Goal: Task Accomplishment & Management: Use online tool/utility

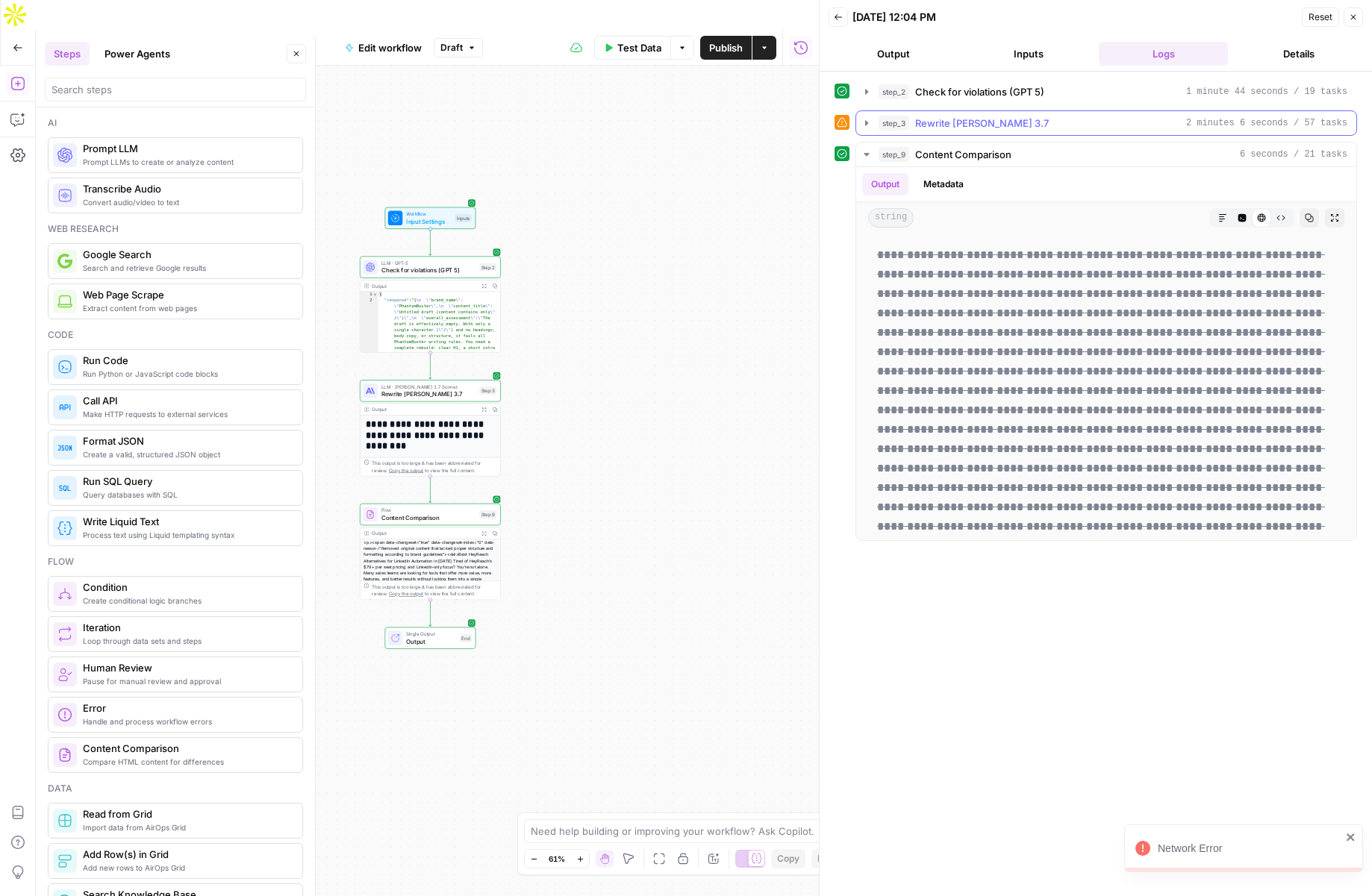
click at [867, 121] on icon "button" at bounding box center [866, 123] width 12 height 12
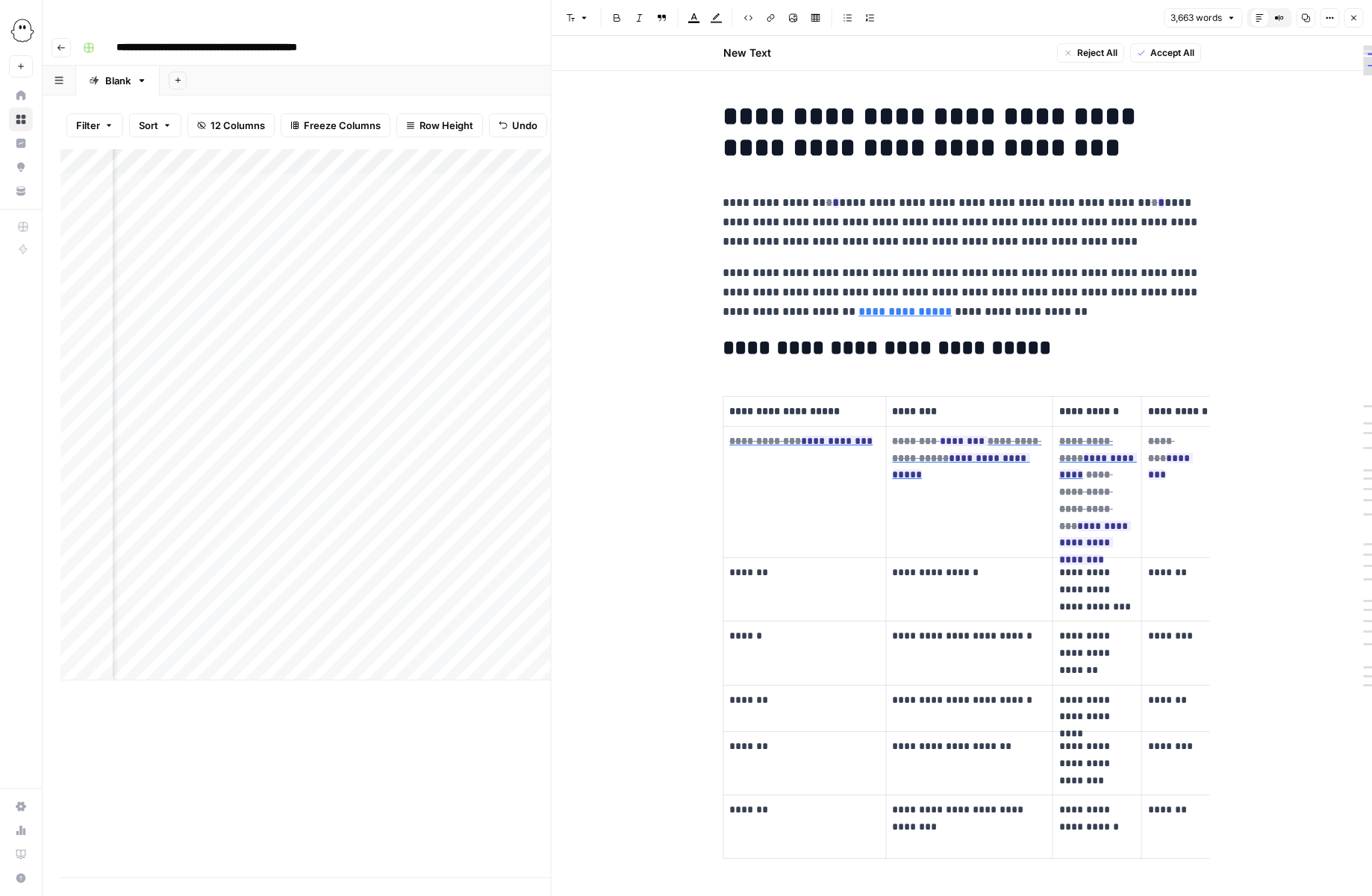
scroll to position [25491, 0]
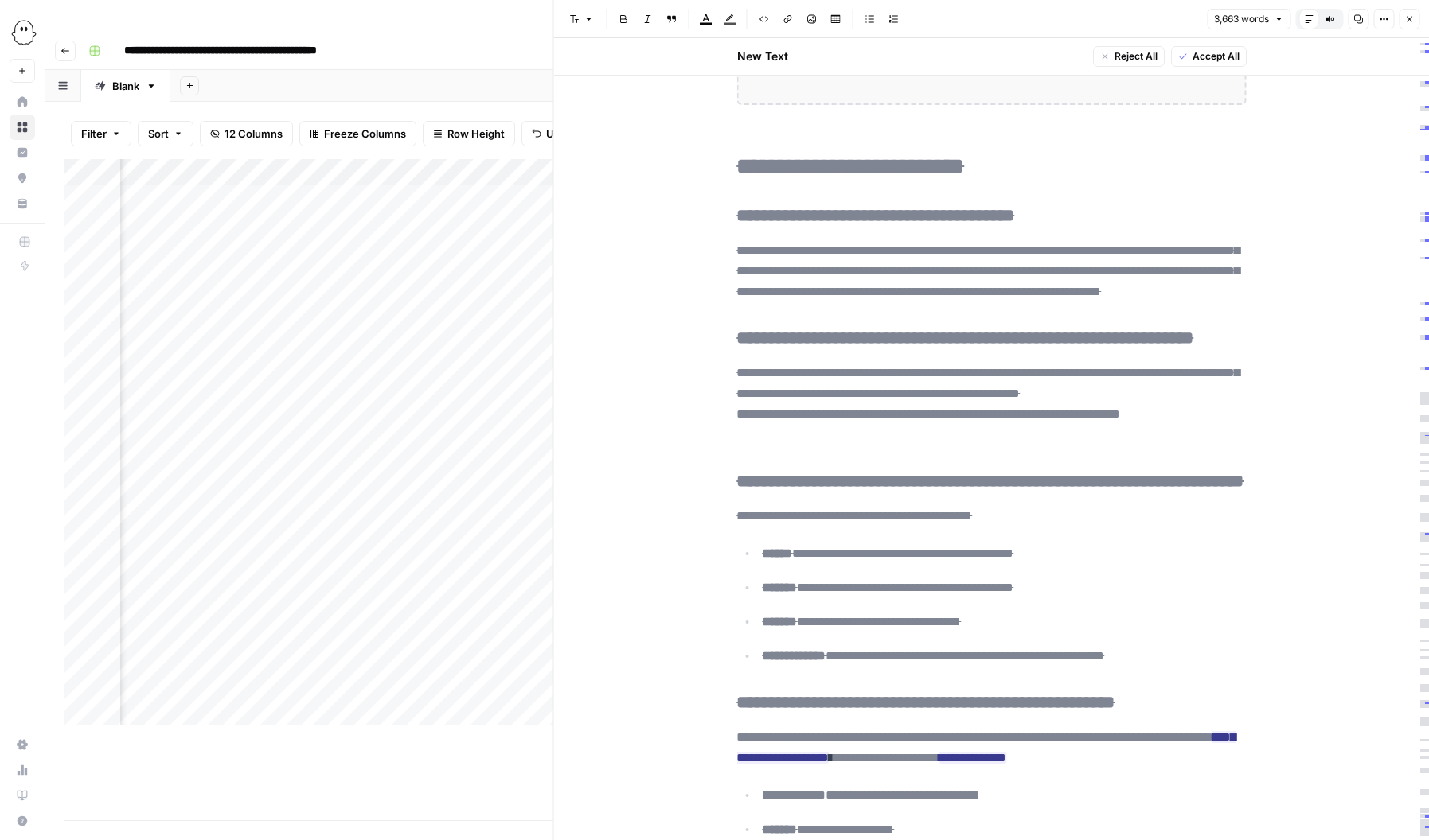
click at [1413, 24] on button "Close" at bounding box center [1409, 19] width 20 height 20
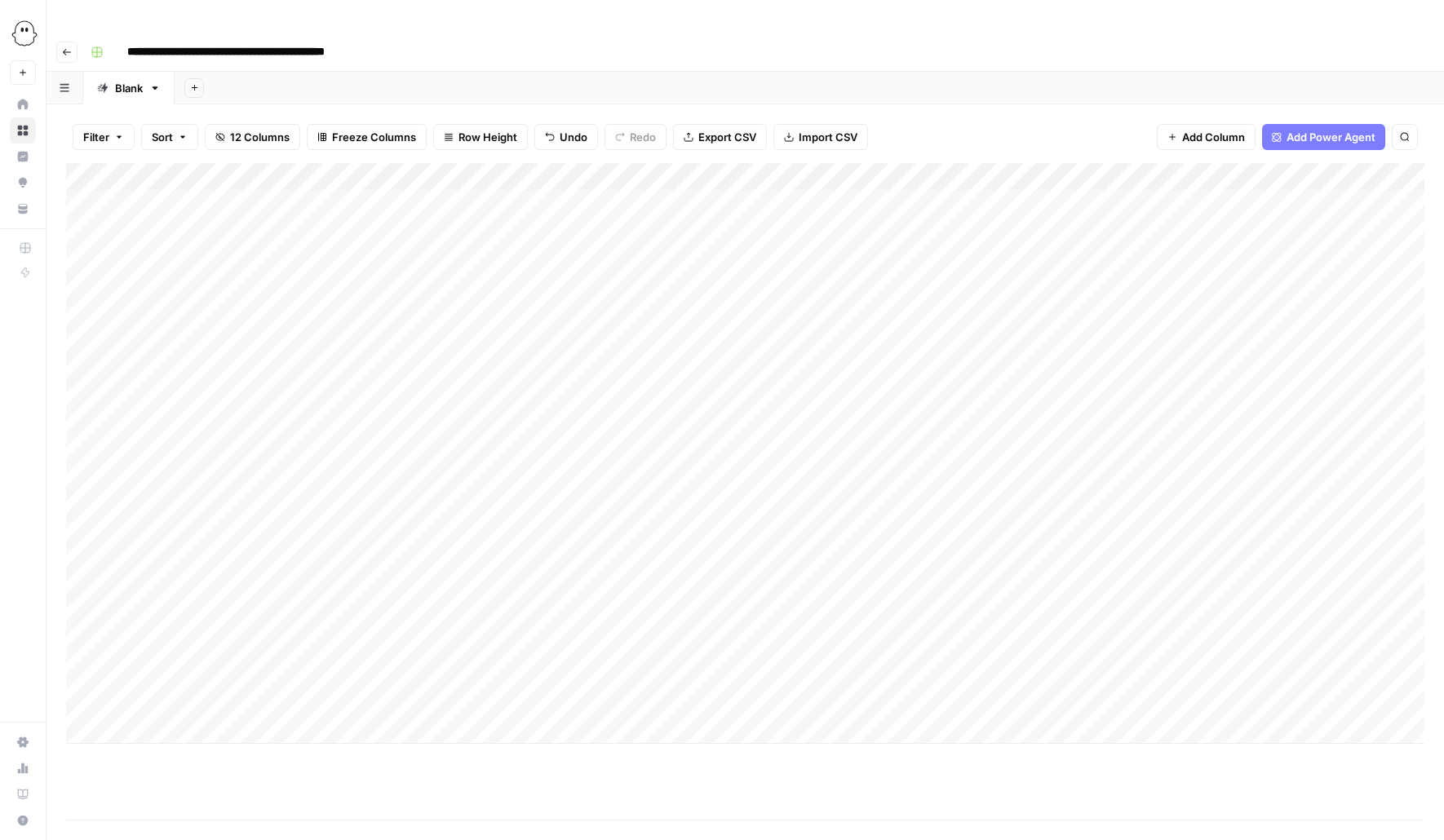
click at [160, 170] on div "Add Column" at bounding box center [744, 453] width 1358 height 581
click at [1148, 225] on div "Add Column" at bounding box center [744, 453] width 1358 height 581
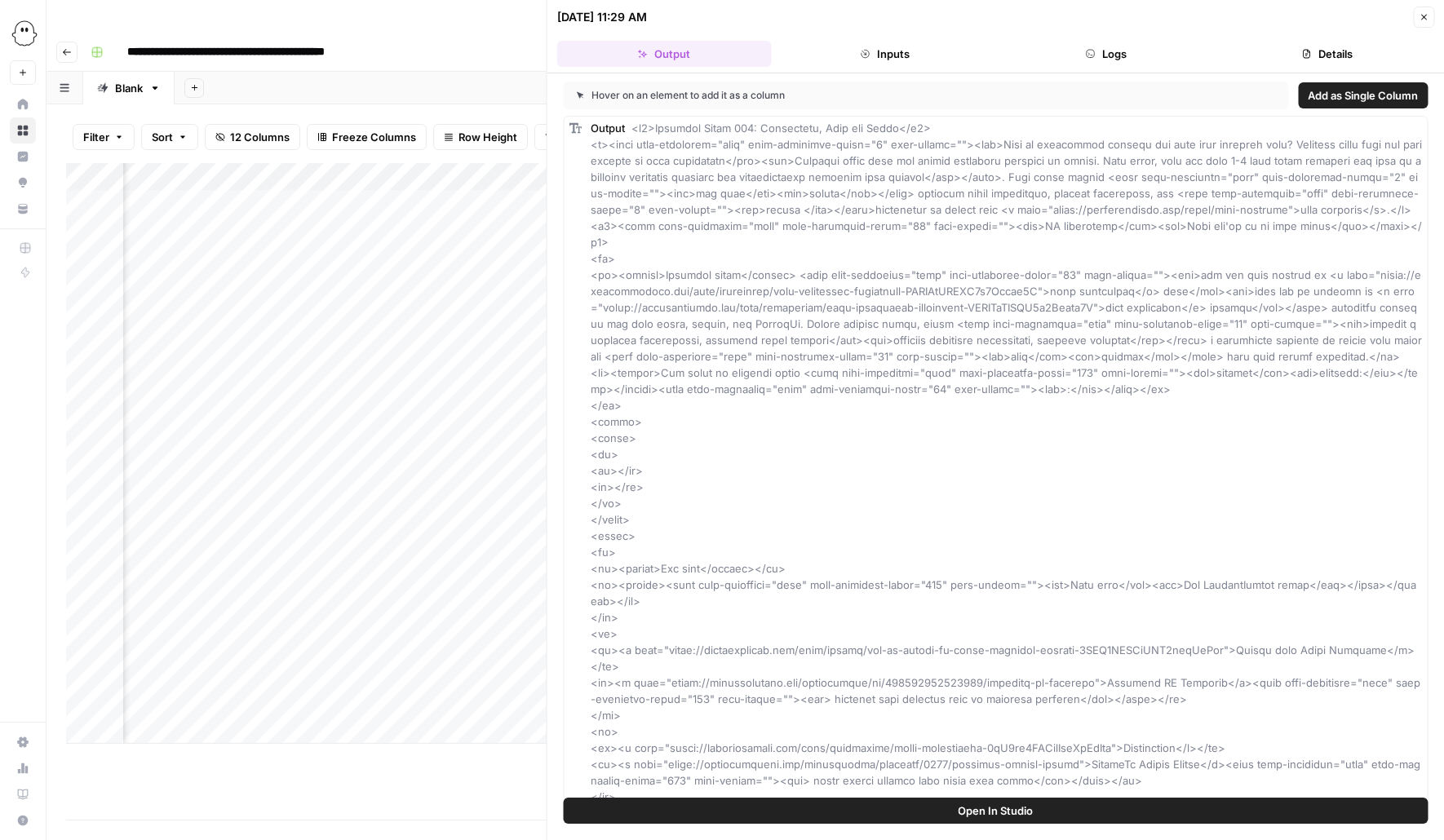
click at [1417, 17] on button "Close" at bounding box center [1423, 16] width 21 height 21
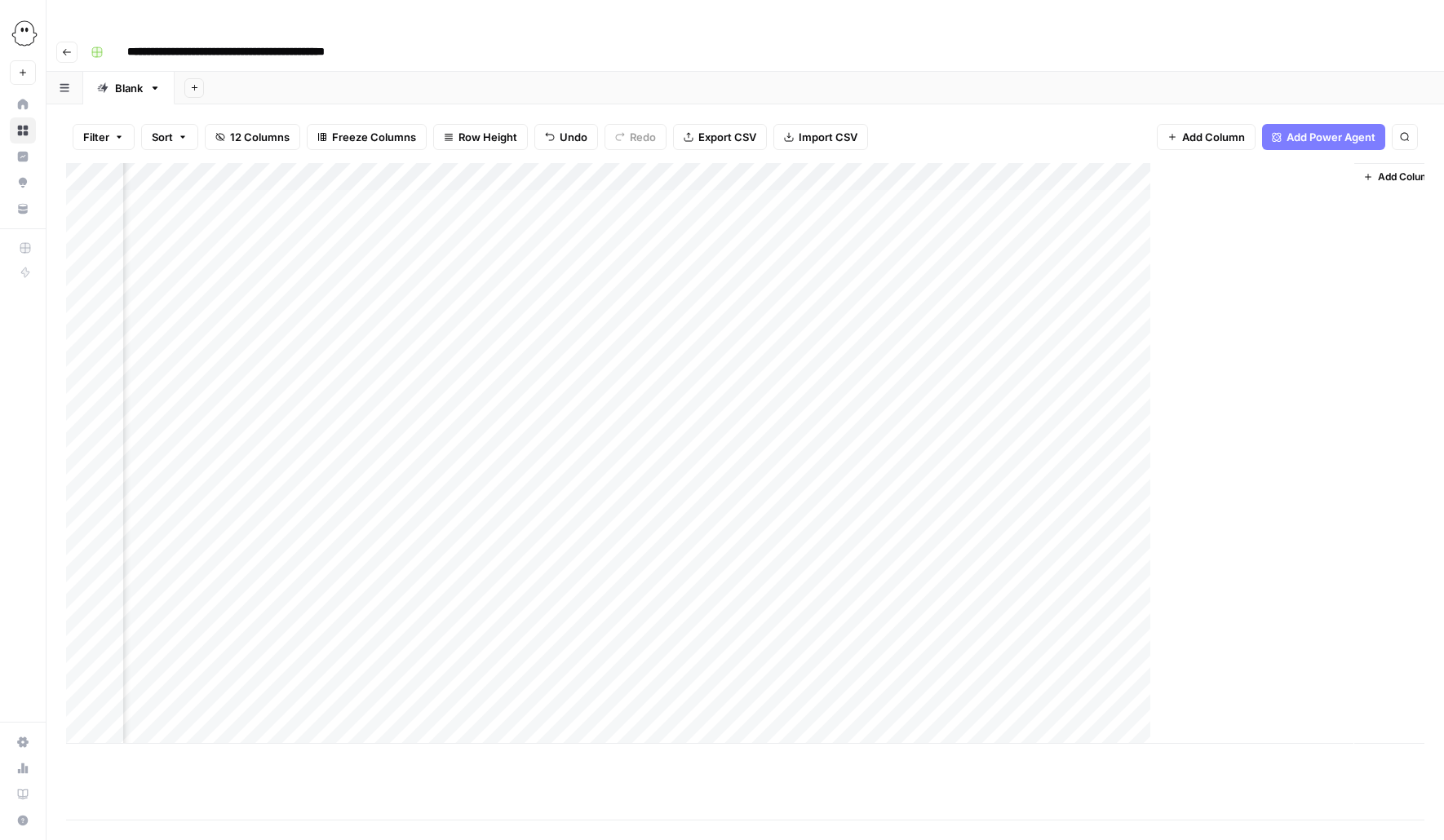
scroll to position [0, 396]
click at [1314, 225] on div "Add Column" at bounding box center [744, 453] width 1358 height 581
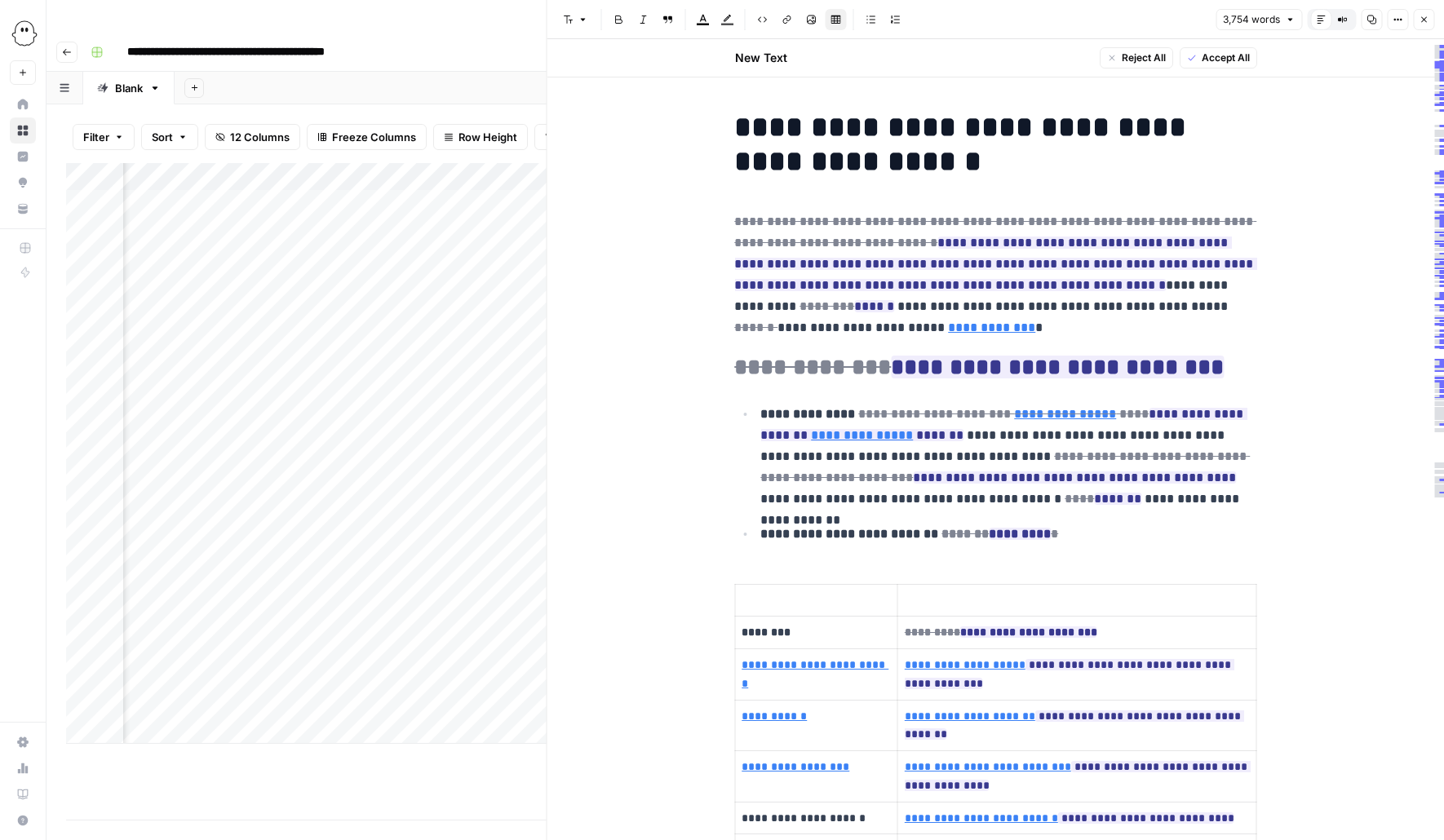
click at [1427, 22] on icon "button" at bounding box center [1423, 19] width 10 height 10
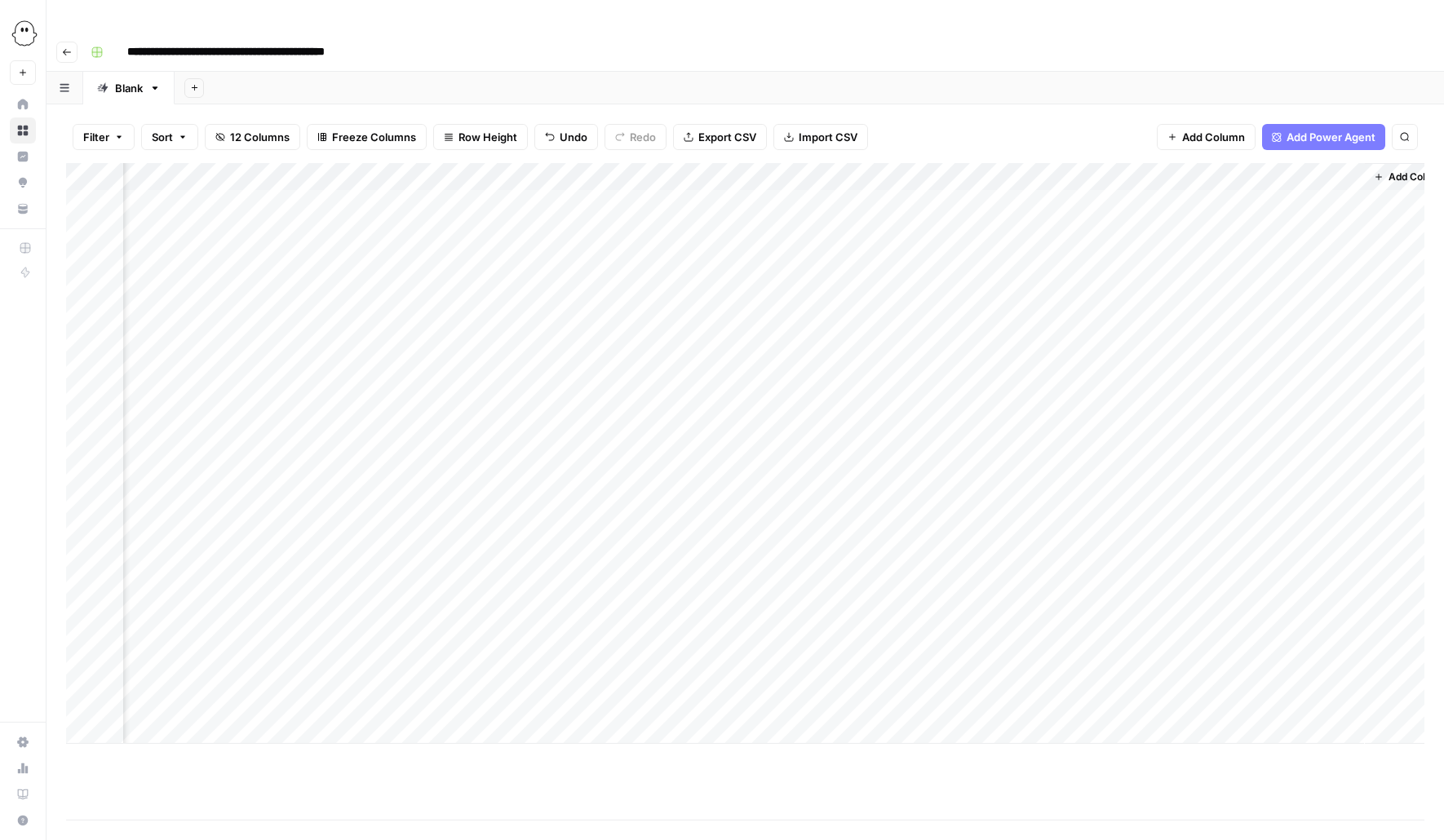
scroll to position [0, 395]
click at [1169, 222] on div "Add Column" at bounding box center [744, 453] width 1358 height 581
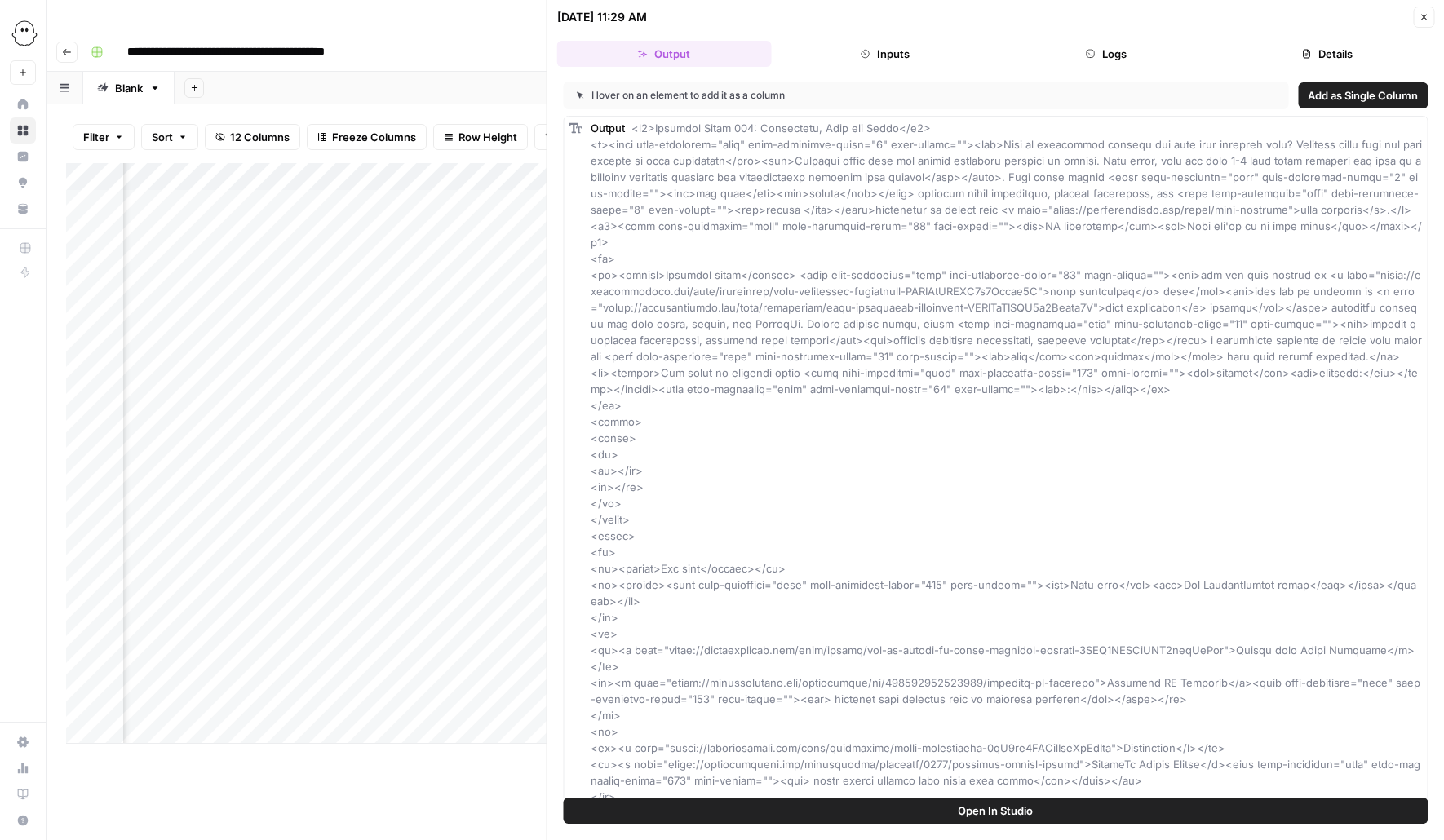
click at [1135, 60] on button "Logs" at bounding box center [1106, 54] width 214 height 26
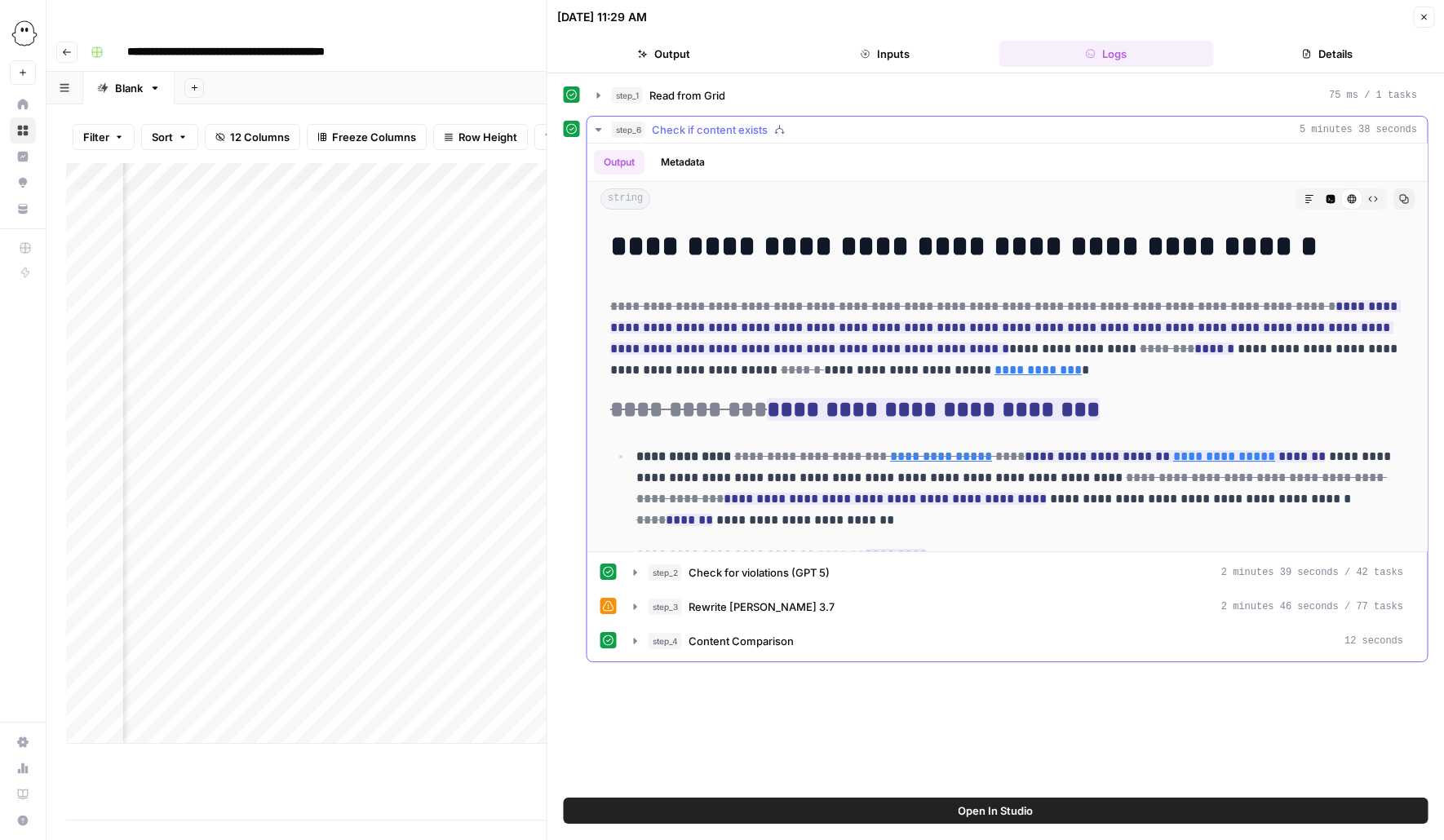
click at [597, 129] on icon "button" at bounding box center [598, 130] width 5 height 4
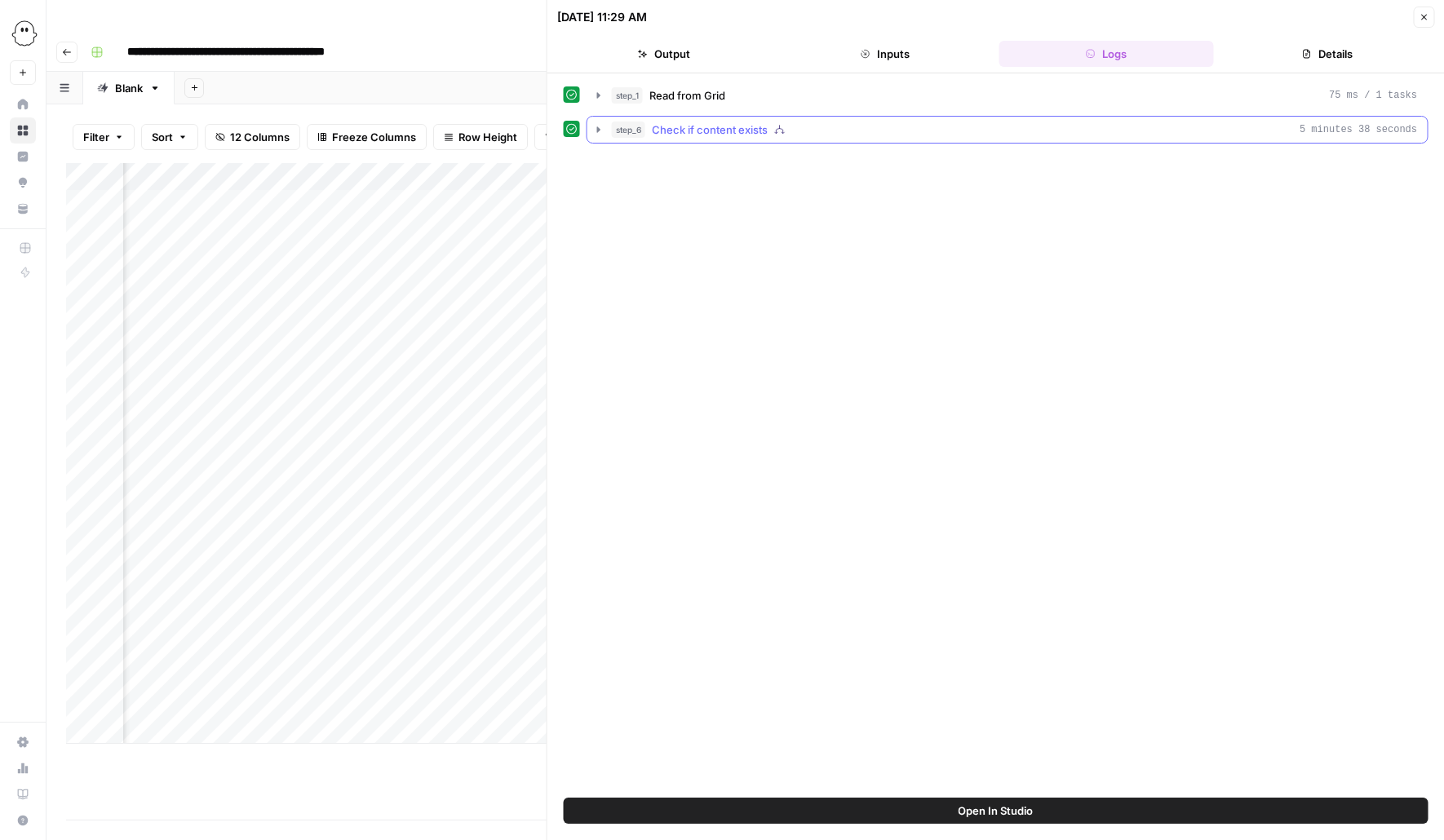
click at [597, 130] on icon "button" at bounding box center [598, 130] width 13 height 13
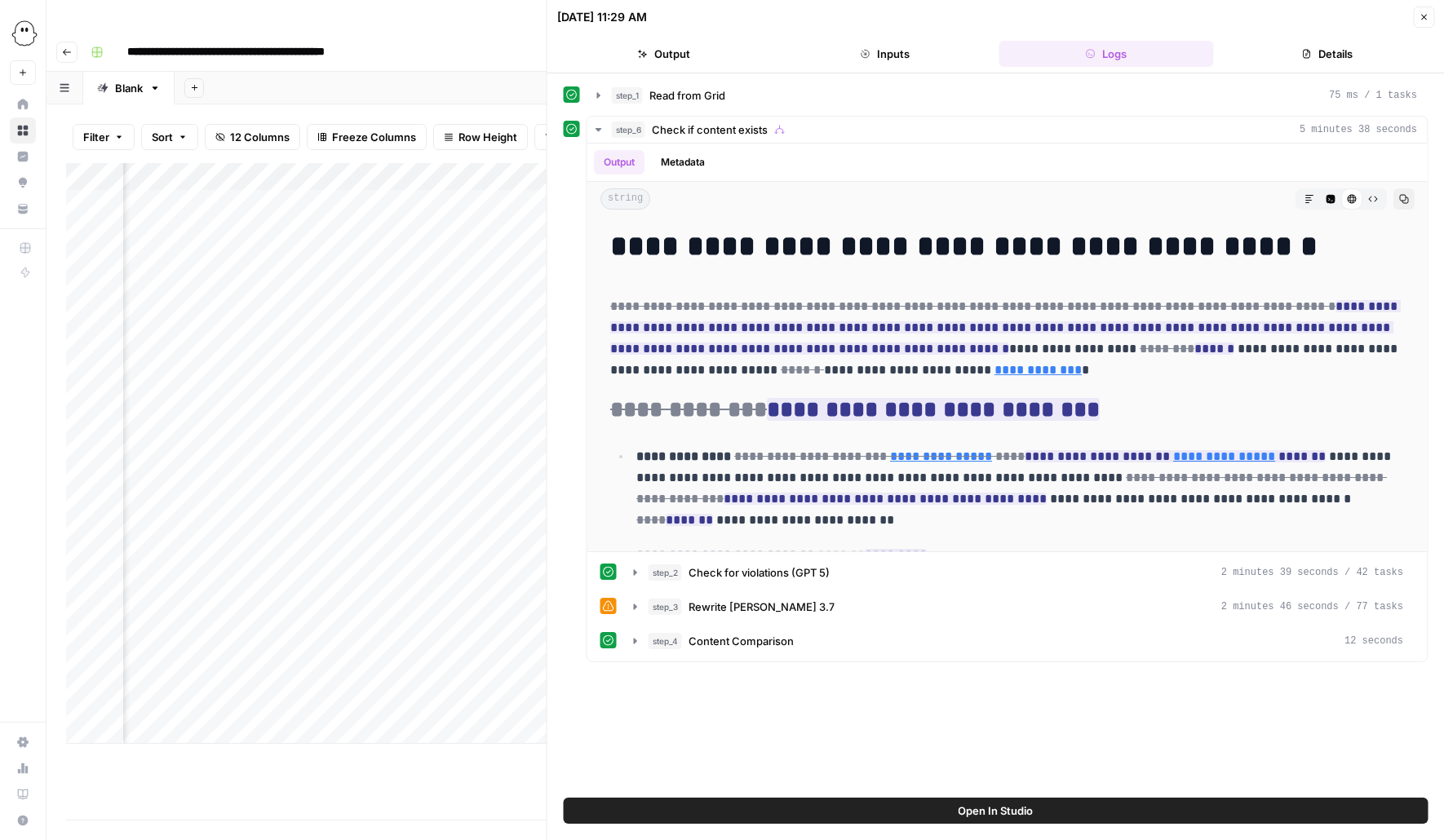
click at [1425, 16] on icon "button" at bounding box center [1423, 16] width 10 height 10
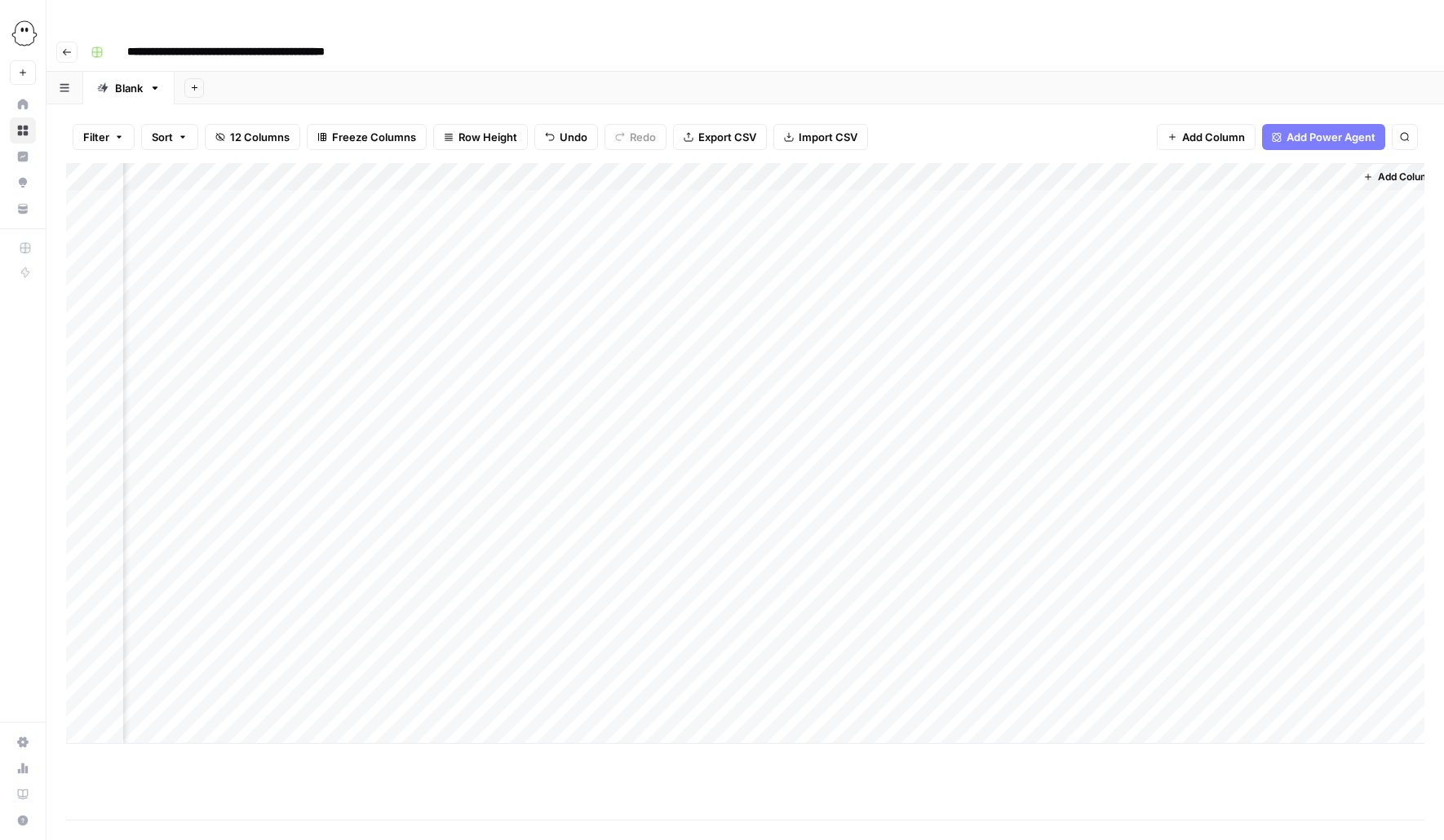
scroll to position [0, 415]
click at [1299, 282] on div "Add Column" at bounding box center [744, 453] width 1358 height 581
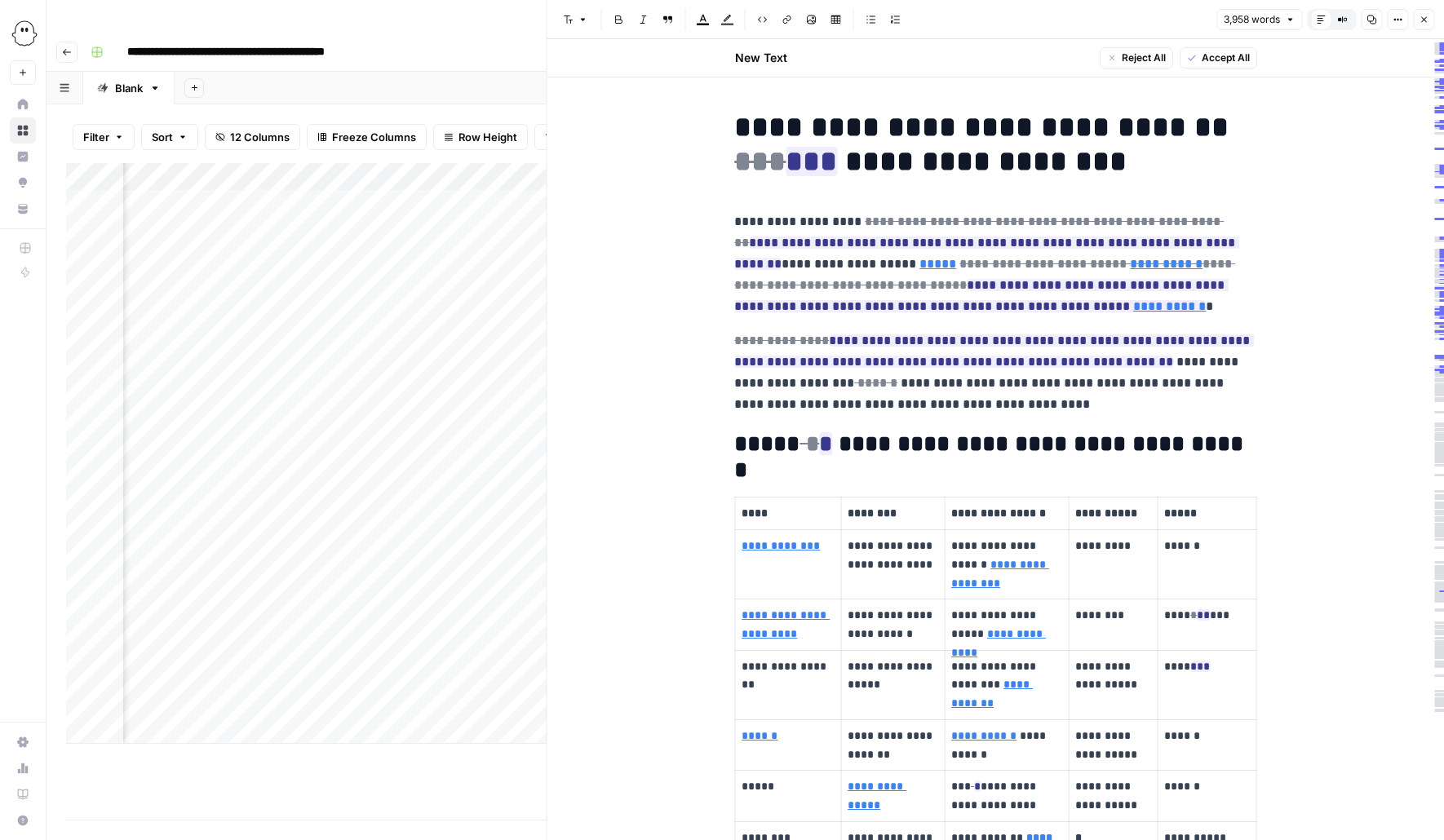
click at [1208, 57] on span "Accept All" at bounding box center [1224, 57] width 48 height 15
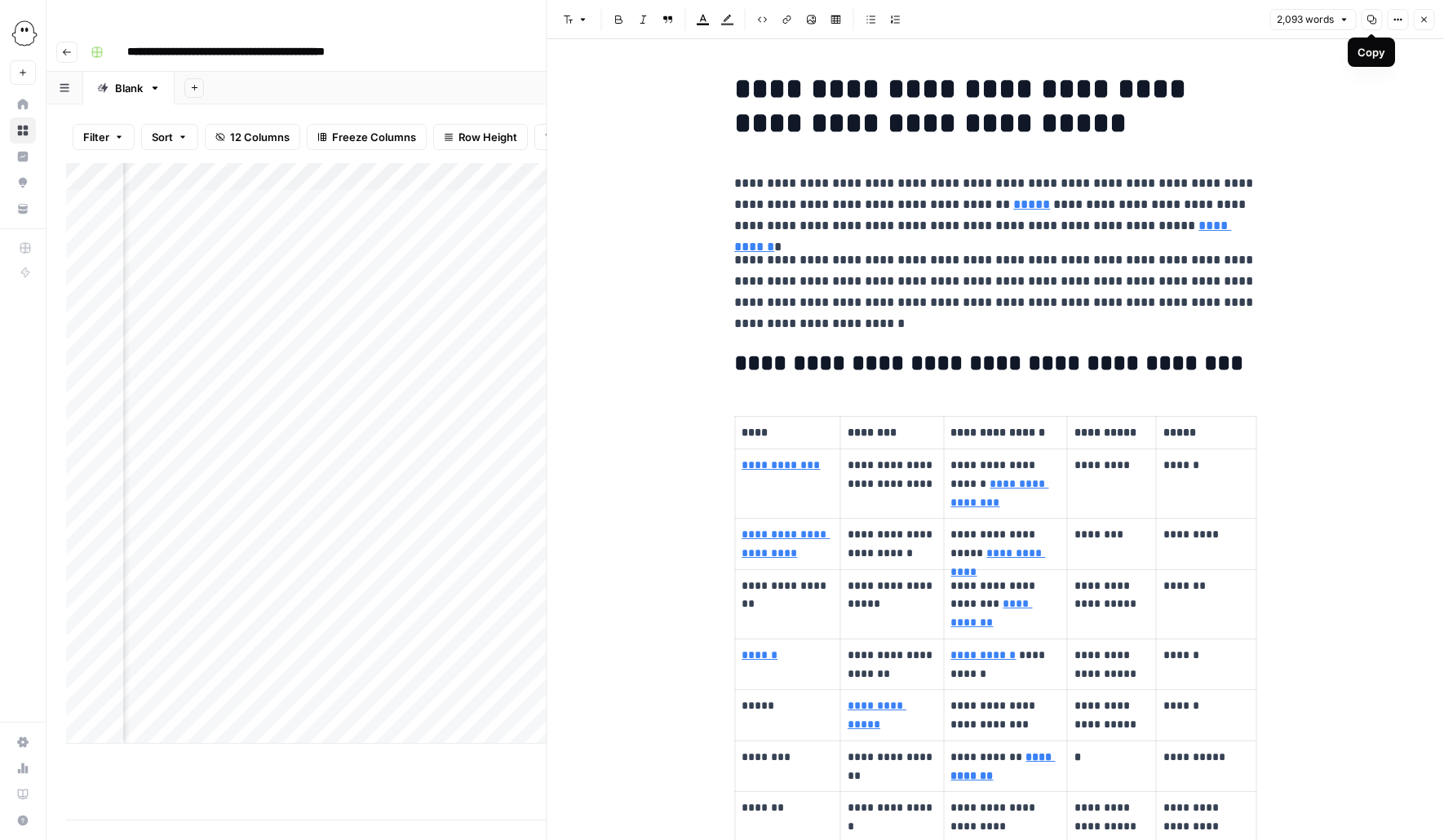
click at [1370, 22] on icon "button" at bounding box center [1371, 19] width 10 height 10
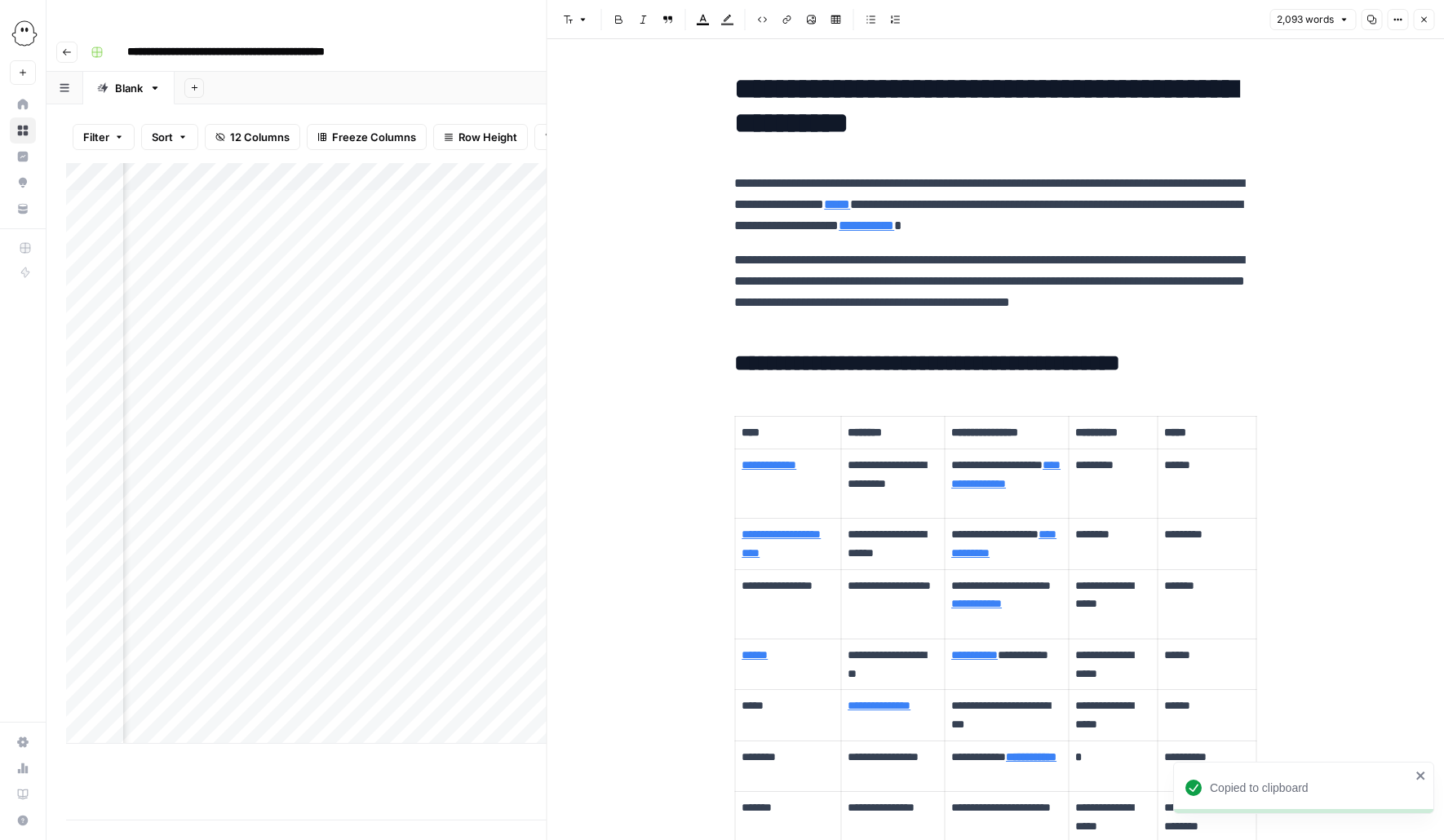
click at [1422, 21] on icon "button" at bounding box center [1423, 19] width 10 height 10
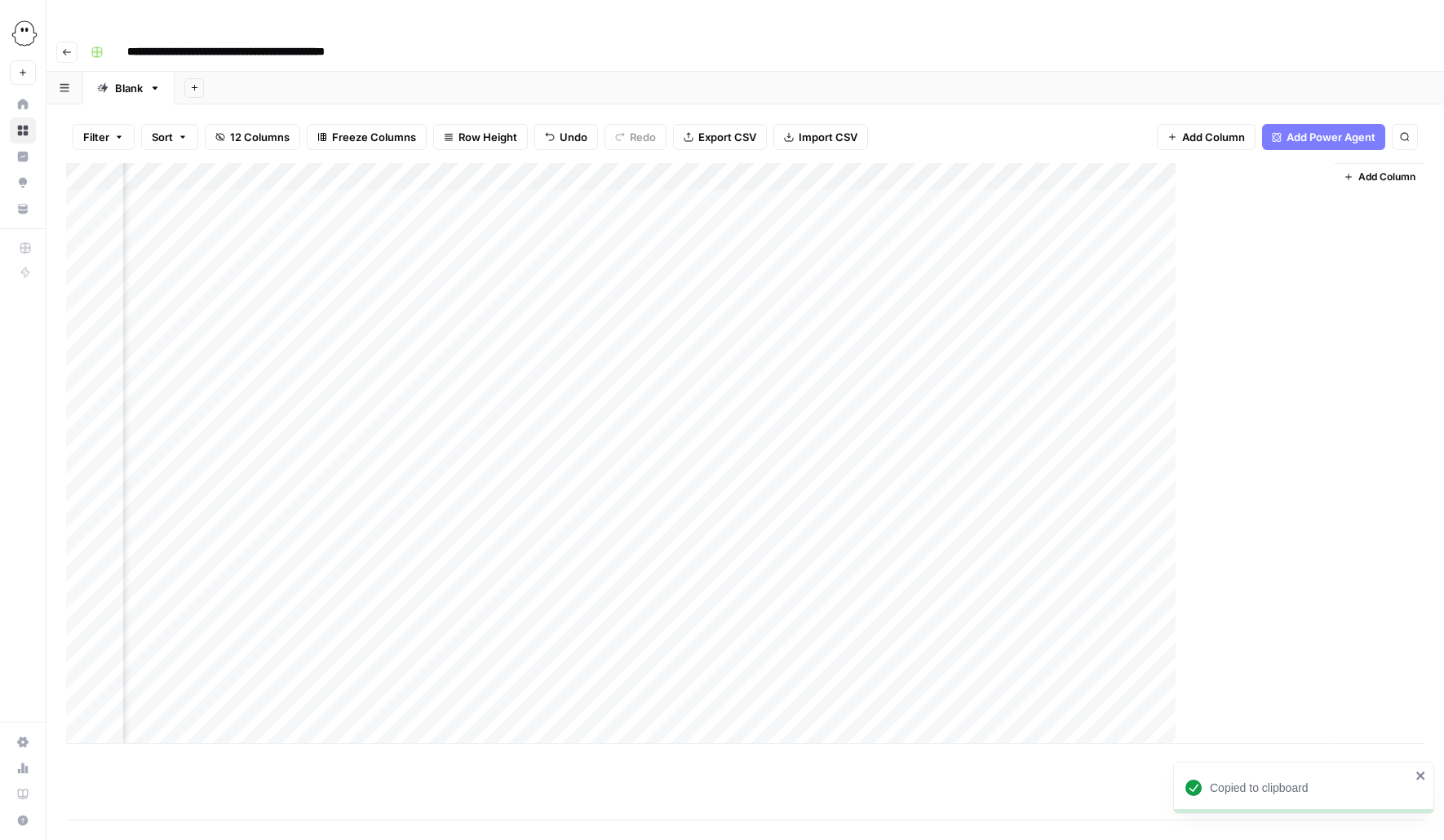
scroll to position [0, 396]
click at [381, 282] on div "Add Column" at bounding box center [744, 453] width 1358 height 581
click at [428, 282] on div "Add Column" at bounding box center [744, 453] width 1358 height 581
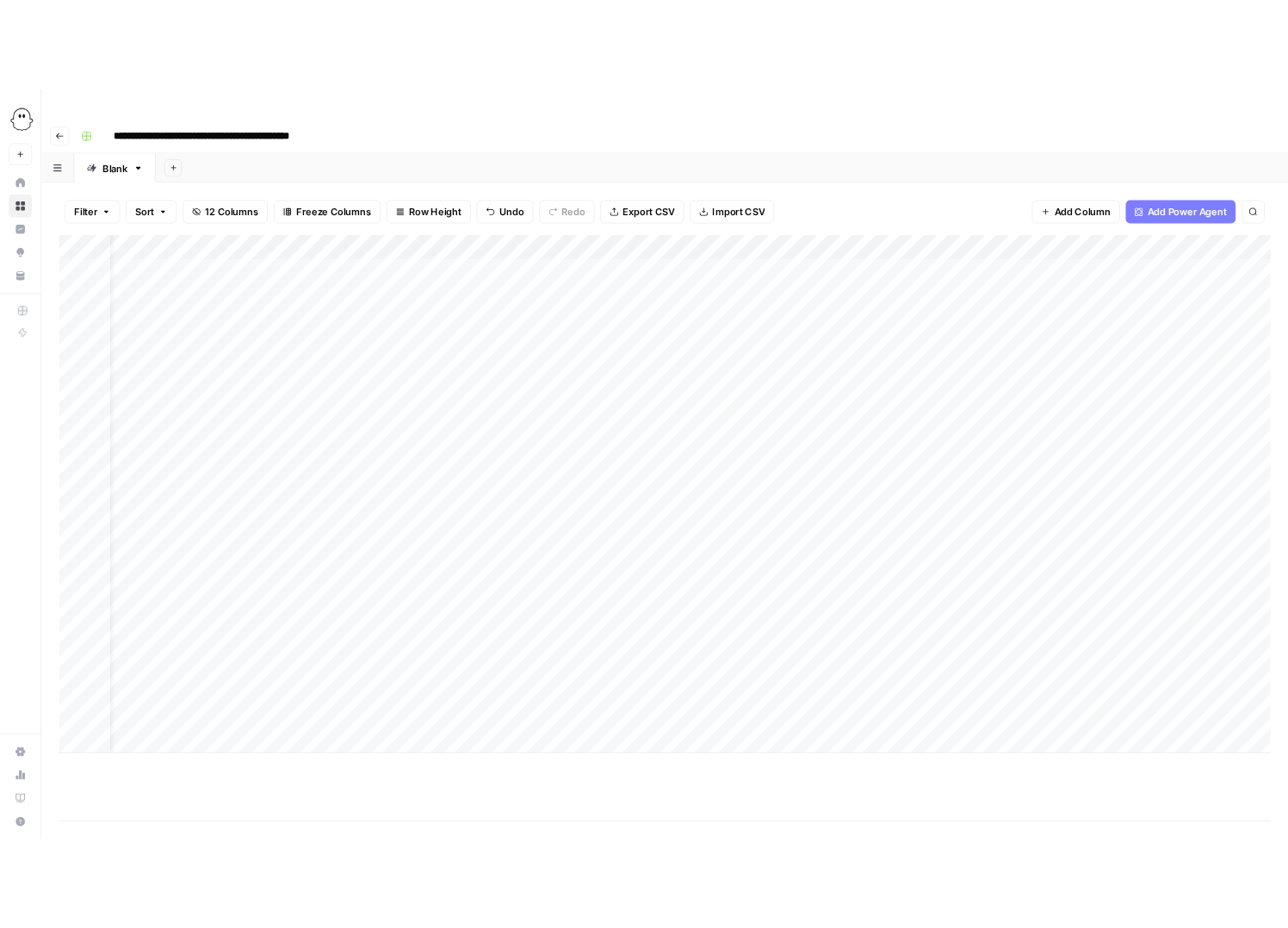
scroll to position [0, 0]
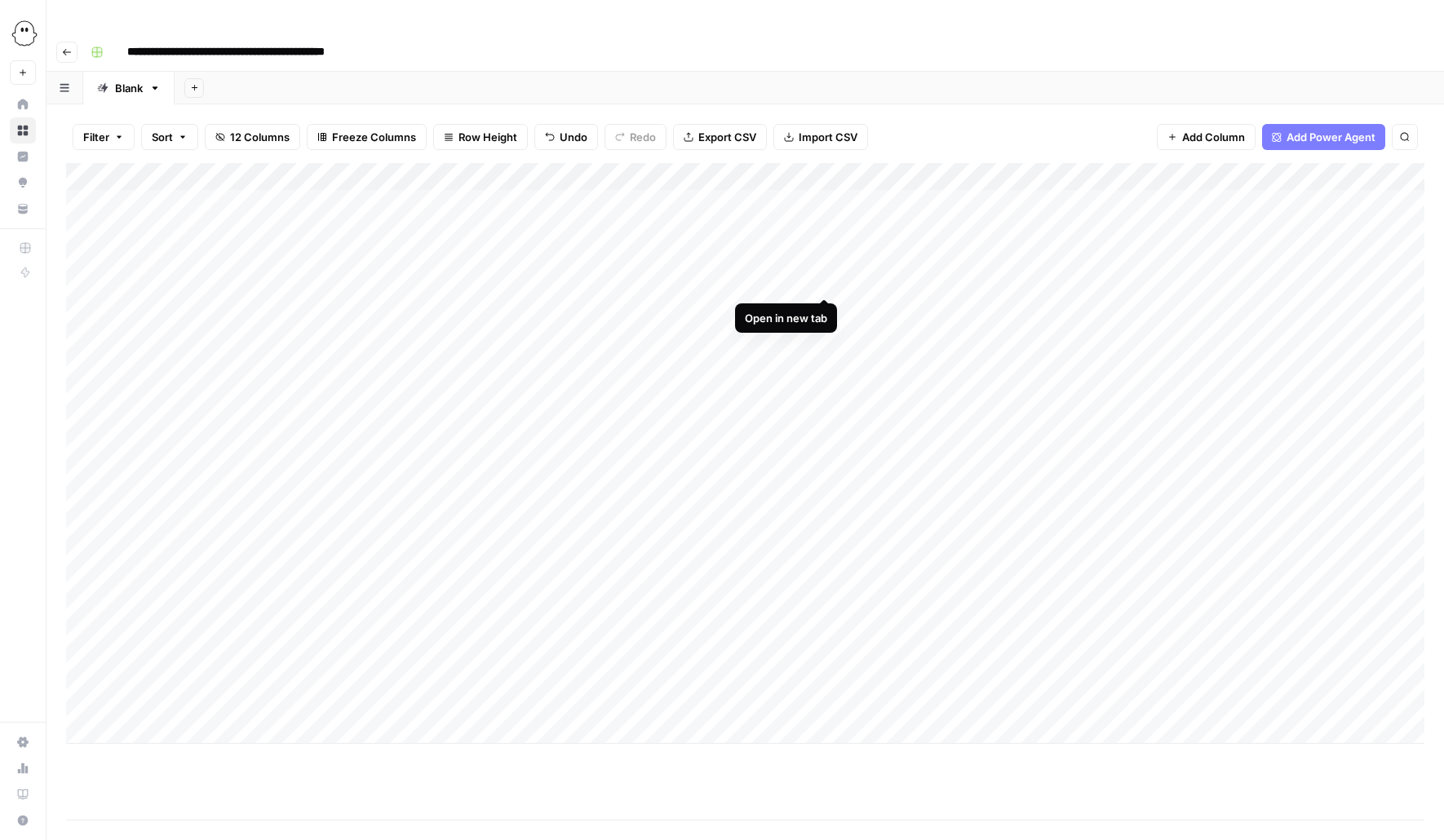
click at [822, 278] on div "Add Column" at bounding box center [744, 453] width 1358 height 581
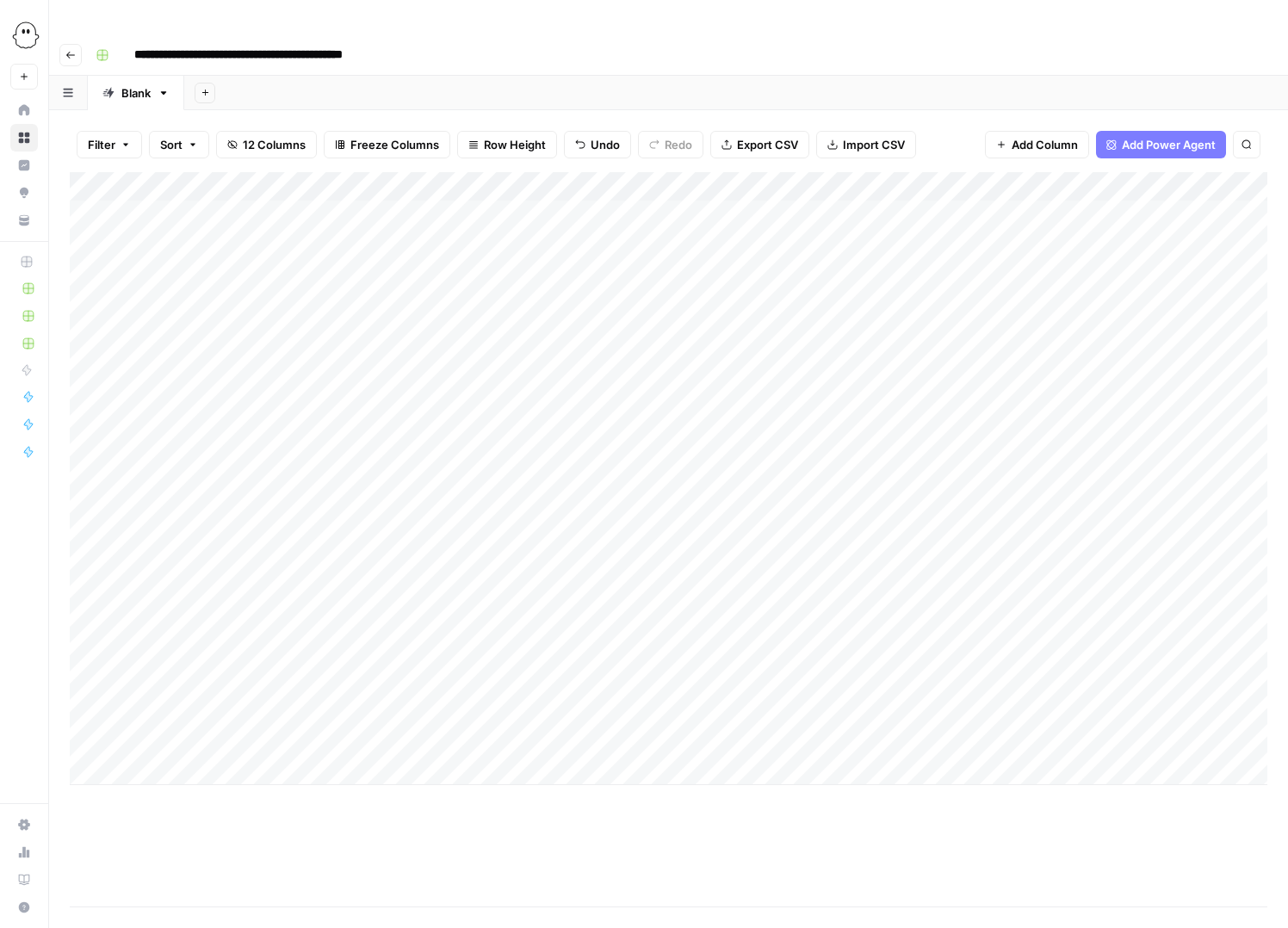
click at [182, 736] on div "Add Column" at bounding box center [668, 478] width 1198 height 613
click at [179, 810] on button "Editing" at bounding box center [182, 803] width 50 height 20
click at [327, 736] on div "Add Column" at bounding box center [668, 493] width 1198 height 642
click at [351, 888] on button "Doriane" at bounding box center [356, 895] width 55 height 20
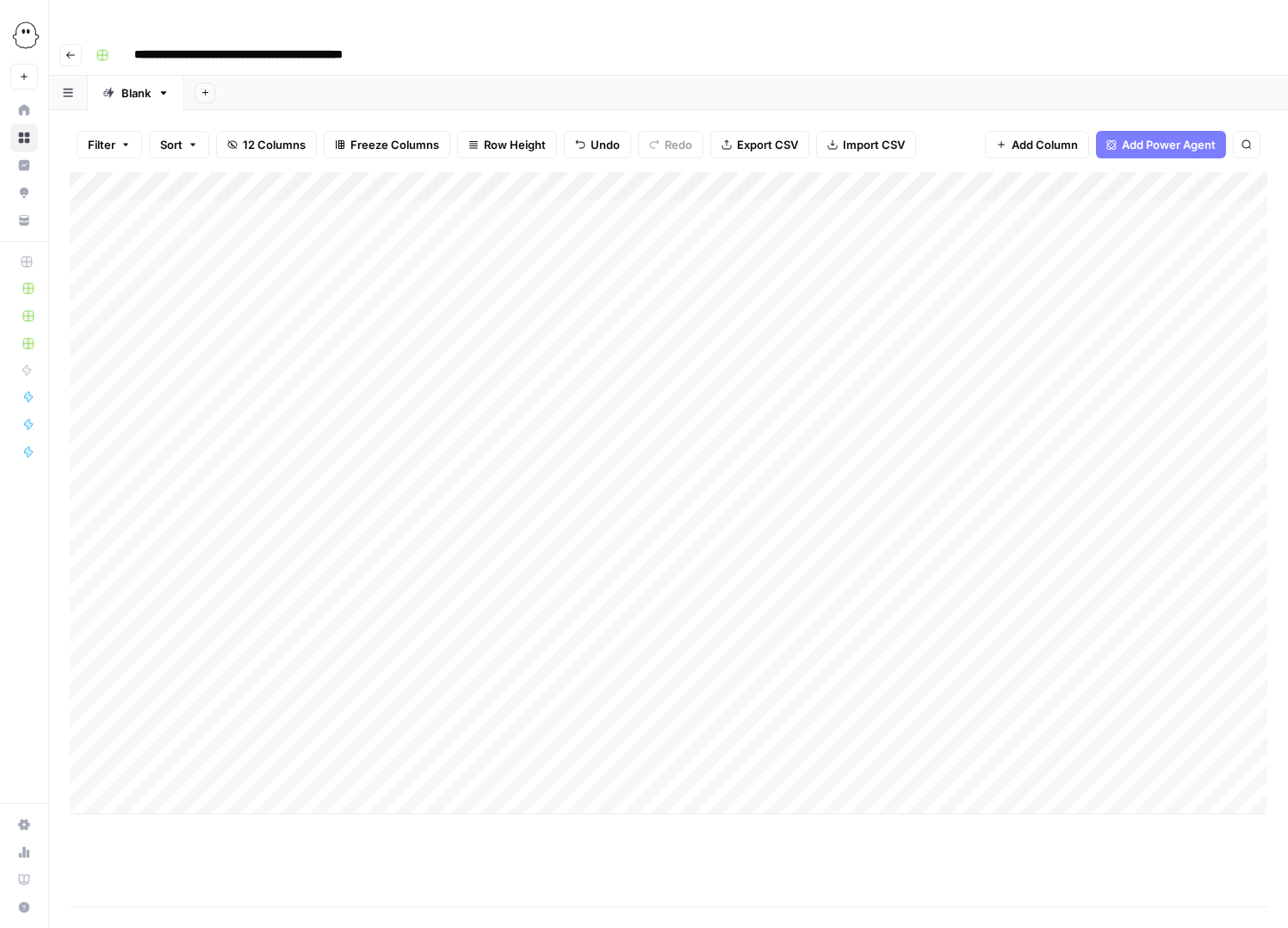
click at [427, 738] on div "Add Column" at bounding box center [668, 493] width 1198 height 642
click at [443, 740] on div "Add Column" at bounding box center [668, 493] width 1198 height 642
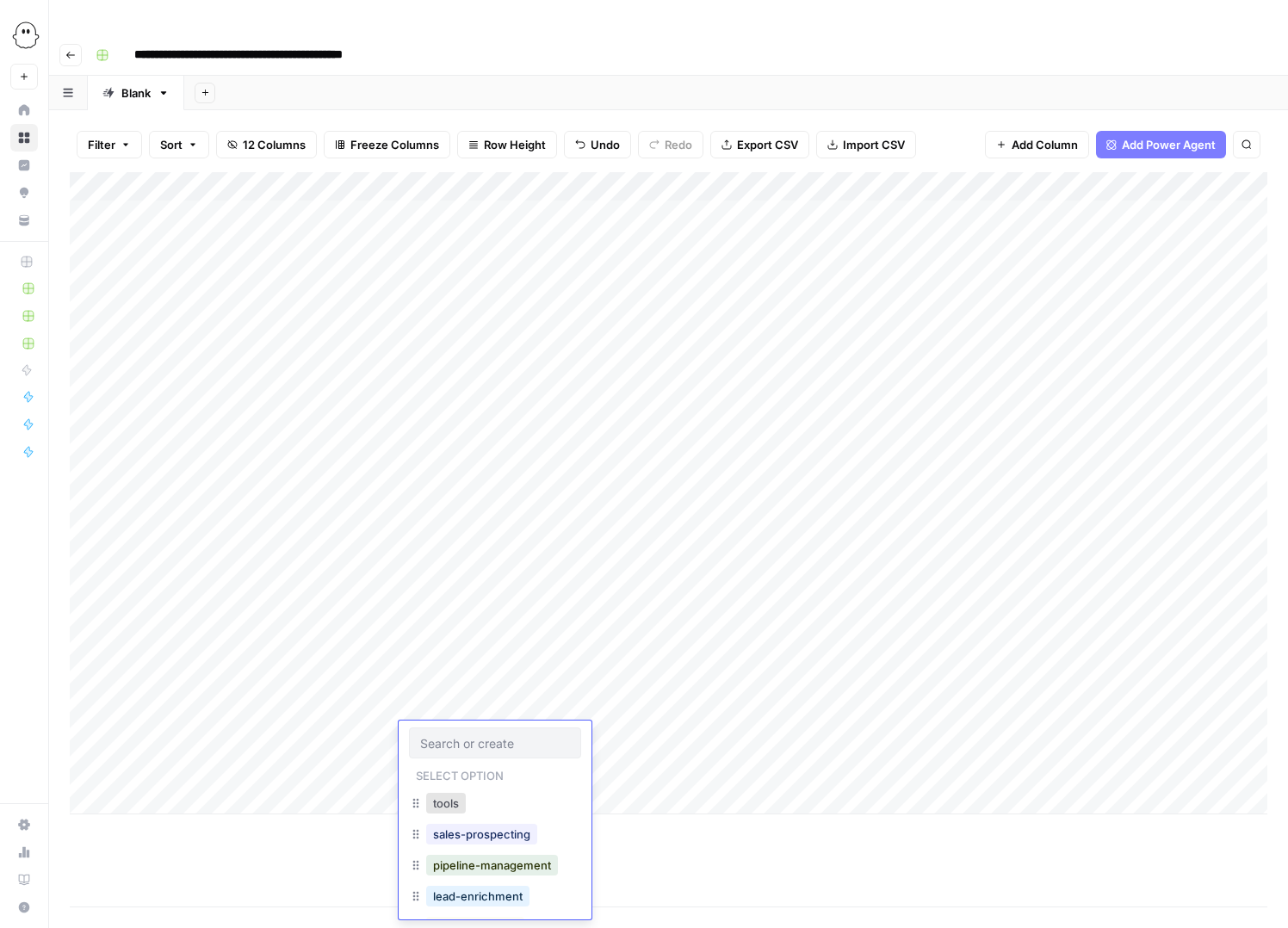
scroll to position [28, 0]
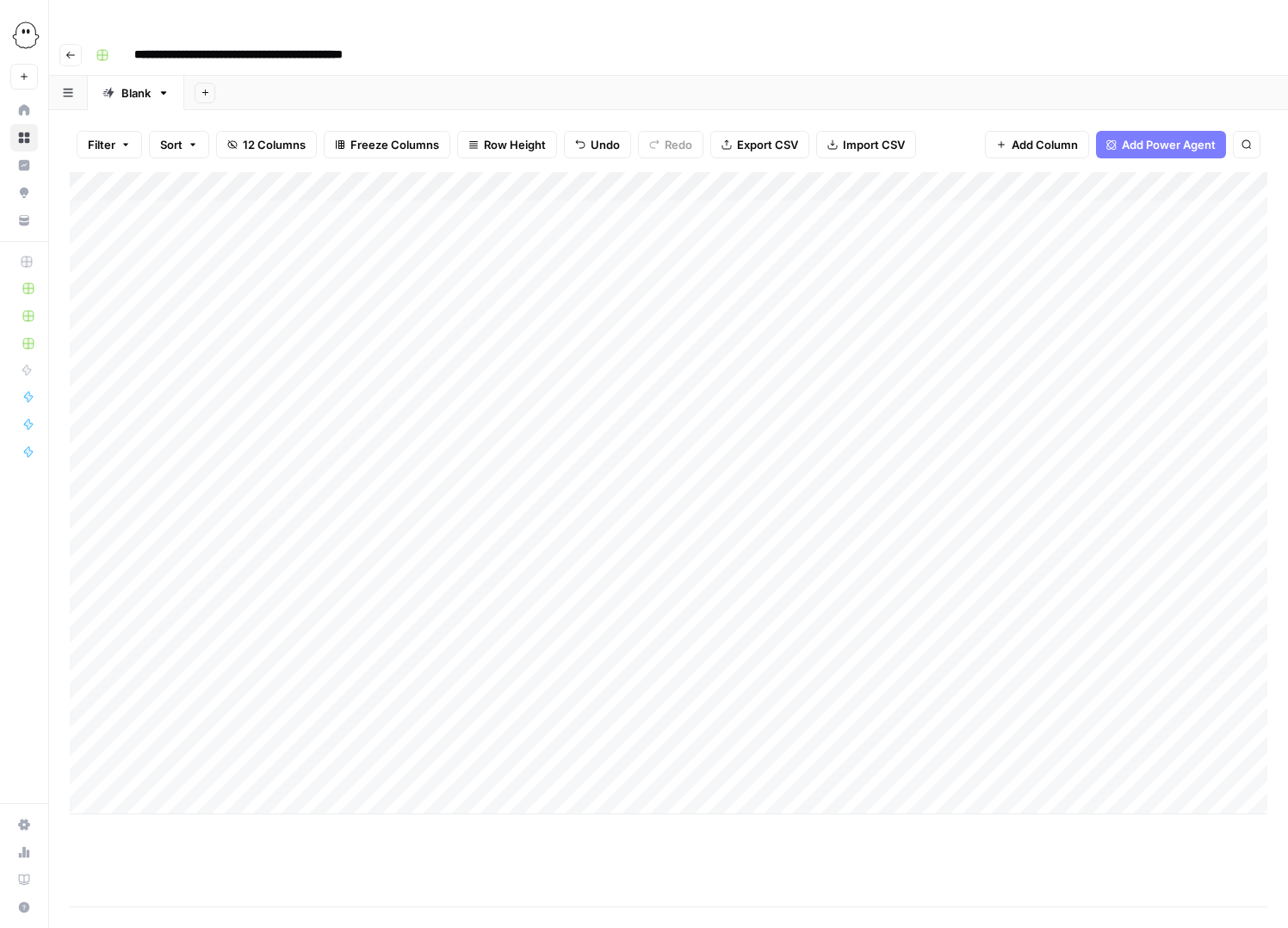
click at [686, 816] on div "Add Column" at bounding box center [668, 539] width 1198 height 735
drag, startPoint x: 640, startPoint y: 737, endPoint x: 1051, endPoint y: 740, distance: 411.0
click at [1055, 740] on div "Add Column" at bounding box center [668, 493] width 1198 height 642
drag, startPoint x: 132, startPoint y: 728, endPoint x: 1063, endPoint y: 745, distance: 931.2
click at [1063, 745] on div "Add Column" at bounding box center [668, 493] width 1198 height 642
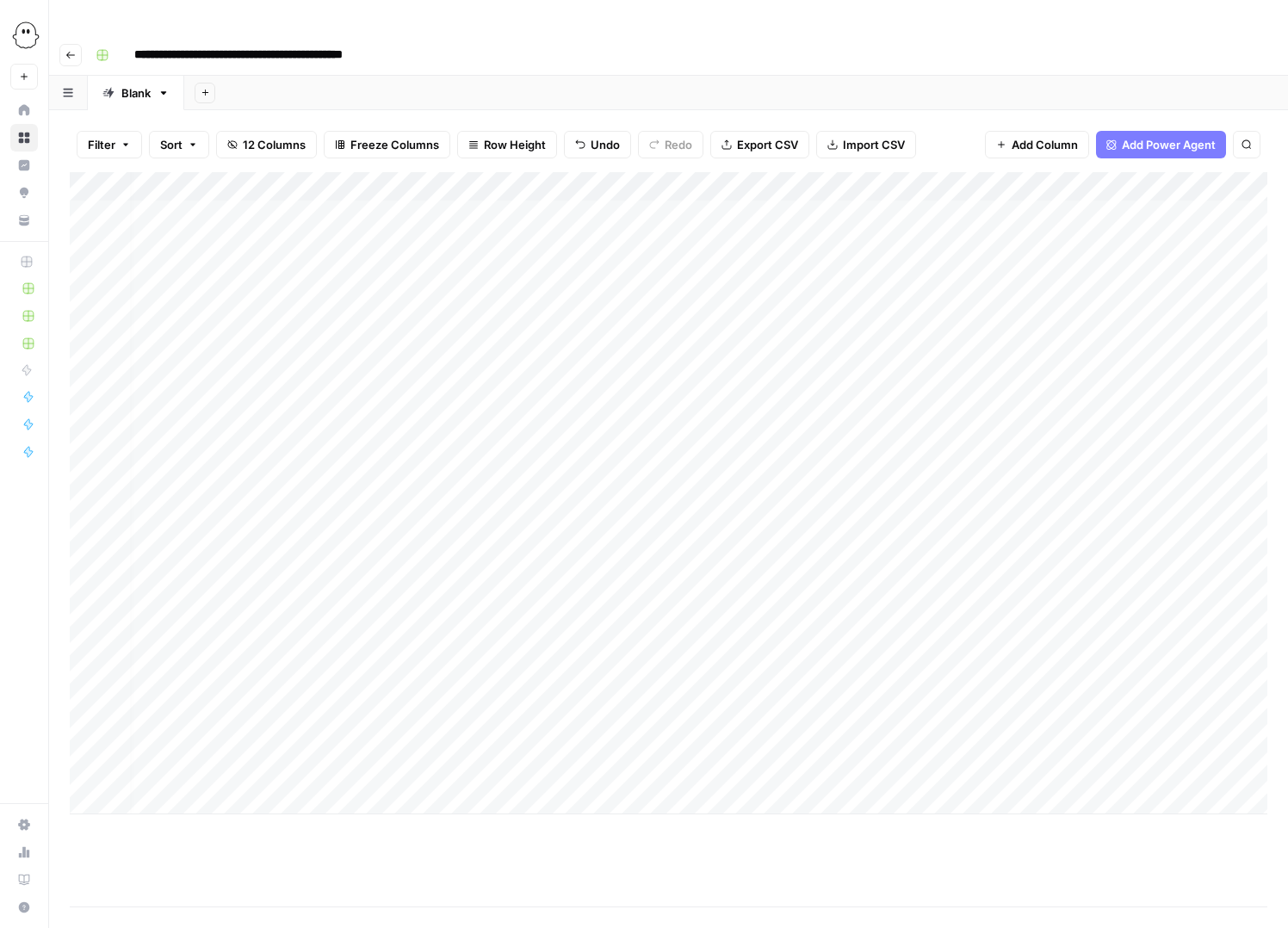
scroll to position [0, 0]
click at [940, 735] on div "Add Column" at bounding box center [668, 493] width 1198 height 642
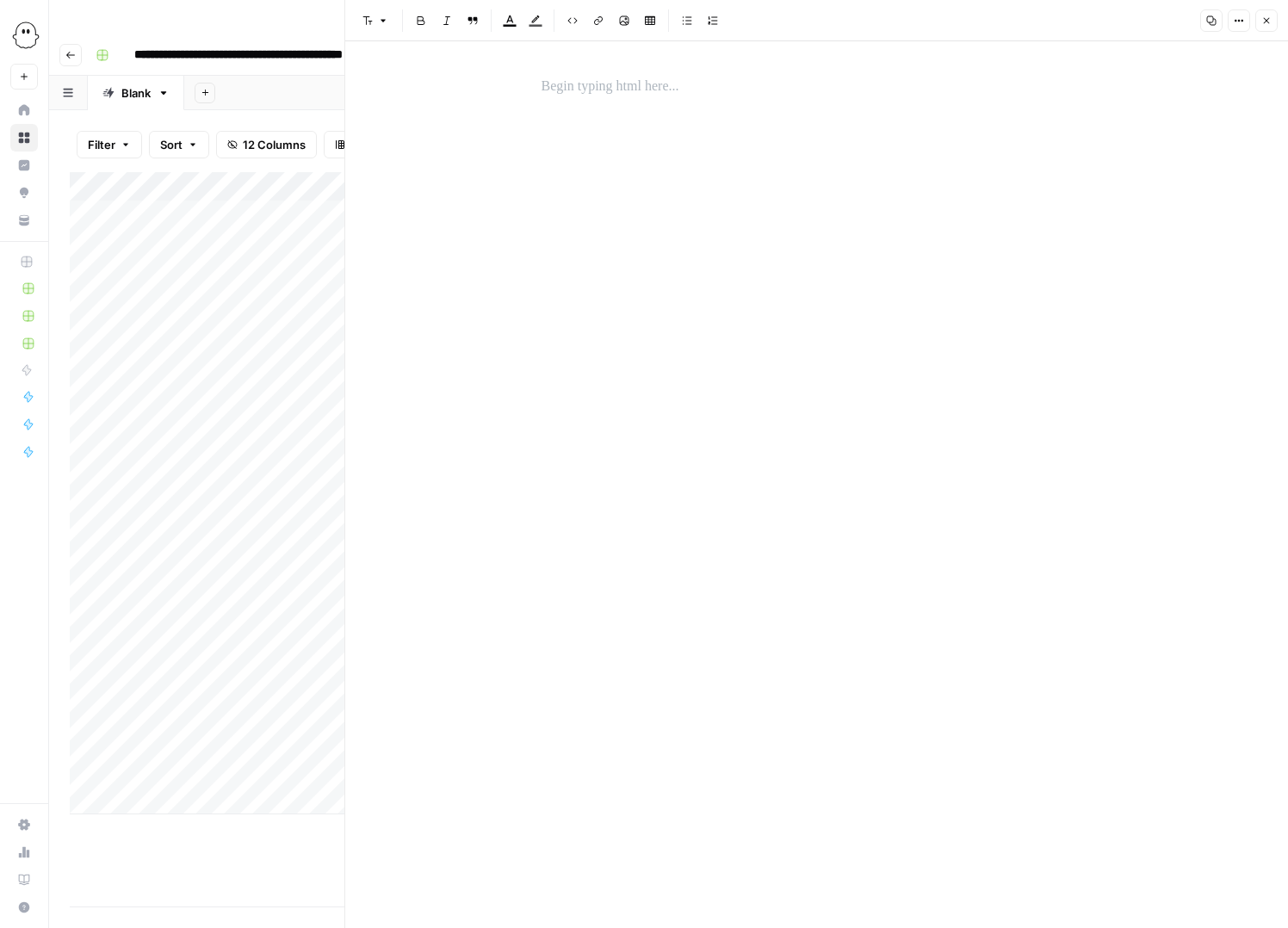
click at [550, 87] on p at bounding box center [817, 87] width 551 height 22
click at [1267, 20] on icon "button" at bounding box center [1266, 20] width 11 height 11
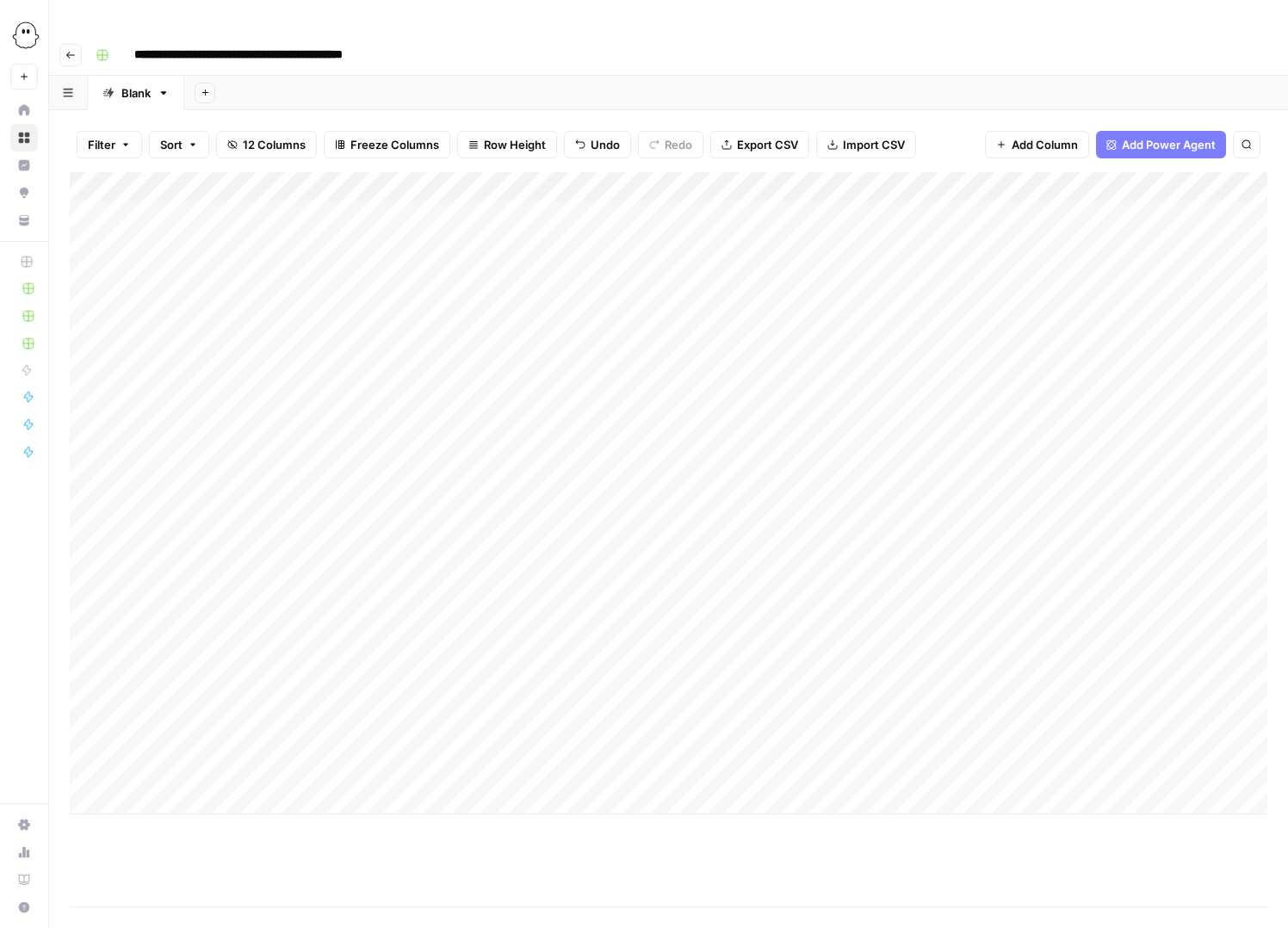
click at [963, 732] on div "Add Column" at bounding box center [668, 493] width 1198 height 642
click at [963, 732] on div at bounding box center [965, 736] width 160 height 32
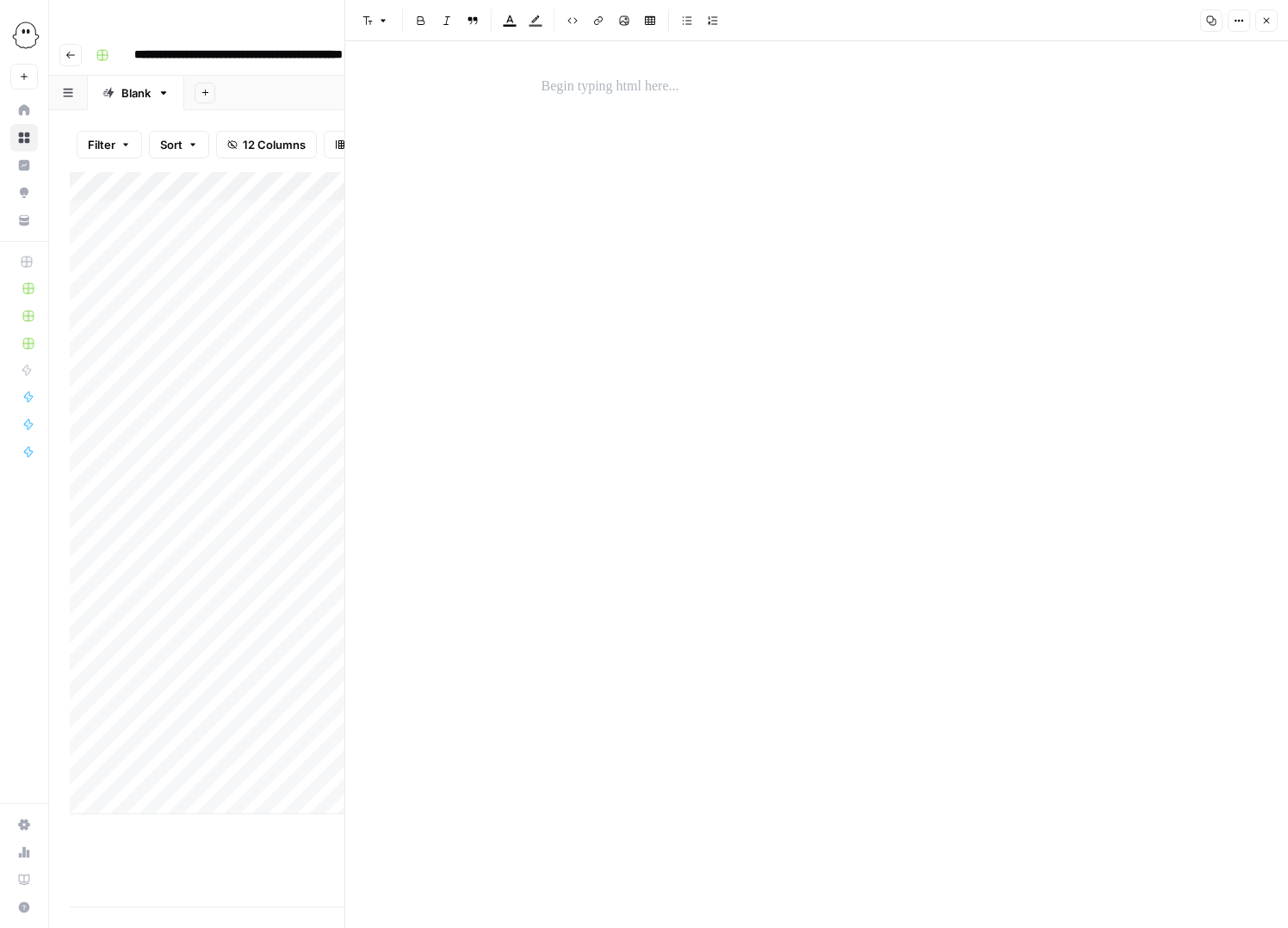
click at [550, 86] on p at bounding box center [817, 87] width 551 height 22
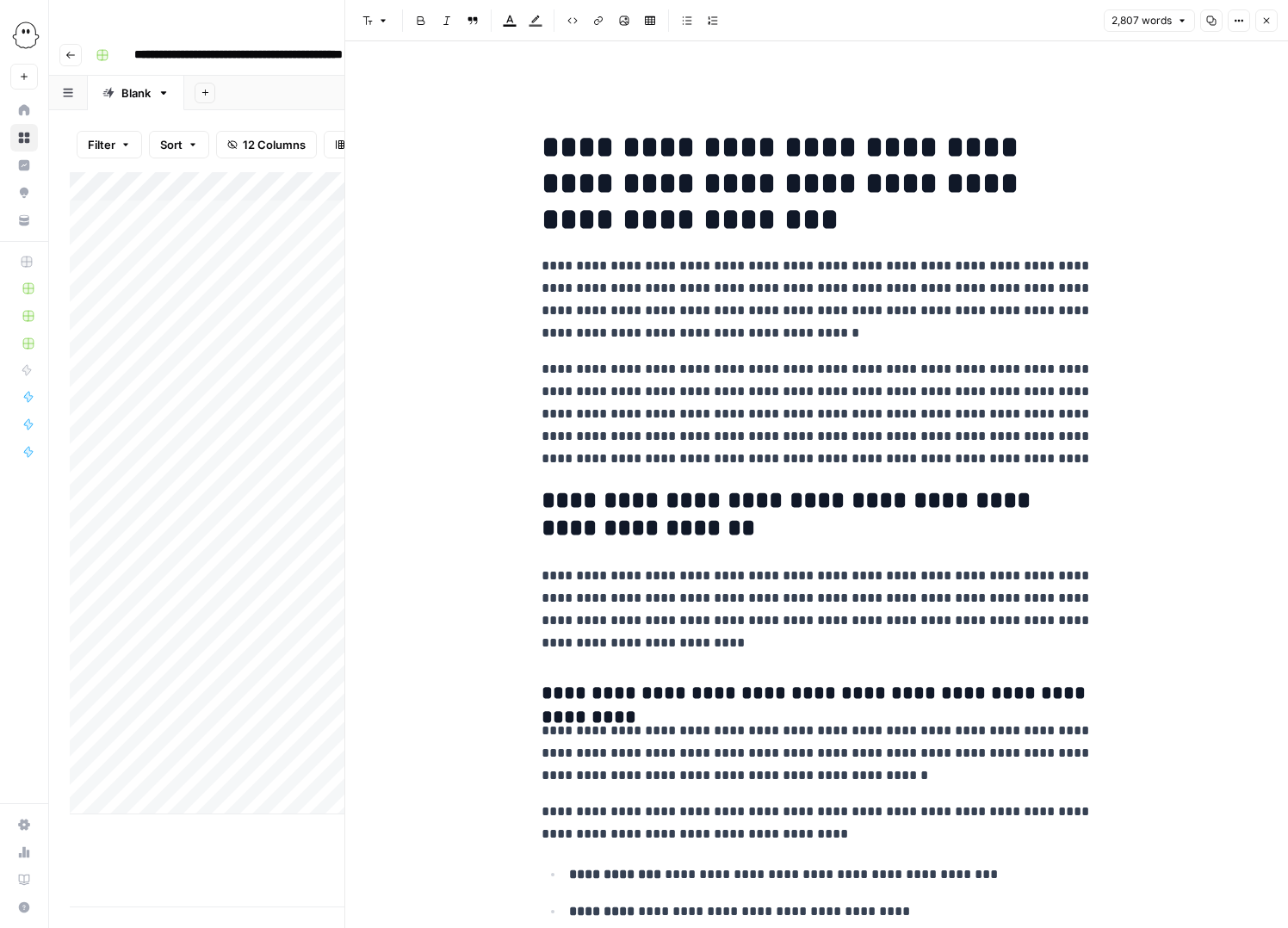
click at [1265, 17] on icon "button" at bounding box center [1266, 20] width 11 height 11
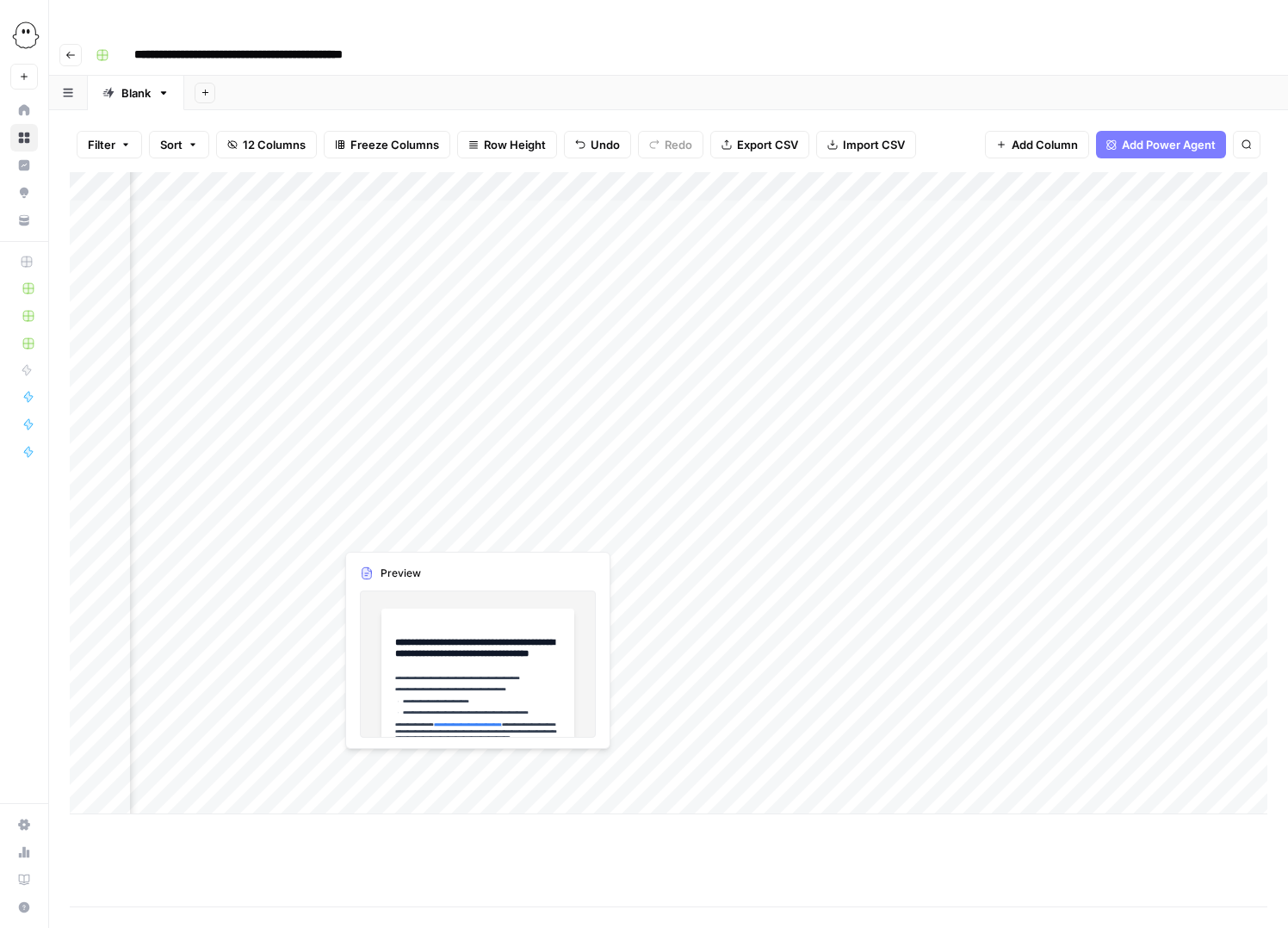
scroll to position [0, 674]
click at [1217, 179] on span "Add Column" at bounding box center [1227, 187] width 61 height 15
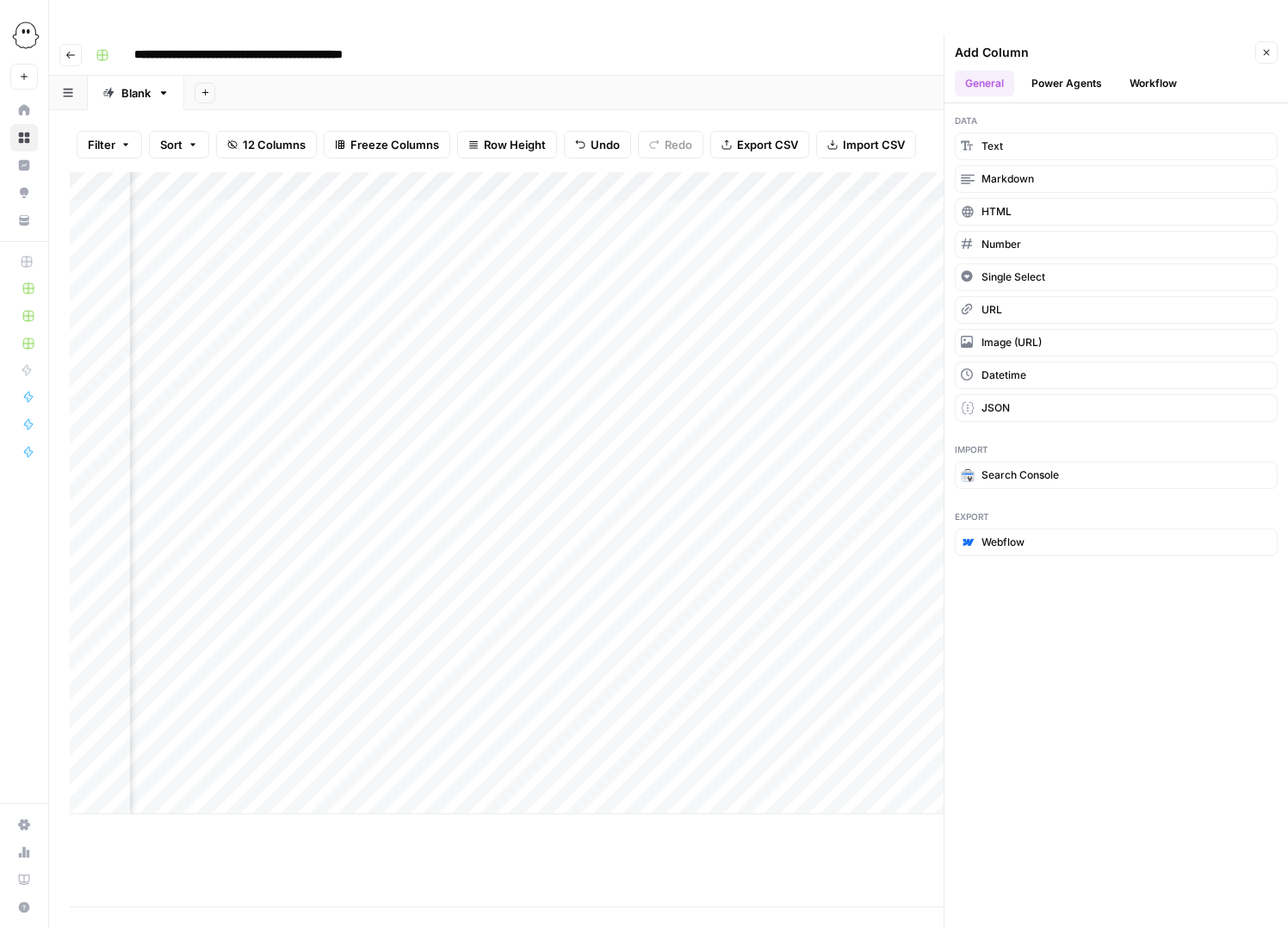
click at [1146, 70] on button "Workflow" at bounding box center [1153, 83] width 68 height 26
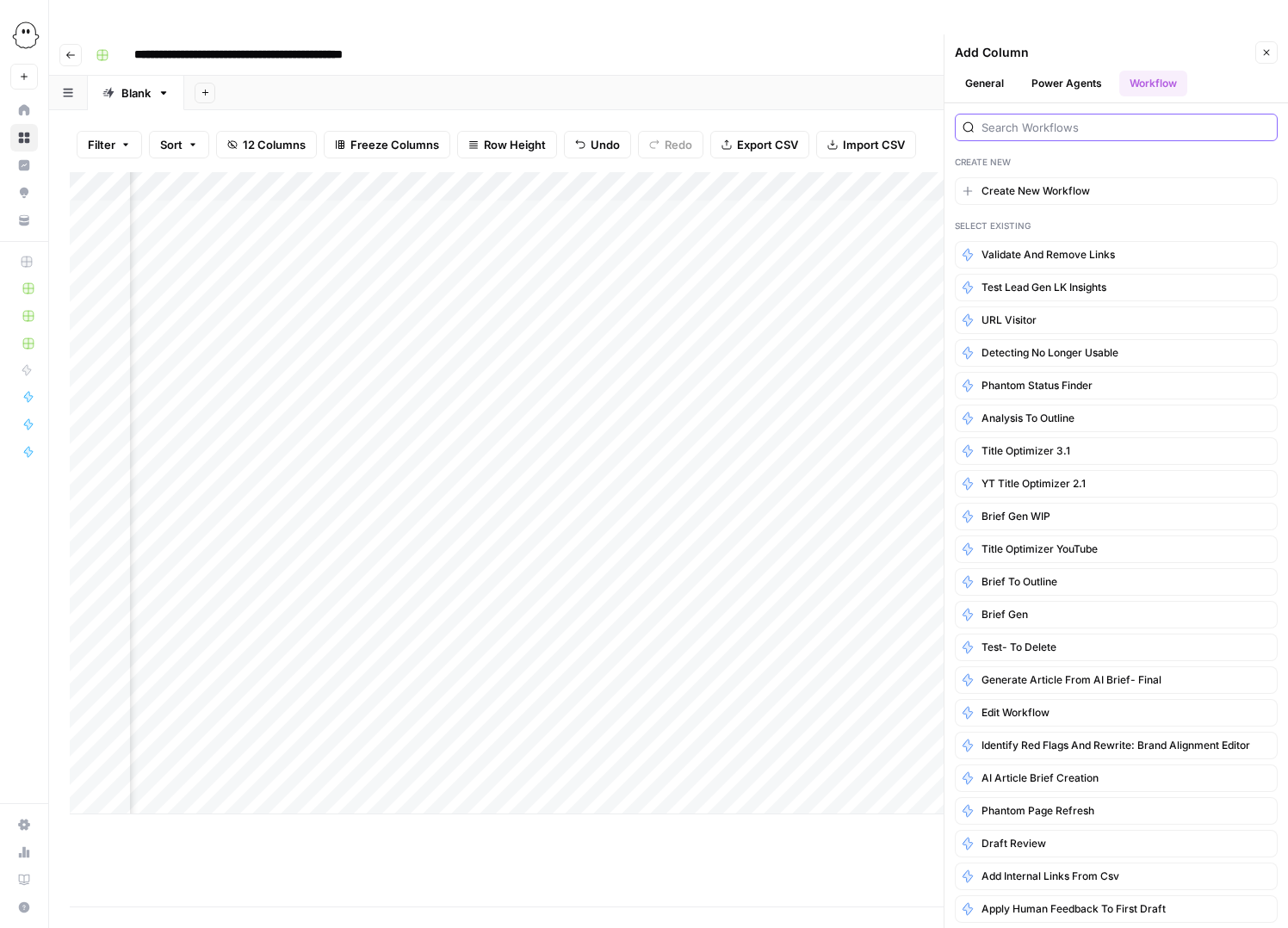
click at [1045, 118] on input "search" at bounding box center [1126, 127] width 289 height 17
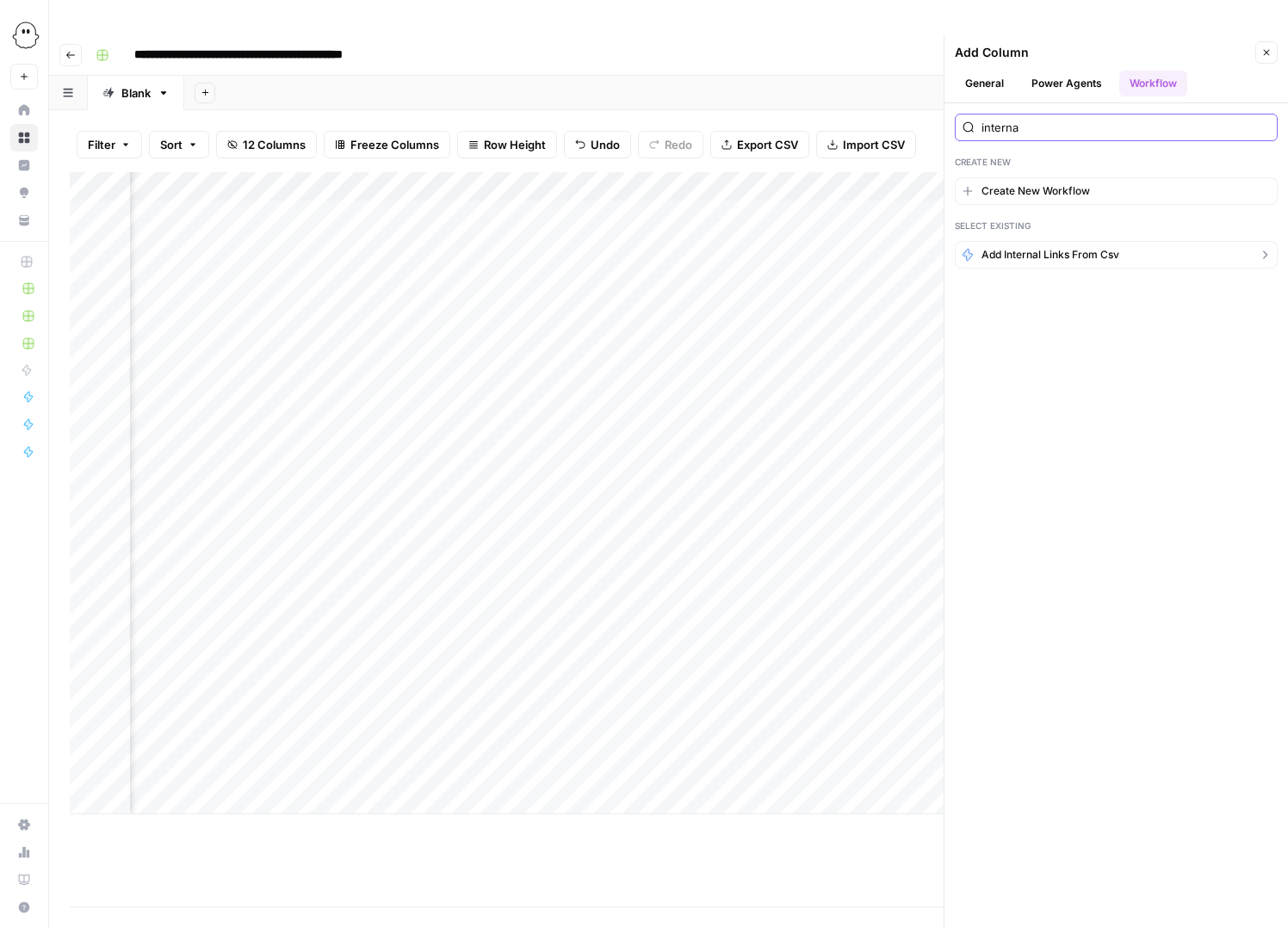
type input "interna"
click at [1044, 247] on span "Add internal links from csv" at bounding box center [1050, 255] width 138 height 15
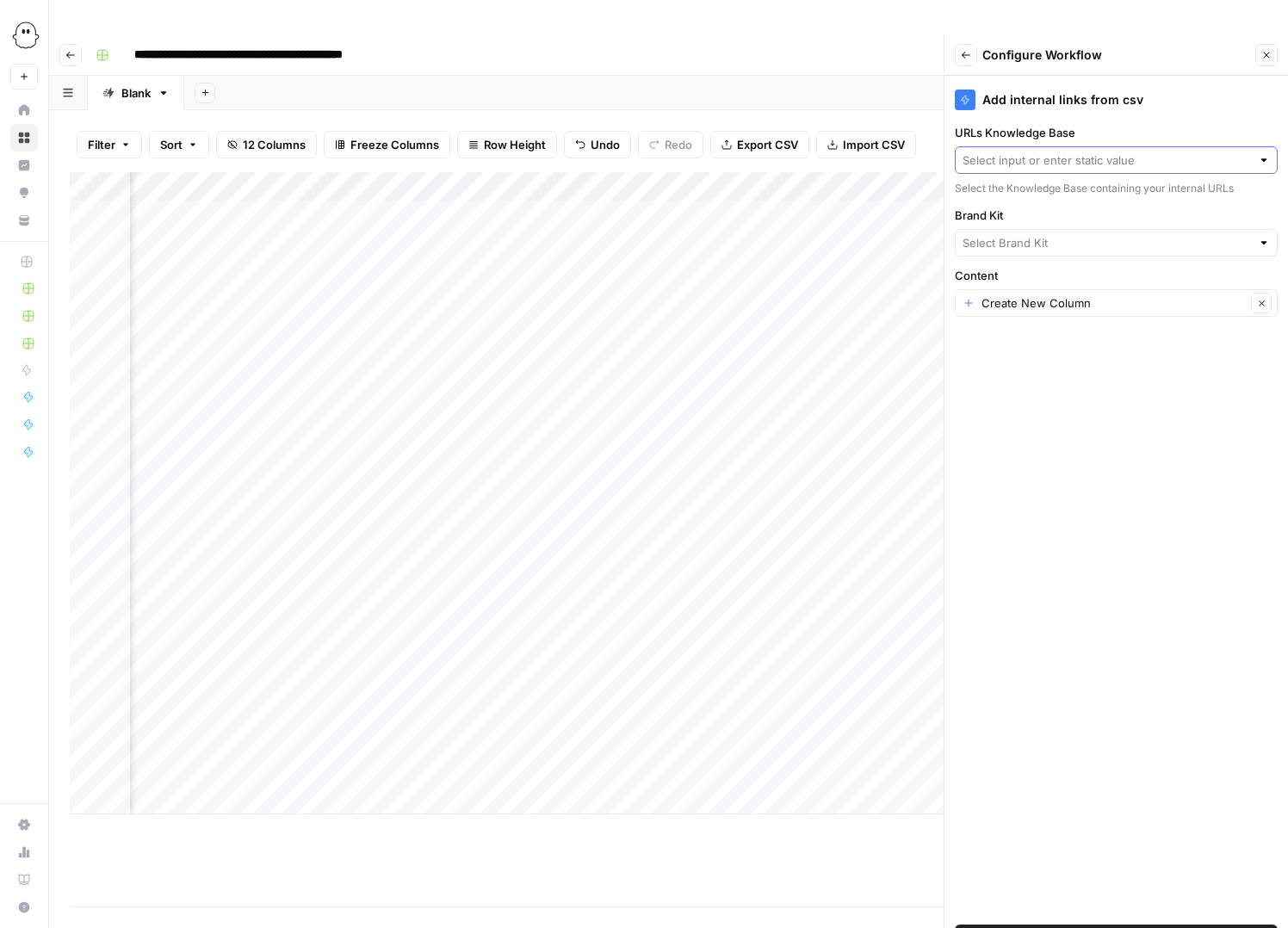
click at [1047, 151] on input "URLs Knowledge Base" at bounding box center [1107, 160] width 289 height 17
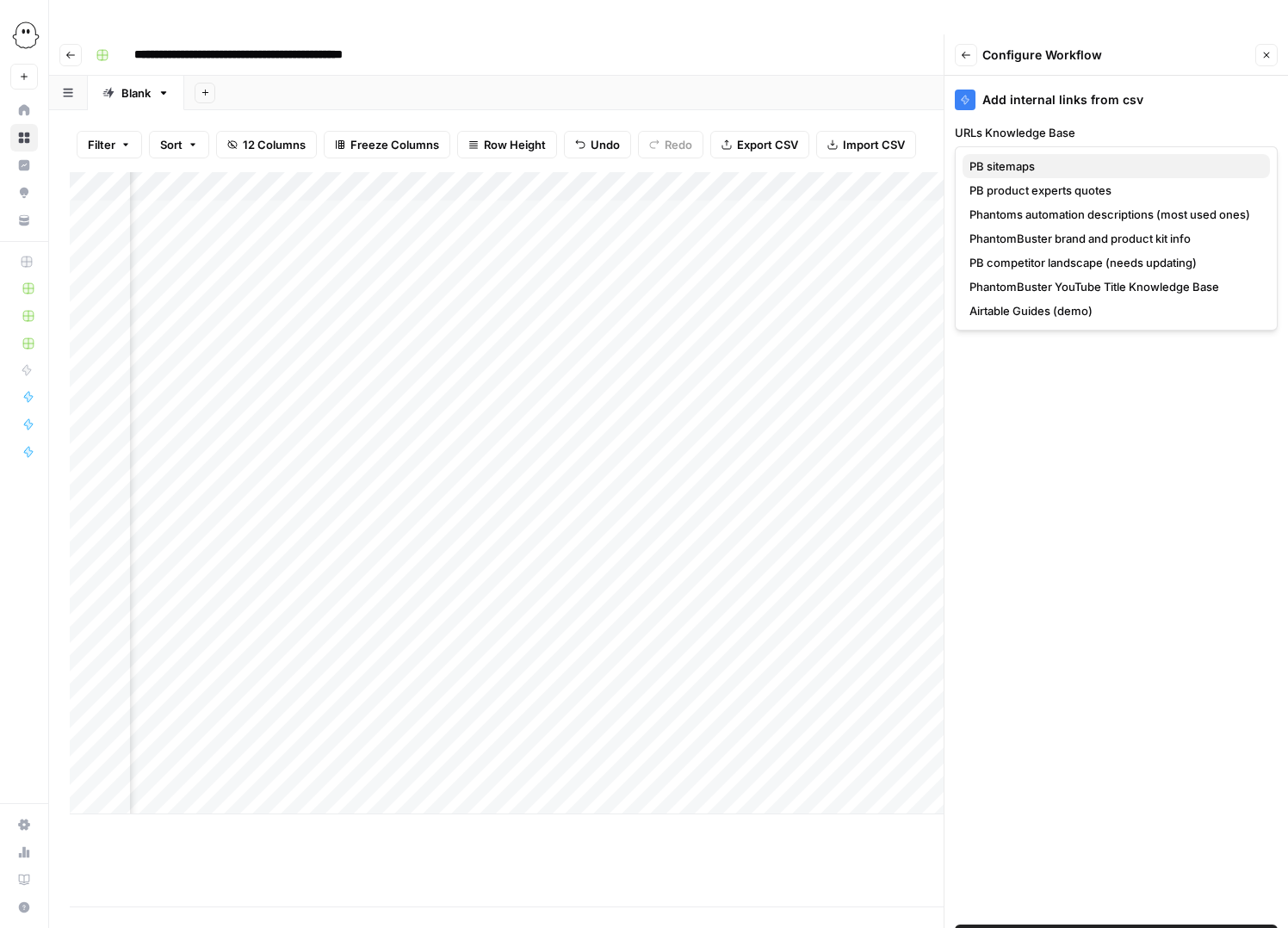
click at [1003, 163] on span "PB sitemaps" at bounding box center [1113, 167] width 287 height 17
type input "PB sitemaps"
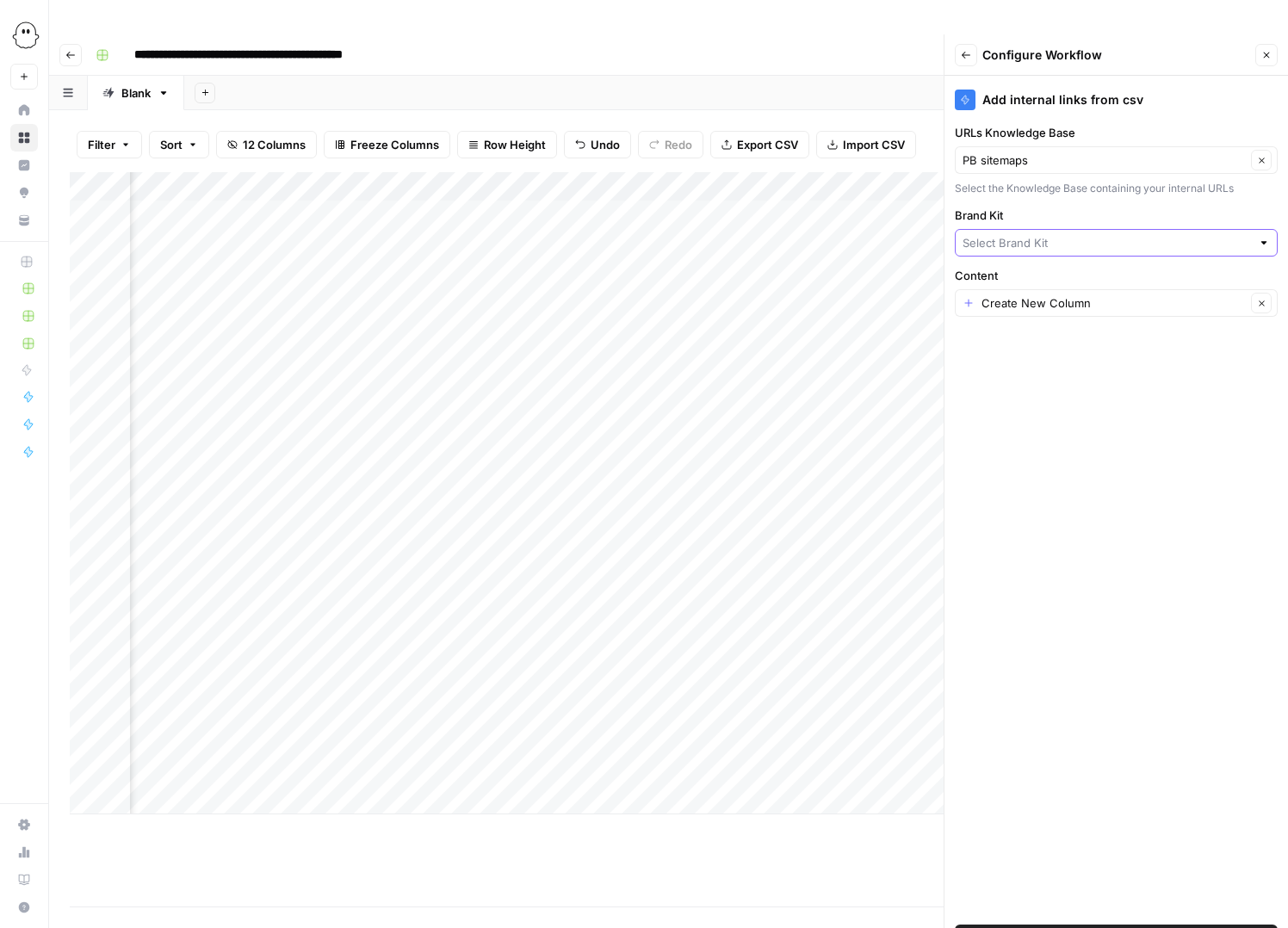
click at [1011, 234] on input "Brand Kit" at bounding box center [1107, 243] width 289 height 17
click at [1006, 245] on span "PhantomBuster" at bounding box center [1113, 249] width 287 height 17
type input "PhantomBuster"
click at [1015, 295] on input "Content" at bounding box center [1114, 303] width 265 height 17
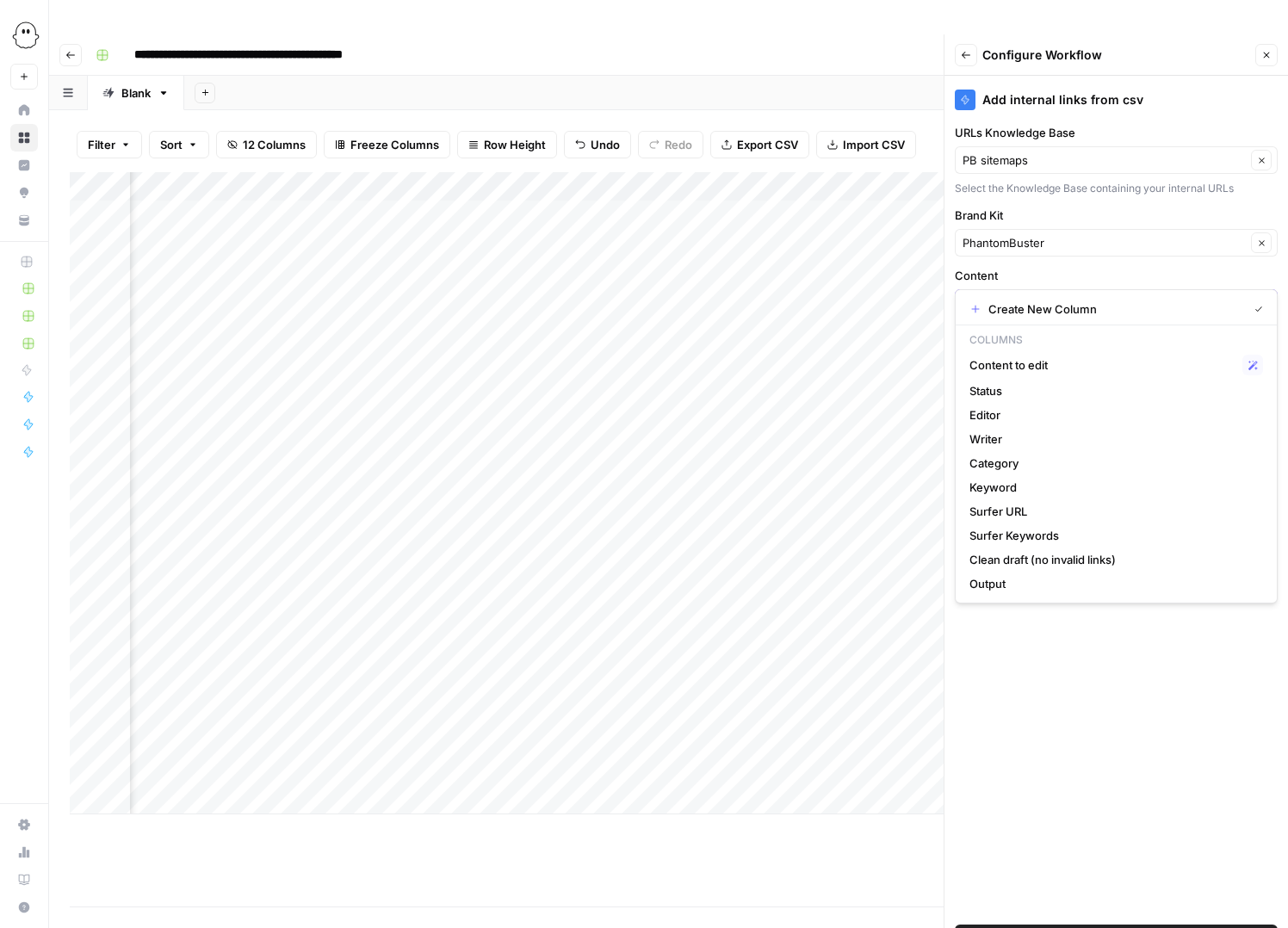
scroll to position [0, 923]
click at [1005, 586] on span "Output" at bounding box center [1113, 583] width 287 height 17
type input "Output"
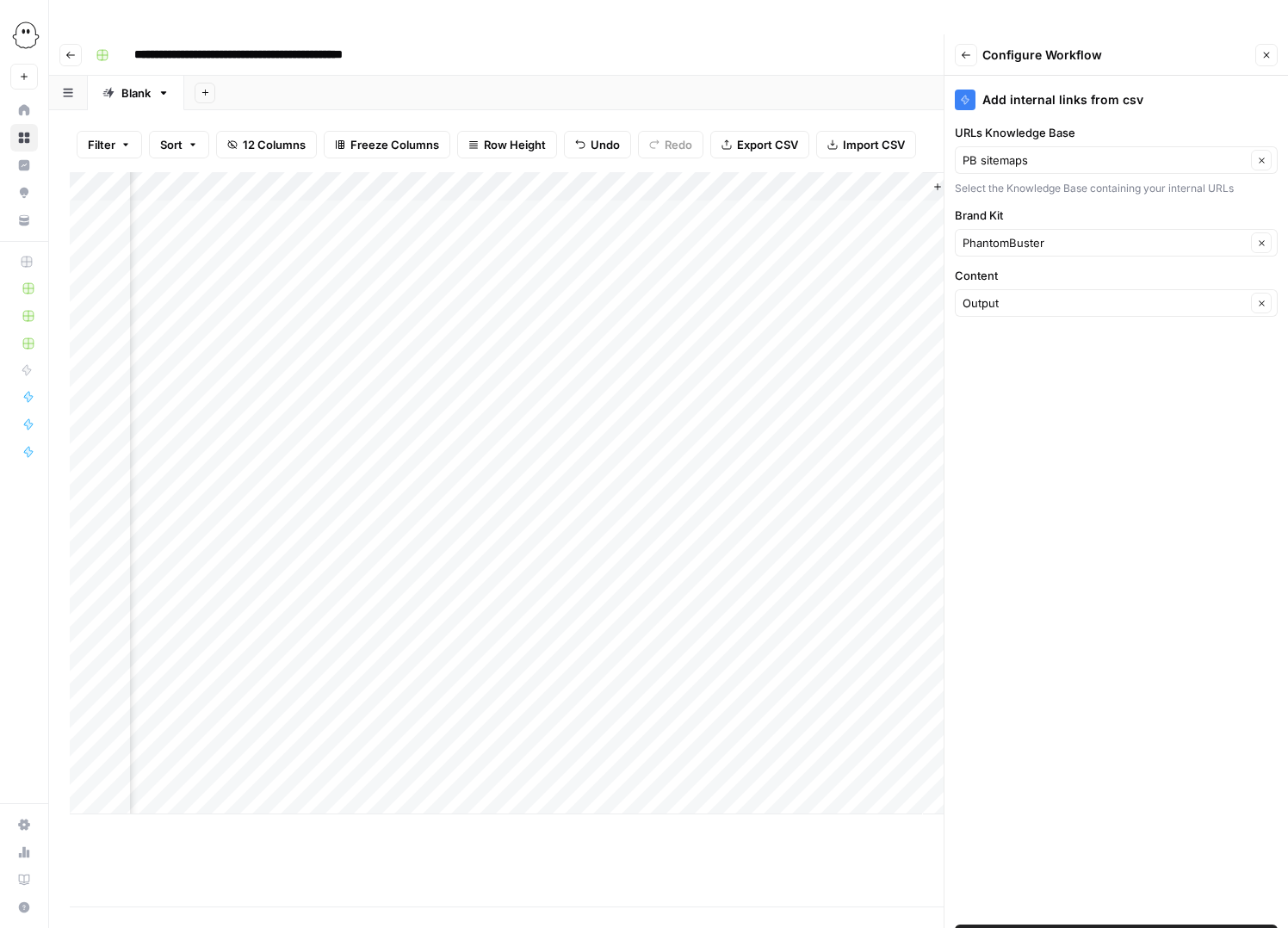
click at [1117, 930] on span "Add Workflow" at bounding box center [1117, 939] width 75 height 17
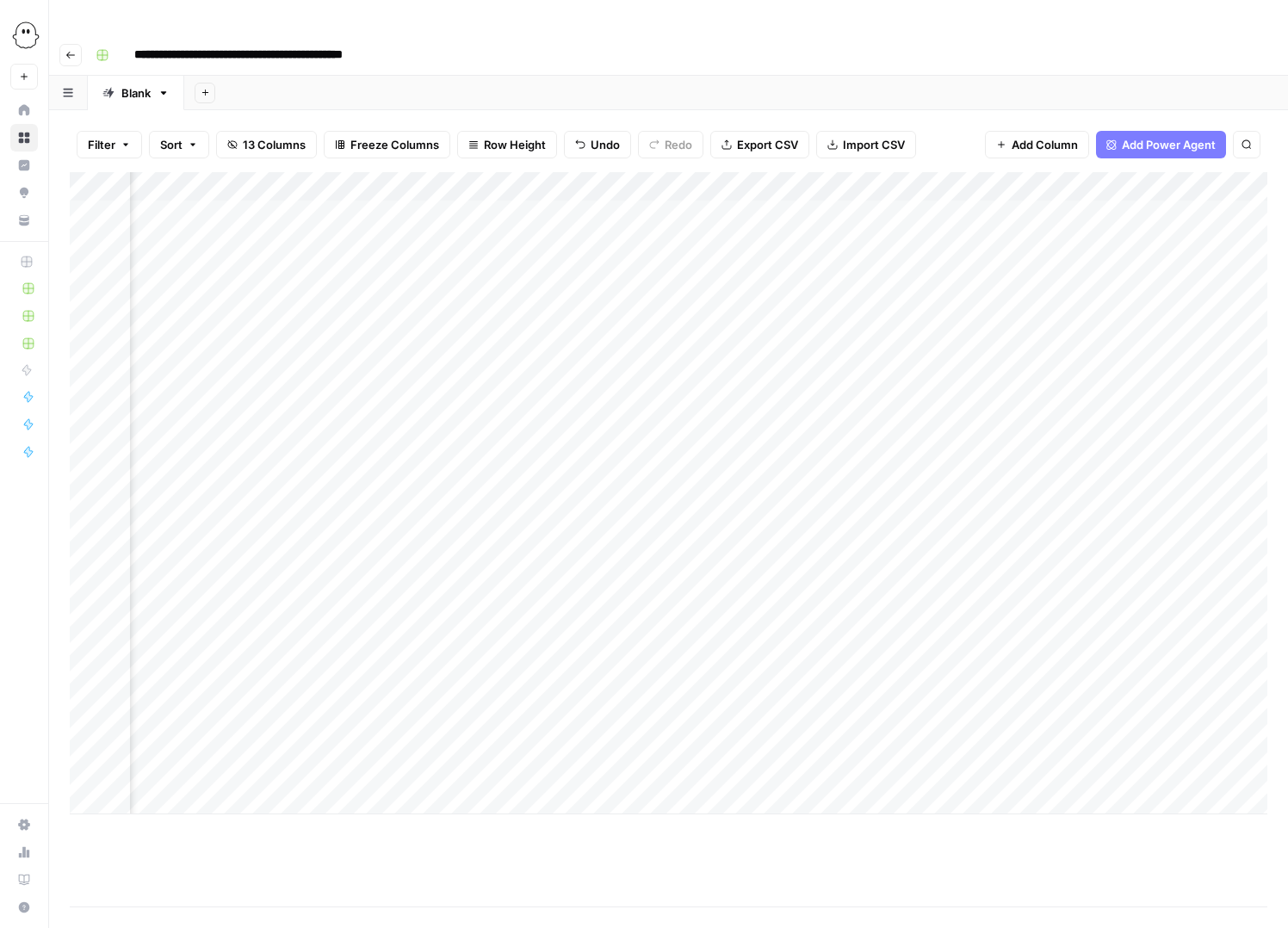
scroll to position [0, 728]
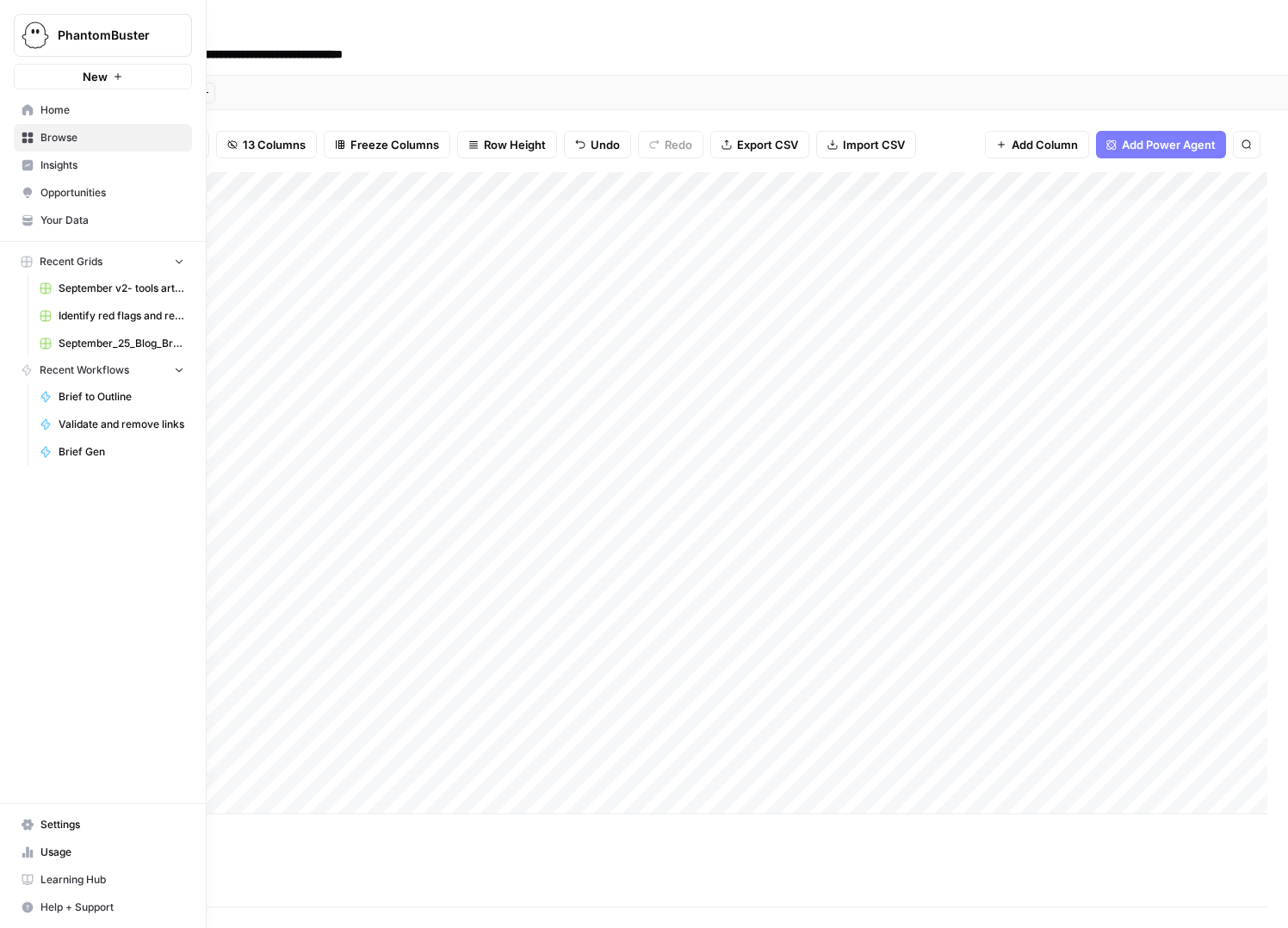
click at [59, 822] on span "Settings" at bounding box center [112, 825] width 143 height 15
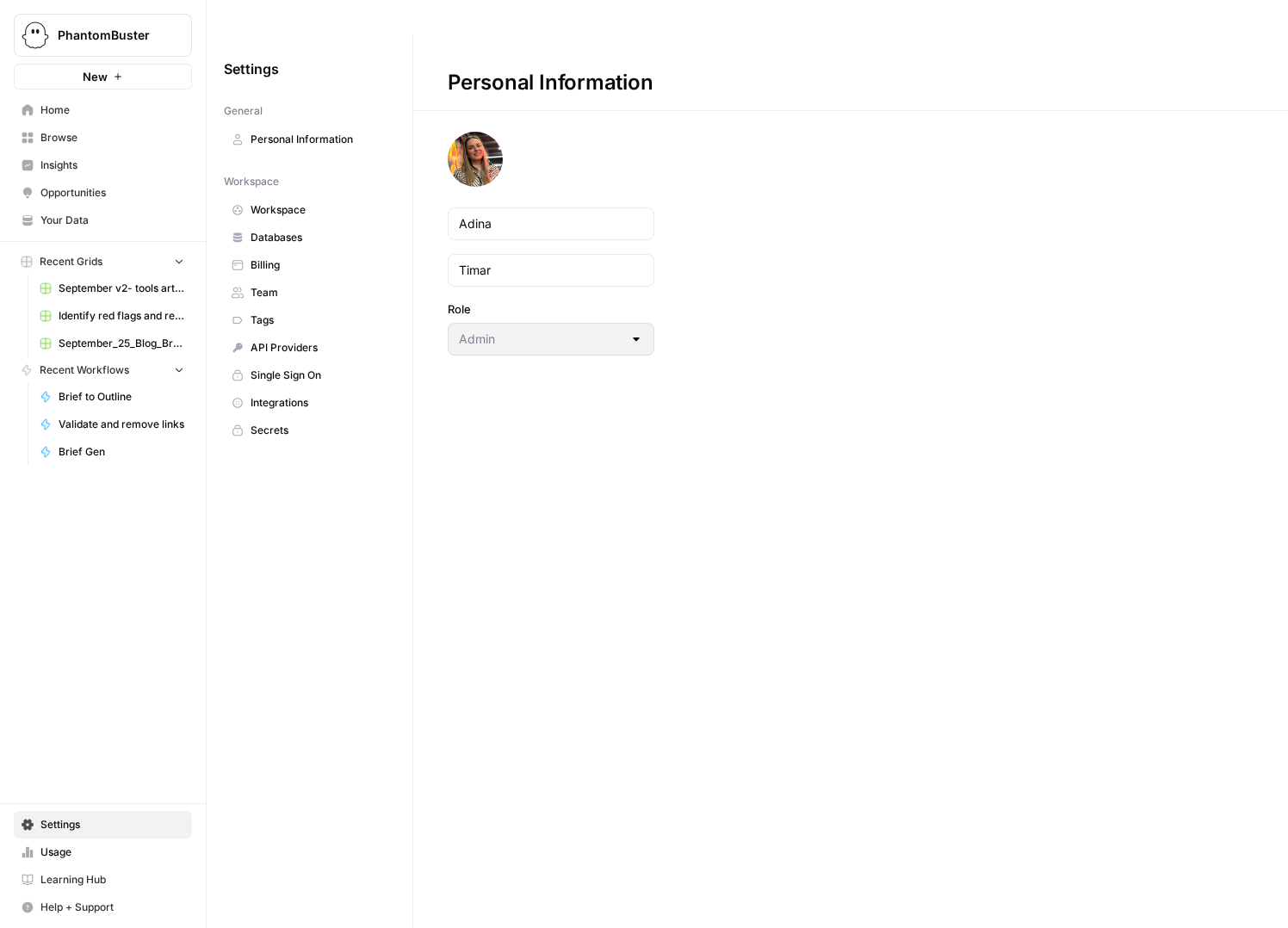
click at [265, 285] on span "Team" at bounding box center [319, 293] width 137 height 15
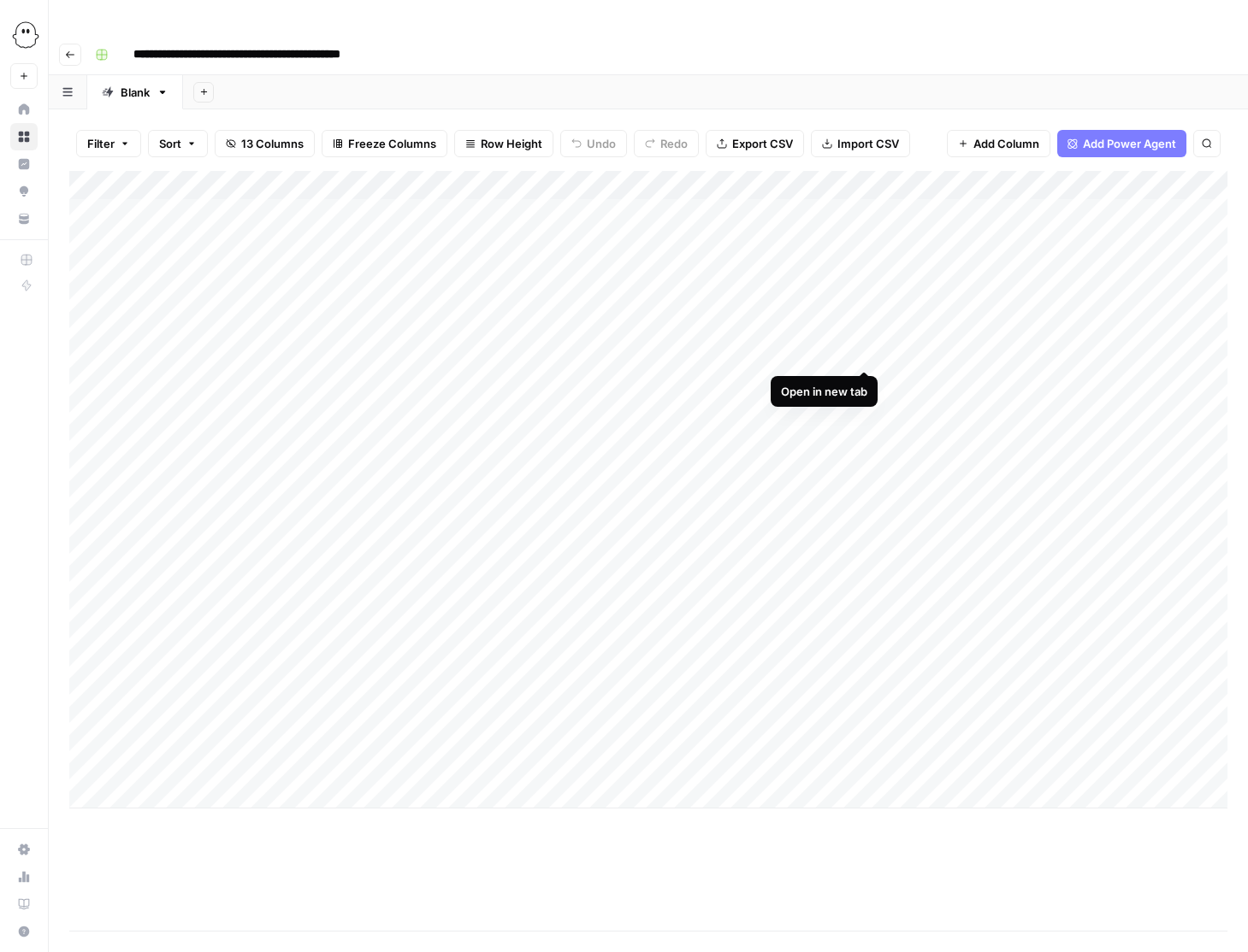
click at [863, 352] on div "Add Column" at bounding box center [647, 489] width 1158 height 638
click at [796, 380] on div "Add Column" at bounding box center [647, 489] width 1158 height 638
click at [866, 385] on div "Add Column" at bounding box center [647, 489] width 1158 height 638
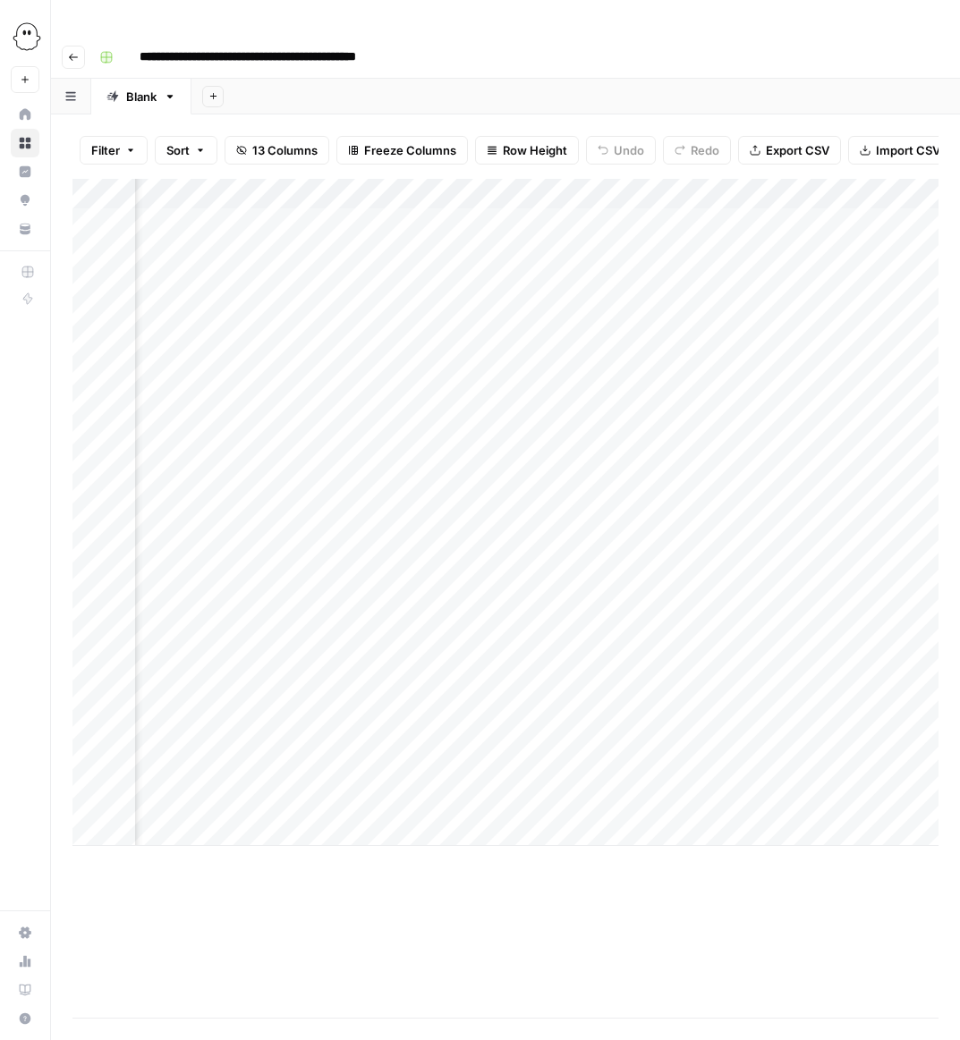
scroll to position [0, 147]
click at [597, 179] on div "Add Column" at bounding box center [505, 512] width 866 height 667
drag, startPoint x: 727, startPoint y: 158, endPoint x: 724, endPoint y: 551, distance: 392.6
click at [724, 554] on div "Add Column" at bounding box center [505, 512] width 866 height 667
click at [695, 767] on div "Add Column" at bounding box center [505, 512] width 866 height 667
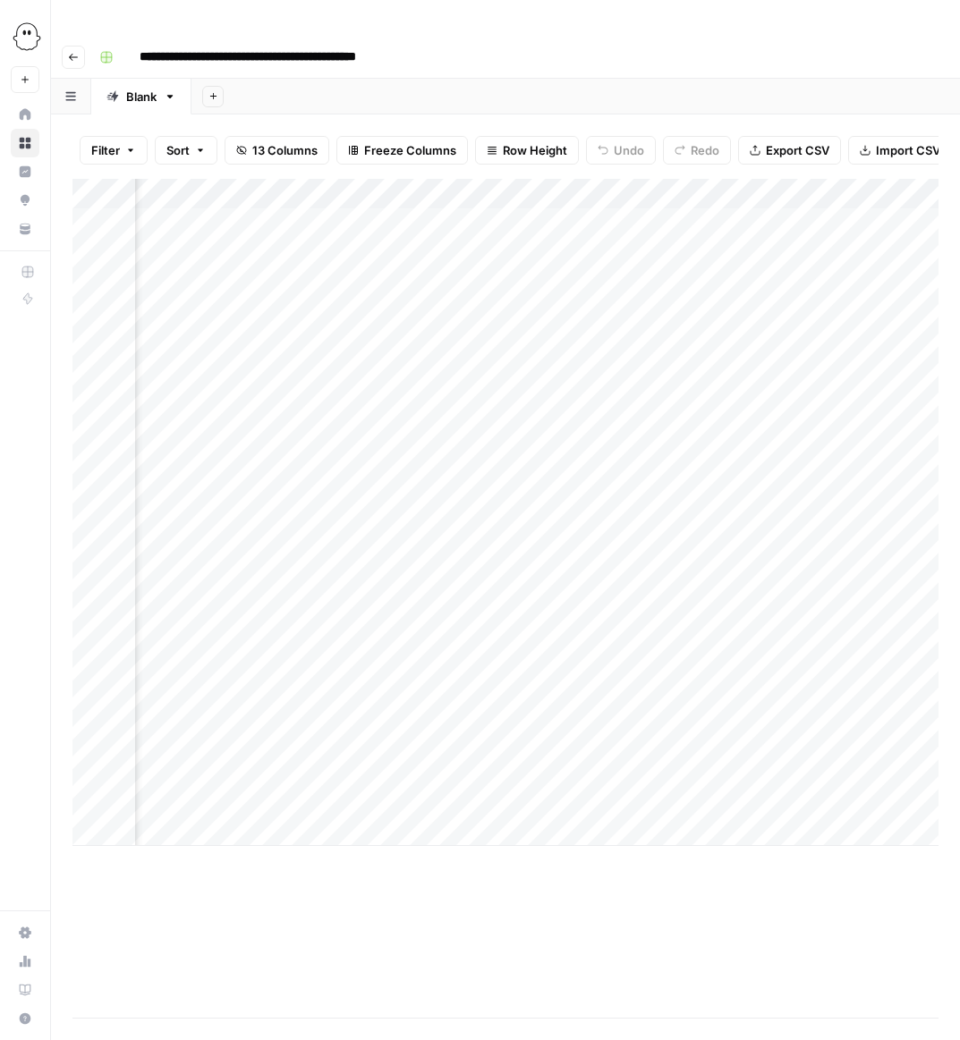
drag, startPoint x: 690, startPoint y: 764, endPoint x: 681, endPoint y: 187, distance: 576.9
click at [681, 187] on div "Add Column" at bounding box center [505, 512] width 866 height 667
click at [654, 227] on div "Add Column" at bounding box center [505, 512] width 866 height 667
click at [656, 220] on div "Add Column" at bounding box center [505, 512] width 866 height 667
type input "**********"
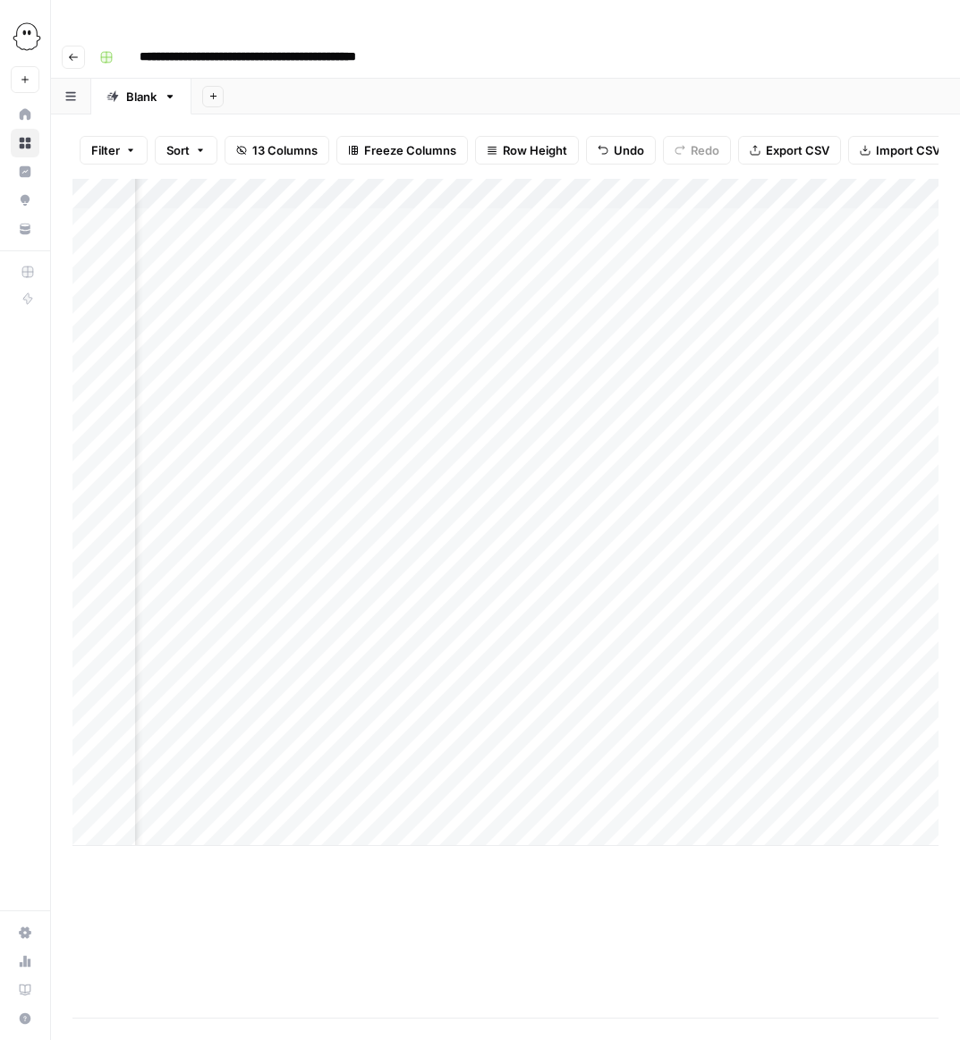
click at [656, 190] on div "Add Column" at bounding box center [505, 512] width 866 height 667
click at [656, 190] on input at bounding box center [762, 192] width 286 height 21
type input "**********"
click at [659, 302] on div "Add Column" at bounding box center [505, 512] width 866 height 667
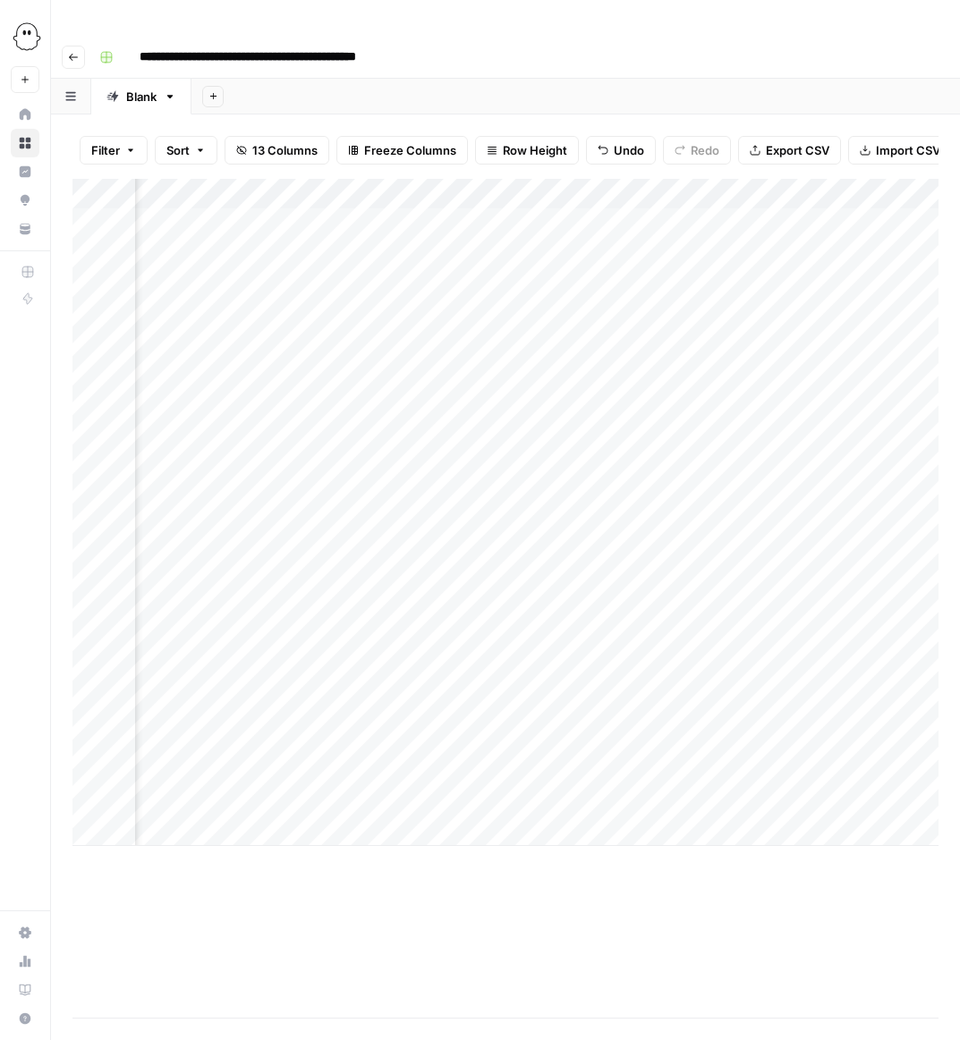
click at [652, 253] on div "Add Column" at bounding box center [505, 512] width 866 height 667
type input "**********"
click at [646, 280] on div "Add Column" at bounding box center [505, 512] width 866 height 667
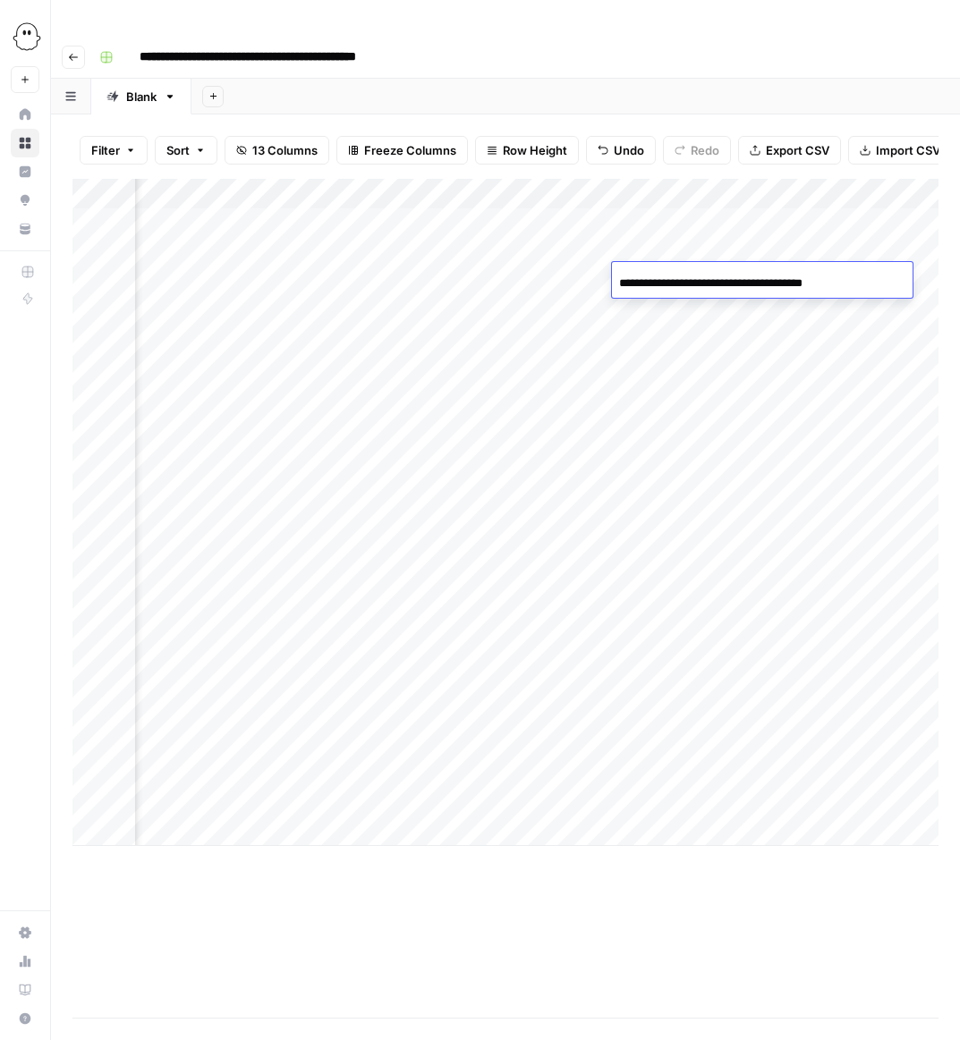
type input "**********"
click at [650, 303] on div "Add Column" at bounding box center [505, 512] width 866 height 667
click at [648, 315] on div "Add Column" at bounding box center [505, 512] width 866 height 667
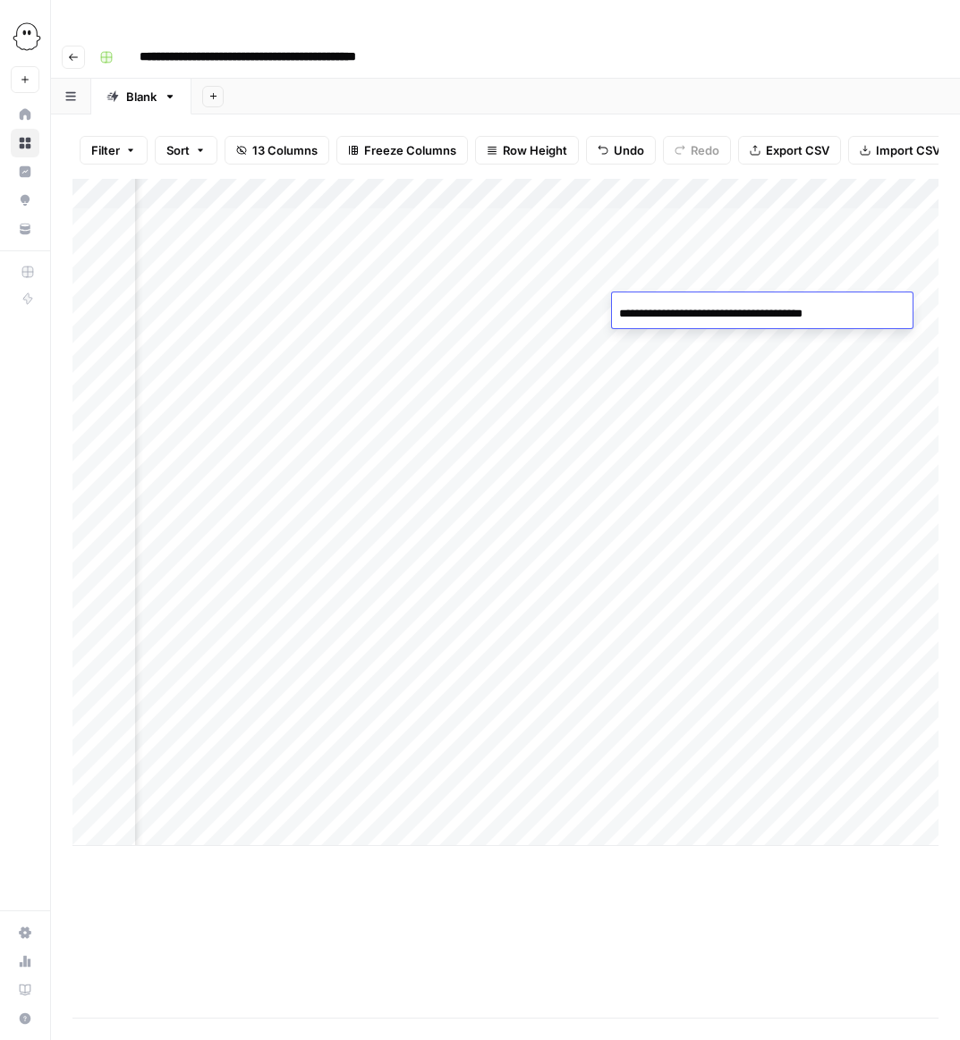
click at [648, 315] on input "**********" at bounding box center [762, 313] width 286 height 21
click at [647, 369] on div "Add Column" at bounding box center [505, 512] width 866 height 667
click at [642, 332] on div "Add Column" at bounding box center [505, 512] width 866 height 667
type input "**********"
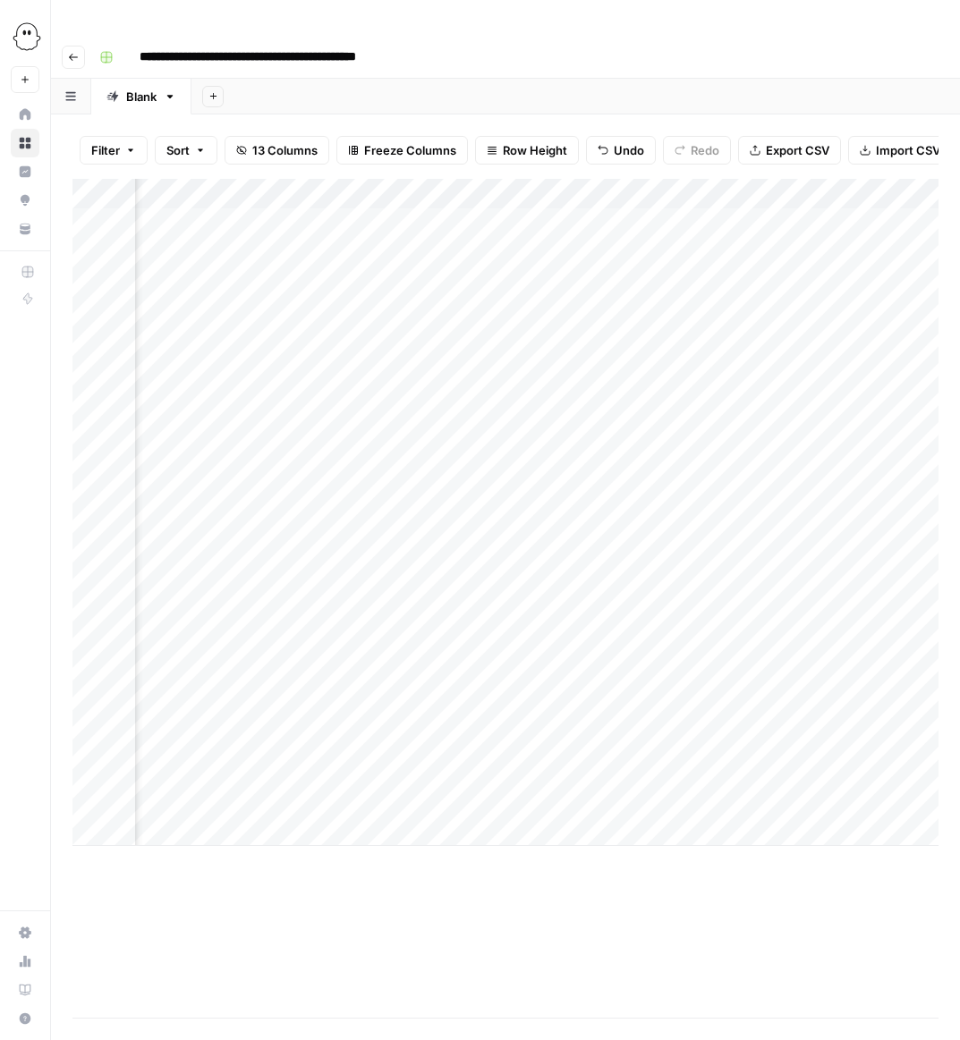
click at [673, 376] on div "Add Column" at bounding box center [505, 512] width 866 height 667
click at [495, 368] on div "Add Column" at bounding box center [505, 512] width 866 height 667
click at [495, 368] on textarea "**********" at bounding box center [571, 371] width 286 height 25
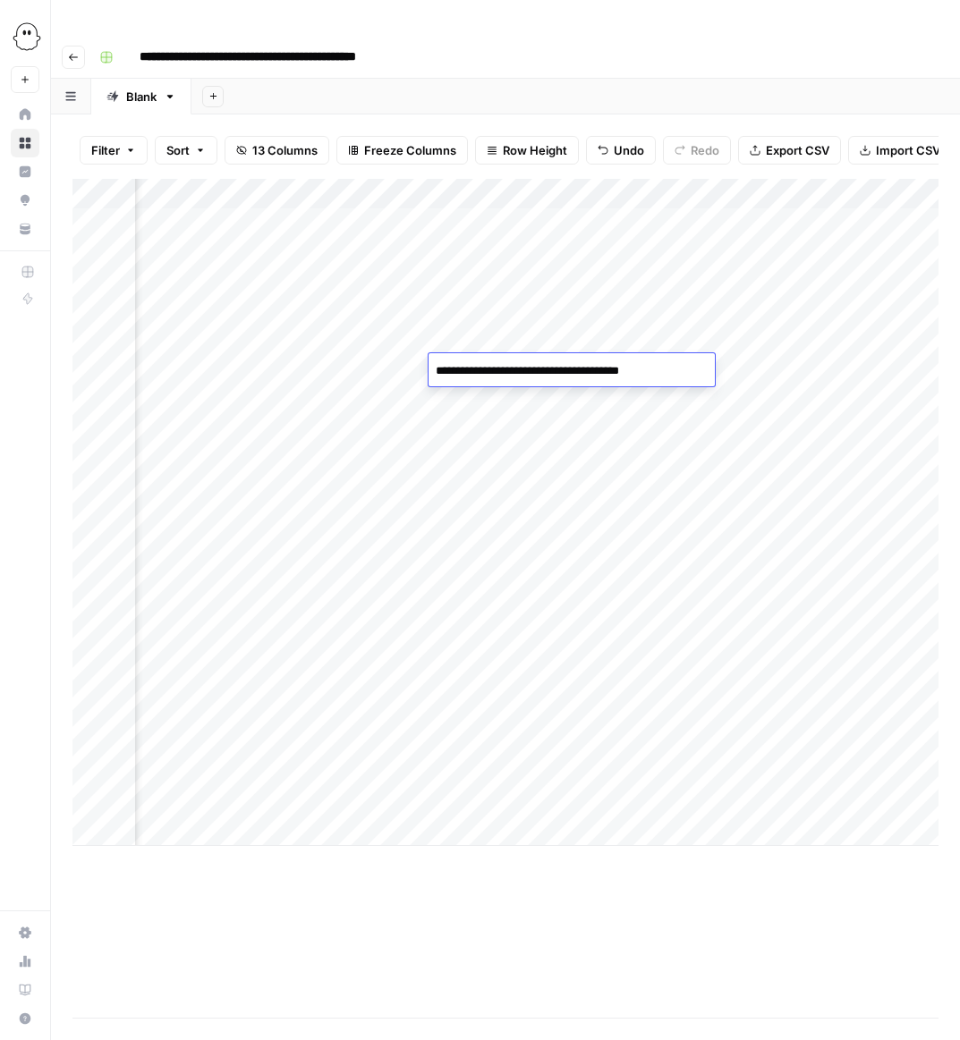
click at [495, 368] on textarea "**********" at bounding box center [571, 371] width 286 height 25
click at [737, 375] on div "Add Column" at bounding box center [505, 512] width 866 height 667
click at [683, 374] on div "Add Column" at bounding box center [505, 512] width 866 height 667
type input "**********"
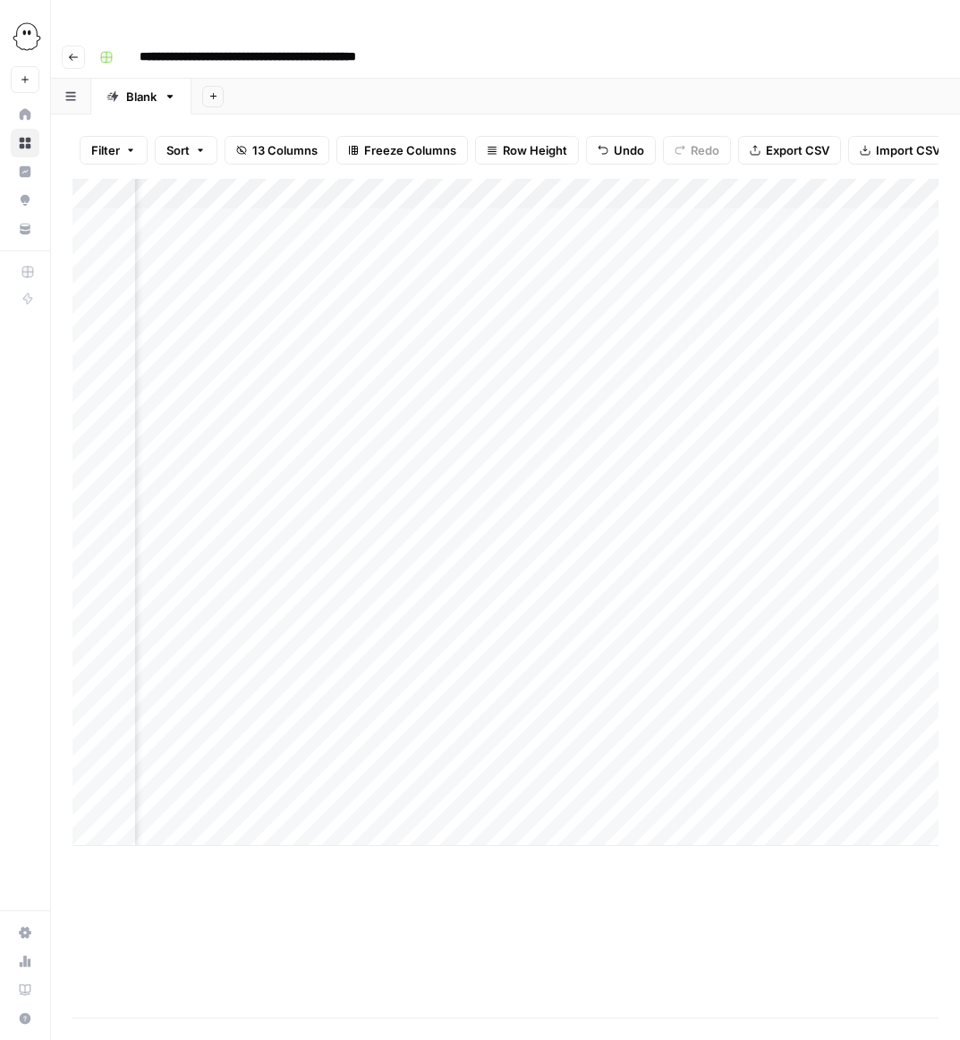
click at [658, 414] on div "Add Column" at bounding box center [505, 512] width 866 height 667
click at [515, 402] on div "Add Column" at bounding box center [505, 512] width 866 height 667
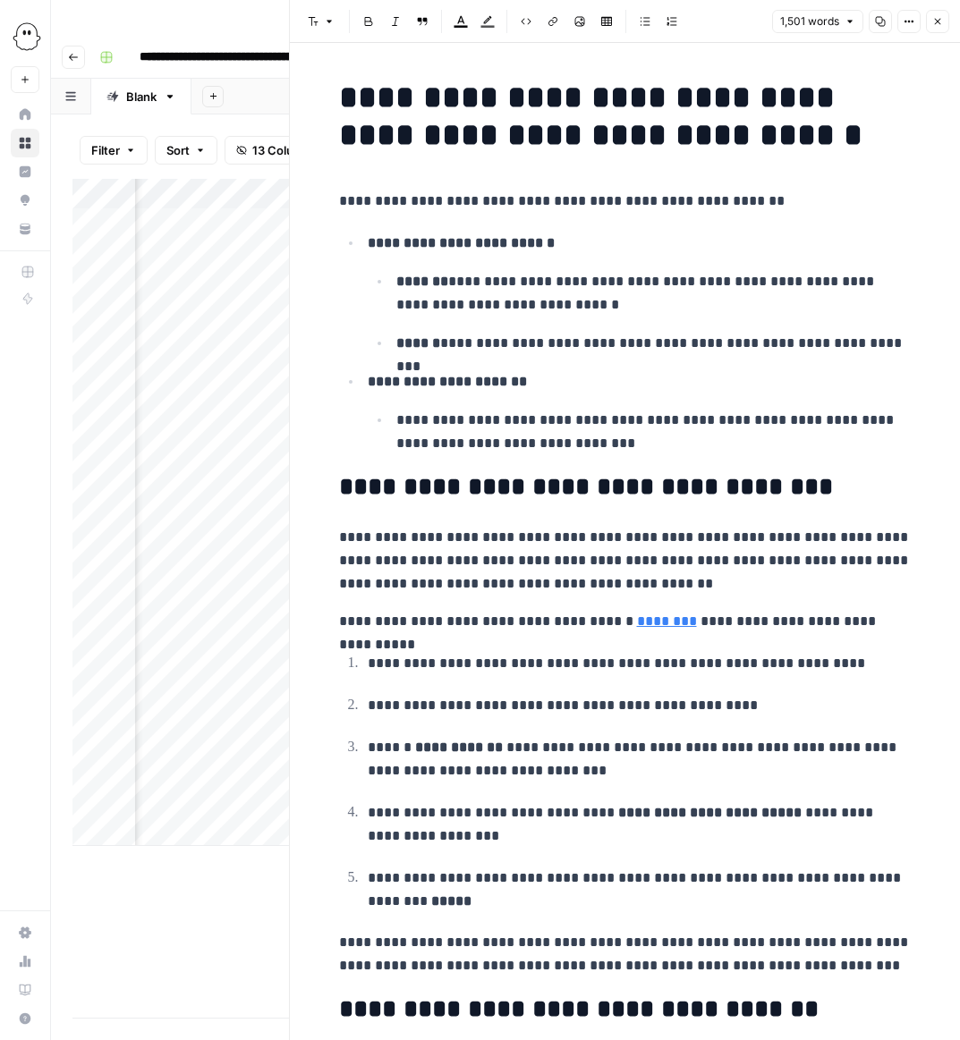
click at [936, 20] on icon "button" at bounding box center [937, 21] width 11 height 11
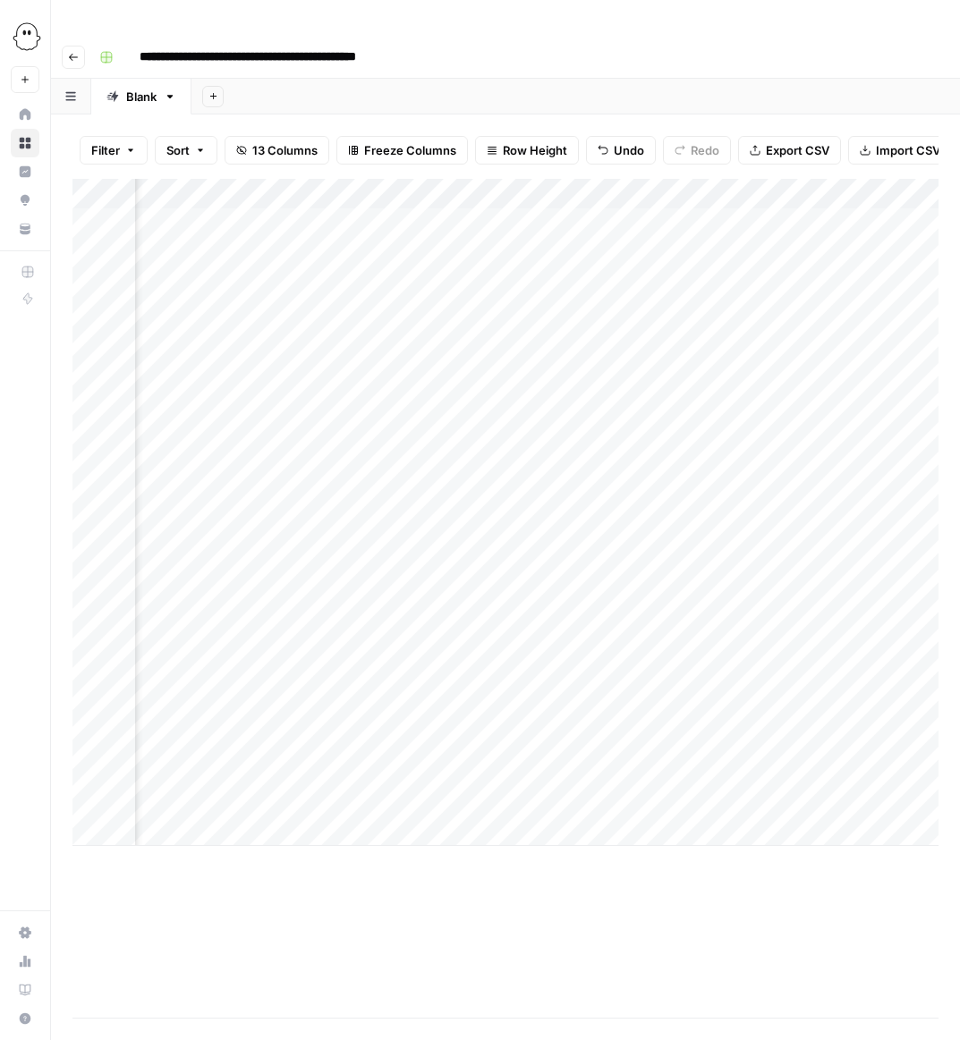
click at [349, 404] on div "Add Column" at bounding box center [505, 512] width 866 height 667
type input "**********"
click at [339, 430] on div "Add Column" at bounding box center [505, 512] width 866 height 667
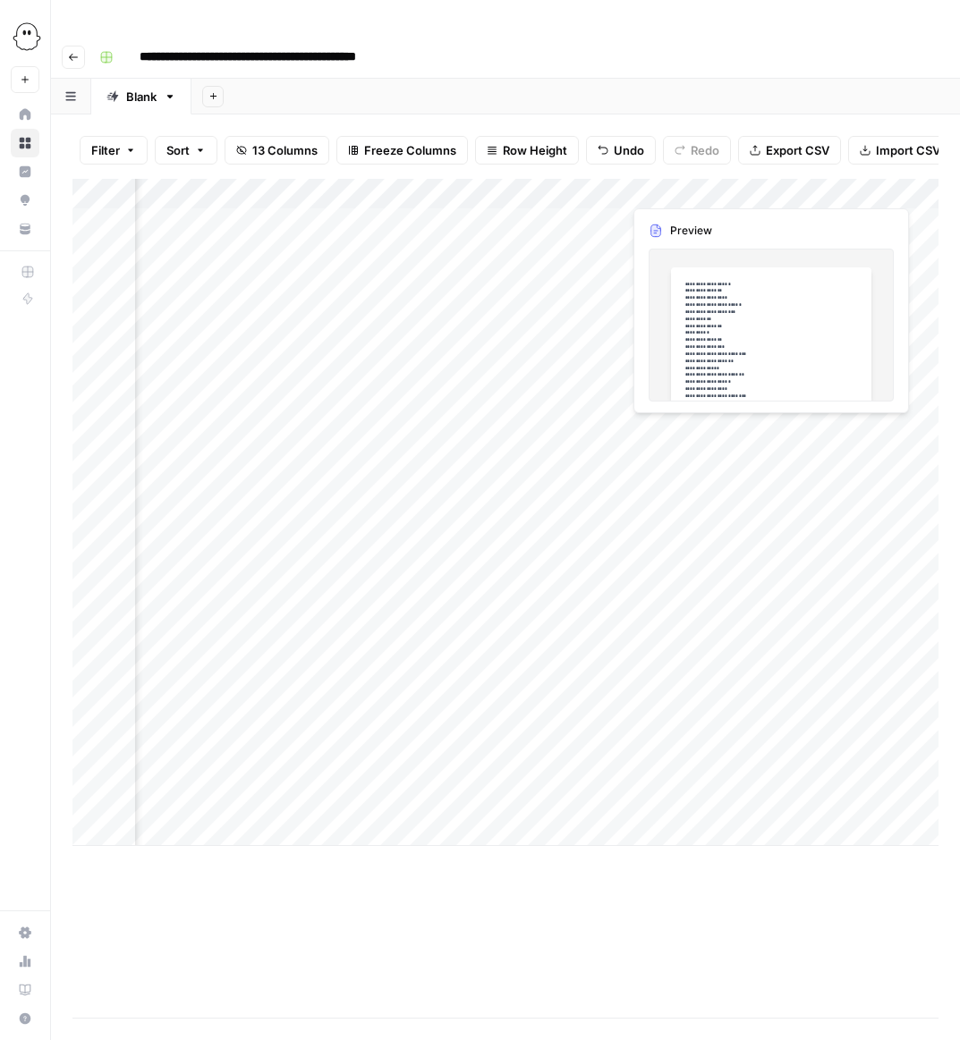
click at [456, 433] on div "Add Column" at bounding box center [505, 512] width 866 height 667
click at [456, 433] on input at bounding box center [570, 435] width 286 height 21
type input "**********"
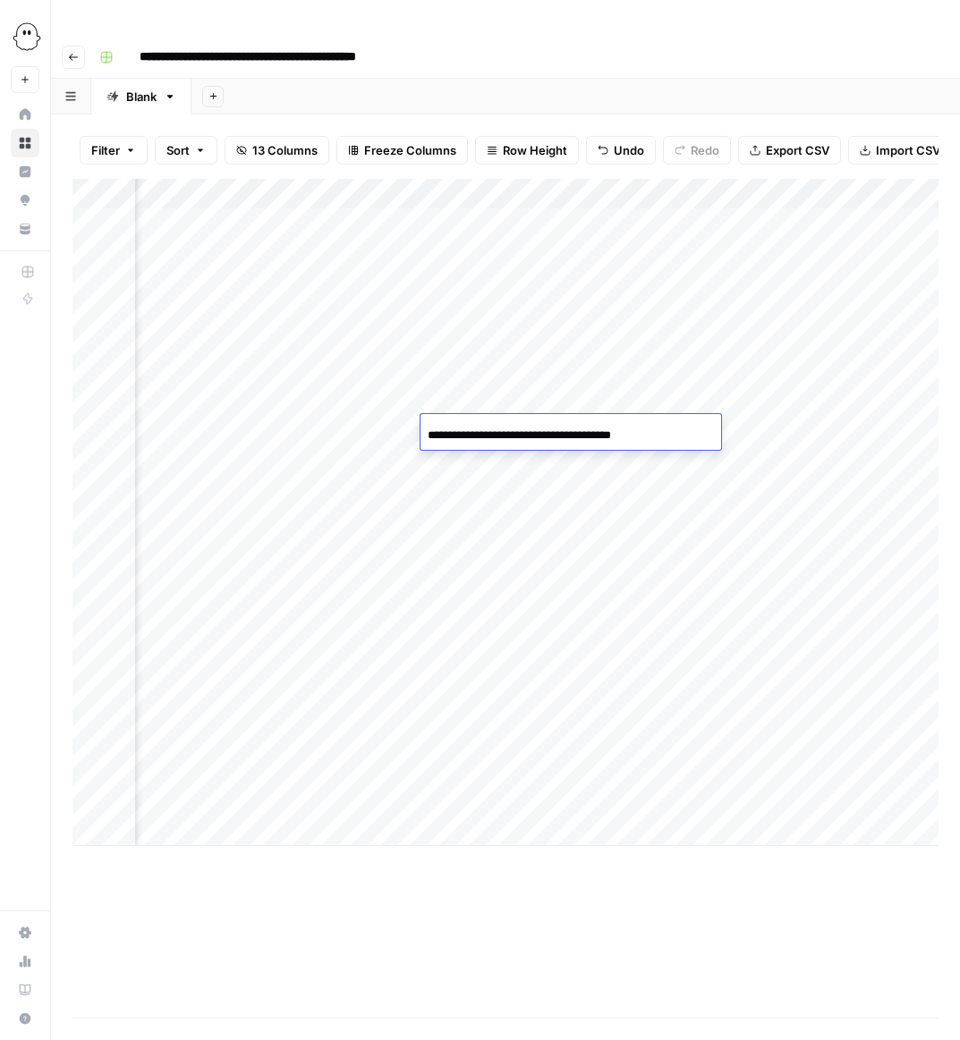
click at [452, 461] on div "Add Column" at bounding box center [505, 512] width 866 height 667
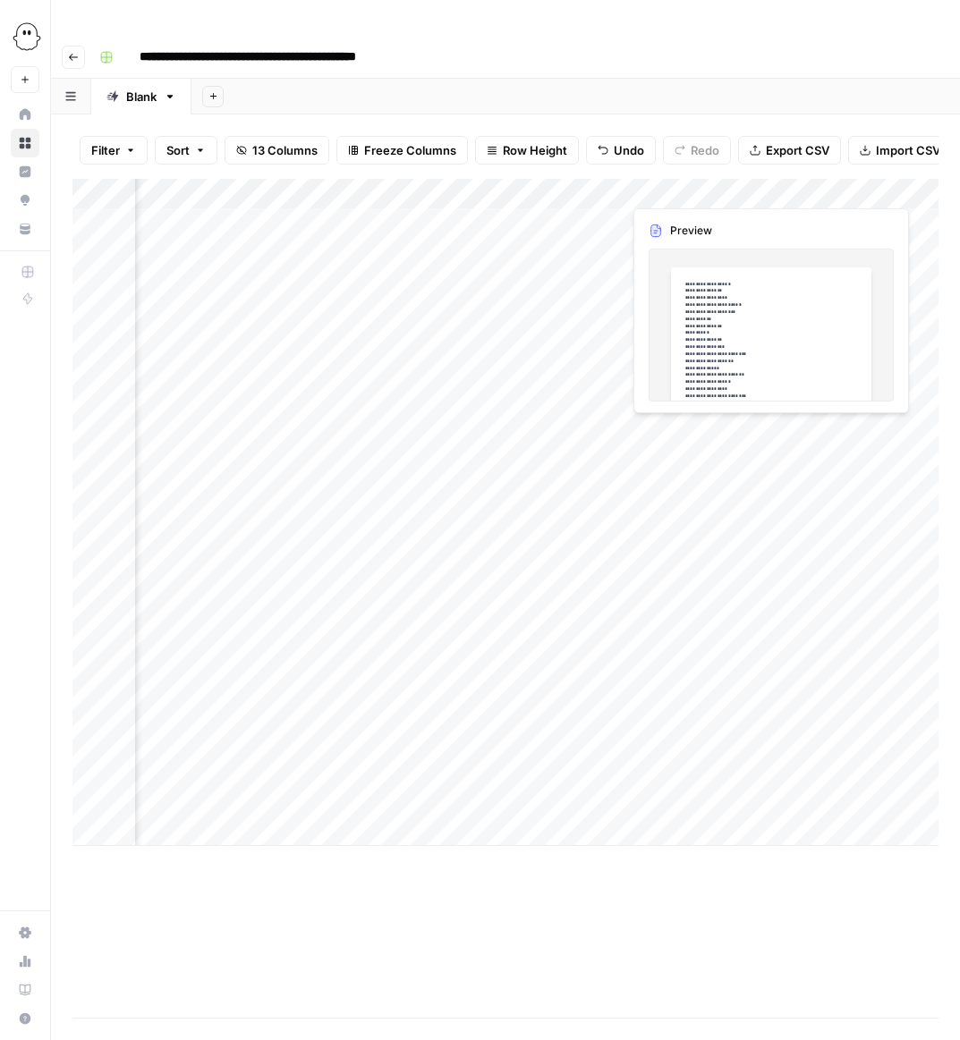
click at [479, 462] on div "Add Column" at bounding box center [505, 512] width 866 height 667
click at [479, 462] on input at bounding box center [570, 465] width 286 height 21
type input "**********"
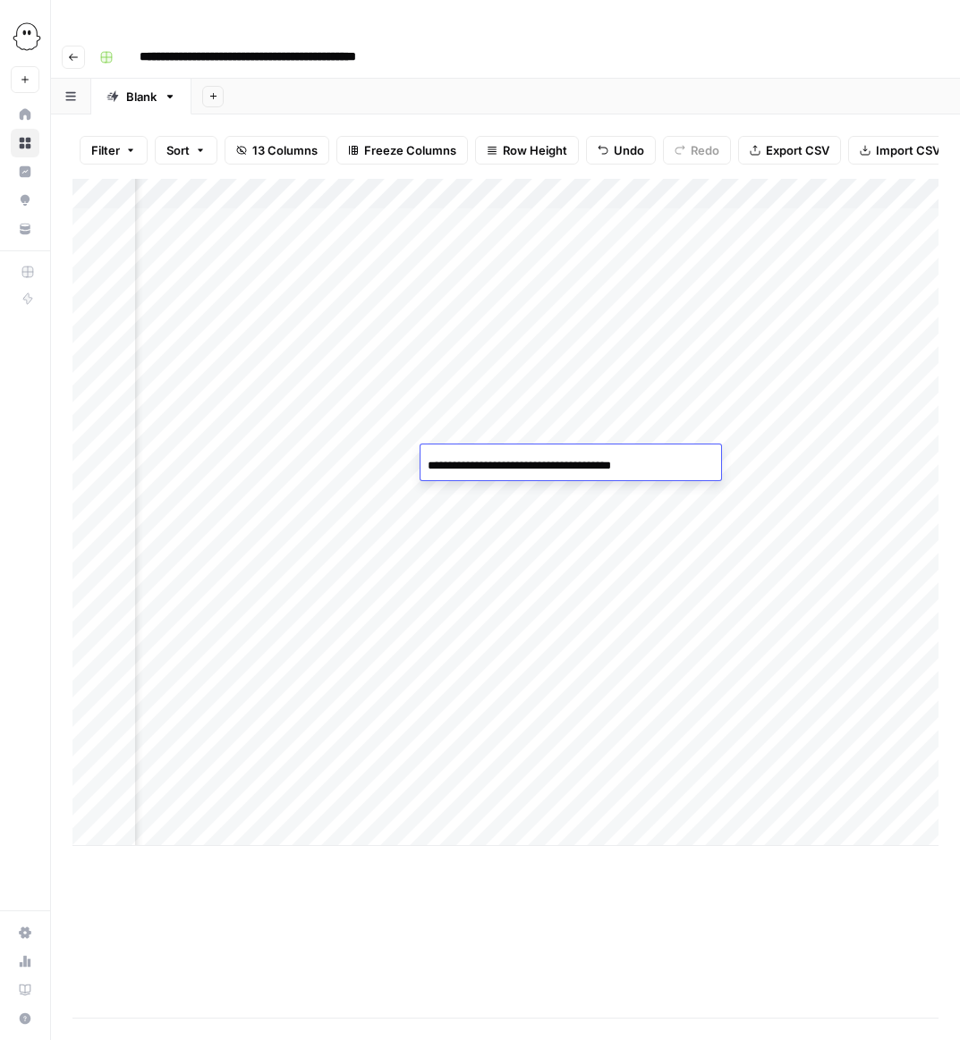
click at [477, 495] on div "Add Column" at bounding box center [505, 512] width 866 height 667
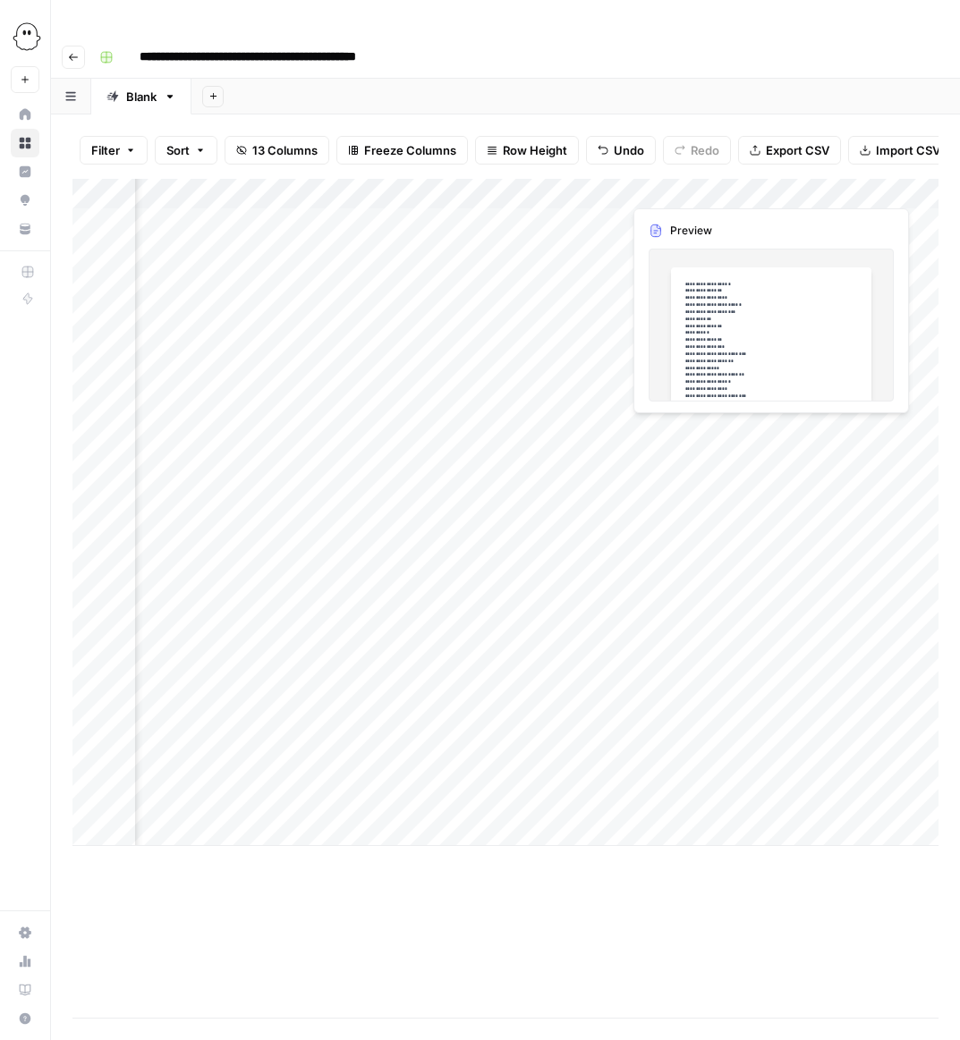
click at [470, 495] on div "Add Column" at bounding box center [505, 512] width 866 height 667
type input "**********"
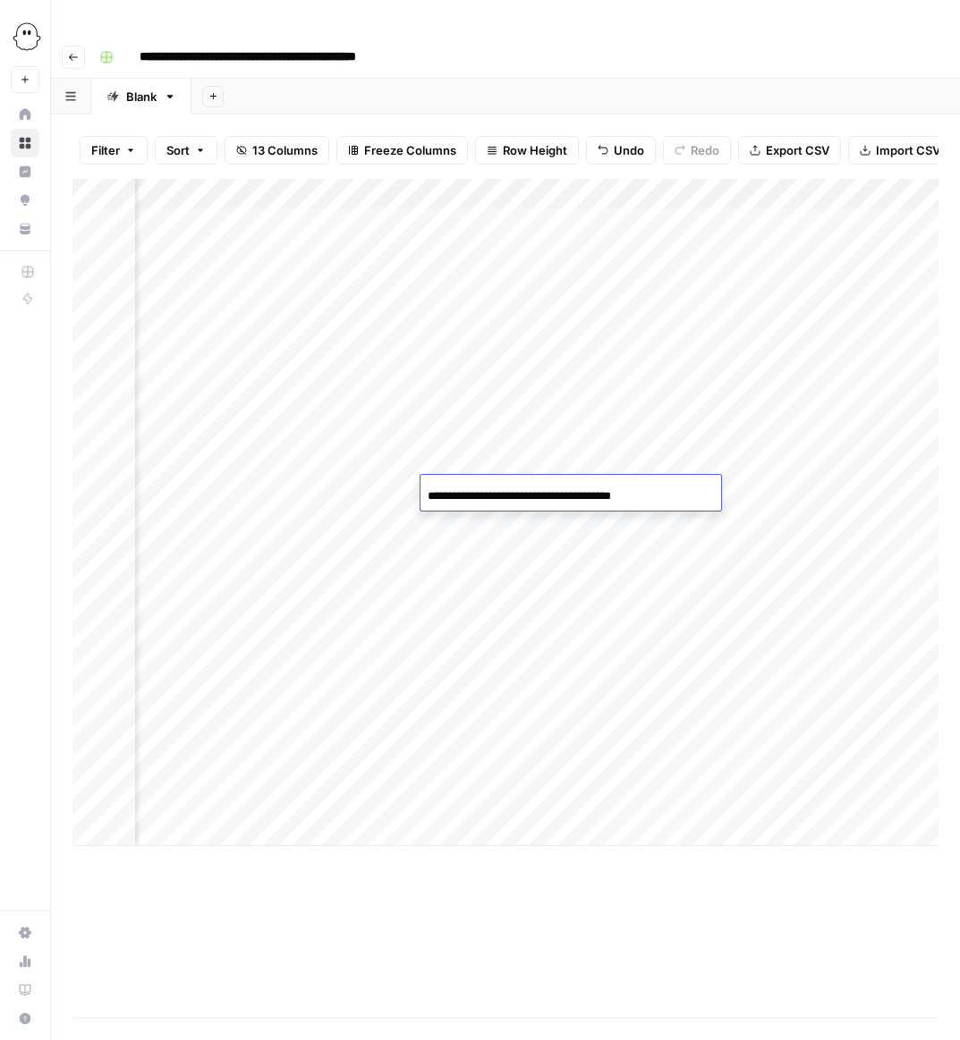
click at [450, 520] on div "Add Column" at bounding box center [505, 512] width 866 height 667
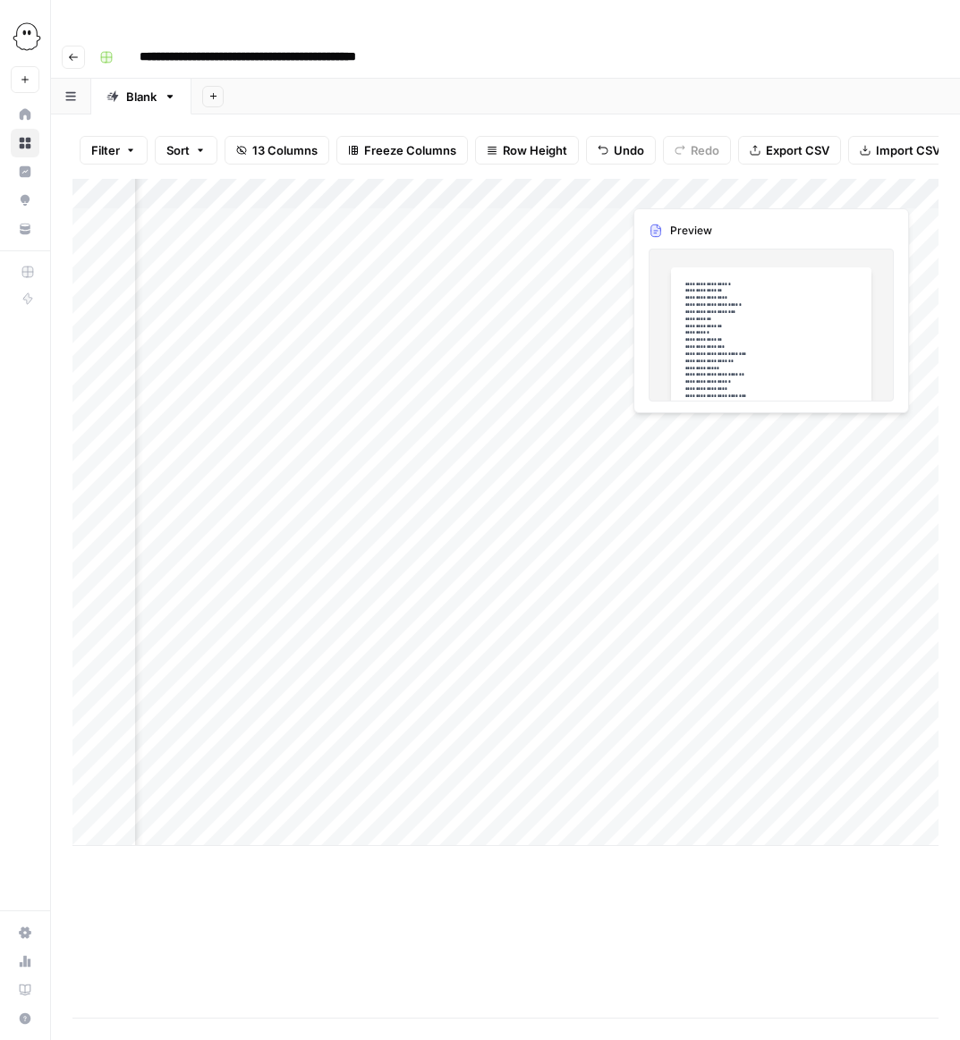
click at [473, 523] on div "Add Column" at bounding box center [505, 512] width 866 height 667
click at [473, 523] on input at bounding box center [570, 526] width 286 height 21
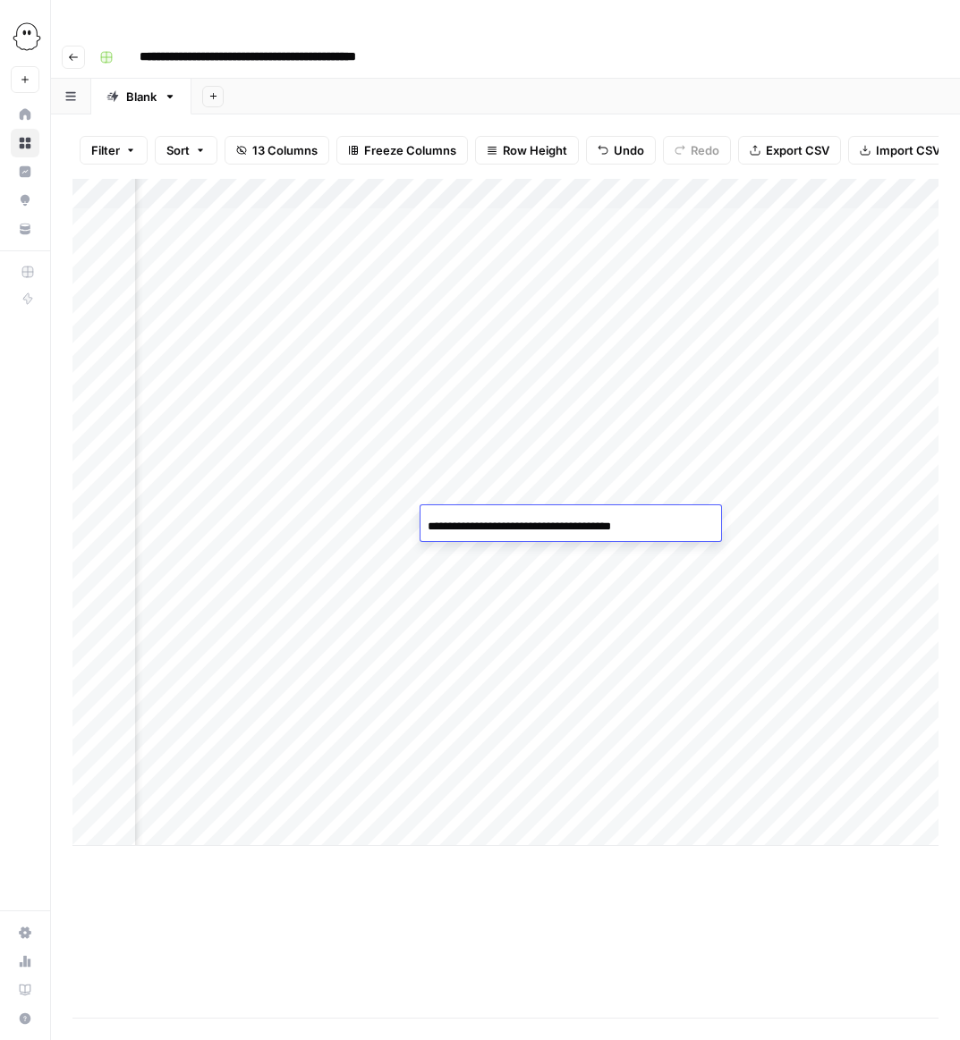
type input "**********"
click at [469, 557] on div "Add Column" at bounding box center [505, 512] width 866 height 667
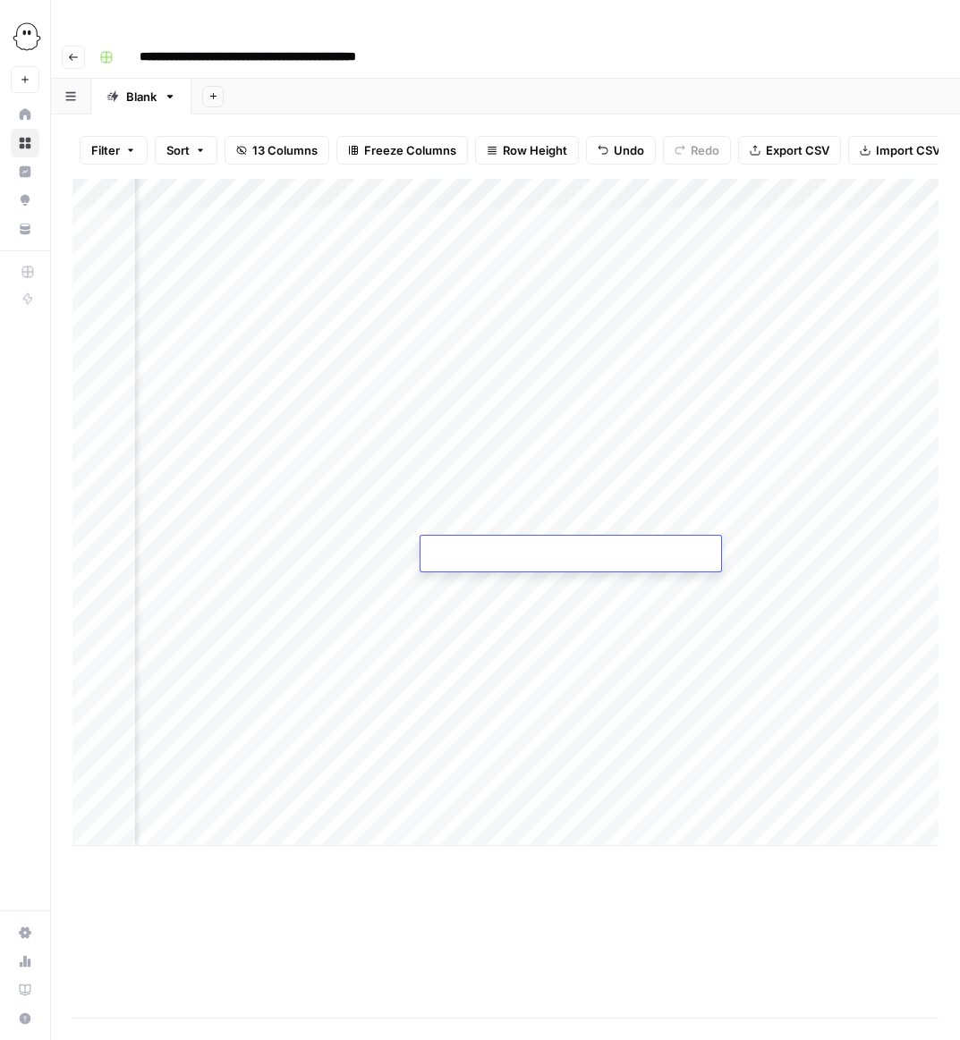
type input "**********"
click at [451, 587] on div "Add Column" at bounding box center [505, 512] width 866 height 667
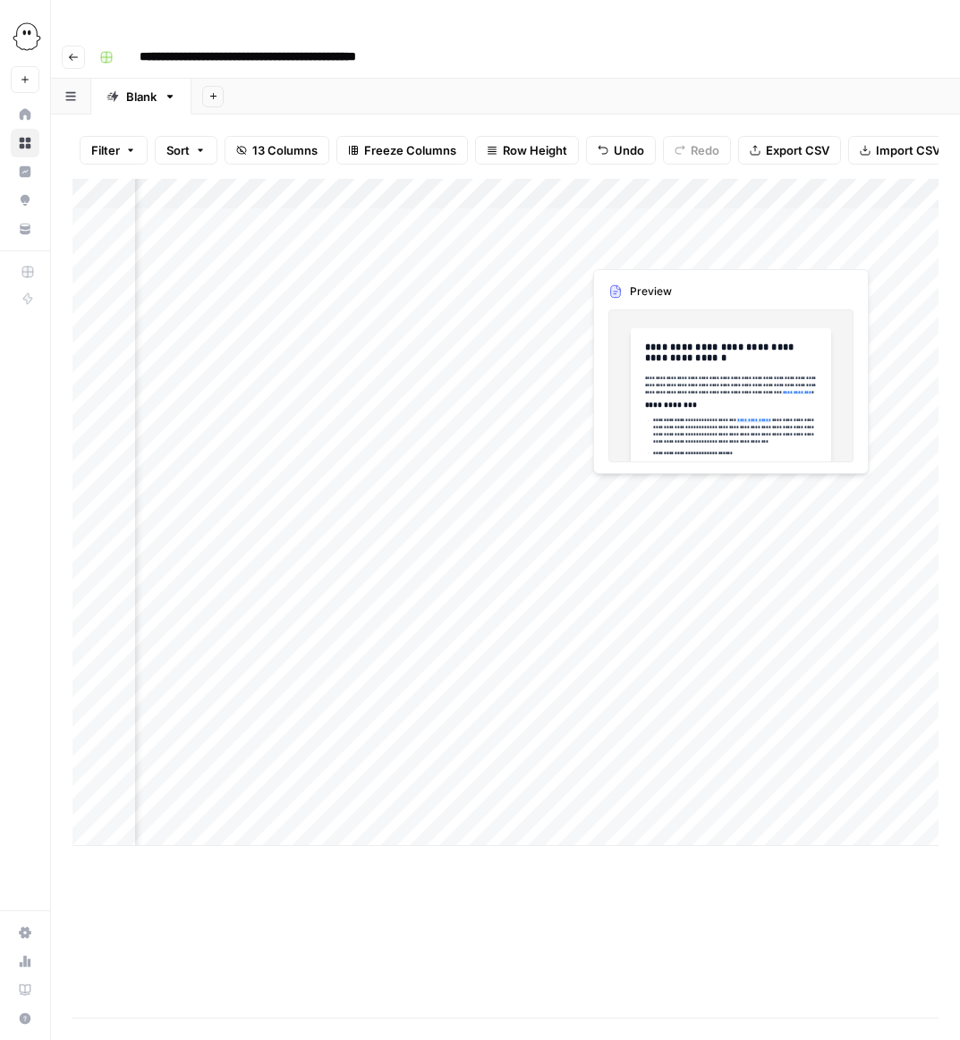
click at [449, 583] on div "Add Column" at bounding box center [505, 512] width 866 height 667
type input "**********"
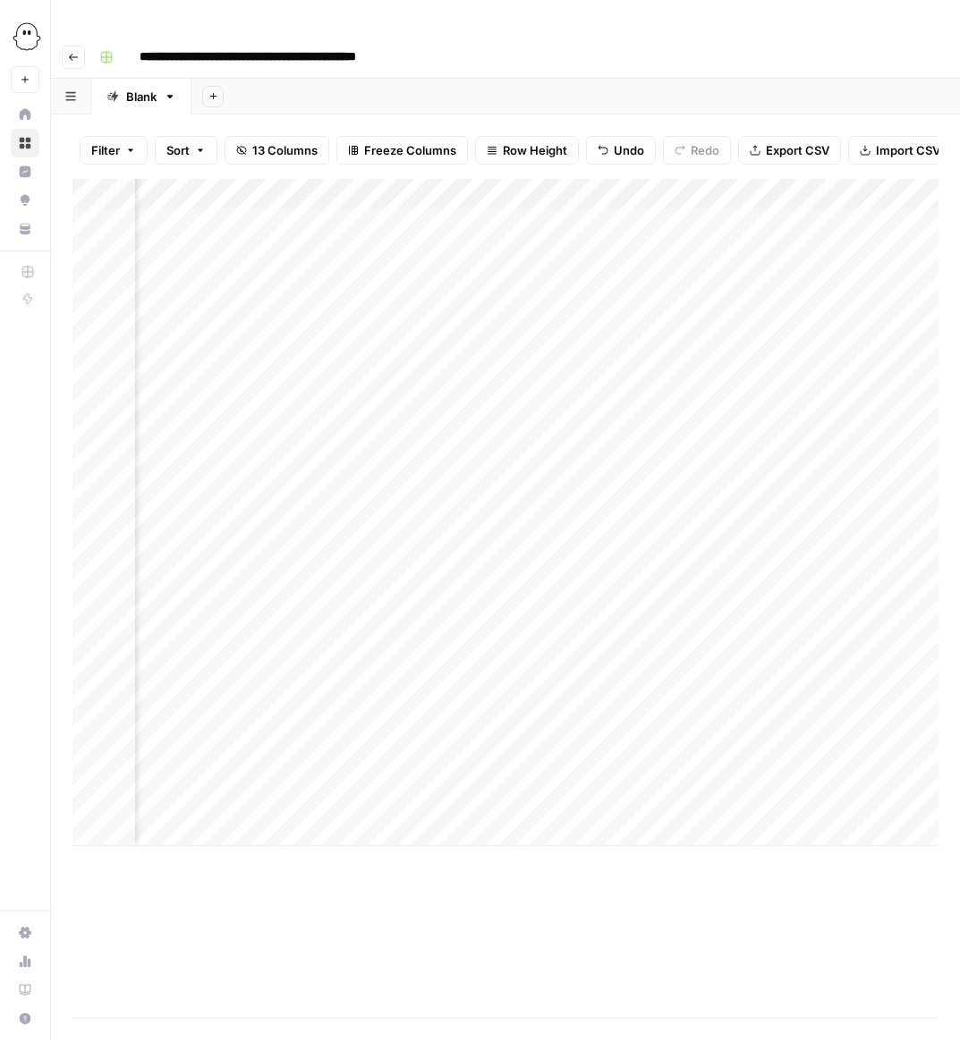
click at [453, 613] on div "Add Column" at bounding box center [505, 512] width 866 height 667
click at [480, 619] on div "Add Column" at bounding box center [505, 512] width 866 height 667
click at [480, 619] on input at bounding box center [570, 617] width 286 height 21
type input "**********"
click at [454, 652] on div "Add Column" at bounding box center [505, 512] width 866 height 667
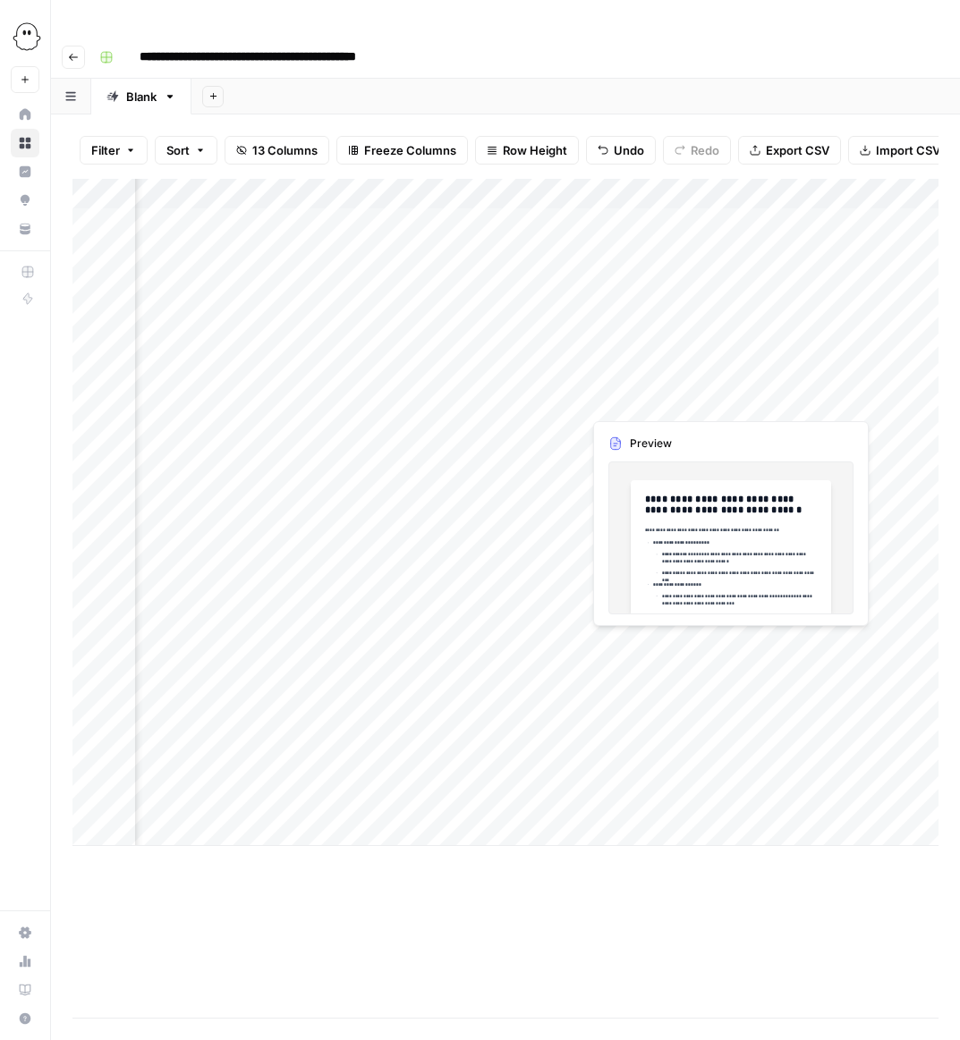
click at [491, 647] on div "Add Column" at bounding box center [505, 512] width 866 height 667
click at [491, 647] on input at bounding box center [570, 648] width 286 height 21
type input "**********"
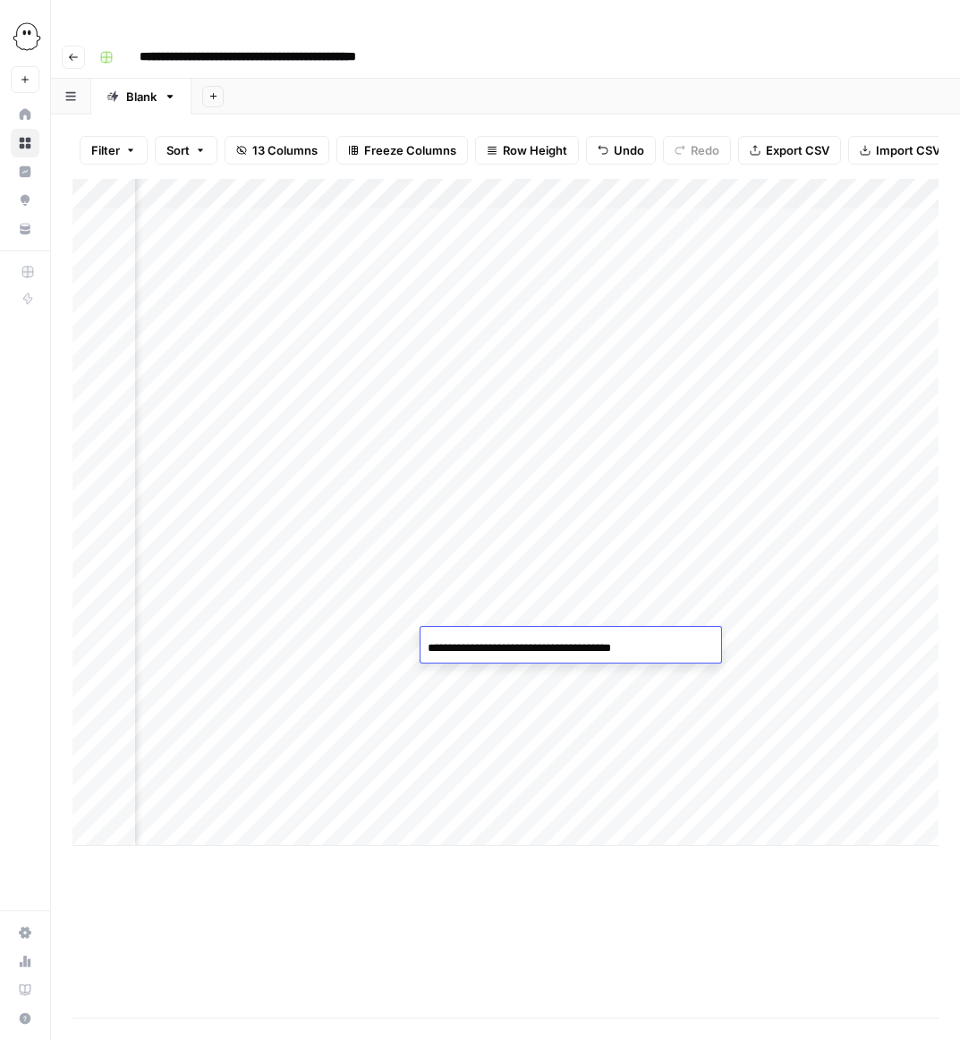
click at [469, 680] on div "Add Column" at bounding box center [505, 512] width 866 height 667
click at [526, 675] on div "Add Column" at bounding box center [505, 512] width 866 height 667
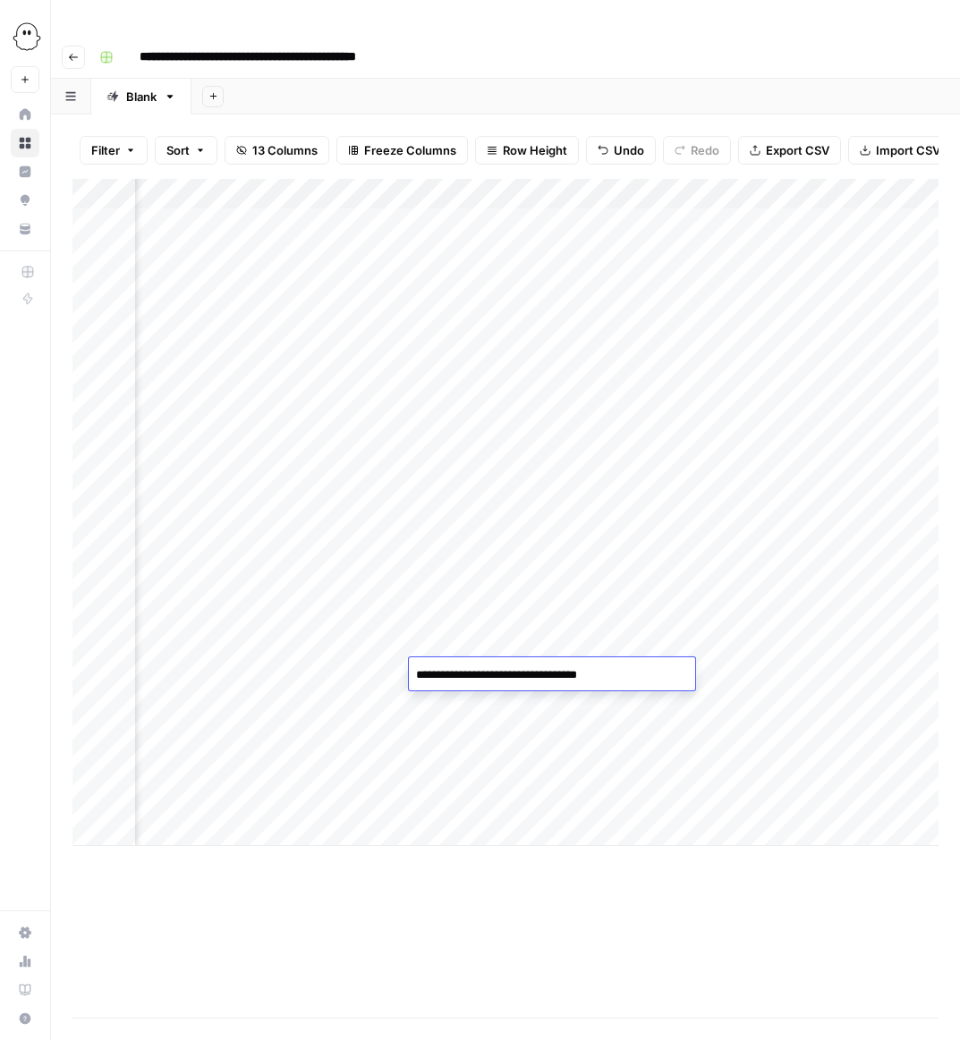
click at [526, 675] on textarea "**********" at bounding box center [552, 675] width 286 height 25
click at [732, 668] on div "Add Column" at bounding box center [505, 512] width 866 height 667
click at [647, 677] on div "Add Column" at bounding box center [505, 512] width 866 height 667
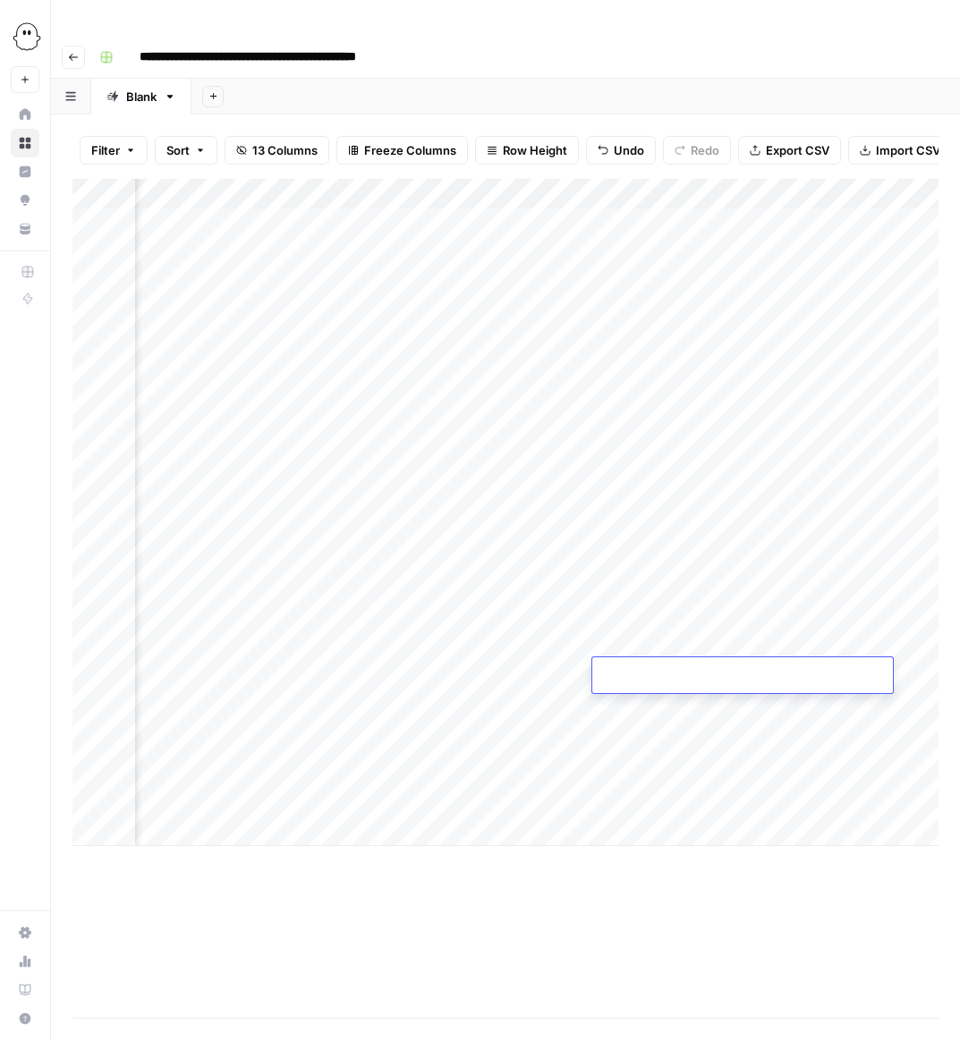
click at [647, 677] on input at bounding box center [742, 678] width 286 height 21
type input "**********"
click at [660, 732] on div "Add Column" at bounding box center [505, 512] width 866 height 667
click at [116, 141] on span "Filter" at bounding box center [105, 150] width 29 height 18
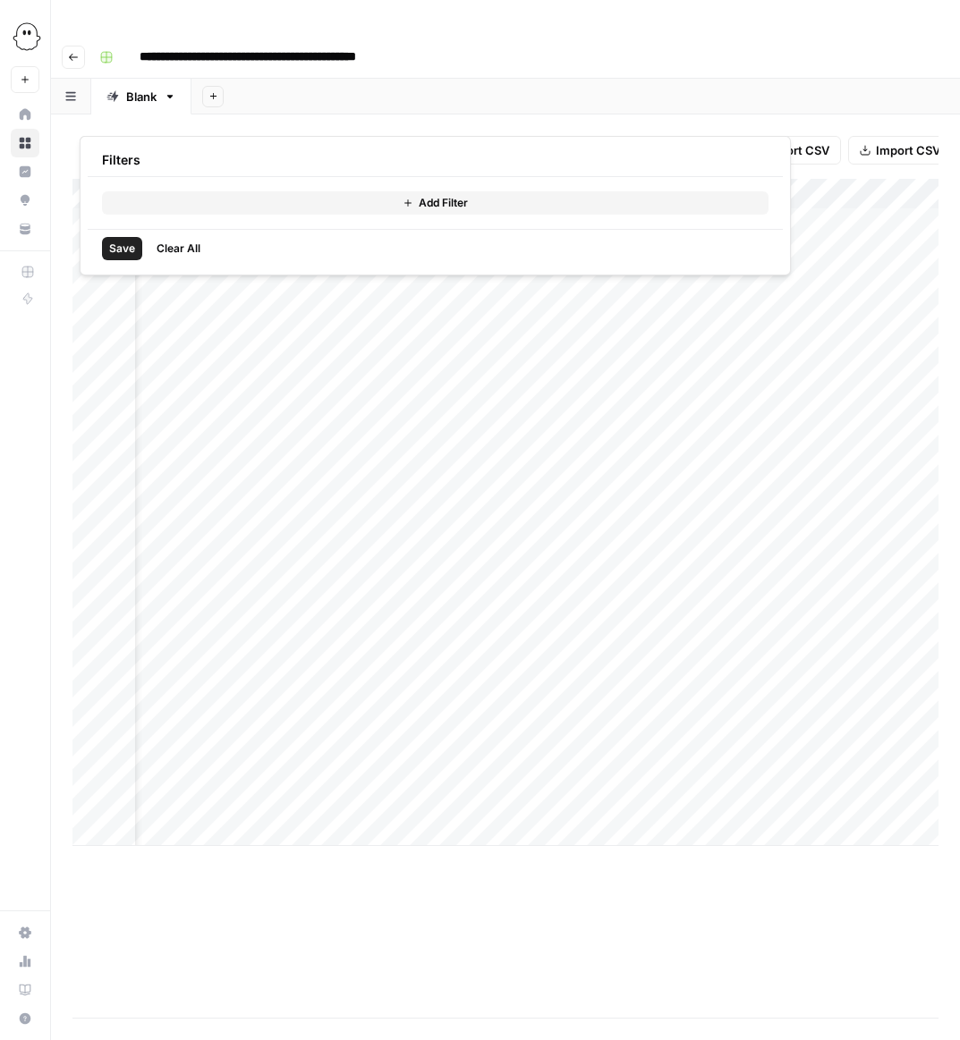
click at [336, 204] on button "Add Filter" at bounding box center [435, 202] width 666 height 23
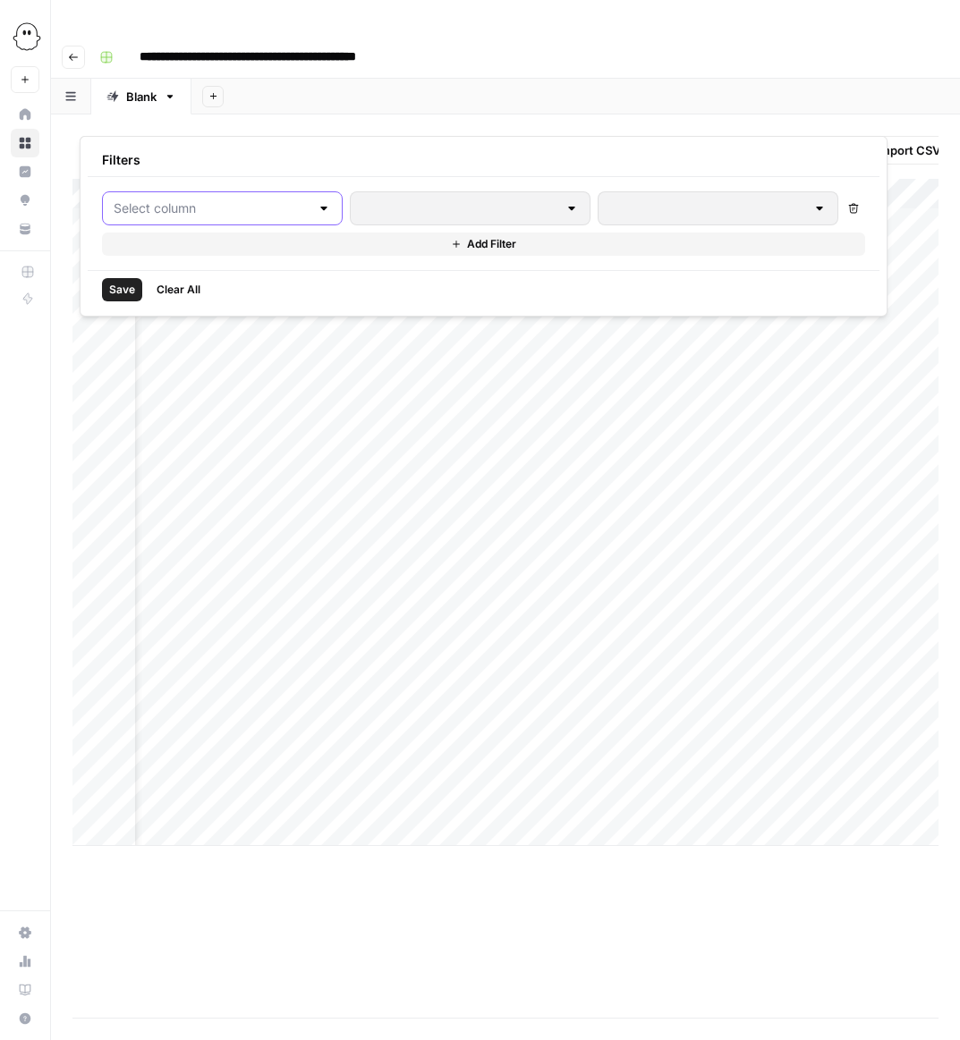
click at [273, 213] on input "text" at bounding box center [212, 208] width 196 height 18
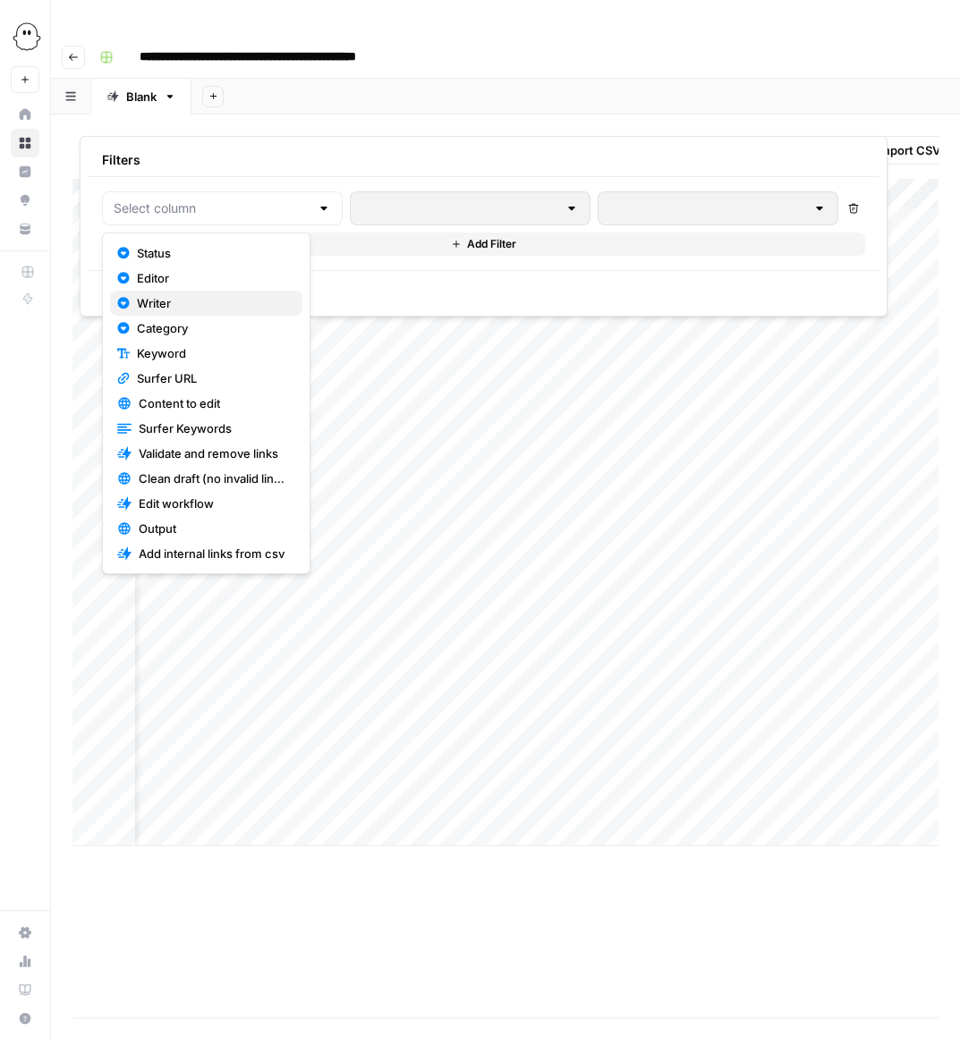
click at [148, 300] on span "Writer" at bounding box center [212, 303] width 151 height 18
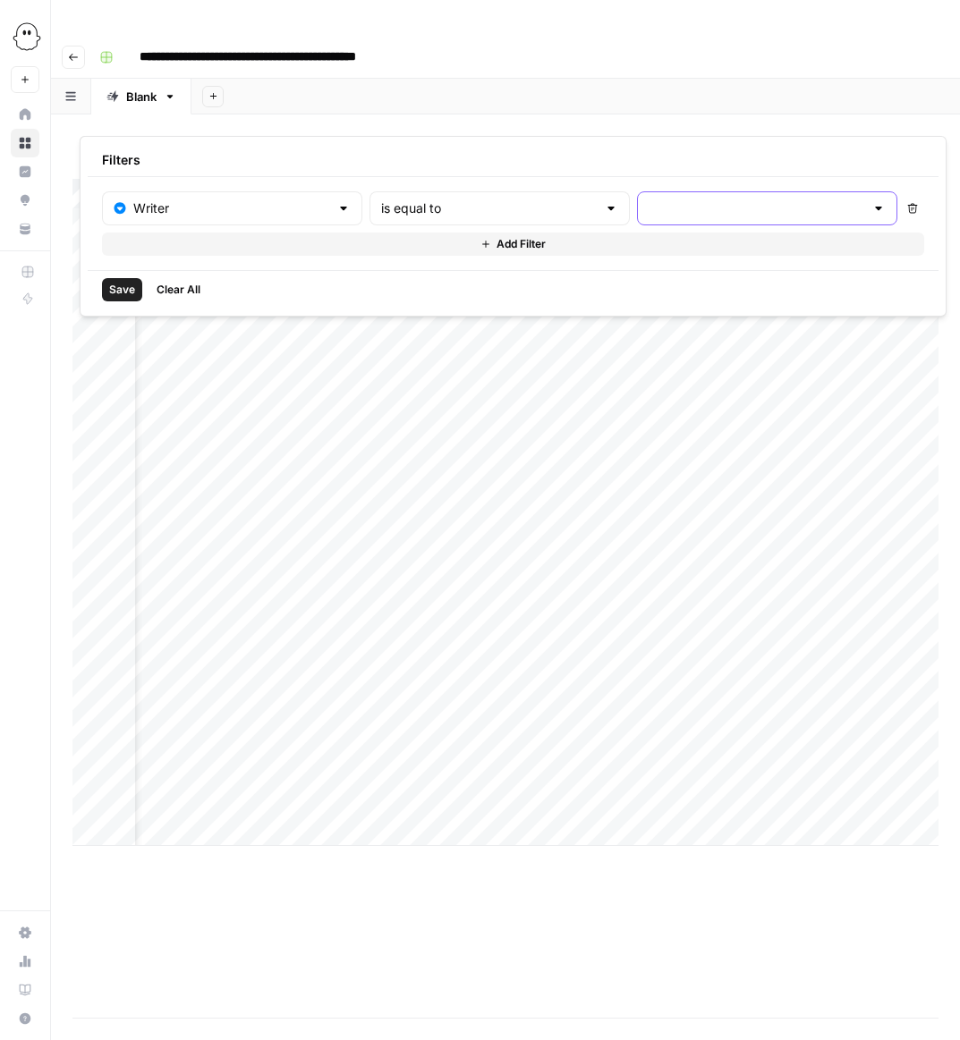
click at [648, 207] on input "text" at bounding box center [756, 208] width 216 height 18
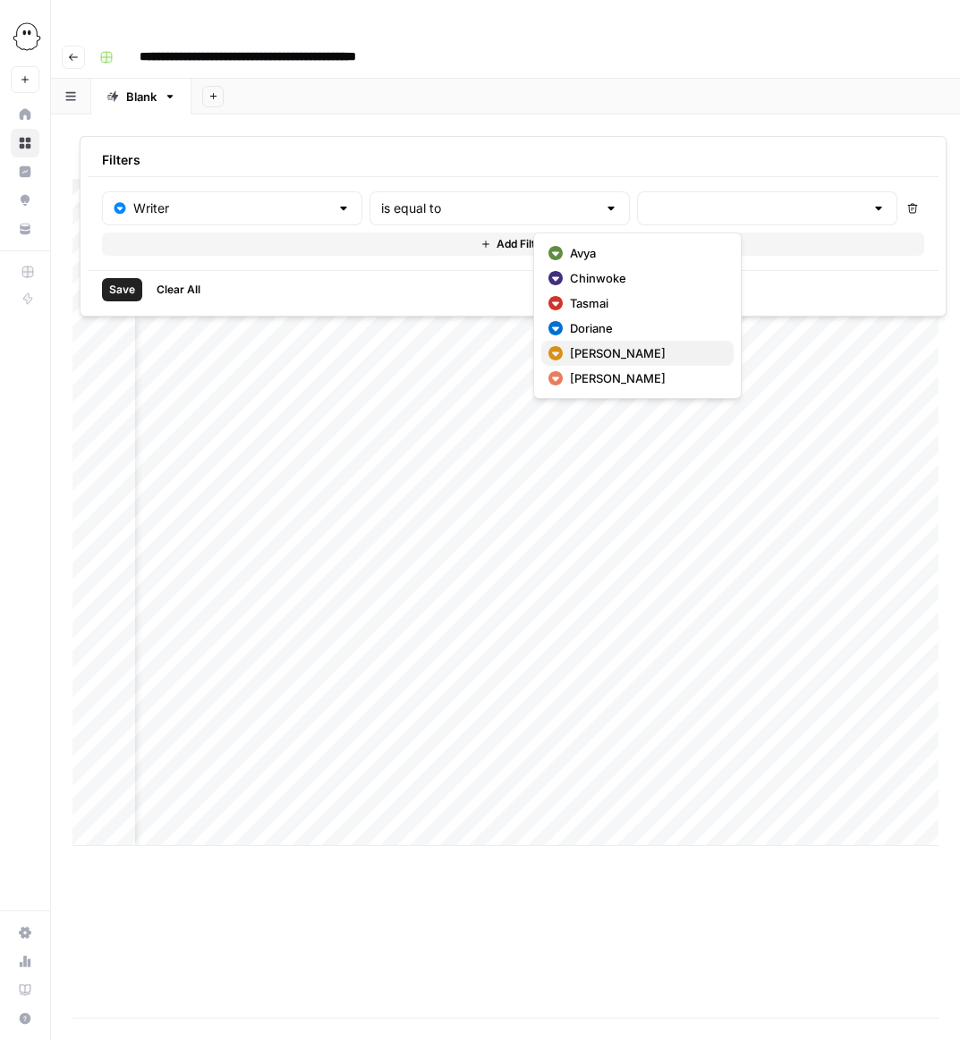
click at [585, 355] on span "Megan" at bounding box center [644, 353] width 149 height 18
type input "Megan"
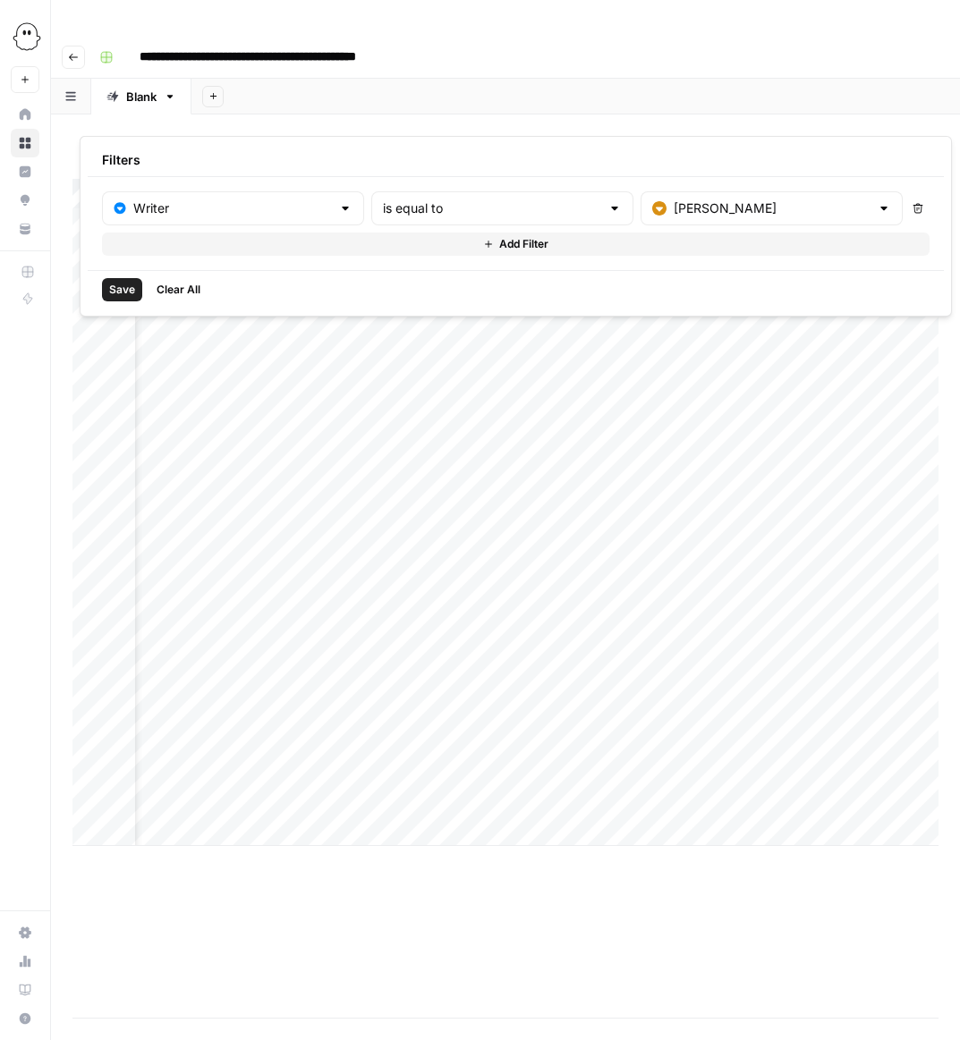
click at [126, 287] on span "Save" at bounding box center [122, 290] width 26 height 16
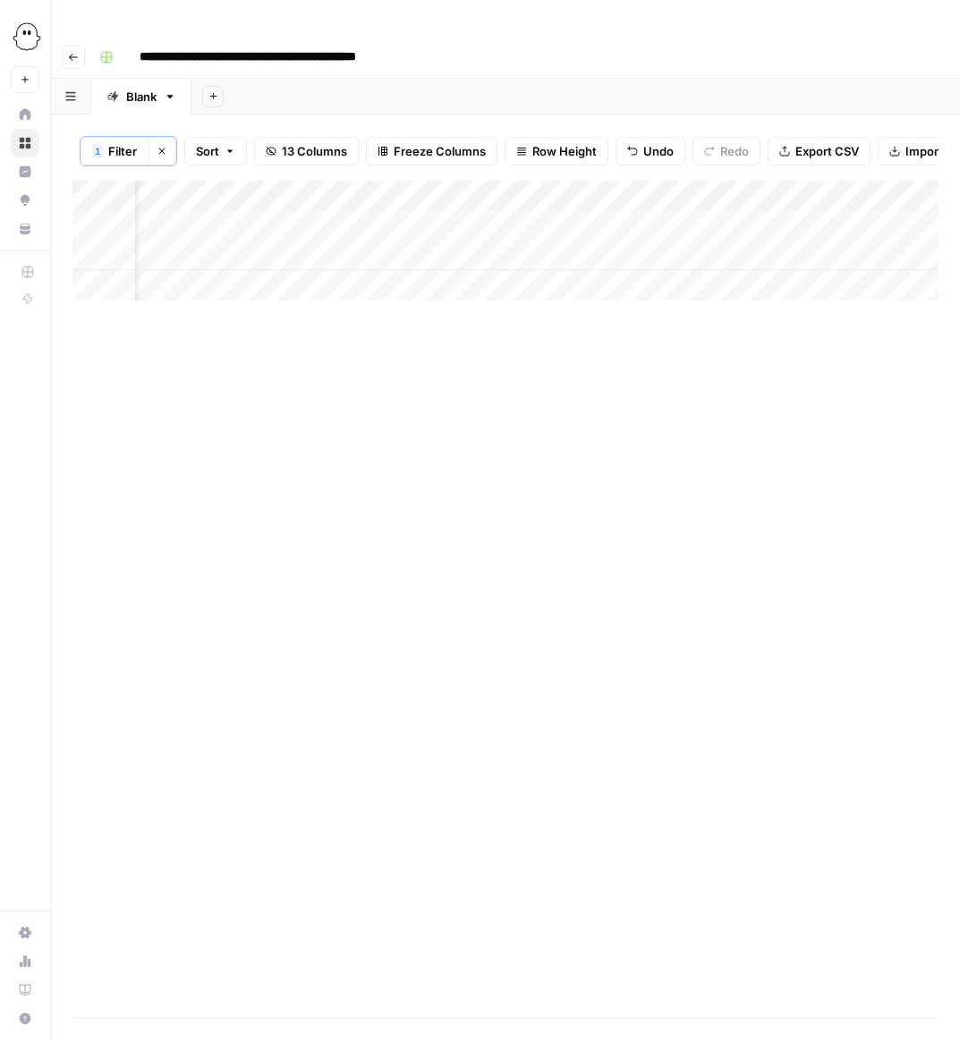
scroll to position [0, 0]
click at [260, 222] on div "Add Column" at bounding box center [505, 241] width 866 height 120
click at [244, 219] on div "Add Column" at bounding box center [505, 241] width 866 height 120
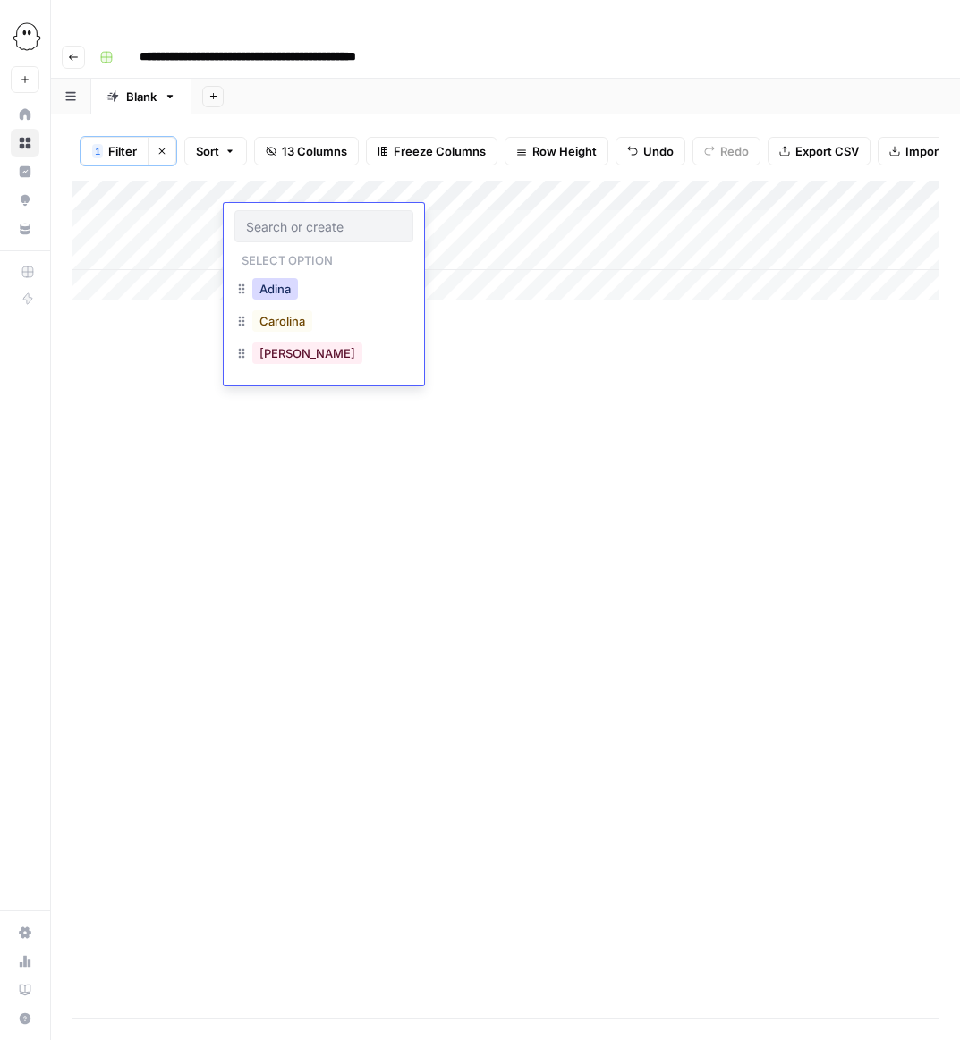
click at [267, 294] on button "Adina" at bounding box center [275, 288] width 46 height 21
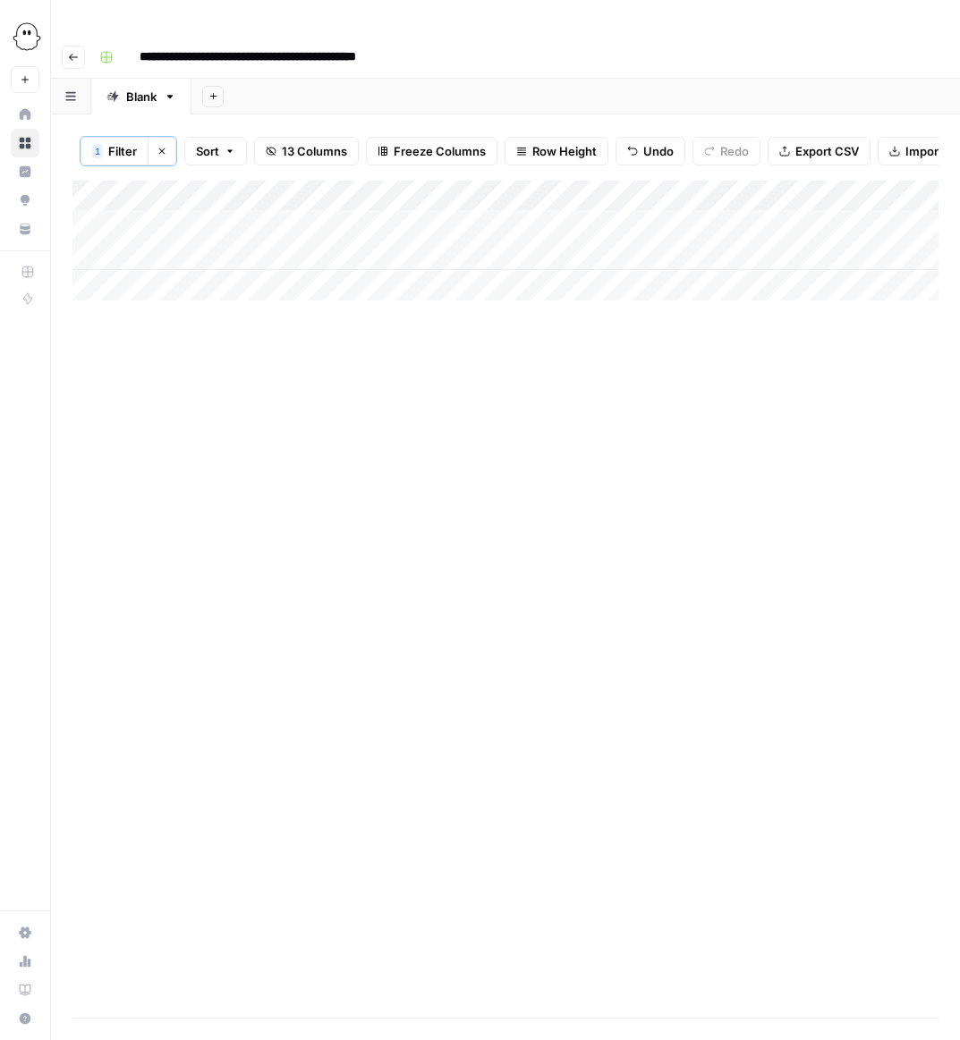
click at [198, 525] on div "Add Column" at bounding box center [505, 599] width 866 height 837
click at [440, 487] on div "Add Column" at bounding box center [505, 599] width 866 height 837
click at [166, 146] on icon "button" at bounding box center [162, 151] width 11 height 11
click at [198, 792] on div "Add Column" at bounding box center [505, 512] width 866 height 667
click at [445, 884] on div "Add Column" at bounding box center [505, 598] width 866 height 839
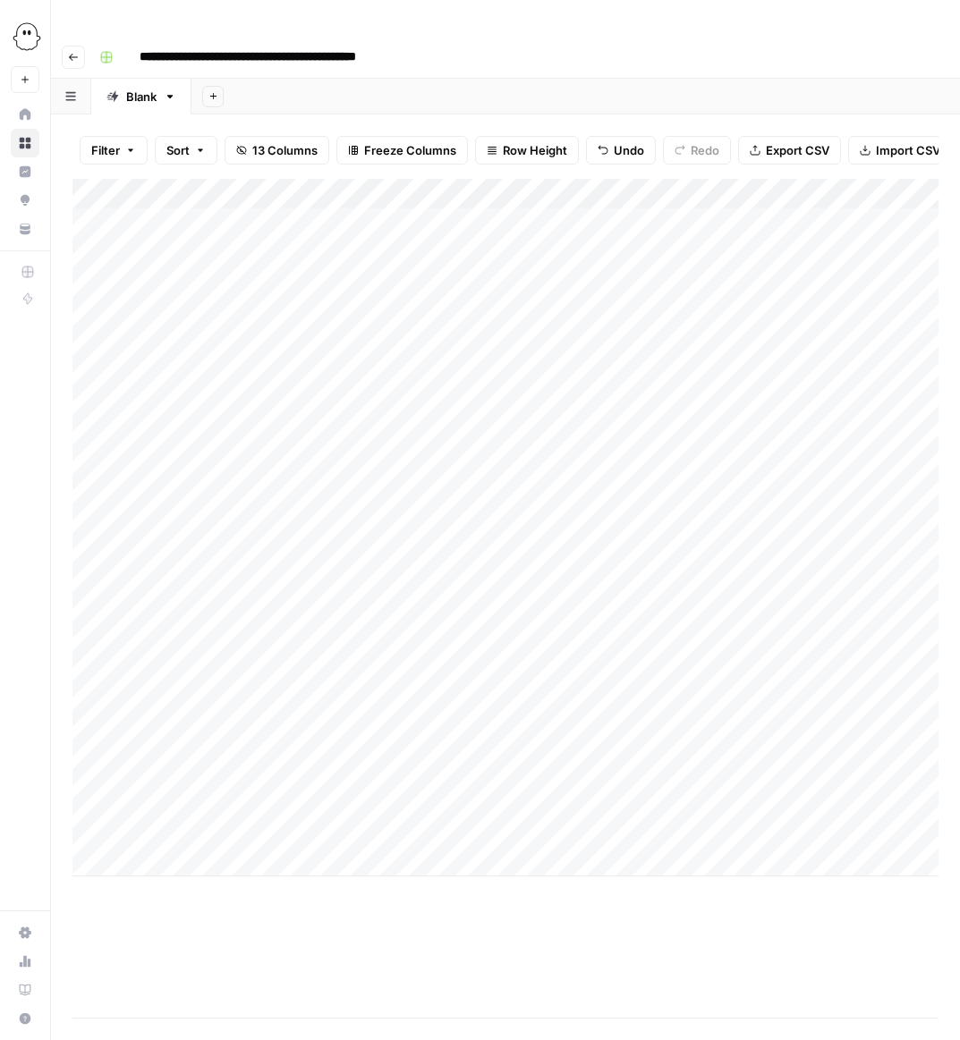
click at [190, 824] on div "Add Column" at bounding box center [505, 528] width 866 height 698
click at [89, 910] on div "Add Column" at bounding box center [505, 598] width 866 height 839
click at [172, 856] on div "Add Column" at bounding box center [505, 543] width 866 height 728
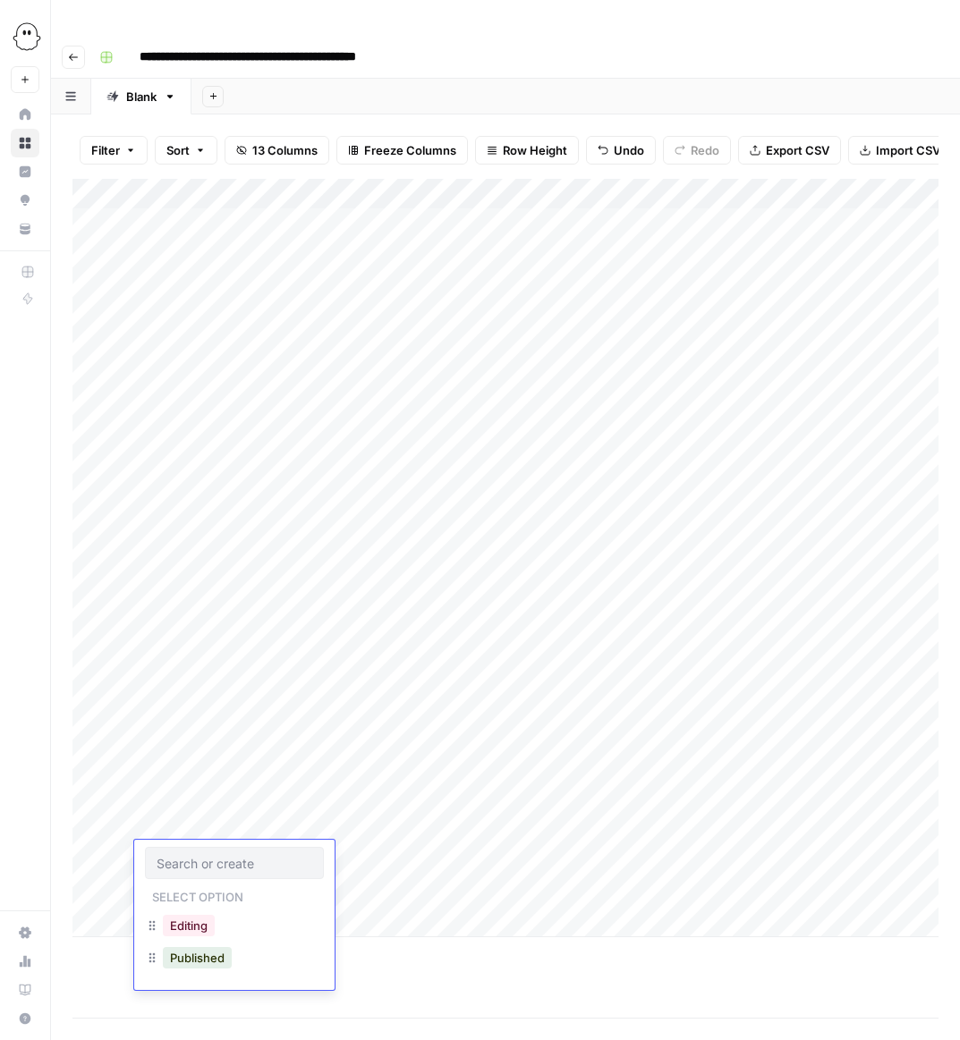
click at [100, 952] on div "Add Column" at bounding box center [505, 598] width 866 height 839
click at [157, 885] on div "Add Column" at bounding box center [505, 558] width 866 height 758
click at [66, 967] on div "Filter Sort 13 Columns Freeze Columns Row Height Undo Redo Export CSV Import CS…" at bounding box center [505, 594] width 909 height 961
click at [182, 918] on div "Add Column" at bounding box center [505, 573] width 866 height 789
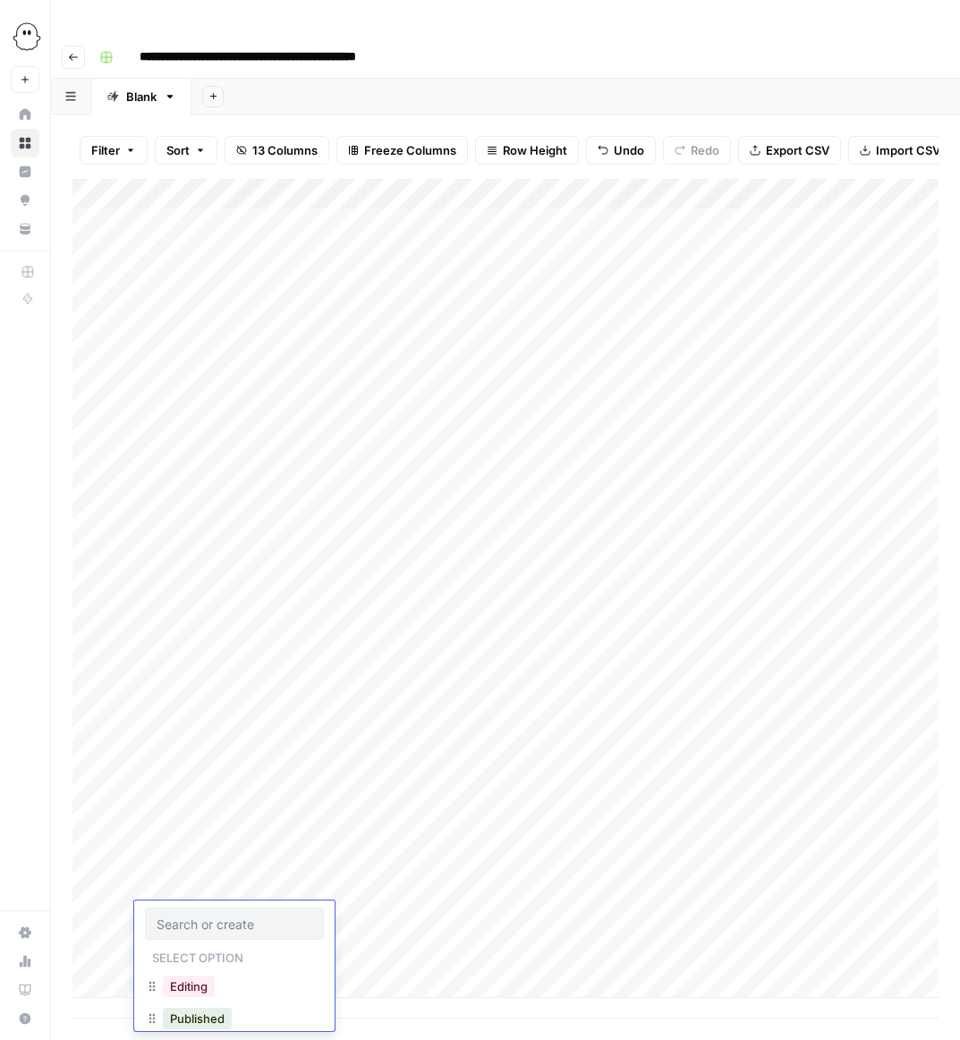
click at [360, 1018] on footer "Add Row Add 10 Rows 25 Rows 13/13 Columns" at bounding box center [505, 1047] width 866 height 58
click at [202, 145] on icon "button" at bounding box center [200, 150] width 11 height 11
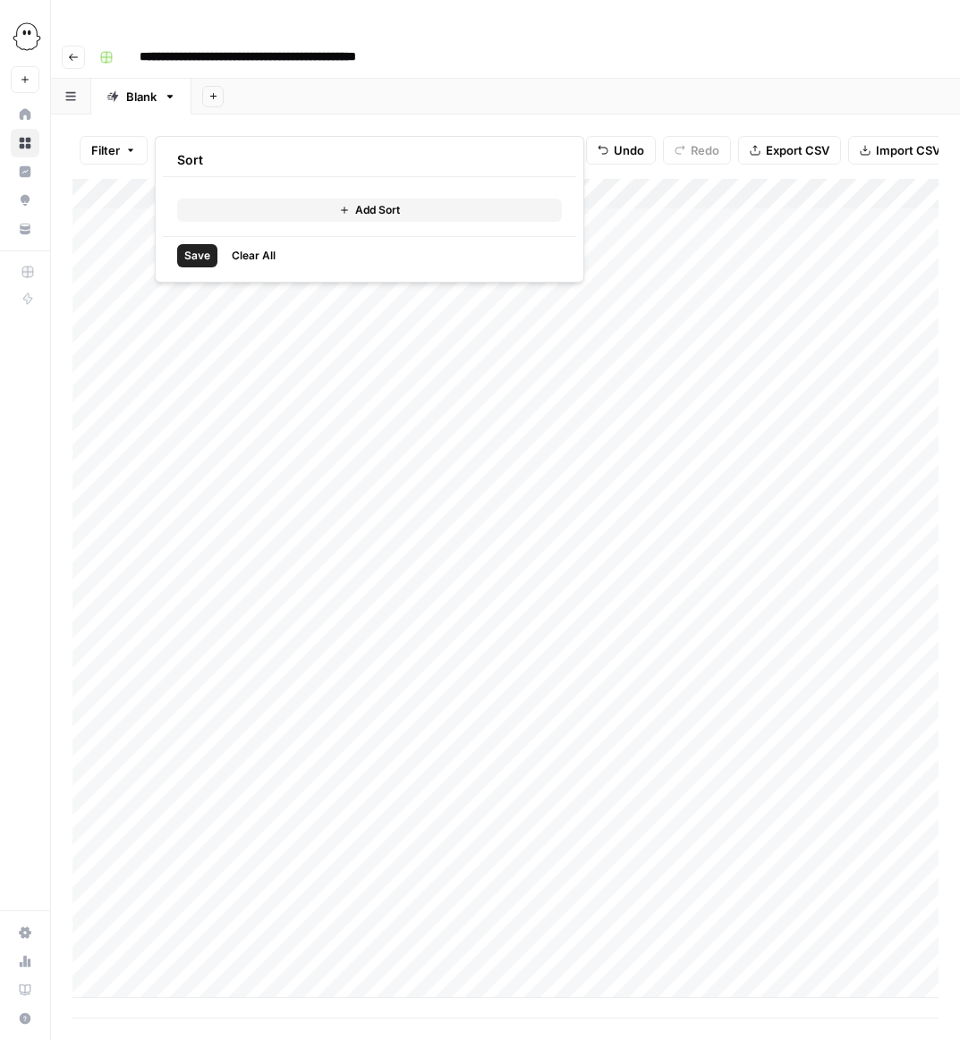
click at [366, 208] on span "Add Sort" at bounding box center [377, 210] width 45 height 16
click at [417, 205] on div at bounding box center [423, 206] width 13 height 18
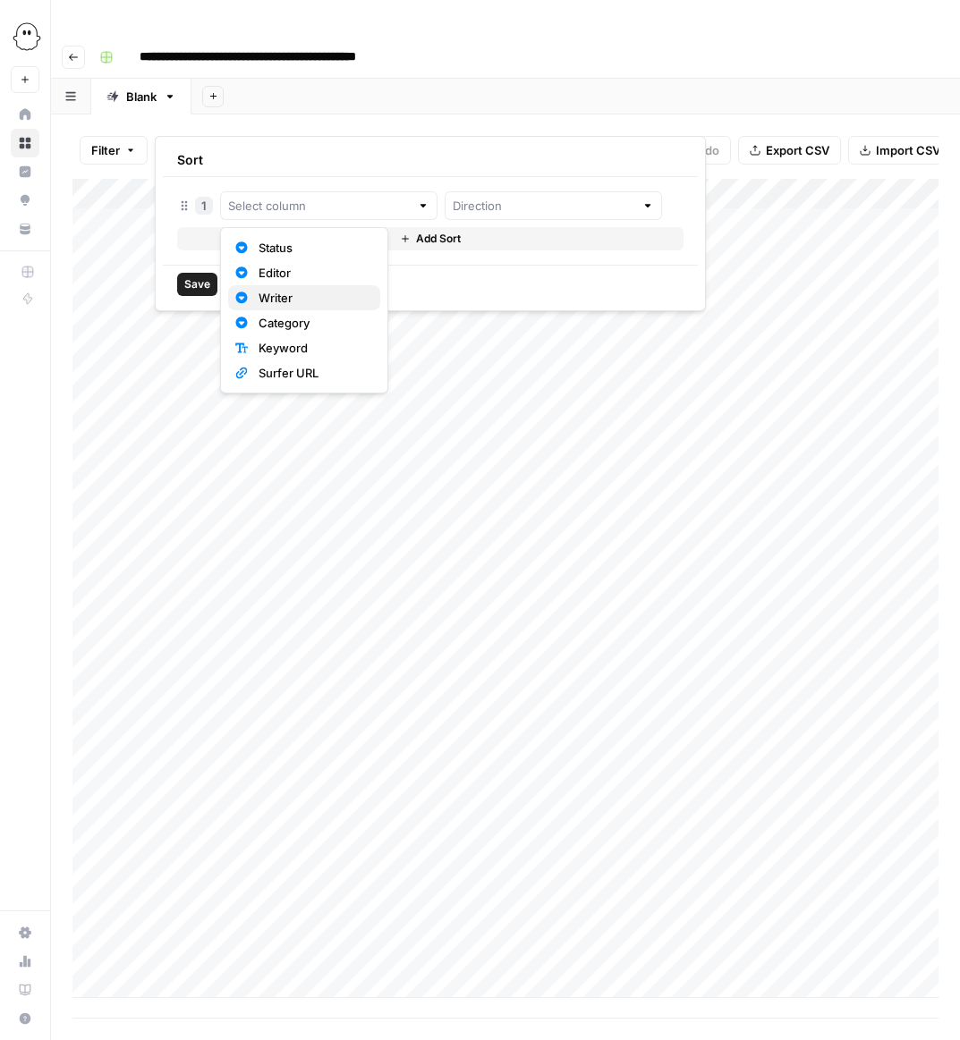
click at [274, 300] on span "Writer" at bounding box center [311, 298] width 107 height 18
type input "Writer"
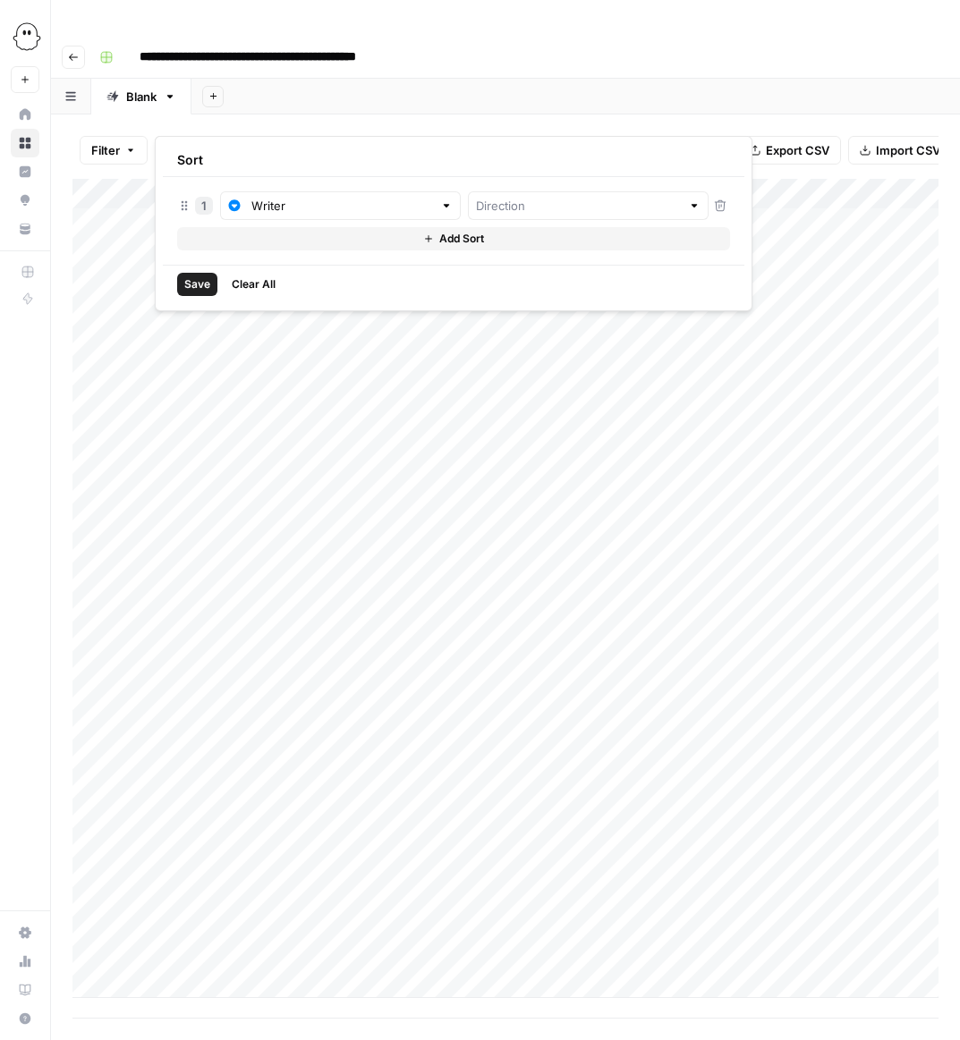
click at [189, 284] on span "Save" at bounding box center [197, 284] width 26 height 16
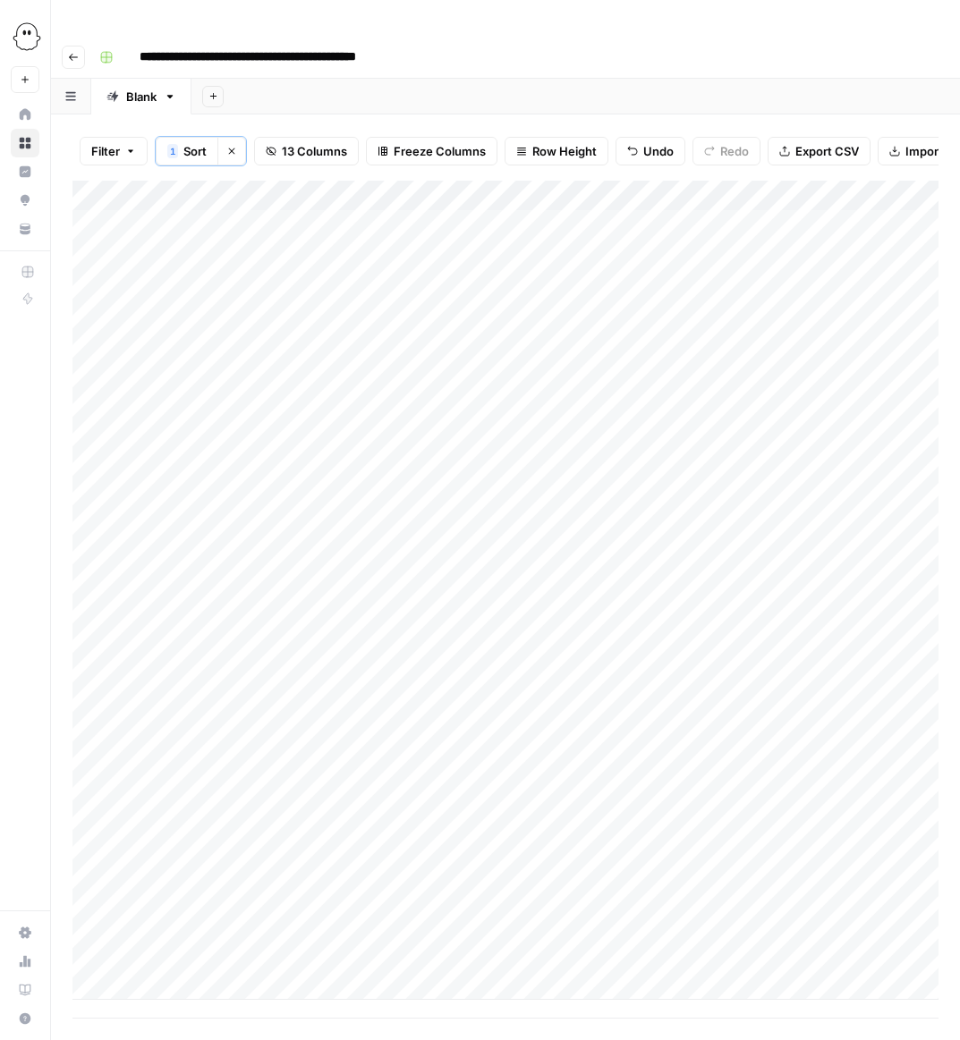
click at [395, 1018] on footer "Add Row Add 10 Rows 25 Rows 13/13 Columns" at bounding box center [505, 1047] width 866 height 58
click at [180, 137] on button "1 Sort" at bounding box center [187, 151] width 63 height 29
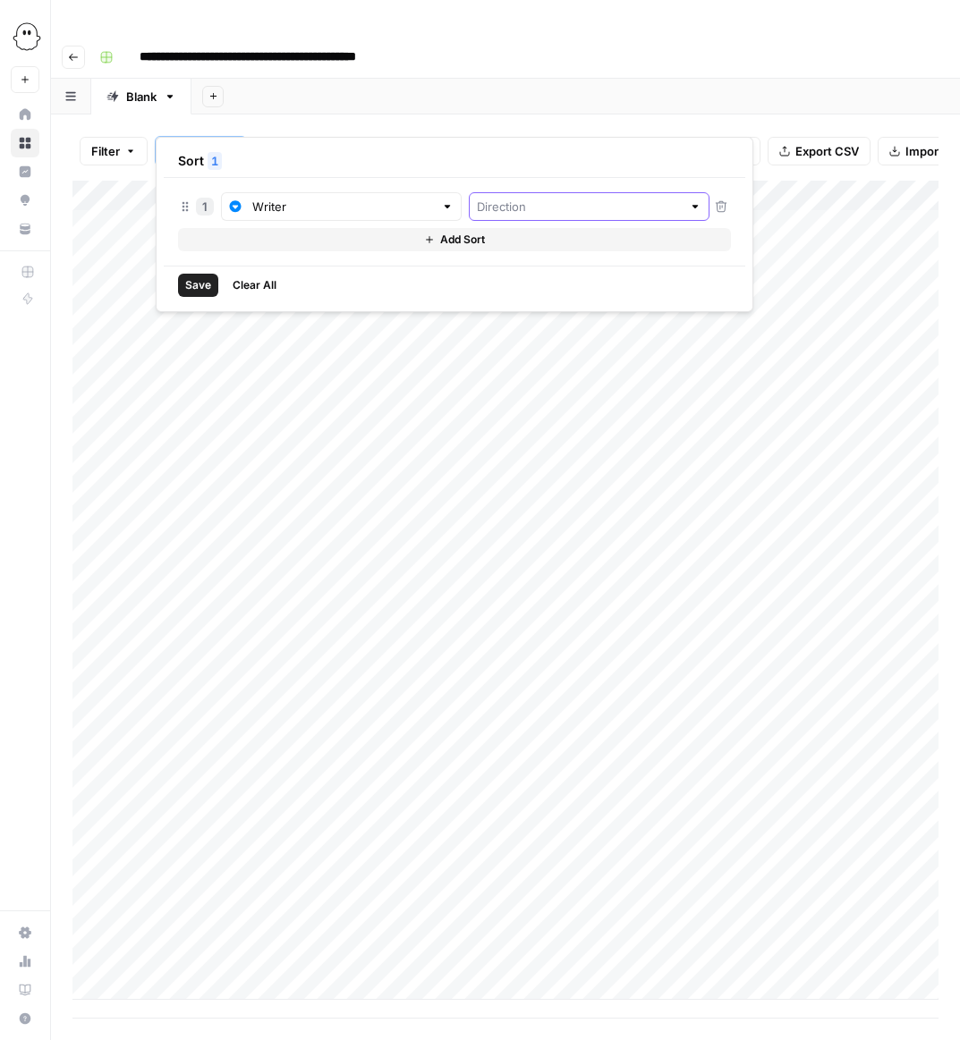
click at [477, 211] on input "text" at bounding box center [579, 207] width 205 height 18
click at [457, 243] on span "Ascending" at bounding box center [512, 249] width 154 height 18
type input "Ascending"
click at [190, 276] on button "Save" at bounding box center [198, 285] width 40 height 23
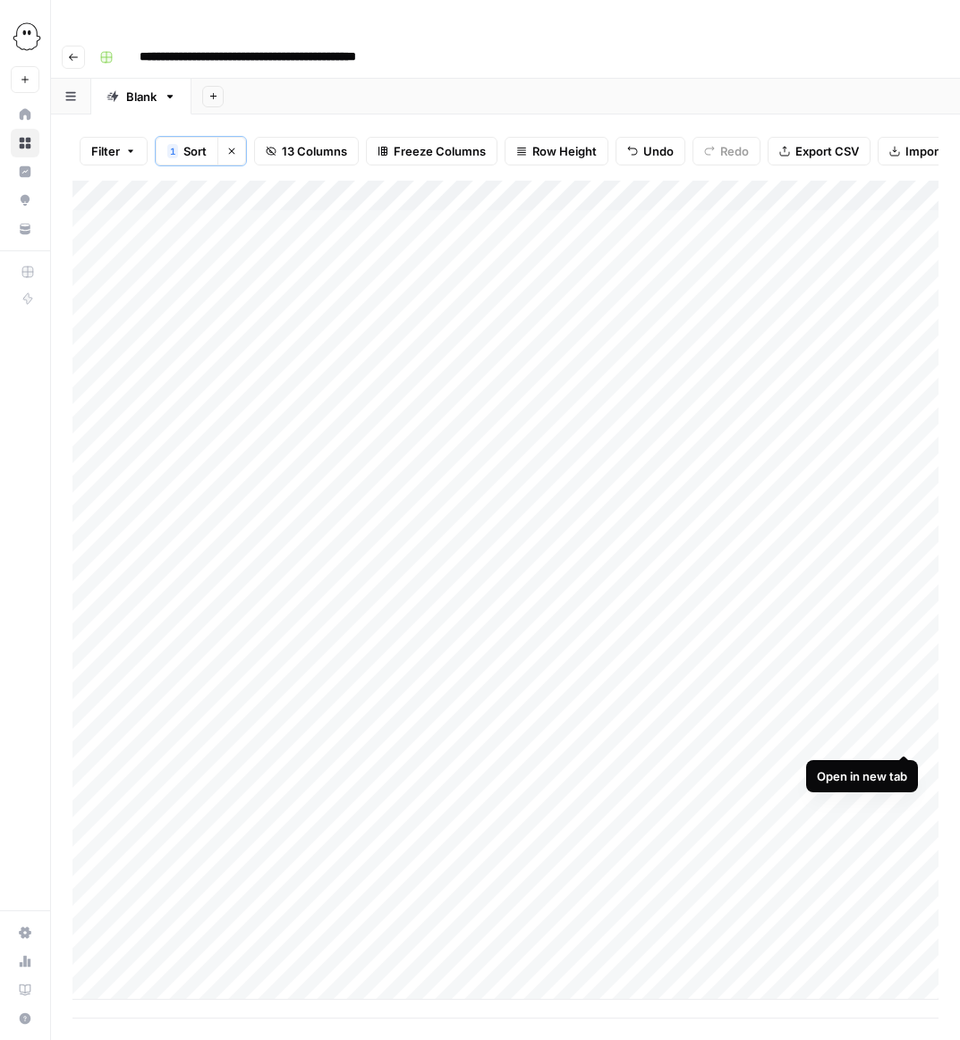
click at [637, 795] on div "Add Column" at bounding box center [505, 590] width 866 height 819
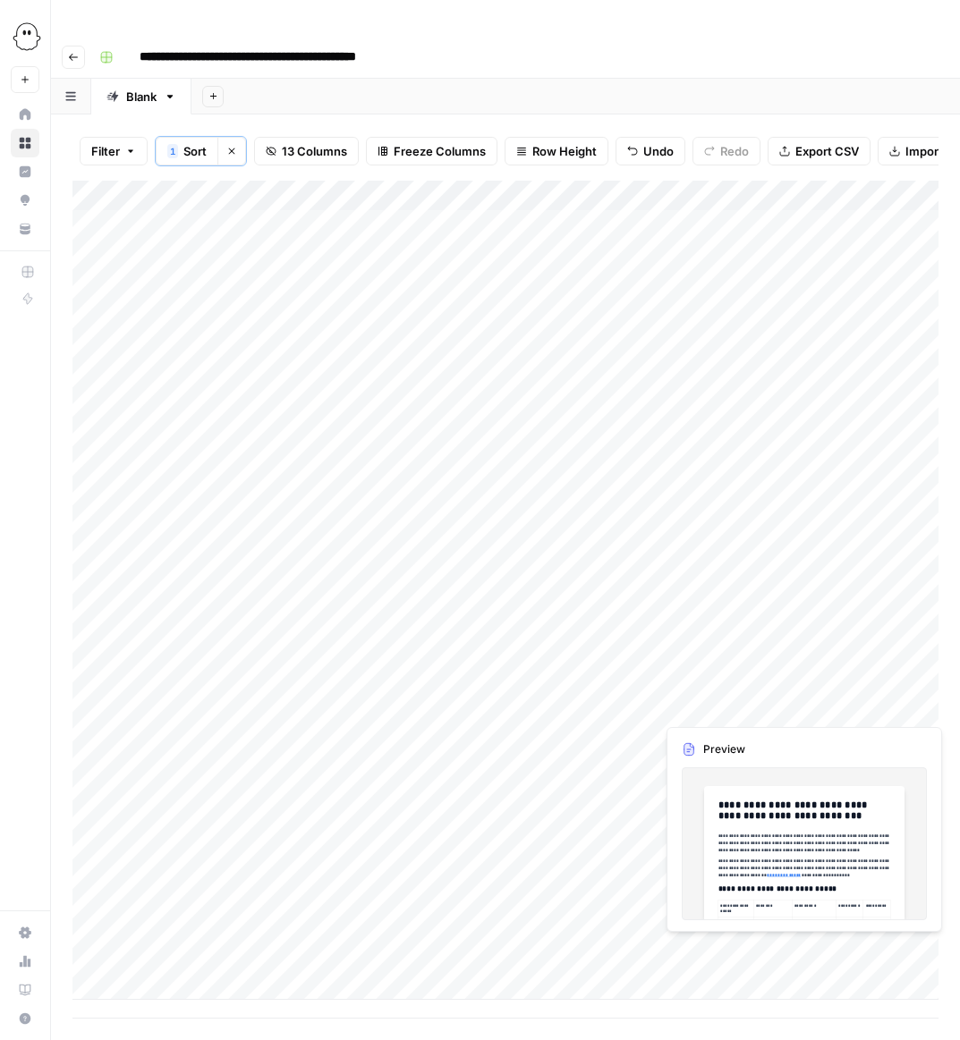
click at [598, 825] on div "Add Column" at bounding box center [505, 590] width 866 height 819
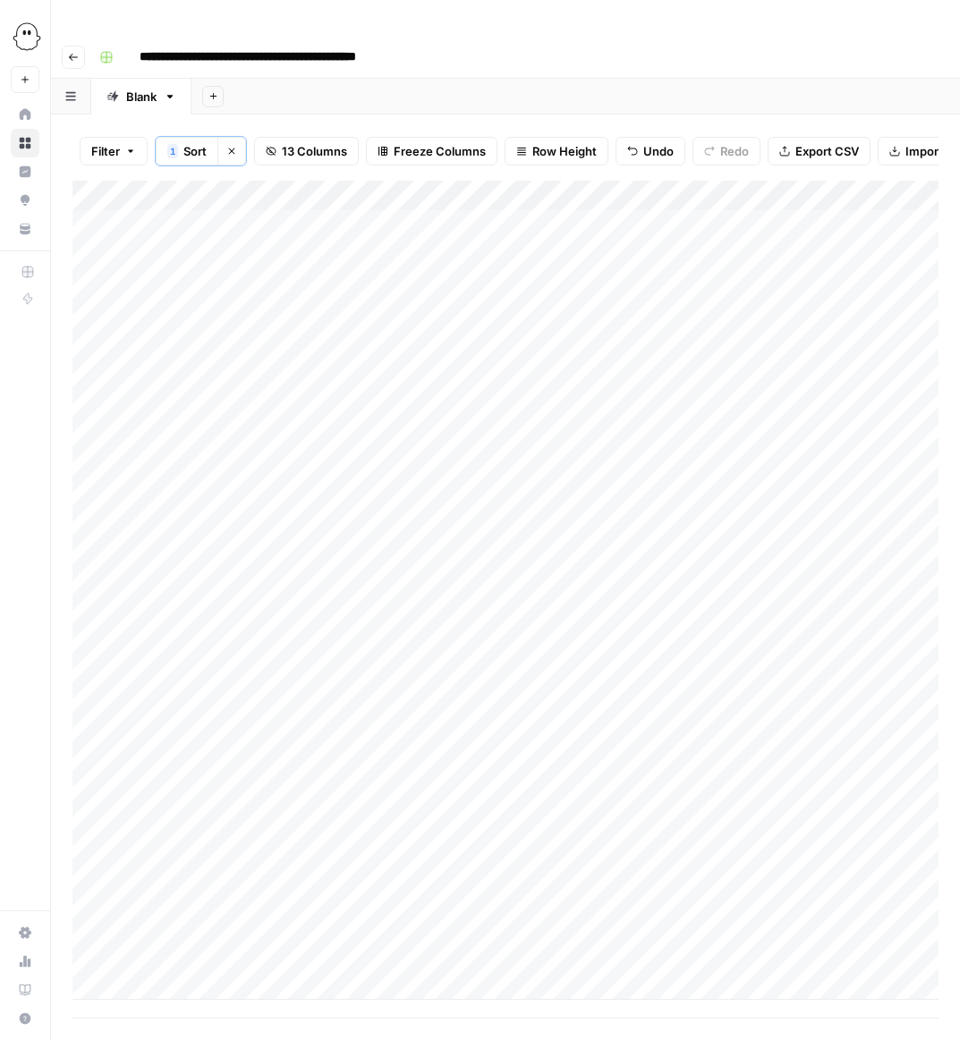
click at [656, 887] on div "Add Column" at bounding box center [505, 590] width 866 height 819
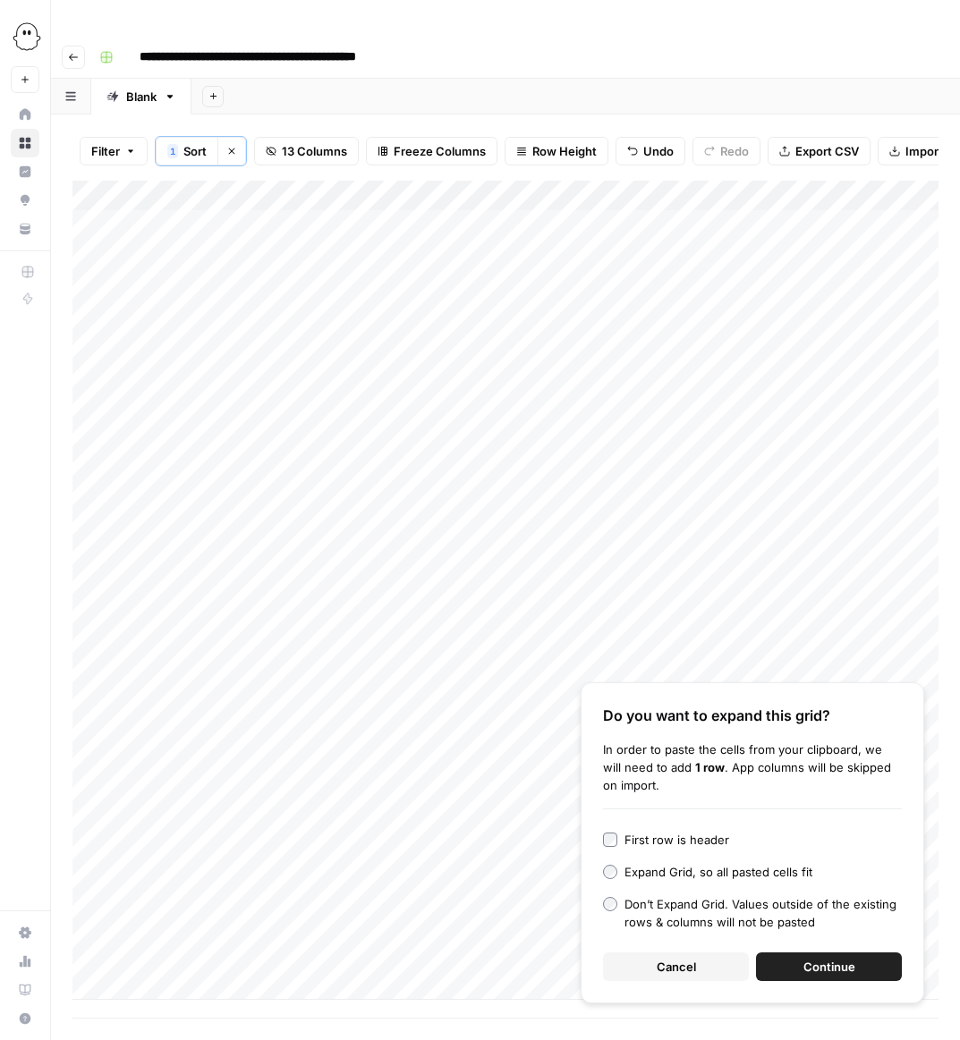
click at [852, 958] on span "Continue" at bounding box center [829, 967] width 52 height 18
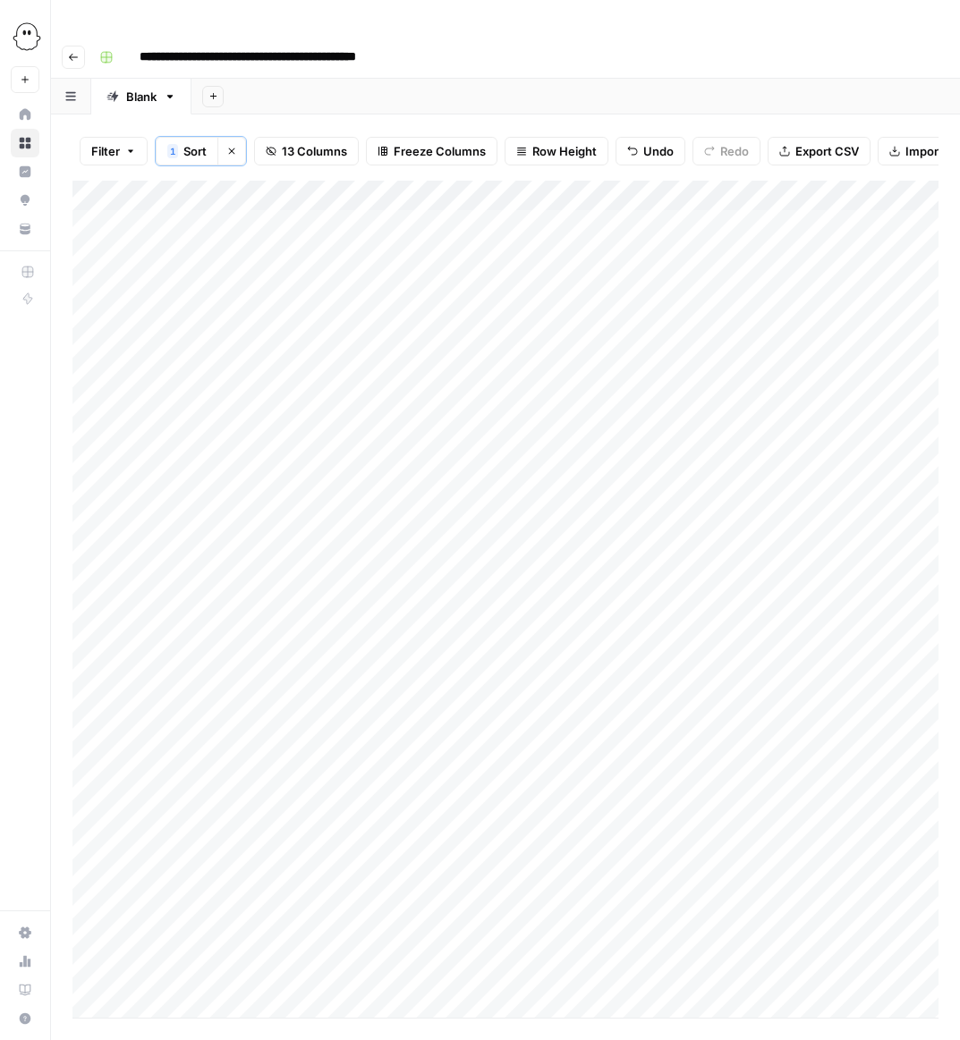
scroll to position [13, 0]
click at [369, 787] on div "Add Column" at bounding box center [505, 599] width 866 height 837
click at [343, 787] on div "Add Column" at bounding box center [505, 599] width 866 height 837
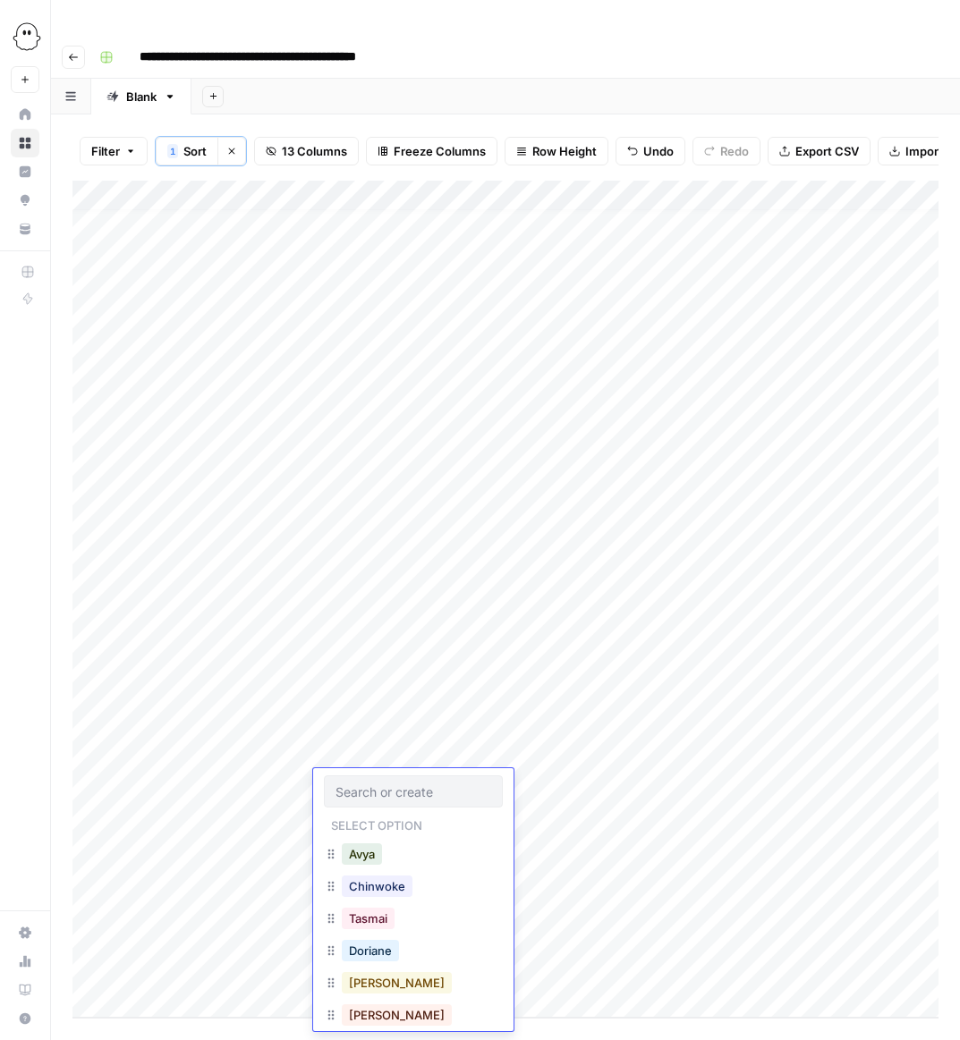
click at [372, 982] on button "Megan" at bounding box center [397, 982] width 110 height 21
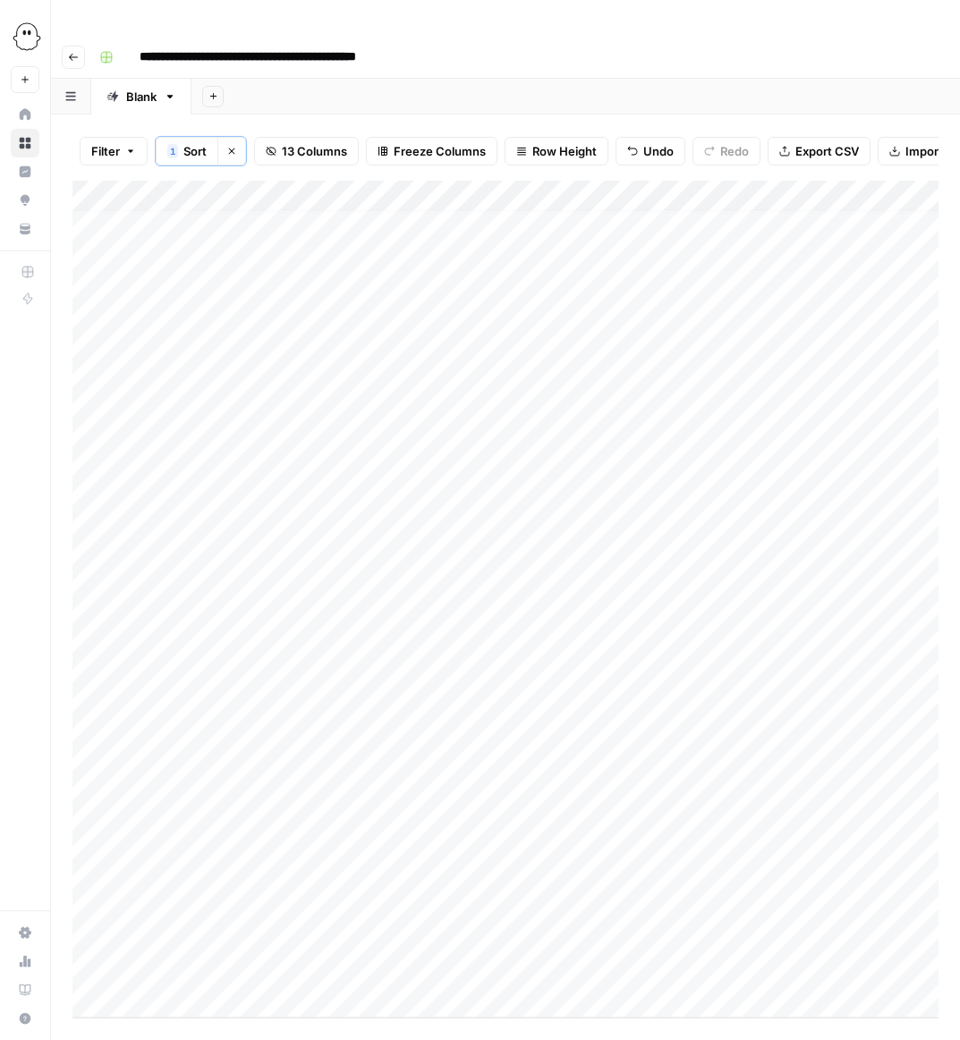
click at [353, 823] on div "Add Column" at bounding box center [505, 599] width 866 height 837
click at [354, 825] on div "Add Column" at bounding box center [505, 599] width 866 height 837
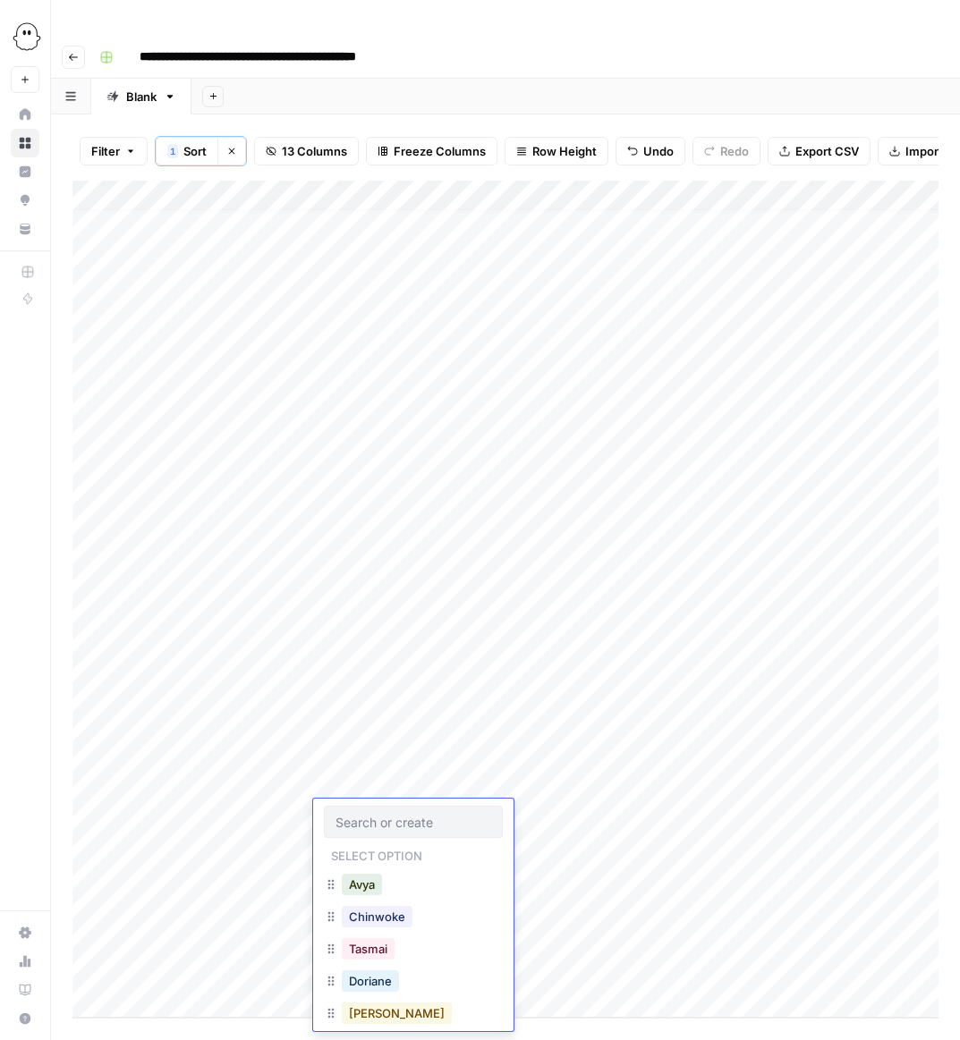
click at [368, 1018] on button "Megan" at bounding box center [397, 1013] width 110 height 21
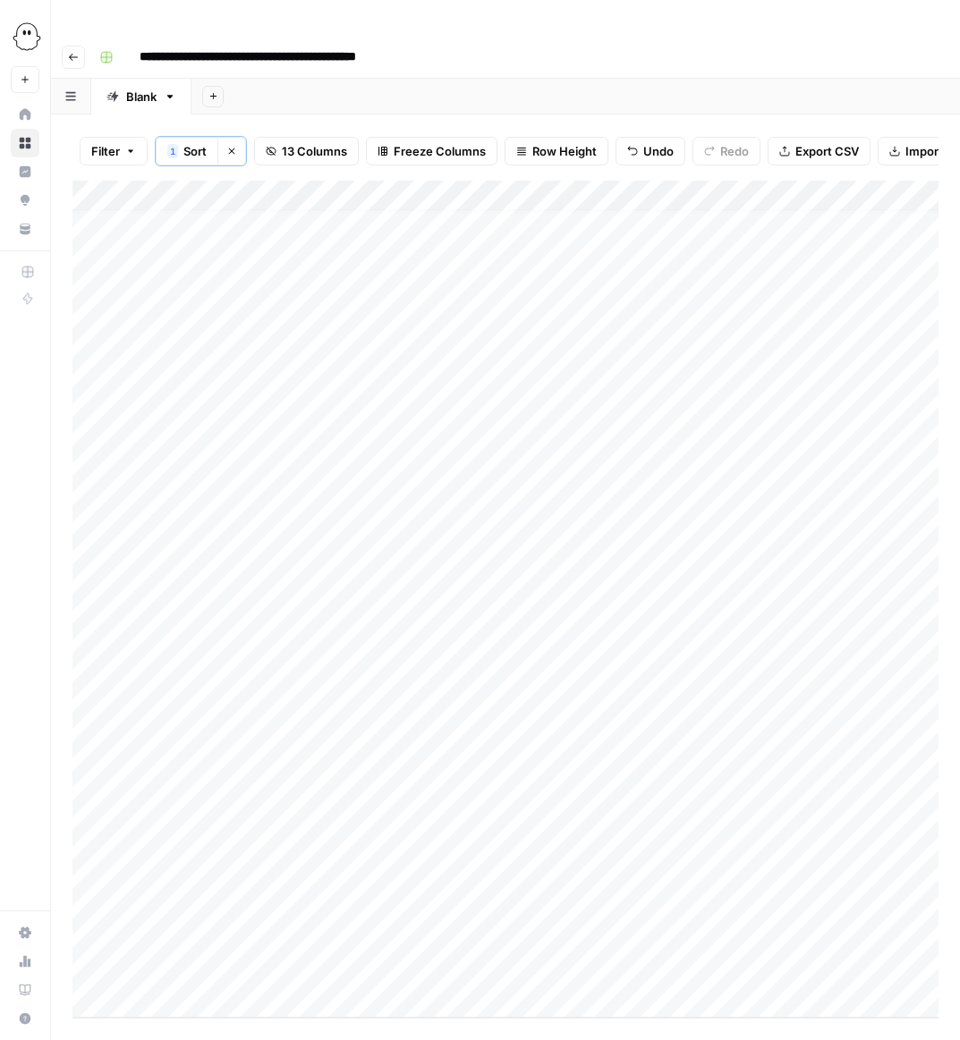
click at [360, 870] on div "Add Column" at bounding box center [505, 599] width 866 height 837
click at [349, 872] on div "Add Column" at bounding box center [505, 599] width 866 height 837
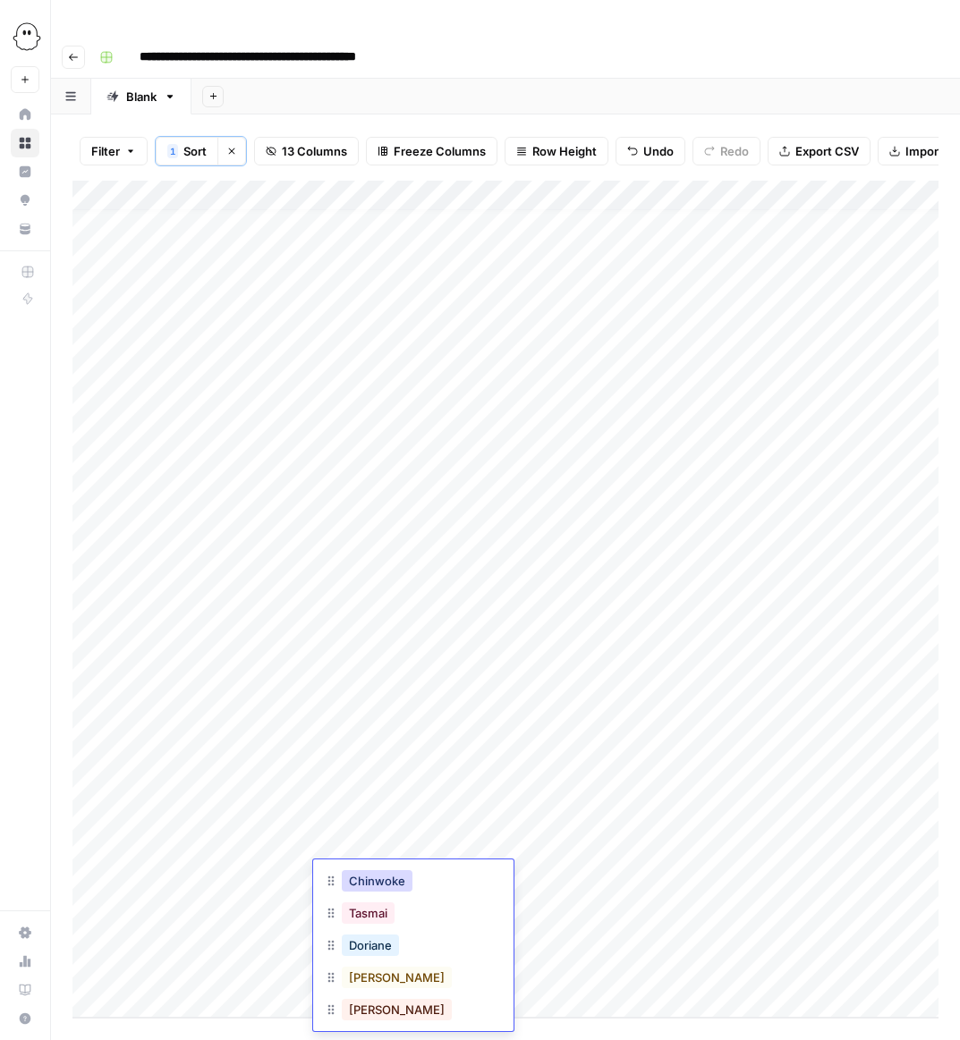
scroll to position [107, 0]
click at [367, 976] on button "Megan" at bounding box center [397, 966] width 110 height 21
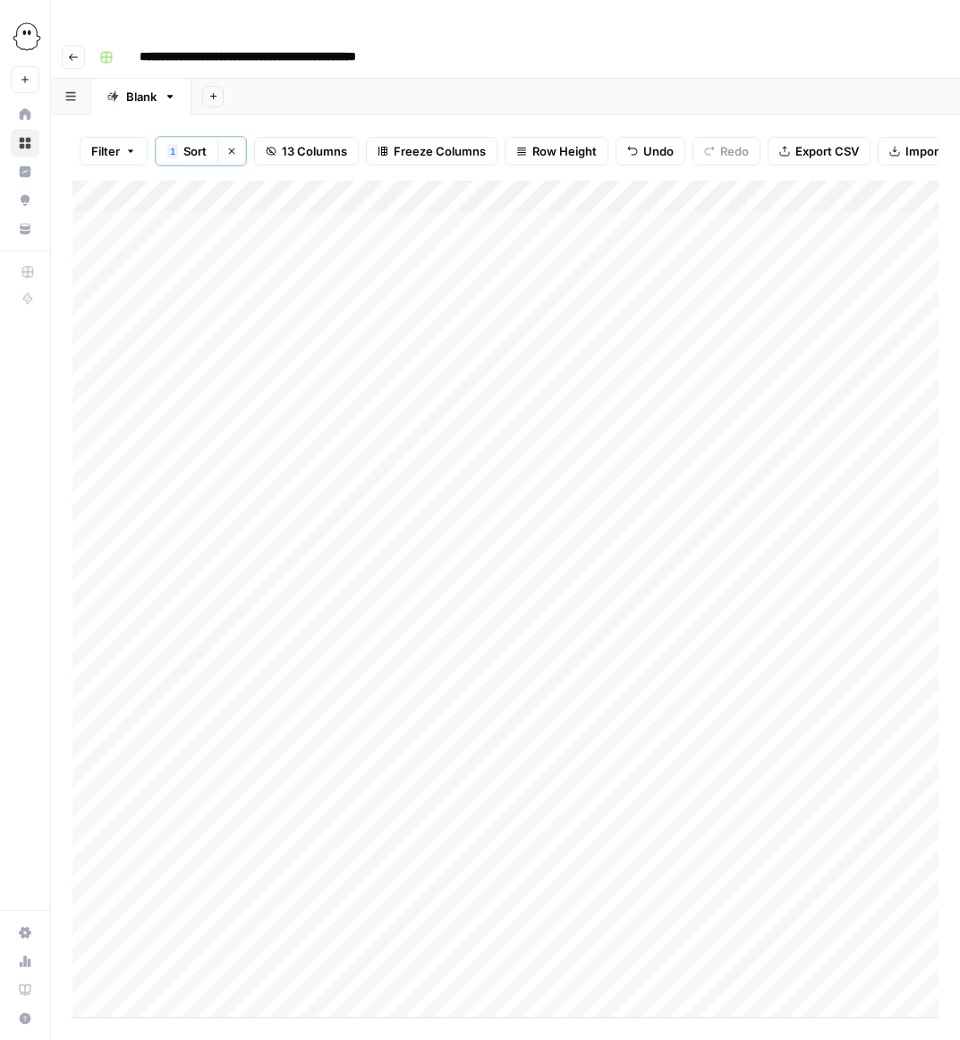
click at [360, 902] on div "Add Column" at bounding box center [505, 599] width 866 height 837
click at [358, 898] on div "Add Column" at bounding box center [505, 599] width 866 height 837
click at [365, 977] on div "Megan" at bounding box center [396, 966] width 117 height 25
click at [366, 962] on button "Megan" at bounding box center [397, 966] width 110 height 21
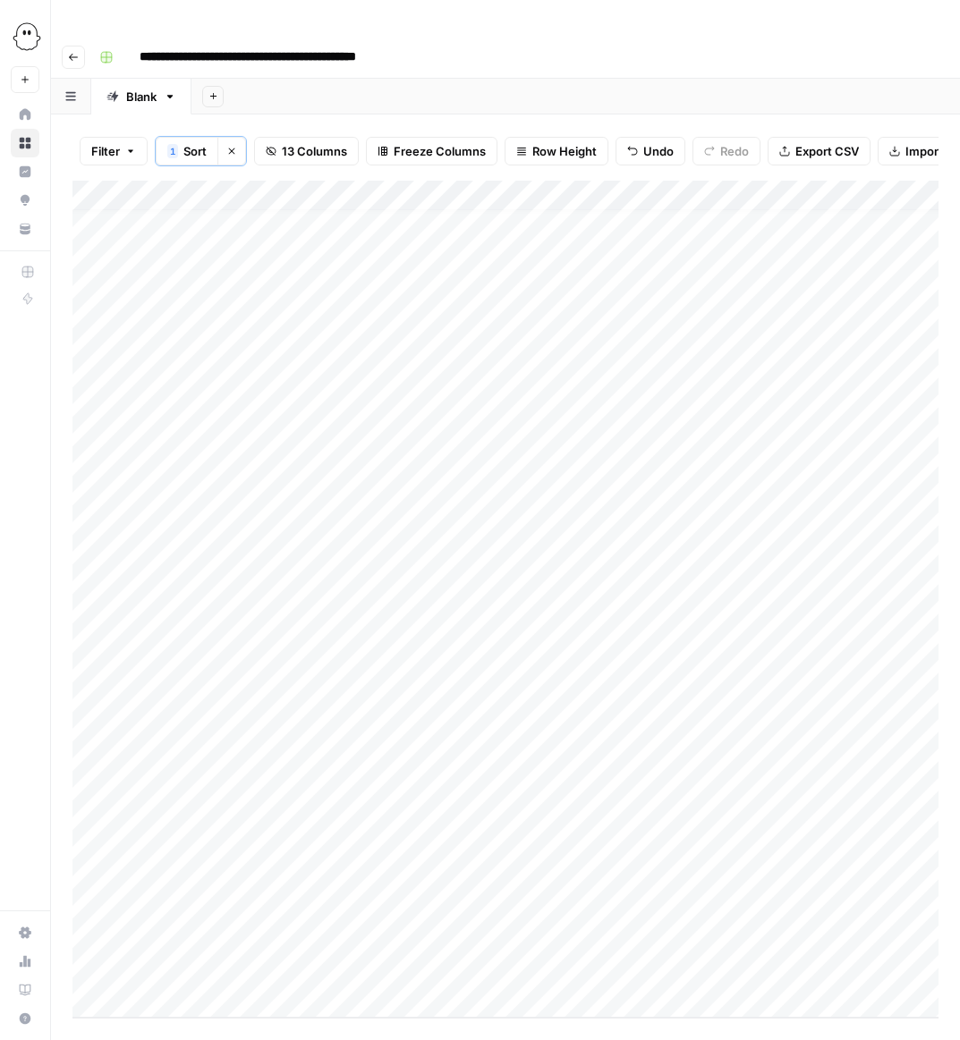
click at [357, 939] on div "Add Column" at bounding box center [505, 599] width 866 height 837
click at [347, 938] on div "Add Column" at bounding box center [505, 599] width 866 height 837
click at [358, 974] on button "Megan" at bounding box center [397, 966] width 110 height 21
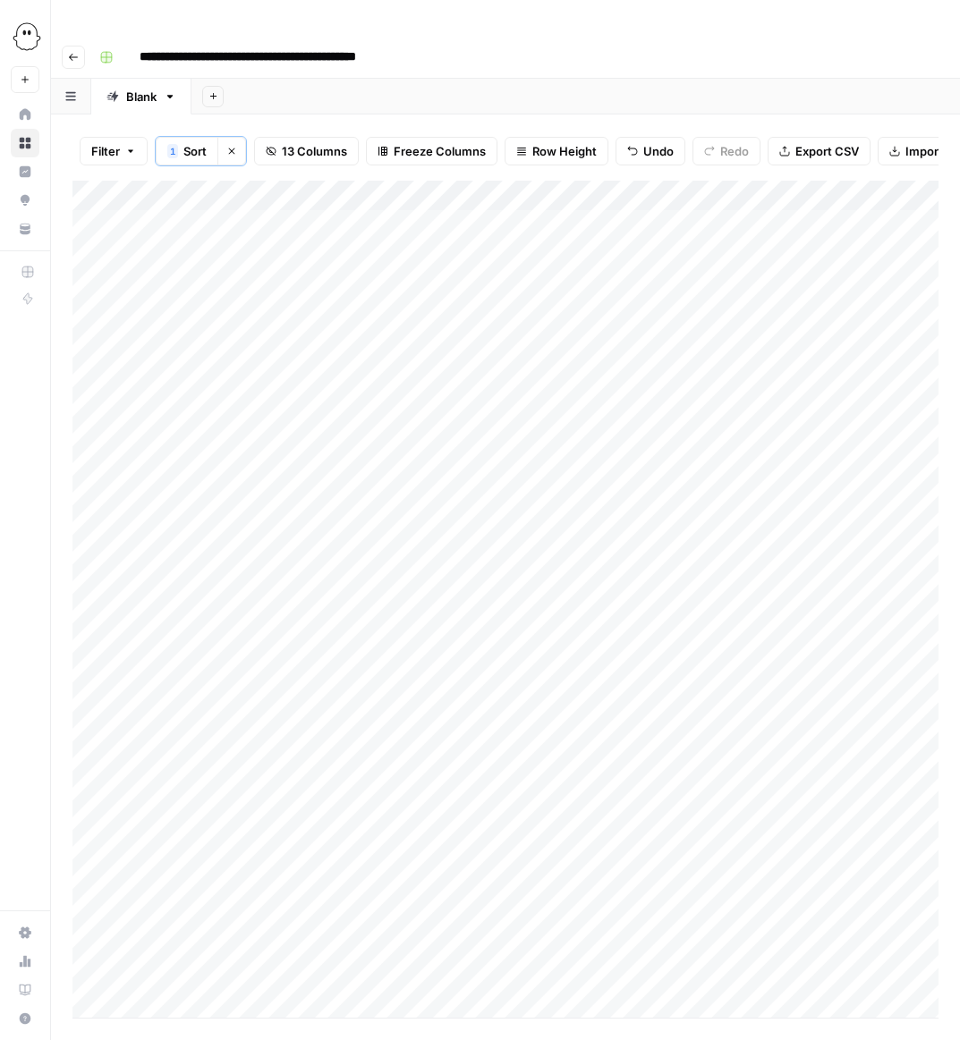
click at [174, 799] on div "Add Column" at bounding box center [505, 599] width 866 height 837
drag, startPoint x: 222, startPoint y: 783, endPoint x: 222, endPoint y: 958, distance: 175.3
click at [222, 959] on div "Add Column" at bounding box center [505, 599] width 866 height 837
click at [461, 797] on div "Add Column" at bounding box center [505, 599] width 866 height 837
click at [454, 797] on div "Add Column" at bounding box center [505, 599] width 866 height 837
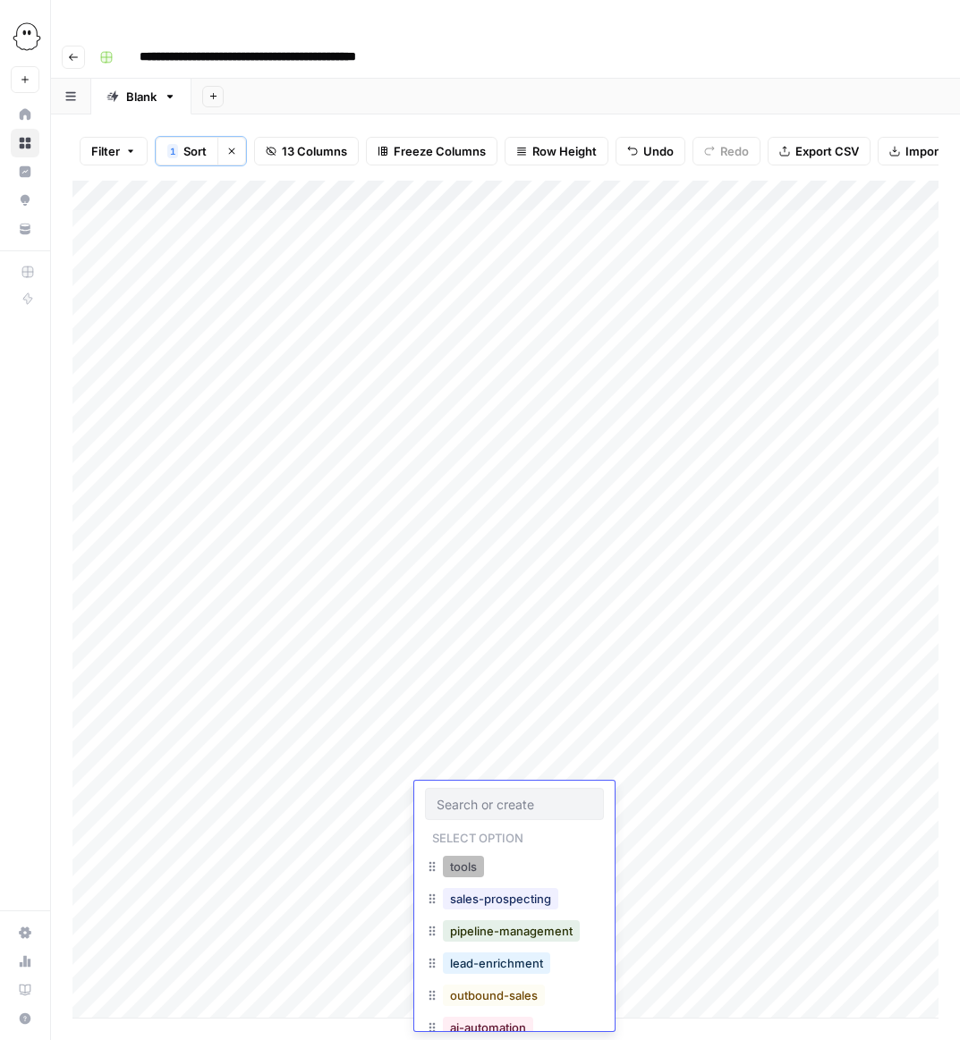
click at [460, 861] on button "tools" at bounding box center [463, 866] width 41 height 21
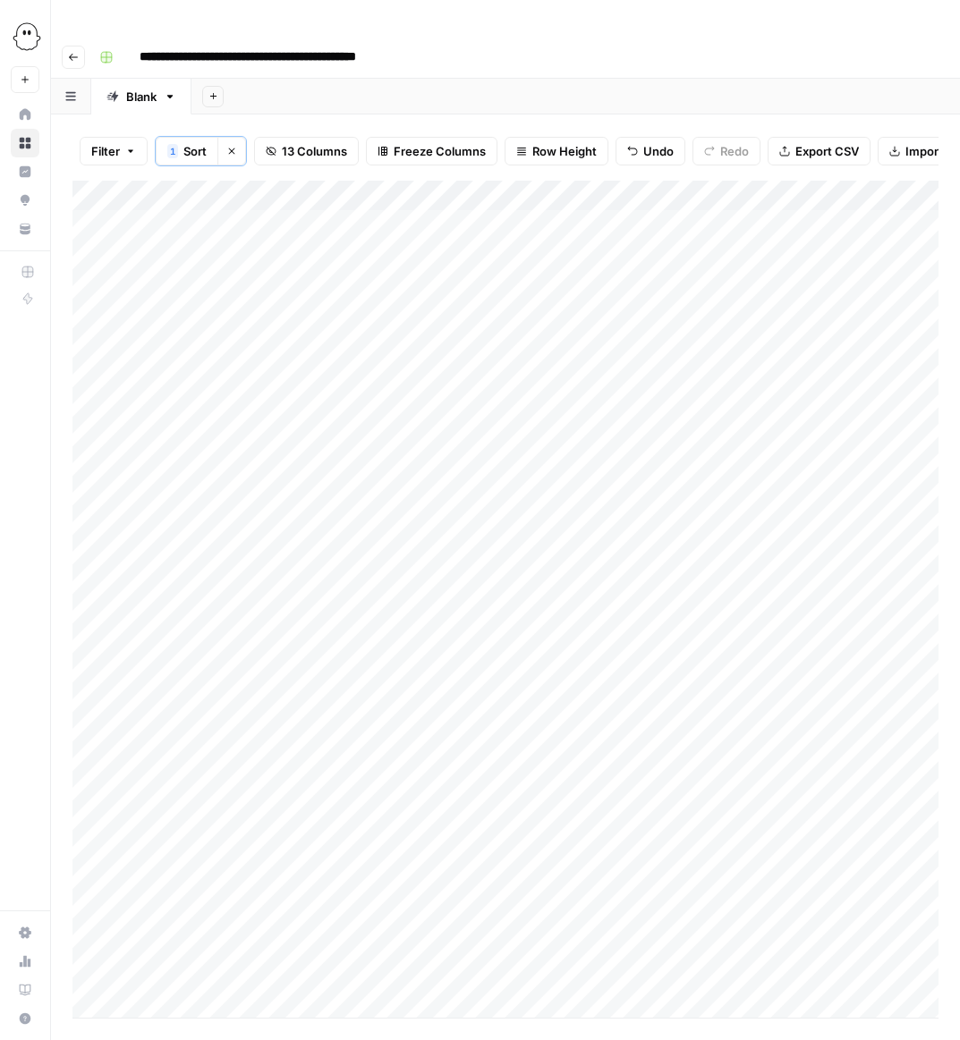
click at [454, 828] on div "Add Column" at bounding box center [505, 599] width 866 height 837
click at [447, 828] on div "Add Column" at bounding box center [505, 599] width 866 height 837
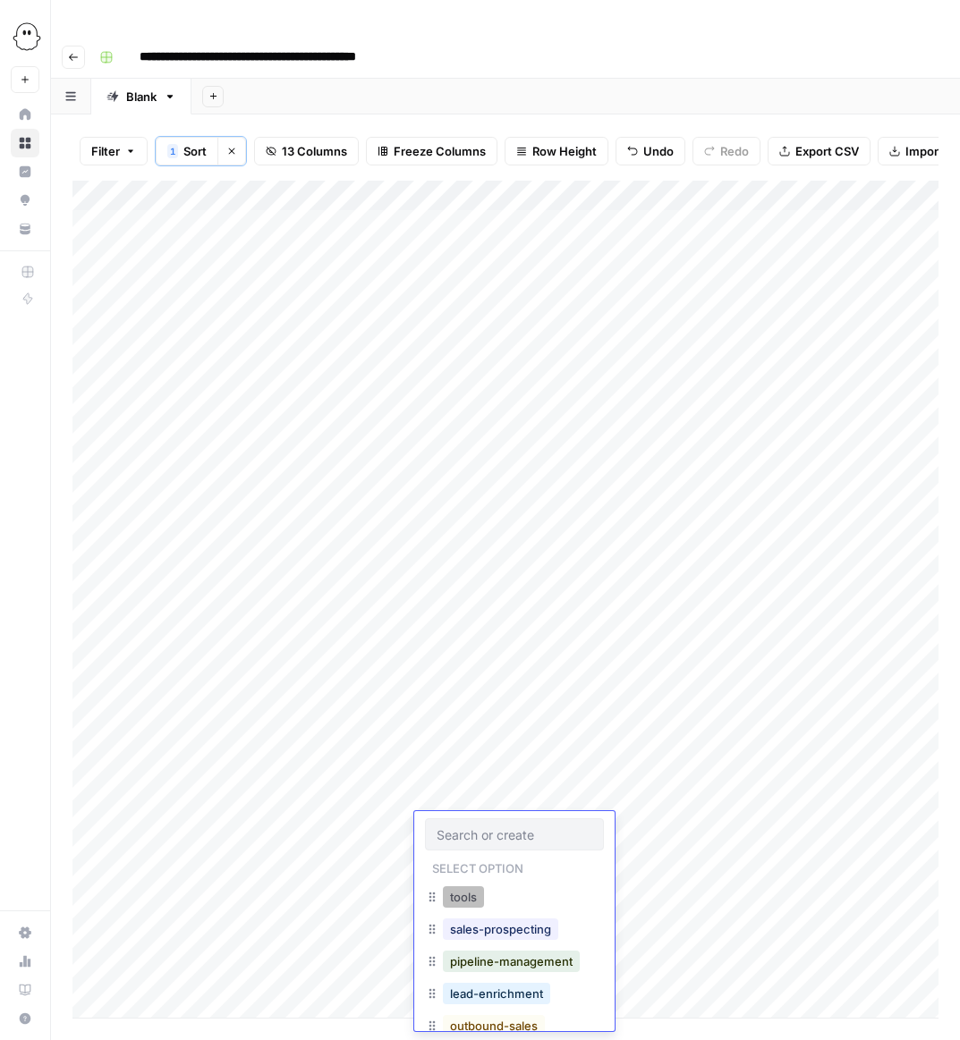
click at [465, 896] on button "tools" at bounding box center [463, 896] width 41 height 21
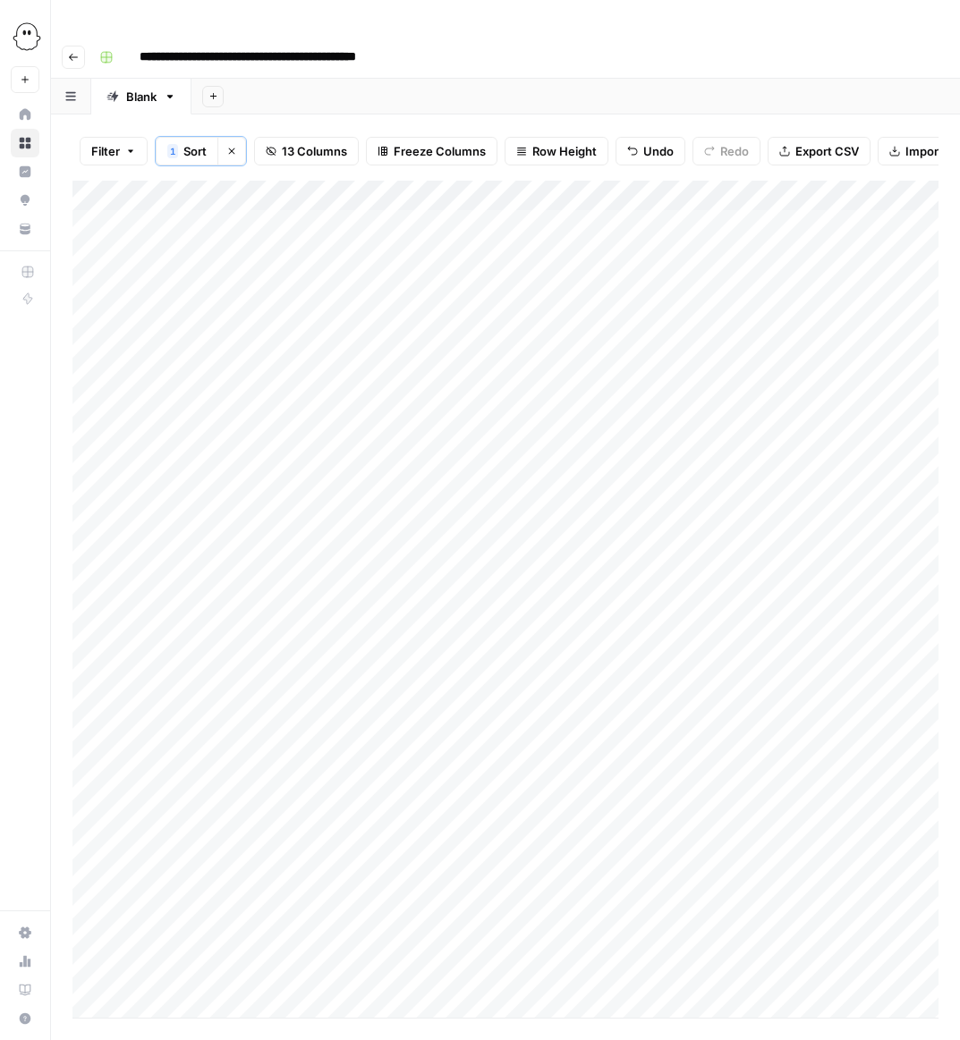
click at [461, 891] on div "Add Column" at bounding box center [505, 599] width 866 height 837
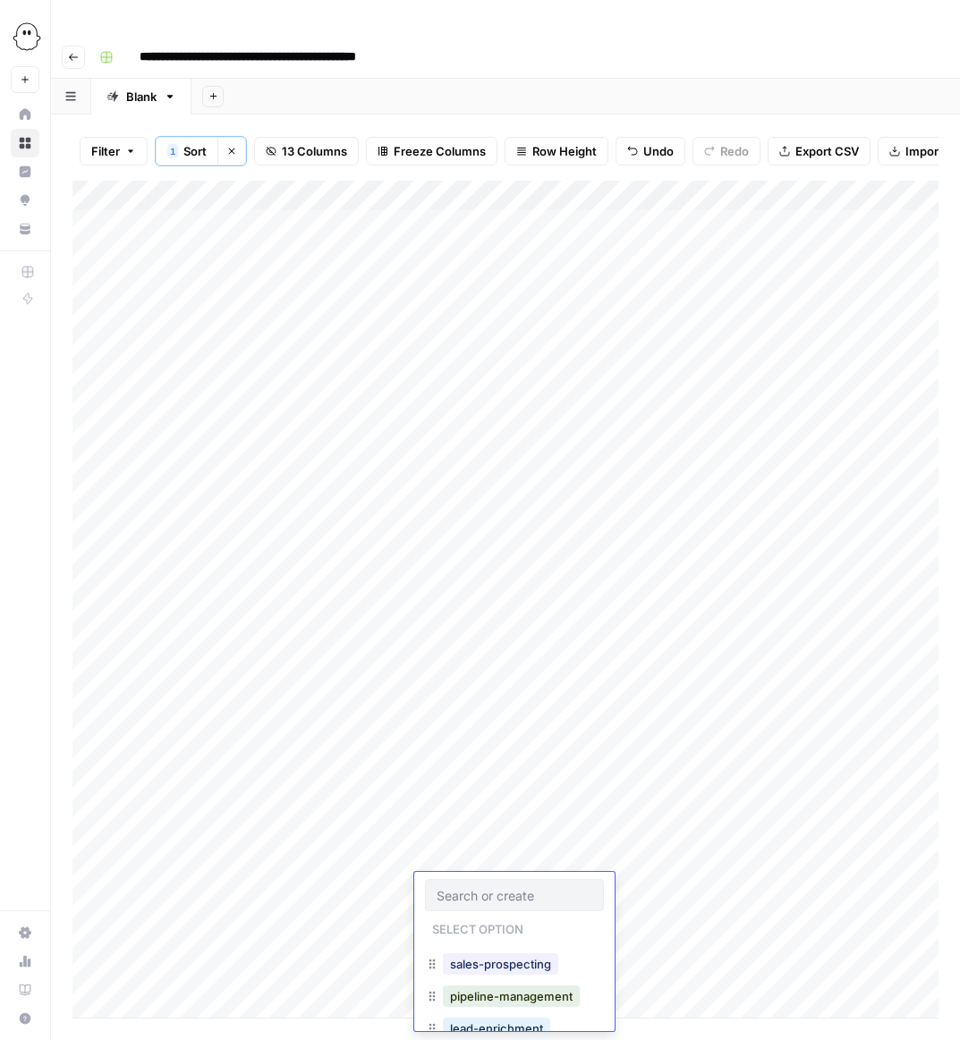
scroll to position [29, 0]
click at [488, 963] on button "sales-prospecting" at bounding box center [500, 961] width 115 height 21
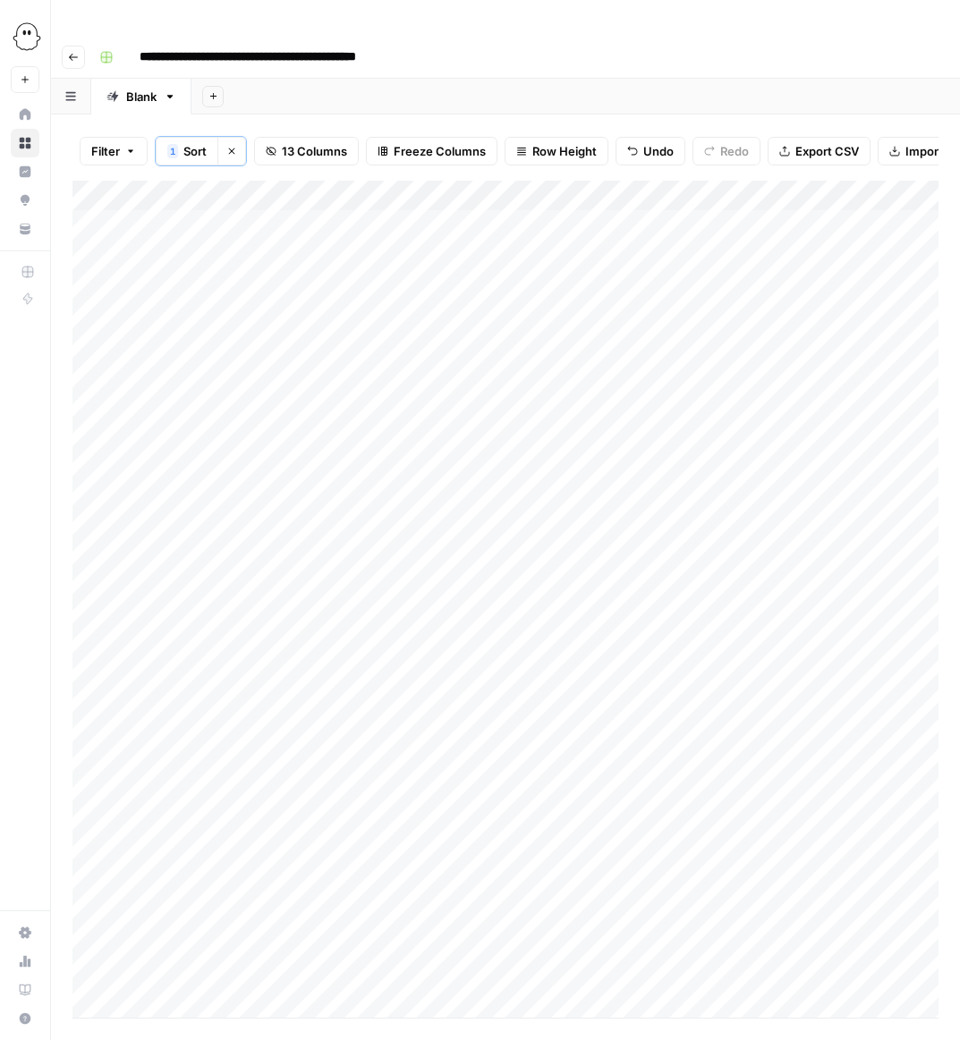
click at [464, 924] on div "Add Column" at bounding box center [505, 599] width 866 height 837
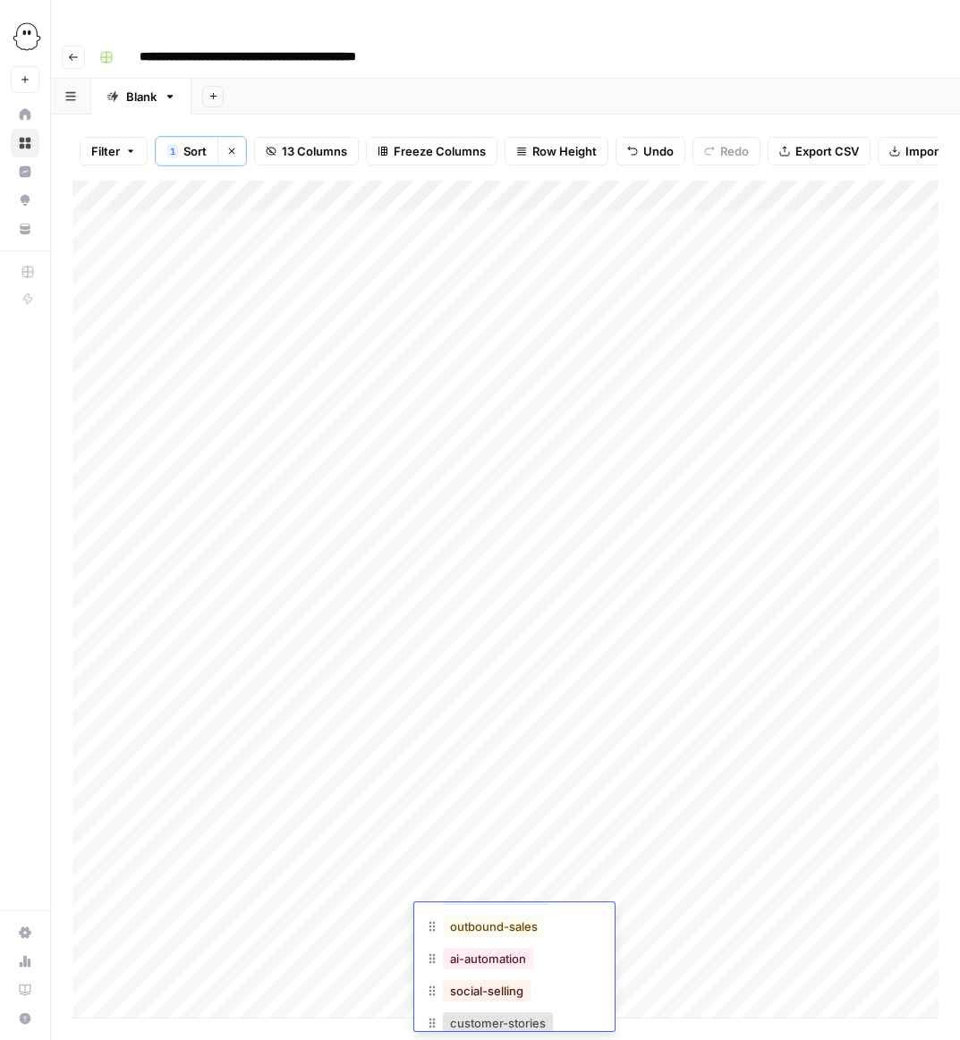
scroll to position [168, 0]
click at [497, 988] on button "social-selling" at bounding box center [487, 984] width 88 height 21
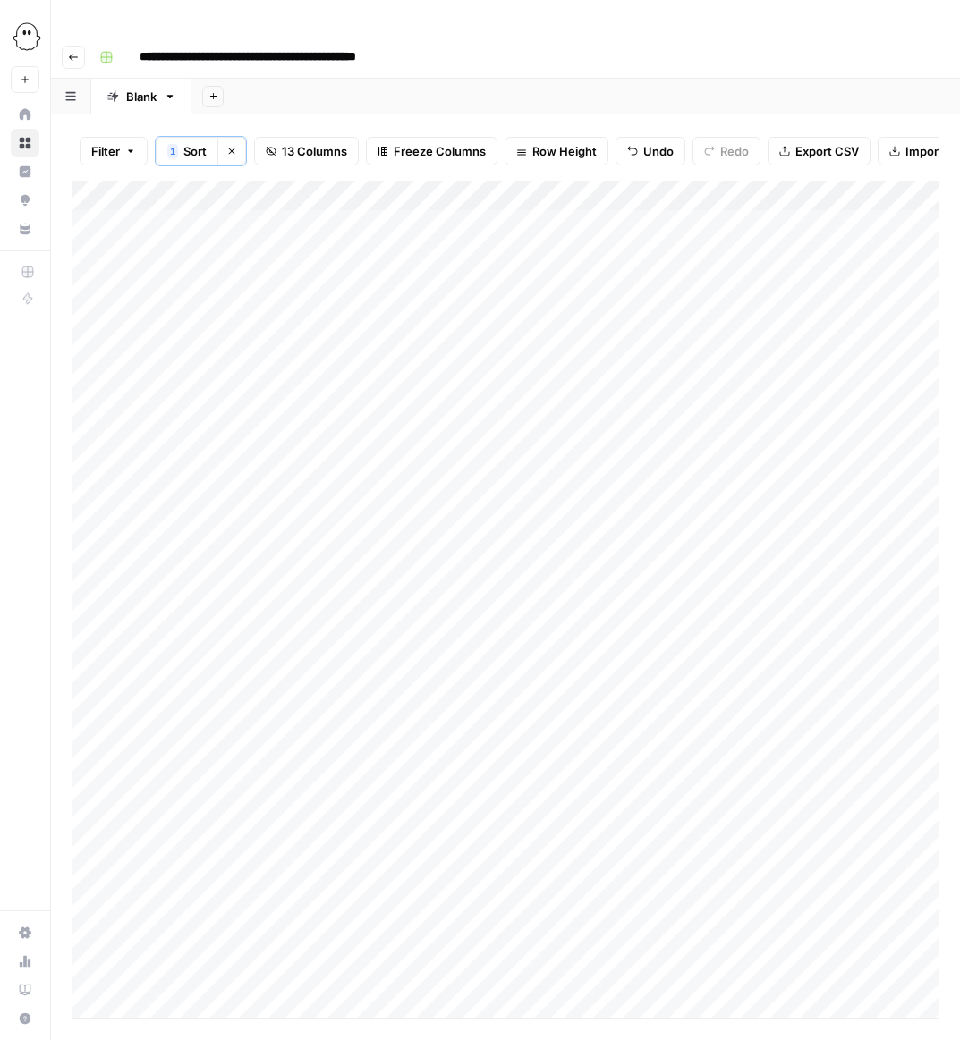
click at [490, 954] on div "Add Column" at bounding box center [505, 599] width 866 height 837
click at [465, 948] on div "Add Column" at bounding box center [505, 599] width 866 height 837
click at [469, 1018] on button "tools" at bounding box center [463, 1018] width 41 height 21
click at [772, 706] on div "Add Column" at bounding box center [505, 599] width 866 height 837
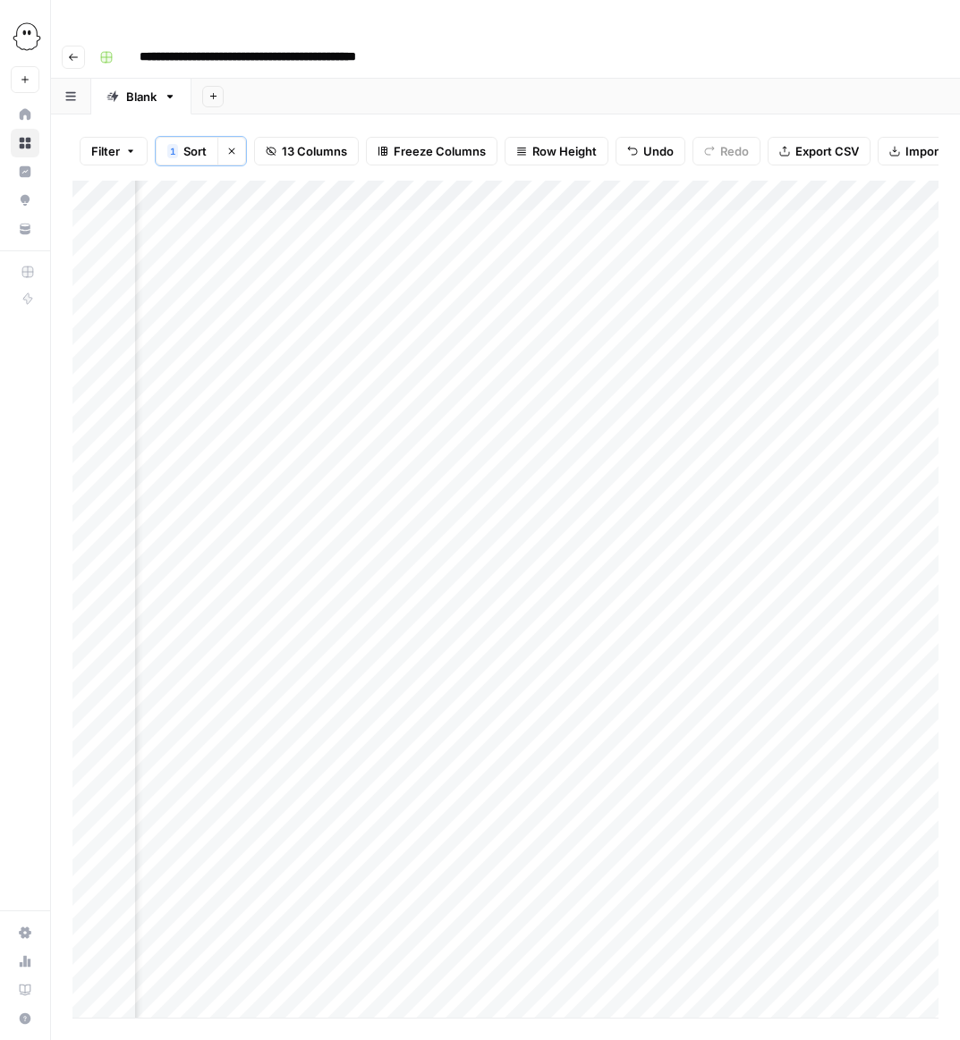
scroll to position [0, 191]
click at [776, 707] on div "Add Column" at bounding box center [505, 599] width 866 height 837
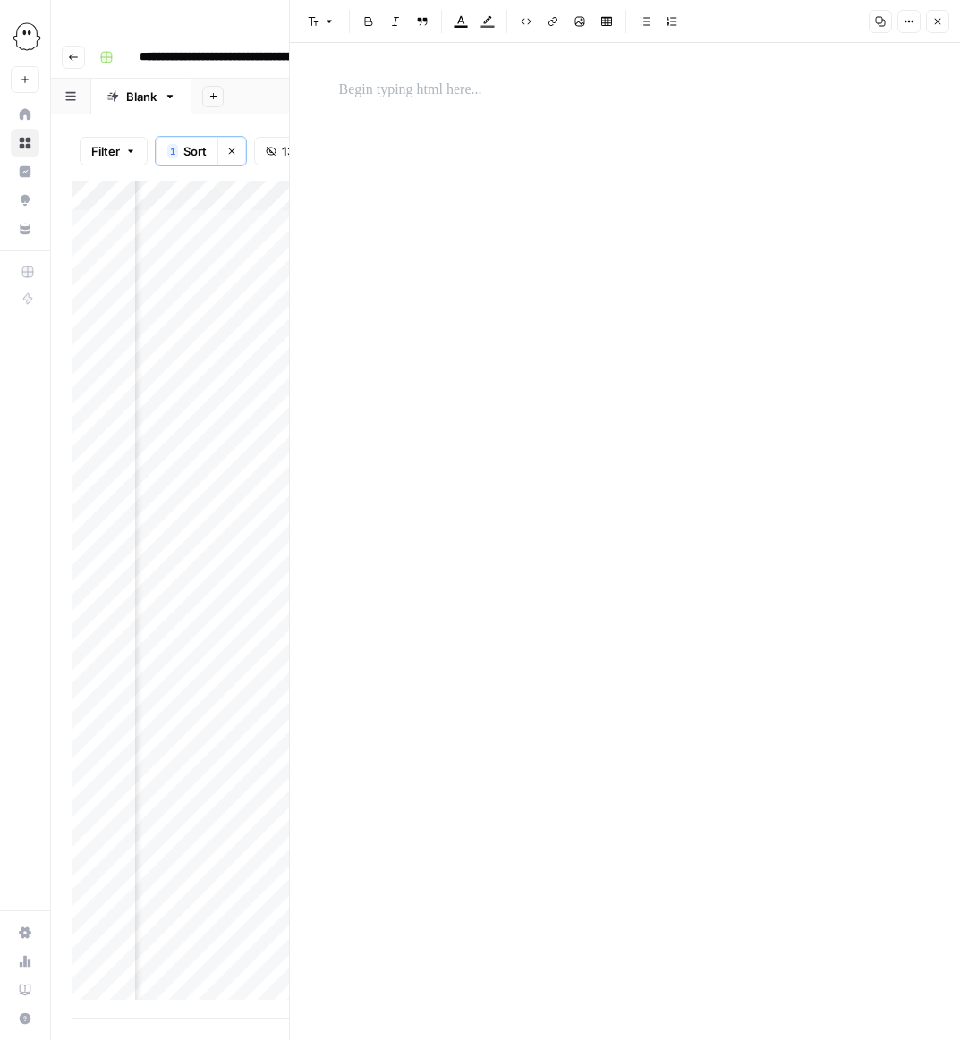
click at [372, 95] on p at bounding box center [625, 90] width 572 height 23
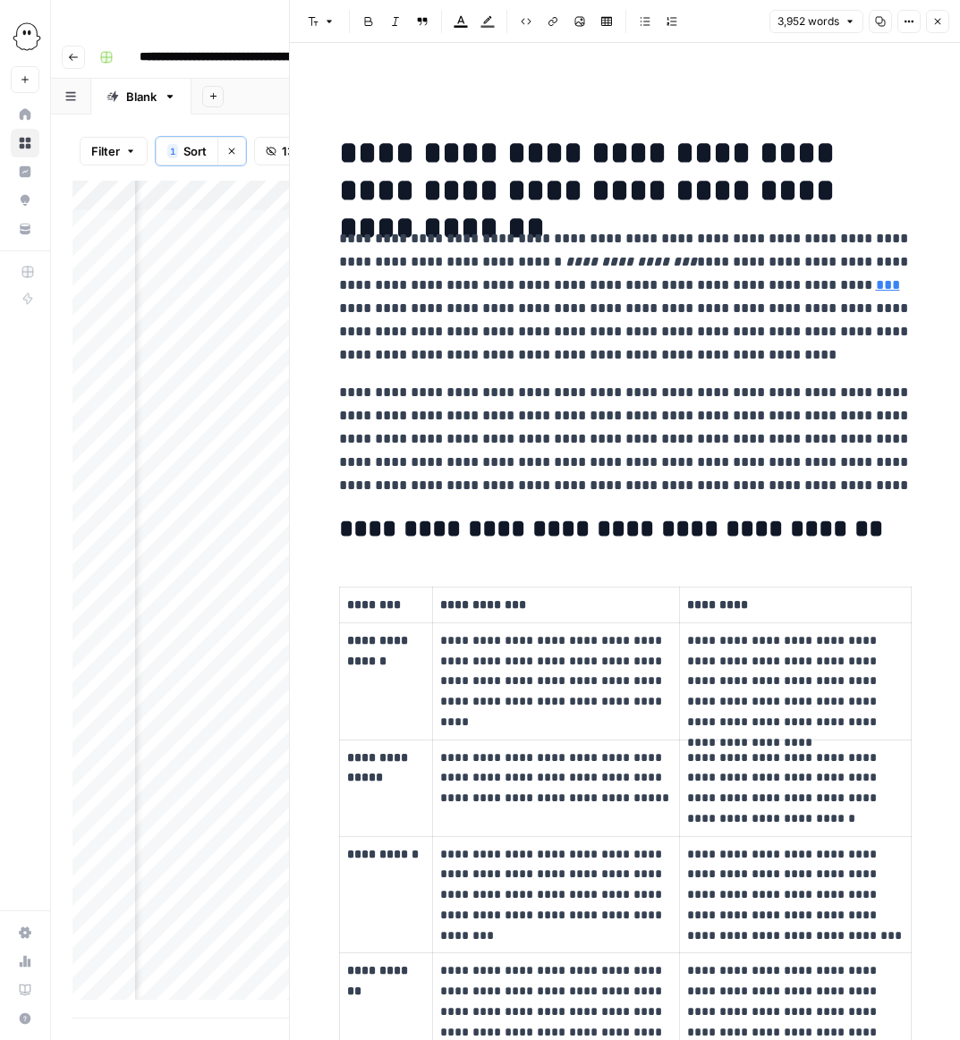
click at [939, 20] on icon "button" at bounding box center [937, 21] width 11 height 11
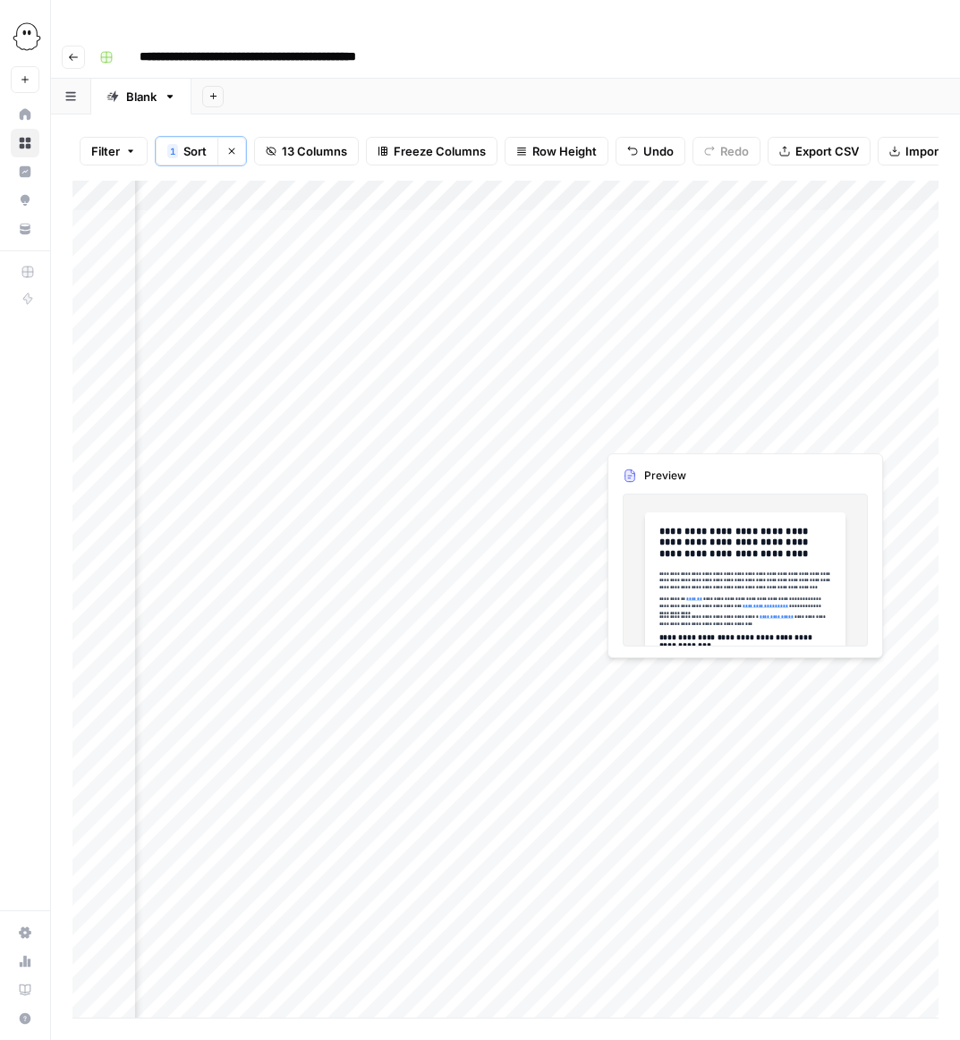
click at [633, 737] on div "Add Column" at bounding box center [505, 599] width 866 height 837
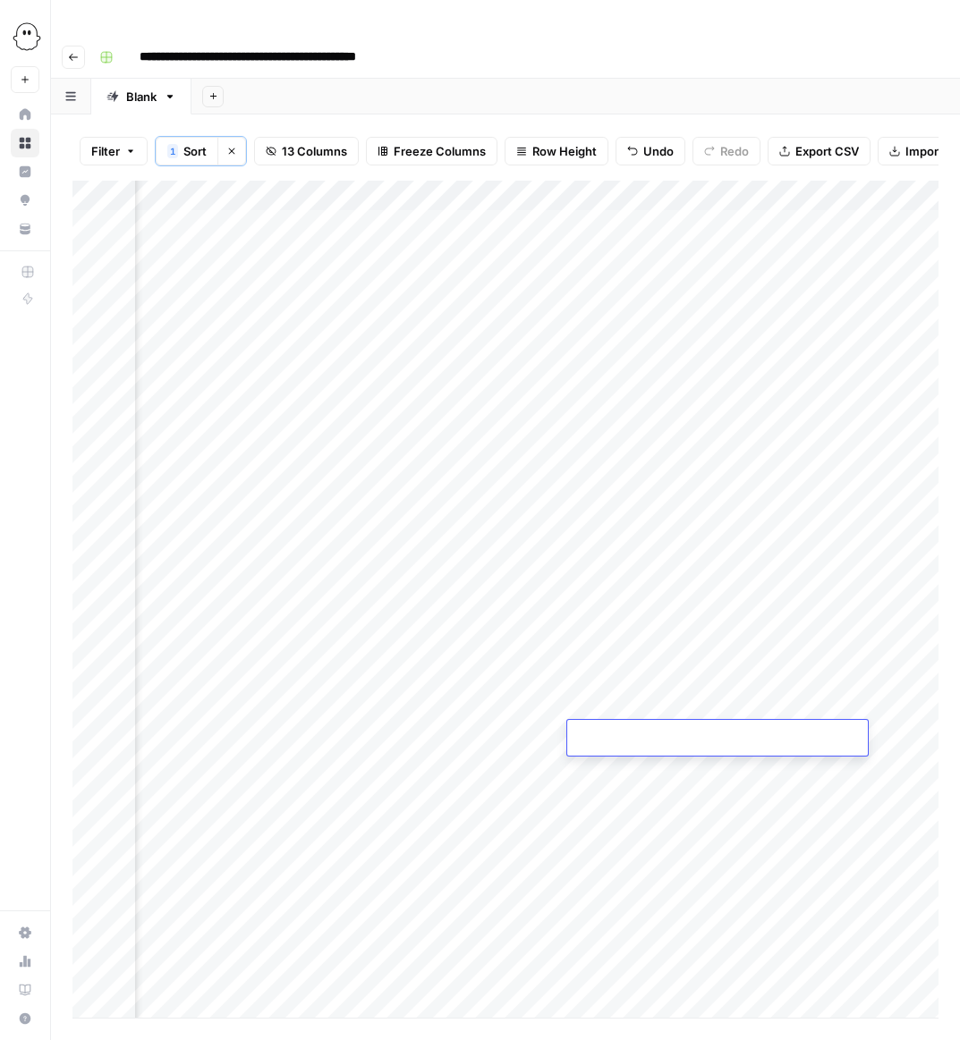
type input "**********"
click at [632, 779] on div "Add Column" at bounding box center [505, 599] width 866 height 837
drag, startPoint x: 817, startPoint y: 697, endPoint x: 805, endPoint y: 937, distance: 240.9
click at [805, 937] on div "Add Column" at bounding box center [505, 599] width 866 height 837
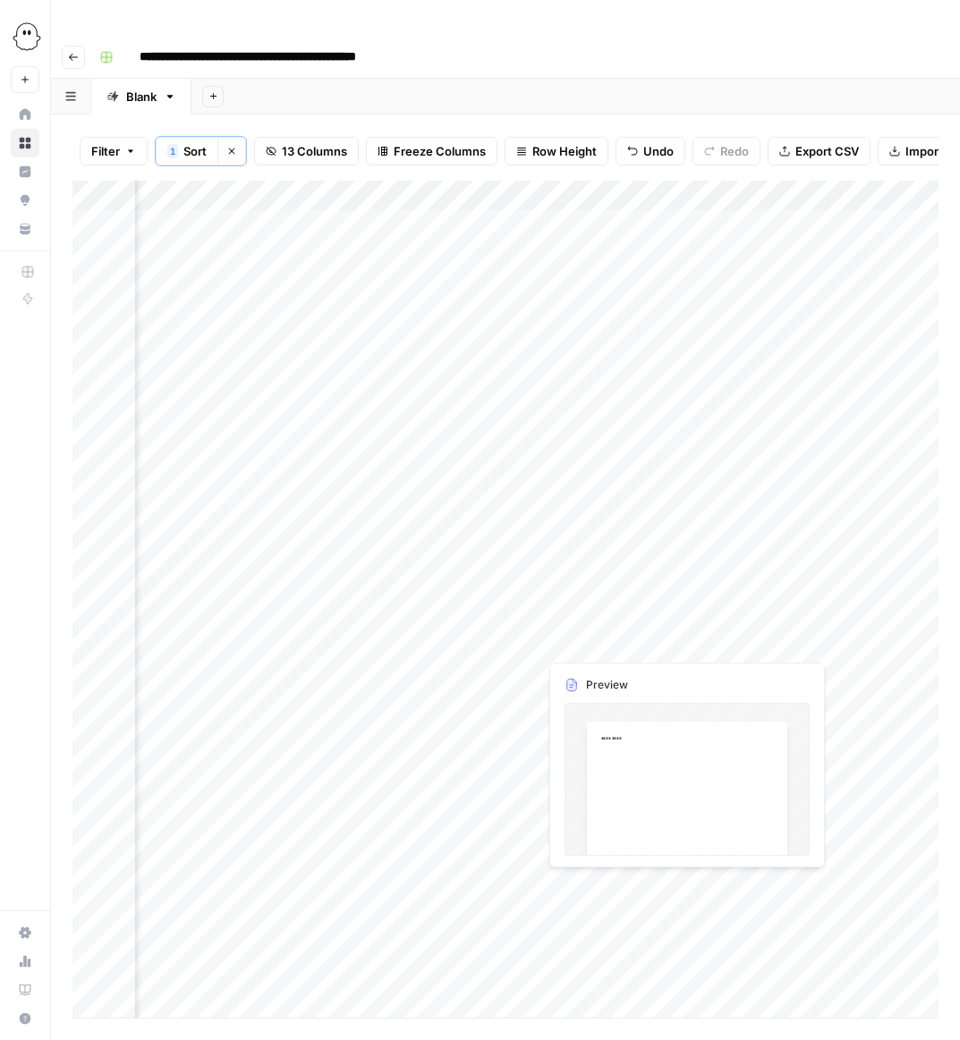
drag, startPoint x: 552, startPoint y: 730, endPoint x: 571, endPoint y: 909, distance: 179.9
click at [571, 910] on div "Add Column" at bounding box center [505, 599] width 866 height 837
click at [564, 741] on div "Add Column" at bounding box center [505, 599] width 866 height 837
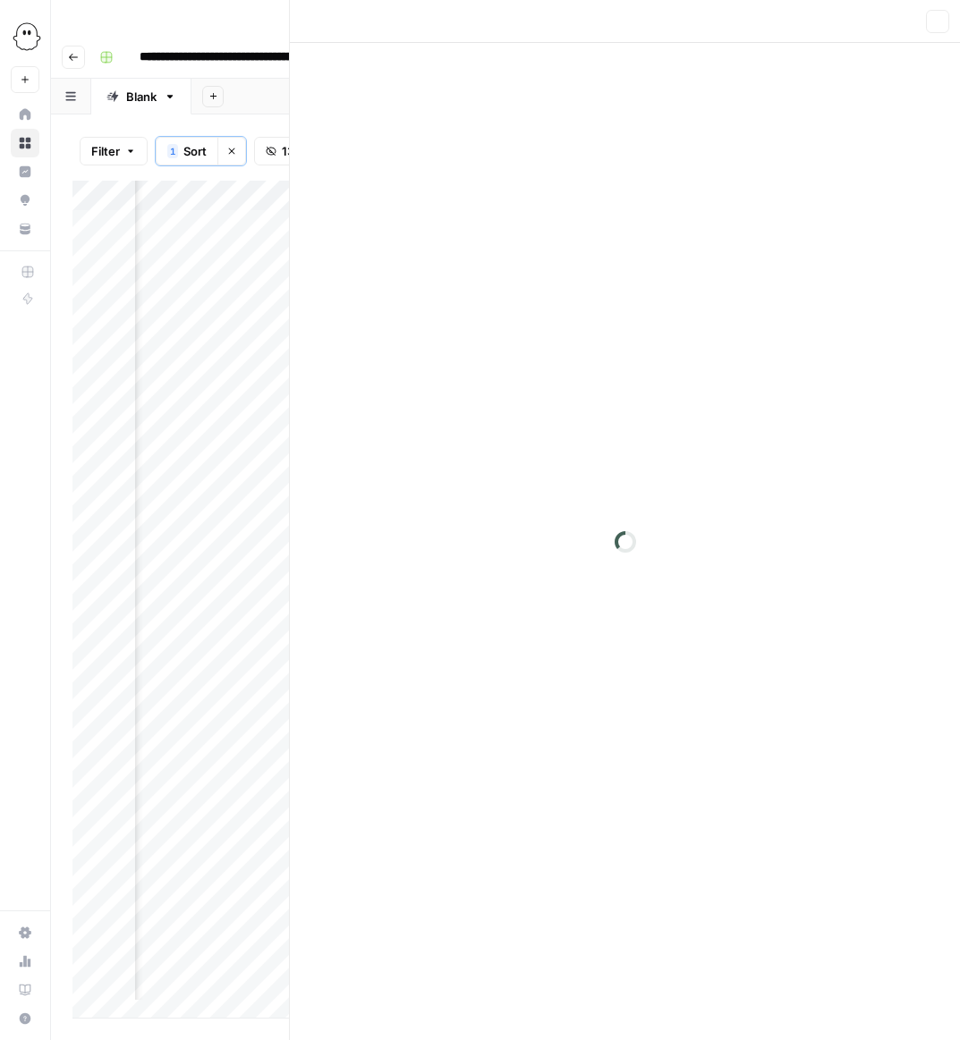
click at [564, 741] on div at bounding box center [620, 734] width 166 height 33
click at [415, 89] on p at bounding box center [625, 90] width 572 height 23
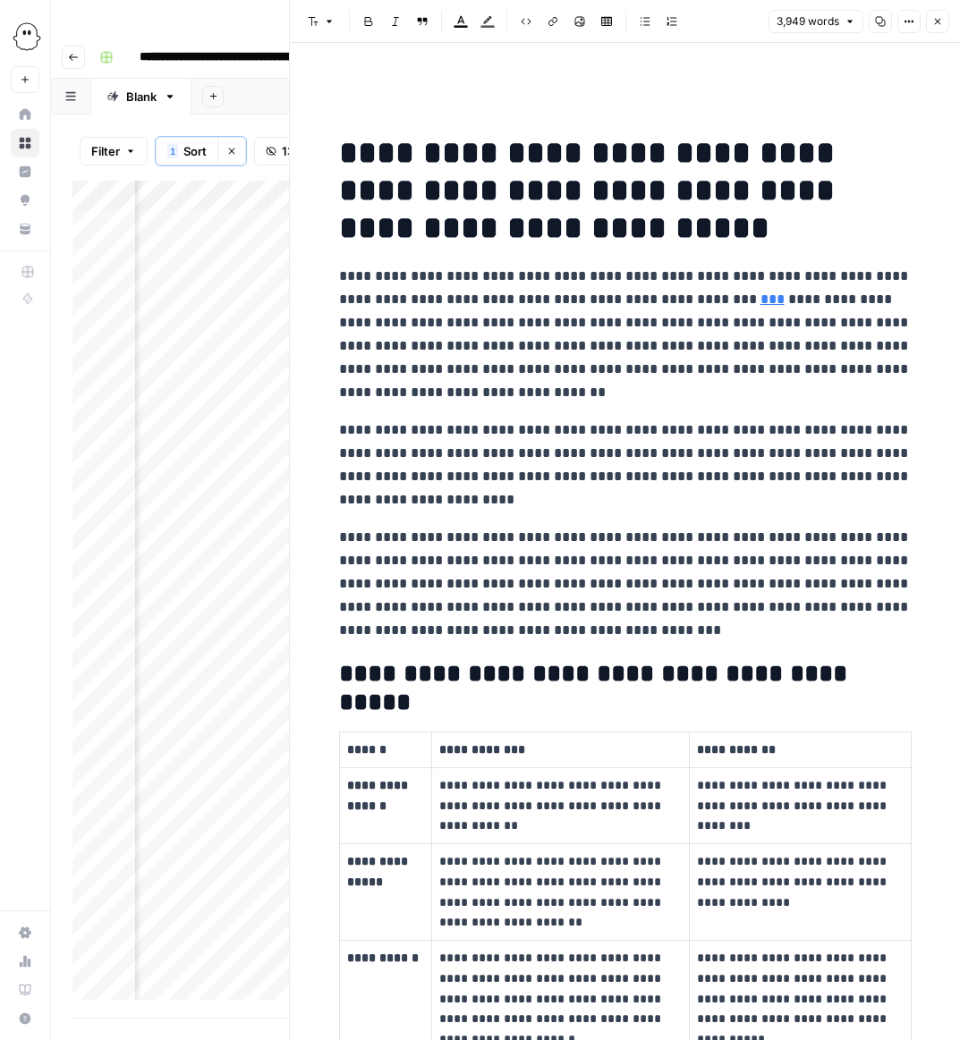
click at [939, 21] on icon "button" at bounding box center [937, 21] width 11 height 11
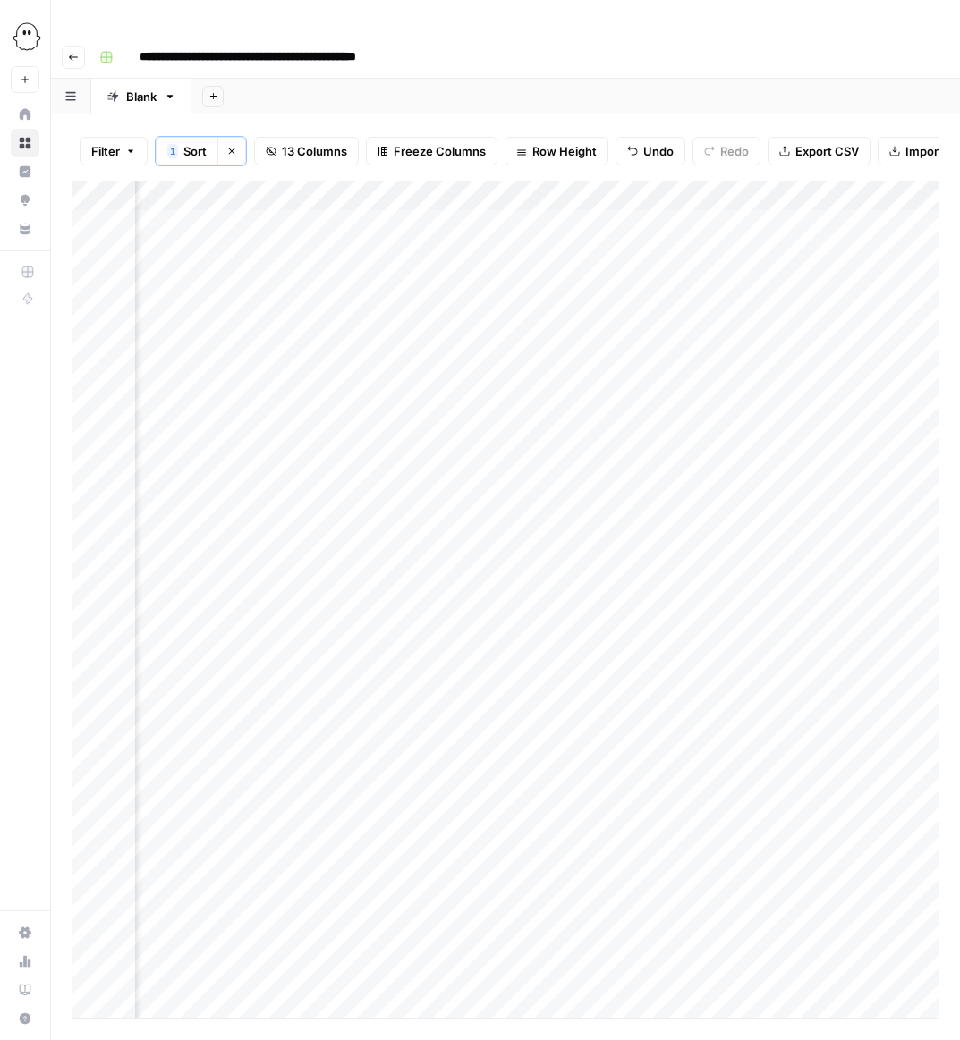
click at [751, 734] on div "Add Column" at bounding box center [505, 599] width 866 height 837
click at [808, 738] on div "Add Column" at bounding box center [505, 599] width 866 height 837
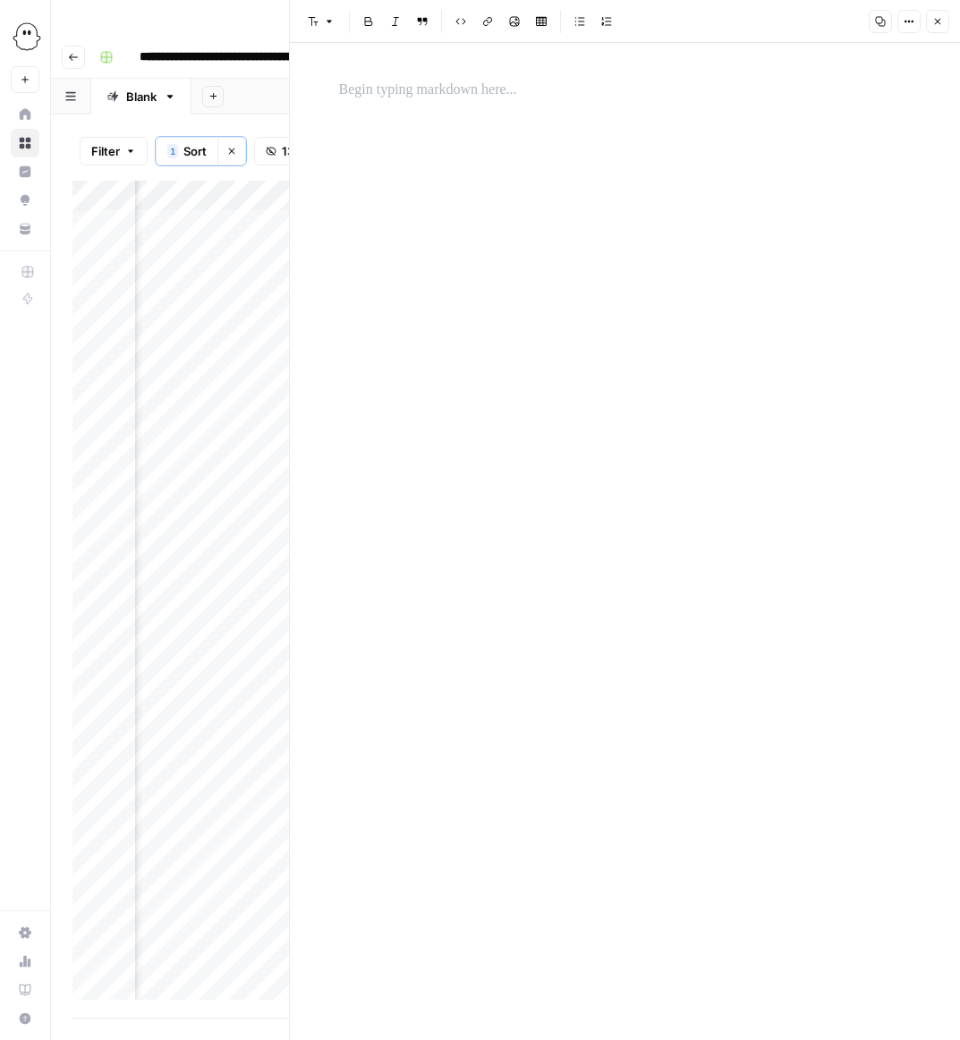
click at [393, 97] on p at bounding box center [625, 90] width 572 height 23
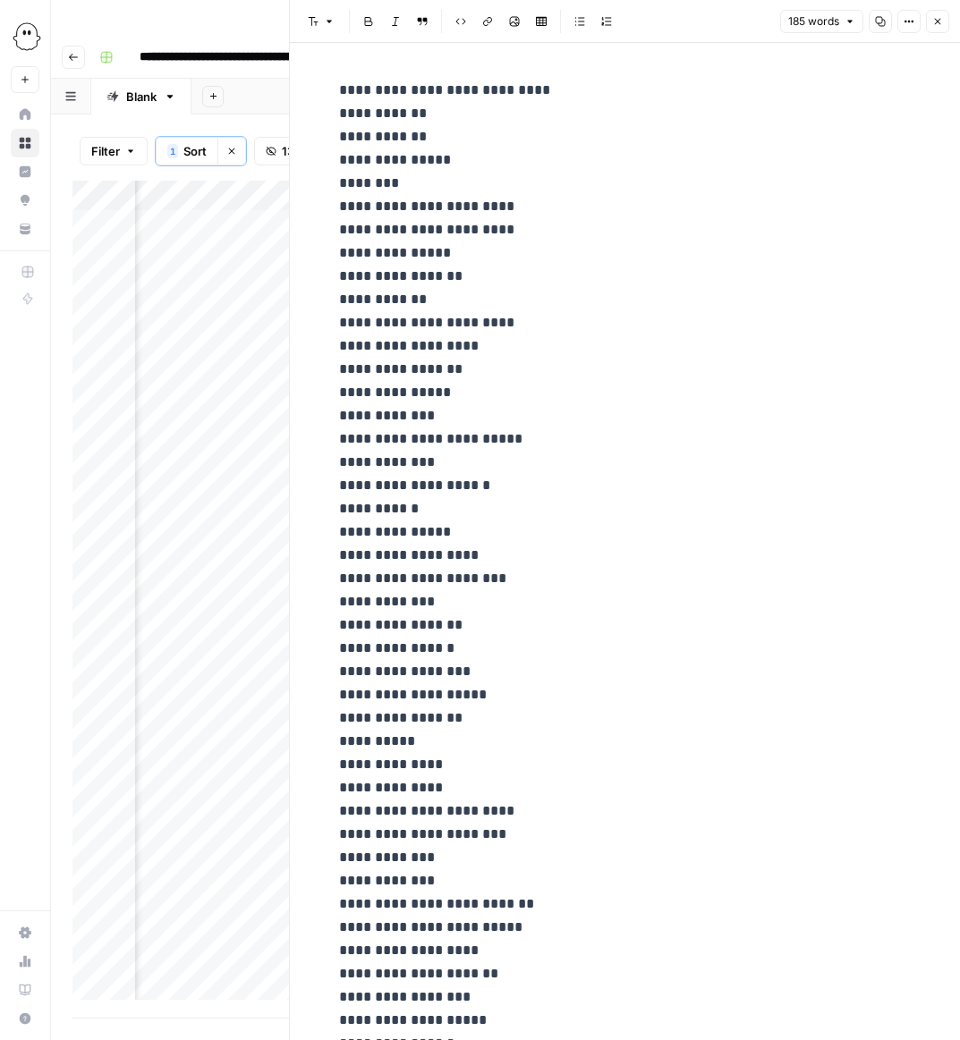
click at [945, 24] on button "Close" at bounding box center [937, 21] width 23 height 23
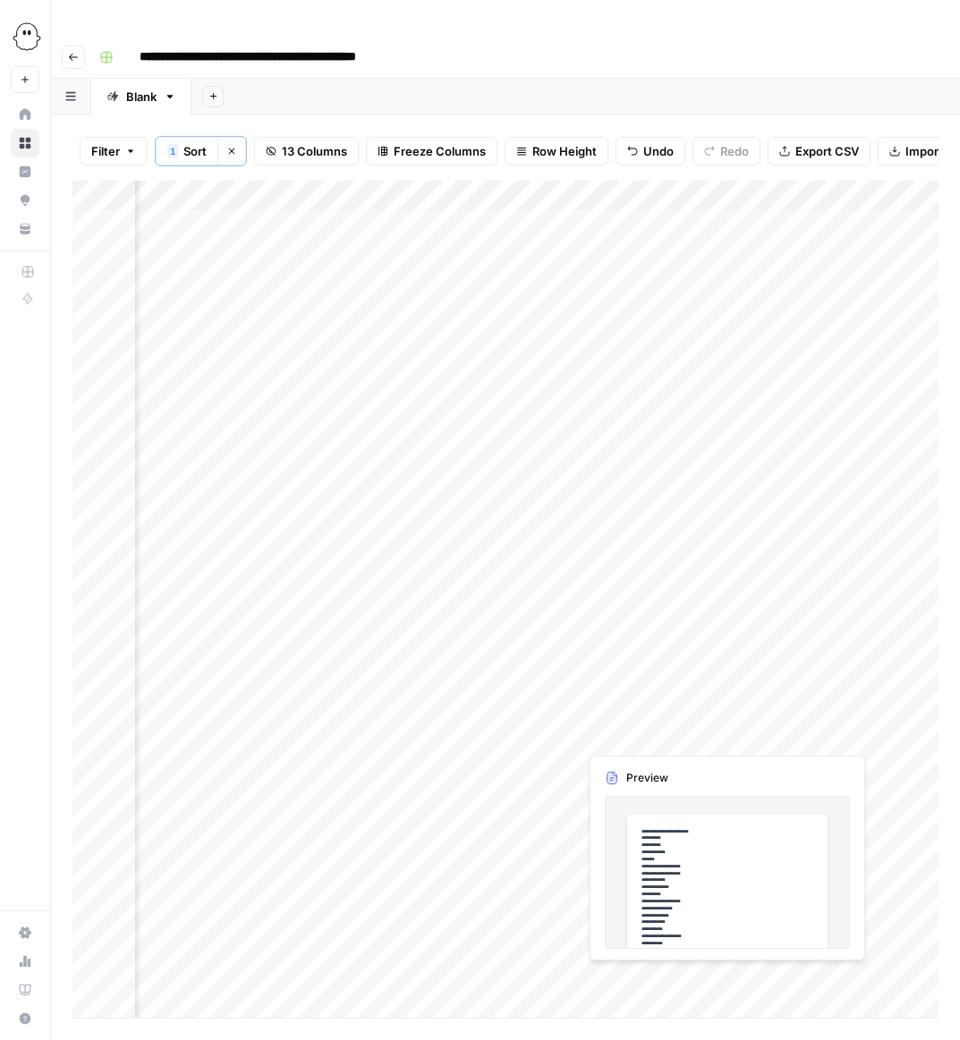
click at [748, 706] on div "Add Column" at bounding box center [505, 599] width 866 height 837
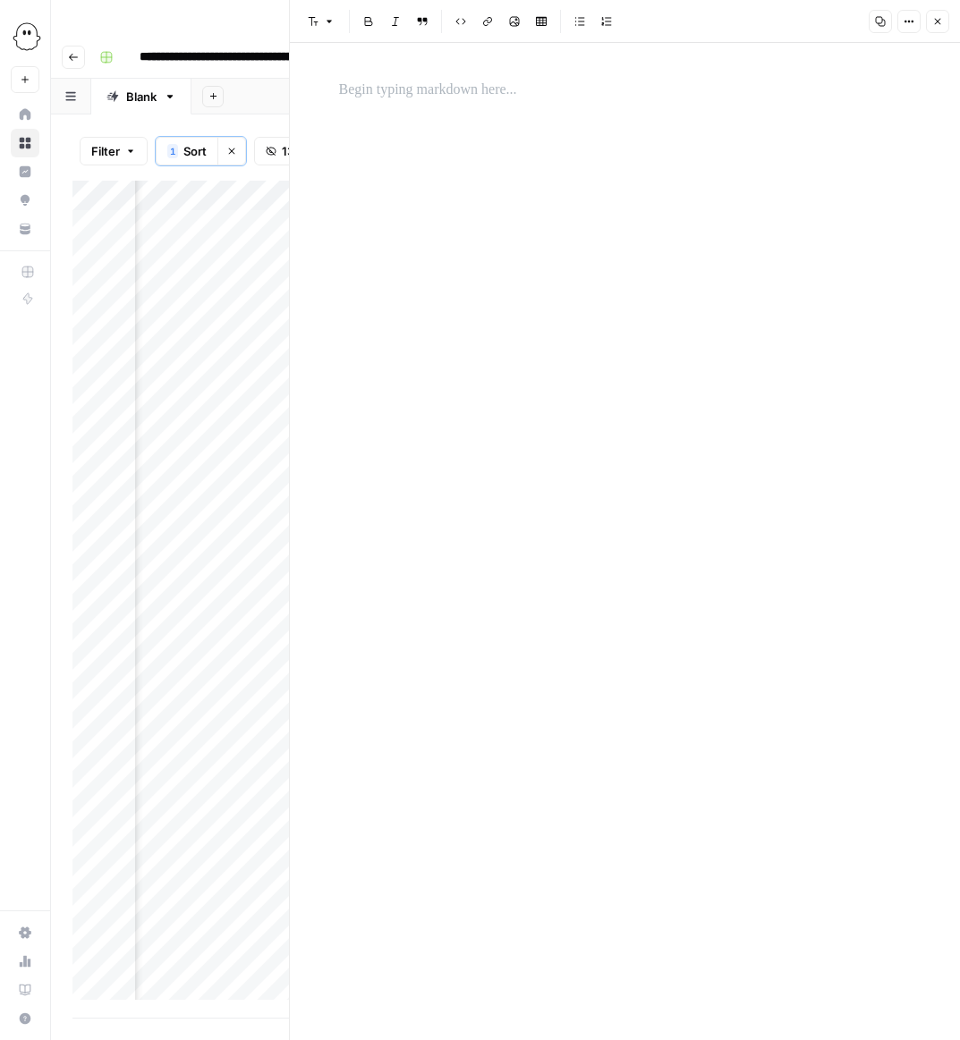
click at [401, 84] on p at bounding box center [625, 90] width 572 height 23
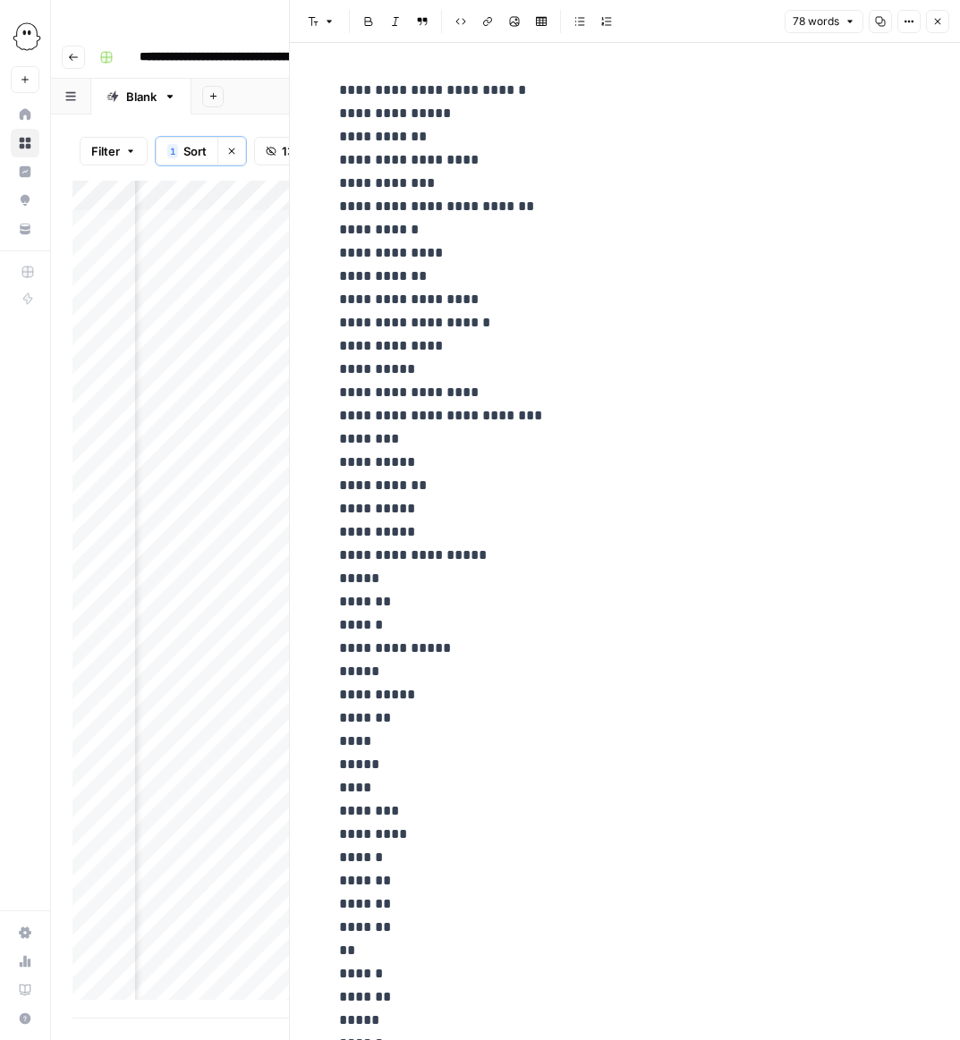
click at [940, 21] on icon "button" at bounding box center [937, 21] width 11 height 11
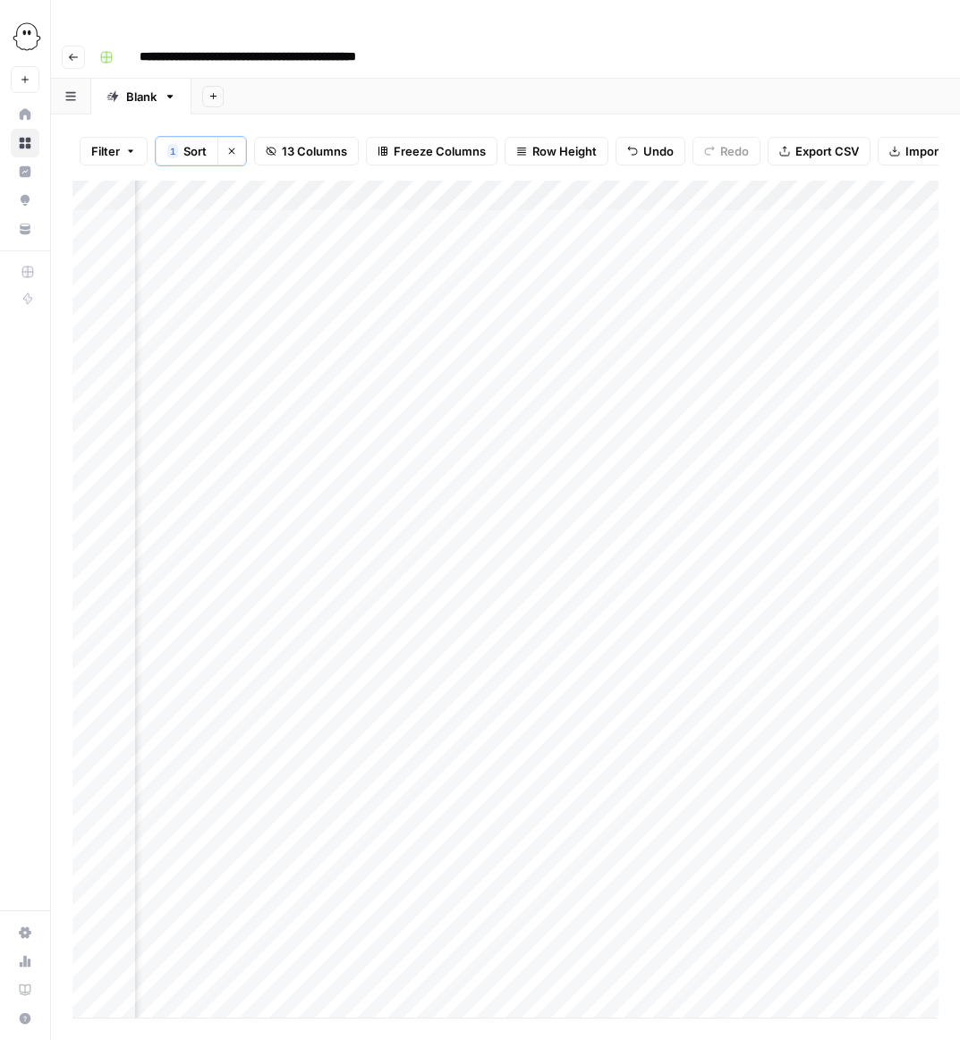
scroll to position [0, 1087]
drag, startPoint x: 417, startPoint y: 707, endPoint x: 418, endPoint y: 930, distance: 223.6
click at [418, 930] on div "Add Column" at bounding box center [505, 599] width 866 height 837
click at [655, 794] on div "Add Column" at bounding box center [505, 599] width 866 height 837
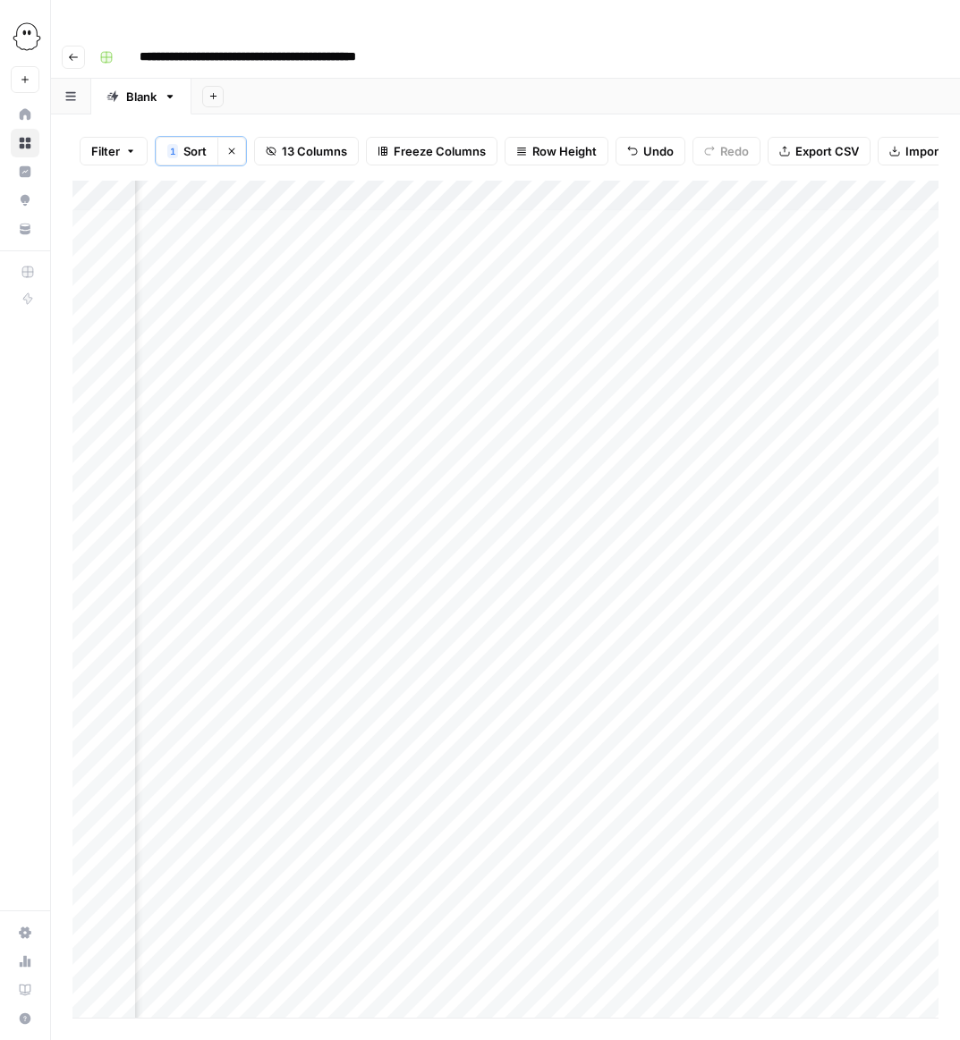
click at [655, 794] on div "Add Column" at bounding box center [505, 599] width 866 height 837
type input "**********"
click at [772, 885] on div "Add Column" at bounding box center [505, 599] width 866 height 837
click at [763, 833] on div "Add Column" at bounding box center [505, 599] width 866 height 837
click at [820, 795] on div "Add Column" at bounding box center [505, 599] width 866 height 837
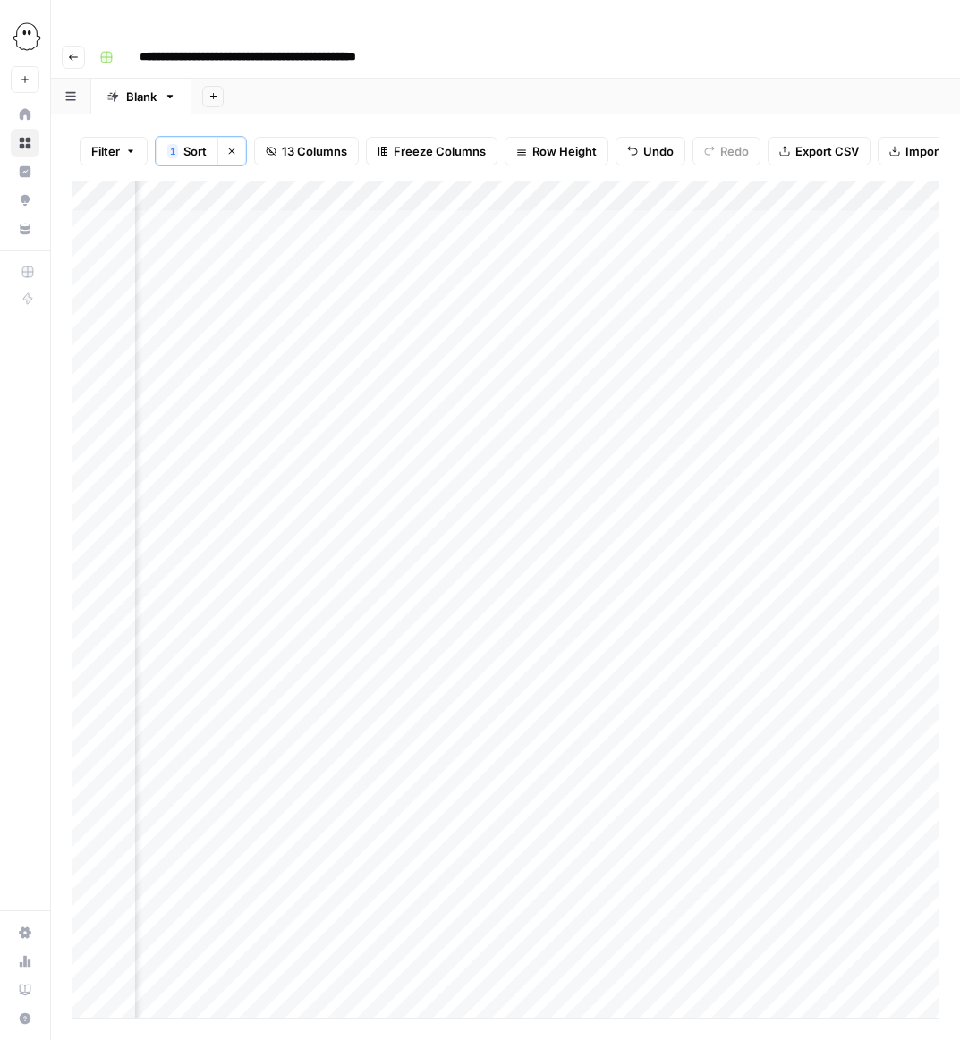
click at [818, 789] on div "Add Column" at bounding box center [505, 599] width 866 height 837
click at [818, 789] on div at bounding box center [873, 792] width 166 height 33
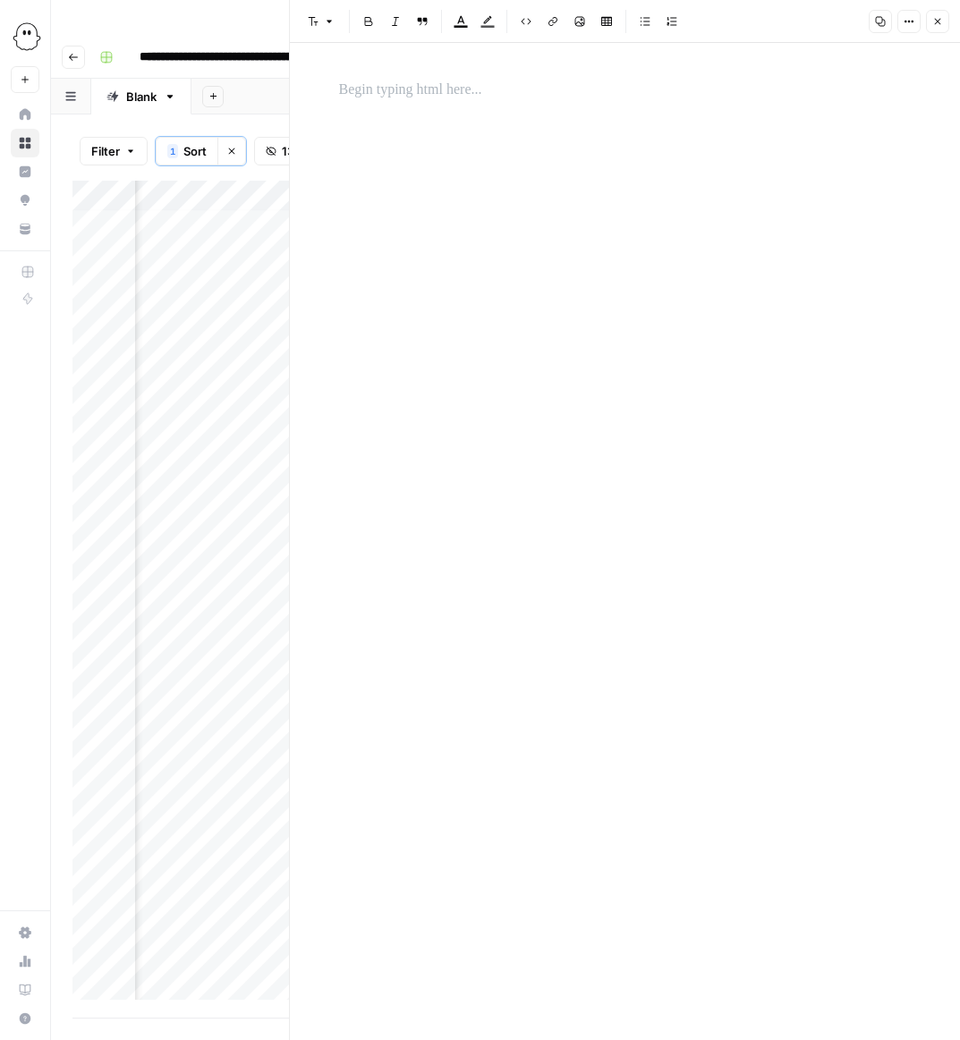
click at [356, 93] on p at bounding box center [625, 90] width 572 height 23
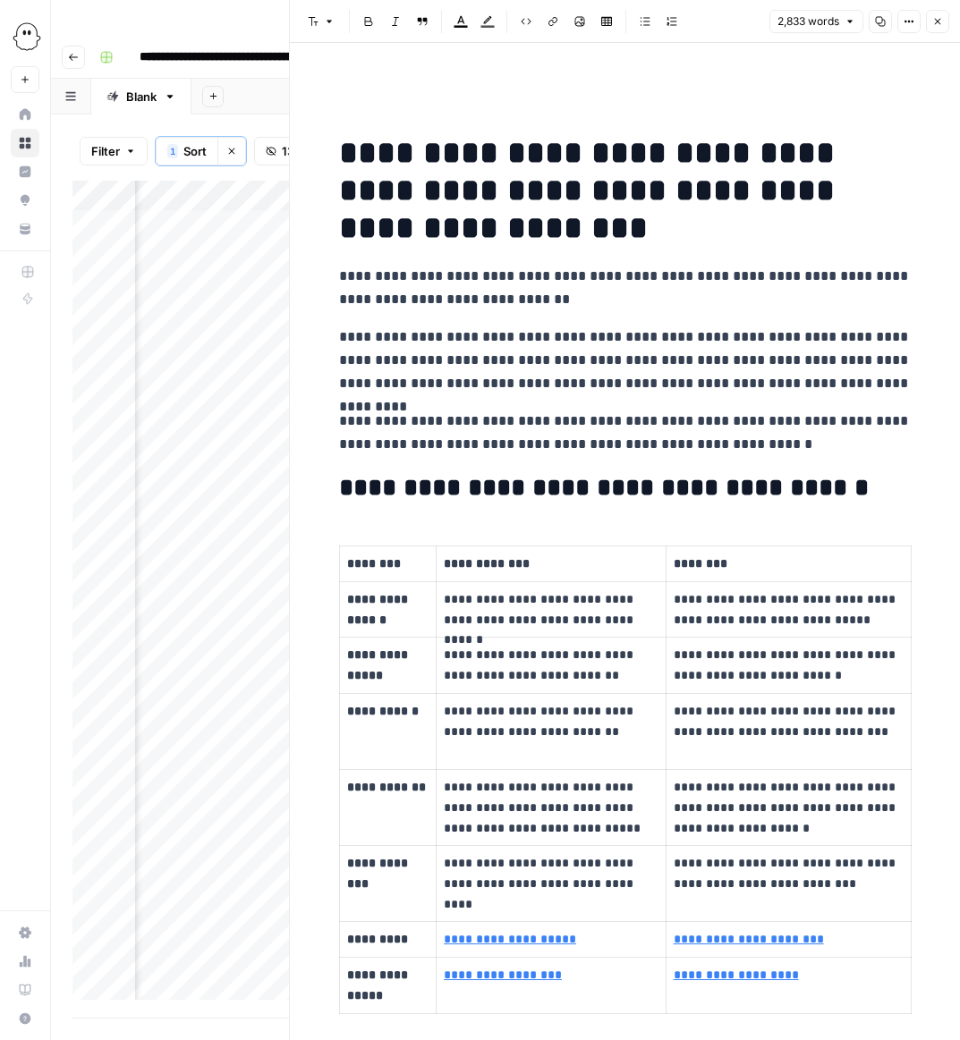
click at [934, 22] on icon "button" at bounding box center [937, 21] width 11 height 11
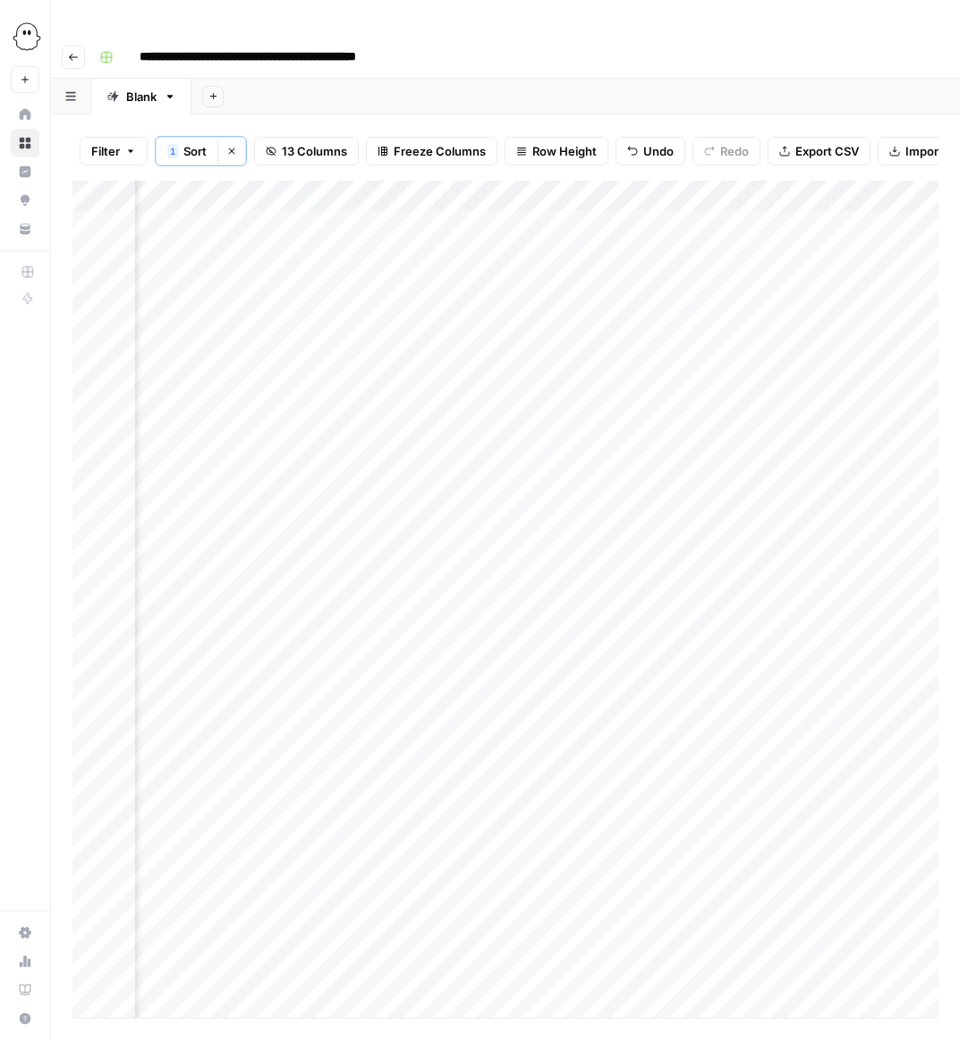
scroll to position [4, 850]
click at [287, 794] on div "Add Column" at bounding box center [505, 599] width 866 height 837
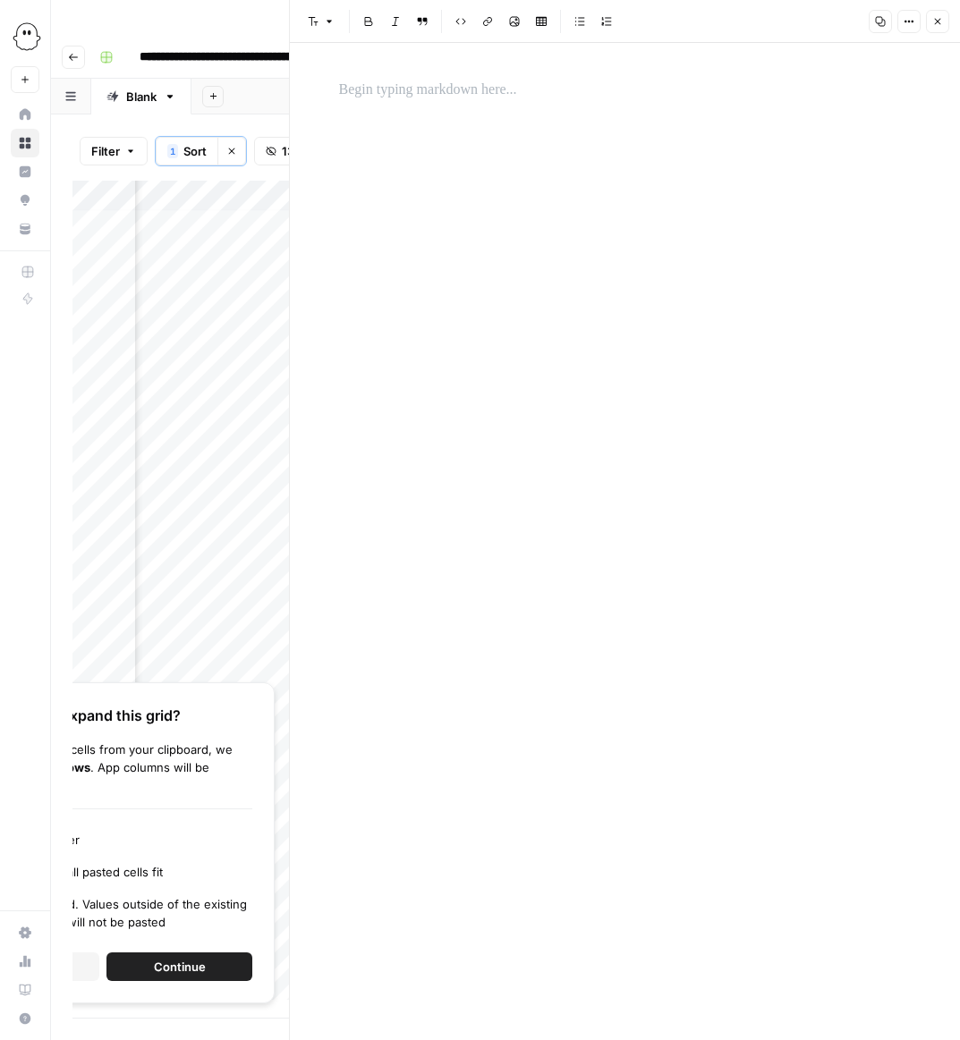
scroll to position [4, 850]
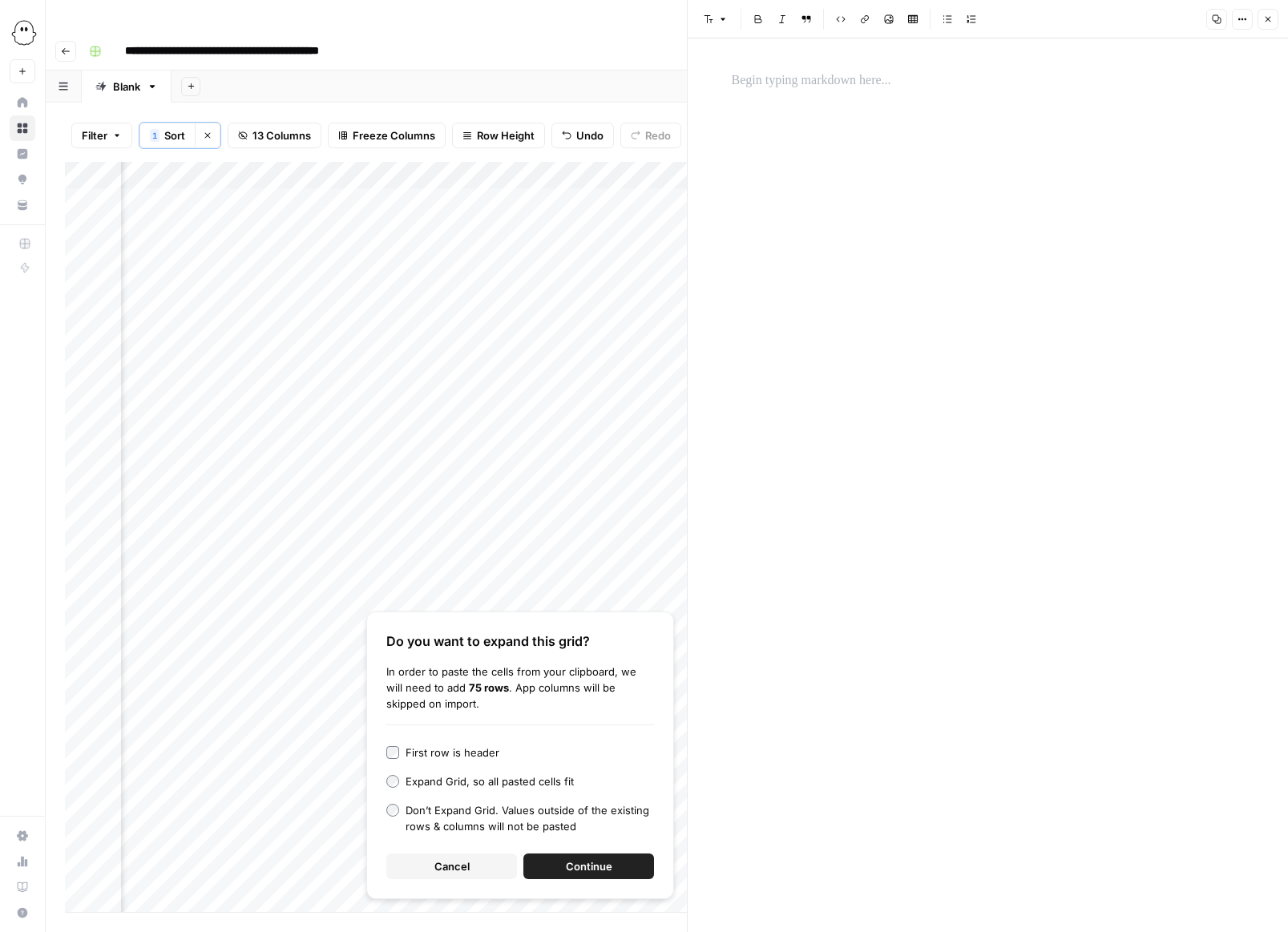
click at [482, 853] on button "Cancel" at bounding box center [452, 866] width 131 height 26
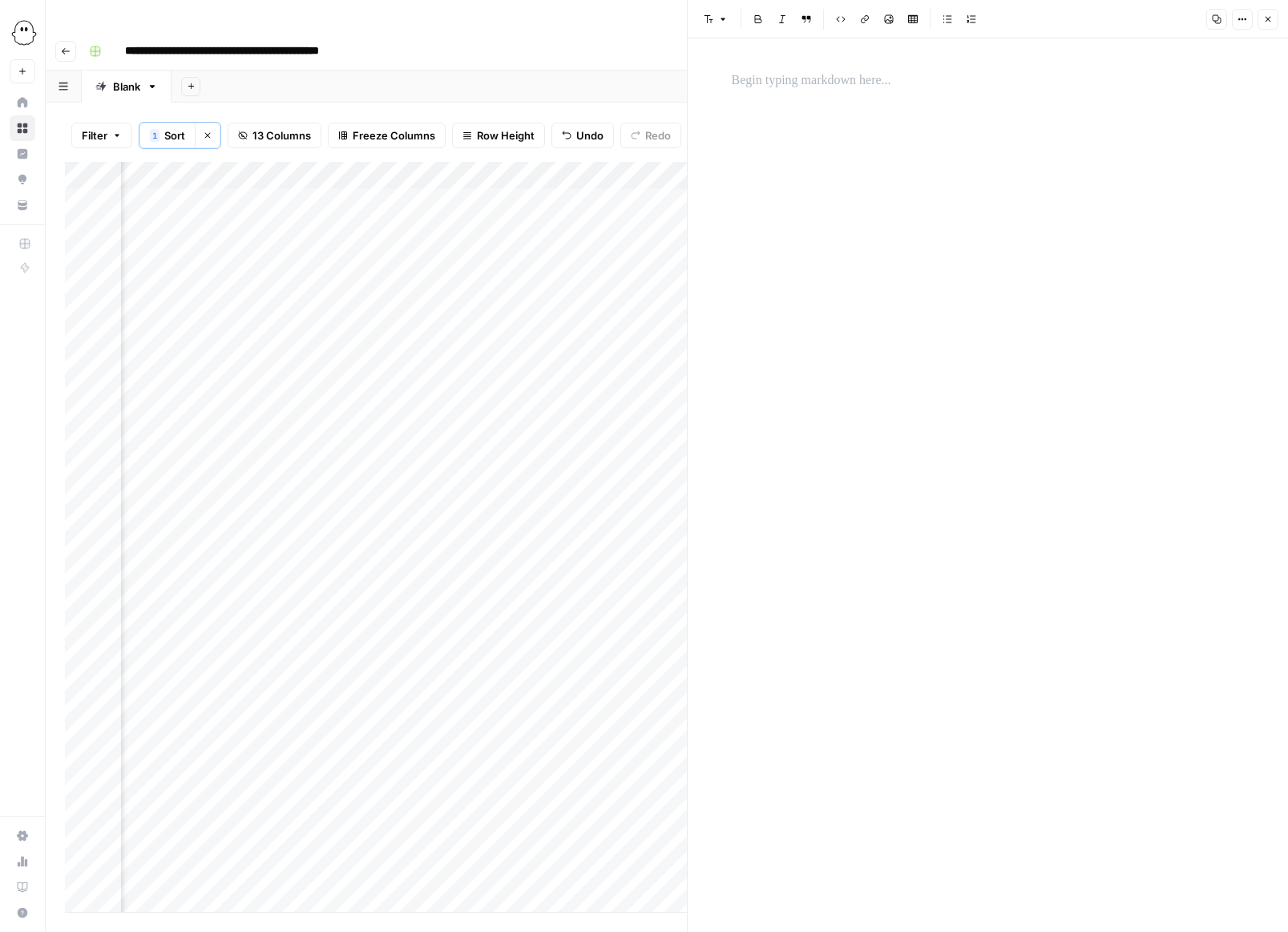
click at [738, 81] on p at bounding box center [989, 81] width 513 height 21
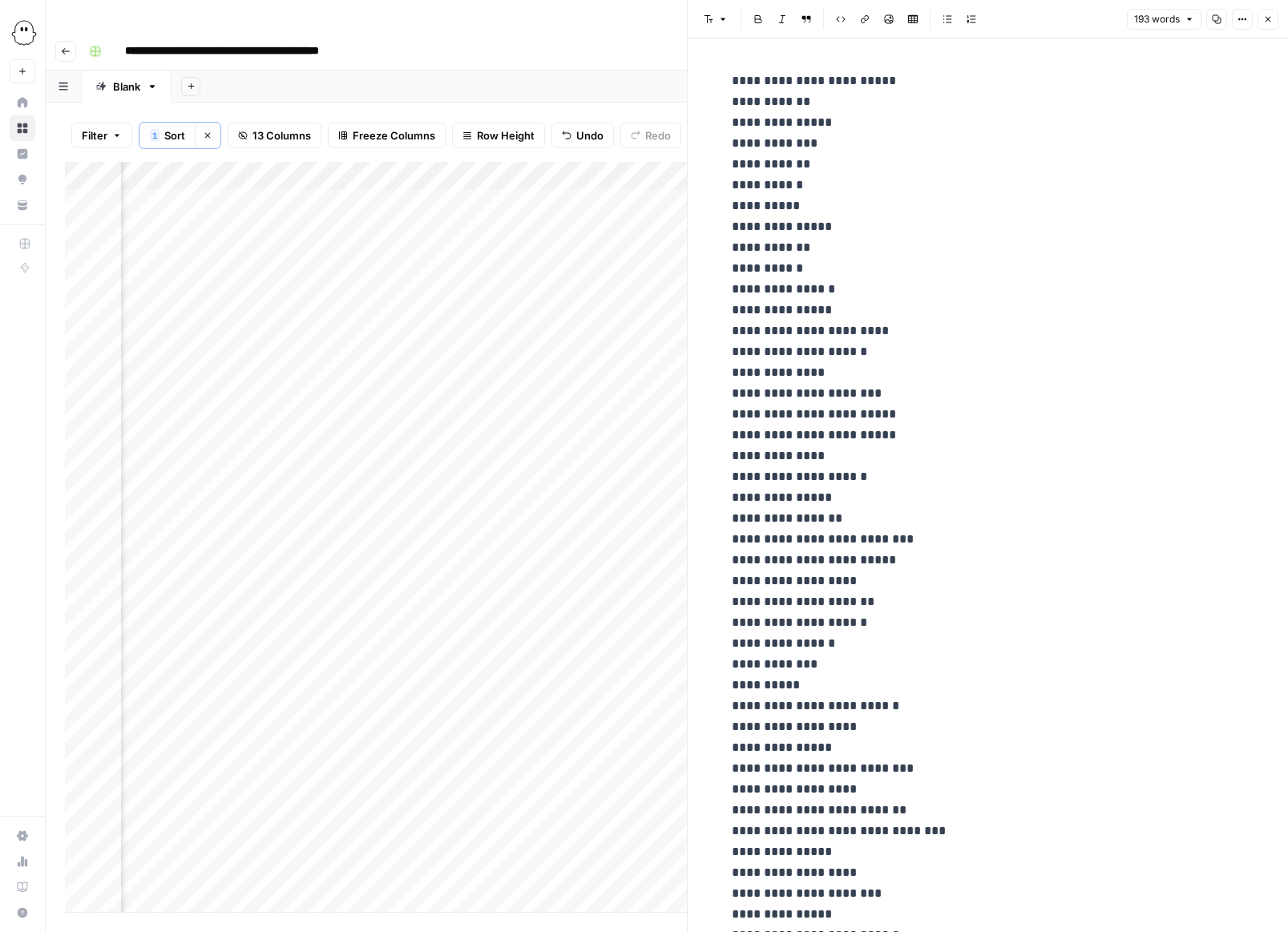
click at [860, 22] on icon "button" at bounding box center [1267, 19] width 10 height 10
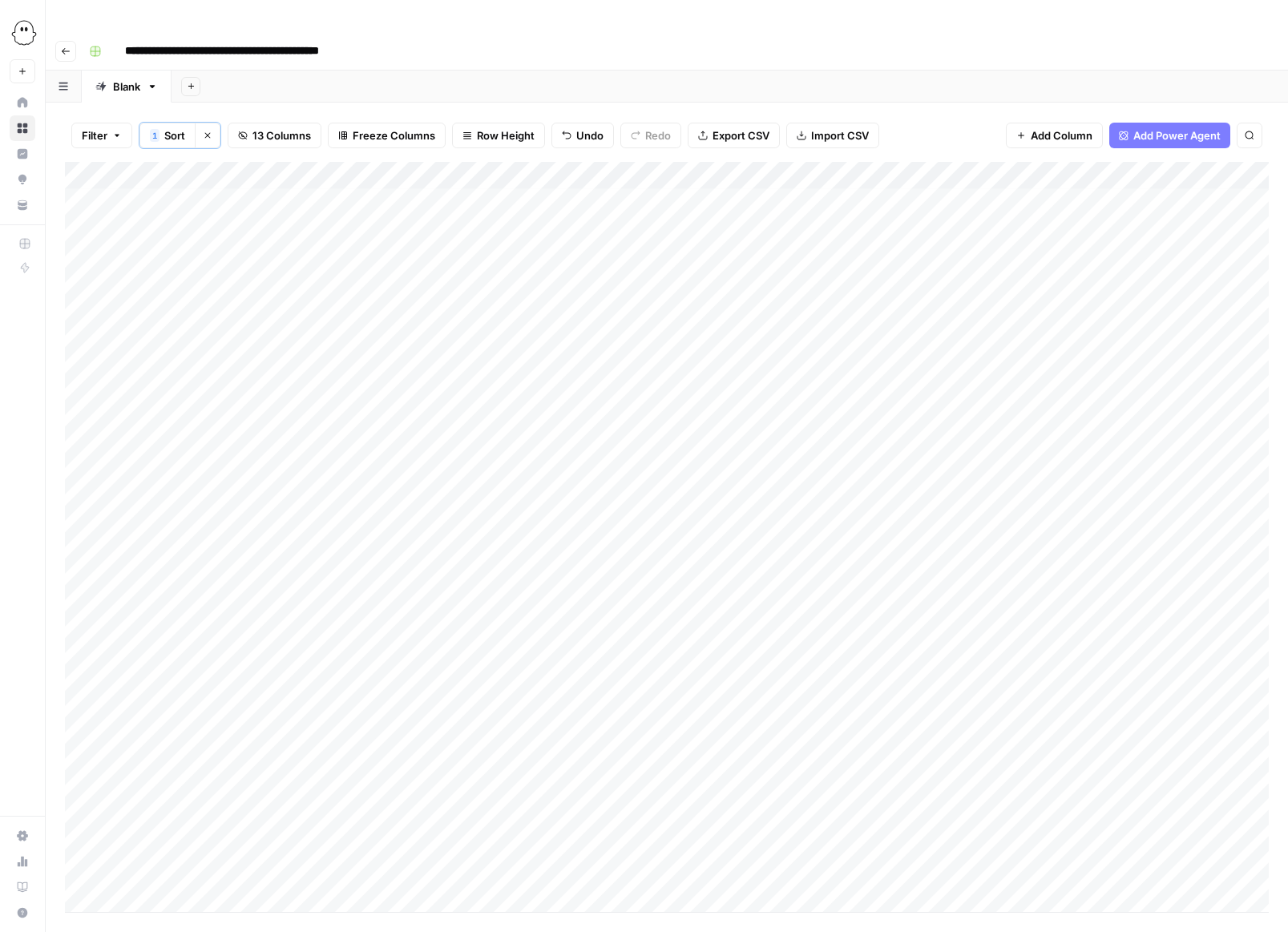
scroll to position [12, 0]
click at [110, 123] on button "Filter" at bounding box center [102, 135] width 61 height 26
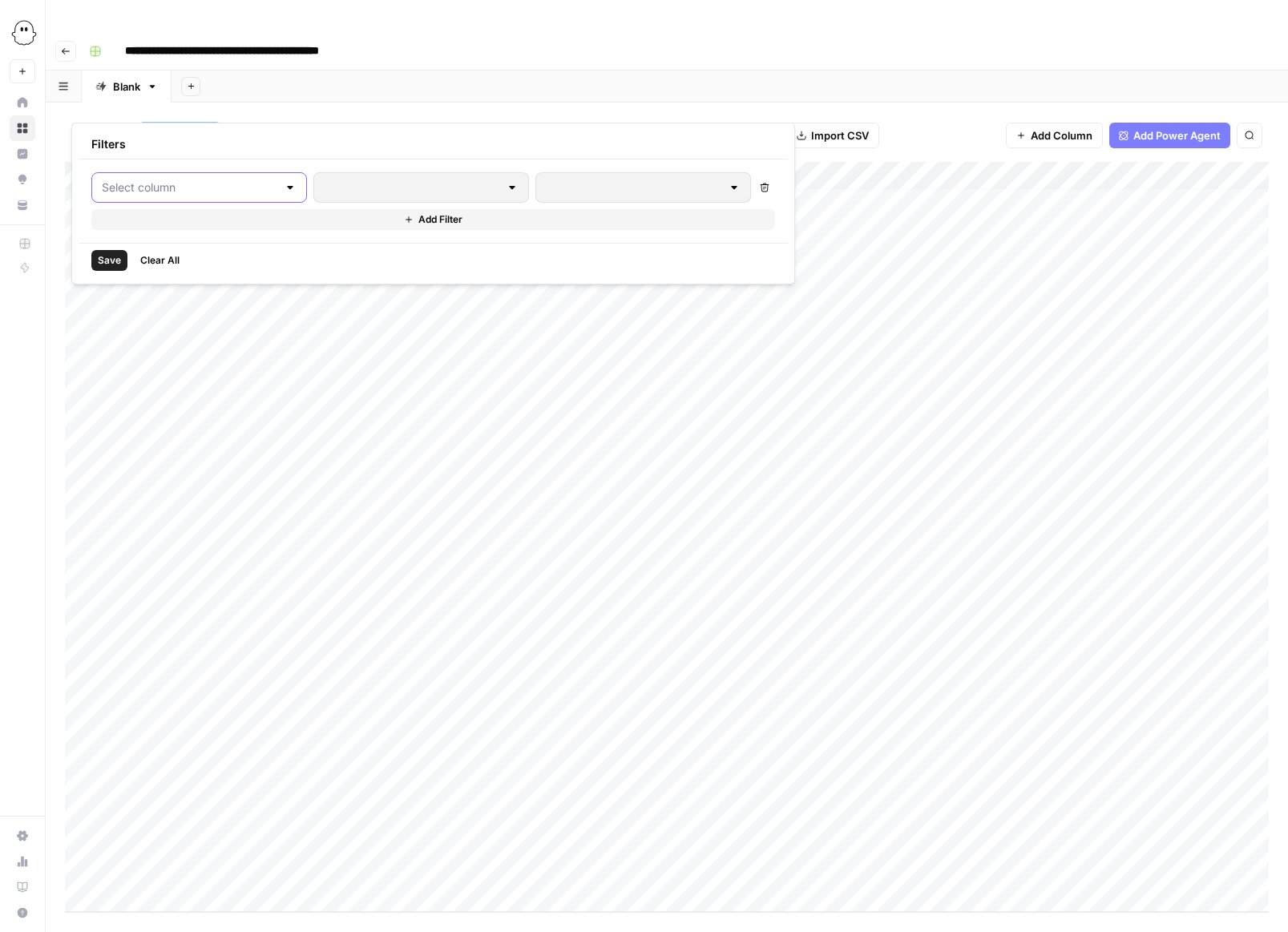
click at [199, 190] on input "text" at bounding box center [190, 187] width 176 height 16
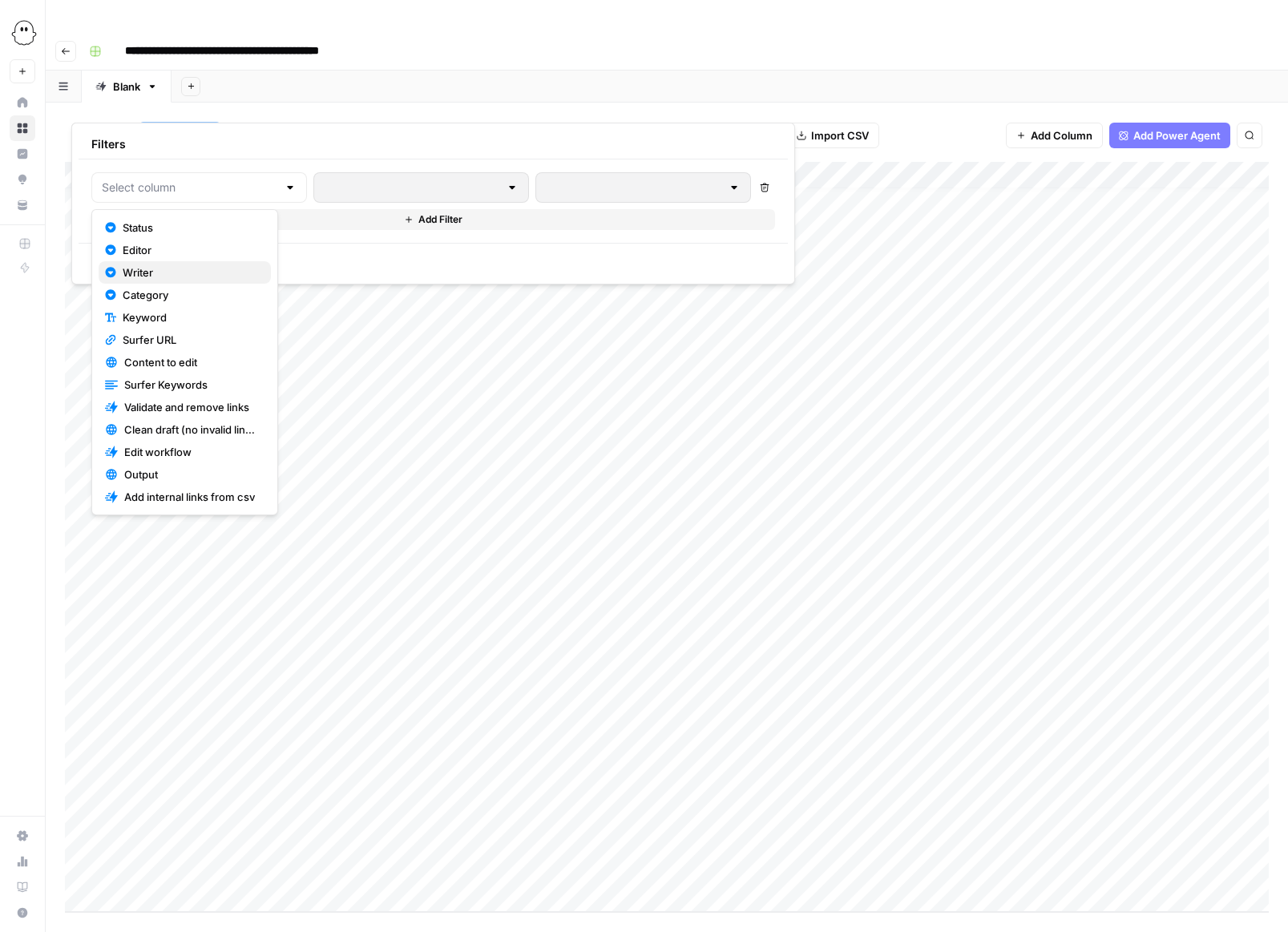
click at [138, 272] on span "Writer" at bounding box center [190, 272] width 135 height 16
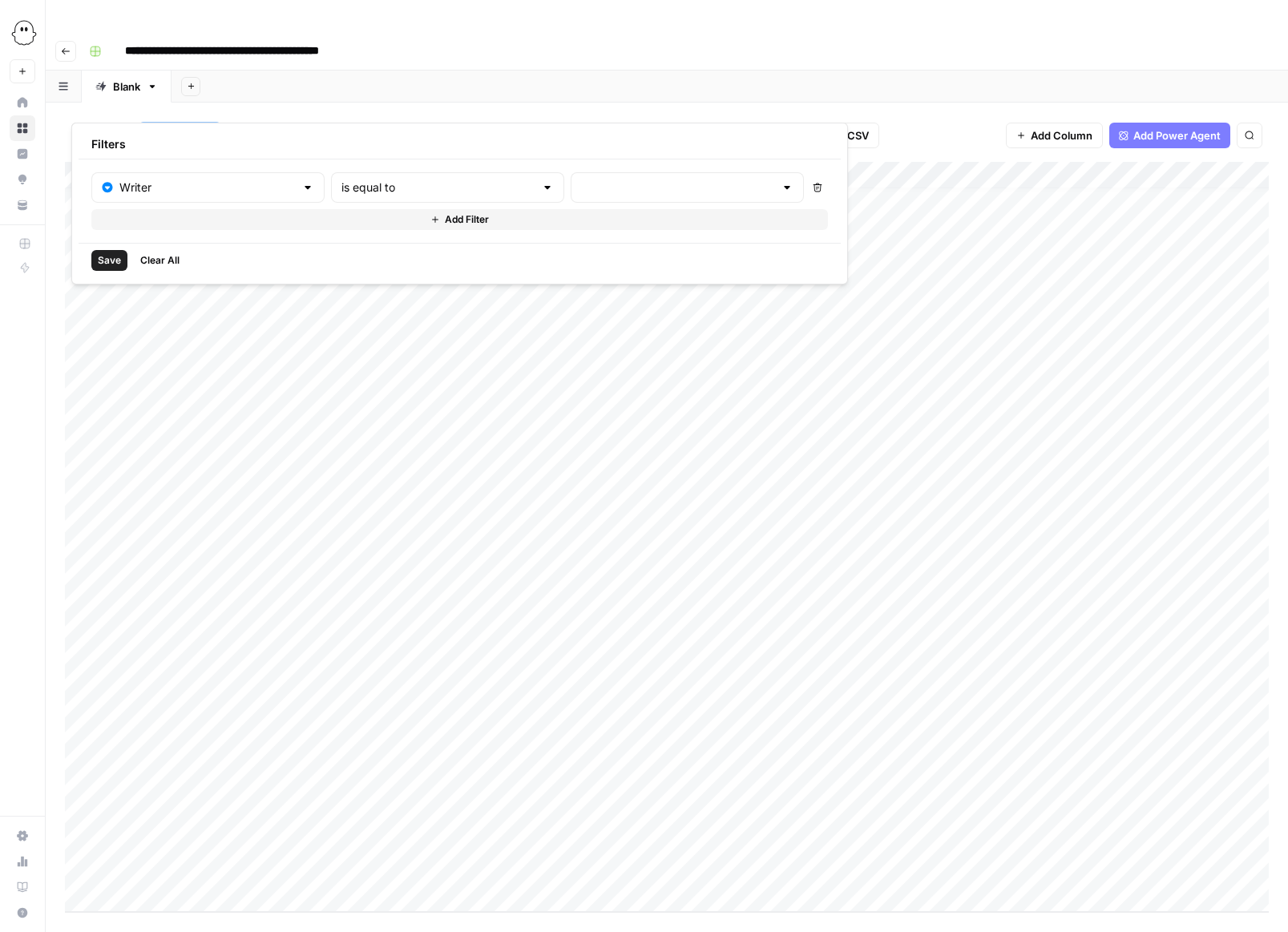
click at [541, 186] on div at bounding box center [548, 187] width 13 height 16
click at [333, 229] on span "is equal to" at bounding box center [367, 228] width 139 height 16
type input "is equal to"
click at [581, 180] on input "text" at bounding box center [678, 187] width 194 height 16
click at [540, 315] on span "[PERSON_NAME]" at bounding box center [577, 317] width 134 height 16
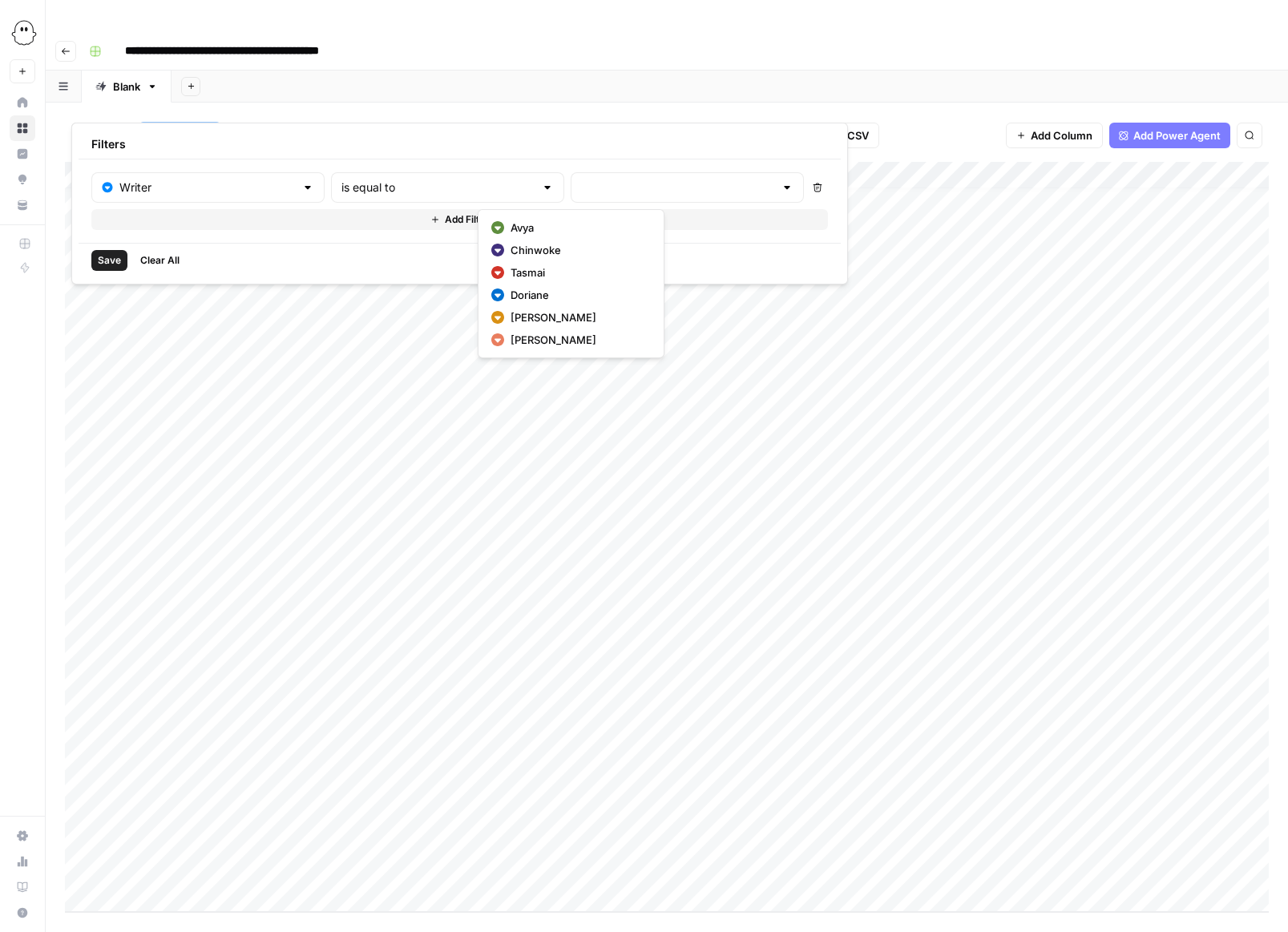
type input "[PERSON_NAME]"
click at [111, 261] on span "Save" at bounding box center [109, 261] width 23 height 14
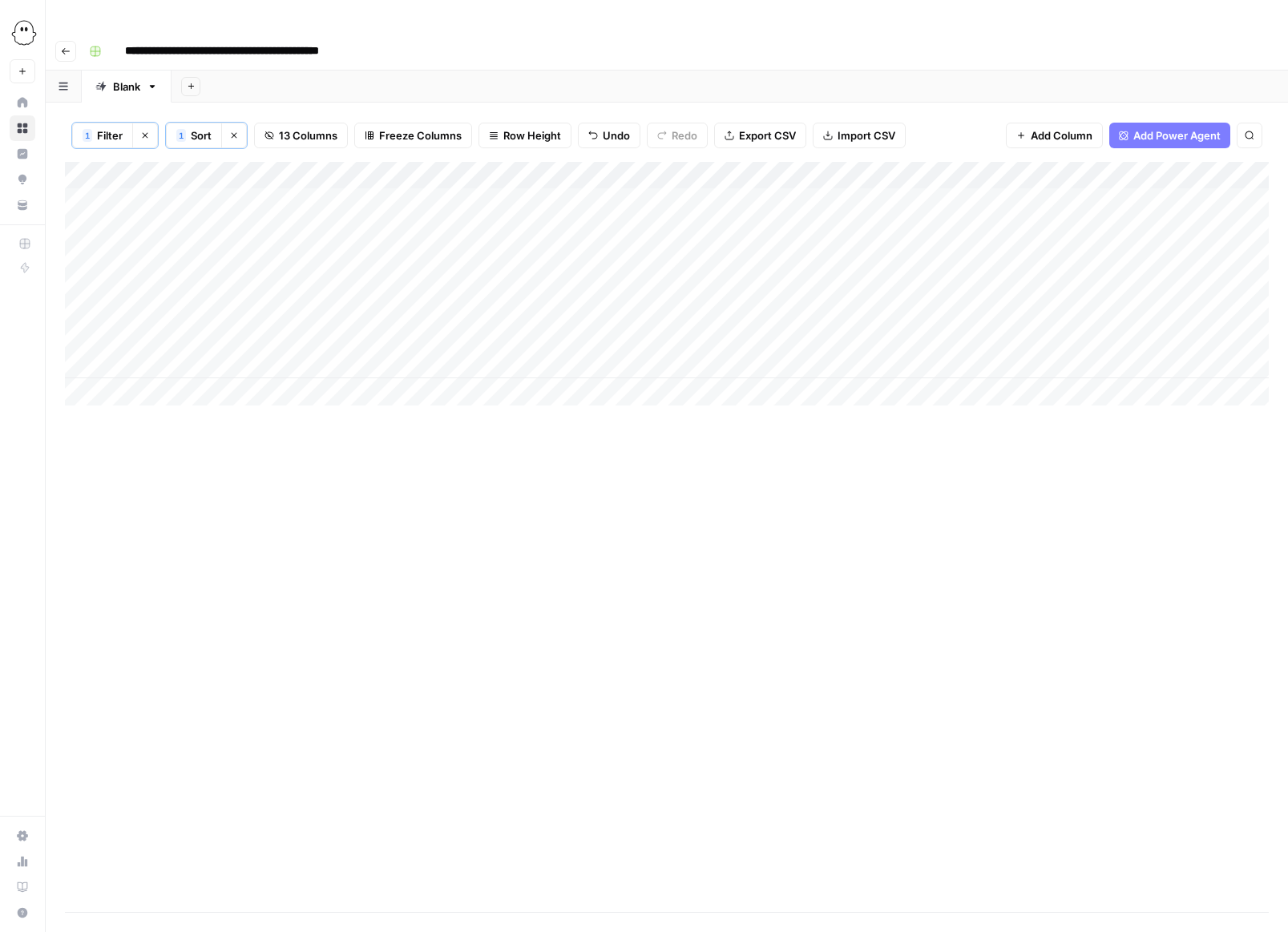
scroll to position [0, 0]
click at [261, 194] on div "Add Column" at bounding box center [666, 284] width 1204 height 244
drag, startPoint x: 277, startPoint y: 208, endPoint x: 277, endPoint y: 329, distance: 121.0
click at [277, 329] on div "Add Column" at bounding box center [666, 284] width 1204 height 244
click at [611, 253] on div "Add Column" at bounding box center [666, 284] width 1204 height 244
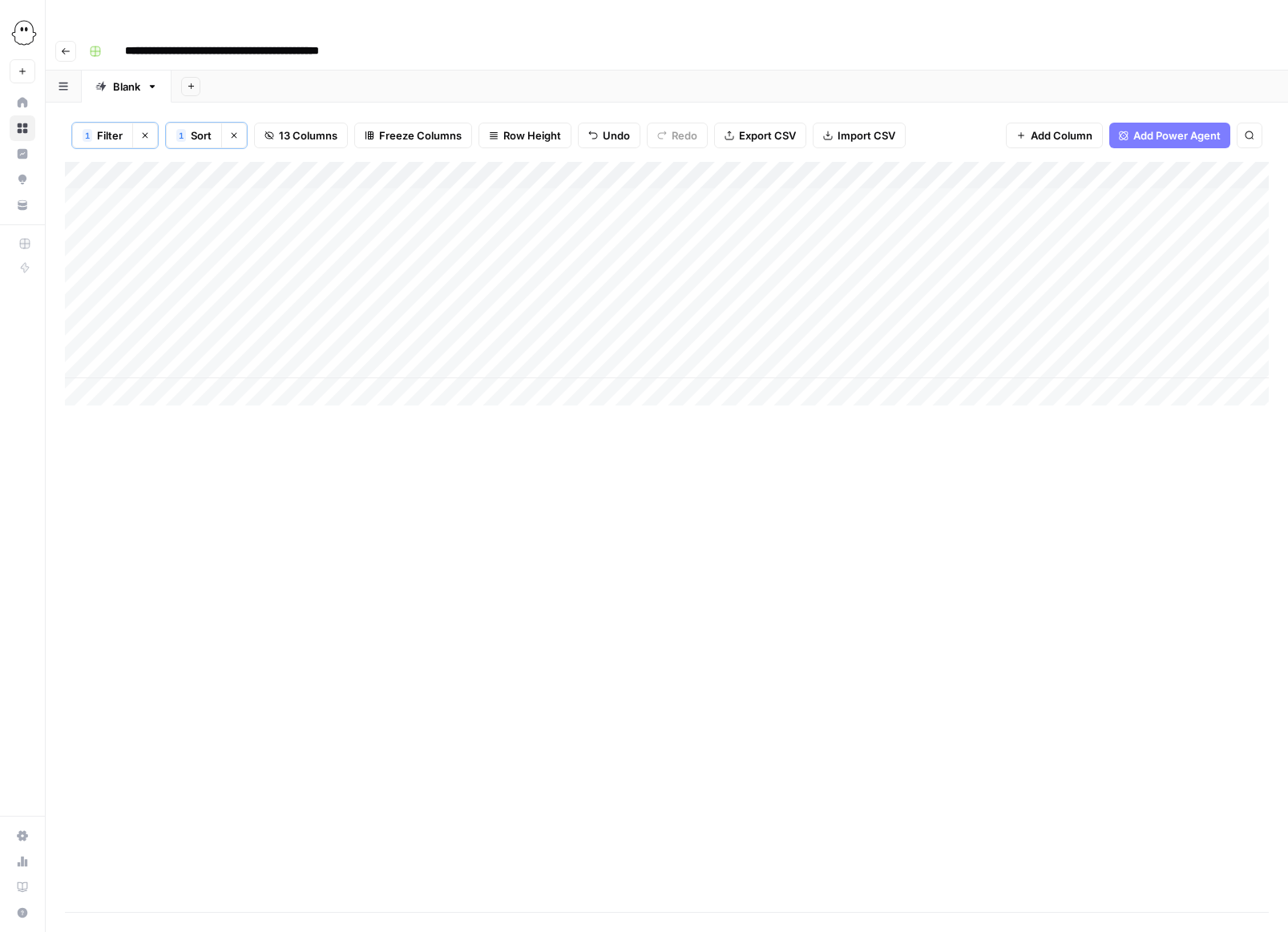
click at [605, 252] on div "Add Column" at bounding box center [666, 284] width 1204 height 244
click at [729, 255] on textarea "**********" at bounding box center [644, 252] width 256 height 22
click at [658, 512] on div "Add Column" at bounding box center [666, 537] width 1204 height 750
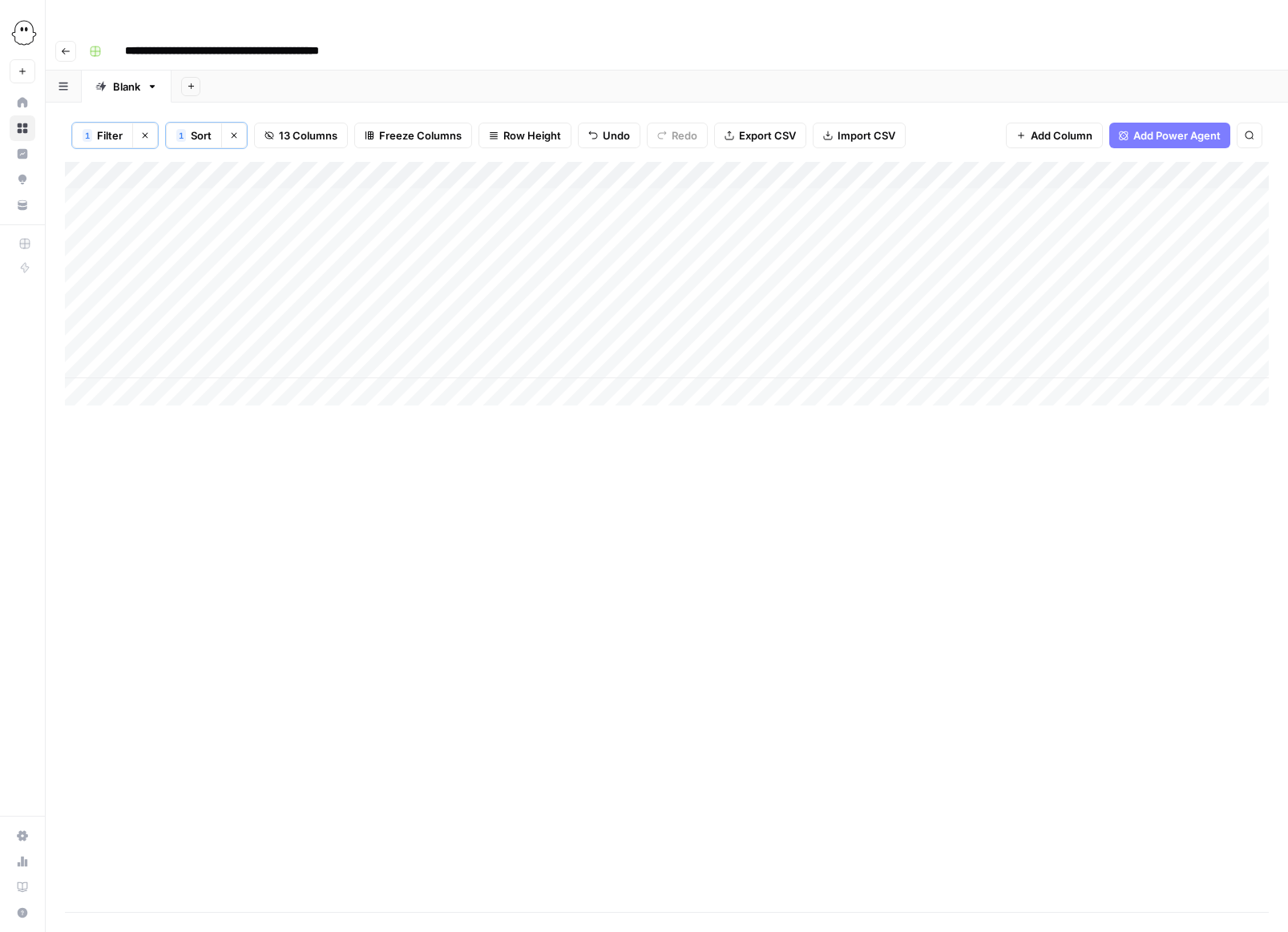
click at [712, 243] on div "Add Column" at bounding box center [666, 284] width 1204 height 244
type input "**********"
click at [739, 391] on div "Add Column" at bounding box center [666, 537] width 1204 height 750
click at [860, 246] on div "Add Column" at bounding box center [666, 284] width 1204 height 244
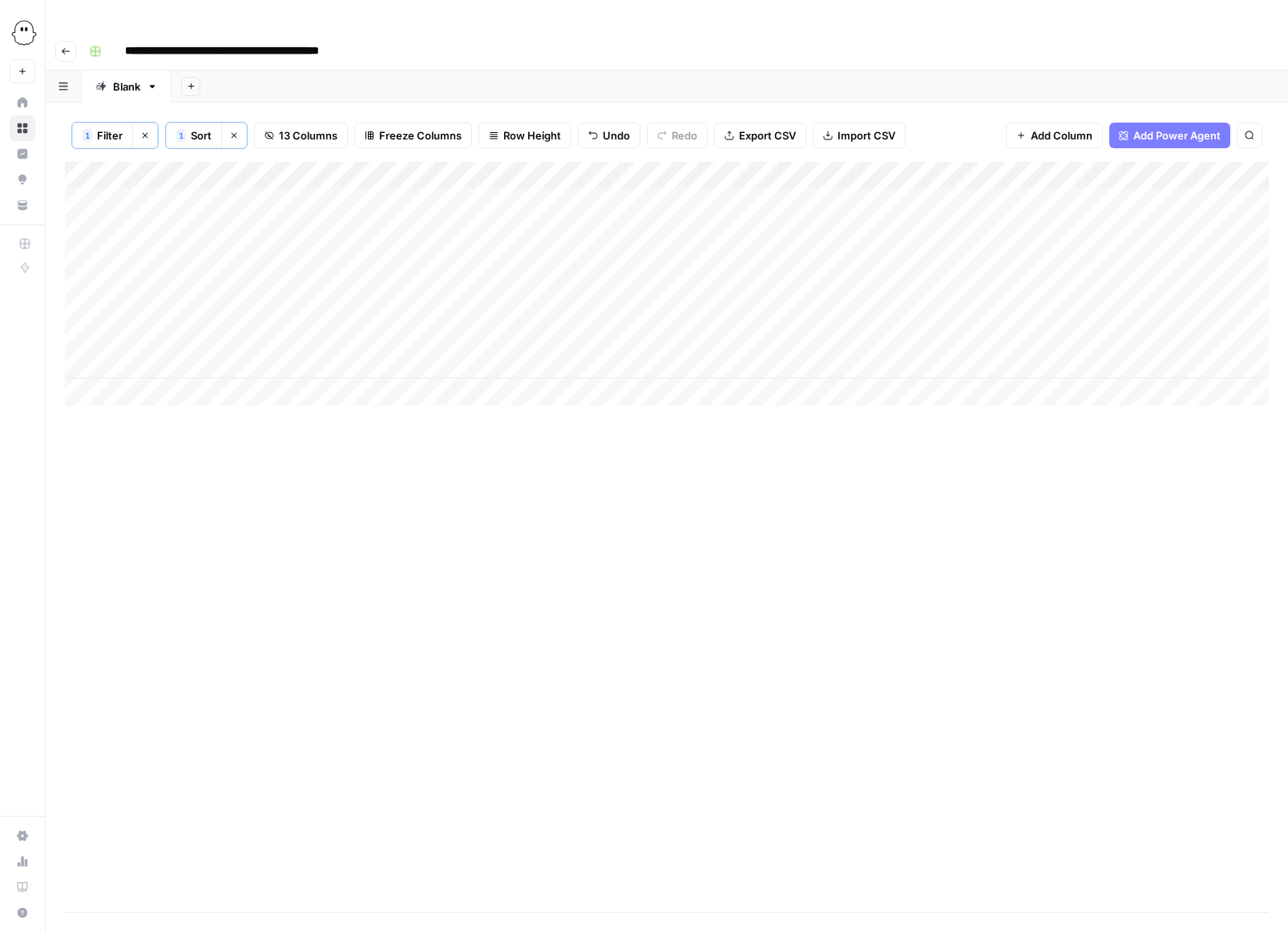
click at [860, 246] on div "Add Column" at bounding box center [666, 284] width 1204 height 244
click at [791, 87] on p at bounding box center [989, 81] width 513 height 21
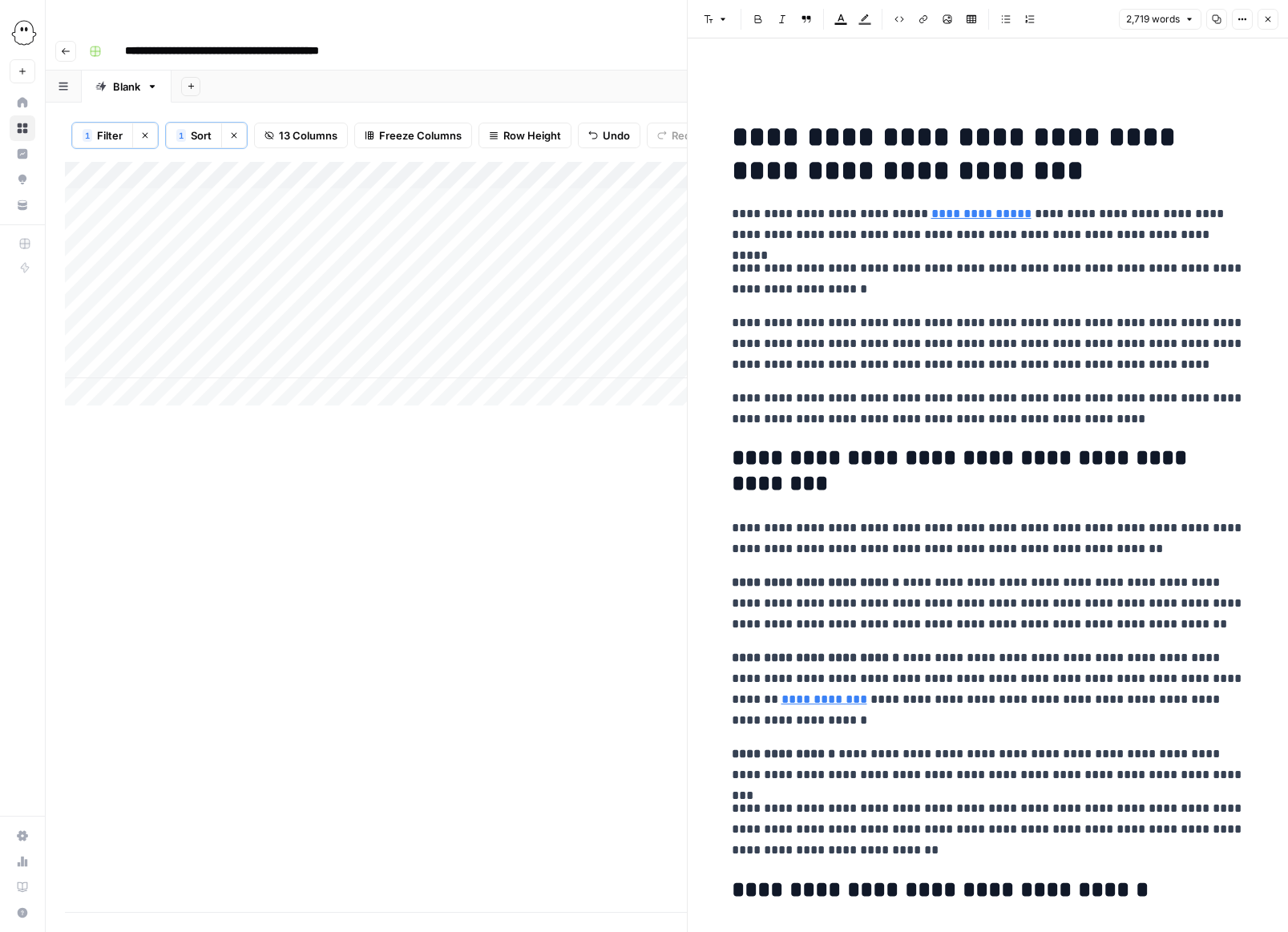
click at [860, 24] on button "Close" at bounding box center [1267, 19] width 21 height 21
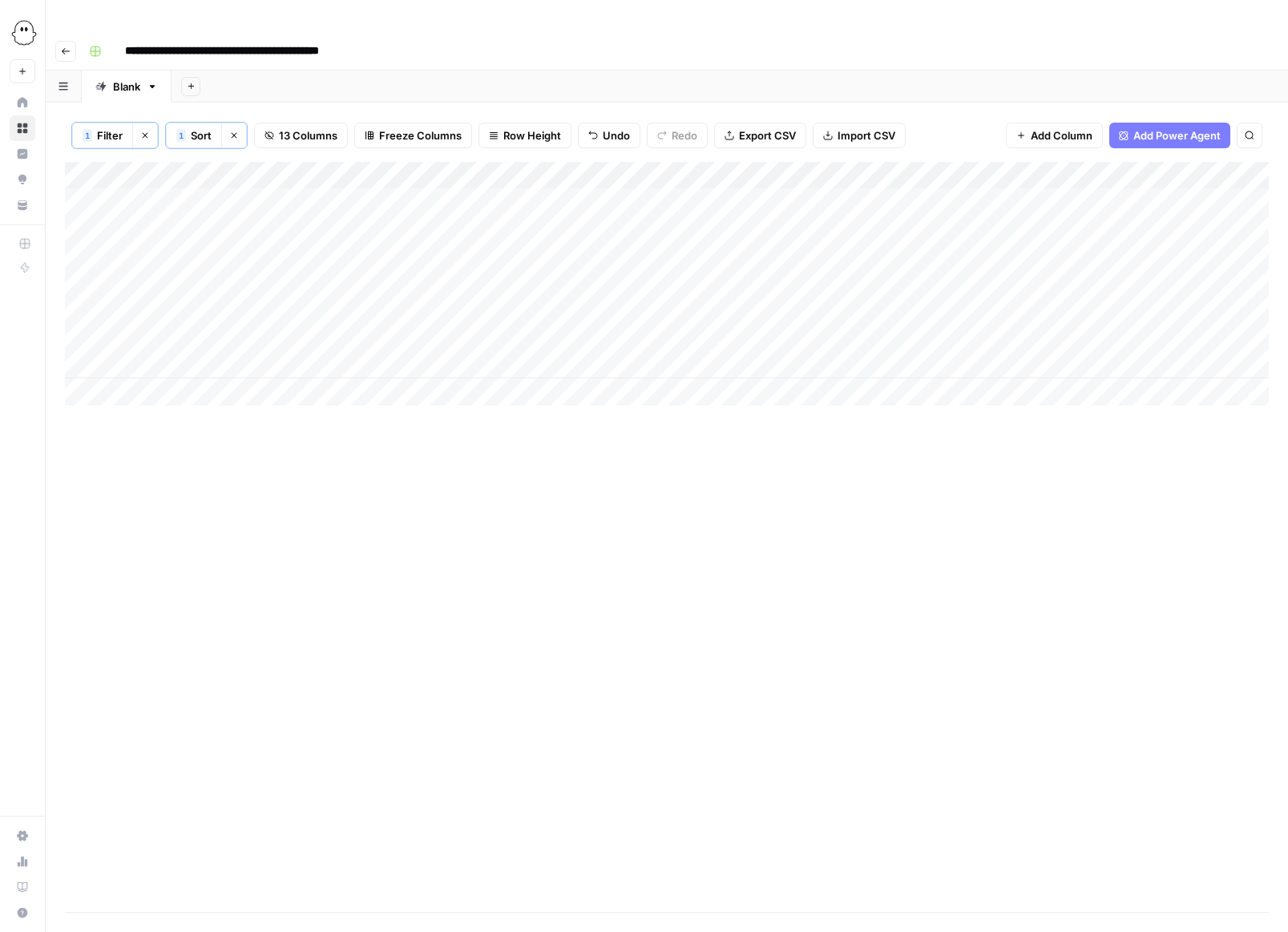
click at [860, 248] on div "Add Column" at bounding box center [666, 284] width 1204 height 244
click at [750, 84] on p at bounding box center [989, 81] width 513 height 21
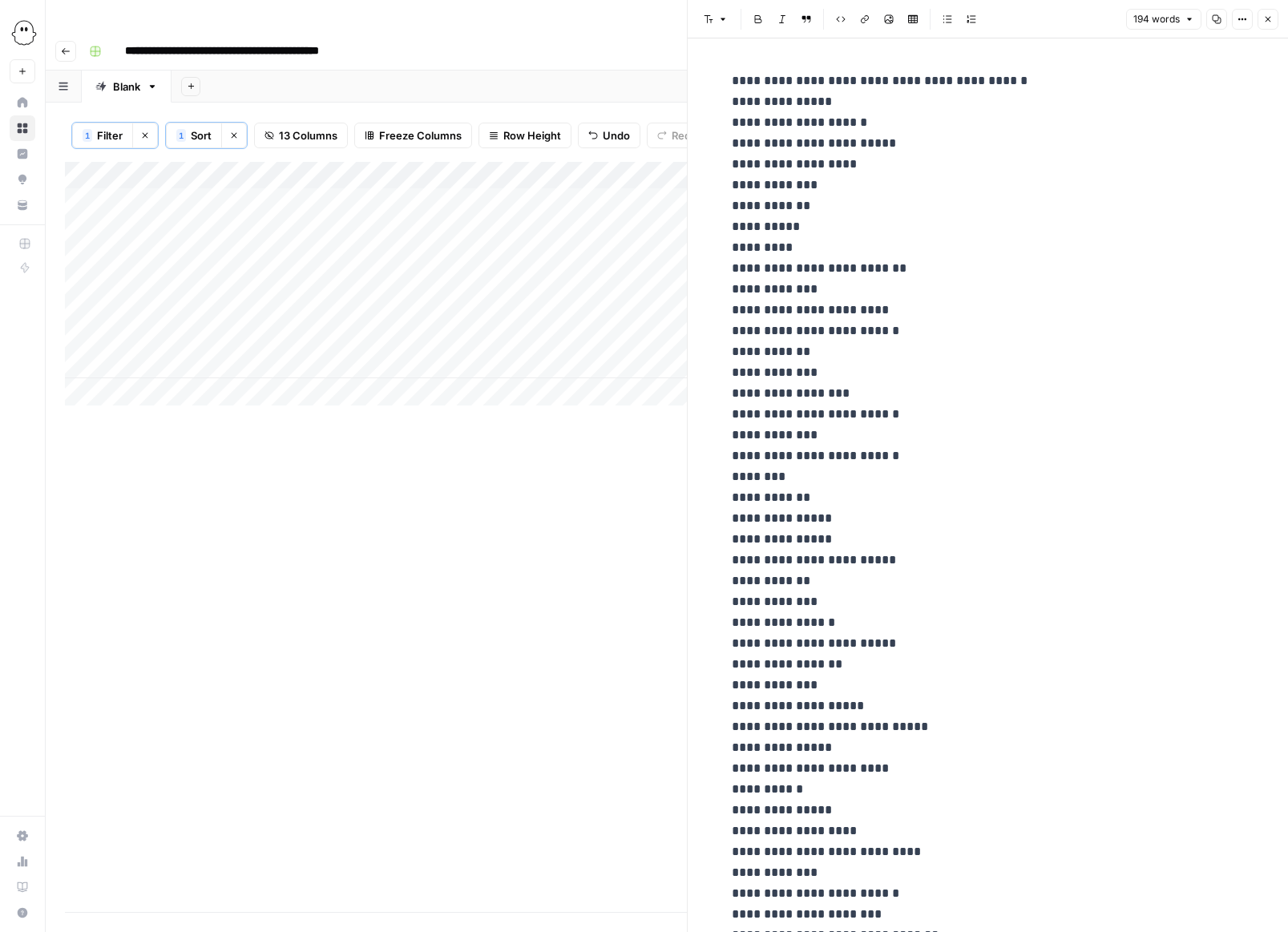
click at [860, 19] on icon "button" at bounding box center [1267, 19] width 10 height 10
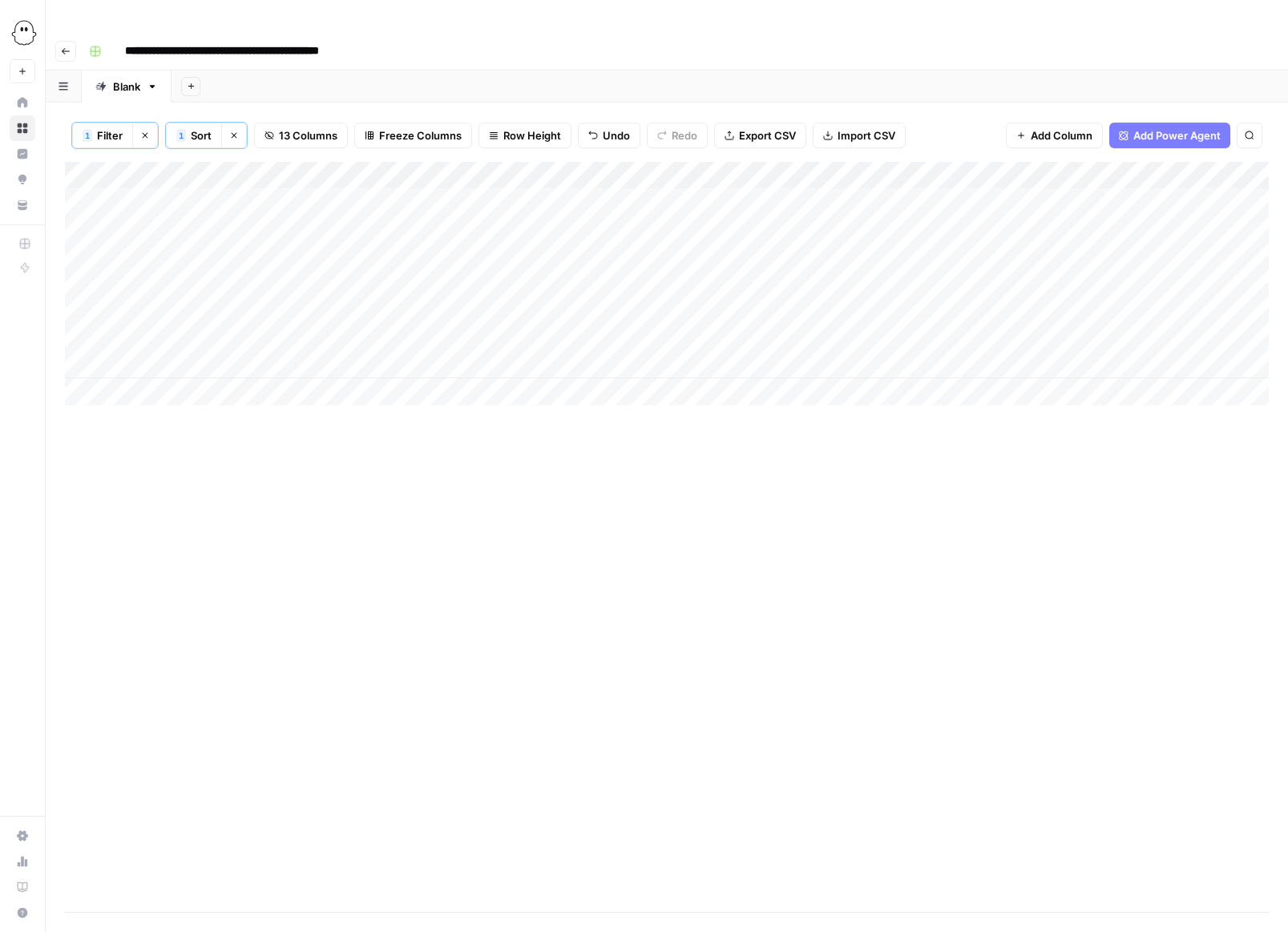
click at [580, 282] on div "Add Column" at bounding box center [666, 284] width 1204 height 244
click at [580, 282] on textarea "**********" at bounding box center [644, 280] width 256 height 22
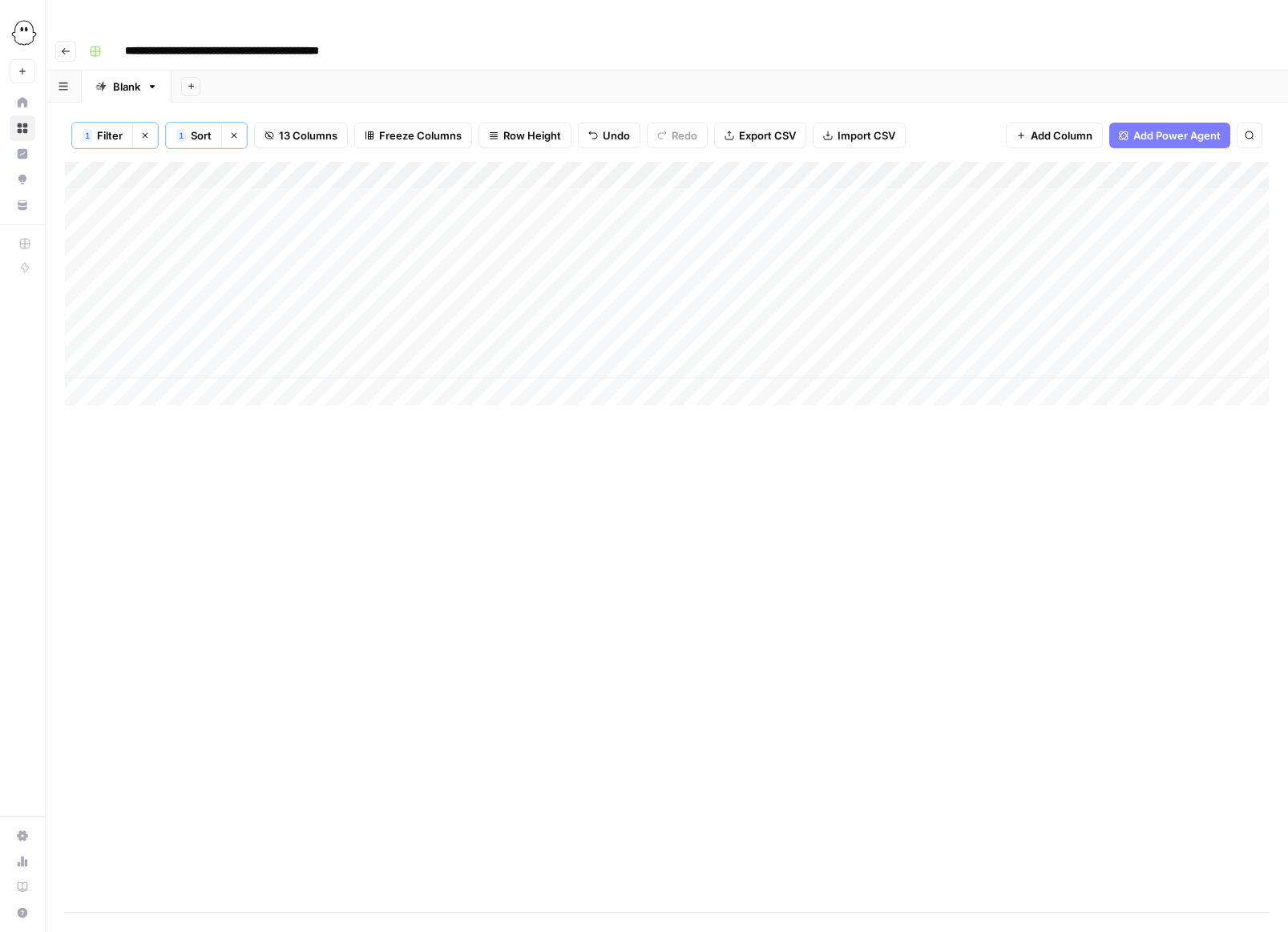
click at [785, 280] on div "Add Column" at bounding box center [666, 284] width 1204 height 244
click at [745, 282] on div "Add Column" at bounding box center [666, 284] width 1204 height 244
type input "**********"
click at [765, 376] on div "Add Column" at bounding box center [666, 537] width 1204 height 750
click at [860, 280] on div "Add Column" at bounding box center [666, 284] width 1204 height 244
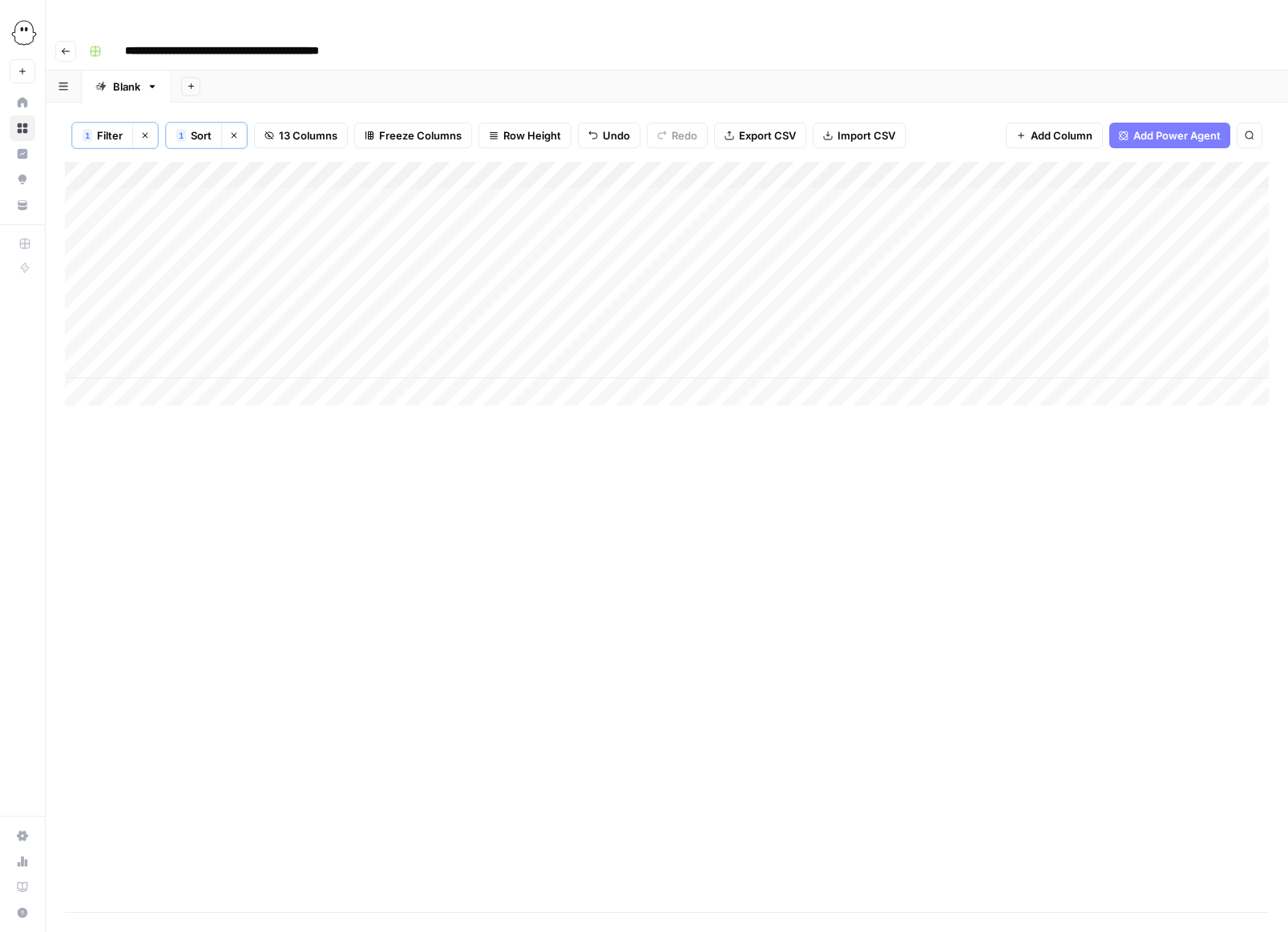
click at [860, 280] on div "Add Column" at bounding box center [666, 284] width 1204 height 244
click at [768, 80] on p at bounding box center [989, 81] width 513 height 21
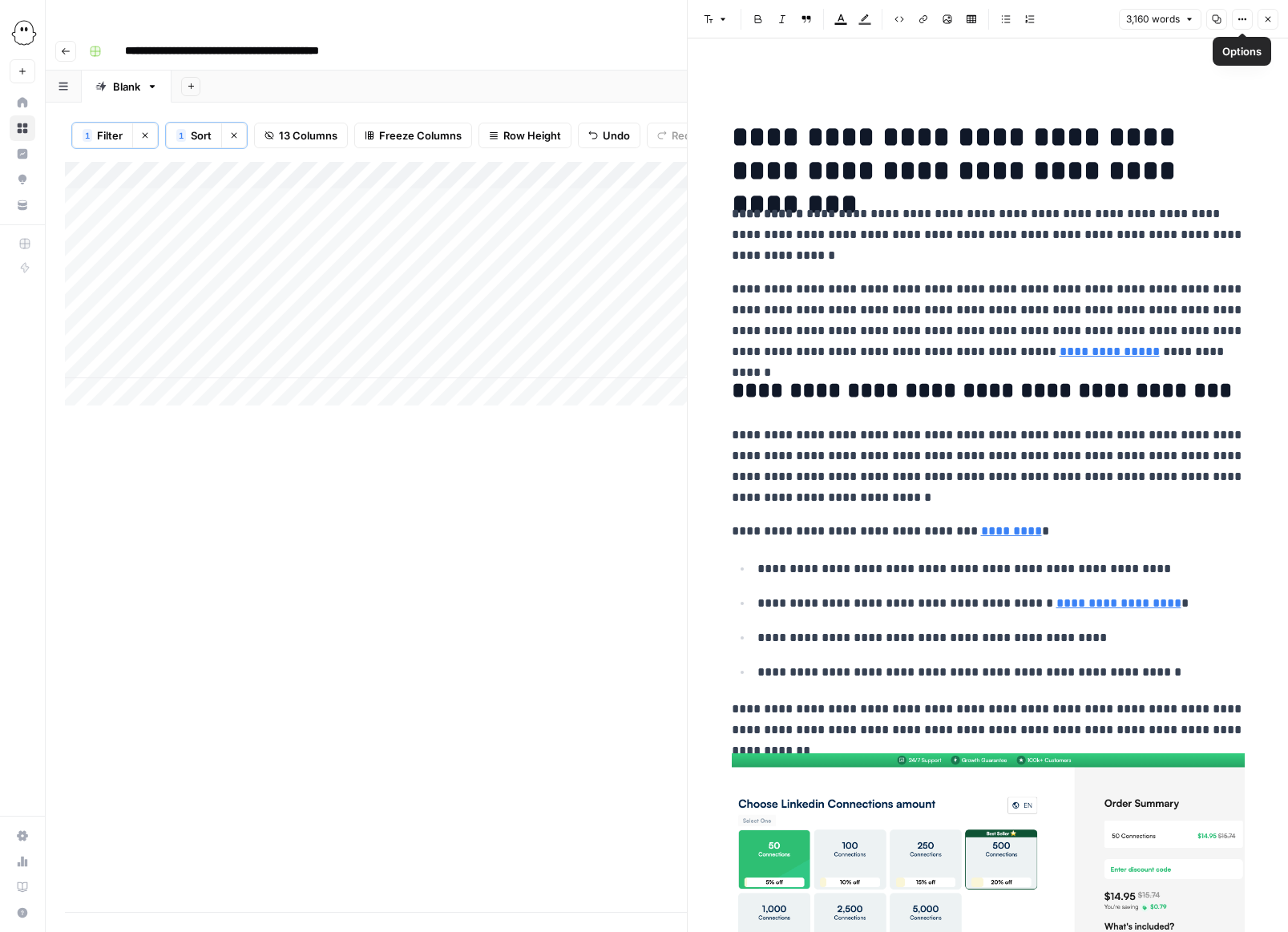
click at [860, 22] on icon "button" at bounding box center [1267, 19] width 10 height 10
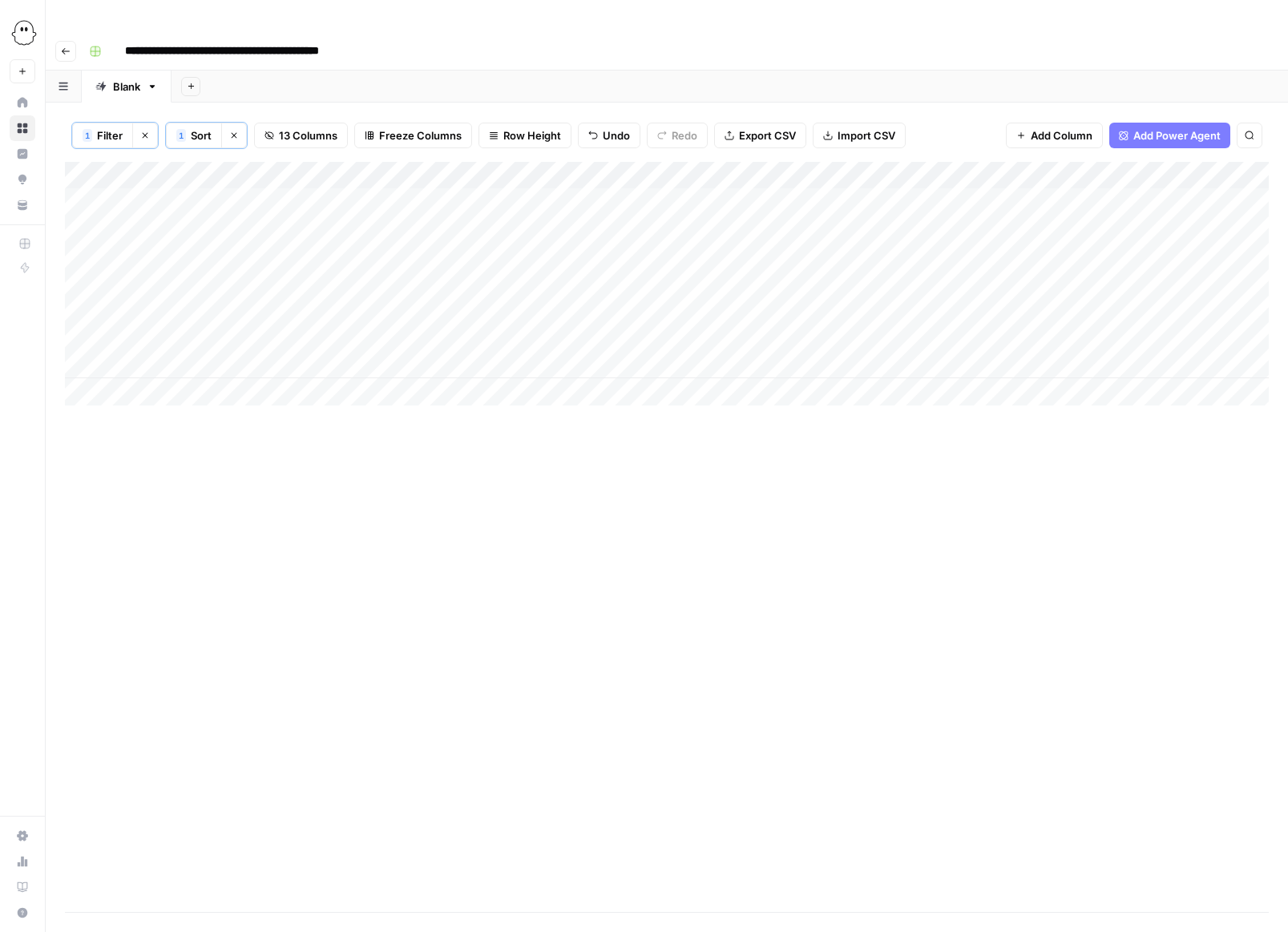
click at [860, 284] on div "Add Column" at bounding box center [666, 284] width 1204 height 244
click at [778, 80] on p at bounding box center [989, 81] width 513 height 21
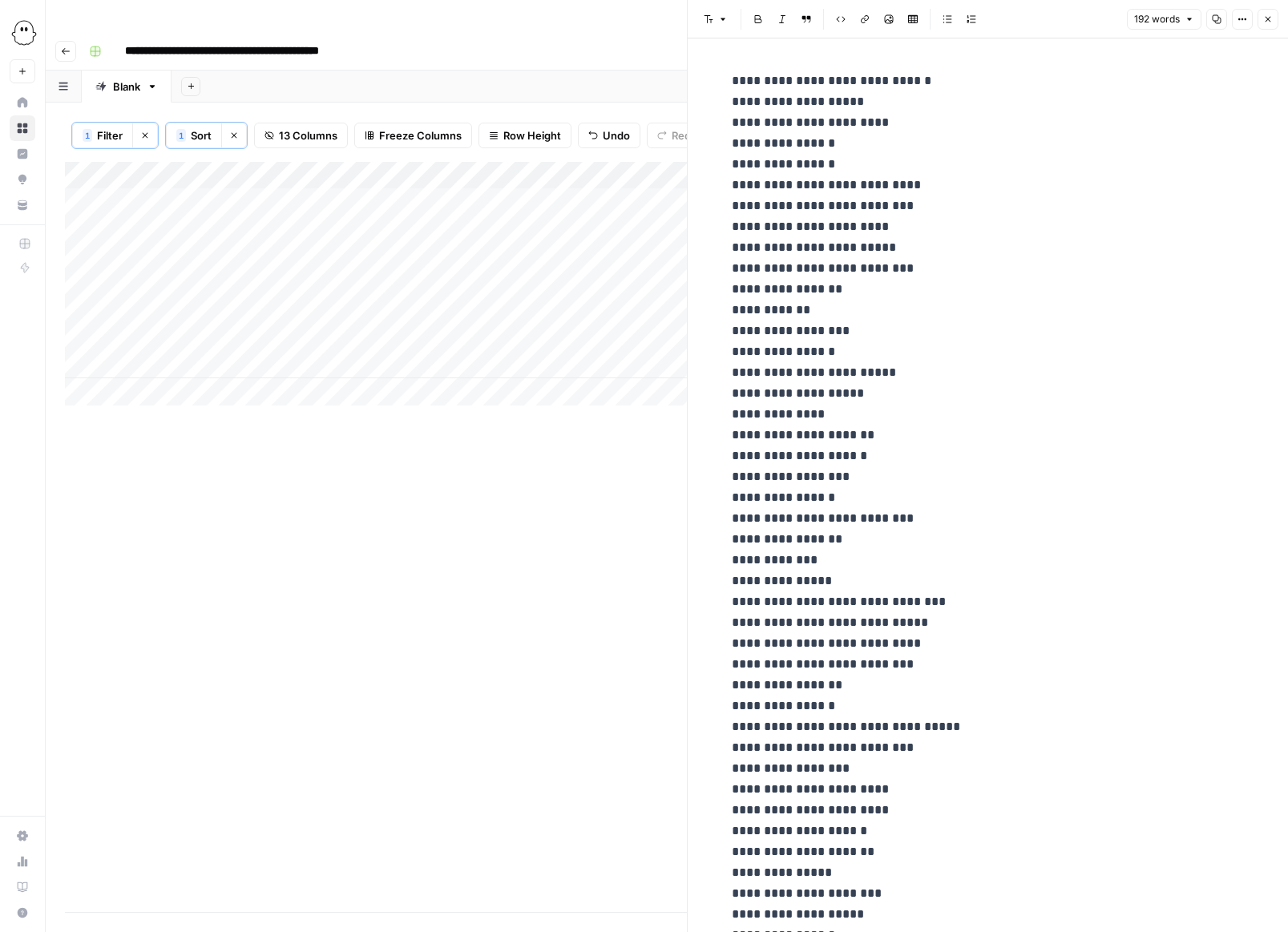
click at [860, 24] on button "Close" at bounding box center [1267, 19] width 21 height 21
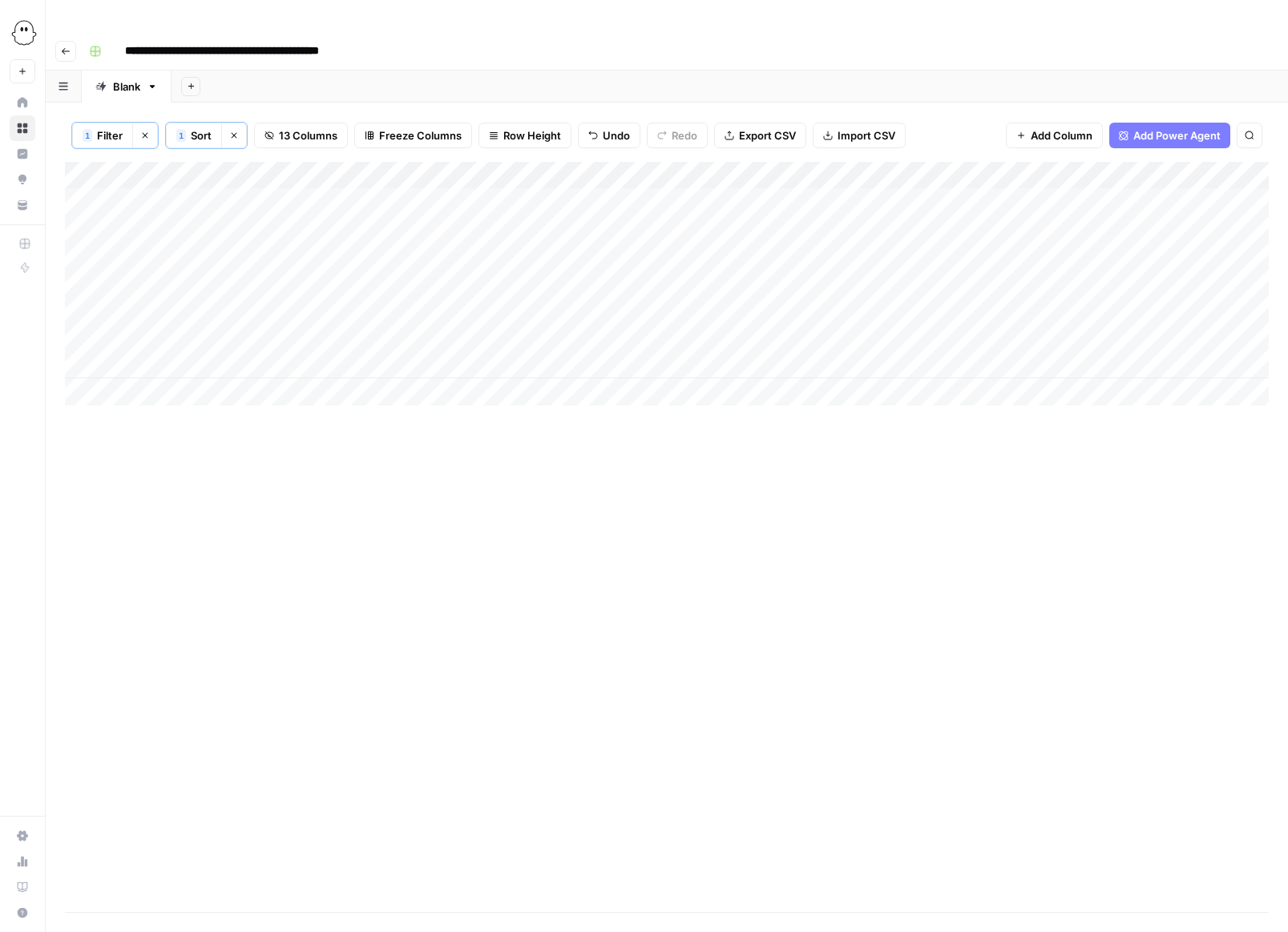
click at [605, 308] on div "Add Column" at bounding box center [666, 284] width 1204 height 244
click at [605, 308] on textarea "**********" at bounding box center [665, 306] width 300 height 22
click at [755, 415] on div "Add Column" at bounding box center [666, 537] width 1204 height 750
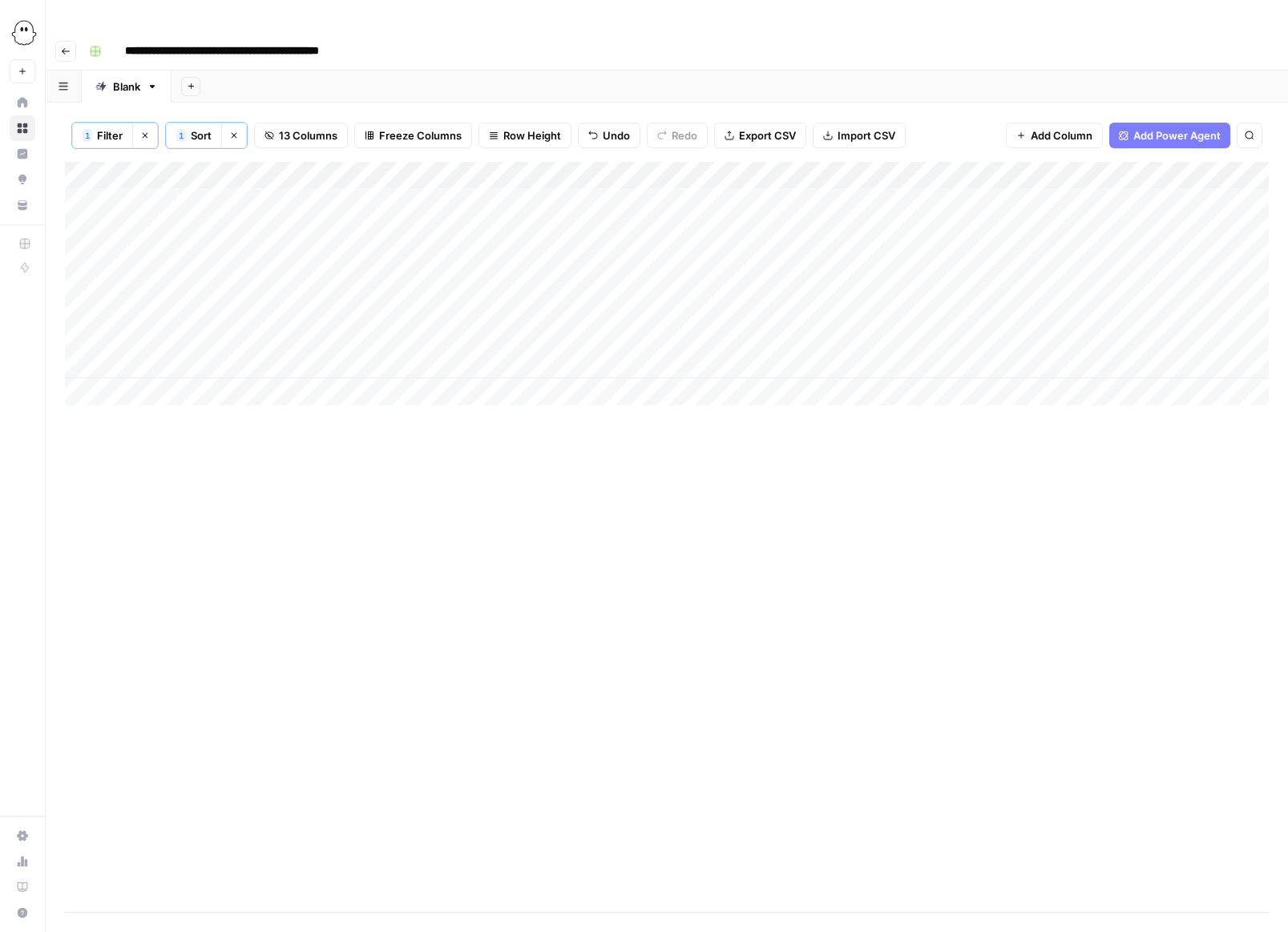
click at [718, 308] on div "Add Column" at bounding box center [666, 284] width 1204 height 244
type input "**********"
click at [808, 450] on div "Add Column" at bounding box center [666, 537] width 1204 height 750
click at [860, 306] on div "Add Column" at bounding box center [666, 284] width 1204 height 244
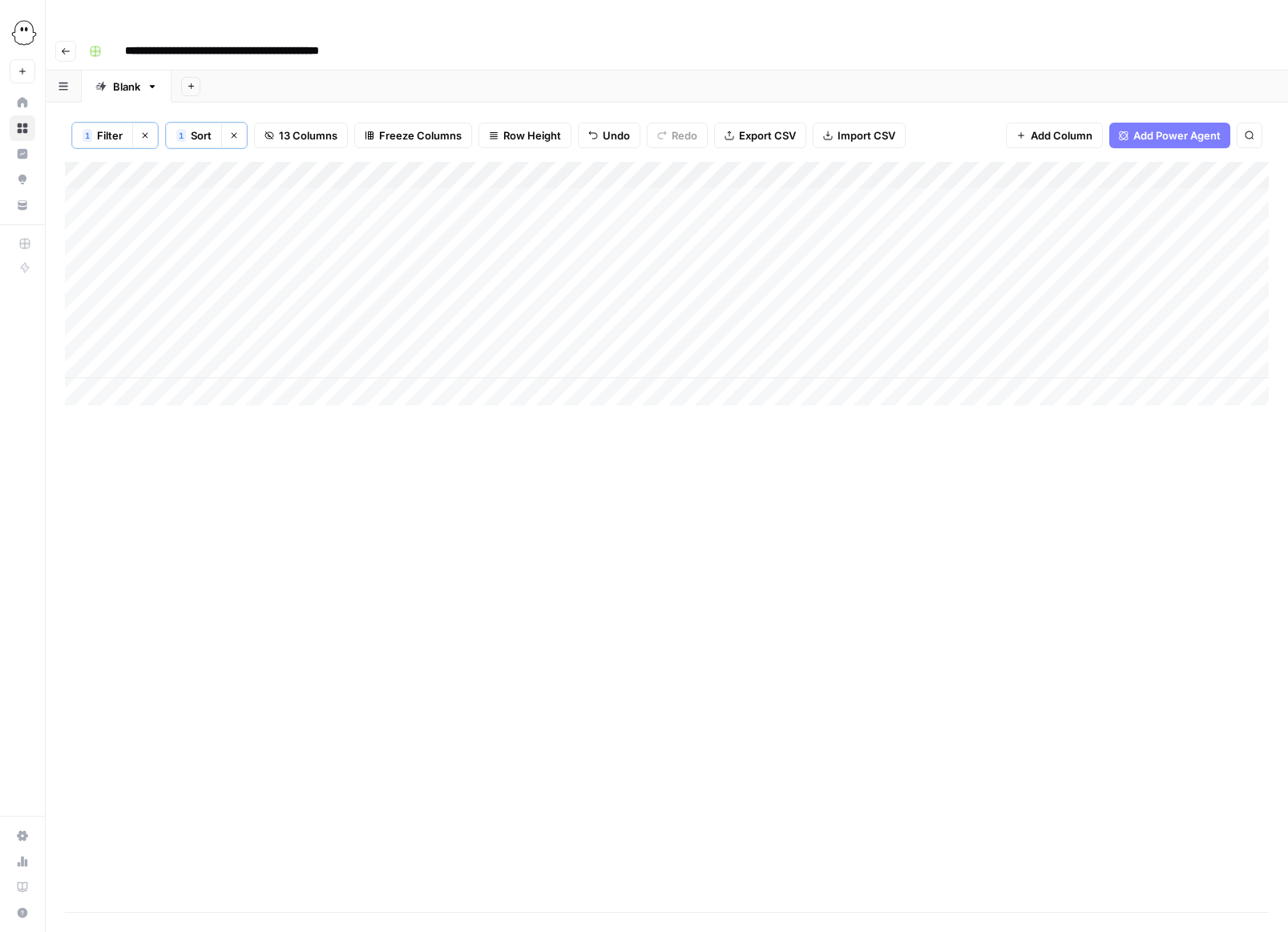
click at [860, 306] on div "Add Column" at bounding box center [666, 284] width 1204 height 244
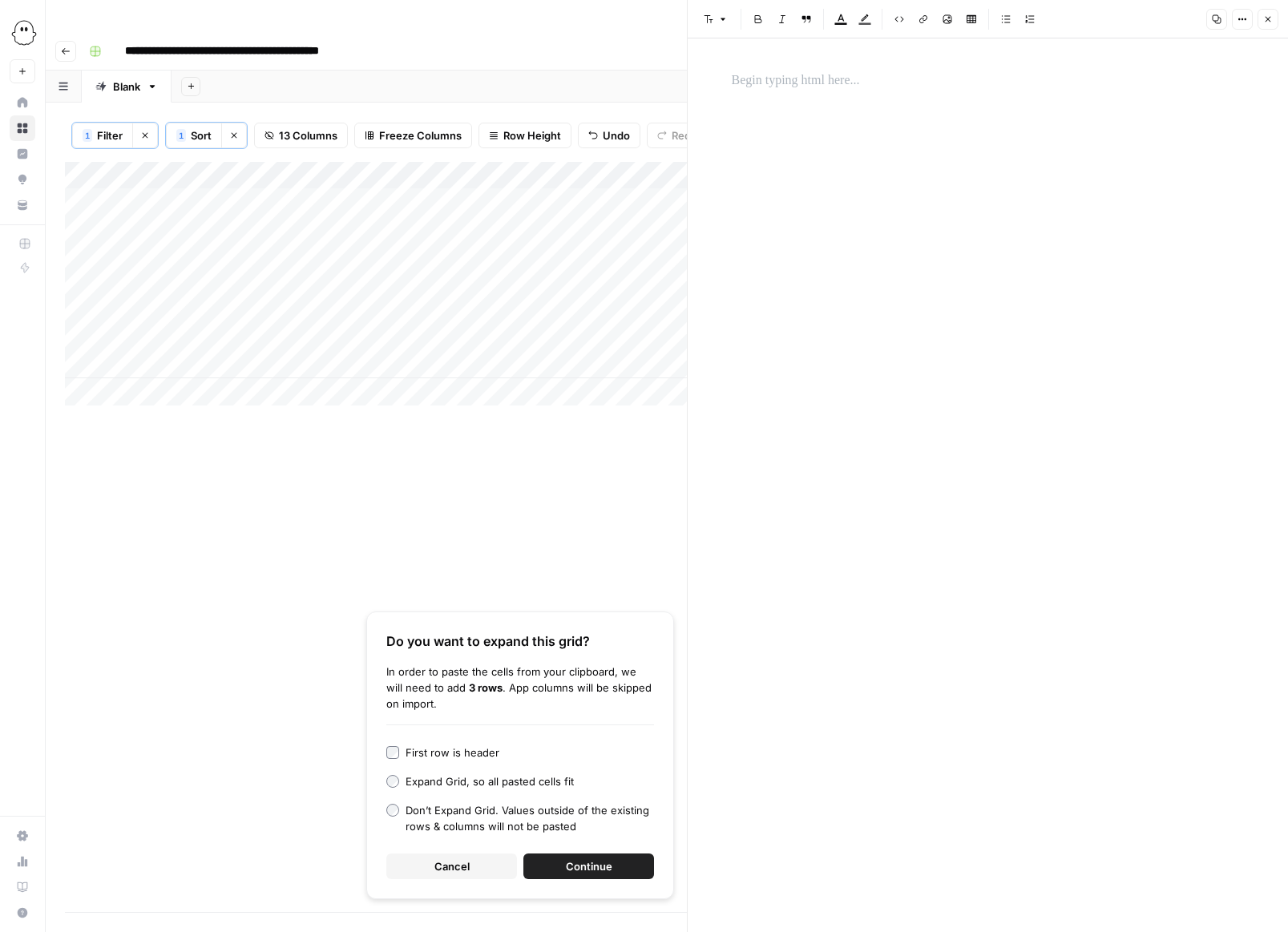
click at [462, 859] on span "Cancel" at bounding box center [452, 867] width 35 height 16
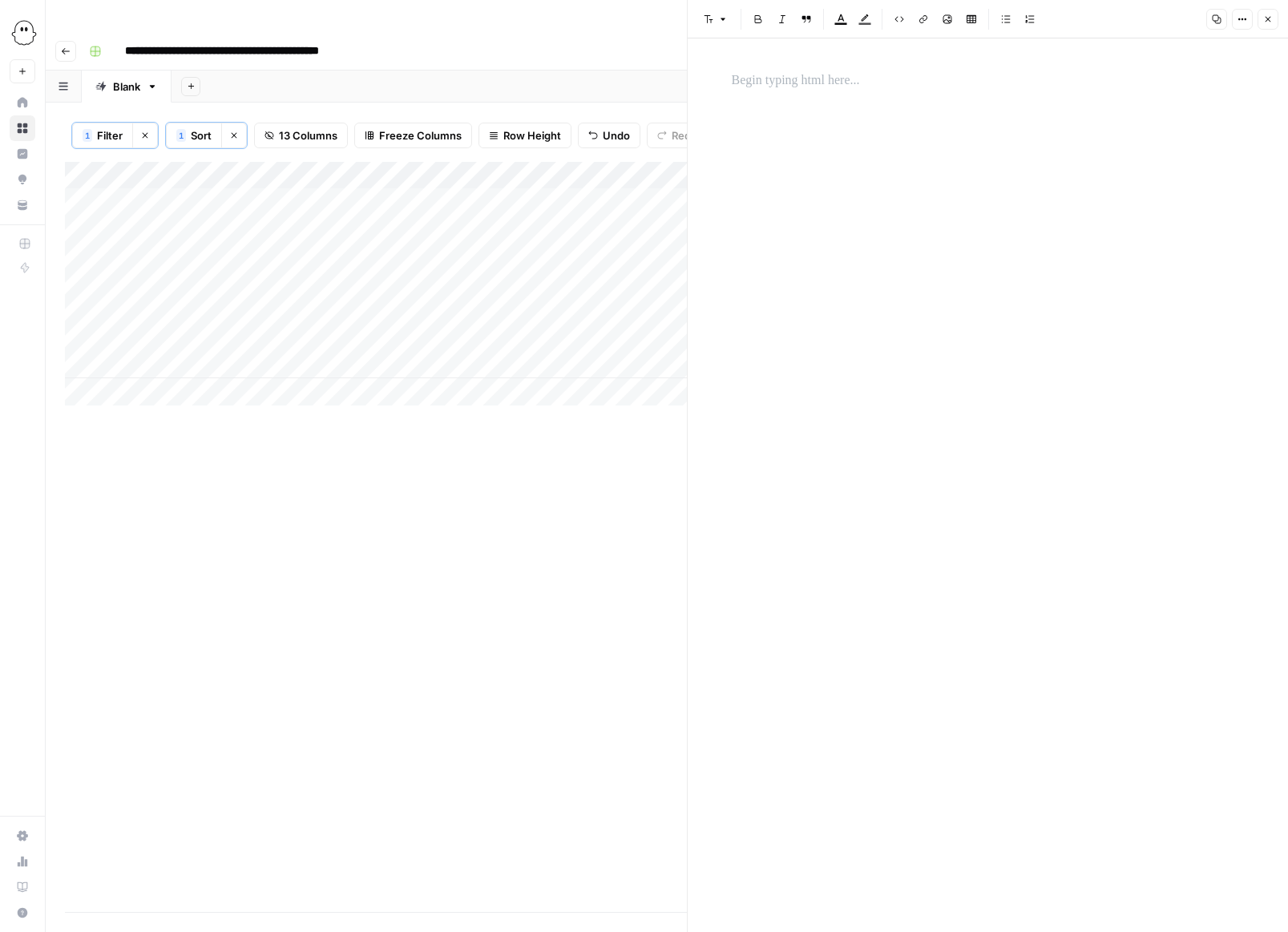
click at [738, 72] on p at bounding box center [989, 81] width 513 height 21
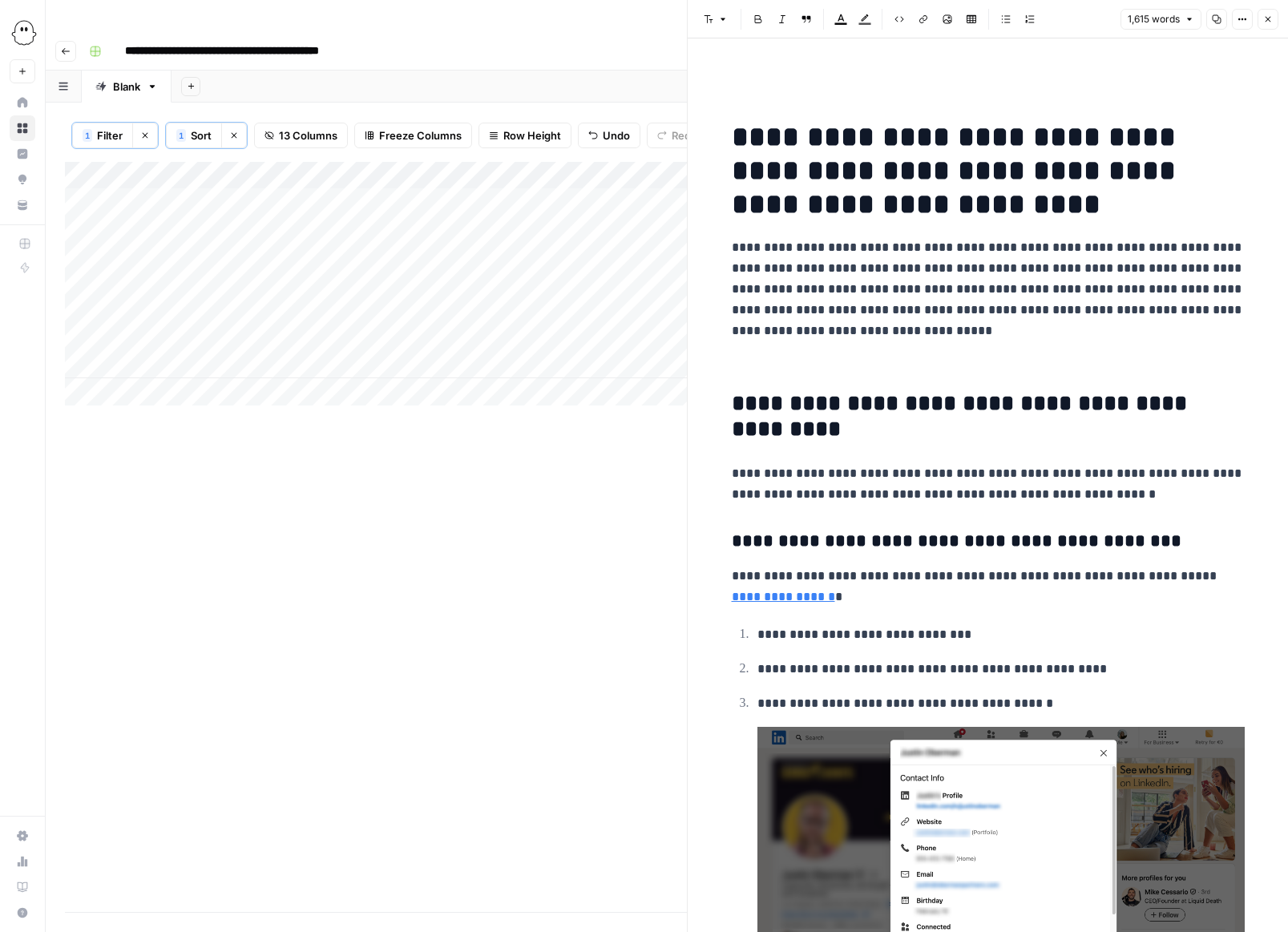
click at [860, 19] on icon "button" at bounding box center [1267, 19] width 10 height 10
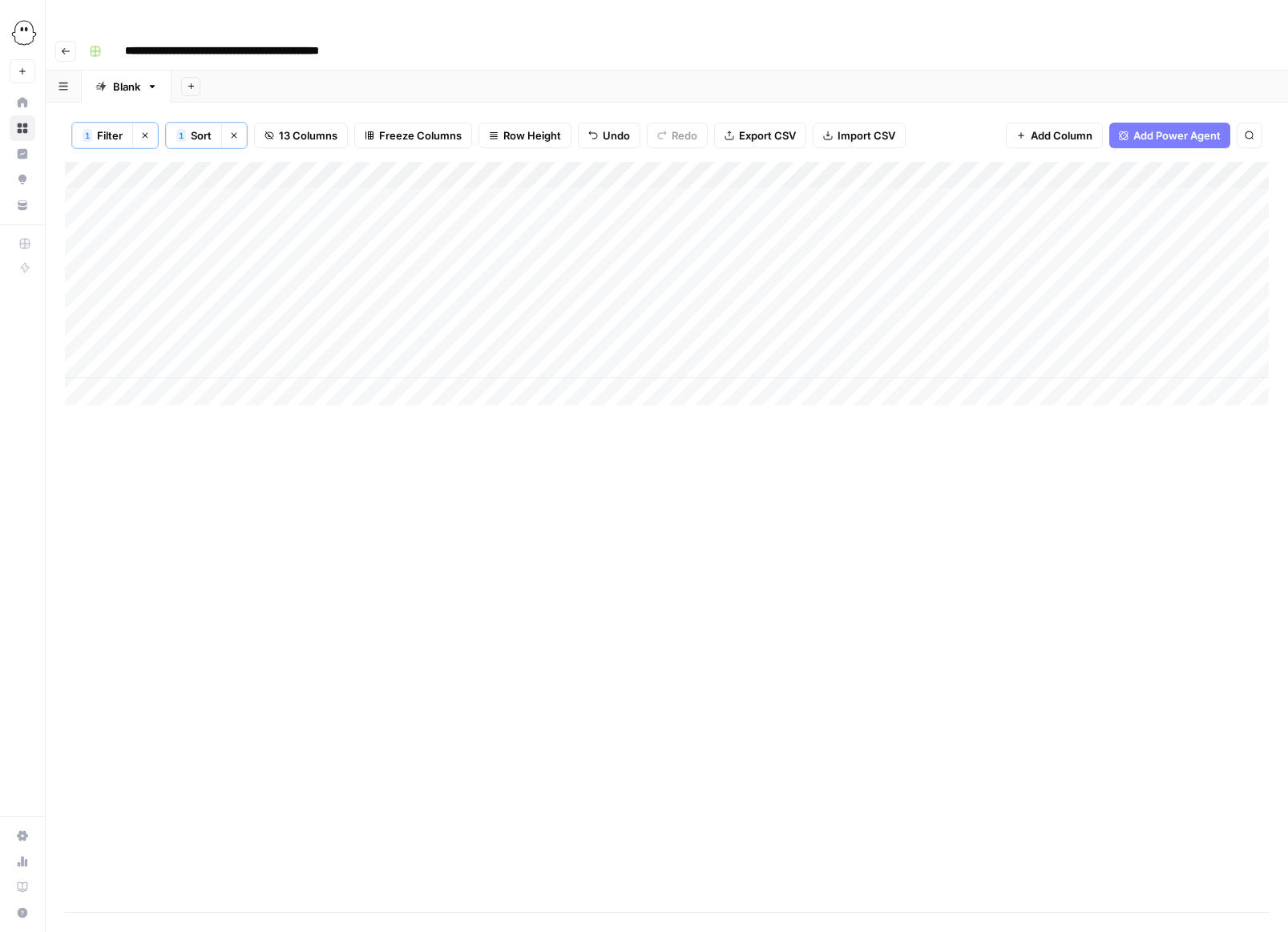
click at [860, 306] on div "Add Column" at bounding box center [666, 284] width 1204 height 244
click at [786, 88] on p at bounding box center [989, 81] width 513 height 21
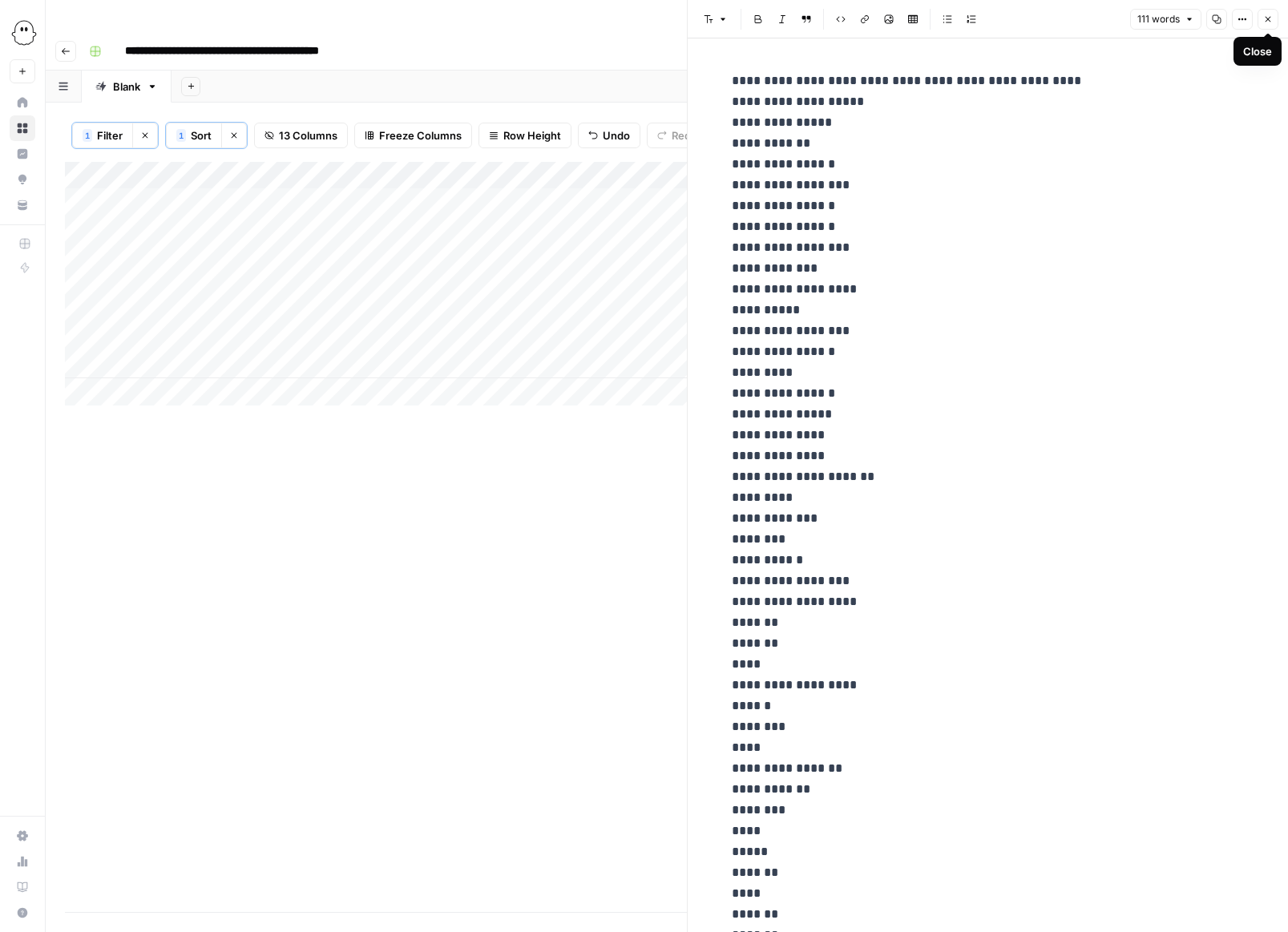
click at [860, 13] on button "Close" at bounding box center [1267, 19] width 21 height 21
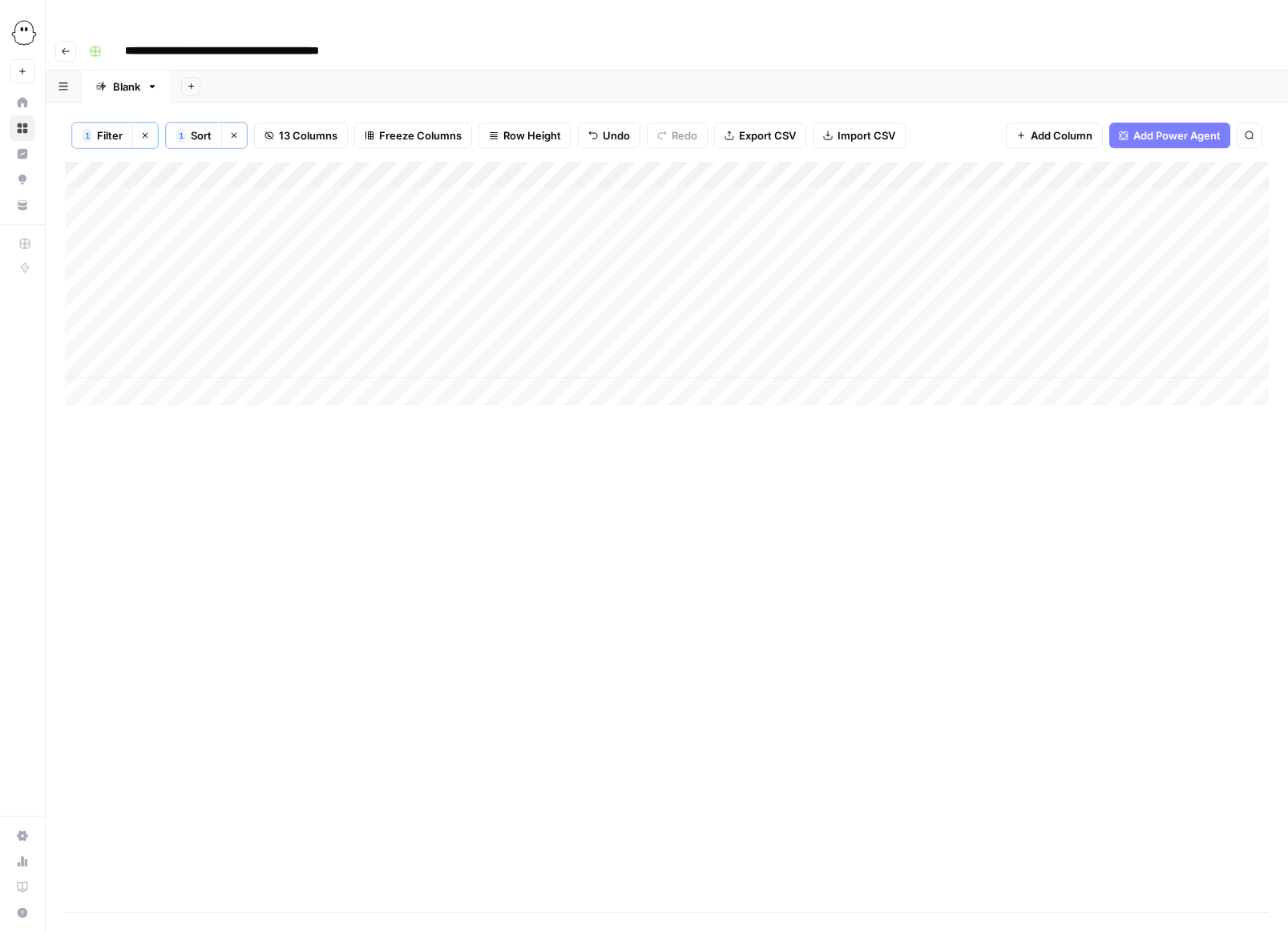
click at [737, 332] on div "Add Column" at bounding box center [666, 284] width 1204 height 244
type input "**********"
click at [800, 444] on div "Add Column" at bounding box center [666, 537] width 1204 height 750
click at [860, 330] on div "Add Column" at bounding box center [666, 284] width 1204 height 244
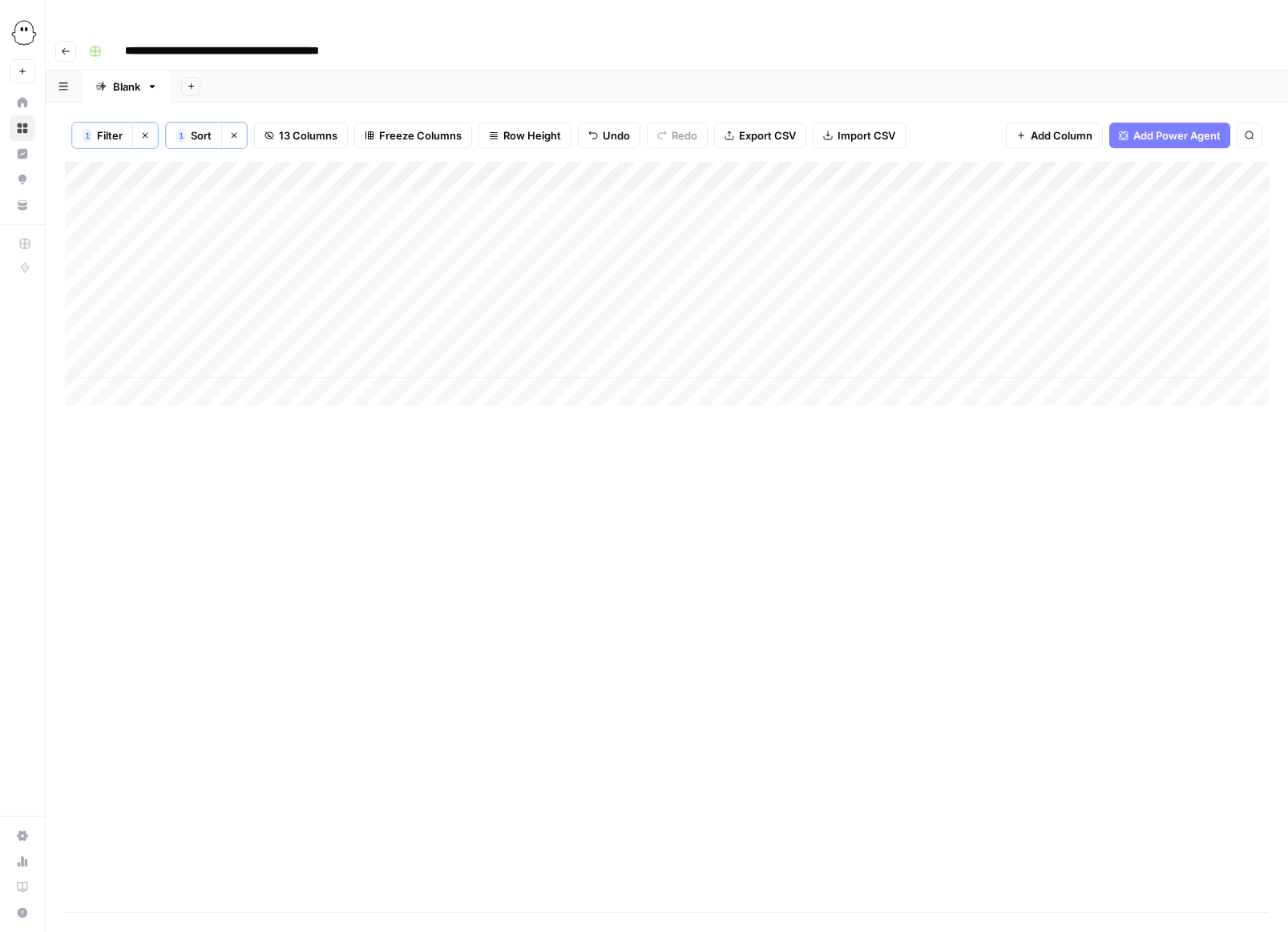
click at [860, 330] on div "Add Column" at bounding box center [666, 284] width 1204 height 244
click at [800, 82] on p at bounding box center [989, 81] width 513 height 21
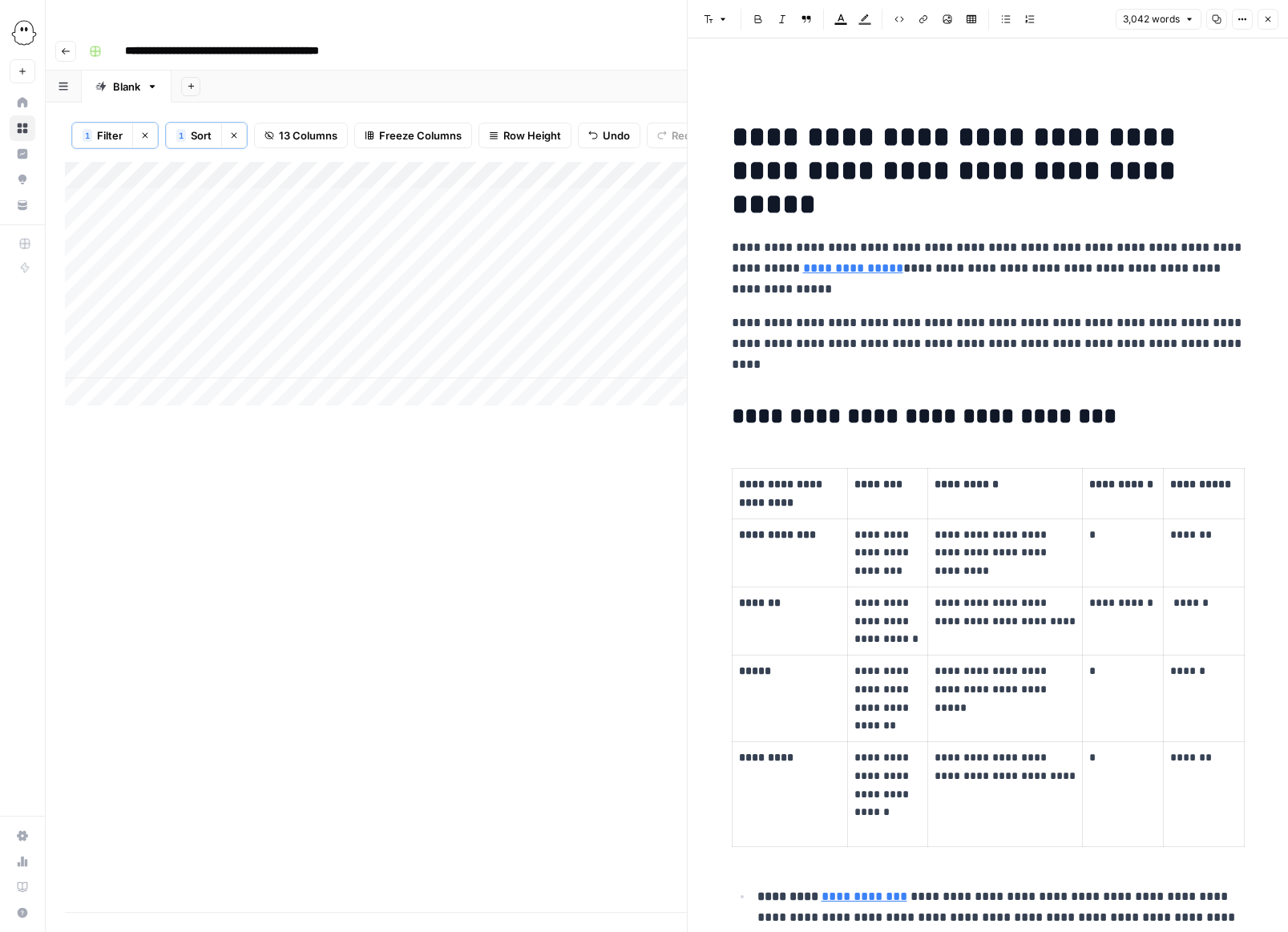
click at [754, 135] on strong "**********" at bounding box center [958, 170] width 452 height 96
click at [755, 14] on icon "button" at bounding box center [758, 19] width 10 height 10
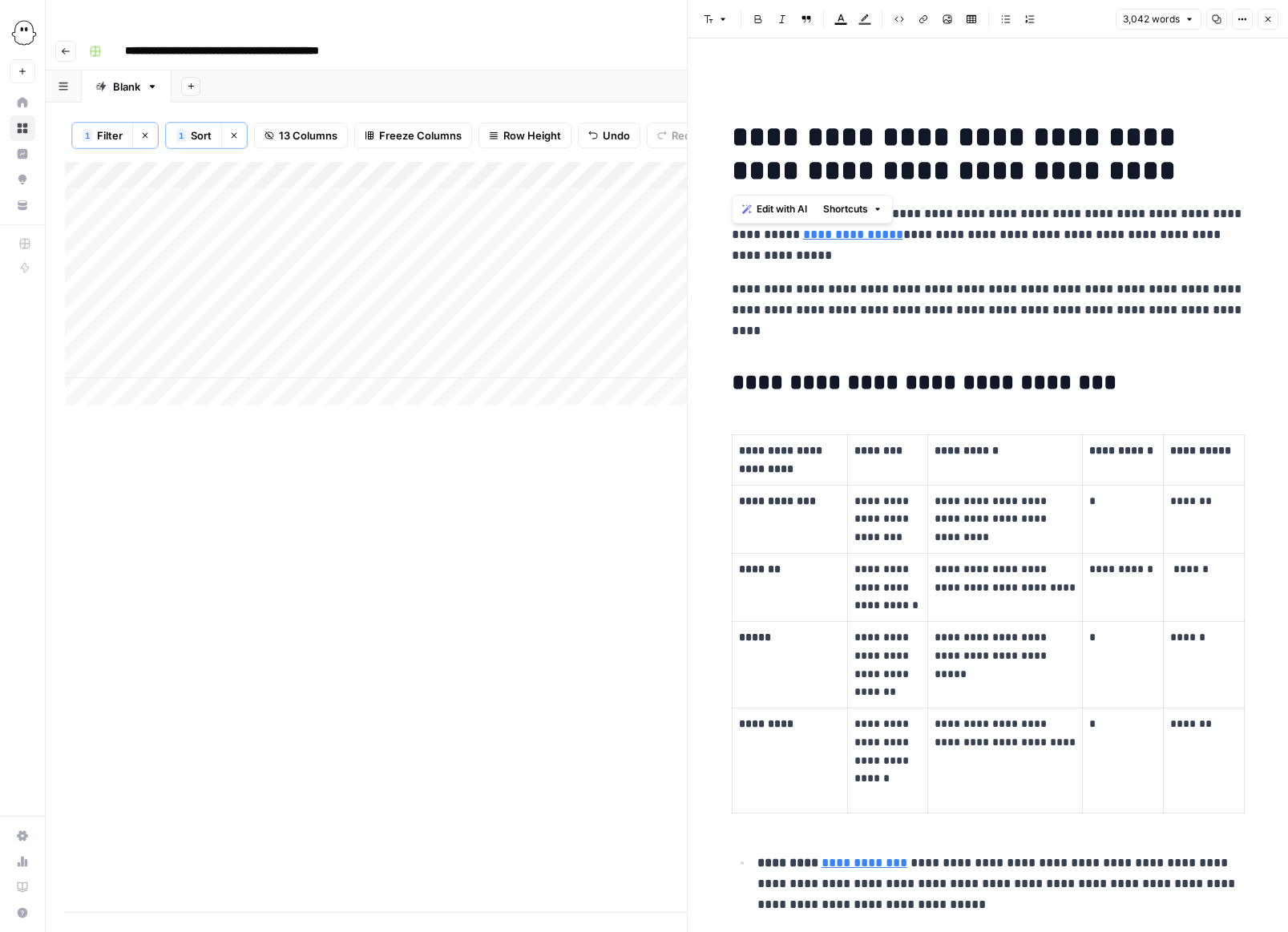
click at [834, 377] on h2 "**********" at bounding box center [989, 383] width 513 height 26
click at [750, 21] on button "Bold" at bounding box center [757, 19] width 21 height 21
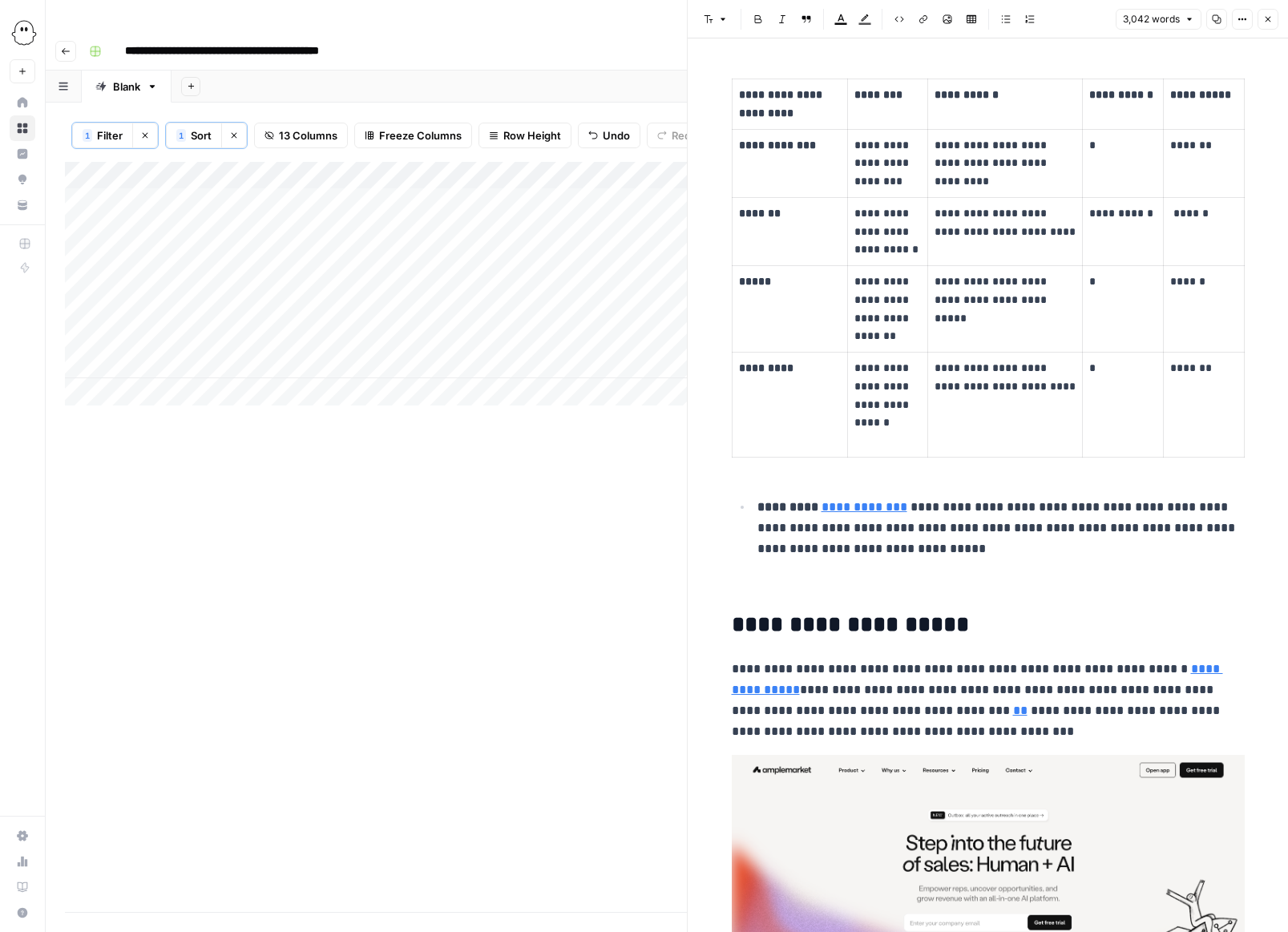
scroll to position [367, 0]
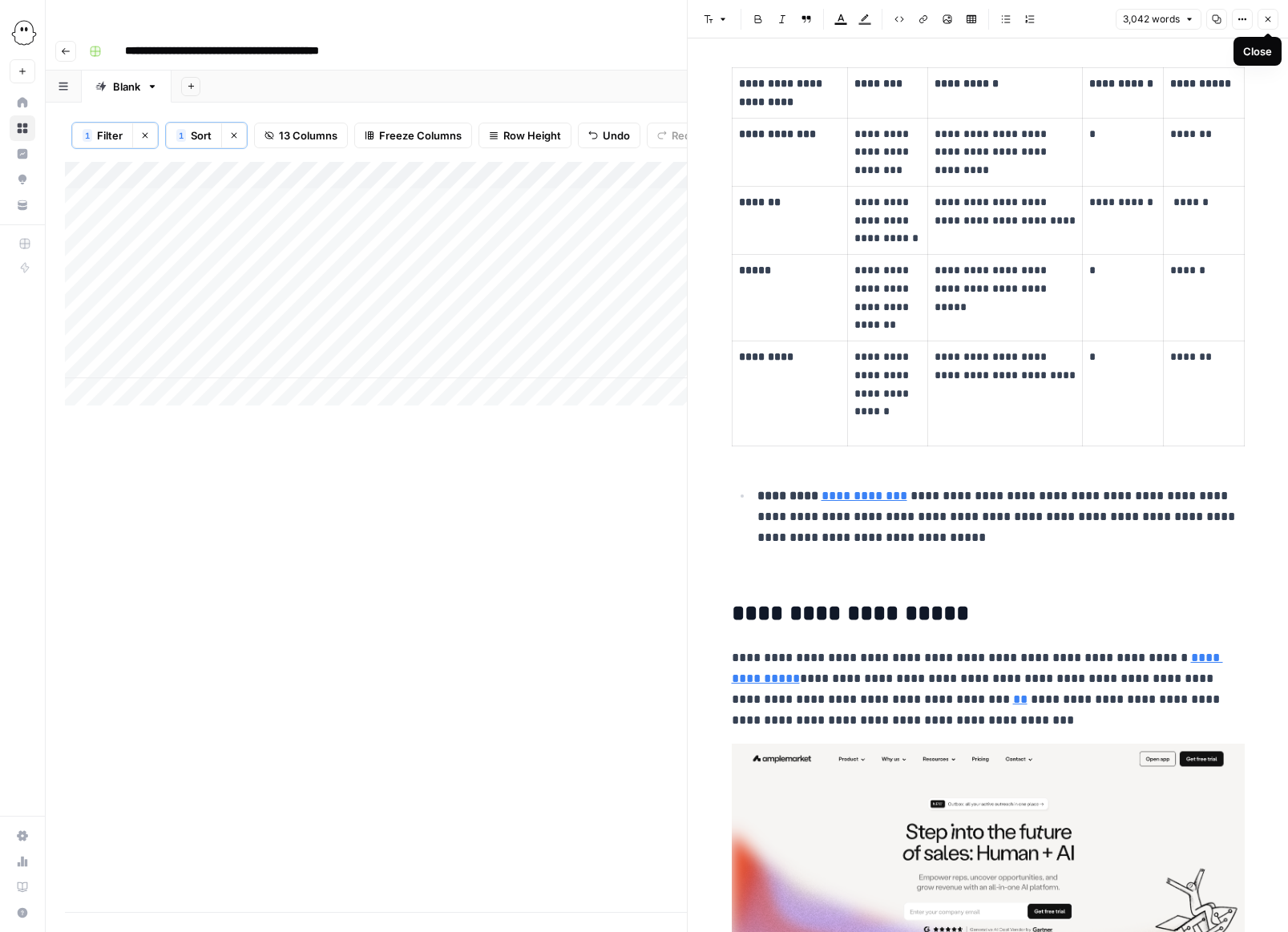
click at [860, 18] on icon "button" at bounding box center [1268, 20] width 5 height 5
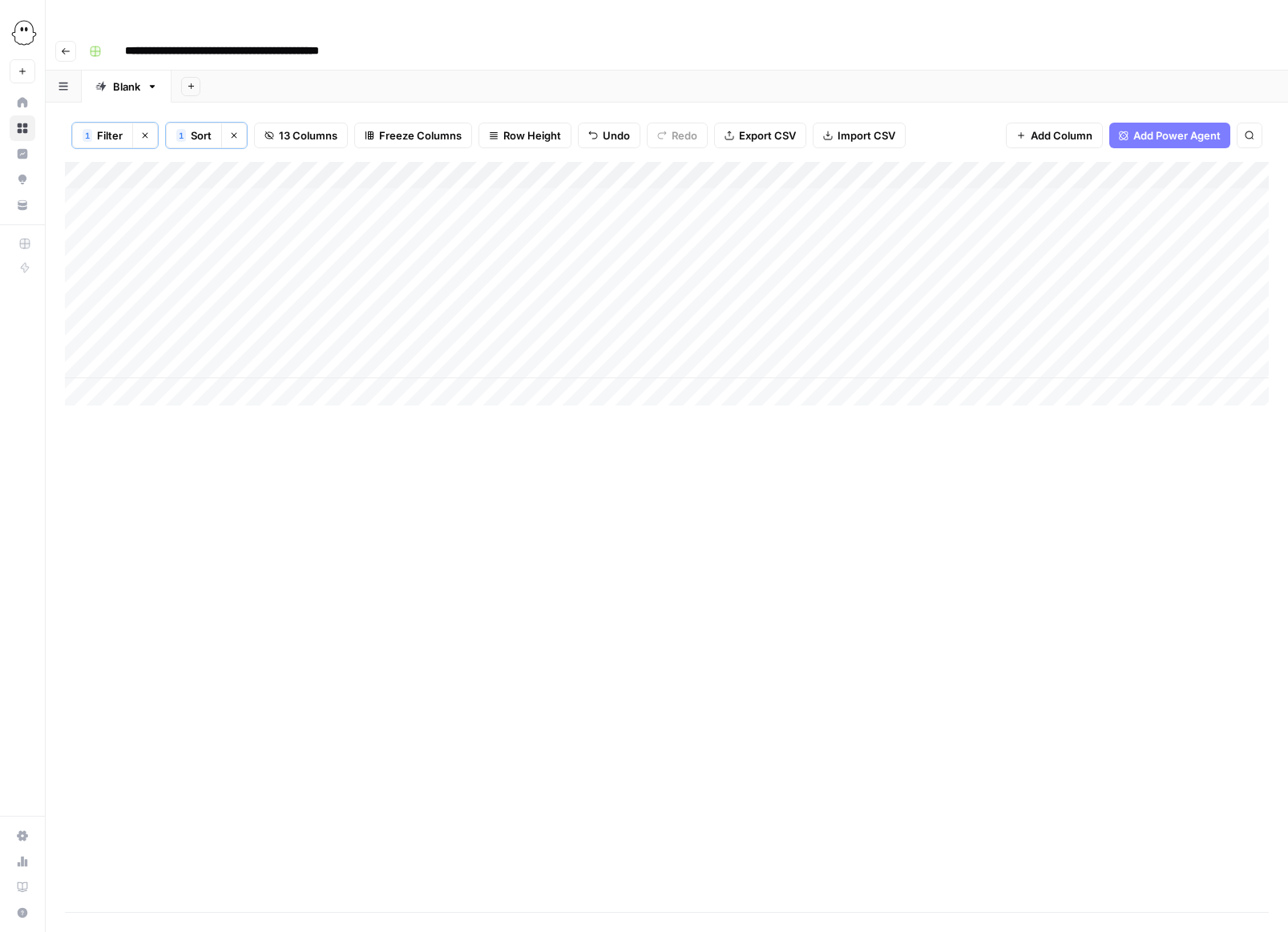
click at [860, 329] on div "Add Column" at bounding box center [666, 284] width 1204 height 244
click at [753, 83] on p at bounding box center [989, 81] width 513 height 21
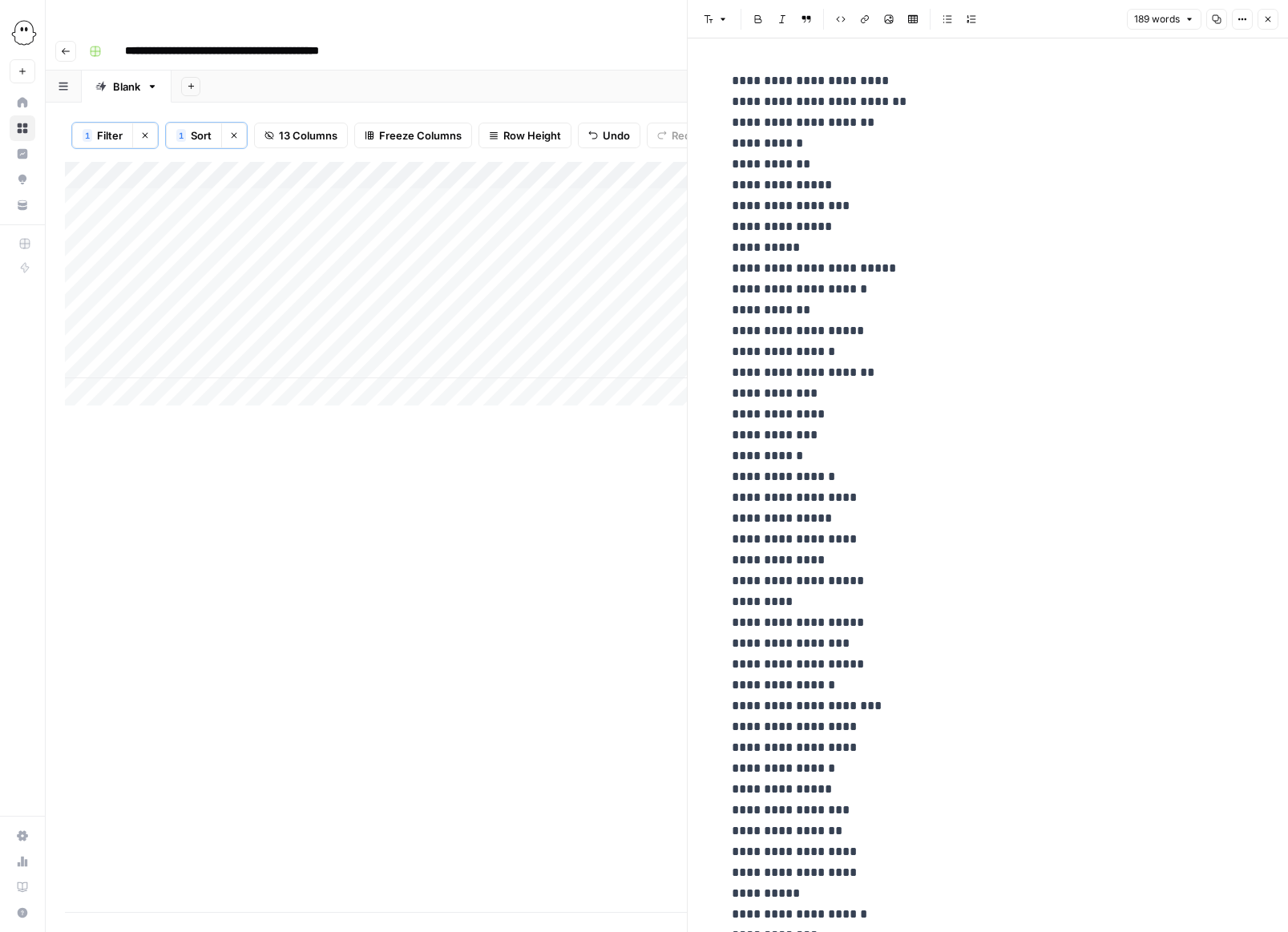
click at [860, 15] on icon "button" at bounding box center [1267, 19] width 10 height 10
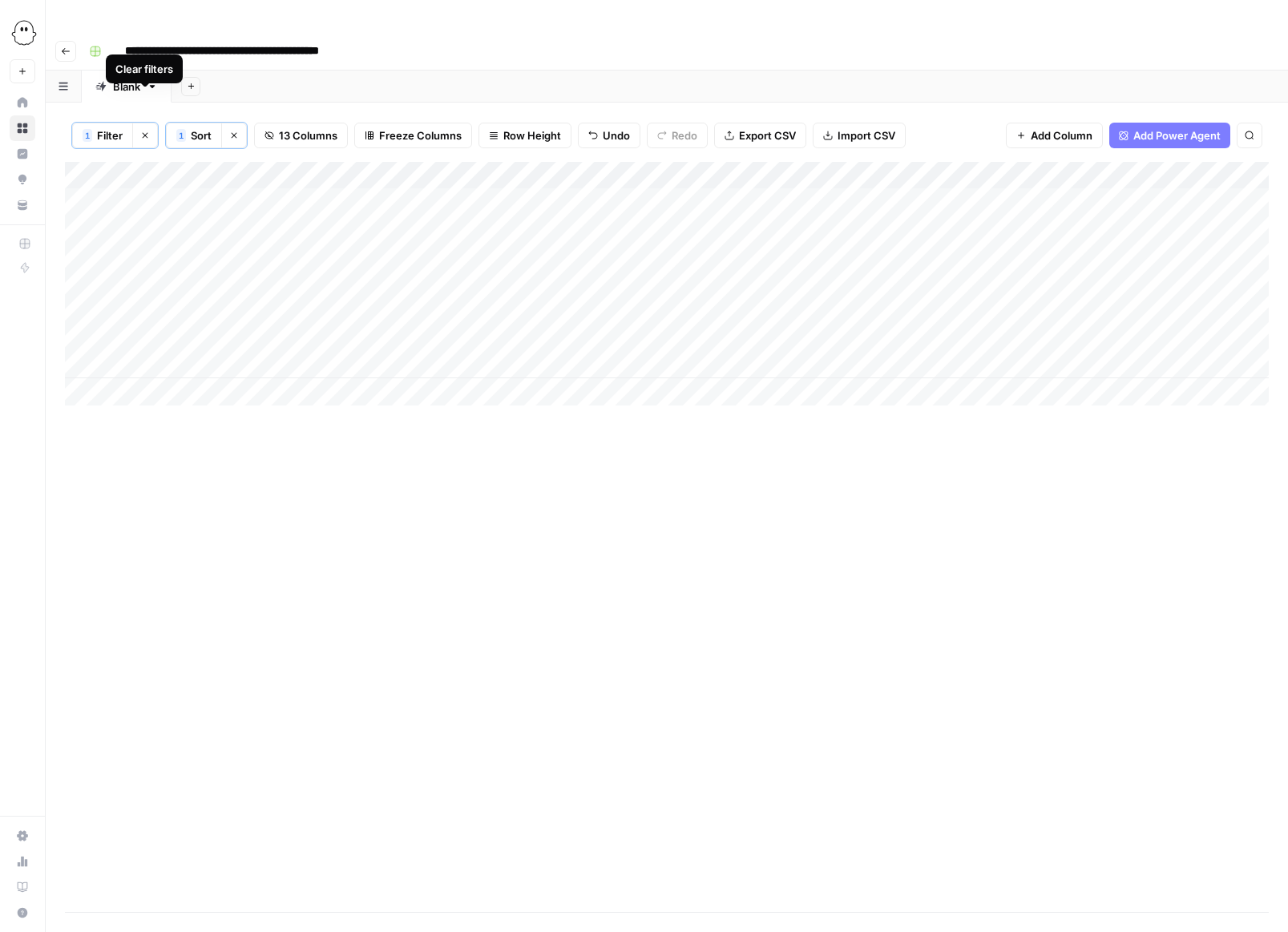
click at [145, 131] on icon "button" at bounding box center [145, 135] width 10 height 10
click at [188, 930] on span "Add 10 Rows" at bounding box center [199, 938] width 65 height 16
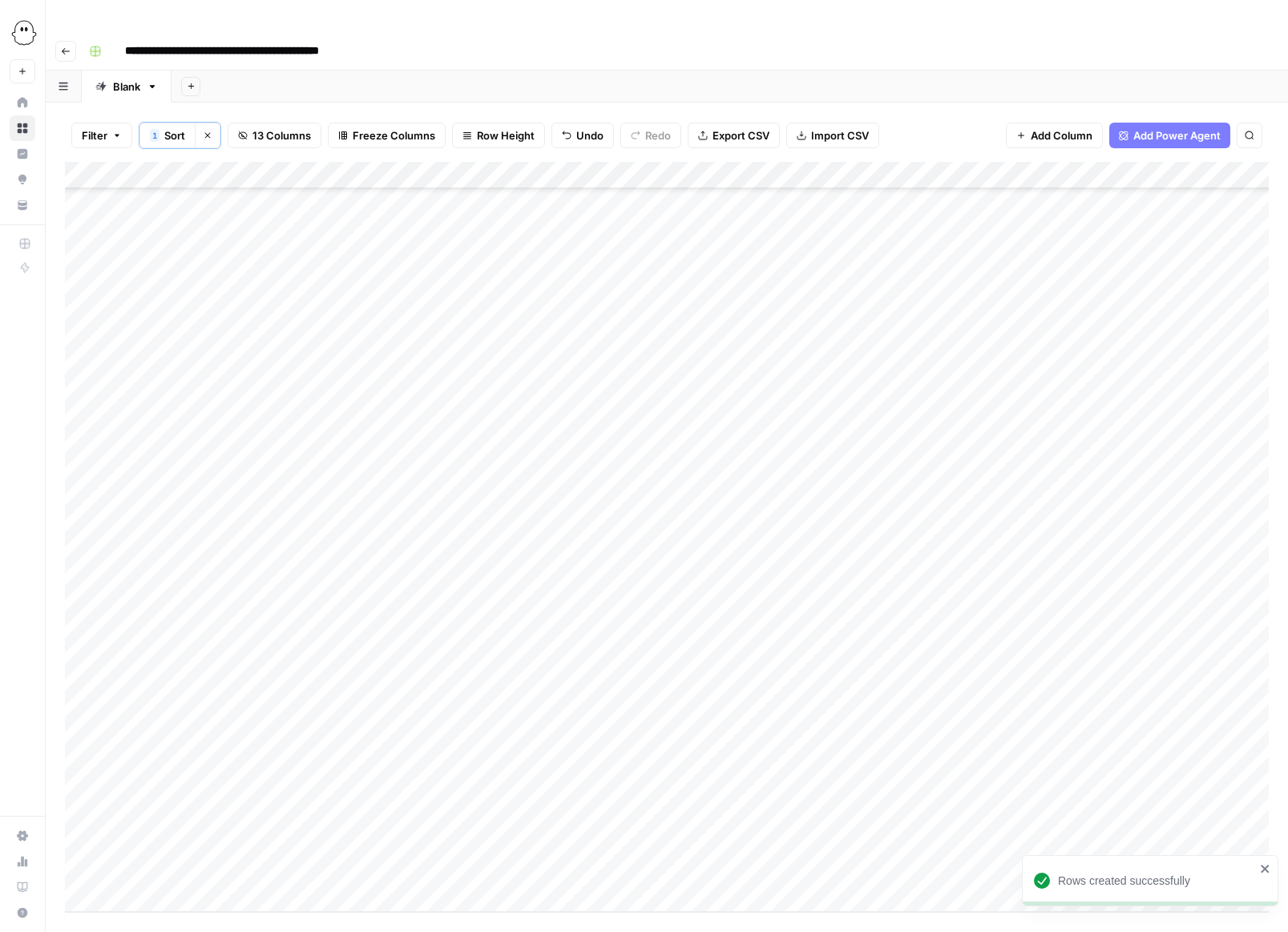
click at [190, 930] on span "Add 10 Rows" at bounding box center [199, 938] width 65 height 16
click at [554, 319] on div "Add Column" at bounding box center [666, 537] width 1204 height 750
click at [249, 314] on div "Add Column" at bounding box center [666, 537] width 1204 height 750
click at [332, 325] on div "Add Column" at bounding box center [666, 537] width 1204 height 750
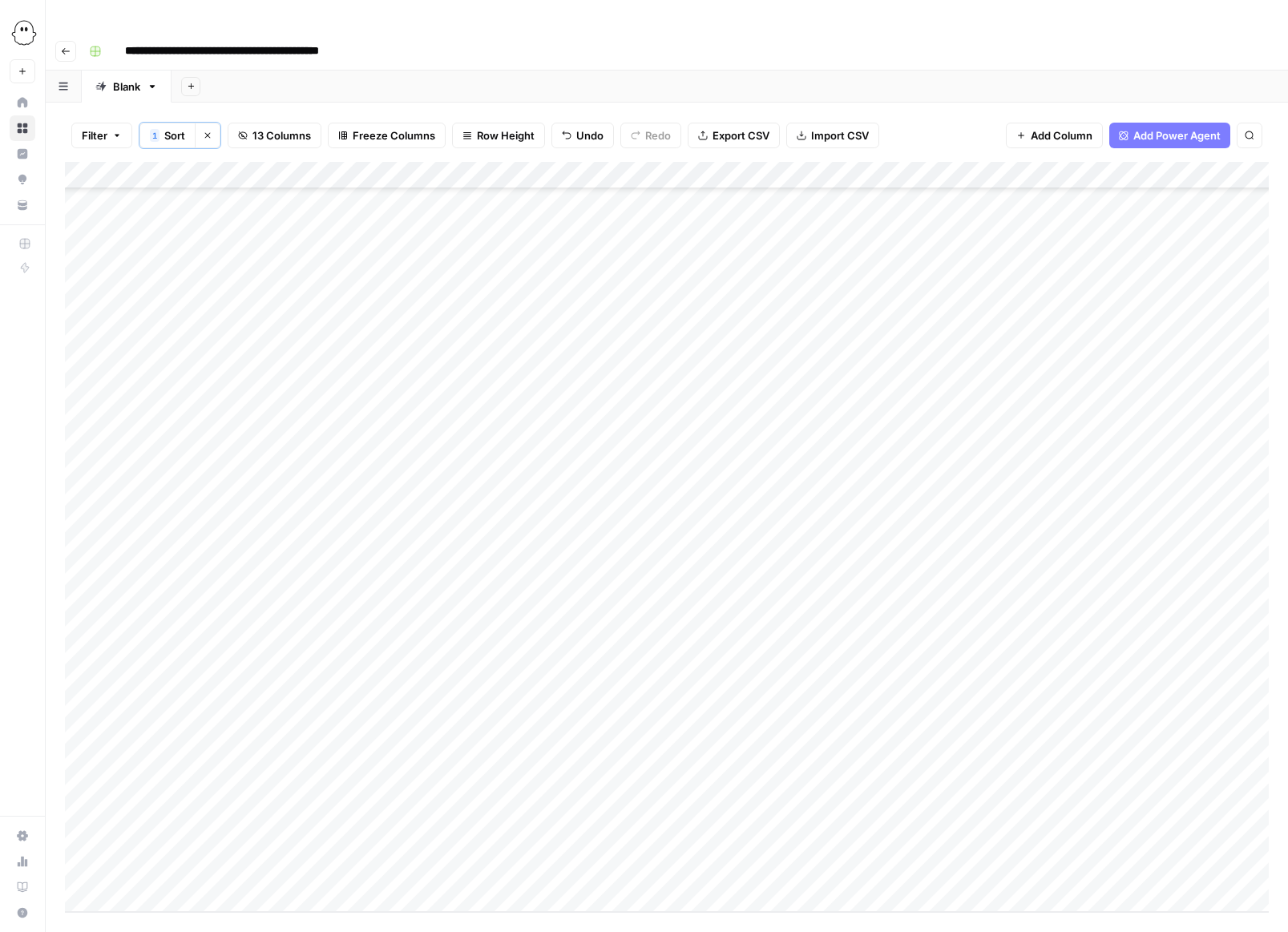
click at [312, 324] on div "Add Column" at bounding box center [666, 537] width 1204 height 750
click at [332, 528] on button "Lana" at bounding box center [356, 528] width 99 height 19
drag, startPoint x: 369, startPoint y: 334, endPoint x: 364, endPoint y: 695, distance: 361.0
click at [364, 695] on div "Add Column" at bounding box center [666, 537] width 1204 height 750
click at [170, 323] on div "Add Column" at bounding box center [666, 537] width 1204 height 750
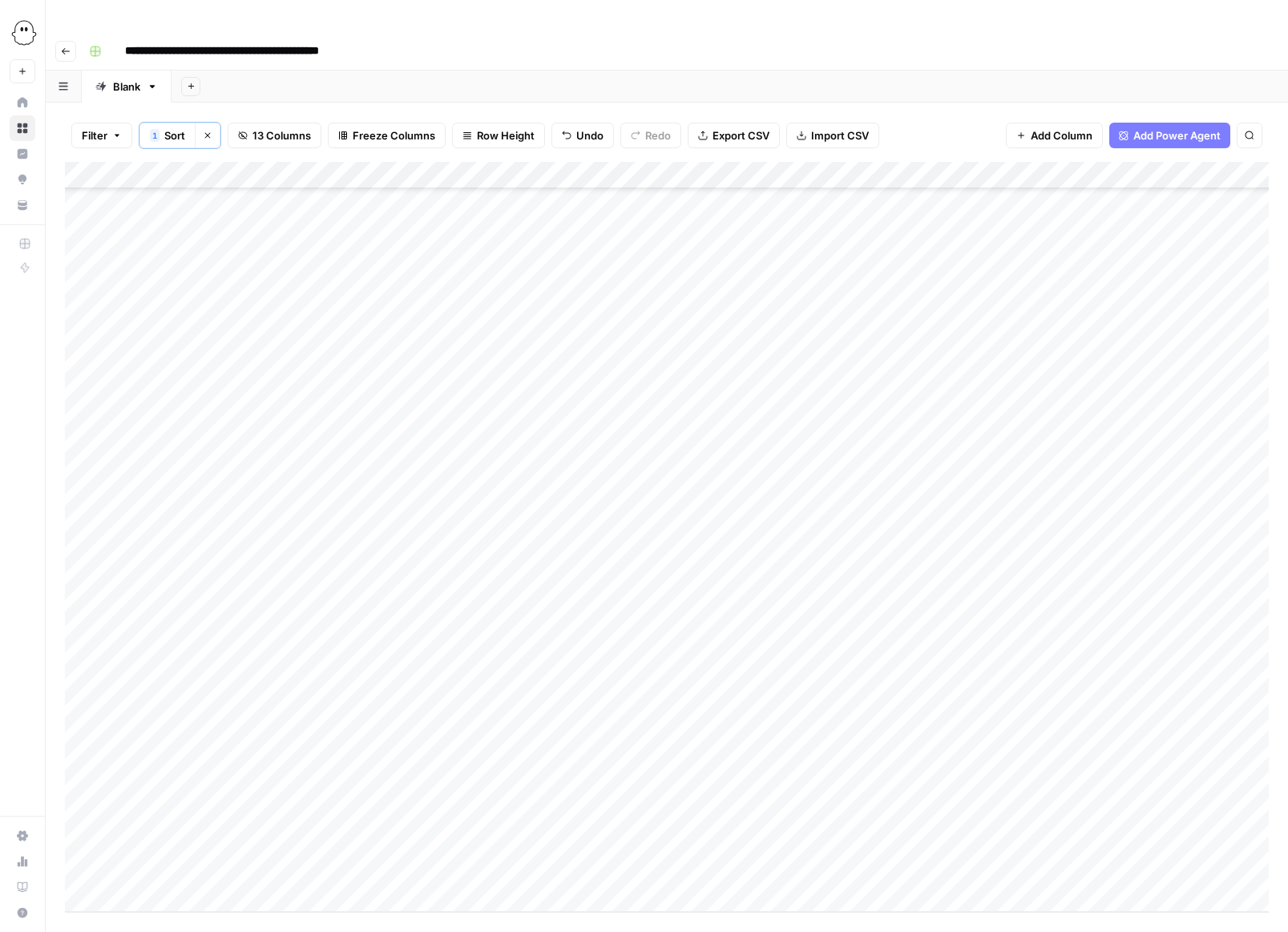
click at [175, 293] on div "Add Column" at bounding box center [666, 537] width 1204 height 750
drag, startPoint x: 199, startPoint y: 306, endPoint x: 199, endPoint y: 696, distance: 390.0
click at [199, 696] on div "Add Column" at bounding box center [666, 537] width 1204 height 750
click at [251, 299] on div "Add Column" at bounding box center [666, 537] width 1204 height 750
drag, startPoint x: 278, startPoint y: 305, endPoint x: 276, endPoint y: 702, distance: 397.0
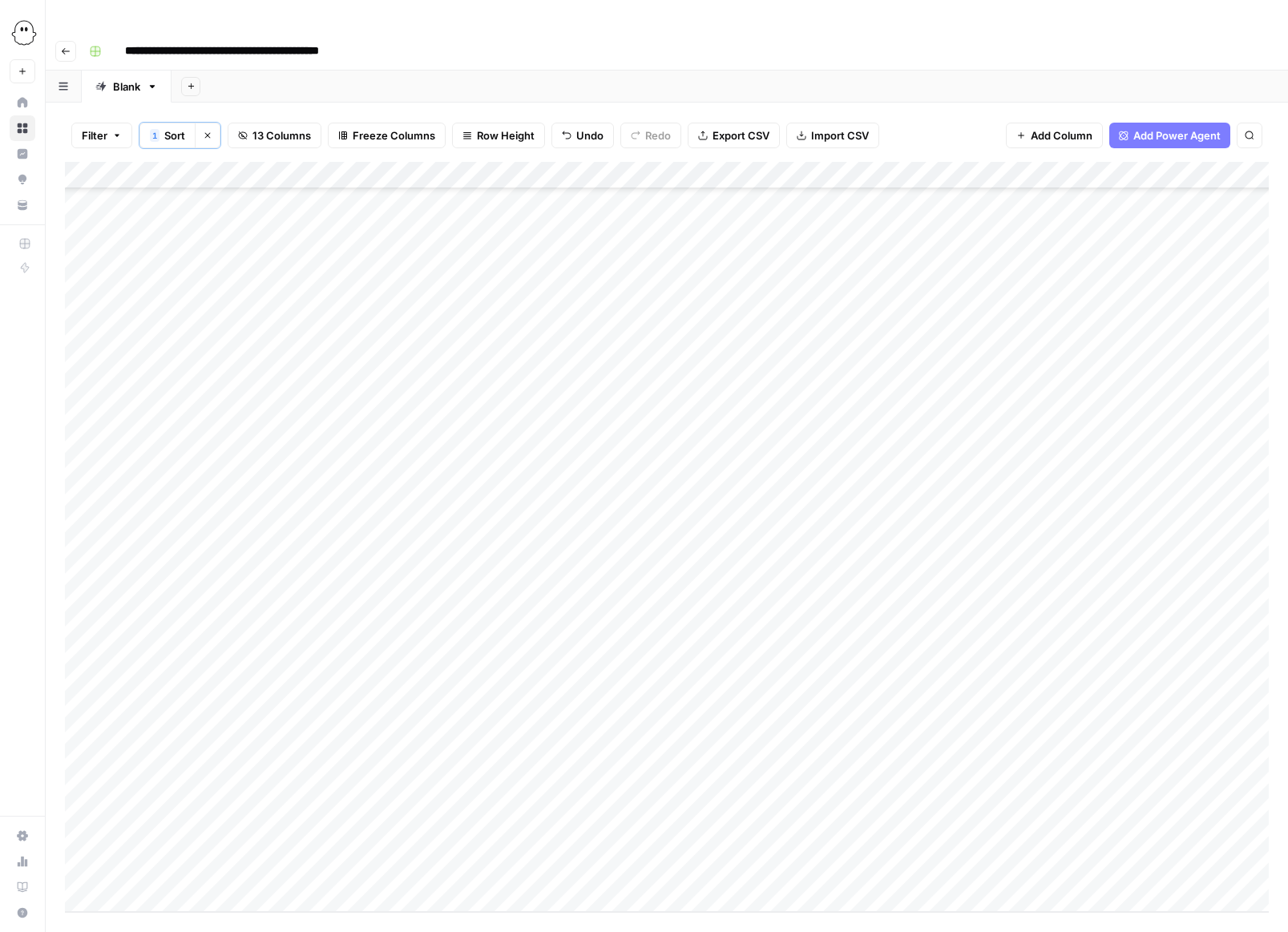
click at [276, 702] on div "Add Column" at bounding box center [666, 537] width 1204 height 750
click at [451, 321] on div "Add Column" at bounding box center [666, 537] width 1204 height 750
click at [419, 318] on div "Add Column" at bounding box center [666, 537] width 1204 height 750
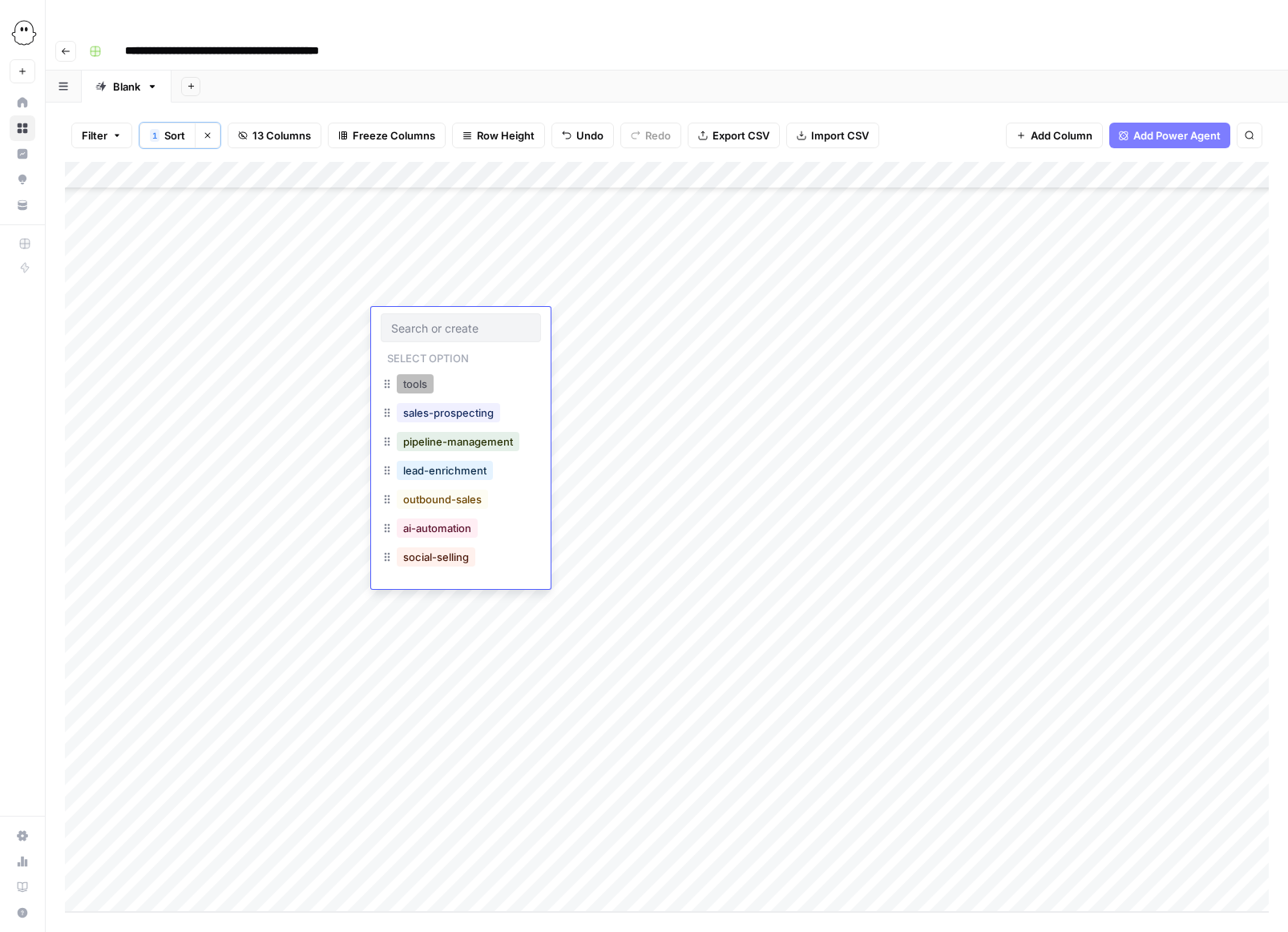
click at [418, 385] on button "tools" at bounding box center [415, 384] width 37 height 19
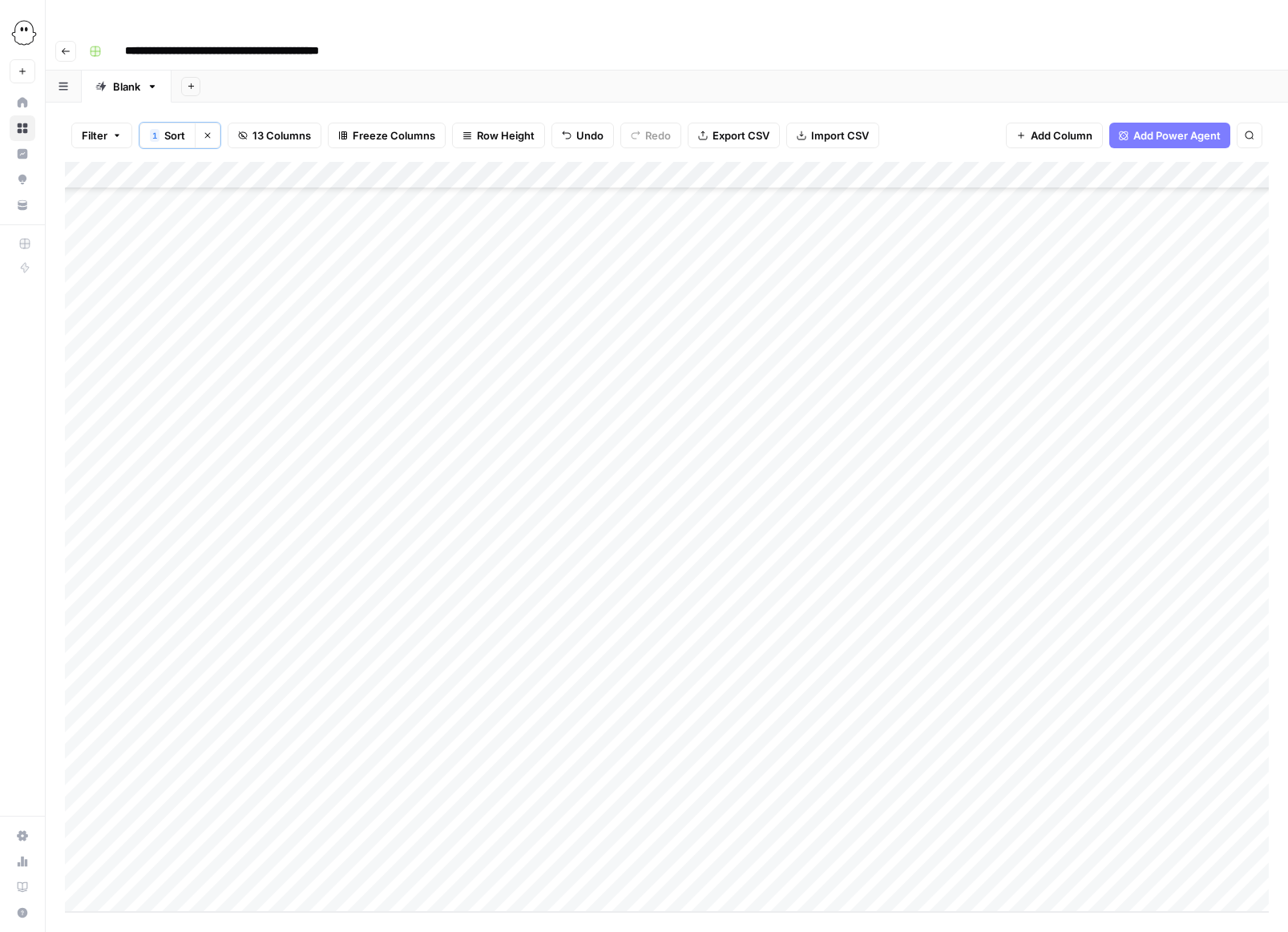
click at [428, 342] on div "Add Column" at bounding box center [666, 537] width 1204 height 750
click at [413, 341] on div "Add Column" at bounding box center [666, 537] width 1204 height 750
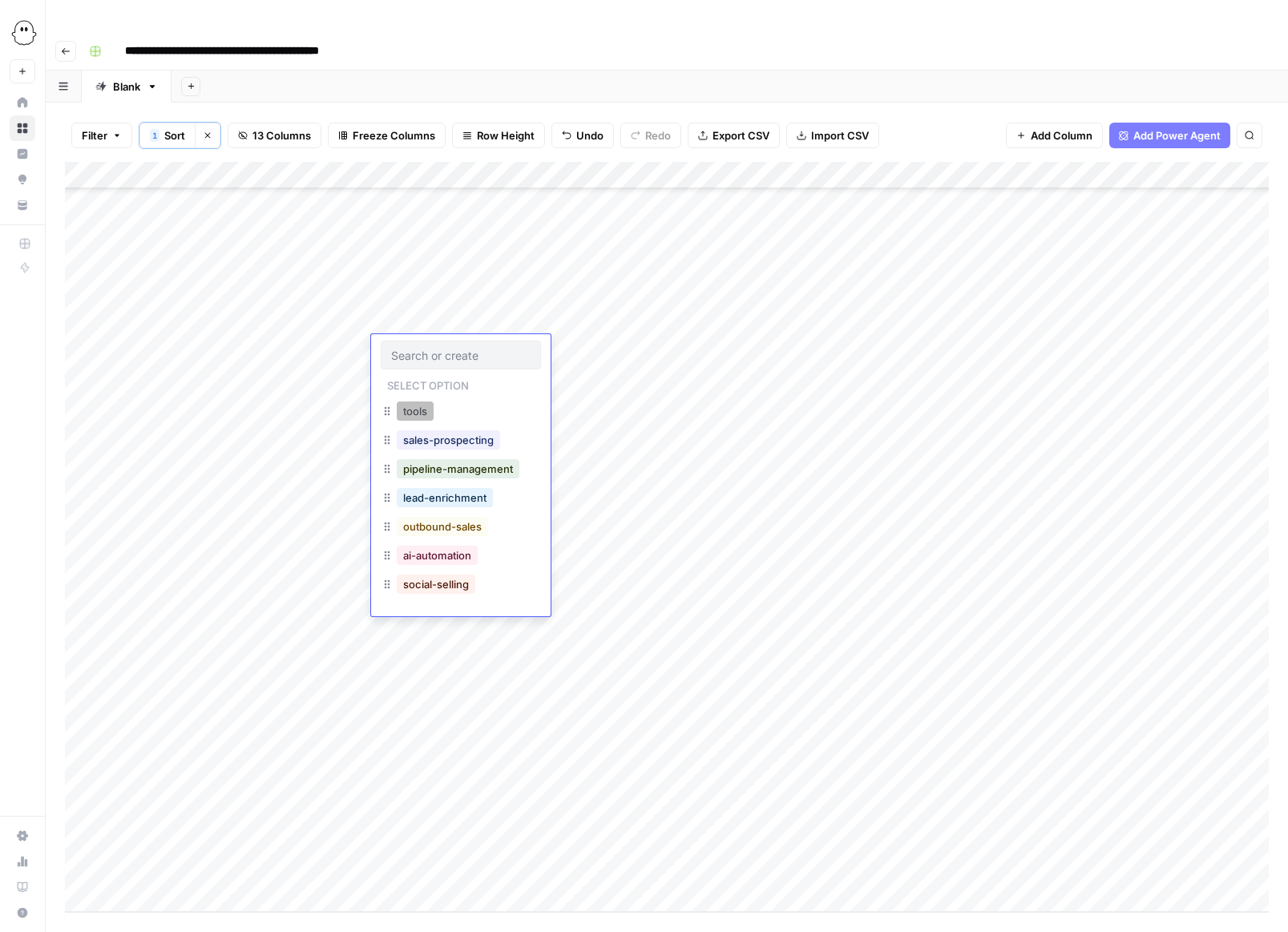
click at [409, 417] on button "tools" at bounding box center [415, 410] width 37 height 19
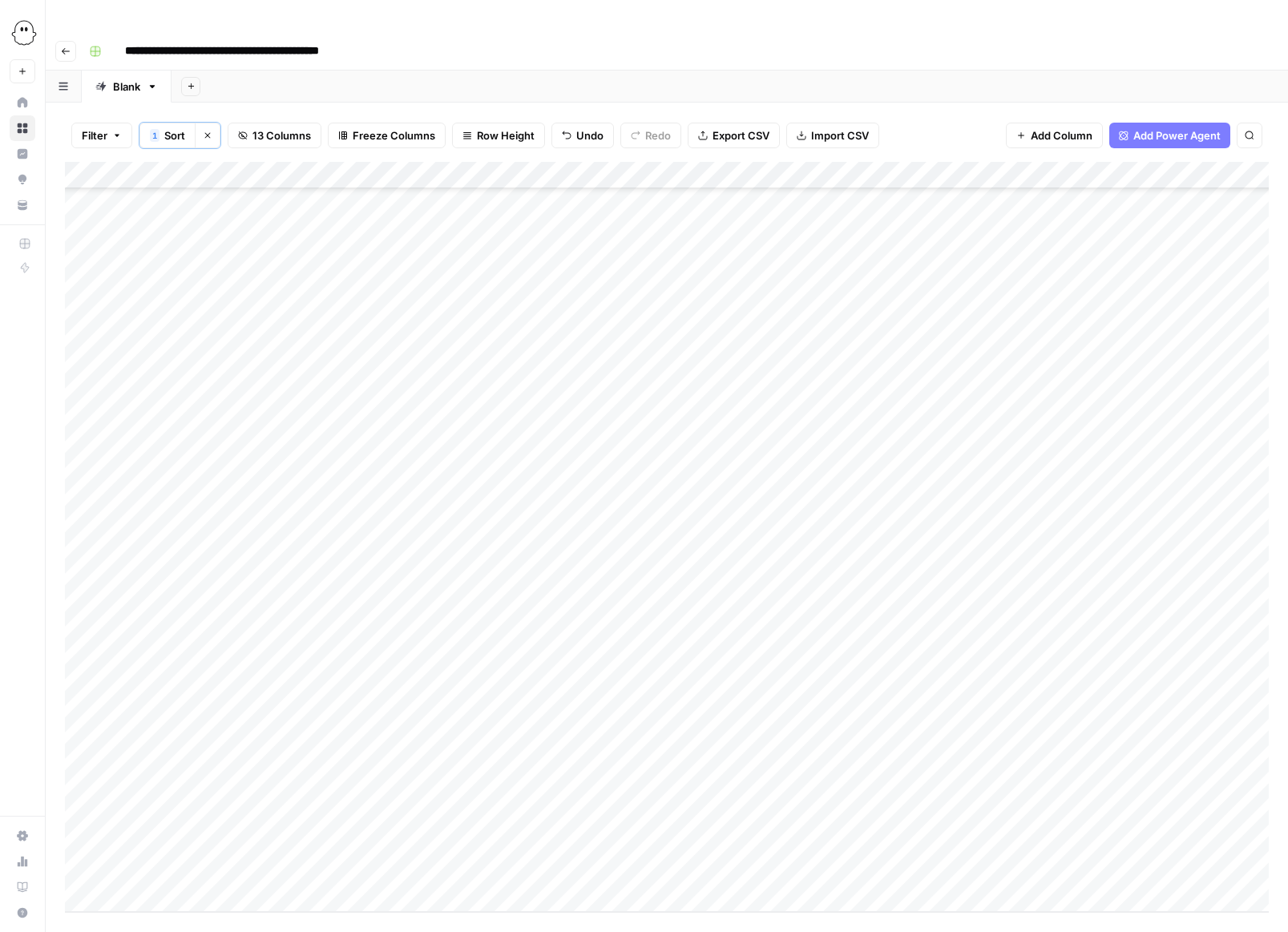
click at [403, 371] on div "Add Column" at bounding box center [666, 537] width 1204 height 750
click at [393, 371] on div "Add Column" at bounding box center [666, 537] width 1204 height 750
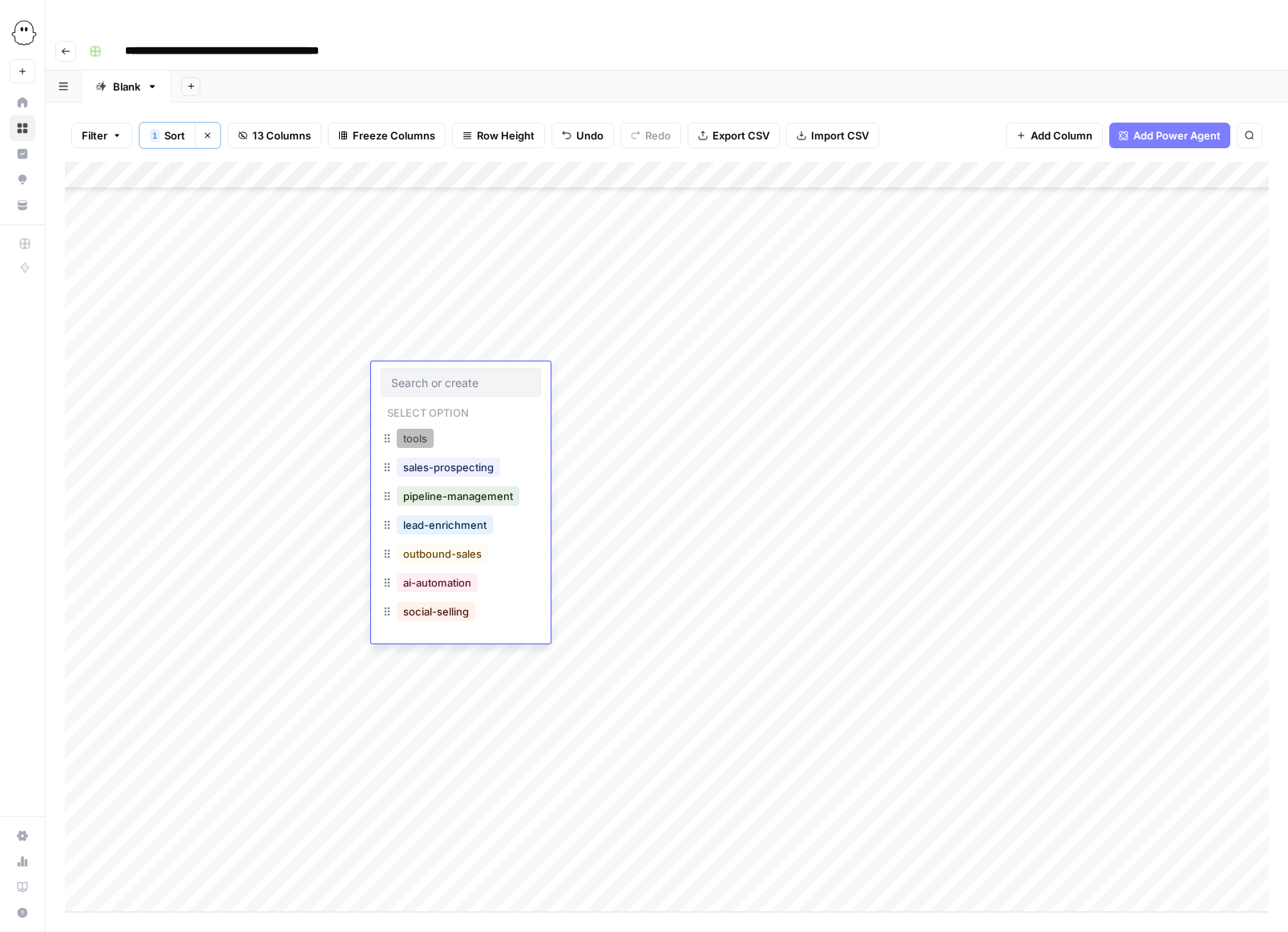
click at [411, 436] on button "tools" at bounding box center [415, 437] width 37 height 19
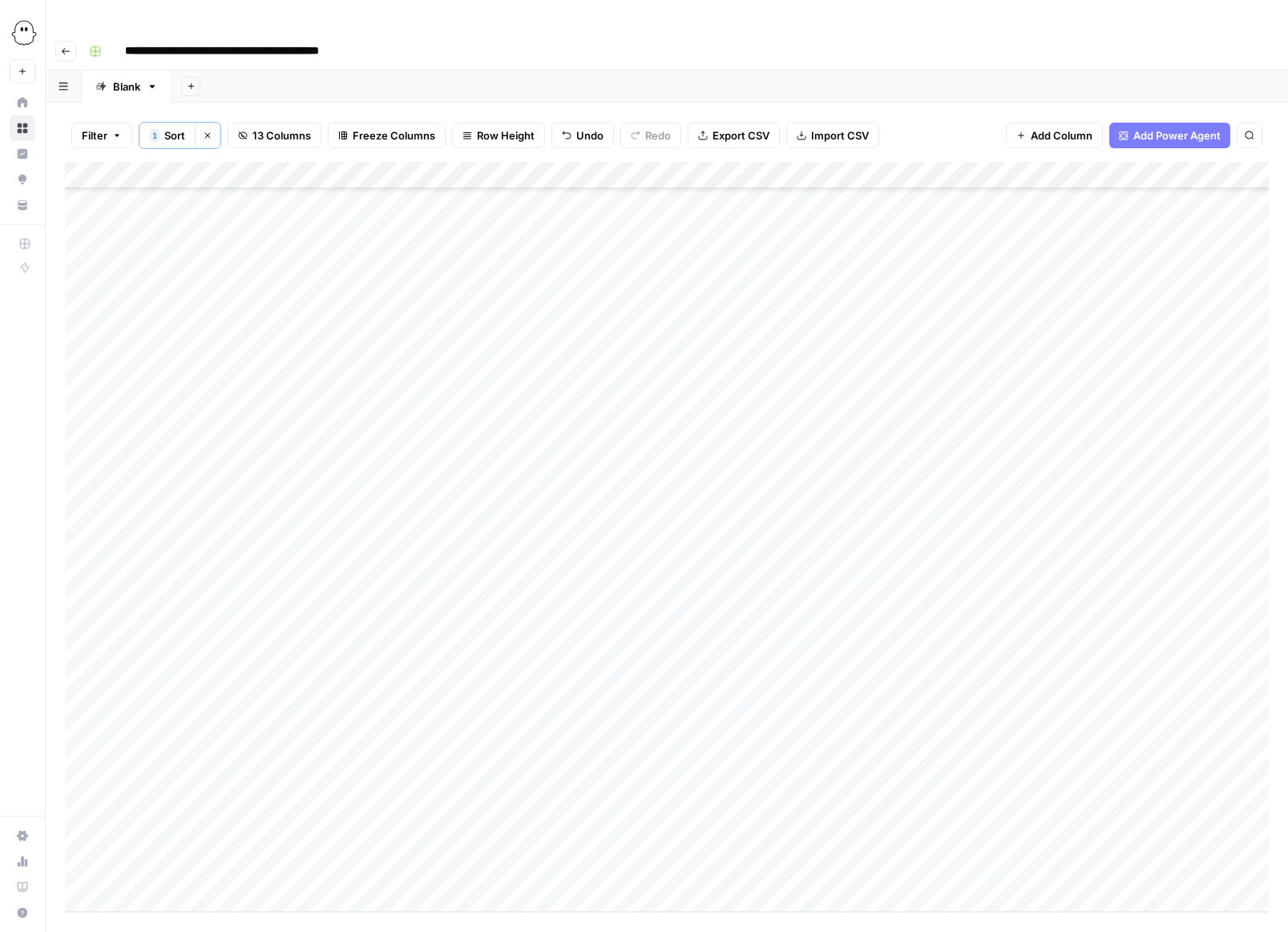
click at [411, 403] on div "Add Column" at bounding box center [666, 537] width 1204 height 750
click at [409, 402] on div "Add Column" at bounding box center [666, 537] width 1204 height 750
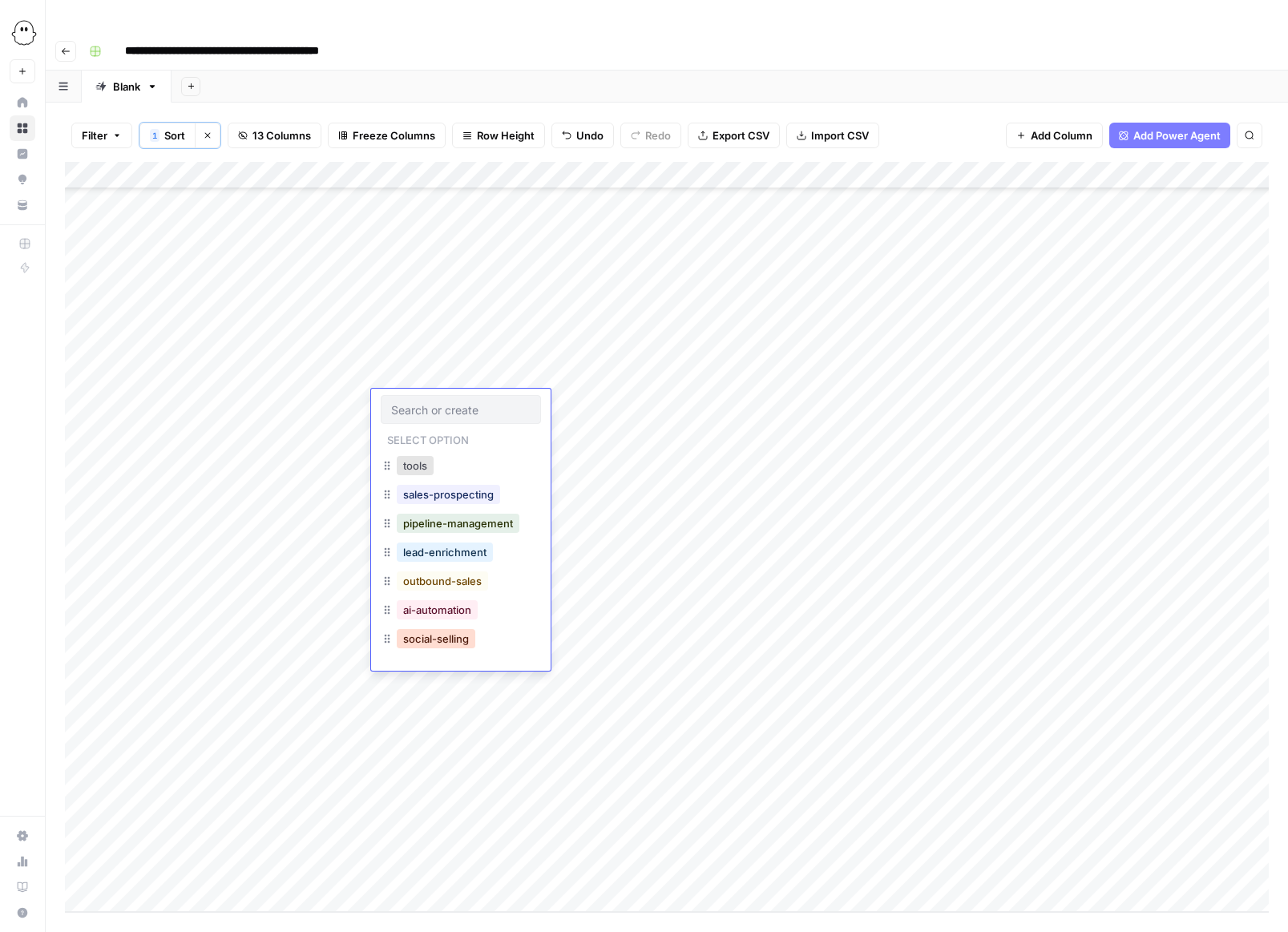
click at [424, 641] on button "social-selling" at bounding box center [437, 638] width 79 height 19
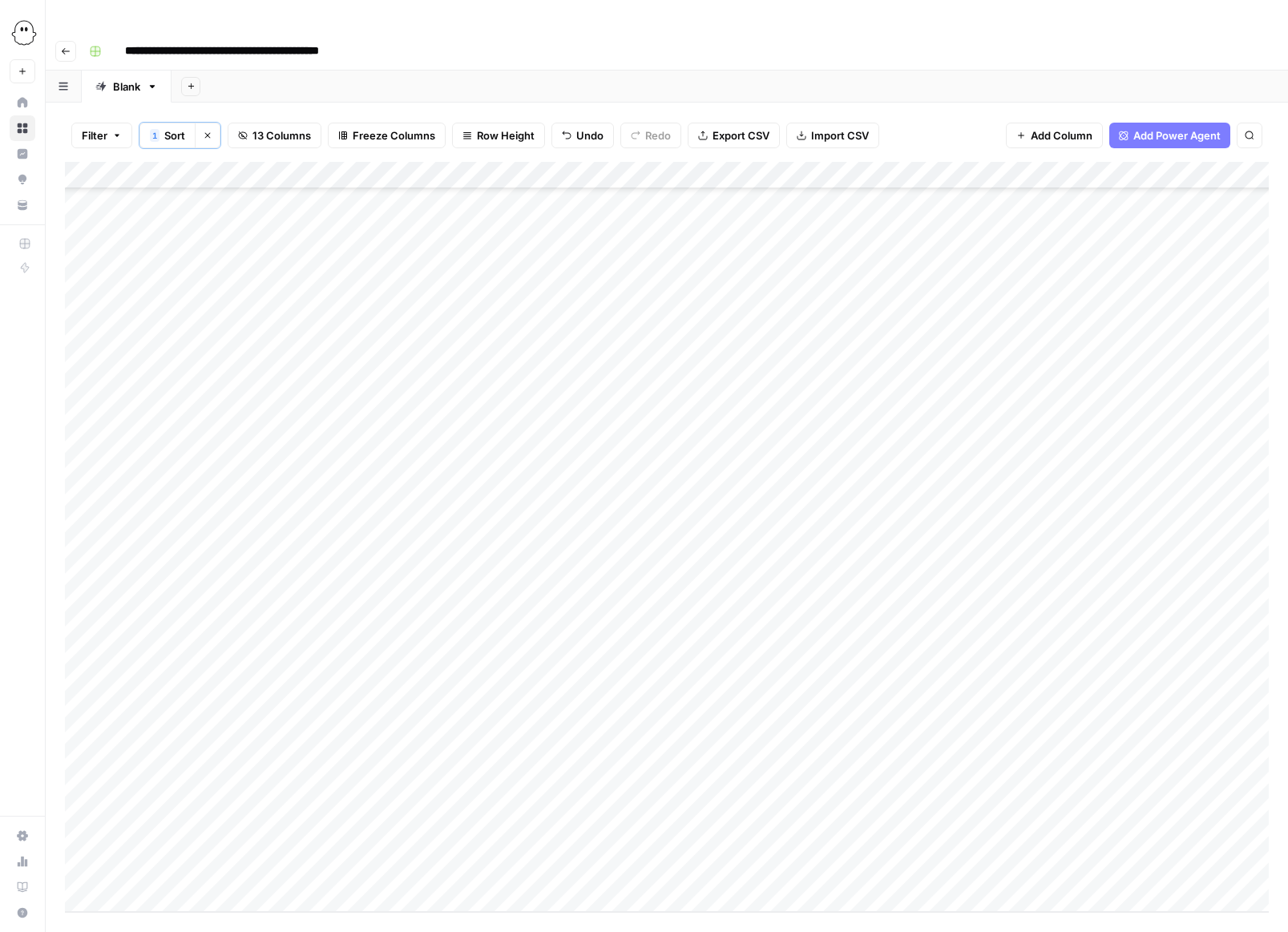
click at [406, 435] on div "Add Column" at bounding box center [666, 537] width 1204 height 750
click at [402, 433] on div "Add Column" at bounding box center [666, 537] width 1204 height 750
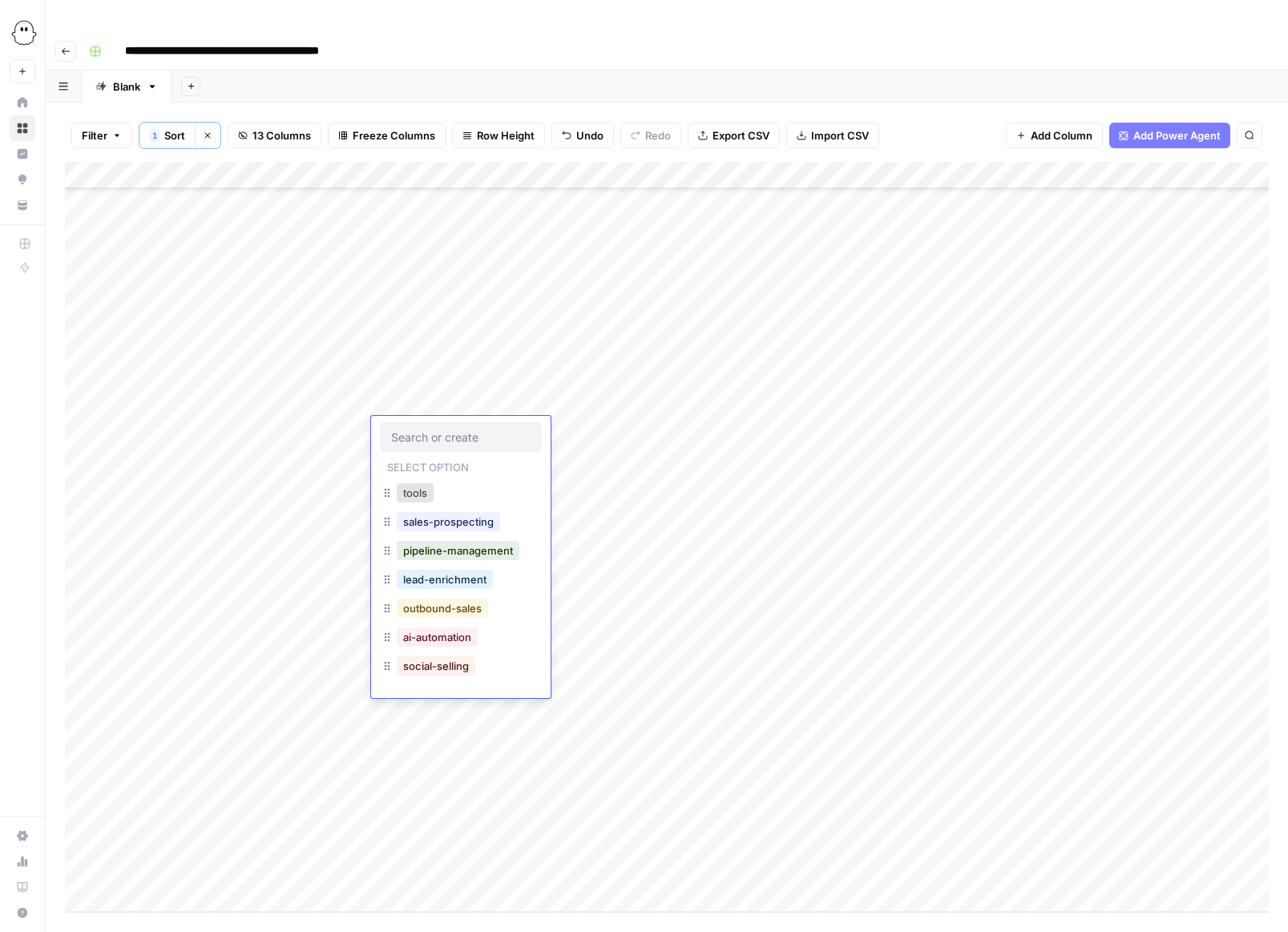
click at [426, 610] on button "outbound-sales" at bounding box center [443, 608] width 91 height 19
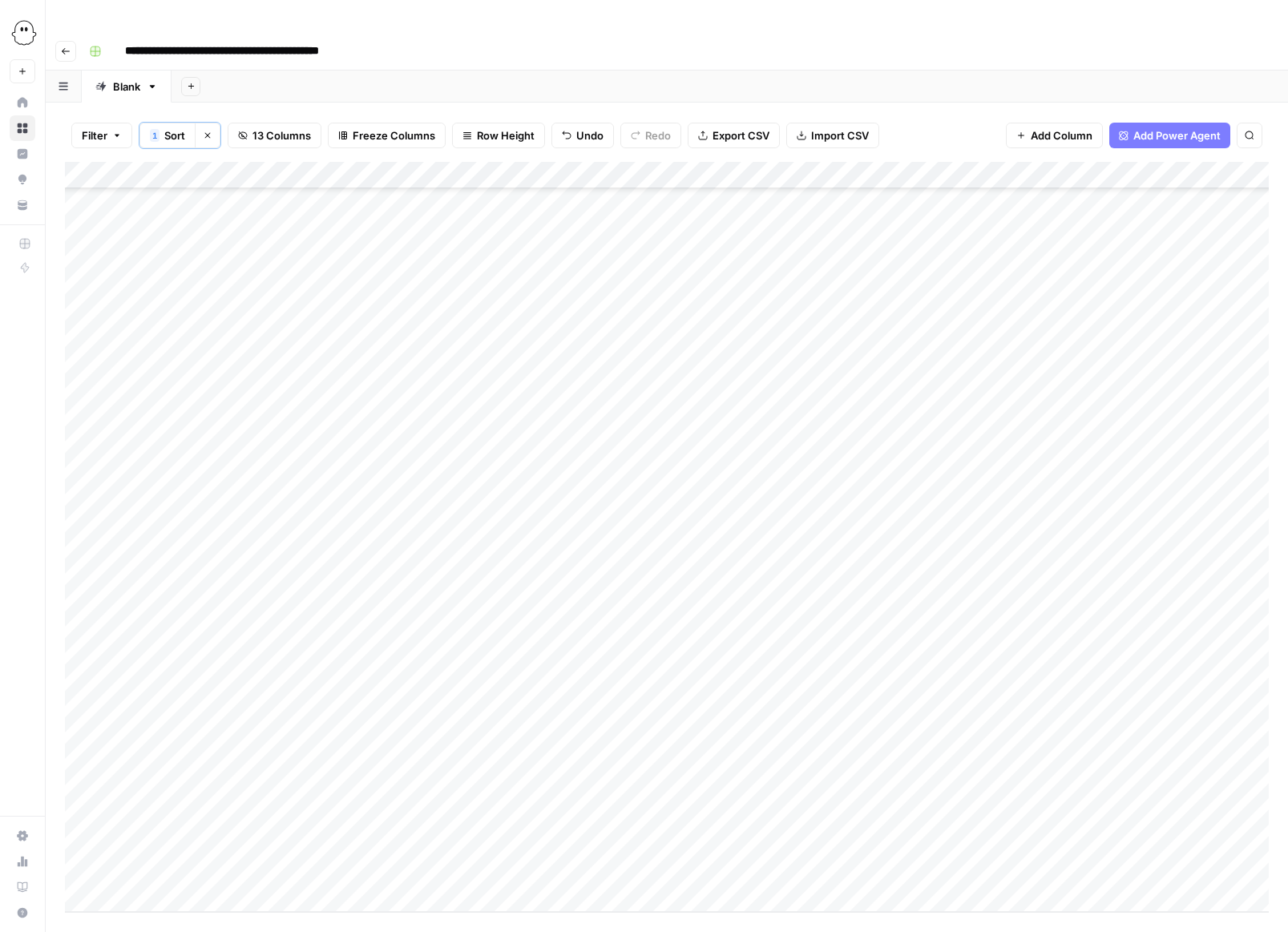
click at [401, 454] on div "Add Column" at bounding box center [666, 537] width 1204 height 750
click at [391, 454] on div "Add Column" at bounding box center [666, 537] width 1204 height 750
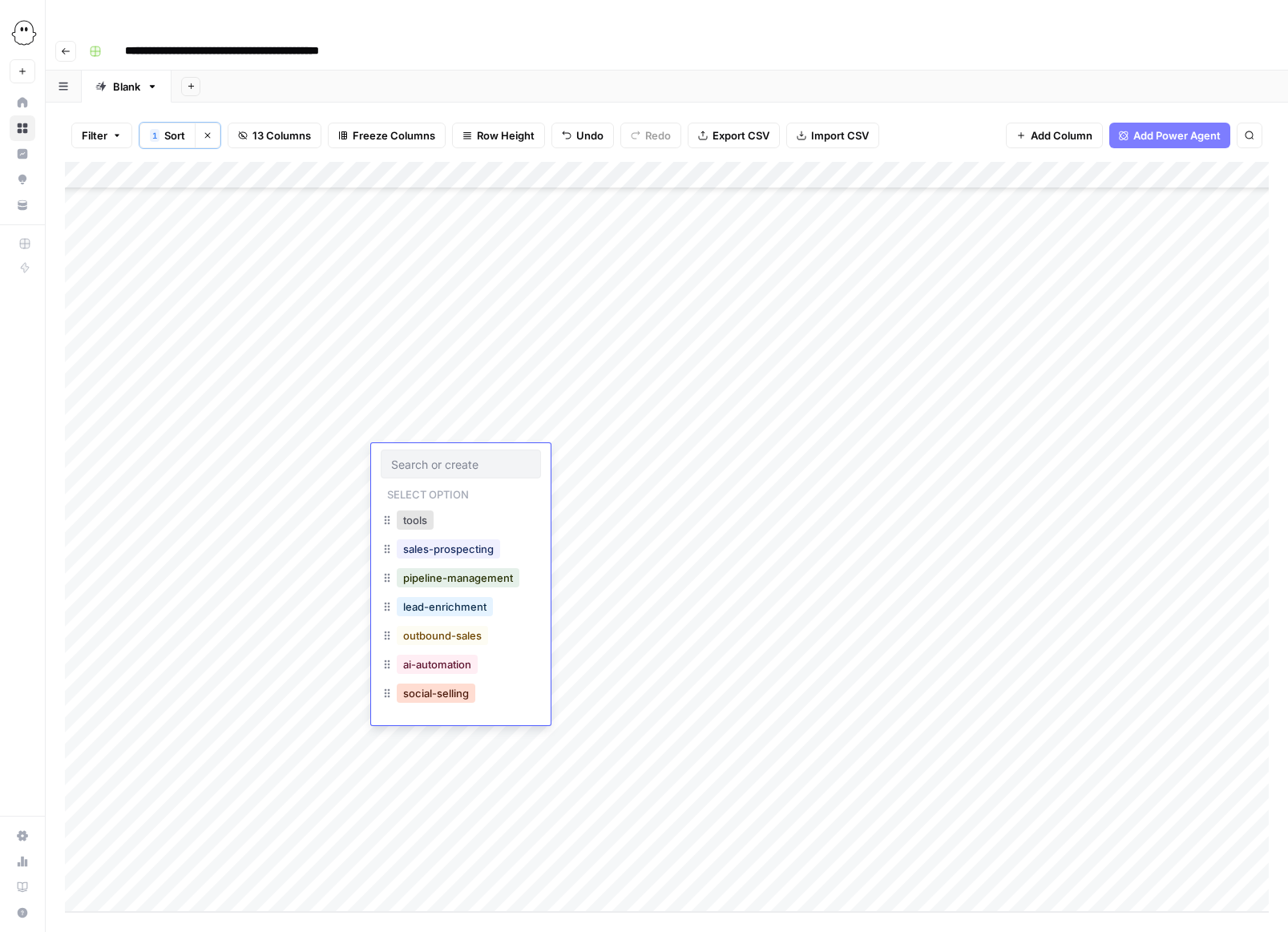
click at [423, 694] on button "social-selling" at bounding box center [437, 693] width 79 height 19
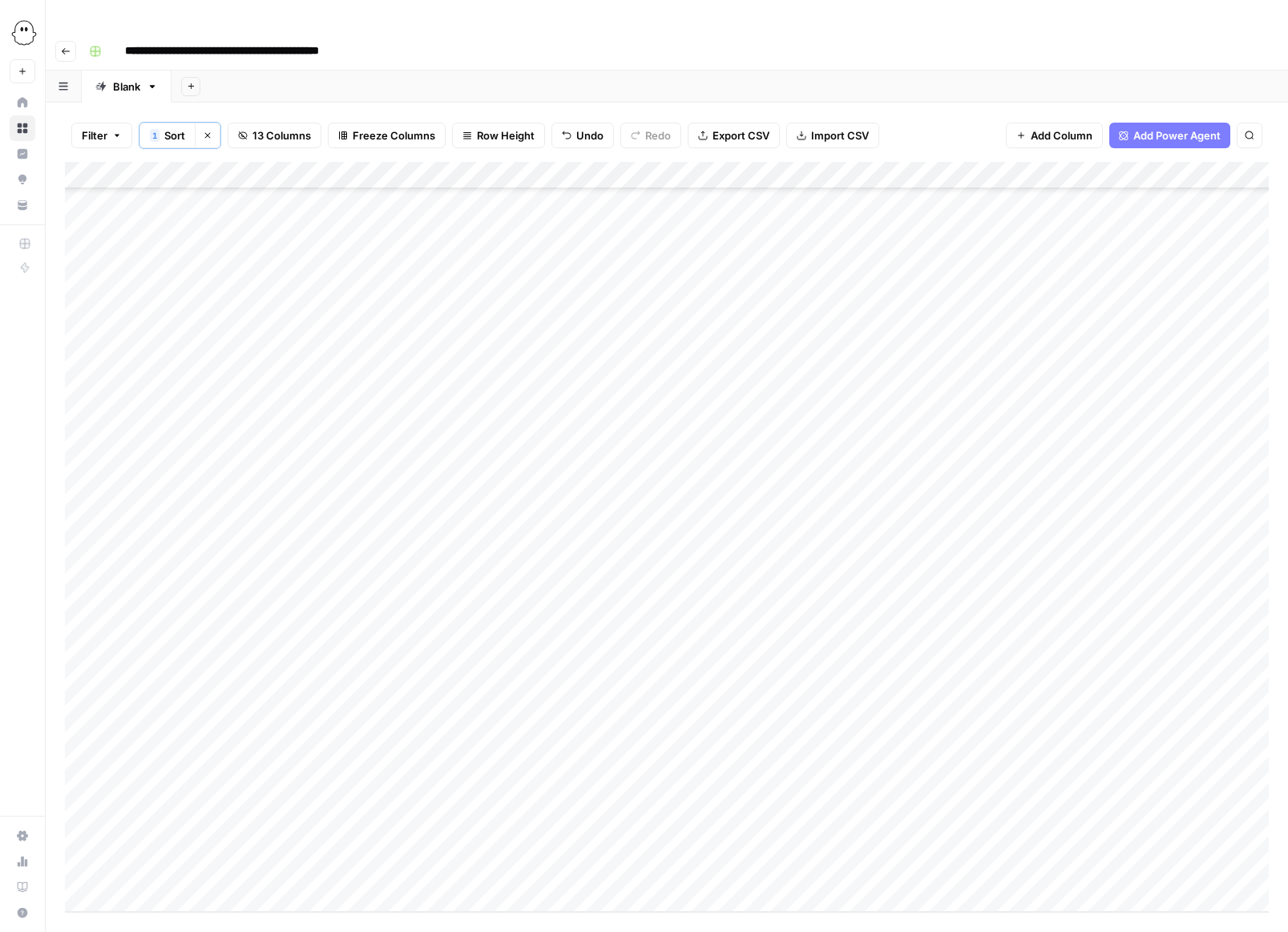
click at [403, 487] on div "Add Column" at bounding box center [666, 537] width 1204 height 750
click at [400, 487] on div "Add Column" at bounding box center [666, 537] width 1204 height 750
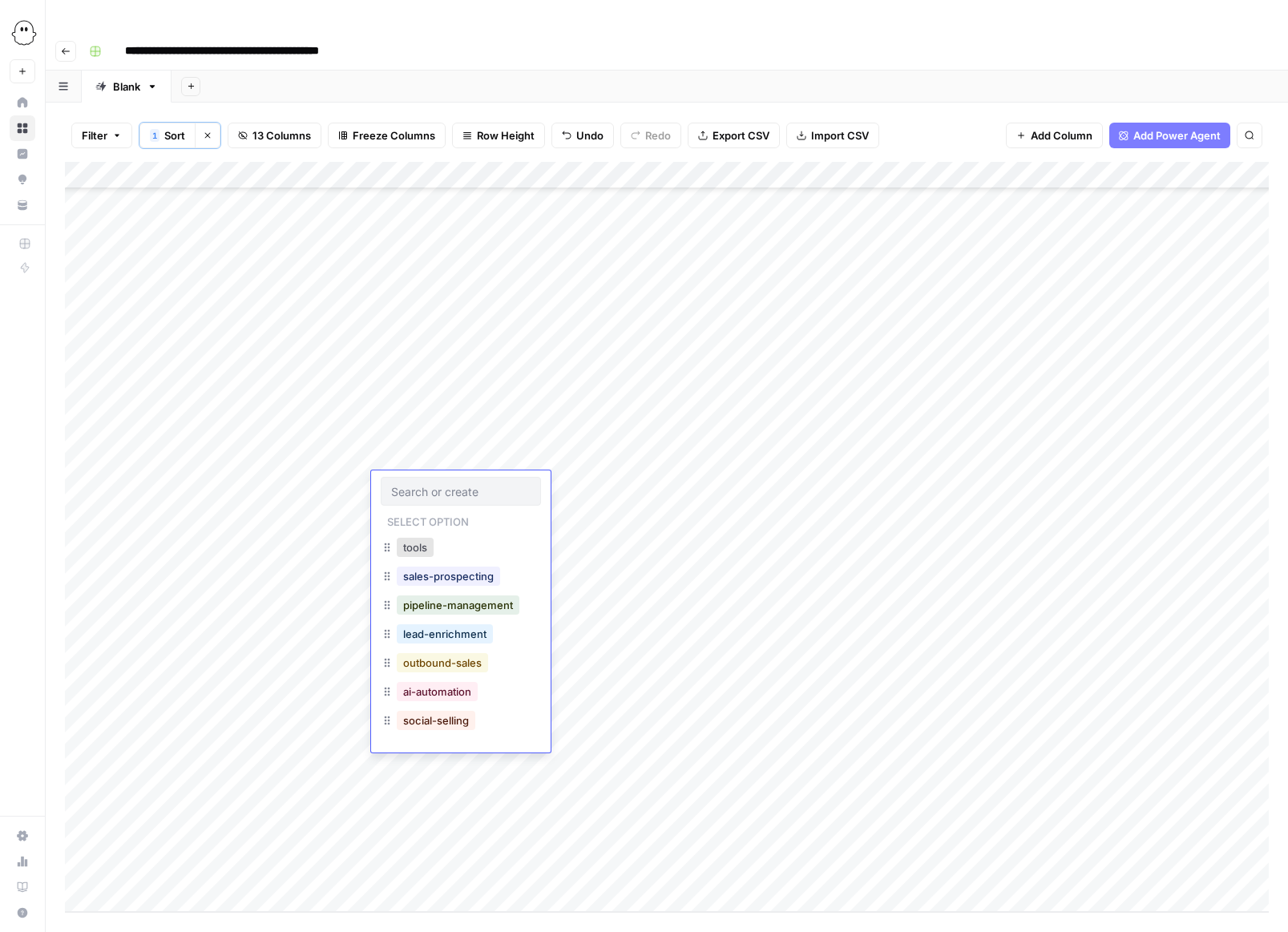
click at [437, 664] on button "outbound-sales" at bounding box center [443, 662] width 91 height 19
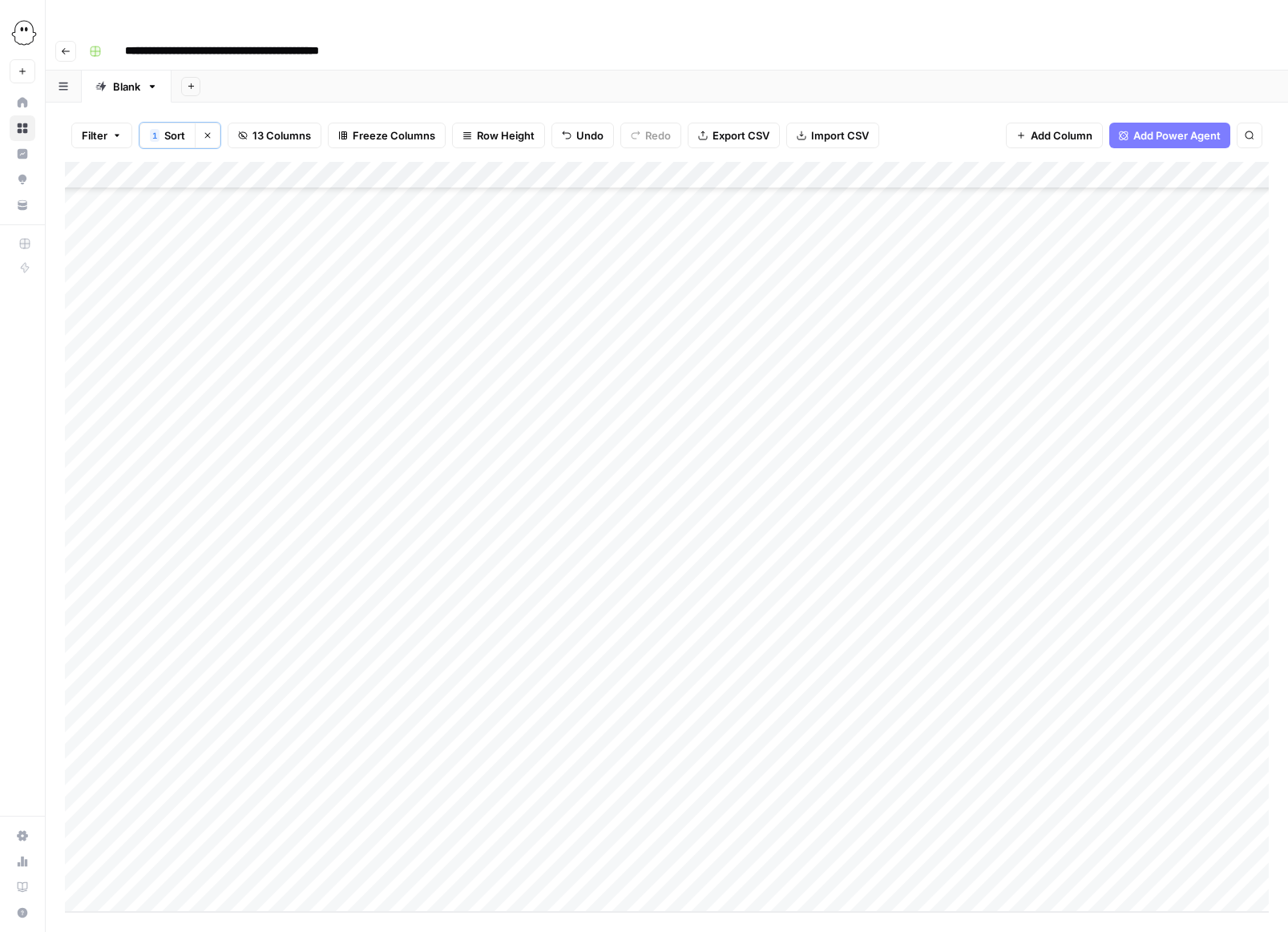
click at [413, 520] on div "Add Column" at bounding box center [666, 537] width 1204 height 750
click at [406, 520] on div "Add Column" at bounding box center [666, 537] width 1204 height 750
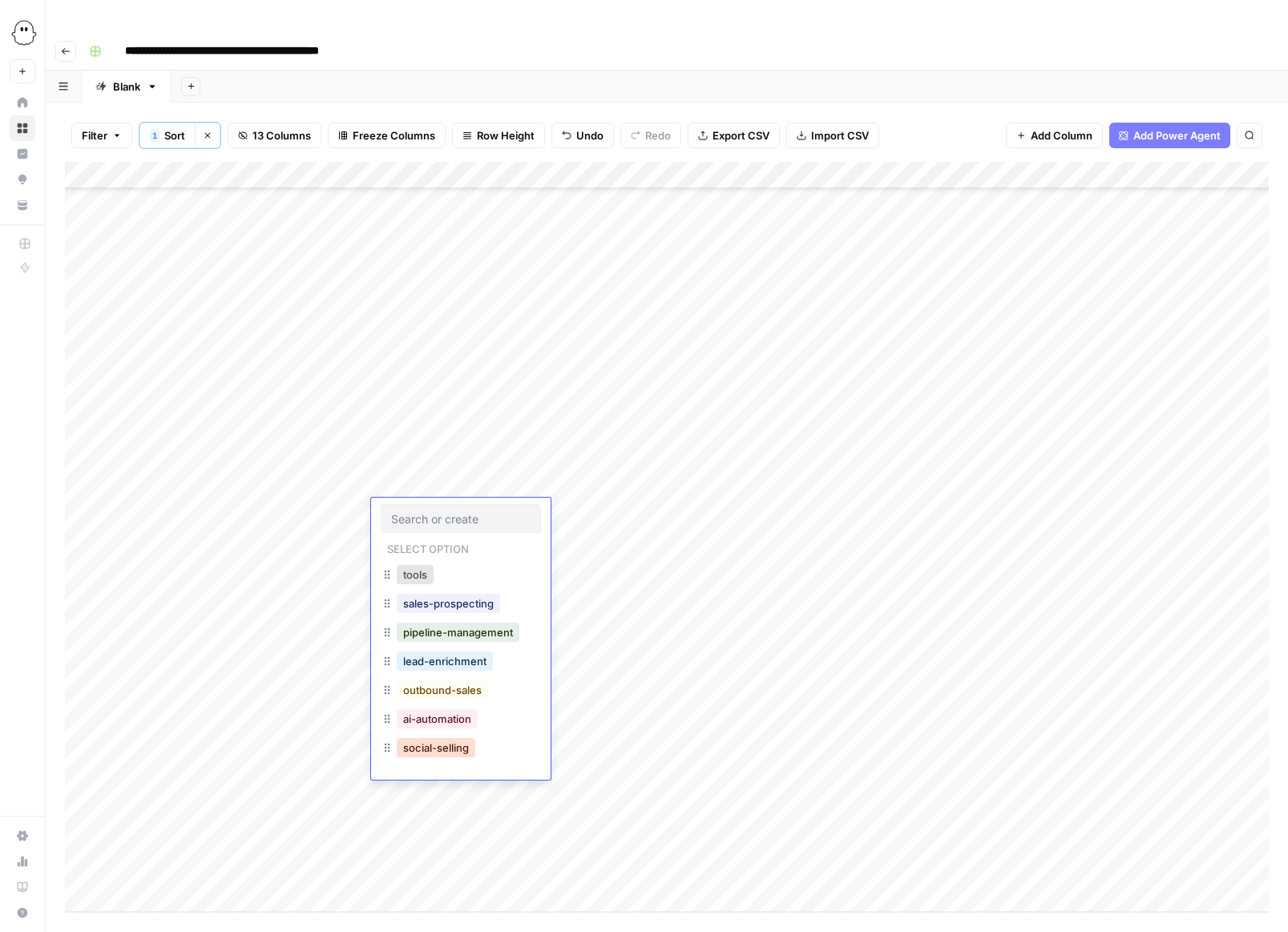
click at [431, 749] on button "social-selling" at bounding box center [437, 747] width 79 height 19
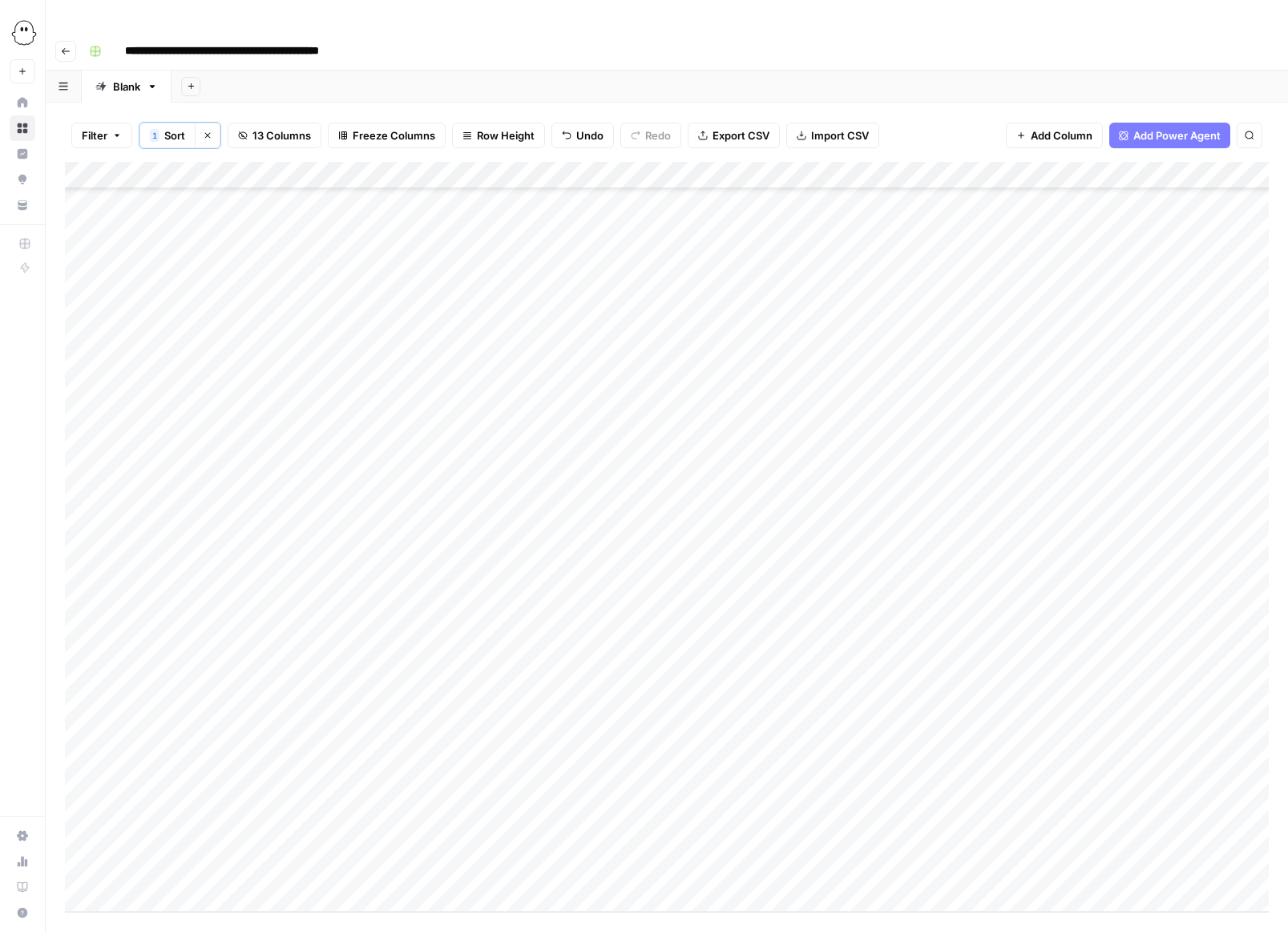
click at [421, 546] on div "Add Column" at bounding box center [666, 537] width 1204 height 750
click at [413, 546] on div "Add Column" at bounding box center [666, 537] width 1204 height 750
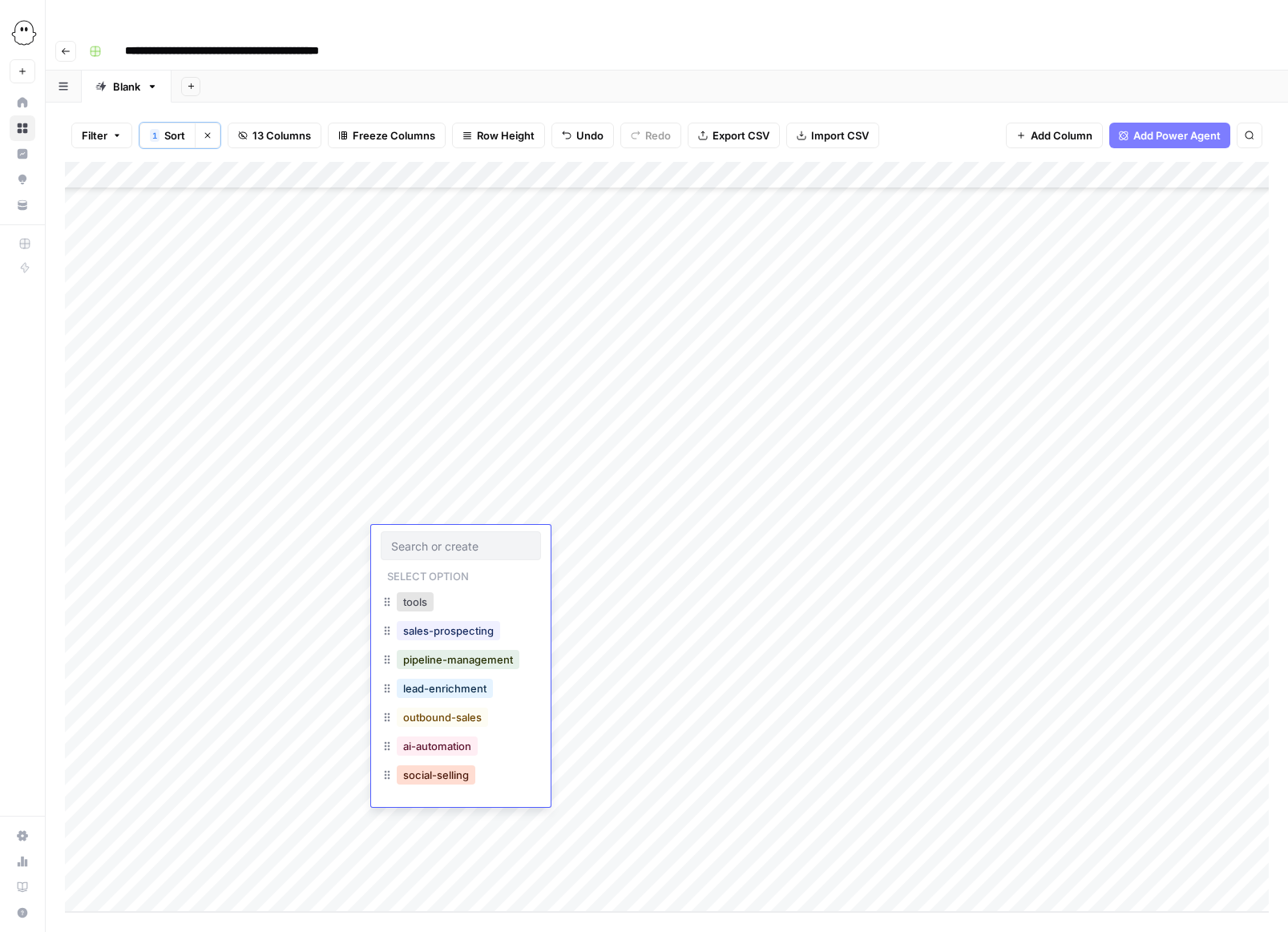
click at [421, 773] on button "social-selling" at bounding box center [437, 774] width 79 height 19
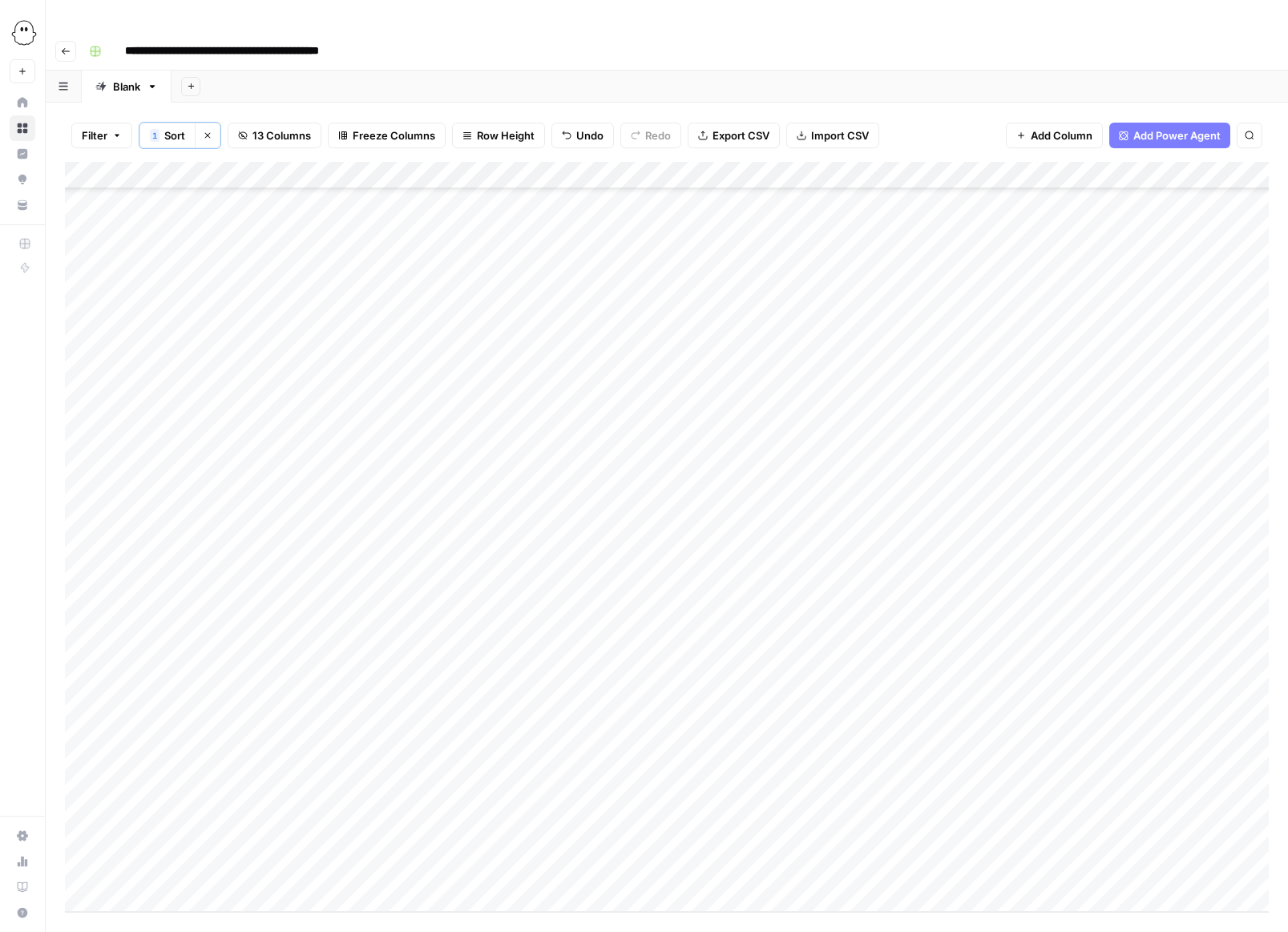
click at [406, 565] on div "Add Column" at bounding box center [666, 537] width 1204 height 750
click at [399, 565] on div "Add Column" at bounding box center [666, 537] width 1204 height 750
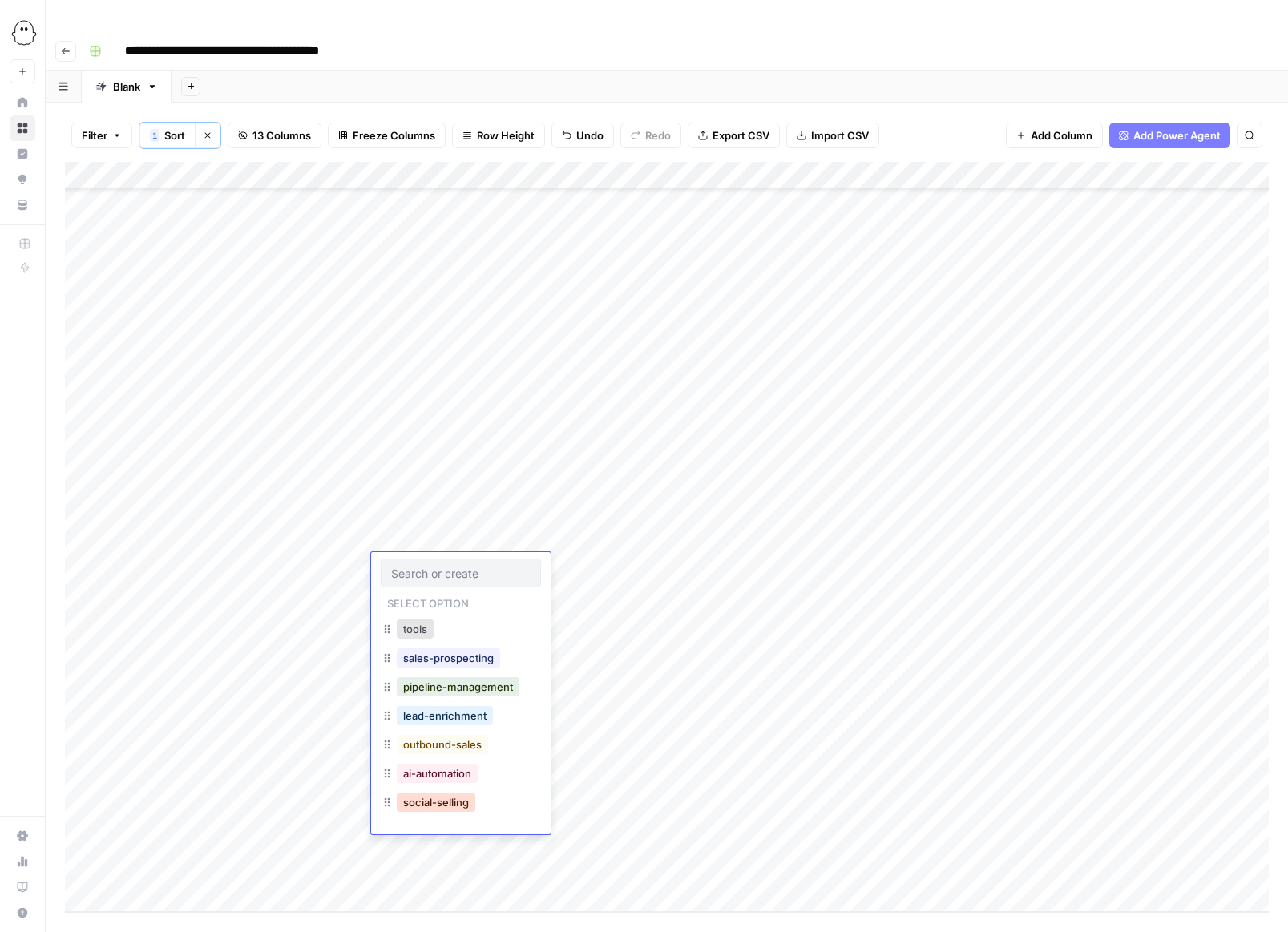
click at [422, 801] on button "social-selling" at bounding box center [437, 801] width 79 height 19
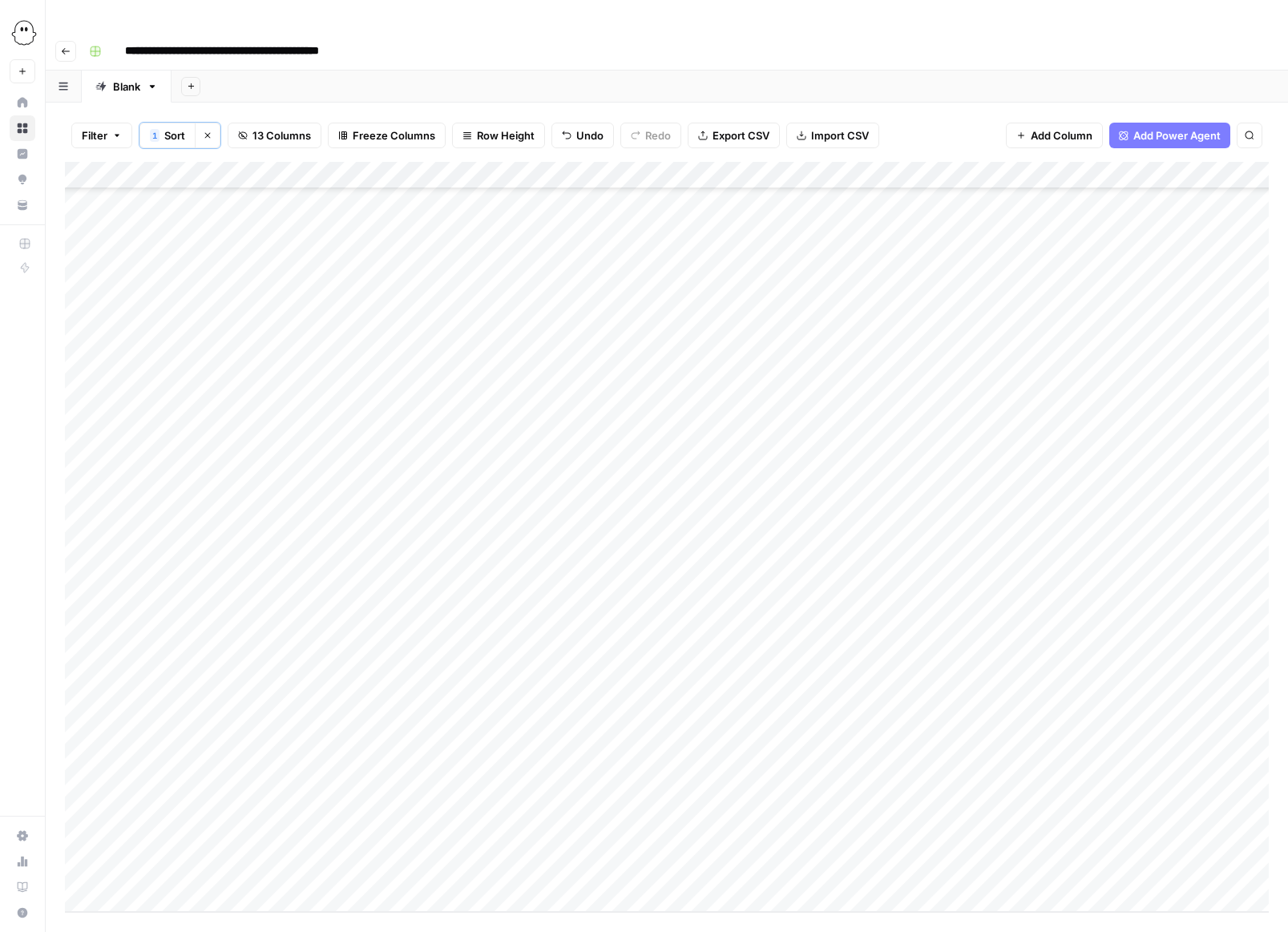
click at [419, 596] on div "Add Column" at bounding box center [666, 537] width 1204 height 750
click at [418, 596] on div "Add Column" at bounding box center [666, 537] width 1204 height 750
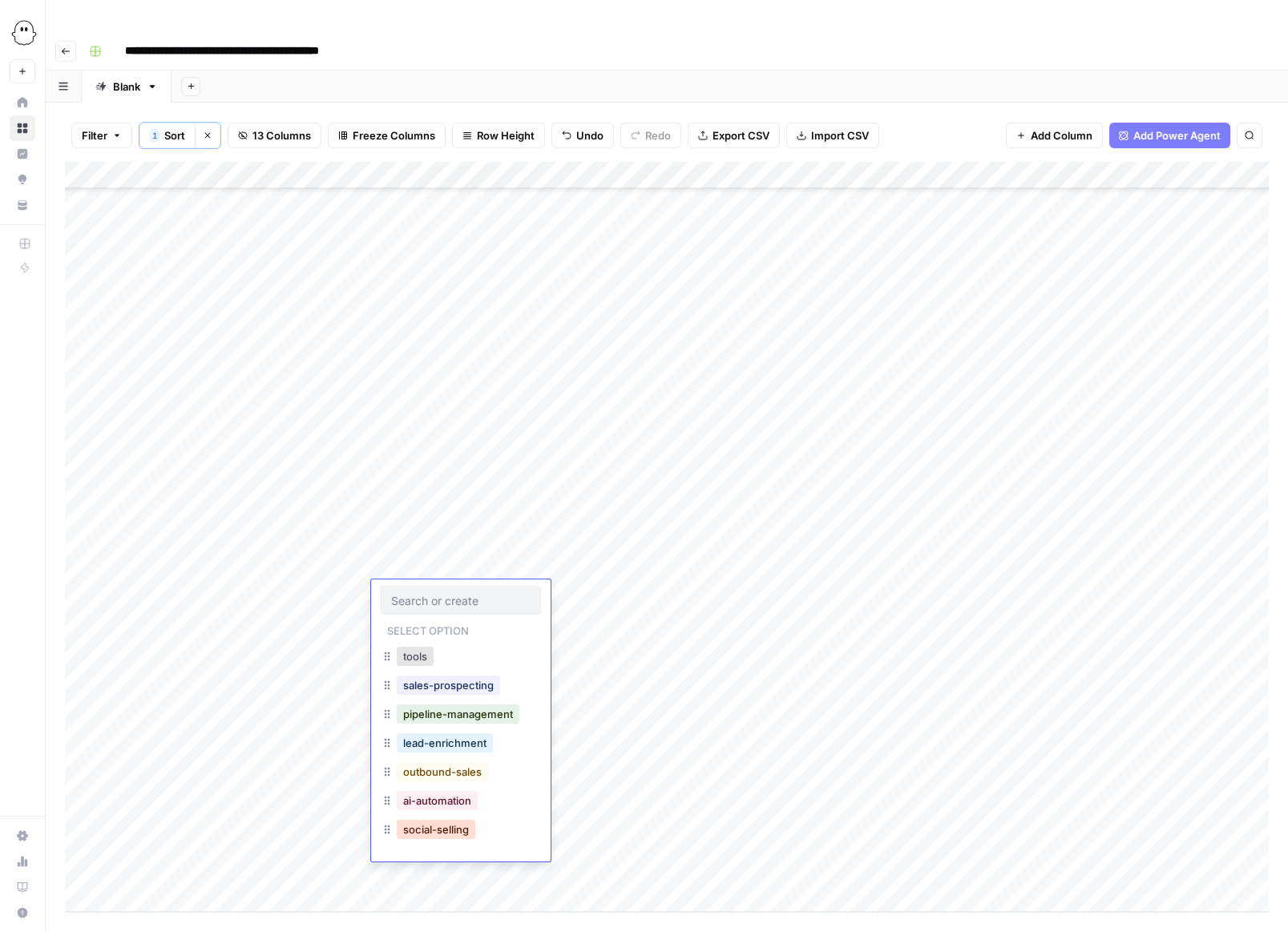
click at [437, 834] on button "social-selling" at bounding box center [437, 829] width 79 height 19
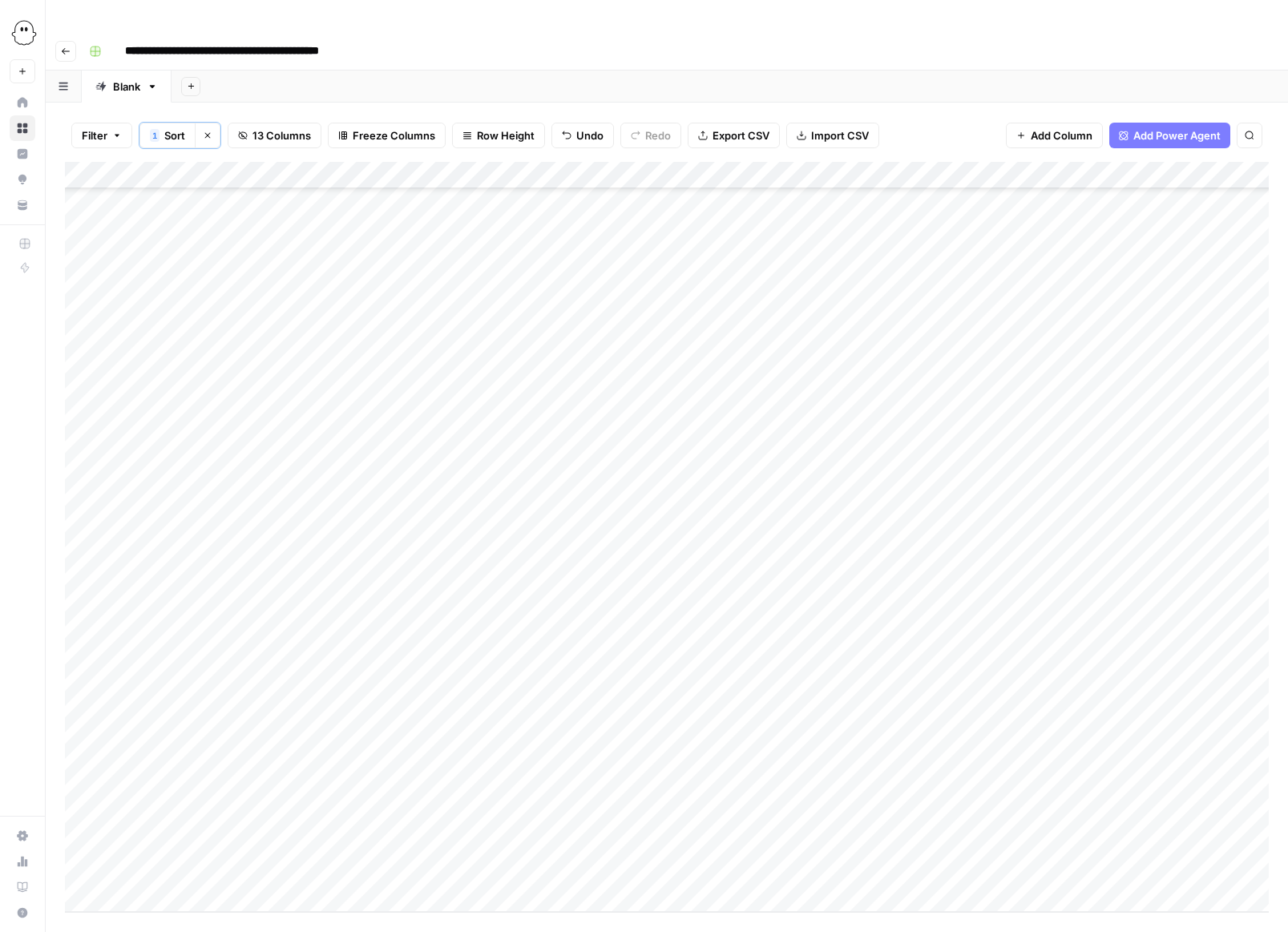
click at [422, 617] on div "Add Column" at bounding box center [666, 537] width 1204 height 750
click at [399, 618] on div "Add Column" at bounding box center [666, 537] width 1204 height 750
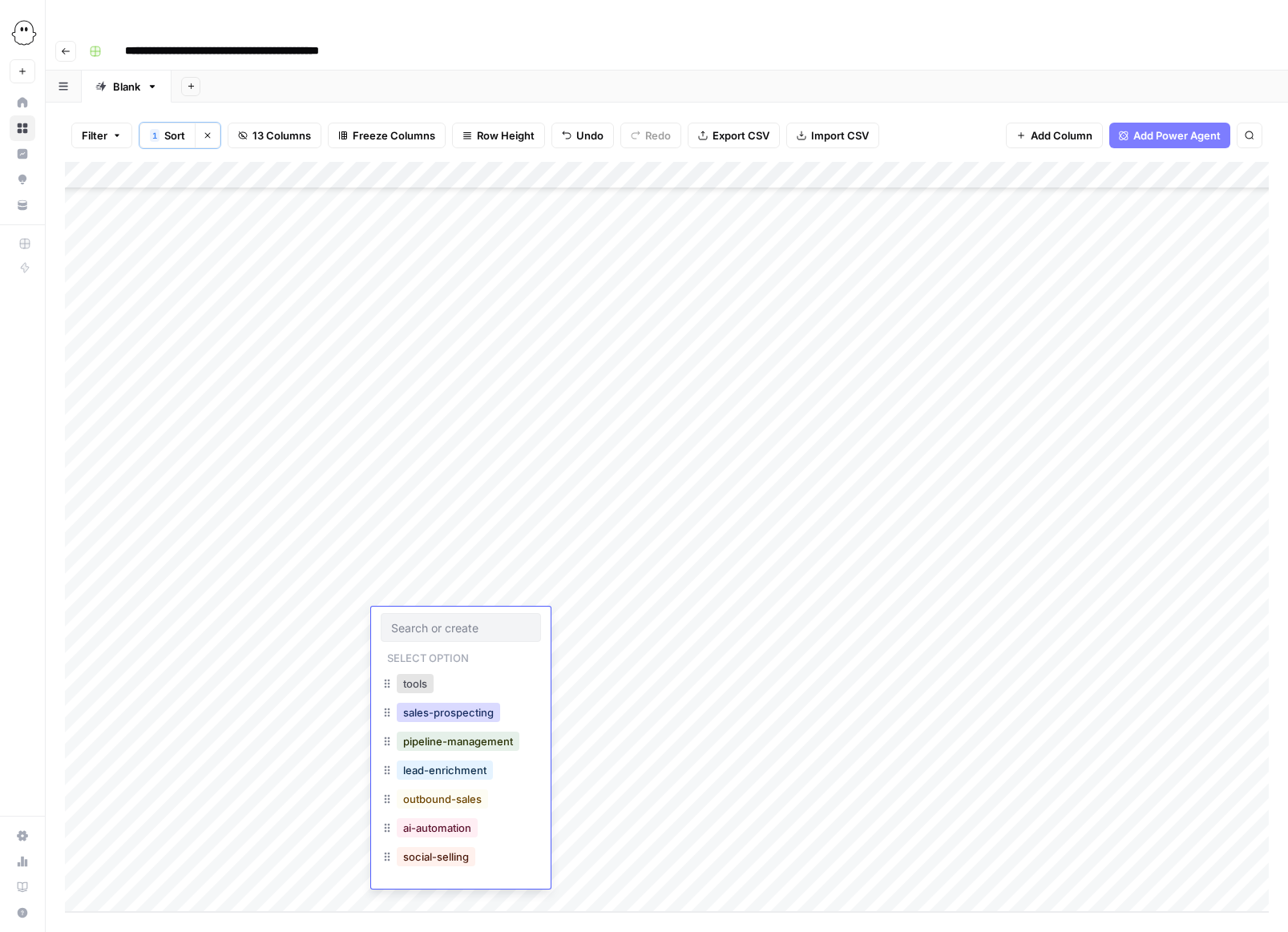
click at [442, 714] on button "sales-prospecting" at bounding box center [448, 712] width 103 height 19
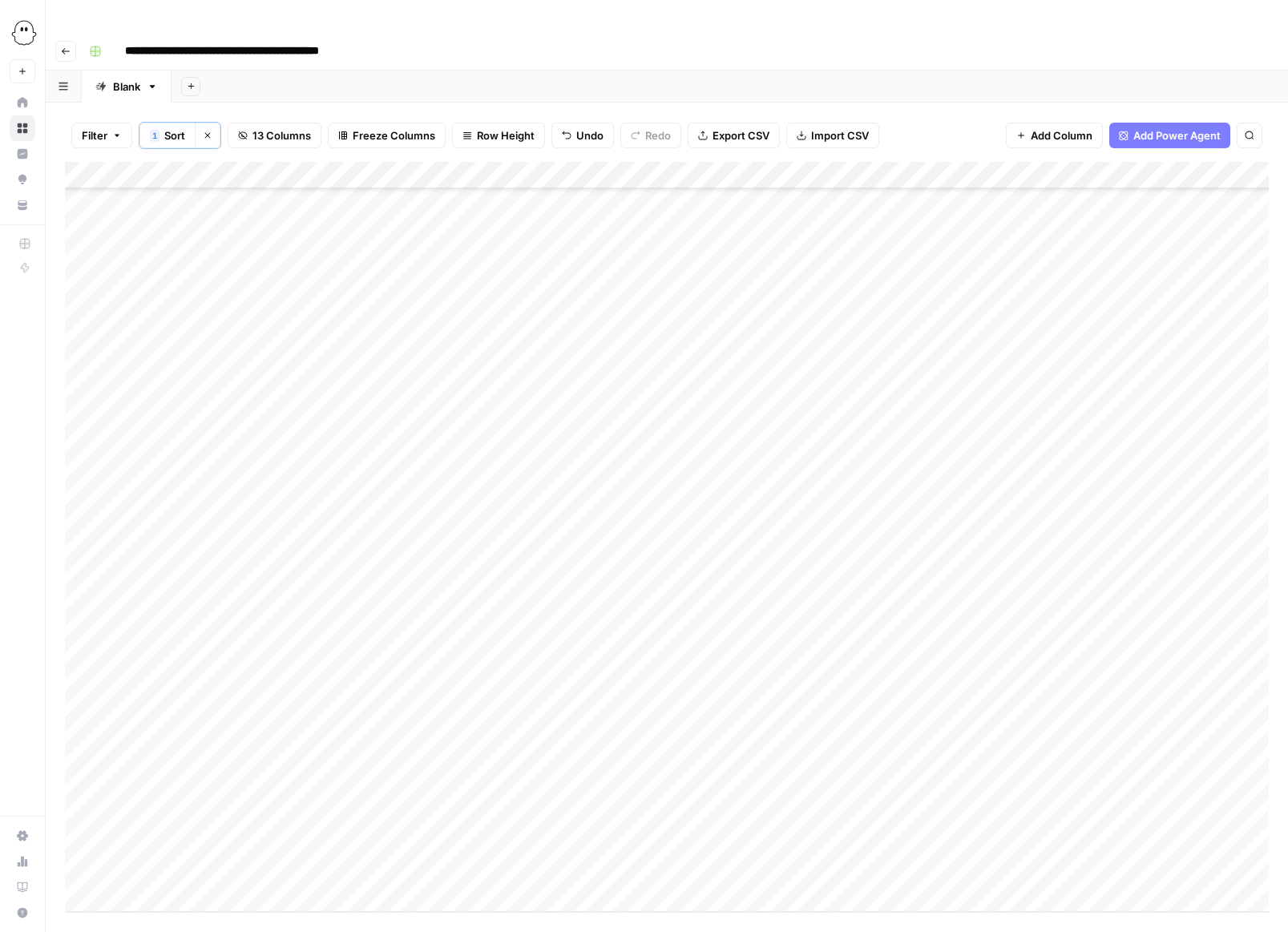
click at [437, 654] on div "Add Column" at bounding box center [666, 537] width 1204 height 750
click at [430, 654] on div "Add Column" at bounding box center [666, 537] width 1204 height 750
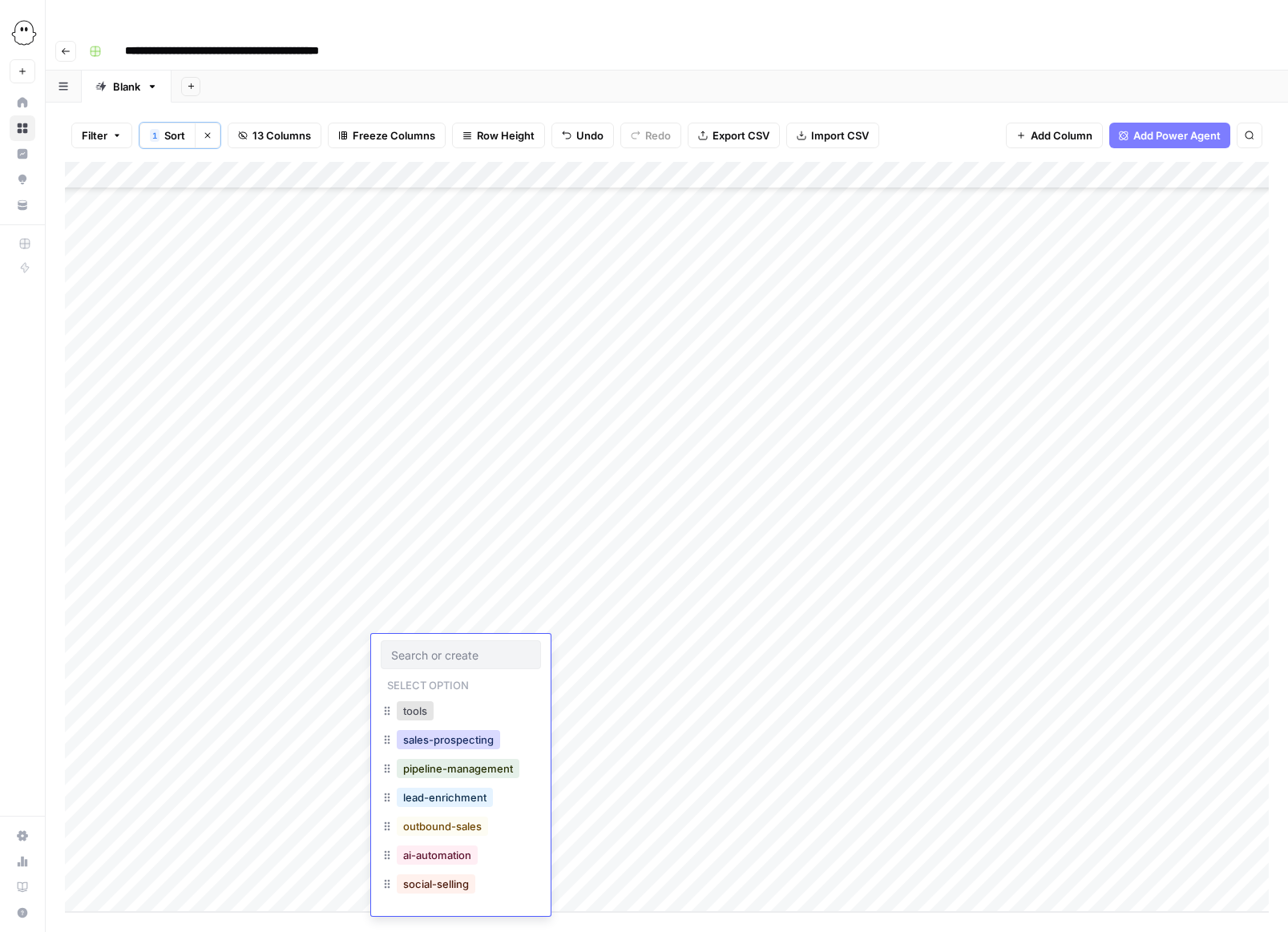
click at [444, 738] on button "sales-prospecting" at bounding box center [448, 739] width 103 height 19
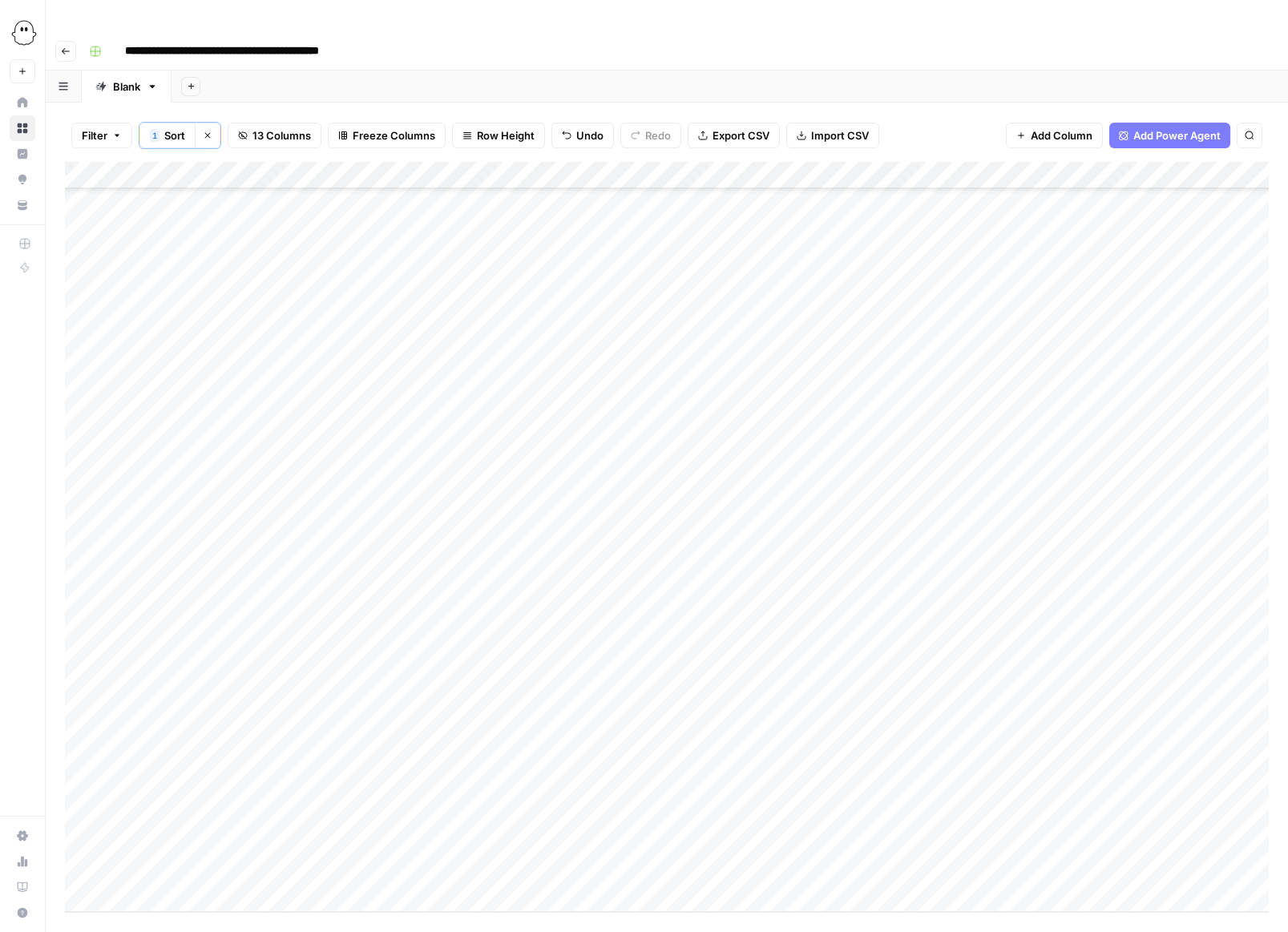
click at [435, 676] on div "Add Column" at bounding box center [666, 537] width 1204 height 750
click at [414, 676] on div "Add Column" at bounding box center [666, 537] width 1204 height 750
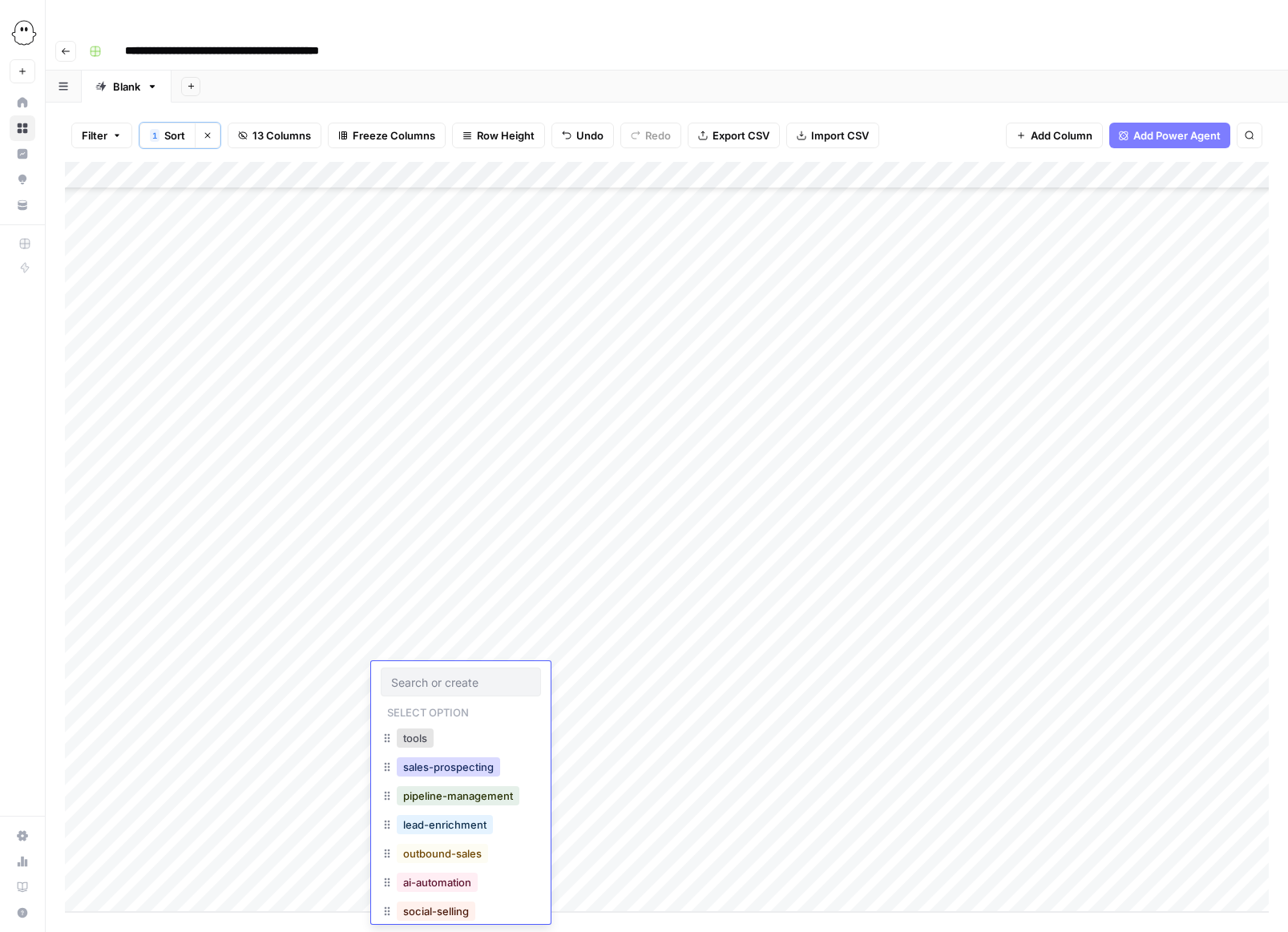
click at [419, 768] on button "sales-prospecting" at bounding box center [448, 766] width 103 height 19
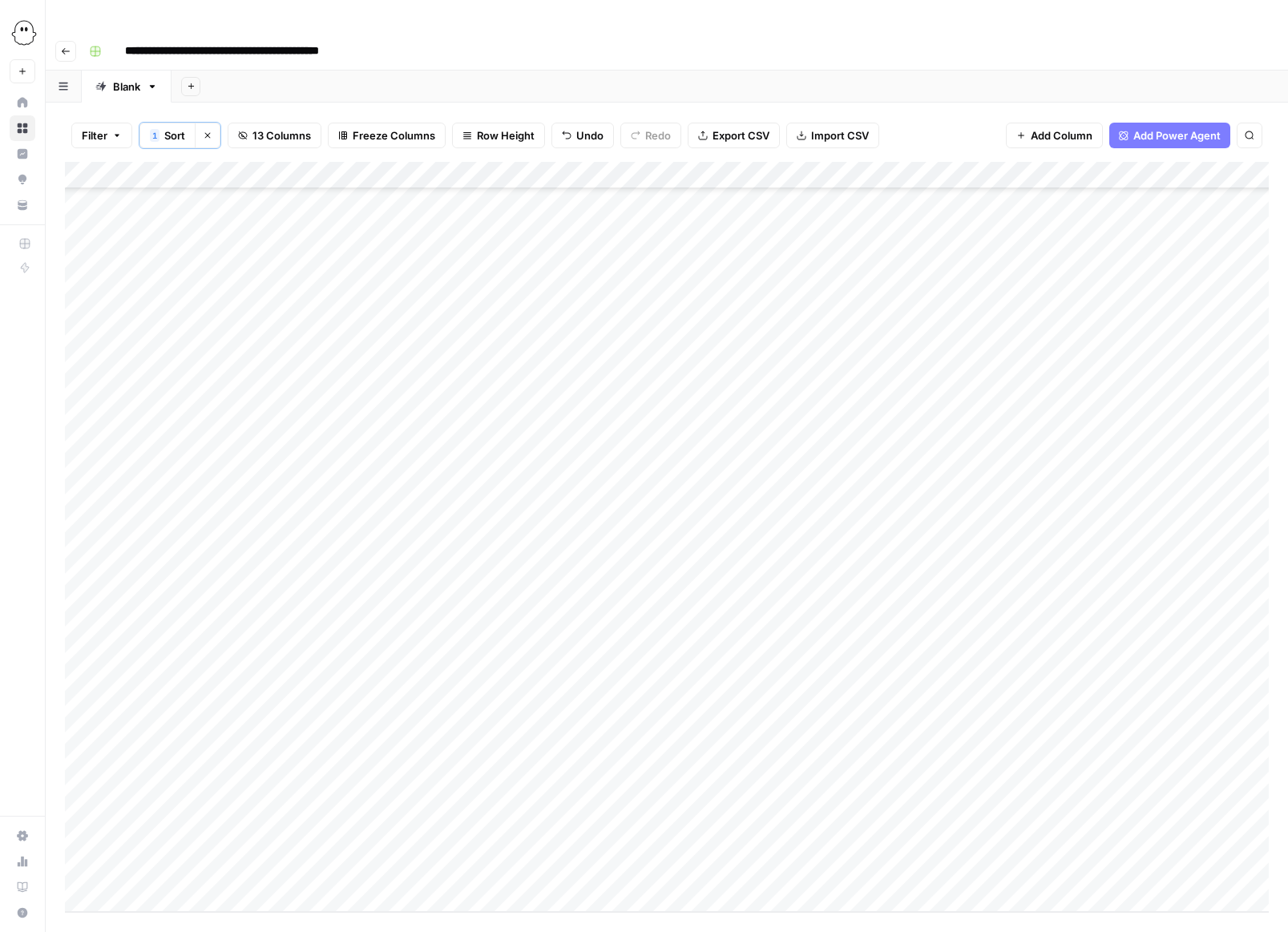
click at [423, 702] on div "Add Column" at bounding box center [666, 537] width 1204 height 750
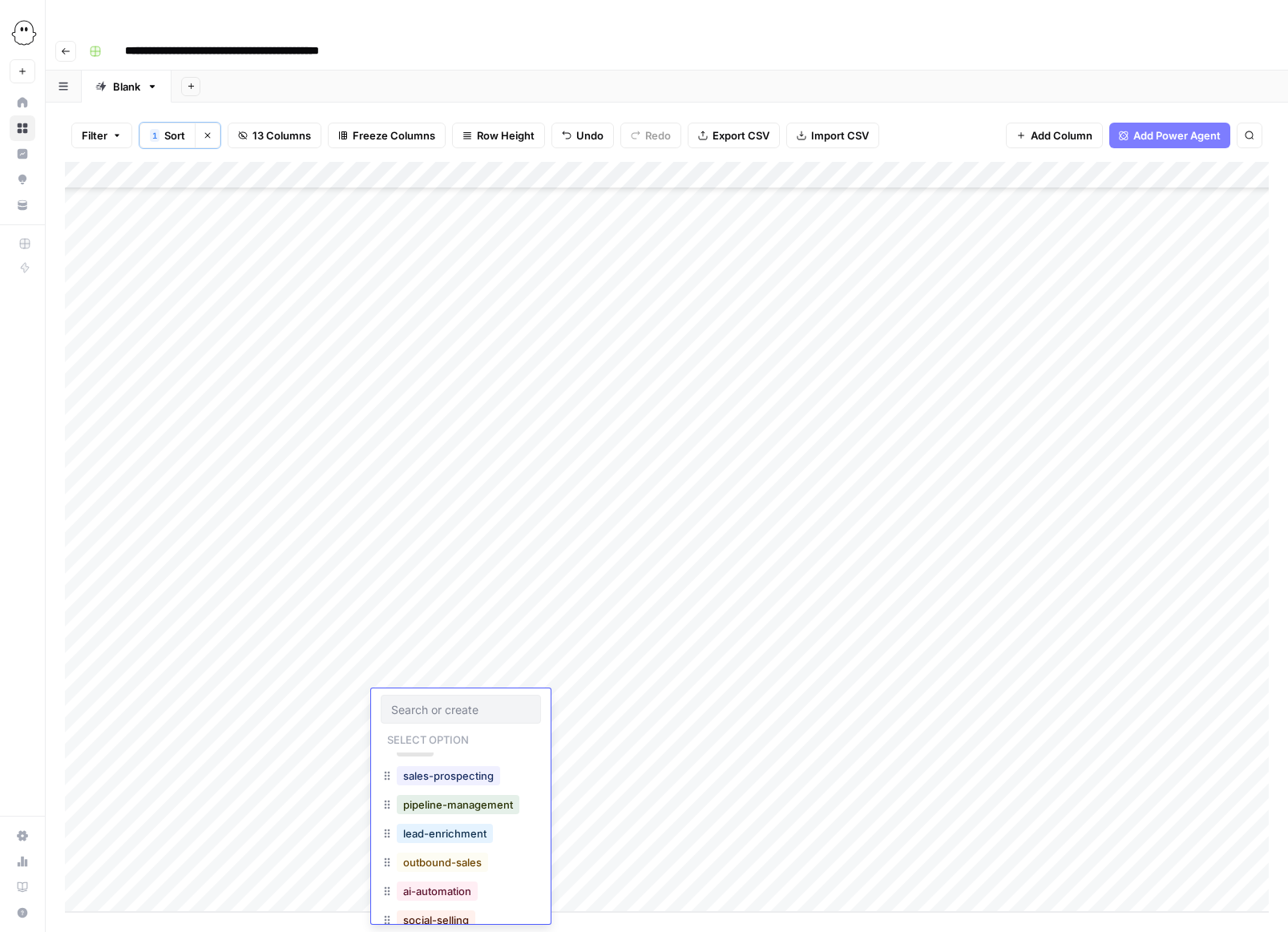
scroll to position [26, 0]
click at [440, 888] on button "ai-automation" at bounding box center [437, 884] width 81 height 19
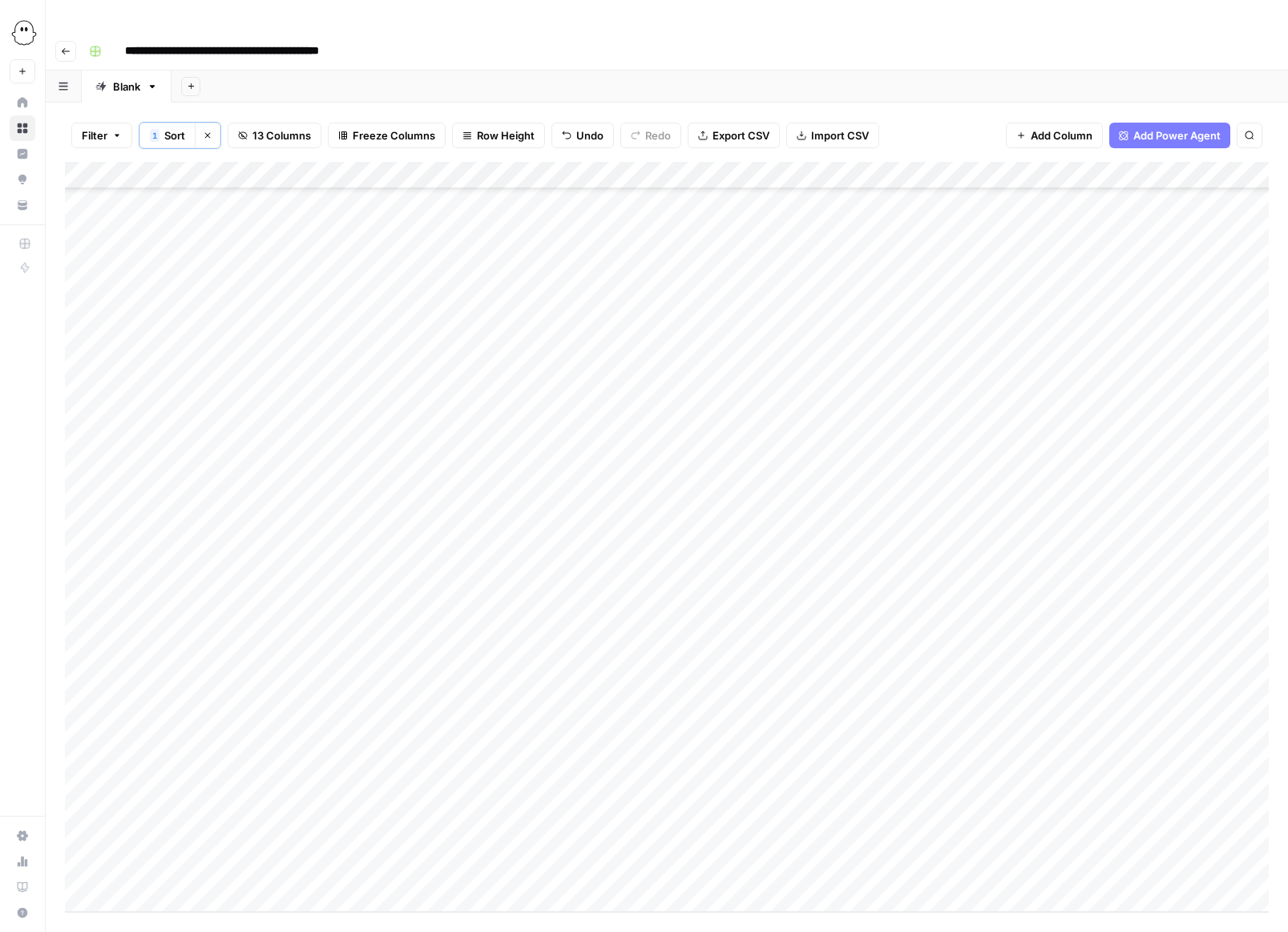
click at [707, 350] on div "Add Column" at bounding box center [666, 537] width 1204 height 750
type input "**********"
click at [860, 419] on div "Add Column" at bounding box center [666, 537] width 1204 height 750
click at [860, 347] on div "Add Column" at bounding box center [666, 537] width 1204 height 750
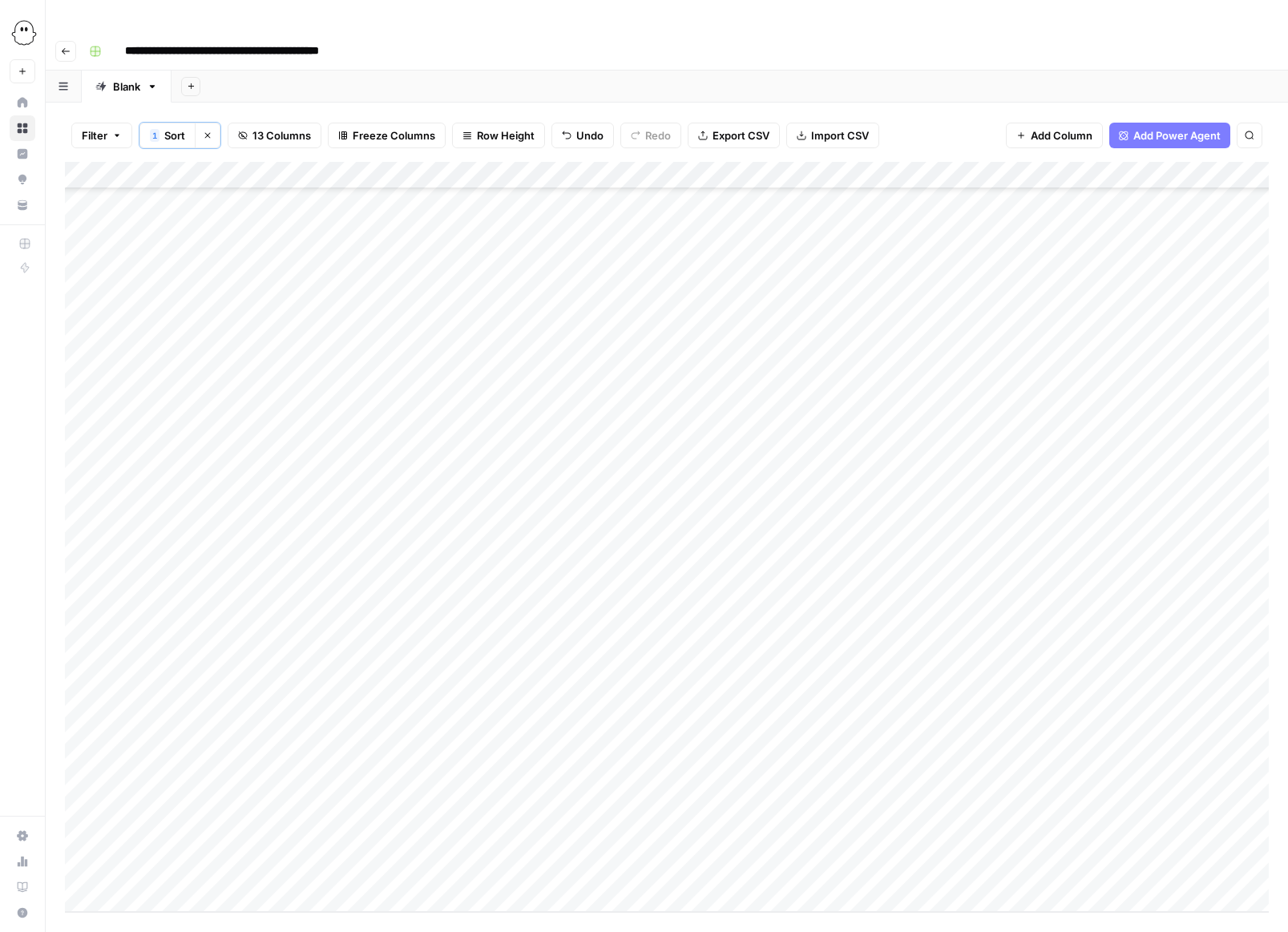
click at [860, 347] on div "Add Column" at bounding box center [666, 537] width 1204 height 750
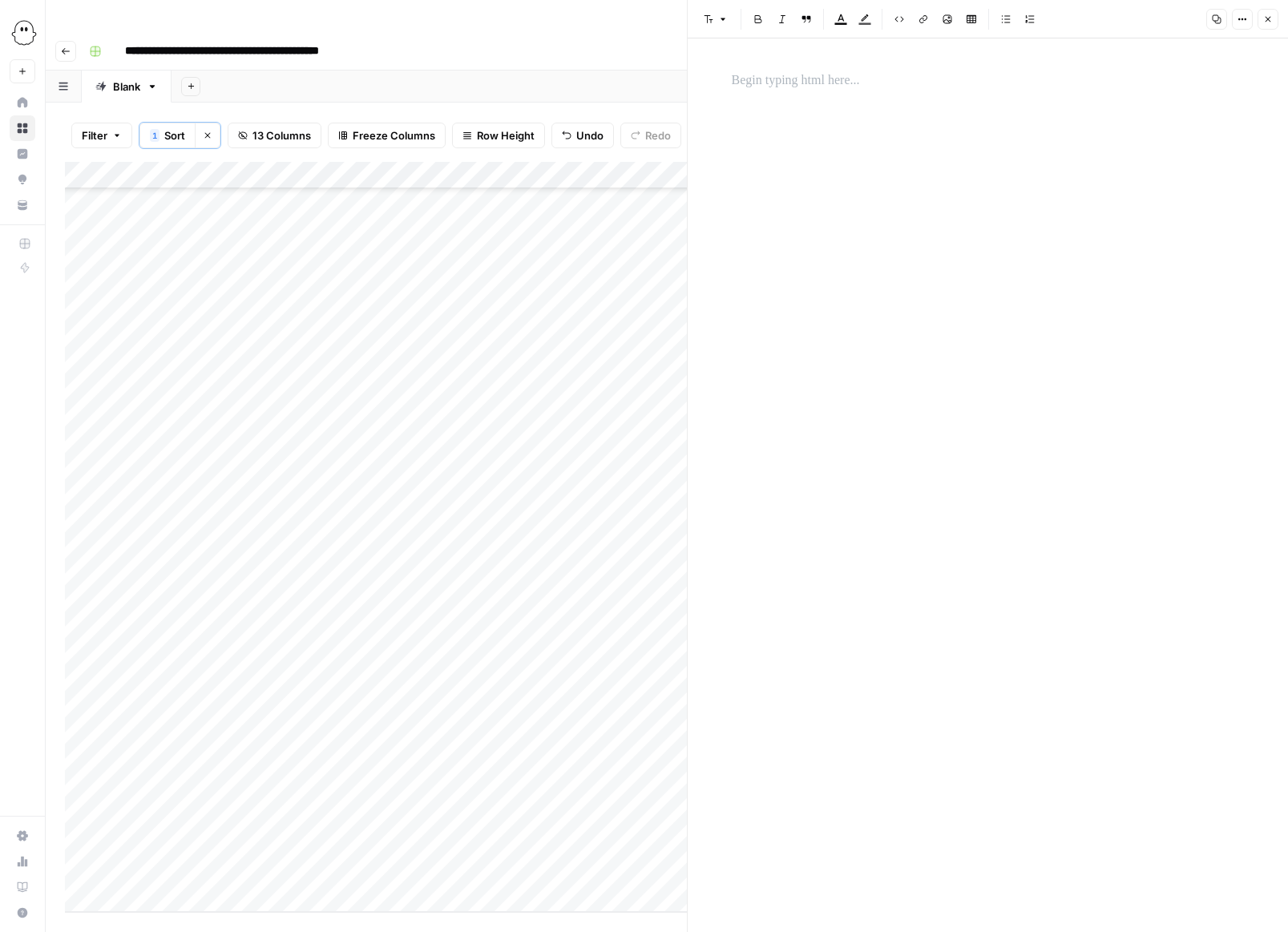
click at [758, 80] on p at bounding box center [989, 81] width 513 height 21
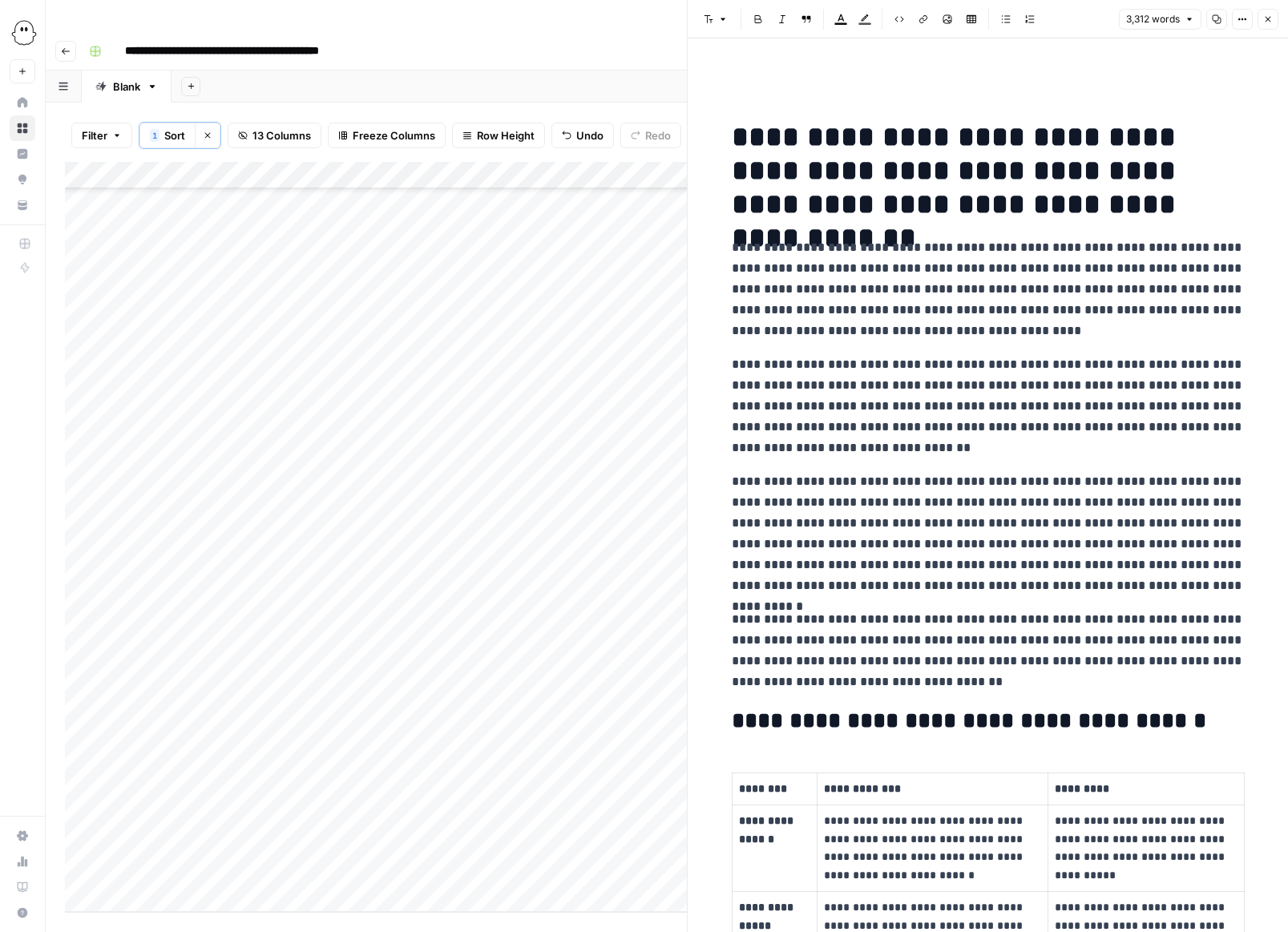
click at [860, 22] on icon "button" at bounding box center [1267, 19] width 10 height 10
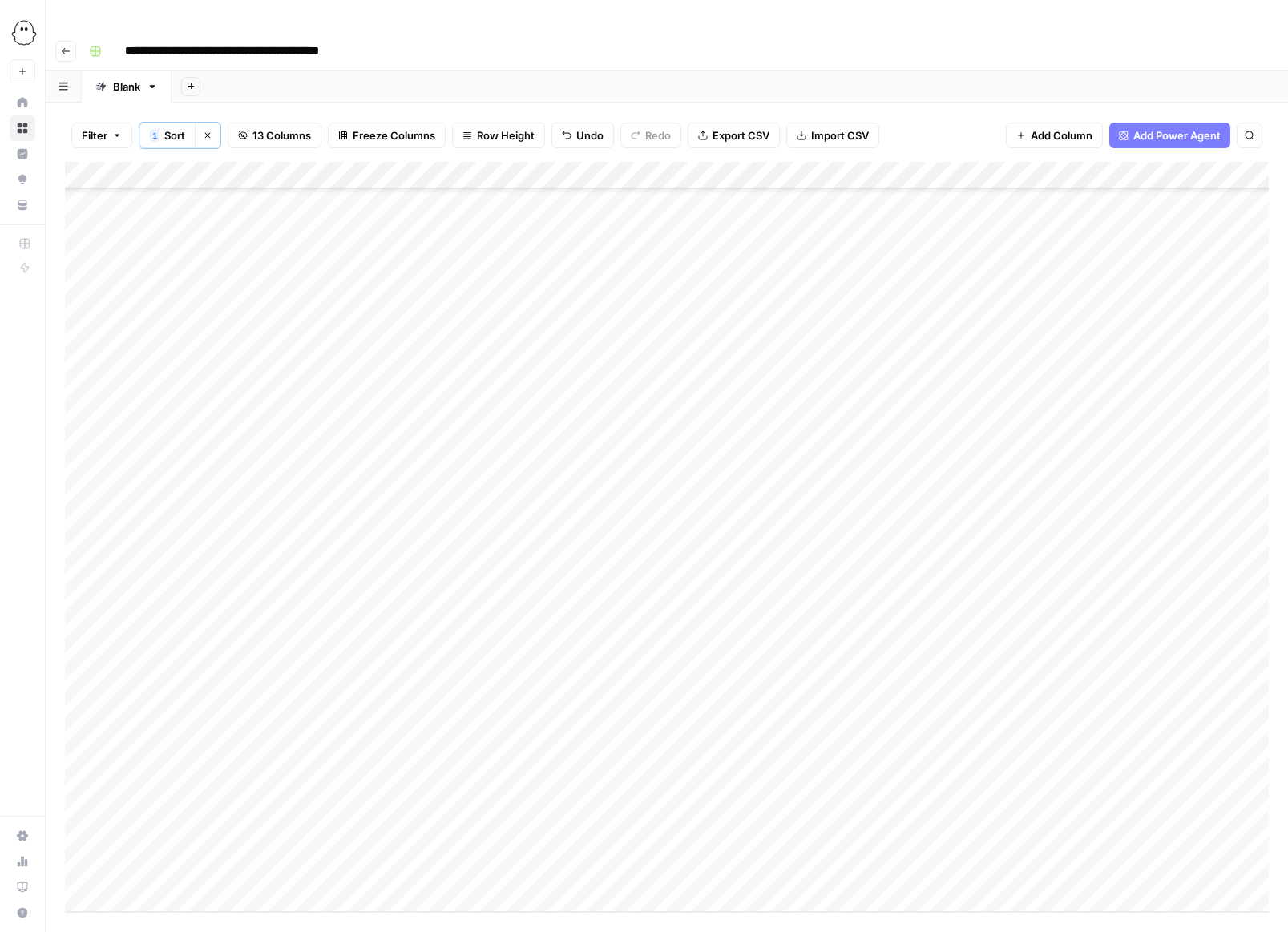
click at [860, 352] on div "Add Column" at bounding box center [666, 537] width 1204 height 750
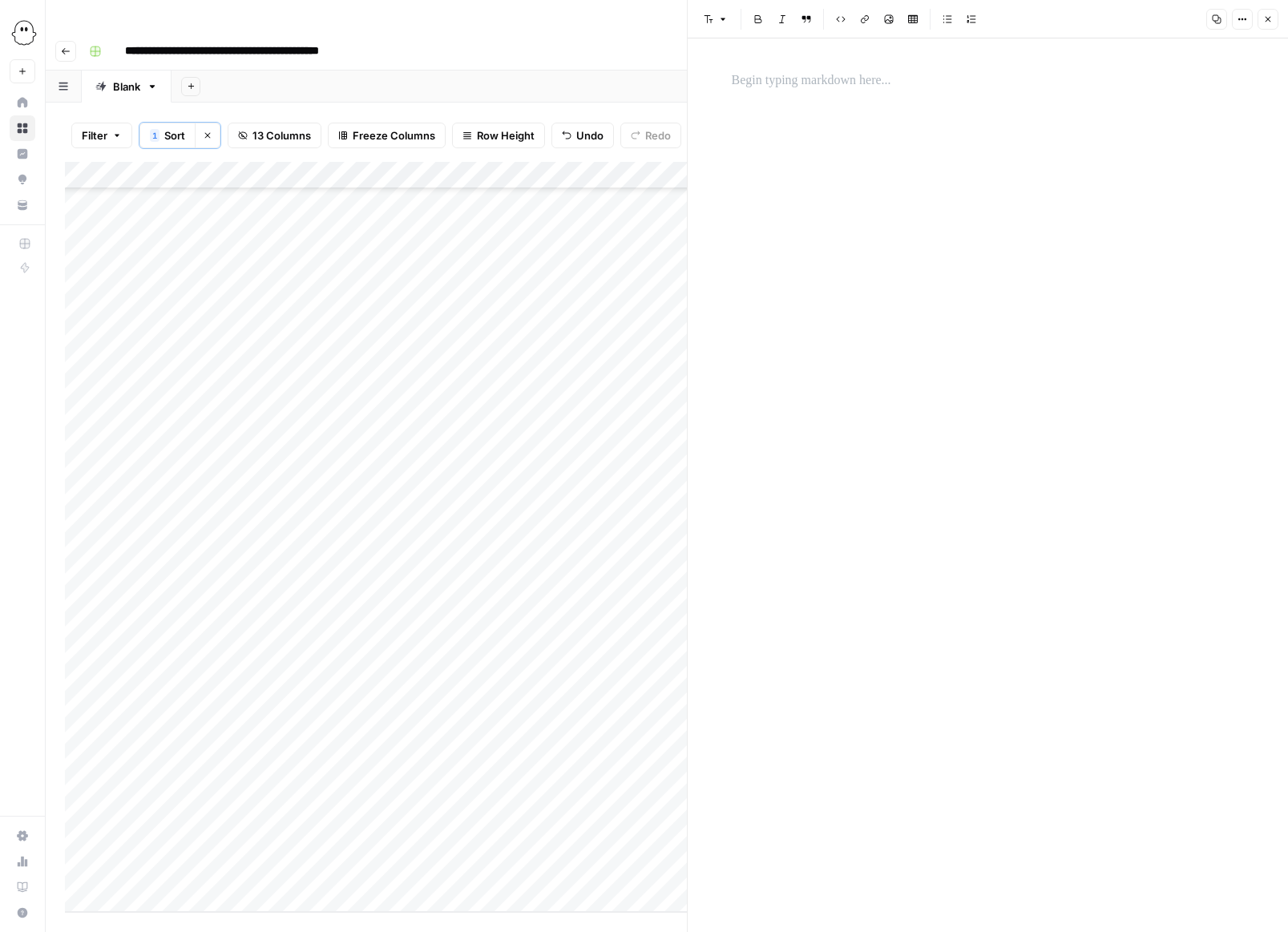
click at [737, 72] on p at bounding box center [989, 81] width 513 height 21
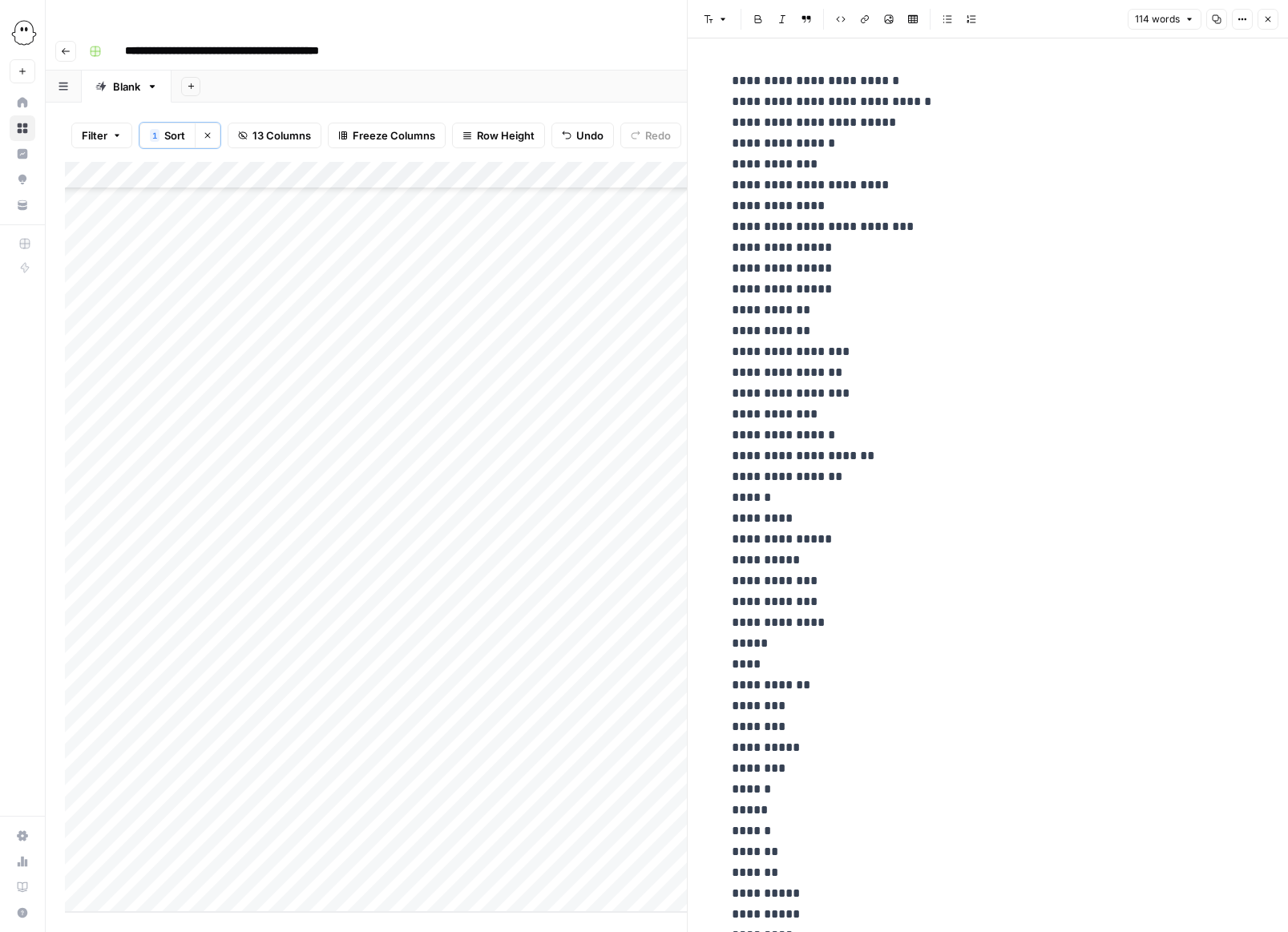
click at [860, 21] on button "Close" at bounding box center [1267, 19] width 21 height 21
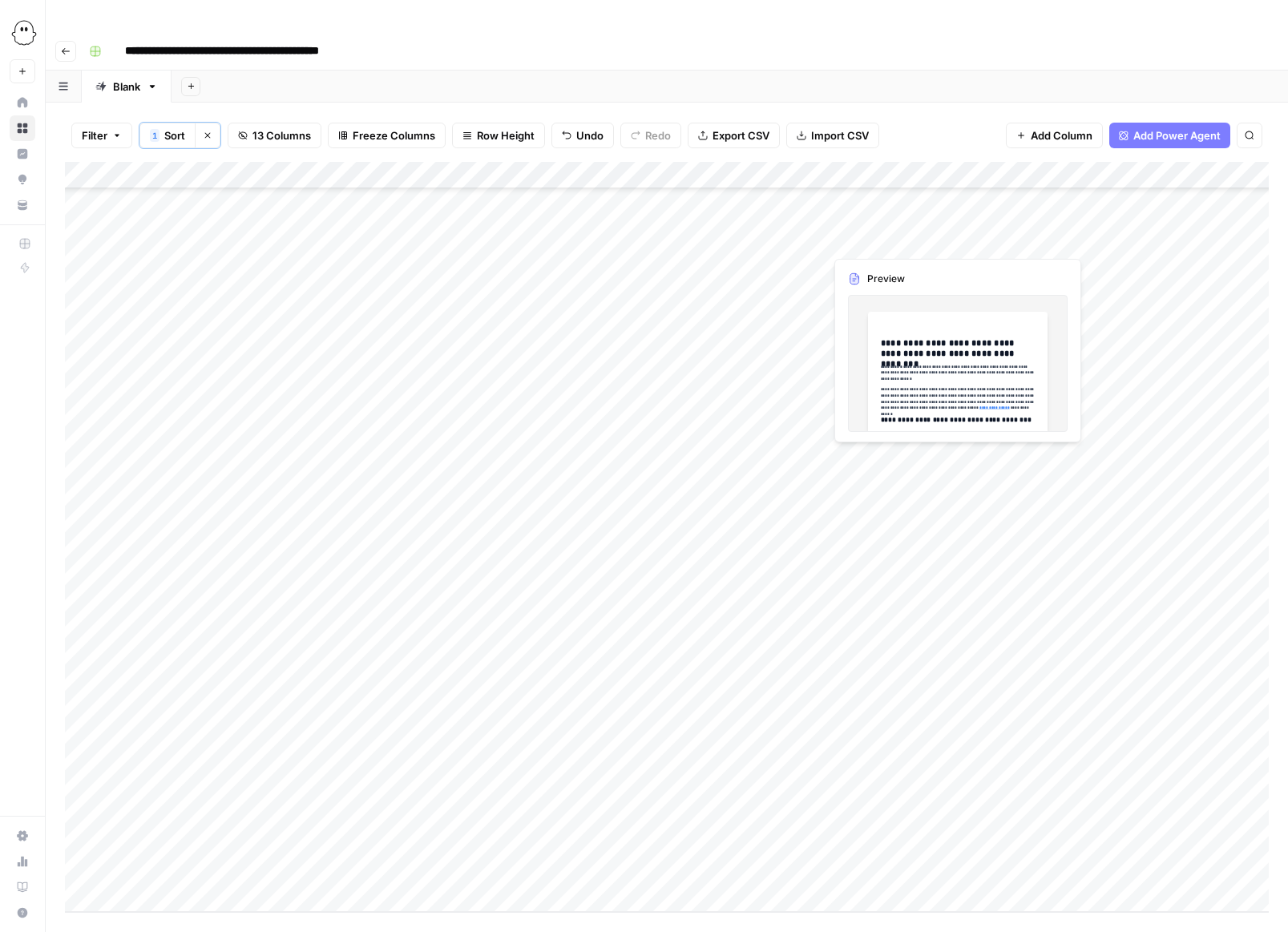
click at [716, 329] on div "Add Column" at bounding box center [666, 537] width 1204 height 750
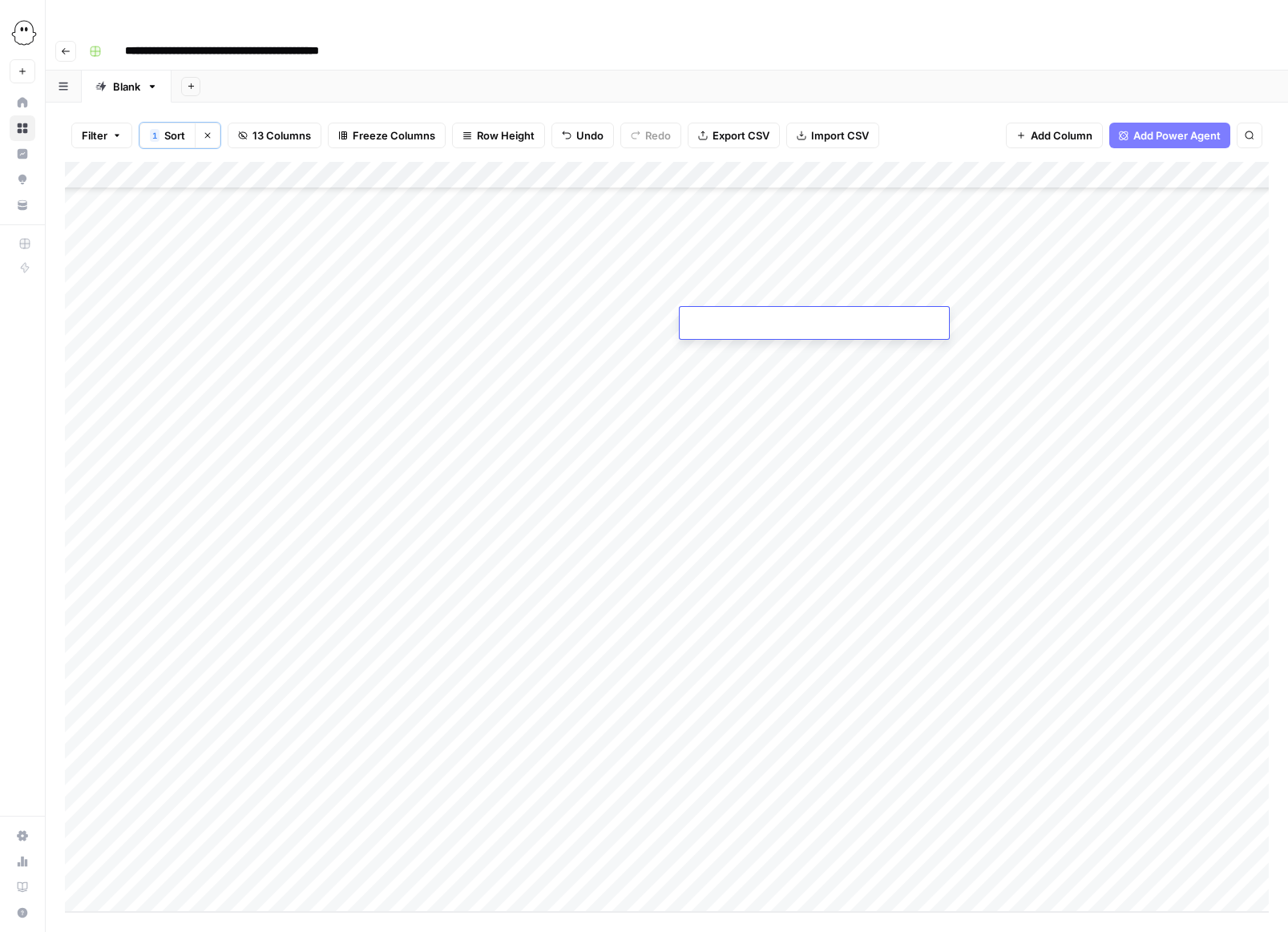
type input "**********"
click at [860, 491] on div "Add Column" at bounding box center [666, 537] width 1204 height 750
click at [860, 323] on div "Add Column" at bounding box center [666, 537] width 1204 height 750
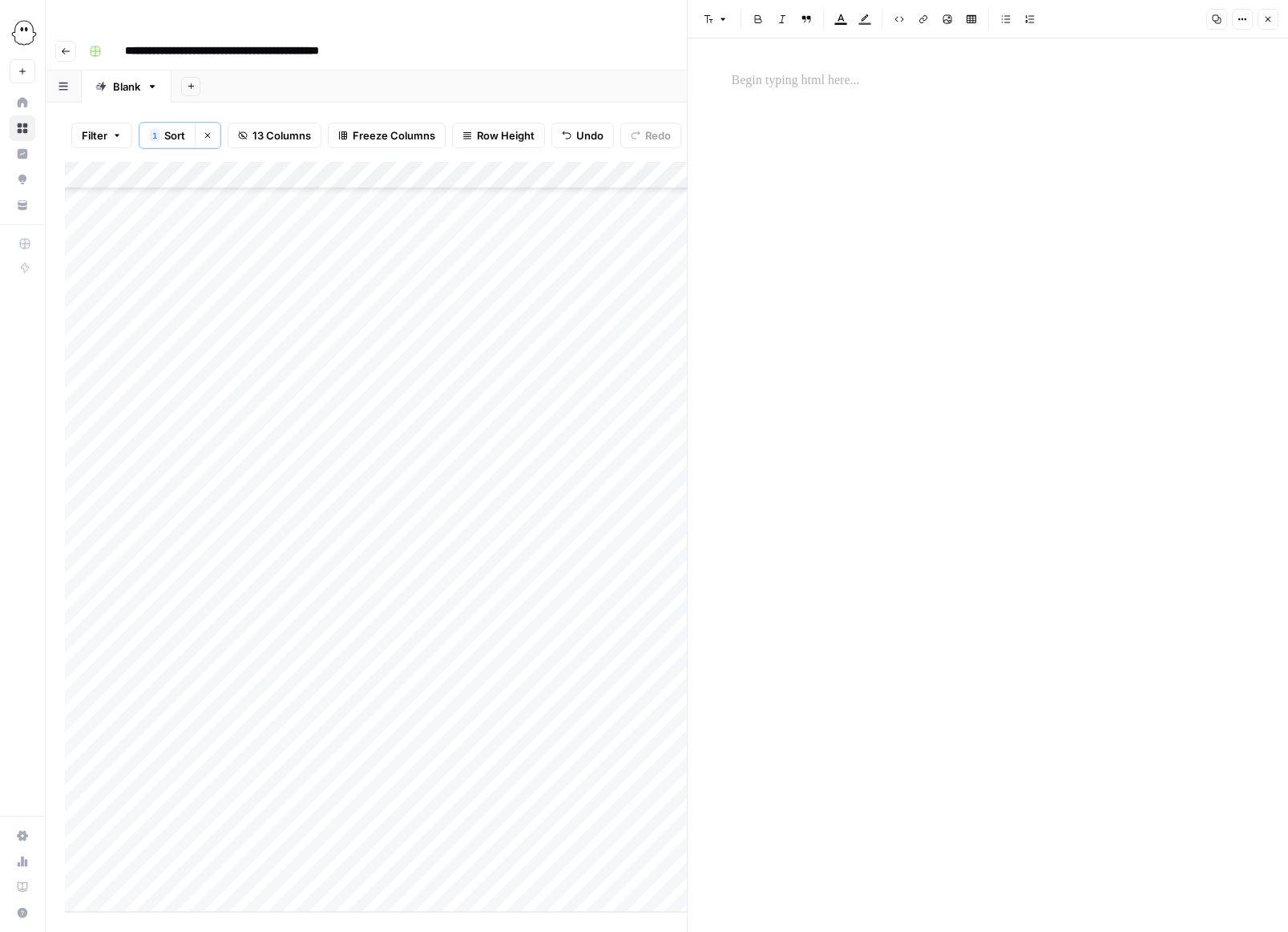
click at [782, 85] on p at bounding box center [989, 81] width 513 height 21
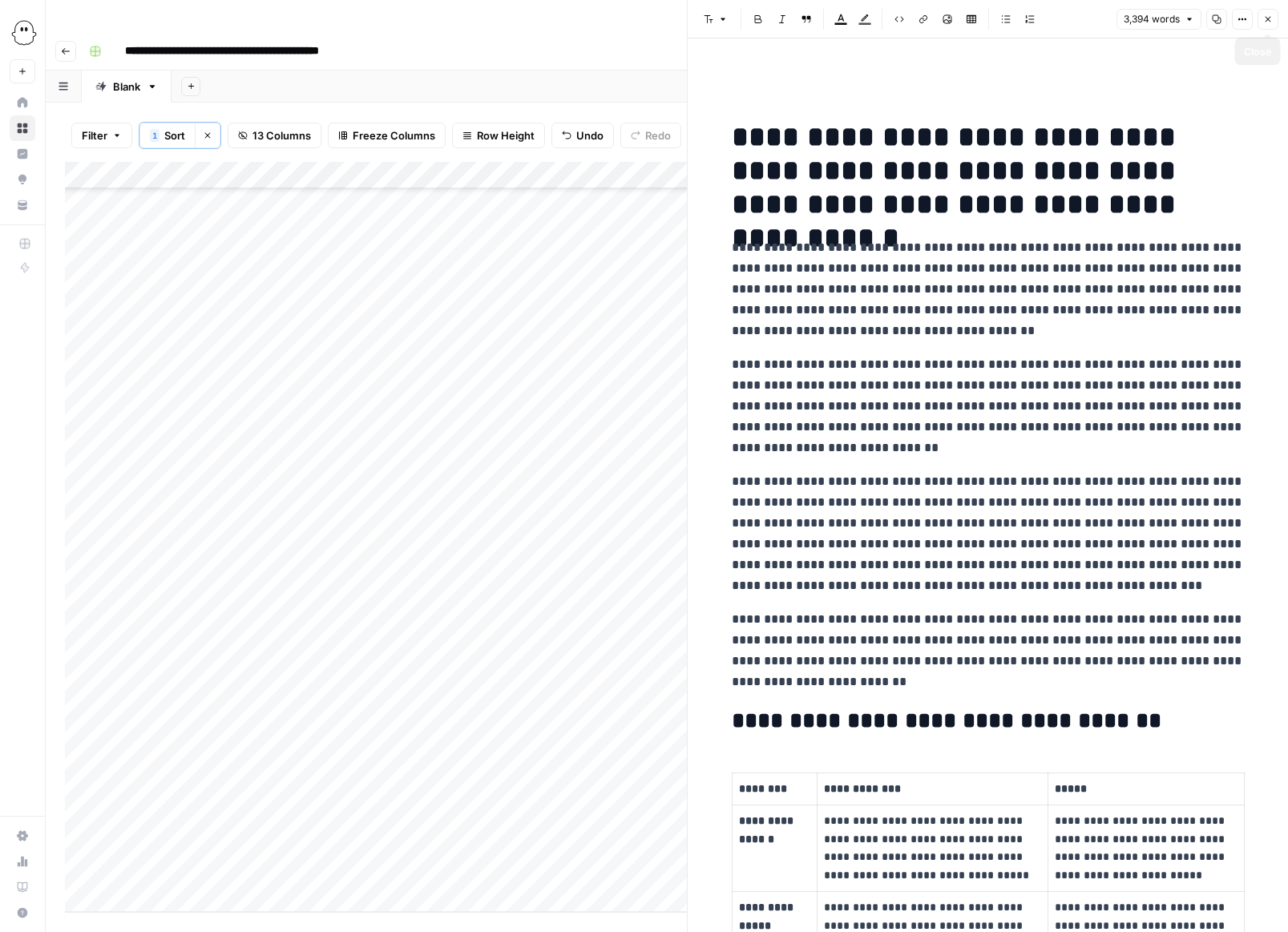
click at [860, 22] on button "Close" at bounding box center [1267, 19] width 21 height 21
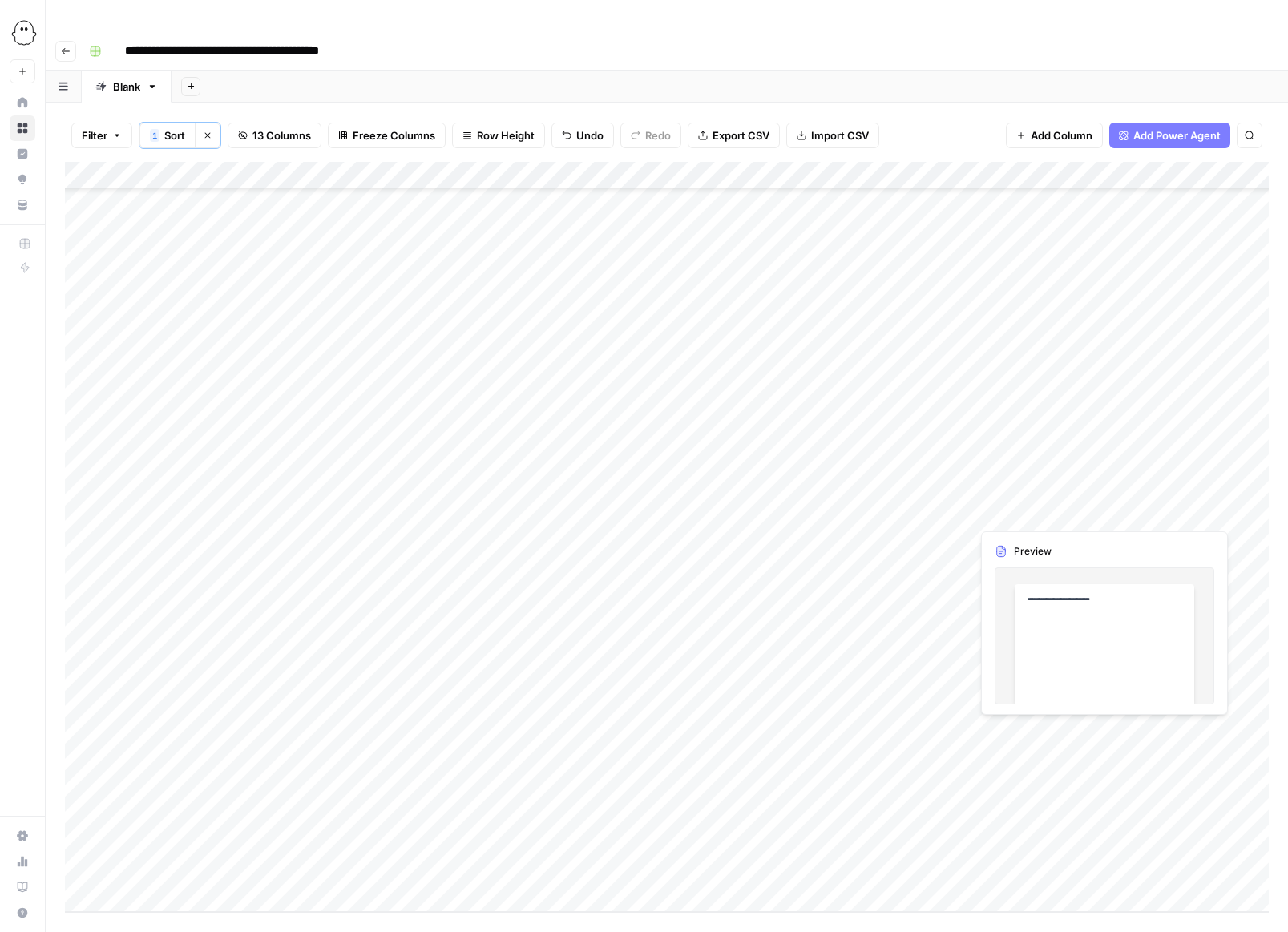
drag, startPoint x: 990, startPoint y: 318, endPoint x: 1024, endPoint y: 507, distance: 192.0
click at [860, 507] on div "Add Column" at bounding box center [666, 537] width 1204 height 750
drag, startPoint x: 884, startPoint y: 350, endPoint x: 886, endPoint y: 503, distance: 153.0
click at [860, 503] on div "Add Column" at bounding box center [666, 537] width 1204 height 750
click at [860, 325] on div "Add Column" at bounding box center [666, 537] width 1204 height 750
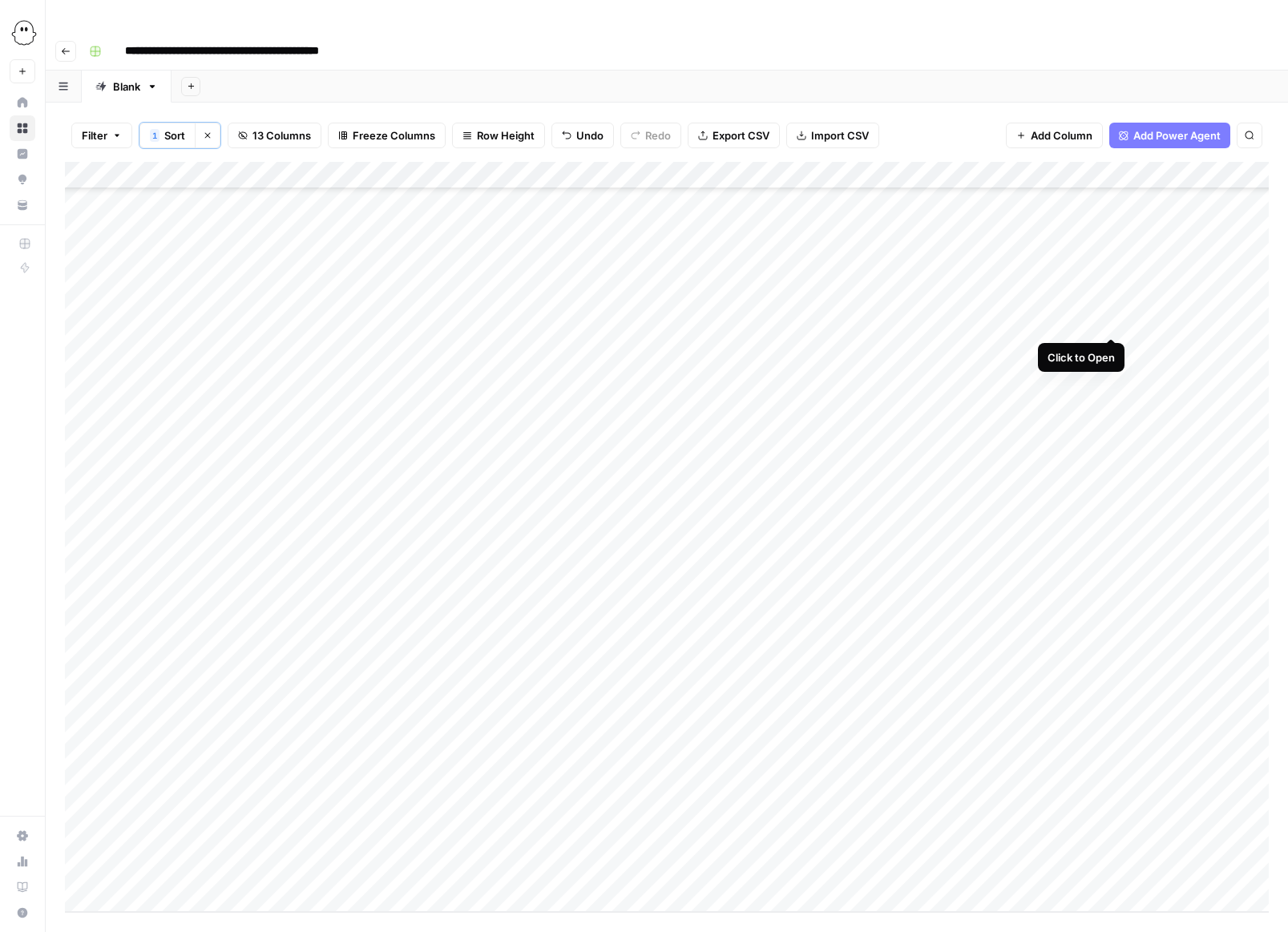
click at [860, 322] on div "Add Column" at bounding box center [666, 537] width 1204 height 750
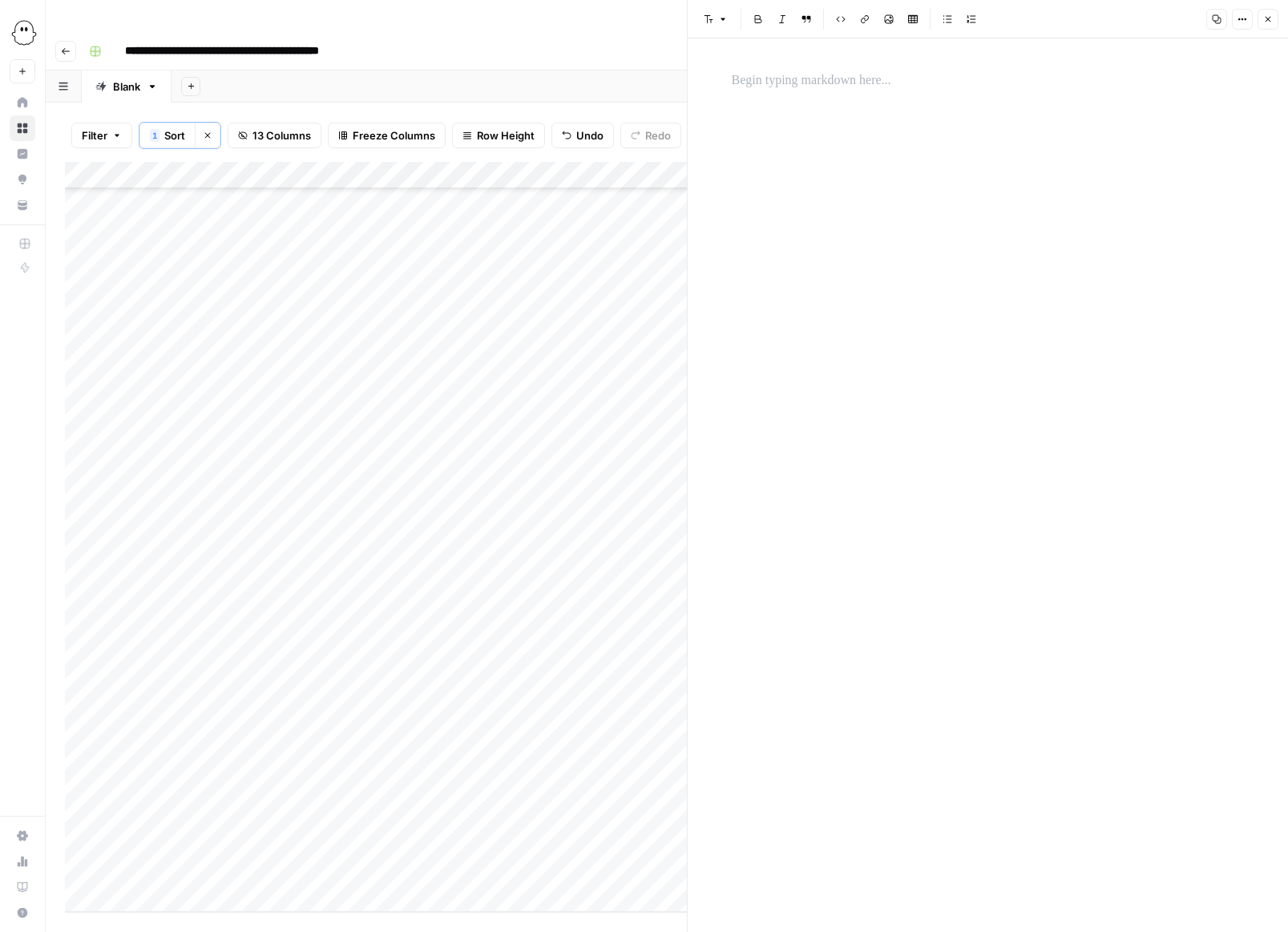
click at [742, 82] on p at bounding box center [989, 81] width 513 height 21
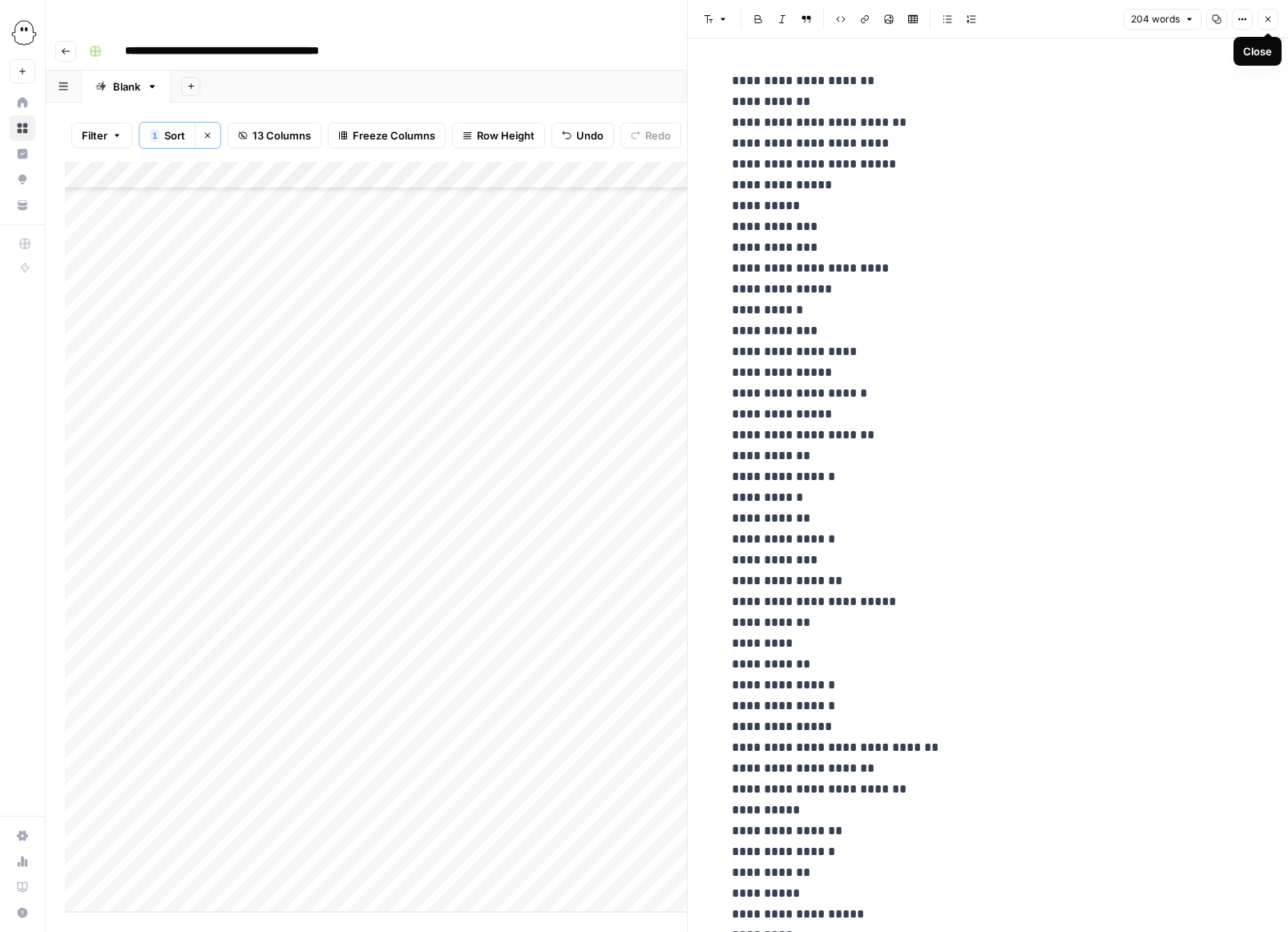
click at [860, 17] on icon "button" at bounding box center [1267, 19] width 10 height 10
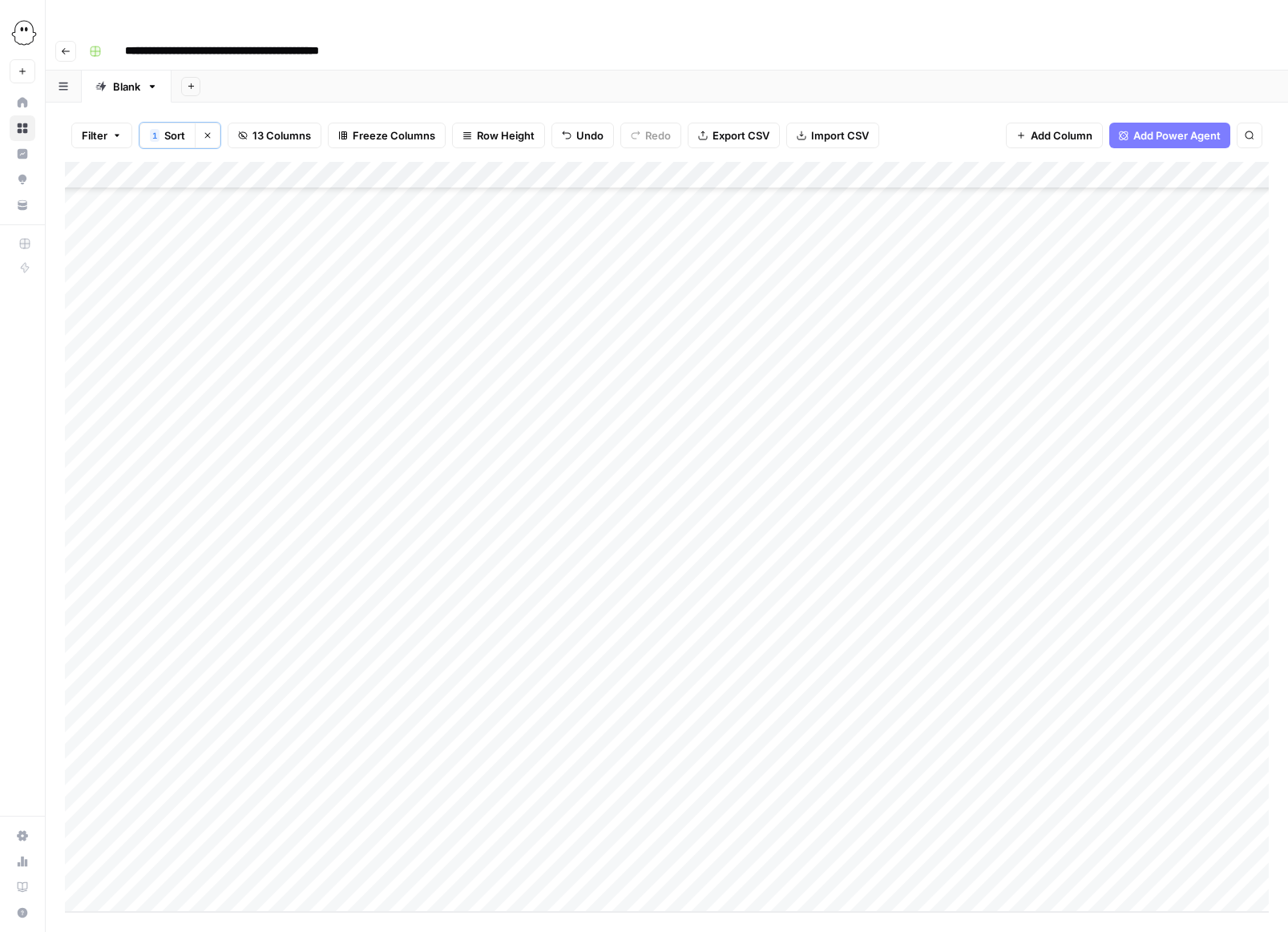
click at [131, 79] on div "Blank" at bounding box center [126, 87] width 27 height 16
click at [153, 85] on icon "button" at bounding box center [152, 87] width 5 height 4
click at [209, 83] on span "Rename Sheet" at bounding box center [217, 85] width 77 height 16
type input "*"
type input "**********"
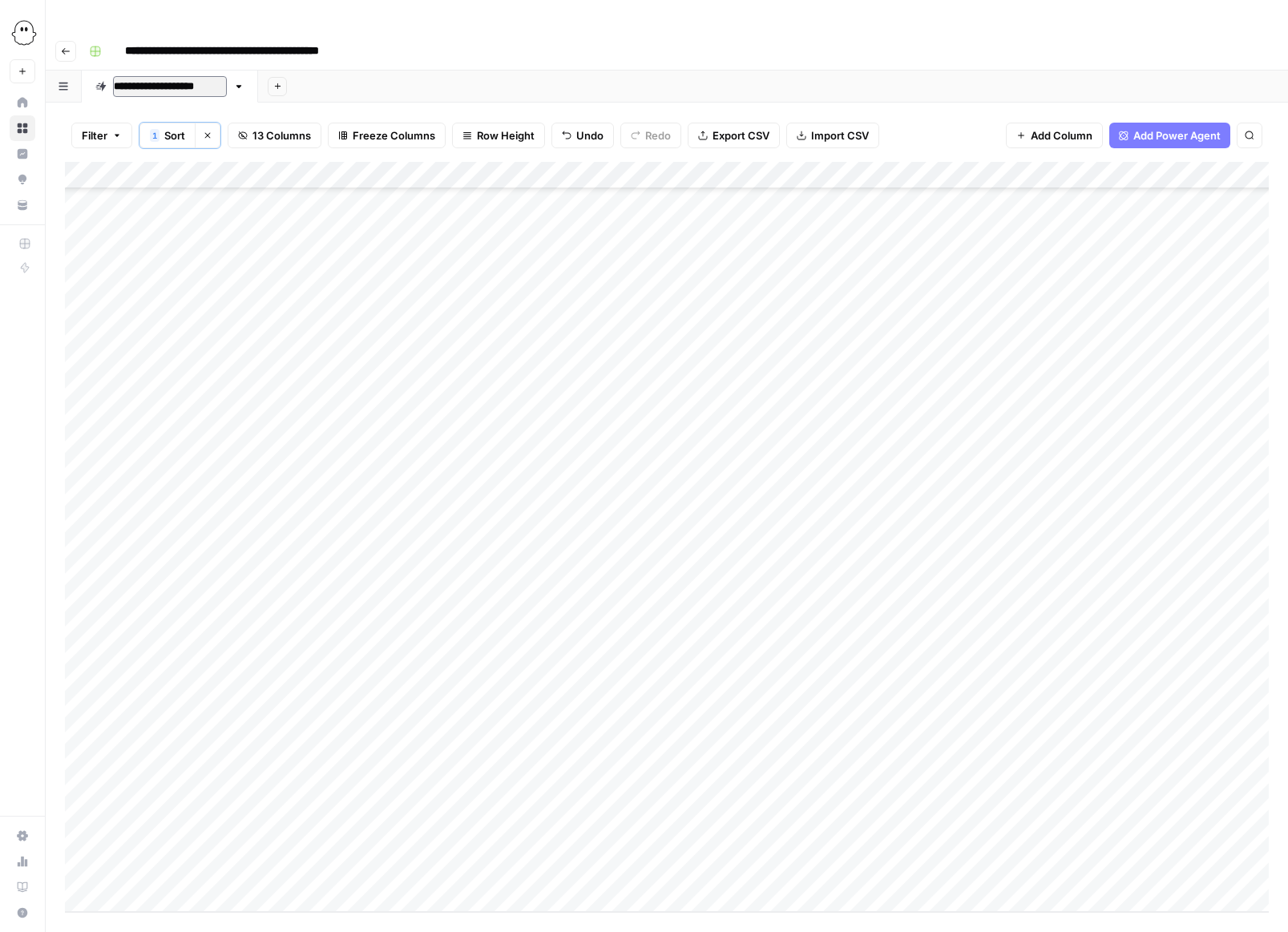
click at [860, 502] on div "Add Column" at bounding box center [666, 537] width 1204 height 750
click at [145, 79] on div "September 2025 edits" at bounding box center [143, 87] width 62 height 16
click at [193, 81] on icon "button" at bounding box center [186, 86] width 12 height 12
click at [269, 88] on span "Rename Sheet" at bounding box center [300, 85] width 77 height 16
click at [148, 76] on input "**********" at bounding box center [169, 86] width 114 height 21
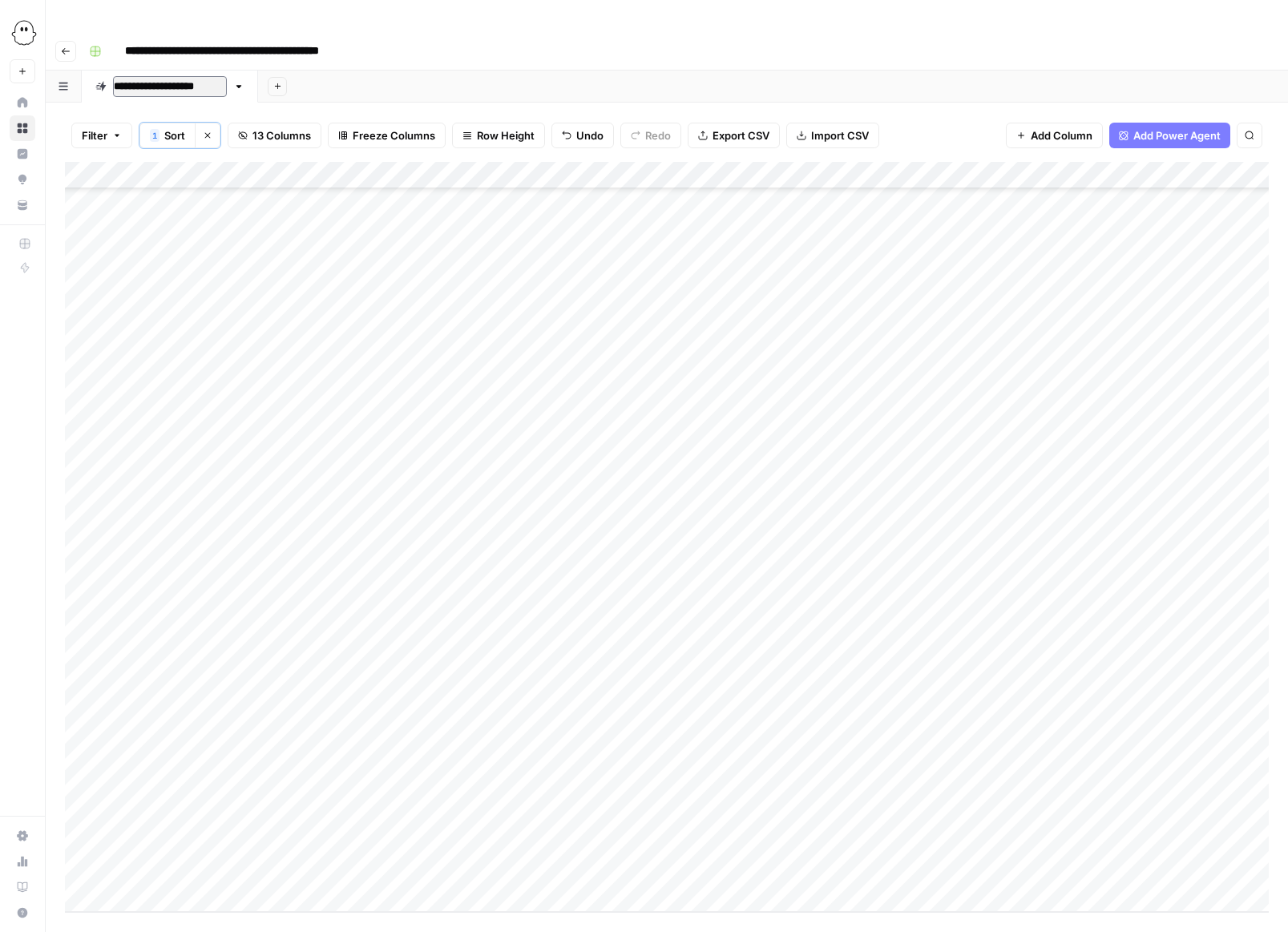
click at [148, 76] on input "**********" at bounding box center [169, 86] width 114 height 21
type input "**********"
click at [842, 434] on div "Add Column" at bounding box center [666, 537] width 1204 height 750
click at [860, 352] on div "Add Column" at bounding box center [666, 537] width 1204 height 750
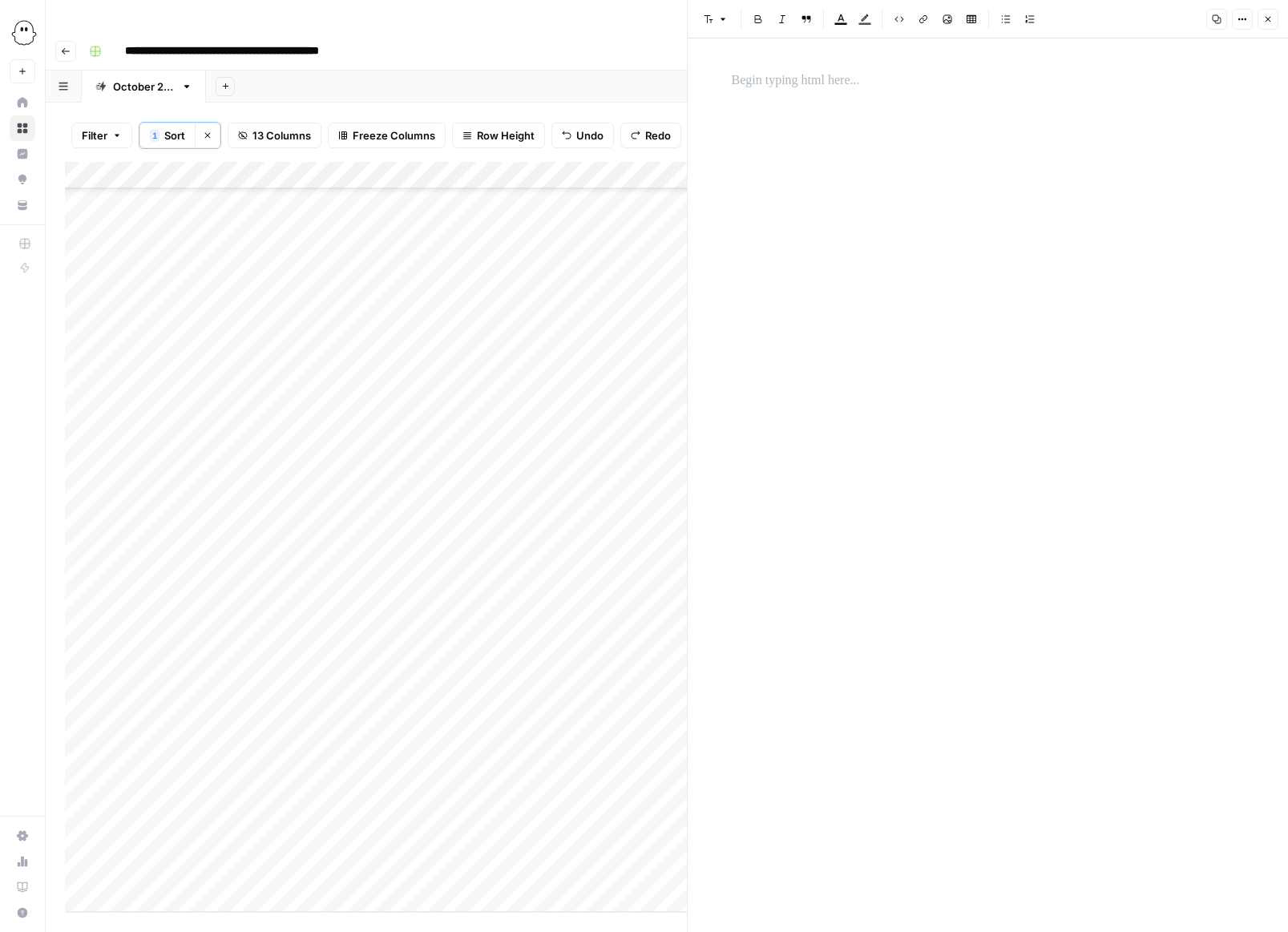
click at [782, 80] on p at bounding box center [989, 81] width 513 height 21
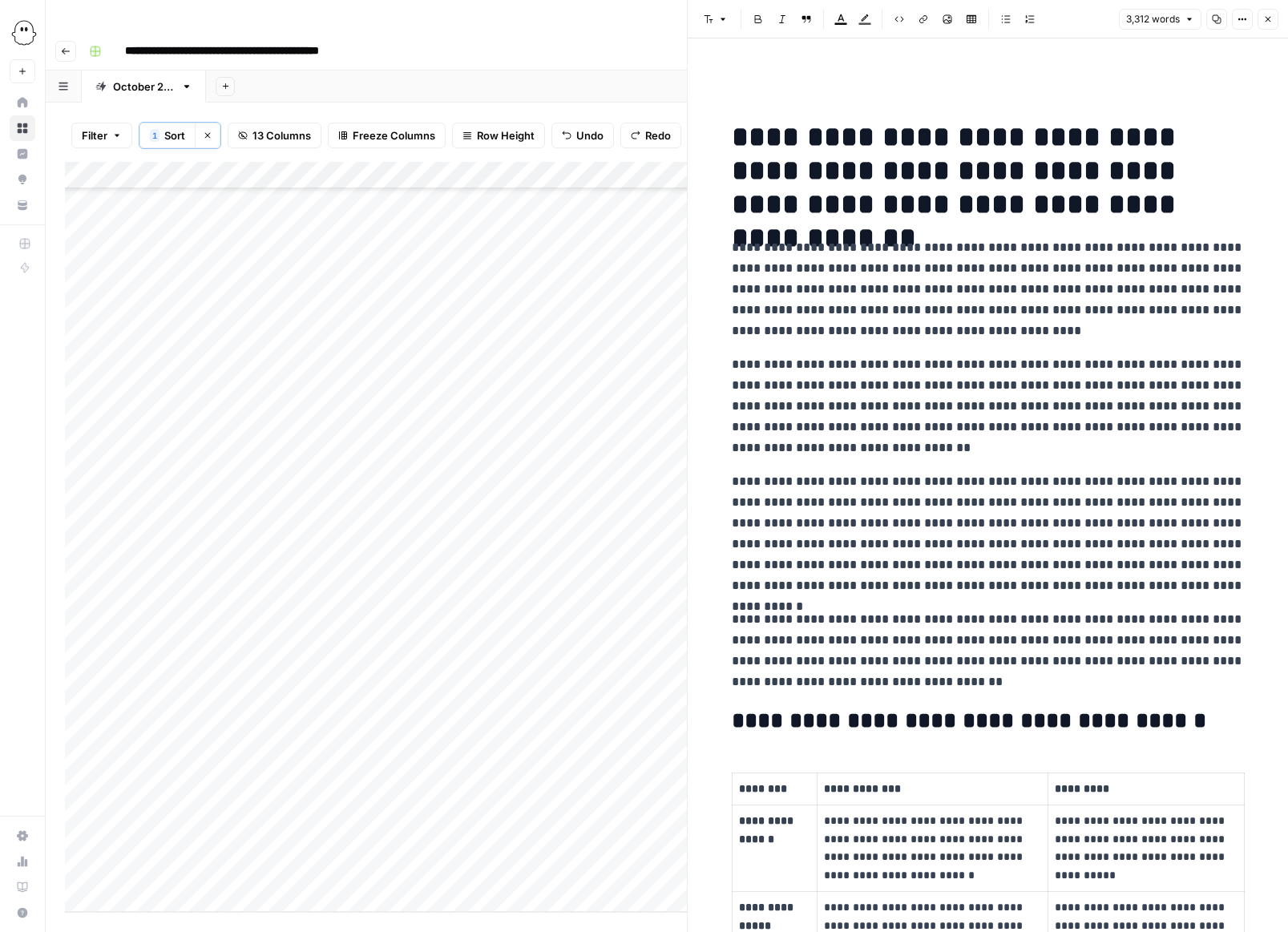
click at [860, 22] on icon "button" at bounding box center [1267, 19] width 10 height 10
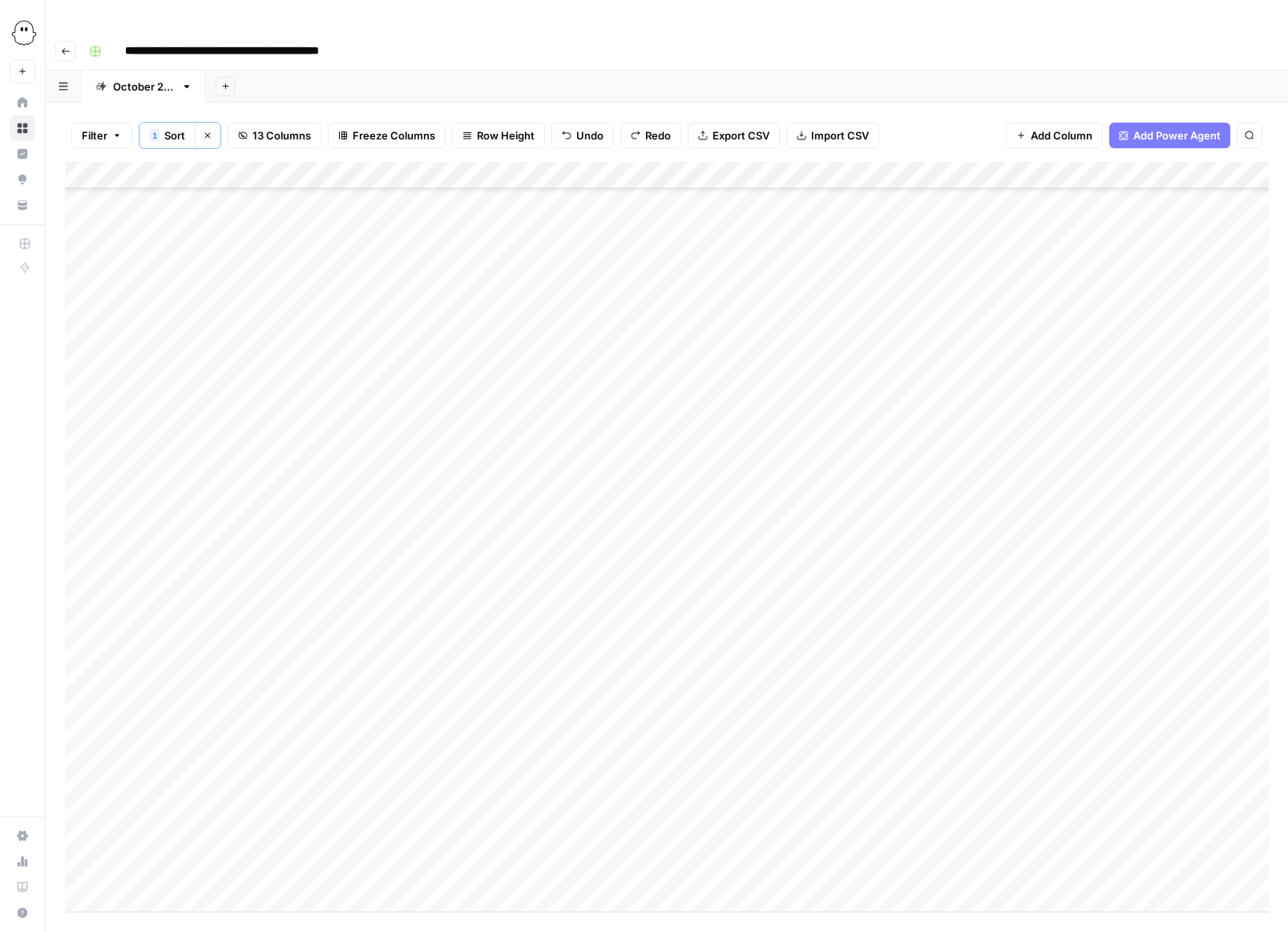
click at [860, 628] on div "Add Column" at bounding box center [666, 537] width 1204 height 750
click at [860, 347] on div "Add Column" at bounding box center [666, 537] width 1204 height 750
click at [860, 350] on div "Add Column" at bounding box center [666, 537] width 1204 height 750
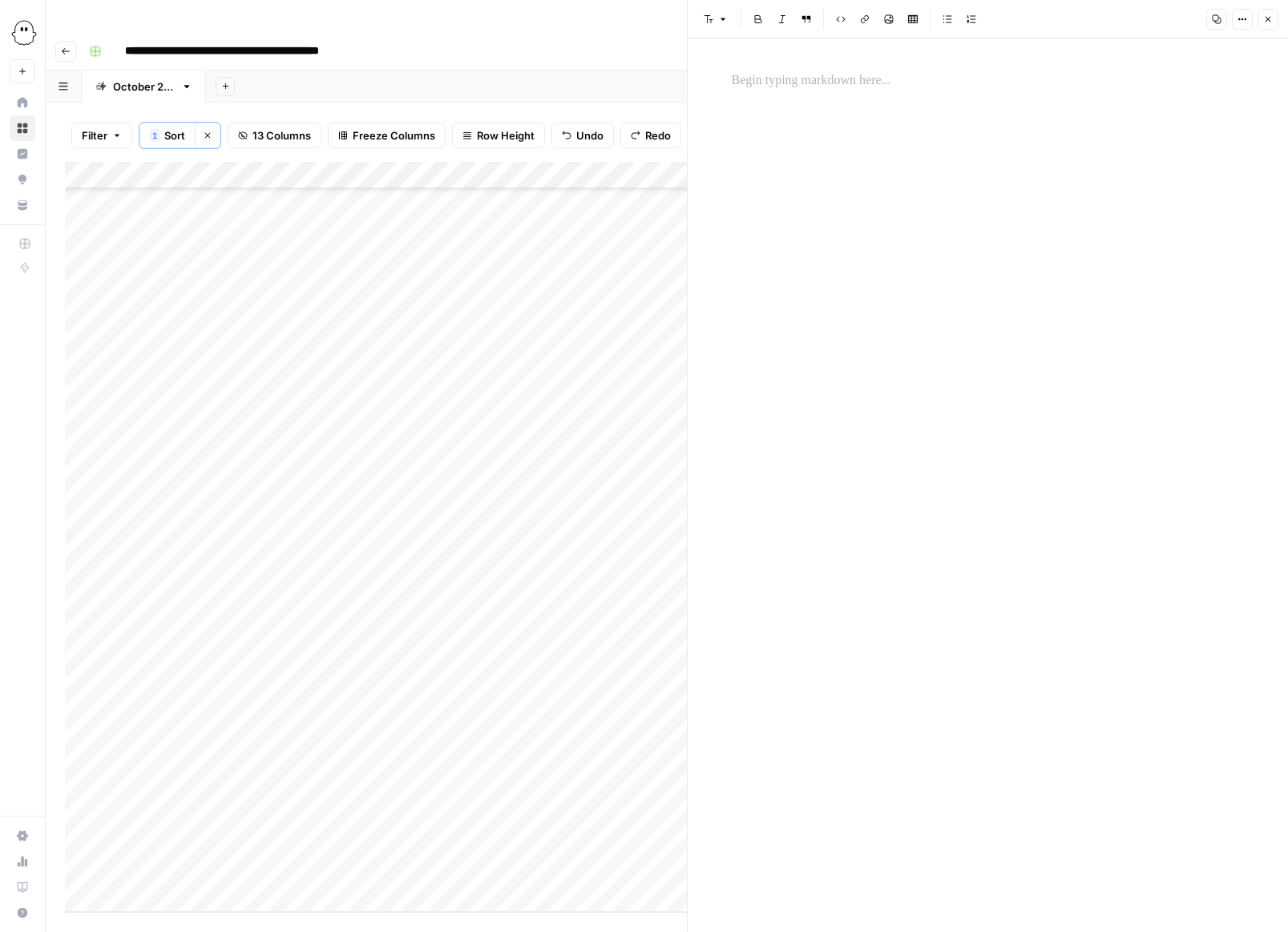
click at [740, 79] on p at bounding box center [989, 81] width 513 height 21
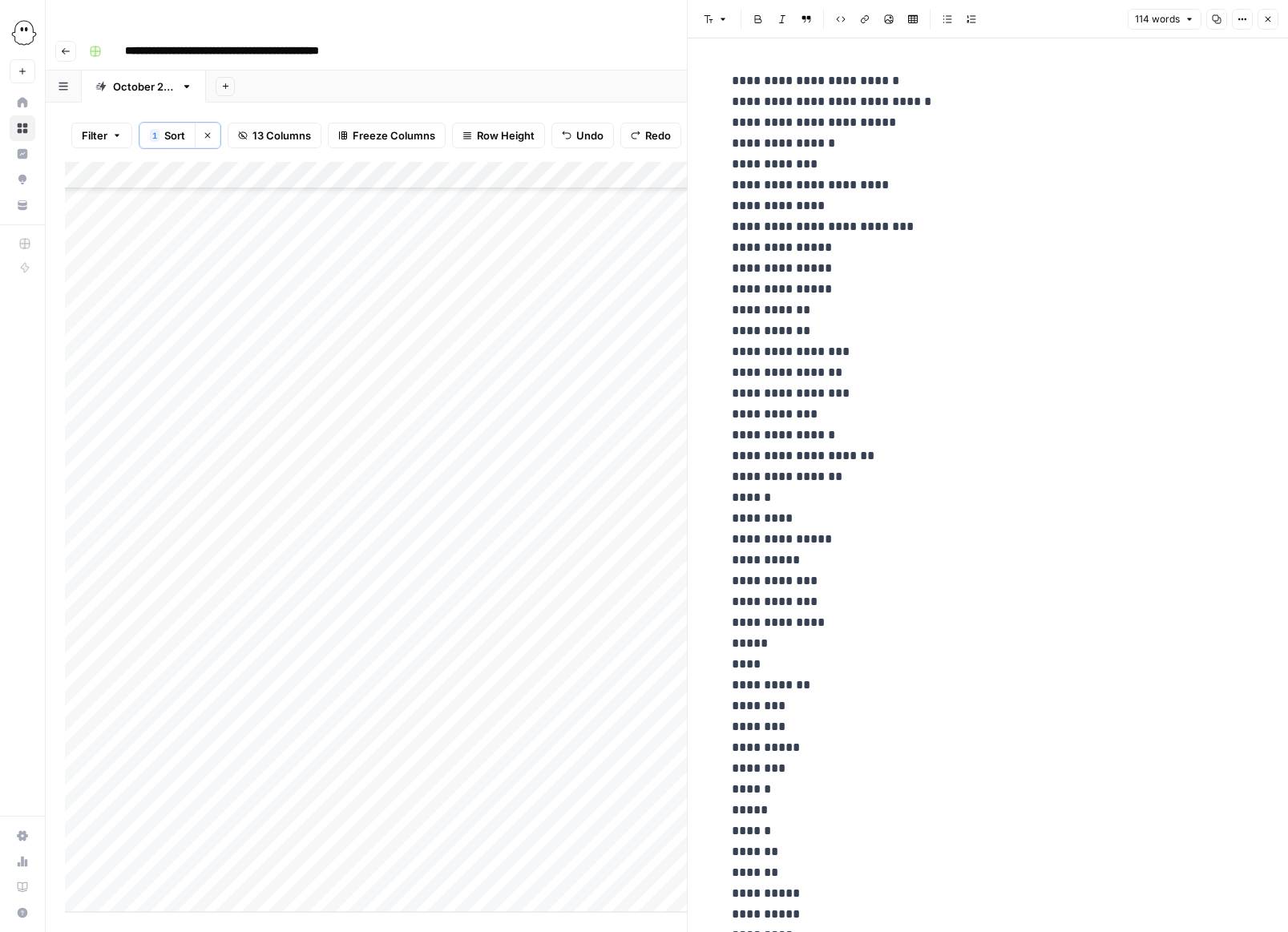
click at [860, 26] on button "Close" at bounding box center [1267, 19] width 21 height 21
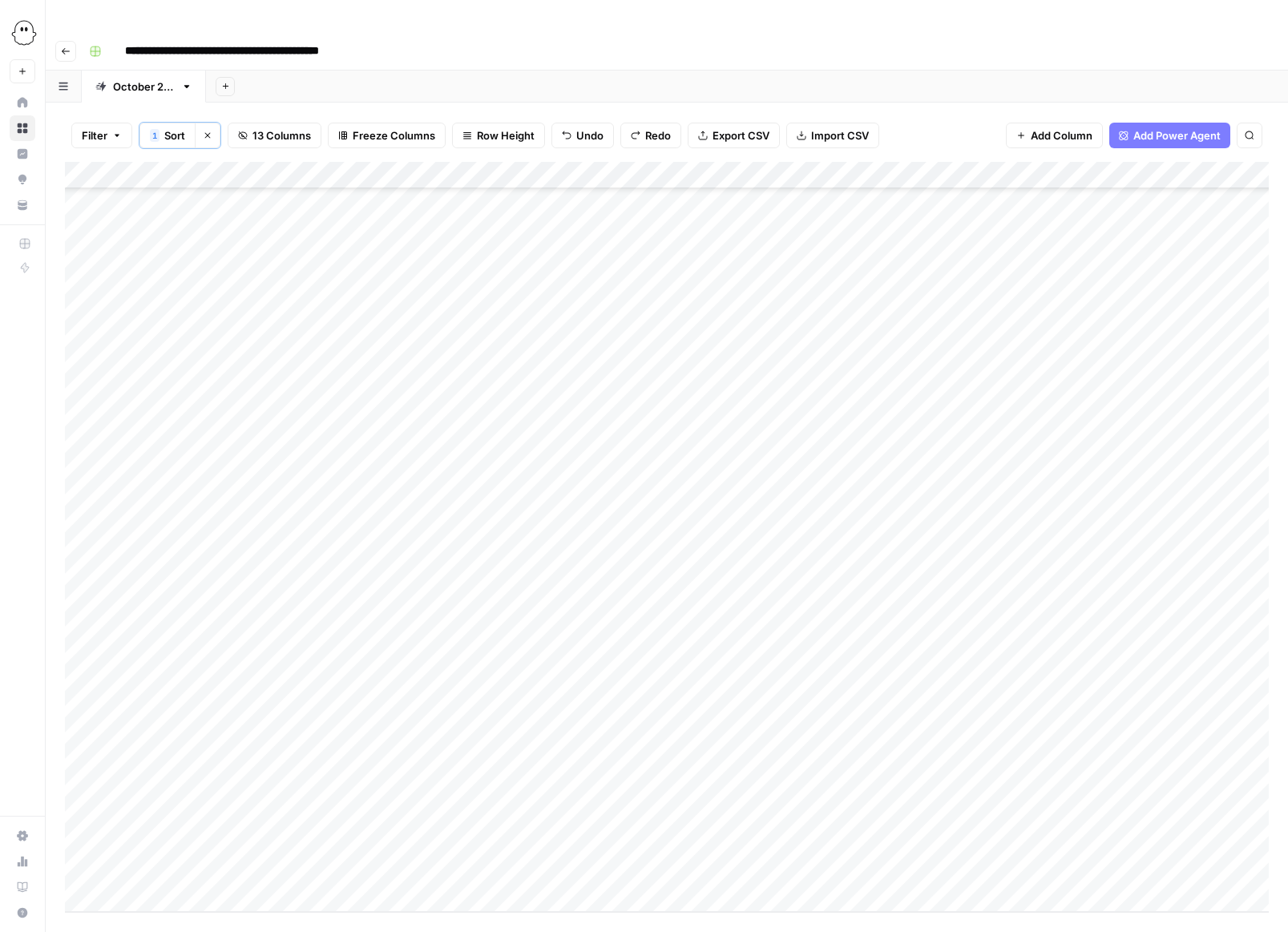
click at [746, 375] on div "Add Column" at bounding box center [666, 537] width 1204 height 750
type input "**********"
click at [770, 427] on div "Add Column" at bounding box center [666, 537] width 1204 height 750
click at [860, 377] on div "Add Column" at bounding box center [666, 537] width 1204 height 750
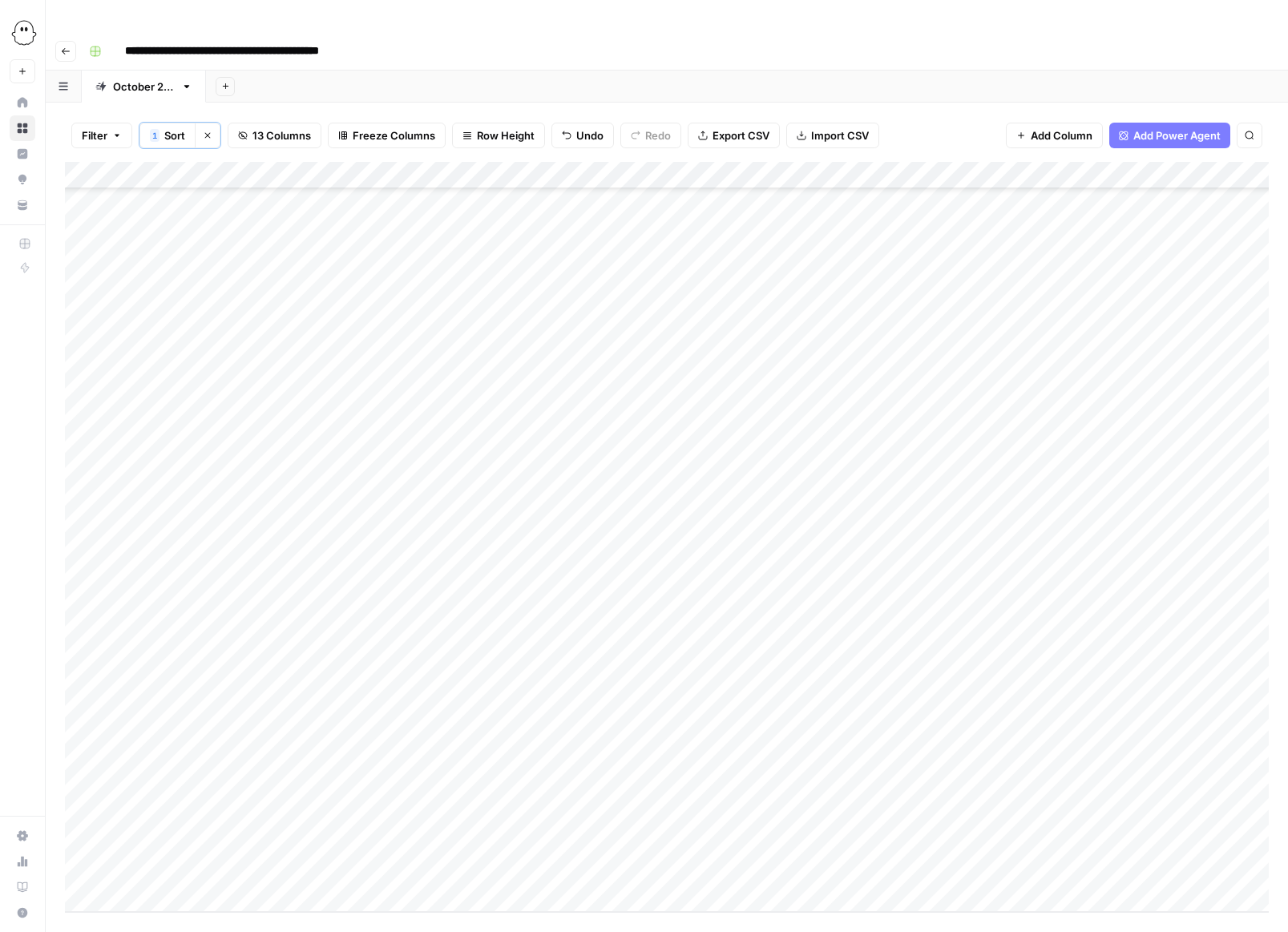
click at [860, 377] on div "Add Column" at bounding box center [666, 537] width 1204 height 750
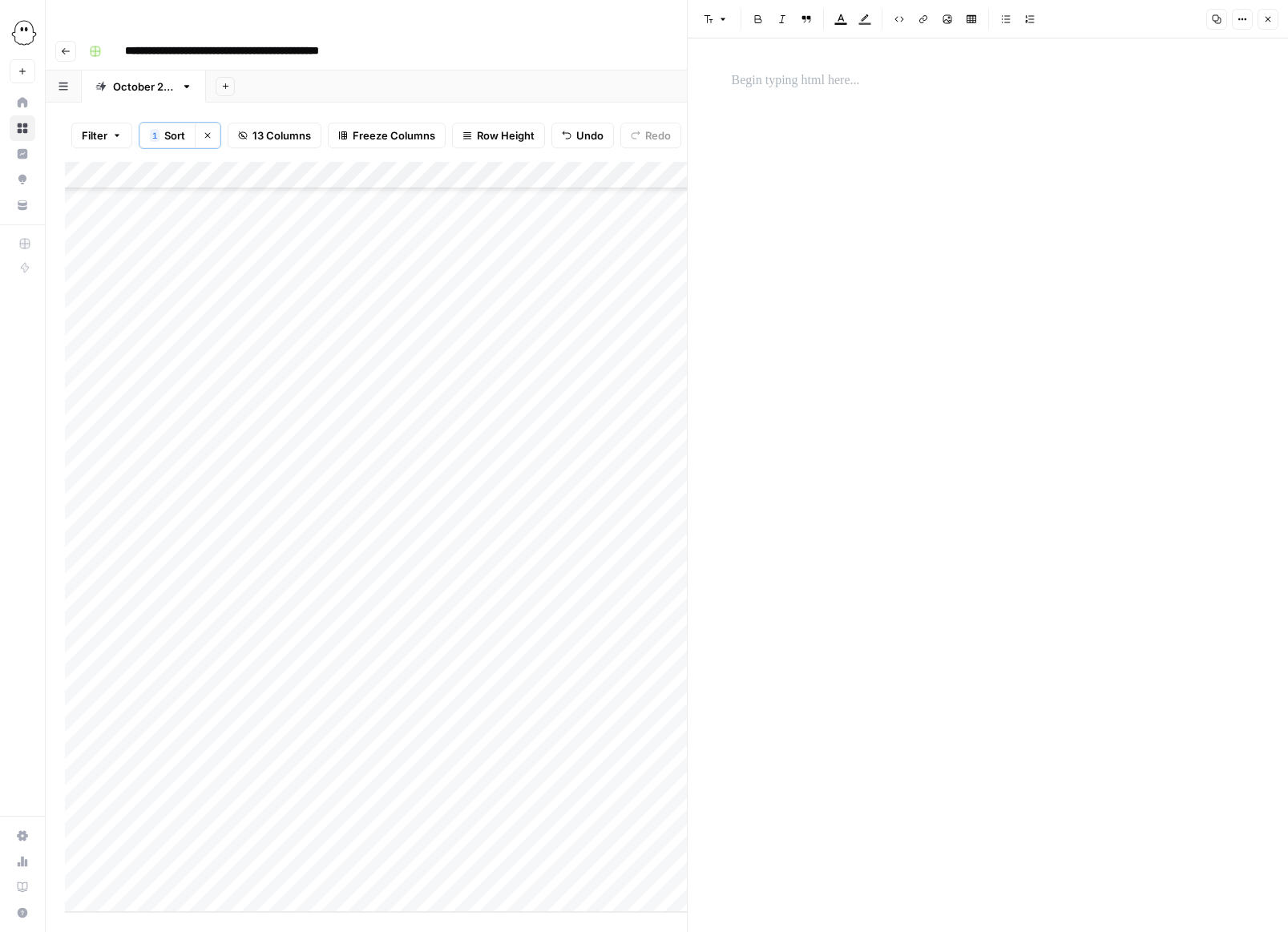
click at [759, 89] on p at bounding box center [989, 81] width 513 height 21
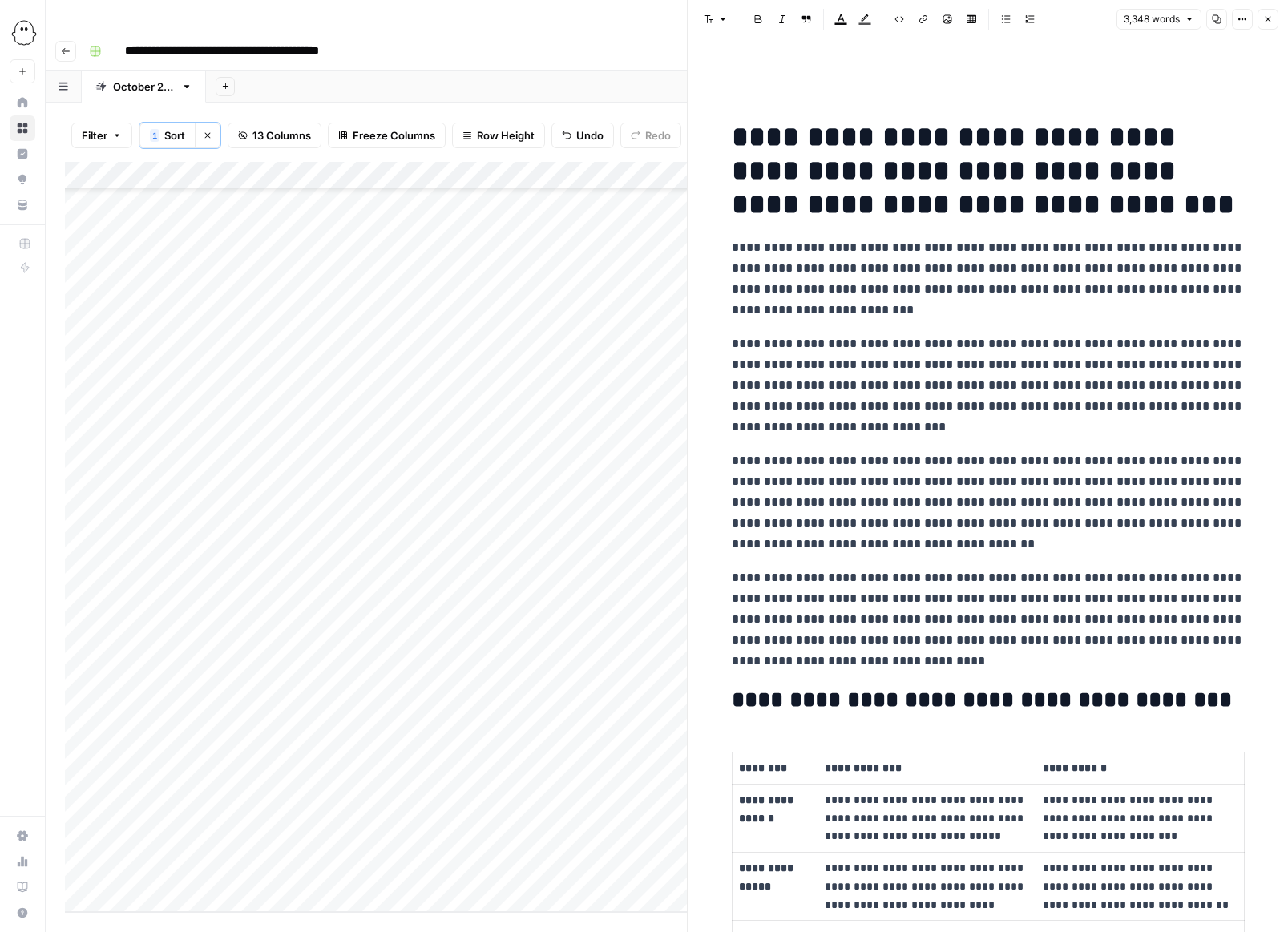
click at [860, 18] on icon "button" at bounding box center [1267, 19] width 10 height 10
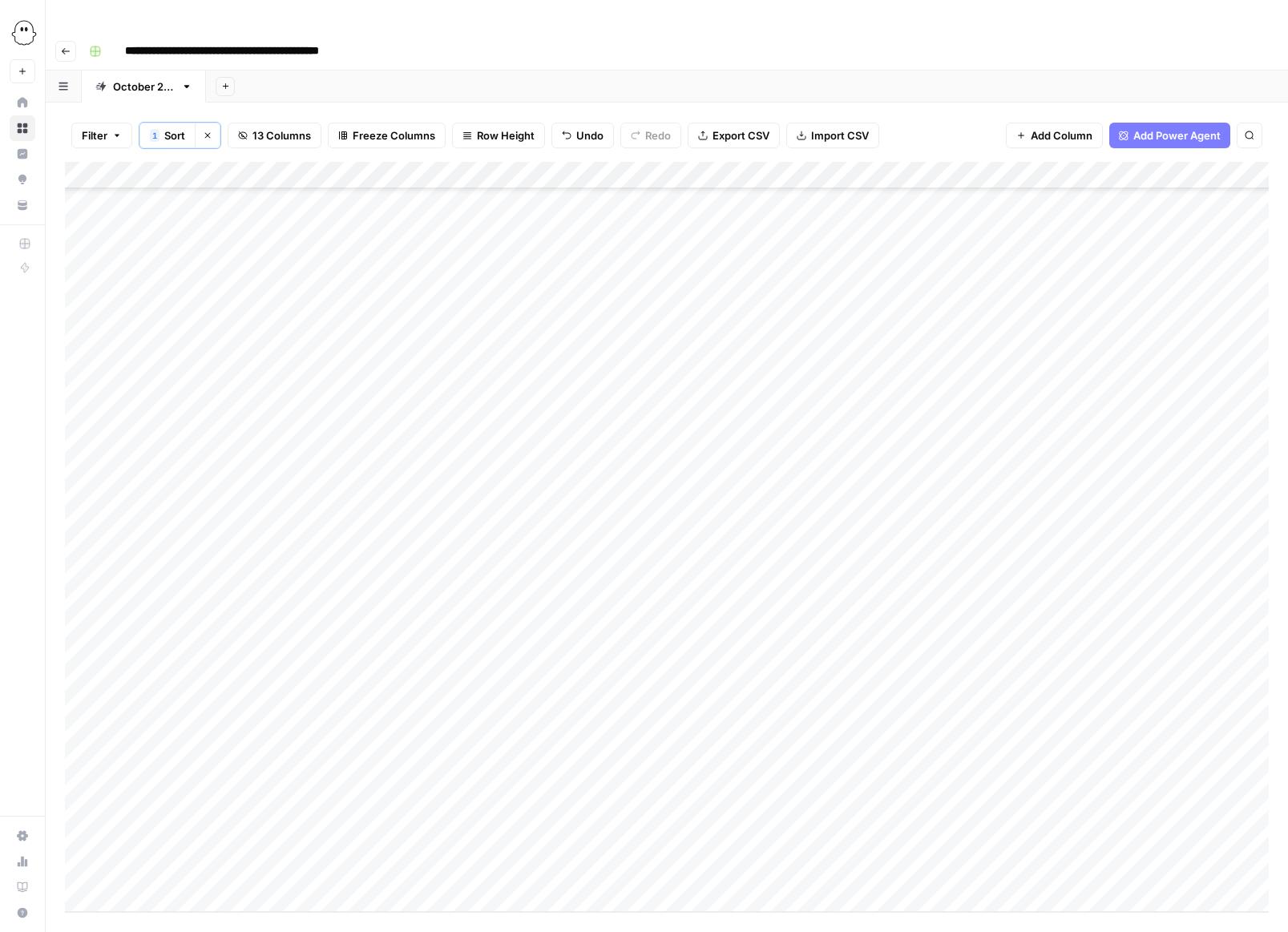
click at [860, 379] on div "Add Column" at bounding box center [666, 537] width 1204 height 750
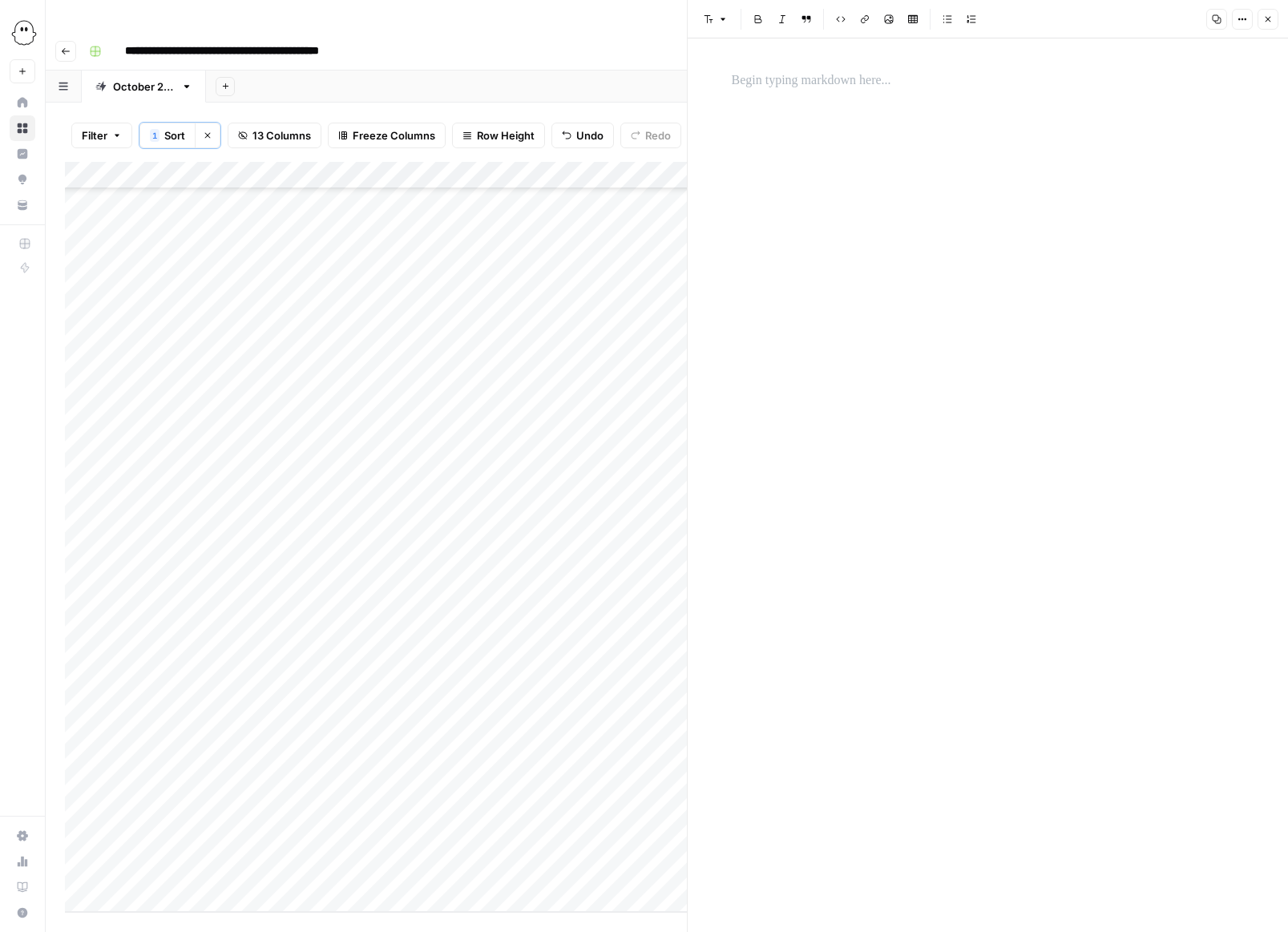
click at [735, 86] on p at bounding box center [989, 81] width 513 height 21
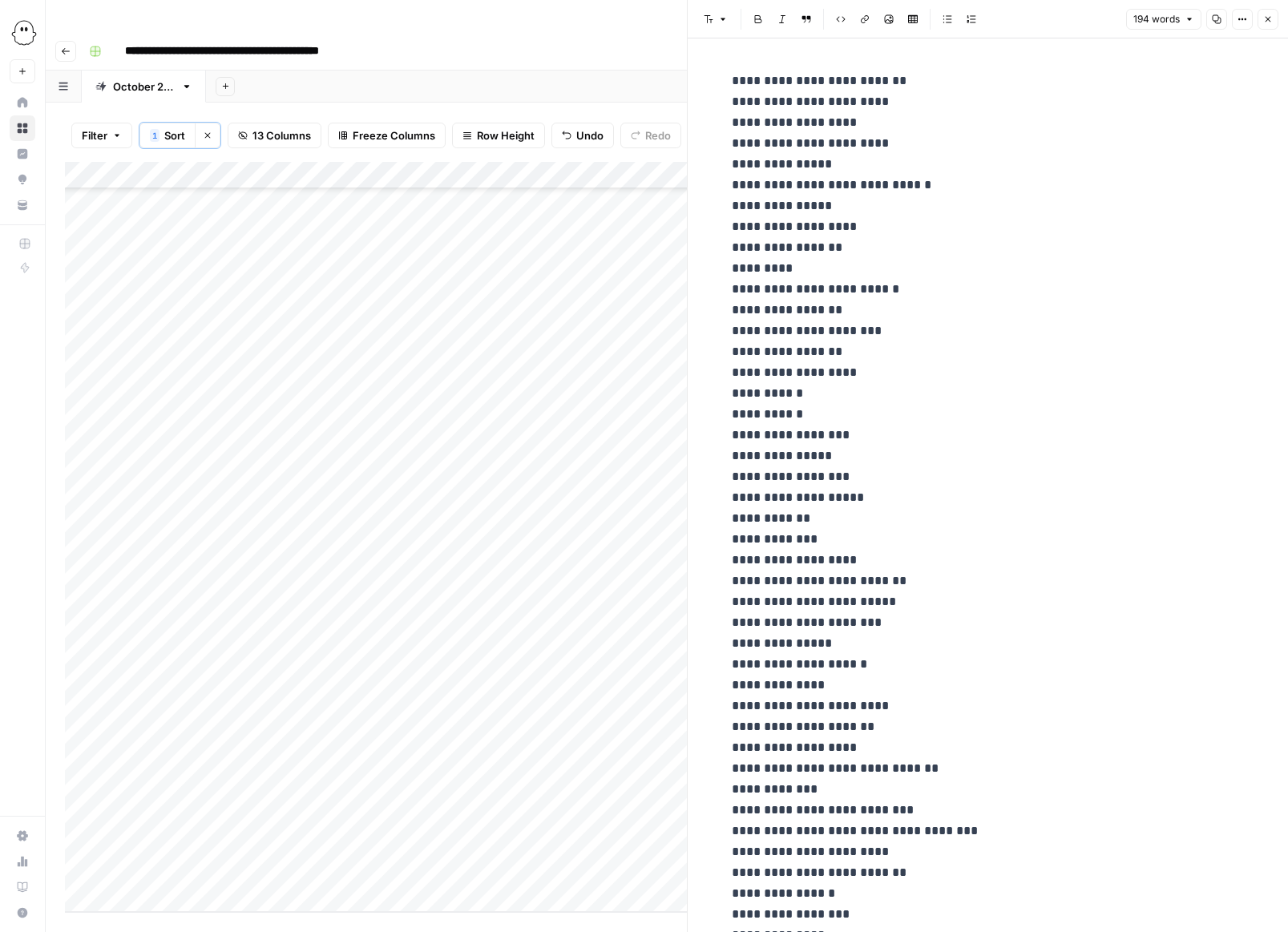
click at [860, 21] on icon "button" at bounding box center [1267, 19] width 10 height 10
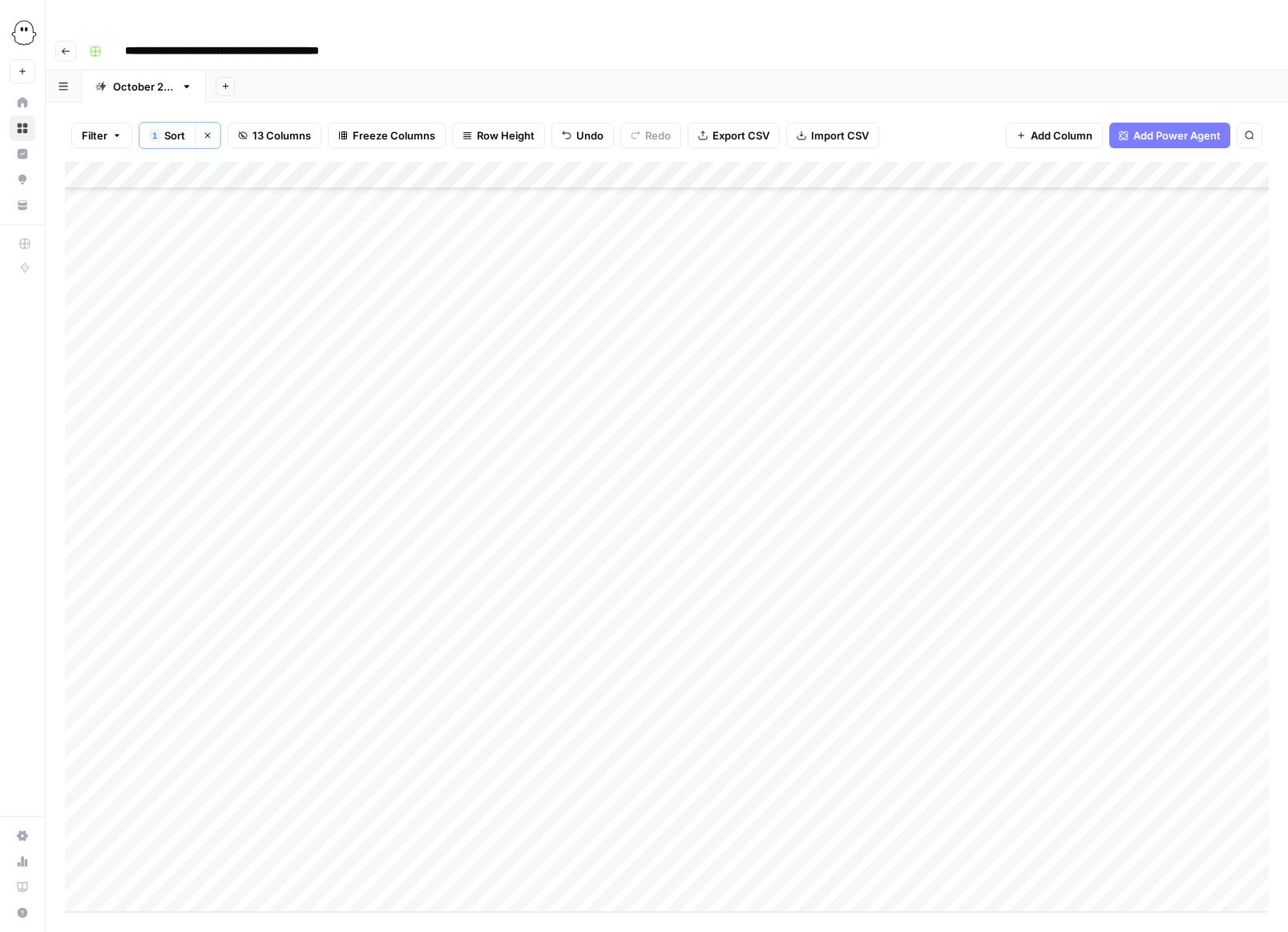
click at [608, 403] on div "Add Column" at bounding box center [666, 537] width 1204 height 750
click at [860, 405] on div "Add Column" at bounding box center [666, 537] width 1204 height 750
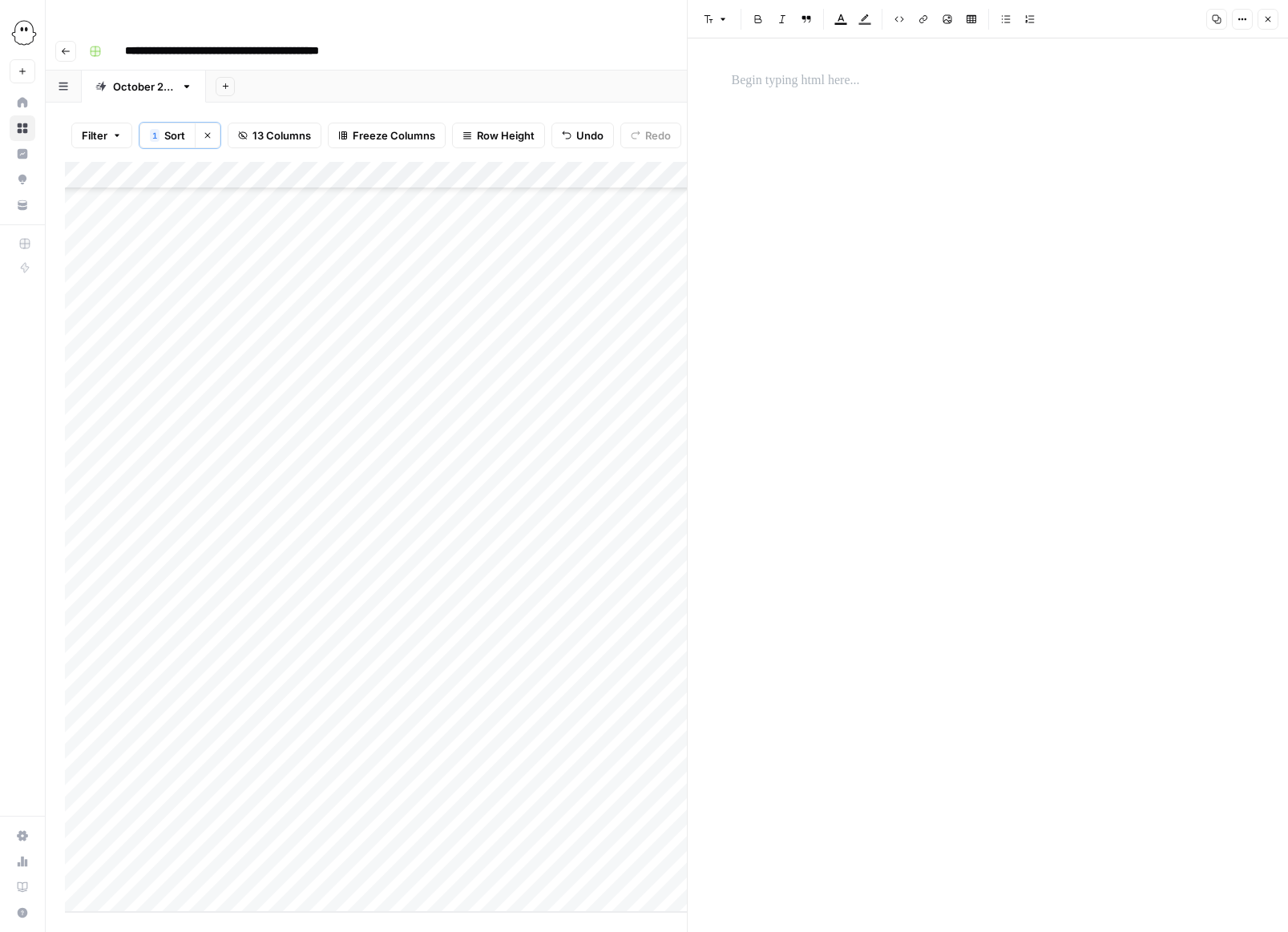
click at [733, 88] on p at bounding box center [989, 81] width 513 height 21
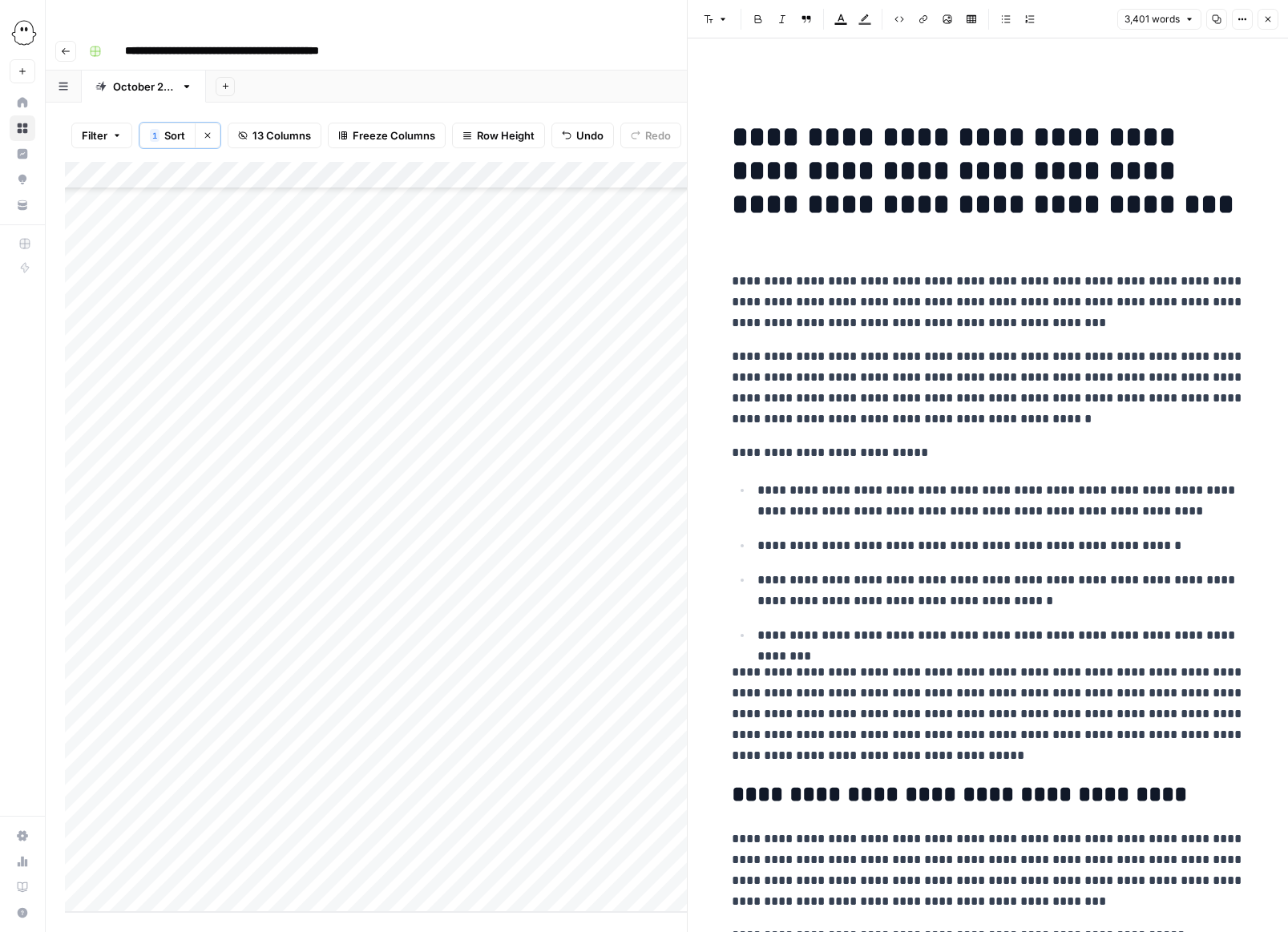
click at [860, 19] on icon "button" at bounding box center [1267, 19] width 10 height 10
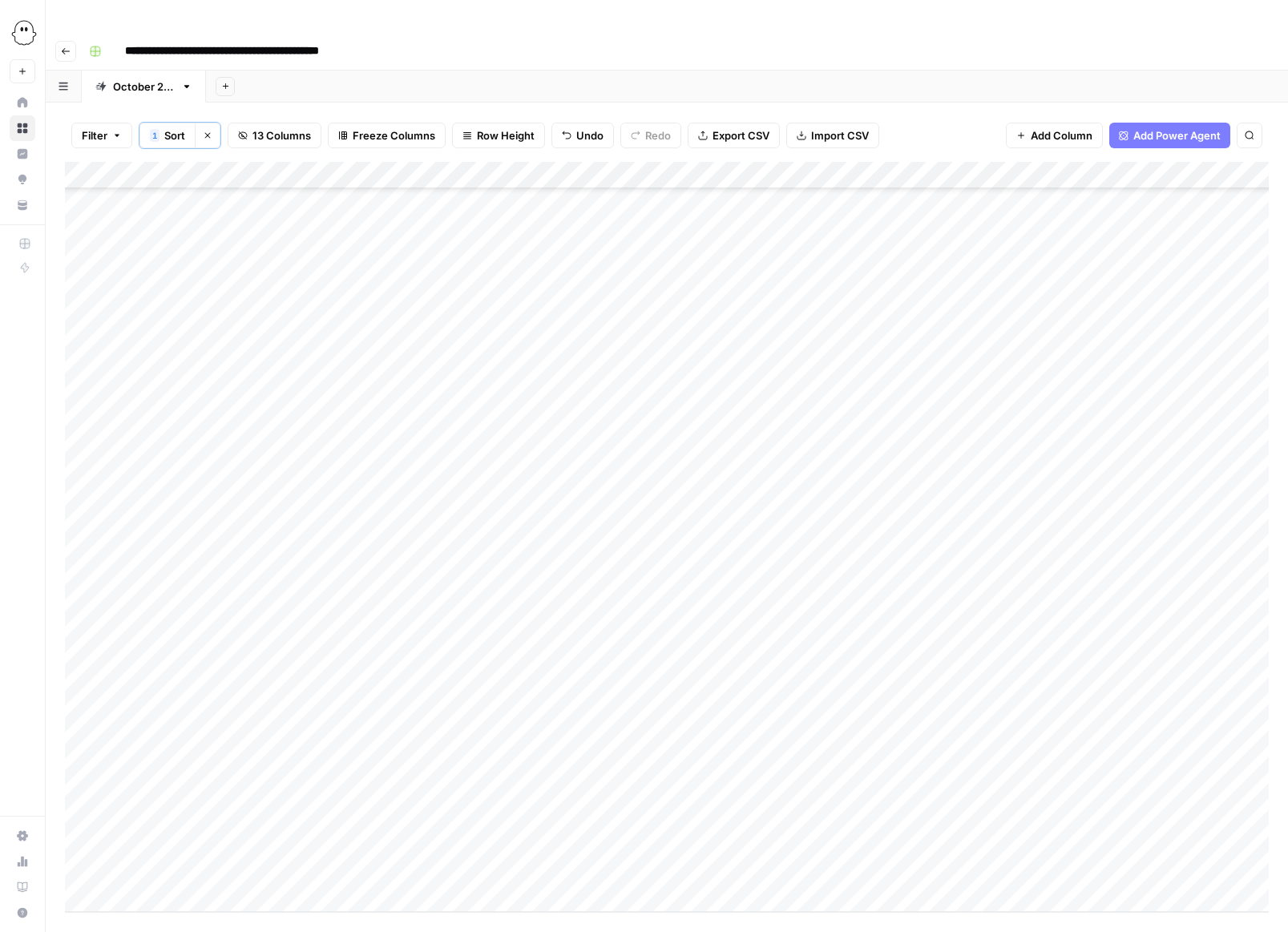
click at [860, 410] on div "Add Column" at bounding box center [666, 537] width 1204 height 750
click at [860, 406] on div "Add Column" at bounding box center [666, 537] width 1204 height 750
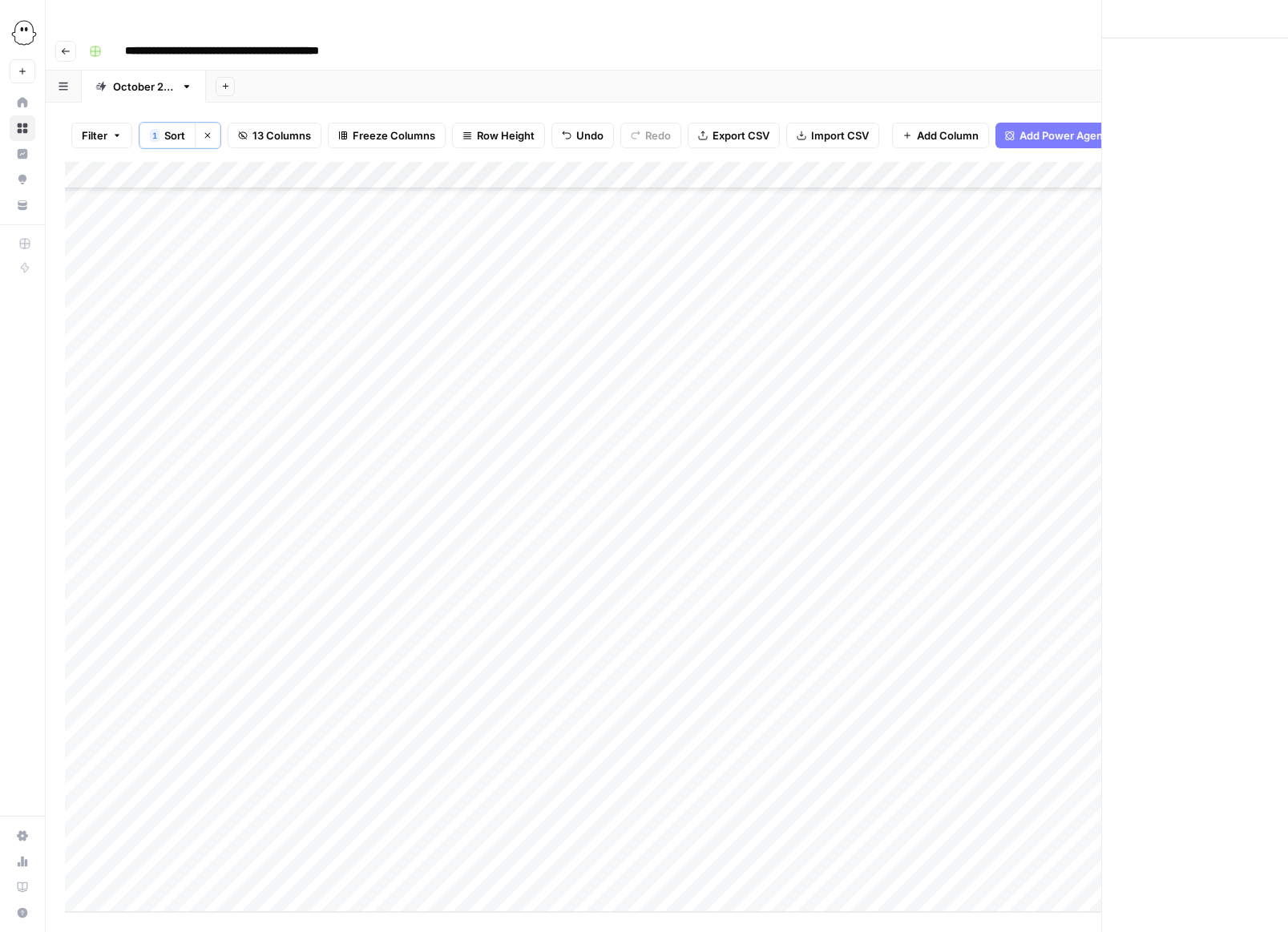
click at [860, 406] on div at bounding box center [1049, 403] width 157 height 30
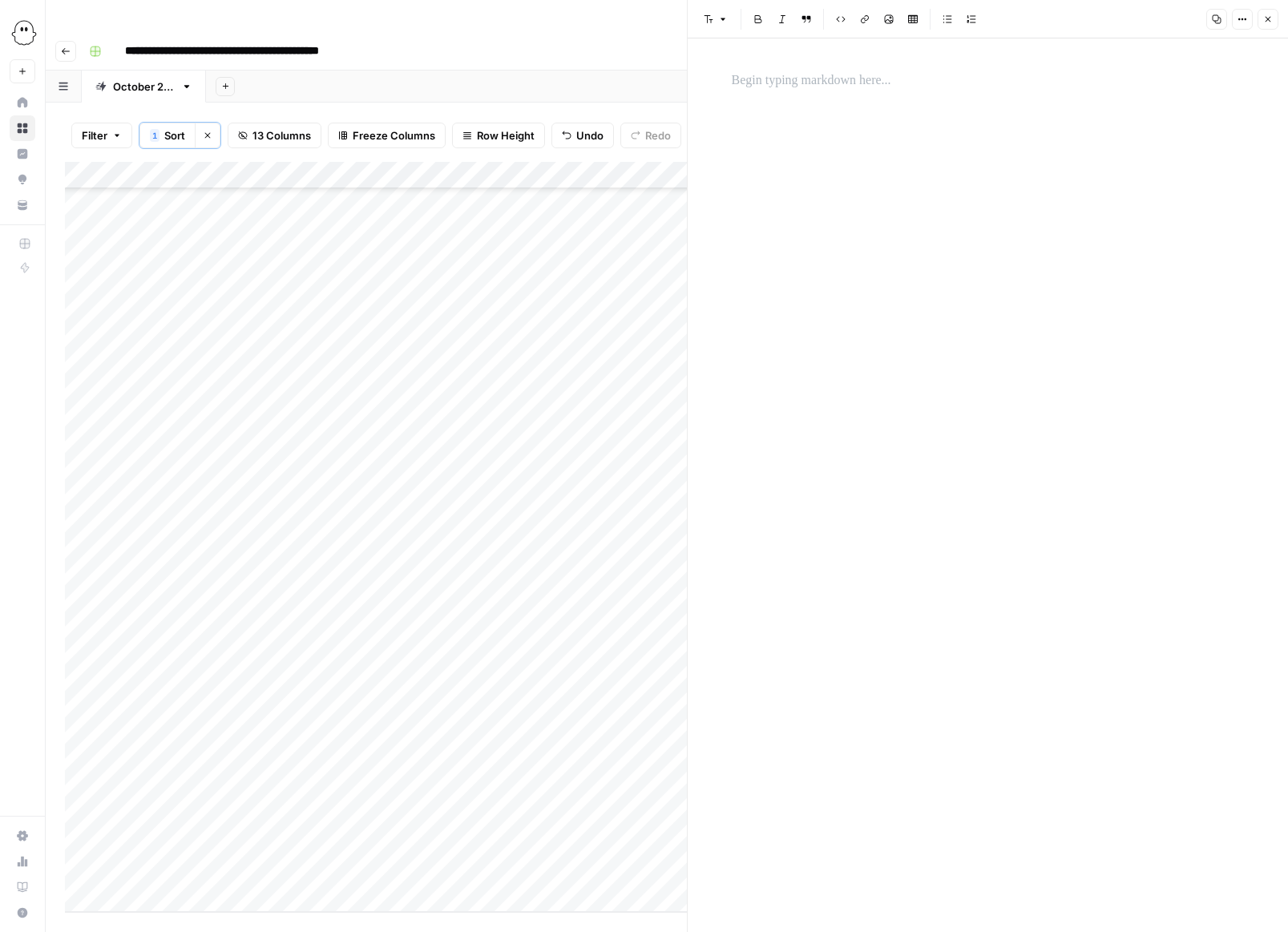
click at [809, 94] on div at bounding box center [989, 82] width 532 height 34
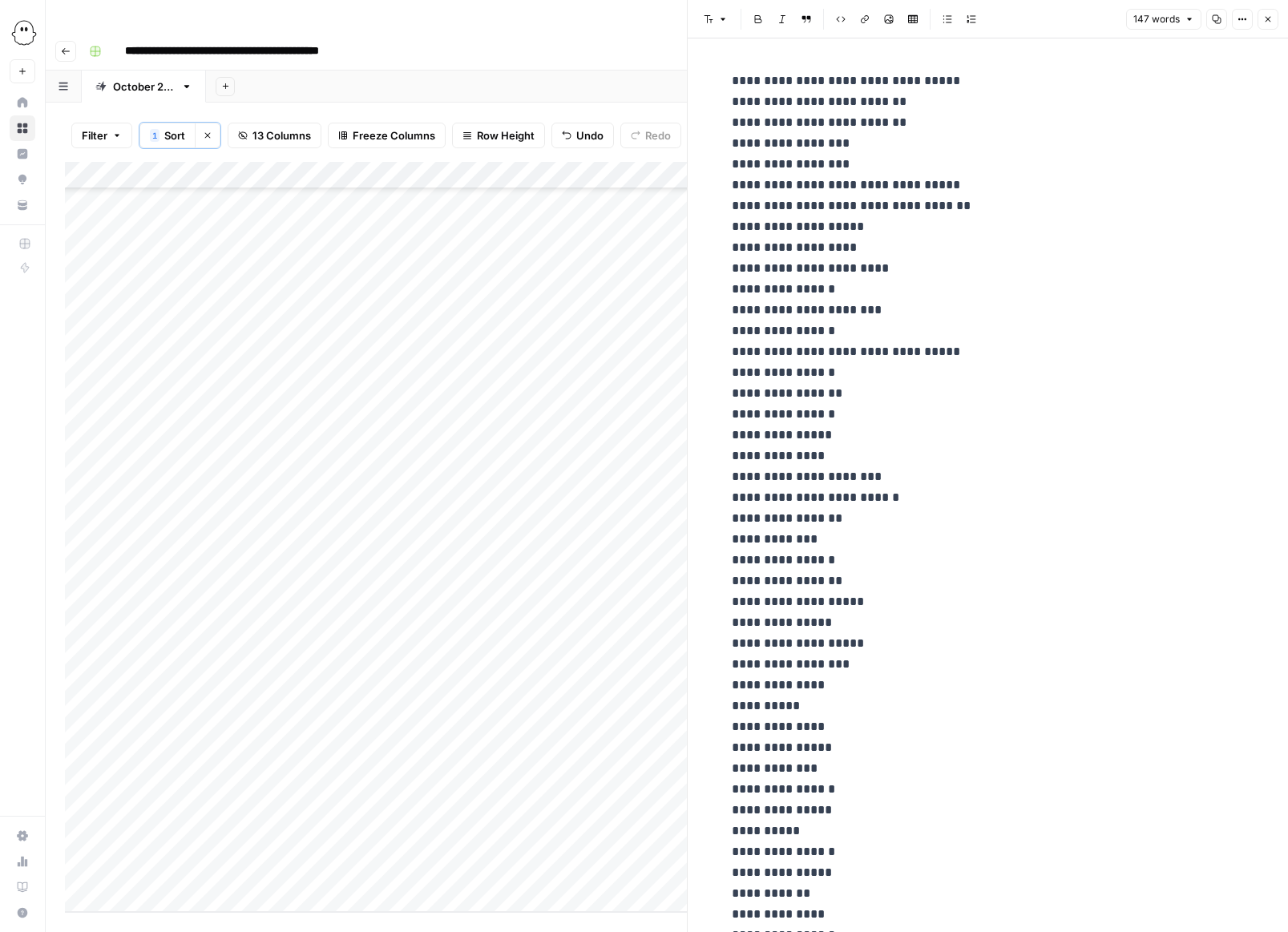
click at [860, 29] on div "147 words Copy Options Close" at bounding box center [1203, 19] width 152 height 21
click at [860, 20] on icon "button" at bounding box center [1267, 19] width 10 height 10
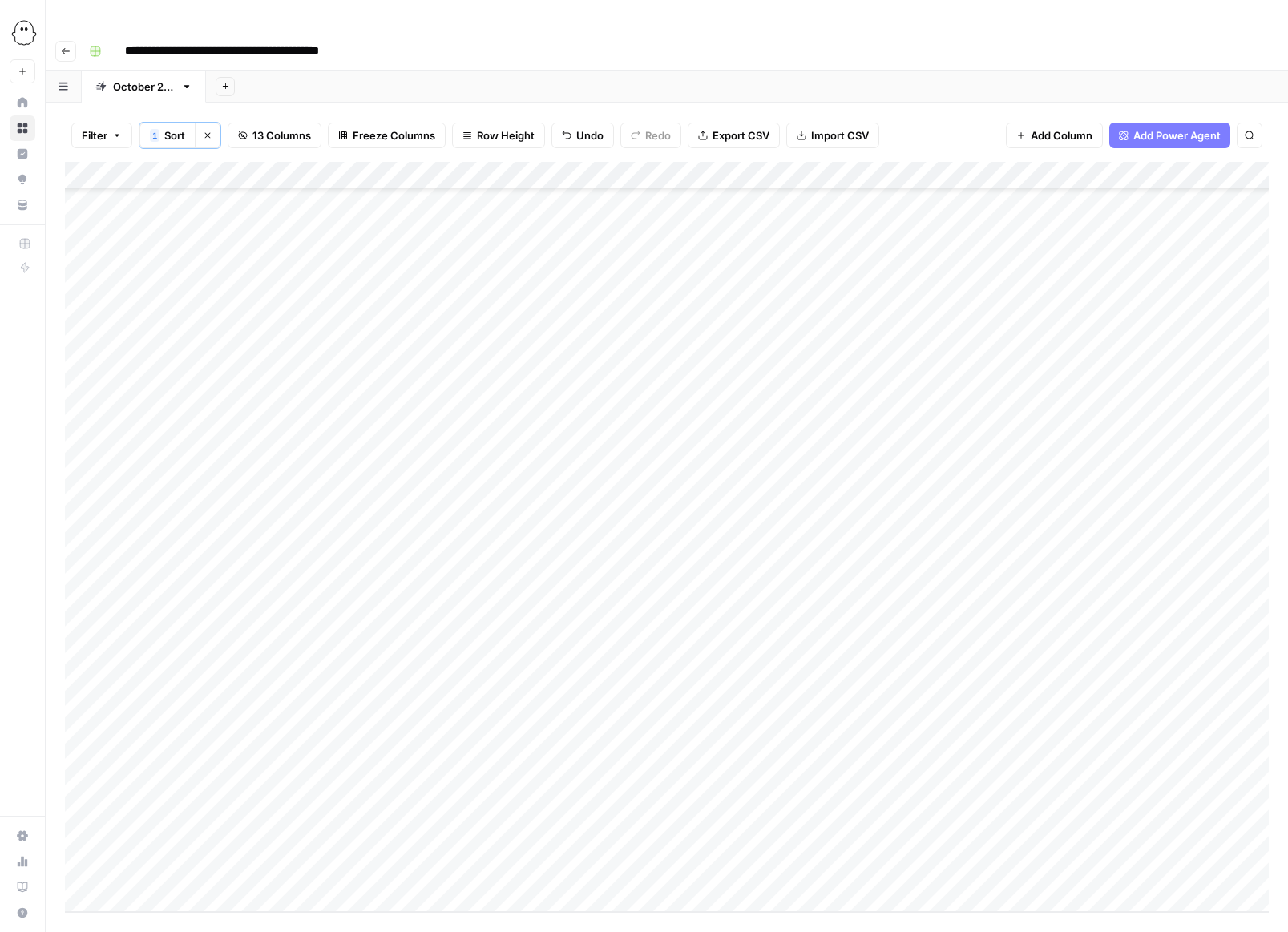
click at [705, 407] on div "Add Column" at bounding box center [666, 537] width 1204 height 750
type input "**********"
click at [730, 438] on div "Add Column" at bounding box center [666, 537] width 1204 height 750
click at [705, 436] on div "Add Column" at bounding box center [666, 537] width 1204 height 750
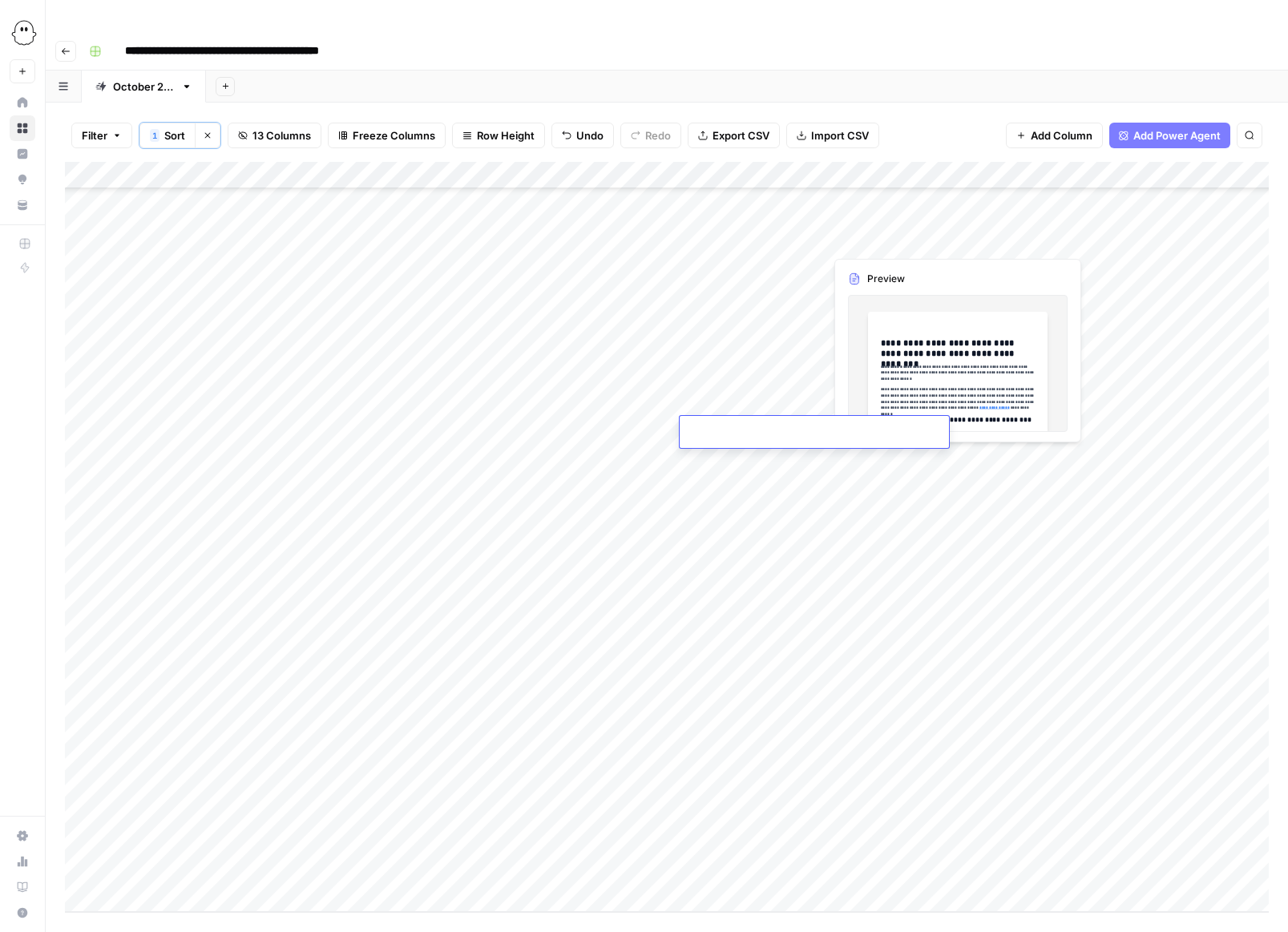
click at [705, 436] on input at bounding box center [815, 435] width 256 height 19
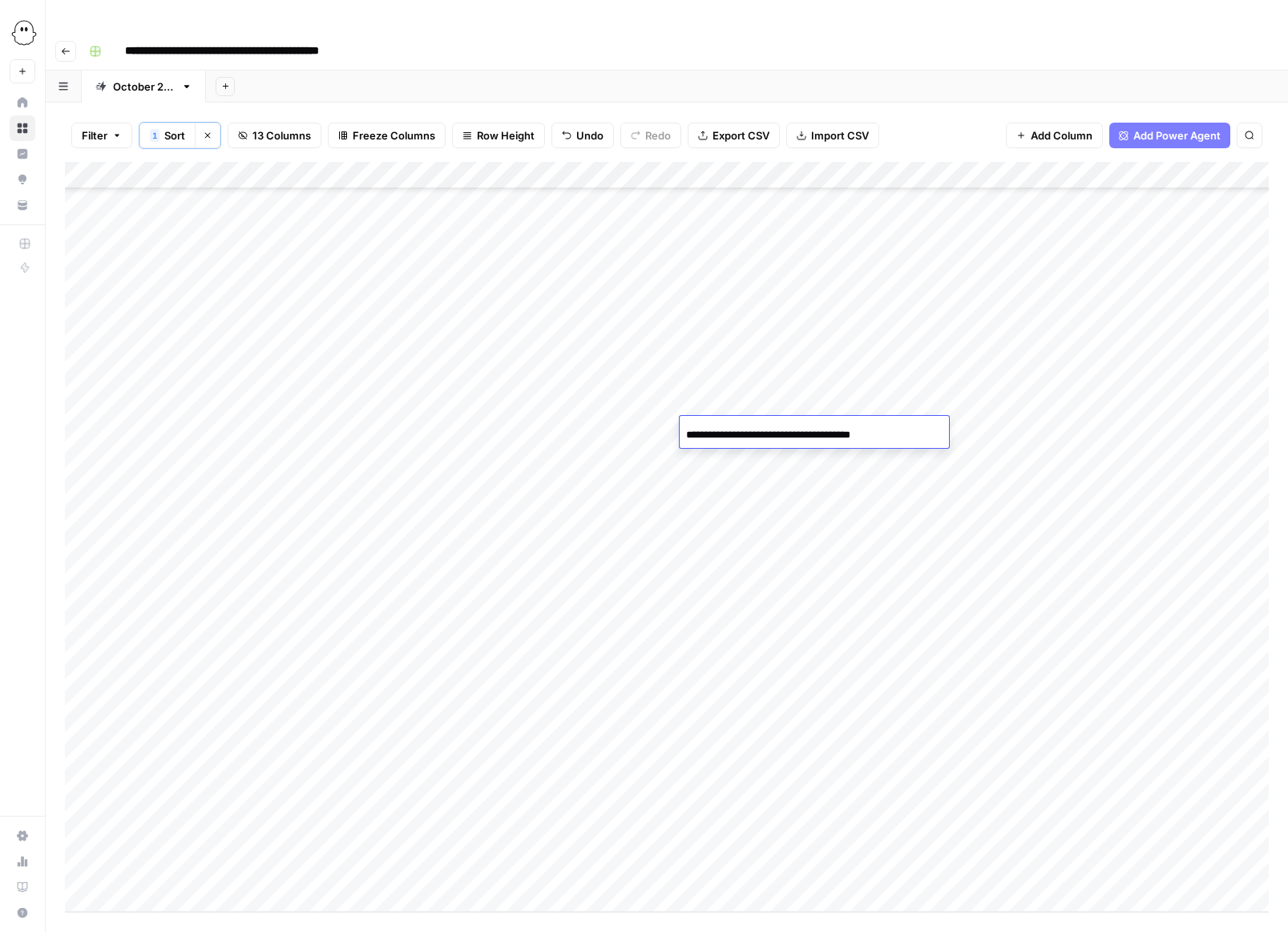
type input "**********"
click at [860, 477] on div "Add Column" at bounding box center [666, 537] width 1204 height 750
click at [860, 427] on div "Add Column" at bounding box center [666, 537] width 1204 height 750
click at [853, 428] on div "Add Column" at bounding box center [666, 537] width 1204 height 750
click at [853, 428] on div at bounding box center [898, 430] width 149 height 30
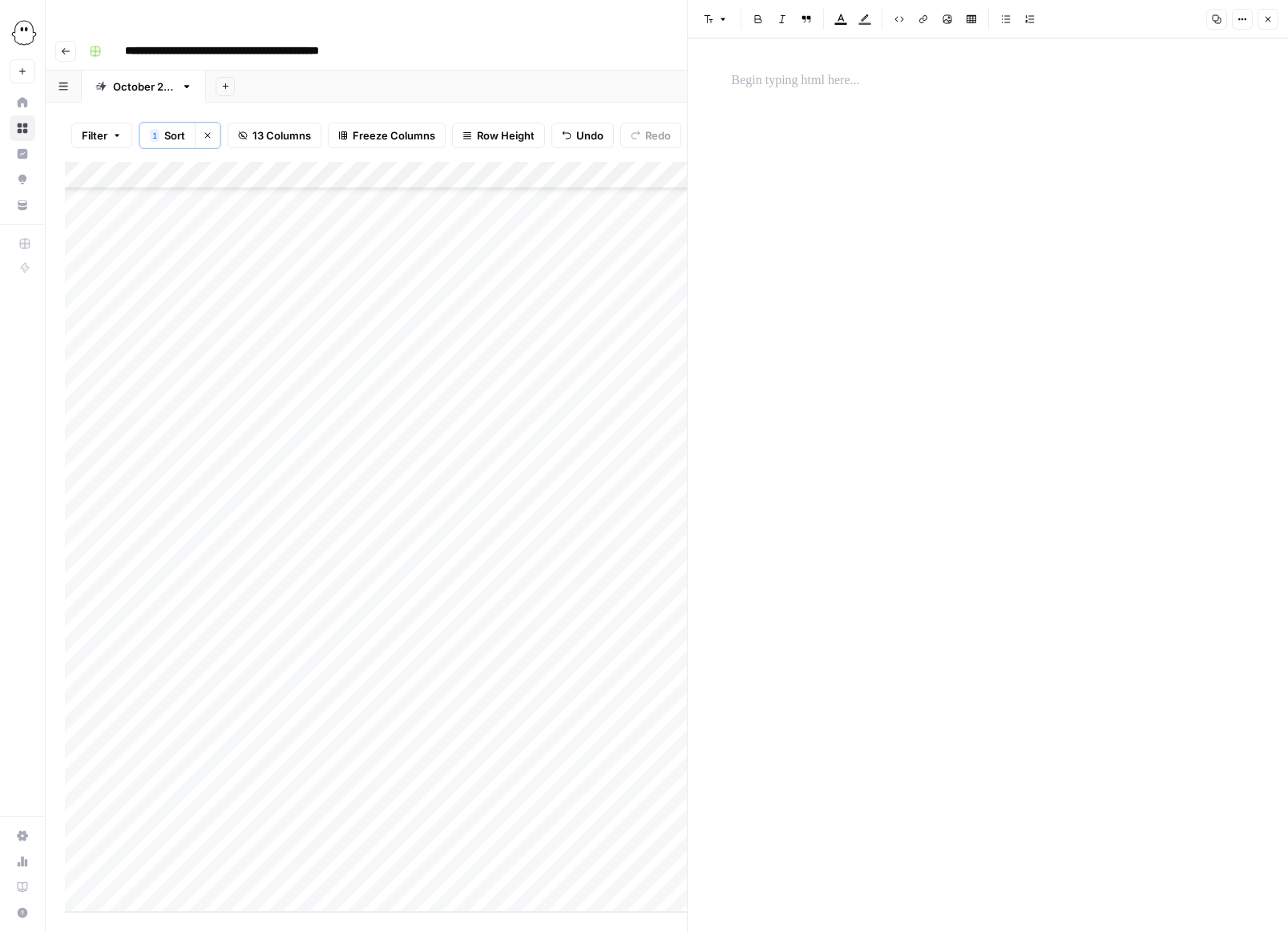
click at [778, 79] on p at bounding box center [989, 81] width 513 height 21
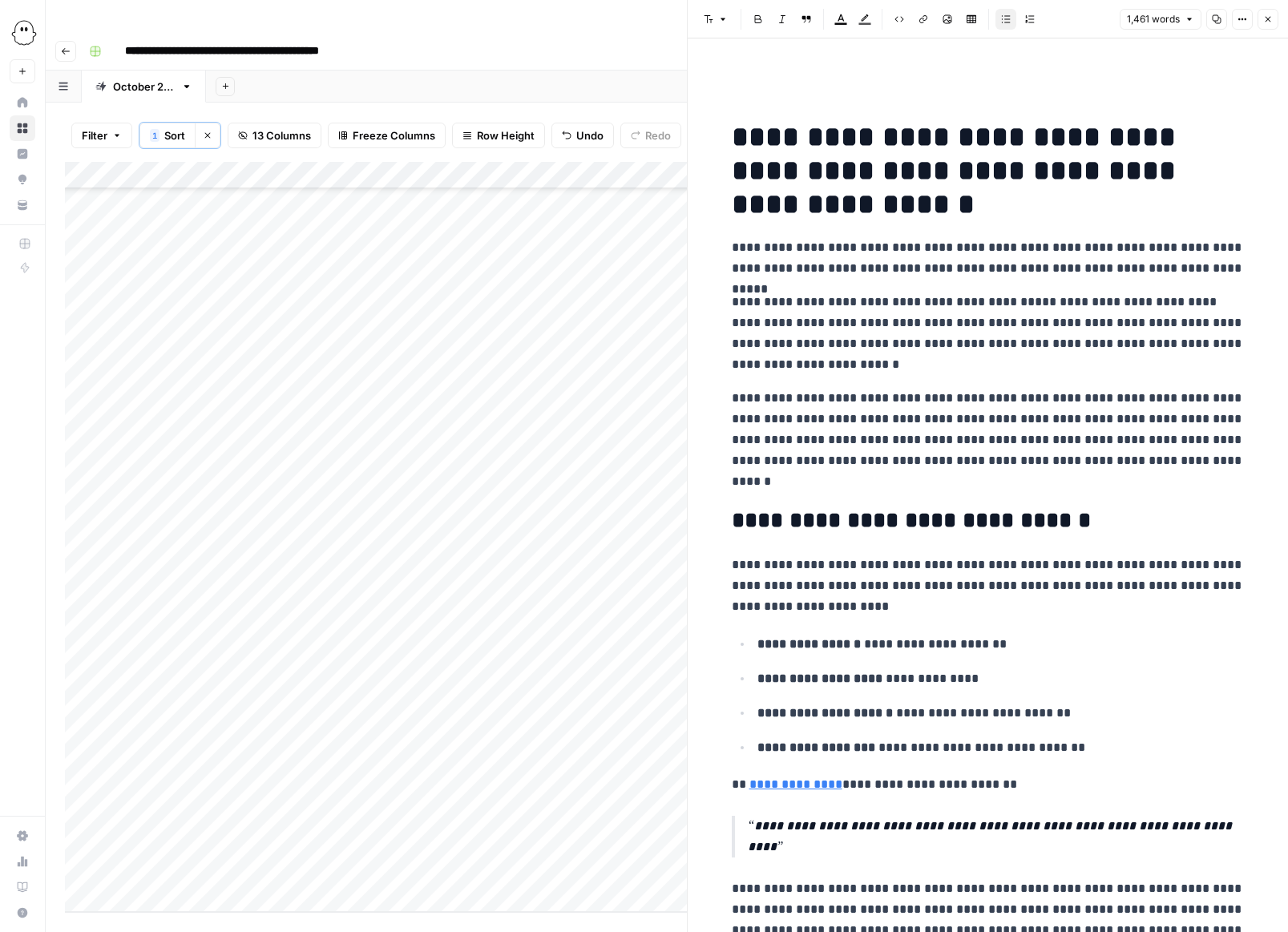
click at [860, 19] on icon "button" at bounding box center [1267, 19] width 10 height 10
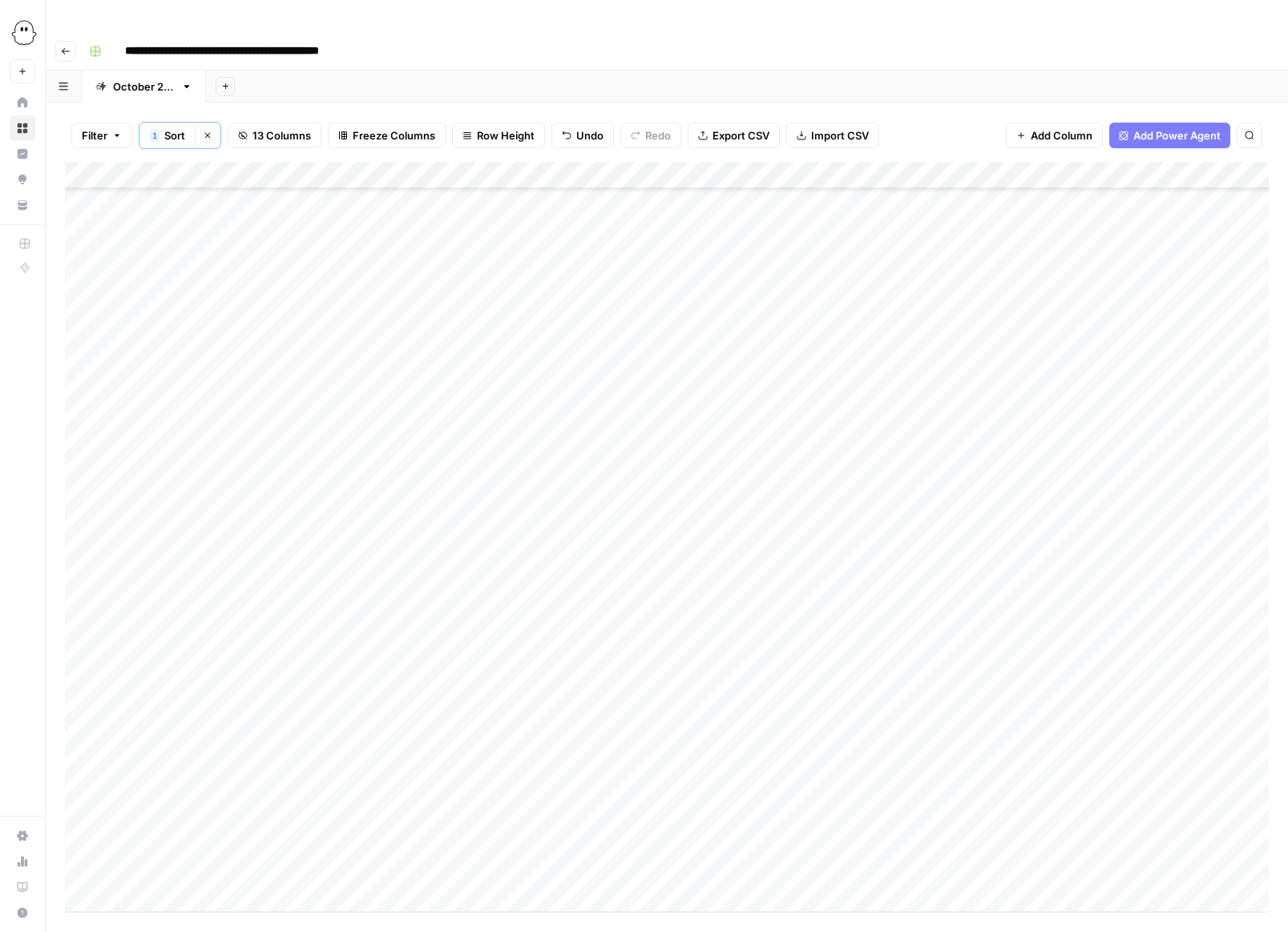
click at [860, 432] on div "Add Column" at bounding box center [666, 537] width 1204 height 750
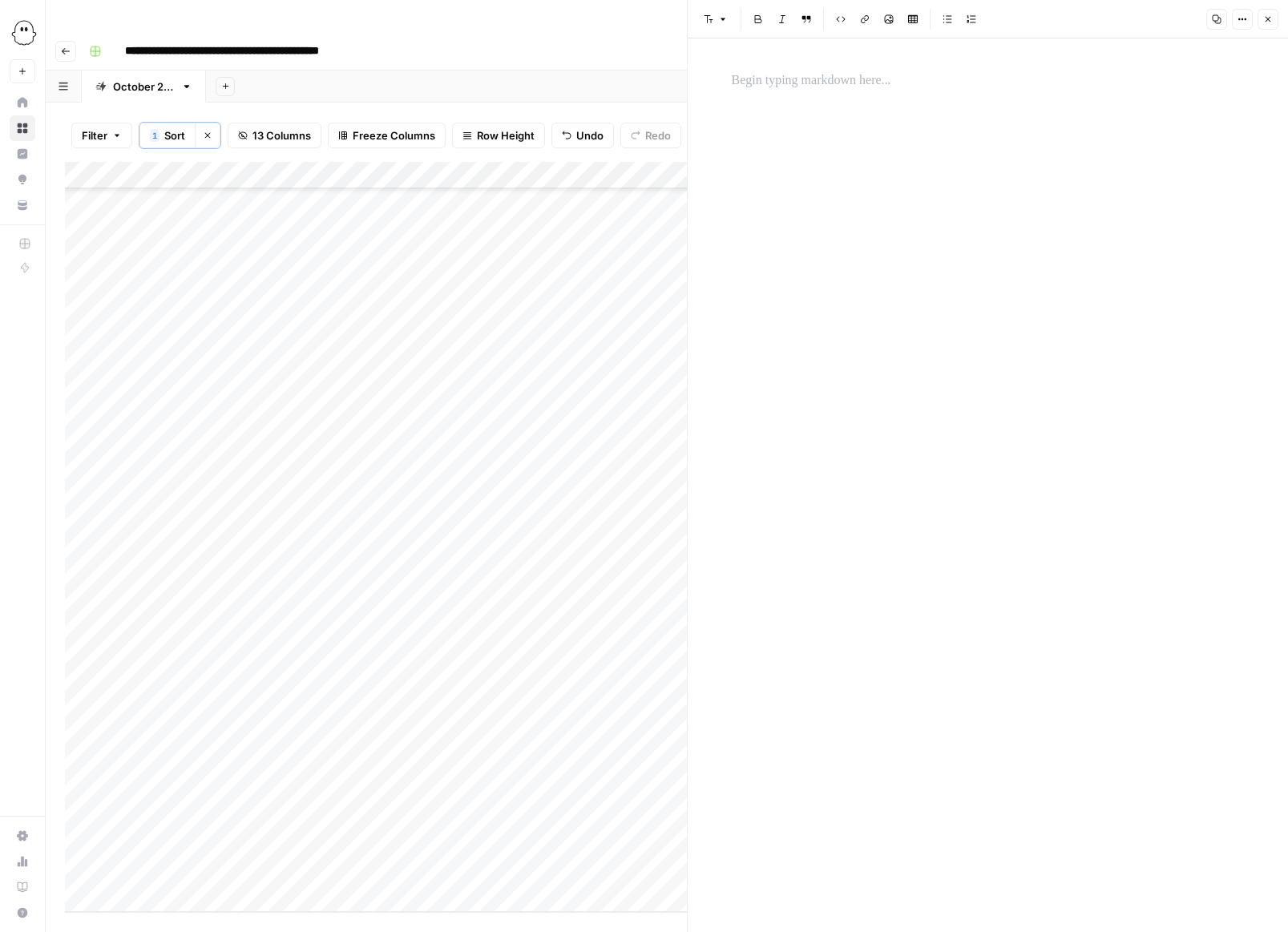
click at [791, 80] on p at bounding box center [989, 81] width 513 height 21
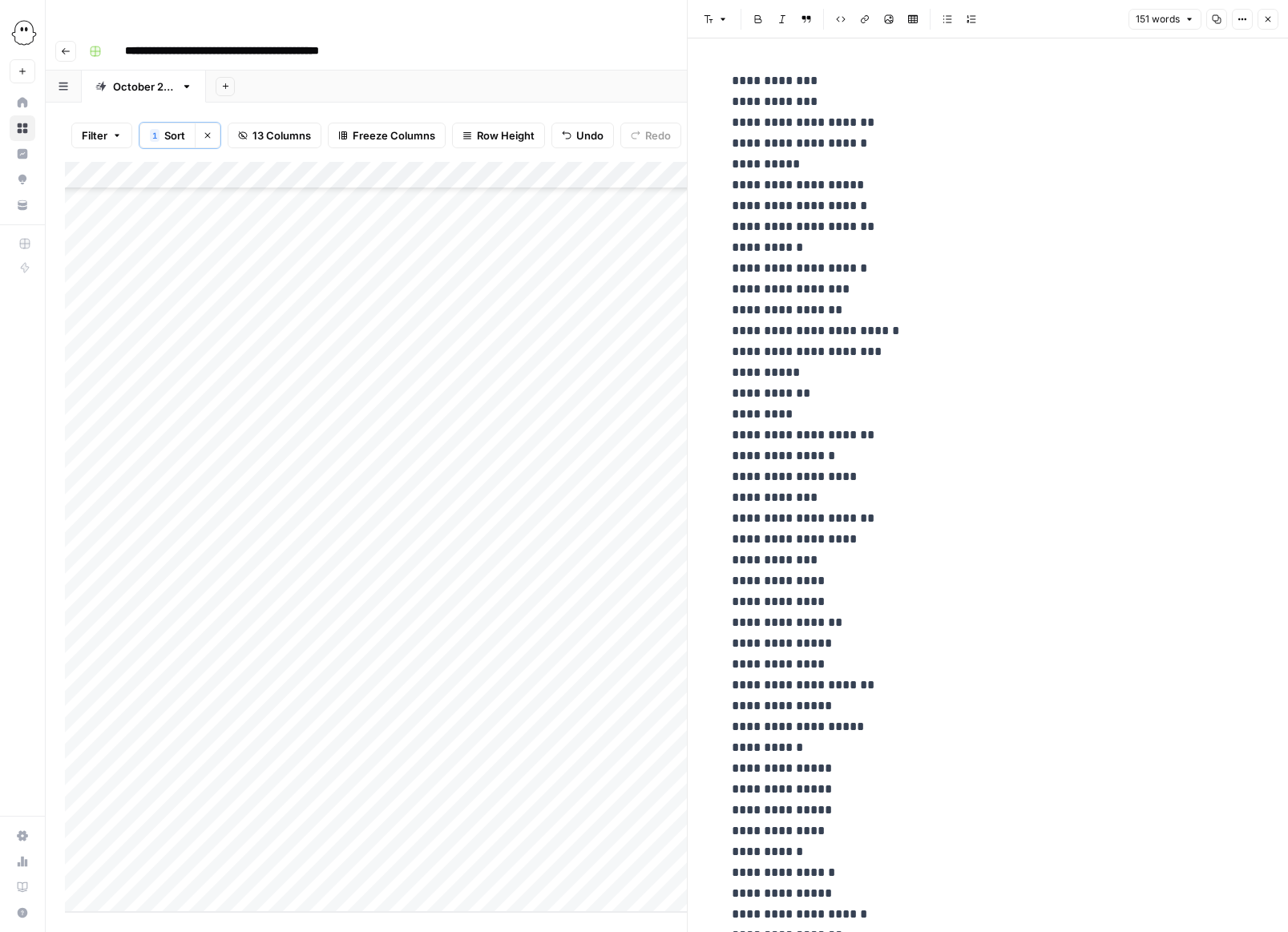
click at [860, 22] on icon "button" at bounding box center [1267, 19] width 10 height 10
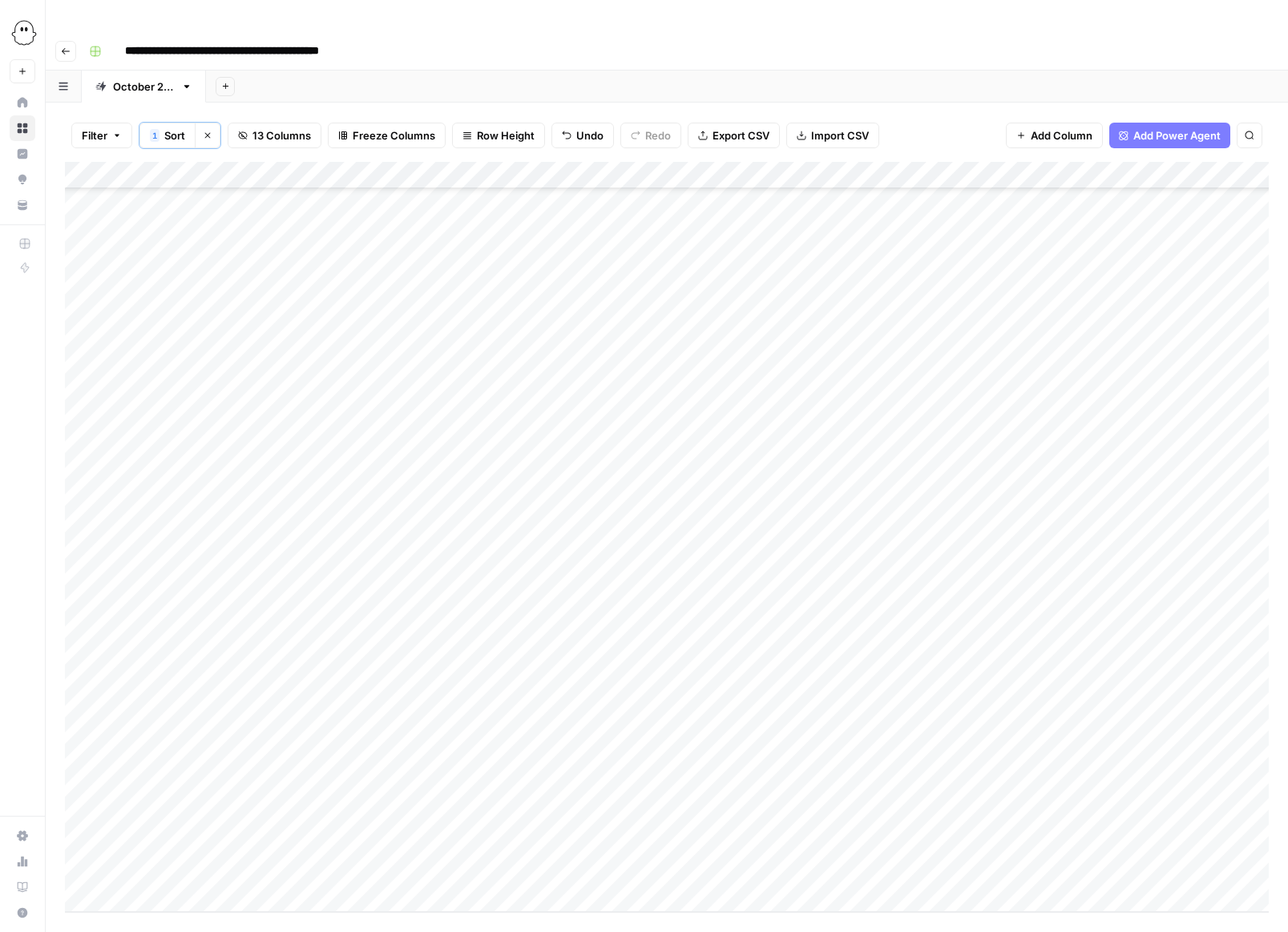
click at [838, 458] on div "Add Column" at bounding box center [666, 537] width 1204 height 750
click at [860, 462] on div "Add Column" at bounding box center [666, 537] width 1204 height 750
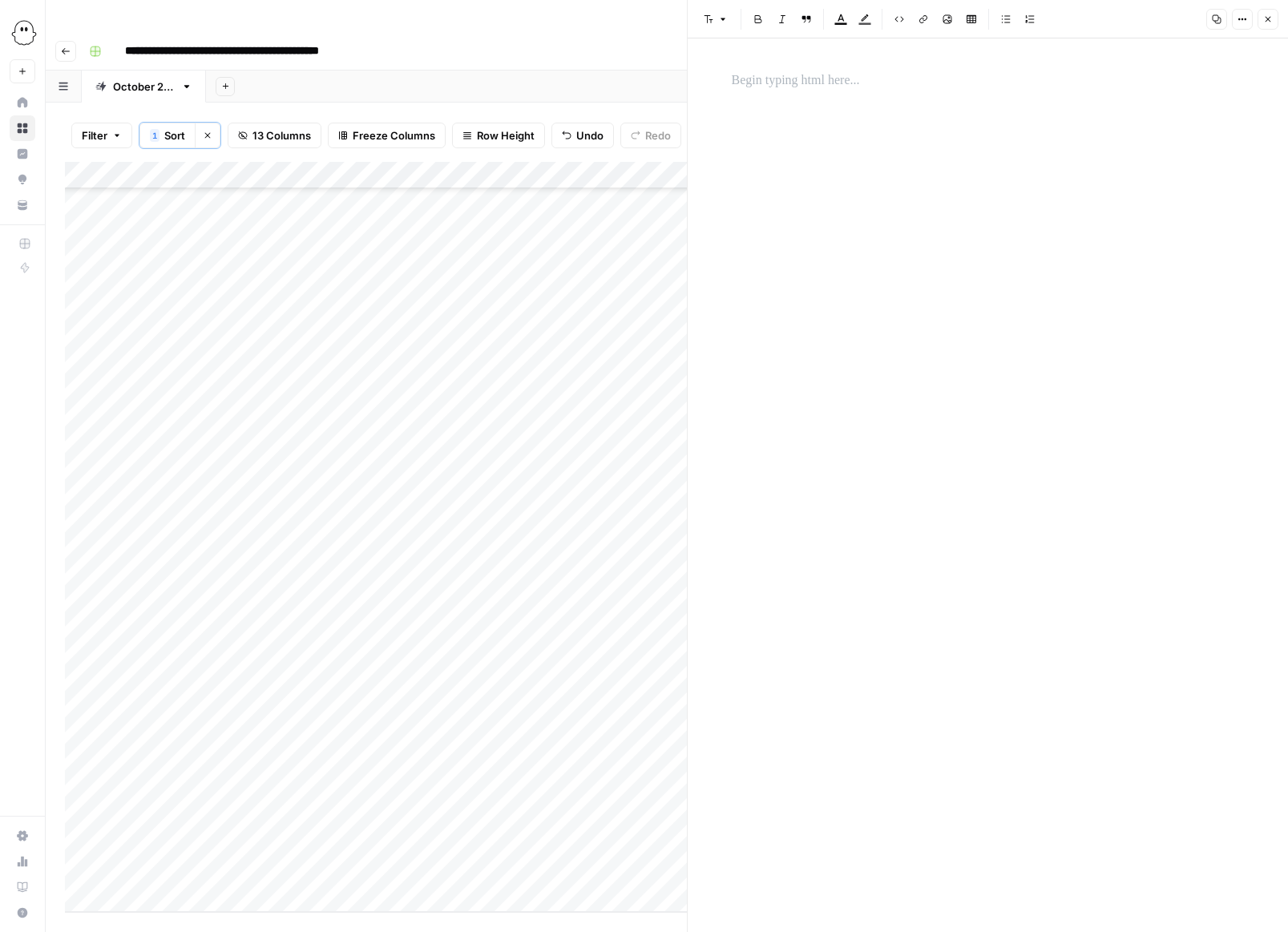
click at [732, 85] on p at bounding box center [989, 81] width 513 height 21
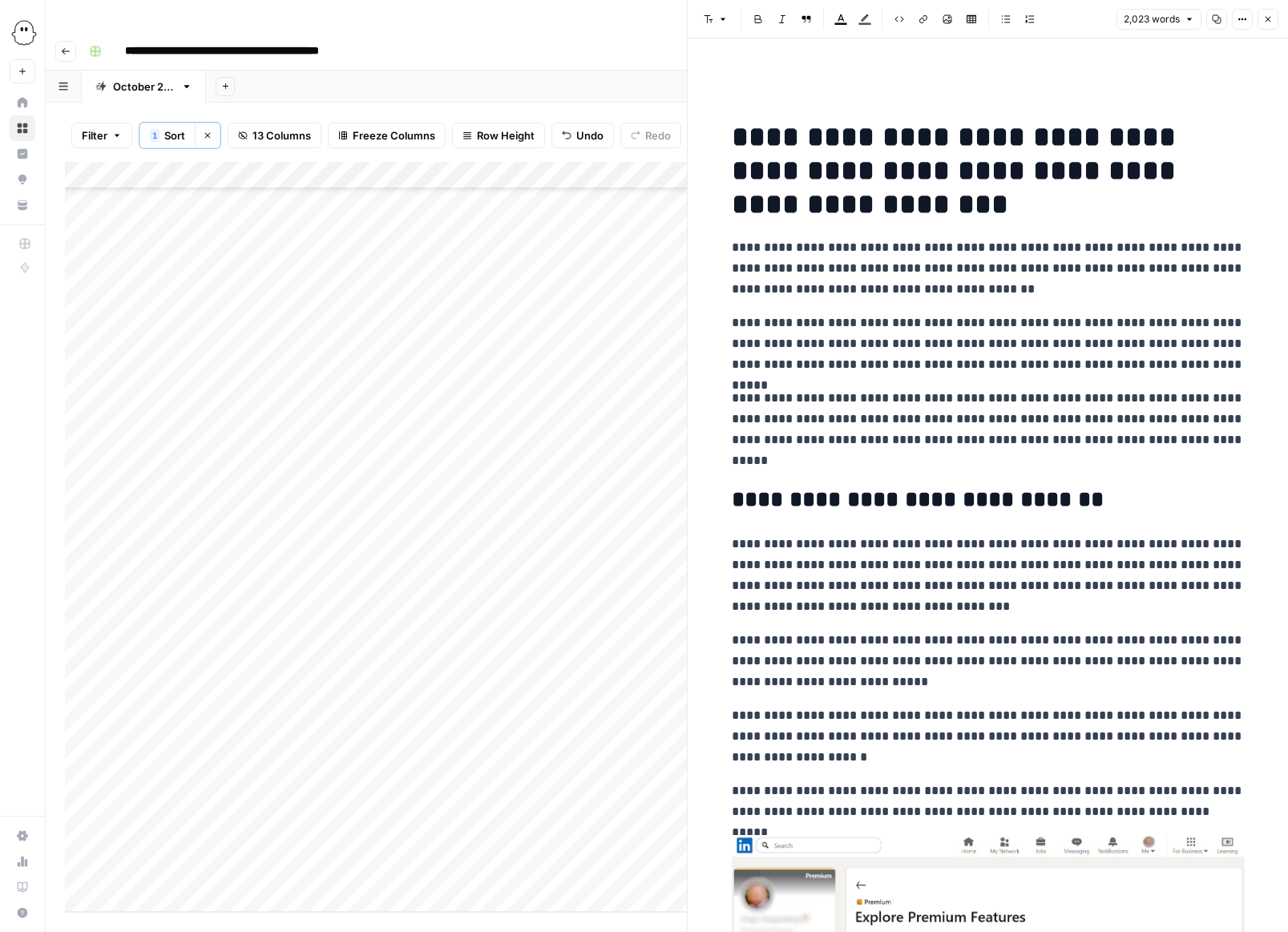
click at [860, 20] on icon "button" at bounding box center [1267, 19] width 10 height 10
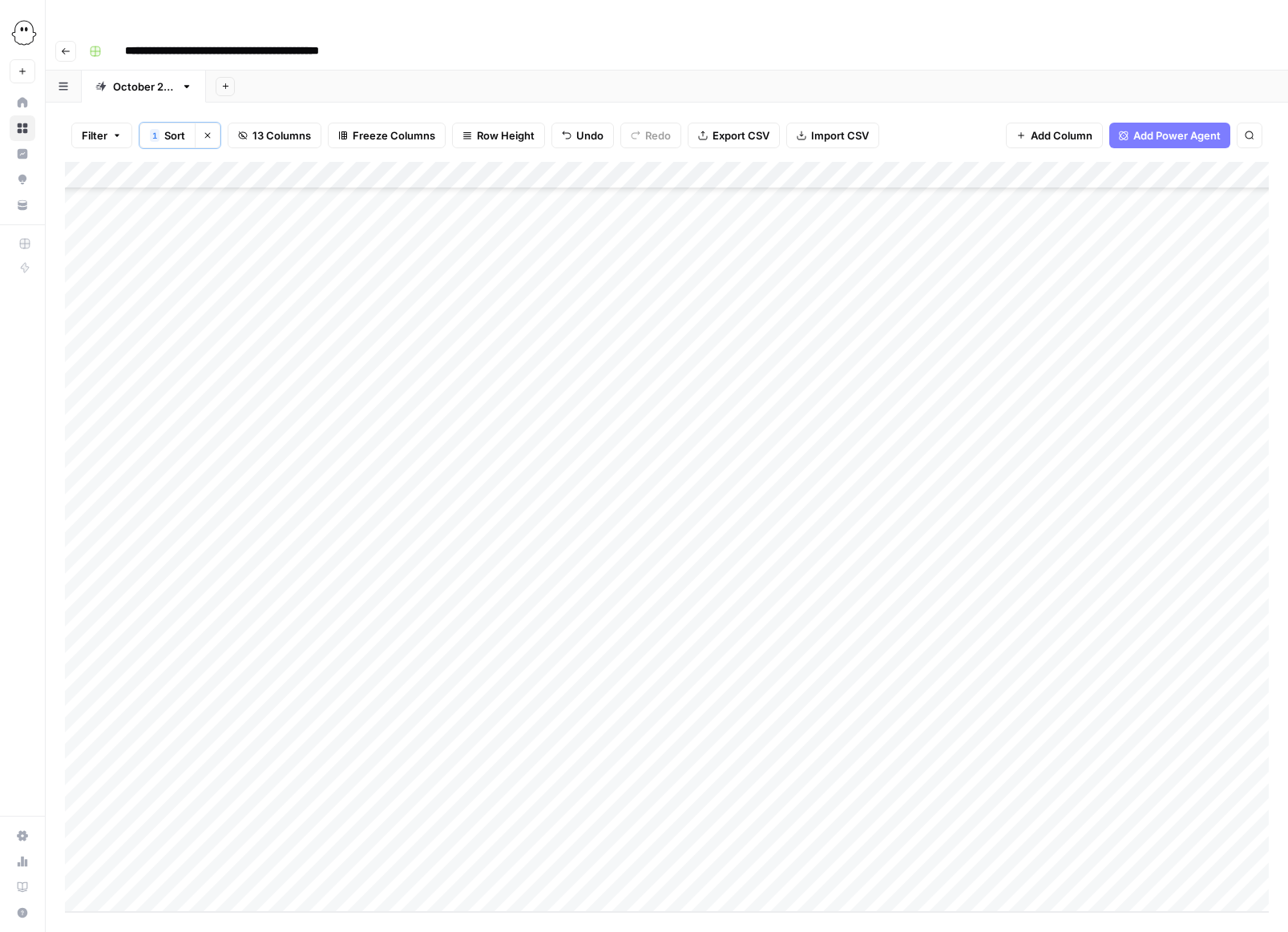
click at [757, 454] on div "Add Column" at bounding box center [666, 537] width 1204 height 750
type input "**********"
click at [860, 486] on div "Add Column" at bounding box center [666, 537] width 1204 height 750
click at [860, 458] on div "Add Column" at bounding box center [666, 537] width 1204 height 750
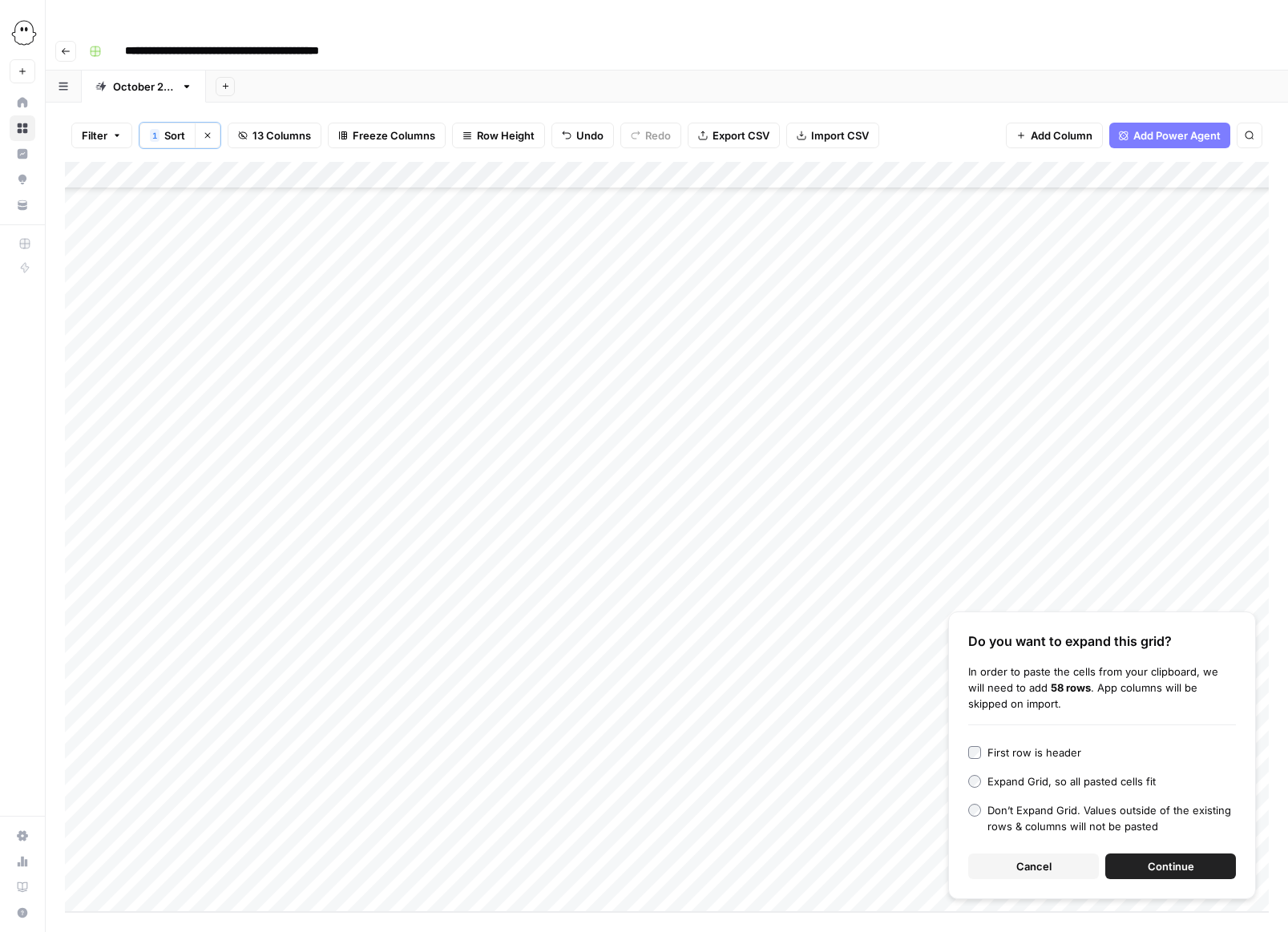
click at [860, 853] on button "Cancel" at bounding box center [1033, 866] width 131 height 26
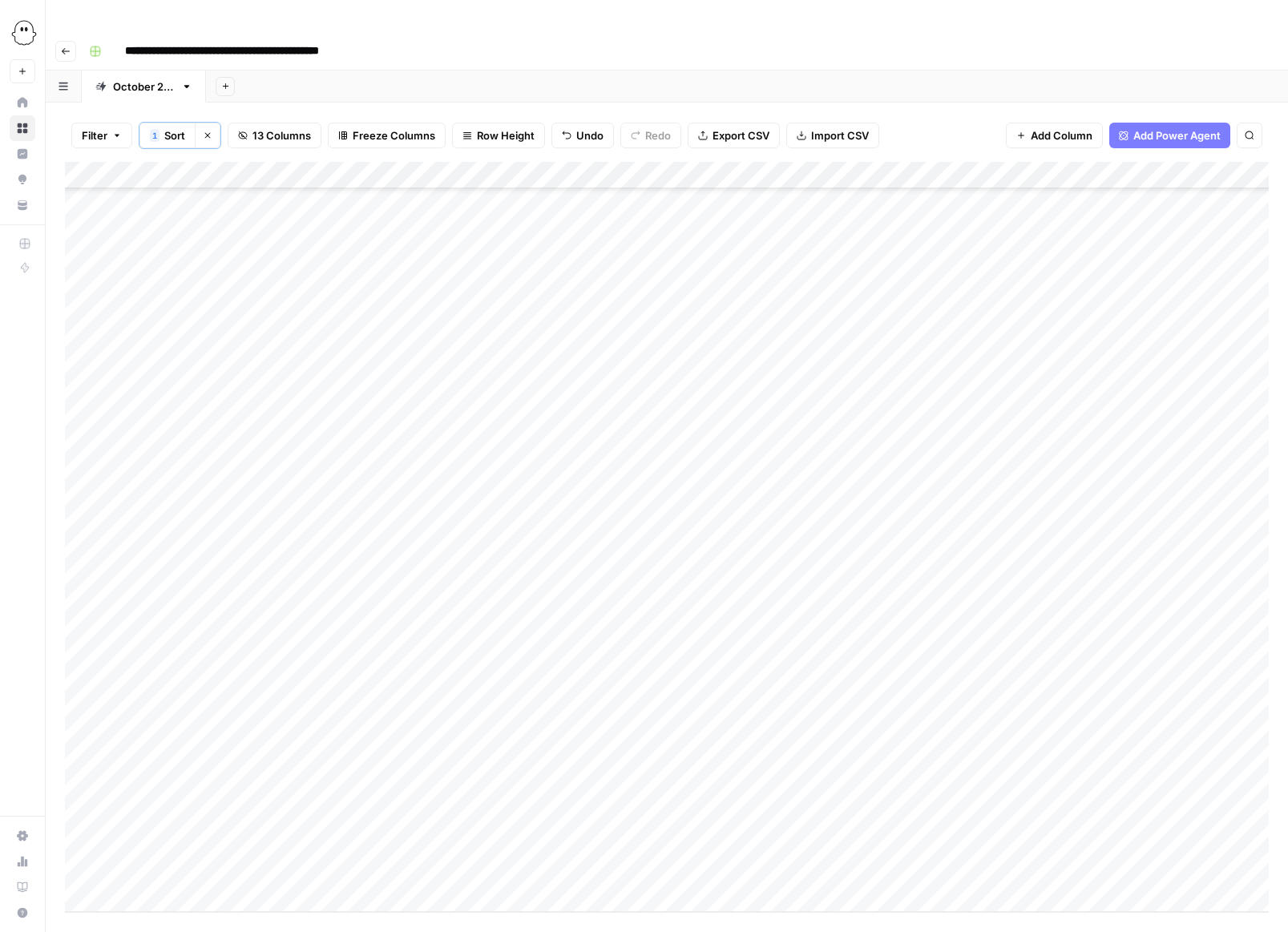
click at [860, 454] on div "Add Column" at bounding box center [666, 537] width 1204 height 750
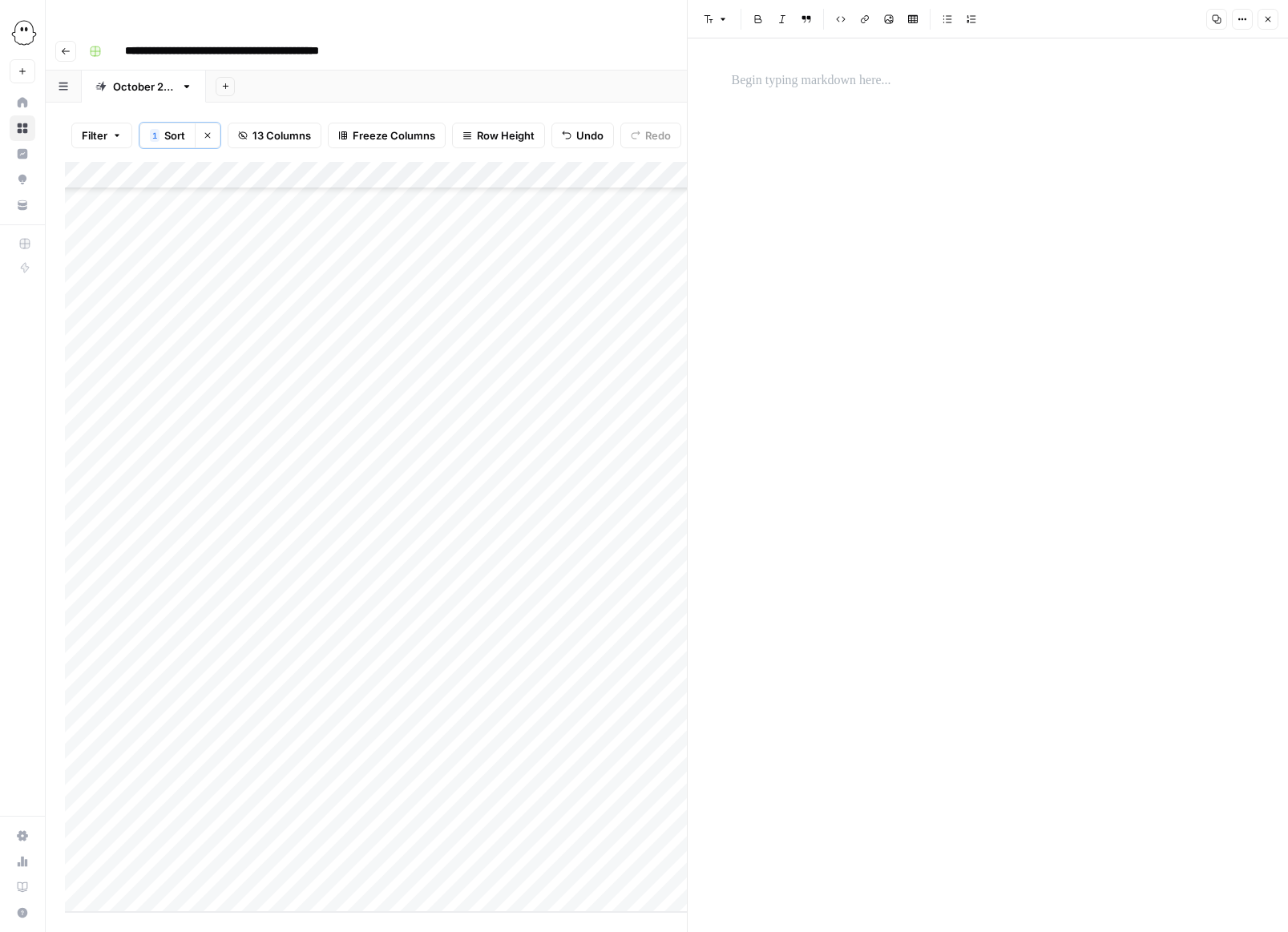
click at [758, 78] on p at bounding box center [989, 81] width 513 height 21
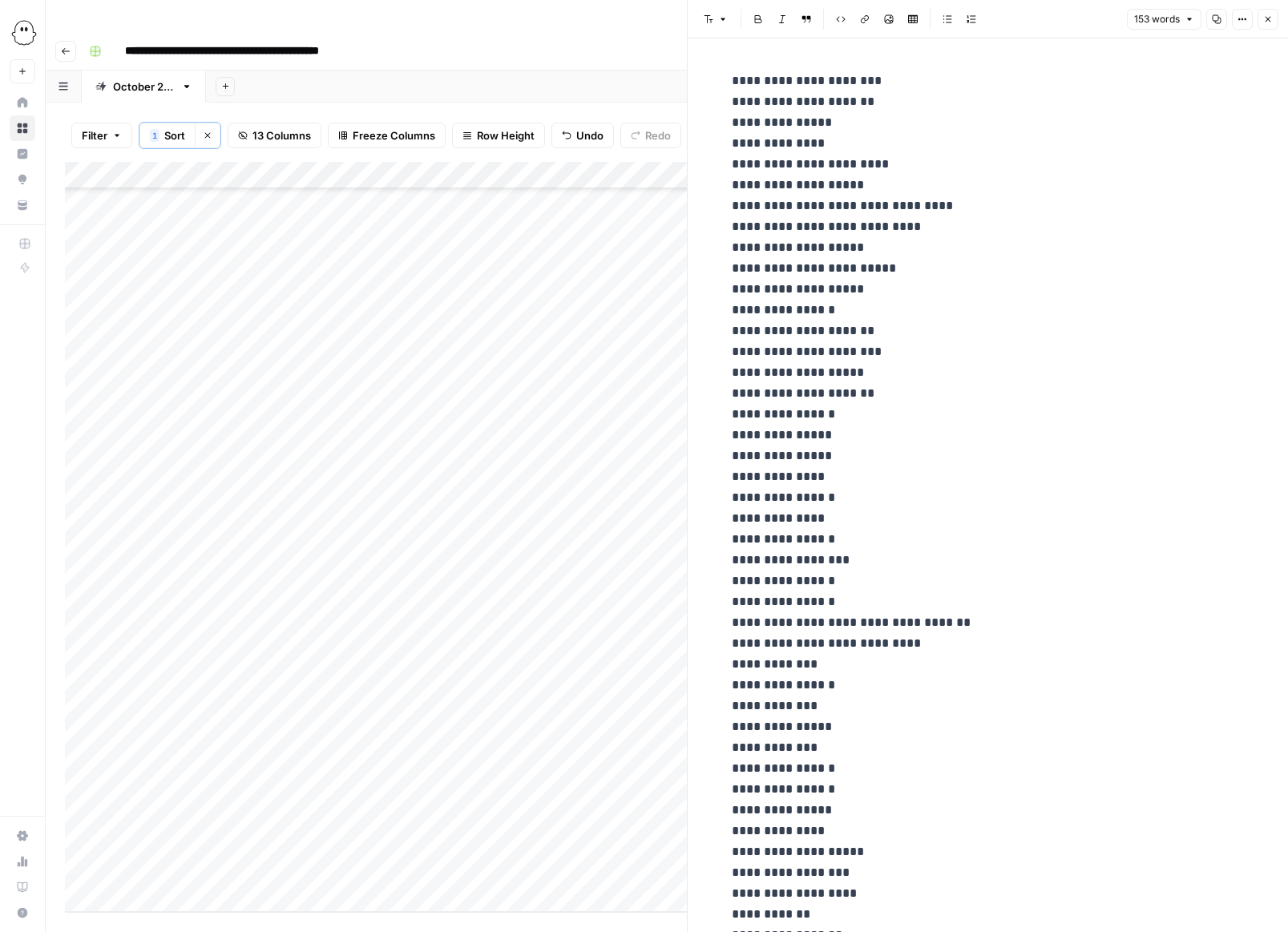
click at [860, 17] on button "Close" at bounding box center [1267, 19] width 21 height 21
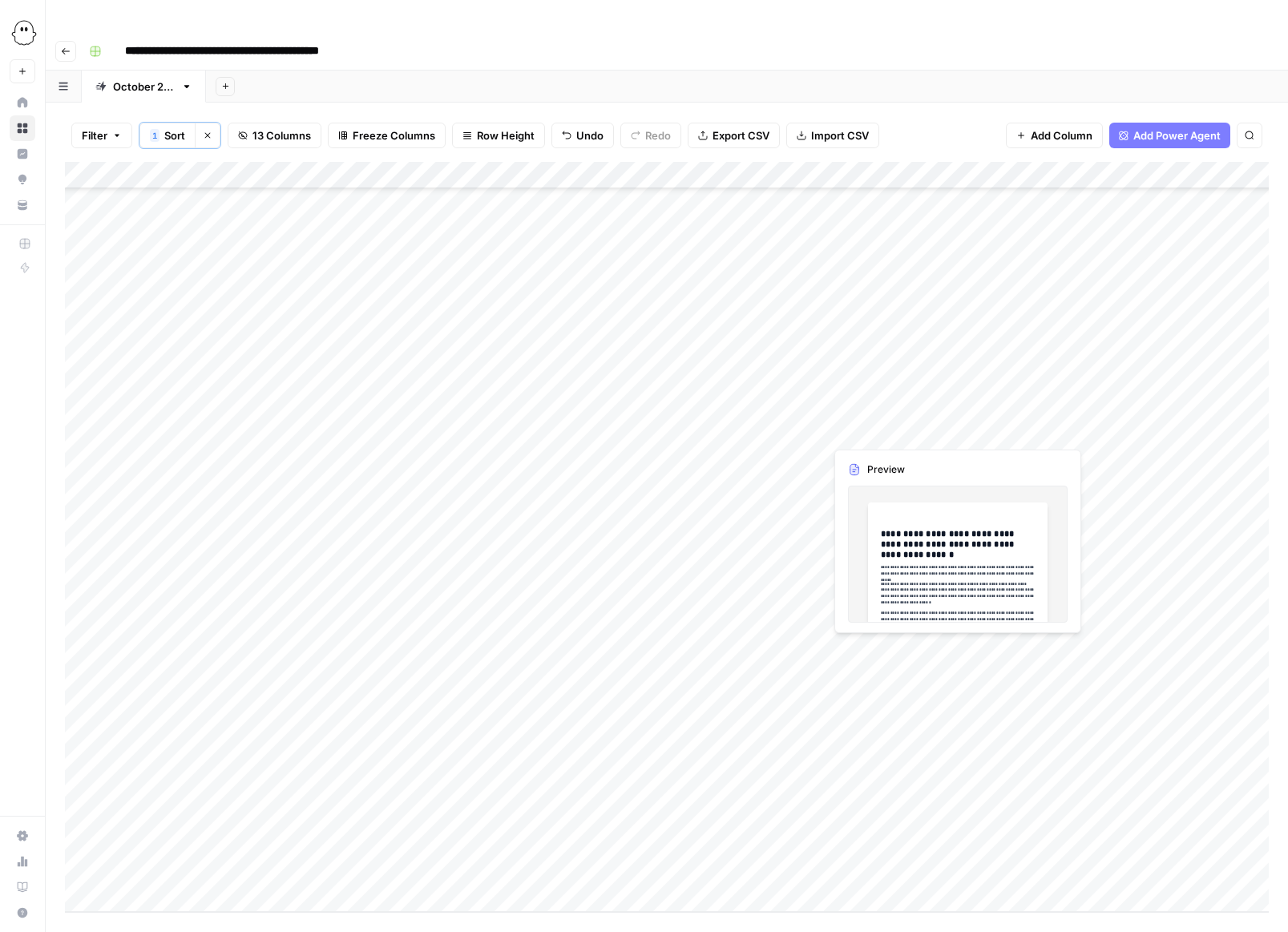
click at [705, 486] on div "Add Column" at bounding box center [666, 537] width 1204 height 750
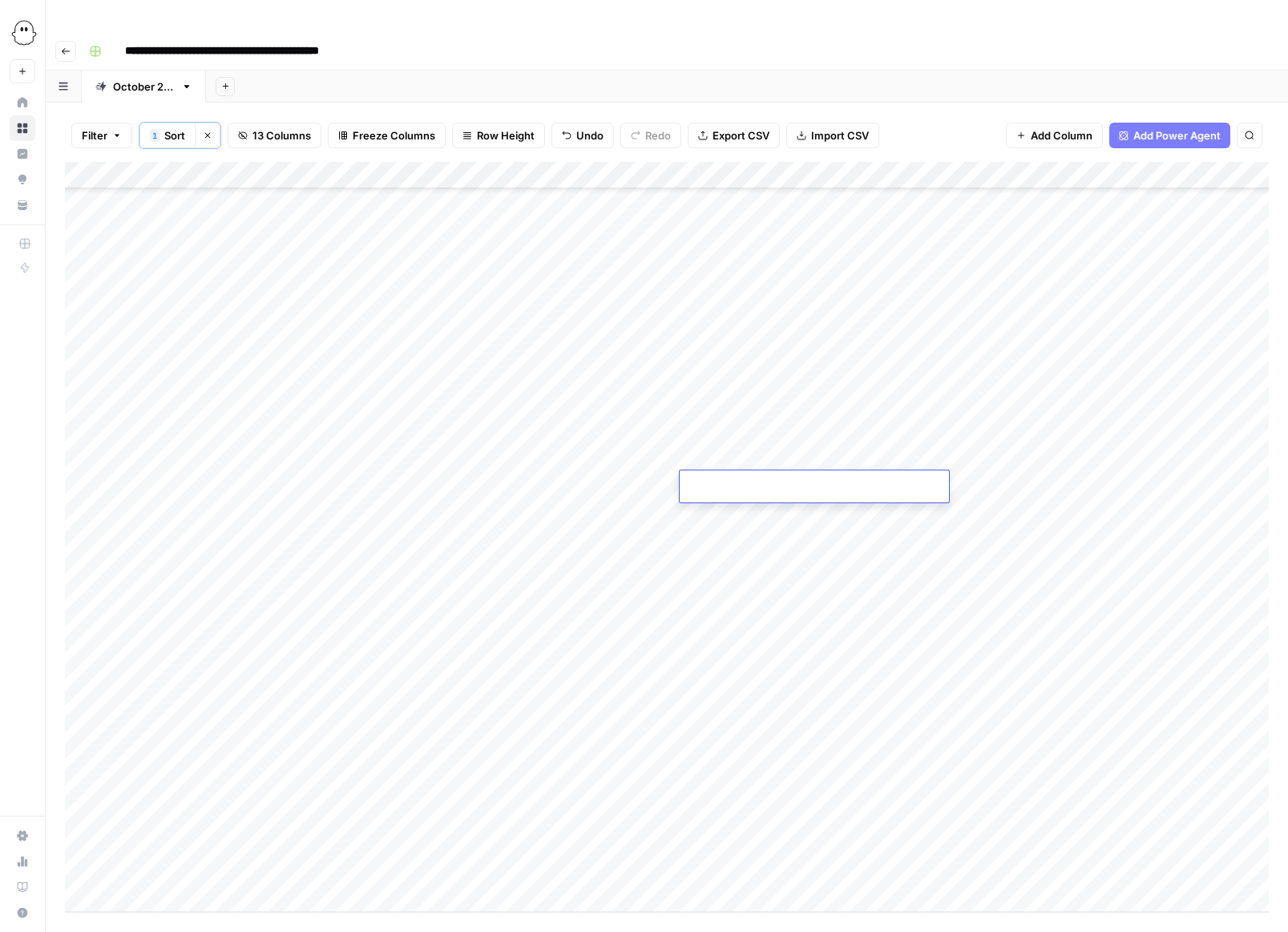
type input "**********"
click at [860, 544] on div "Add Column" at bounding box center [666, 537] width 1204 height 750
click at [860, 487] on div "Add Column" at bounding box center [666, 537] width 1204 height 750
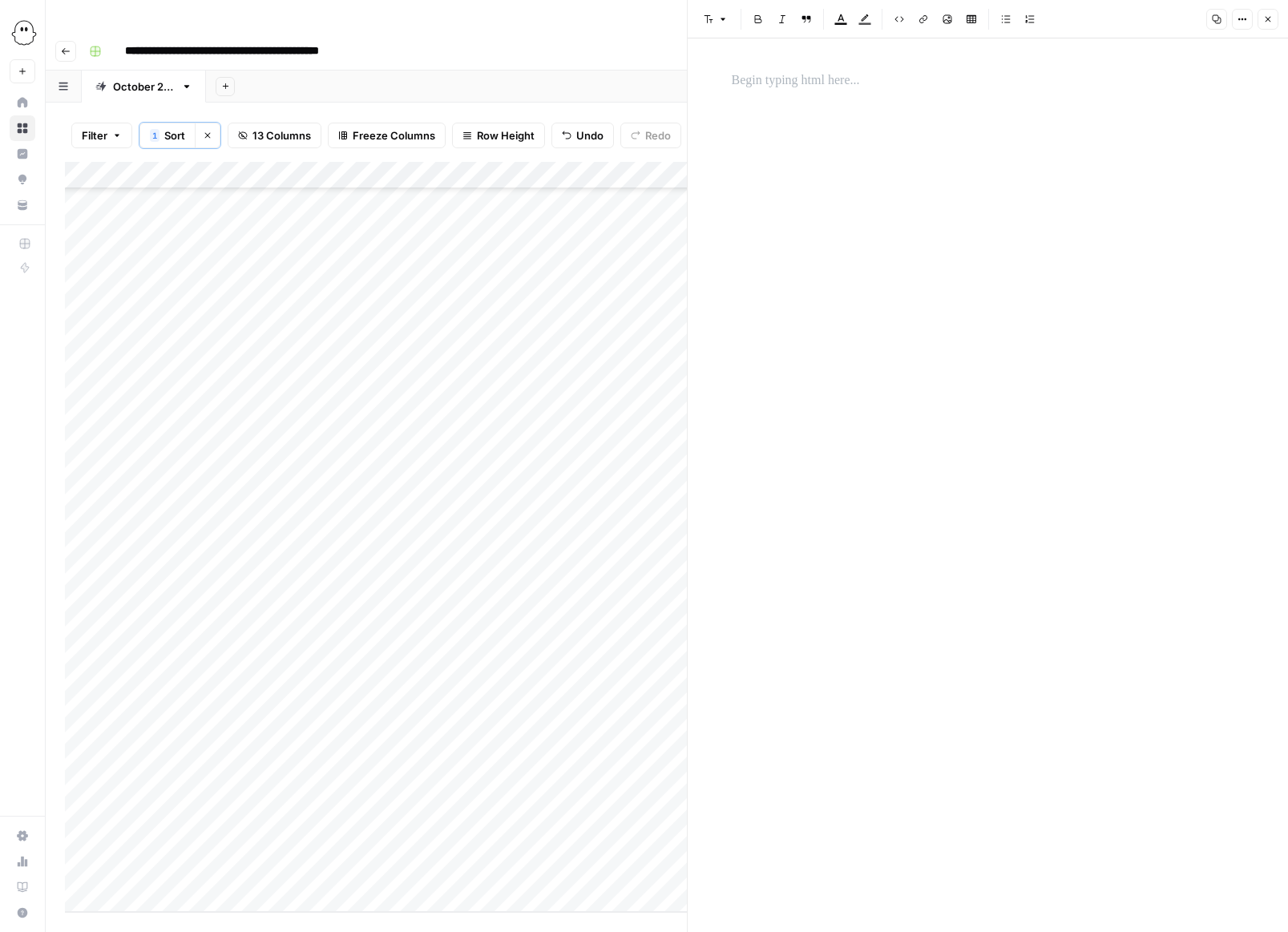
click at [778, 73] on p at bounding box center [989, 81] width 513 height 21
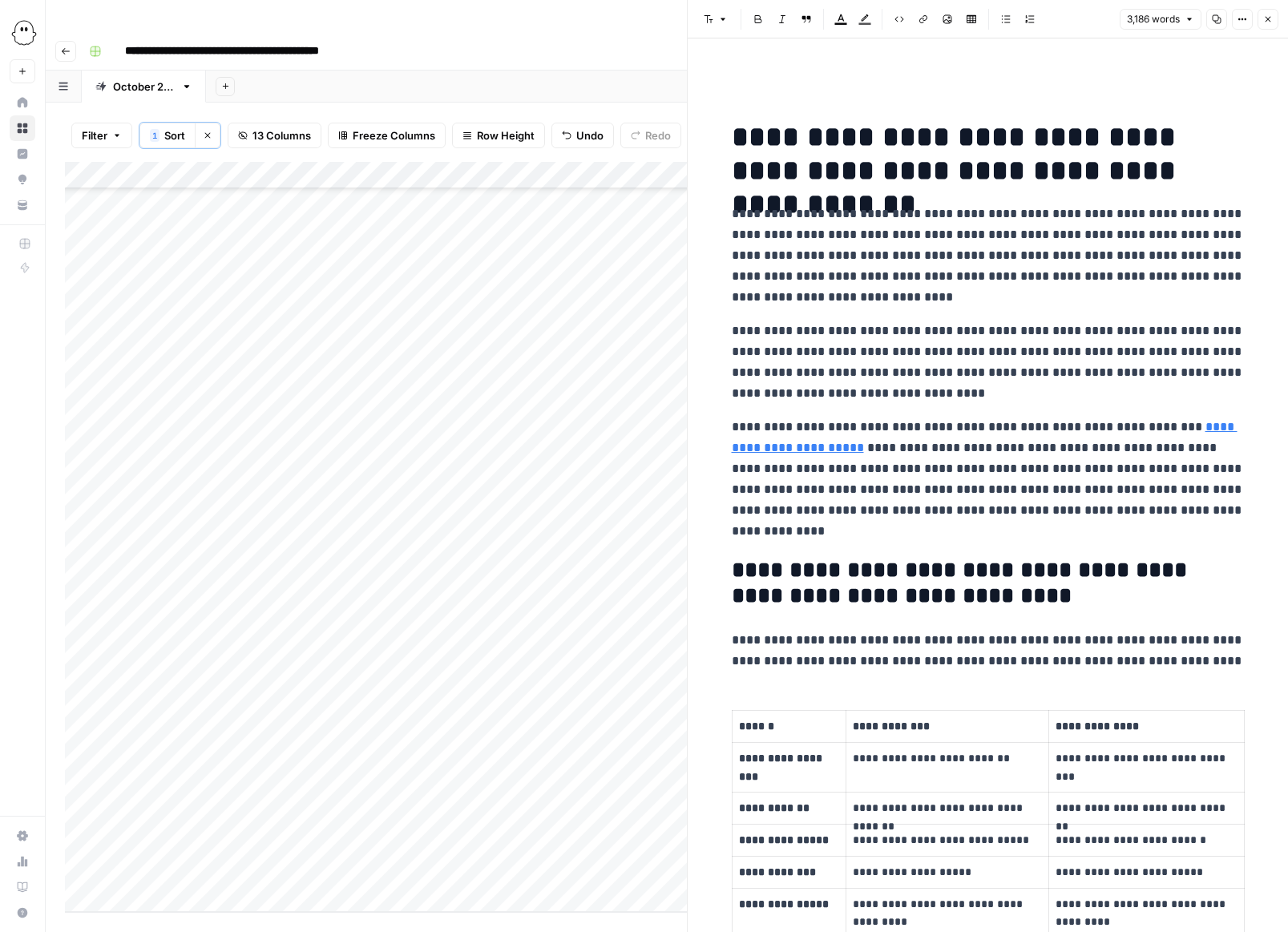
click at [860, 18] on button "Close" at bounding box center [1267, 19] width 21 height 21
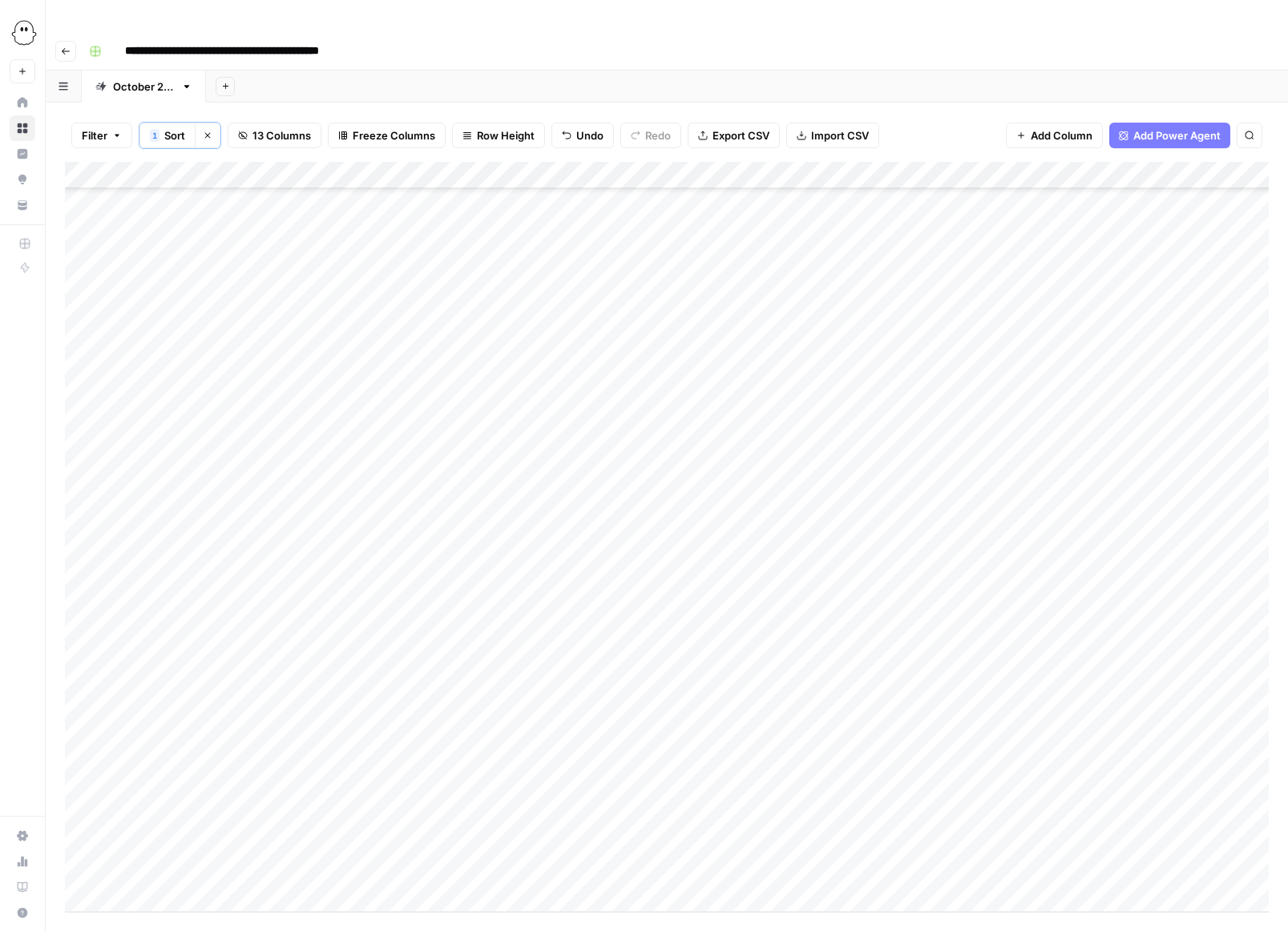
click at [742, 486] on div "Add Column" at bounding box center [666, 537] width 1204 height 750
click at [715, 486] on div "Add Column" at bounding box center [666, 537] width 1204 height 750
type input "**********"
click at [797, 539] on div "Add Column" at bounding box center [666, 537] width 1204 height 750
click at [860, 488] on div "Add Column" at bounding box center [666, 537] width 1204 height 750
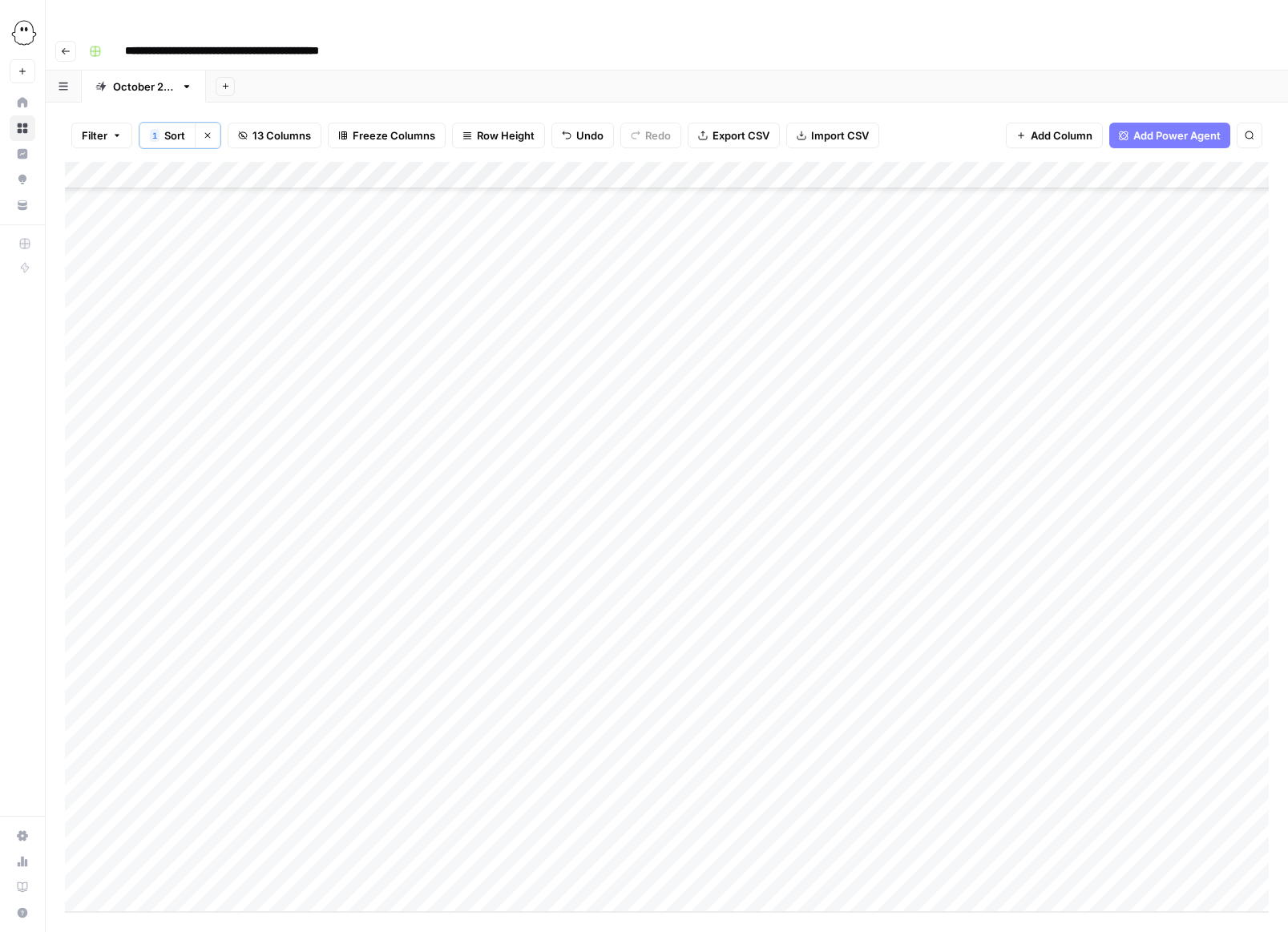
click at [860, 485] on div "Add Column" at bounding box center [666, 537] width 1204 height 750
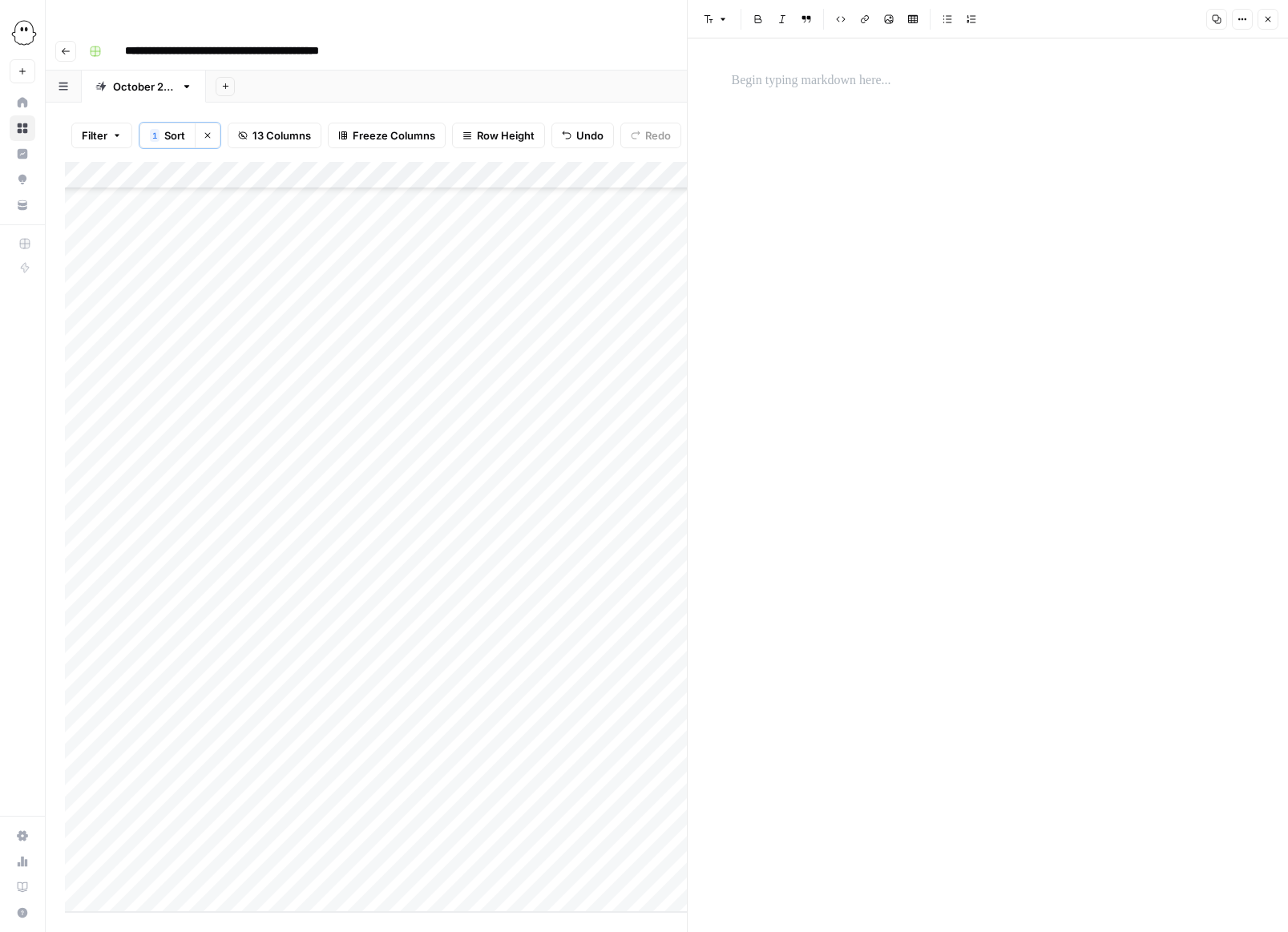
click at [750, 79] on p at bounding box center [989, 81] width 513 height 21
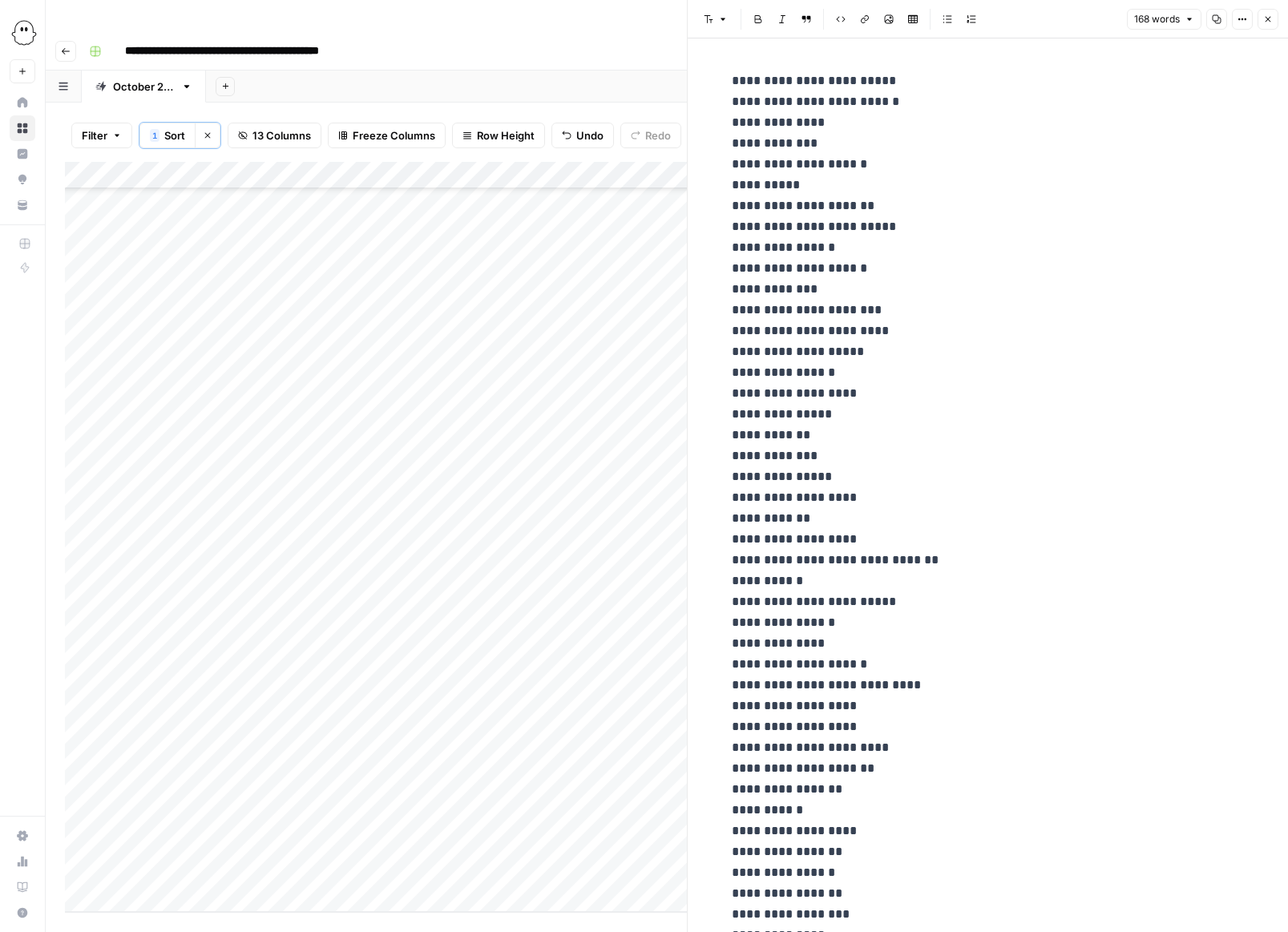
click at [860, 17] on icon "button" at bounding box center [1268, 20] width 5 height 5
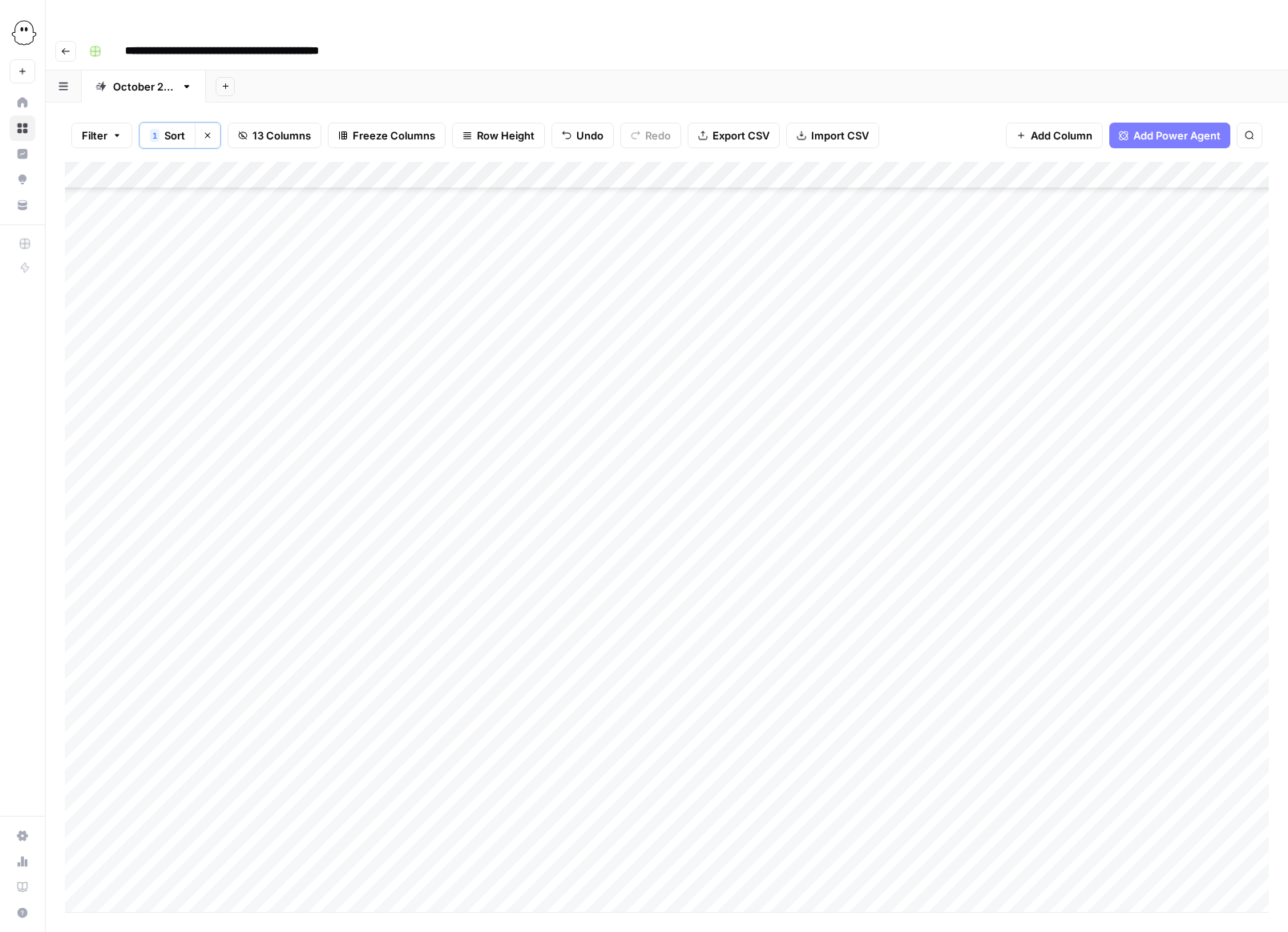
scroll to position [557, 0]
click at [693, 511] on div "Add Column" at bounding box center [666, 537] width 1204 height 750
click at [860, 510] on div "Add Column" at bounding box center [666, 537] width 1204 height 750
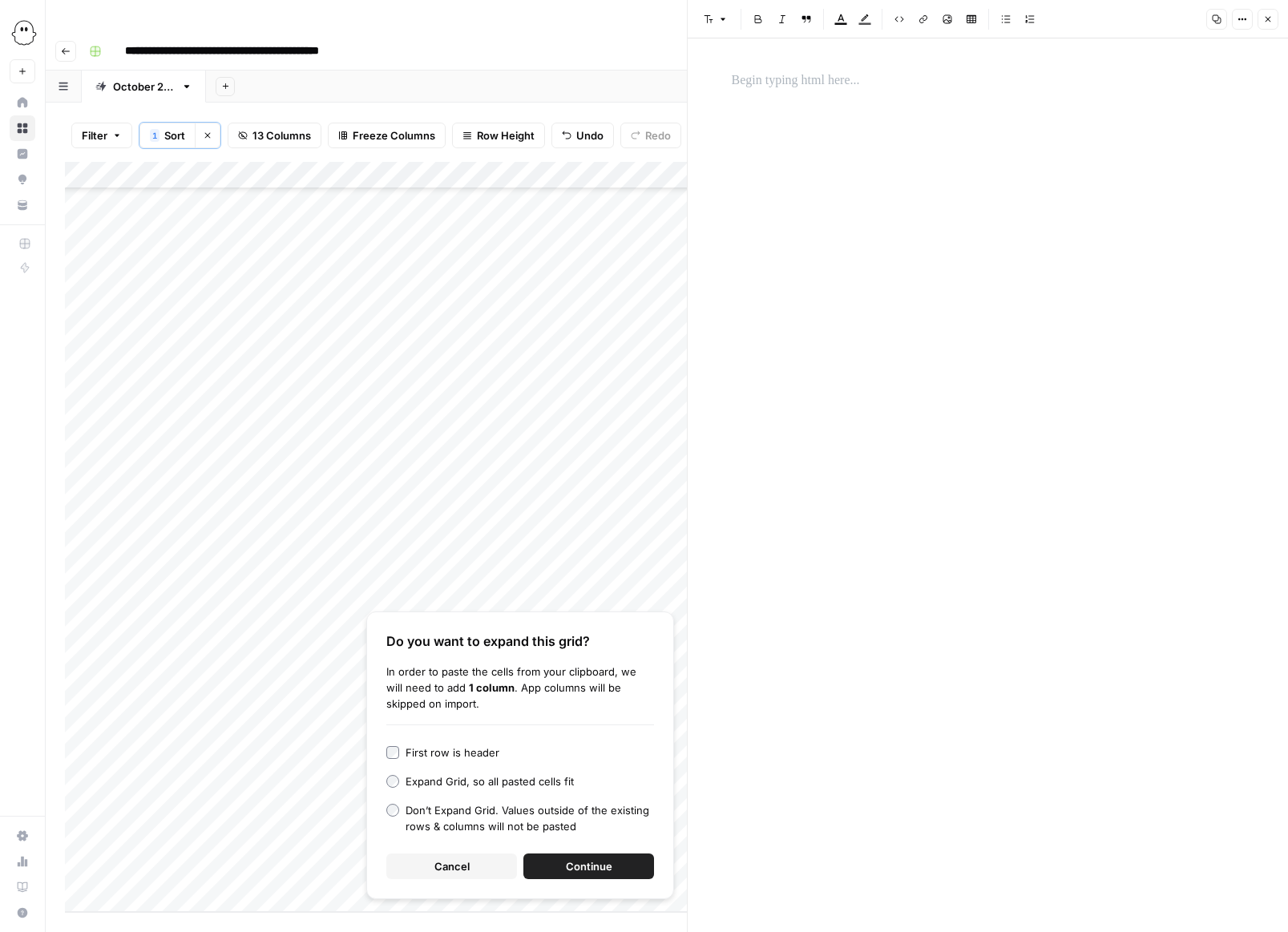
click at [451, 859] on span "Cancel" at bounding box center [452, 867] width 35 height 16
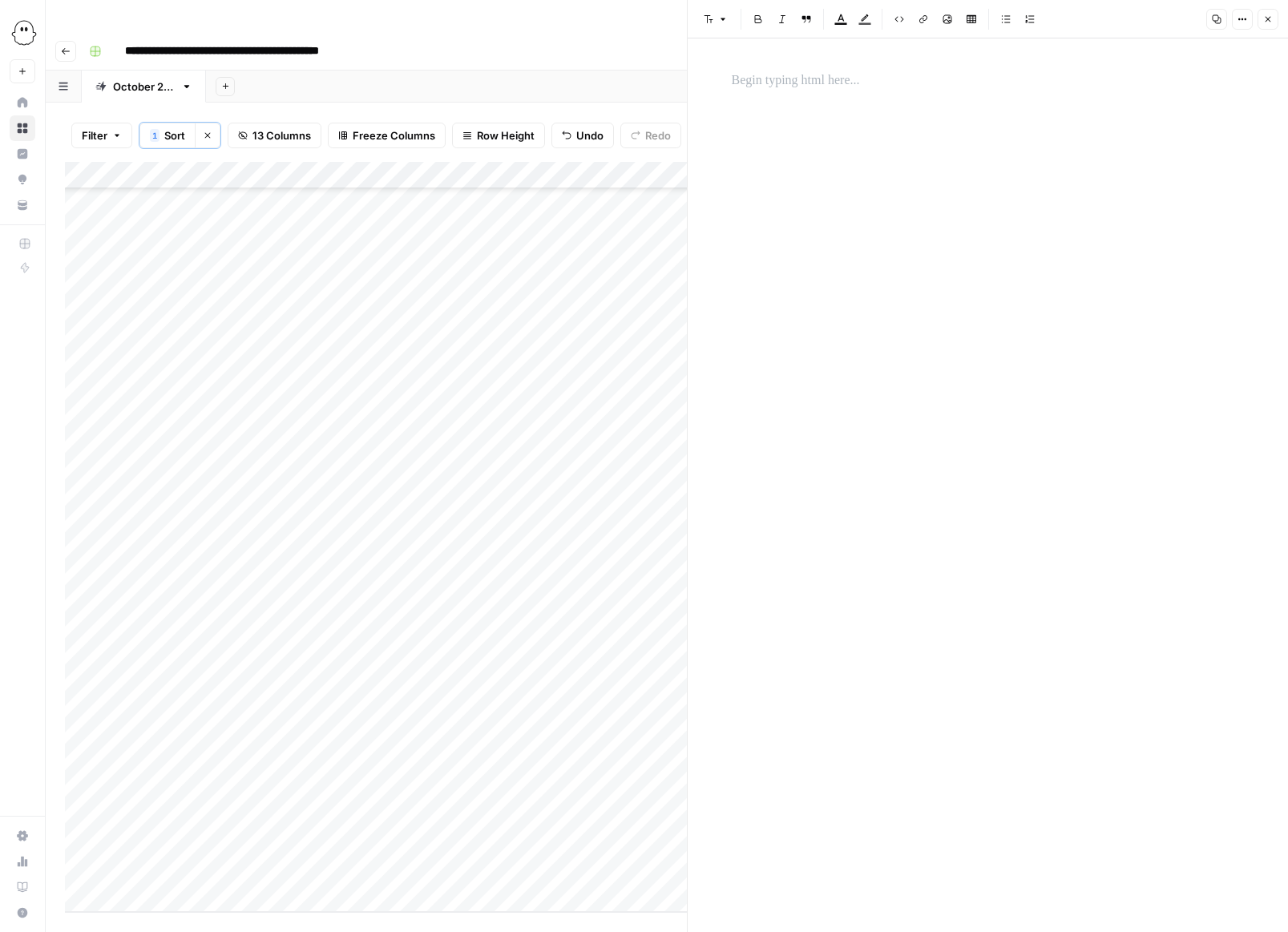
click at [755, 82] on p at bounding box center [989, 81] width 513 height 21
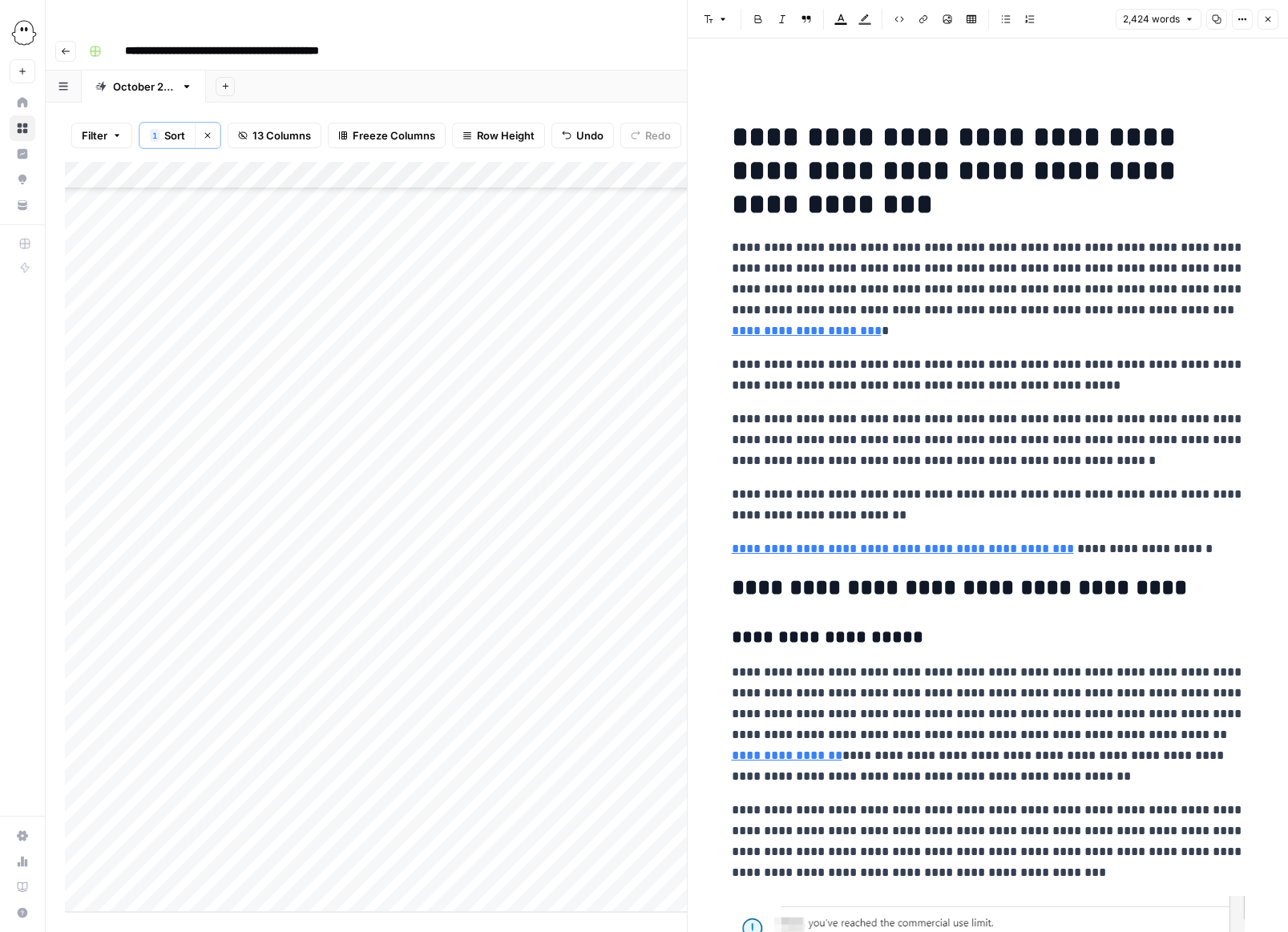
click at [860, 19] on button "Close" at bounding box center [1267, 19] width 21 height 21
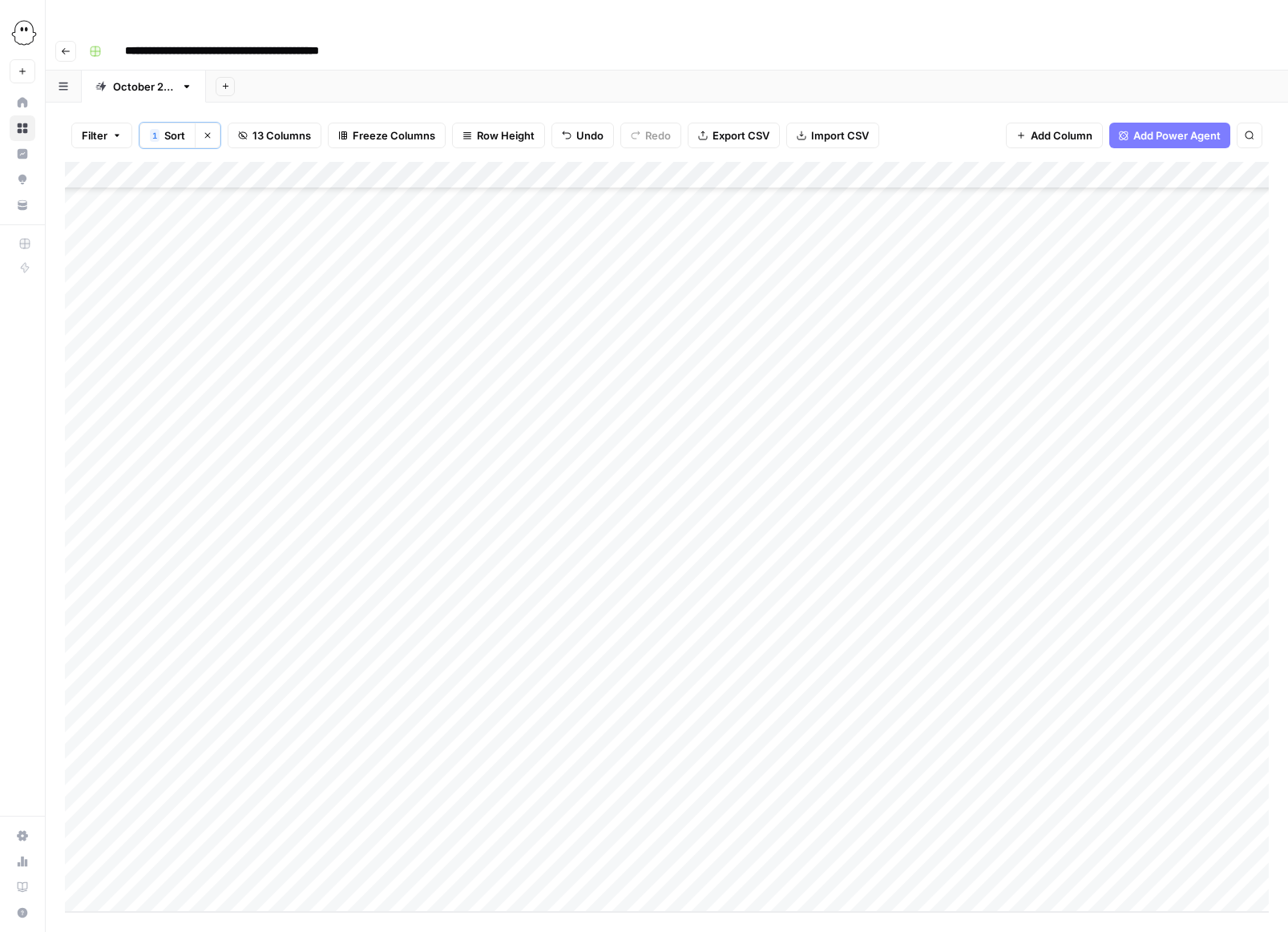
click at [860, 501] on div "Add Column" at bounding box center [666, 537] width 1204 height 750
click at [860, 513] on div "Add Column" at bounding box center [666, 537] width 1204 height 750
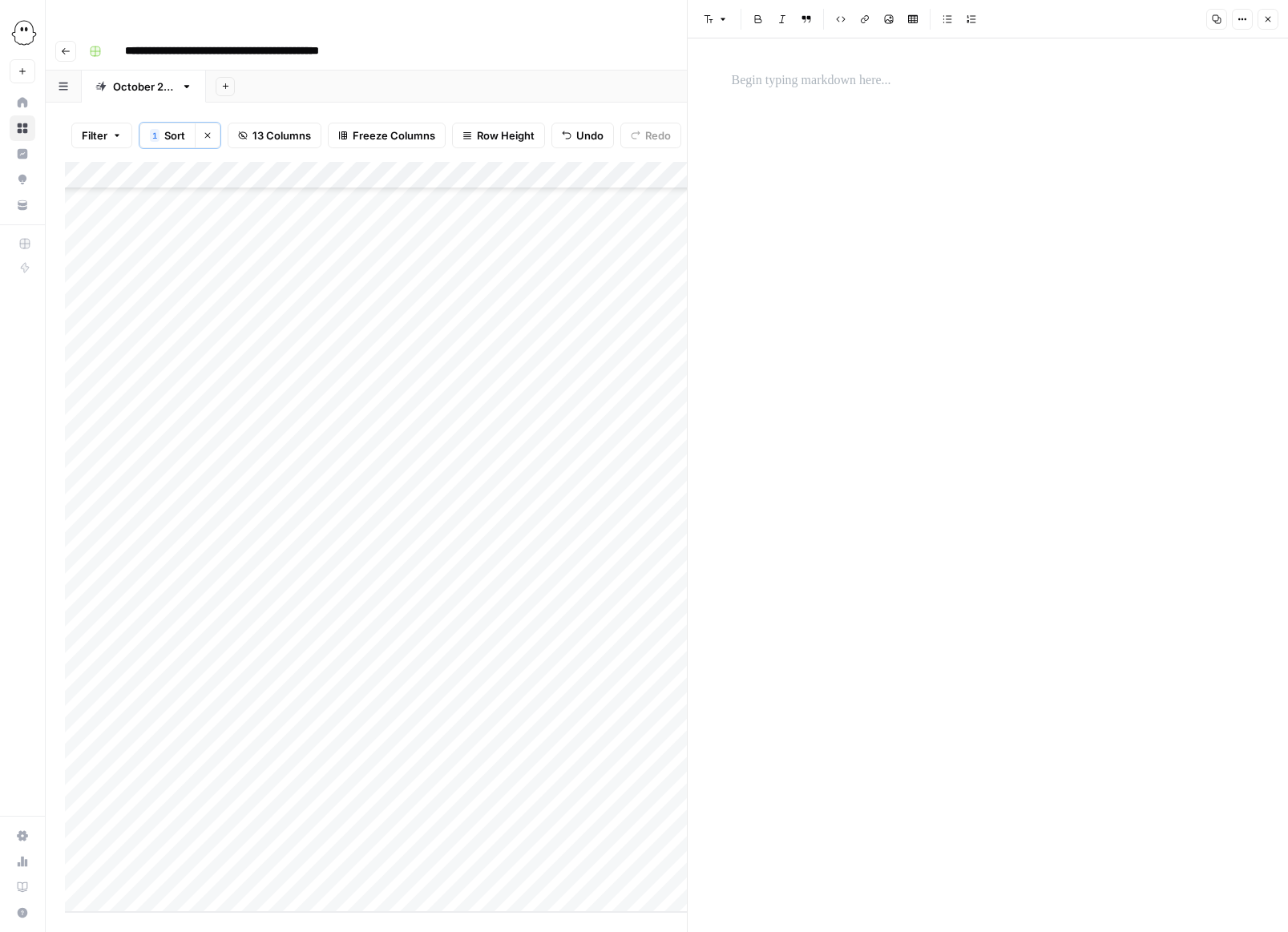
click at [750, 85] on p at bounding box center [989, 81] width 513 height 21
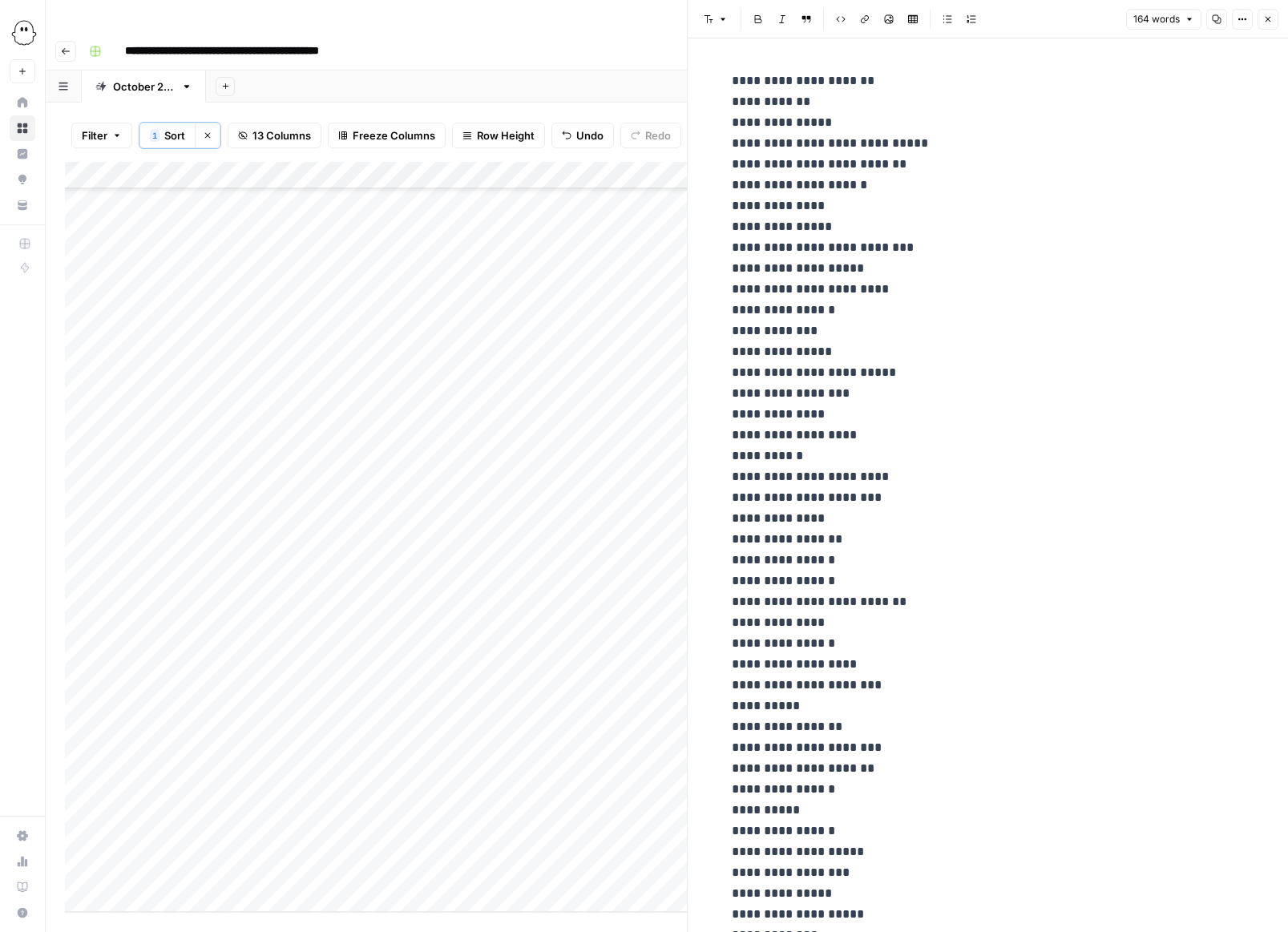
click at [860, 16] on icon "button" at bounding box center [1267, 19] width 10 height 10
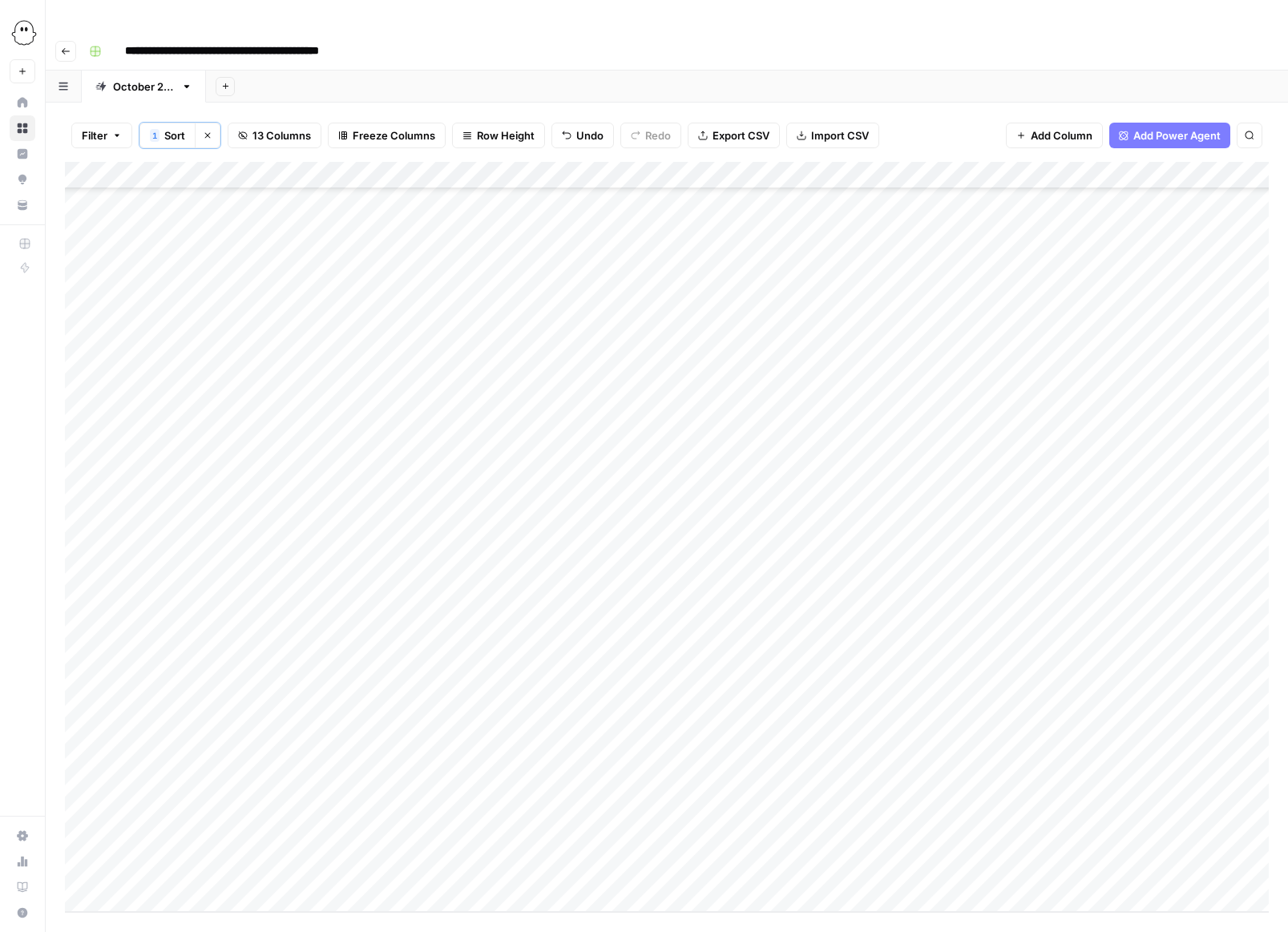
click at [717, 542] on div "Add Column" at bounding box center [666, 537] width 1204 height 750
click at [716, 541] on div "Add Column" at bounding box center [666, 537] width 1204 height 750
type input "**********"
click at [860, 614] on div "Add Column" at bounding box center [666, 537] width 1204 height 750
click at [841, 540] on div "Add Column" at bounding box center [666, 537] width 1204 height 750
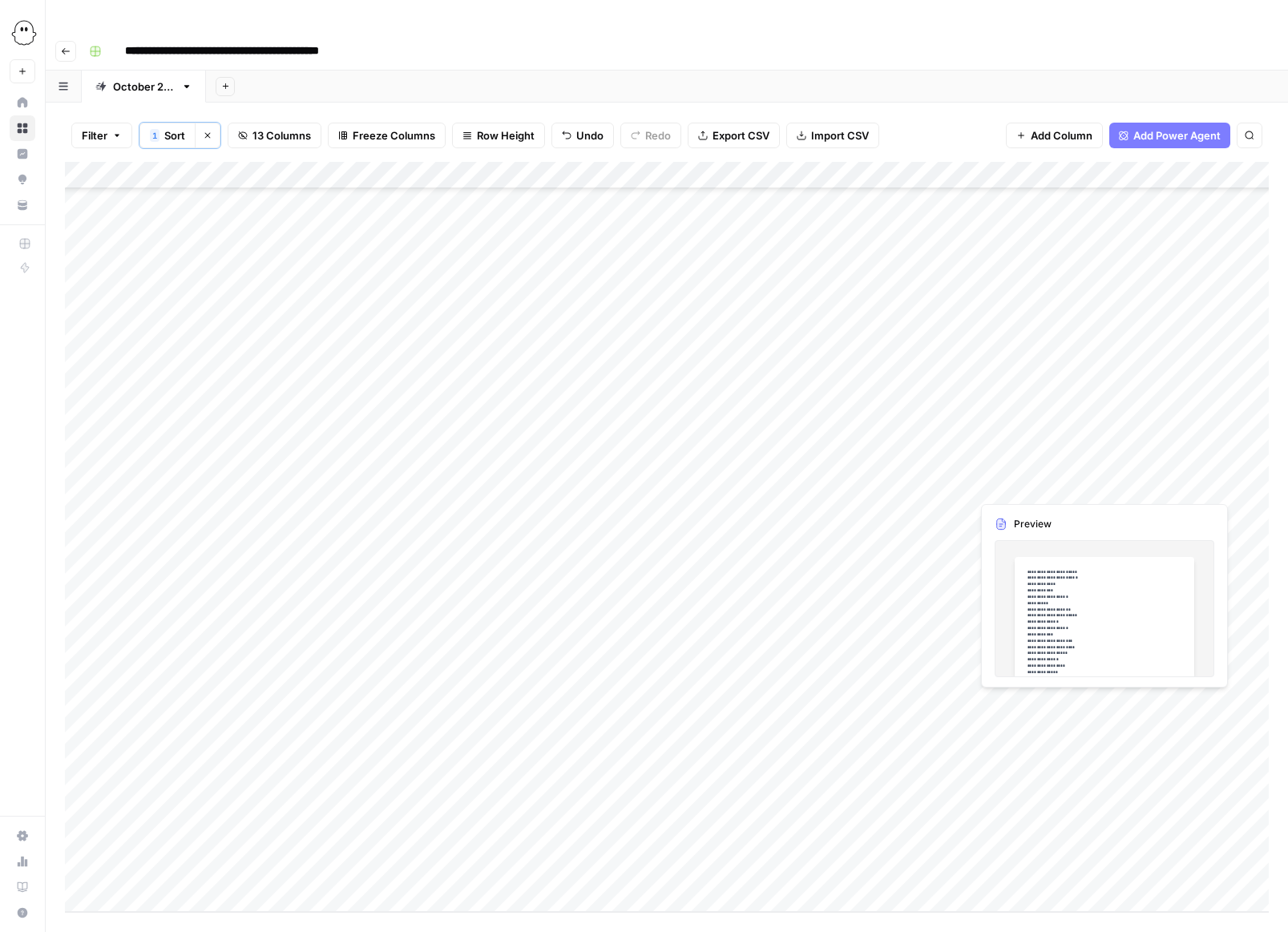
click at [841, 540] on div "Add Column" at bounding box center [666, 537] width 1204 height 750
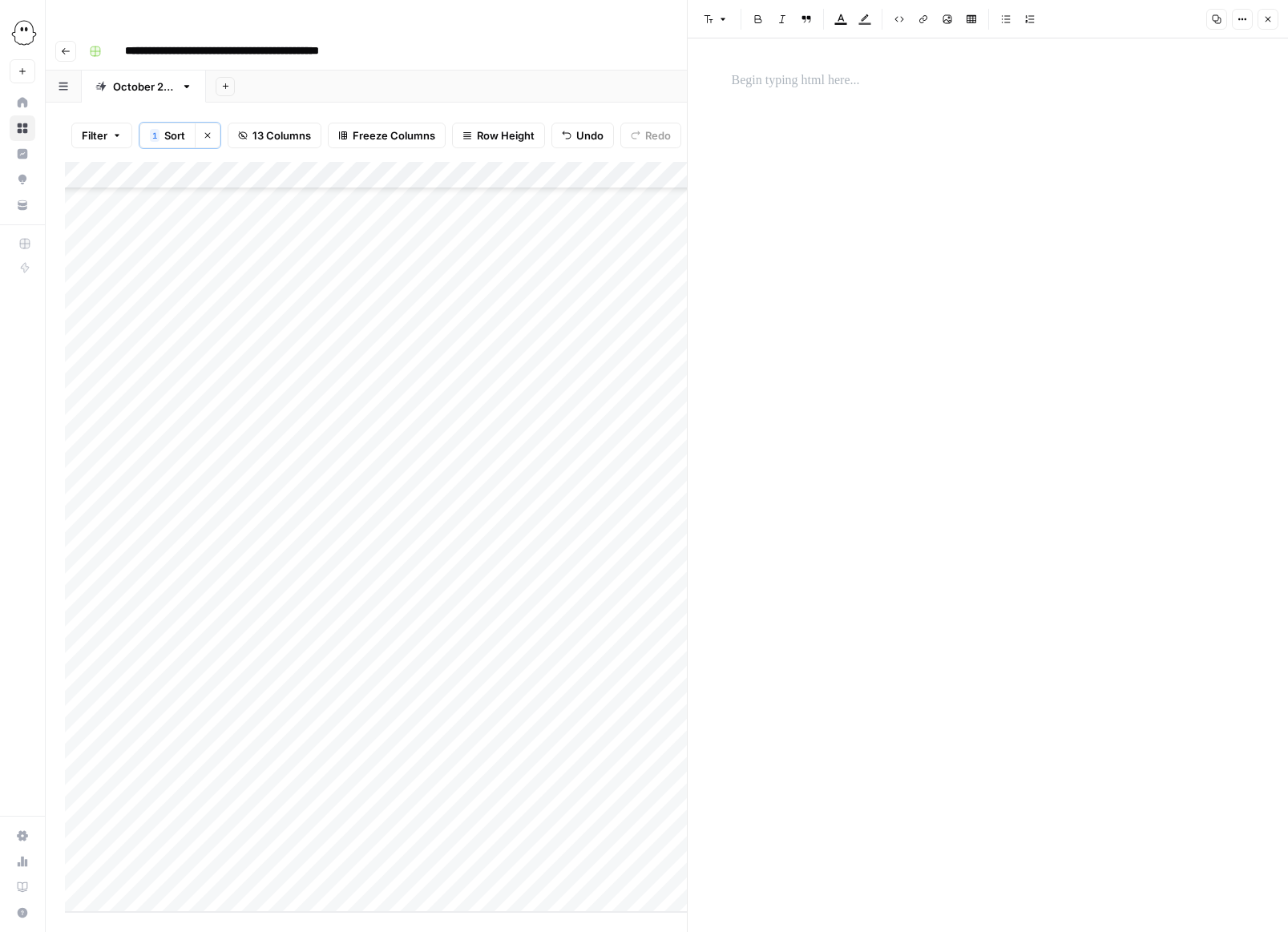
click at [742, 80] on p at bounding box center [989, 81] width 513 height 21
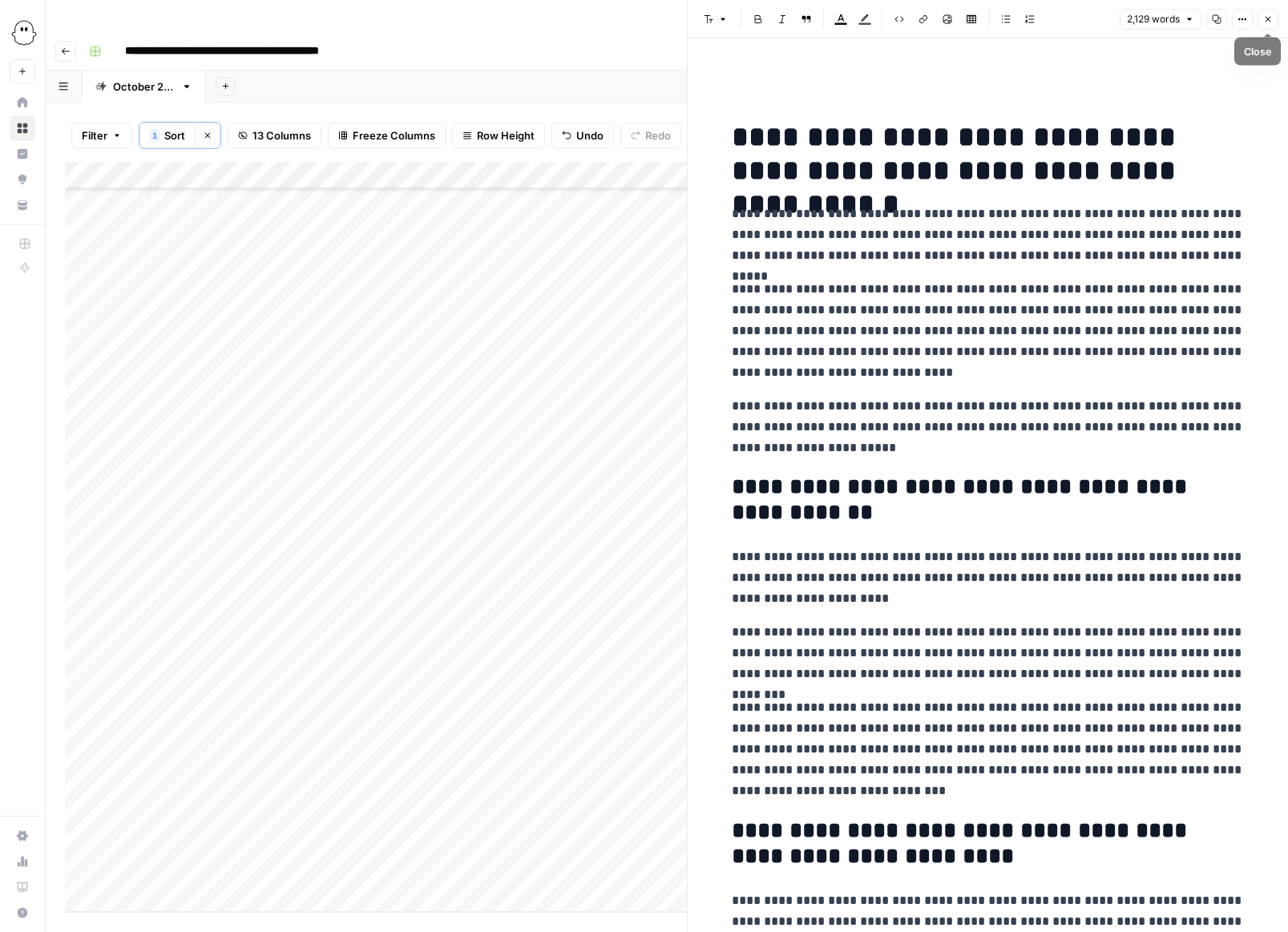
click at [860, 17] on icon "button" at bounding box center [1267, 19] width 10 height 10
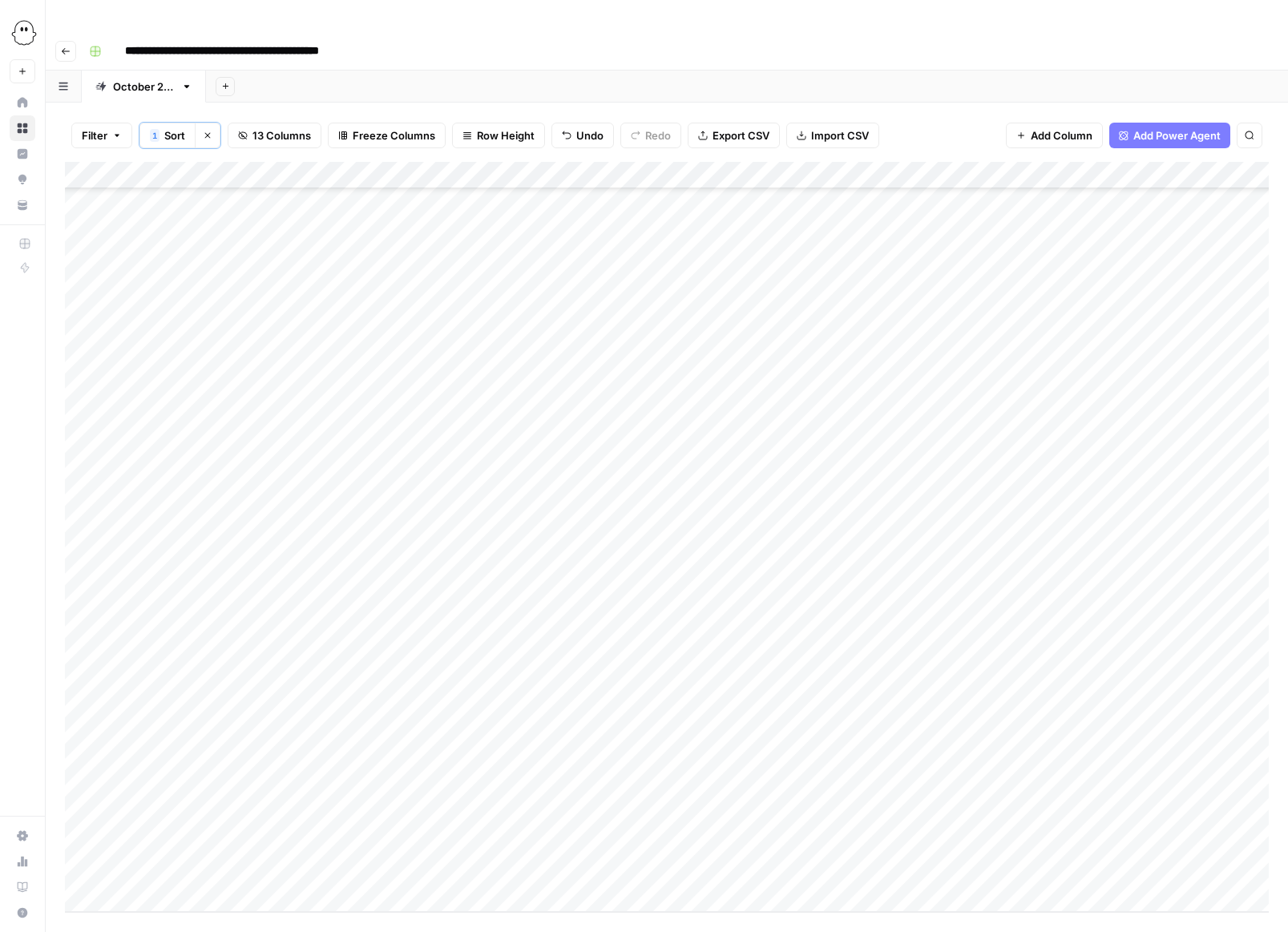
click at [860, 539] on div "Add Column" at bounding box center [666, 537] width 1204 height 750
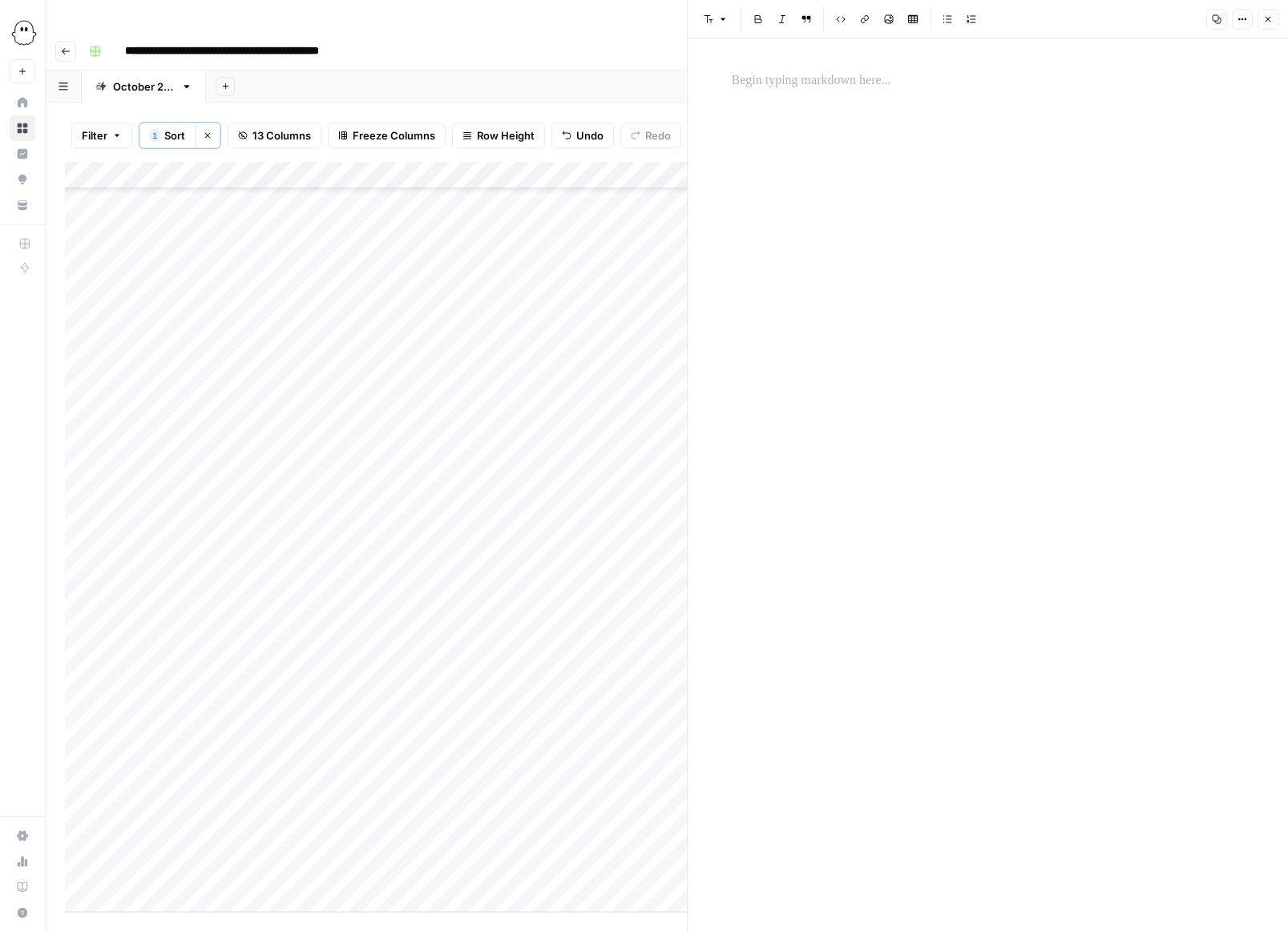
click at [747, 81] on p at bounding box center [989, 81] width 513 height 21
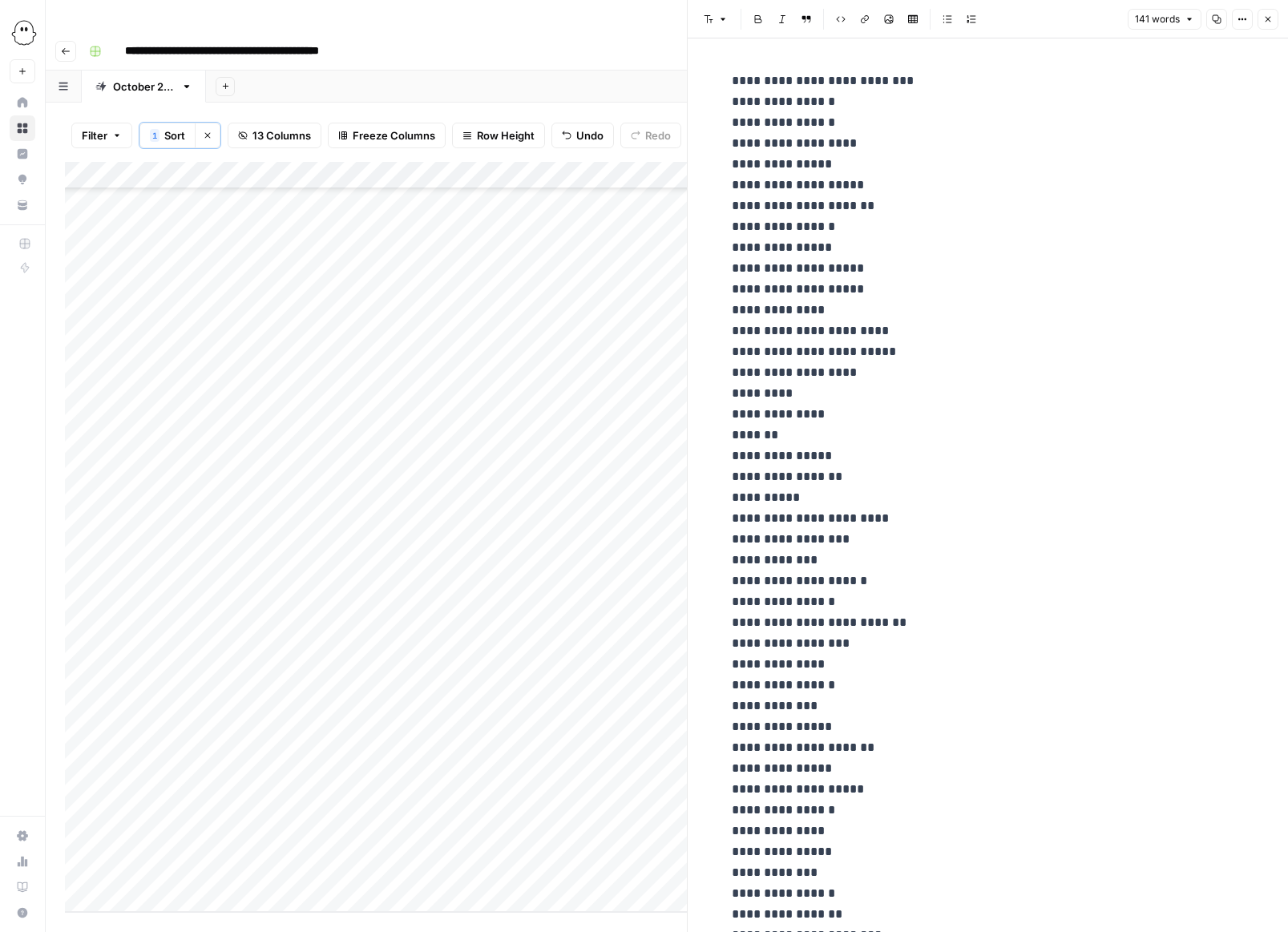
click at [860, 22] on icon "button" at bounding box center [1267, 19] width 10 height 10
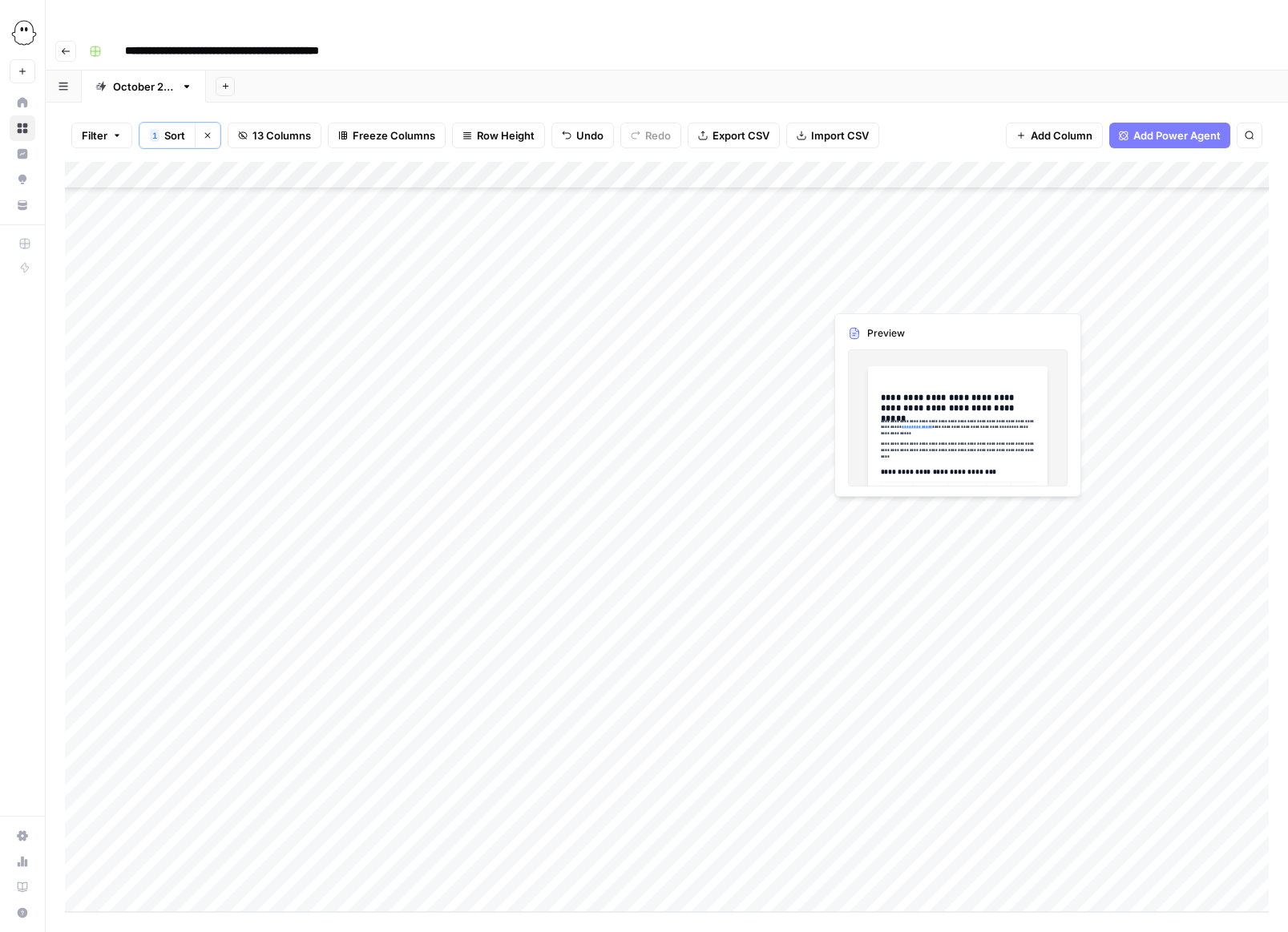
click at [709, 570] on div "Add Column" at bounding box center [666, 537] width 1204 height 750
type input "**********"
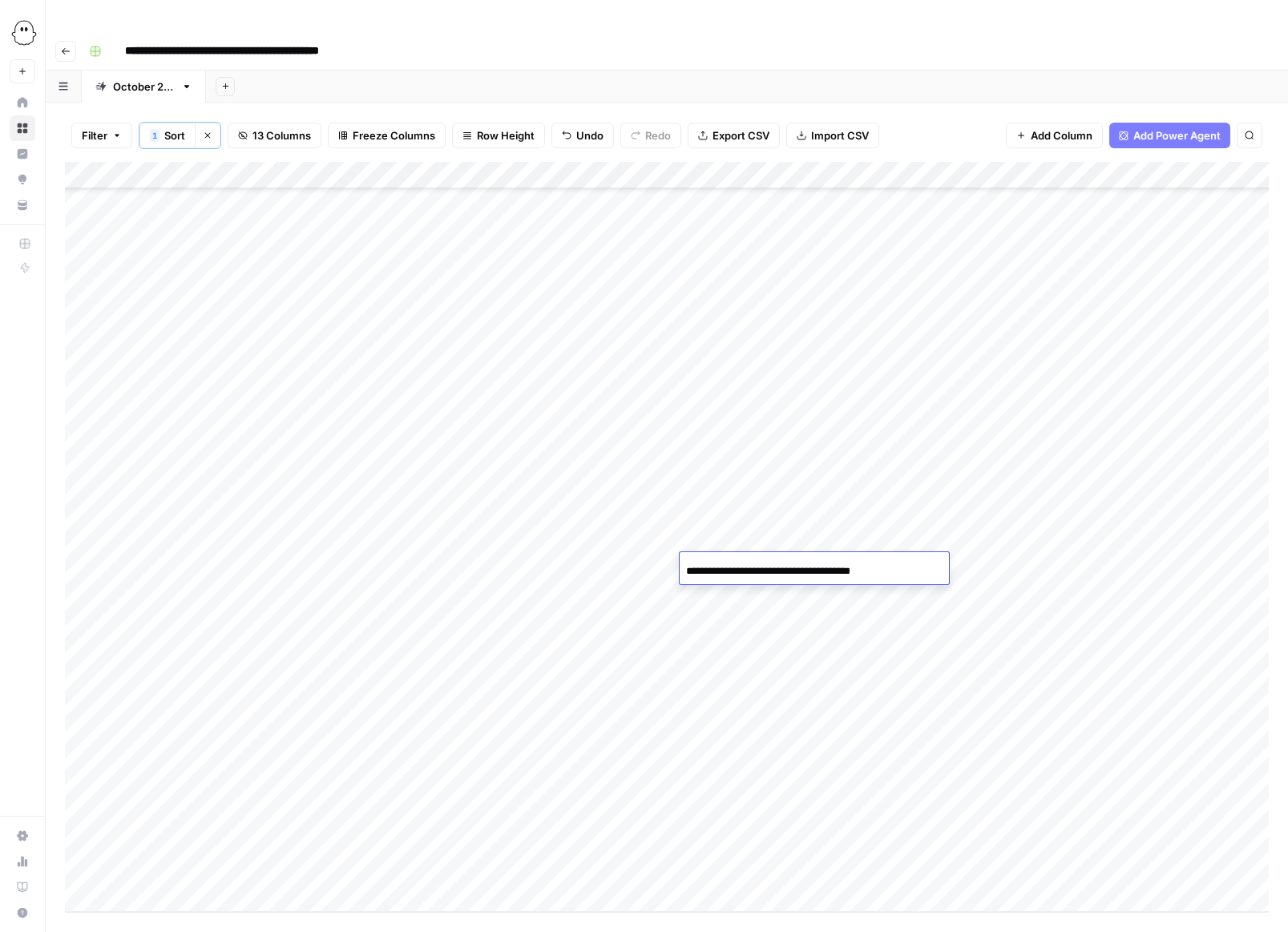
click at [860, 617] on div "Add Column" at bounding box center [666, 537] width 1204 height 750
click at [860, 565] on div "Add Column" at bounding box center [666, 537] width 1204 height 750
click at [852, 565] on div "Add Column" at bounding box center [666, 537] width 1204 height 750
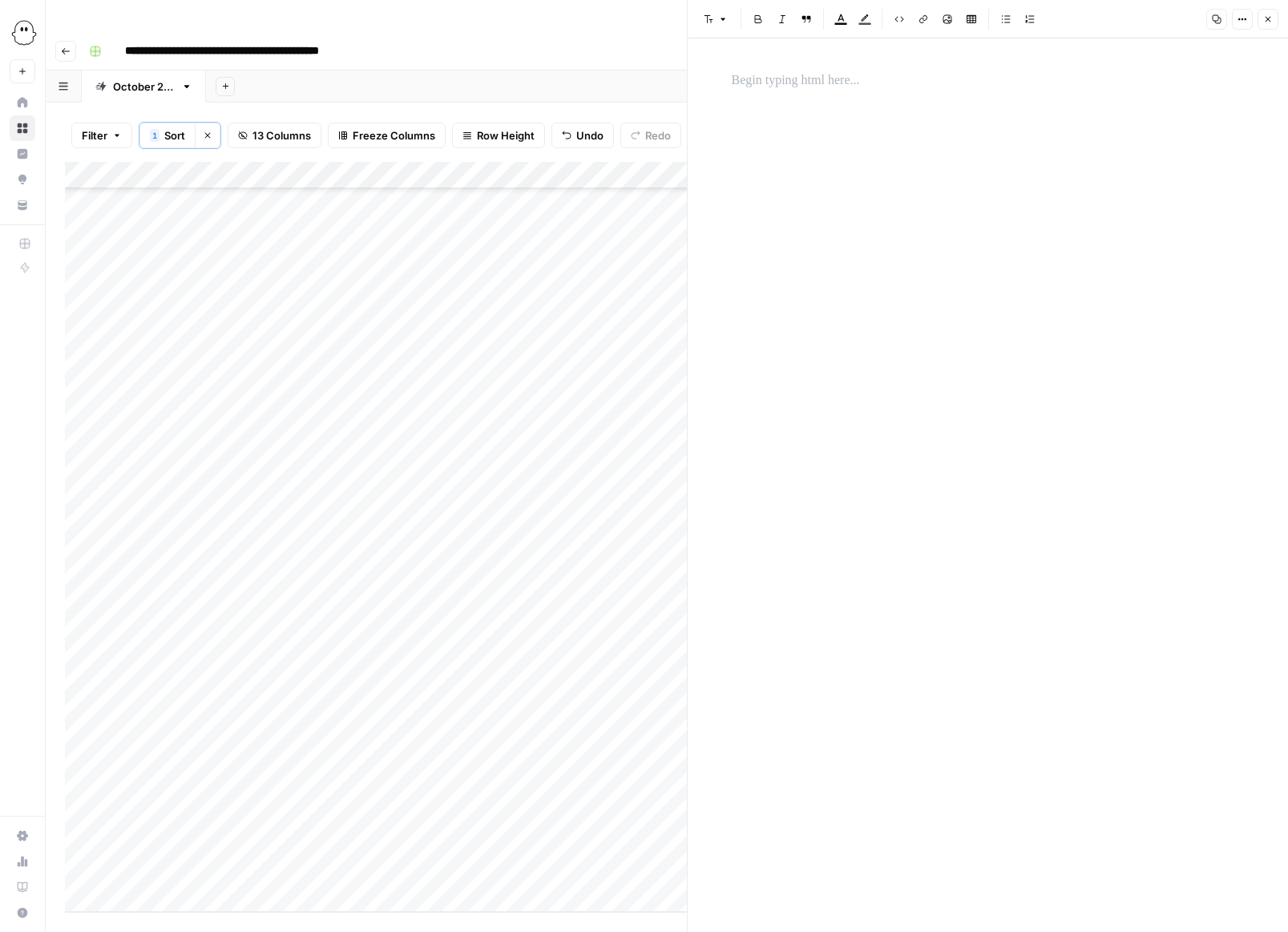
click at [739, 80] on p at bounding box center [989, 81] width 513 height 21
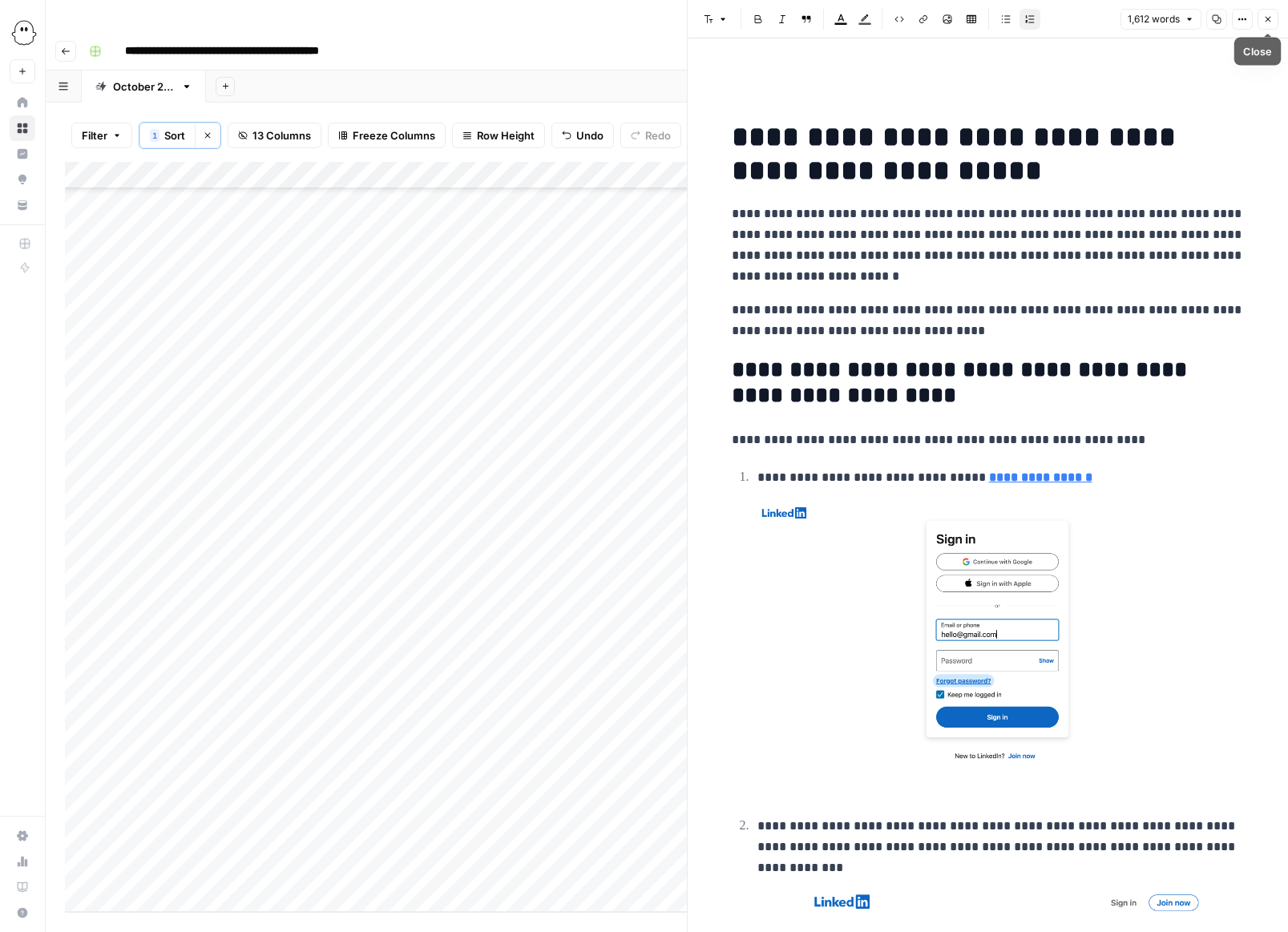
click at [860, 22] on icon "button" at bounding box center [1267, 19] width 10 height 10
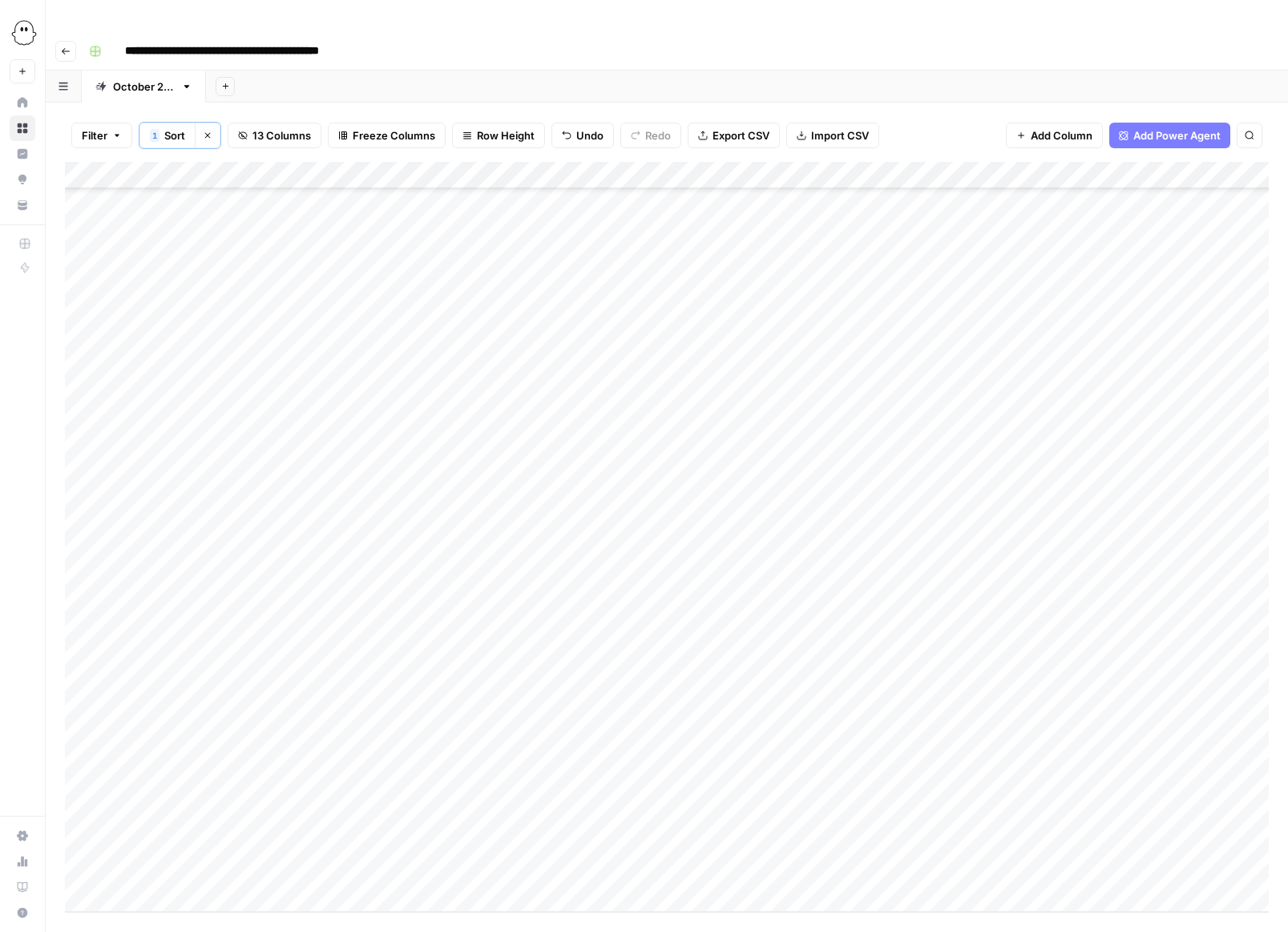
click at [860, 565] on div "Add Column" at bounding box center [666, 537] width 1204 height 750
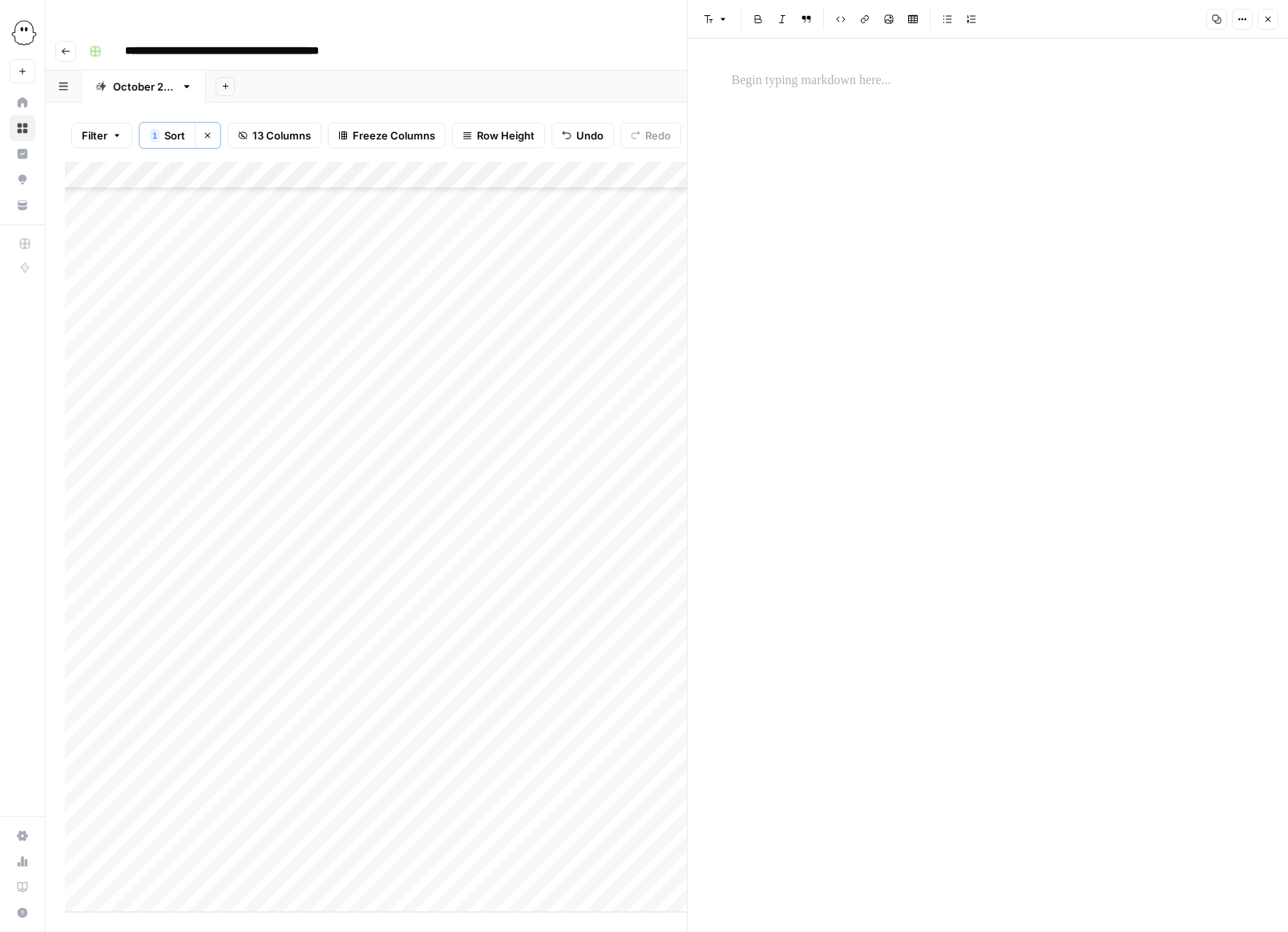
click at [748, 73] on p at bounding box center [989, 81] width 513 height 21
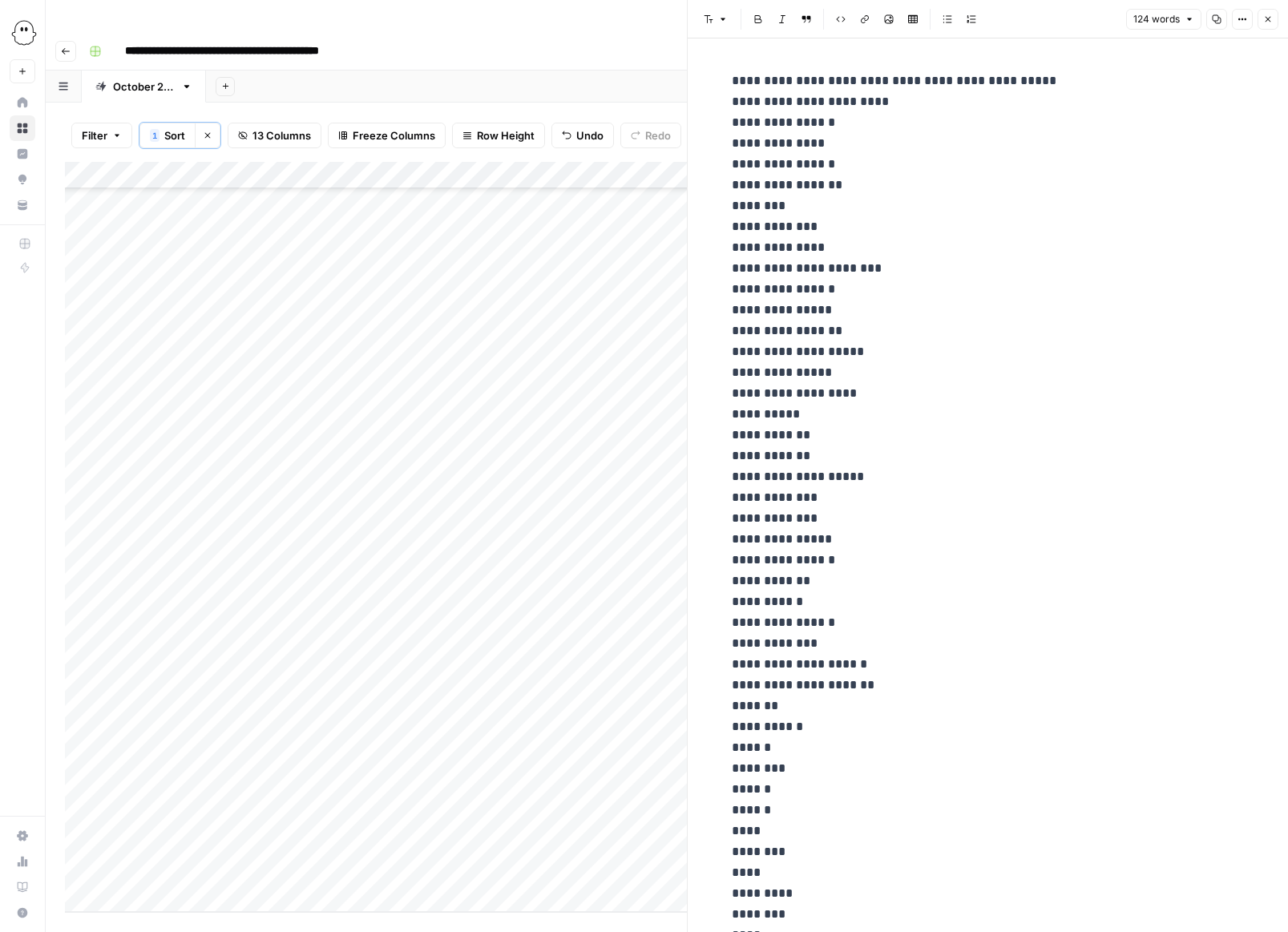
click at [860, 15] on icon "button" at bounding box center [1267, 19] width 10 height 10
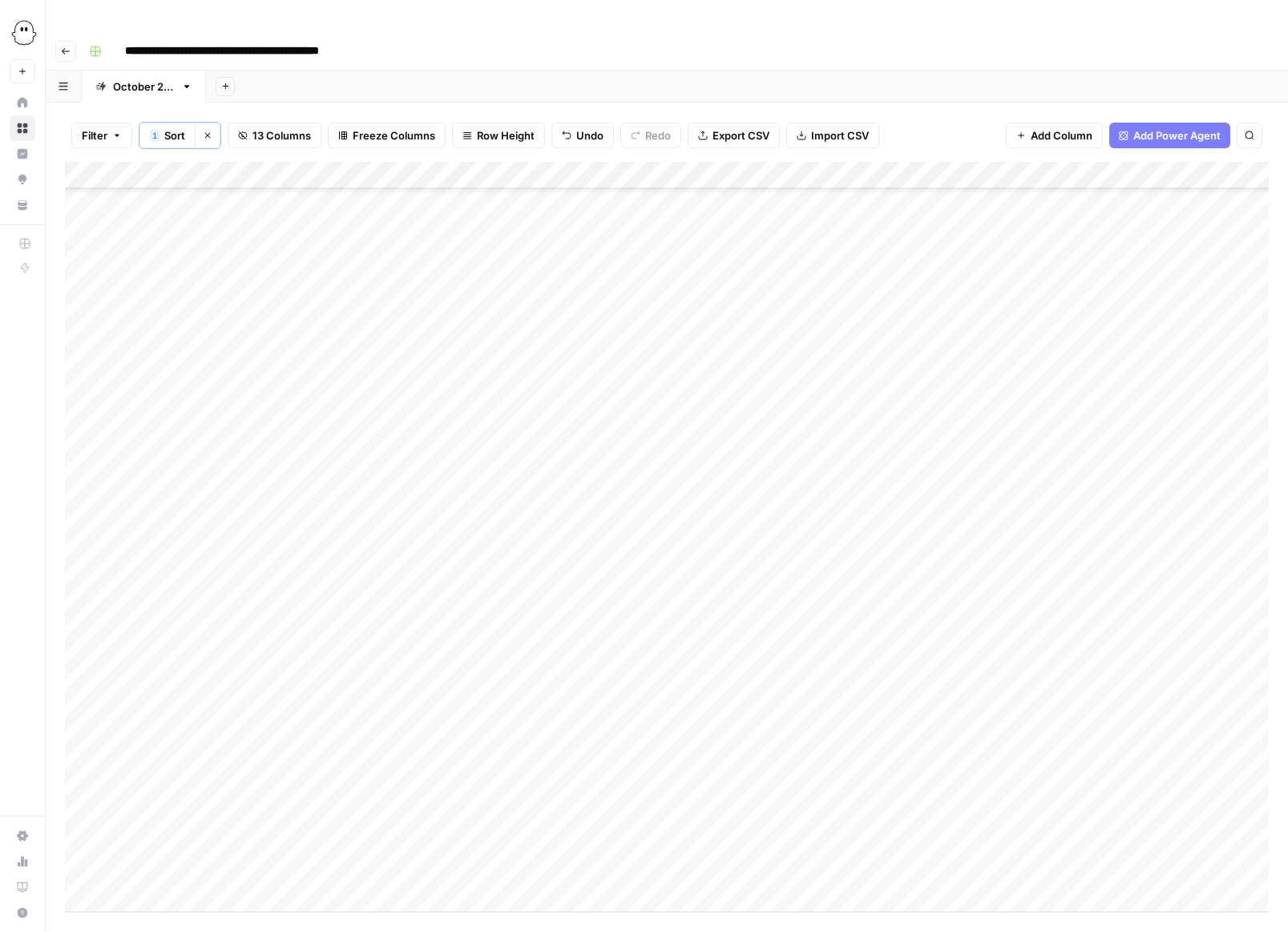
click at [727, 597] on div "Add Column" at bounding box center [666, 537] width 1204 height 750
type input "**********"
click at [765, 634] on div "Add Column" at bounding box center [666, 537] width 1204 height 750
click at [857, 594] on div "Add Column" at bounding box center [666, 537] width 1204 height 750
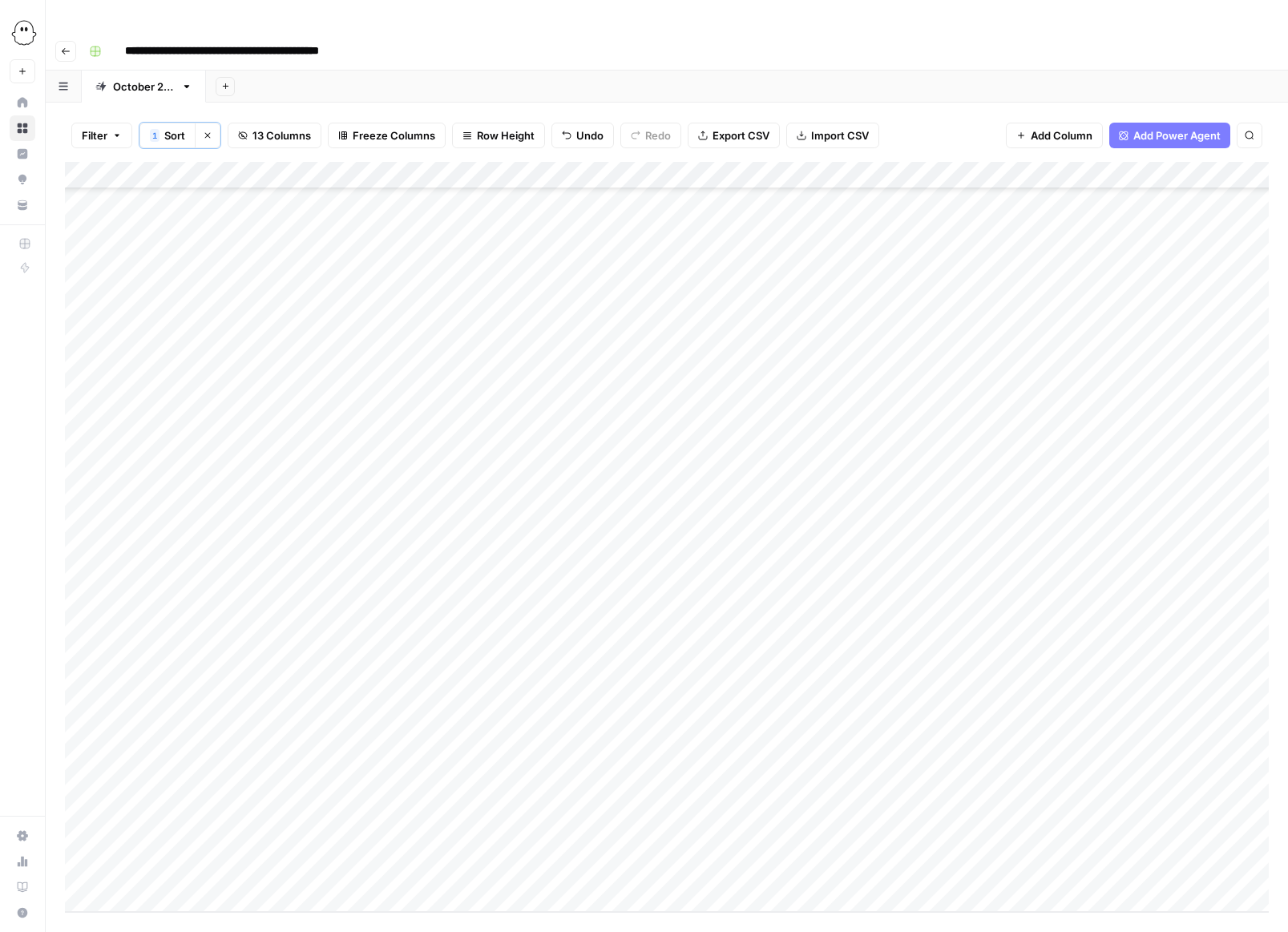
click at [854, 594] on div "Add Column" at bounding box center [666, 537] width 1204 height 750
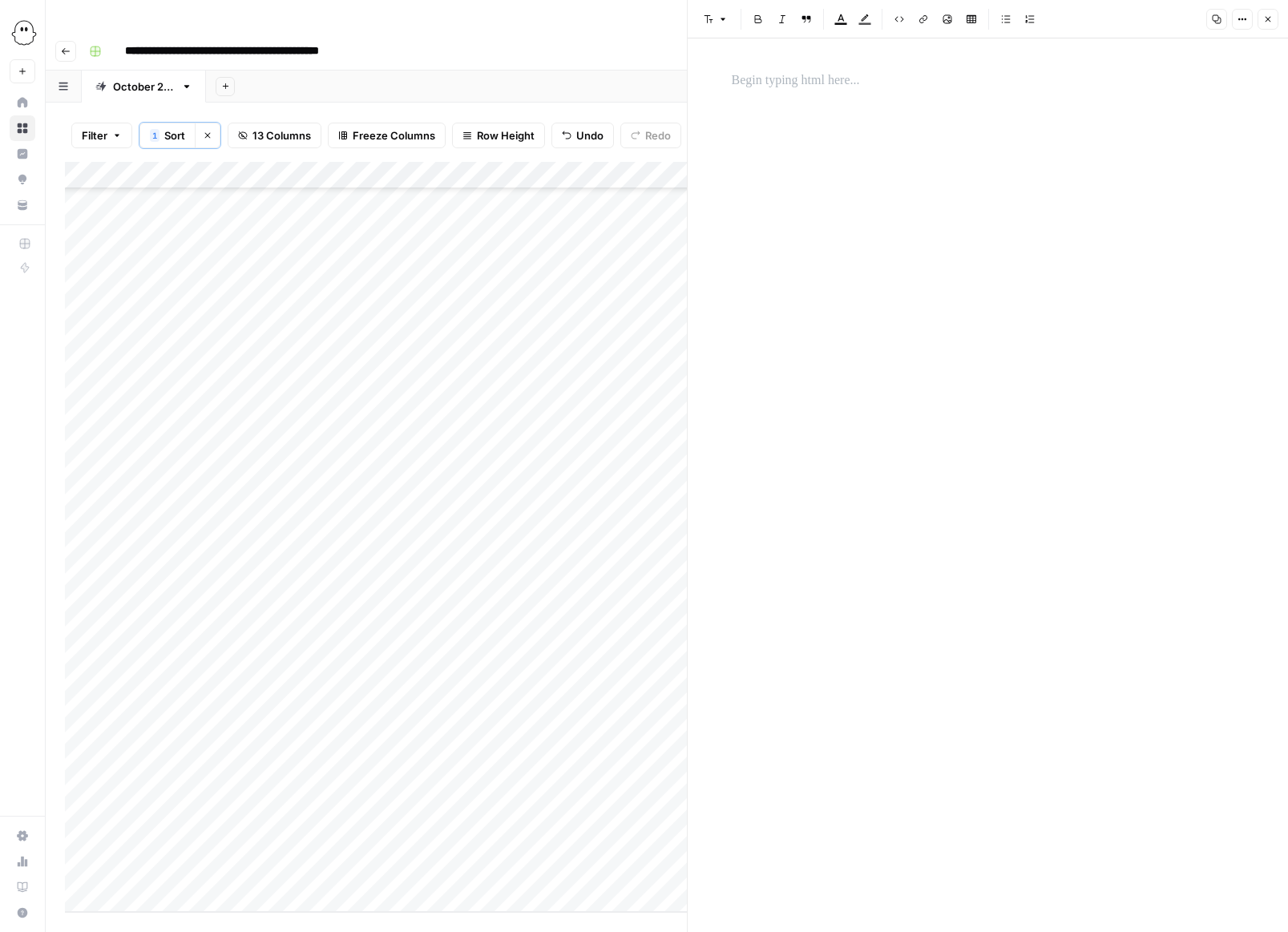
click at [747, 73] on p at bounding box center [989, 81] width 513 height 21
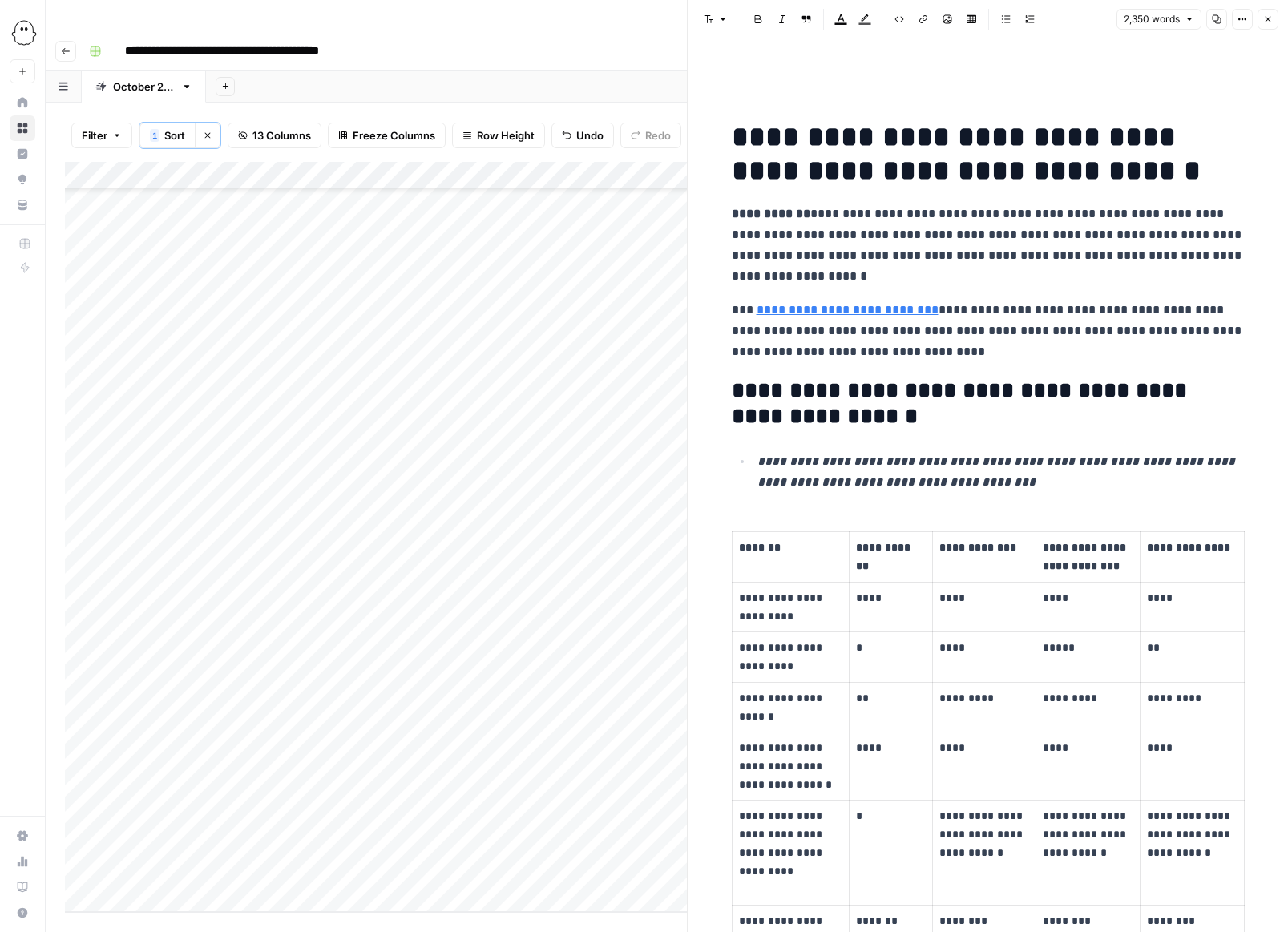
click at [860, 19] on icon "button" at bounding box center [1268, 20] width 5 height 5
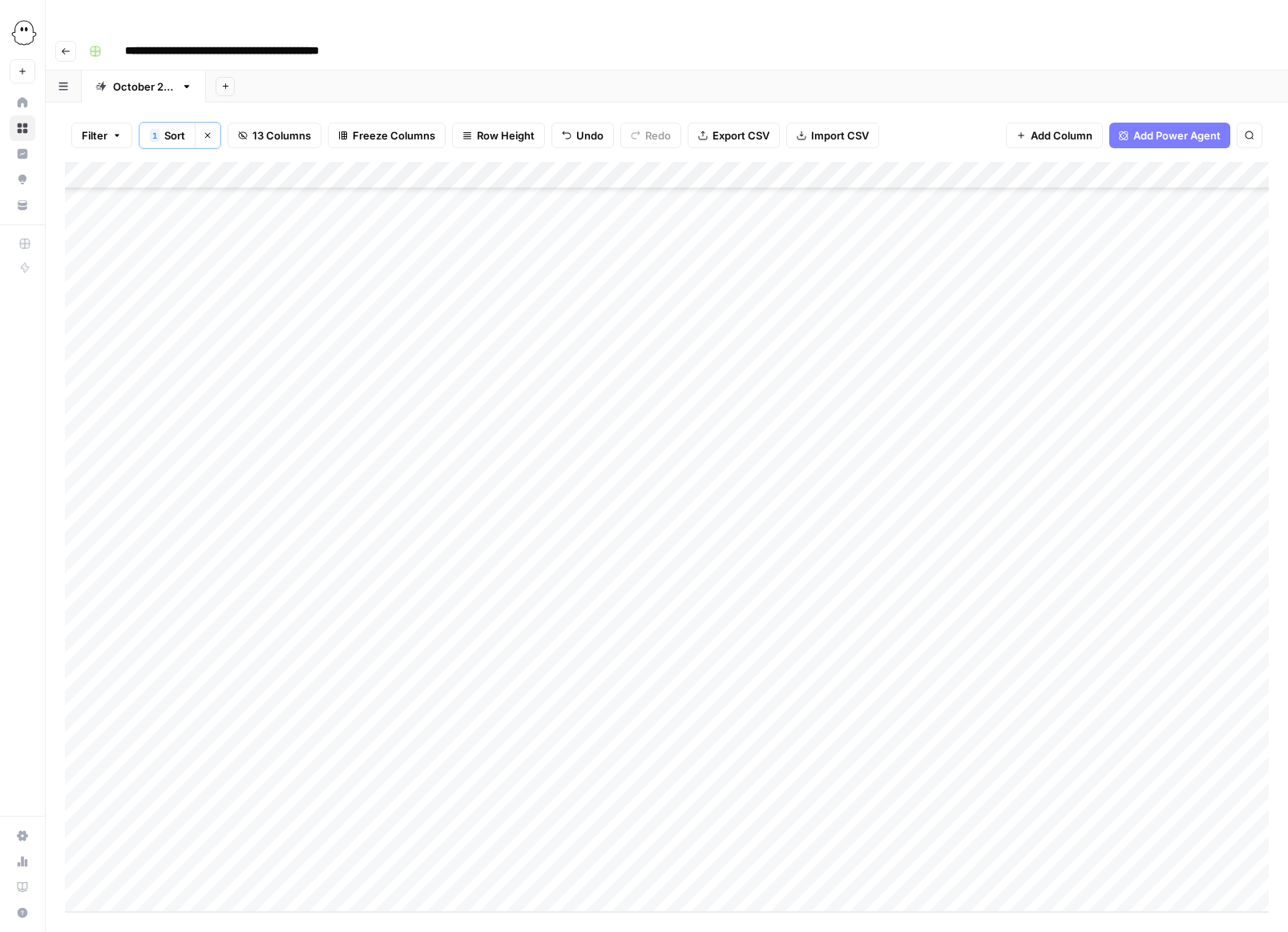
click at [860, 591] on div "Add Column" at bounding box center [666, 537] width 1204 height 750
click at [860, 595] on div "Add Column" at bounding box center [666, 537] width 1204 height 750
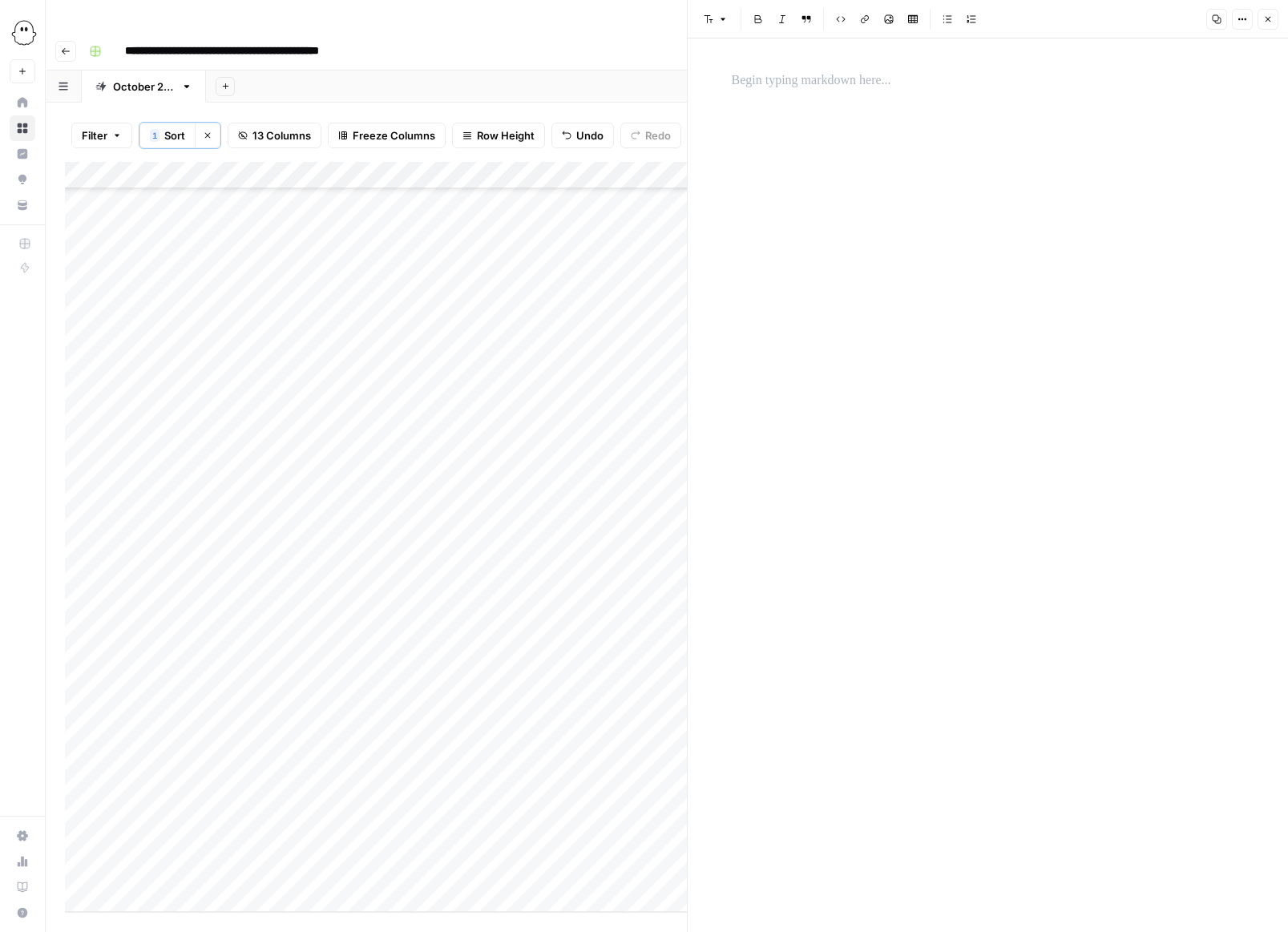
click at [756, 81] on p at bounding box center [989, 81] width 513 height 21
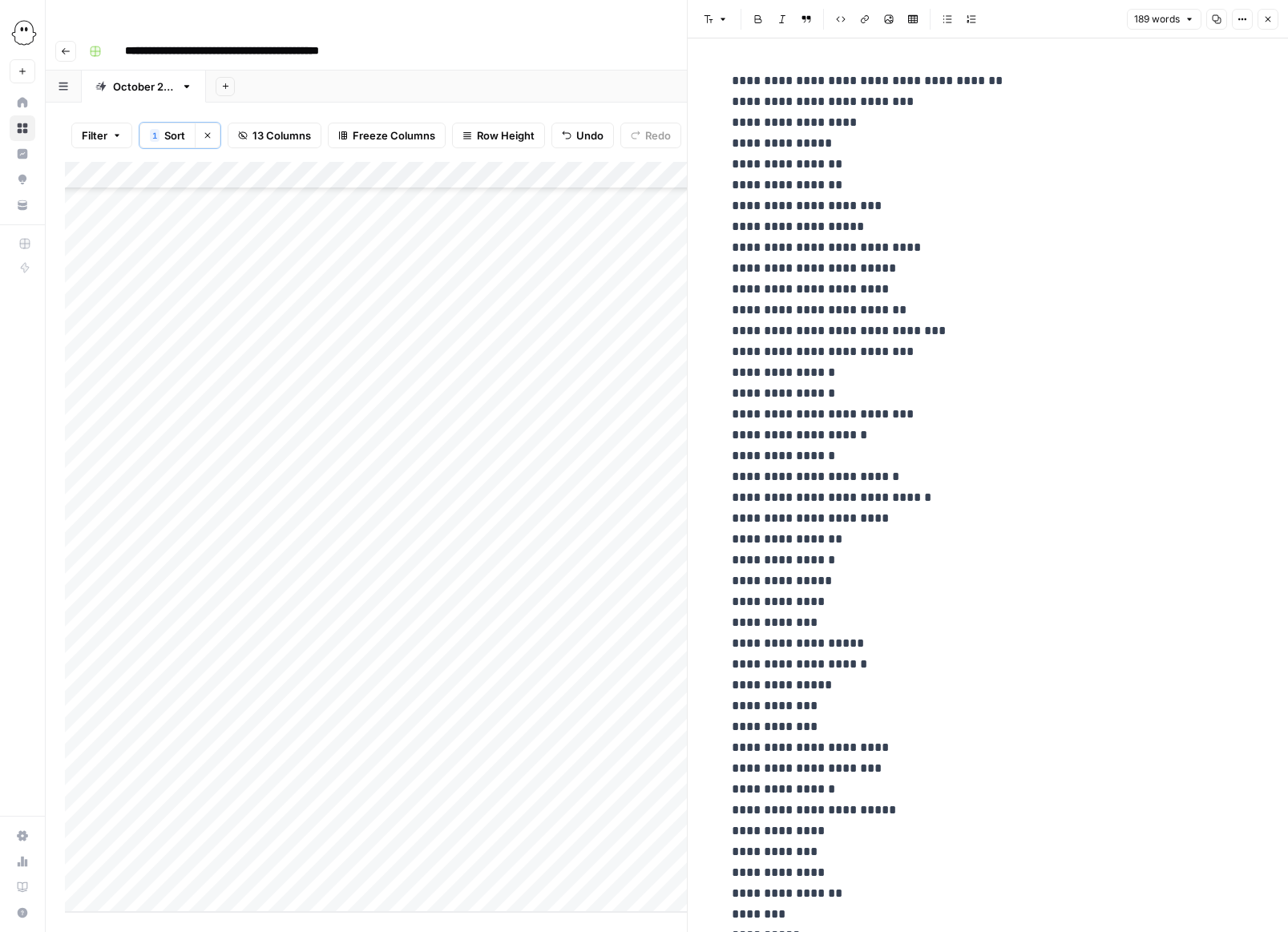
click at [860, 20] on icon "button" at bounding box center [1267, 19] width 10 height 10
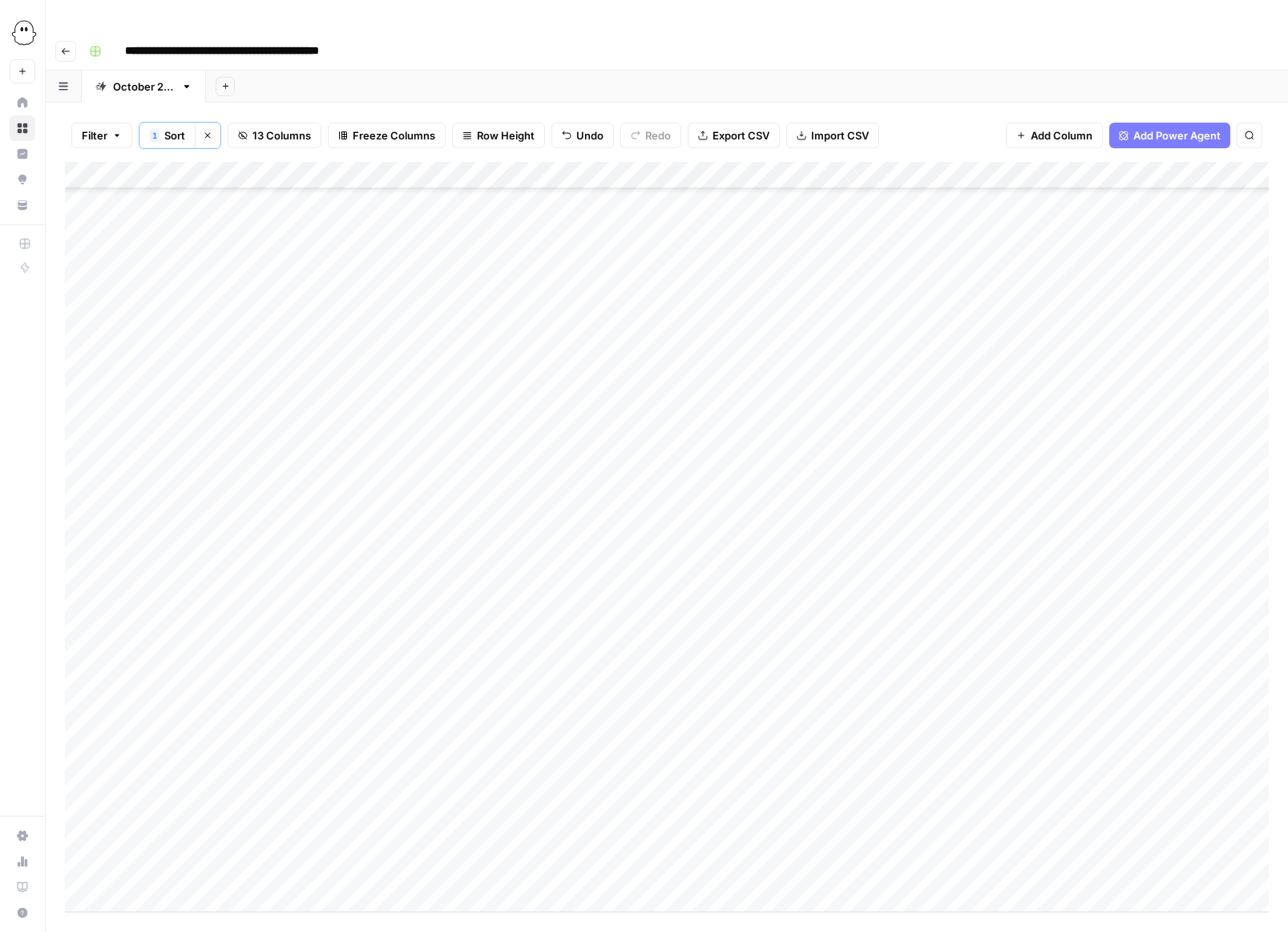
click at [711, 621] on div "Add Column" at bounding box center [666, 537] width 1204 height 750
click at [711, 621] on input at bounding box center [815, 626] width 256 height 19
type input "**********"
click at [800, 662] on div "Add Column" at bounding box center [666, 537] width 1204 height 750
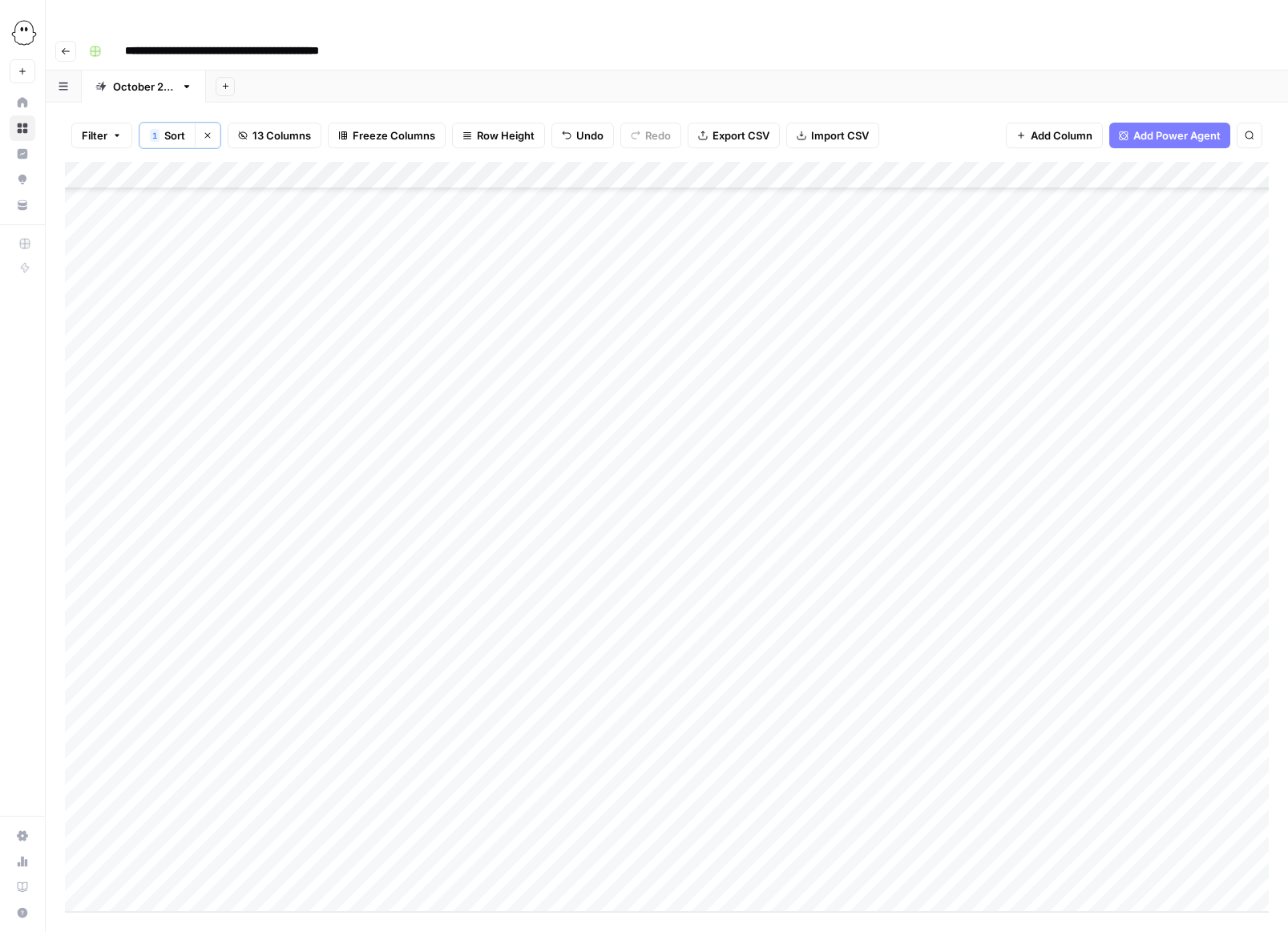
click at [860, 623] on div "Add Column" at bounding box center [666, 537] width 1204 height 750
click at [860, 619] on div "Add Column" at bounding box center [666, 537] width 1204 height 750
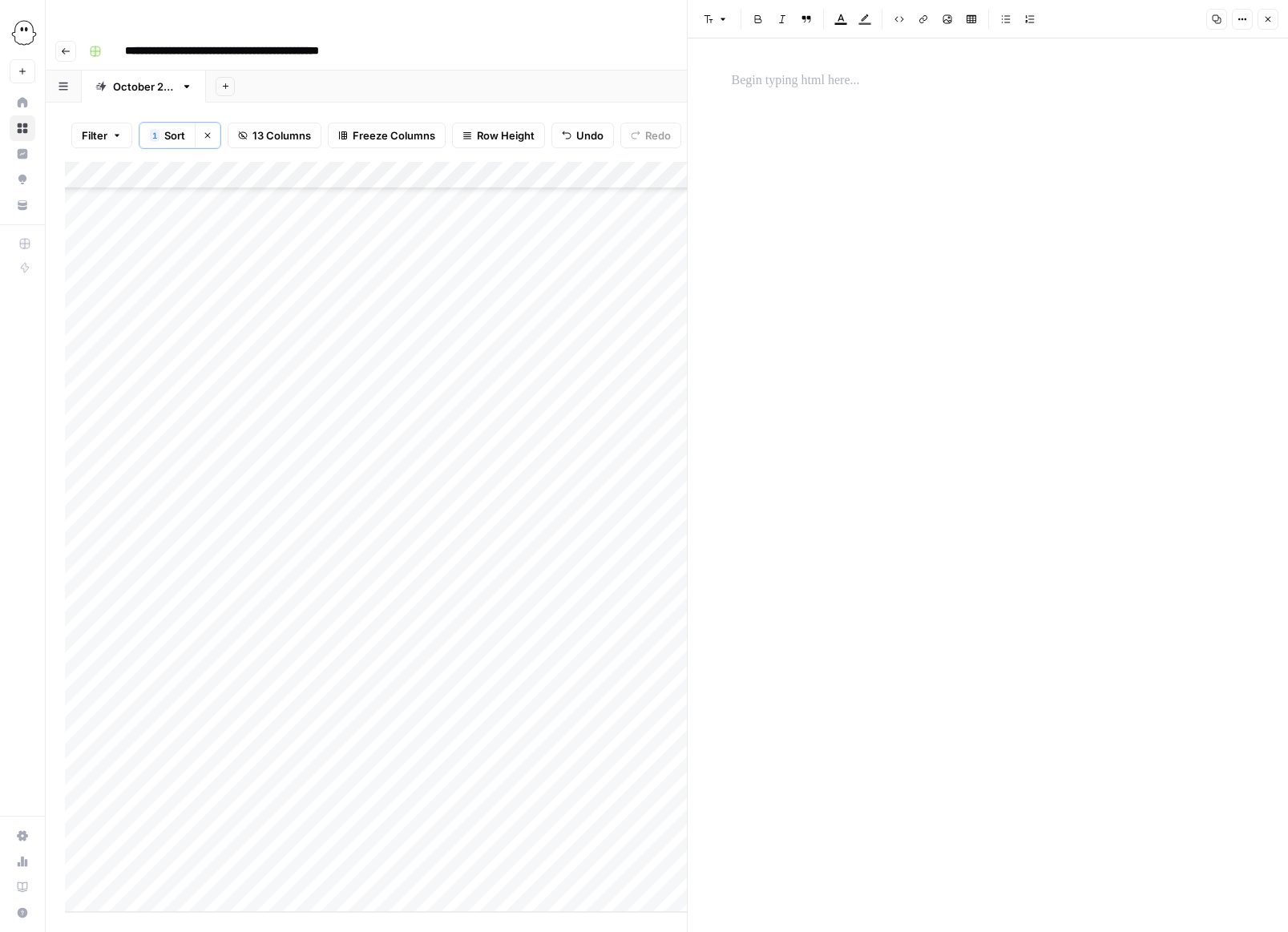
click at [740, 80] on p at bounding box center [989, 81] width 513 height 21
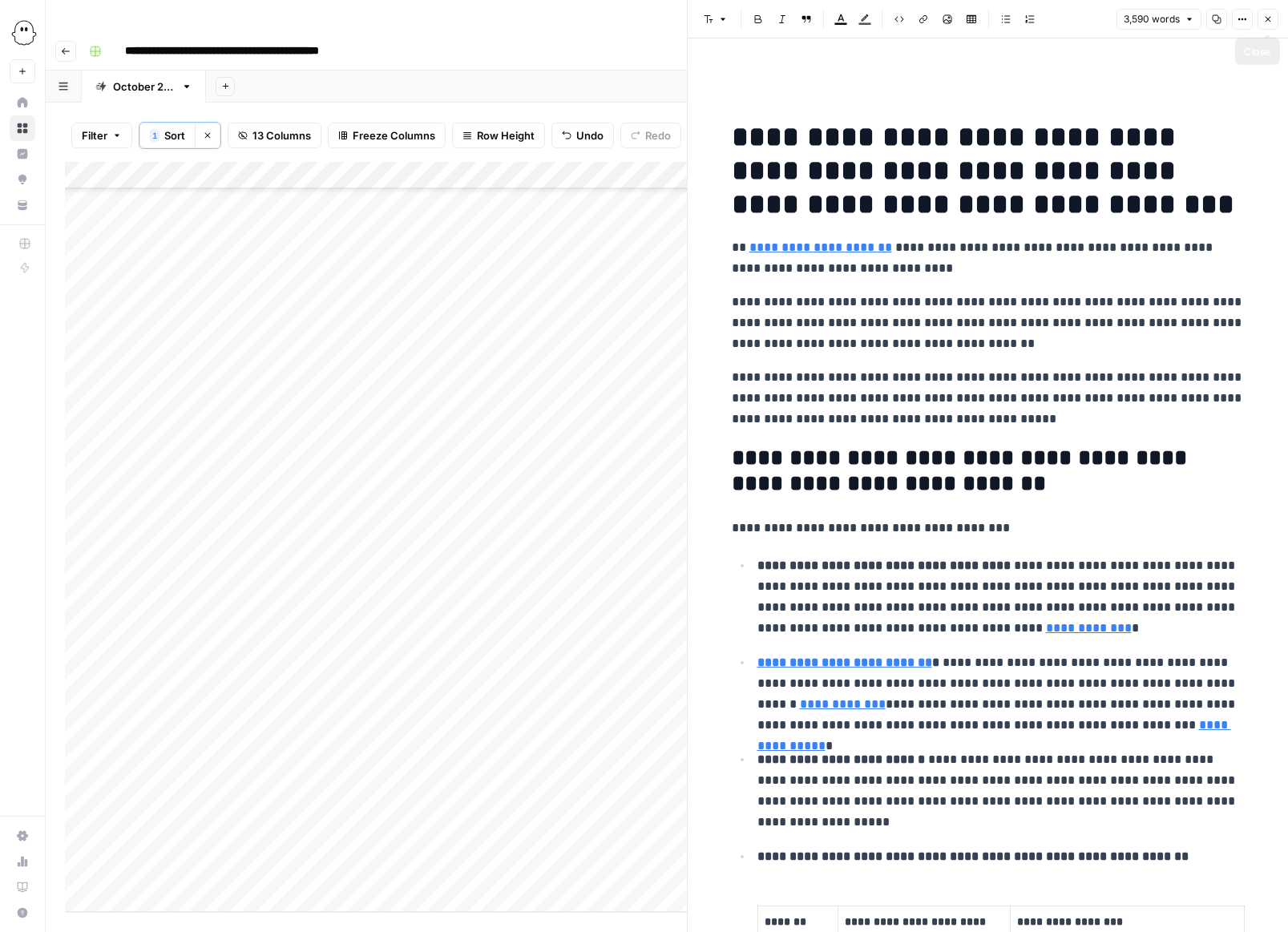
click at [860, 24] on button "Close" at bounding box center [1267, 19] width 21 height 21
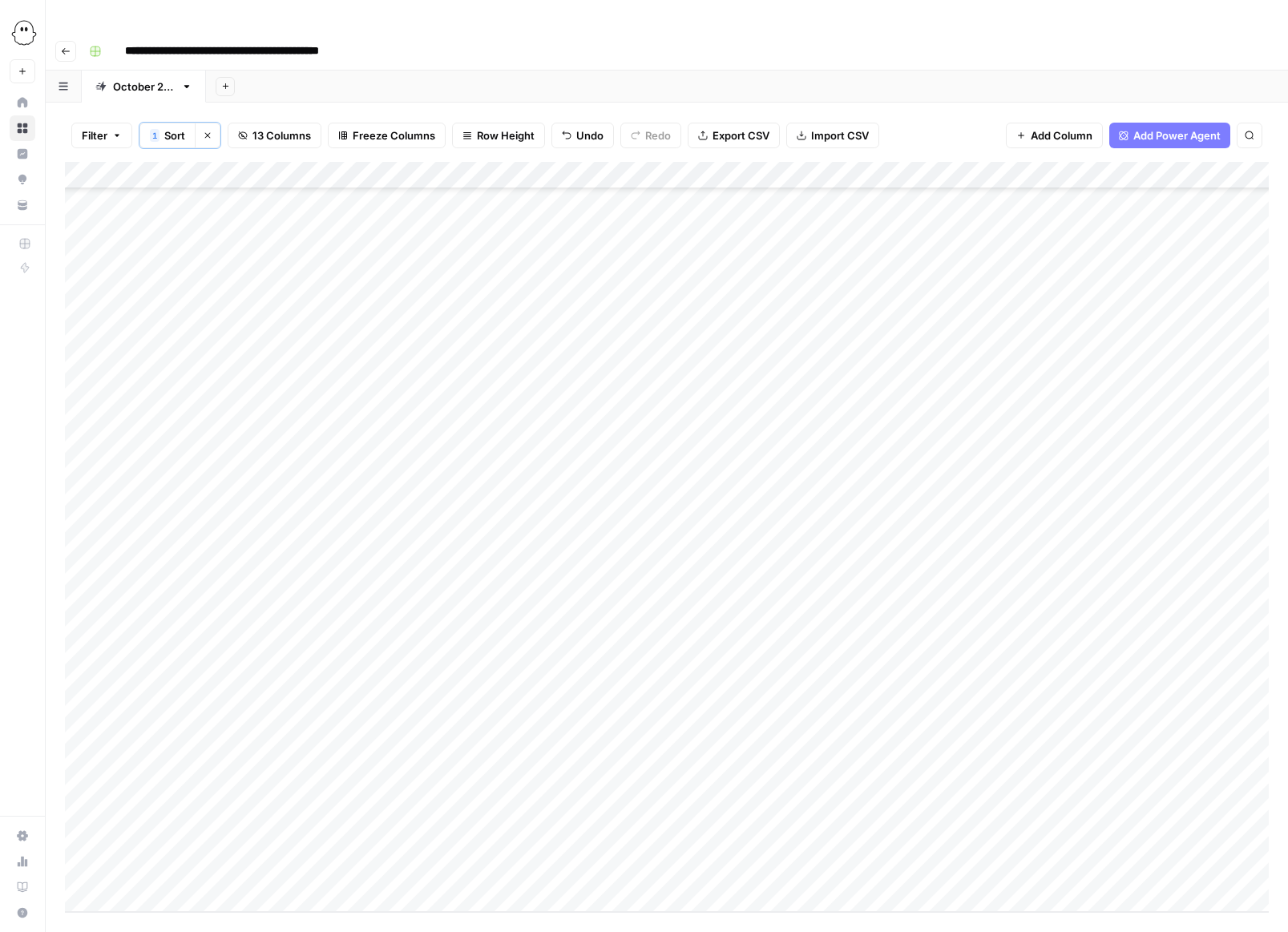
click at [860, 623] on div "Add Column" at bounding box center [666, 537] width 1204 height 750
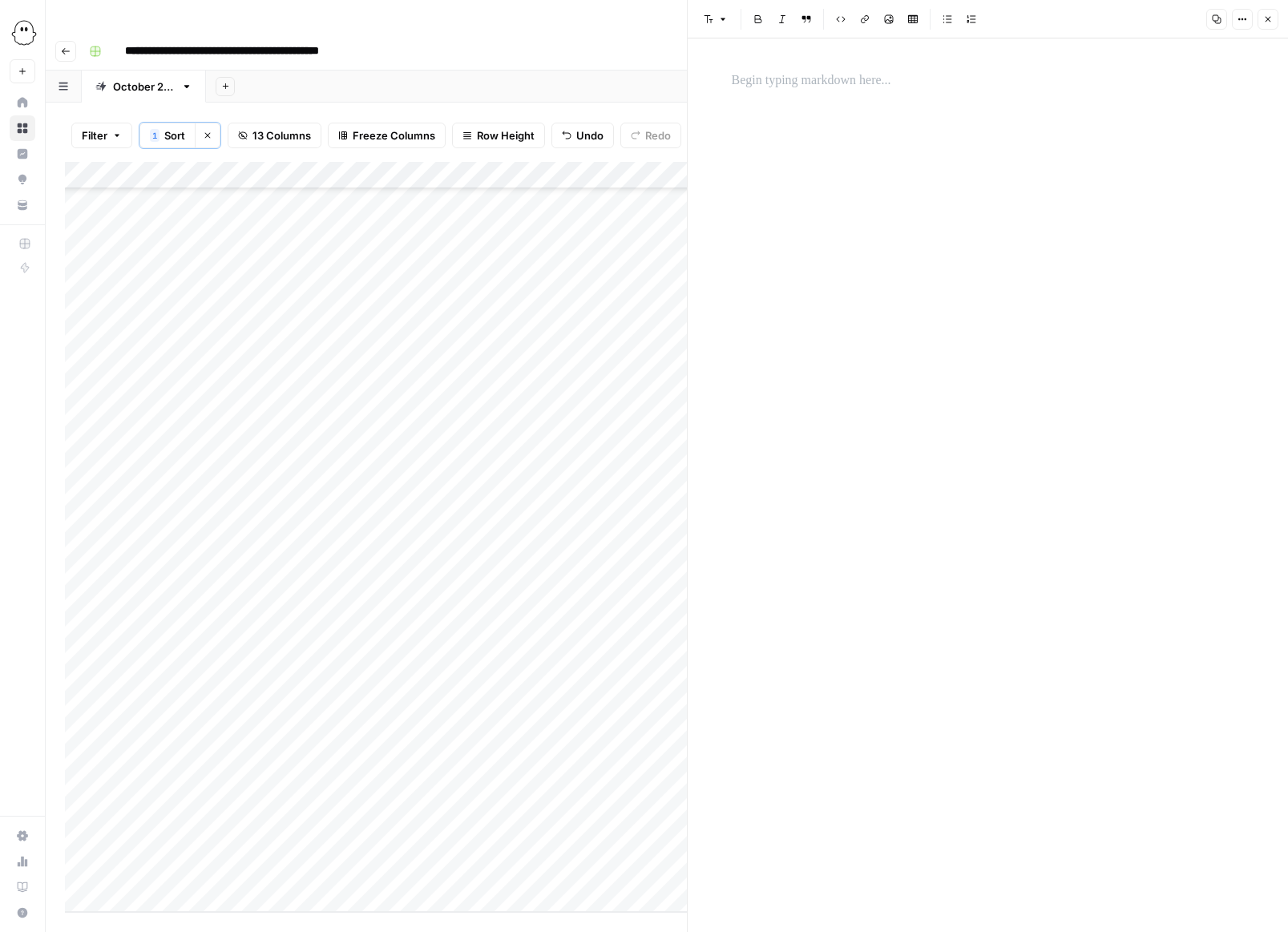
click at [744, 73] on p at bounding box center [989, 81] width 513 height 21
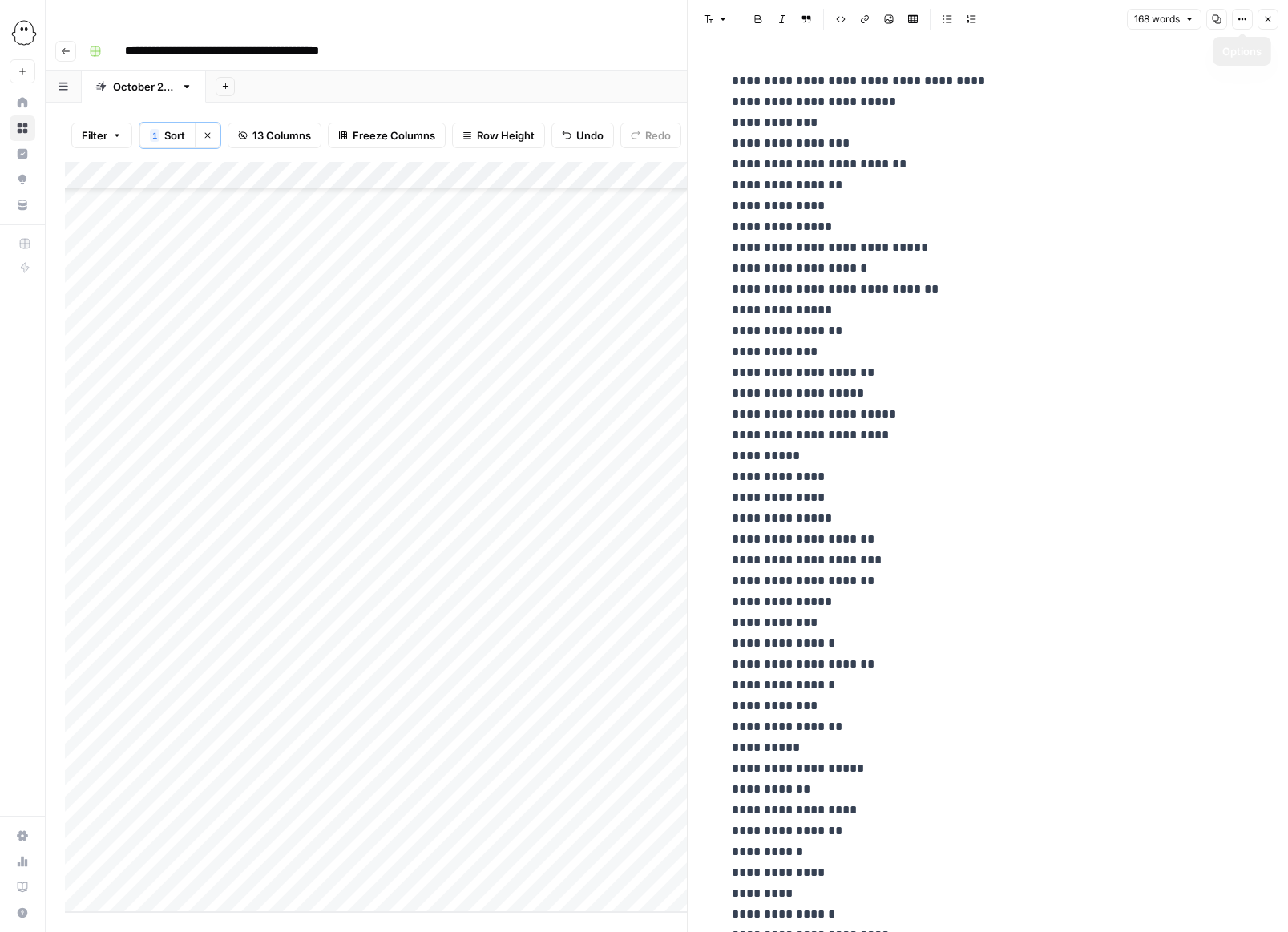
click at [860, 19] on button "Close" at bounding box center [1267, 19] width 21 height 21
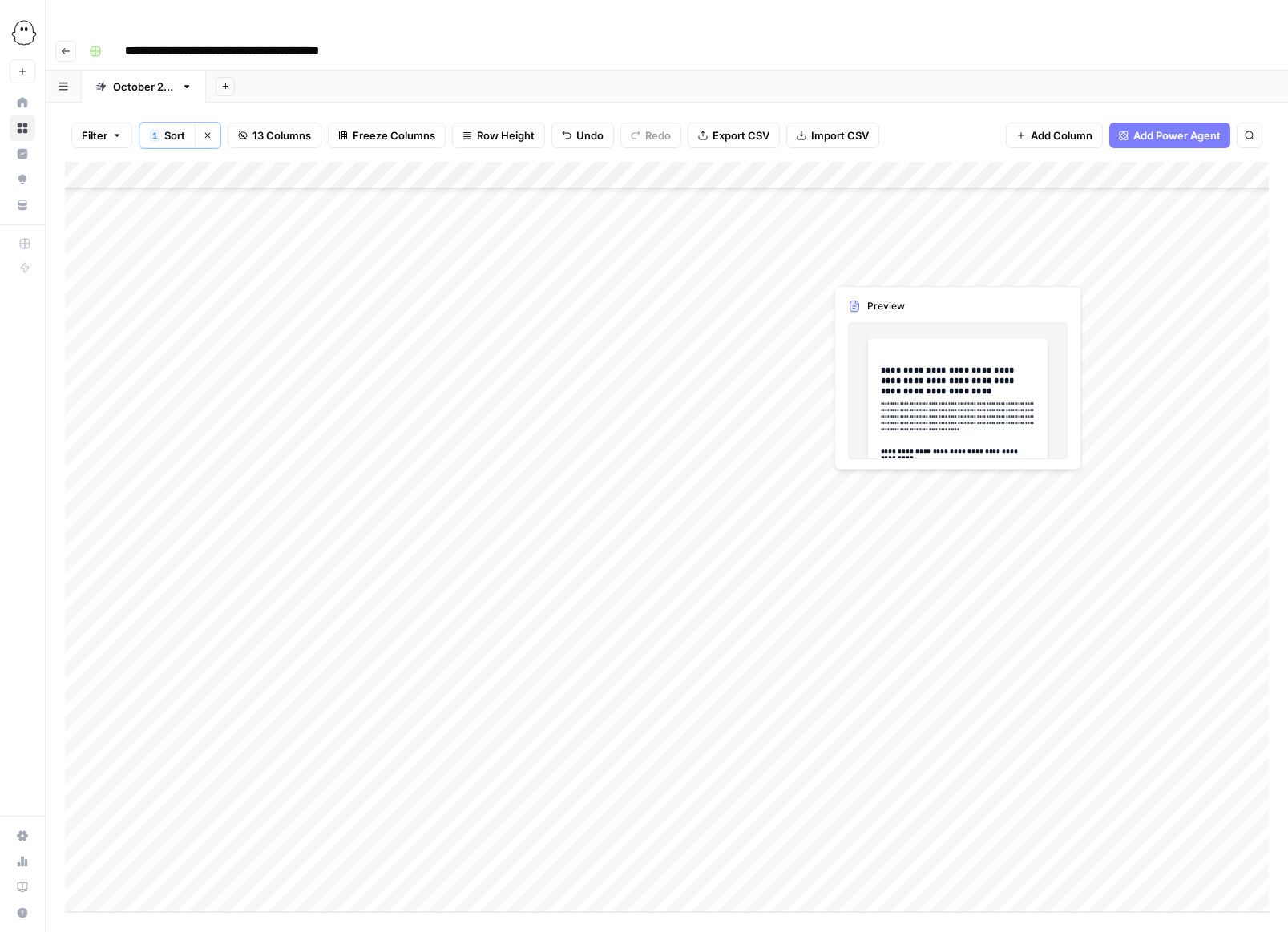
click at [739, 646] on div "Add Column" at bounding box center [666, 537] width 1204 height 750
type input "**********"
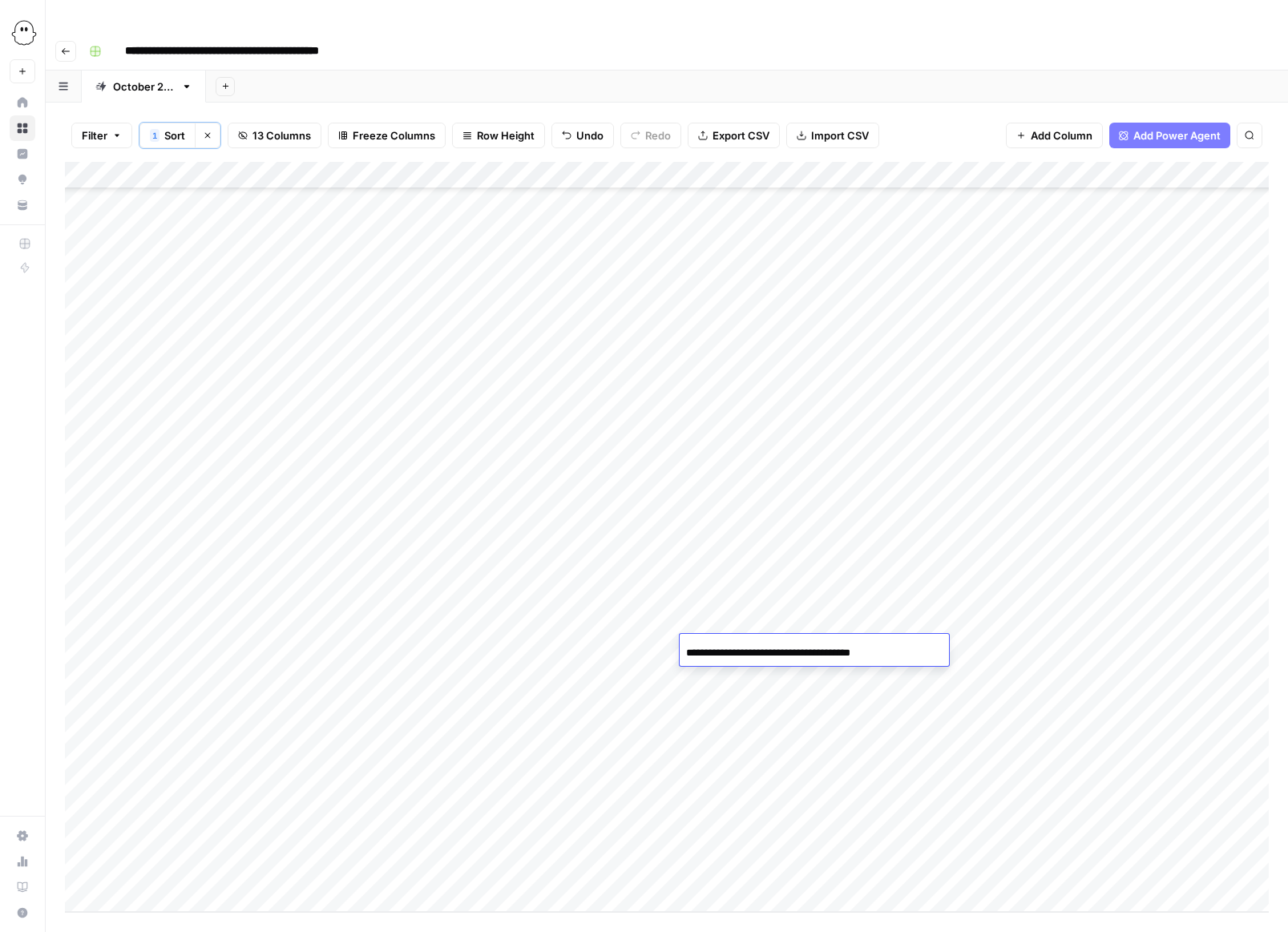
click at [773, 705] on div "Add Column" at bounding box center [666, 537] width 1204 height 750
click at [849, 644] on div "Add Column" at bounding box center [666, 537] width 1204 height 750
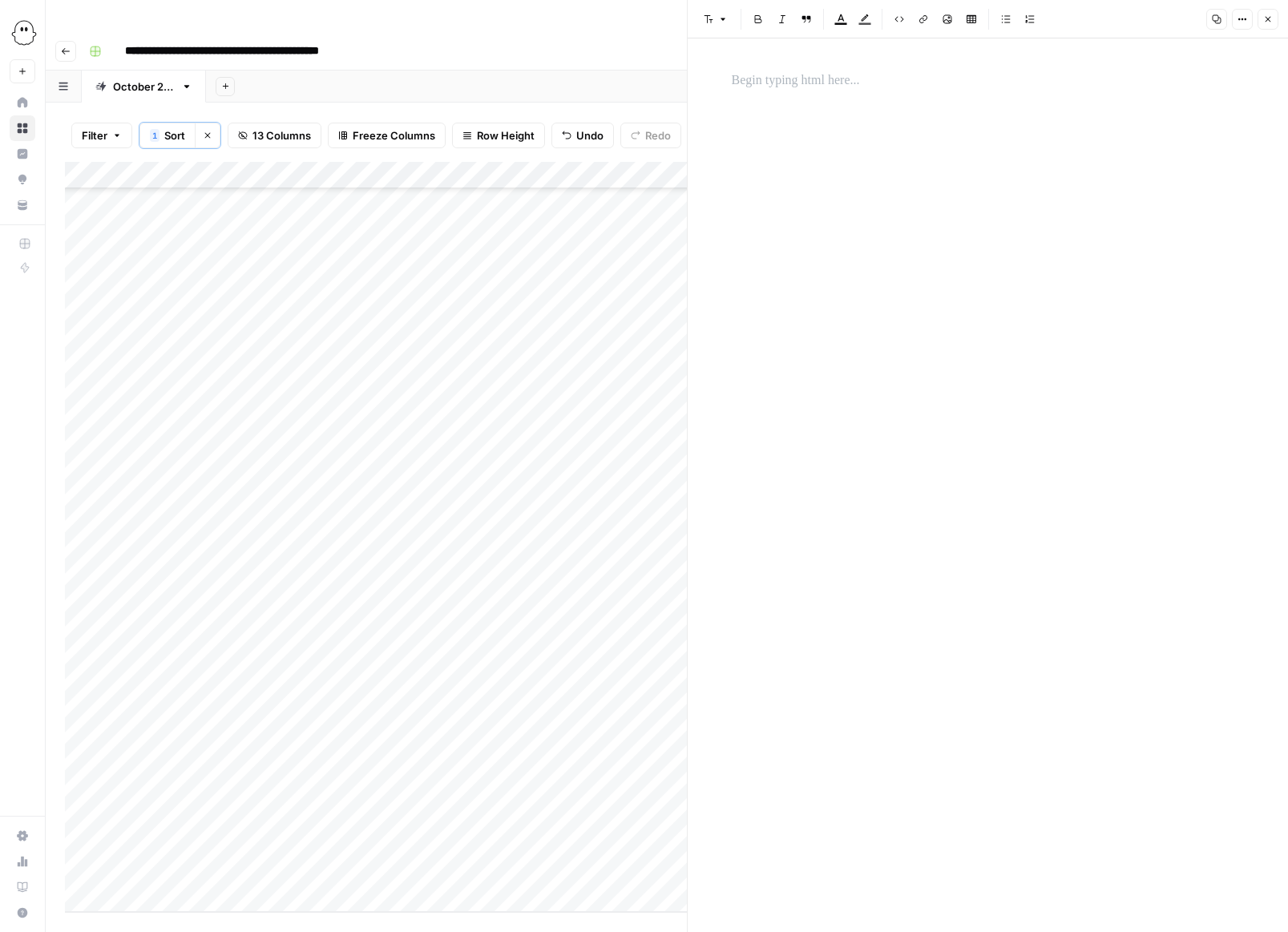
click at [790, 75] on p at bounding box center [989, 81] width 513 height 21
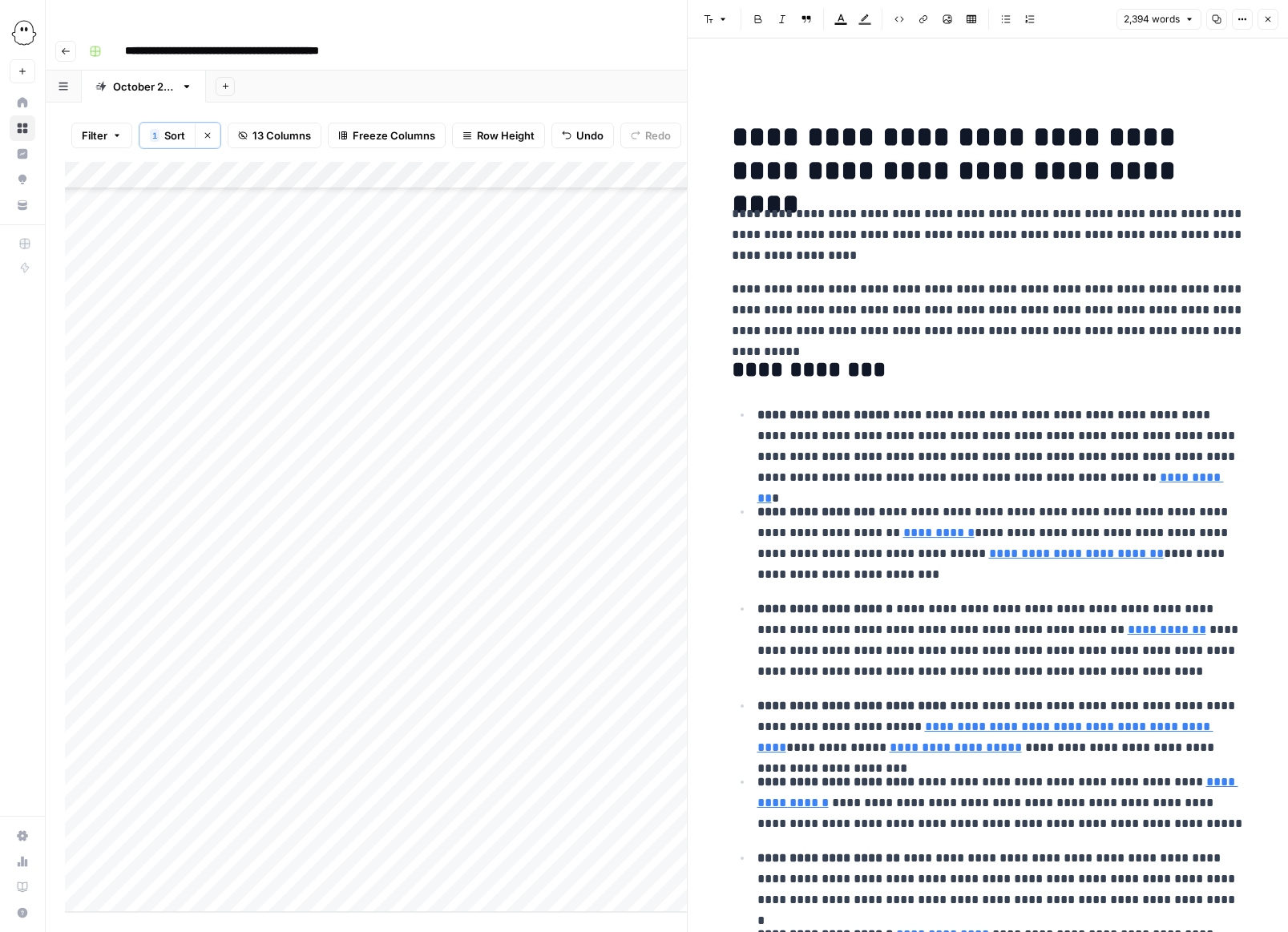
click at [860, 13] on button "Close" at bounding box center [1267, 19] width 21 height 21
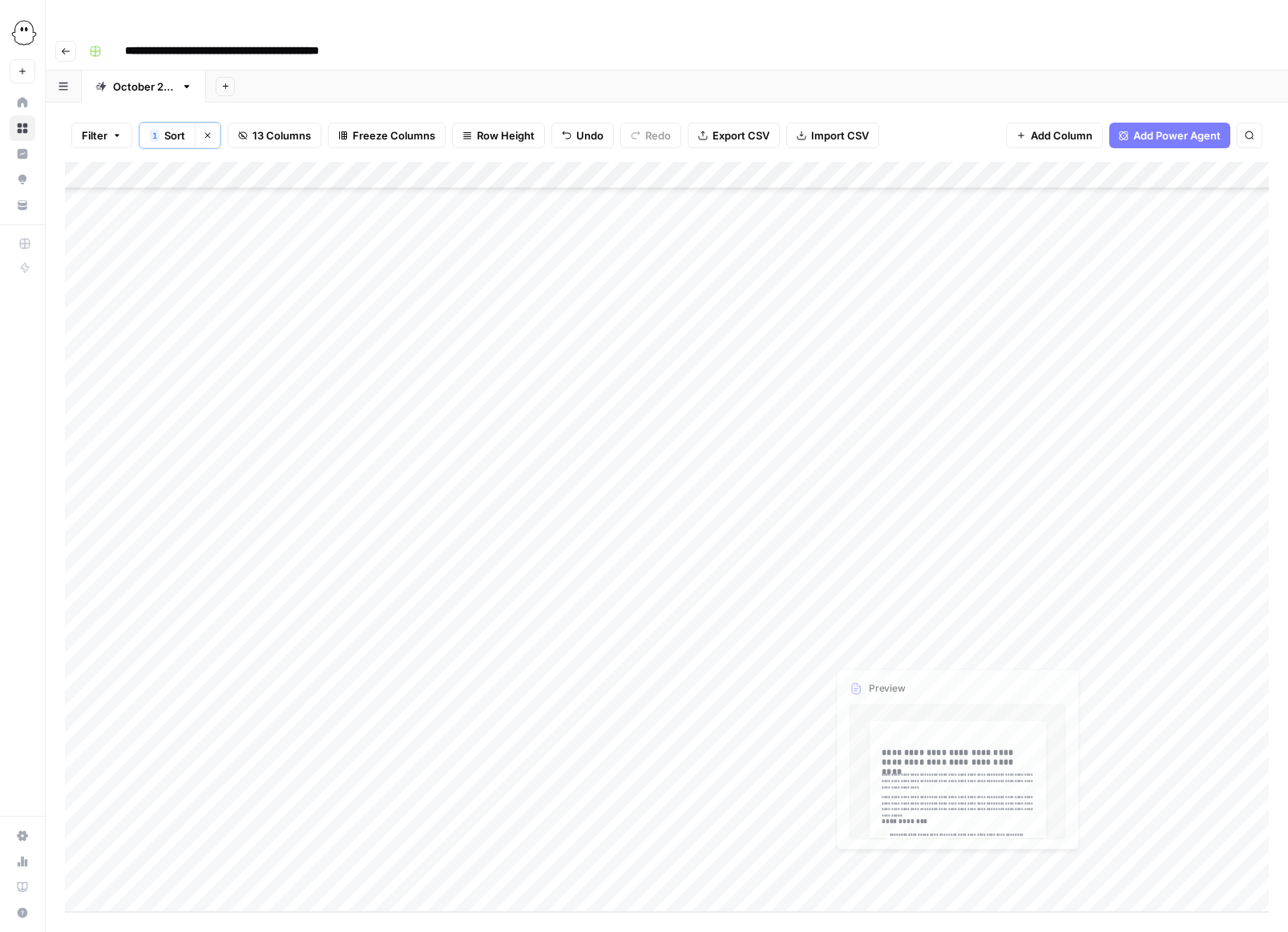
click at [860, 637] on div "Add Column" at bounding box center [666, 537] width 1204 height 750
click at [860, 650] on div "Add Column" at bounding box center [666, 537] width 1204 height 750
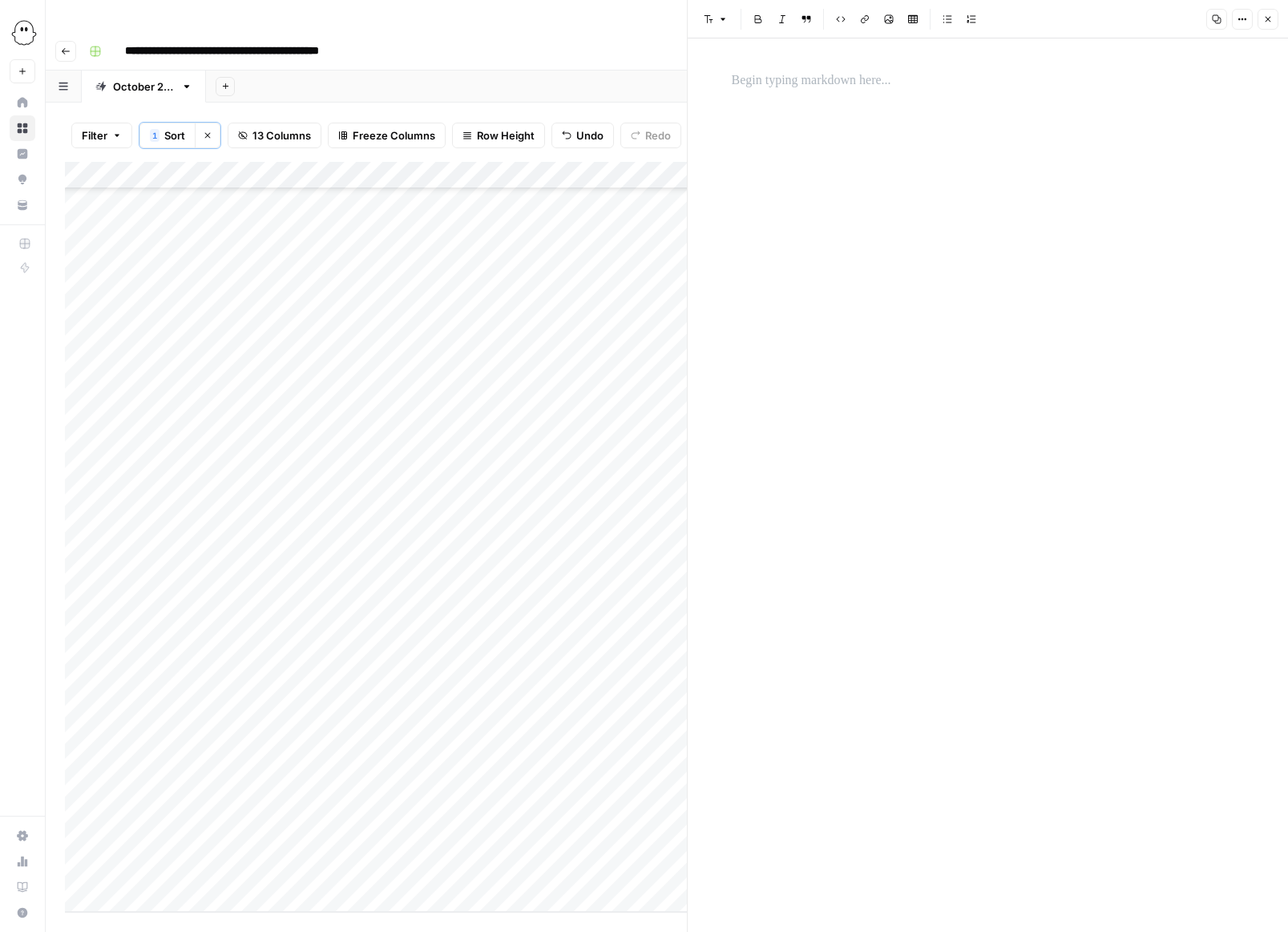
click at [732, 81] on p at bounding box center [989, 81] width 513 height 21
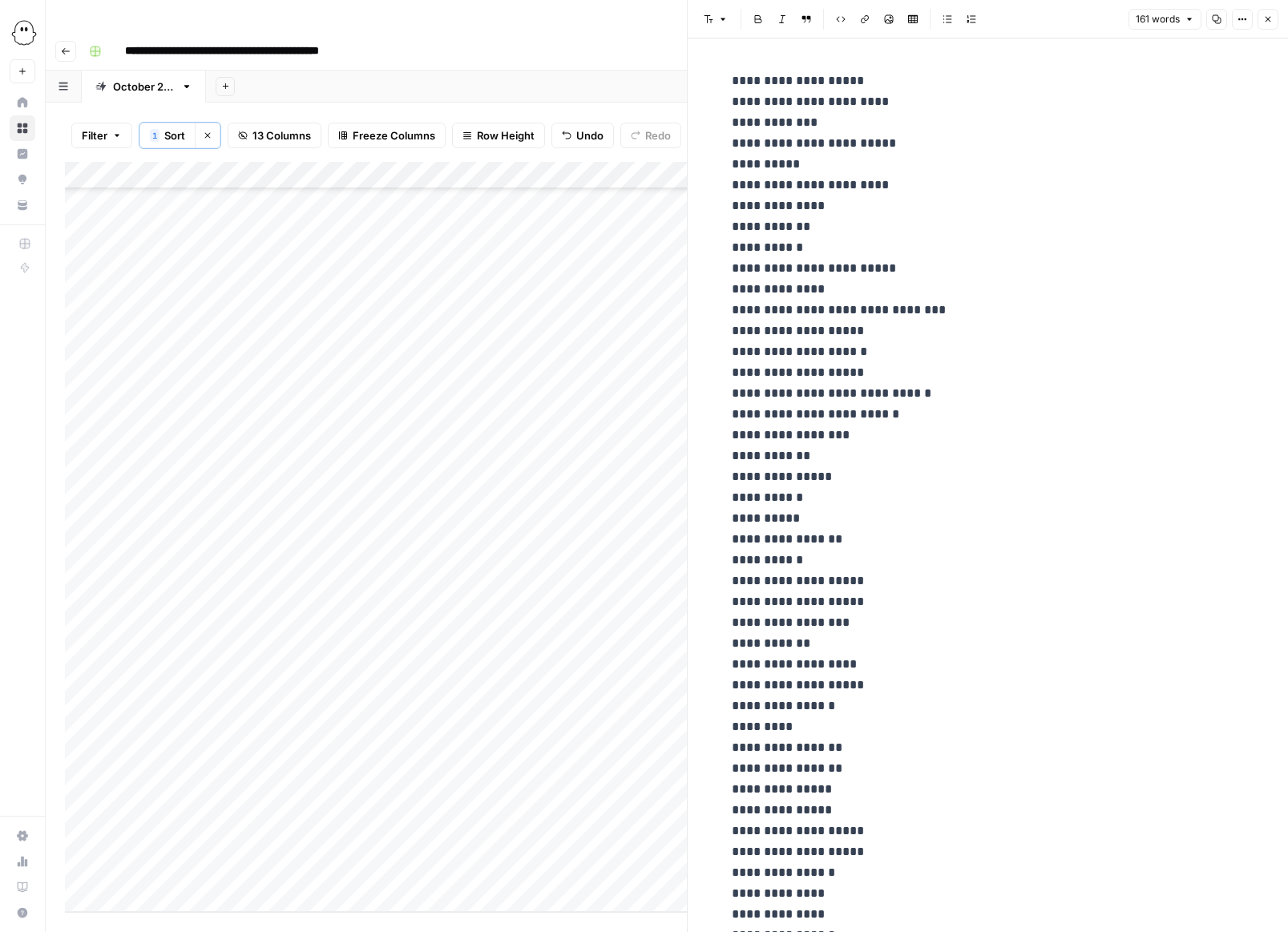
click at [860, 21] on button "Close" at bounding box center [1267, 19] width 21 height 21
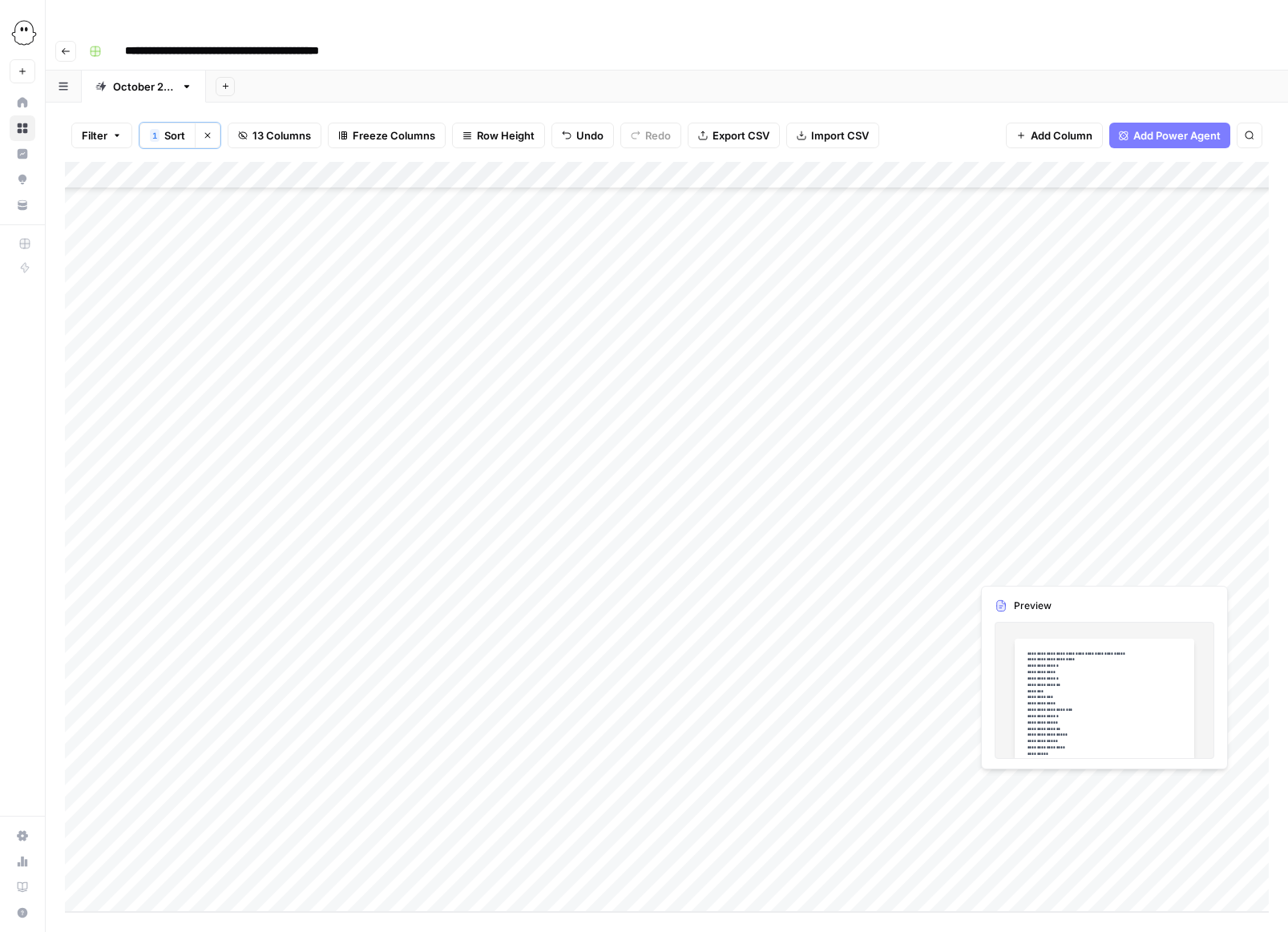
click at [852, 674] on div "Add Column" at bounding box center [666, 537] width 1204 height 750
click at [860, 676] on div "Add Column" at bounding box center [666, 537] width 1204 height 750
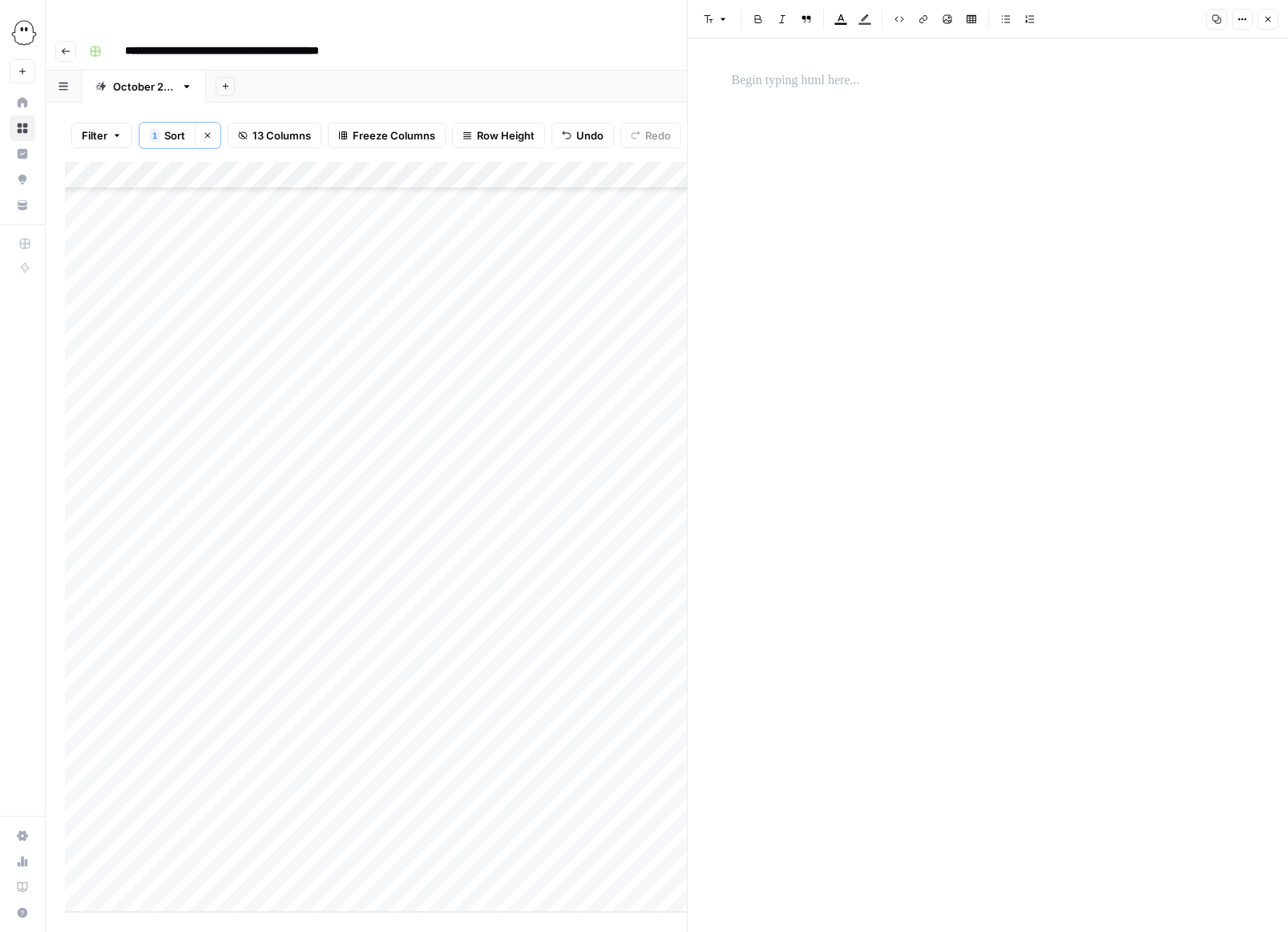
click at [769, 78] on p at bounding box center [989, 81] width 513 height 21
click at [785, 76] on p at bounding box center [989, 81] width 513 height 21
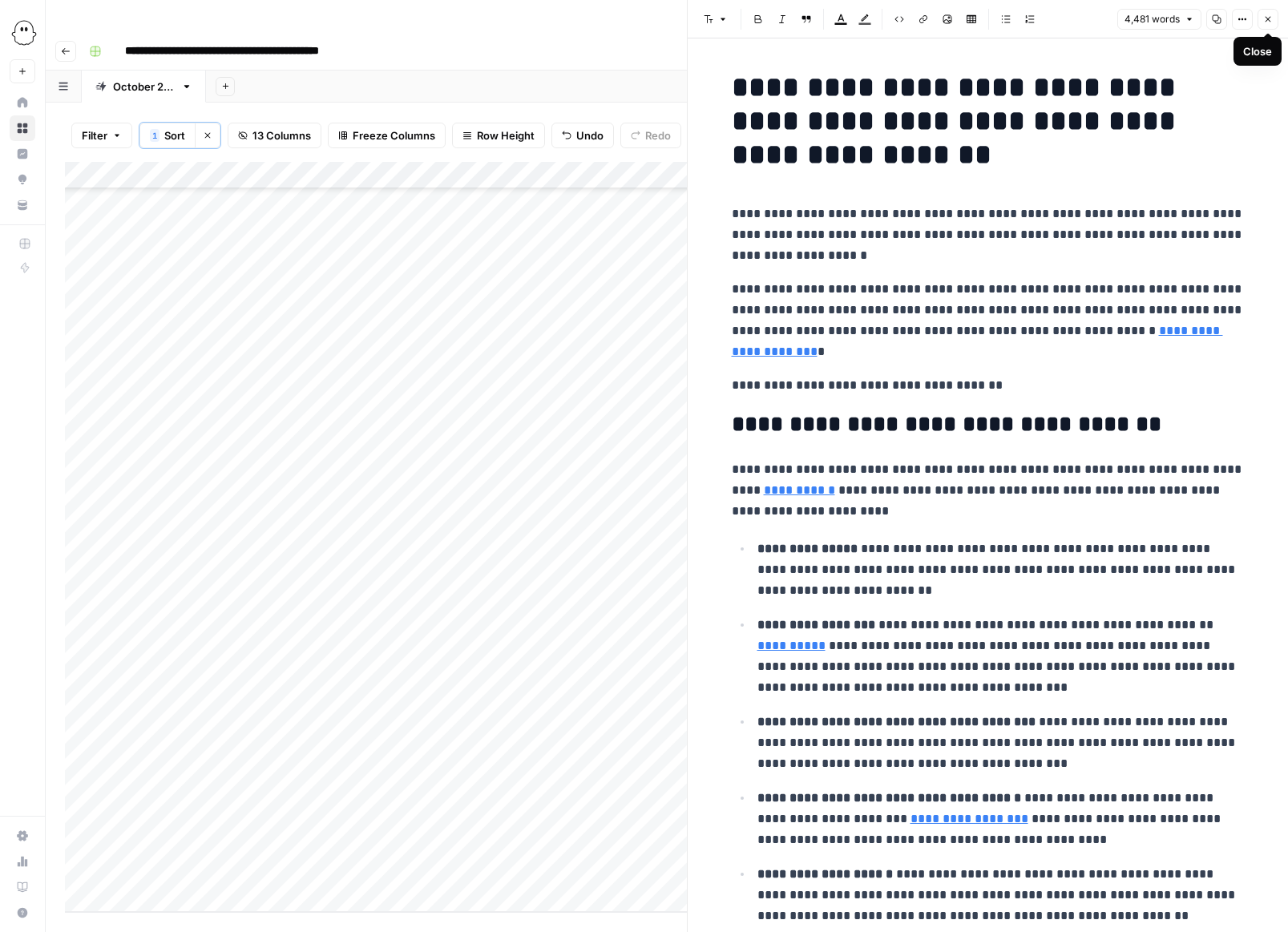
click at [860, 16] on icon "button" at bounding box center [1267, 19] width 10 height 10
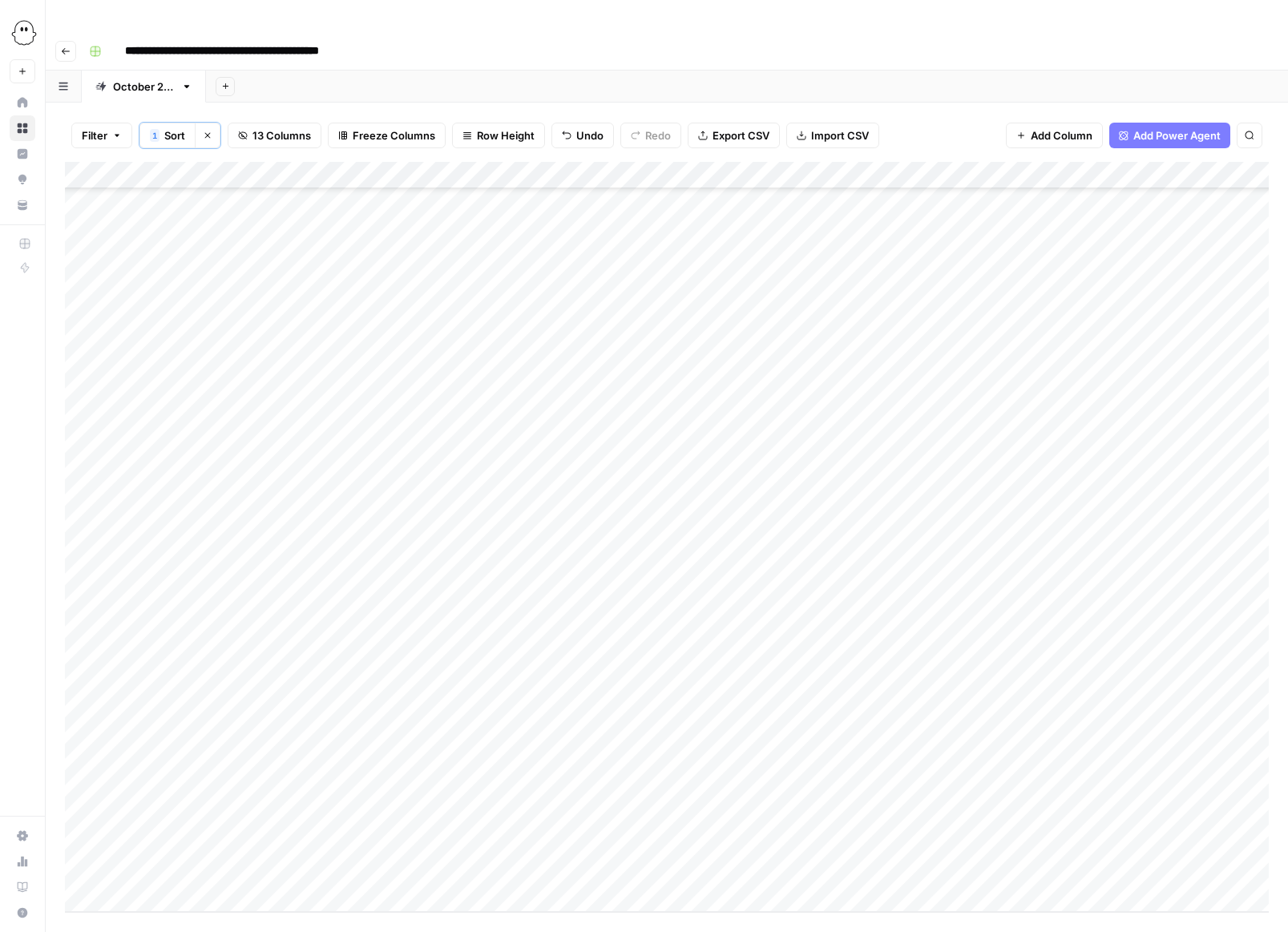
click at [860, 669] on div "Add Column" at bounding box center [666, 537] width 1204 height 750
click at [860, 671] on div "Add Column" at bounding box center [666, 537] width 1204 height 750
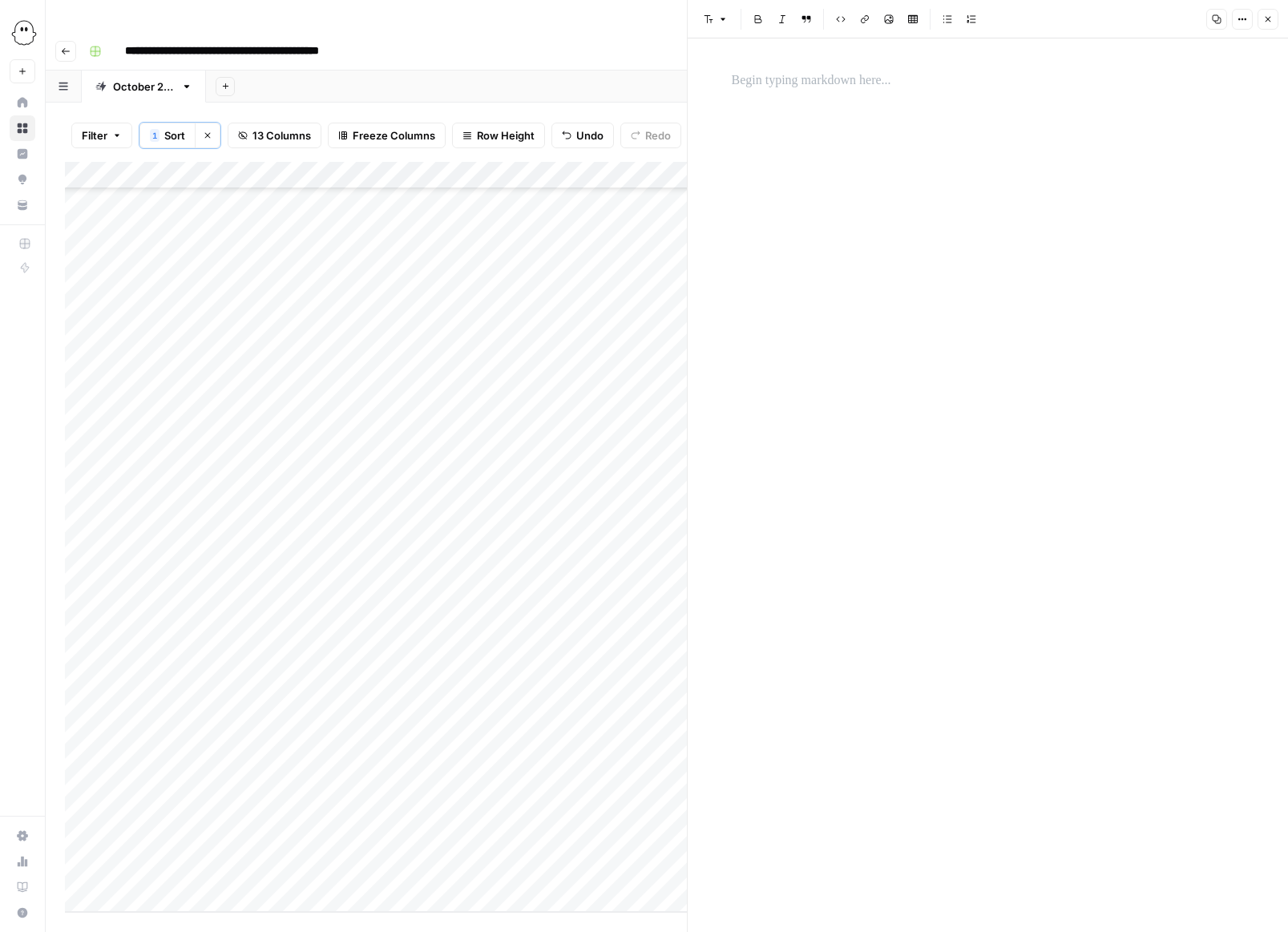
click at [748, 82] on p at bounding box center [989, 81] width 513 height 21
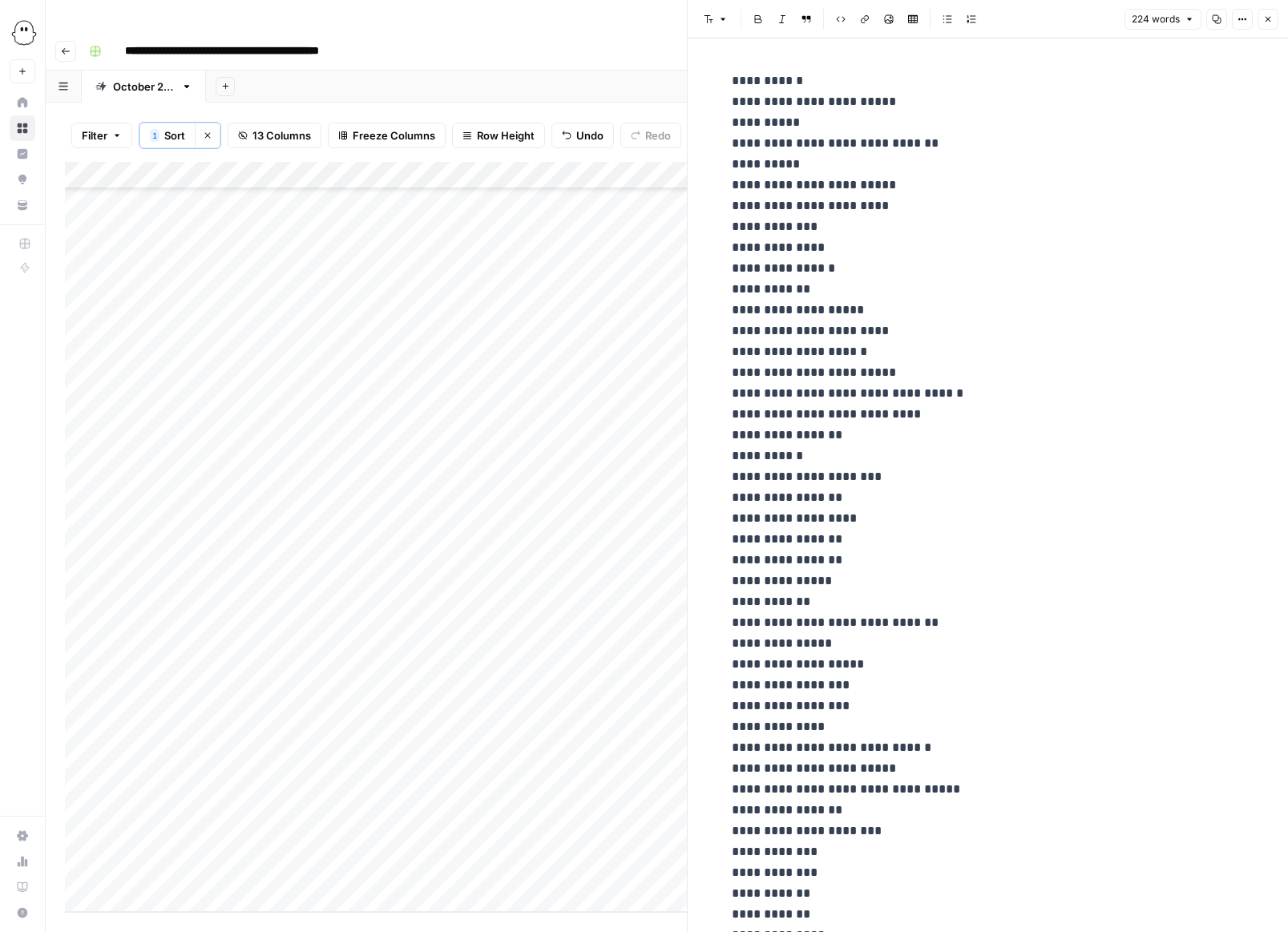
click at [860, 24] on button "Close" at bounding box center [1267, 19] width 21 height 21
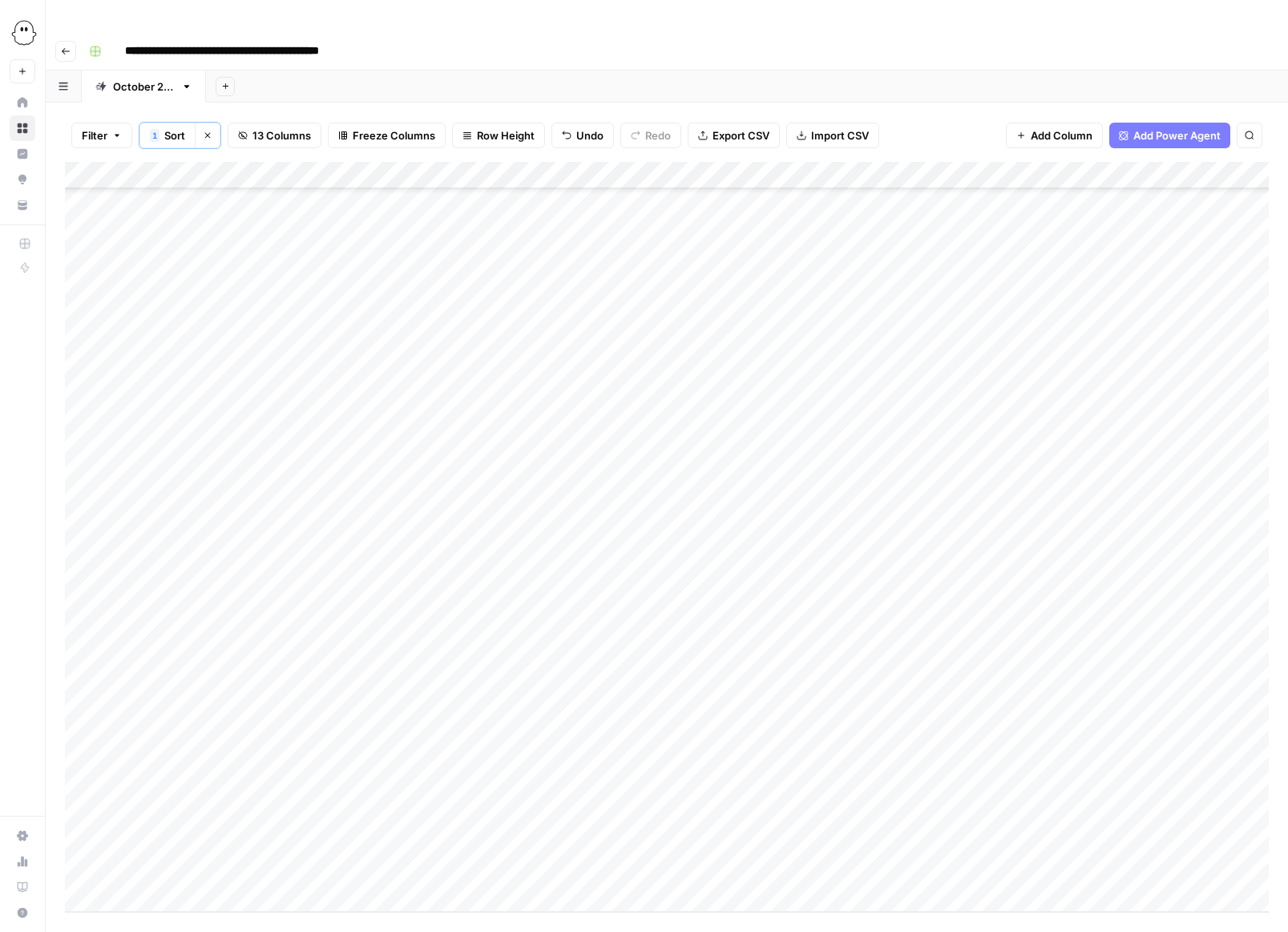
click at [694, 678] on div "Add Column" at bounding box center [666, 537] width 1204 height 750
click at [859, 706] on div "Add Column" at bounding box center [666, 537] width 1204 height 750
click at [859, 703] on div "Add Column" at bounding box center [666, 537] width 1204 height 750
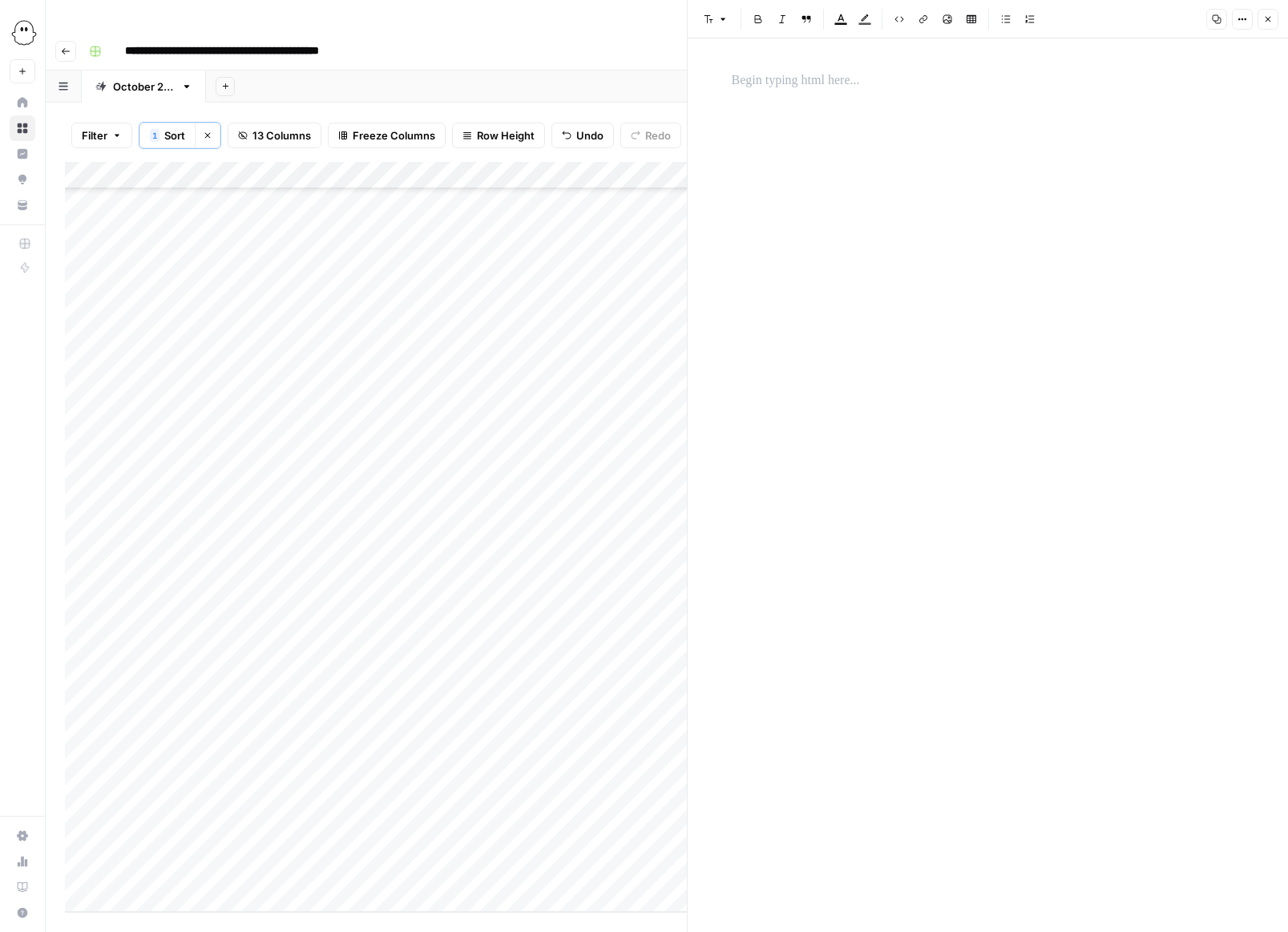
click at [747, 76] on p at bounding box center [989, 81] width 513 height 21
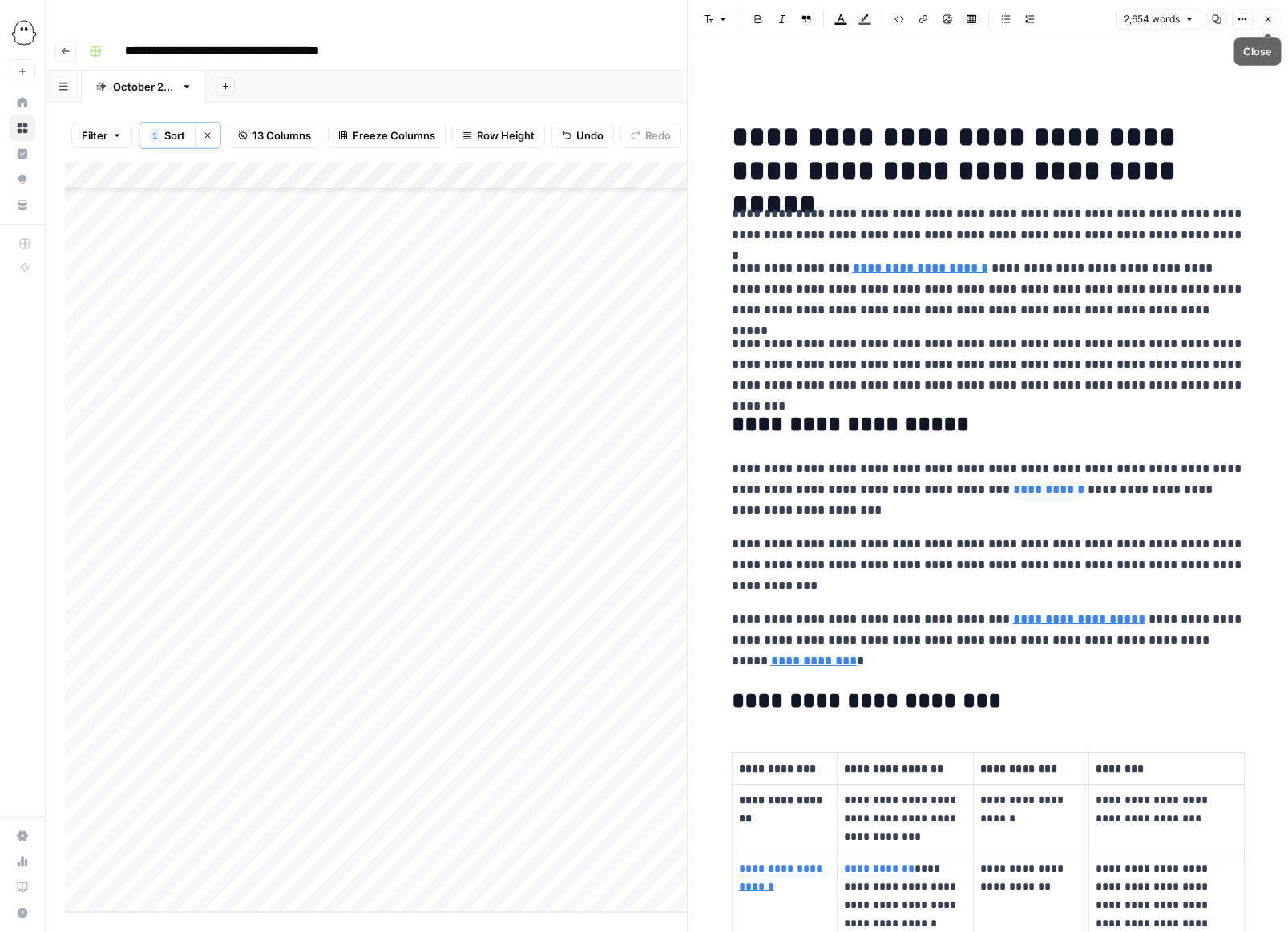
click at [860, 18] on icon "button" at bounding box center [1267, 19] width 10 height 10
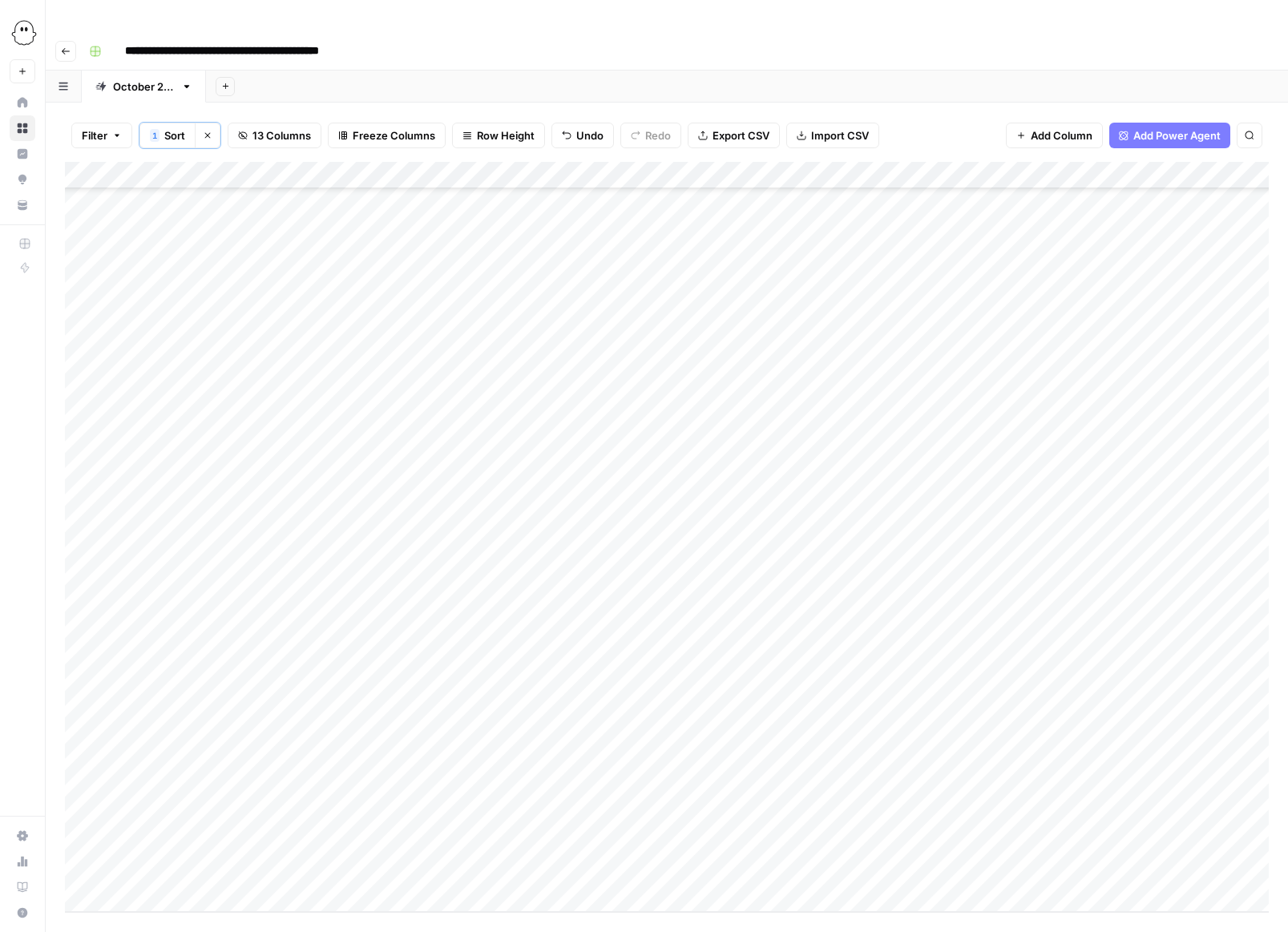
click at [860, 702] on div "Add Column" at bounding box center [666, 537] width 1204 height 750
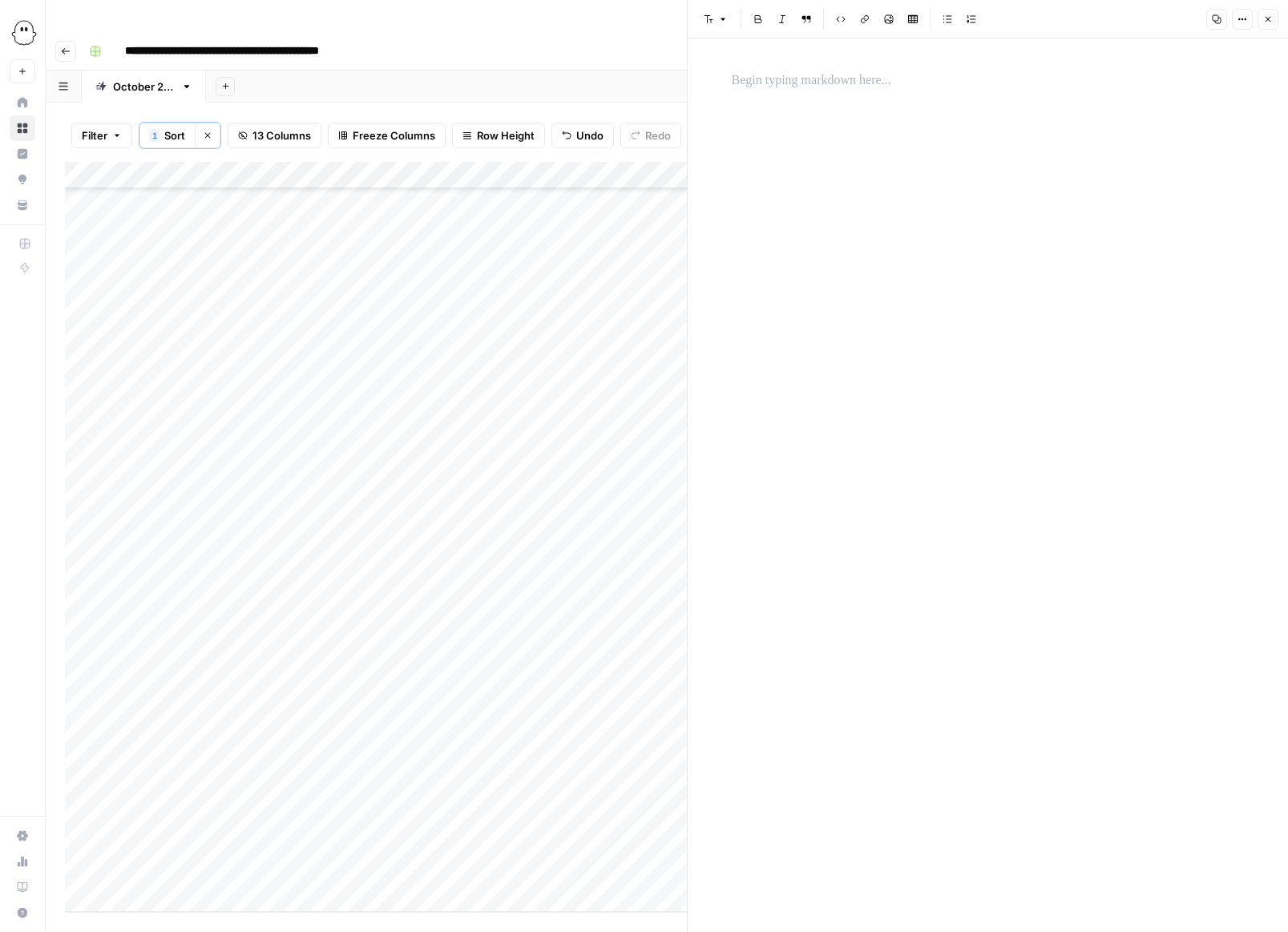
click at [741, 72] on p at bounding box center [989, 81] width 513 height 21
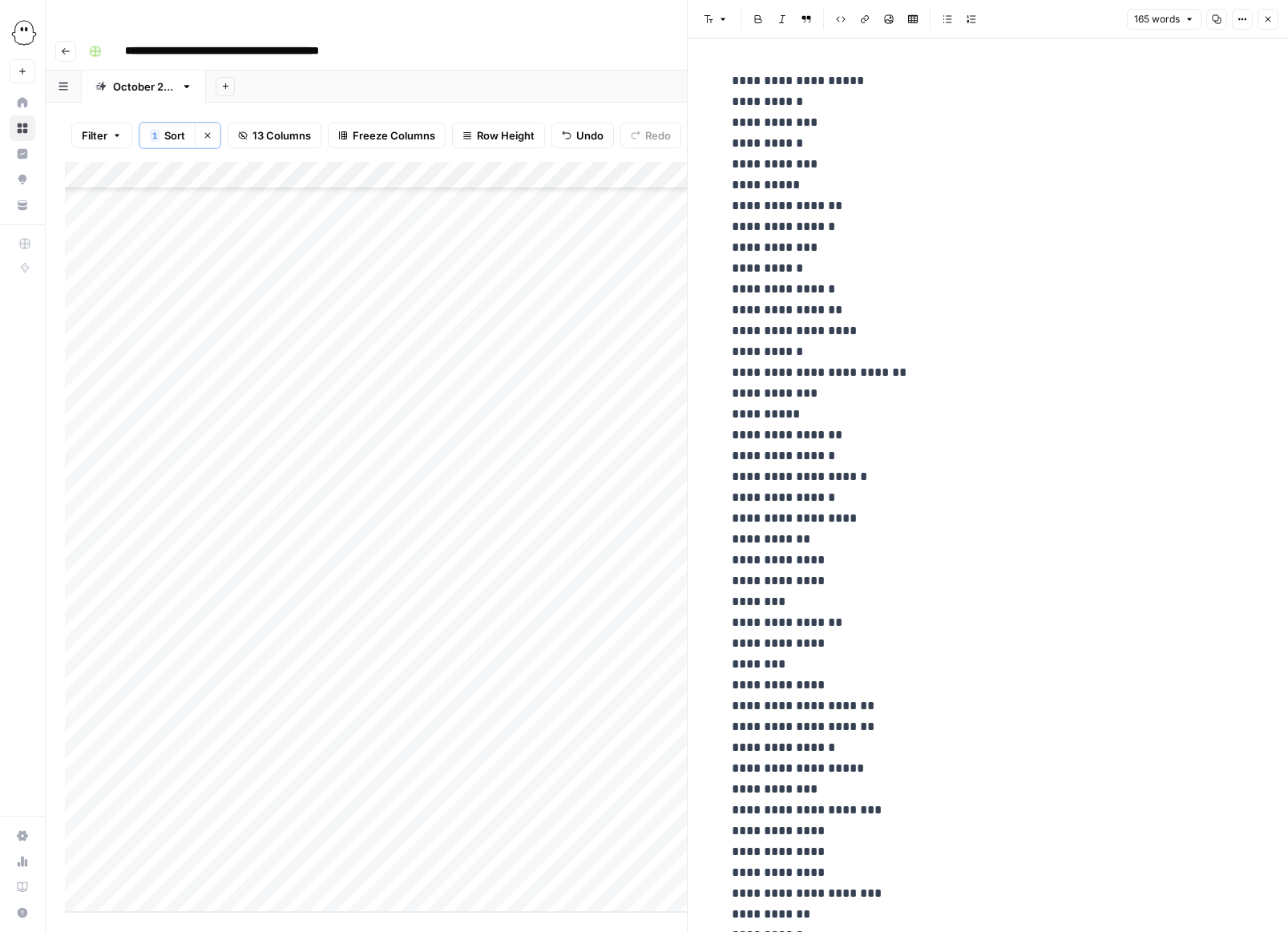
click at [860, 20] on icon "button" at bounding box center [1267, 19] width 10 height 10
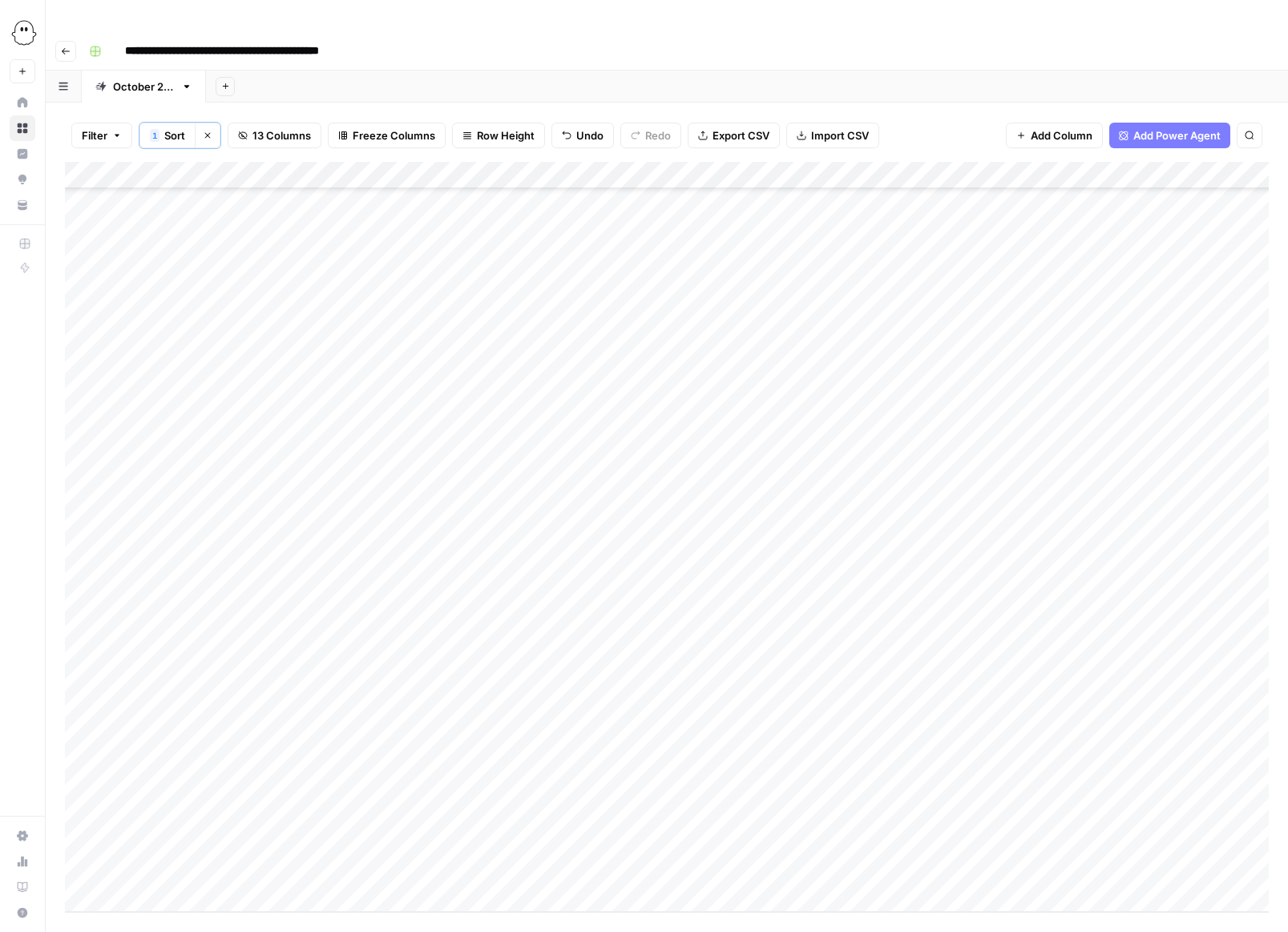
click at [718, 705] on div "Add Column" at bounding box center [666, 537] width 1204 height 750
click at [180, 930] on span "Add 10 Rows" at bounding box center [199, 938] width 65 height 16
click at [209, 930] on span "Add 10 Rows" at bounding box center [199, 938] width 65 height 16
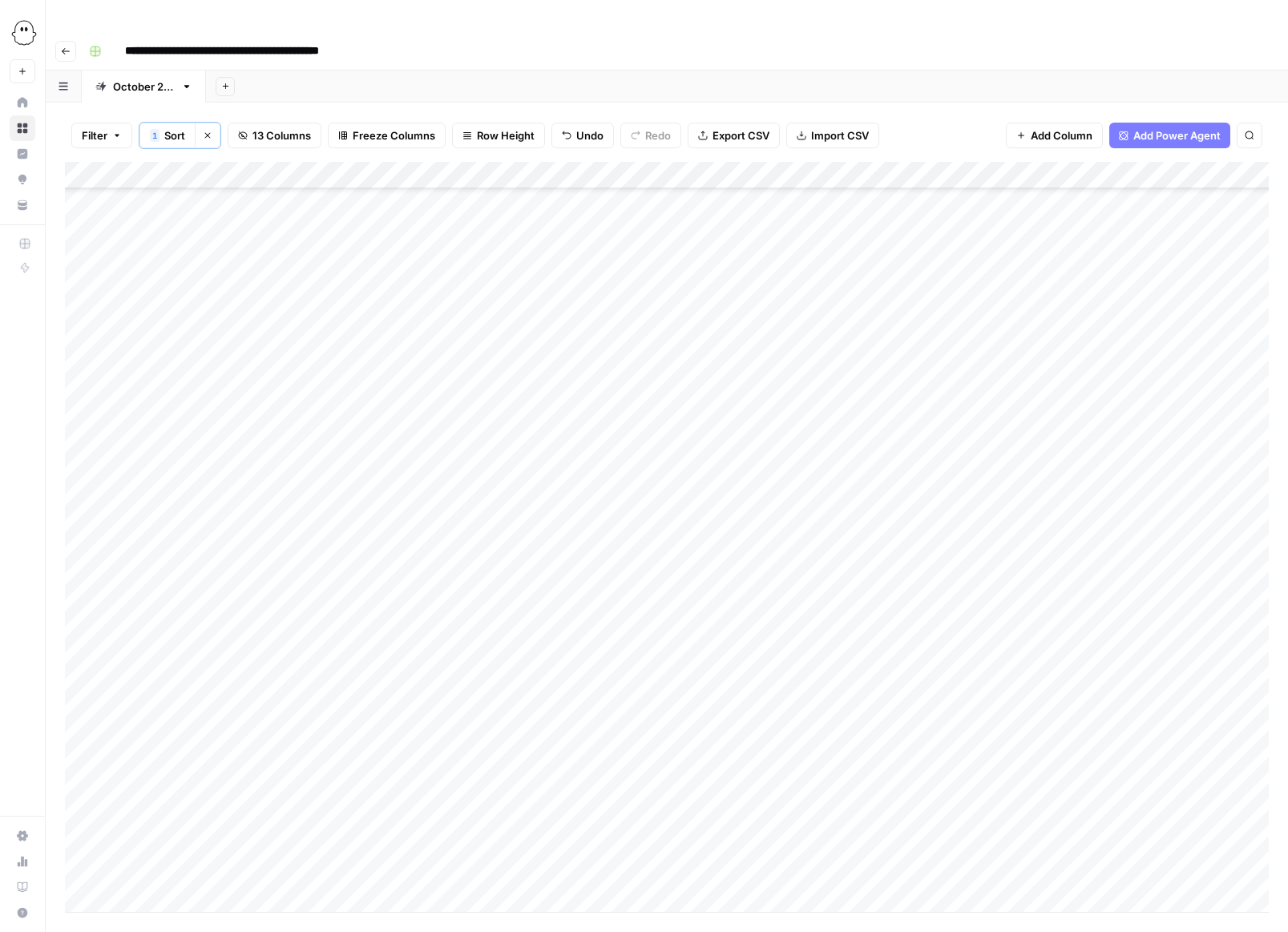
click at [540, 561] on div "Add Column" at bounding box center [666, 537] width 1204 height 750
click at [330, 557] on div "Add Column" at bounding box center [666, 537] width 1204 height 750
click at [319, 557] on div "Add Column" at bounding box center [666, 537] width 1204 height 750
type input "r"
type input "Roxana"
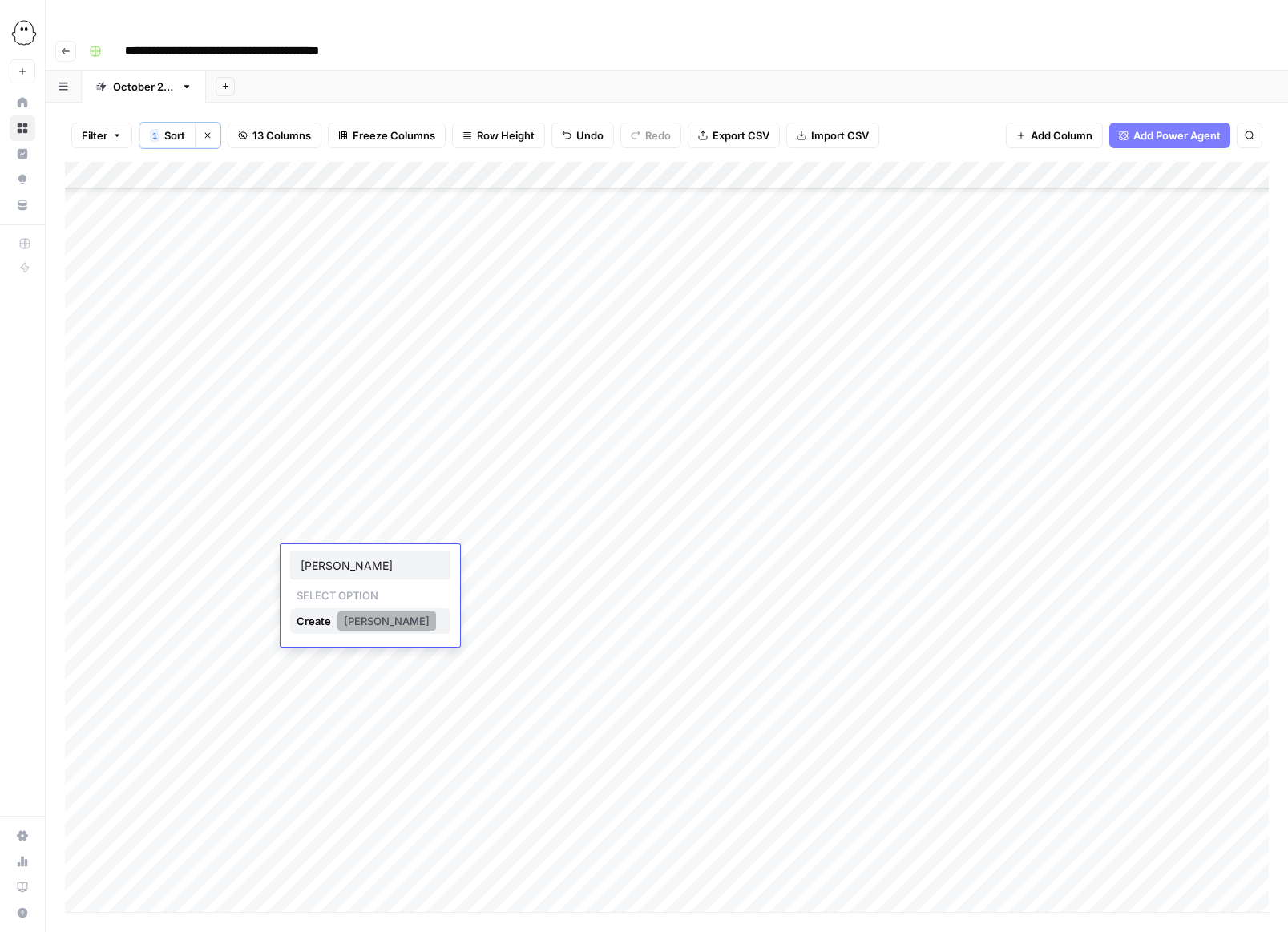
click at [359, 618] on button "Roxana" at bounding box center [387, 620] width 99 height 19
drag, startPoint x: 372, startPoint y: 572, endPoint x: 370, endPoint y: 633, distance: 61.0
click at [370, 634] on div "Add Column" at bounding box center [666, 537] width 1204 height 750
click at [418, 557] on div "Add Column" at bounding box center [666, 537] width 1204 height 750
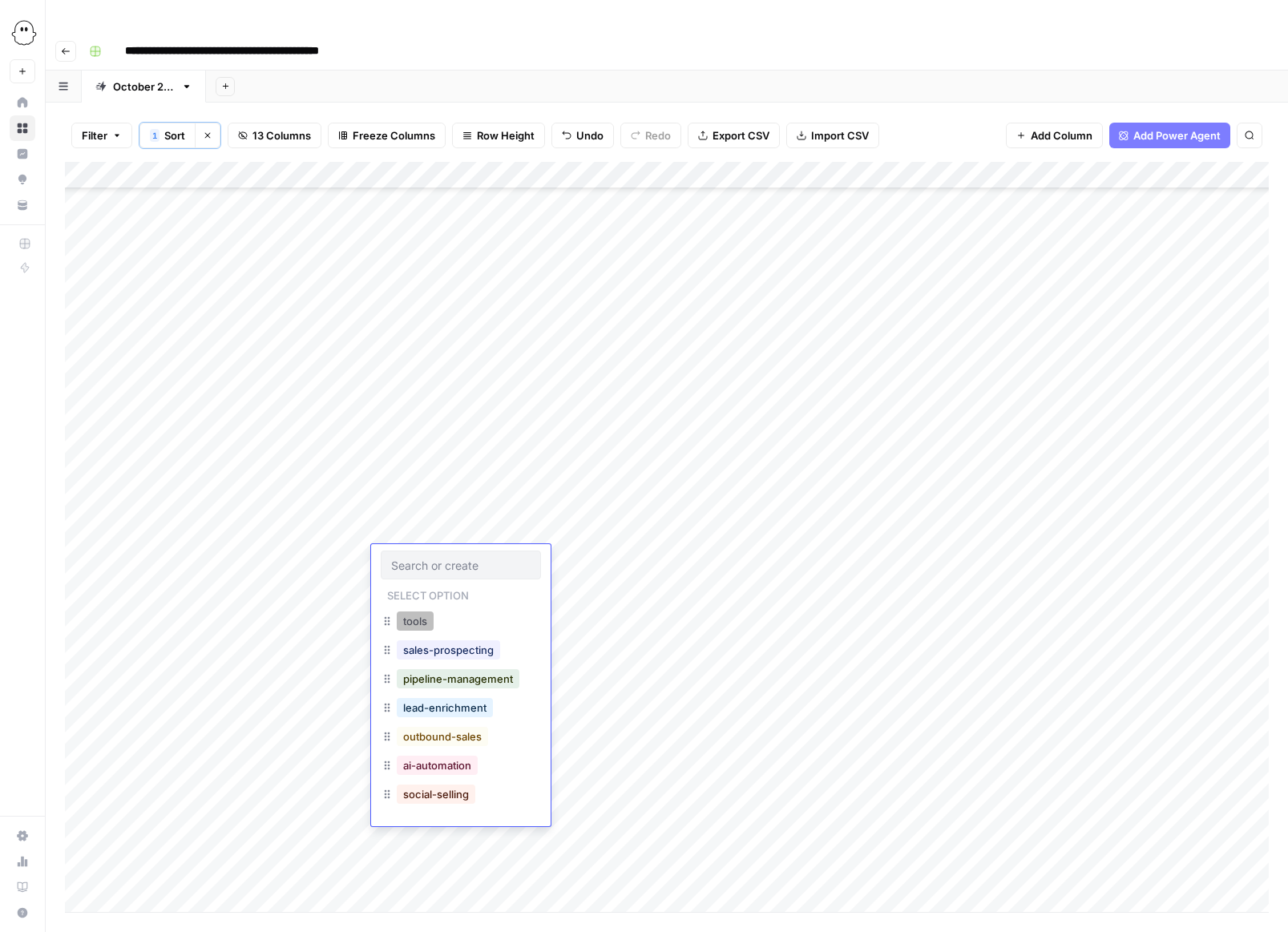
click at [406, 625] on button "tools" at bounding box center [415, 620] width 37 height 19
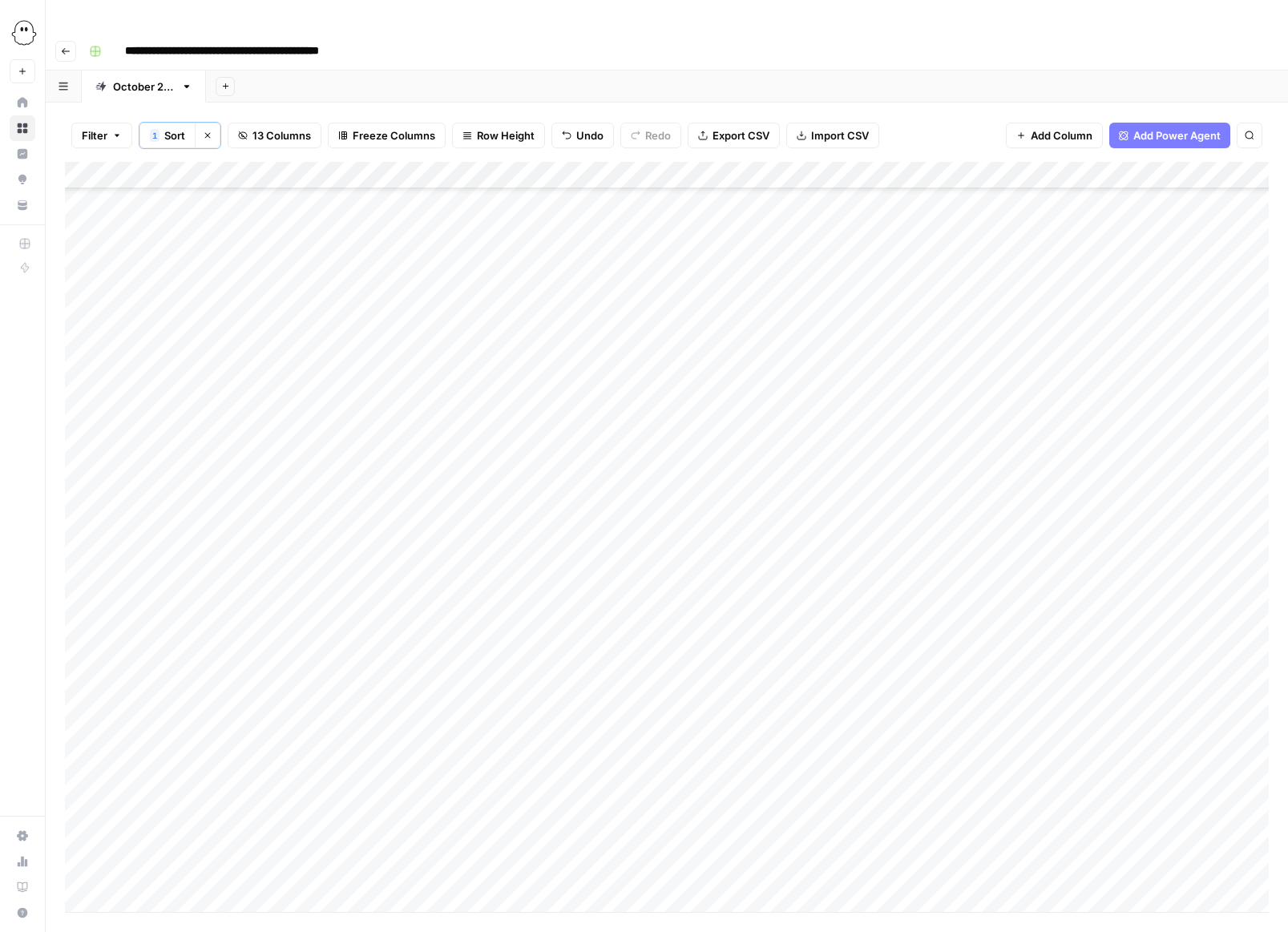
click at [428, 587] on div "Add Column" at bounding box center [666, 537] width 1204 height 750
click at [417, 587] on div "Add Column" at bounding box center [666, 537] width 1204 height 750
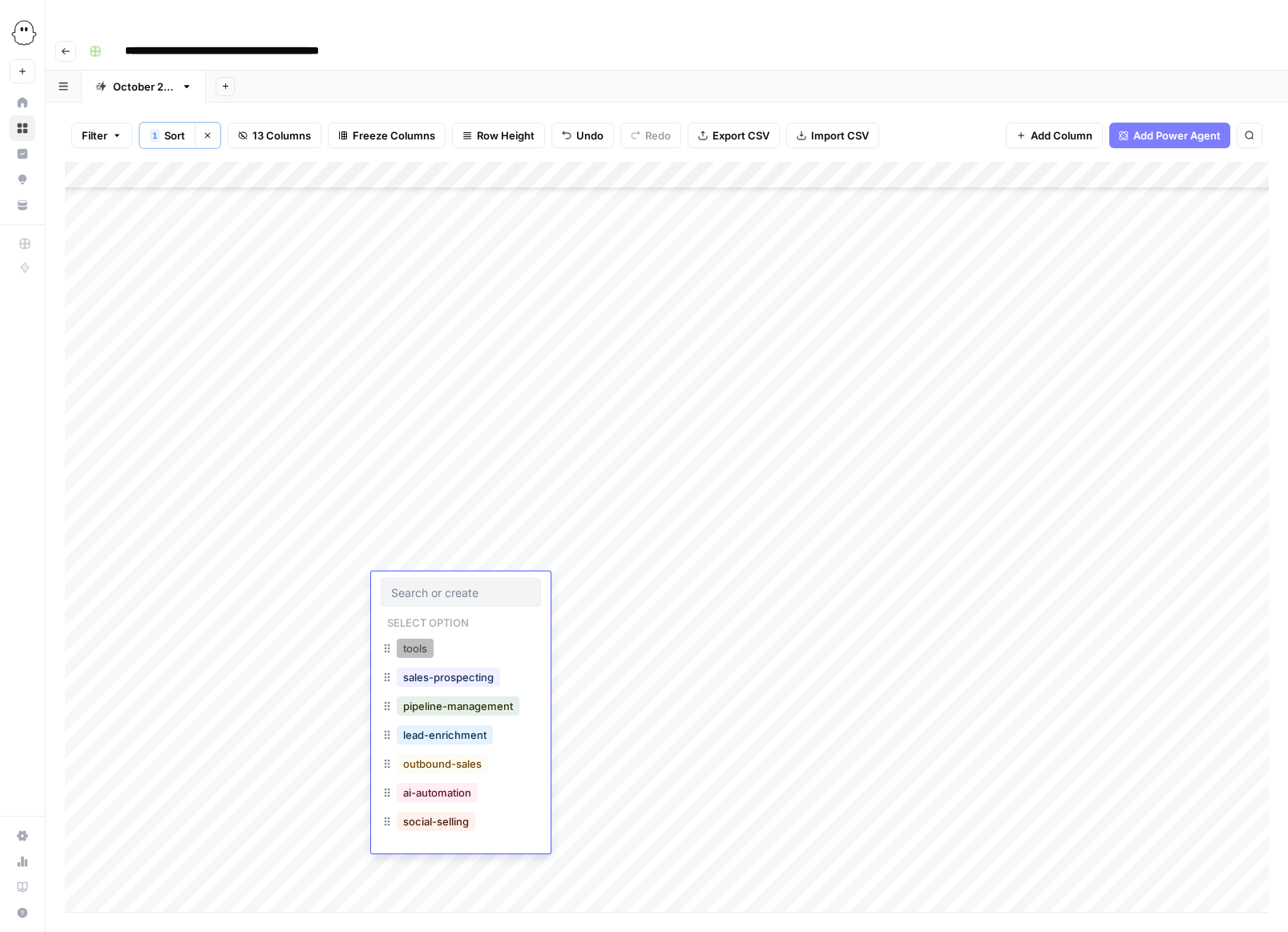
click at [411, 647] on button "tools" at bounding box center [415, 648] width 37 height 19
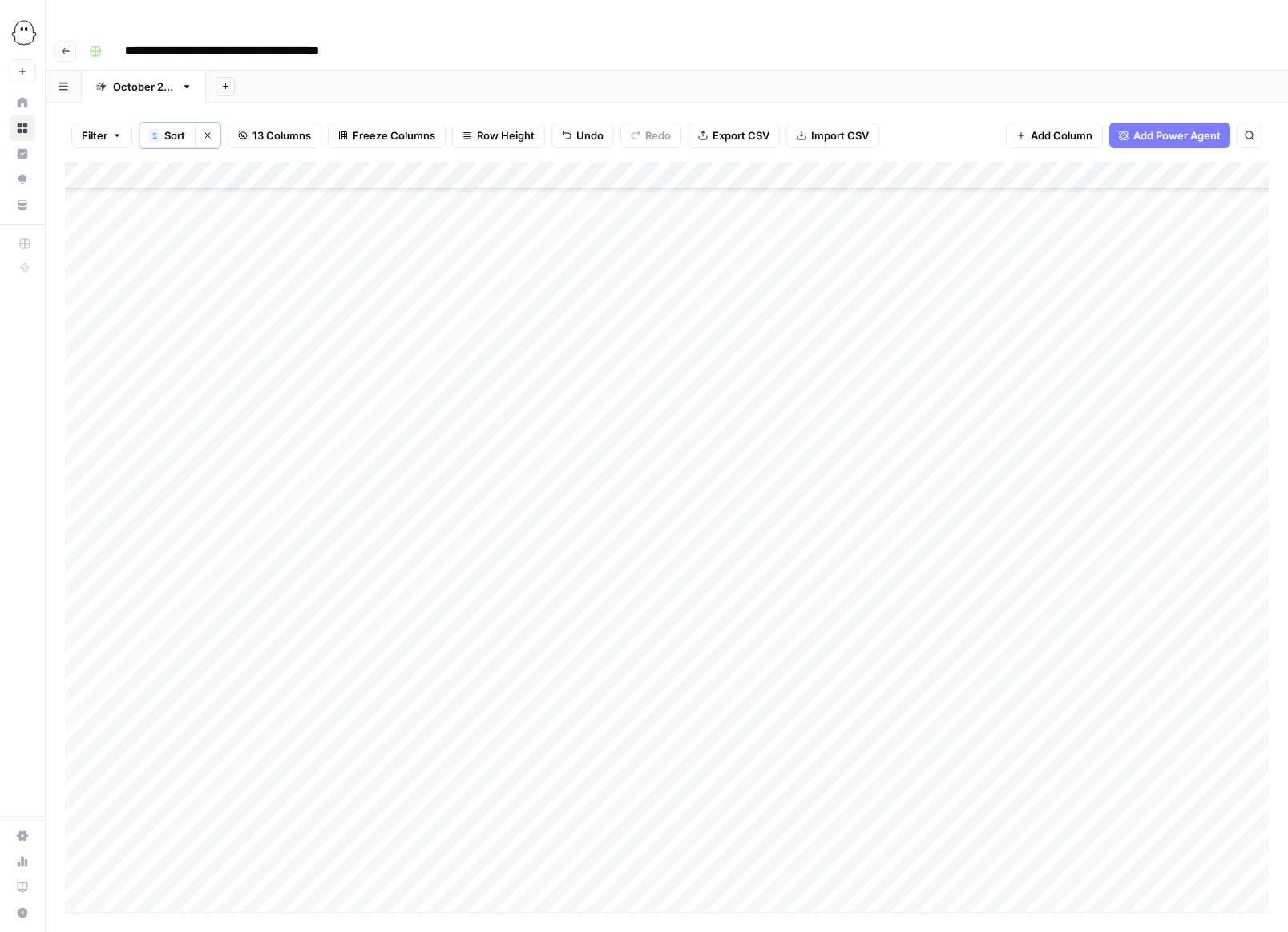
click at [407, 611] on div "Add Column" at bounding box center [666, 537] width 1204 height 750
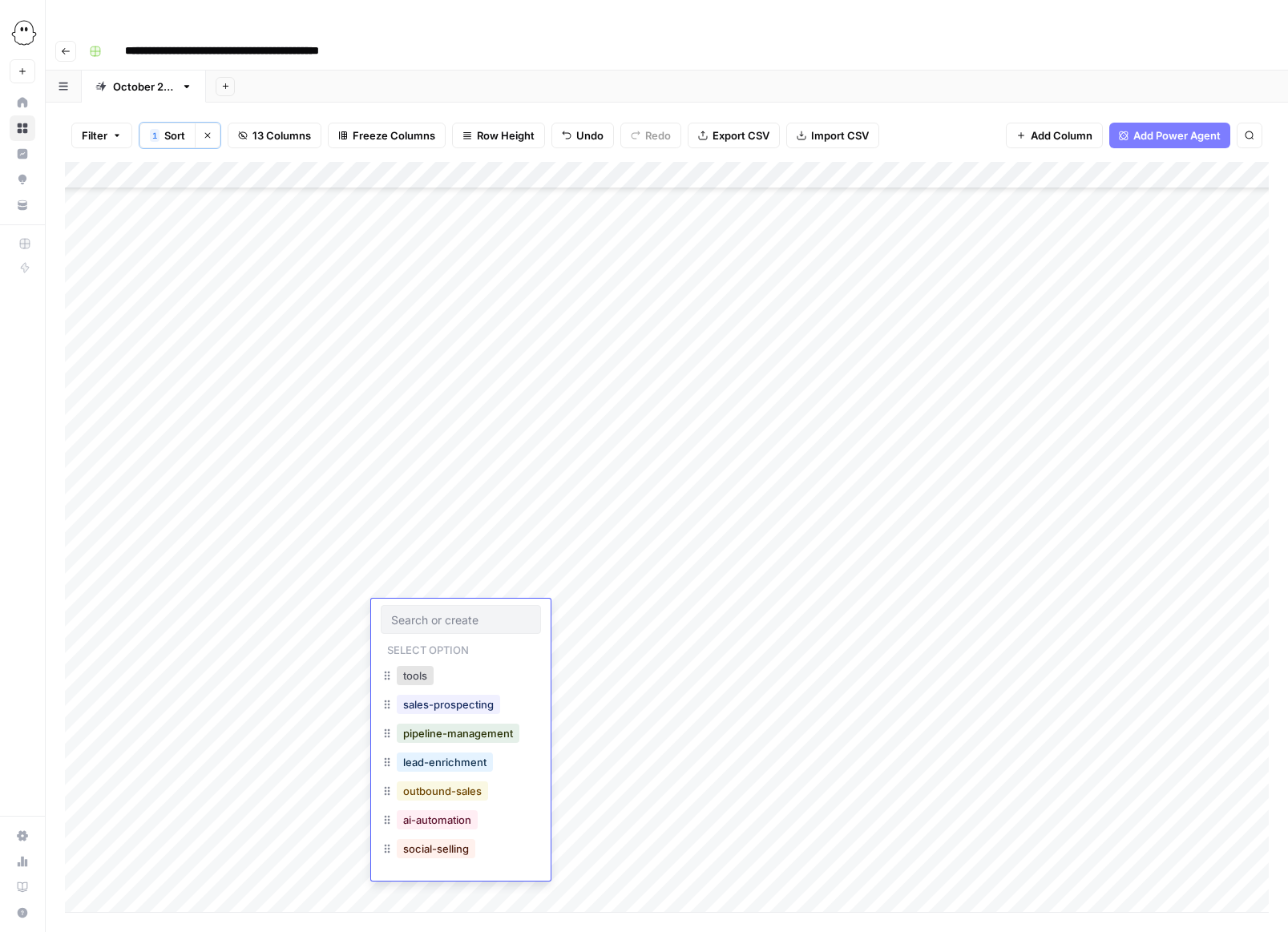
click at [410, 787] on button "outbound-sales" at bounding box center [443, 790] width 91 height 19
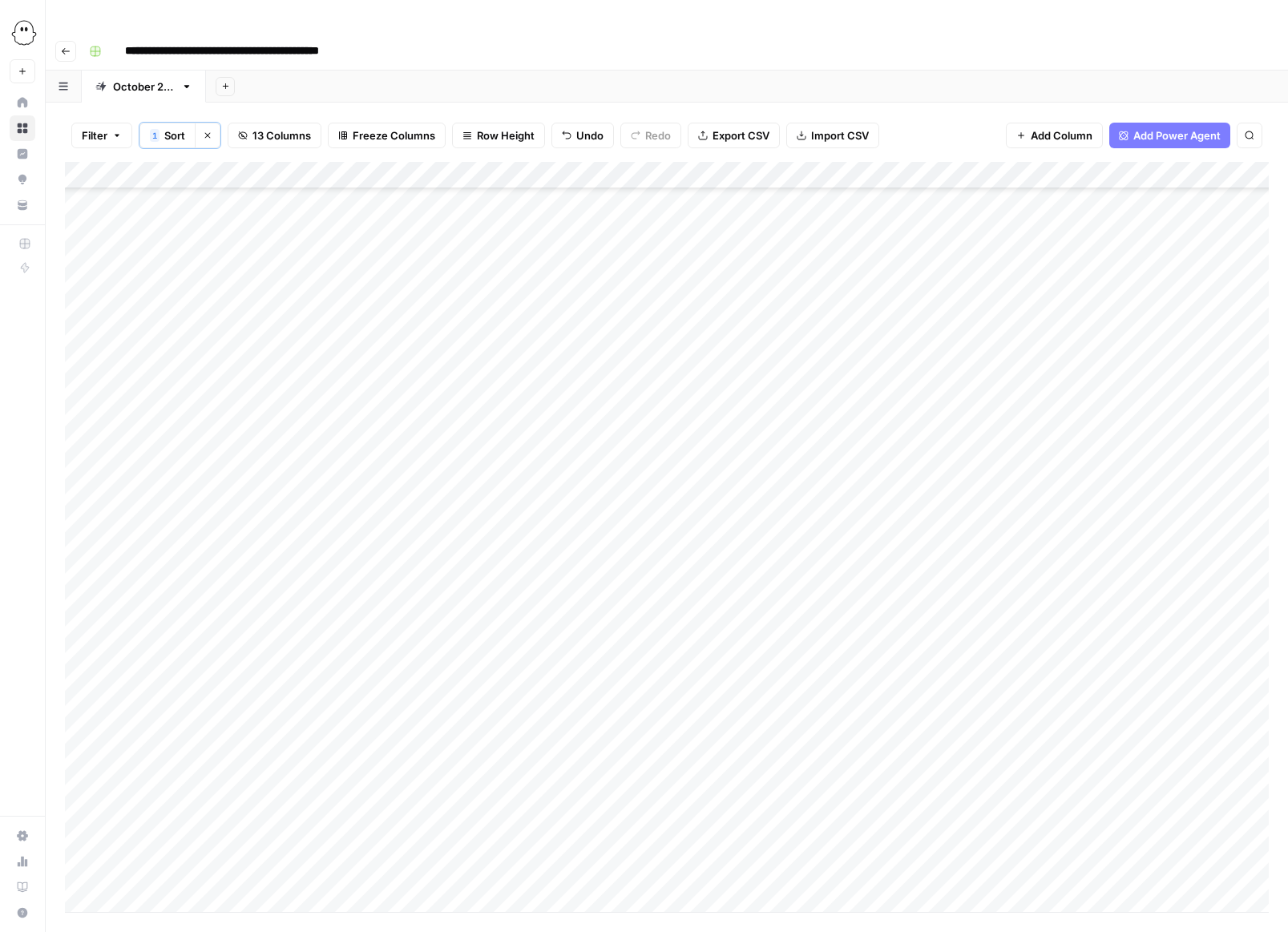
click at [418, 640] on div "Add Column" at bounding box center [666, 537] width 1204 height 750
click at [409, 640] on div "Add Column" at bounding box center [666, 537] width 1204 height 750
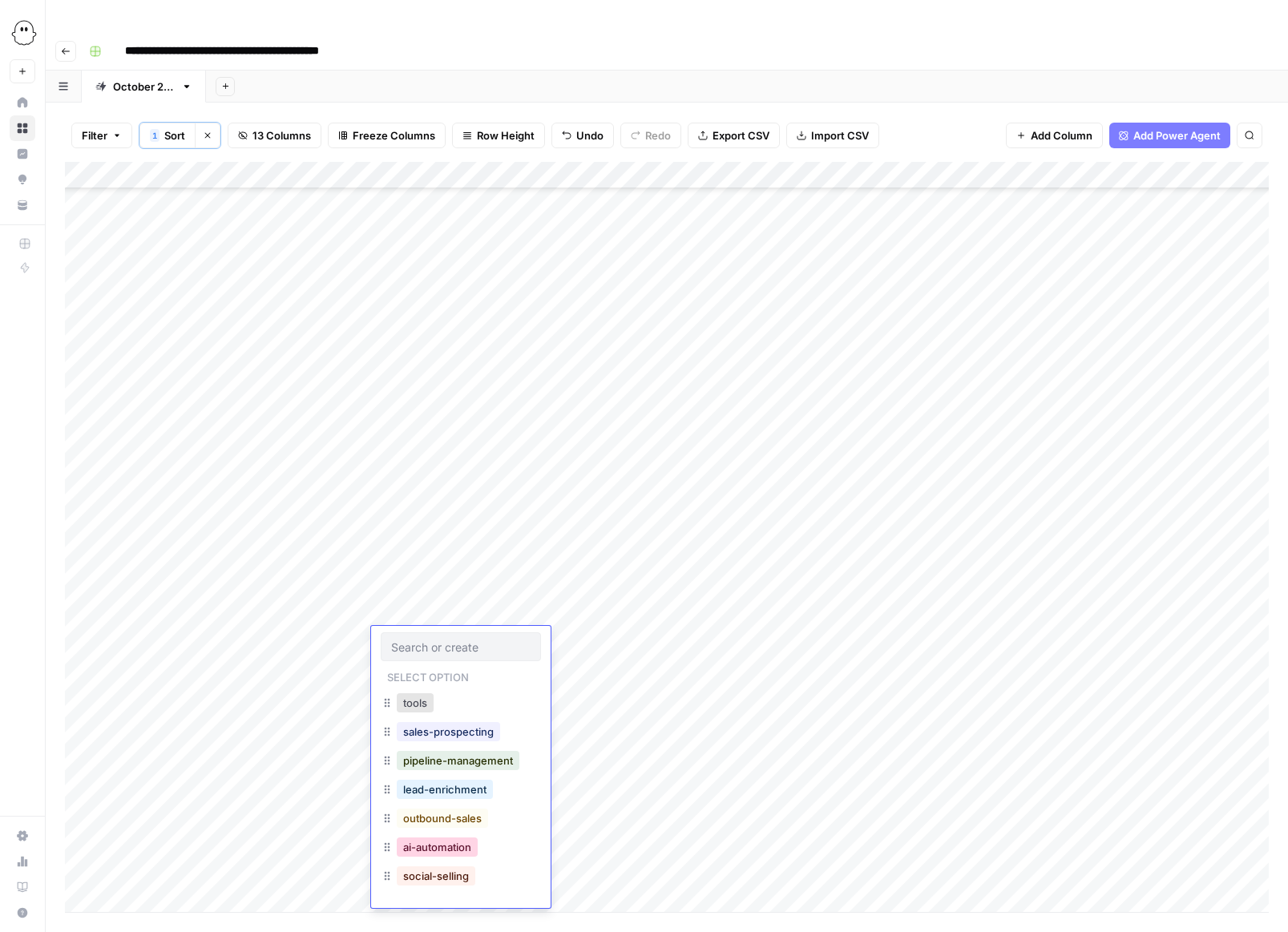
click at [431, 850] on button "ai-automation" at bounding box center [437, 847] width 81 height 19
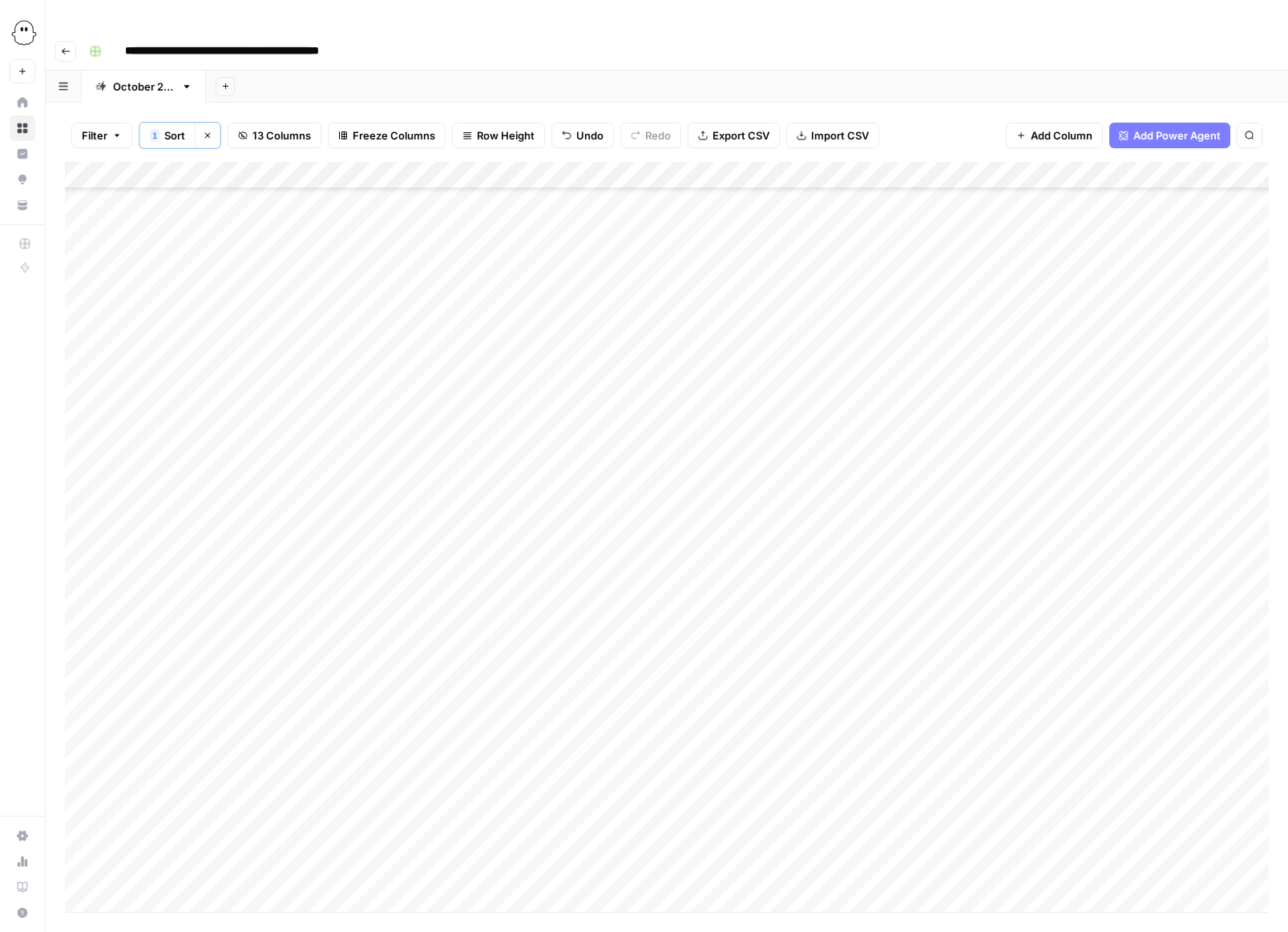
click at [188, 538] on div "Add Column" at bounding box center [666, 537] width 1204 height 750
drag, startPoint x: 196, startPoint y: 544, endPoint x: 196, endPoint y: 629, distance: 85.0
click at [196, 629] on div "Add Column" at bounding box center [666, 537] width 1204 height 750
click at [724, 611] on div "Add Column" at bounding box center [666, 537] width 1204 height 750
click at [860, 617] on div "Add Column" at bounding box center [666, 537] width 1204 height 750
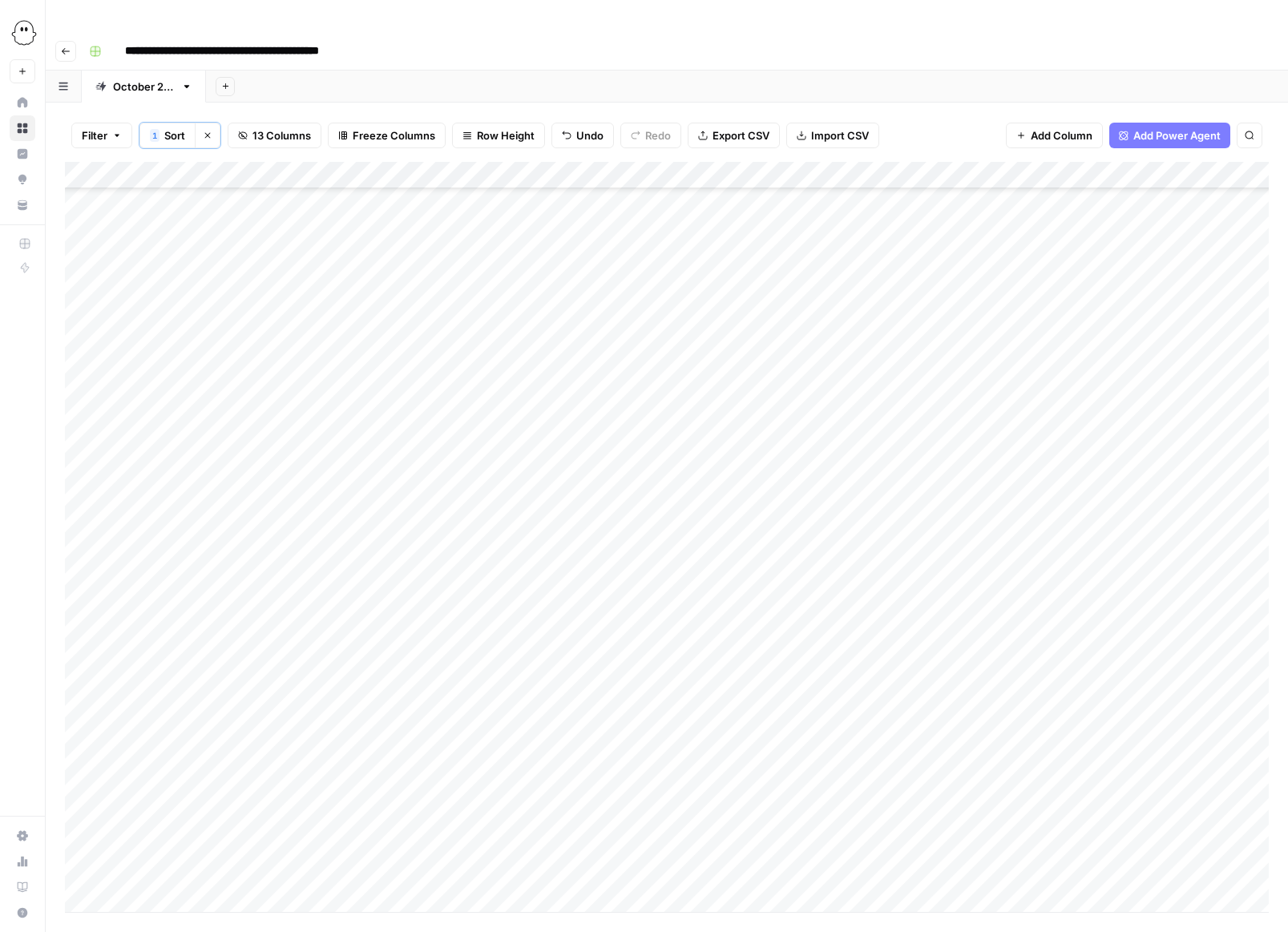
click at [860, 615] on div "Add Column" at bounding box center [666, 537] width 1204 height 750
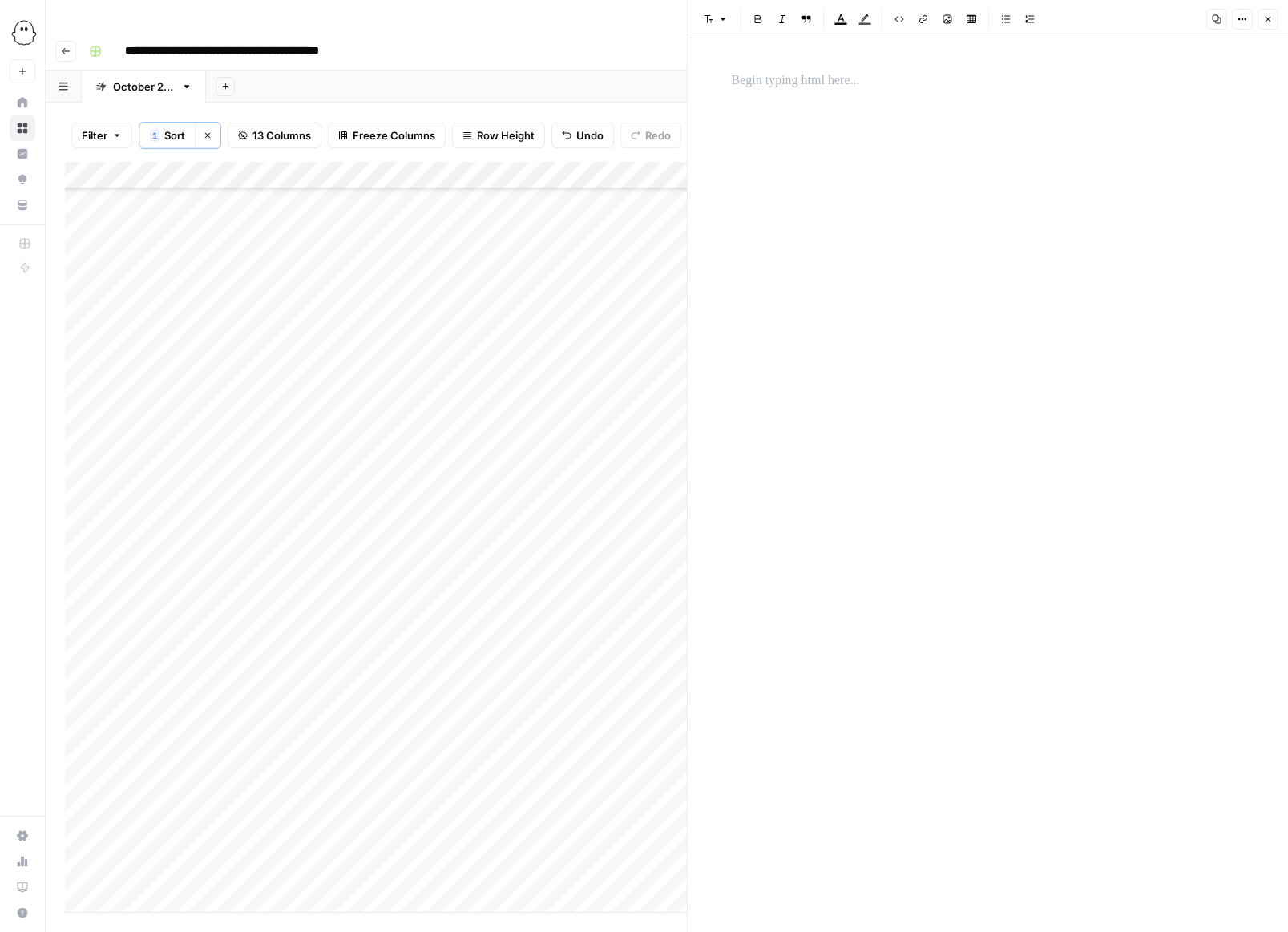
click at [747, 79] on p at bounding box center [989, 81] width 513 height 21
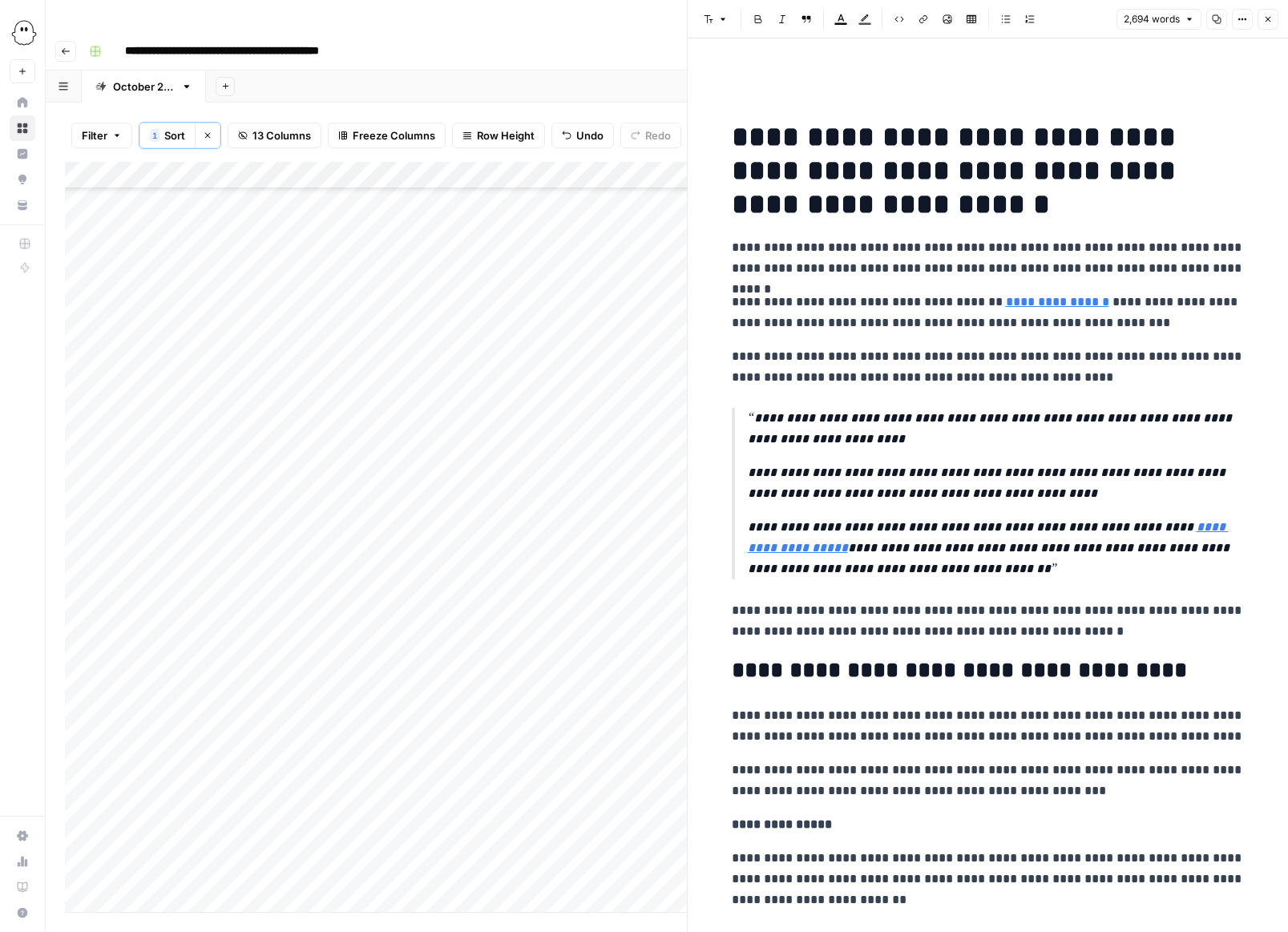
click at [860, 17] on icon "button" at bounding box center [1268, 20] width 5 height 5
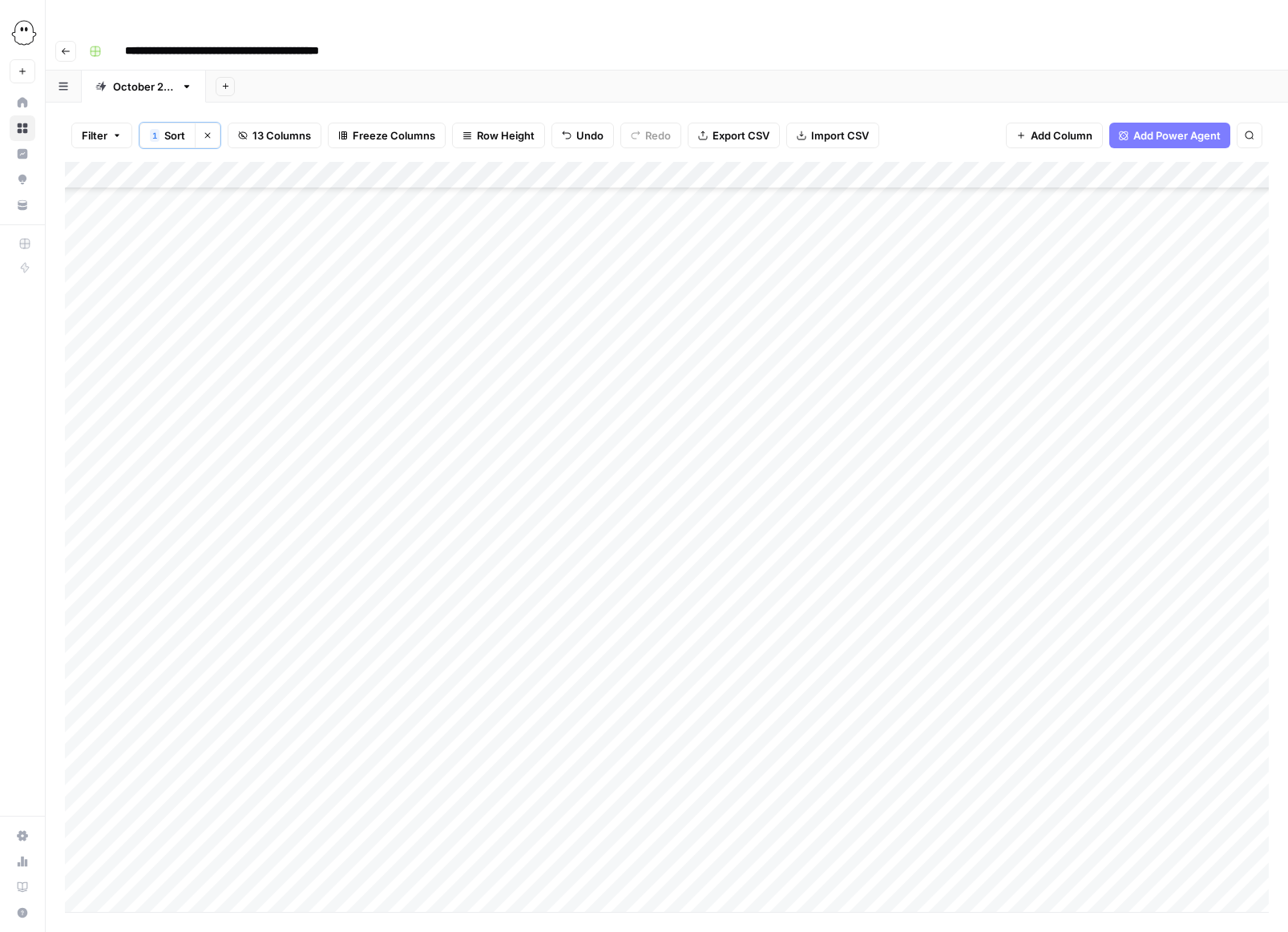
click at [860, 610] on div "Add Column" at bounding box center [666, 537] width 1204 height 750
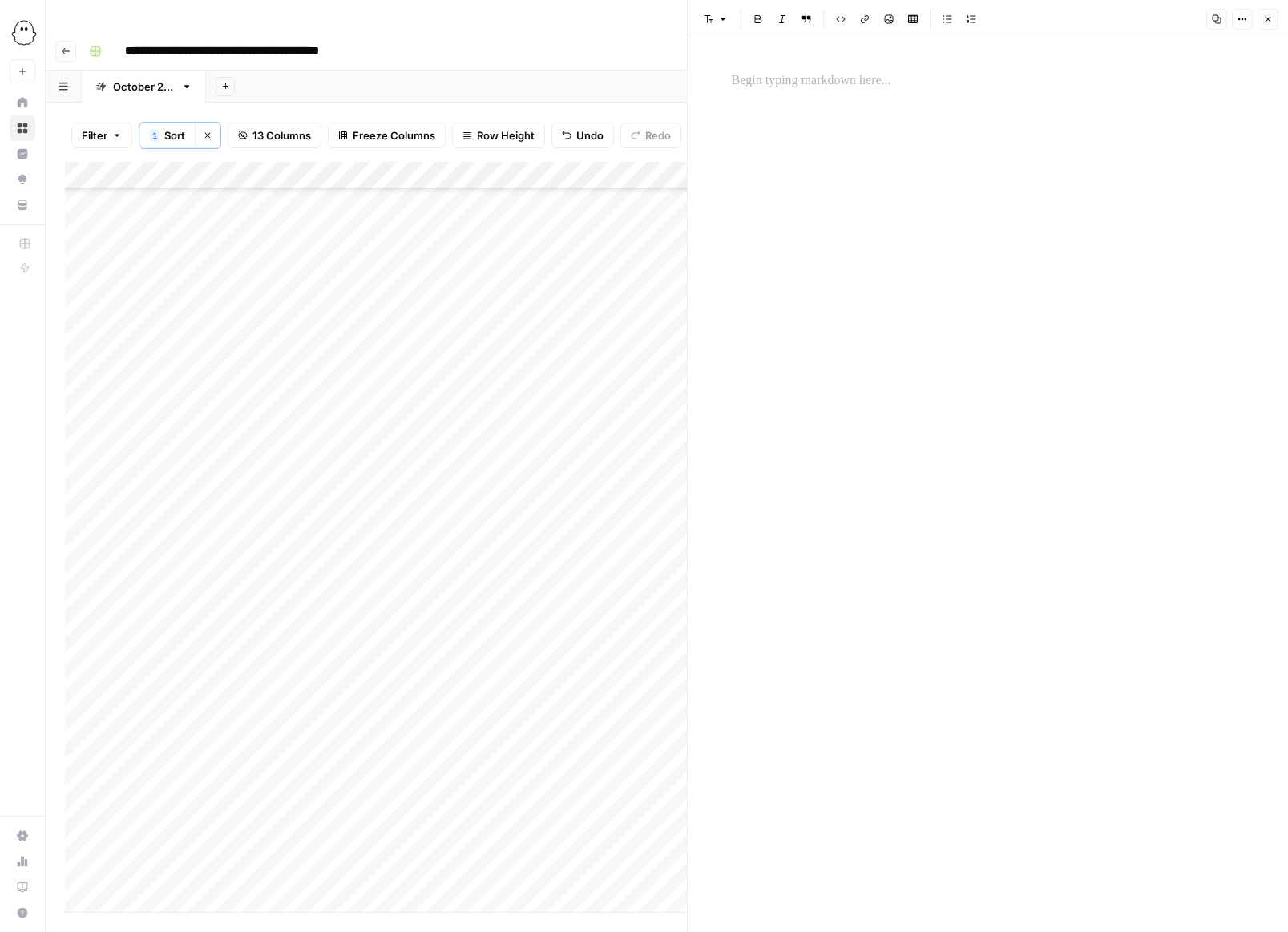
click at [777, 84] on p at bounding box center [989, 81] width 513 height 21
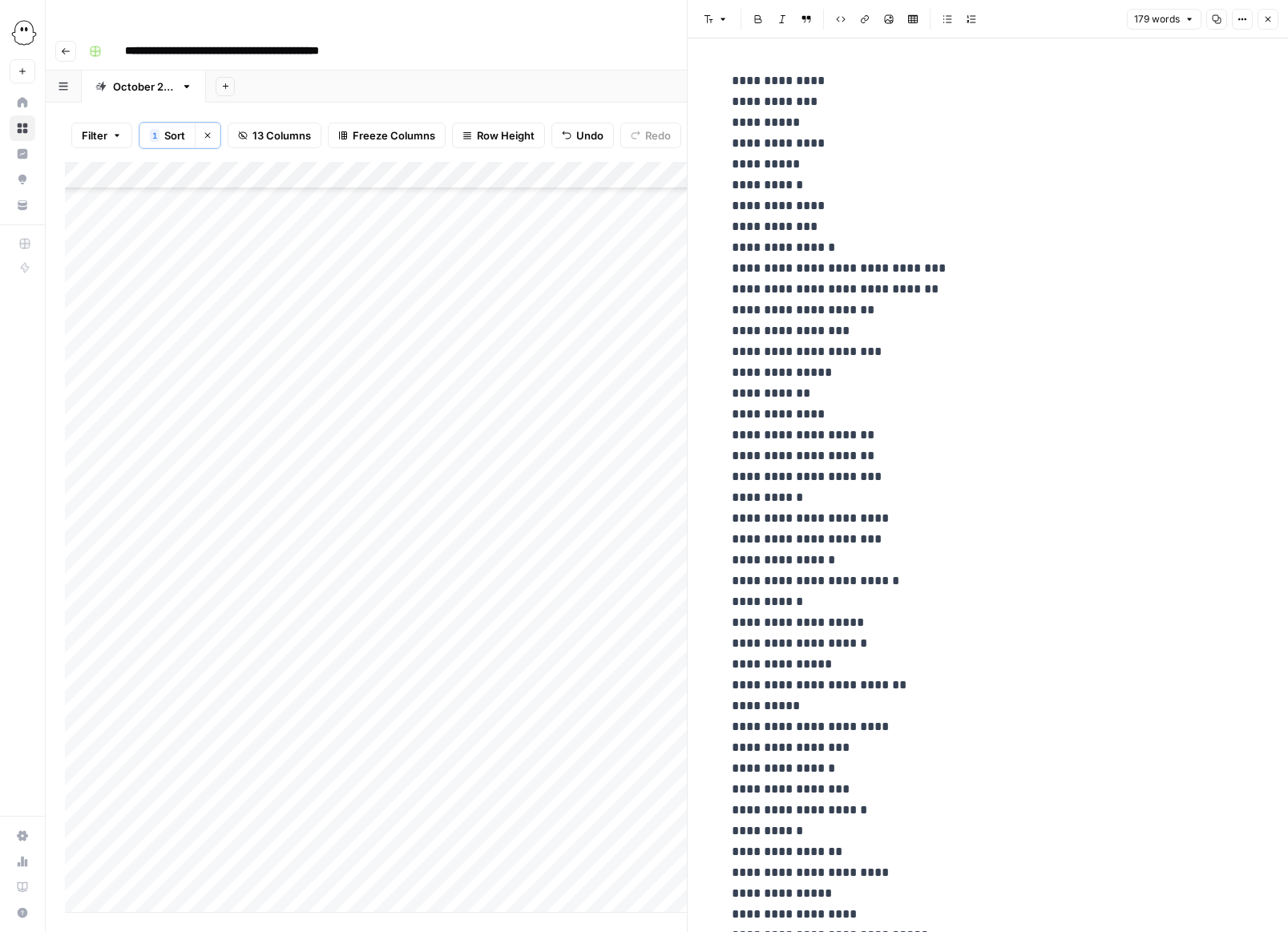
click at [860, 22] on icon "button" at bounding box center [1267, 19] width 10 height 10
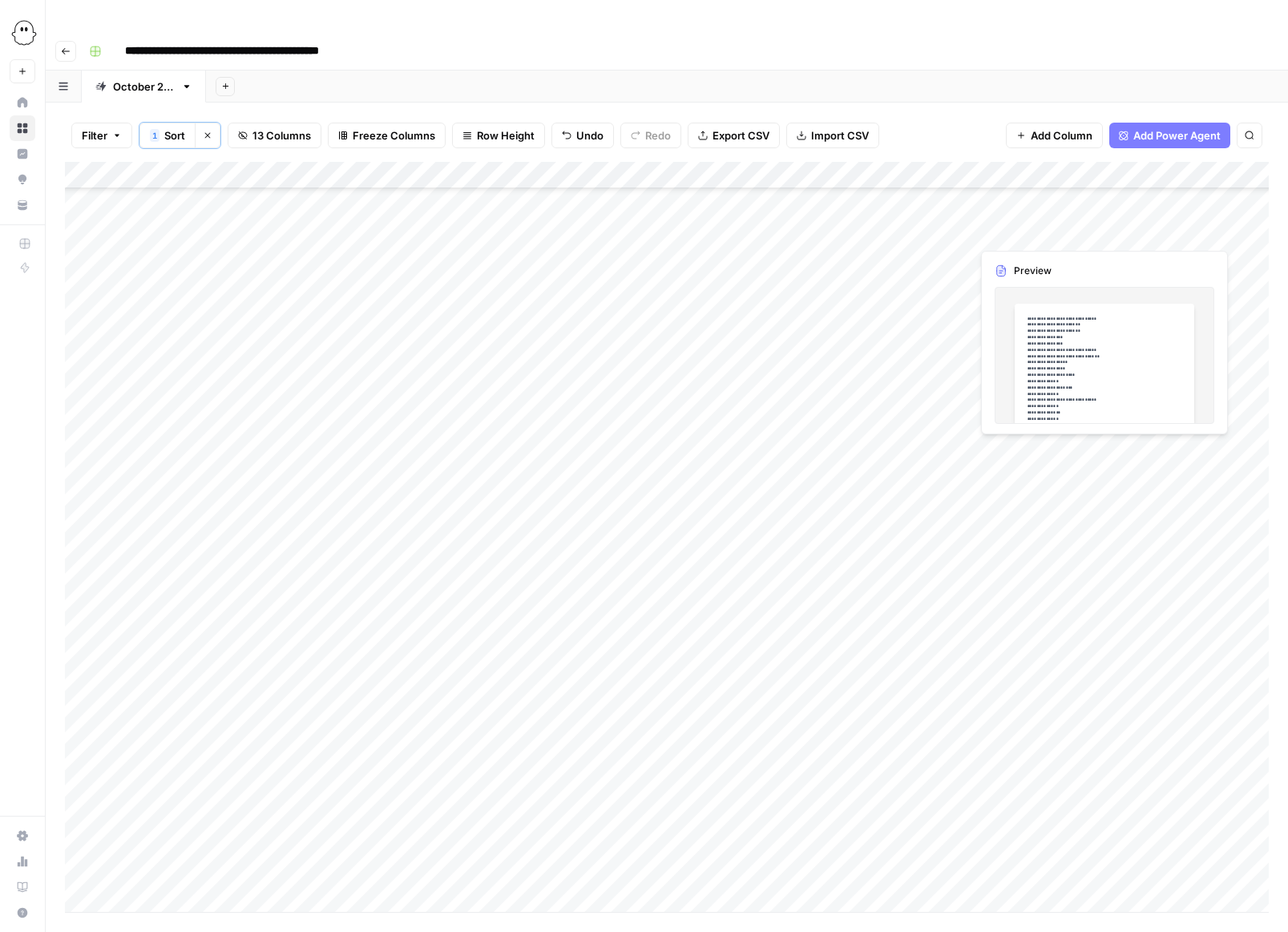
click at [714, 643] on div "Add Column" at bounding box center [666, 537] width 1204 height 750
type input "**********"
click at [823, 712] on div "Add Column" at bounding box center [666, 537] width 1204 height 750
click at [860, 643] on div "Add Column" at bounding box center [666, 537] width 1204 height 750
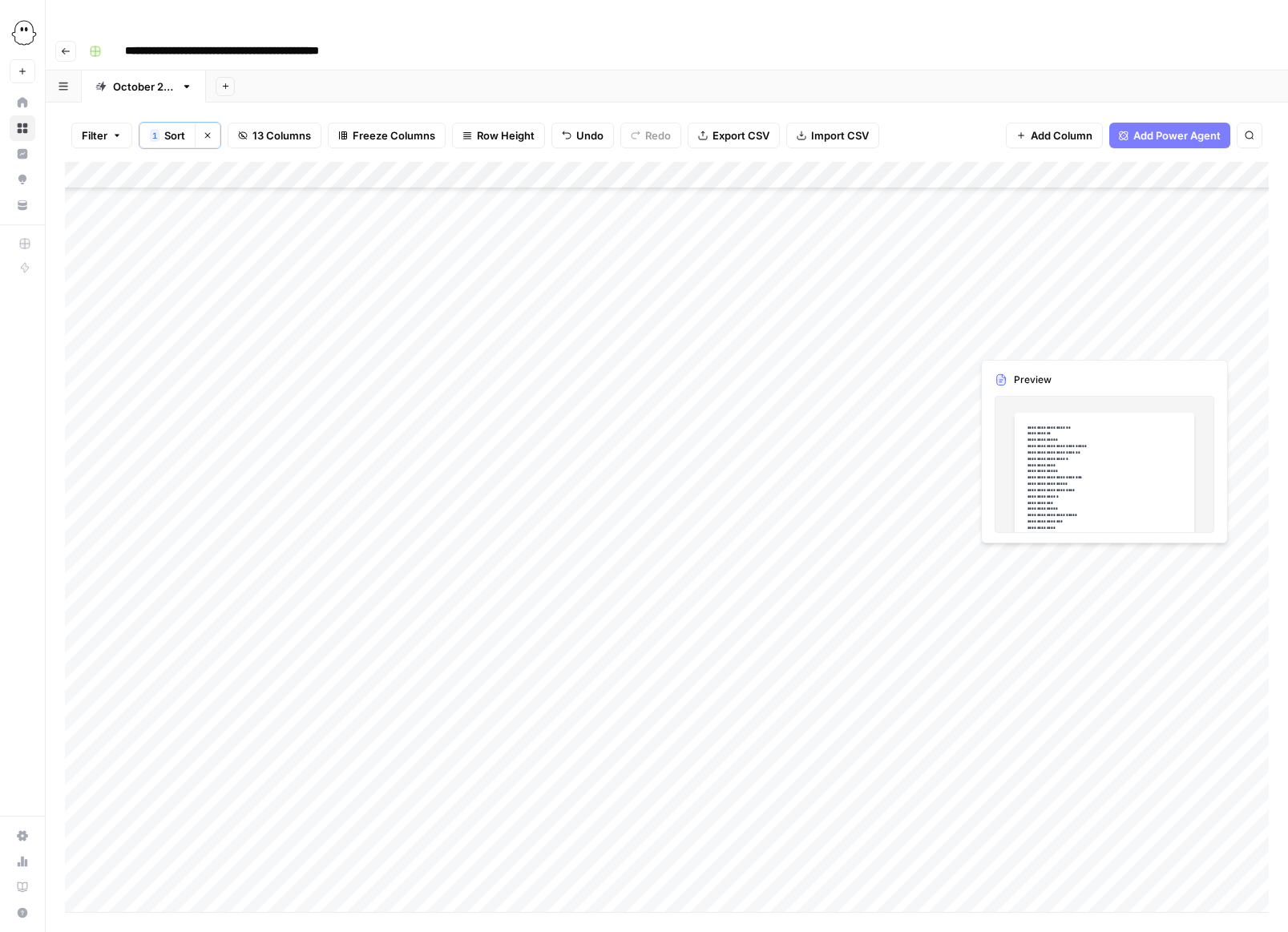
click at [860, 643] on div "Add Column" at bounding box center [666, 537] width 1204 height 750
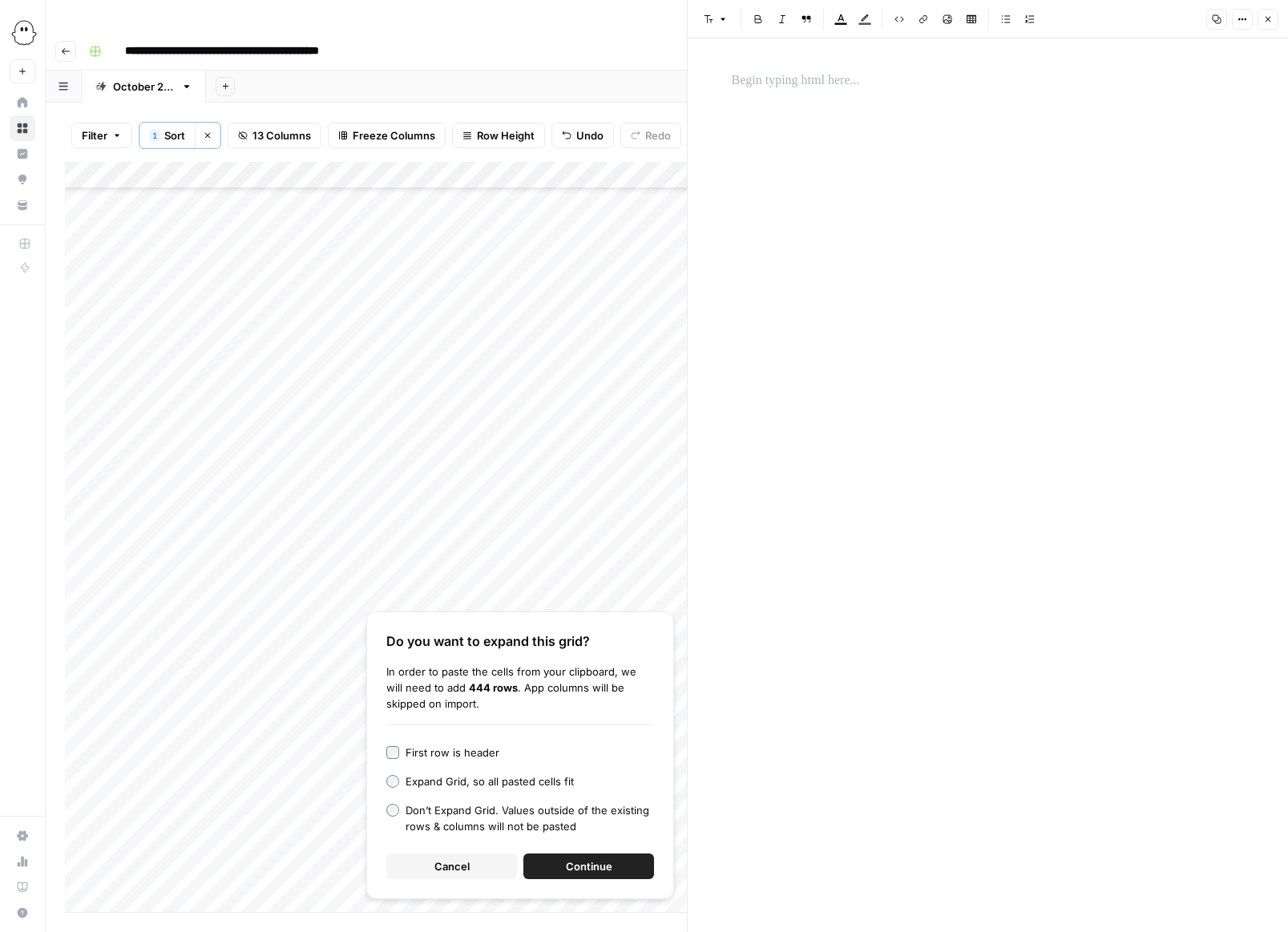
click at [439, 859] on span "Cancel" at bounding box center [452, 867] width 35 height 16
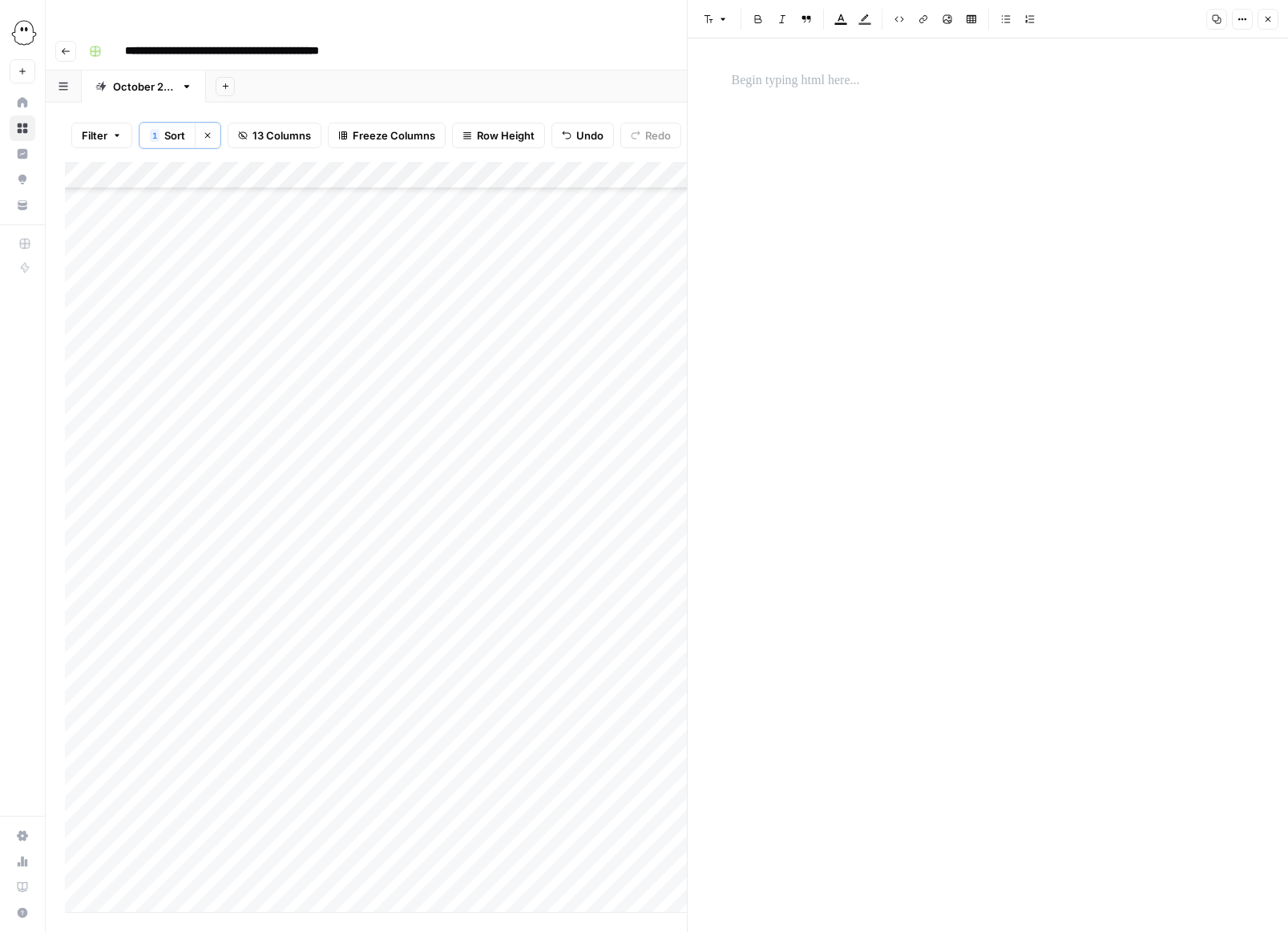
click at [785, 80] on p at bounding box center [989, 81] width 513 height 21
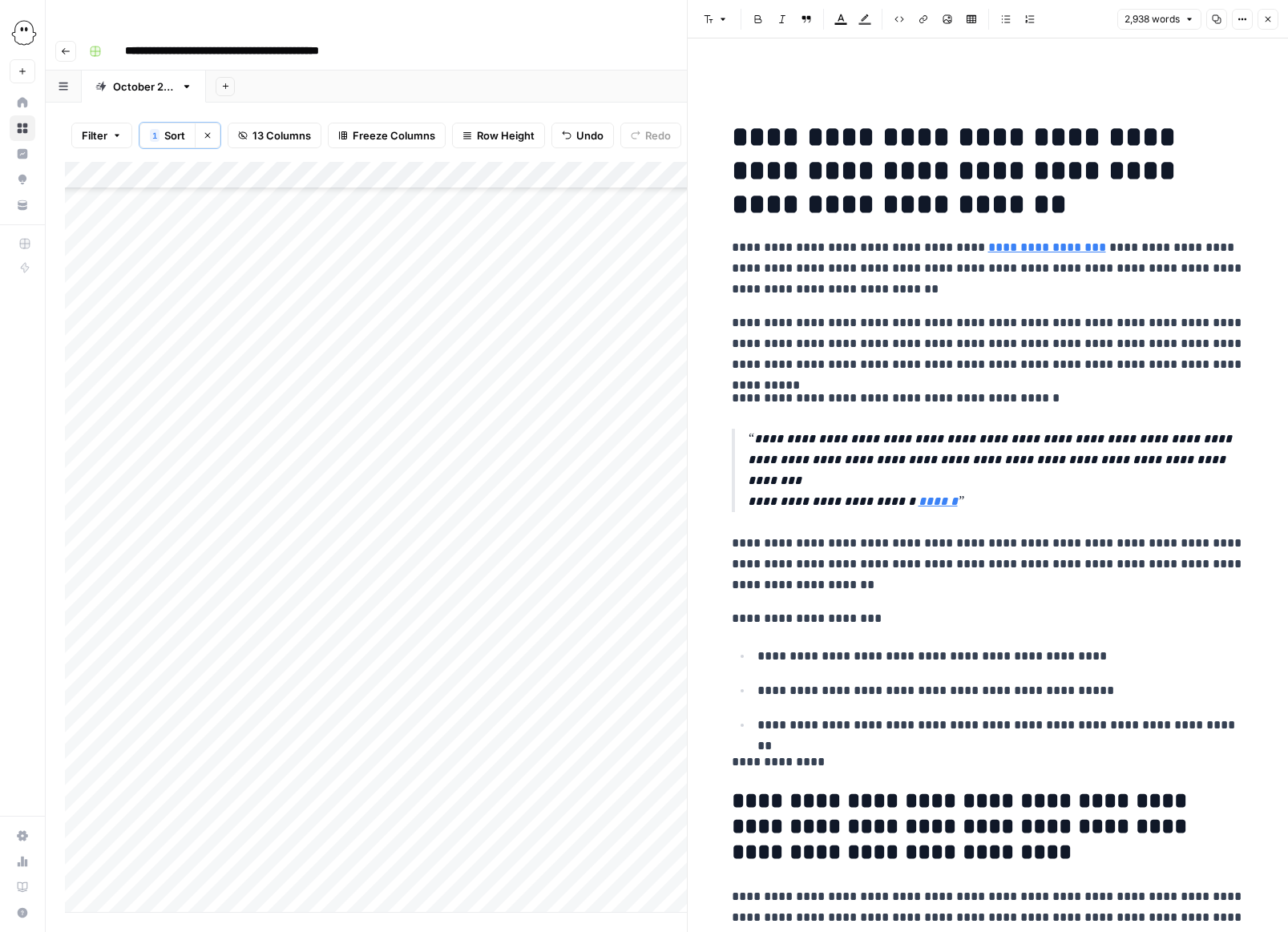
click at [860, 16] on icon "button" at bounding box center [1267, 19] width 10 height 10
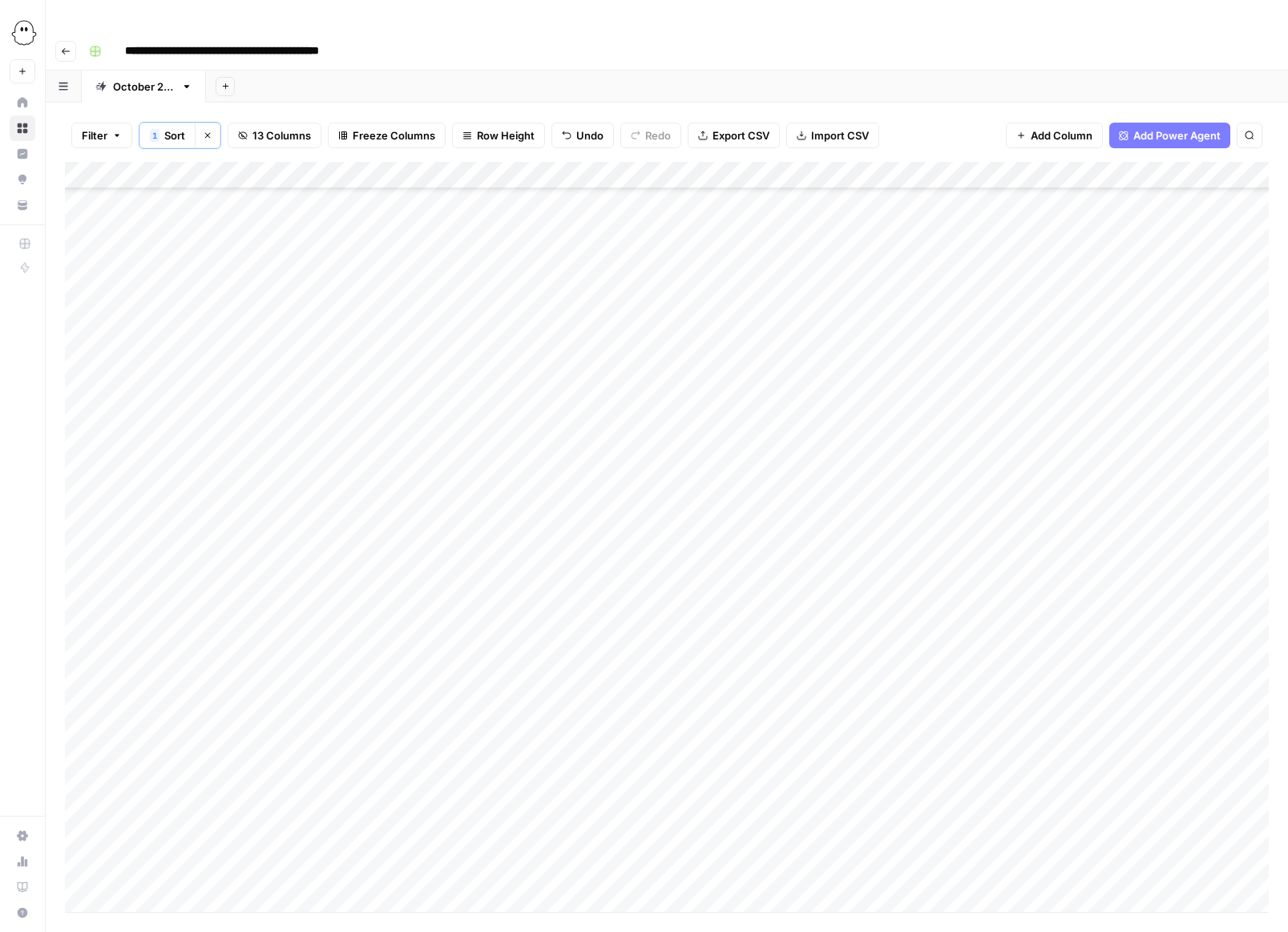
click at [860, 639] on div "Add Column" at bounding box center [666, 537] width 1204 height 750
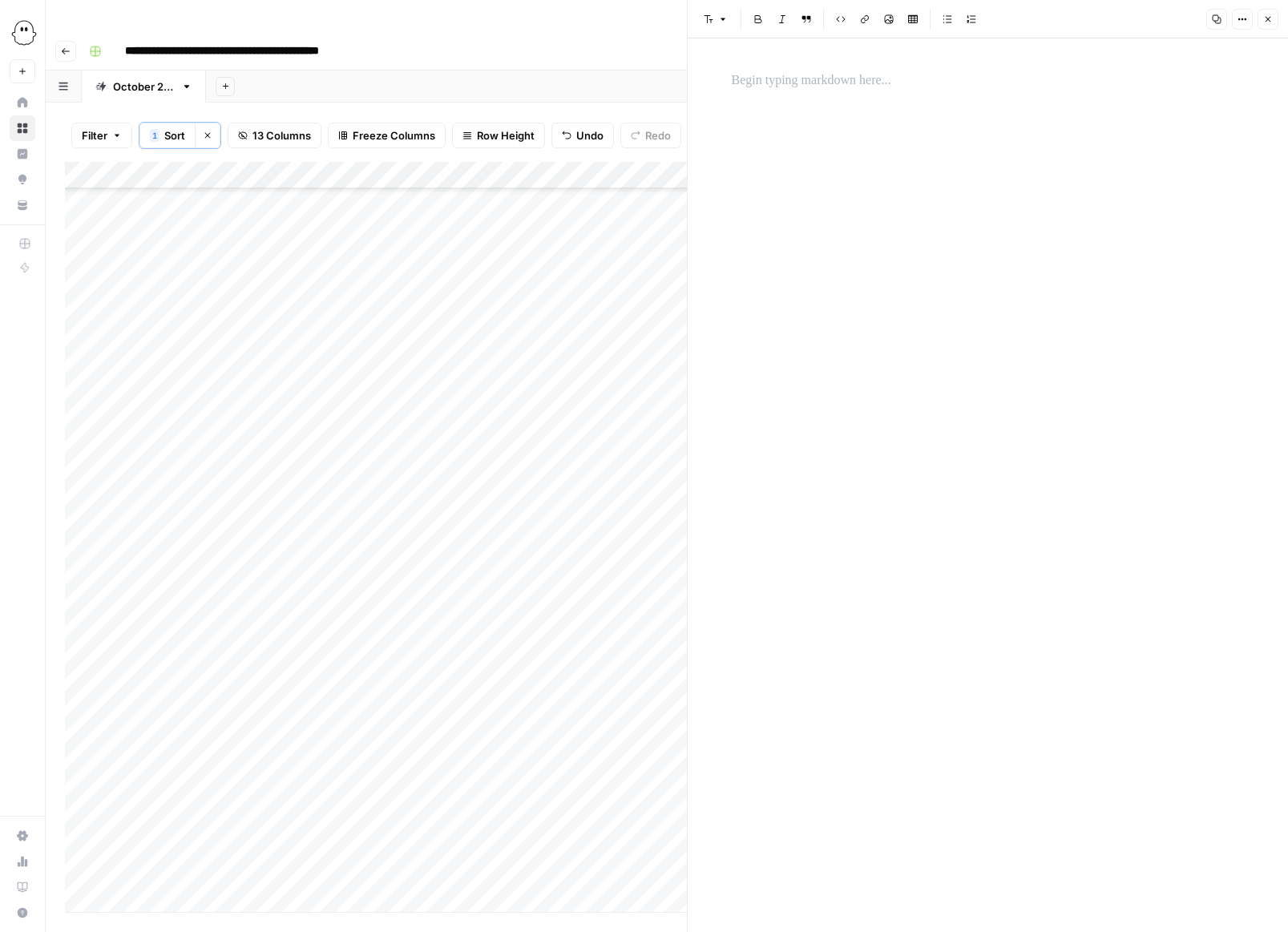
click at [741, 86] on p at bounding box center [989, 81] width 513 height 21
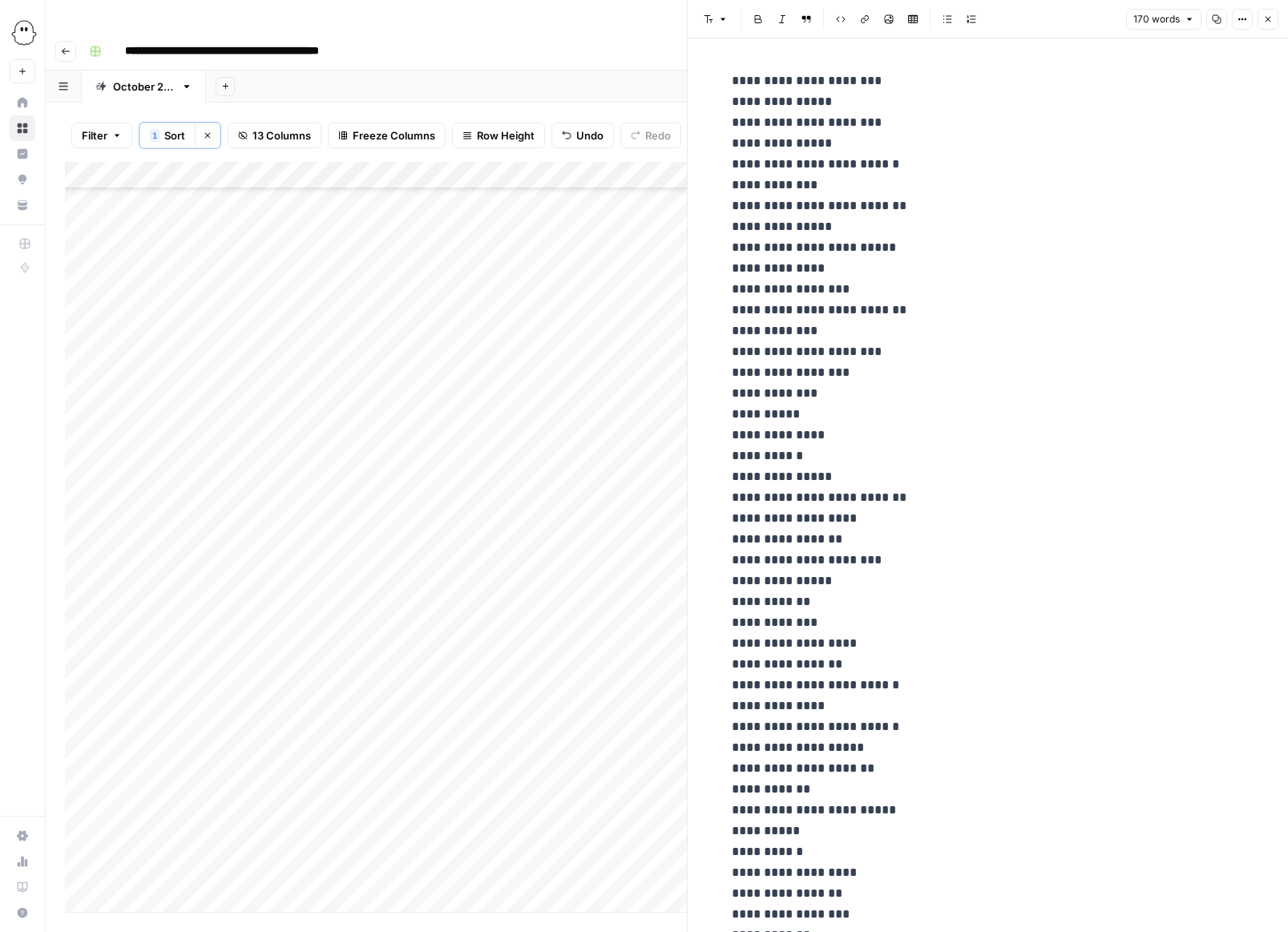
click at [860, 19] on icon "button" at bounding box center [1267, 19] width 10 height 10
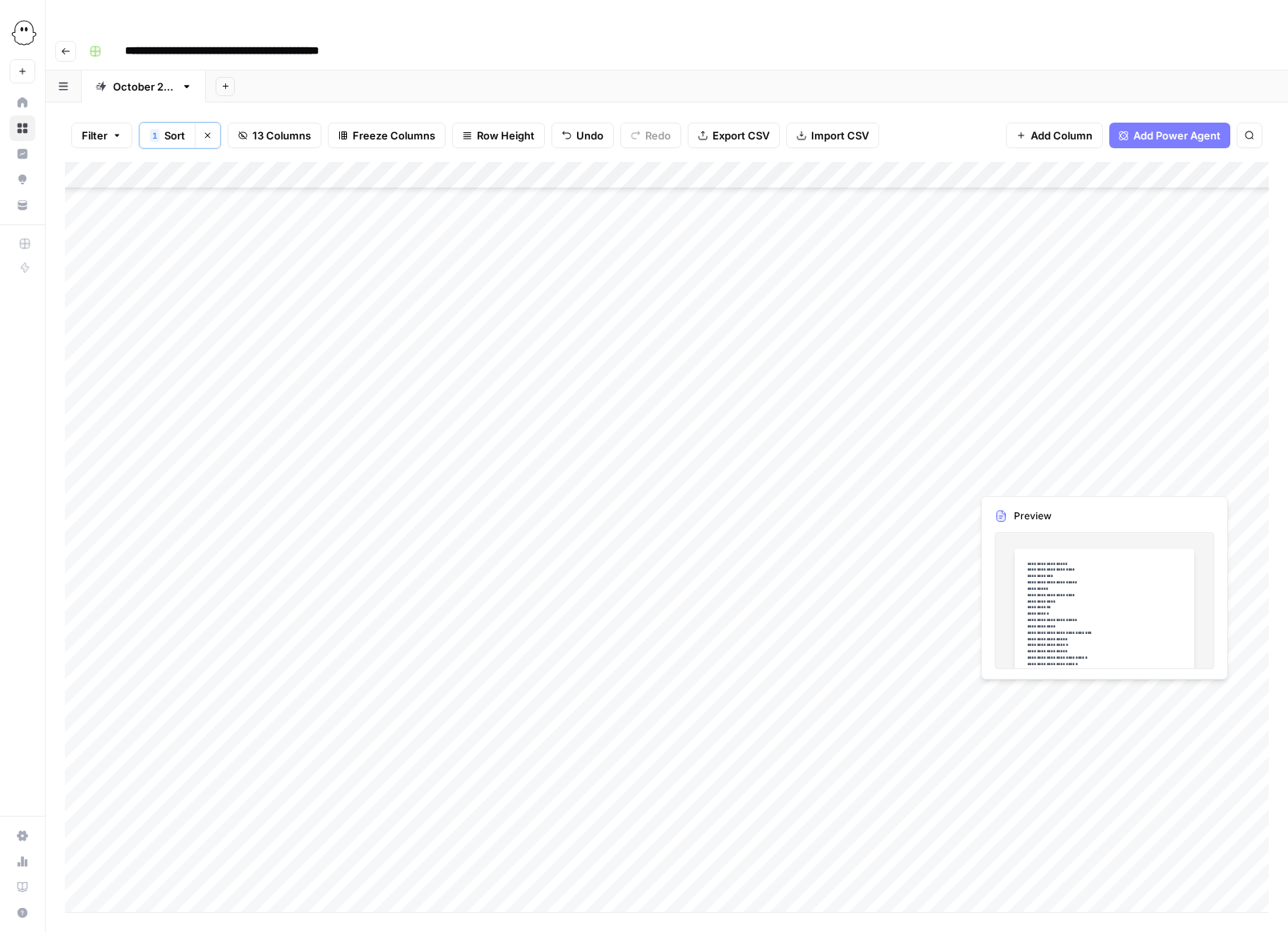
click at [741, 560] on div "Add Column" at bounding box center [666, 537] width 1204 height 750
click at [738, 560] on div "Add Column" at bounding box center [666, 537] width 1204 height 750
click at [738, 560] on input at bounding box center [815, 563] width 256 height 19
type input "**********"
click at [860, 568] on div "Add Column" at bounding box center [666, 537] width 1204 height 750
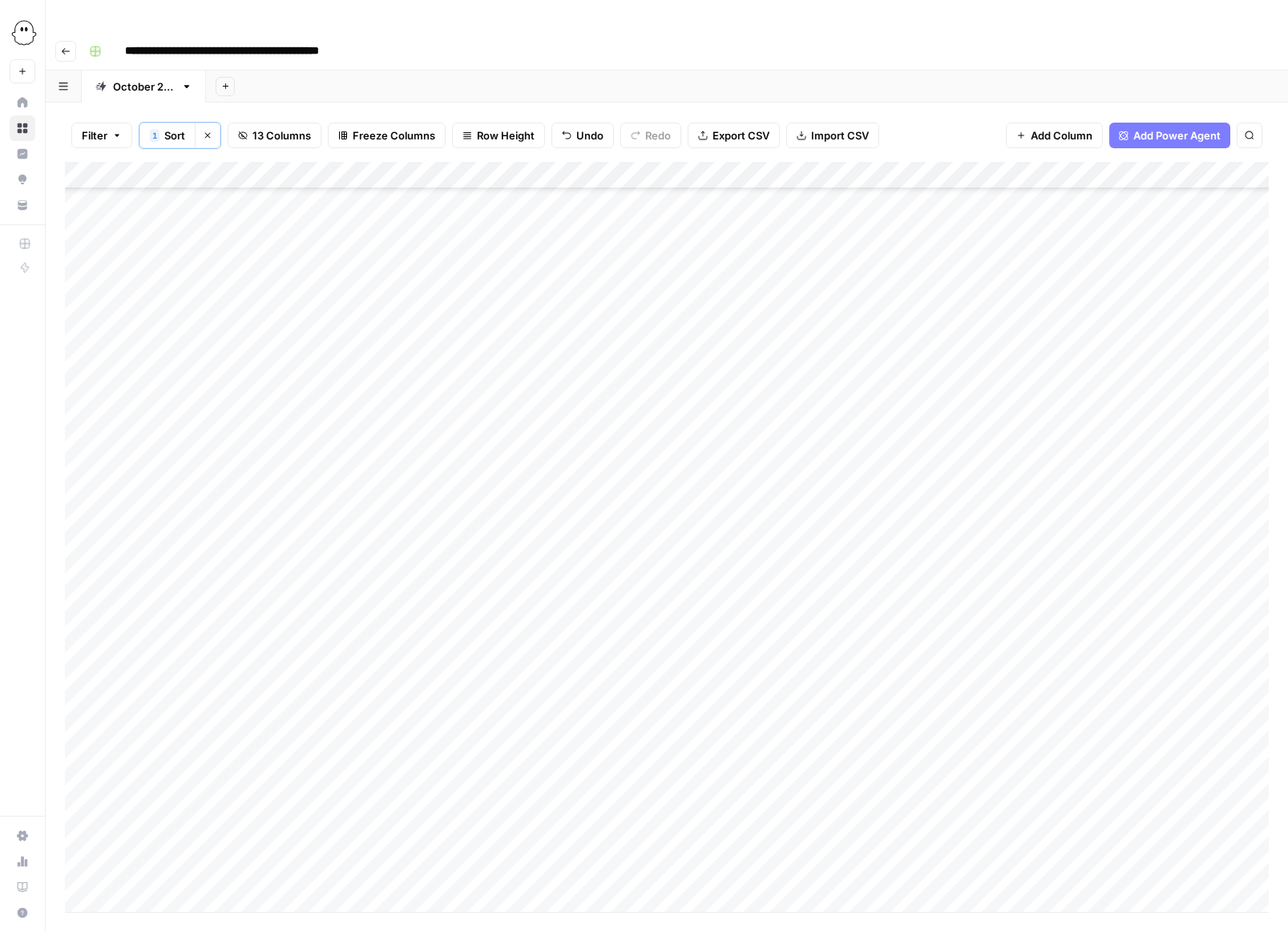
click at [860, 555] on div "Add Column" at bounding box center [666, 537] width 1204 height 750
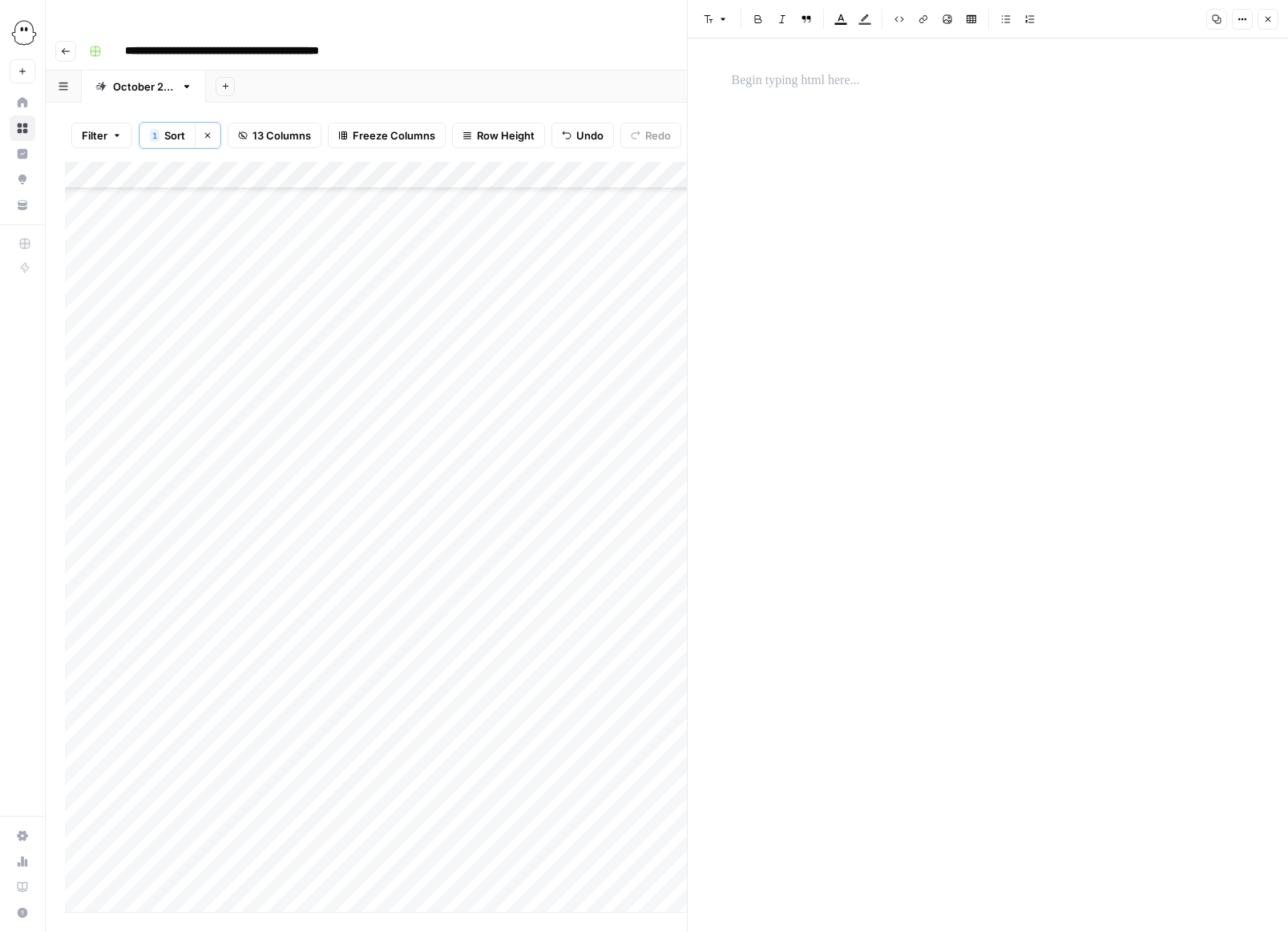
click at [745, 78] on p at bounding box center [989, 81] width 513 height 21
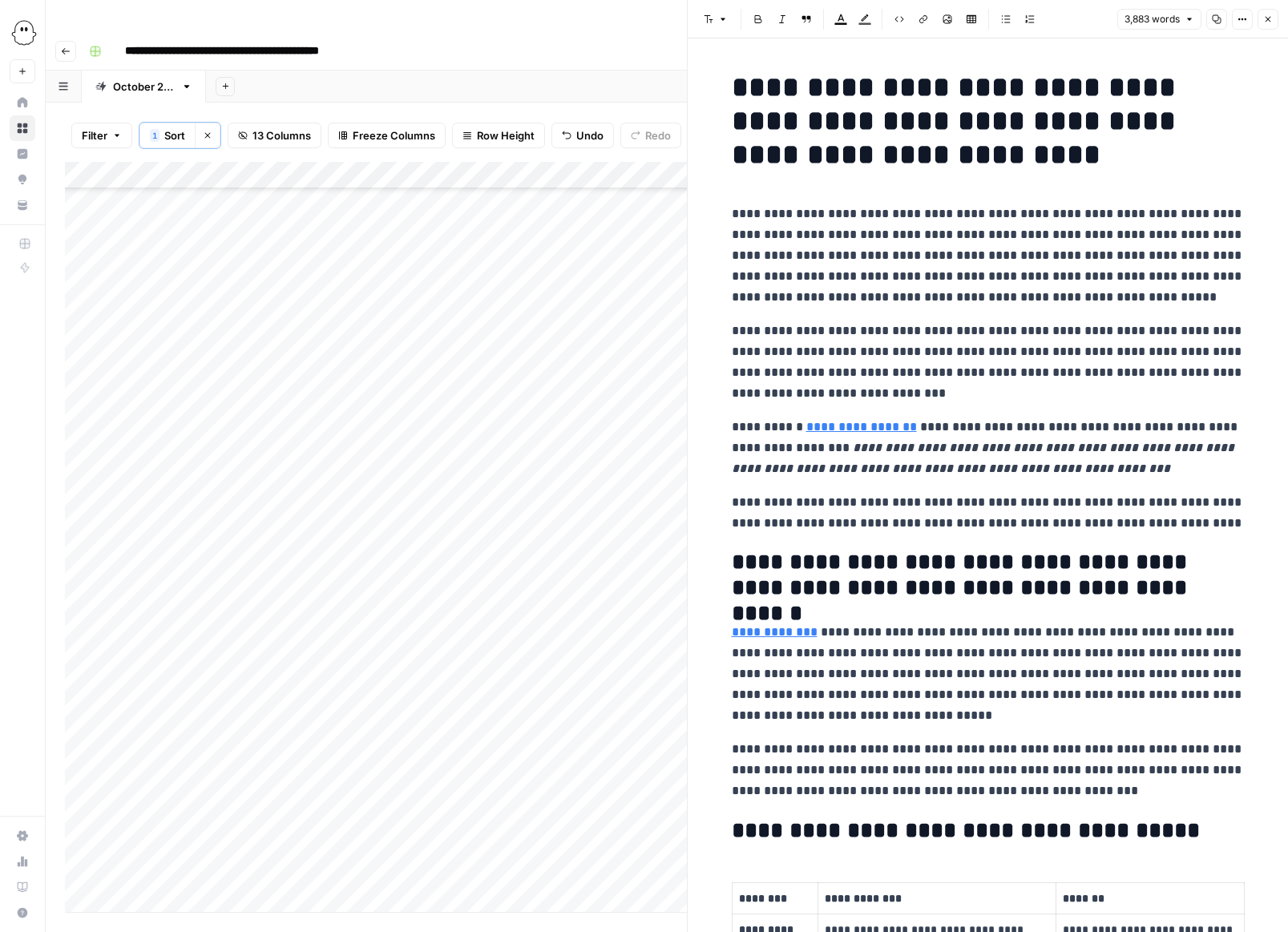
click at [860, 13] on button "Close" at bounding box center [1267, 19] width 21 height 21
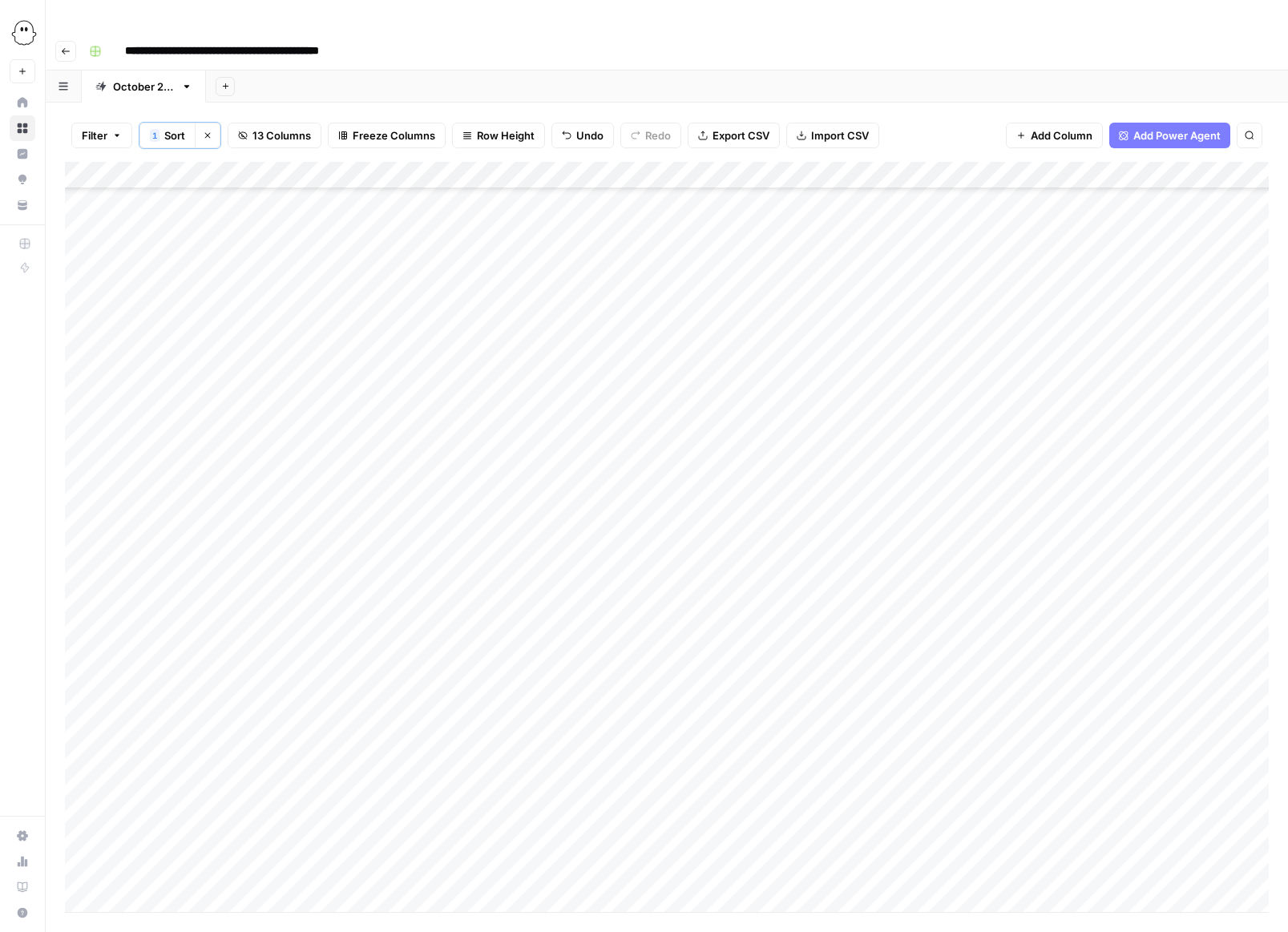
click at [860, 561] on div "Add Column" at bounding box center [666, 537] width 1204 height 750
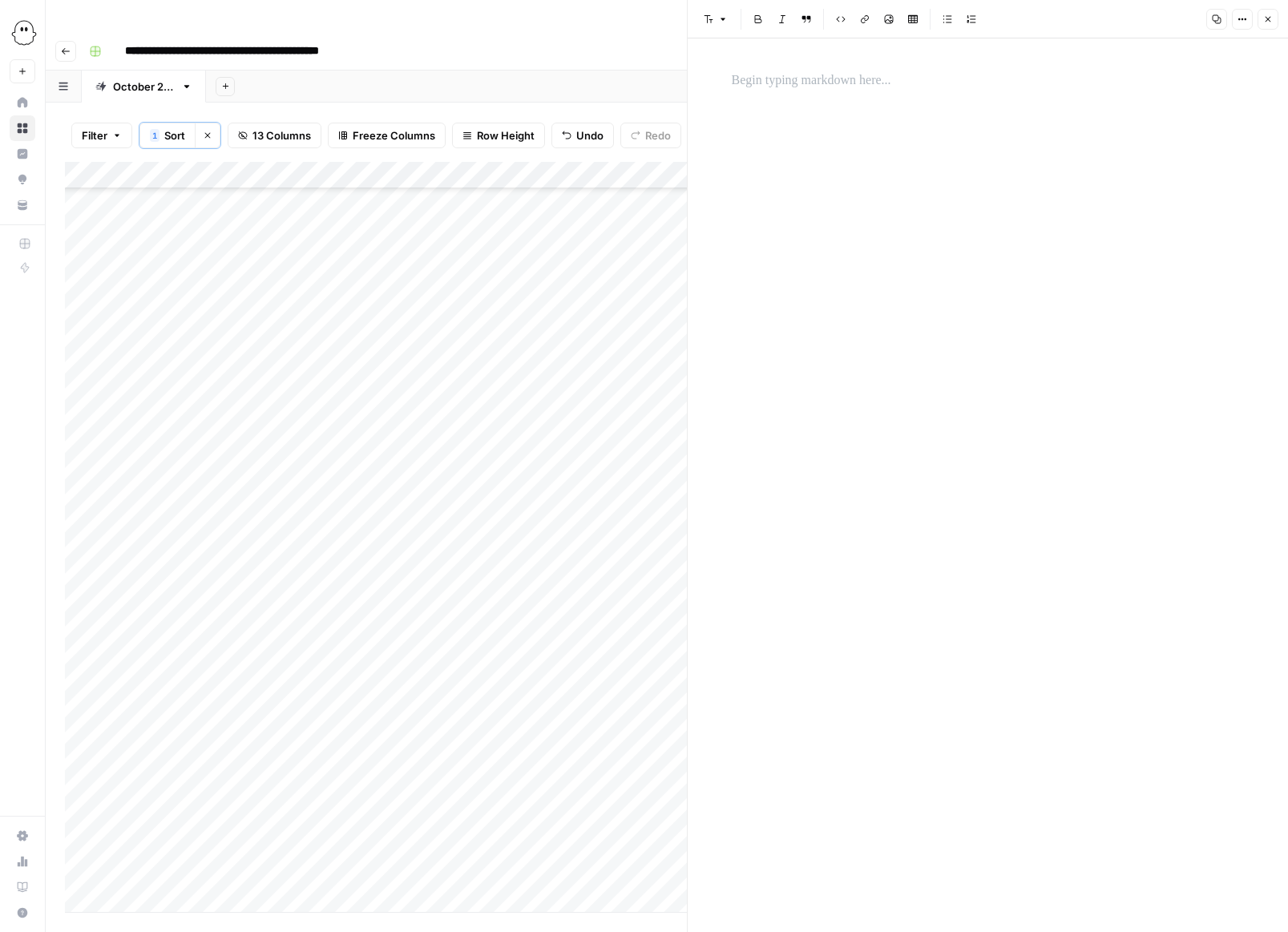
click at [755, 88] on p at bounding box center [989, 81] width 513 height 21
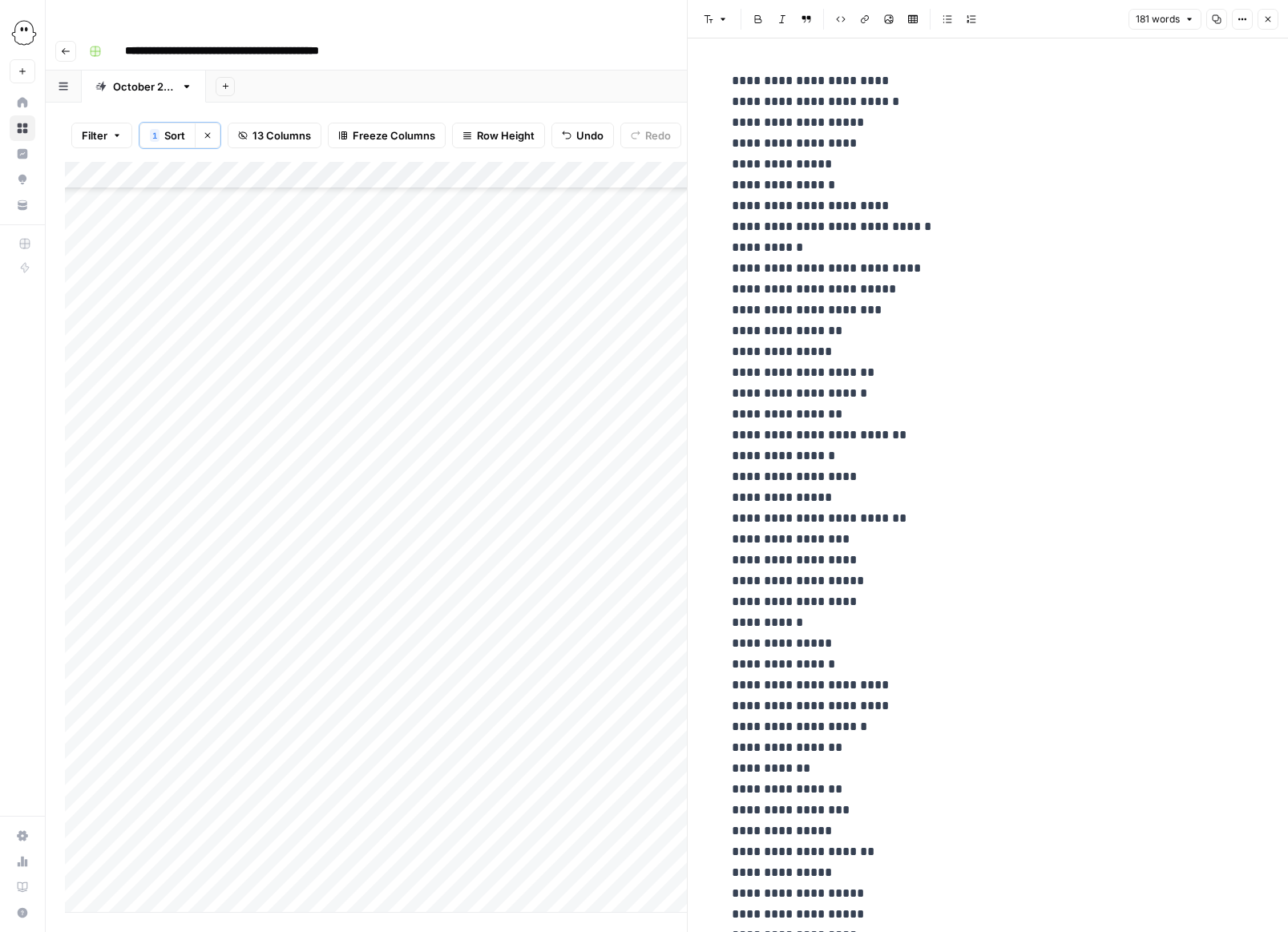
click at [860, 20] on icon "button" at bounding box center [1267, 19] width 10 height 10
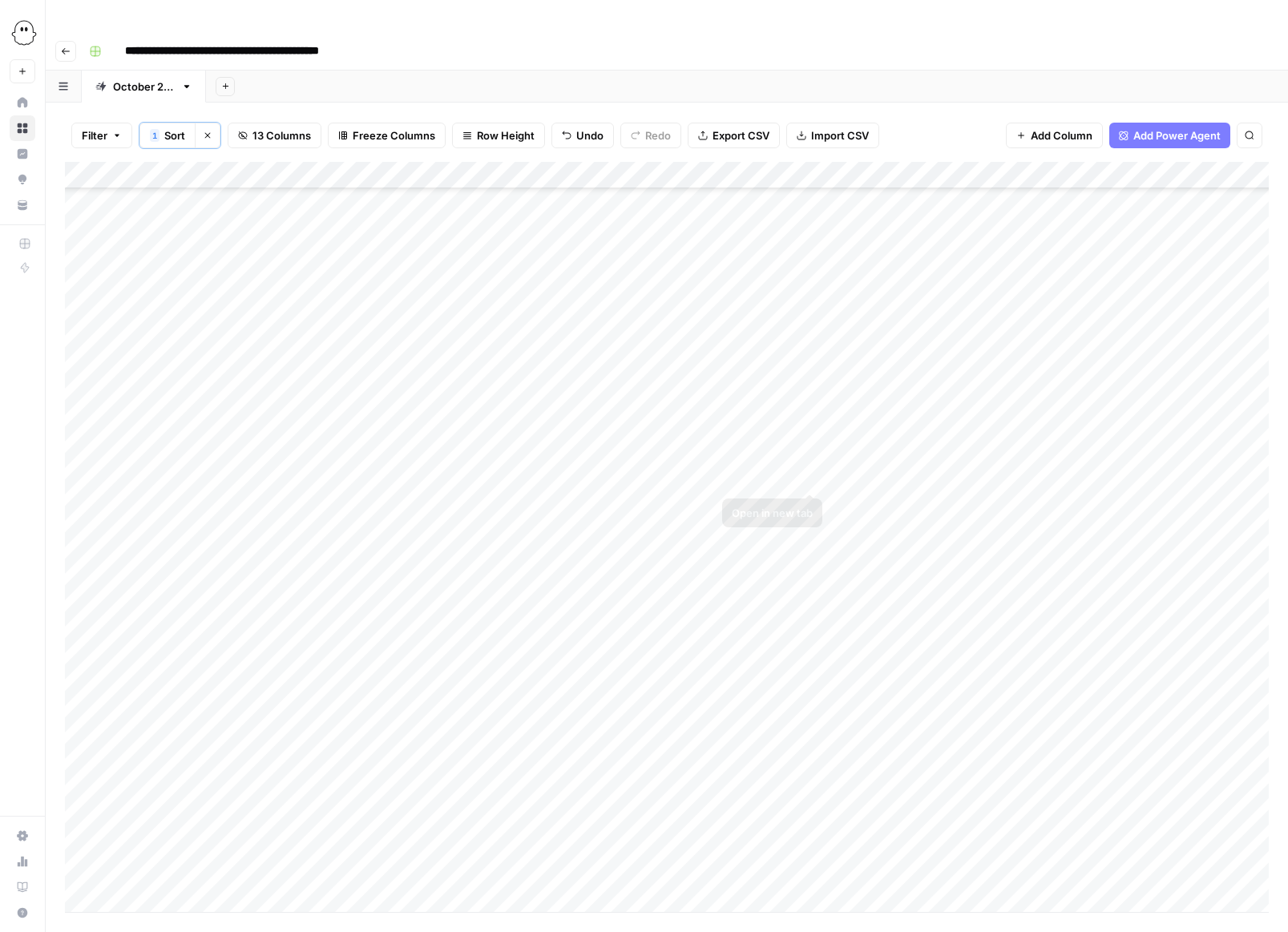
scroll to position [728, 0]
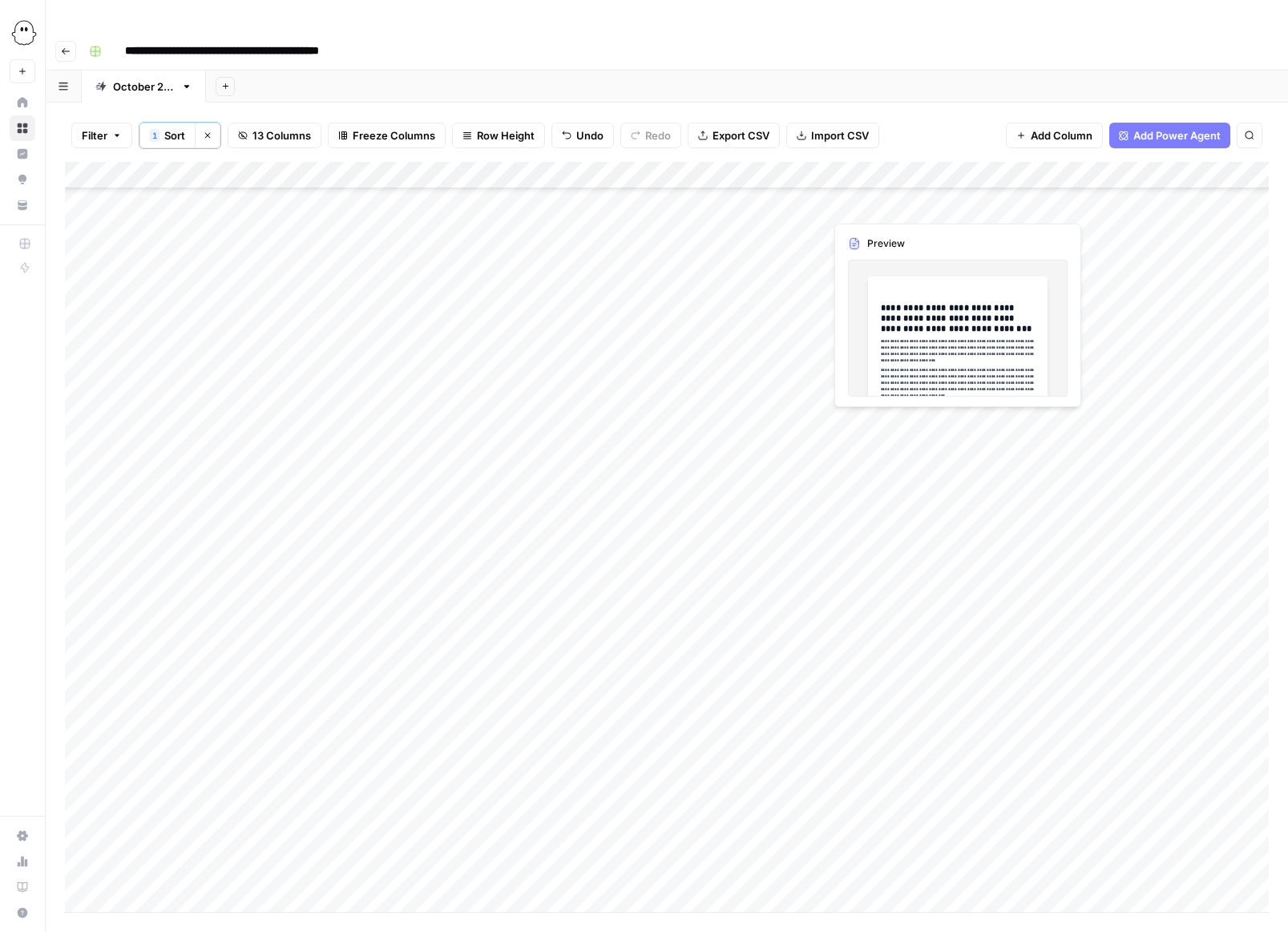
click at [717, 580] on div "Add Column" at bounding box center [666, 537] width 1204 height 750
click at [713, 588] on div "Add Column" at bounding box center [666, 537] width 1204 height 750
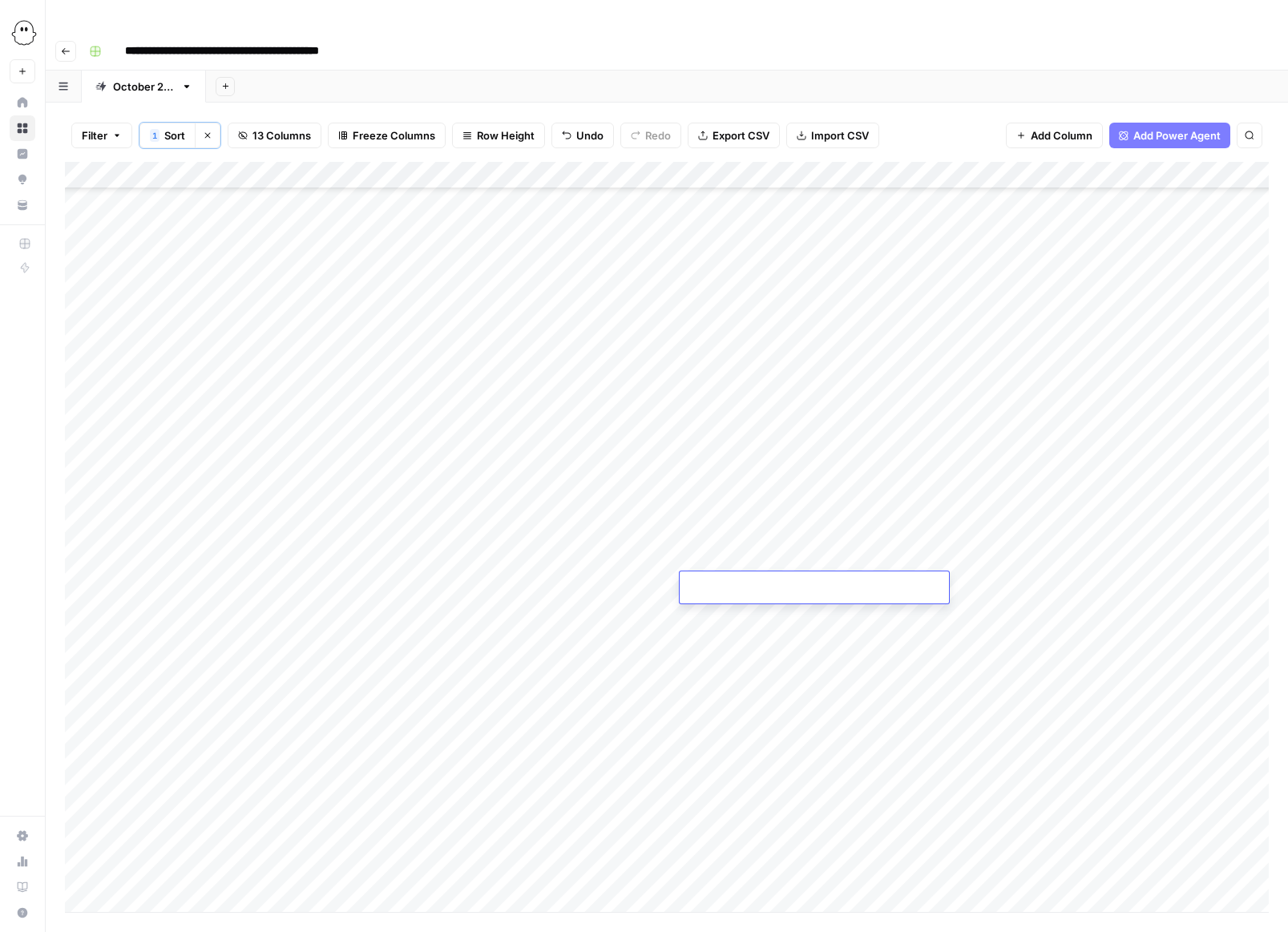
type input "**********"
click at [1009, 579] on div "Add Column" at bounding box center [666, 537] width 1204 height 750
click at [881, 588] on div "Add Column" at bounding box center [666, 537] width 1204 height 750
click at [881, 586] on div "Add Column" at bounding box center [666, 537] width 1204 height 750
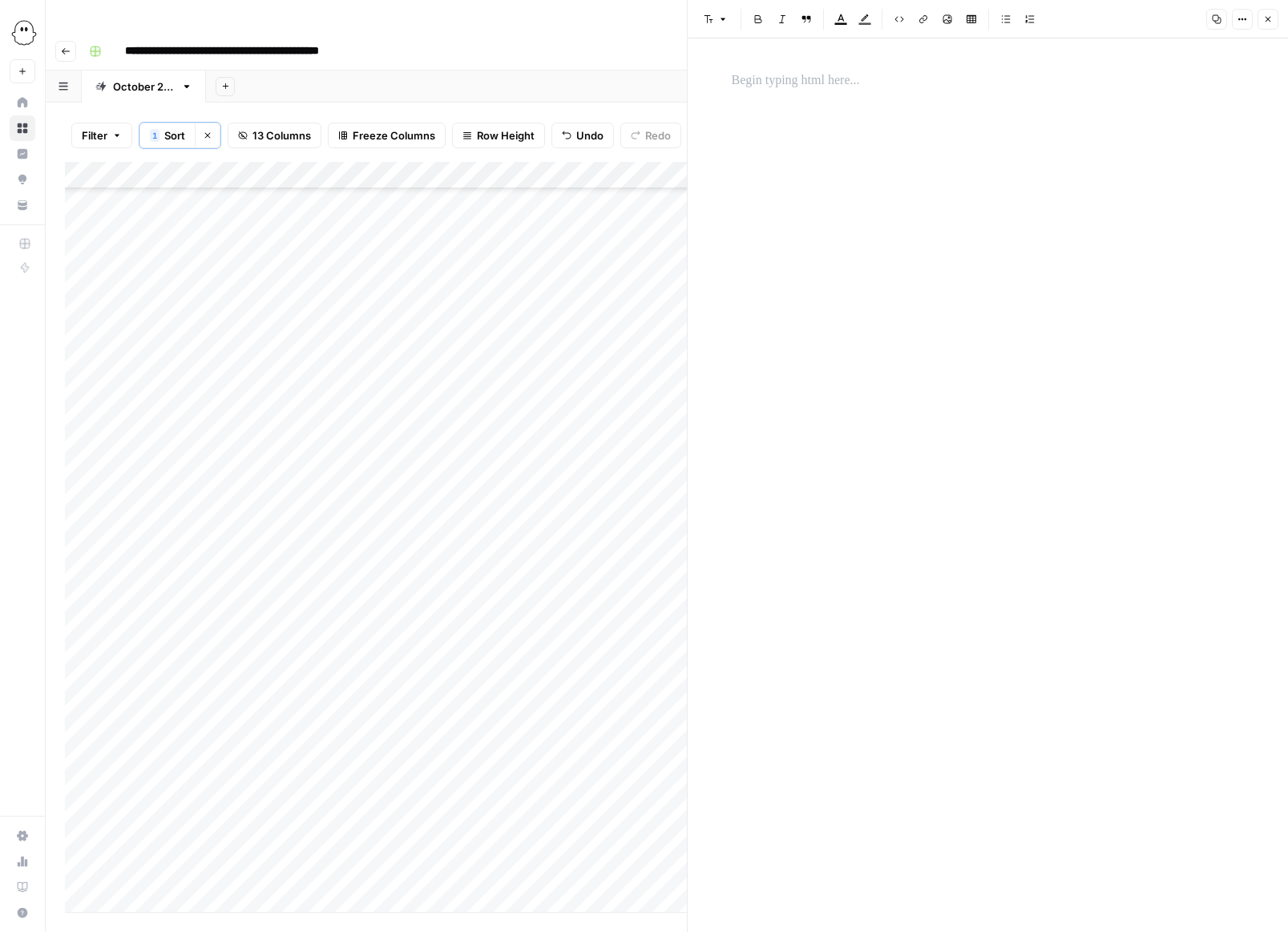
click at [762, 86] on p at bounding box center [989, 81] width 513 height 21
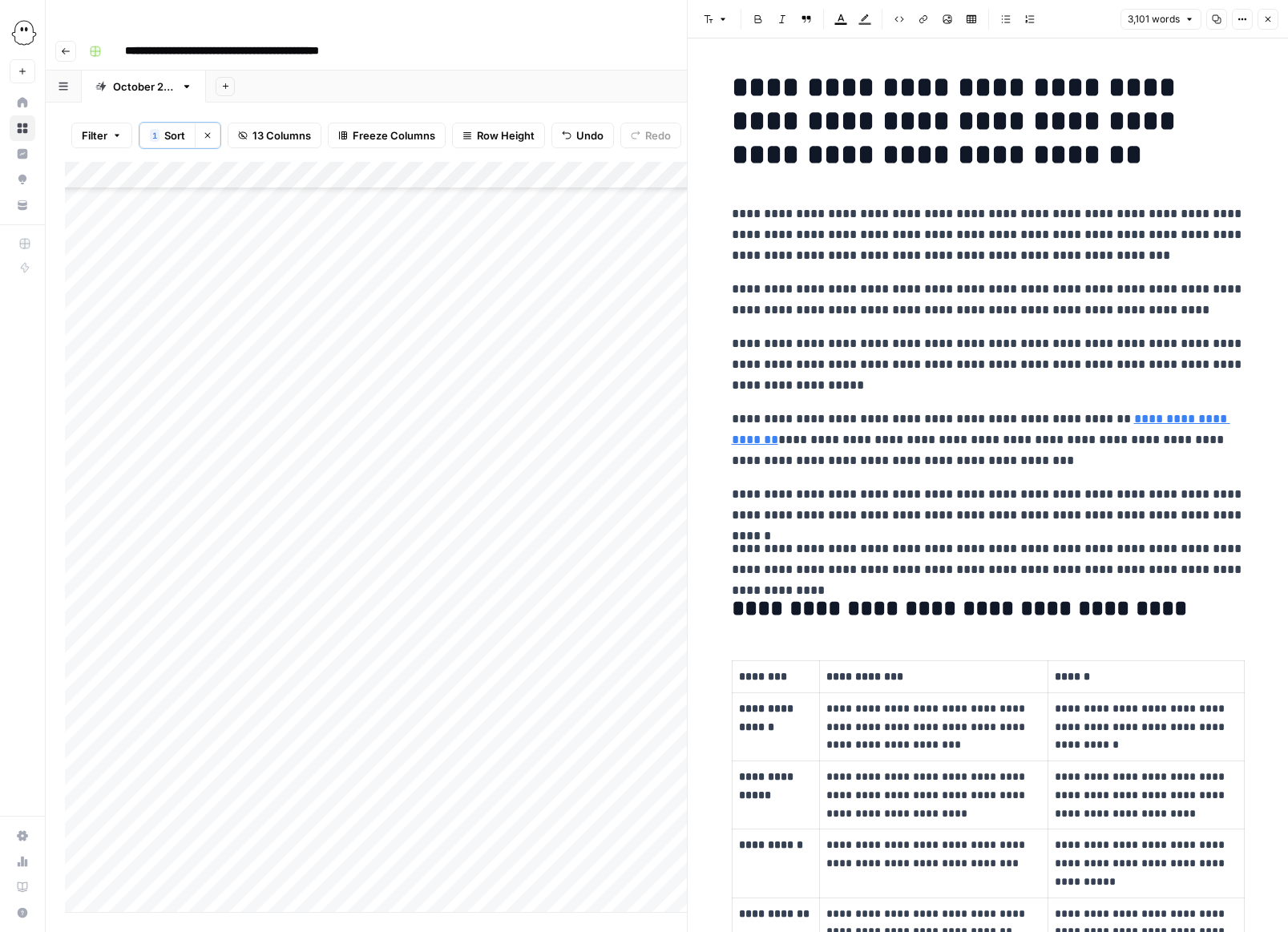
click at [1273, 20] on button "Close" at bounding box center [1267, 19] width 21 height 21
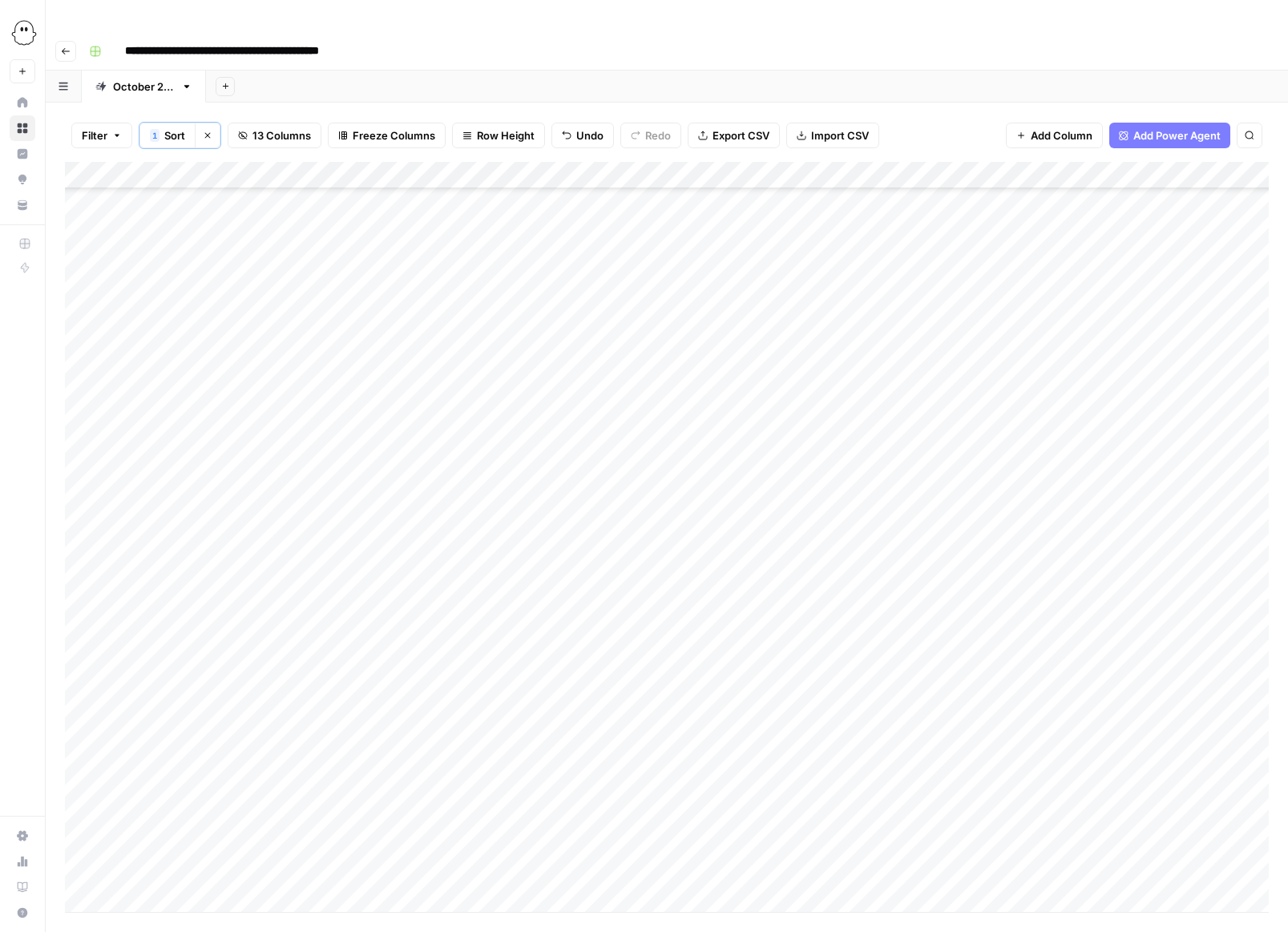
click at [1023, 582] on div "Add Column" at bounding box center [666, 537] width 1204 height 750
click at [1013, 586] on div "Add Column" at bounding box center [666, 537] width 1204 height 750
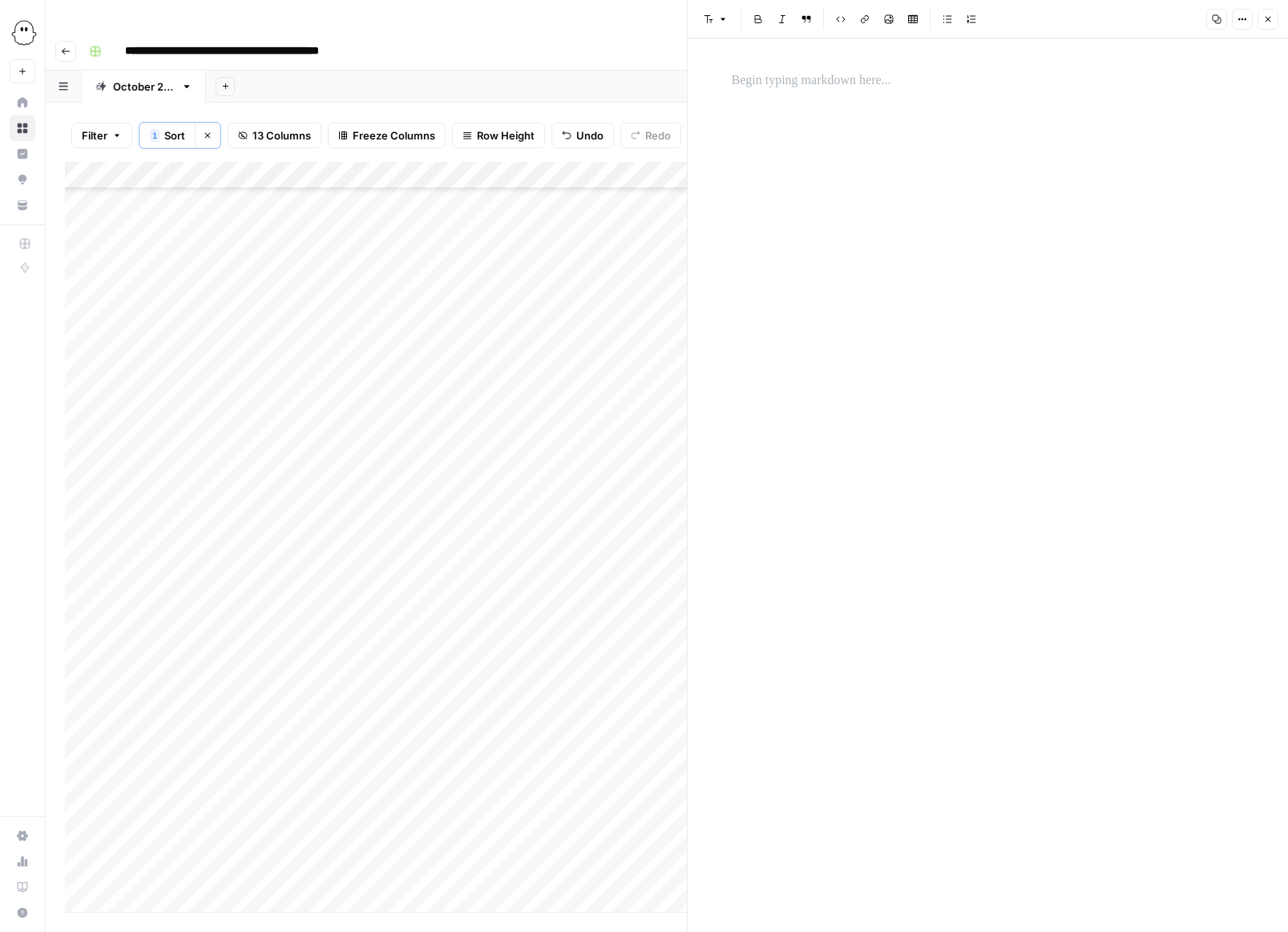
click at [872, 87] on p at bounding box center [989, 81] width 513 height 21
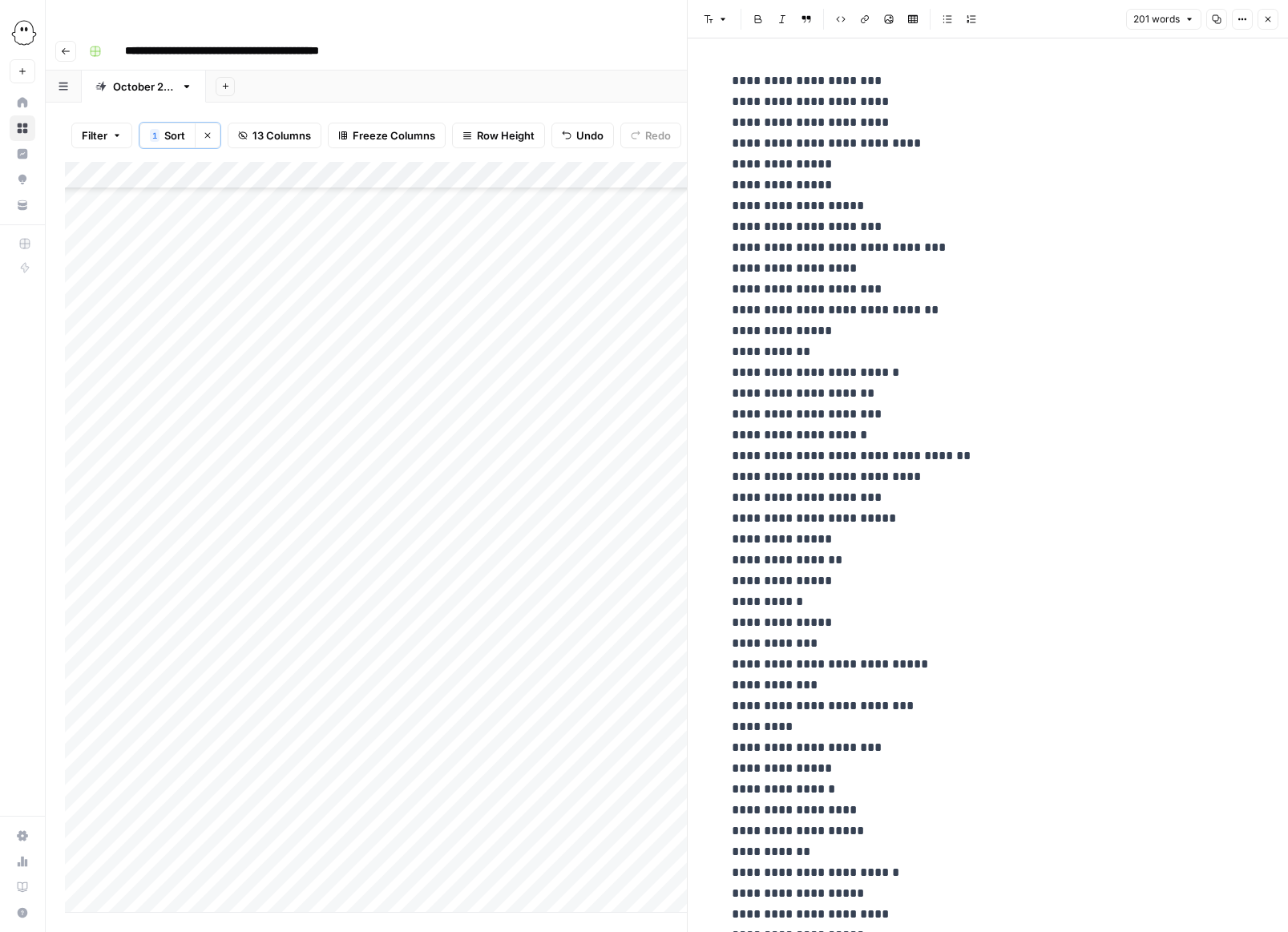
click at [1266, 20] on icon "button" at bounding box center [1268, 20] width 5 height 5
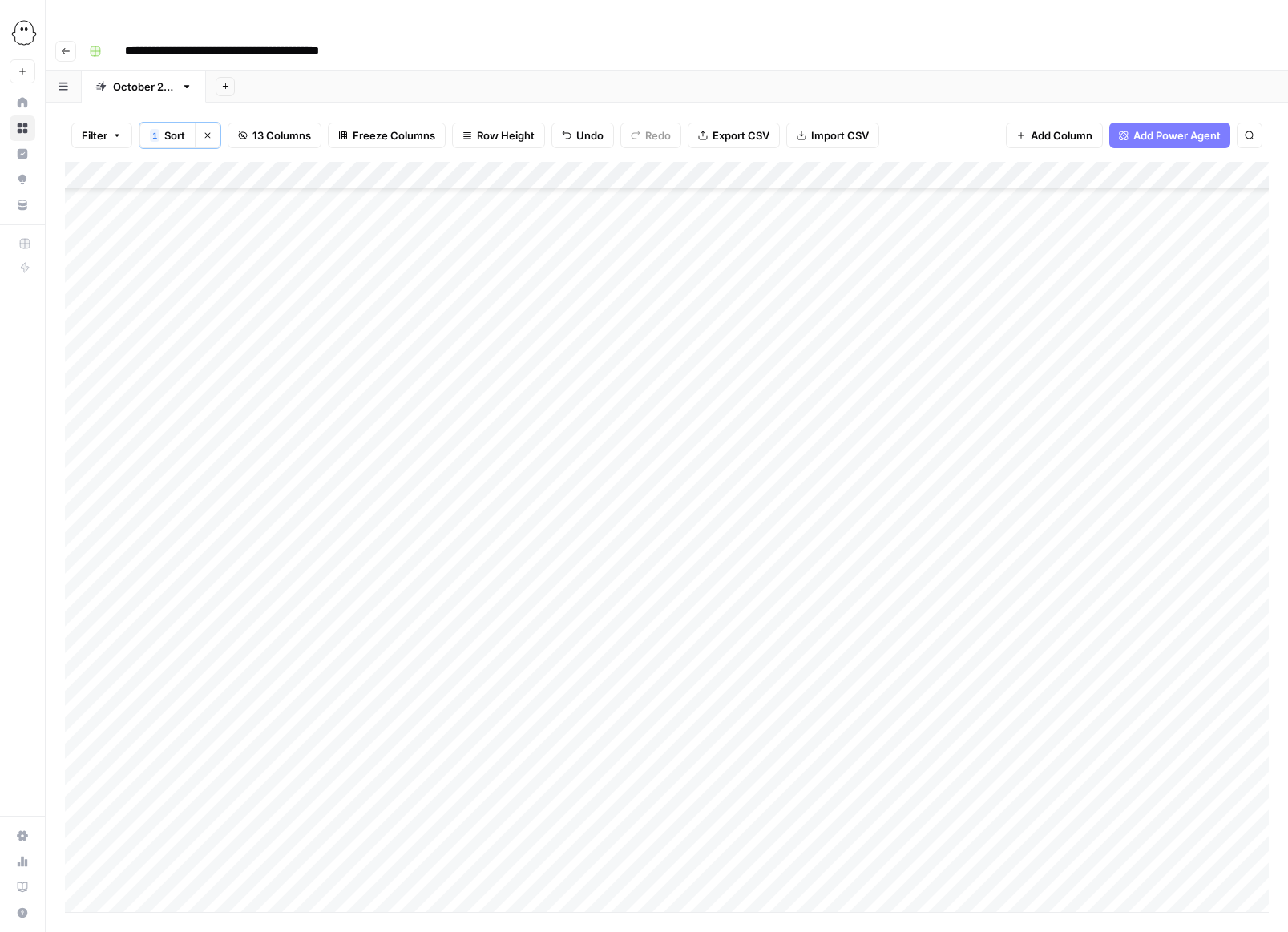
click at [250, 561] on div "Add Column" at bounding box center [666, 537] width 1204 height 750
click at [262, 531] on div "Add Column" at bounding box center [666, 537] width 1204 height 750
drag, startPoint x: 279, startPoint y: 548, endPoint x: 279, endPoint y: 631, distance: 83.0
click at [279, 632] on div "Add Column" at bounding box center [666, 537] width 1204 height 750
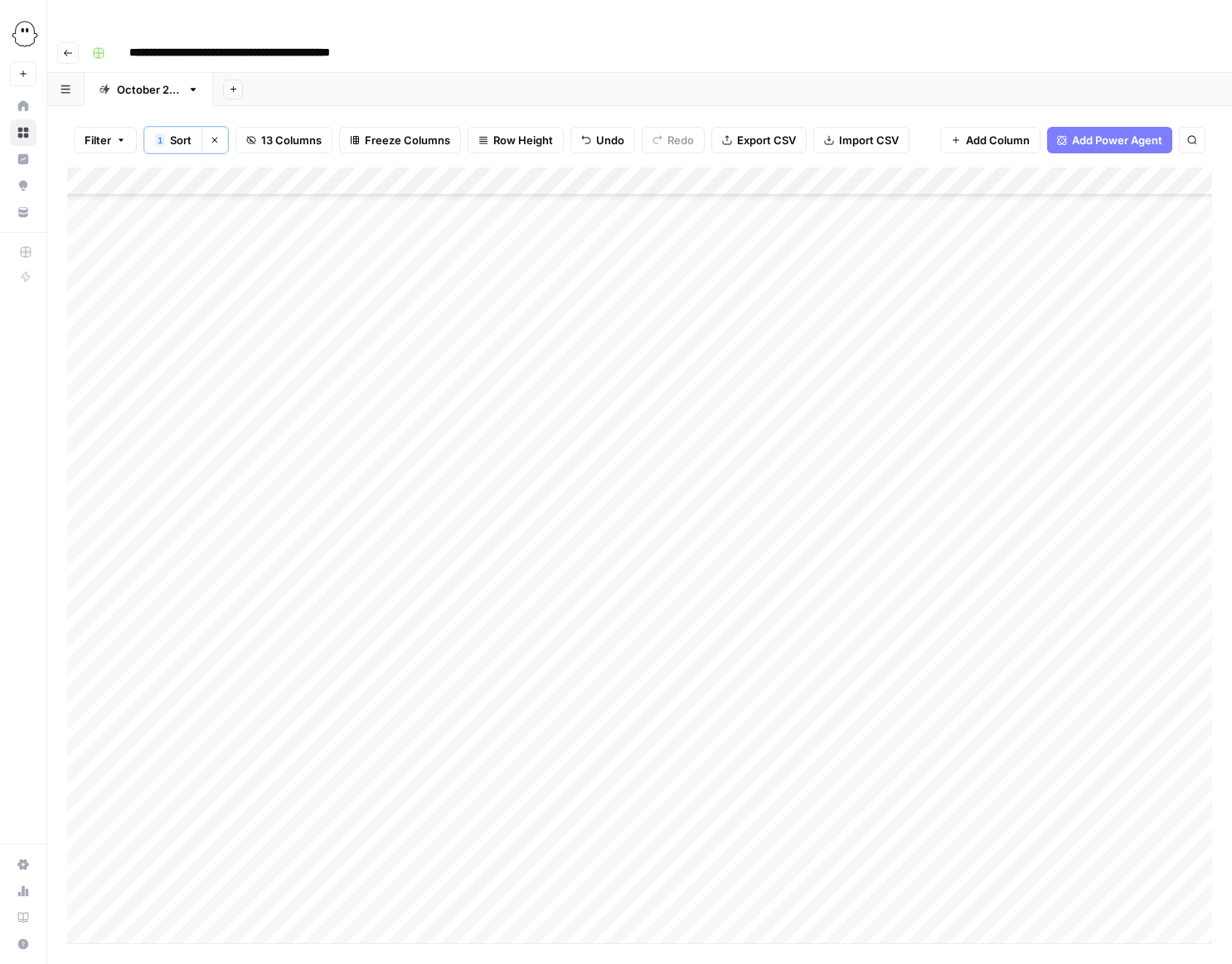
scroll to position [1139, 0]
click at [205, 962] on span "Add 10 Rows" at bounding box center [206, 970] width 67 height 17
click at [556, 289] on div "Add Column" at bounding box center [639, 555] width 1145 height 776
click at [341, 294] on div "Add Column" at bounding box center [639, 555] width 1145 height 776
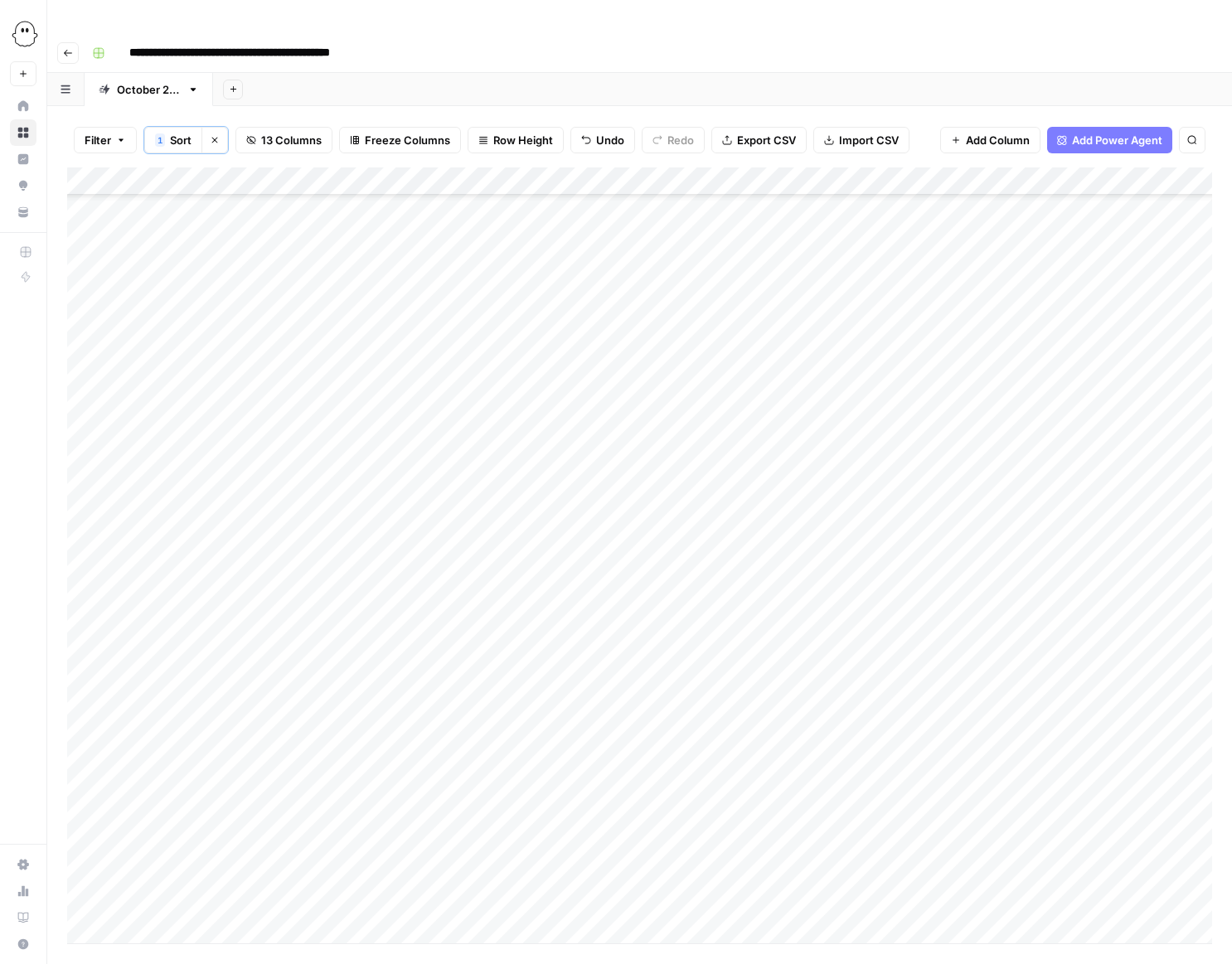
click at [330, 294] on div "Add Column" at bounding box center [639, 555] width 1145 height 776
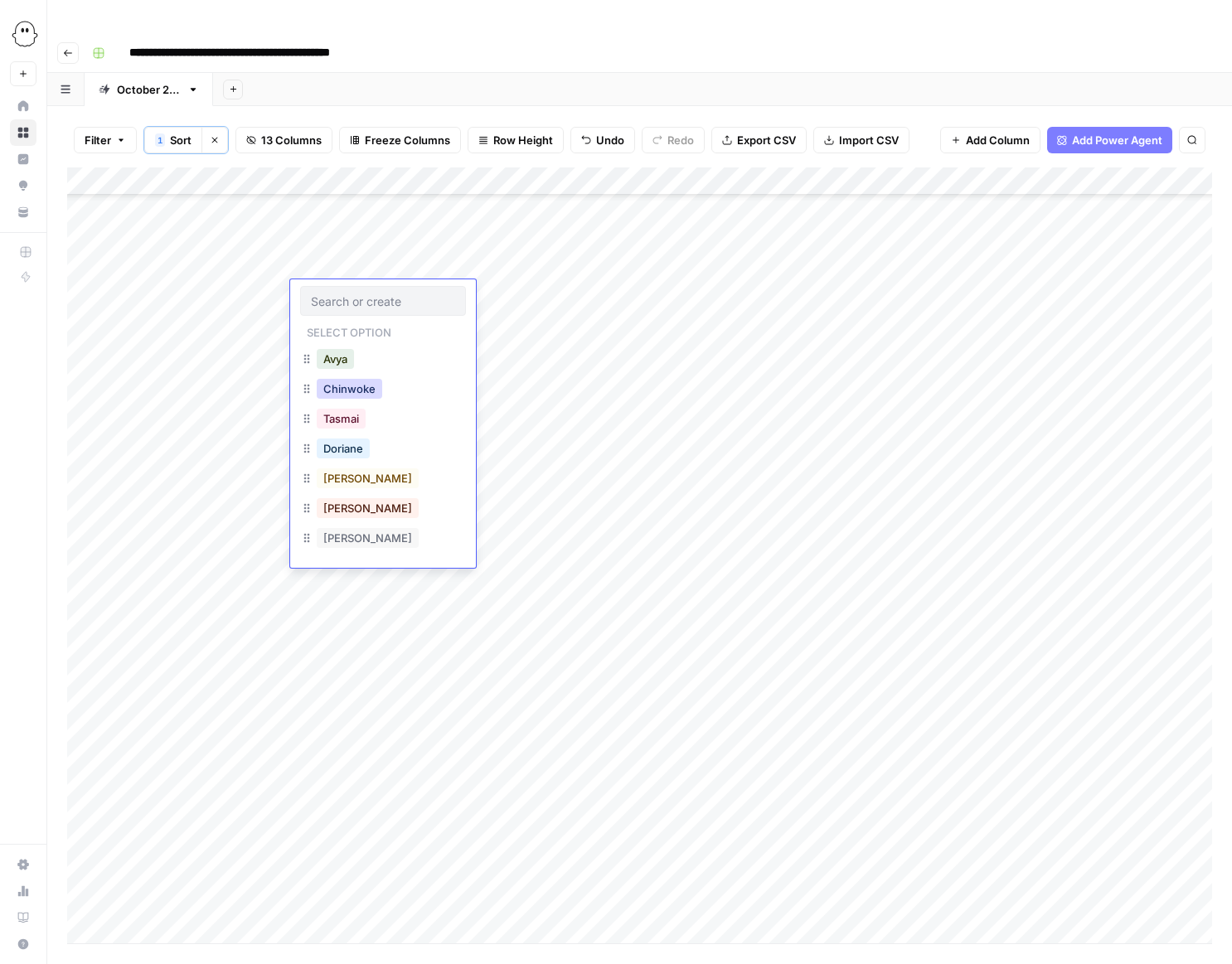
click at [339, 387] on button "Chinwoke" at bounding box center [349, 388] width 66 height 19
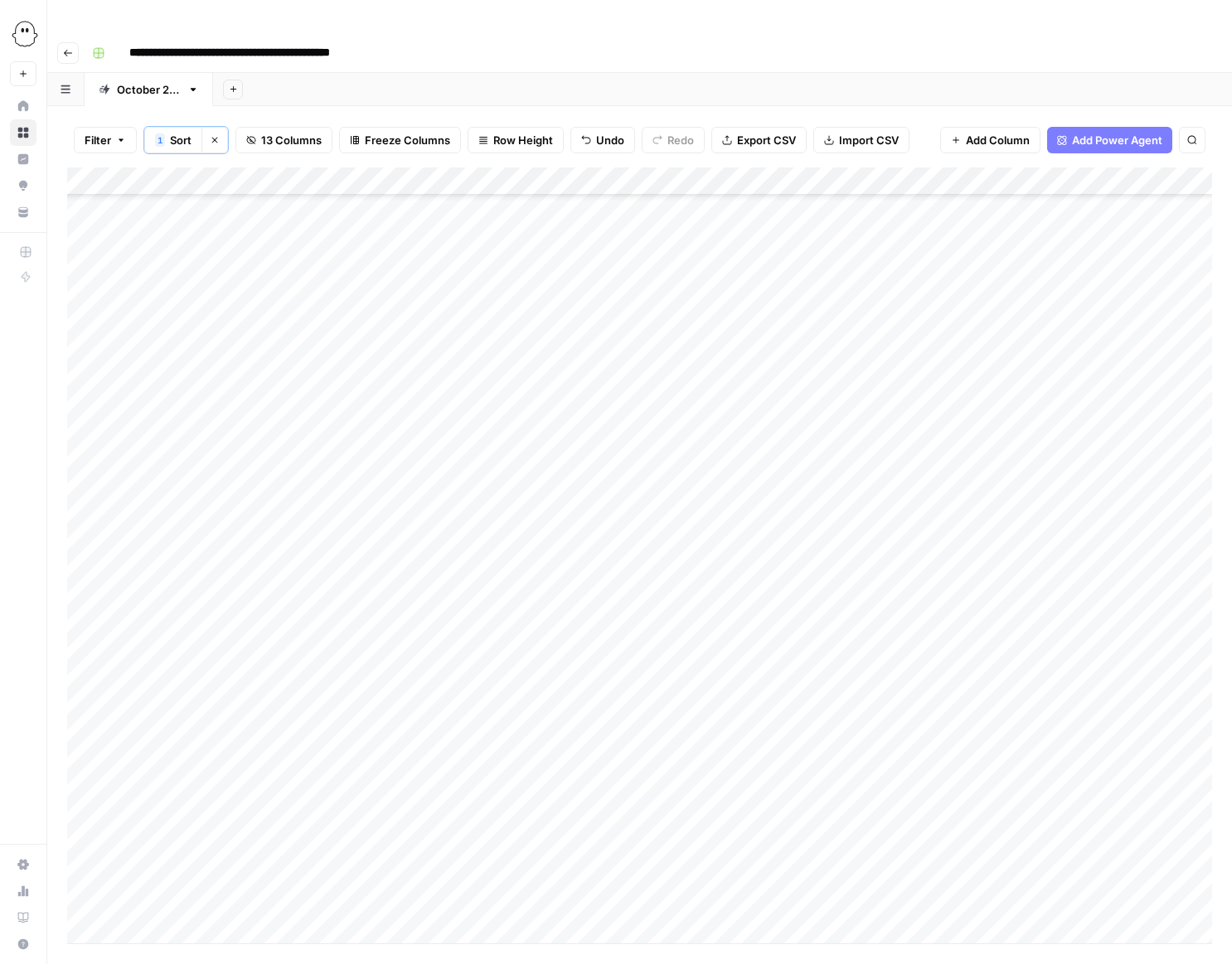
drag, startPoint x: 381, startPoint y: 309, endPoint x: 377, endPoint y: 793, distance: 484.0
click at [376, 794] on div "Add Column" at bounding box center [639, 555] width 1145 height 776
click at [269, 273] on div "Add Column" at bounding box center [639, 555] width 1145 height 776
drag, startPoint x: 286, startPoint y: 279, endPoint x: 284, endPoint y: 793, distance: 514.0
click at [282, 795] on div "Add Column" at bounding box center [639, 555] width 1145 height 776
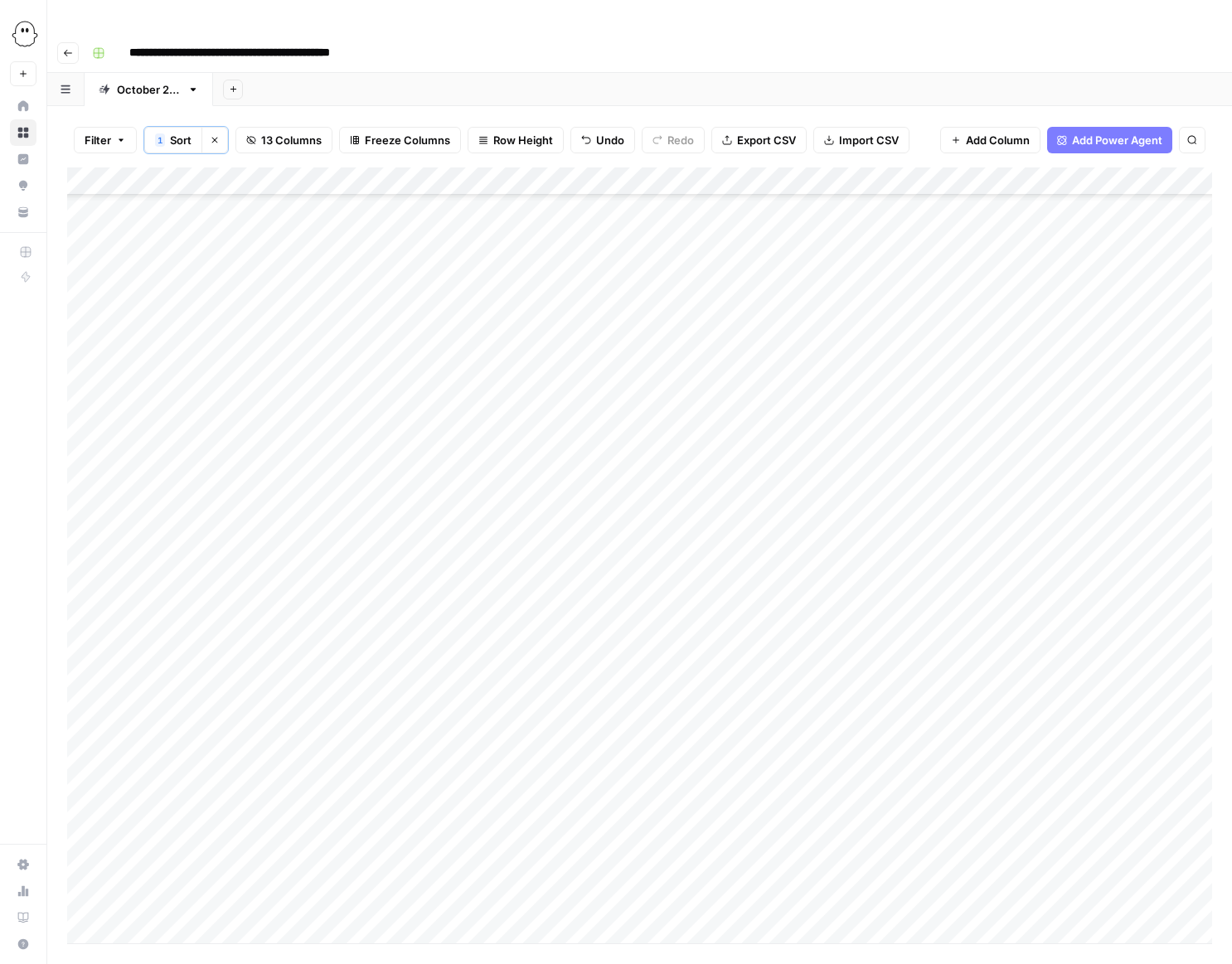
click at [184, 264] on div "Add Column" at bounding box center [639, 555] width 1145 height 776
drag, startPoint x: 203, startPoint y: 278, endPoint x: 199, endPoint y: 796, distance: 518.0
click at [199, 796] on div "Add Column" at bounding box center [639, 555] width 1145 height 776
click at [421, 295] on div "Add Column" at bounding box center [639, 555] width 1145 height 776
click at [421, 293] on div "Add Column" at bounding box center [639, 555] width 1145 height 776
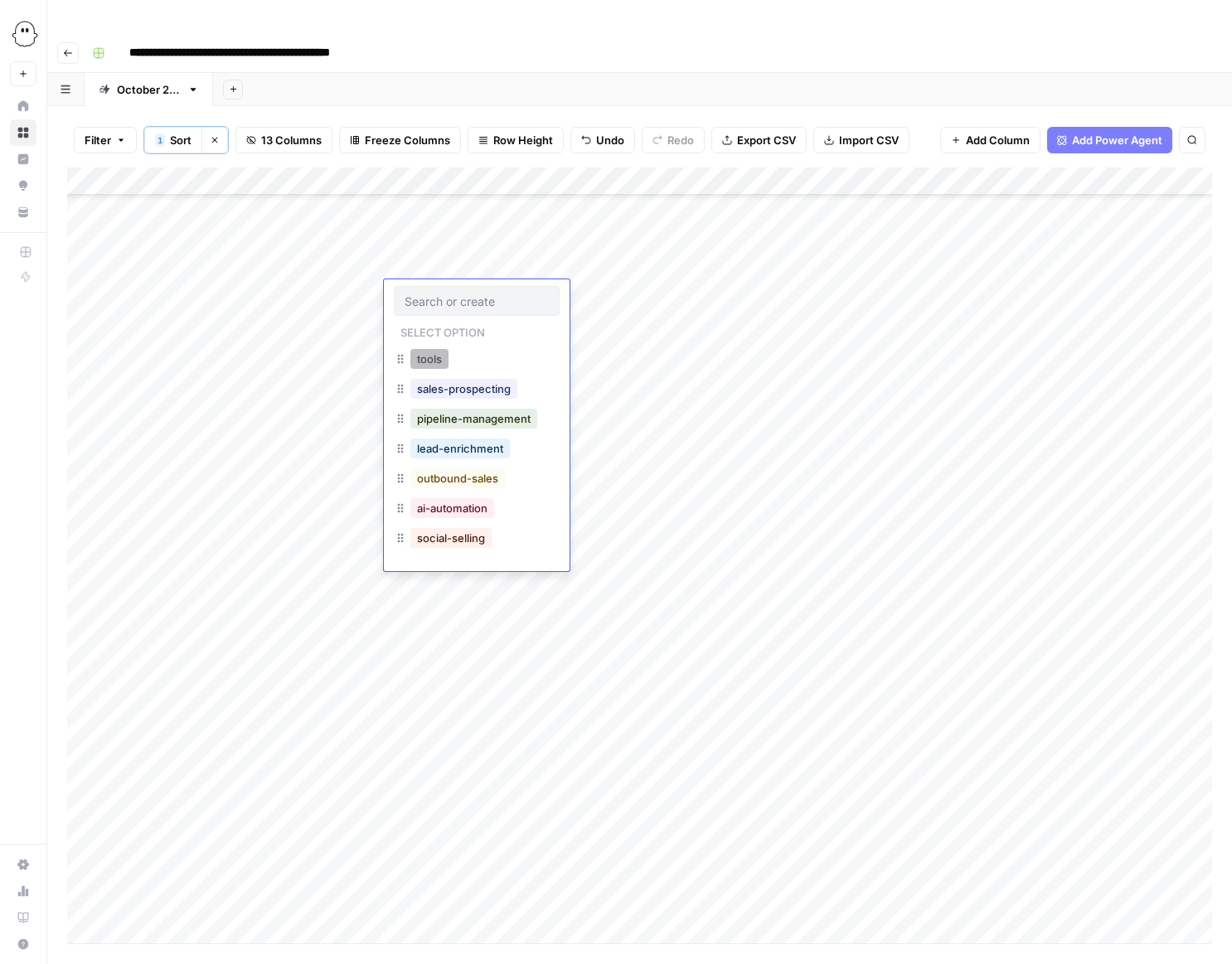
click at [436, 357] on button "tools" at bounding box center [429, 359] width 38 height 19
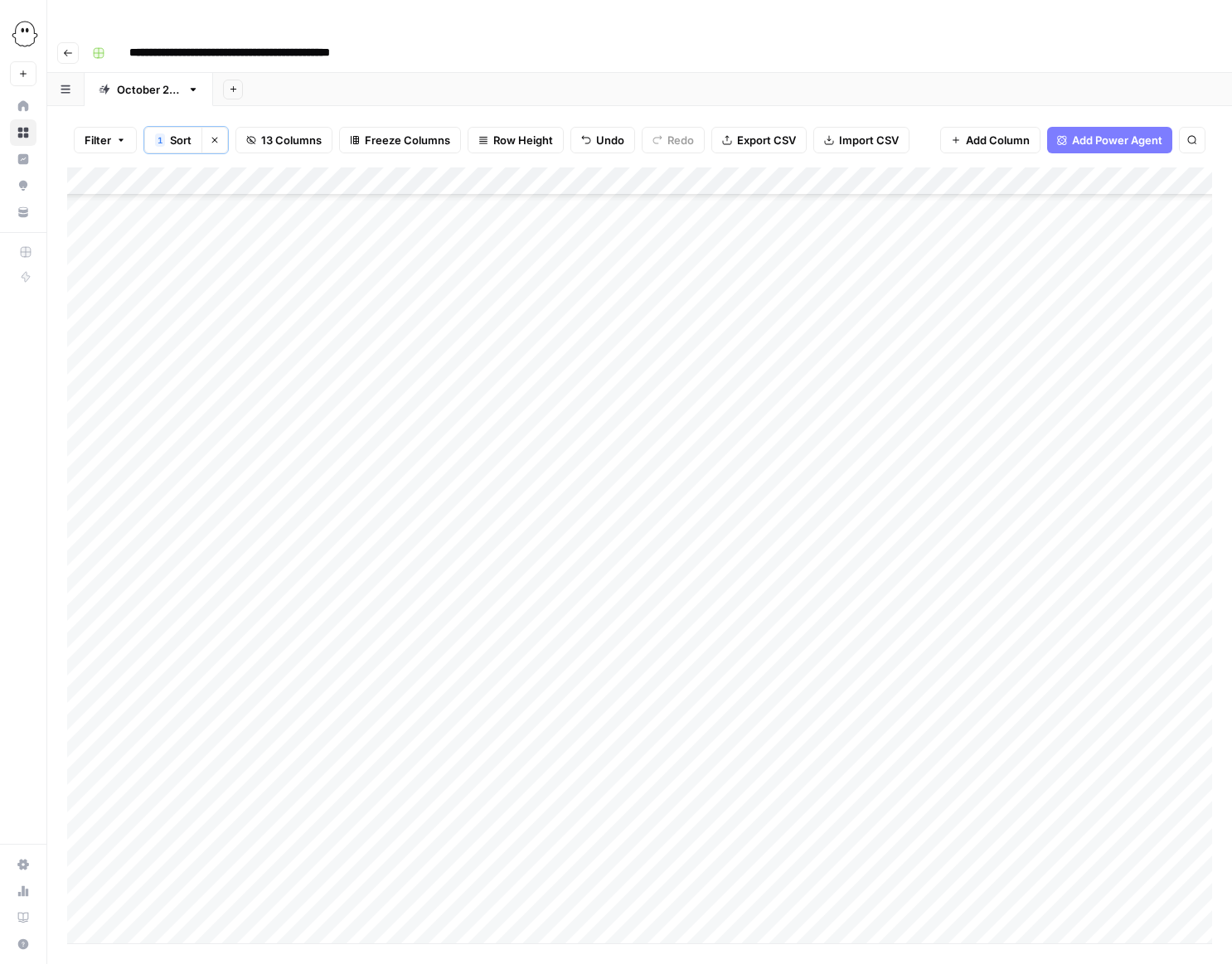
click at [436, 316] on div "Add Column" at bounding box center [639, 555] width 1145 height 776
click at [423, 316] on div "Add Column" at bounding box center [639, 555] width 1145 height 776
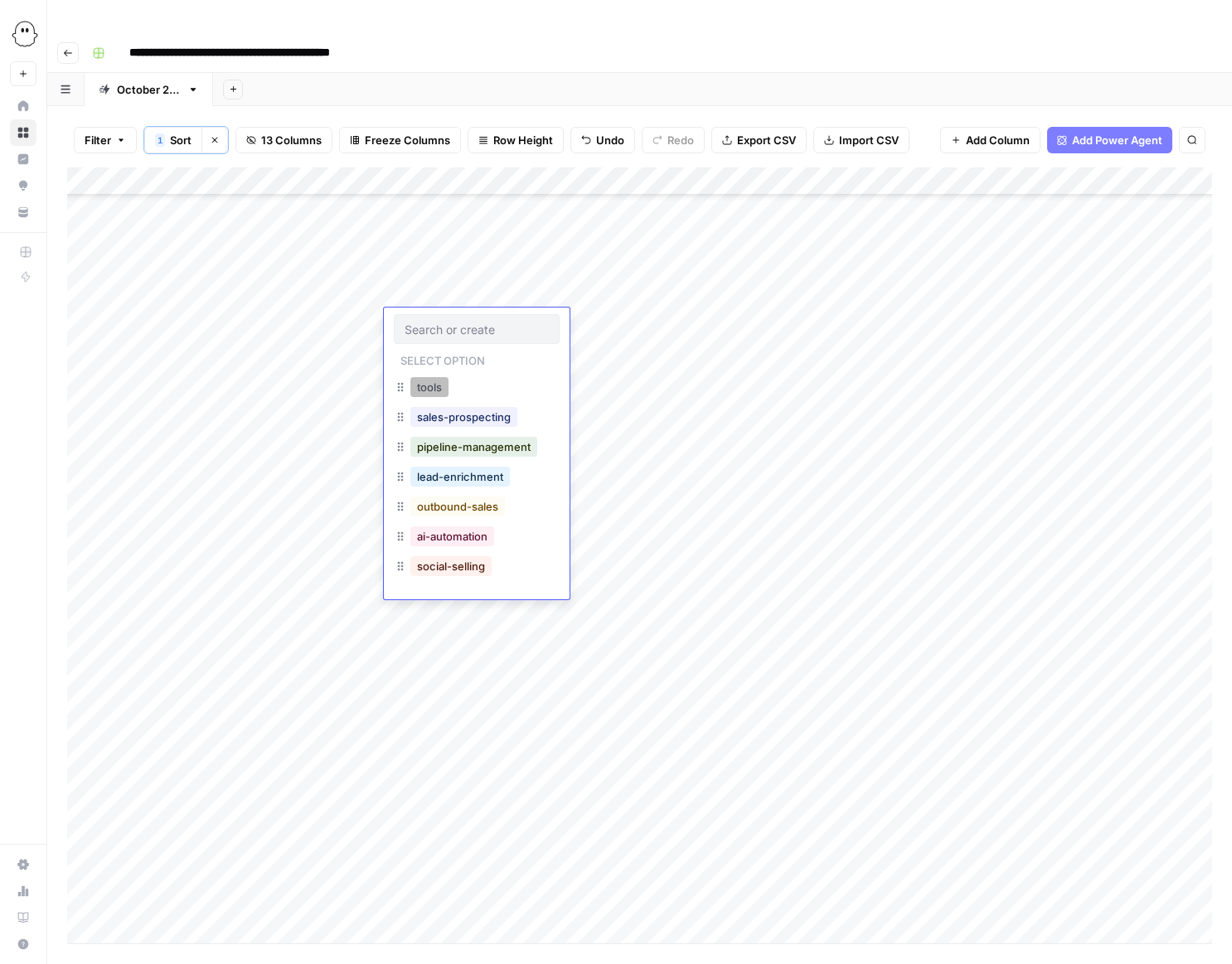
click at [426, 391] on button "tools" at bounding box center [429, 387] width 38 height 19
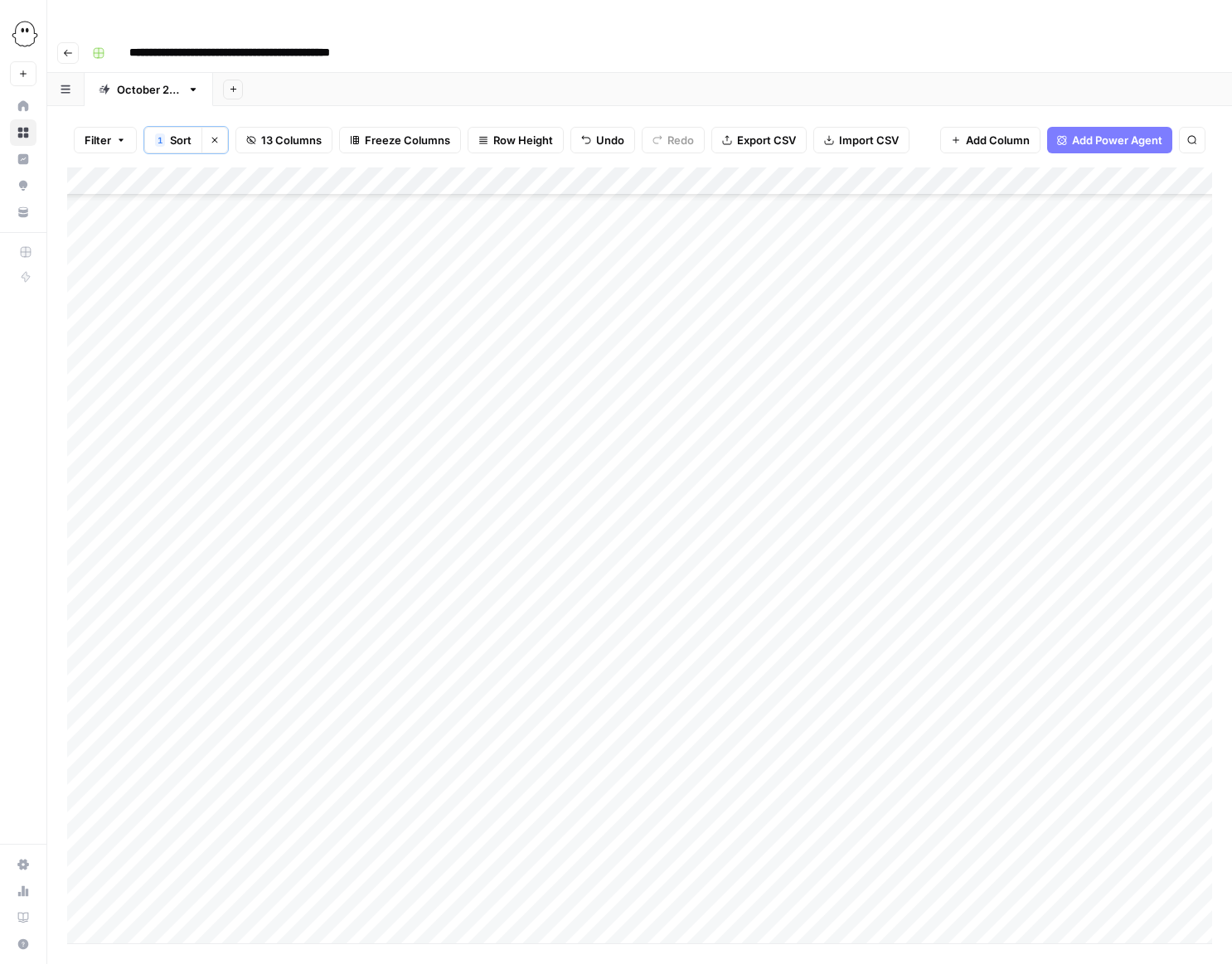
click at [425, 349] on div "Add Column" at bounding box center [639, 555] width 1145 height 776
click at [421, 349] on div "Add Column" at bounding box center [639, 555] width 1145 height 776
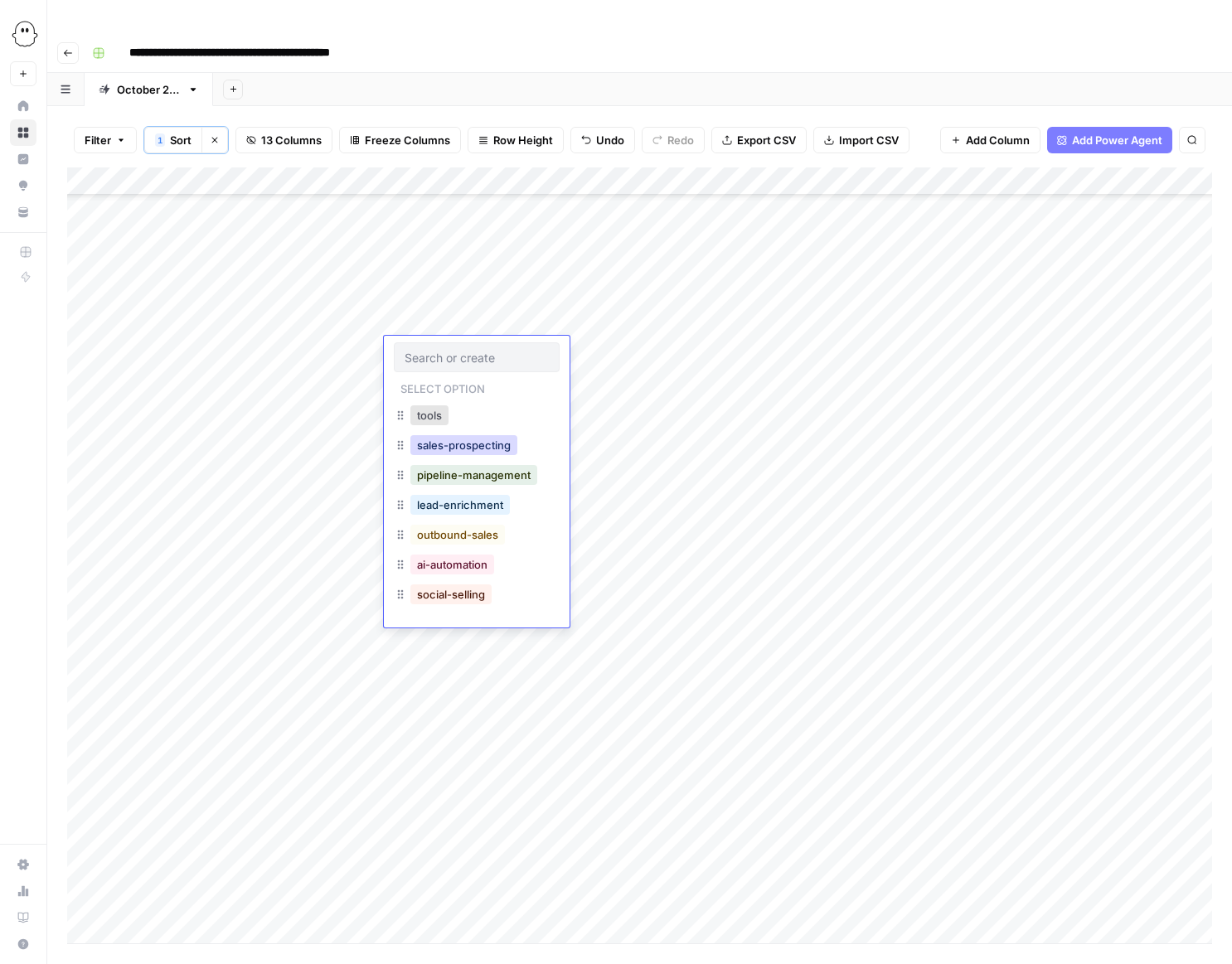
click at [445, 446] on button "sales-prospecting" at bounding box center [464, 445] width 107 height 19
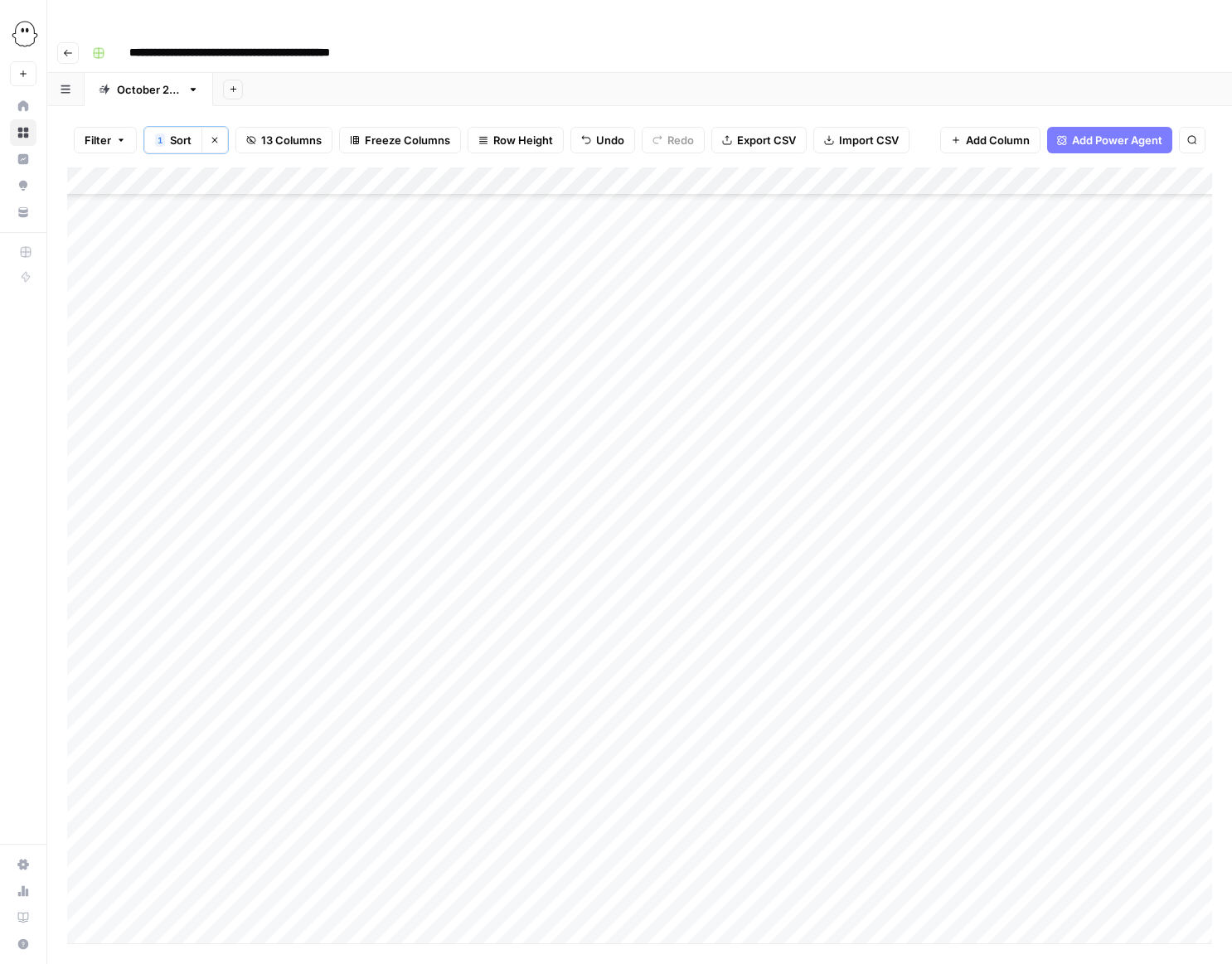
click at [441, 379] on div "Add Column" at bounding box center [639, 555] width 1145 height 776
click at [433, 379] on div "Add Column" at bounding box center [639, 555] width 1145 height 776
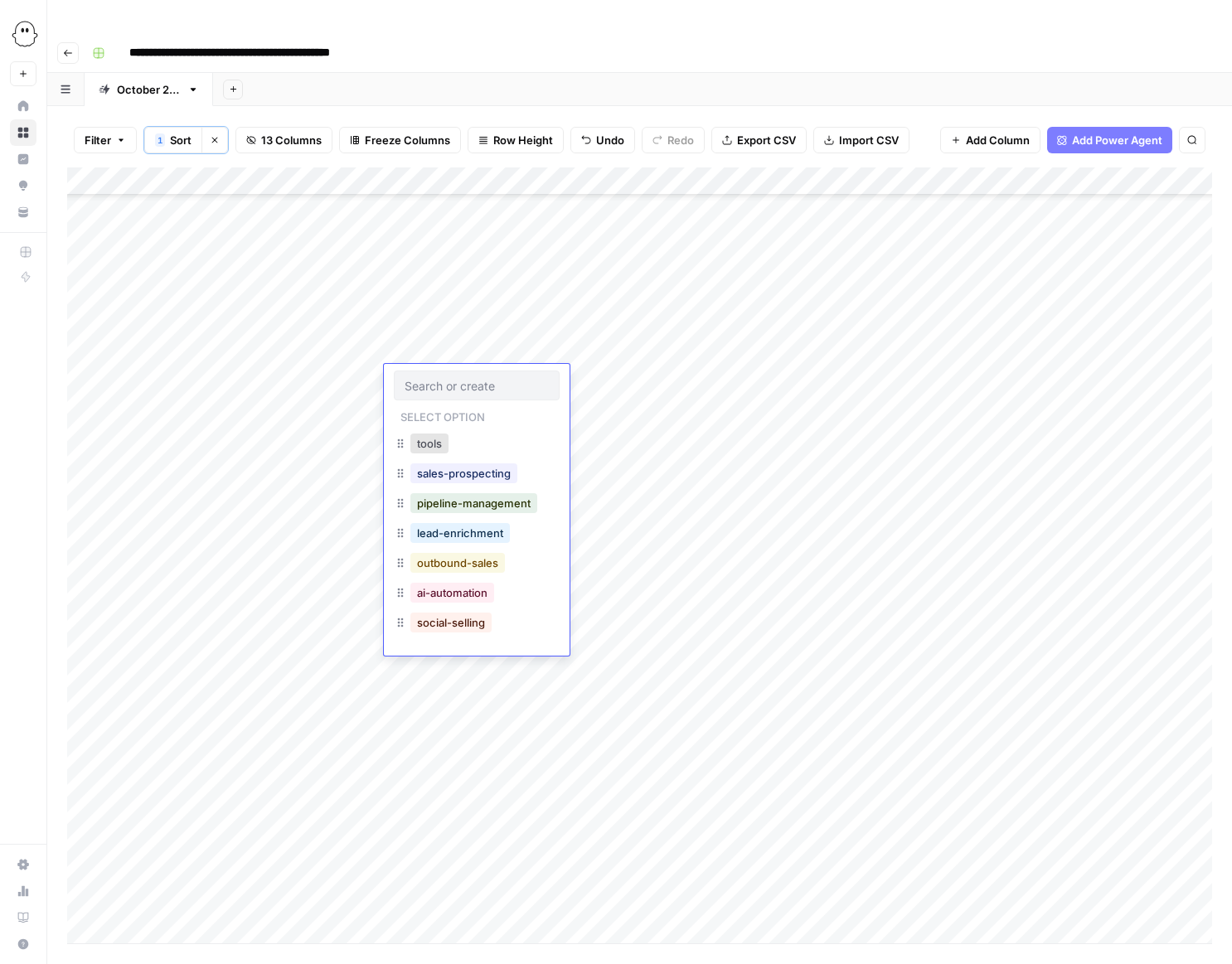
click at [460, 565] on button "outbound-sales" at bounding box center [458, 563] width 95 height 19
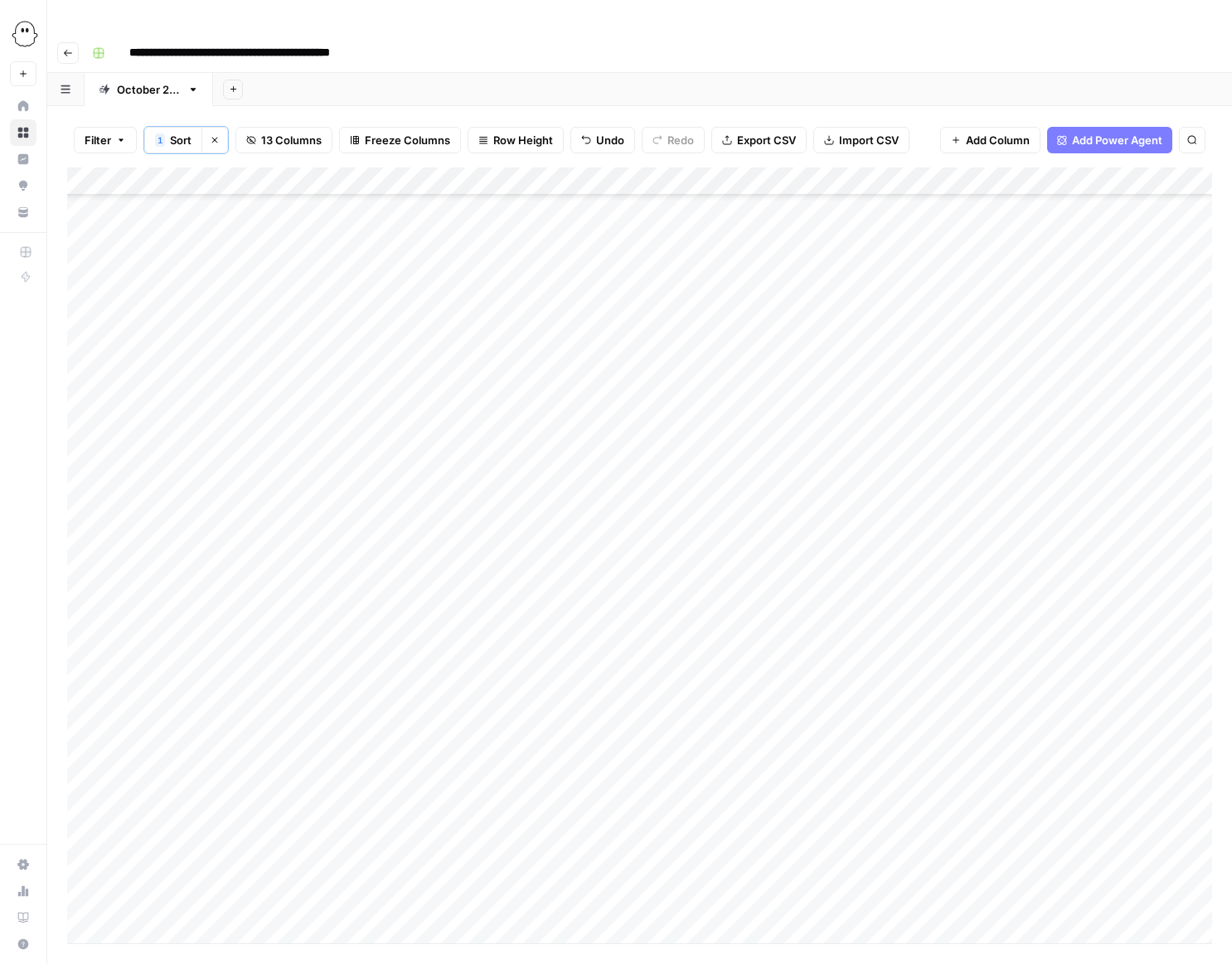
click at [427, 404] on div "Add Column" at bounding box center [639, 555] width 1145 height 776
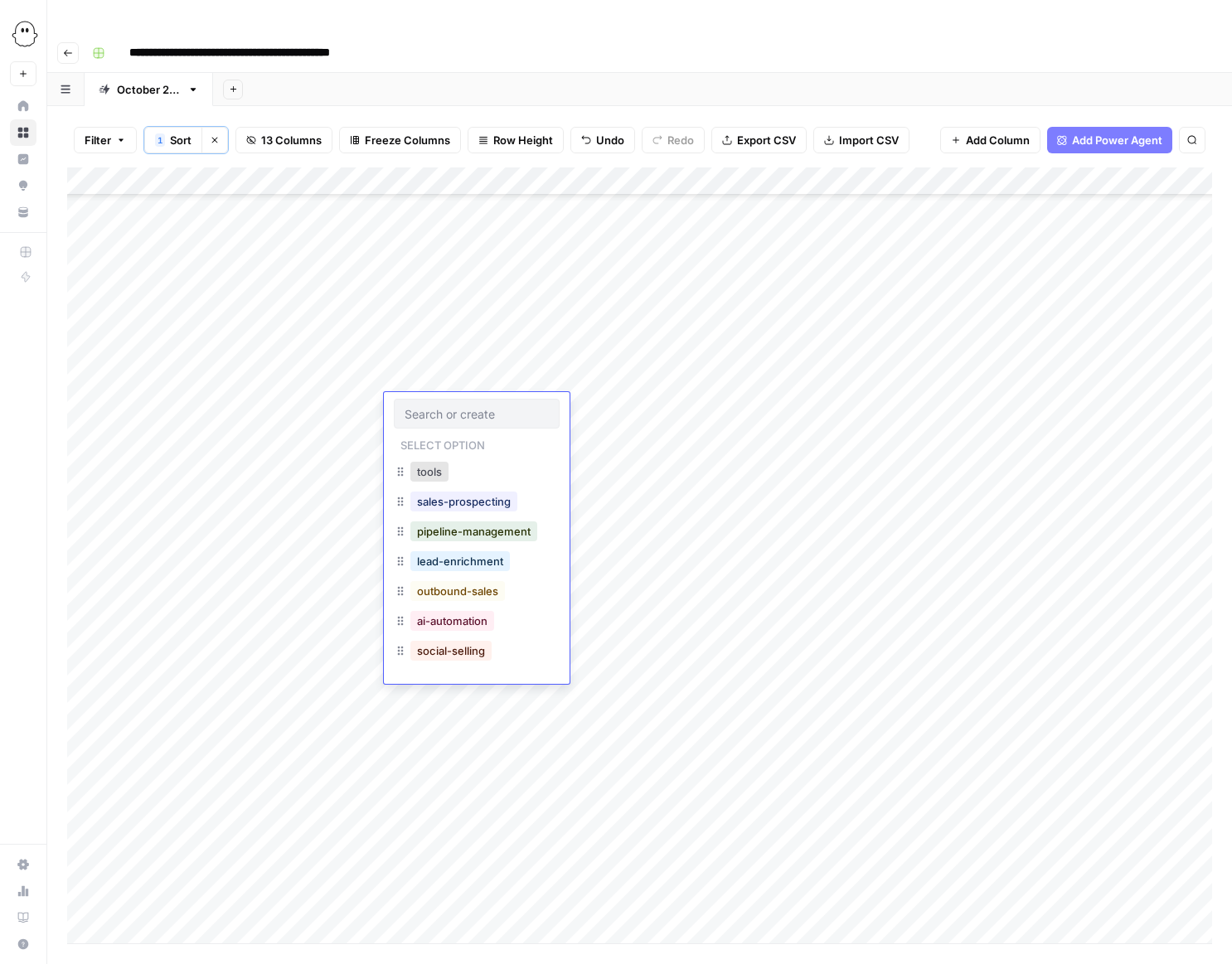
click at [451, 651] on button "social-selling" at bounding box center [451, 650] width 82 height 19
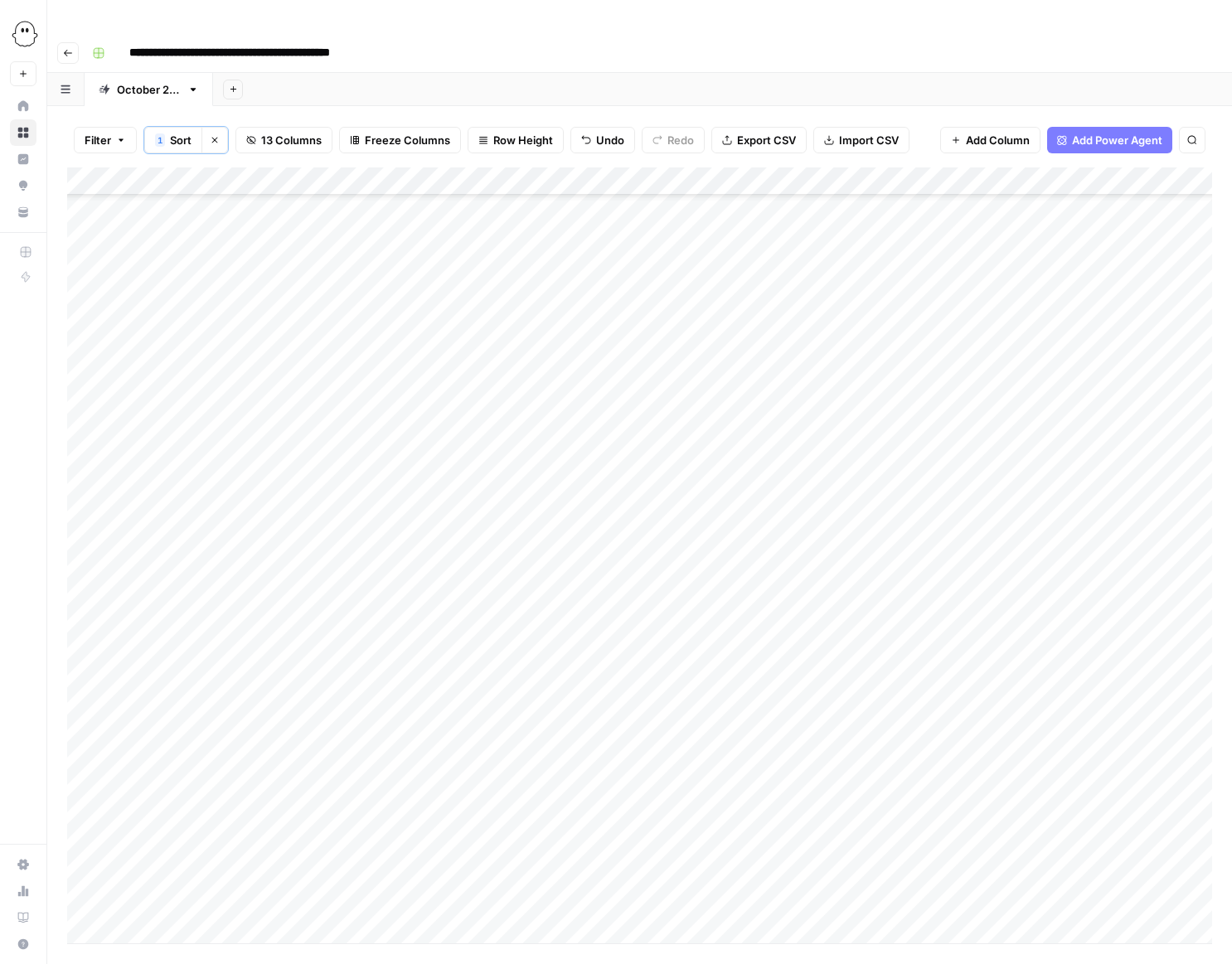
click at [433, 432] on div "Add Column" at bounding box center [639, 555] width 1145 height 776
click at [418, 432] on div "Add Column" at bounding box center [639, 555] width 1145 height 776
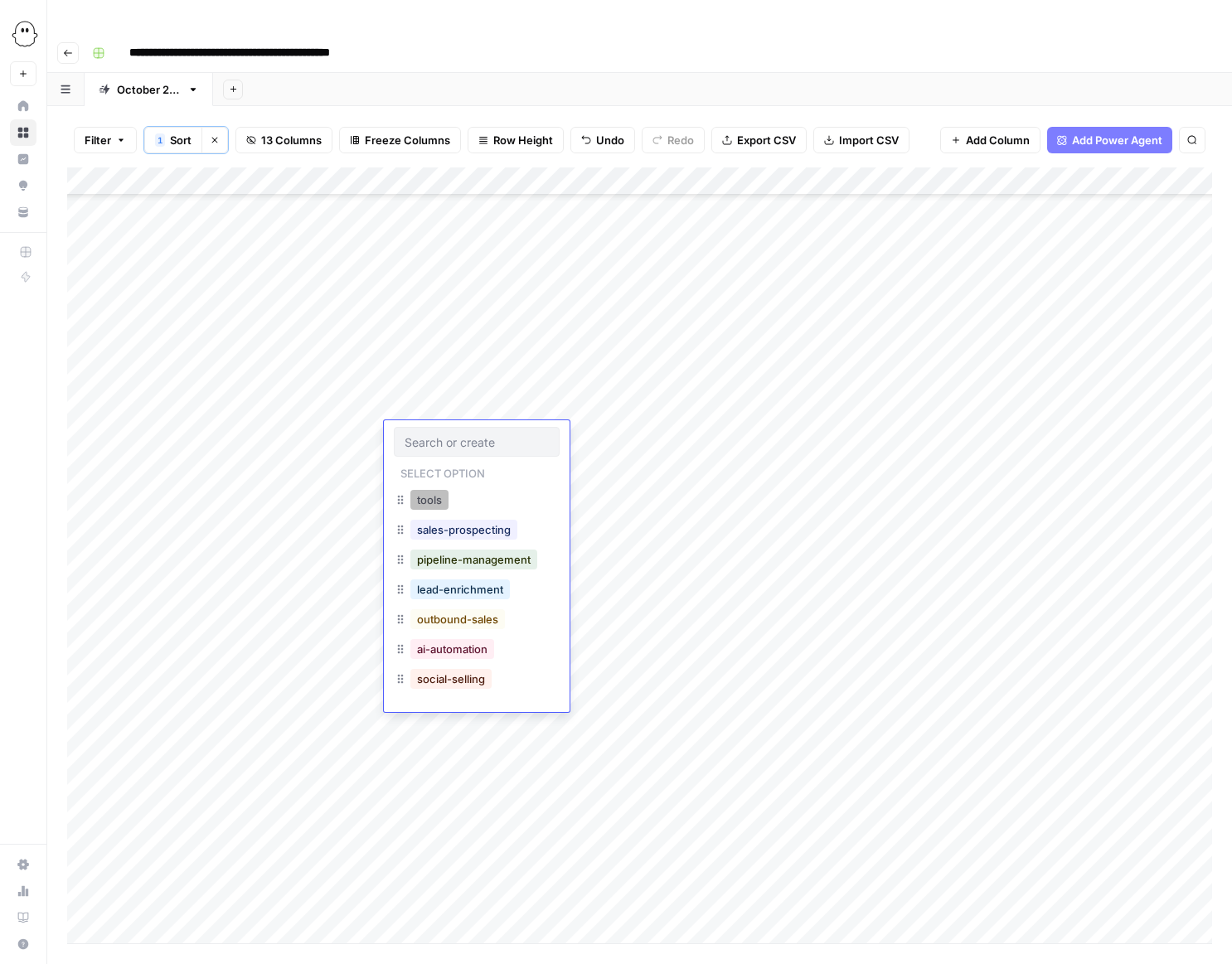
click at [427, 501] on button "tools" at bounding box center [429, 500] width 38 height 19
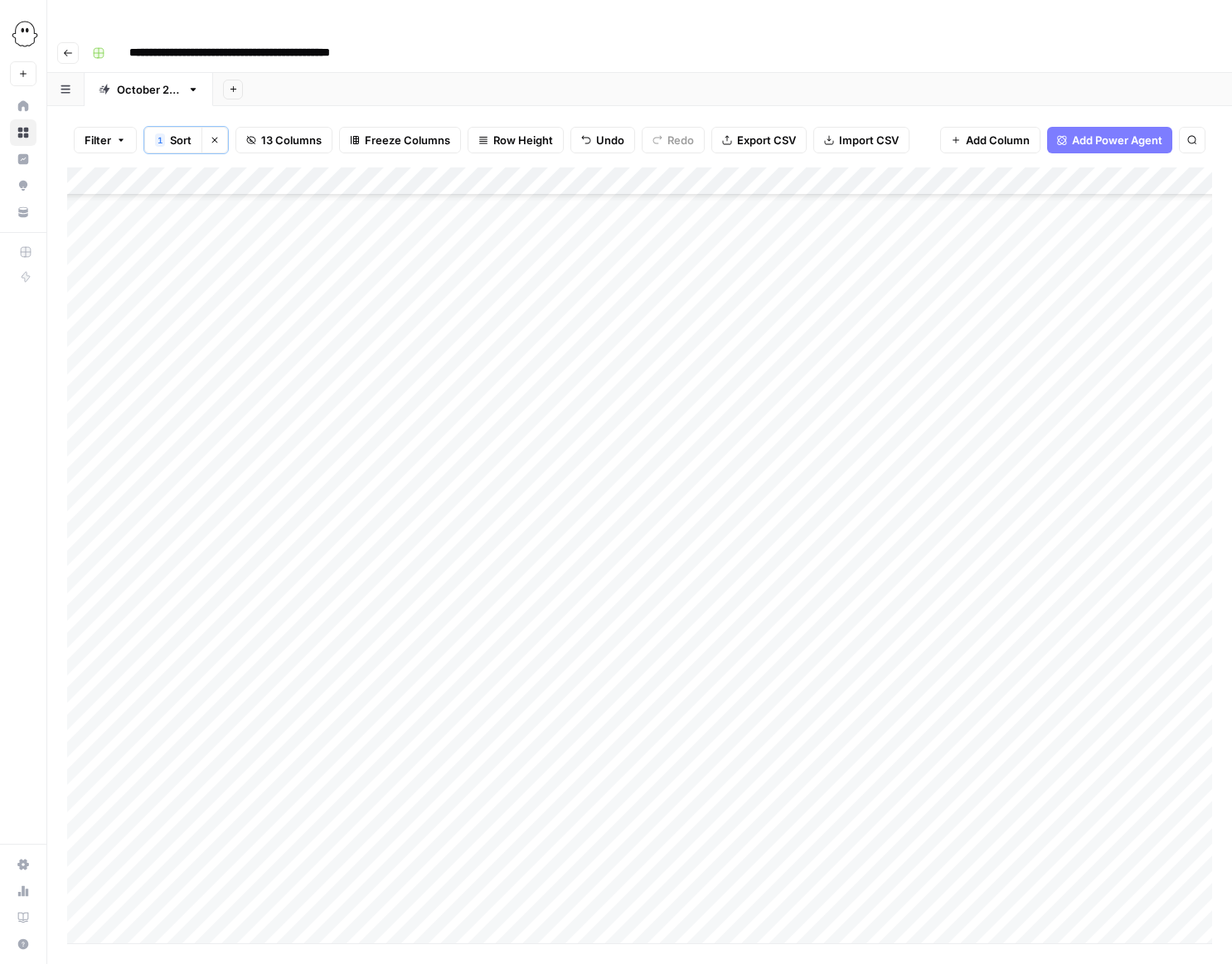
click at [436, 464] on div "Add Column" at bounding box center [639, 555] width 1145 height 776
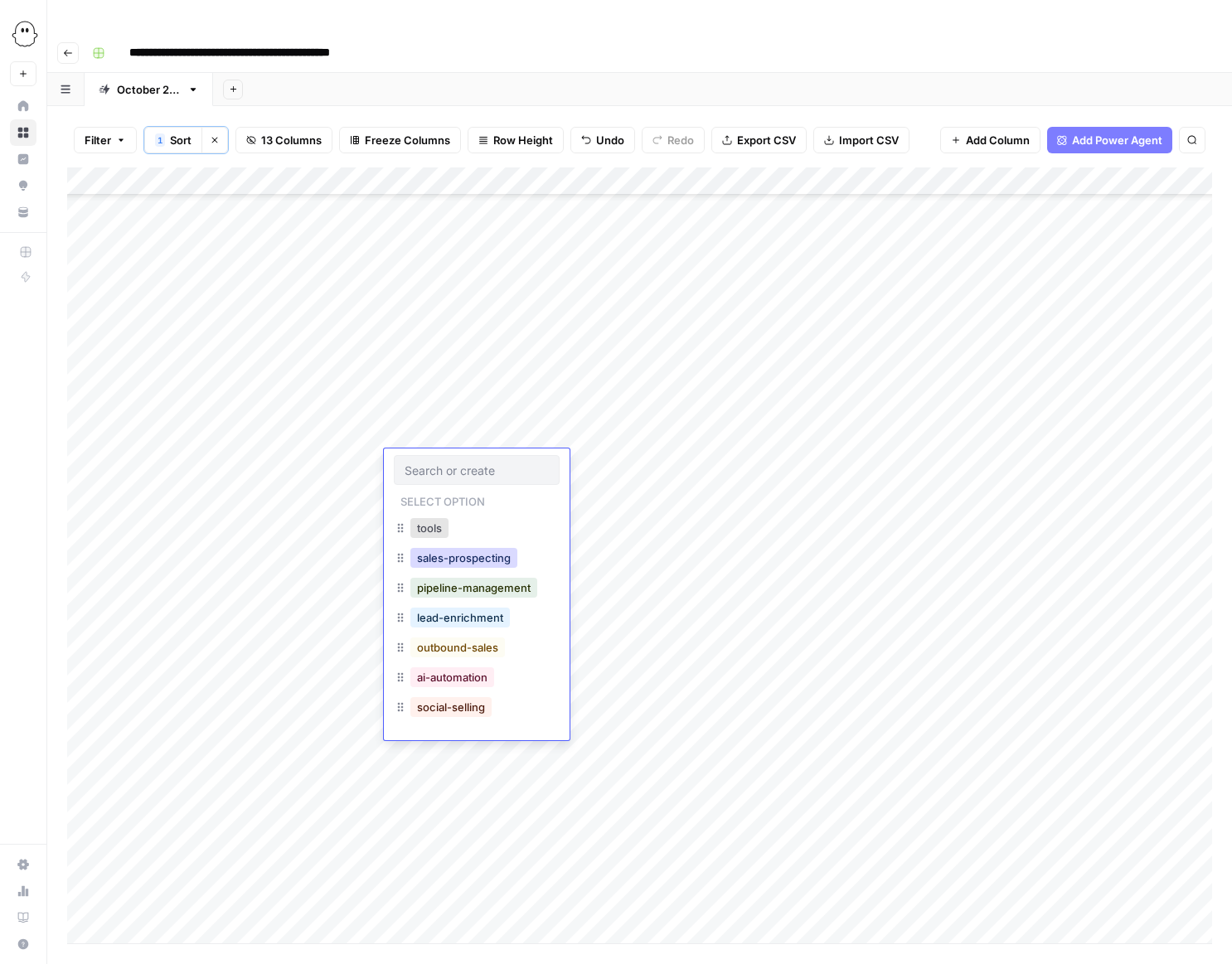
click at [438, 559] on button "sales-prospecting" at bounding box center [464, 557] width 107 height 19
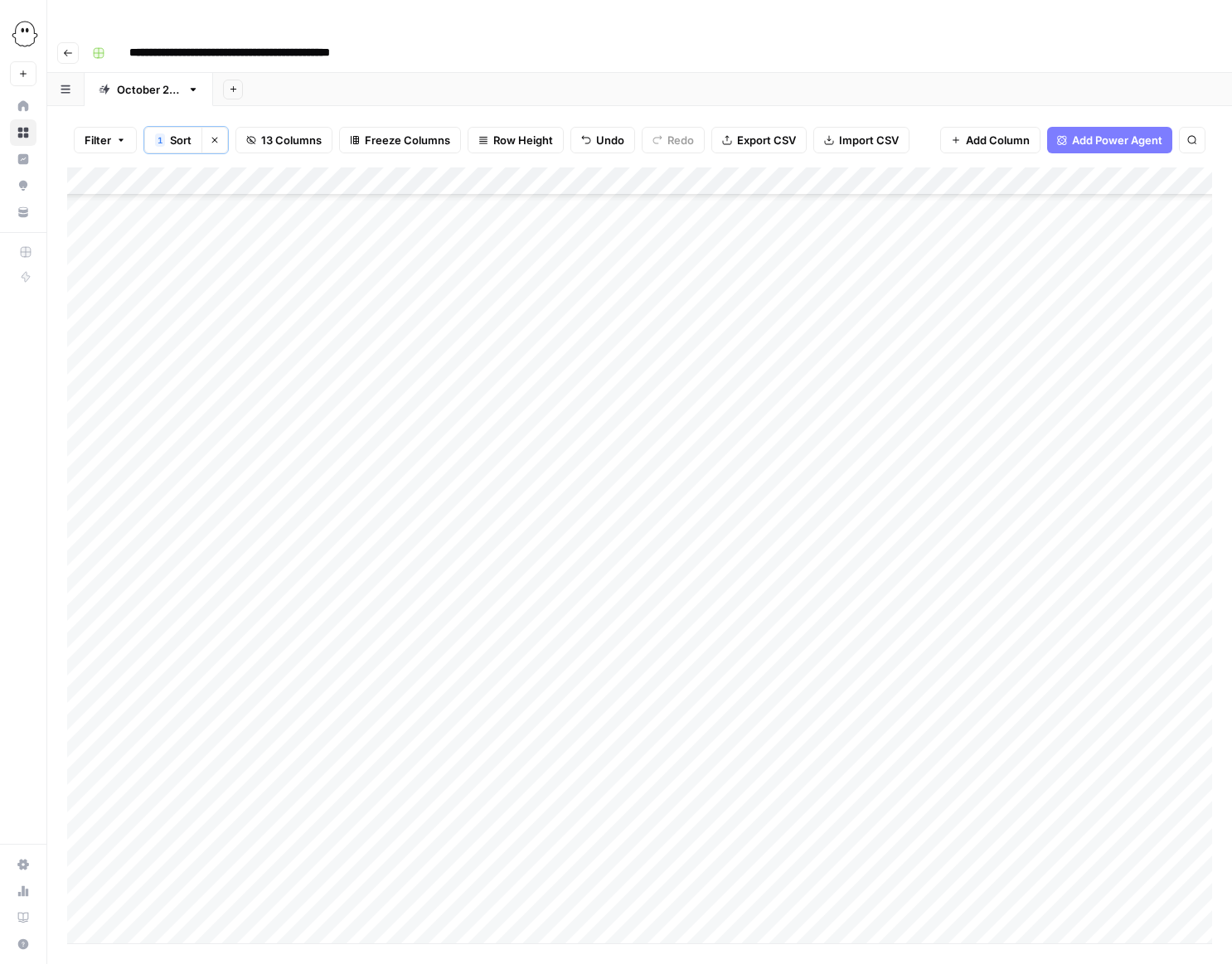
click at [432, 463] on div "Add Column" at bounding box center [639, 555] width 1145 height 776
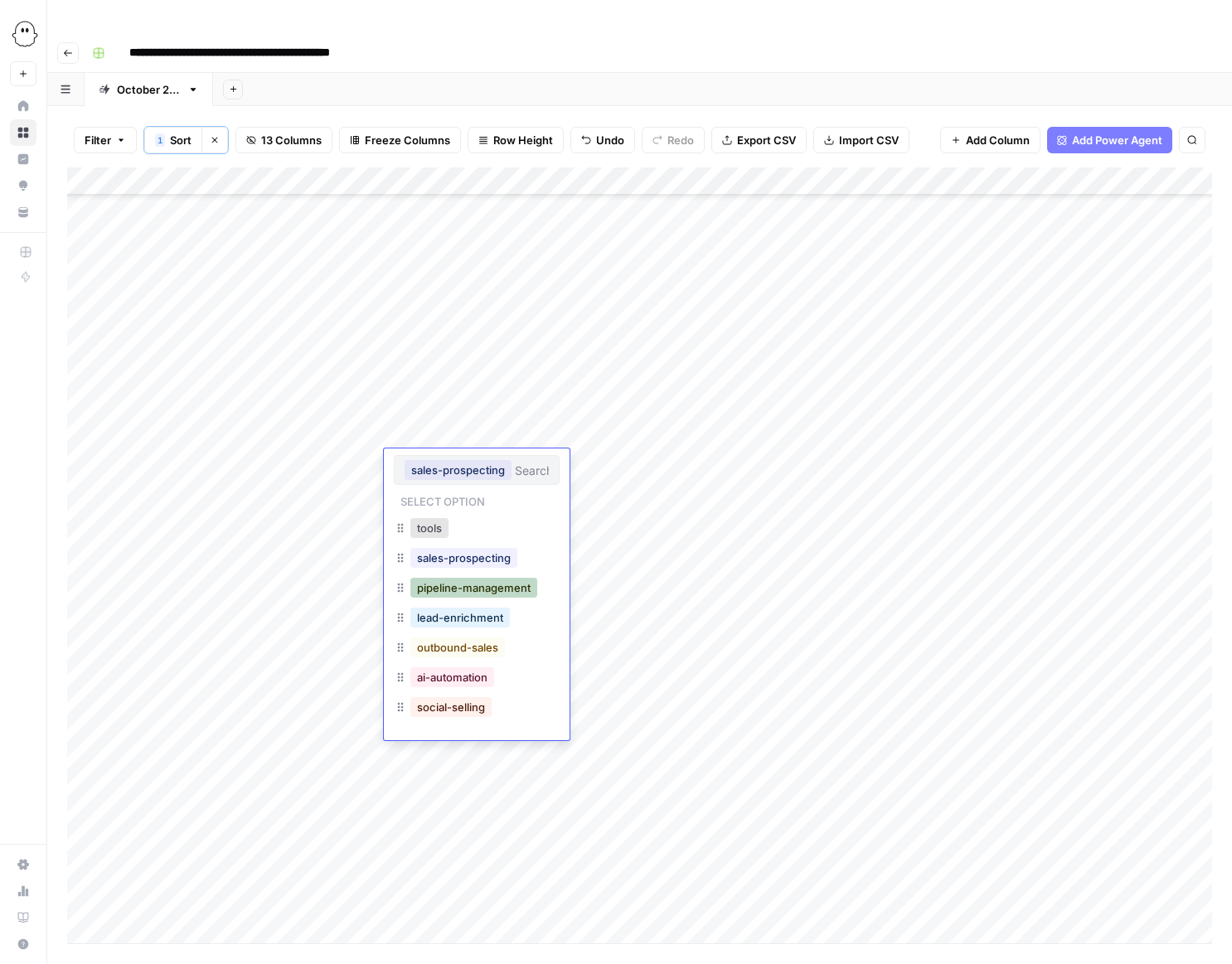
click at [440, 592] on button "pipeline-management" at bounding box center [474, 587] width 127 height 19
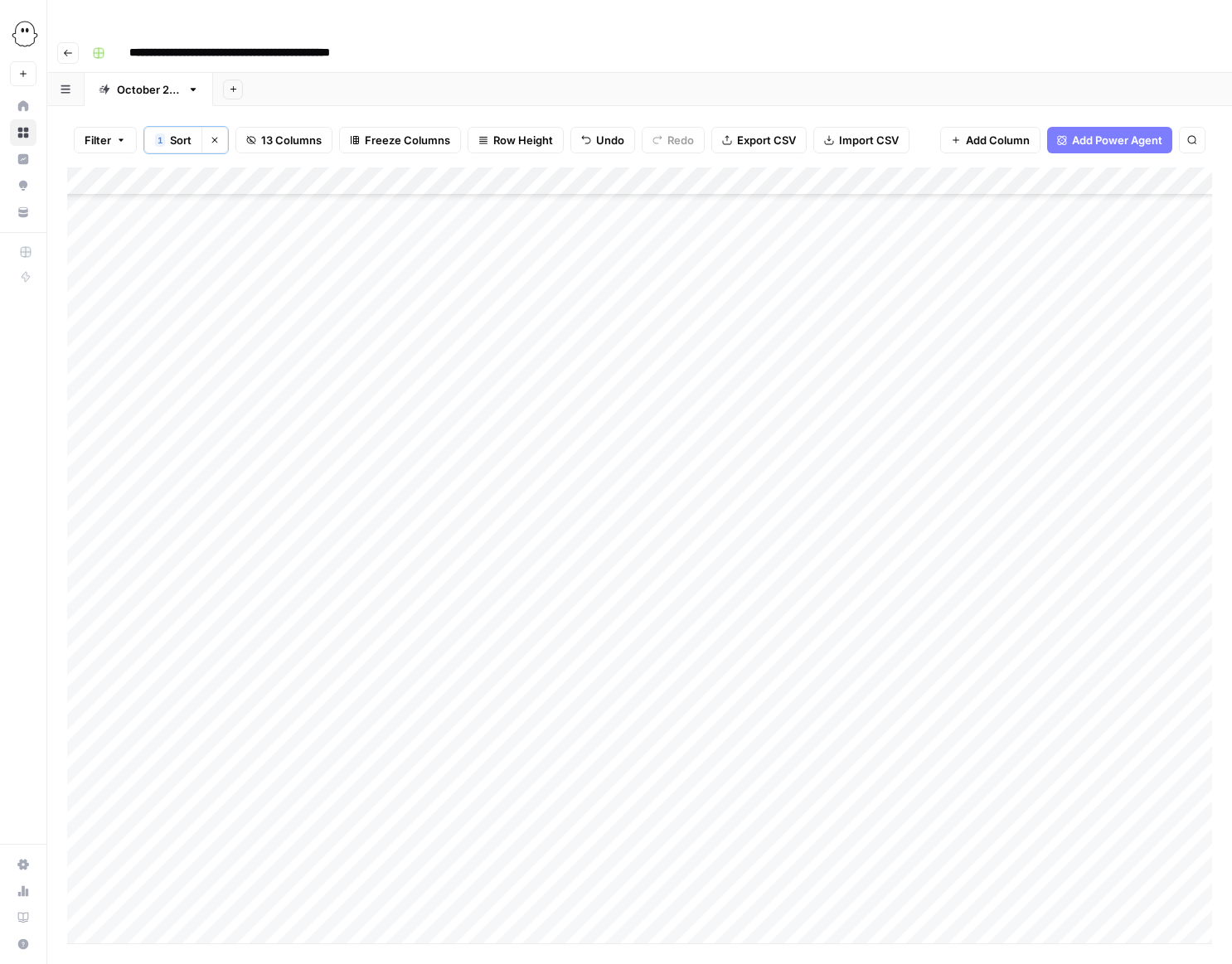
click at [428, 500] on div "Add Column" at bounding box center [639, 555] width 1145 height 776
click at [428, 498] on div "Add Column" at bounding box center [639, 555] width 1145 height 776
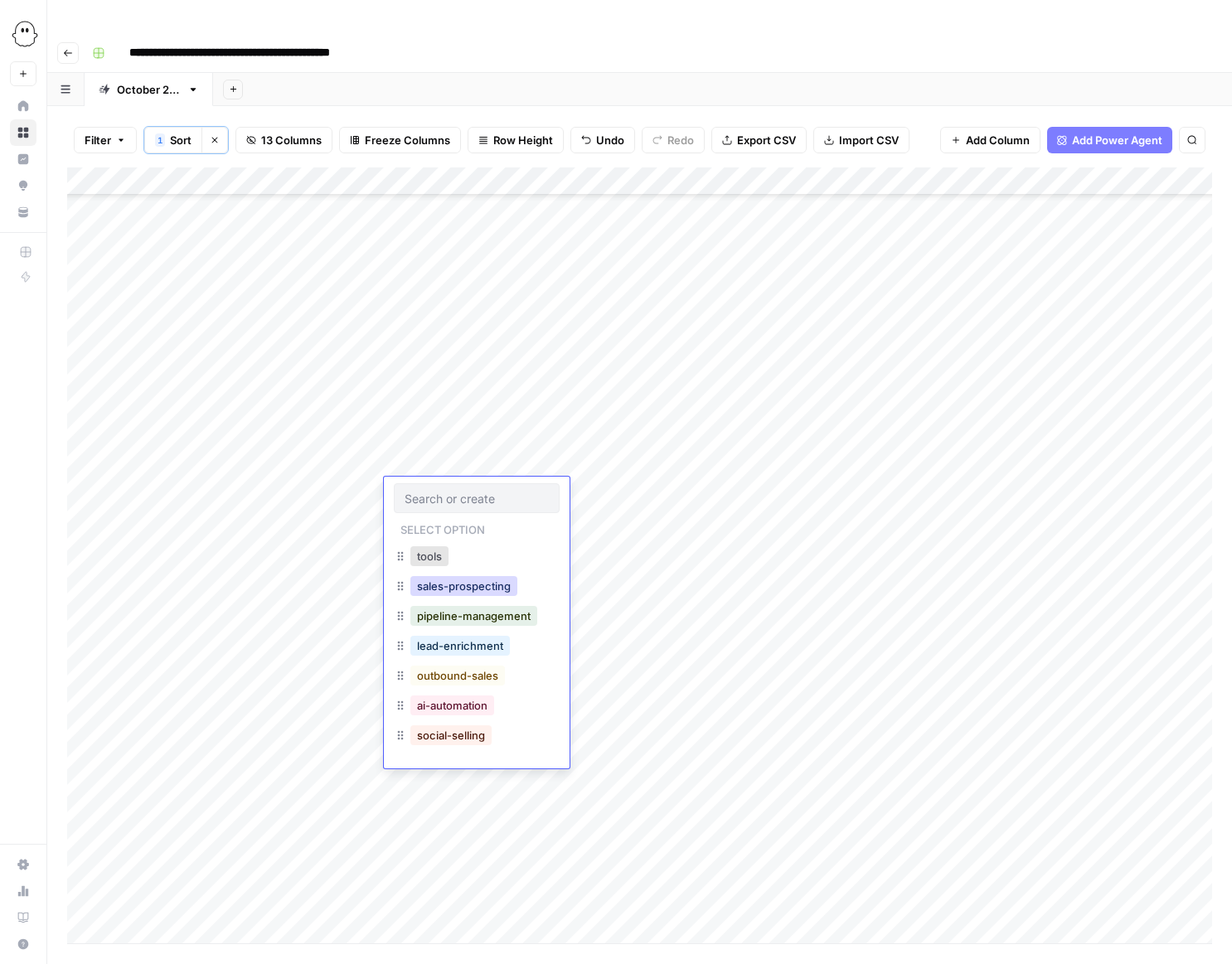
click at [439, 585] on button "sales-prospecting" at bounding box center [464, 586] width 107 height 19
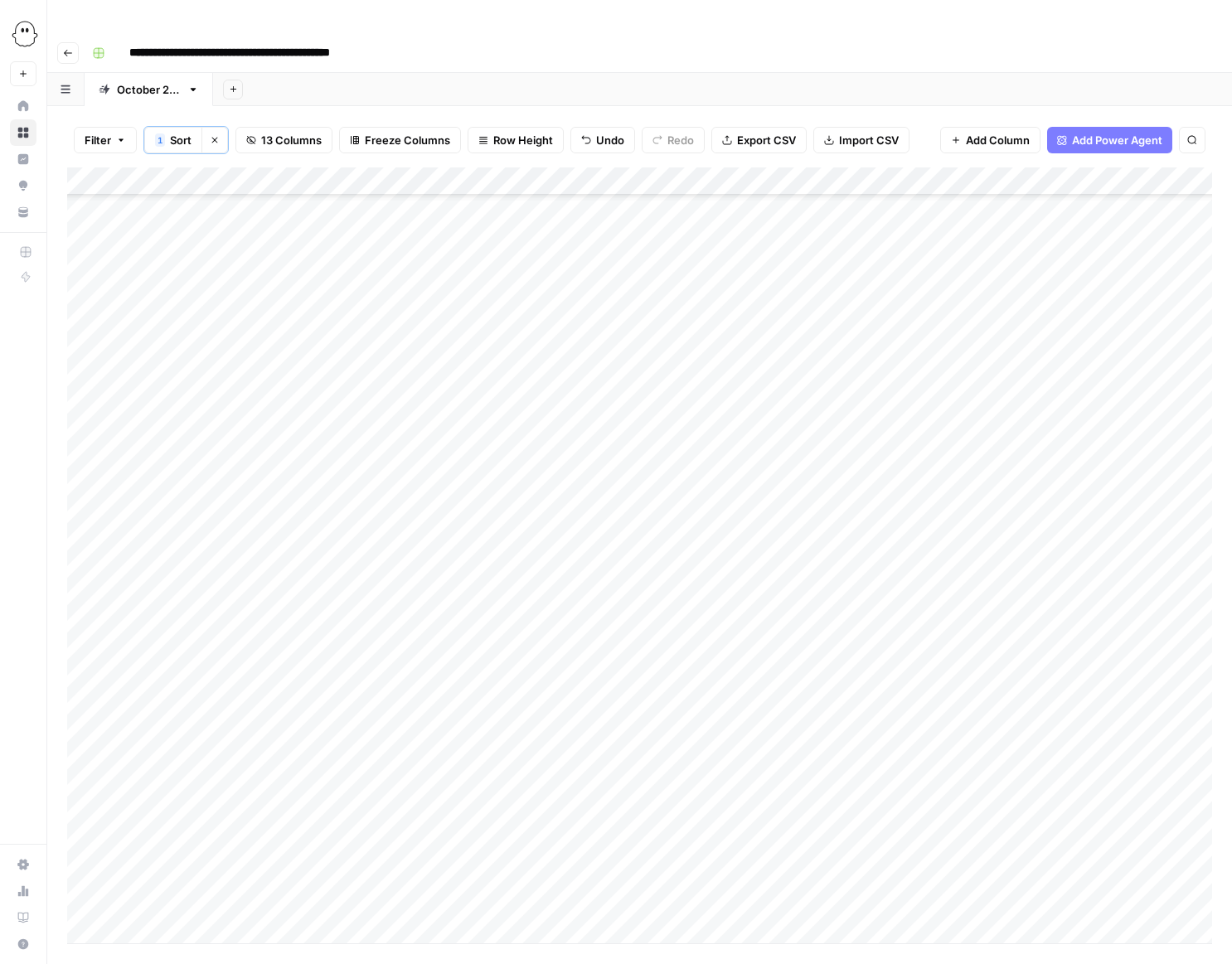
click at [436, 527] on div "Add Column" at bounding box center [639, 555] width 1145 height 776
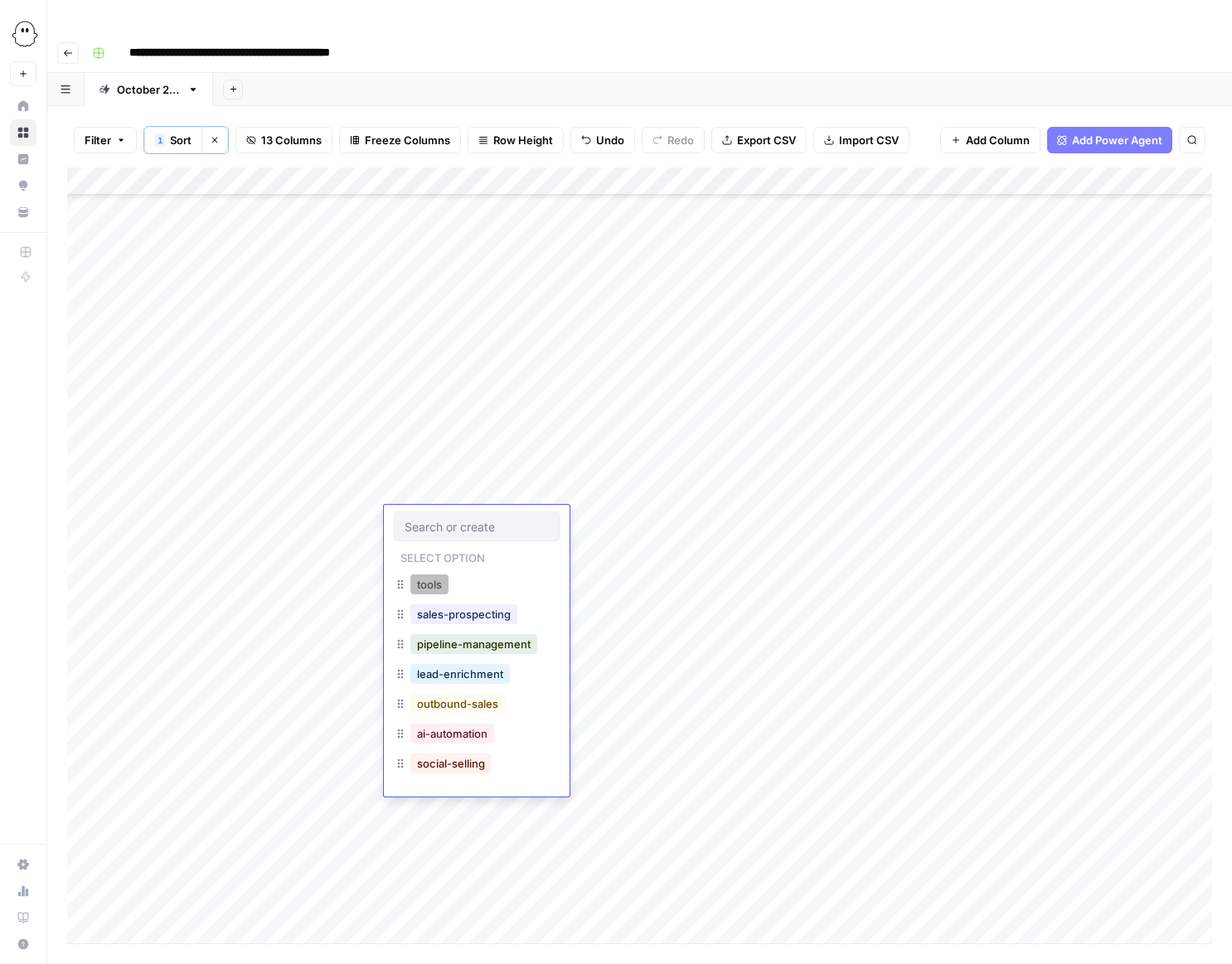
click at [435, 584] on button "tools" at bounding box center [429, 584] width 38 height 19
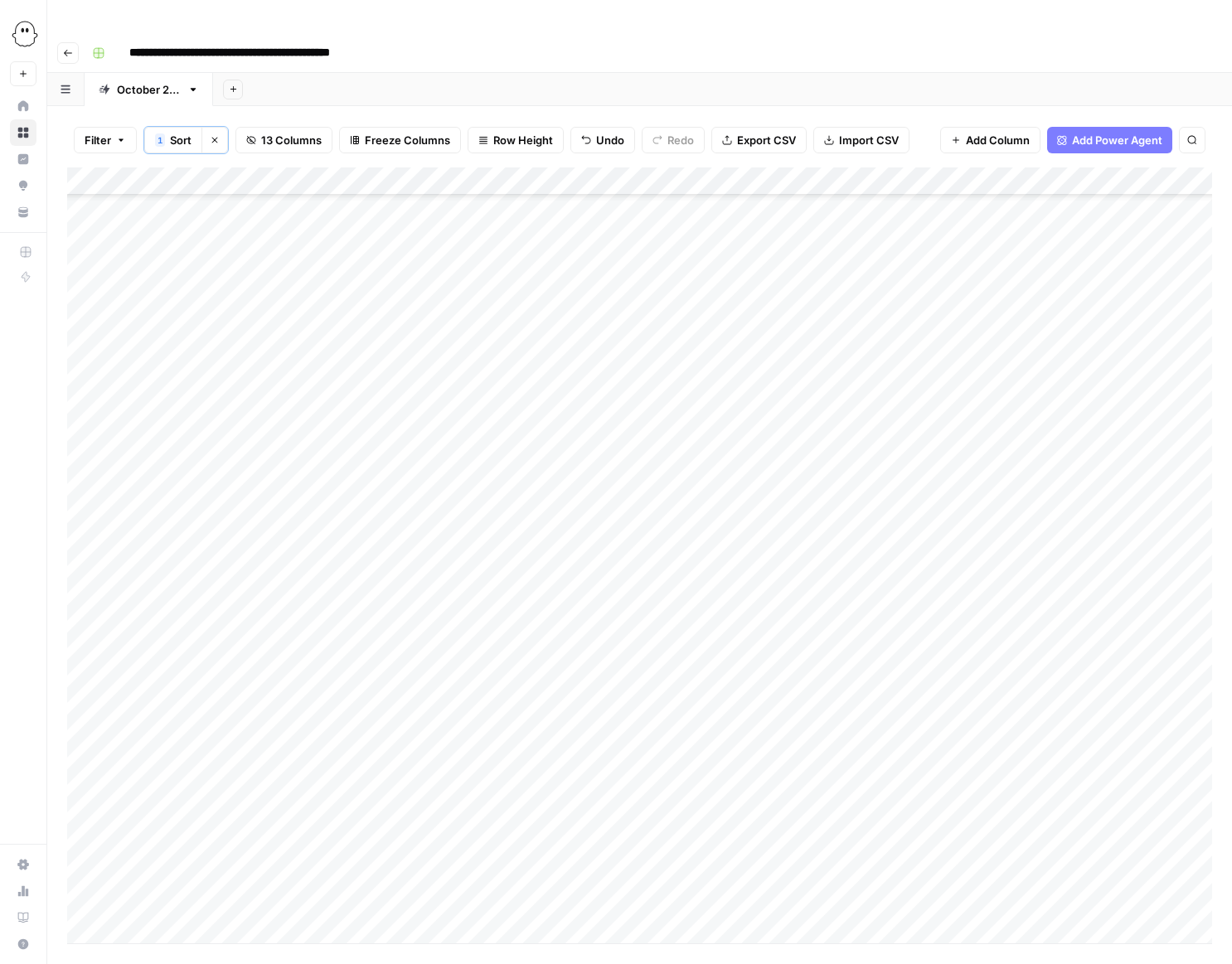
click at [435, 552] on div "Add Column" at bounding box center [639, 555] width 1145 height 776
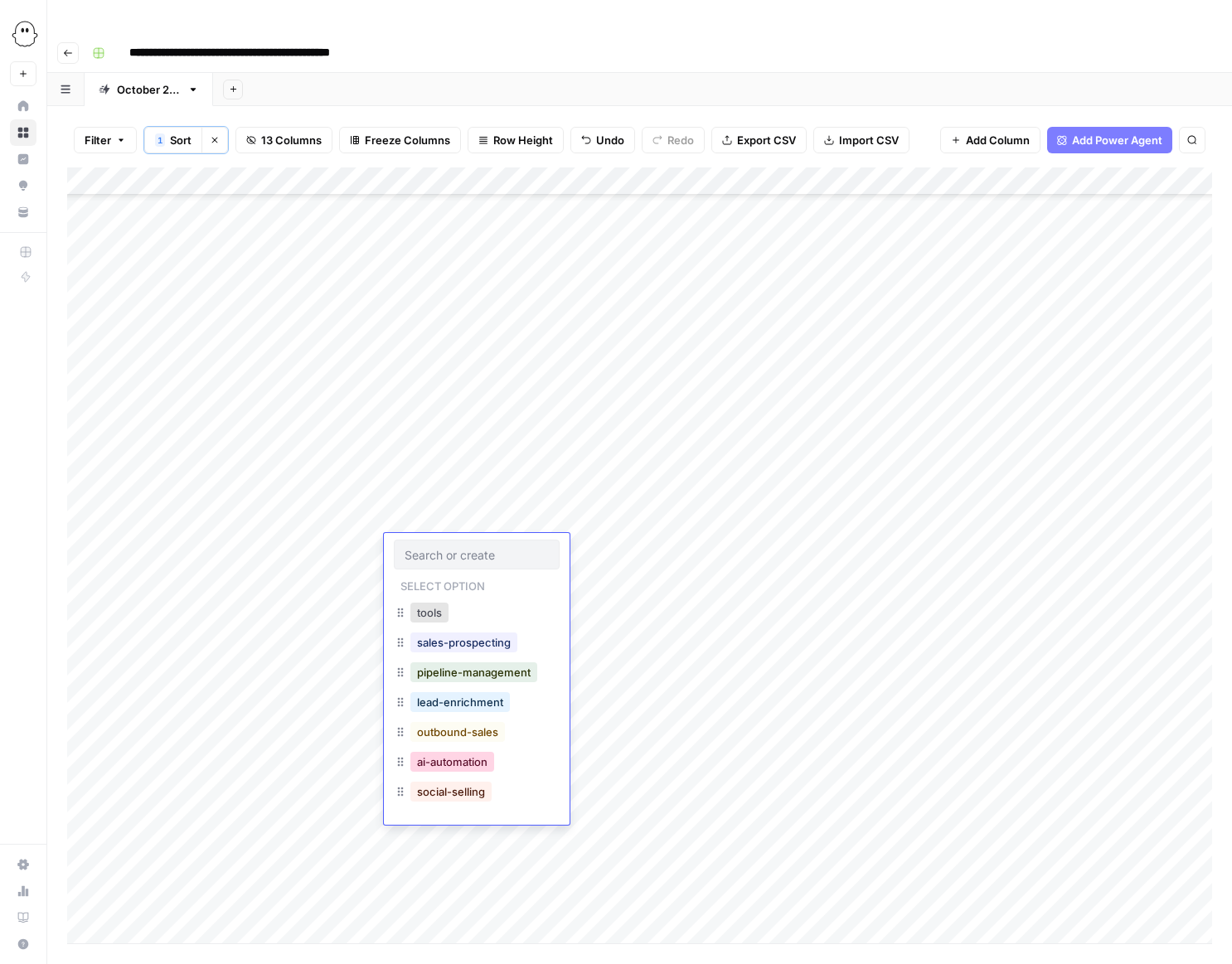
click at [451, 755] on button "ai-automation" at bounding box center [452, 761] width 83 height 19
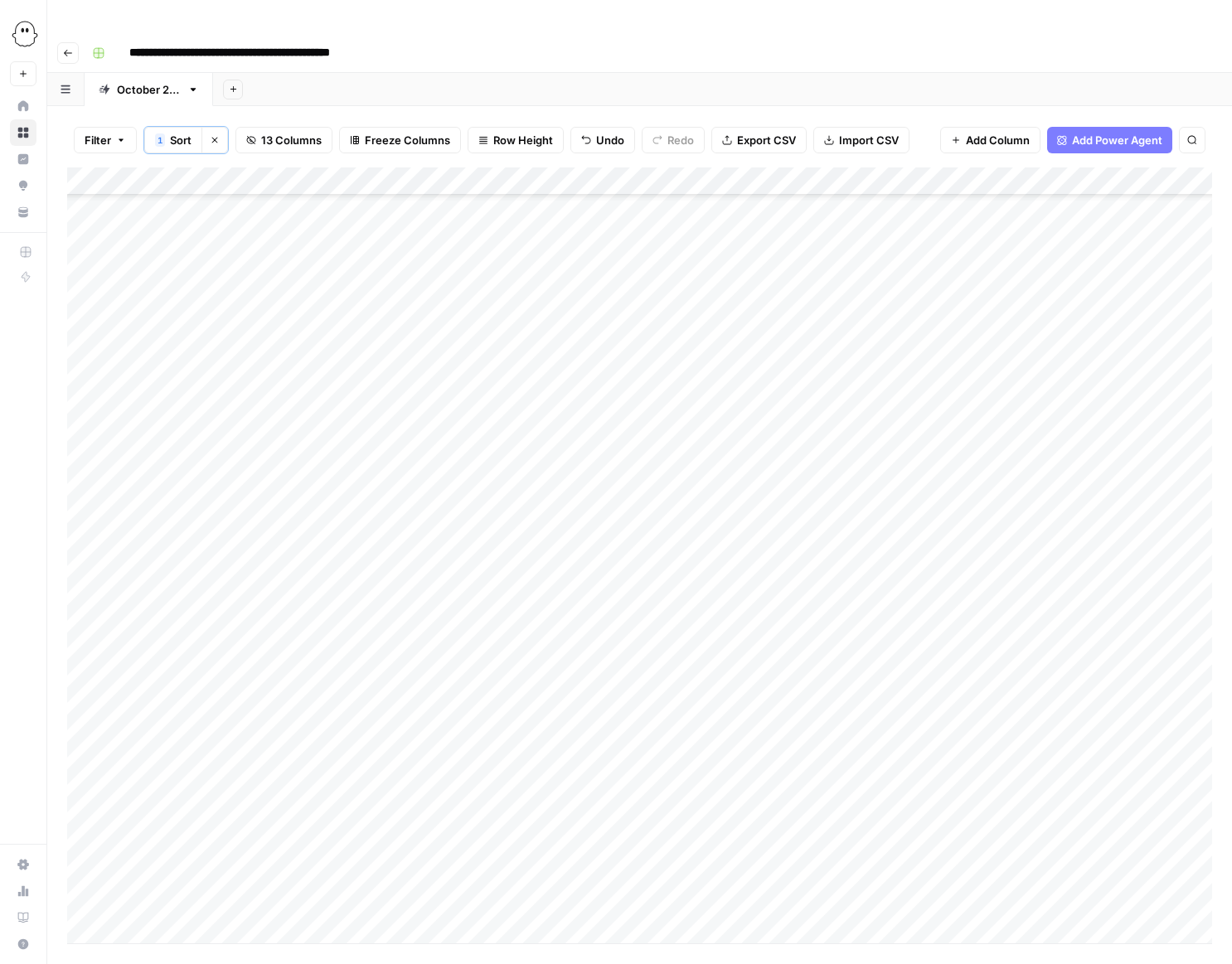
click at [428, 577] on div "Add Column" at bounding box center [639, 555] width 1145 height 776
click at [423, 577] on div "Add Column" at bounding box center [639, 555] width 1145 height 776
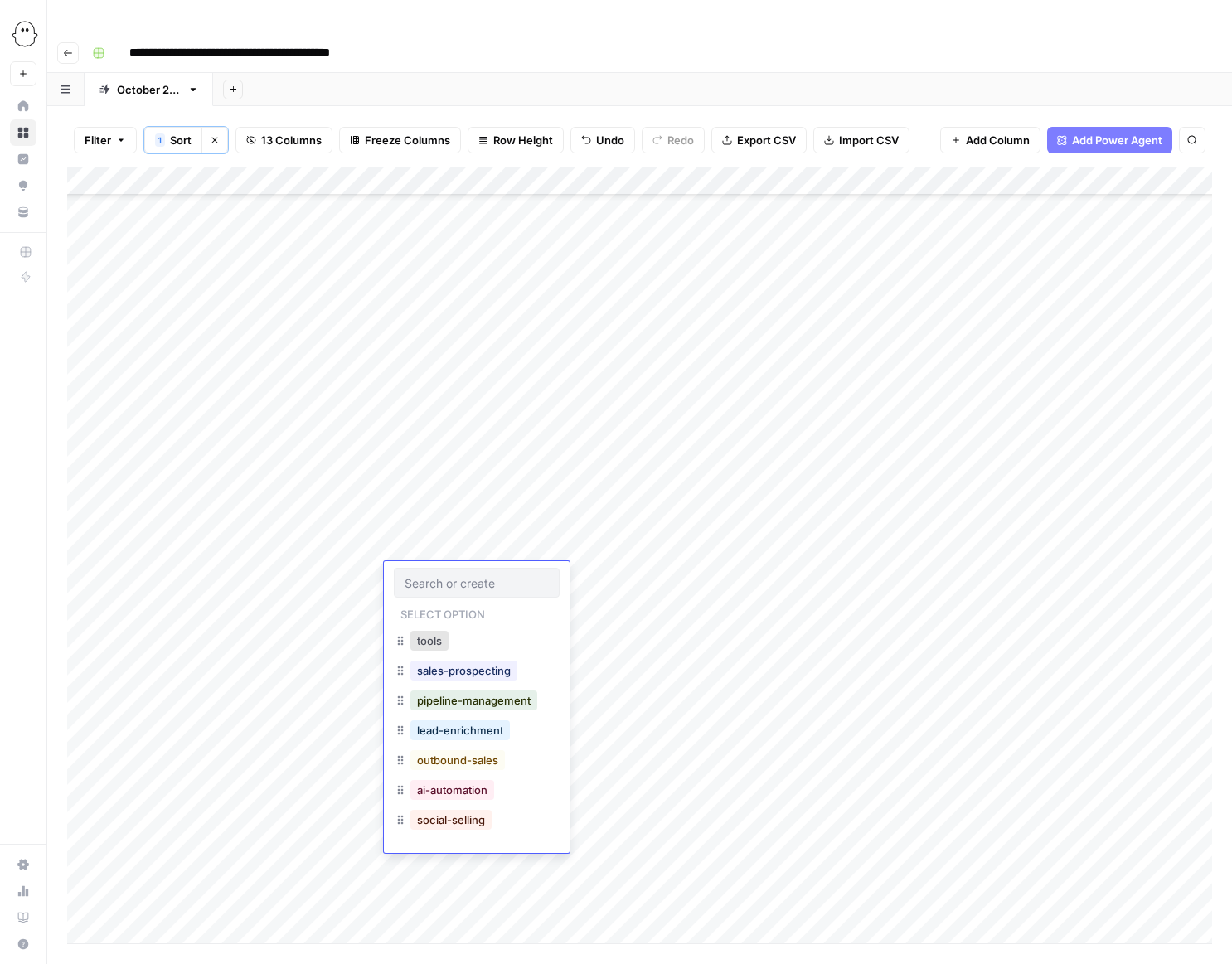
click at [597, 581] on div "Add Column" at bounding box center [639, 555] width 1145 height 776
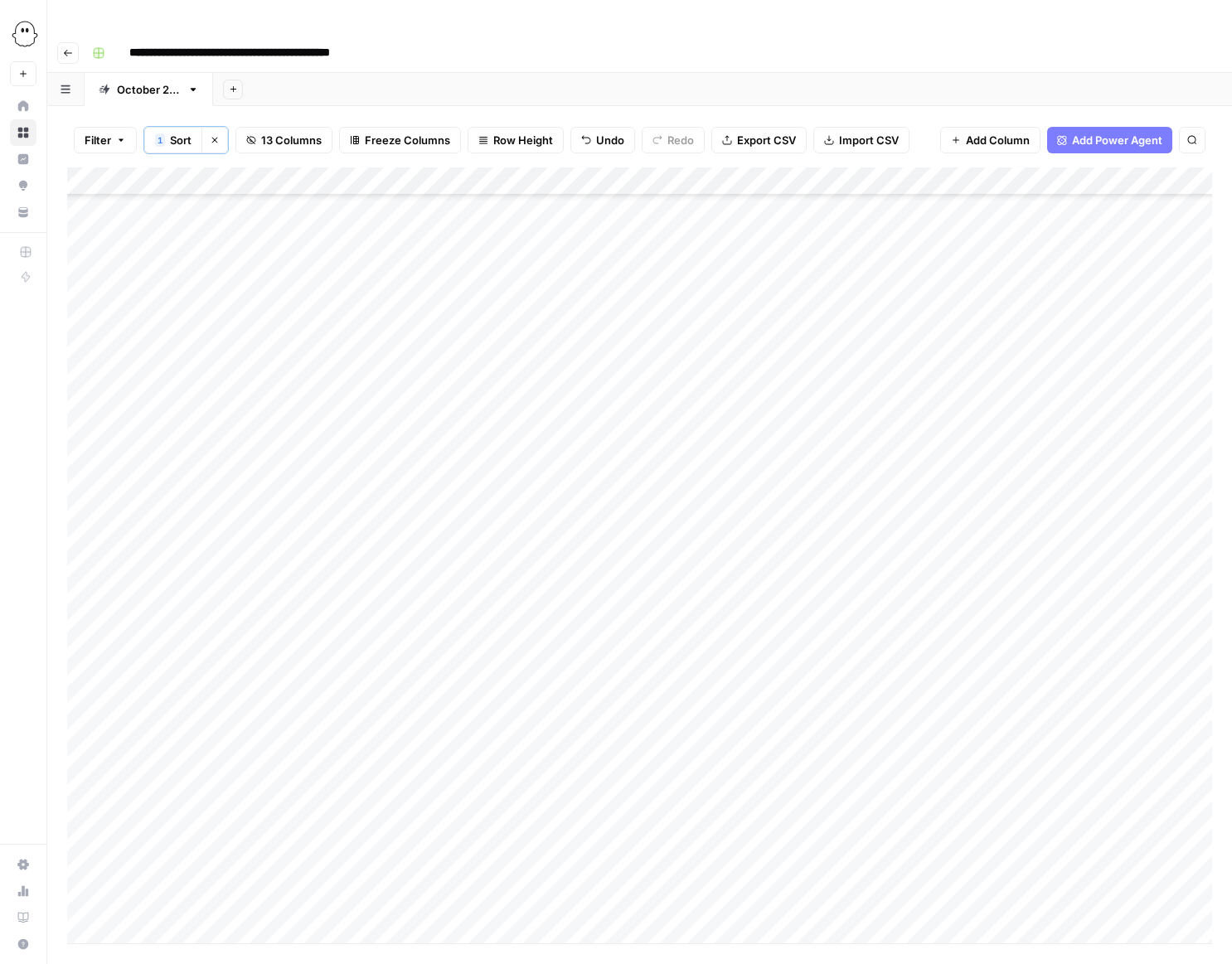
click at [596, 574] on div "Add Column" at bounding box center [639, 555] width 1145 height 776
click at [464, 583] on div "Add Column" at bounding box center [639, 555] width 1145 height 776
click at [449, 581] on div "Add Column" at bounding box center [639, 555] width 1145 height 776
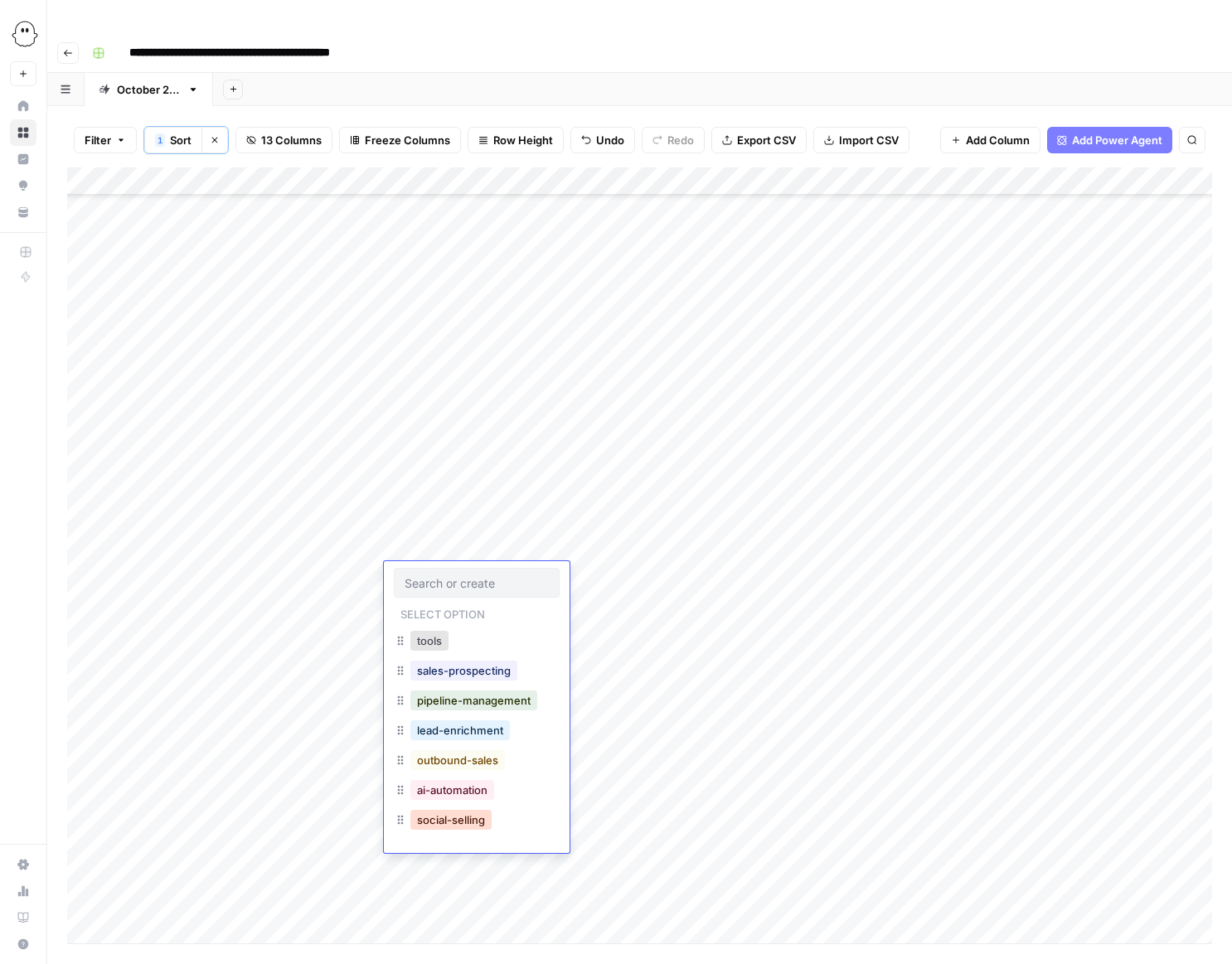
click at [451, 811] on button "social-selling" at bounding box center [451, 819] width 82 height 19
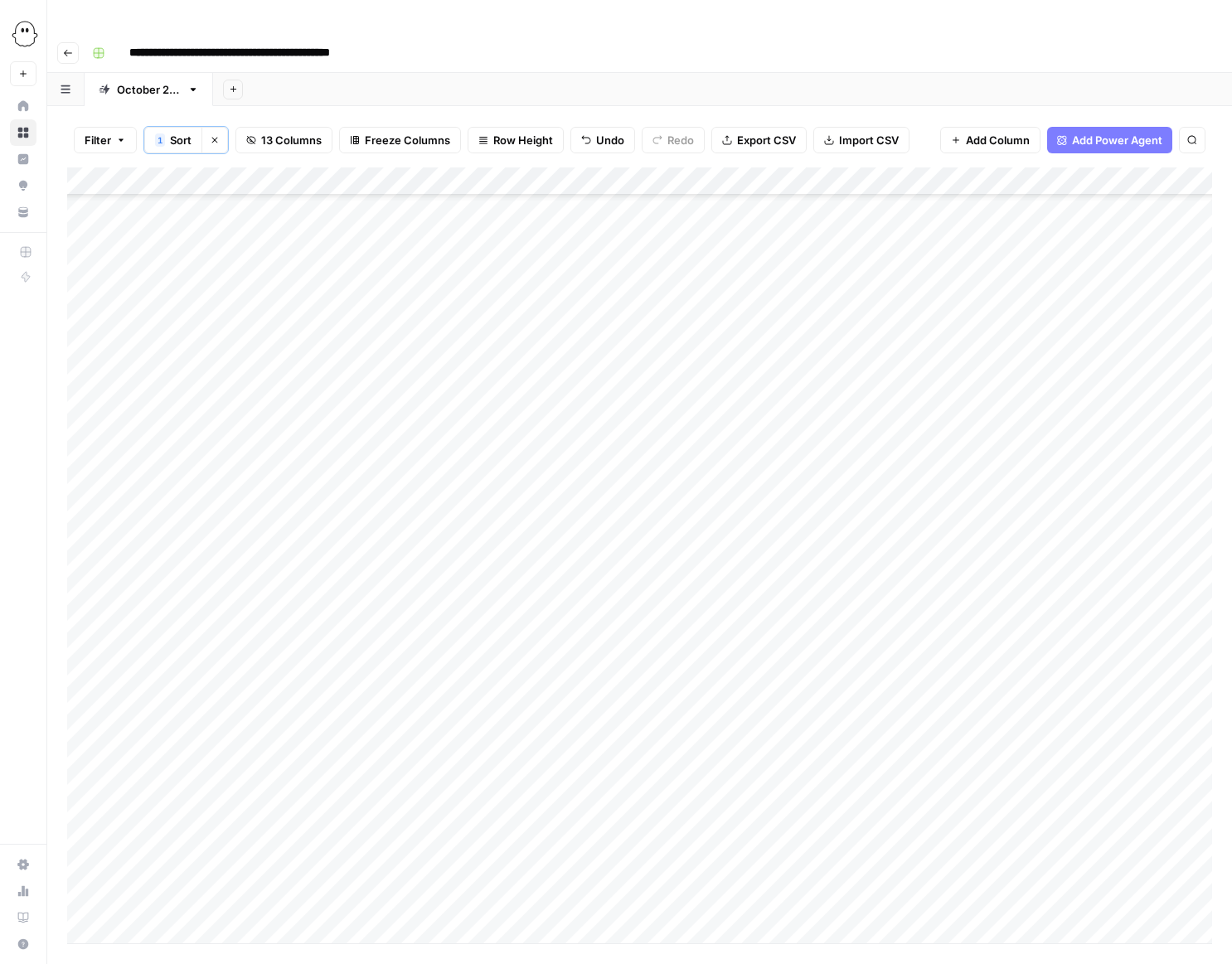
click at [443, 609] on div "Add Column" at bounding box center [639, 555] width 1145 height 776
click at [431, 609] on div "Add Column" at bounding box center [639, 555] width 1145 height 776
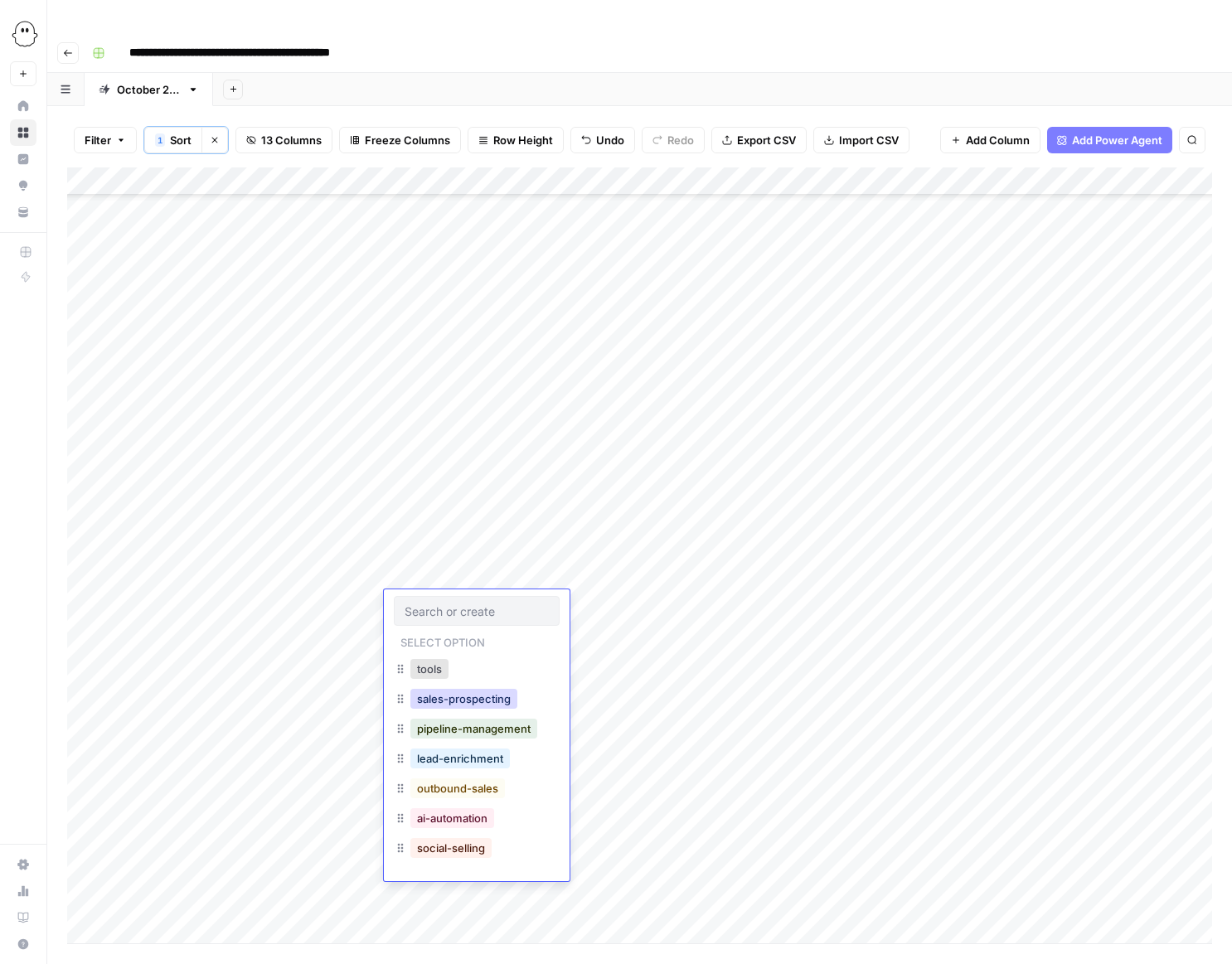
click at [443, 698] on button "sales-prospecting" at bounding box center [464, 698] width 107 height 19
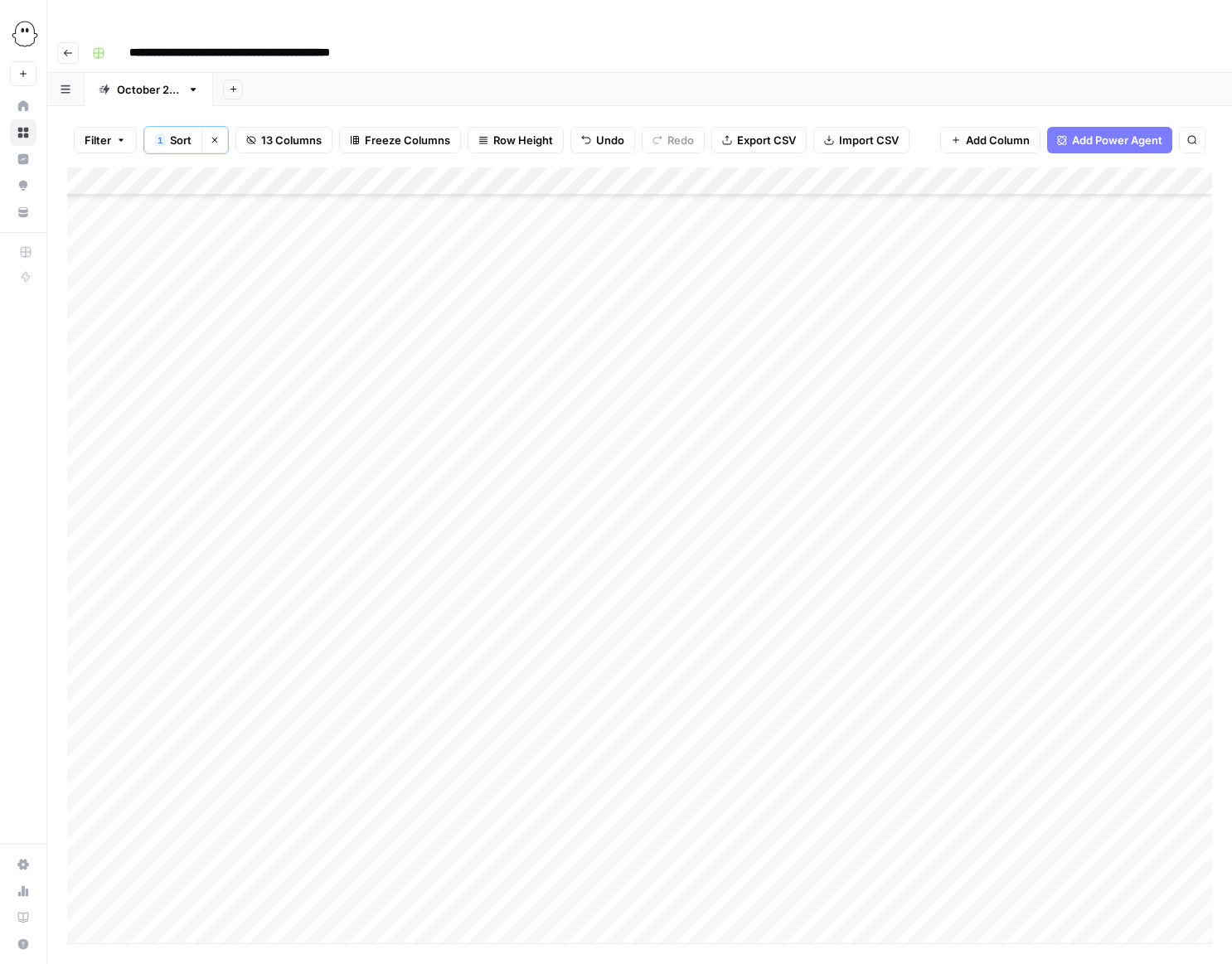
click at [435, 637] on div "Add Column" at bounding box center [639, 555] width 1145 height 776
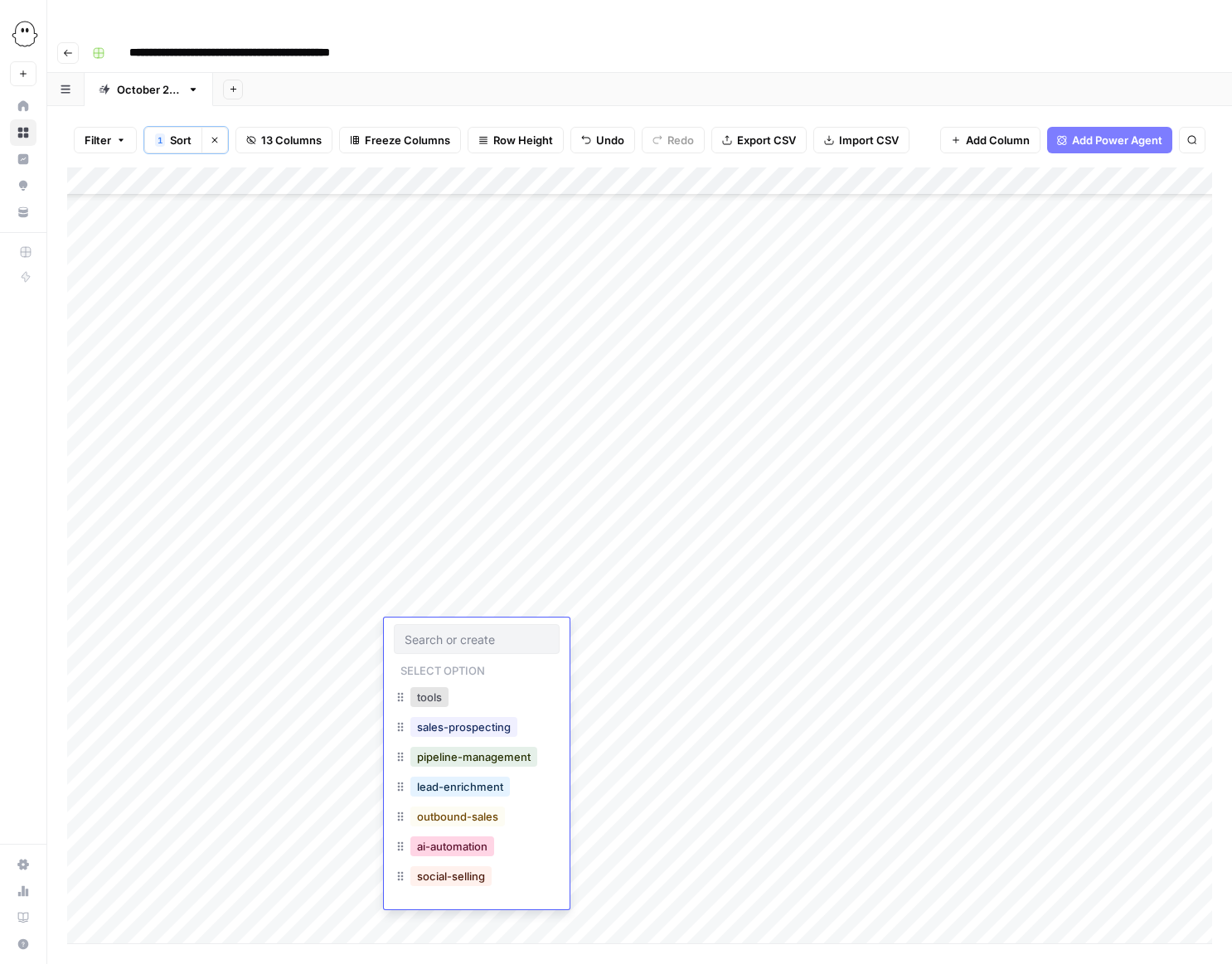
click at [473, 850] on button "ai-automation" at bounding box center [452, 845] width 83 height 19
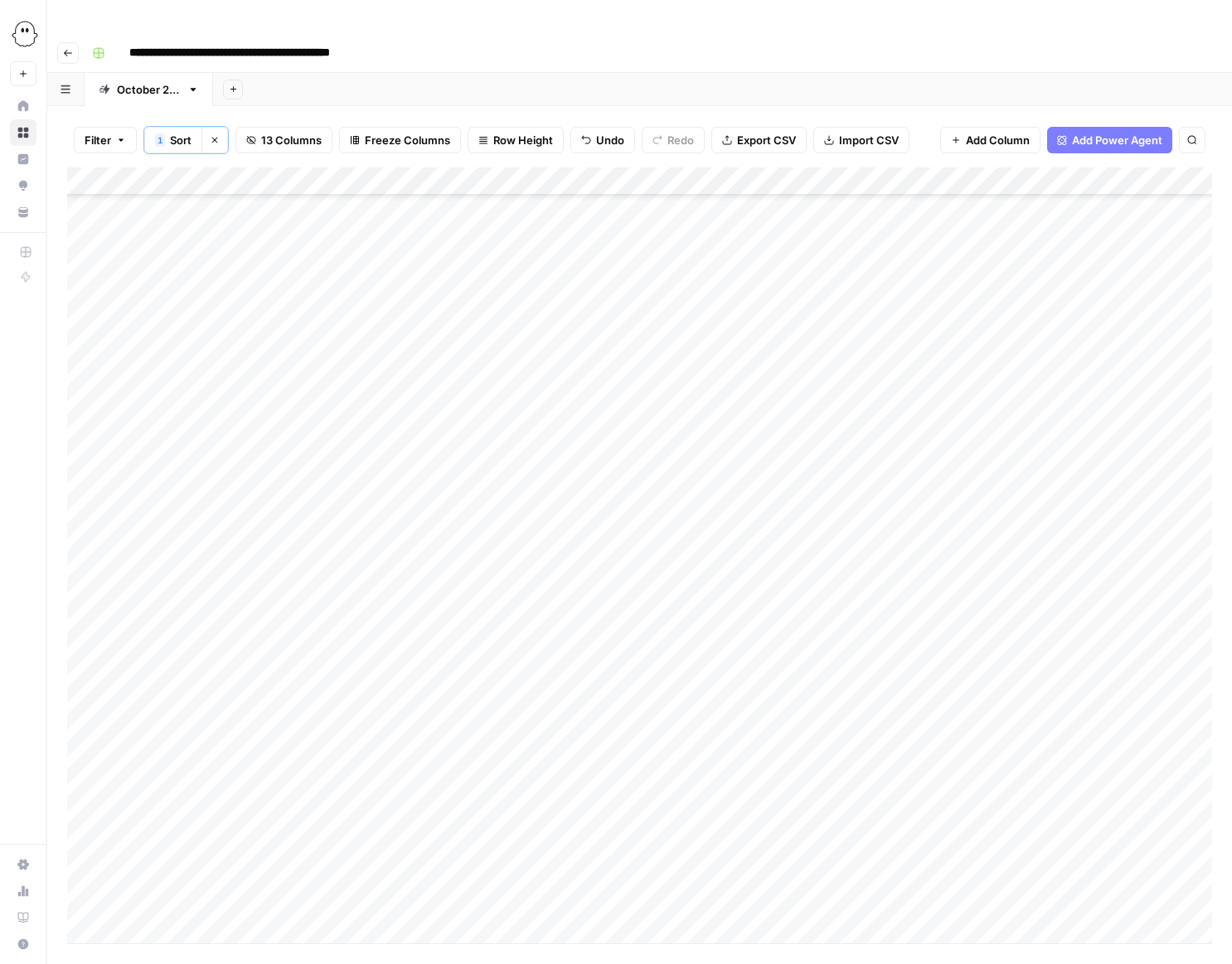
click at [438, 666] on div "Add Column" at bounding box center [639, 555] width 1145 height 776
click at [434, 666] on div "Add Column" at bounding box center [639, 555] width 1145 height 776
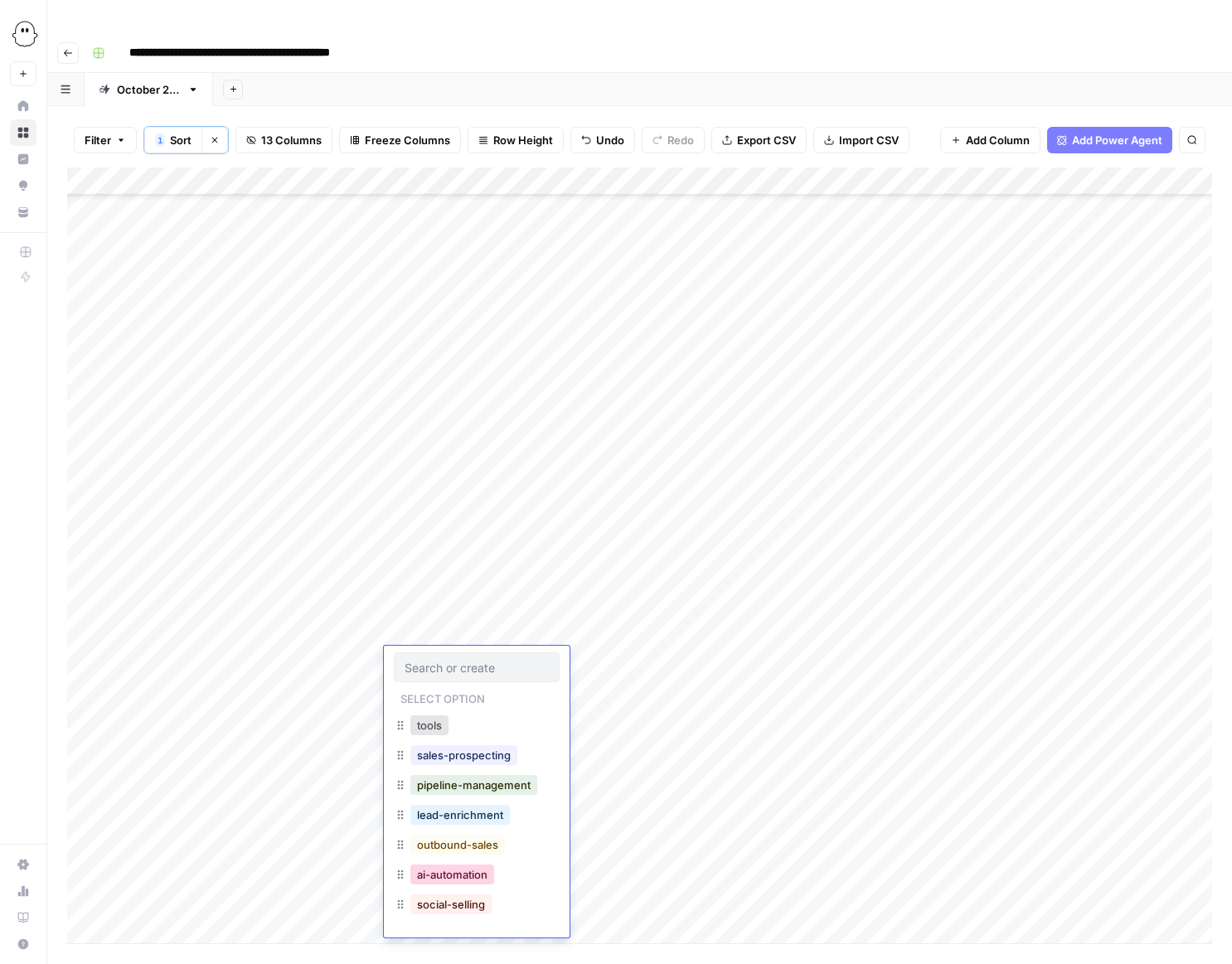
click at [466, 875] on button "ai-automation" at bounding box center [452, 874] width 83 height 19
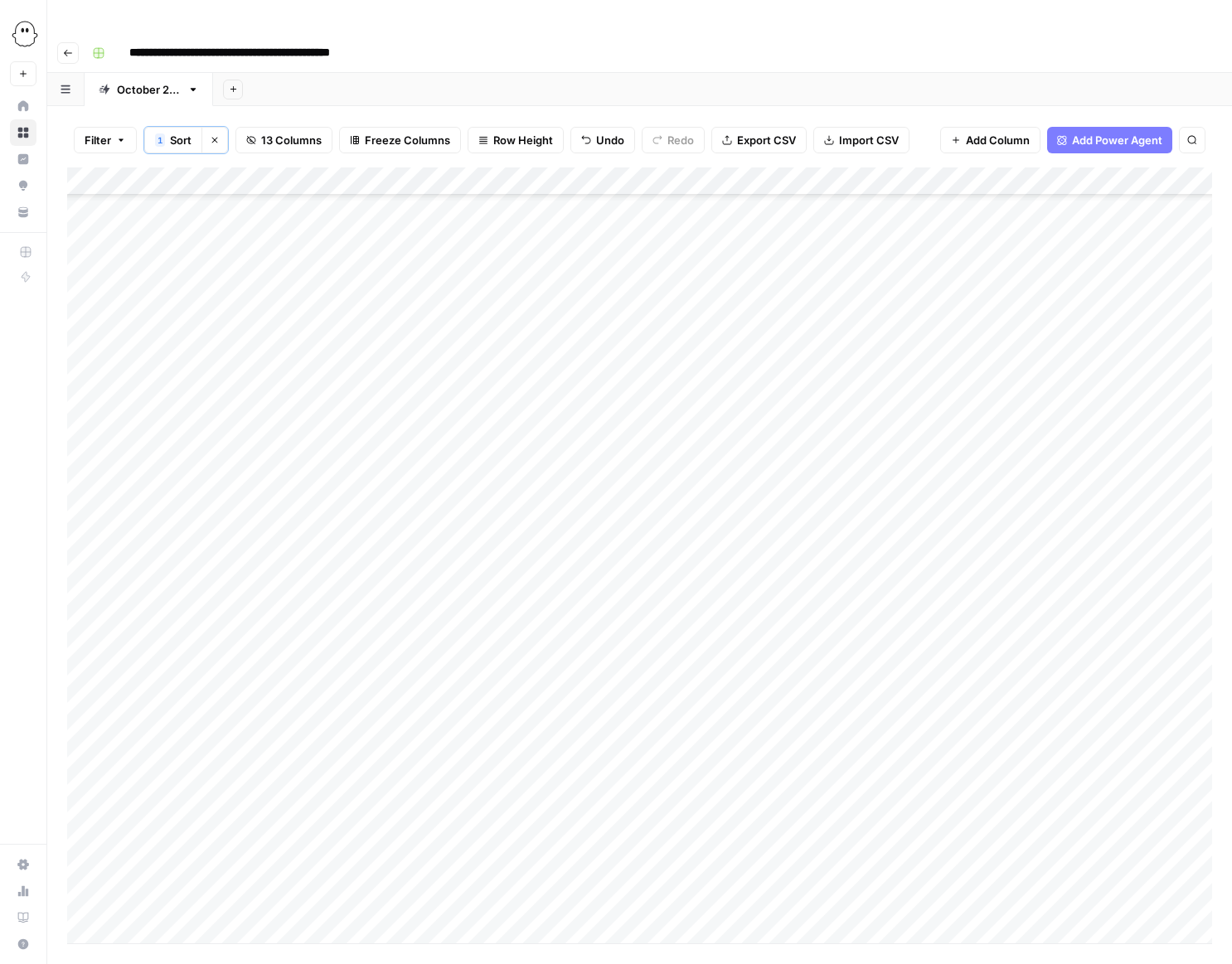
click at [432, 692] on div "Add Column" at bounding box center [639, 555] width 1145 height 776
click at [431, 692] on div "Add Column" at bounding box center [639, 555] width 1145 height 776
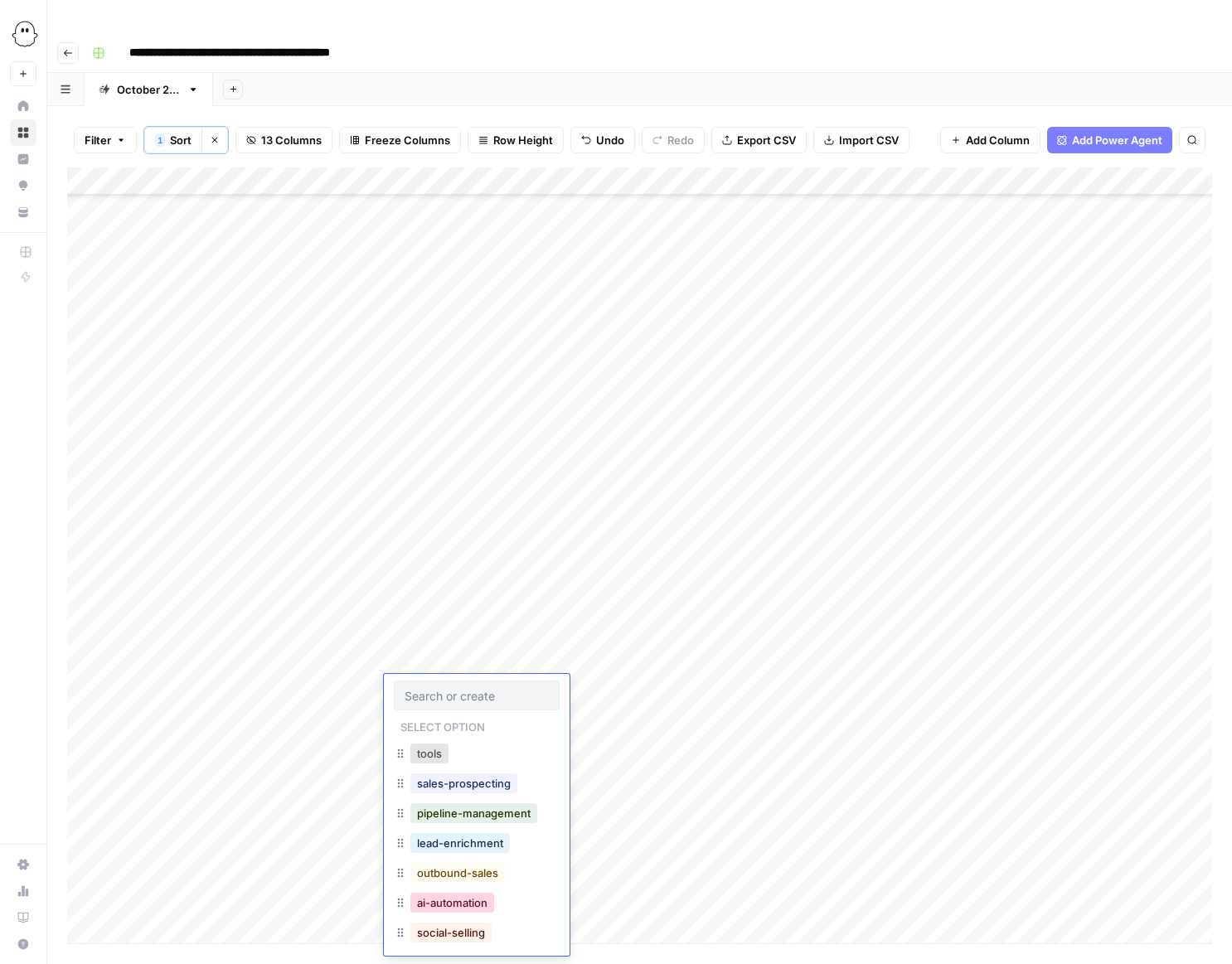
click at [458, 905] on button "ai-automation" at bounding box center [452, 902] width 83 height 19
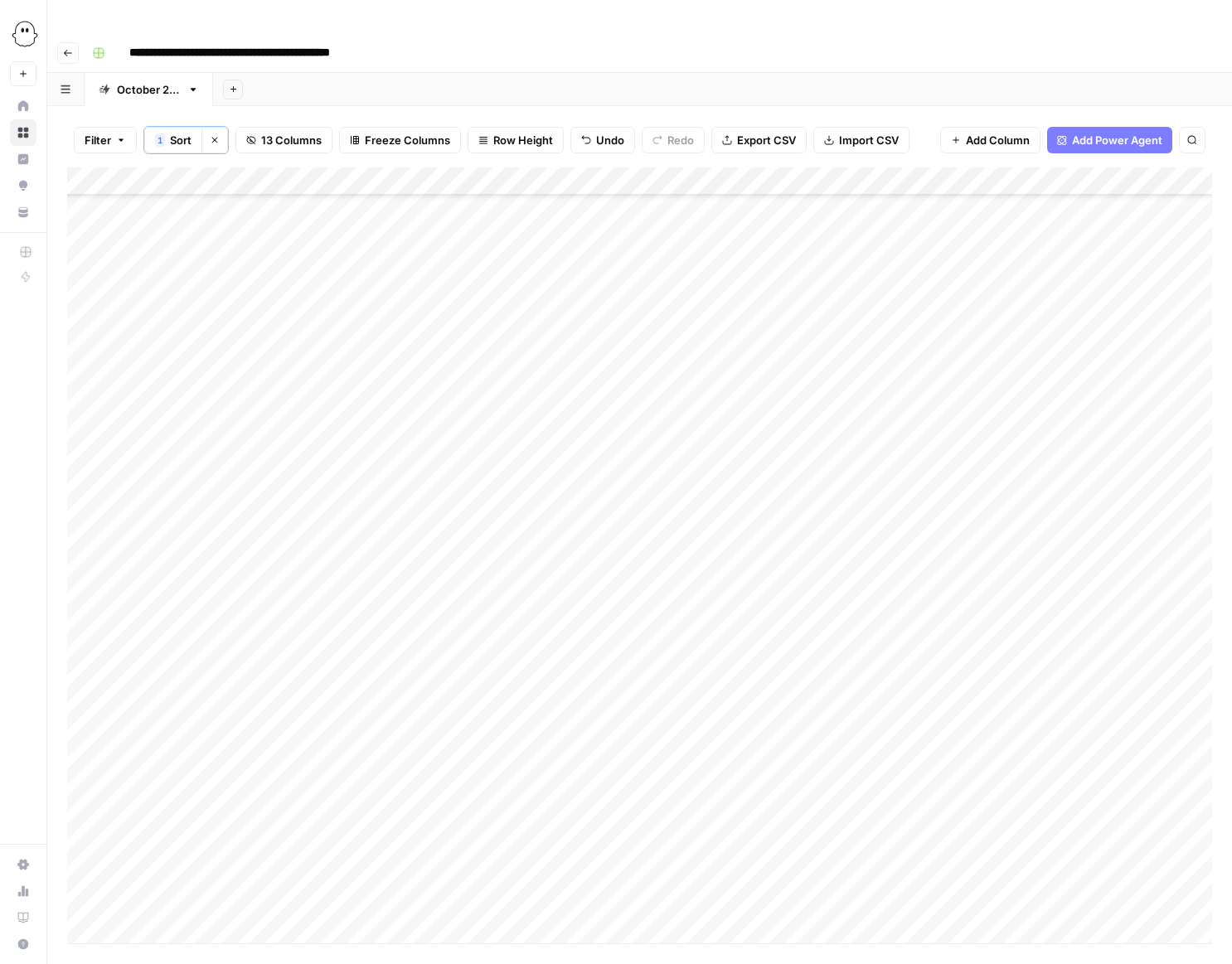
click at [433, 725] on div "Add Column" at bounding box center [639, 555] width 1145 height 776
click at [424, 719] on div "Add Column" at bounding box center [639, 555] width 1145 height 776
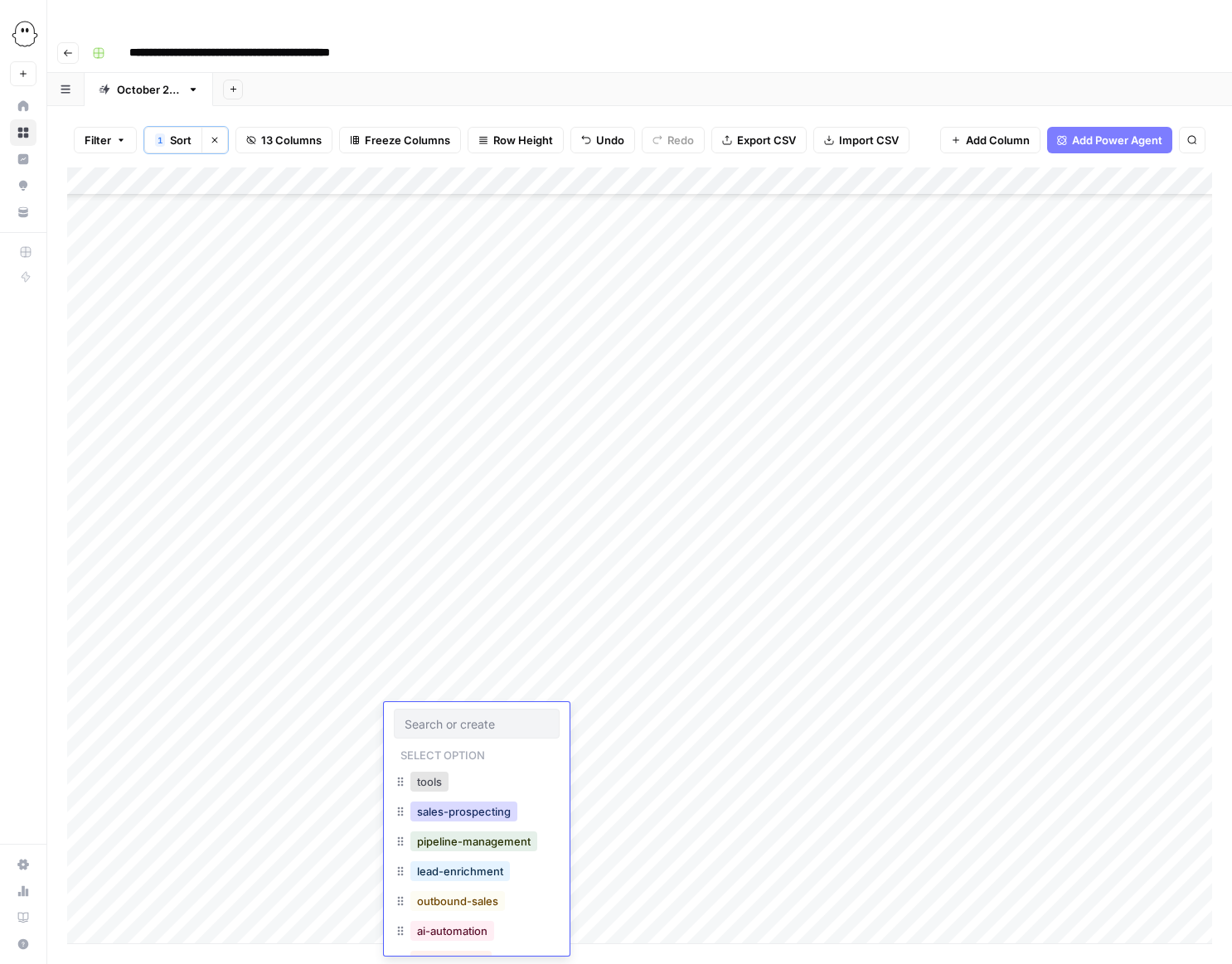
click at [451, 809] on button "sales-prospecting" at bounding box center [464, 811] width 107 height 19
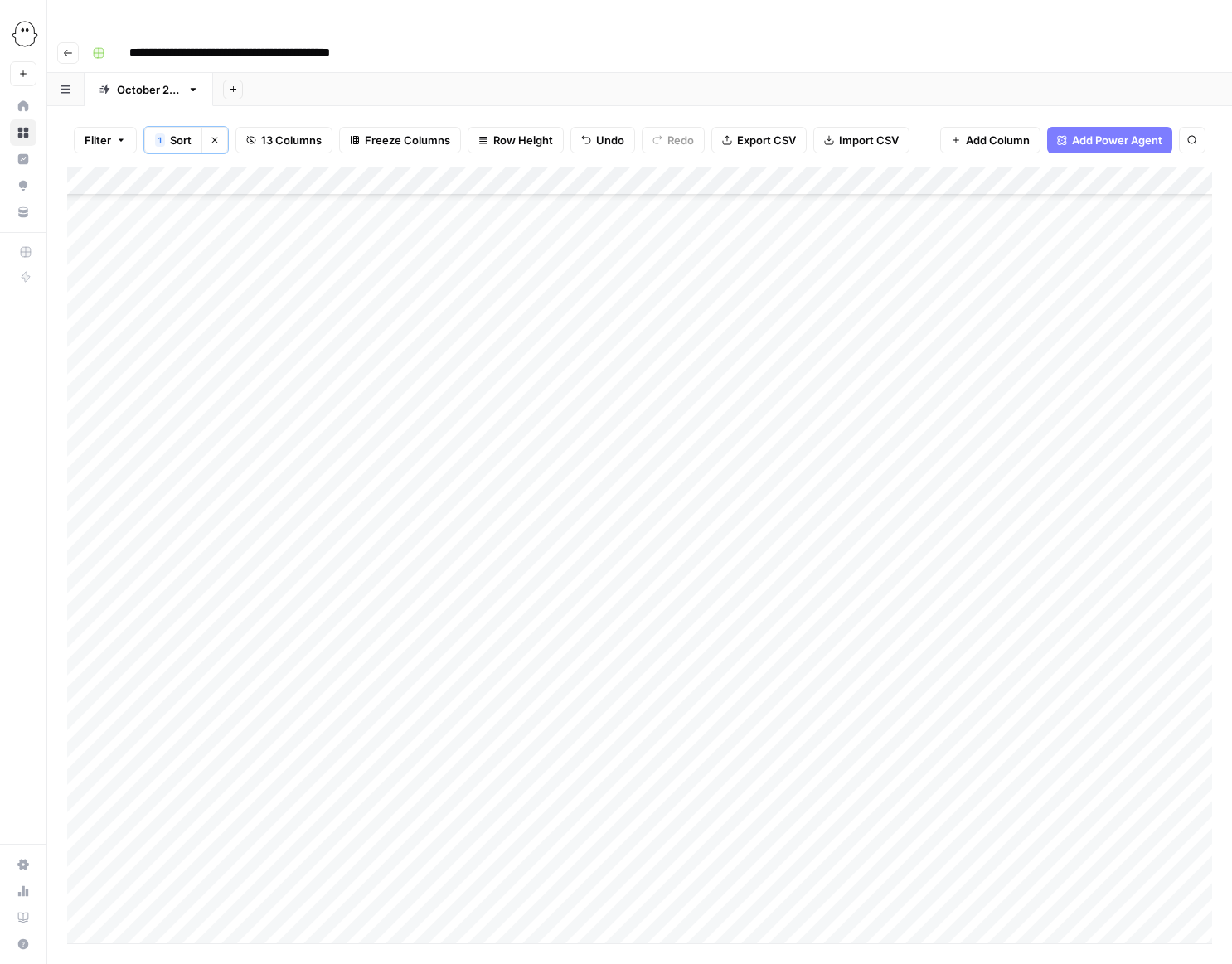
click at [442, 742] on div "Add Column" at bounding box center [639, 555] width 1145 height 776
click at [438, 742] on div "Add Column" at bounding box center [639, 555] width 1145 height 776
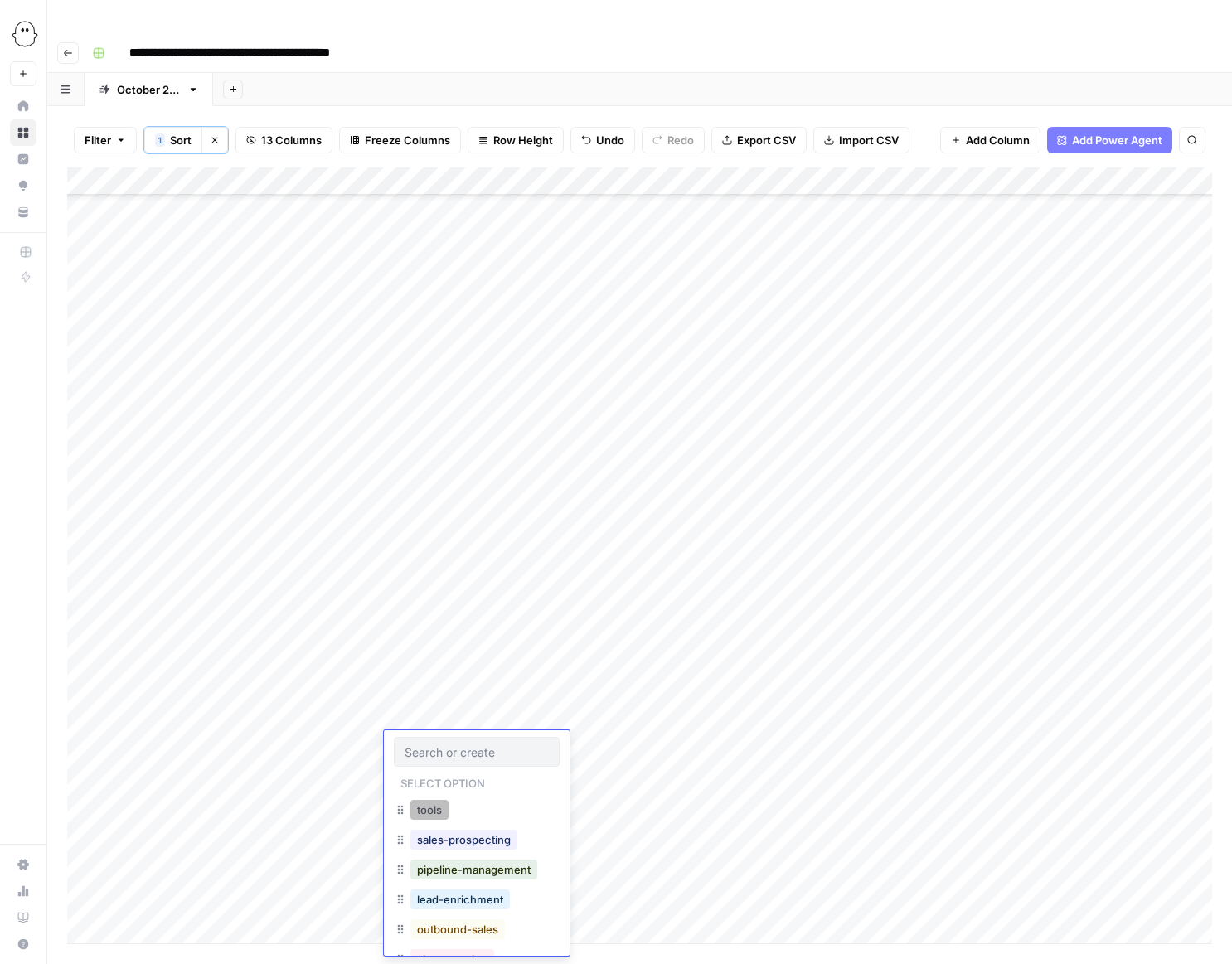
click at [434, 812] on button "tools" at bounding box center [429, 809] width 38 height 19
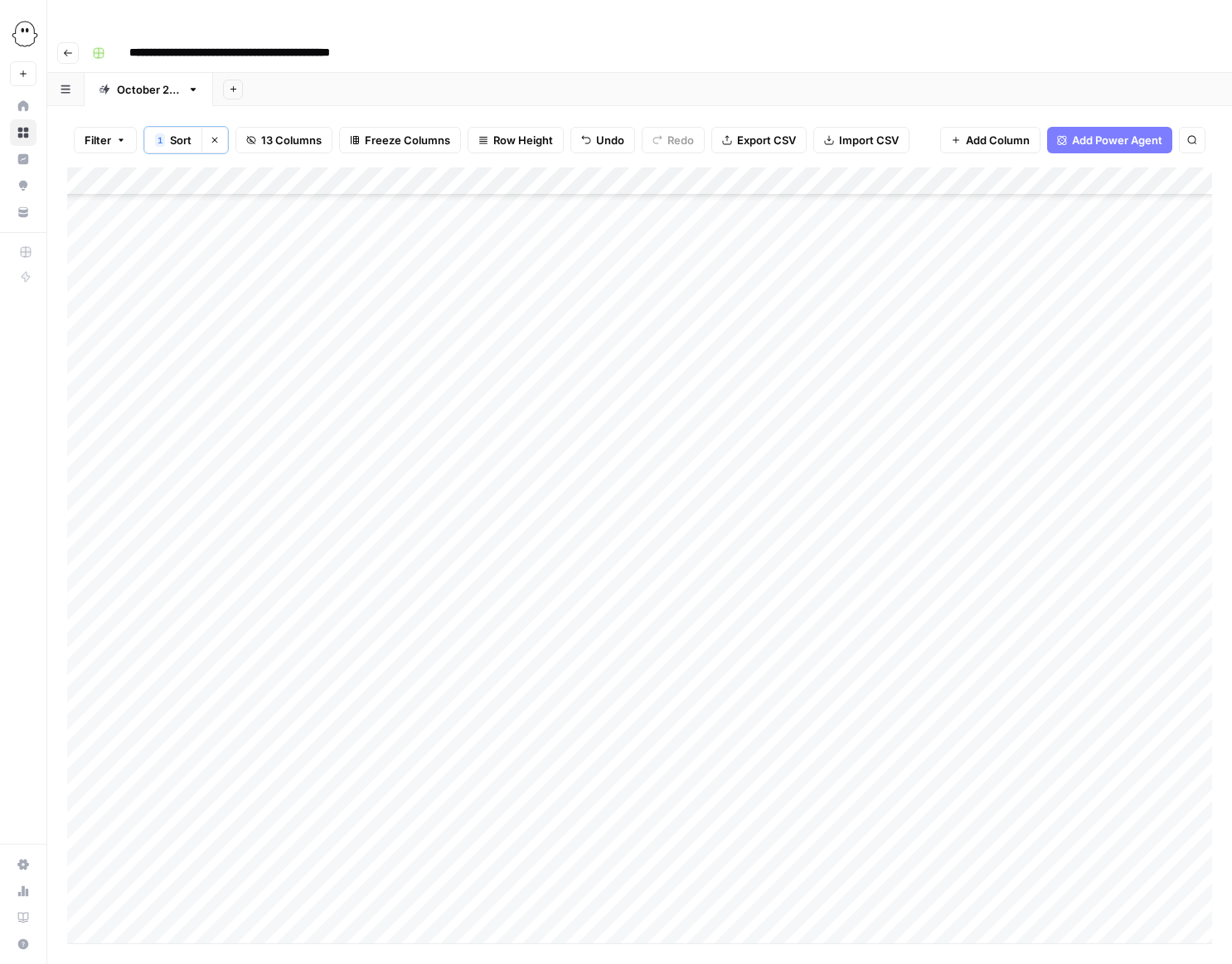
click at [433, 778] on div "Add Column" at bounding box center [639, 555] width 1145 height 776
click at [433, 775] on div "Add Column" at bounding box center [639, 555] width 1145 height 776
click at [432, 835] on button "tools" at bounding box center [429, 837] width 38 height 19
click at [413, 802] on div "Add Column" at bounding box center [639, 555] width 1145 height 776
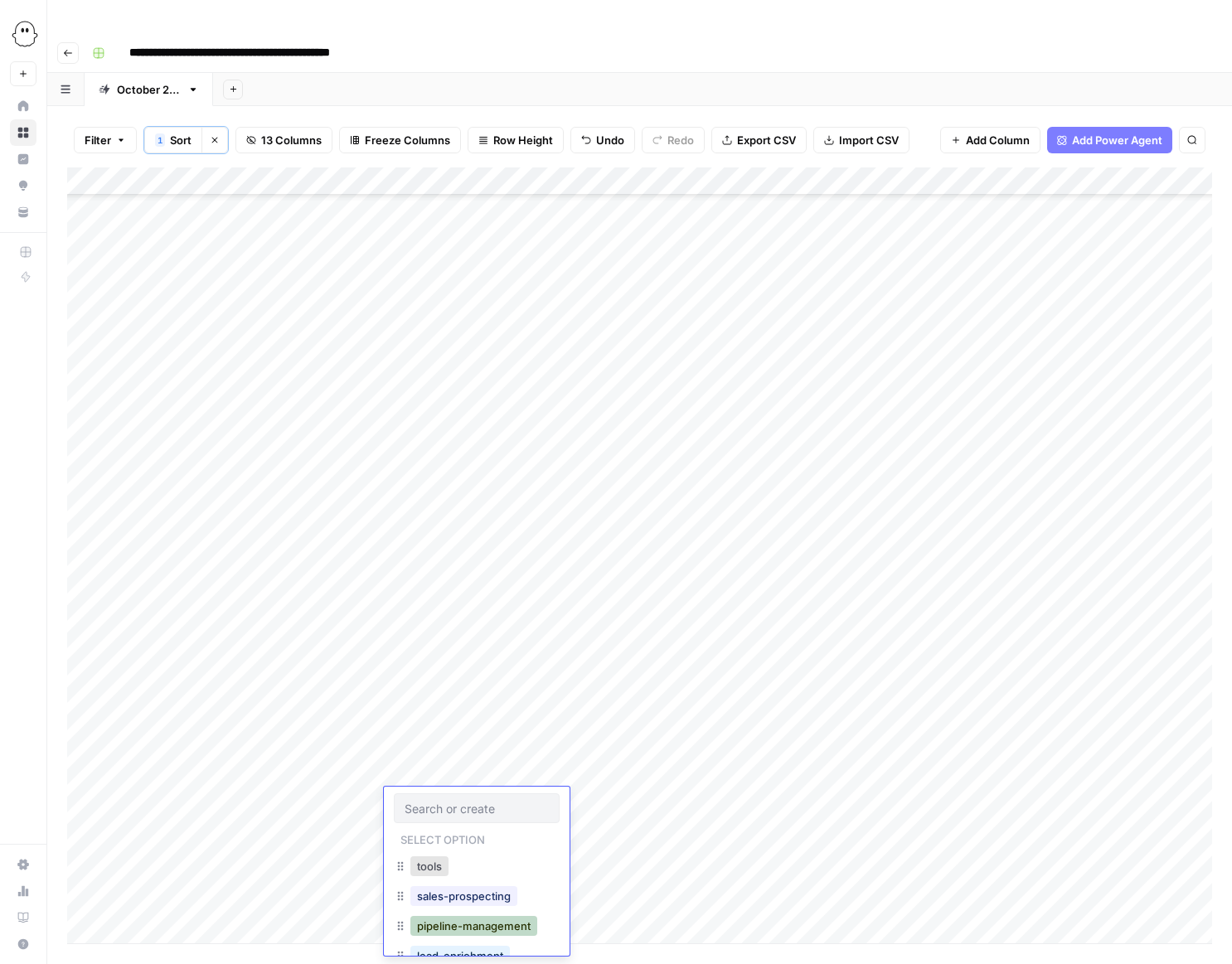
click at [448, 930] on button "pipeline-management" at bounding box center [474, 925] width 127 height 19
click at [512, 293] on div "Add Column" at bounding box center [639, 555] width 1145 height 776
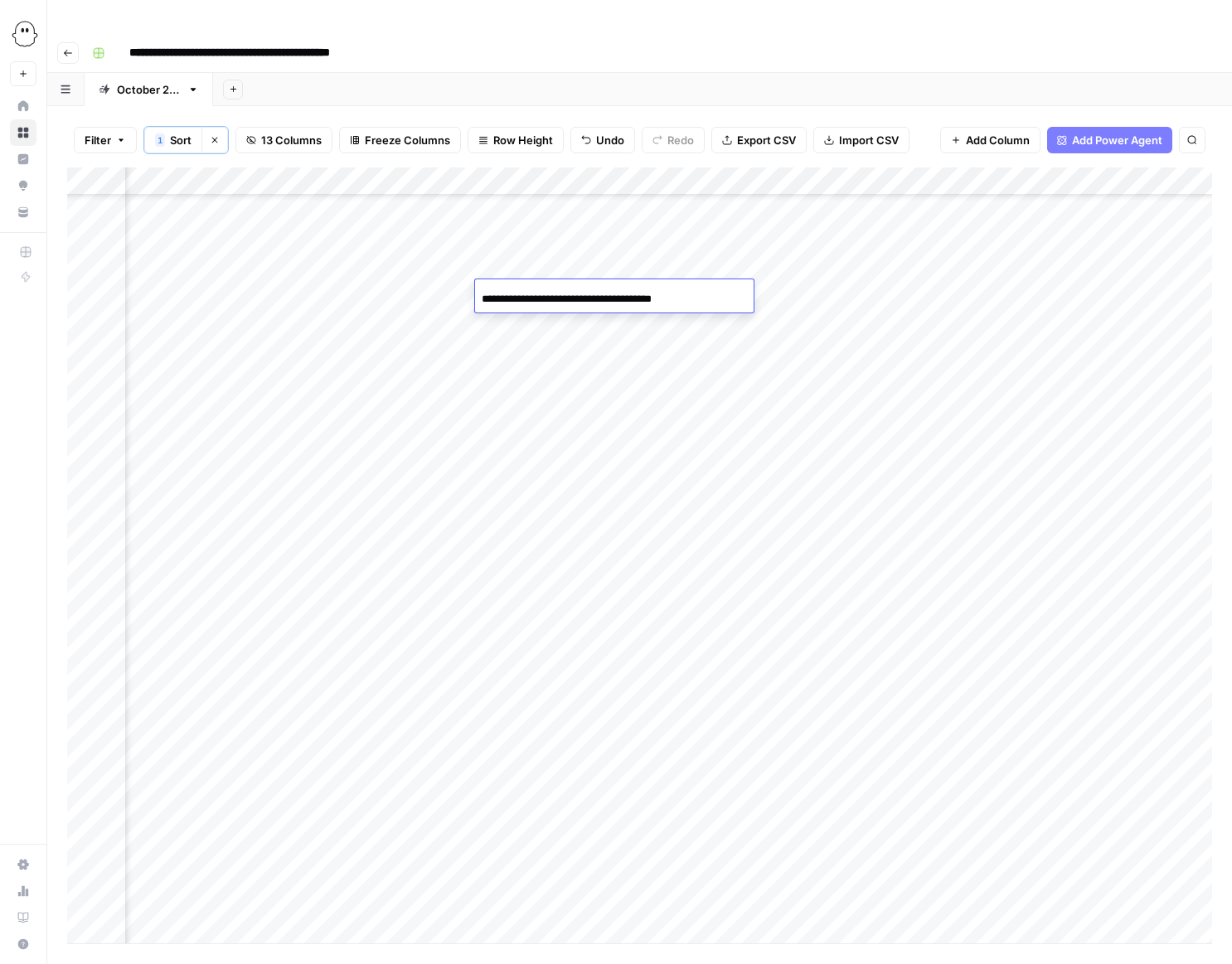
type input "**********"
click at [777, 383] on div "Add Column" at bounding box center [639, 555] width 1145 height 776
click at [681, 294] on div "Add Column" at bounding box center [639, 555] width 1145 height 776
click at [672, 294] on div "Add Column" at bounding box center [639, 555] width 1145 height 776
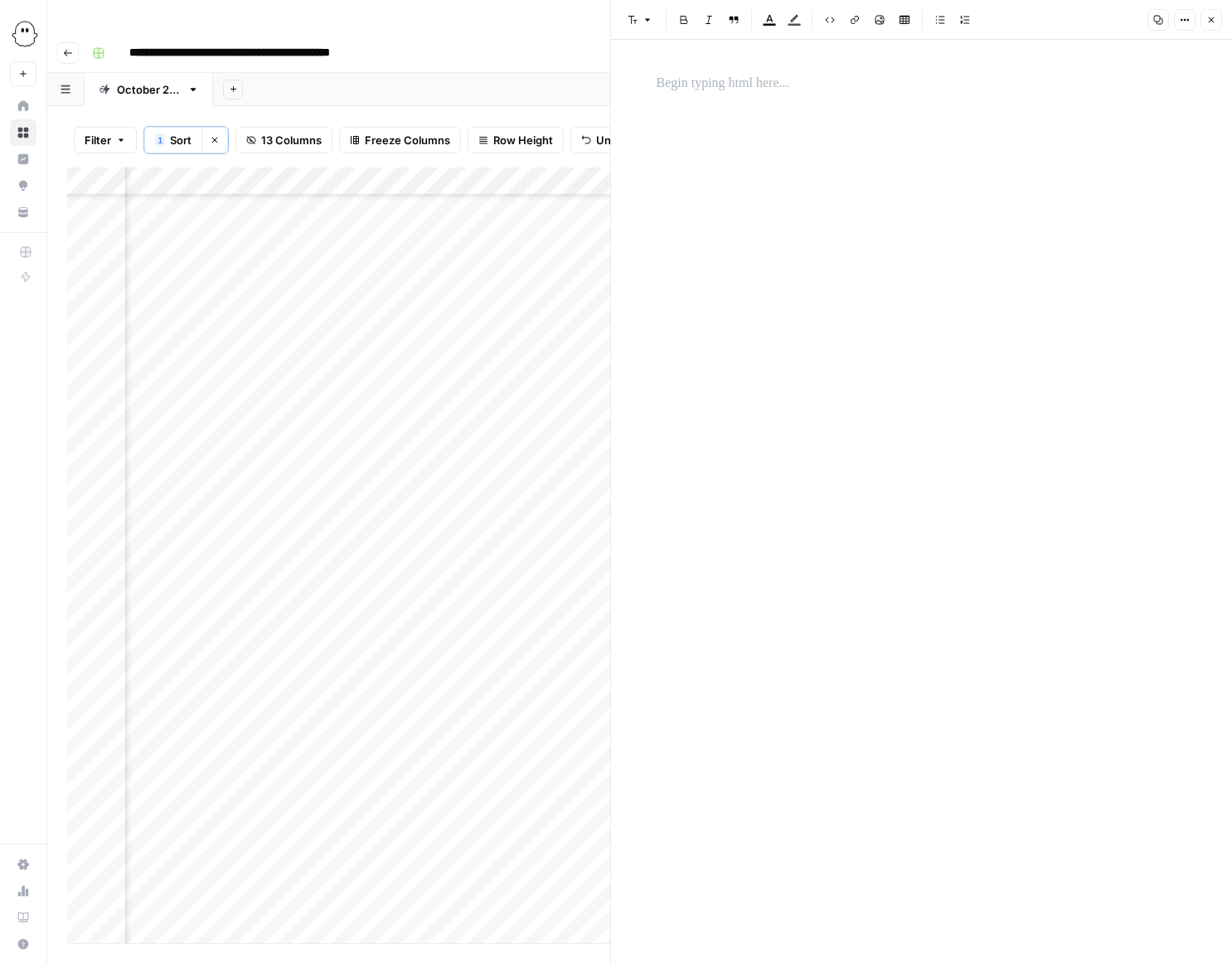
click at [718, 90] on p at bounding box center [921, 83] width 530 height 21
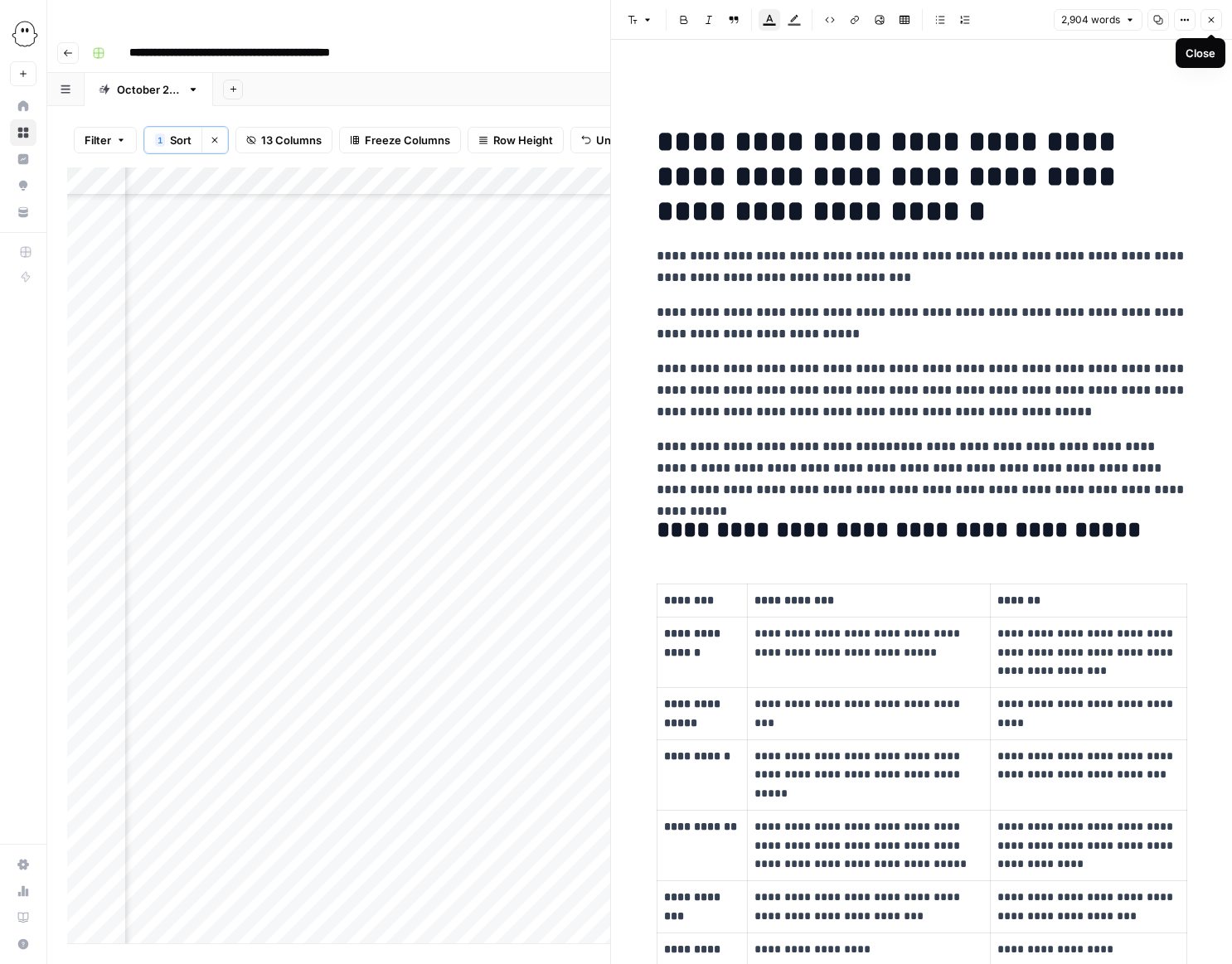
click at [1206, 19] on icon "button" at bounding box center [1211, 19] width 10 height 10
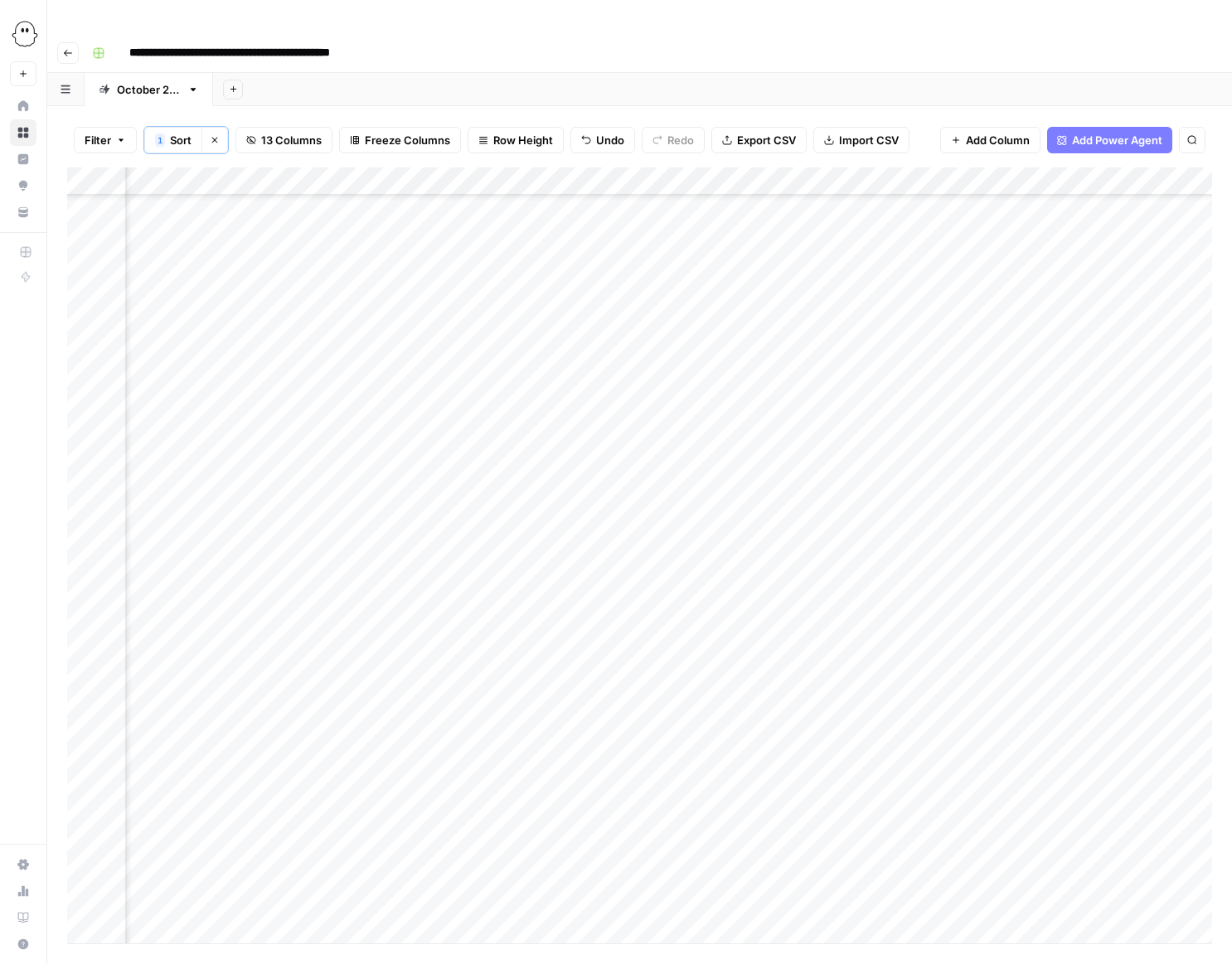
click at [803, 294] on div "Add Column" at bounding box center [639, 555] width 1145 height 776
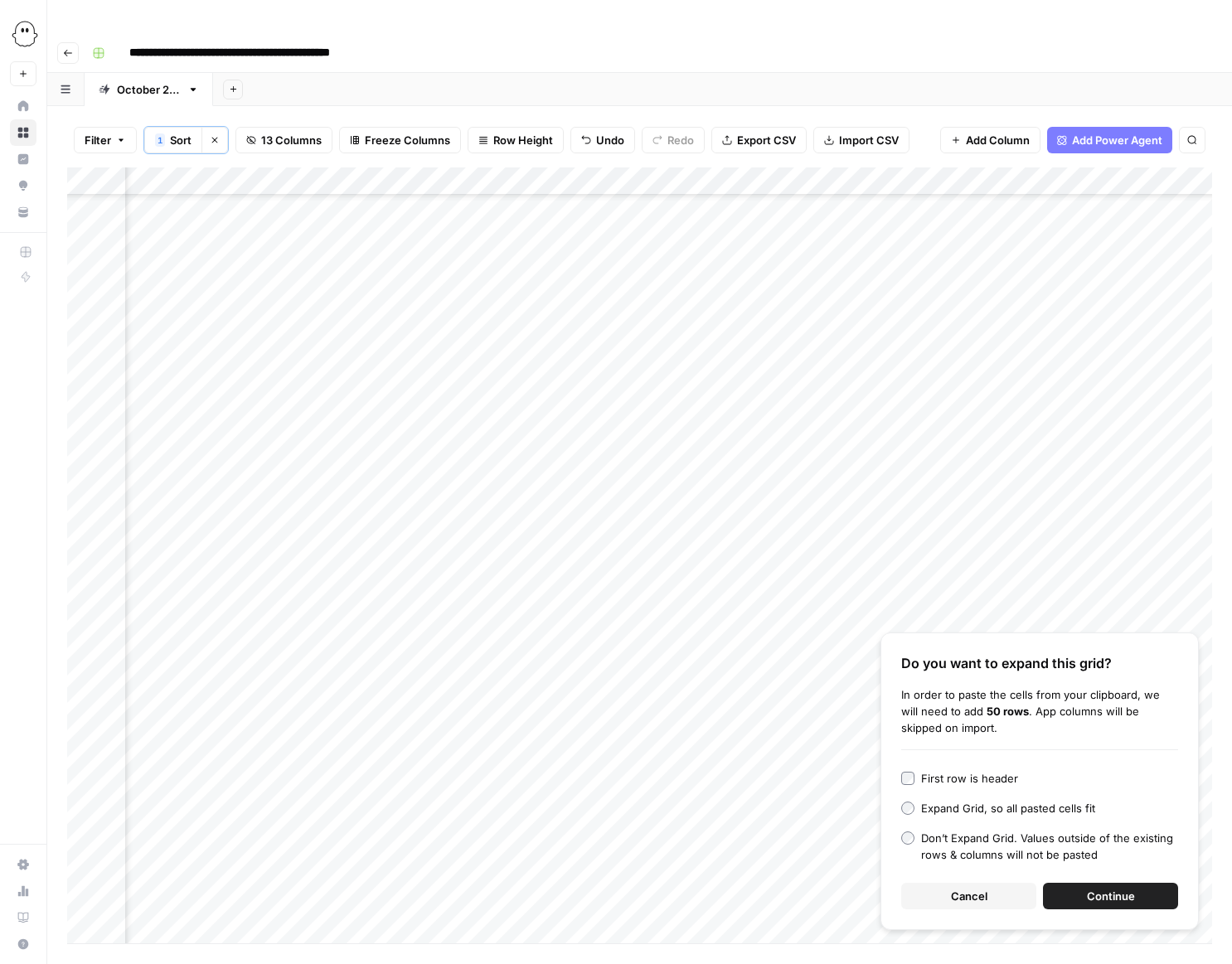
click at [977, 888] on span "Cancel" at bounding box center [969, 896] width 36 height 17
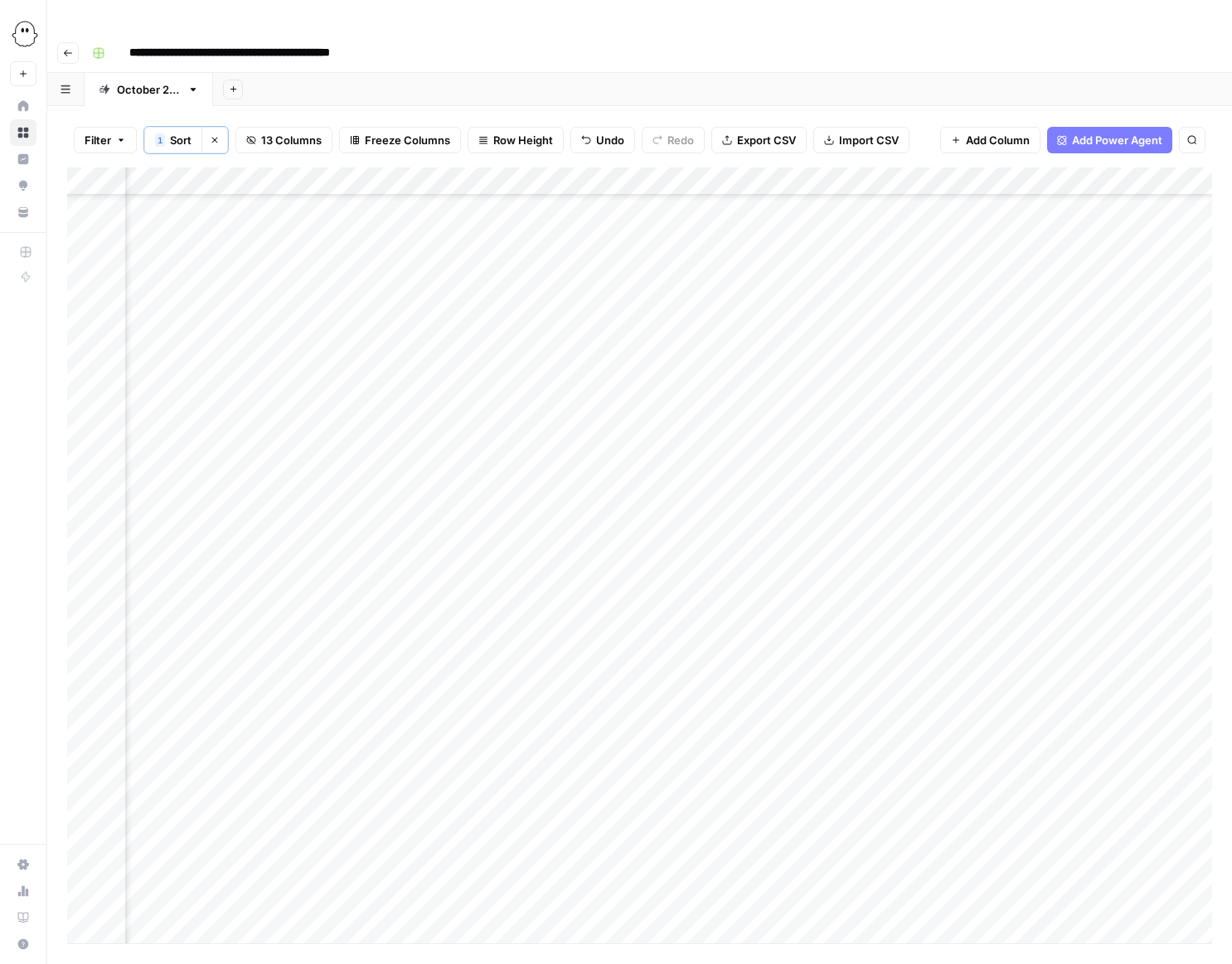
click at [803, 290] on div "Add Column" at bounding box center [639, 555] width 1145 height 776
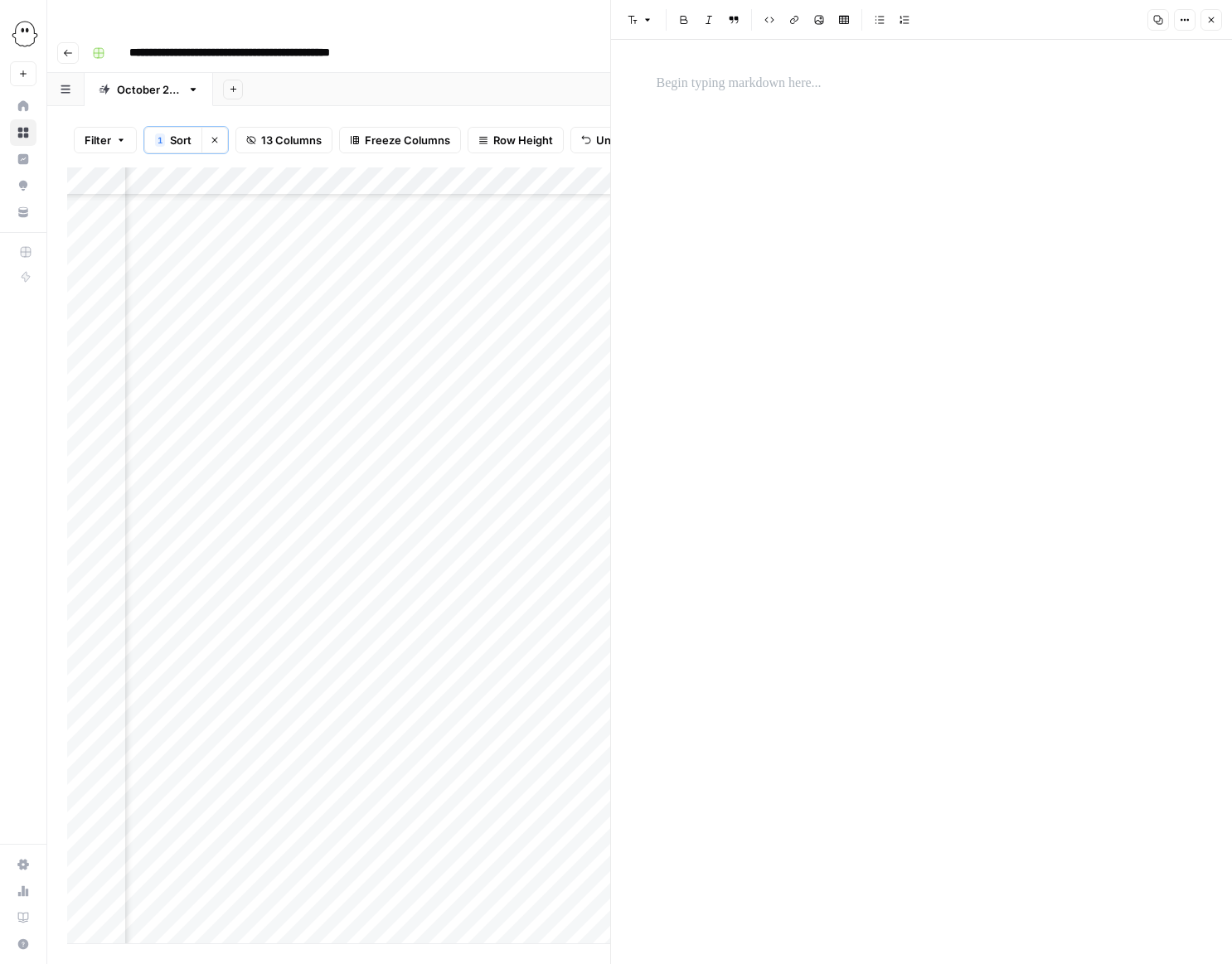
click at [737, 83] on p at bounding box center [921, 83] width 530 height 21
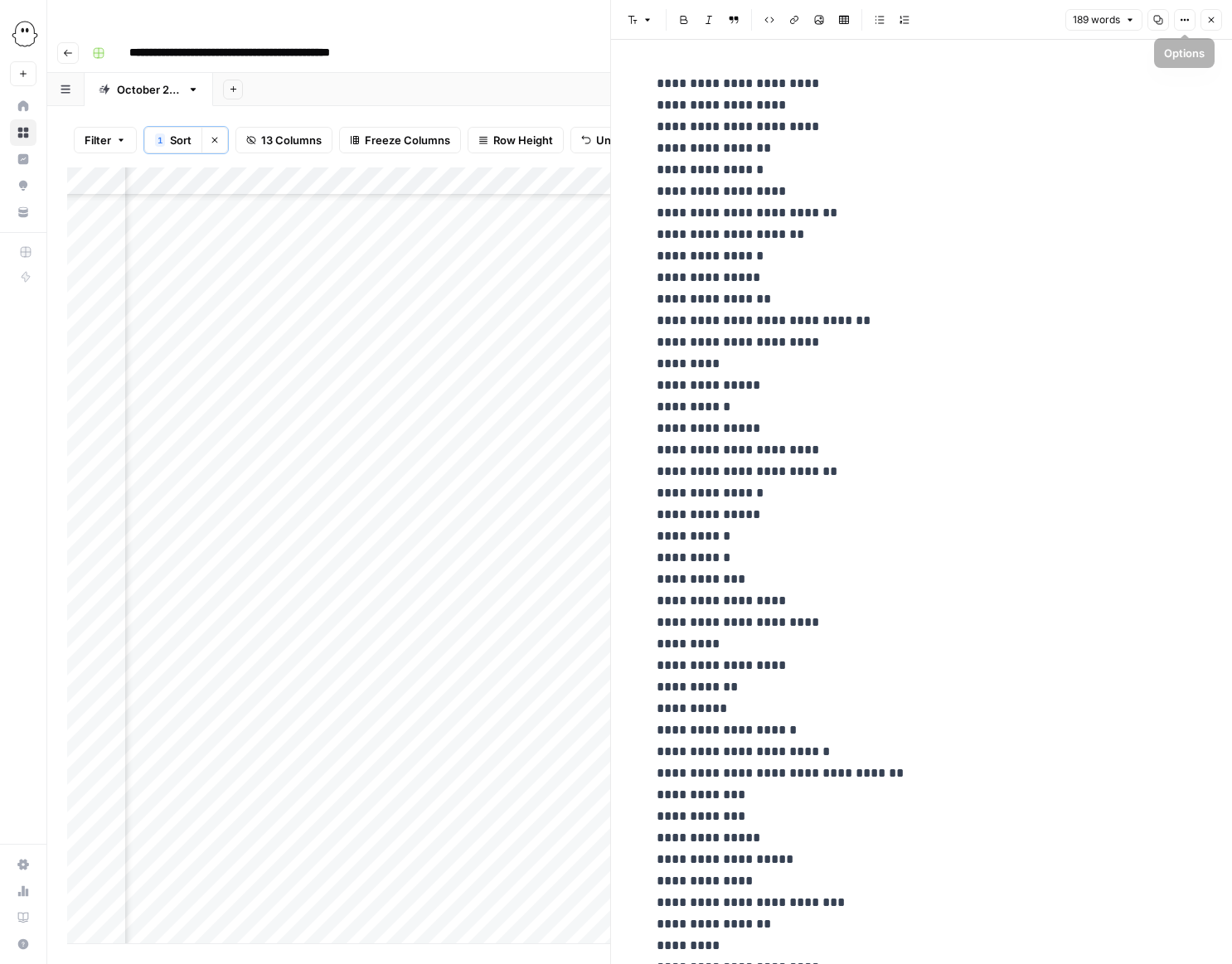
click at [1203, 20] on button "Close" at bounding box center [1211, 19] width 21 height 21
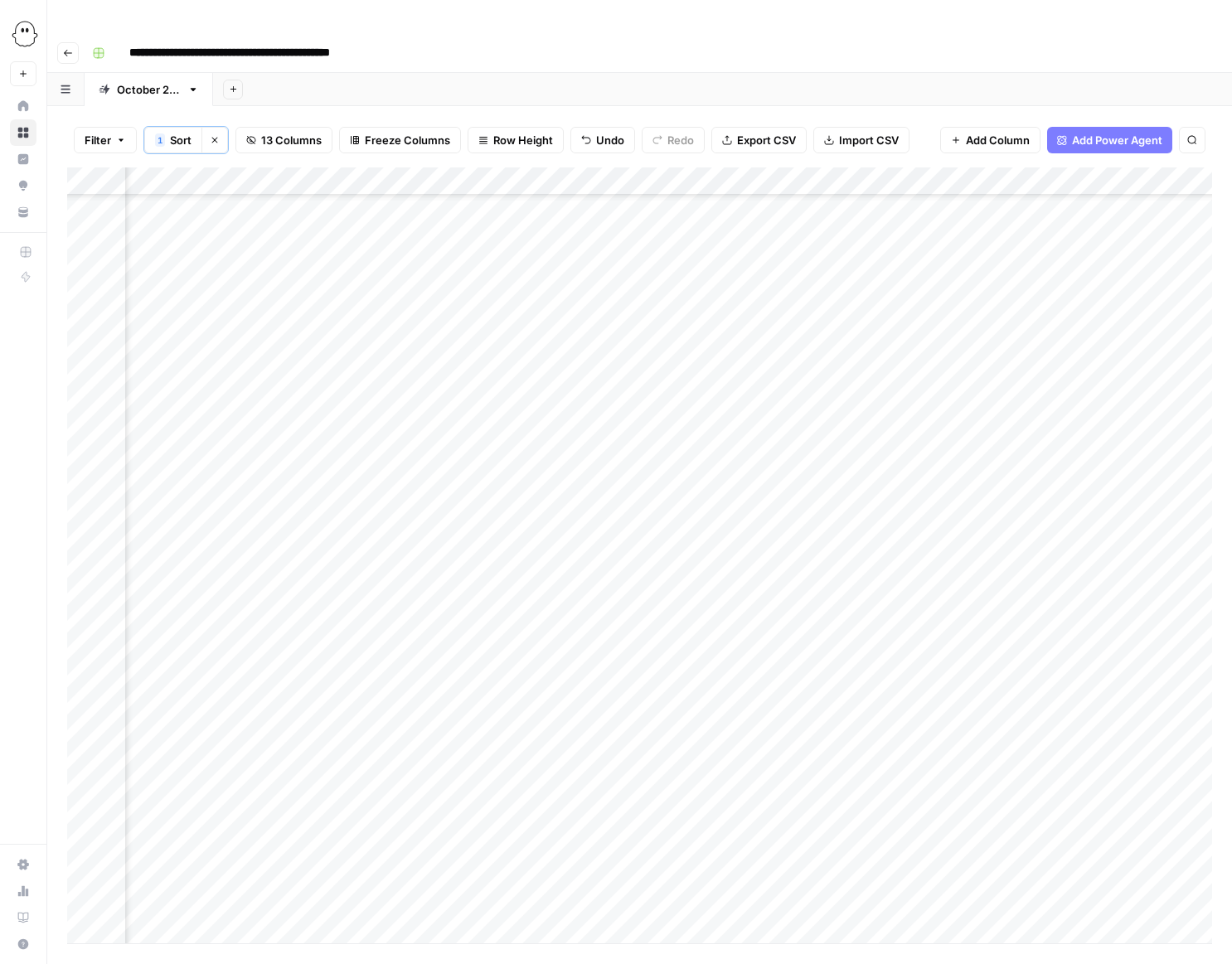
click at [666, 328] on div "Add Column" at bounding box center [639, 555] width 1145 height 776
click at [716, 320] on div "Add Column" at bounding box center [639, 555] width 1145 height 776
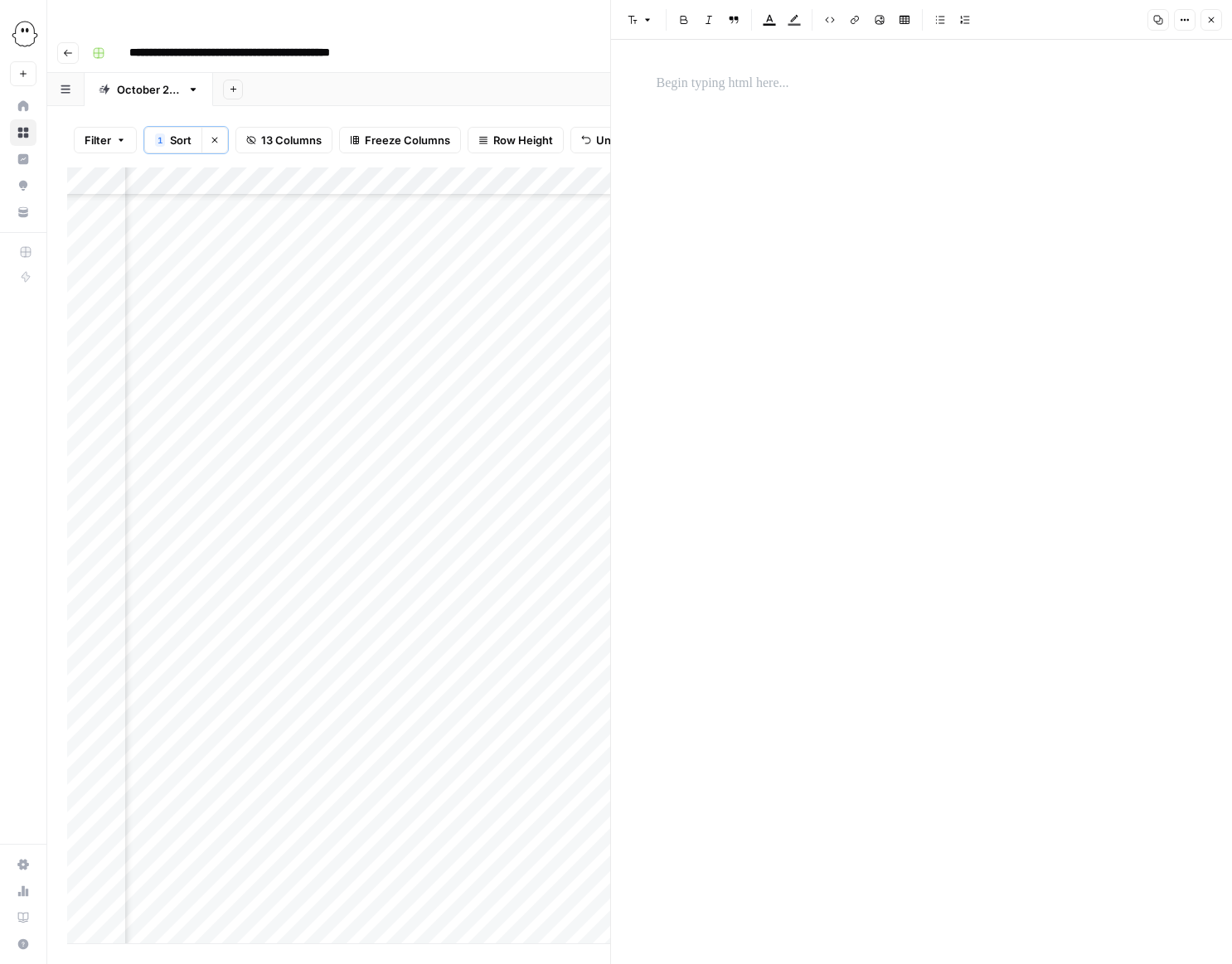
click at [663, 83] on p at bounding box center [921, 83] width 530 height 21
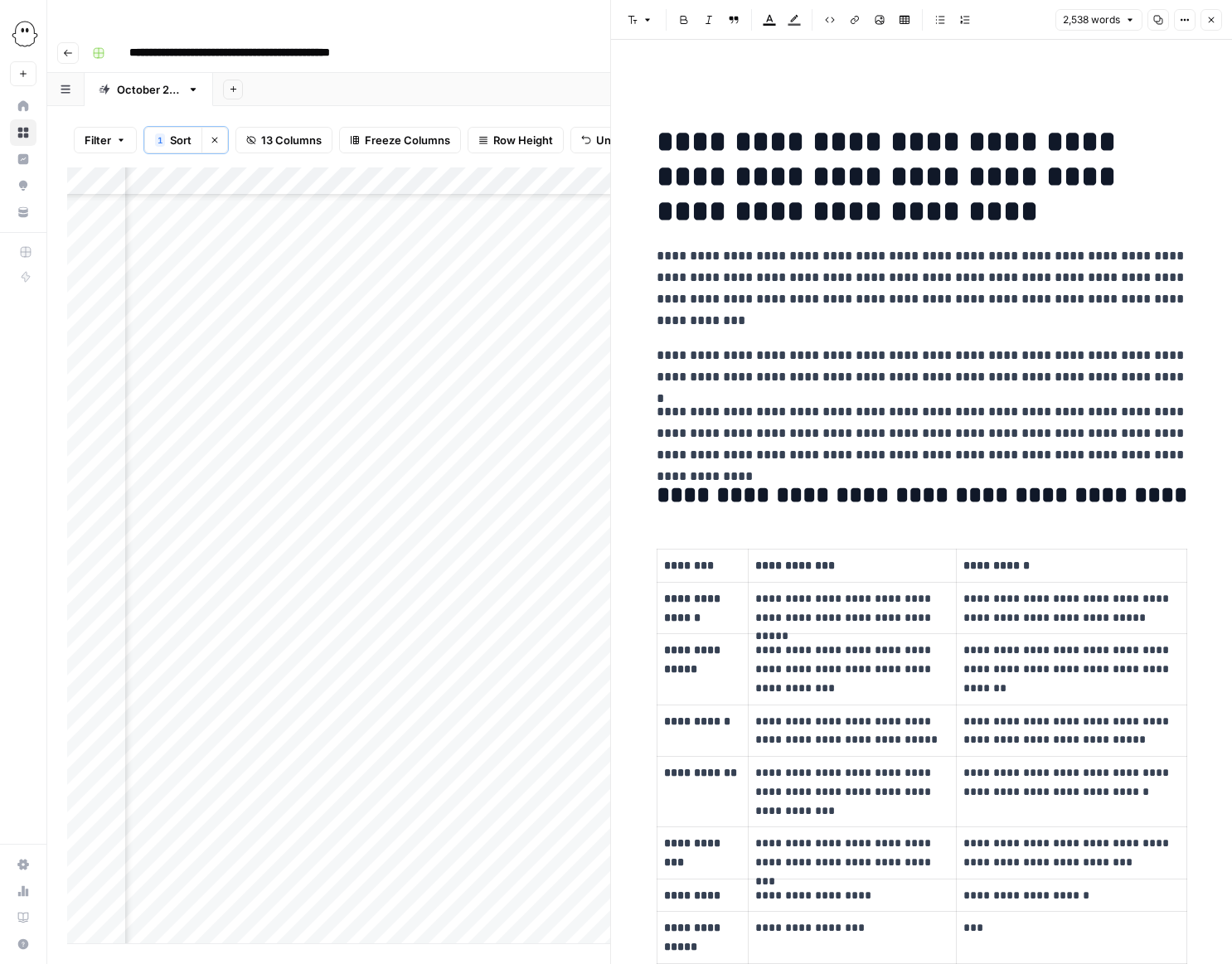
click at [1212, 19] on icon "button" at bounding box center [1212, 20] width 6 height 6
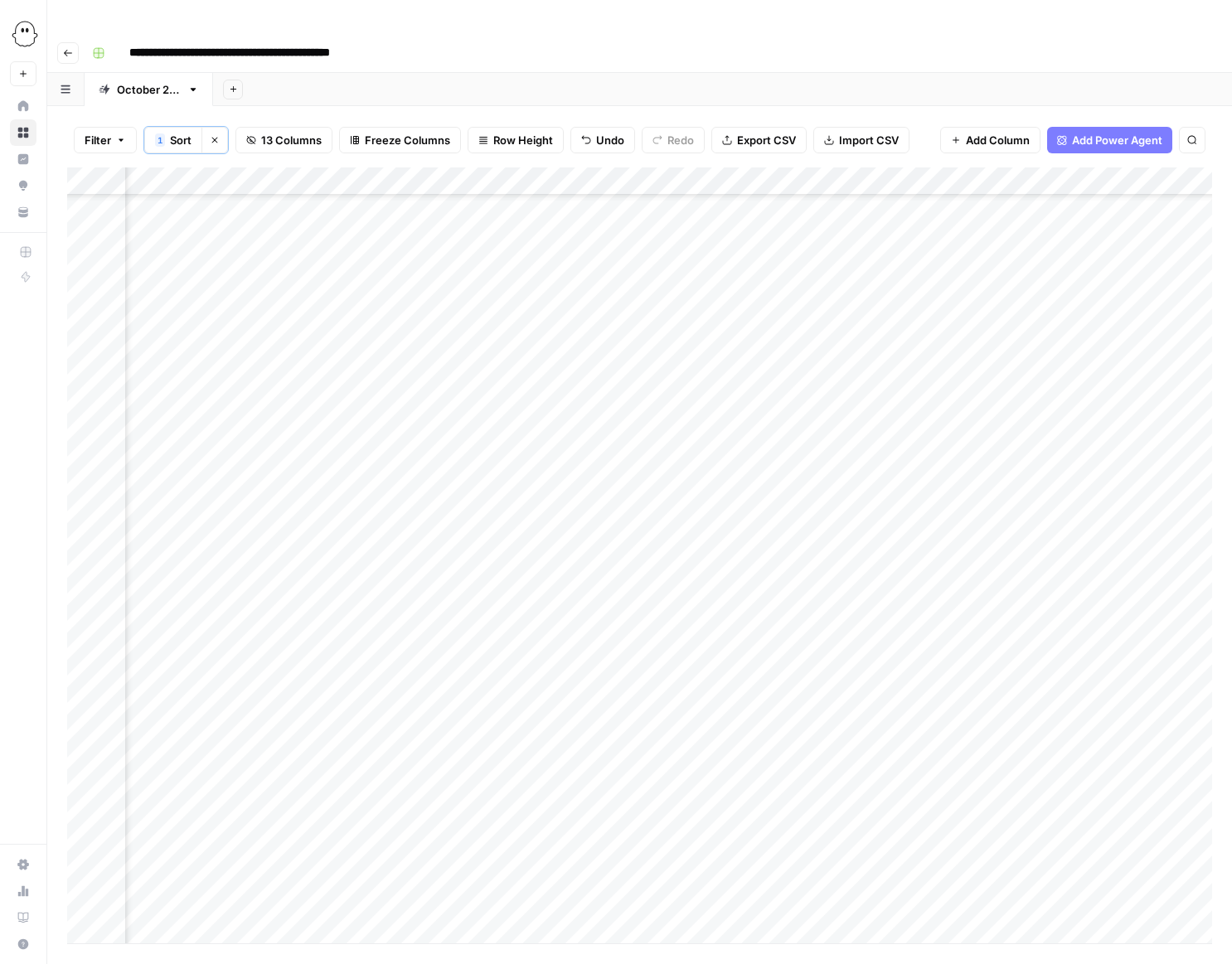
click at [527, 326] on div "Add Column" at bounding box center [639, 555] width 1145 height 776
type input "**********"
click at [844, 329] on div "Add Column" at bounding box center [639, 555] width 1145 height 776
click at [827, 327] on div "Add Column" at bounding box center [639, 555] width 1145 height 776
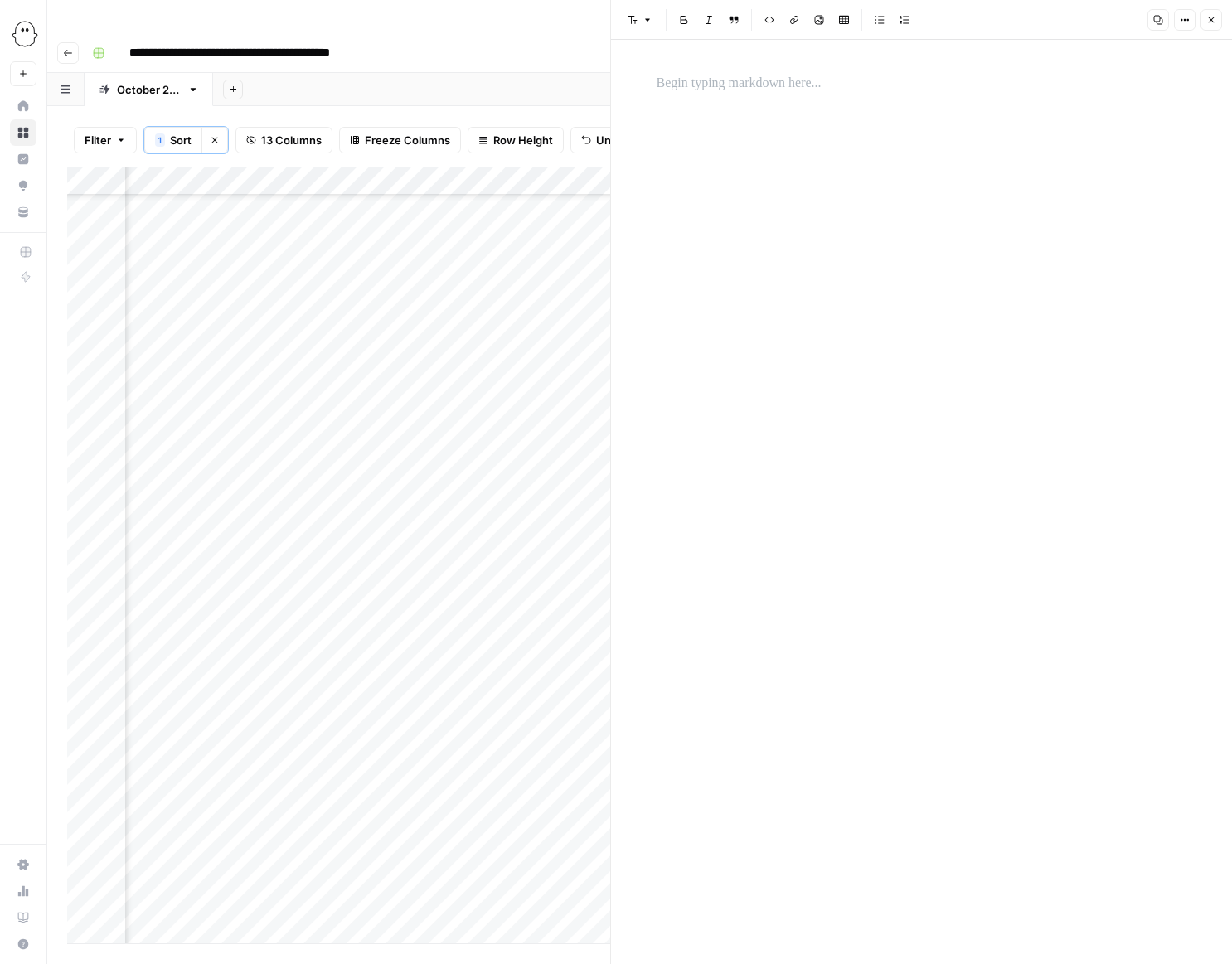
click at [702, 82] on p at bounding box center [921, 83] width 530 height 21
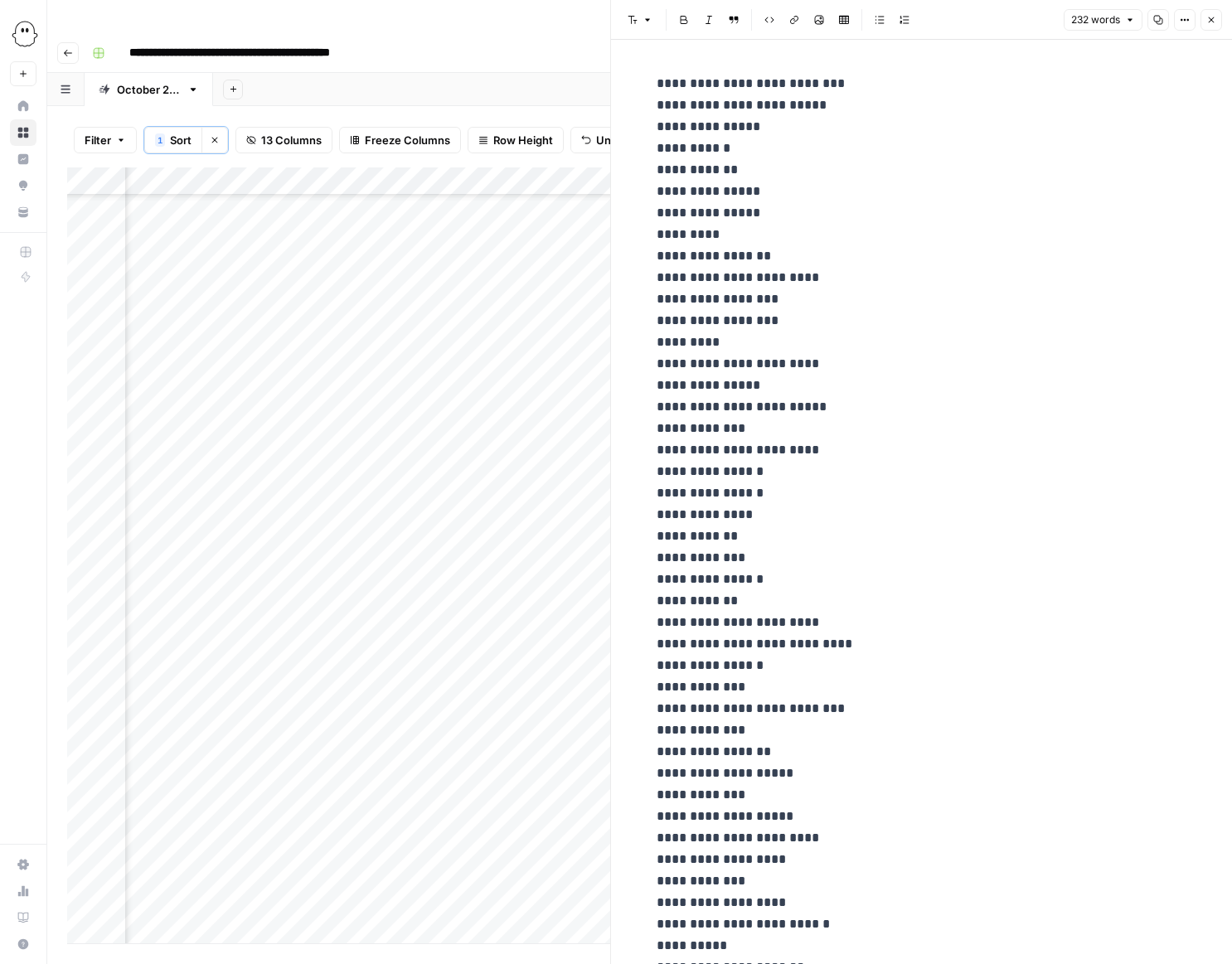
click at [1212, 24] on icon "button" at bounding box center [1211, 19] width 10 height 10
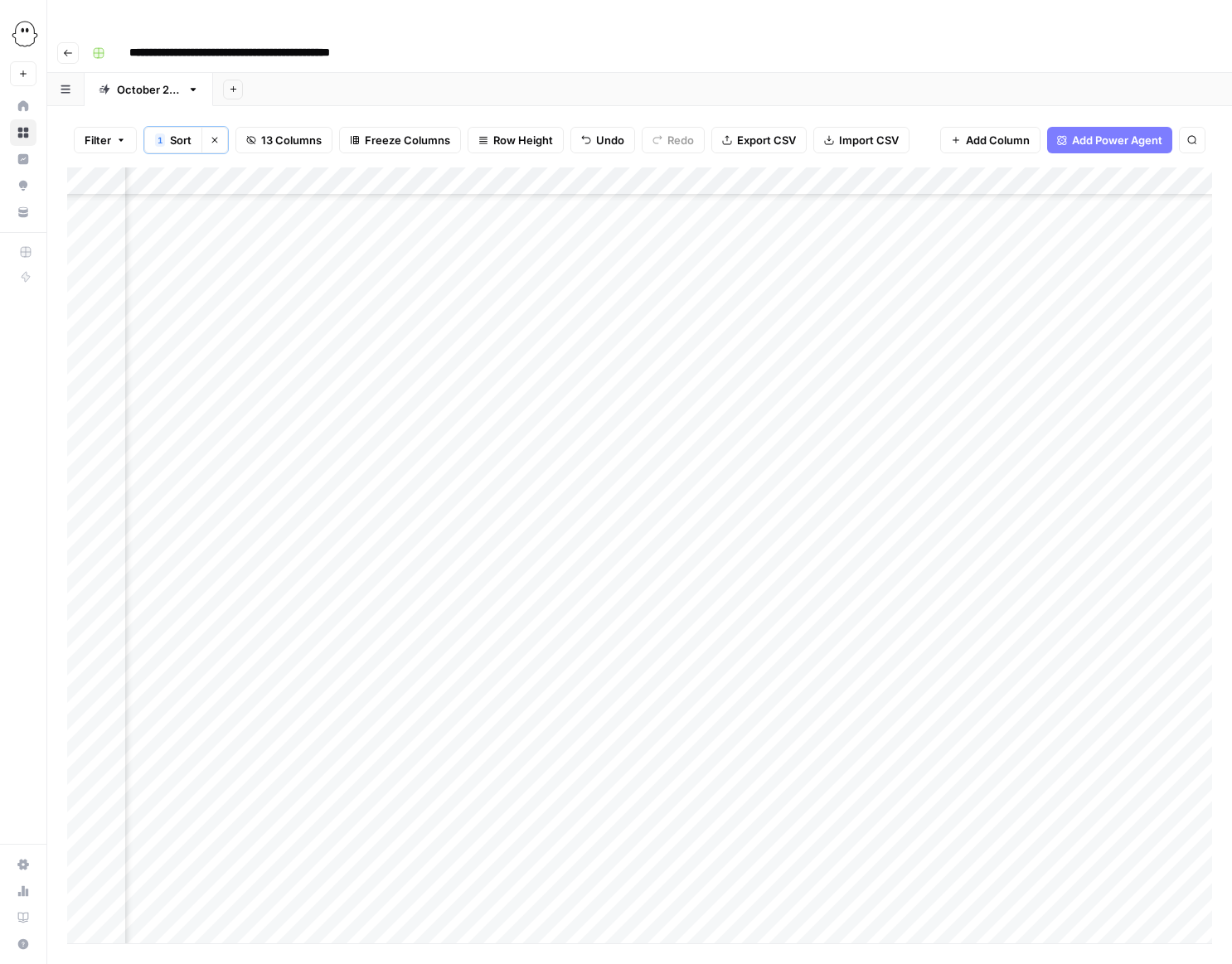
click at [686, 352] on div "Add Column" at bounding box center [639, 555] width 1145 height 776
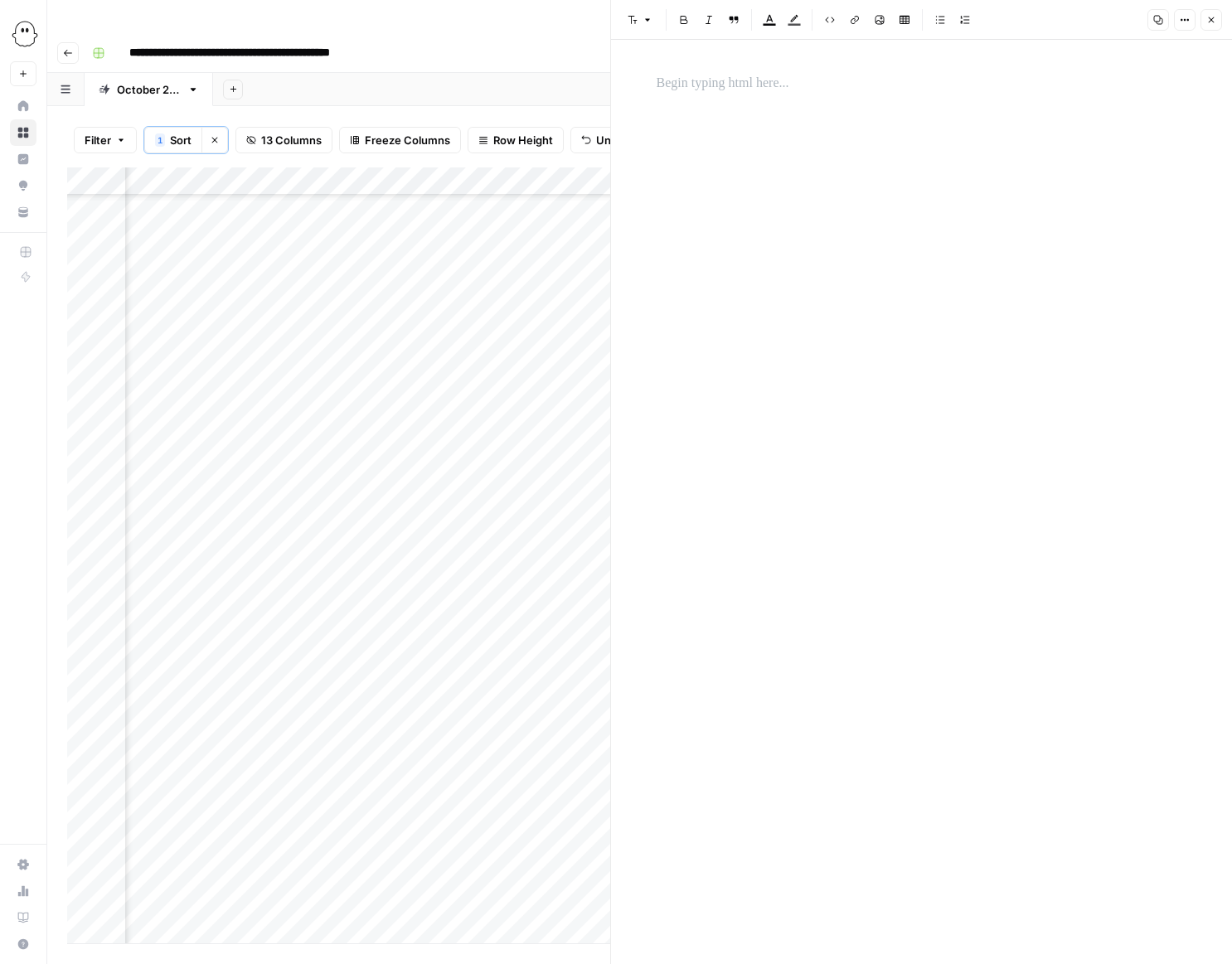
click at [670, 78] on p at bounding box center [921, 83] width 530 height 21
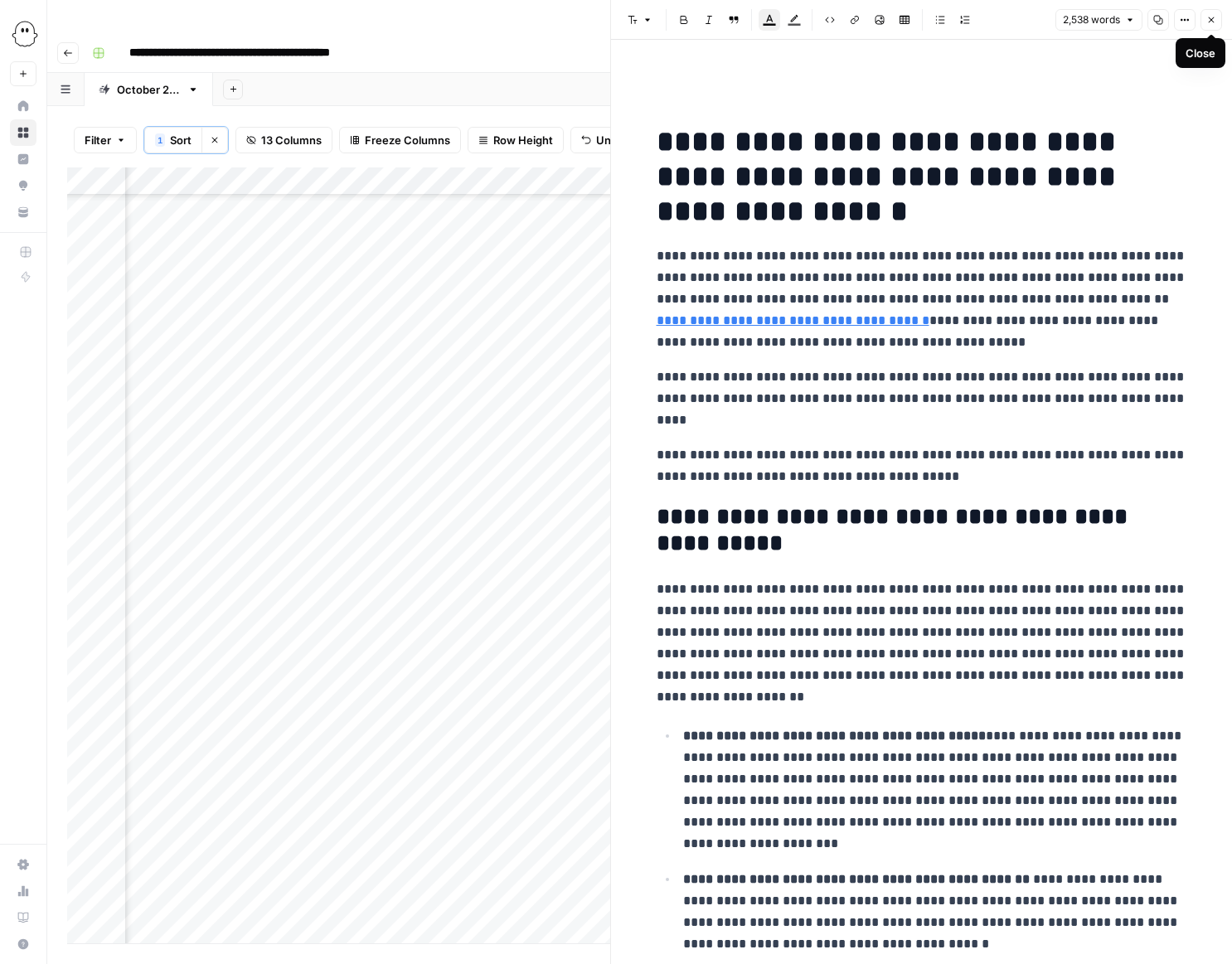
click at [1217, 20] on button "Close" at bounding box center [1211, 19] width 21 height 21
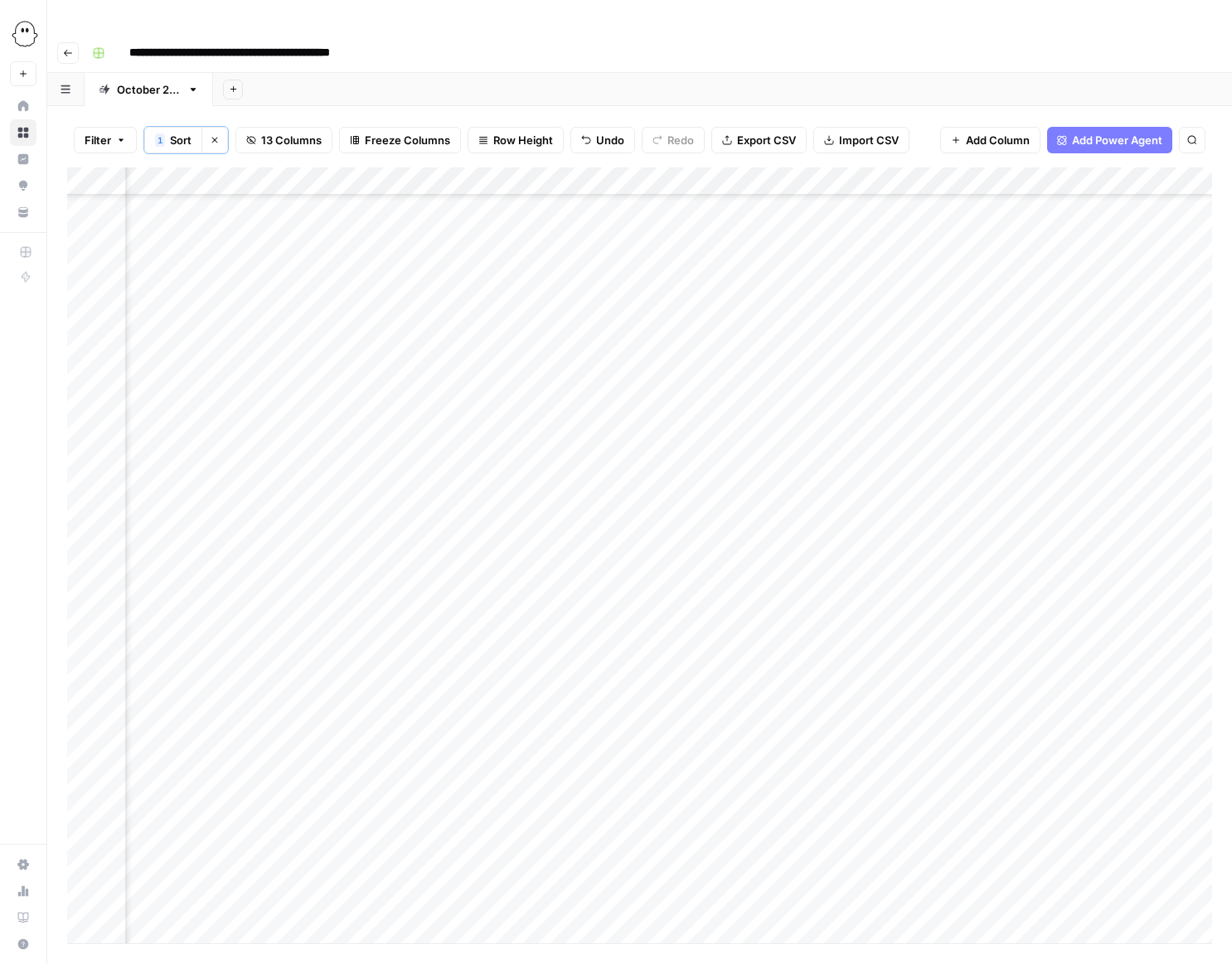
click at [490, 357] on div "Add Column" at bounding box center [639, 555] width 1145 height 776
type input "**********"
click at [820, 348] on div "Add Column" at bounding box center [639, 555] width 1145 height 776
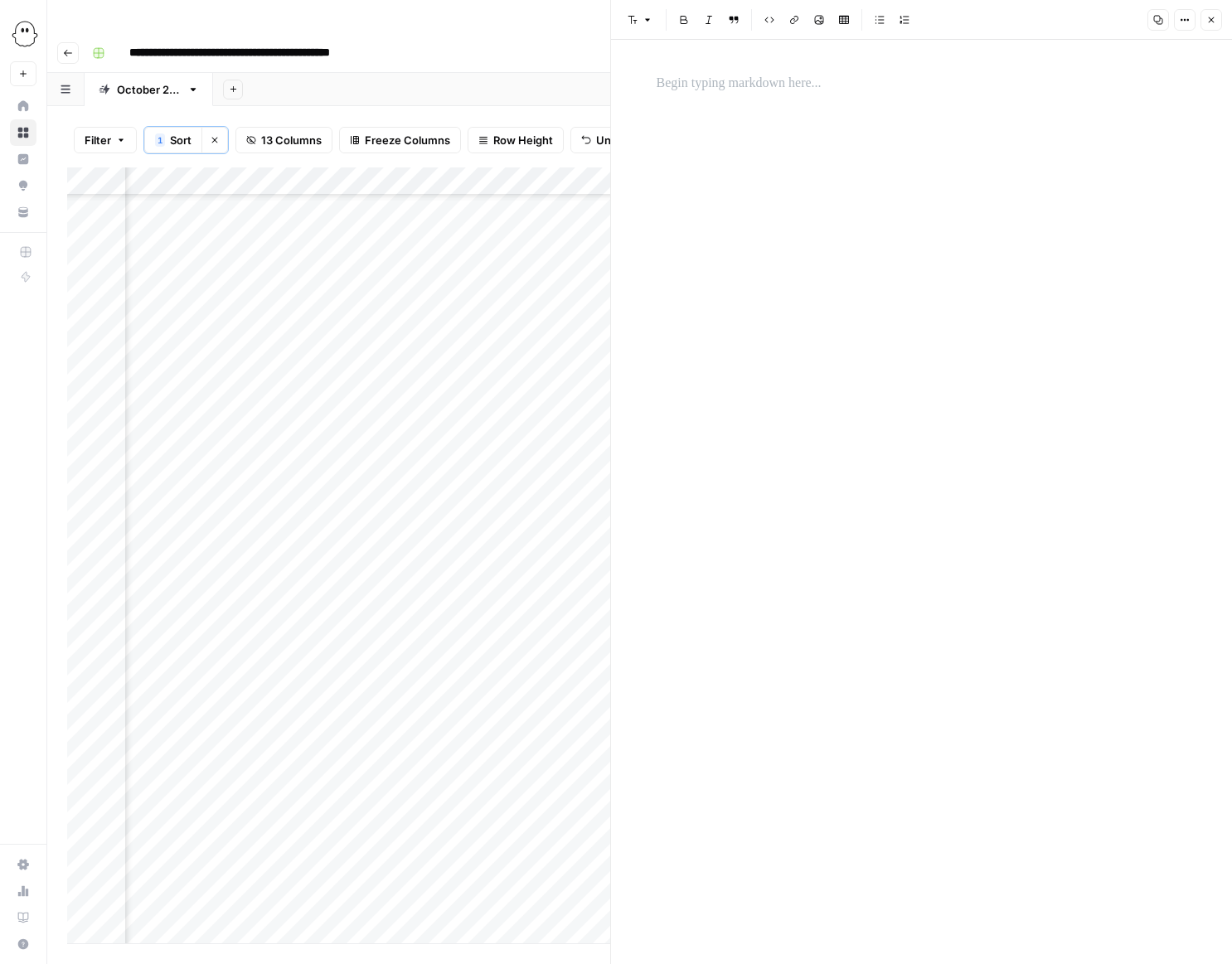
click at [672, 82] on p at bounding box center [921, 83] width 530 height 21
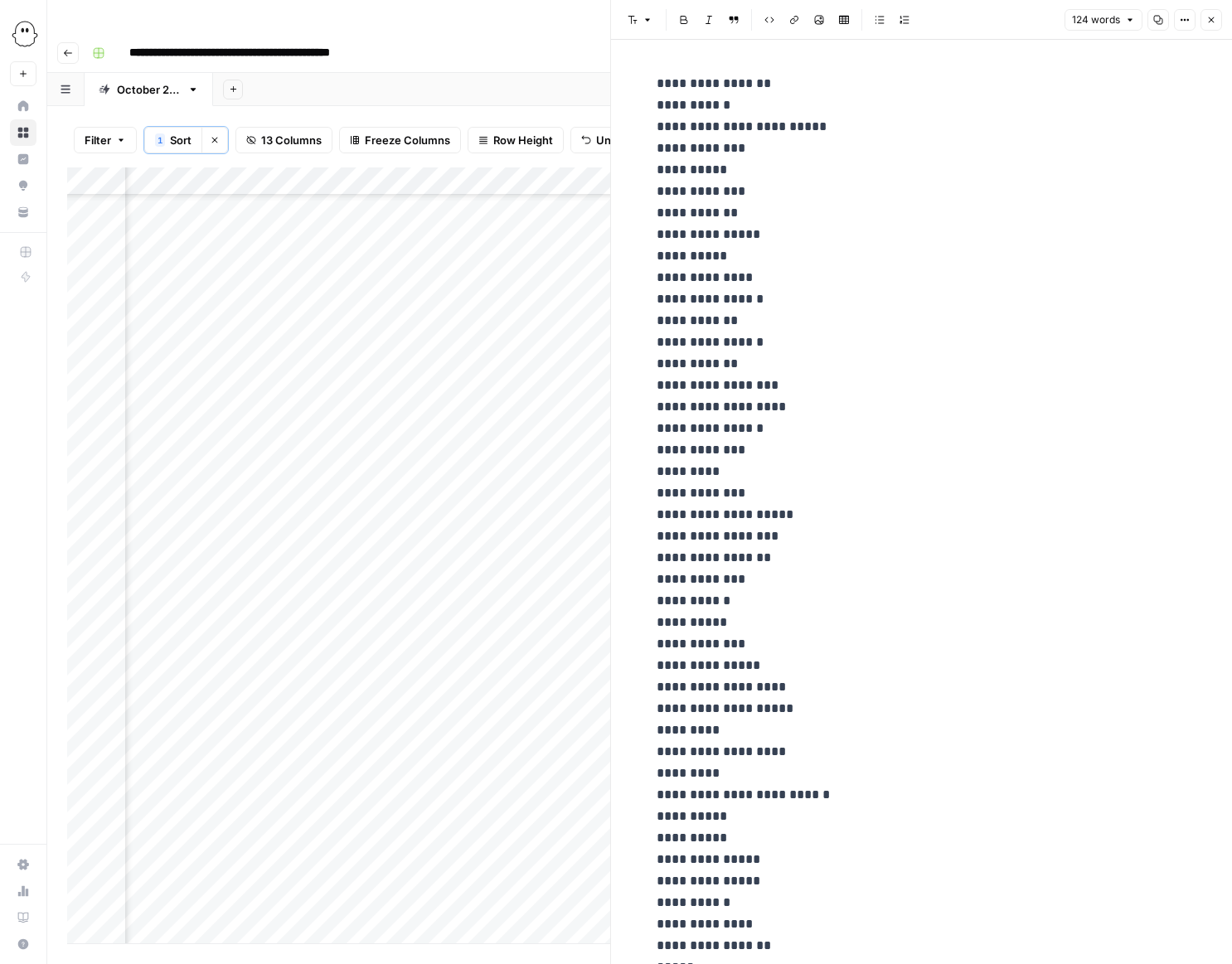
click at [545, 388] on div "Add Column" at bounding box center [338, 555] width 543 height 776
click at [1208, 19] on icon "button" at bounding box center [1211, 19] width 10 height 10
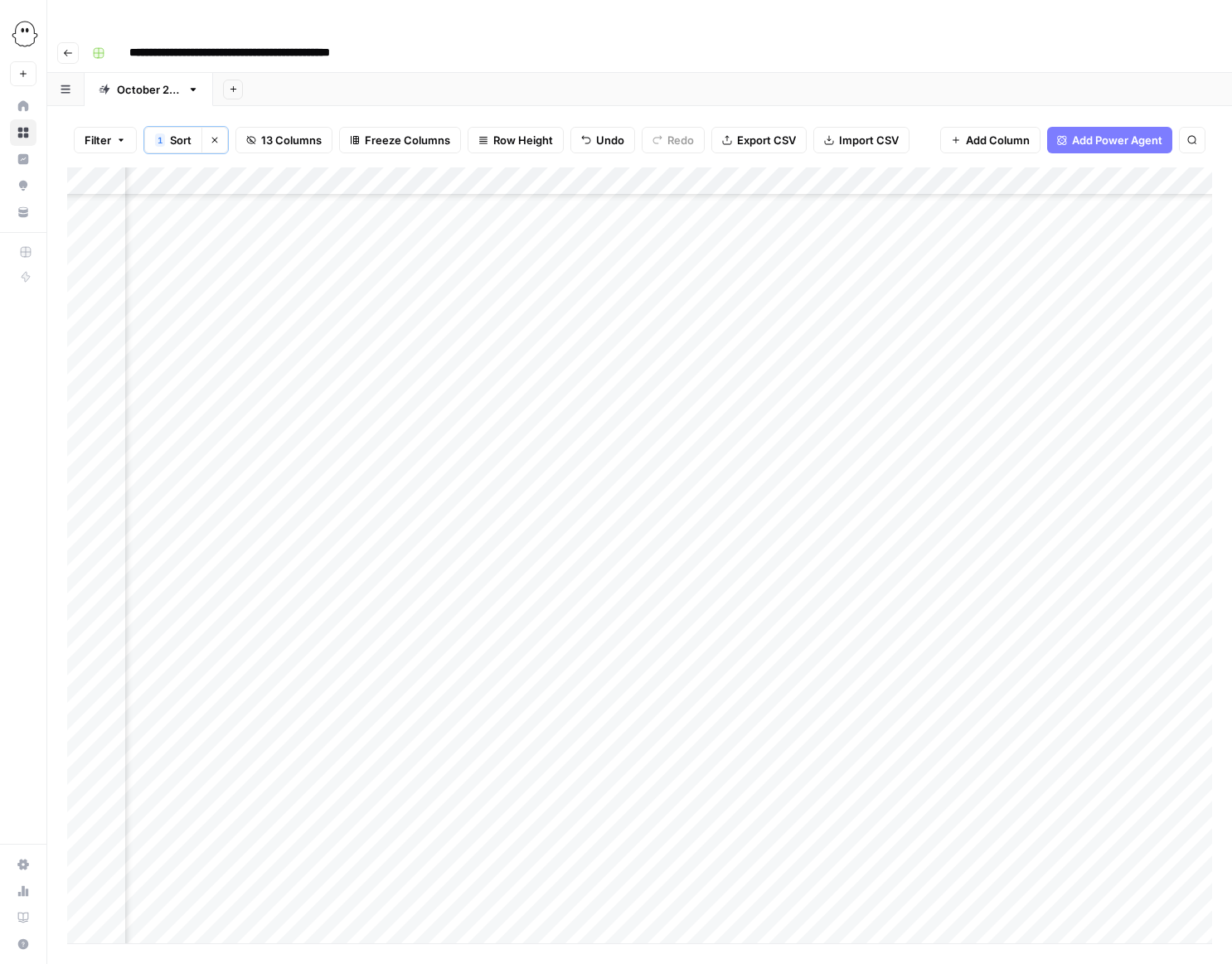
click at [528, 380] on div "Add Column" at bounding box center [639, 555] width 1145 height 776
type input "**********"
click at [775, 381] on div "Add Column" at bounding box center [639, 555] width 1145 height 776
click at [764, 376] on div "Add Column" at bounding box center [639, 555] width 1145 height 776
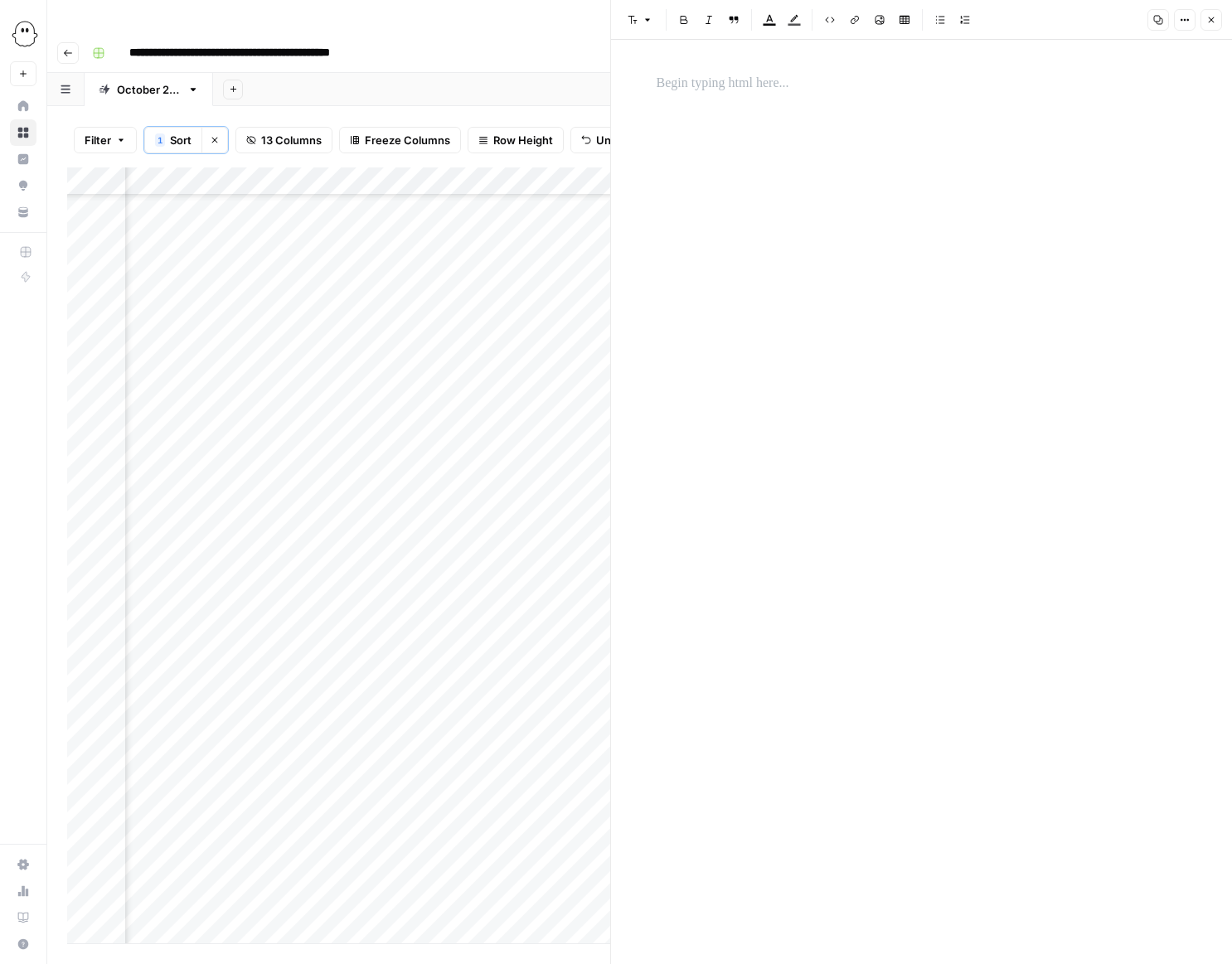
click at [684, 73] on p at bounding box center [921, 83] width 530 height 21
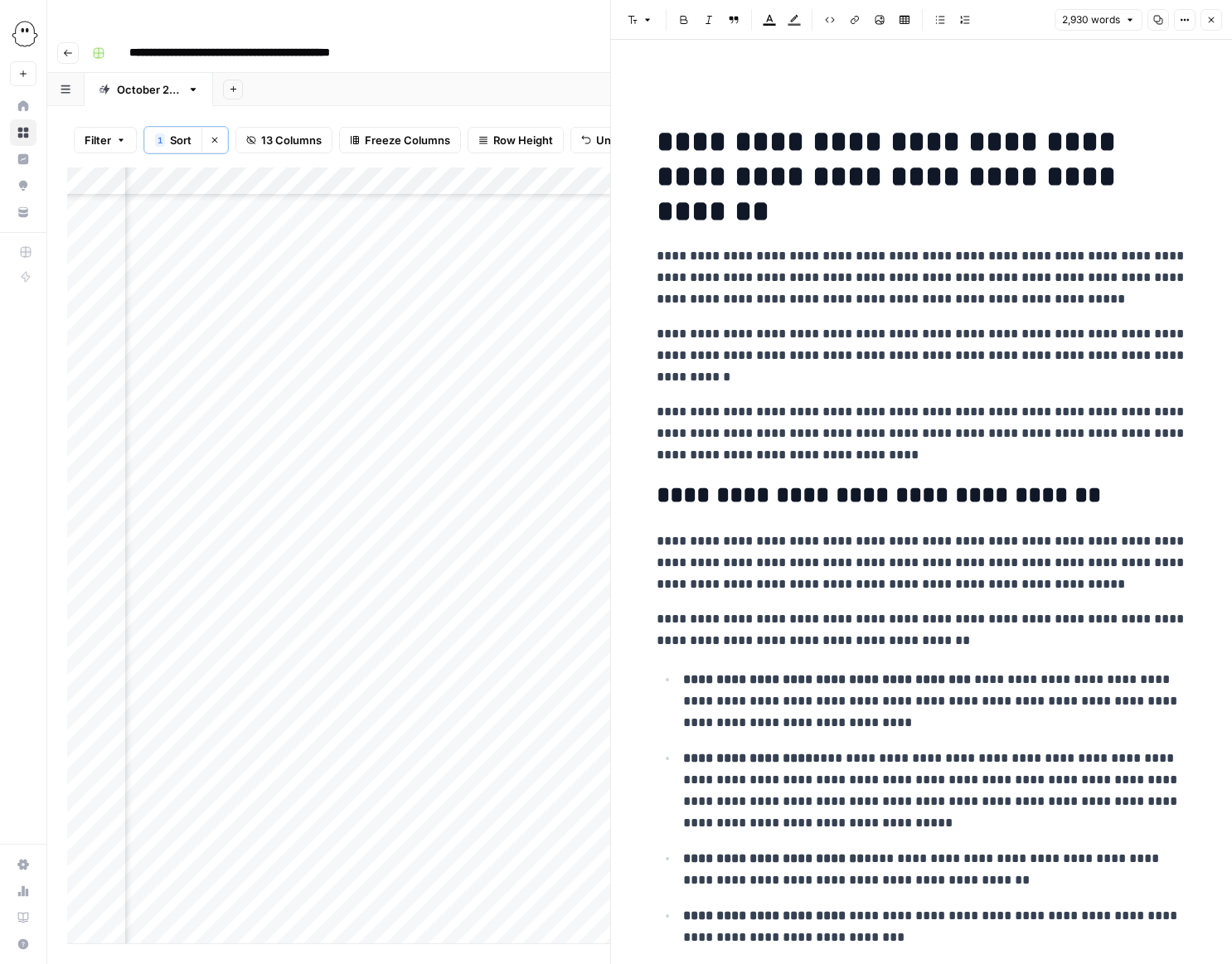
click at [1205, 20] on button "Close" at bounding box center [1211, 19] width 21 height 21
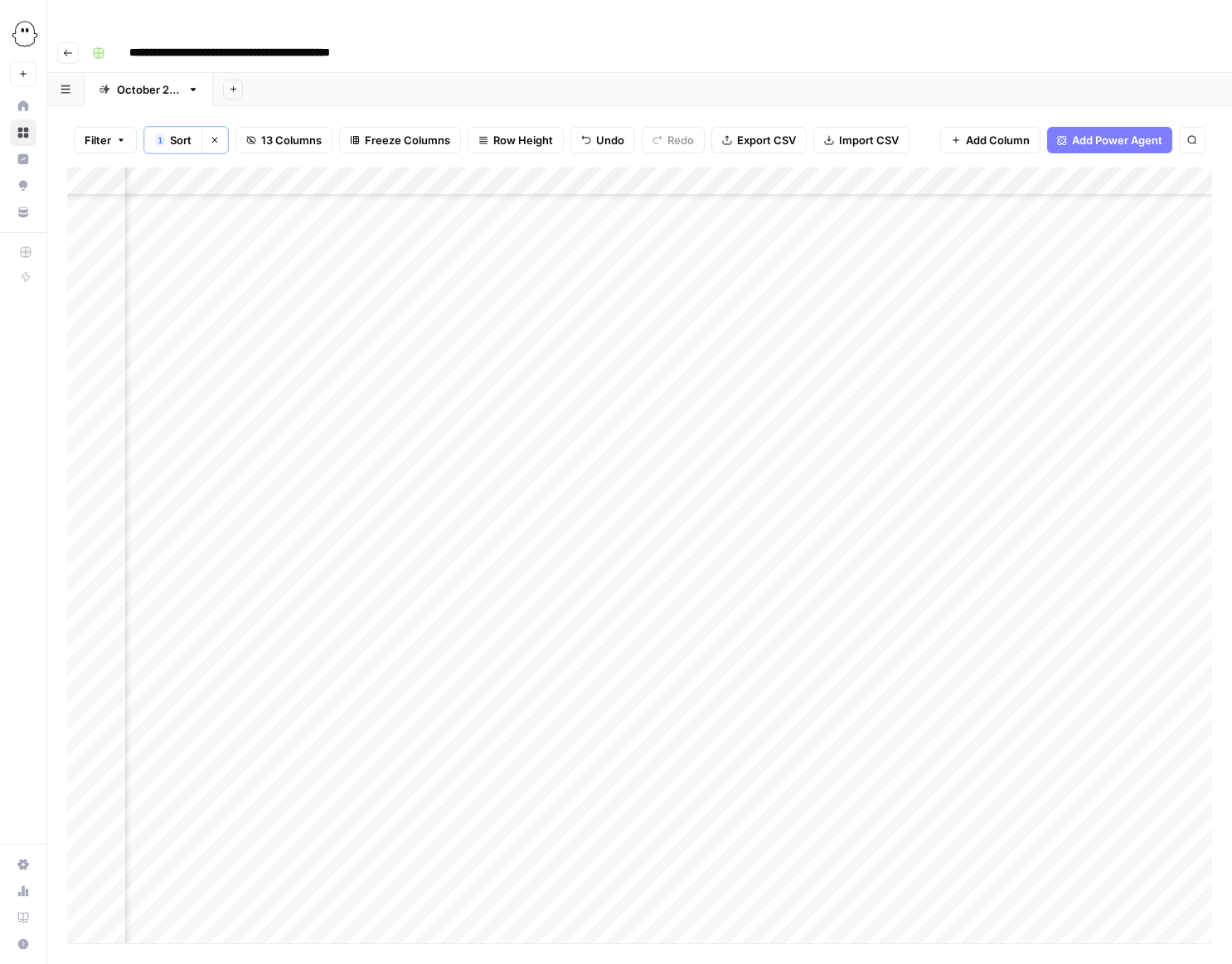
click at [815, 383] on div "Add Column" at bounding box center [639, 555] width 1145 height 776
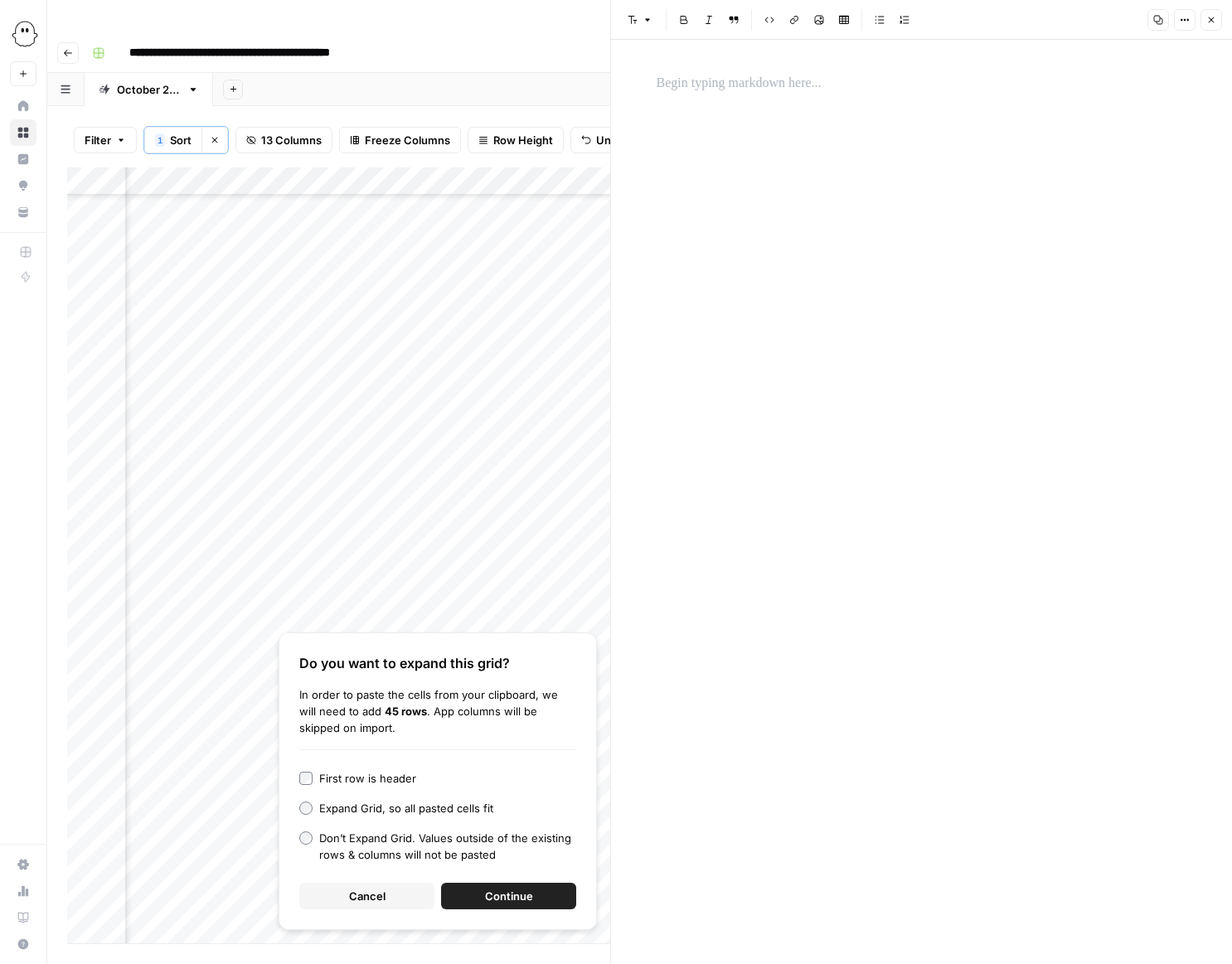
click at [395, 844] on div "Do you want to expand this grid? In order to paste the cells from your clipboar…" at bounding box center [437, 780] width 318 height 298
click at [395, 882] on button "Cancel" at bounding box center [367, 895] width 135 height 27
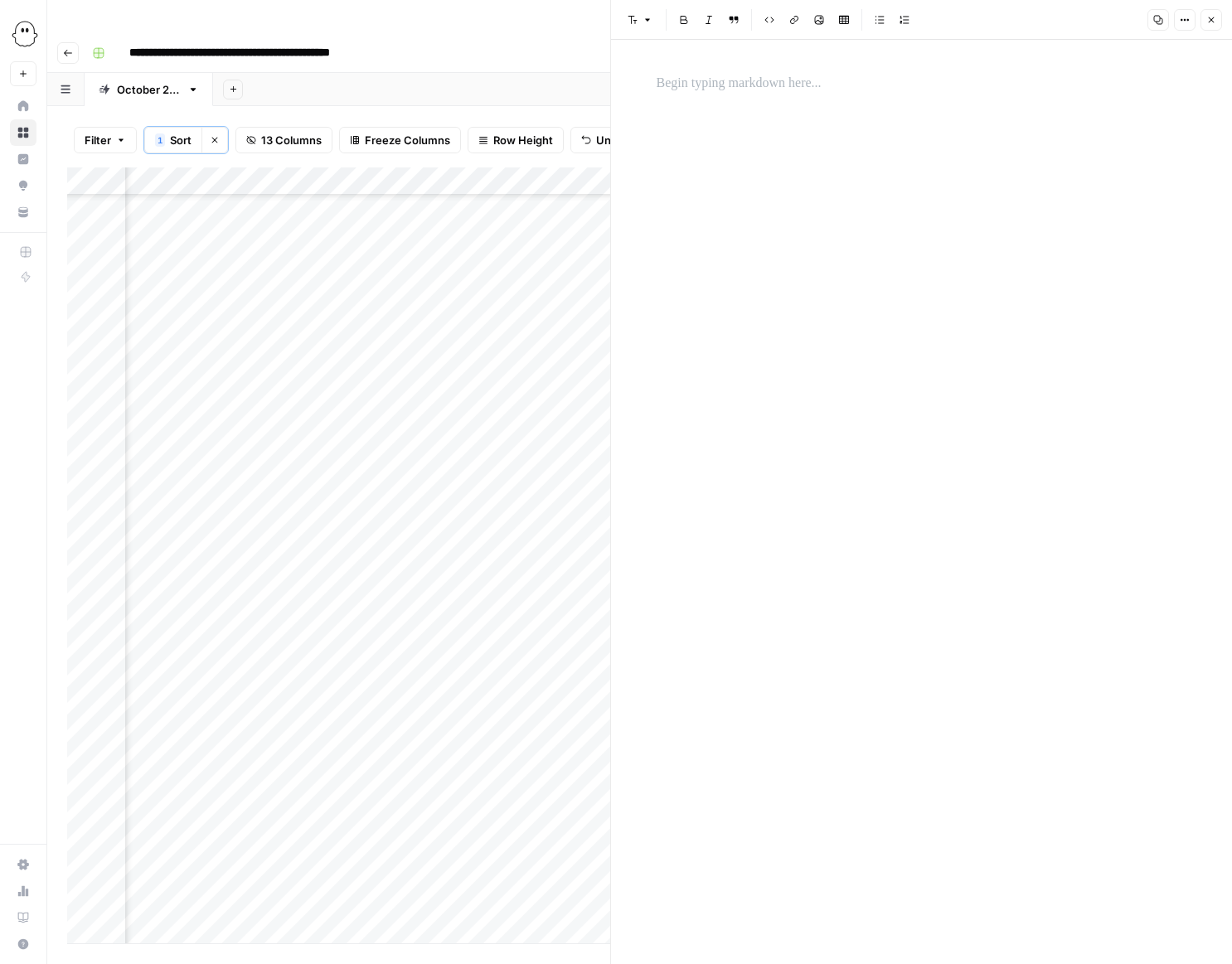
click at [666, 85] on p at bounding box center [921, 83] width 530 height 21
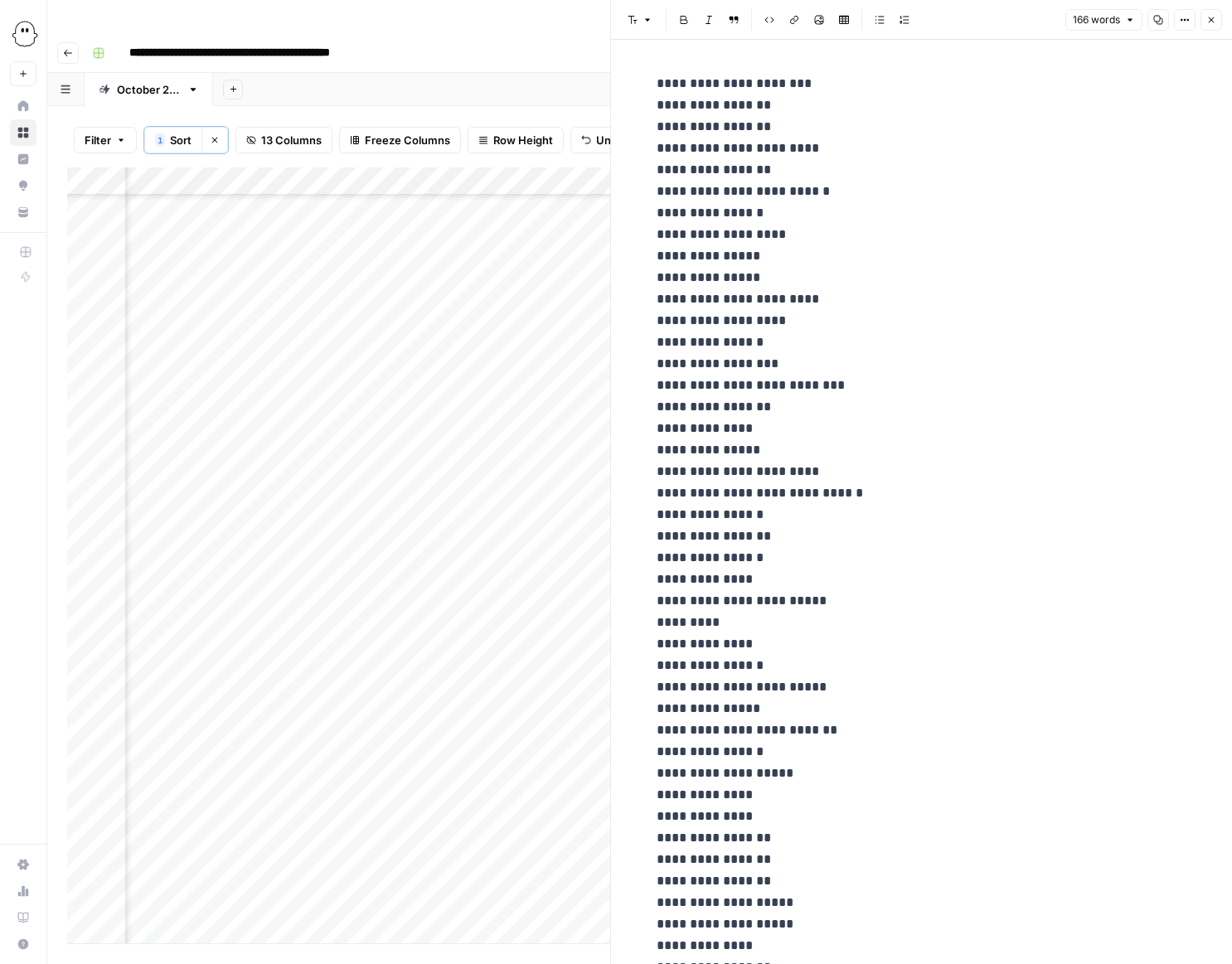
click at [1217, 22] on button "Close" at bounding box center [1211, 19] width 21 height 21
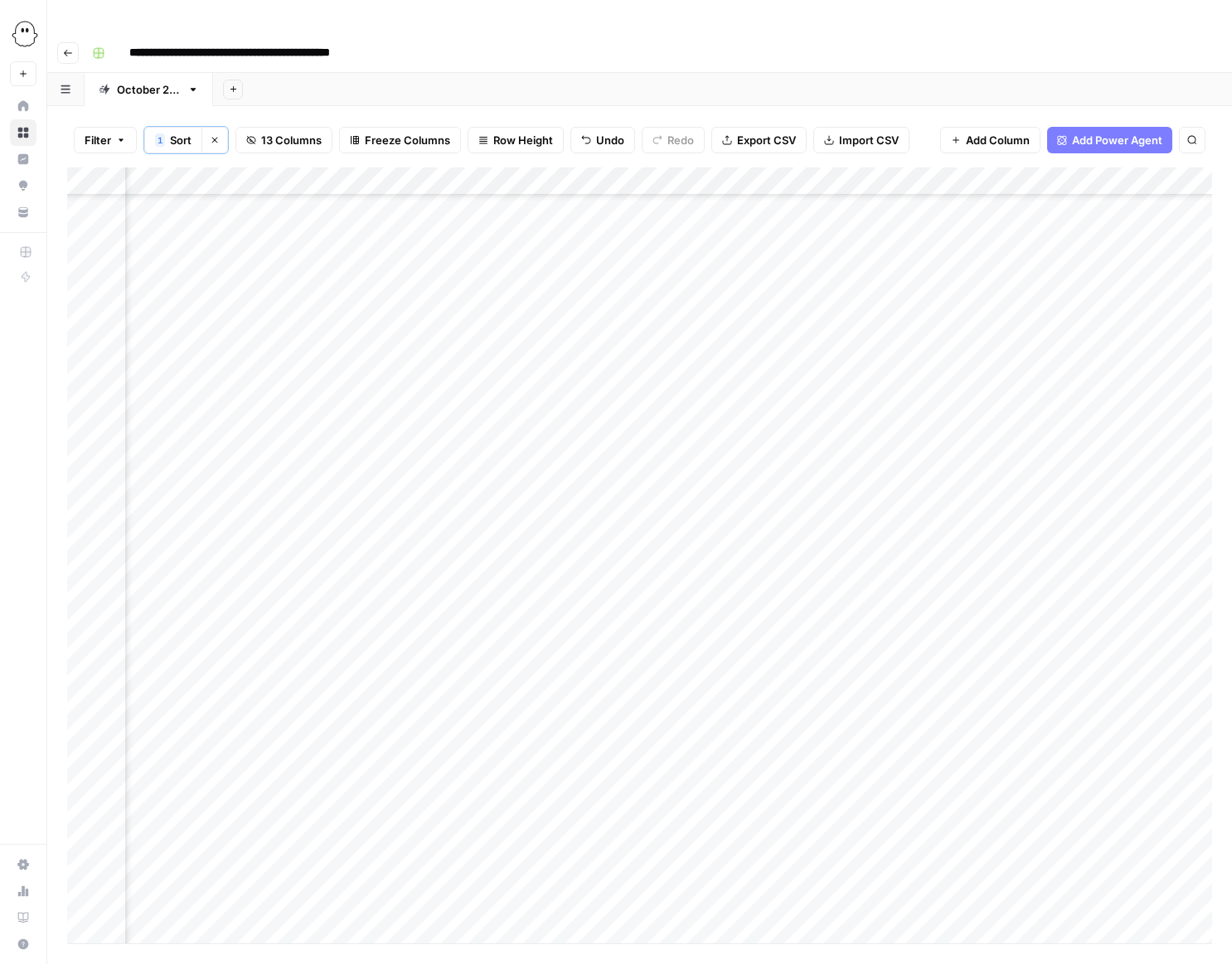
click at [538, 406] on div "Add Column" at bounding box center [639, 555] width 1145 height 776
click at [519, 411] on div "Add Column" at bounding box center [639, 555] width 1145 height 776
type input "**********"
click at [783, 443] on div "Add Column" at bounding box center [639, 555] width 1145 height 776
click at [663, 403] on div "Add Column" at bounding box center [639, 555] width 1145 height 776
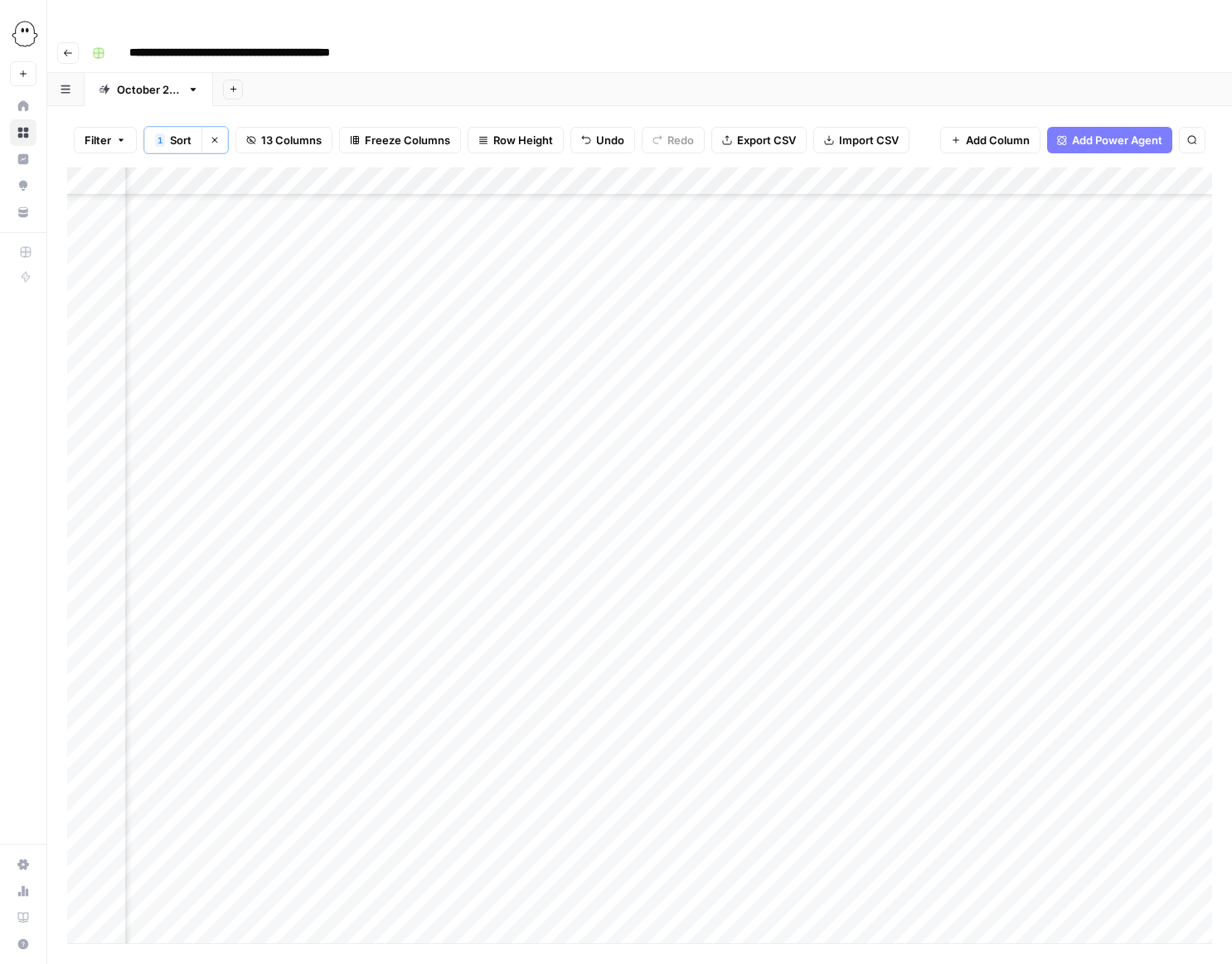
click at [663, 412] on div "Add Column" at bounding box center [639, 555] width 1145 height 776
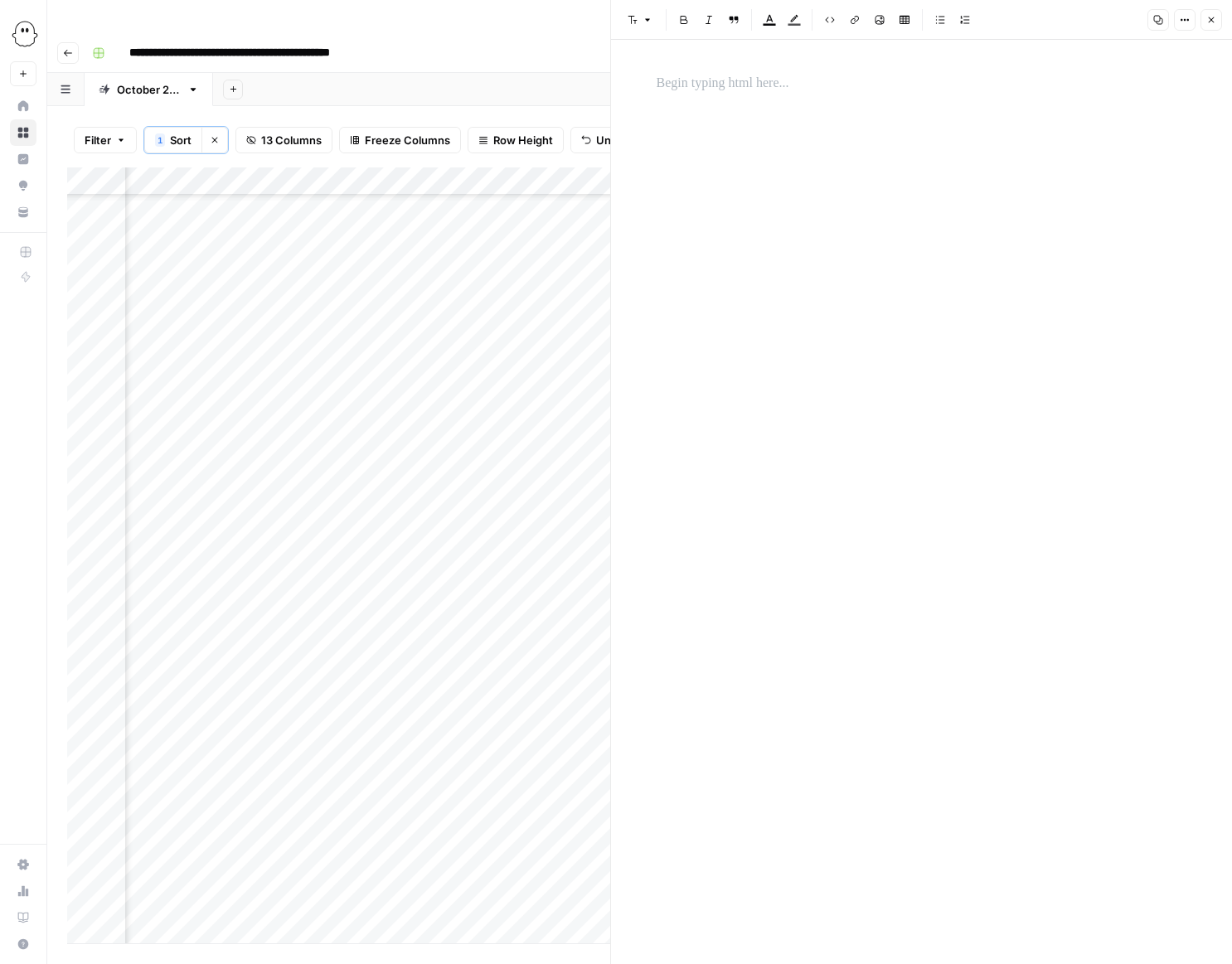
click at [676, 85] on p at bounding box center [921, 83] width 530 height 21
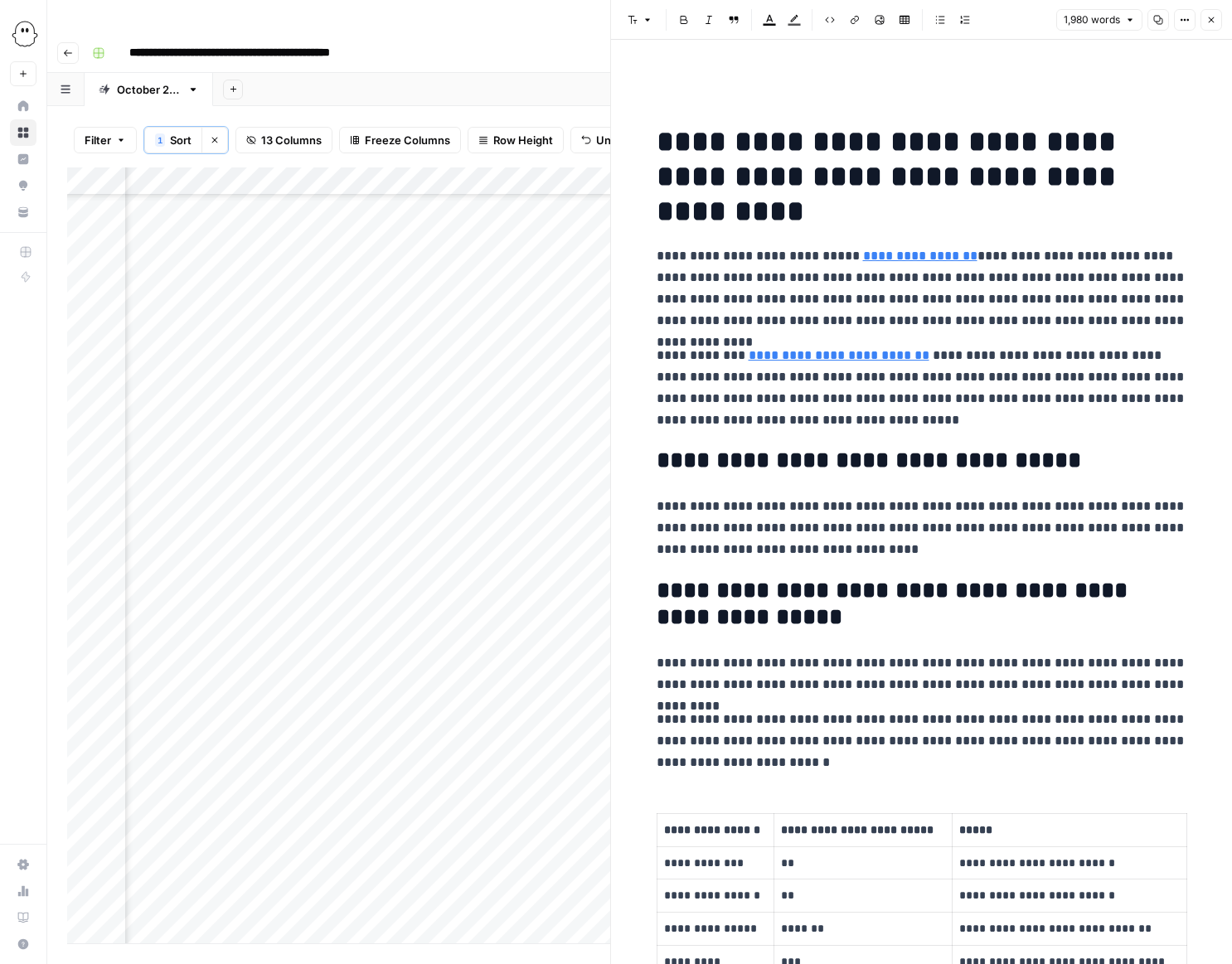
click at [1212, 16] on icon "button" at bounding box center [1211, 19] width 10 height 10
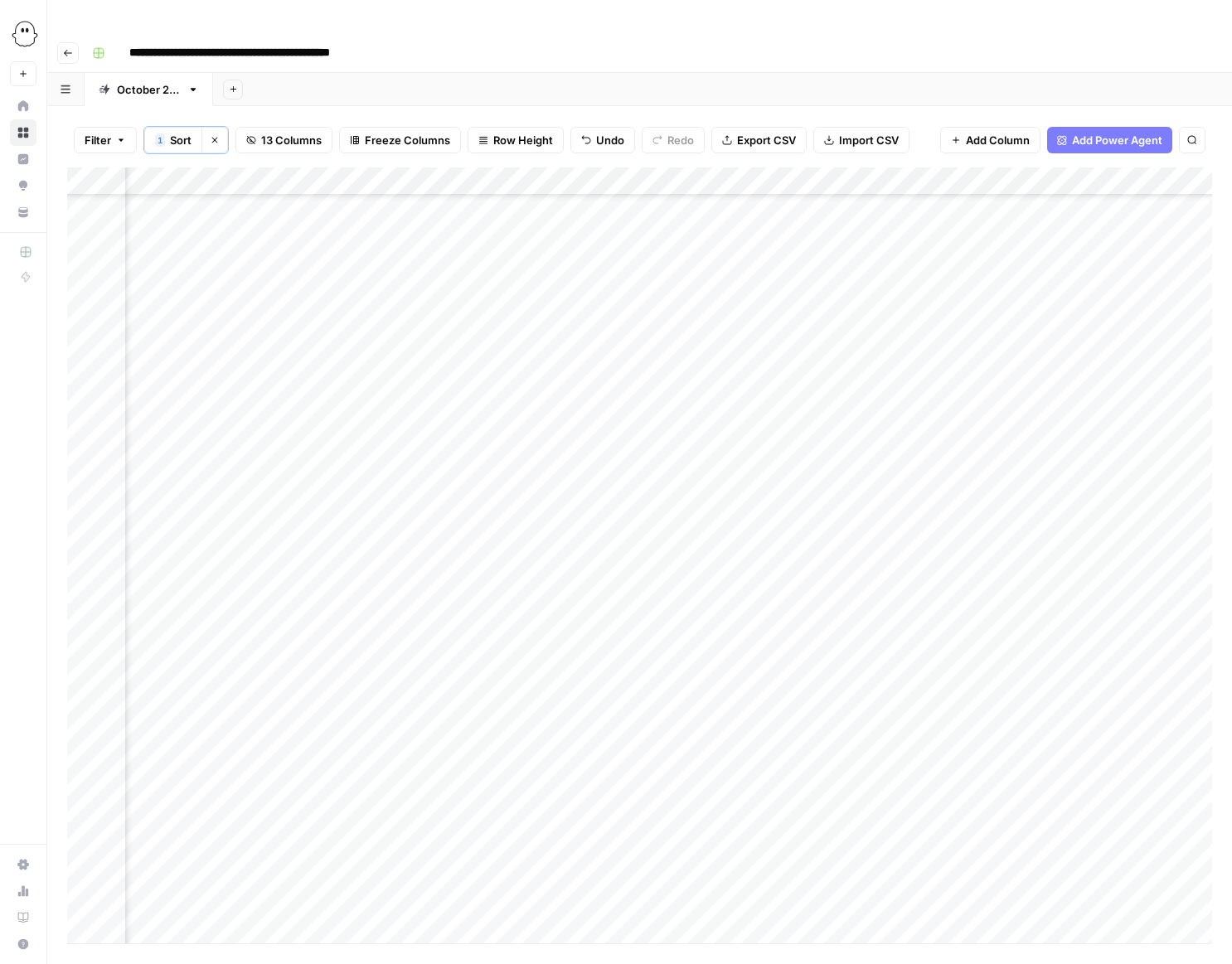
click at [807, 409] on div "Add Column" at bounding box center [639, 555] width 1145 height 776
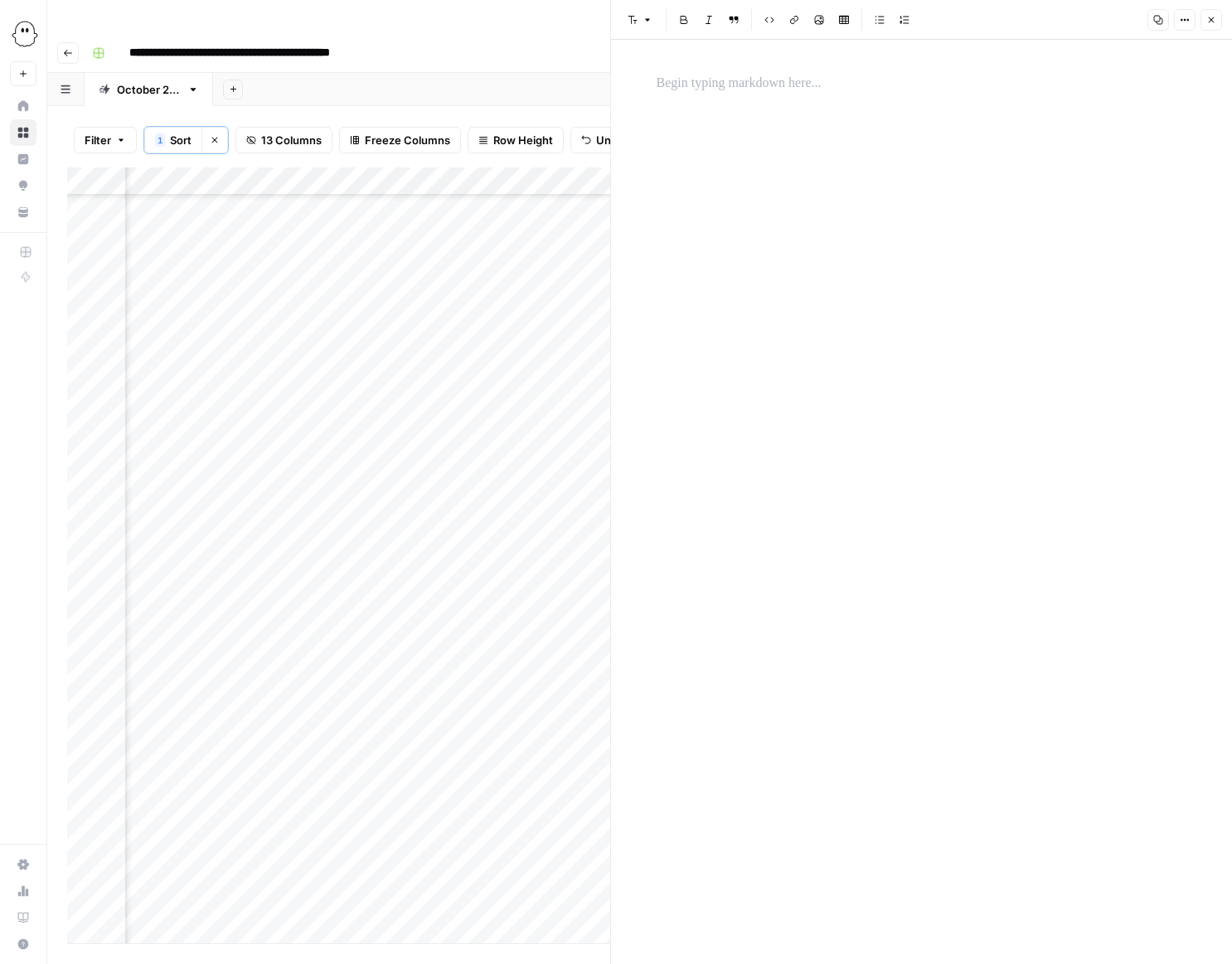
click at [677, 84] on p at bounding box center [921, 83] width 530 height 21
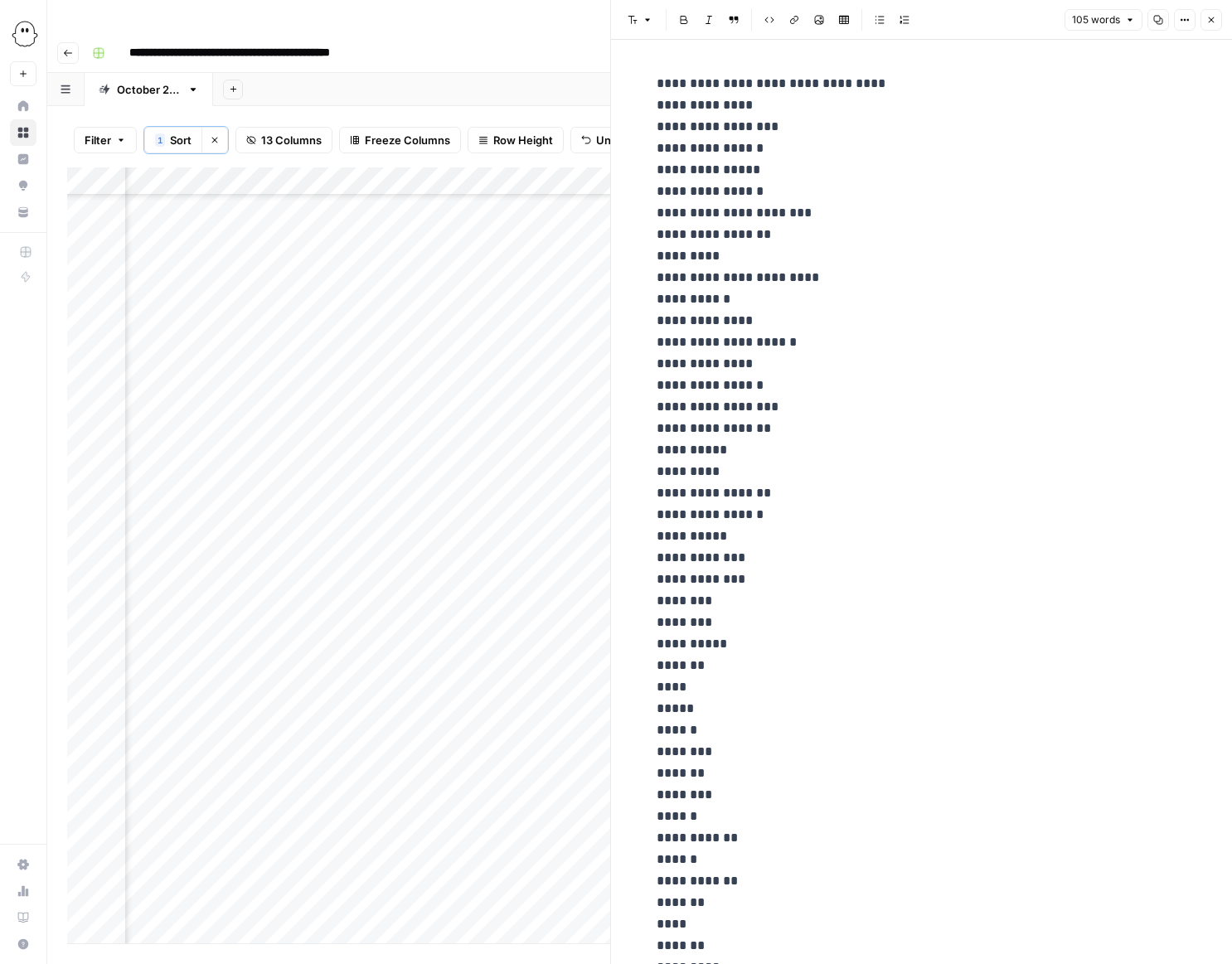
click at [1206, 23] on icon "button" at bounding box center [1211, 19] width 10 height 10
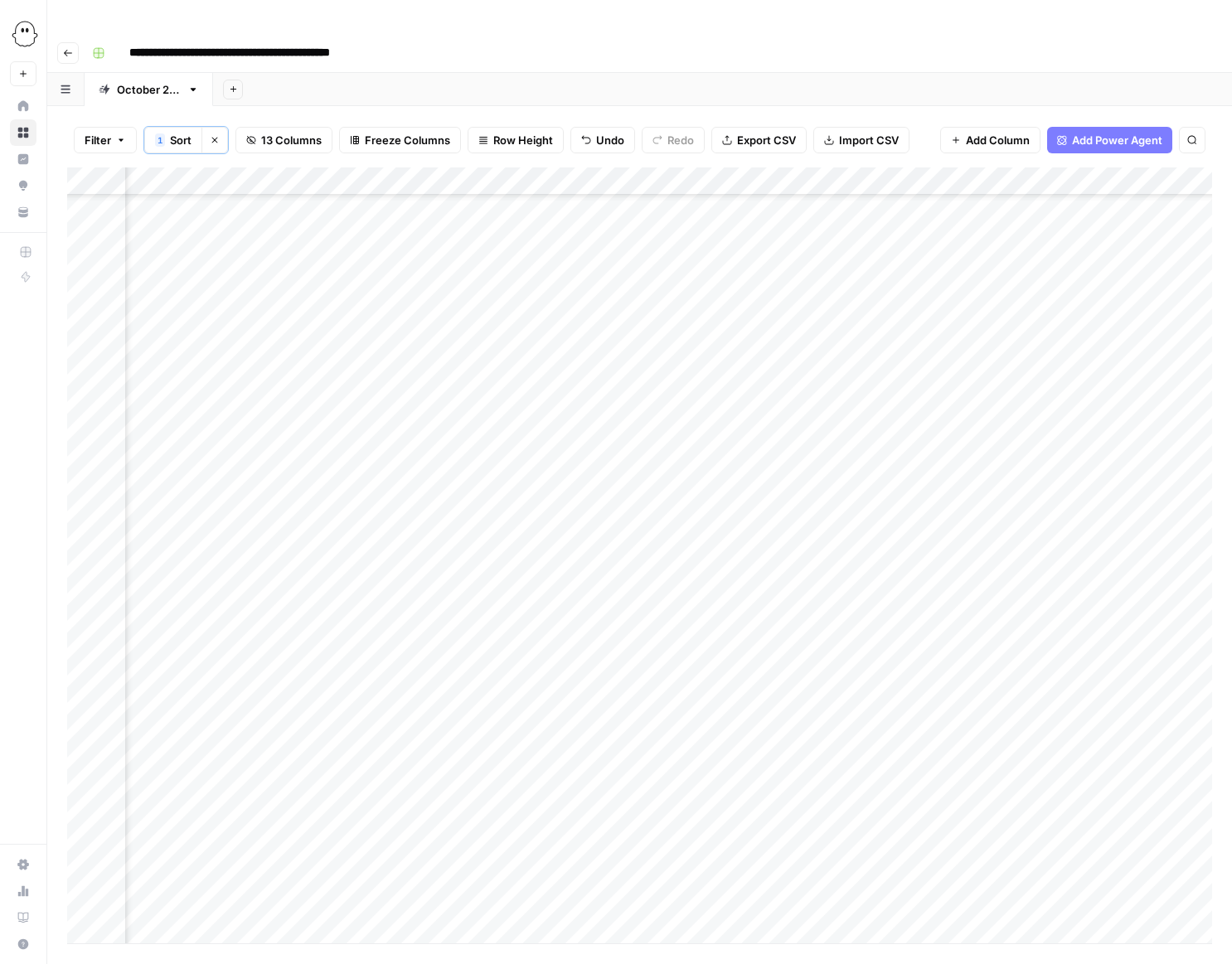
click at [505, 435] on div "Add Column" at bounding box center [639, 555] width 1145 height 776
type input "**********"
click at [820, 486] on div "Add Column" at bounding box center [639, 555] width 1145 height 776
click at [701, 440] on div "Add Column" at bounding box center [639, 555] width 1145 height 776
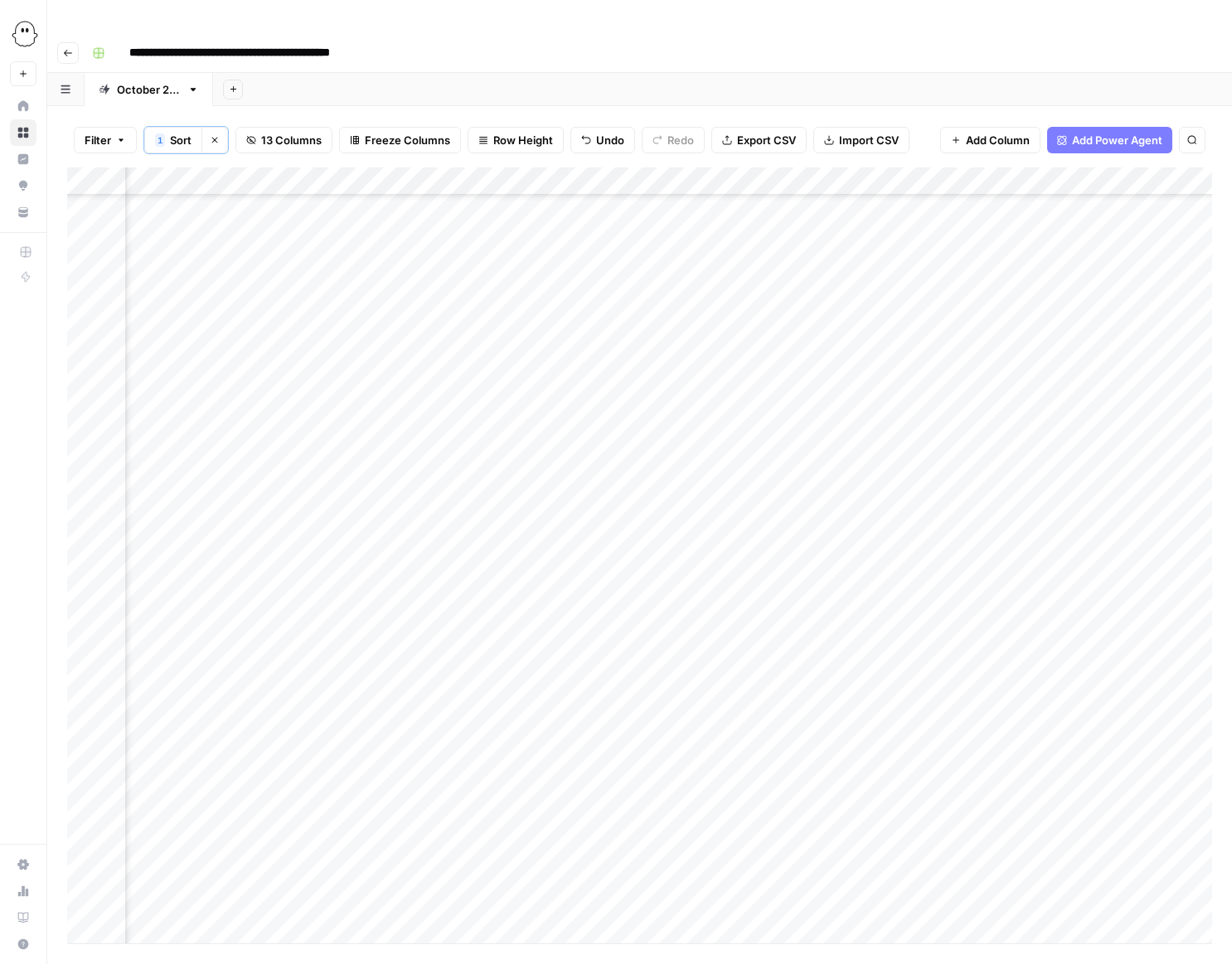
click at [676, 438] on div "Add Column" at bounding box center [639, 555] width 1145 height 776
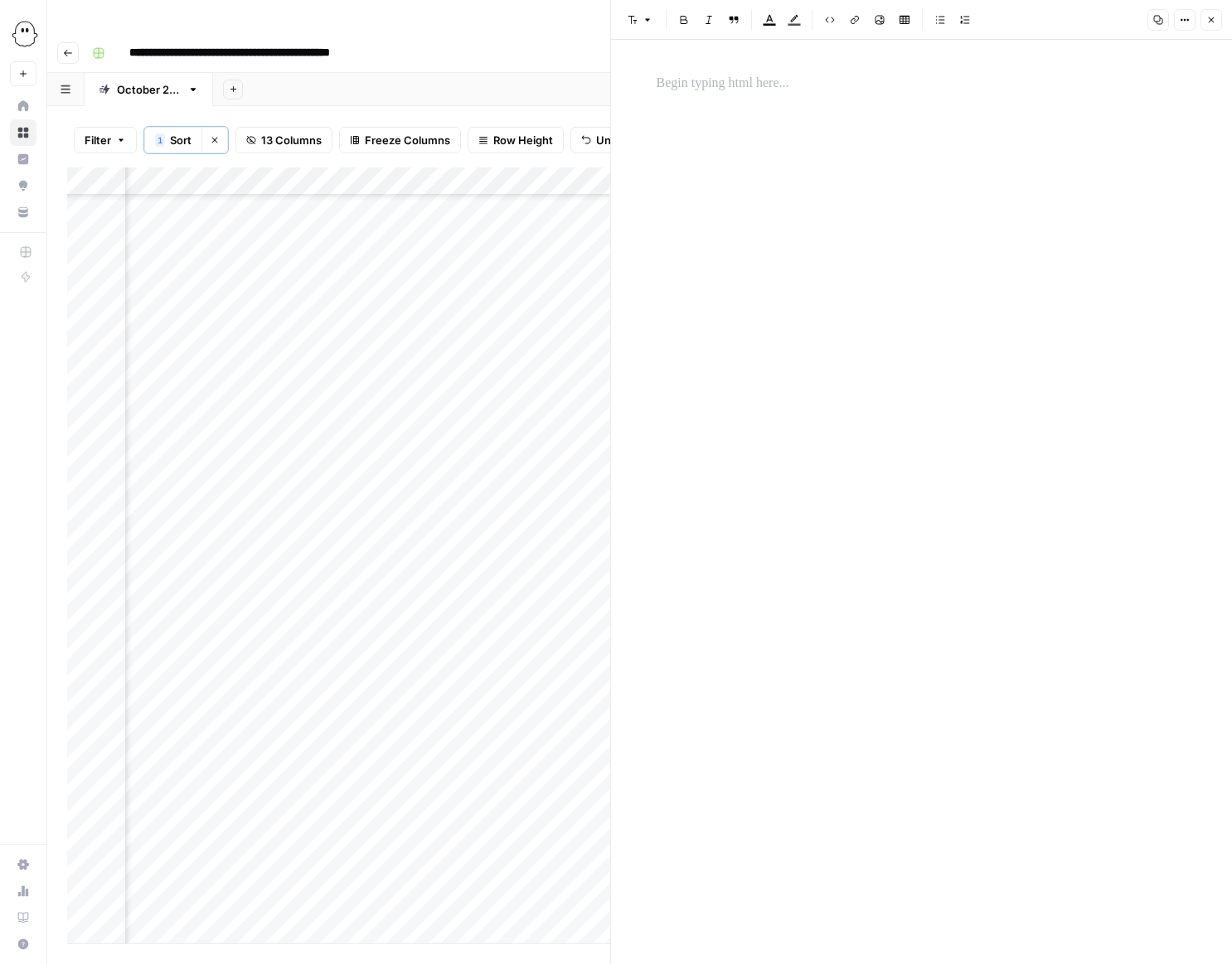
click at [671, 84] on p at bounding box center [921, 83] width 530 height 21
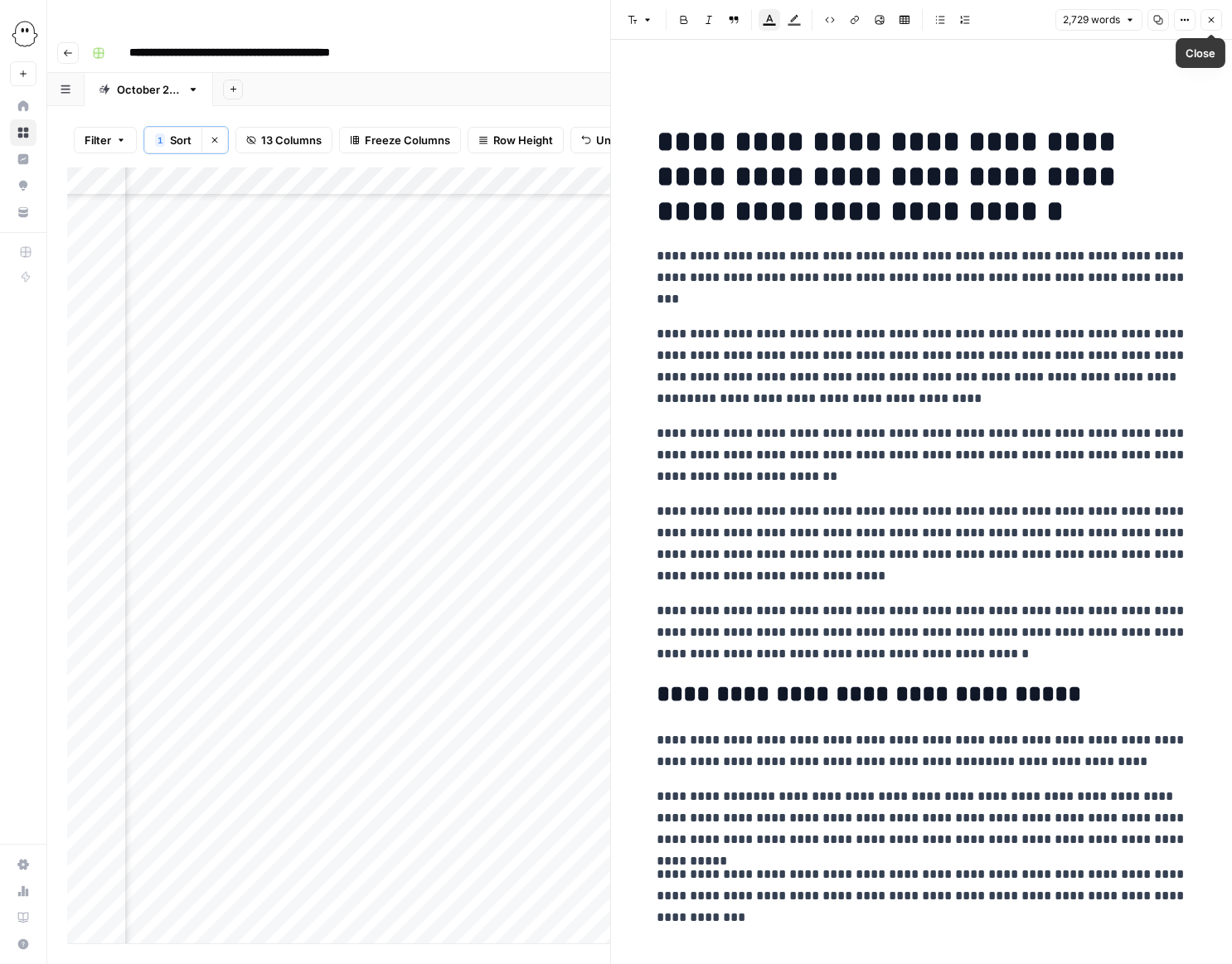
click at [1207, 17] on icon "button" at bounding box center [1211, 19] width 10 height 10
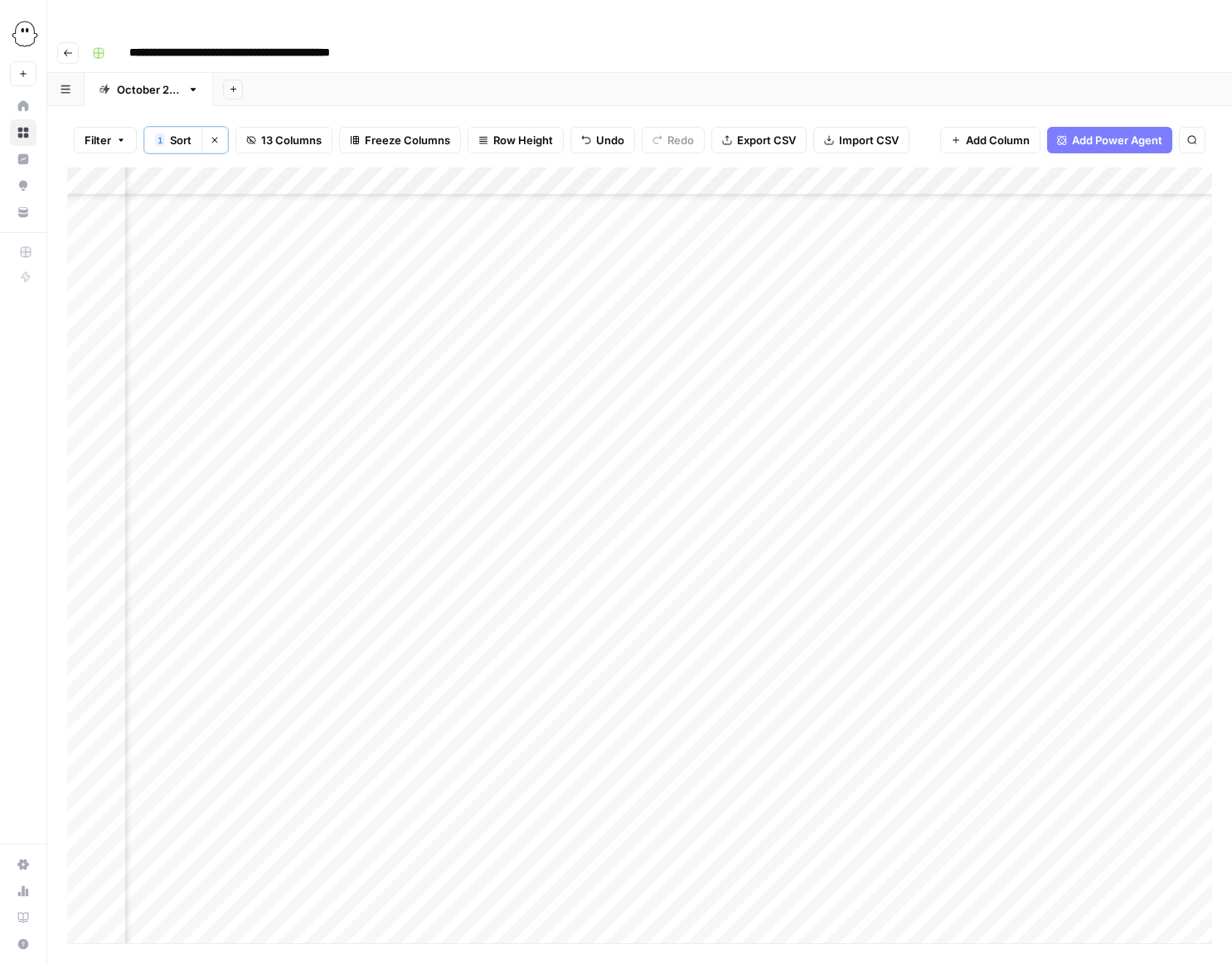
click at [830, 437] on div "Add Column" at bounding box center [639, 555] width 1145 height 776
click at [826, 436] on div "Add Column" at bounding box center [639, 555] width 1145 height 776
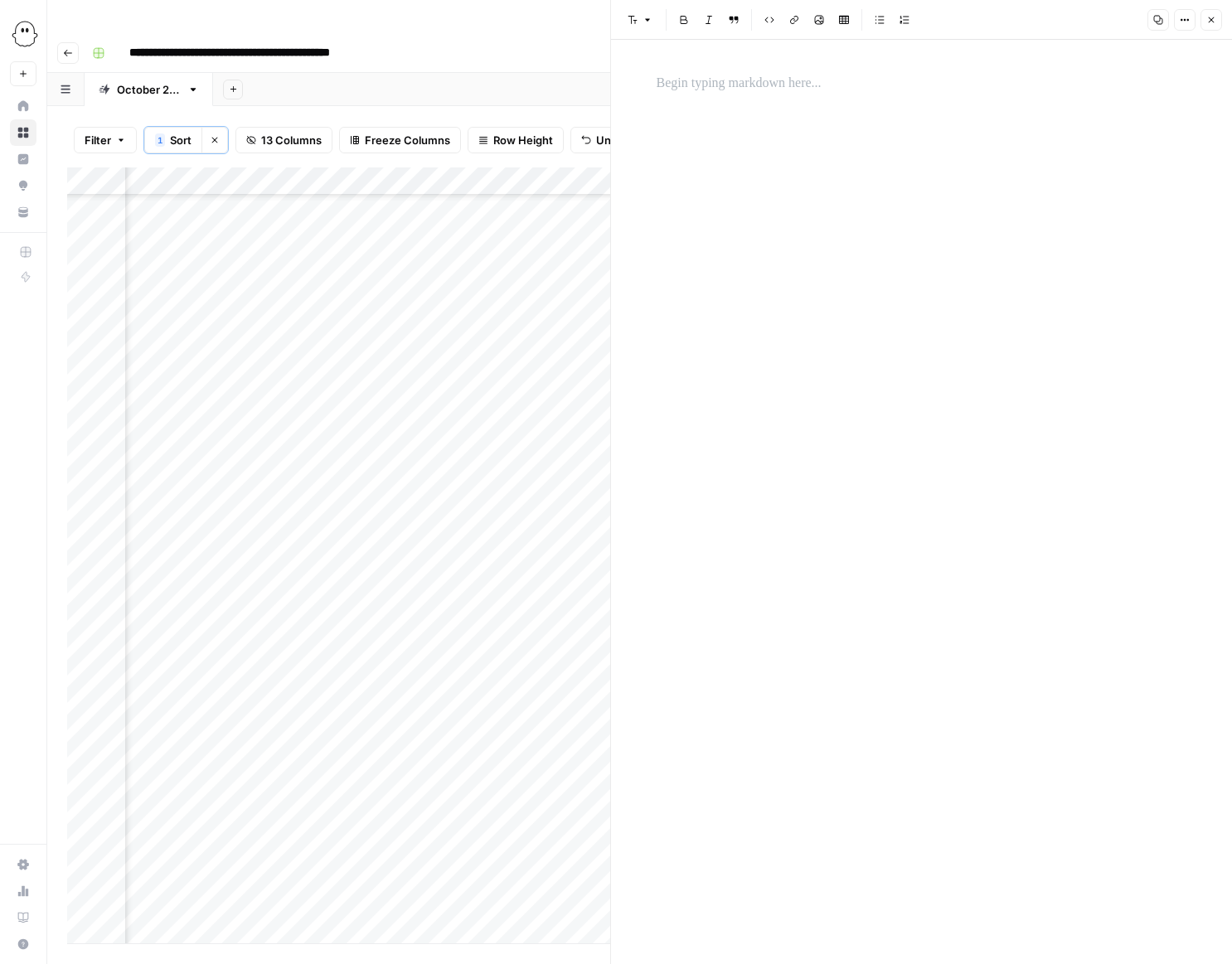
click at [672, 82] on p at bounding box center [921, 83] width 530 height 21
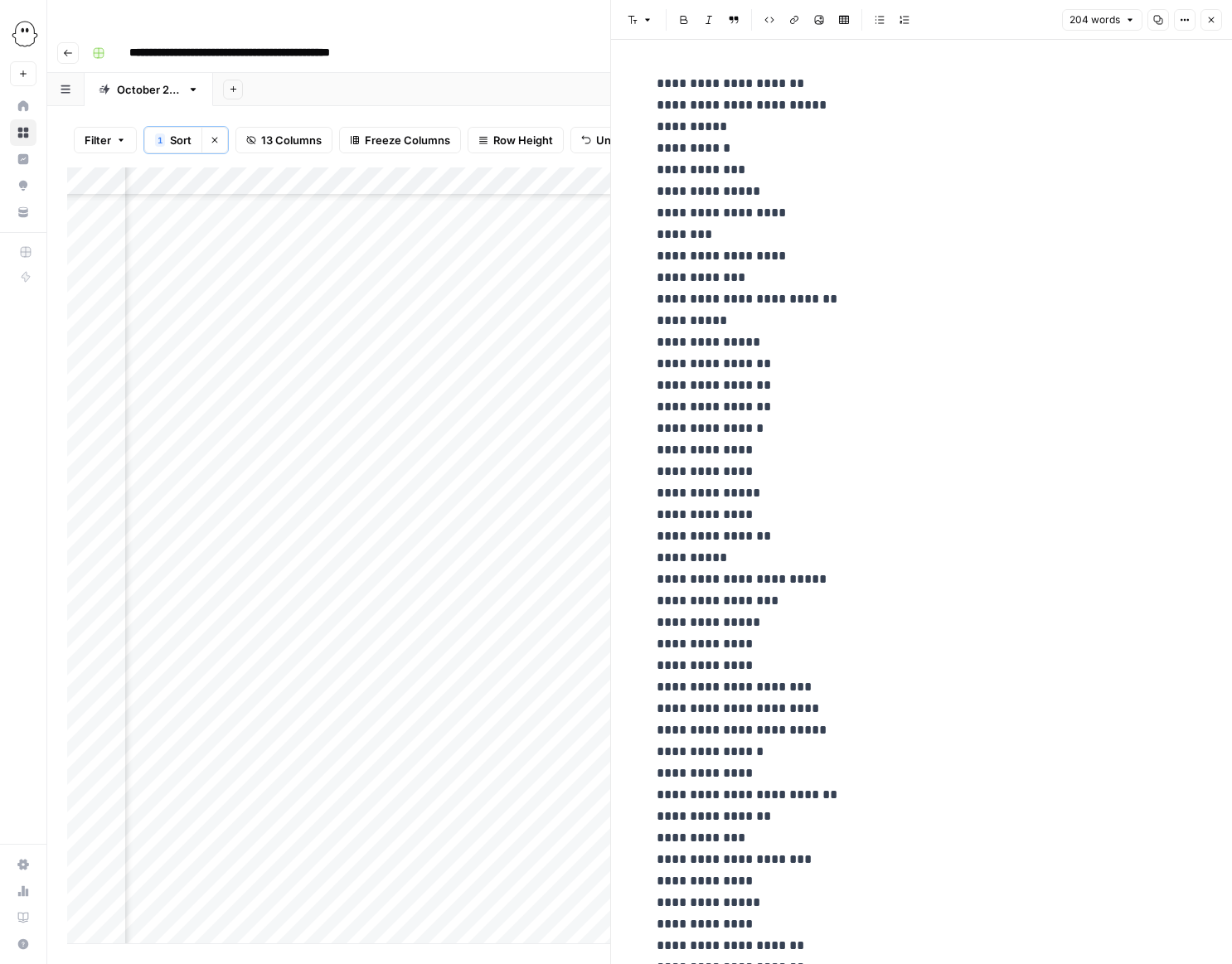
click at [1208, 19] on icon "button" at bounding box center [1211, 19] width 10 height 10
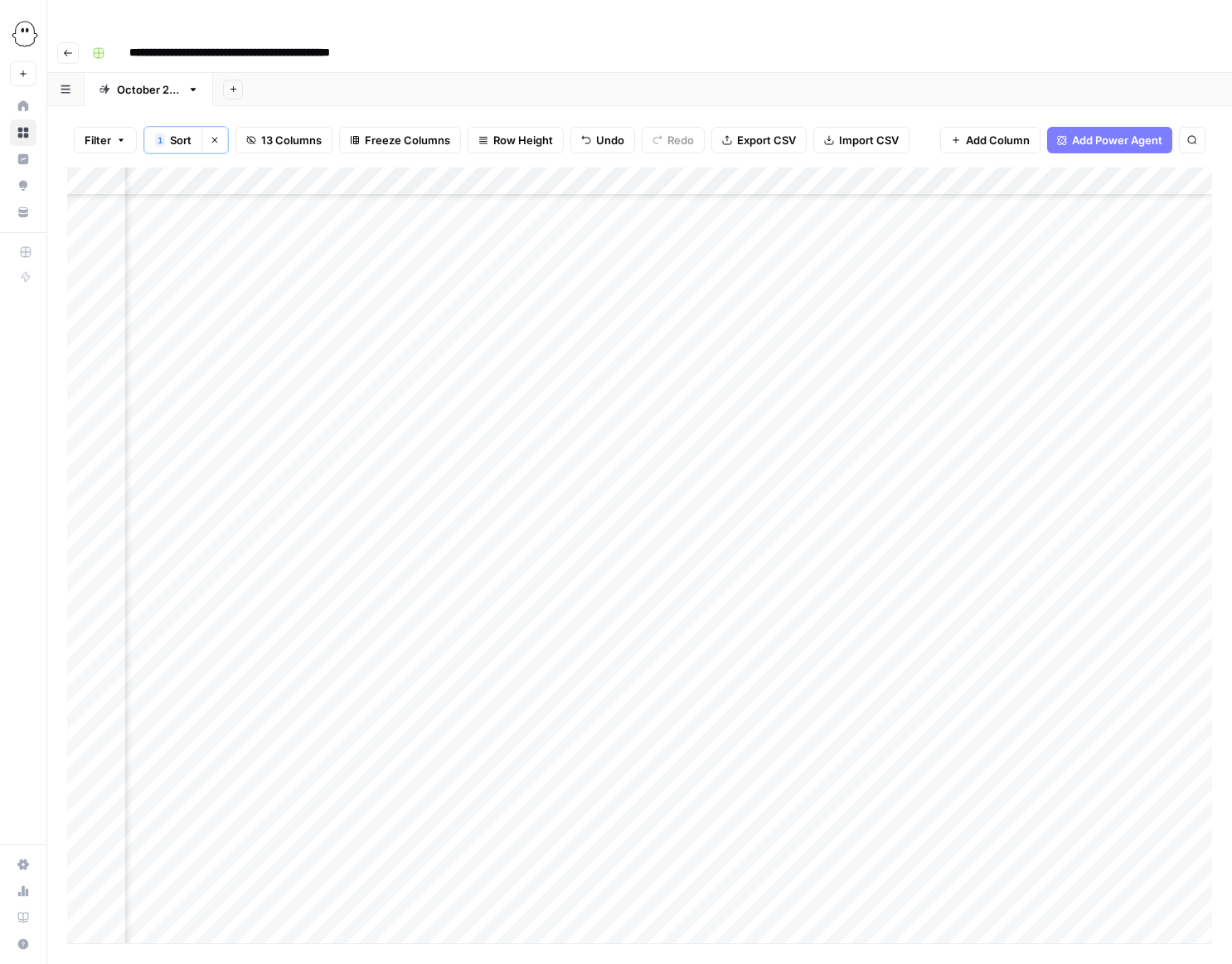
click at [504, 466] on div "Add Column" at bounding box center [639, 555] width 1145 height 776
type input "**********"
click at [807, 473] on div "Add Column" at bounding box center [639, 555] width 1145 height 776
click at [702, 466] on div "Add Column" at bounding box center [639, 555] width 1145 height 776
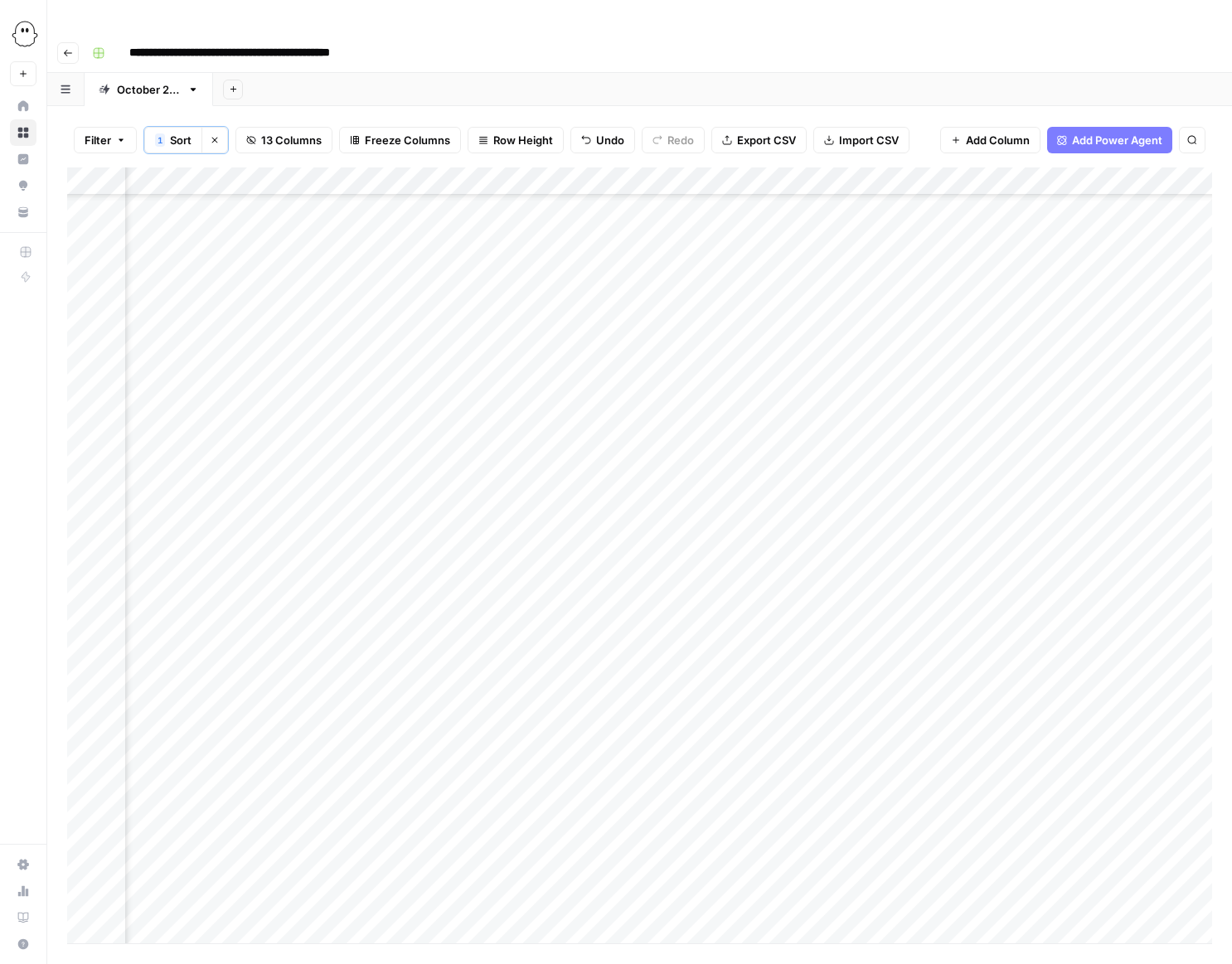
click at [679, 463] on div "Add Column" at bounding box center [639, 555] width 1145 height 776
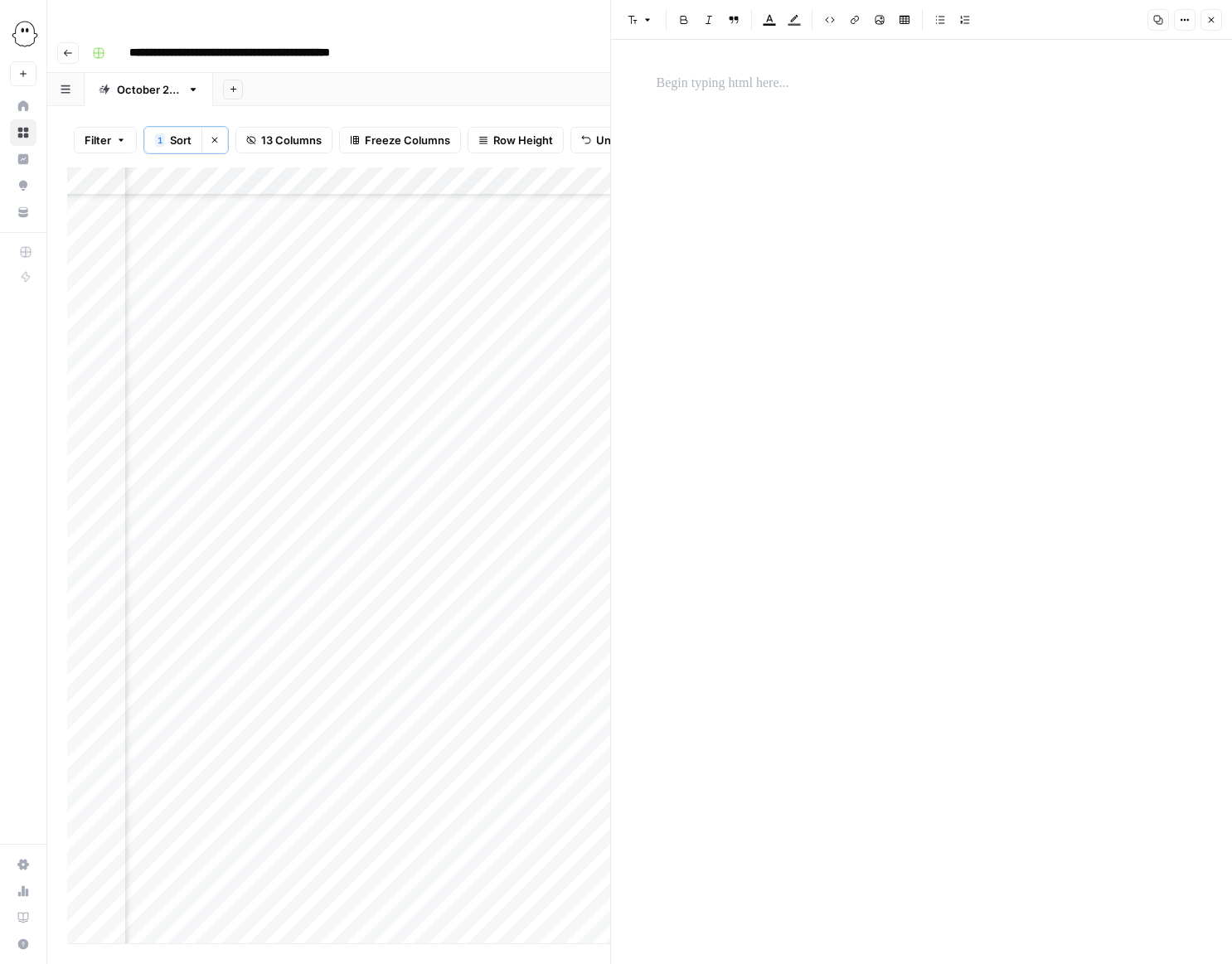
click at [688, 76] on p at bounding box center [921, 83] width 530 height 21
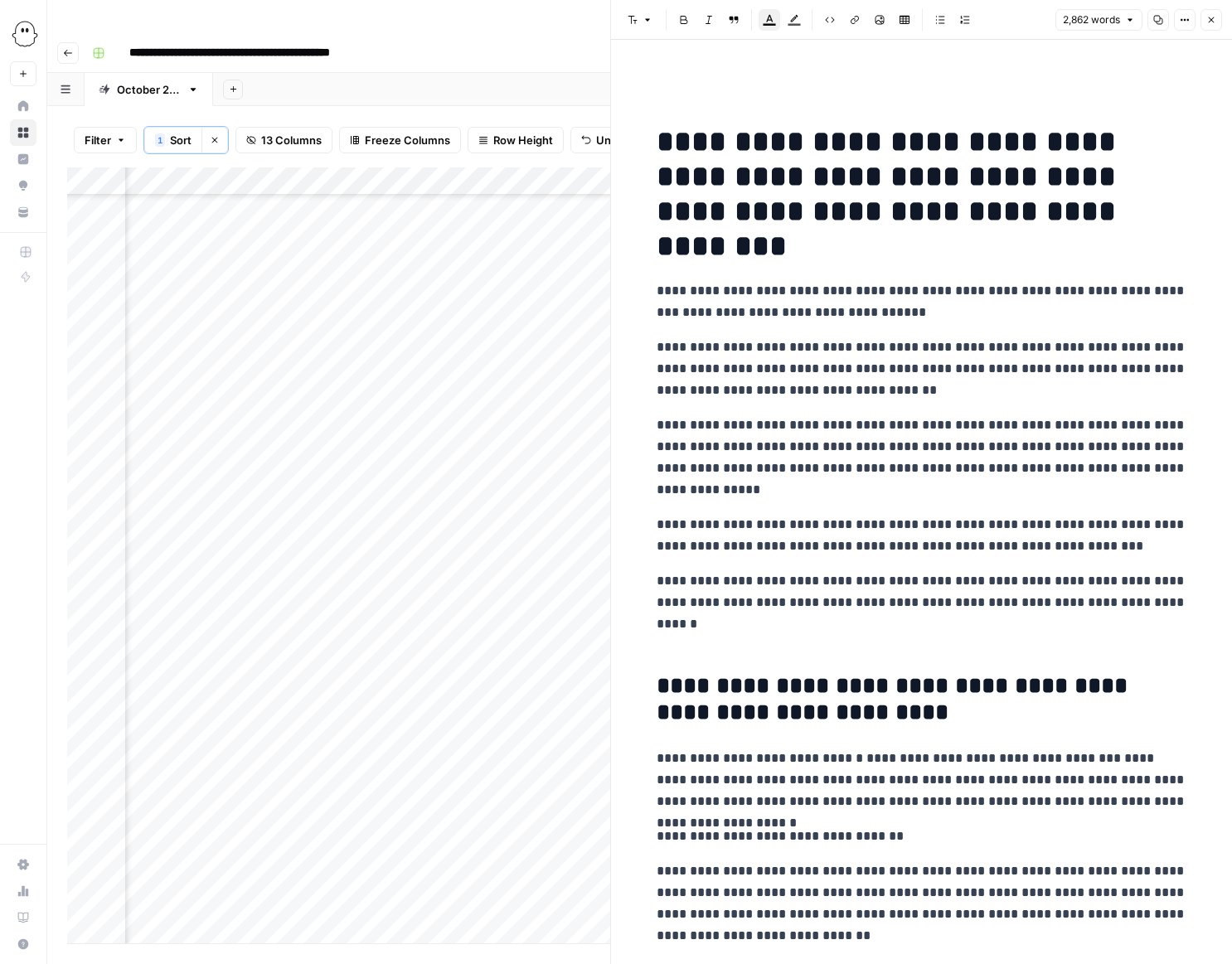
click at [1211, 14] on button "Close" at bounding box center [1211, 19] width 21 height 21
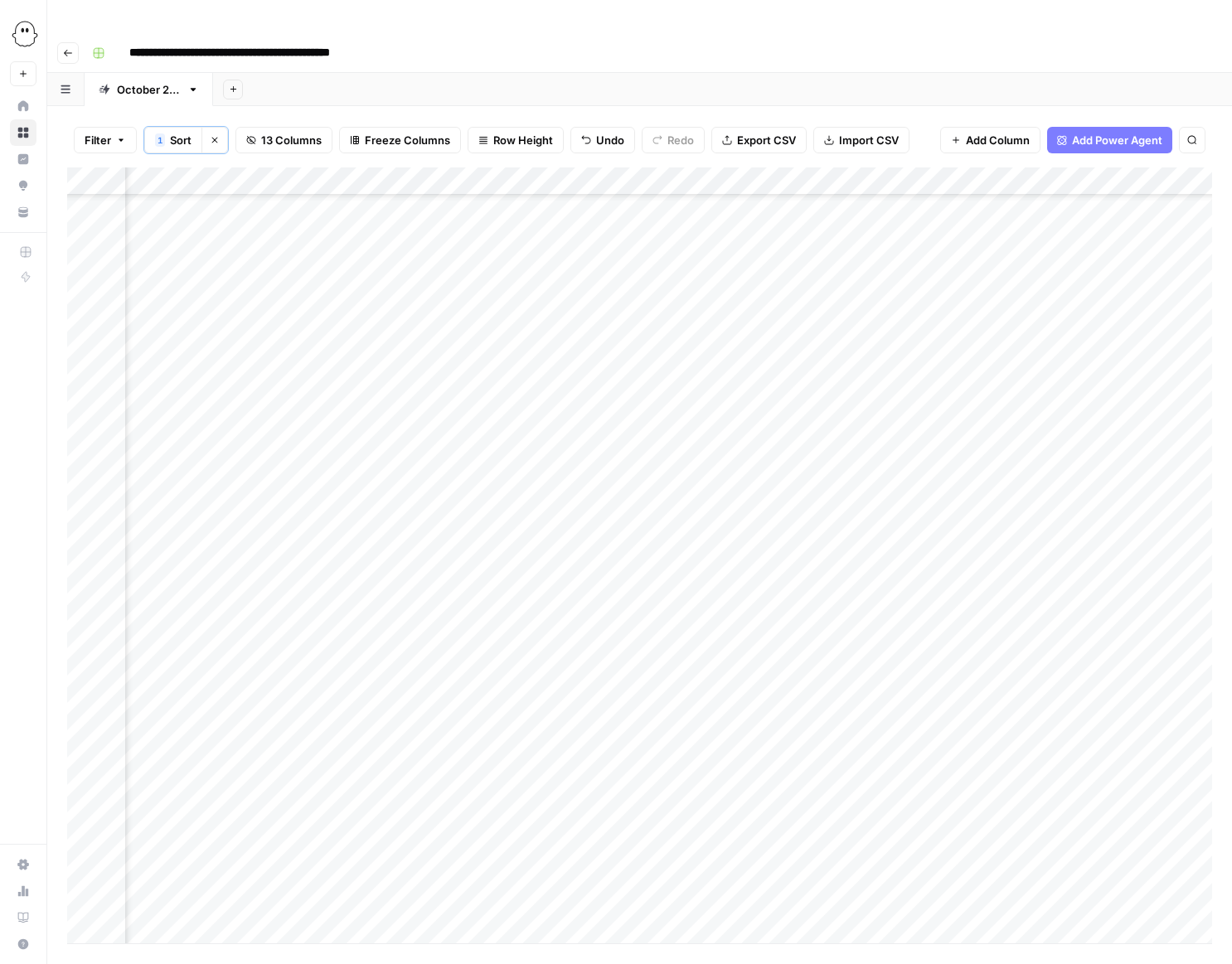
click at [821, 471] on div "Add Column" at bounding box center [639, 555] width 1145 height 776
click at [810, 466] on div "Add Column" at bounding box center [639, 555] width 1145 height 776
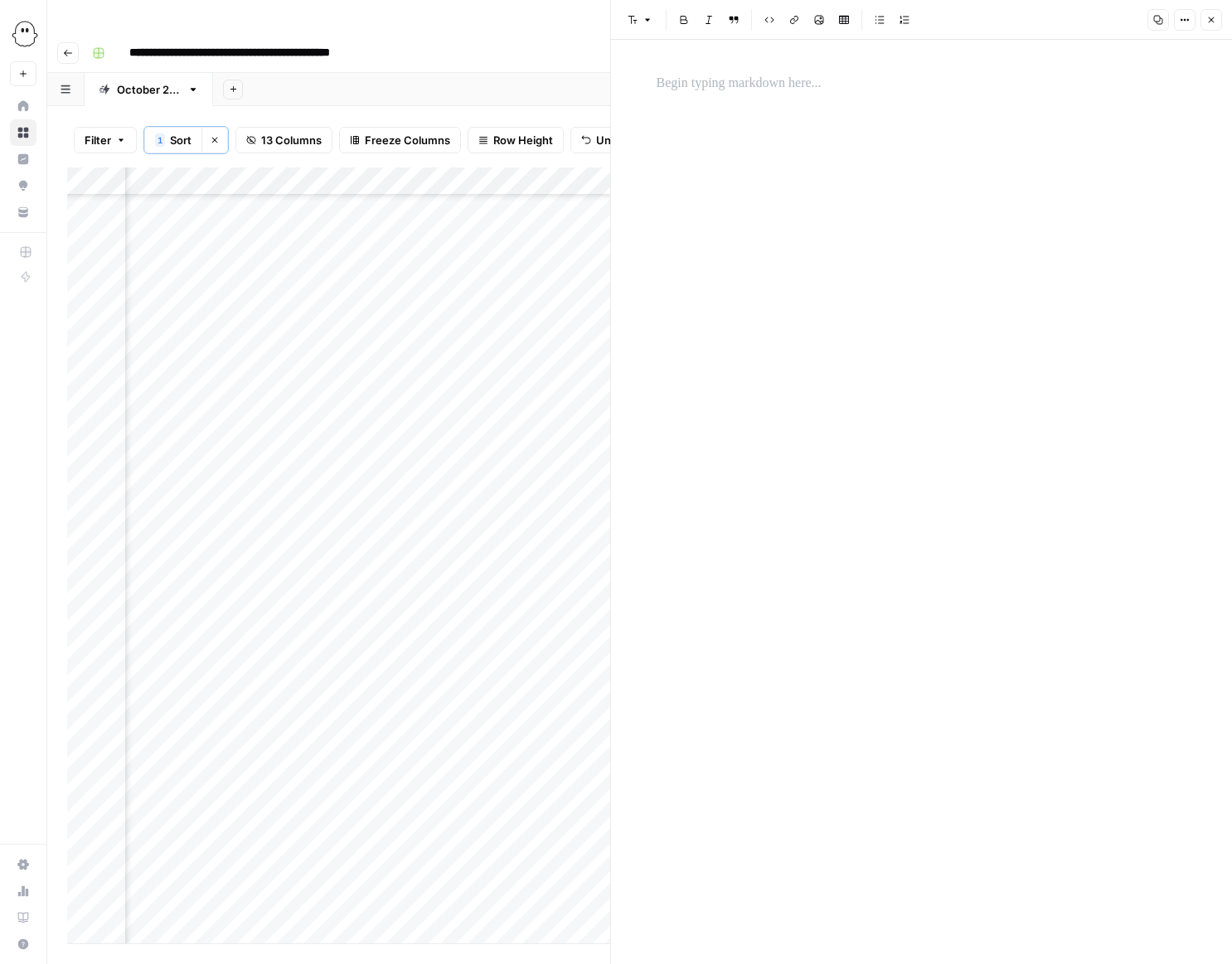
click at [661, 70] on div at bounding box center [922, 84] width 551 height 35
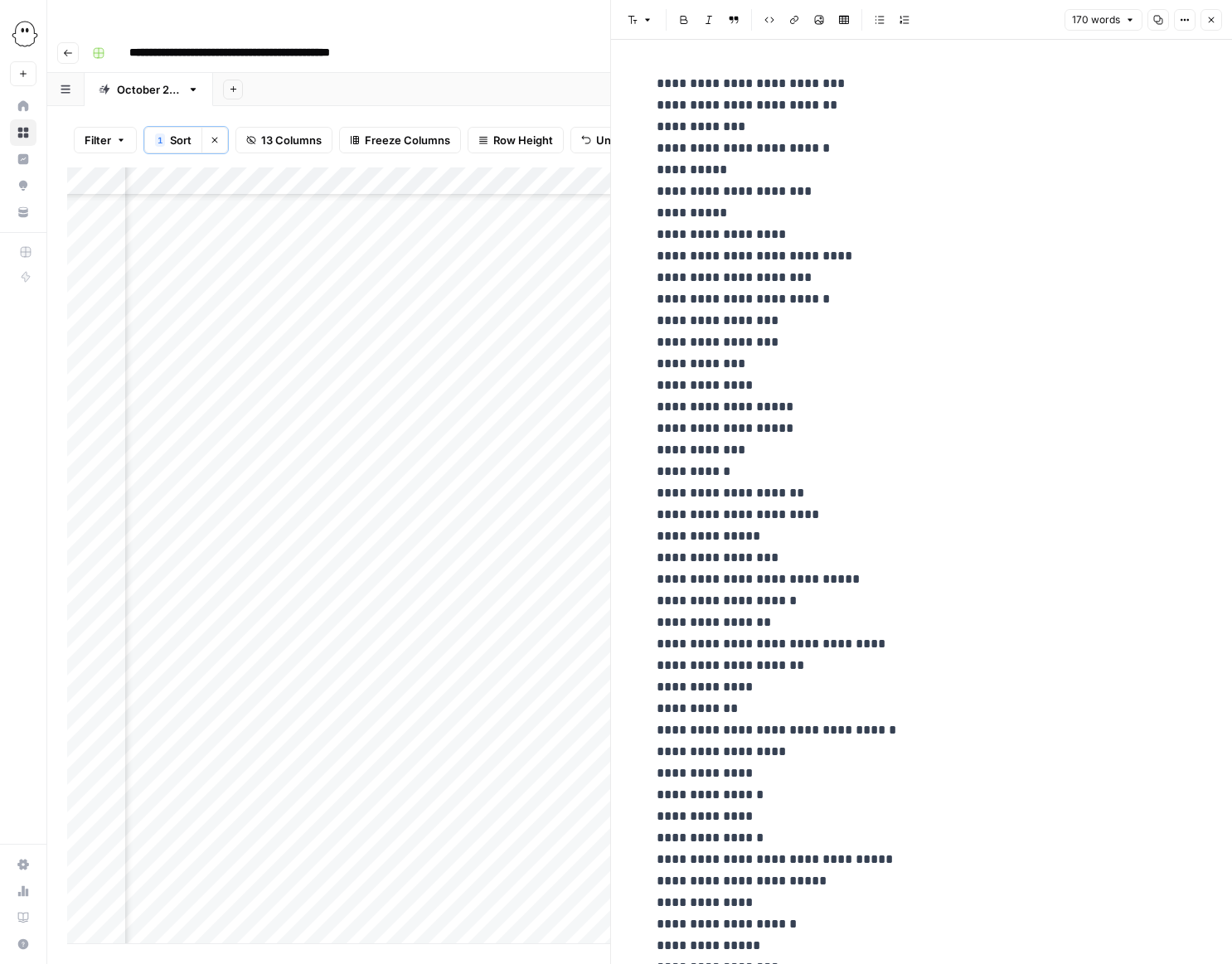
click at [1206, 21] on icon "button" at bounding box center [1211, 19] width 10 height 10
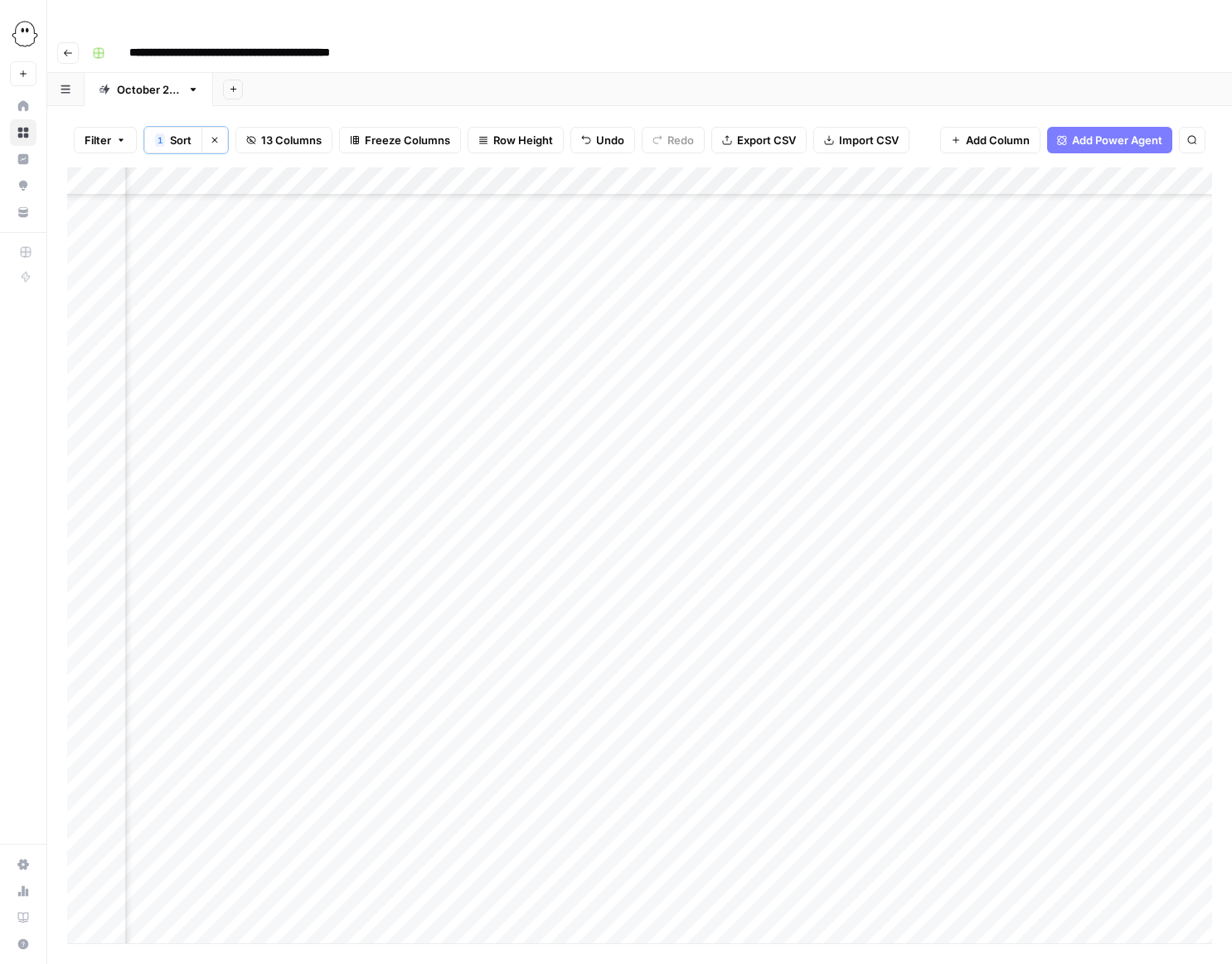
click at [514, 490] on div "Add Column" at bounding box center [639, 555] width 1145 height 776
type input "**********"
click at [544, 567] on div "Add Column" at bounding box center [639, 555] width 1145 height 776
click at [665, 492] on div "Add Column" at bounding box center [639, 555] width 1145 height 776
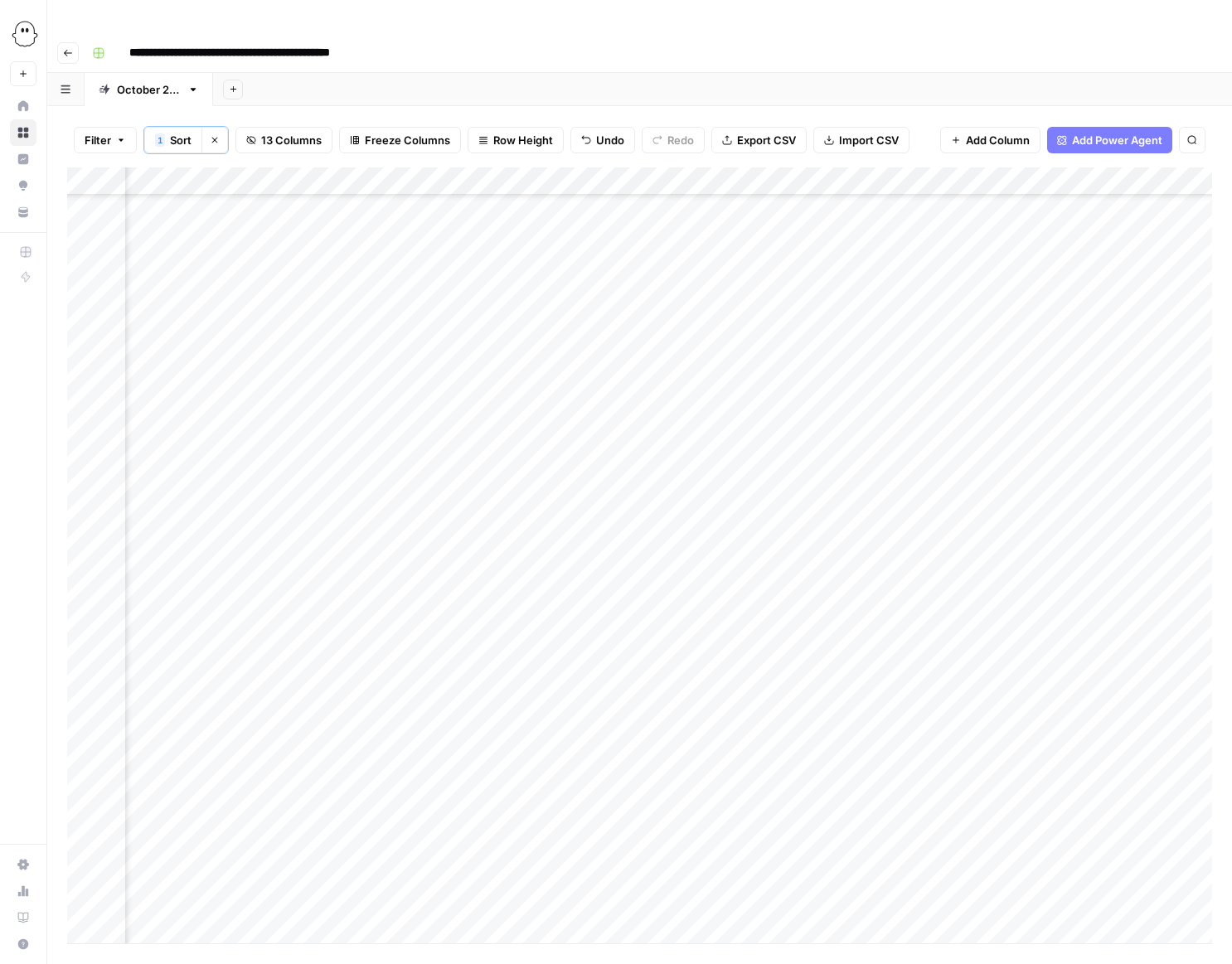
click at [677, 496] on div "Add Column" at bounding box center [639, 555] width 1145 height 776
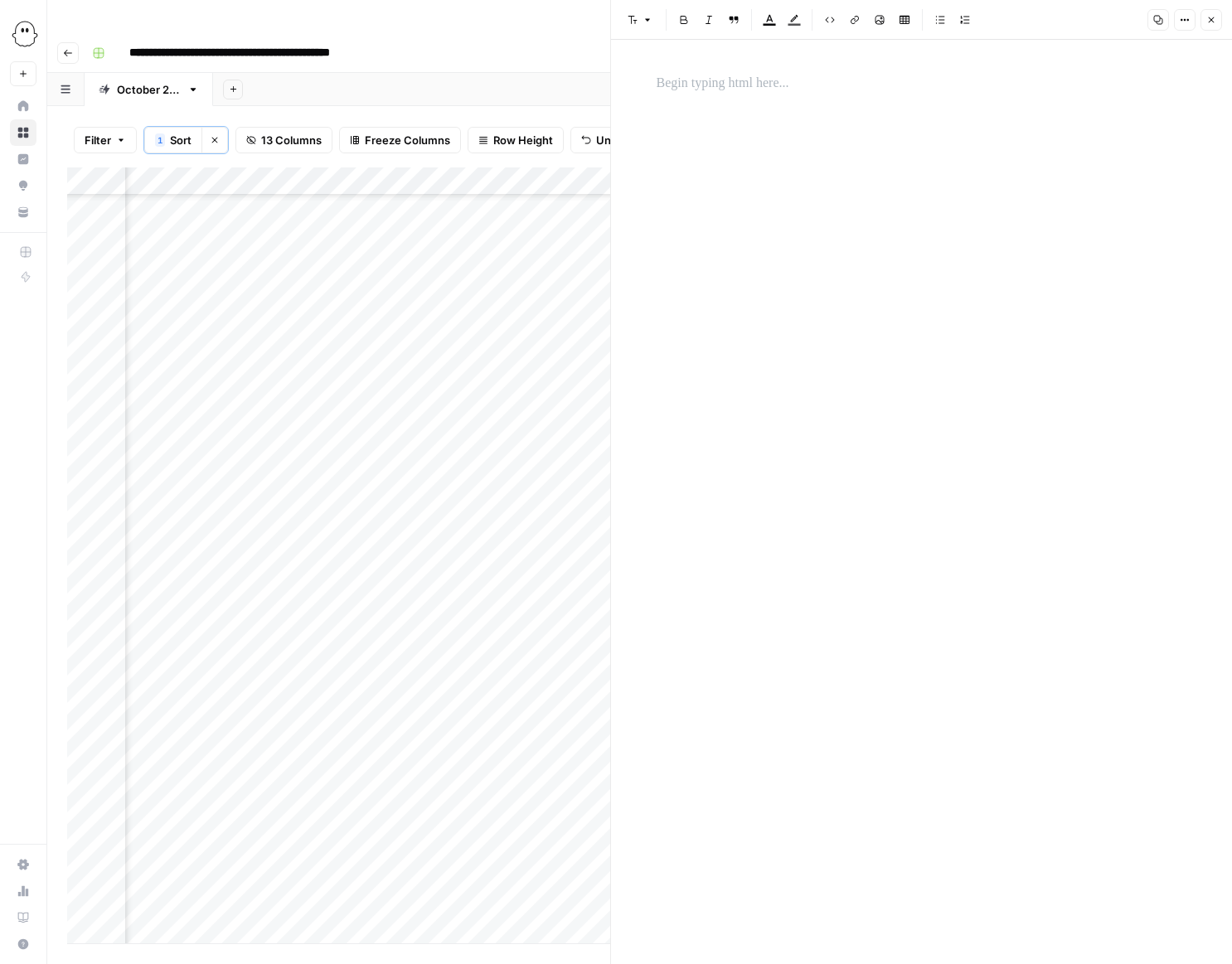
click at [673, 82] on p at bounding box center [921, 83] width 530 height 21
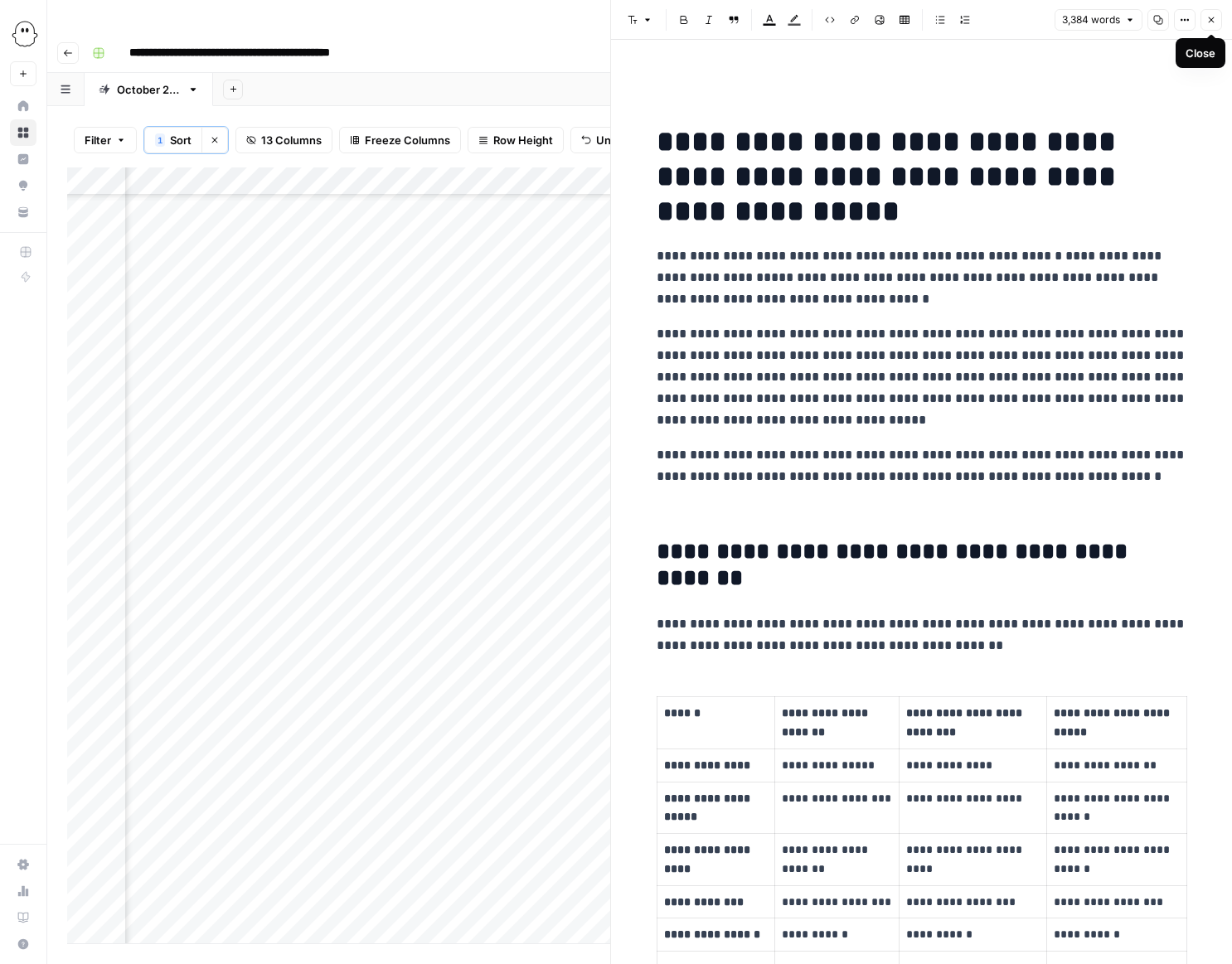
click at [1213, 23] on icon "button" at bounding box center [1211, 19] width 10 height 10
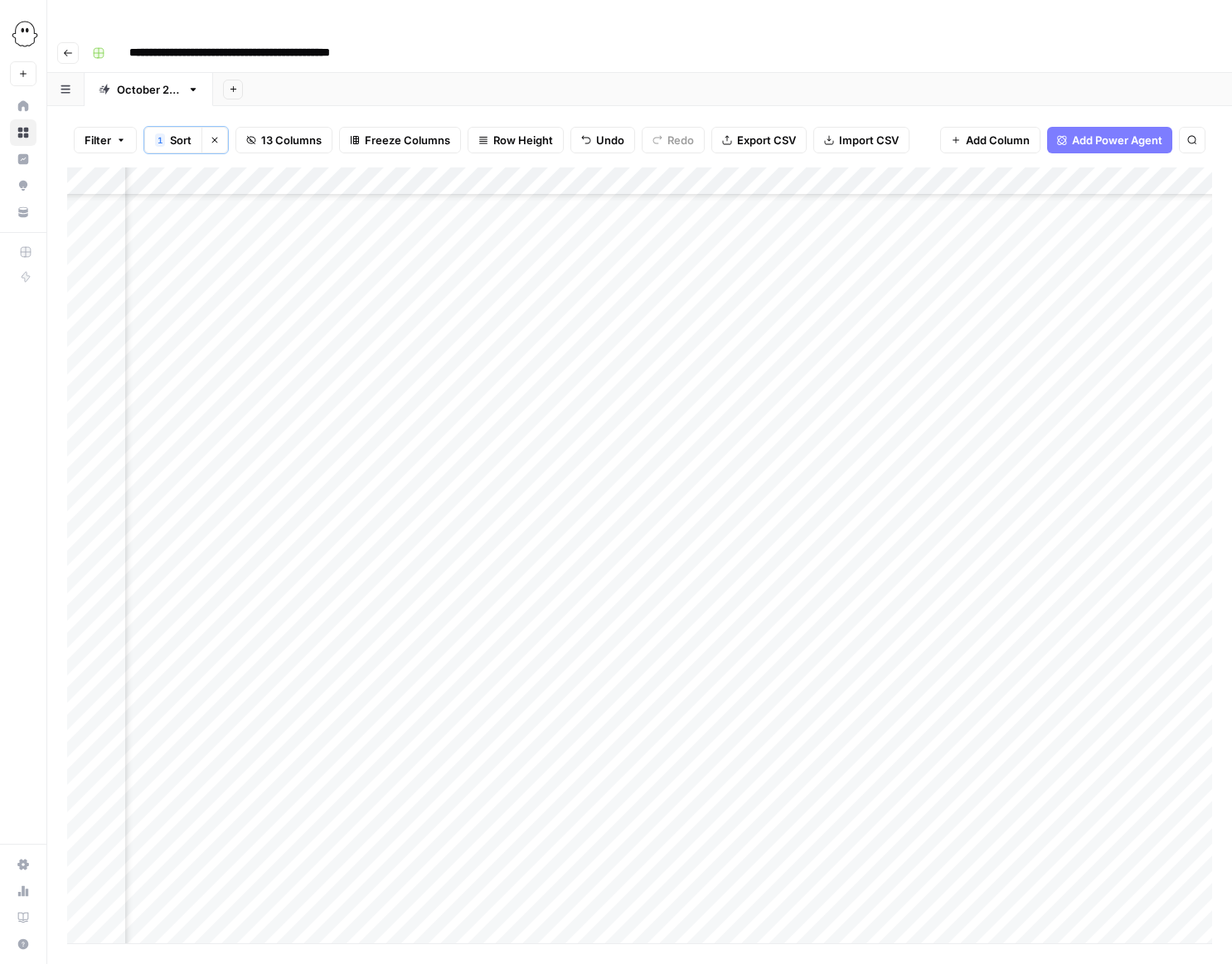
click at [812, 488] on div "Add Column" at bounding box center [639, 555] width 1145 height 776
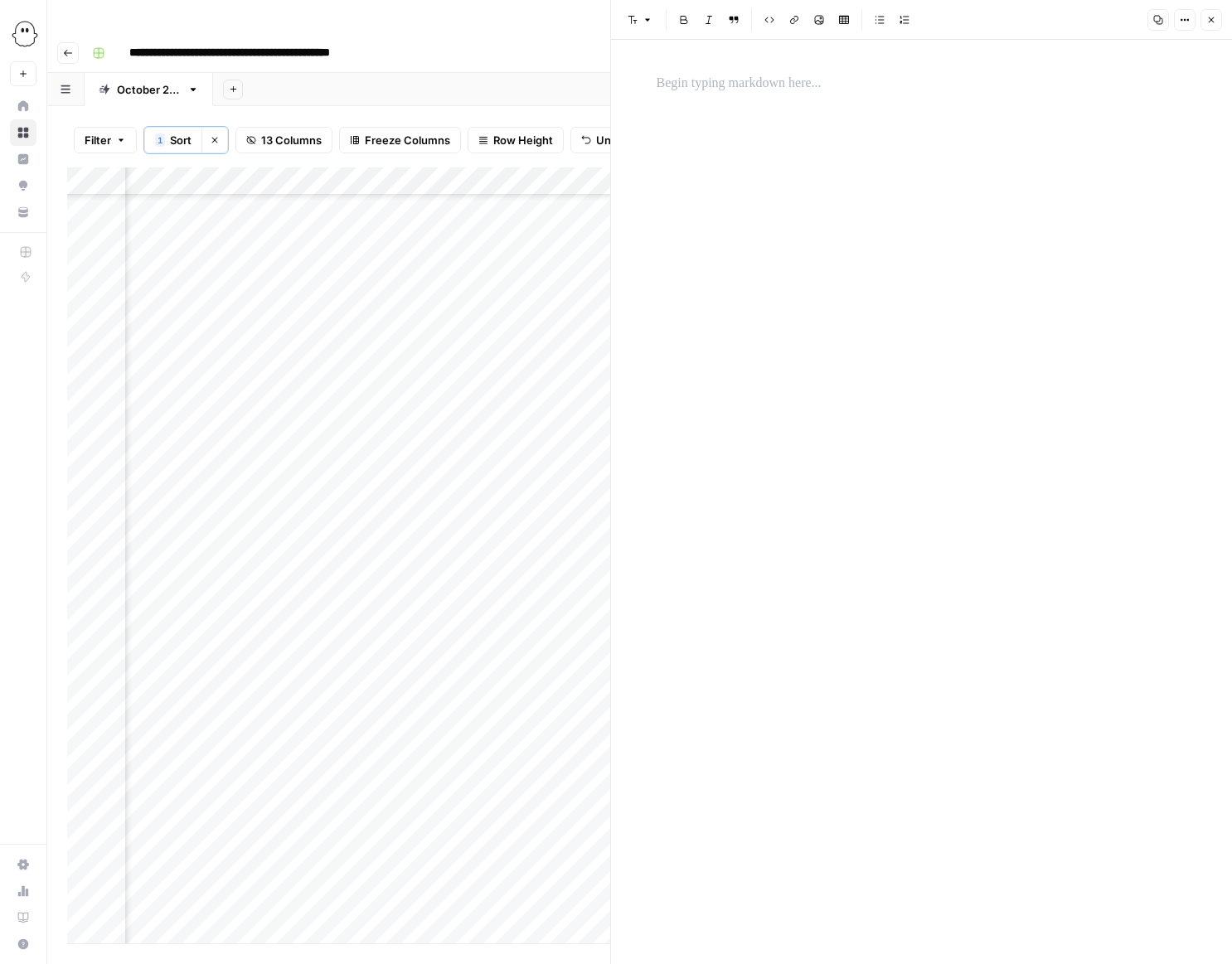
click at [696, 87] on p at bounding box center [921, 83] width 530 height 21
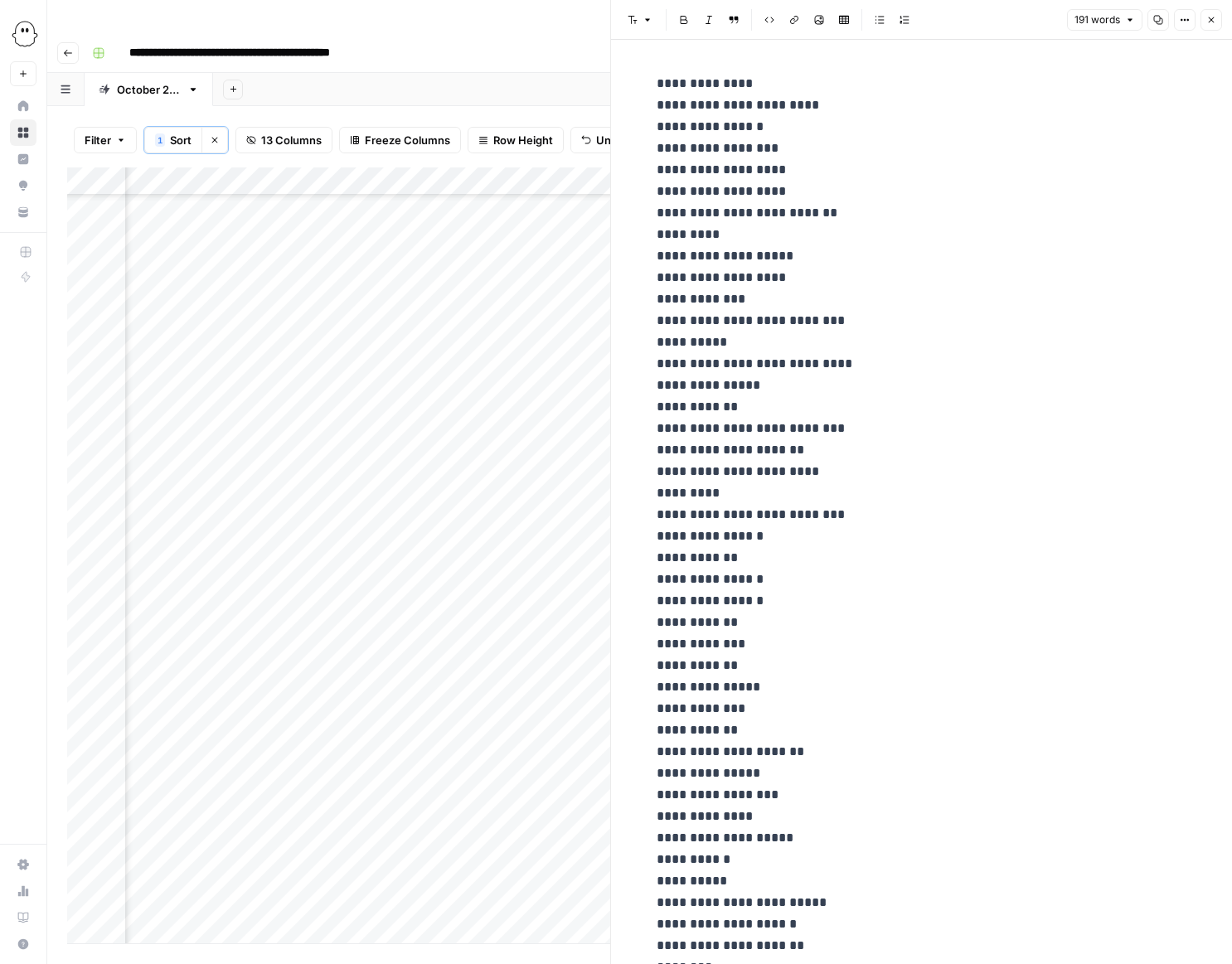
click at [1215, 19] on icon "button" at bounding box center [1211, 19] width 10 height 10
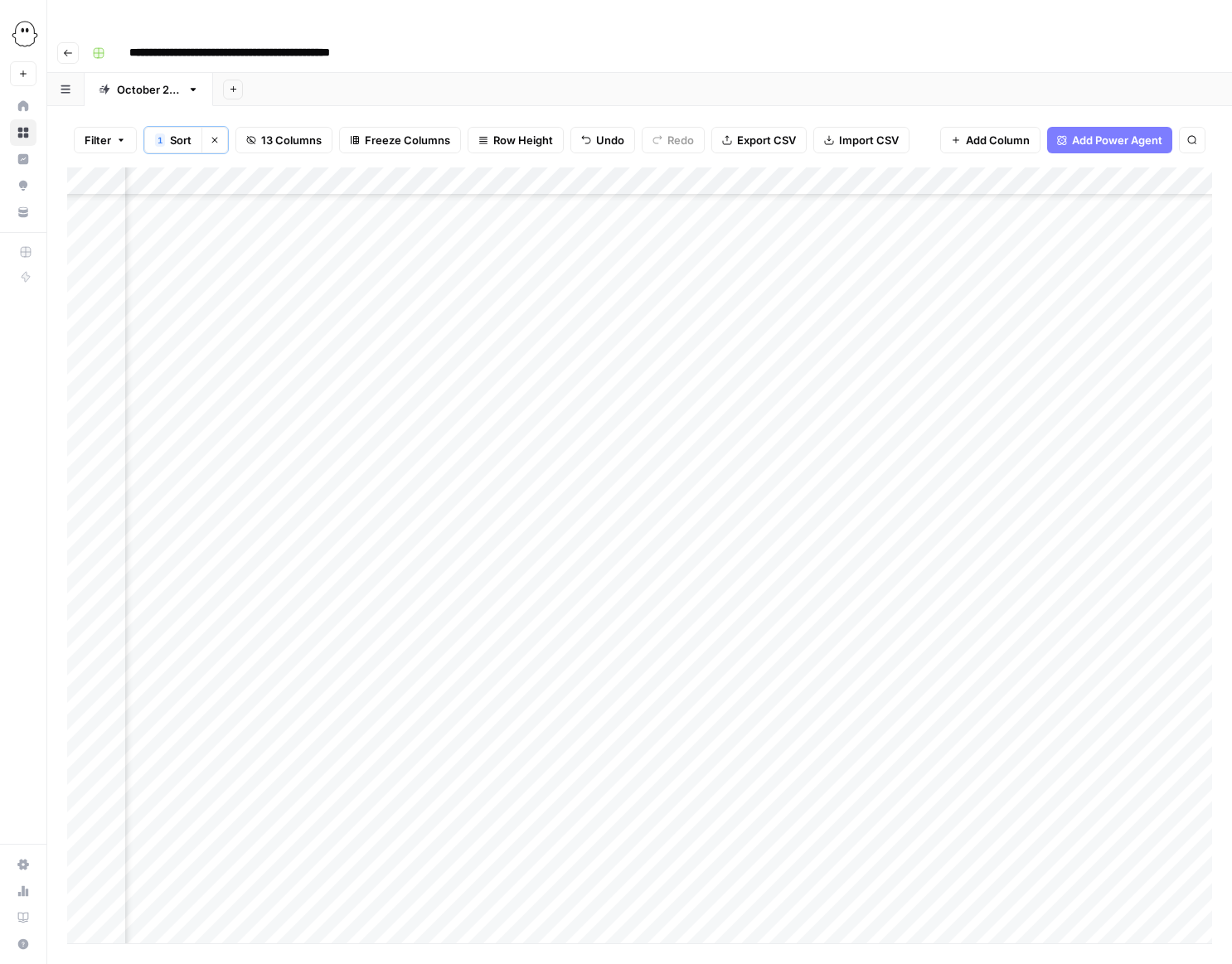
click at [528, 520] on div "Add Column" at bounding box center [639, 555] width 1145 height 776
click at [527, 520] on div "Add Column" at bounding box center [639, 555] width 1145 height 776
type input "**********"
click at [842, 514] on div "Add Column" at bounding box center [639, 555] width 1145 height 776
click at [664, 520] on div "Add Column" at bounding box center [639, 555] width 1145 height 776
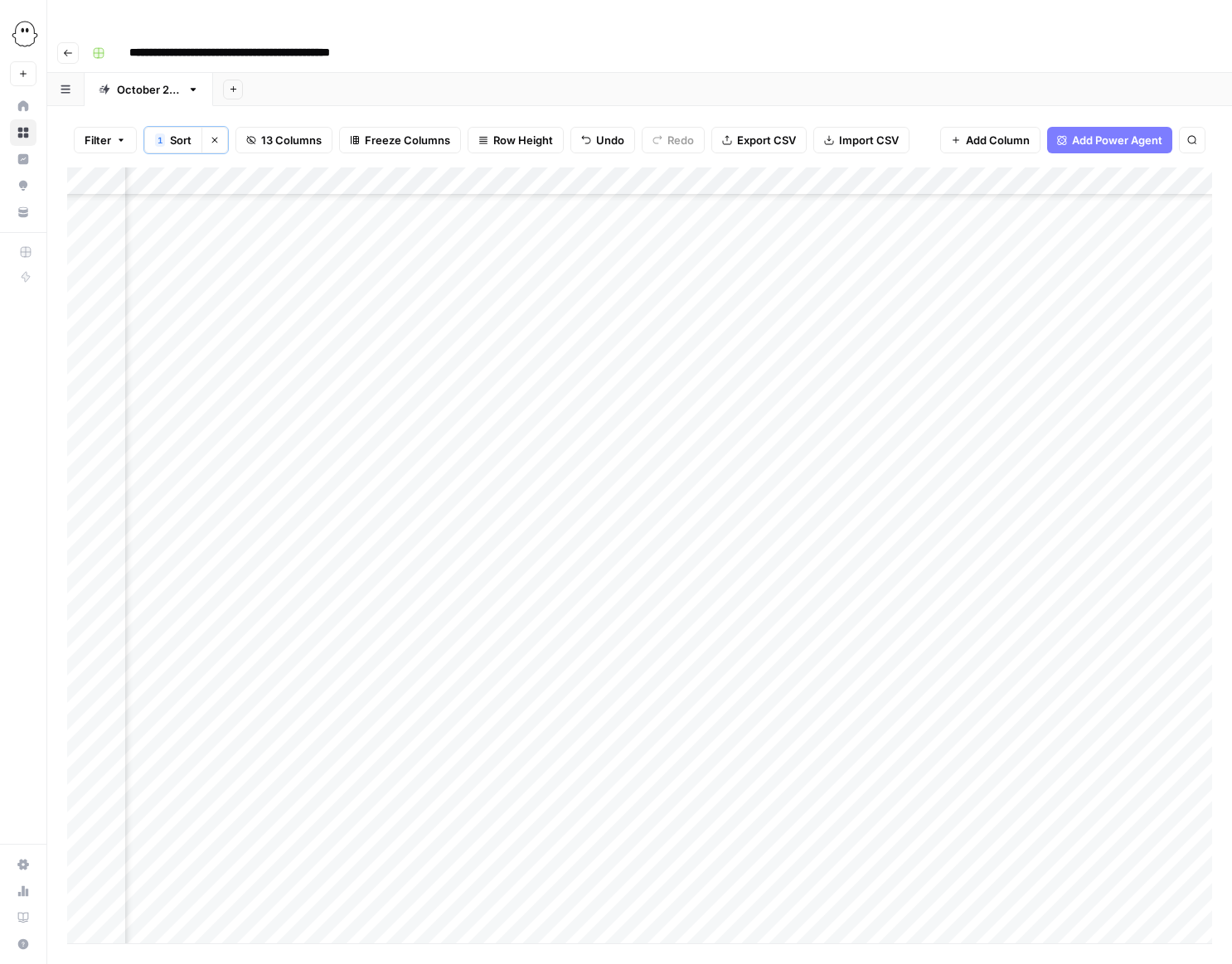
click at [664, 520] on div "Add Column" at bounding box center [639, 555] width 1145 height 776
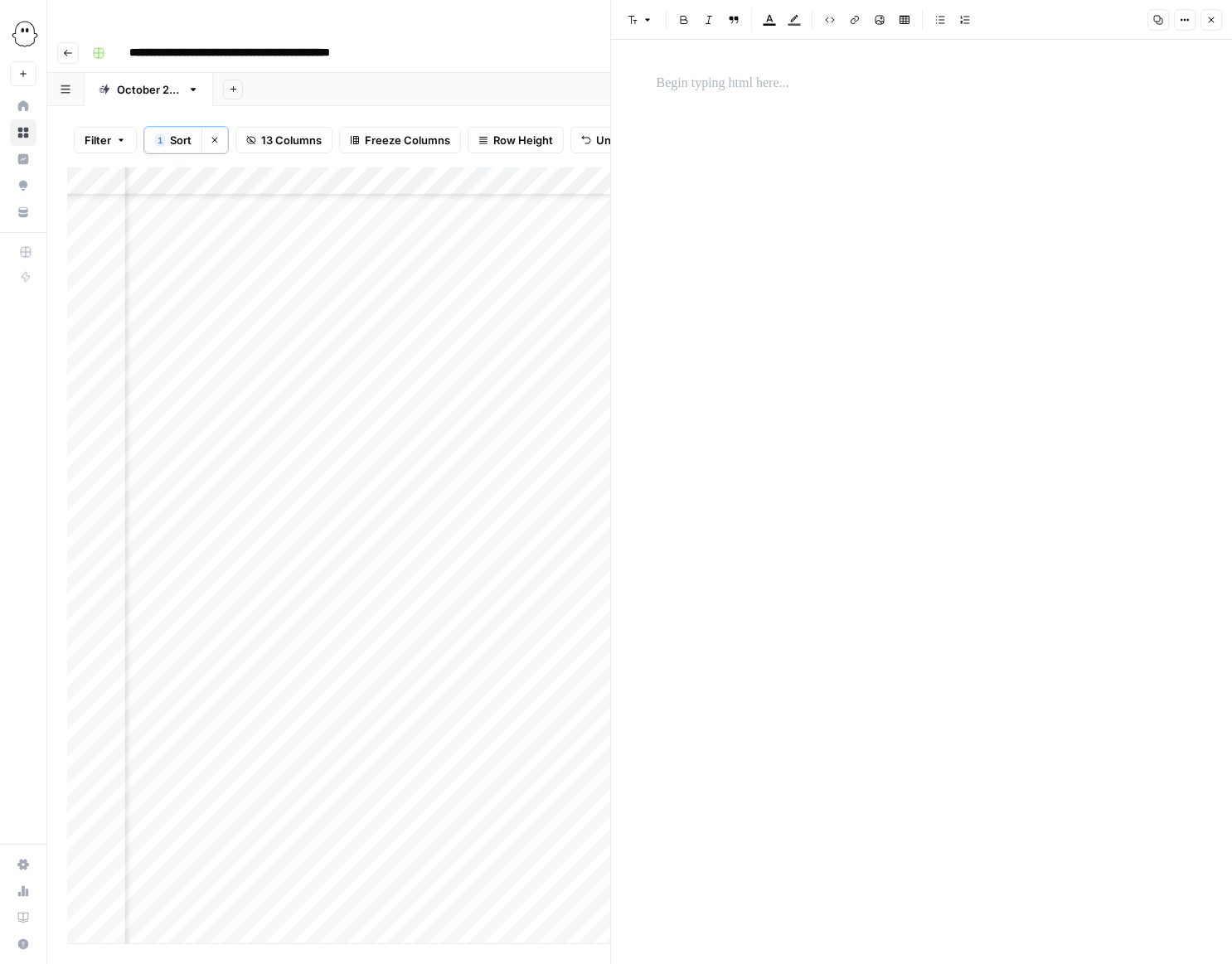
click at [674, 89] on p at bounding box center [921, 83] width 530 height 21
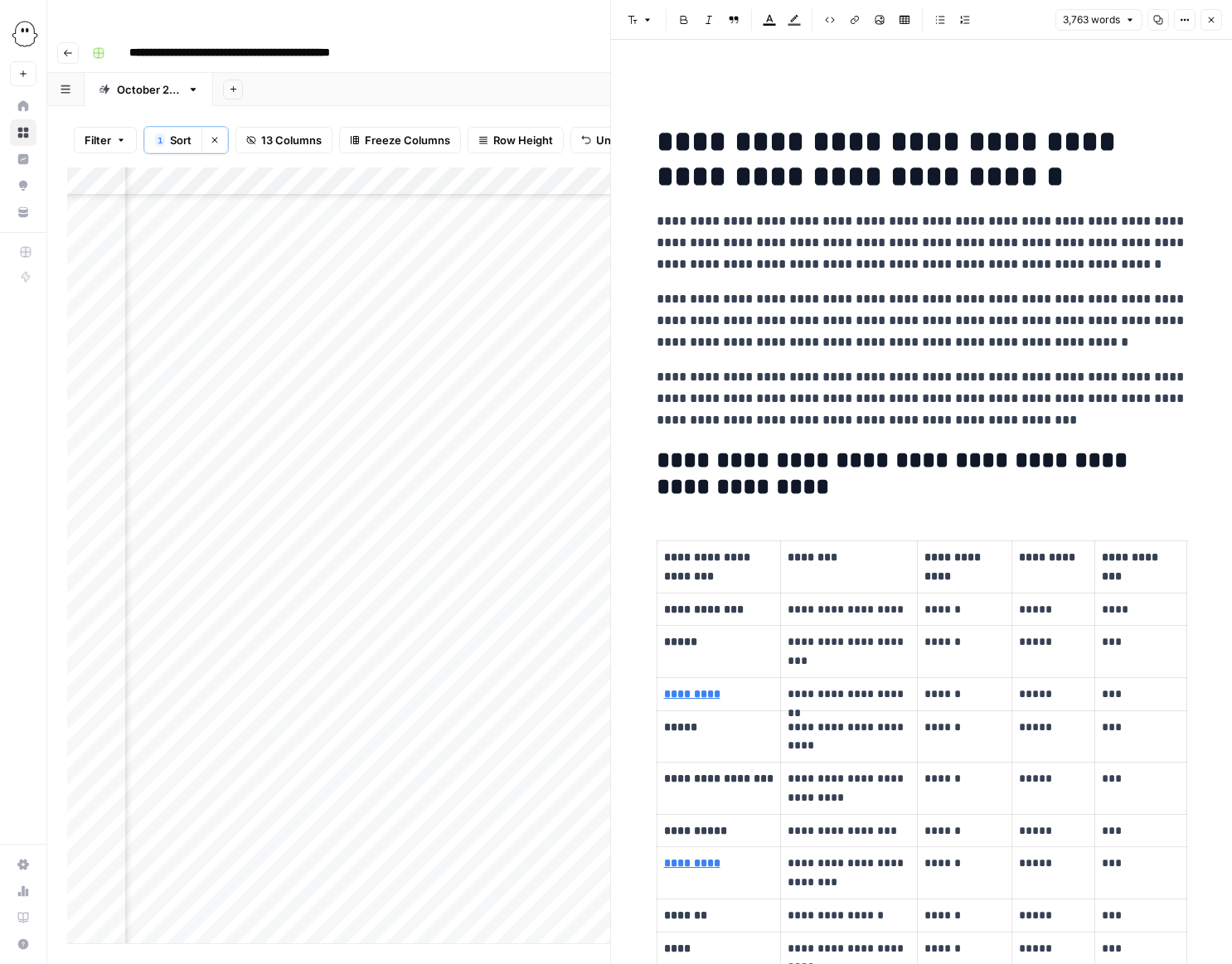
click at [1212, 24] on icon "button" at bounding box center [1211, 19] width 10 height 10
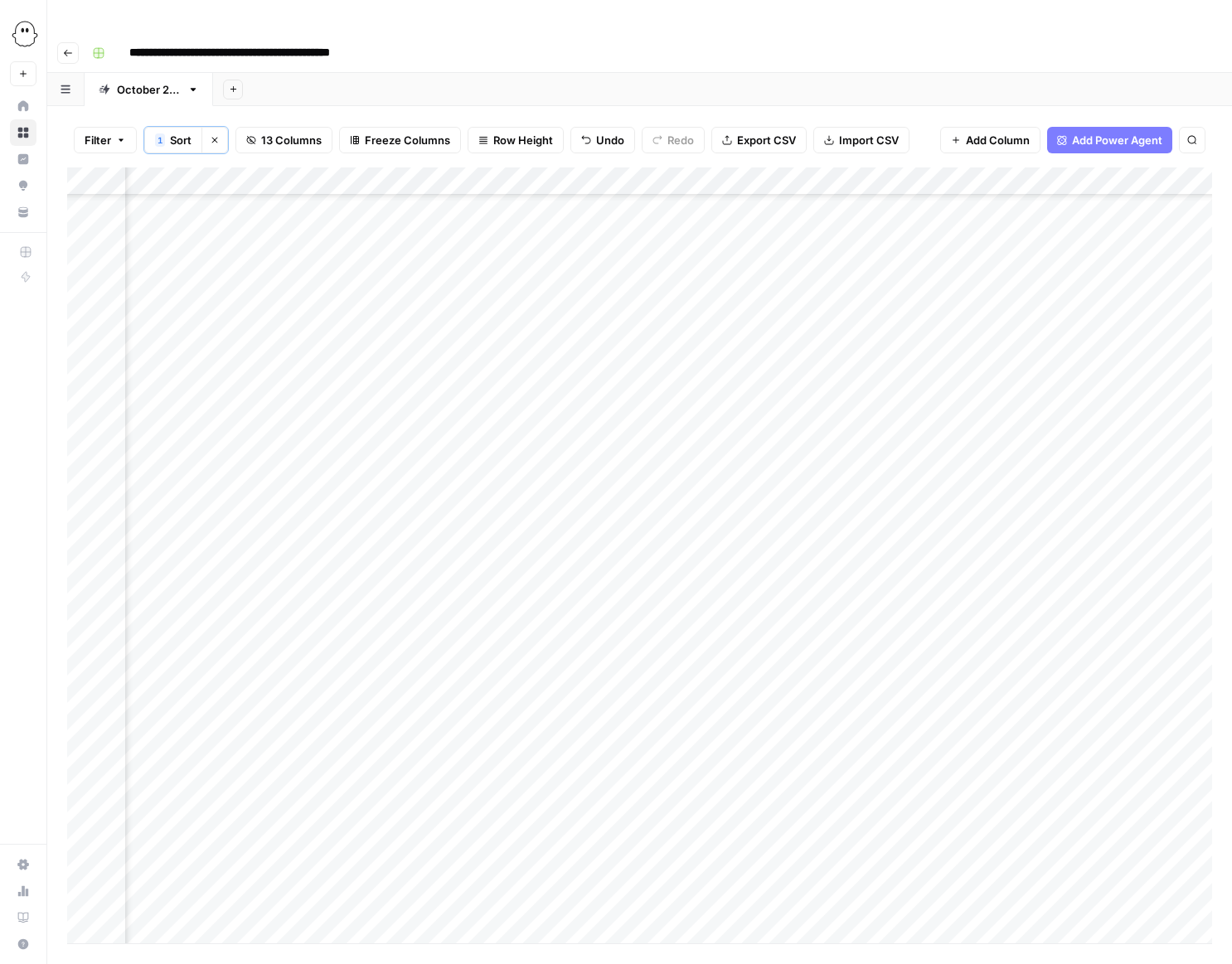
click at [824, 518] on div "Add Column" at bounding box center [639, 555] width 1145 height 776
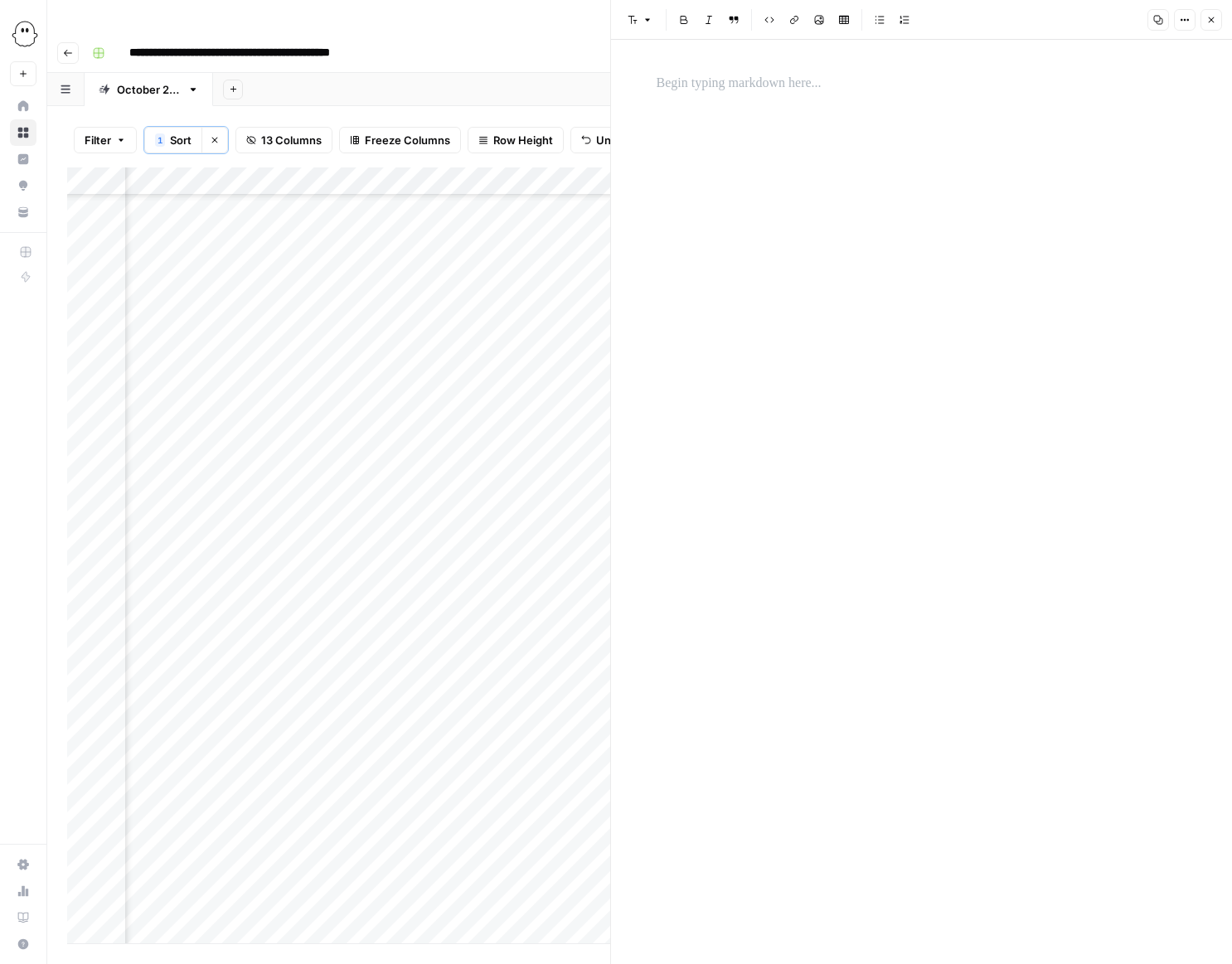
click at [670, 82] on p at bounding box center [921, 83] width 530 height 21
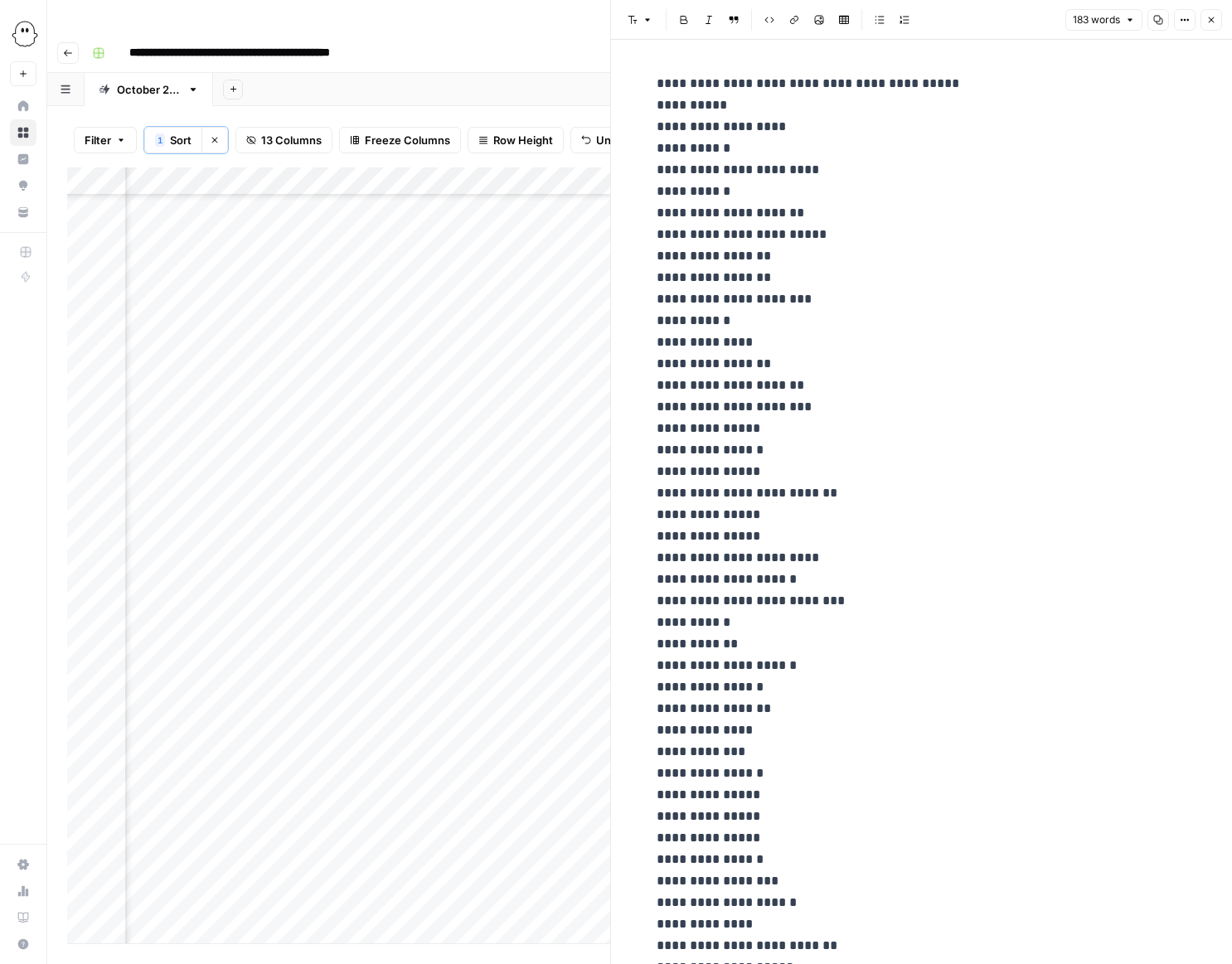
click at [1211, 22] on icon "button" at bounding box center [1211, 19] width 10 height 10
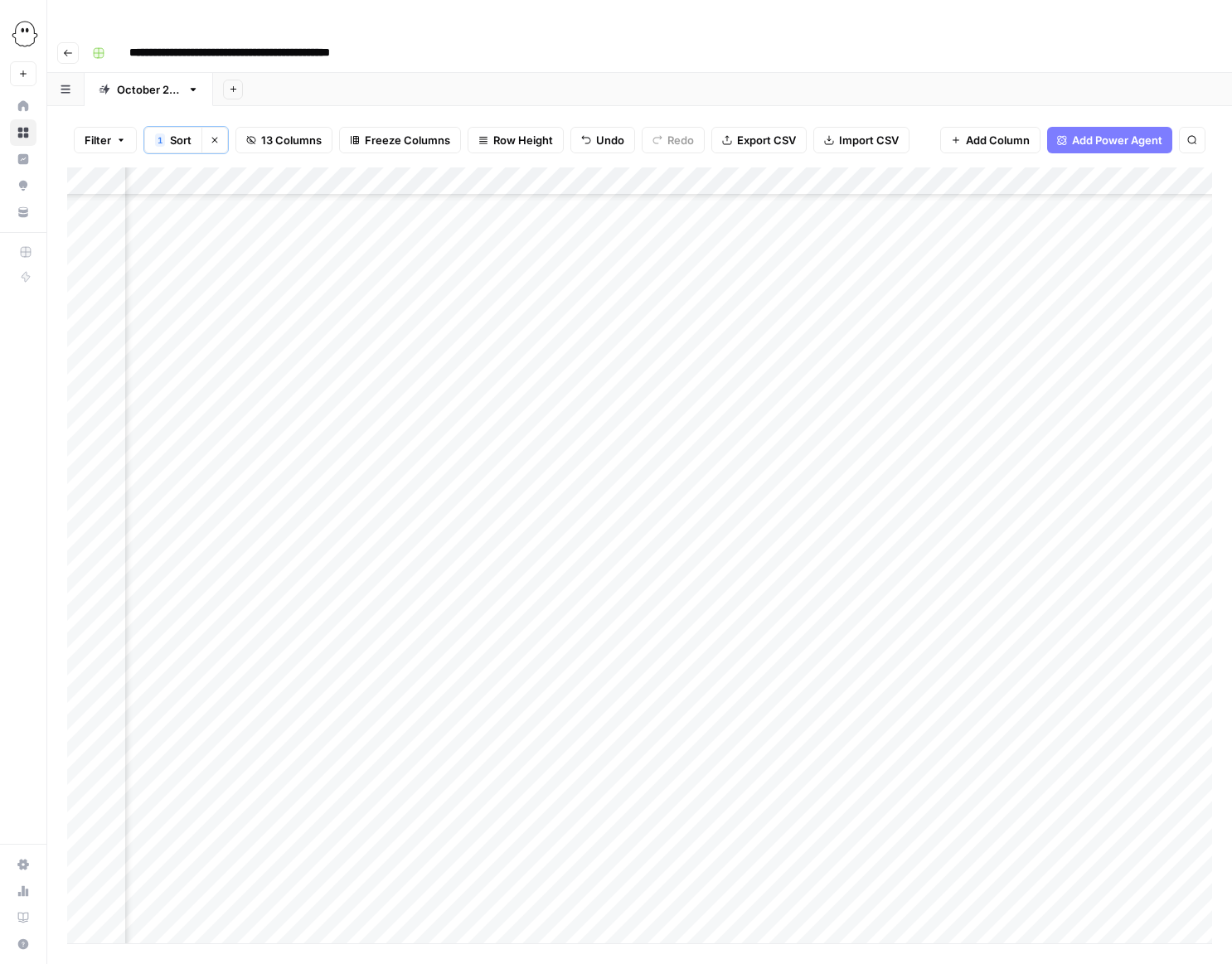
click at [391, 553] on div "Add Column" at bounding box center [639, 555] width 1145 height 776
click at [608, 553] on div "Add Column" at bounding box center [639, 555] width 1145 height 776
click at [555, 544] on div "Add Column" at bounding box center [639, 555] width 1145 height 776
type input "**********"
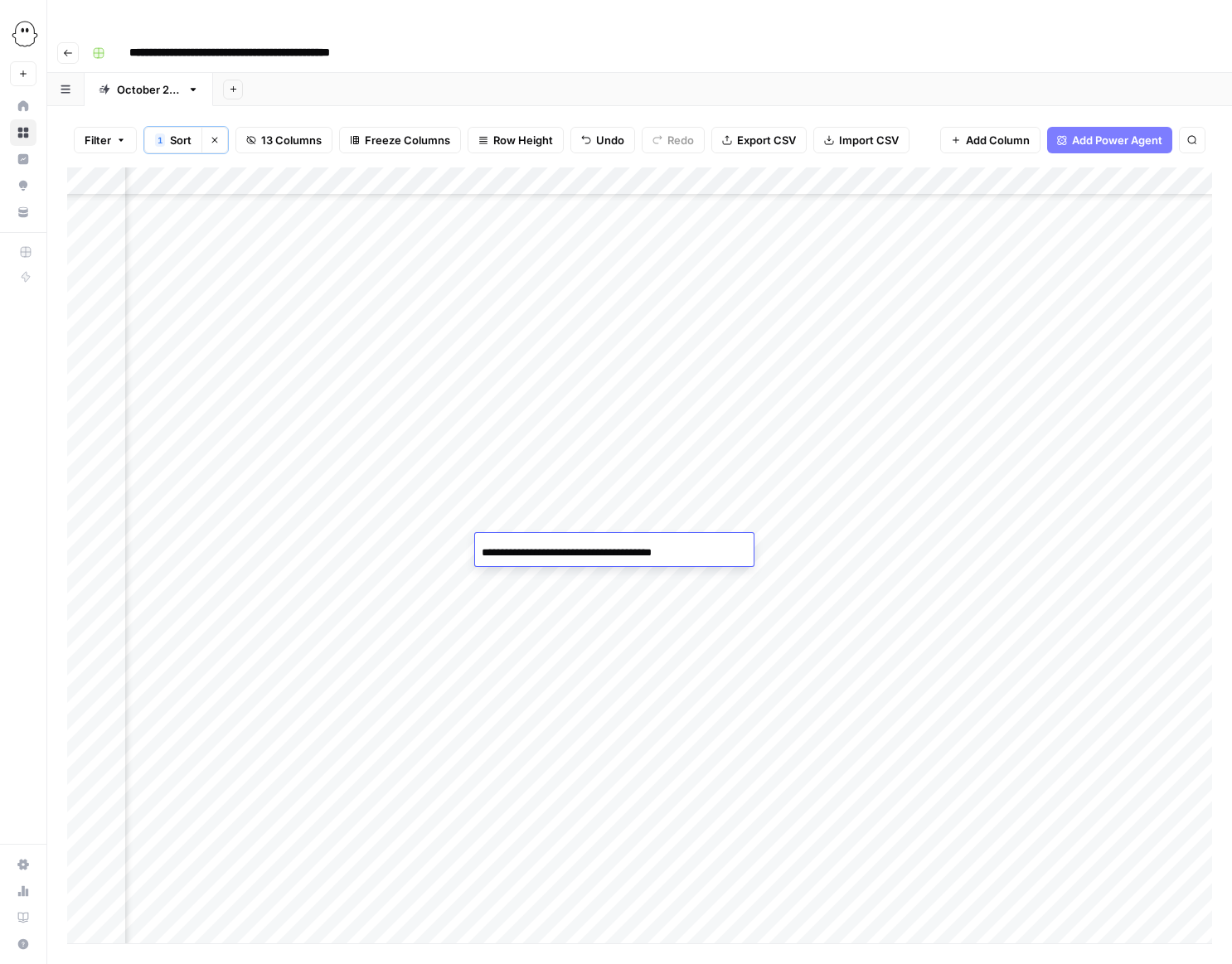
click at [719, 586] on div "Add Column" at bounding box center [639, 555] width 1145 height 776
click at [691, 540] on div "Add Column" at bounding box center [639, 555] width 1145 height 776
click at [663, 543] on div "Add Column" at bounding box center [639, 555] width 1145 height 776
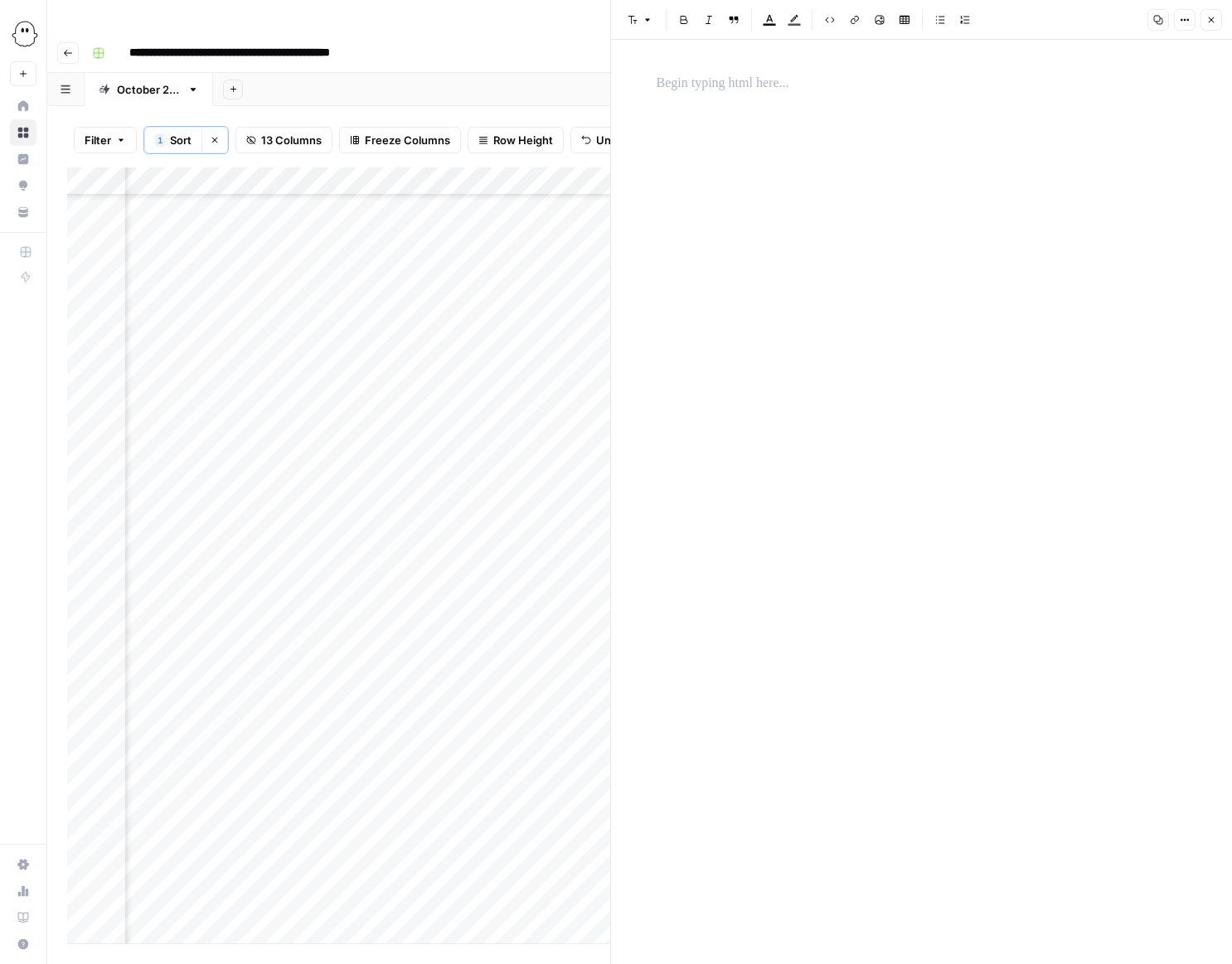
click at [666, 81] on p at bounding box center [921, 83] width 530 height 21
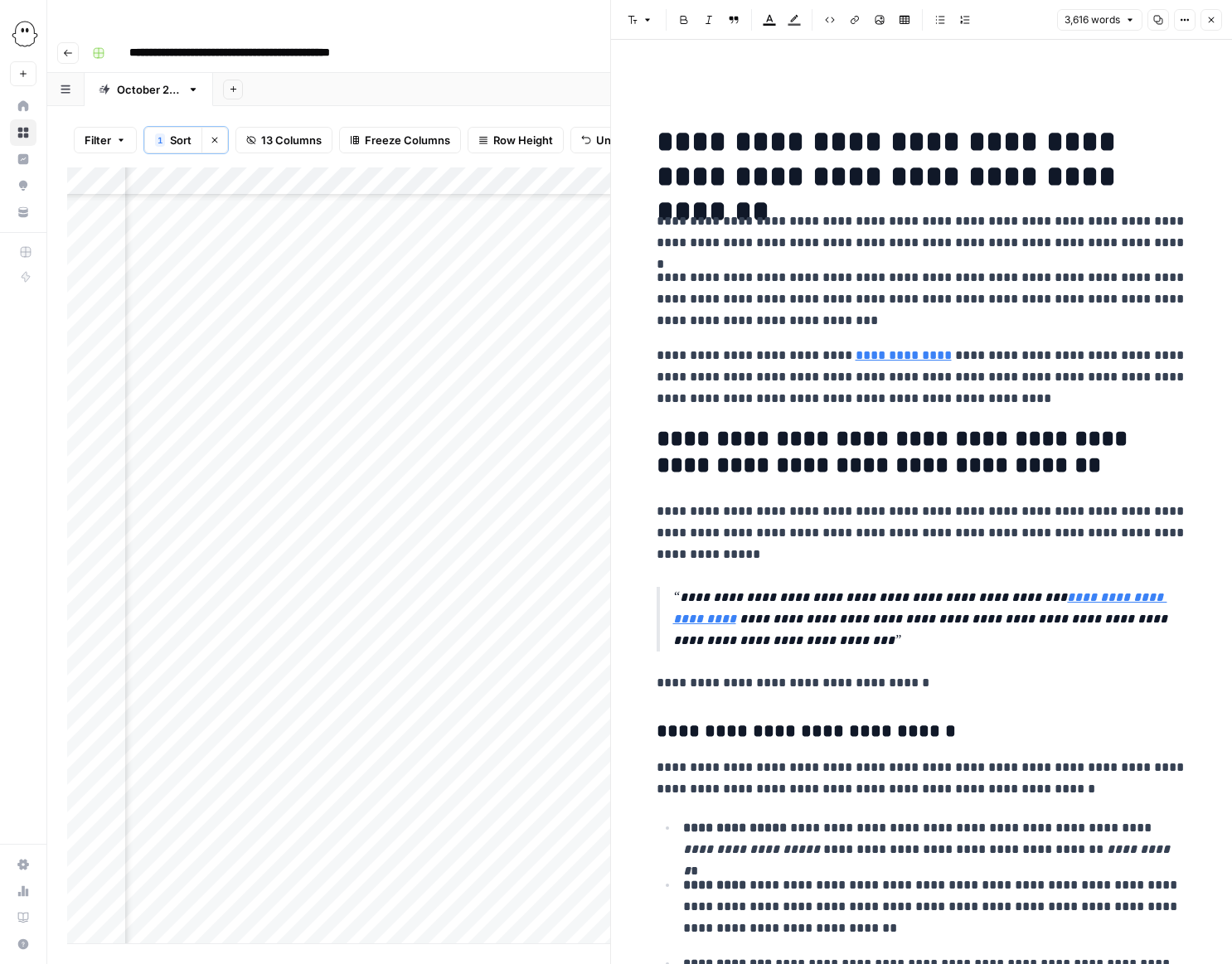
click at [1206, 19] on icon "button" at bounding box center [1211, 19] width 10 height 10
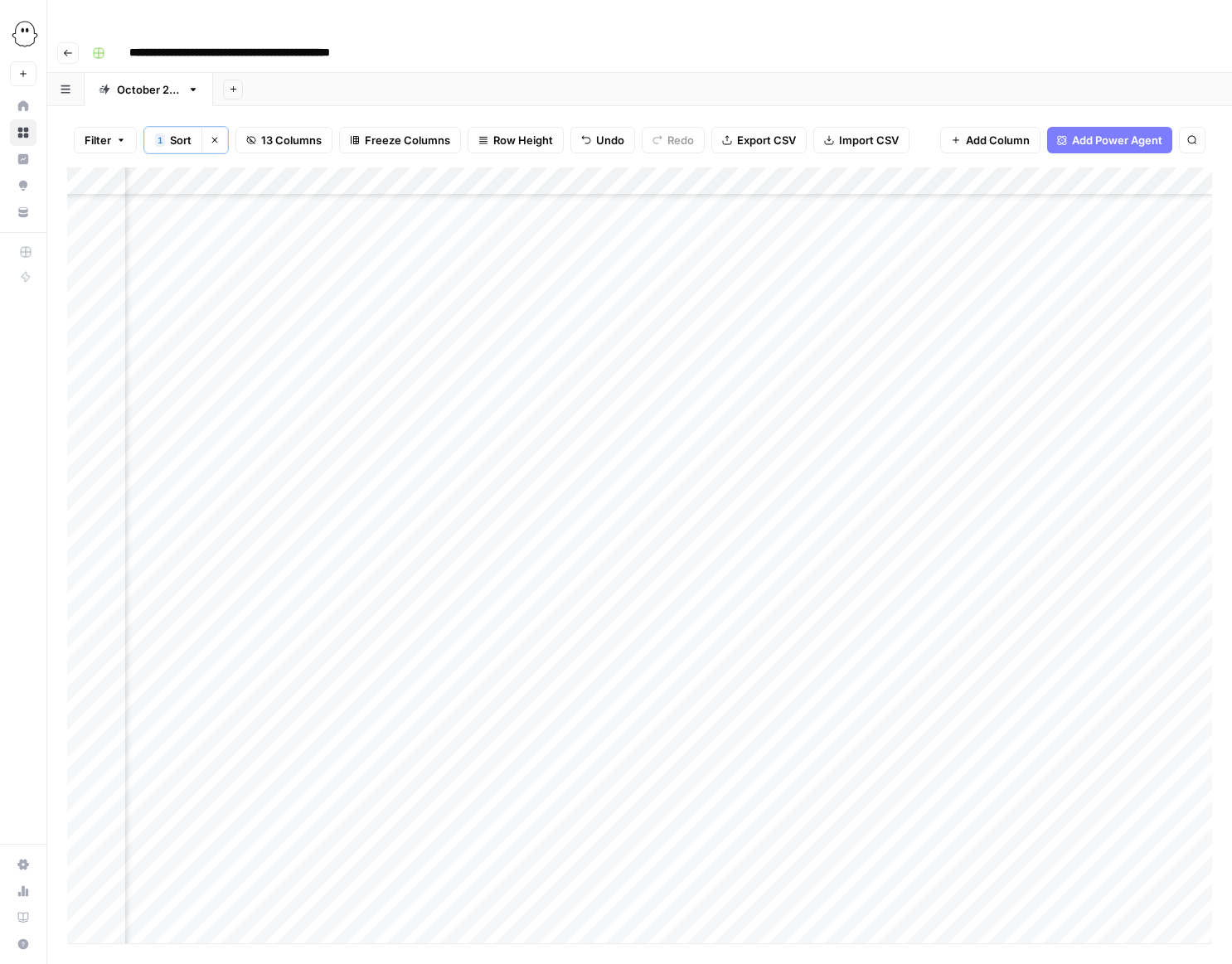
click at [835, 547] on div "Add Column" at bounding box center [639, 555] width 1145 height 776
click at [826, 546] on div "Add Column" at bounding box center [639, 555] width 1145 height 776
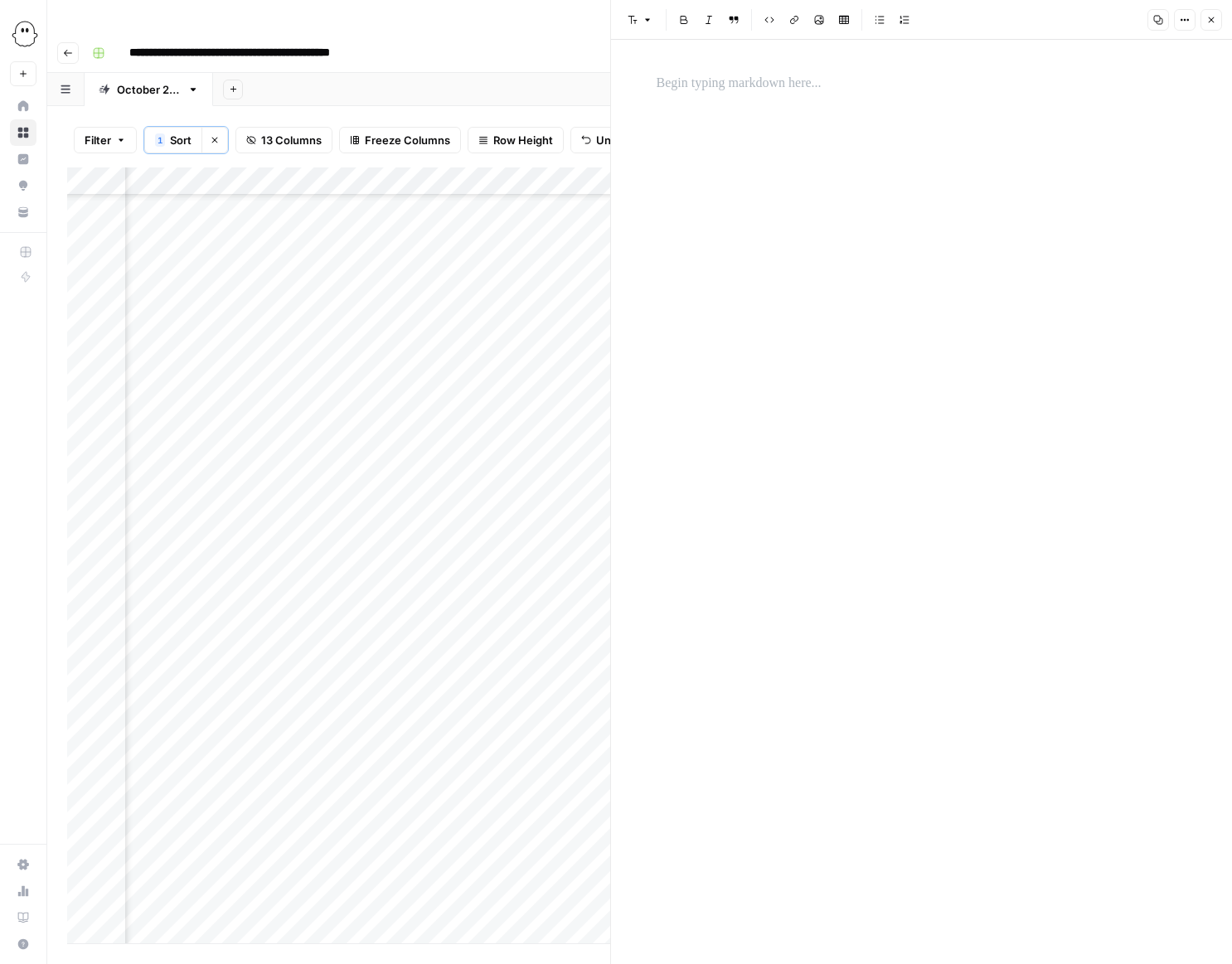
click at [662, 81] on p at bounding box center [921, 83] width 530 height 21
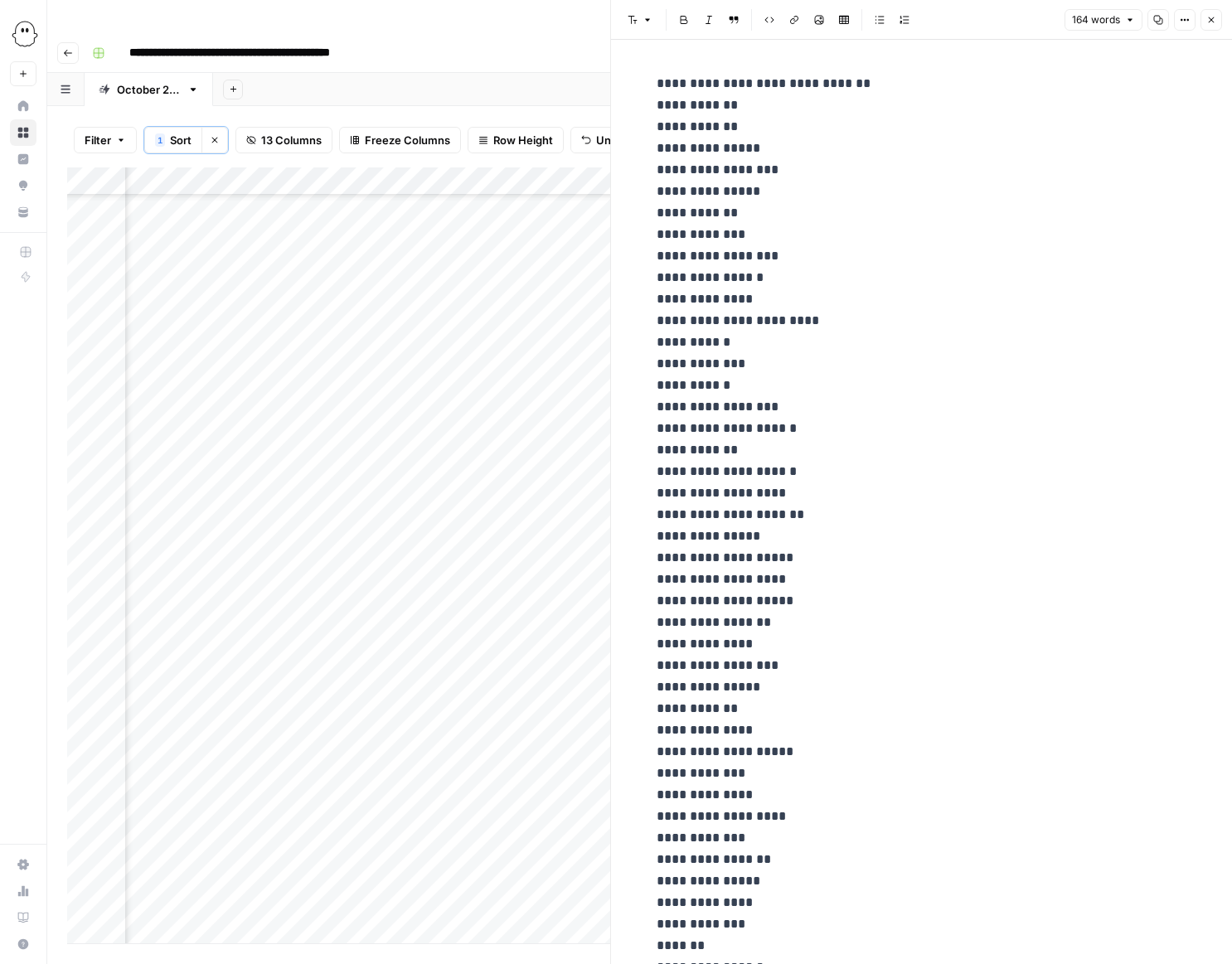
click at [1220, 19] on button "Close" at bounding box center [1211, 19] width 21 height 21
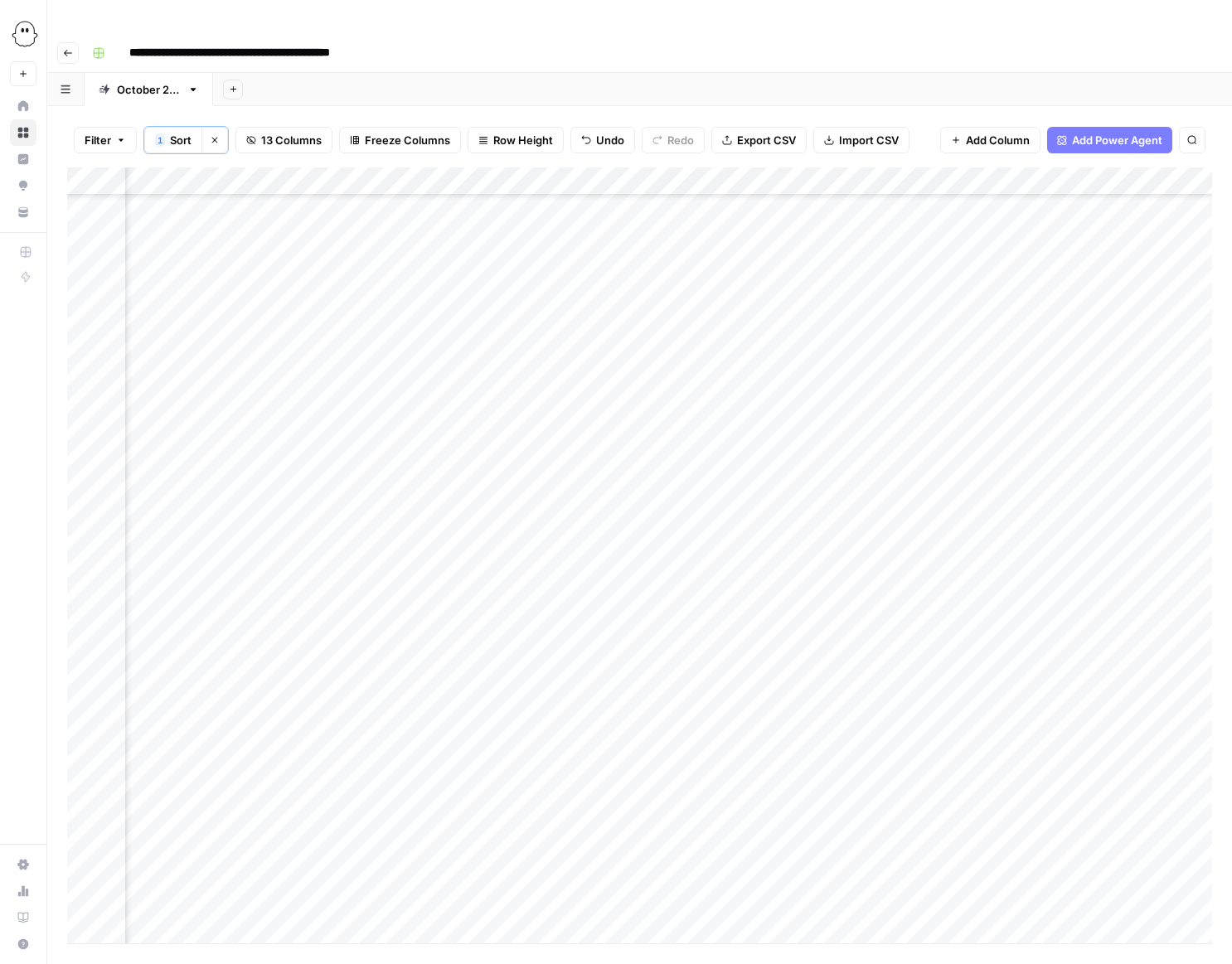
scroll to position [1286, 228]
click at [400, 444] on div "Add Column" at bounding box center [639, 555] width 1145 height 776
click at [412, 441] on textarea "**********" at bounding box center [451, 440] width 294 height 23
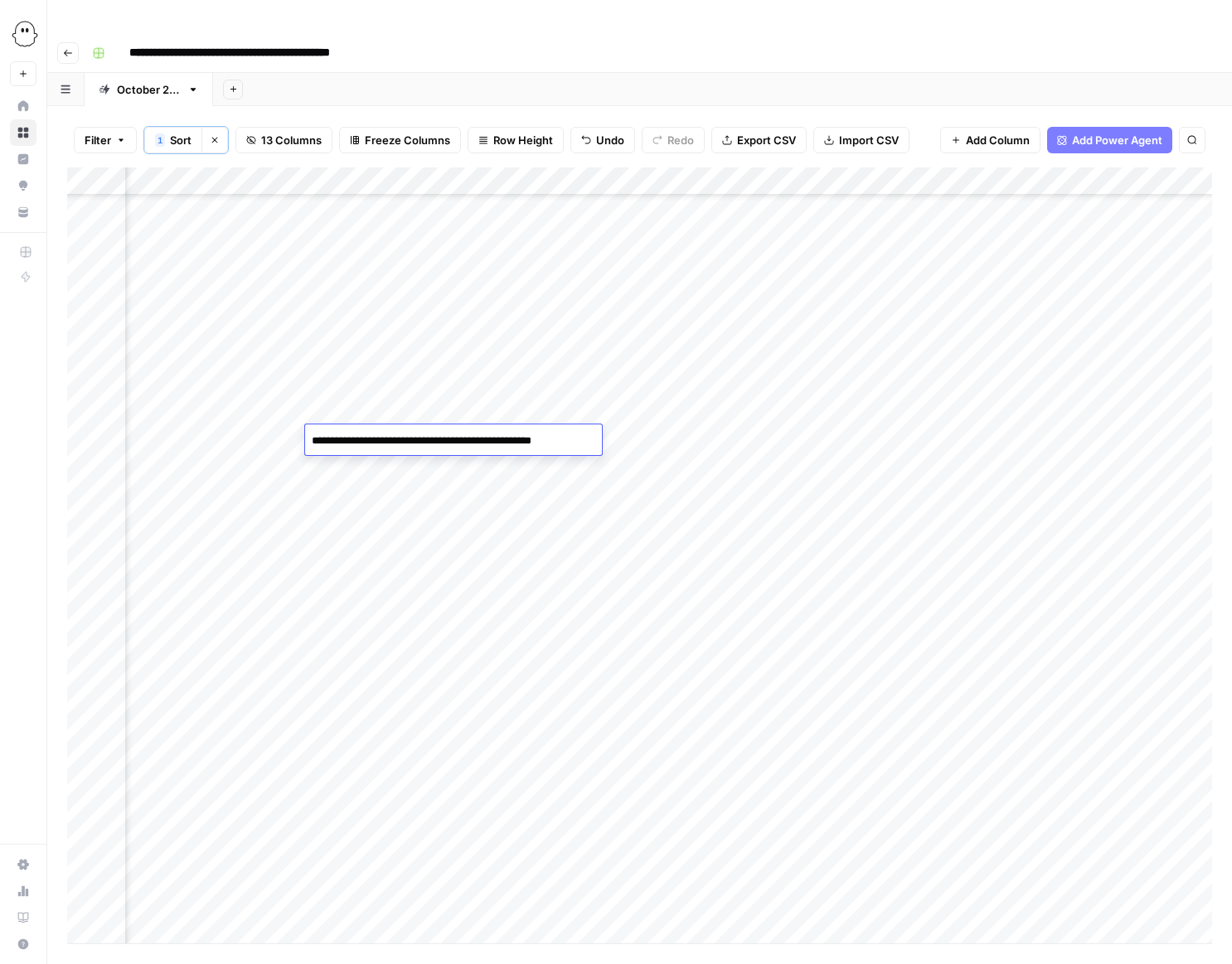
click at [412, 441] on textarea "**********" at bounding box center [451, 440] width 294 height 23
click at [584, 442] on textarea "**********" at bounding box center [451, 440] width 294 height 23
type textarea "**********"
click at [609, 460] on div "Add Column" at bounding box center [639, 555] width 1145 height 776
click at [544, 436] on div "Add Column" at bounding box center [639, 555] width 1145 height 776
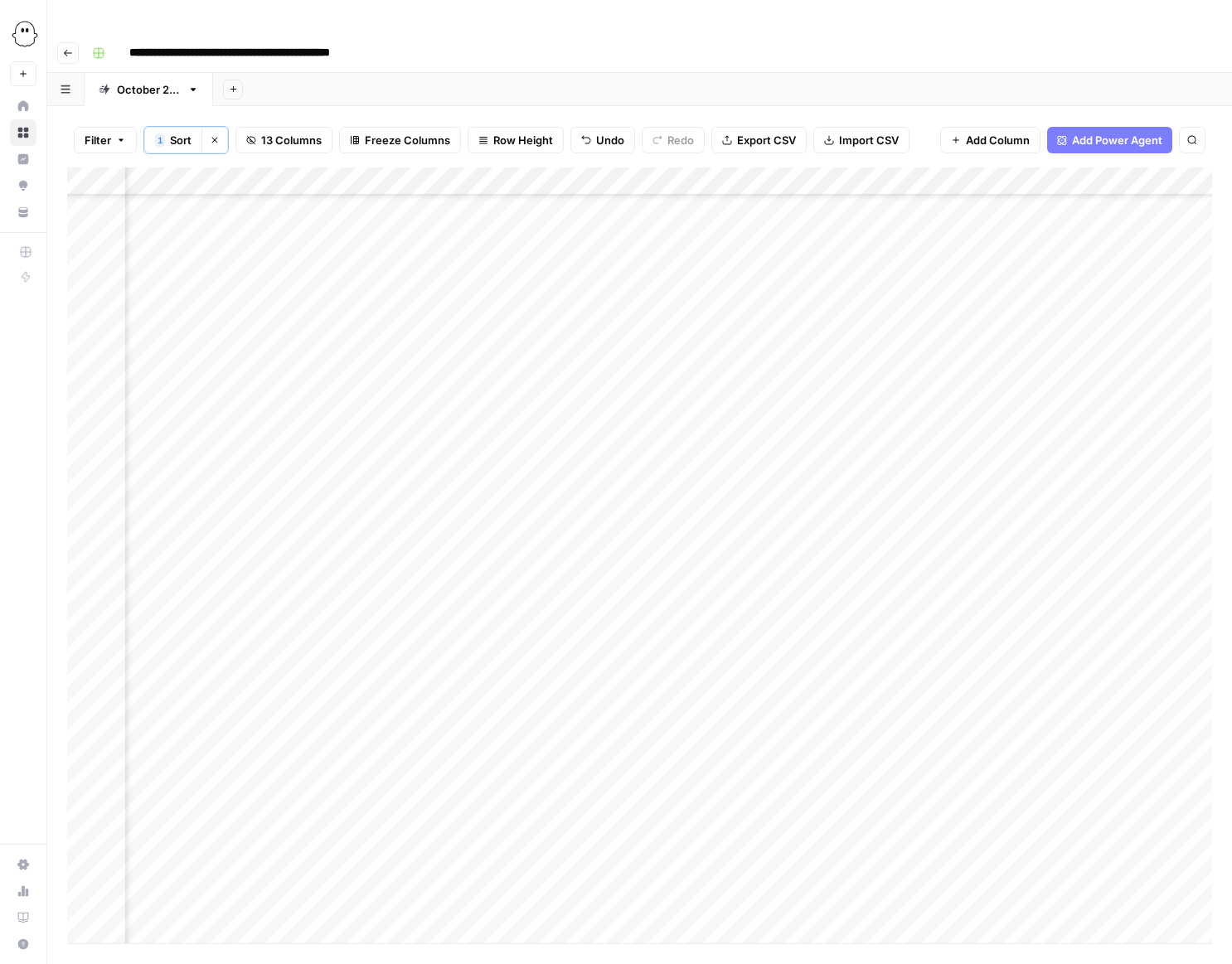
click at [519, 441] on div "Add Column" at bounding box center [639, 555] width 1145 height 776
type input "**********"
click at [790, 458] on div "Add Column" at bounding box center [639, 555] width 1145 height 776
click at [711, 441] on div "Add Column" at bounding box center [639, 555] width 1145 height 776
click at [713, 438] on div "Add Column" at bounding box center [639, 555] width 1145 height 776
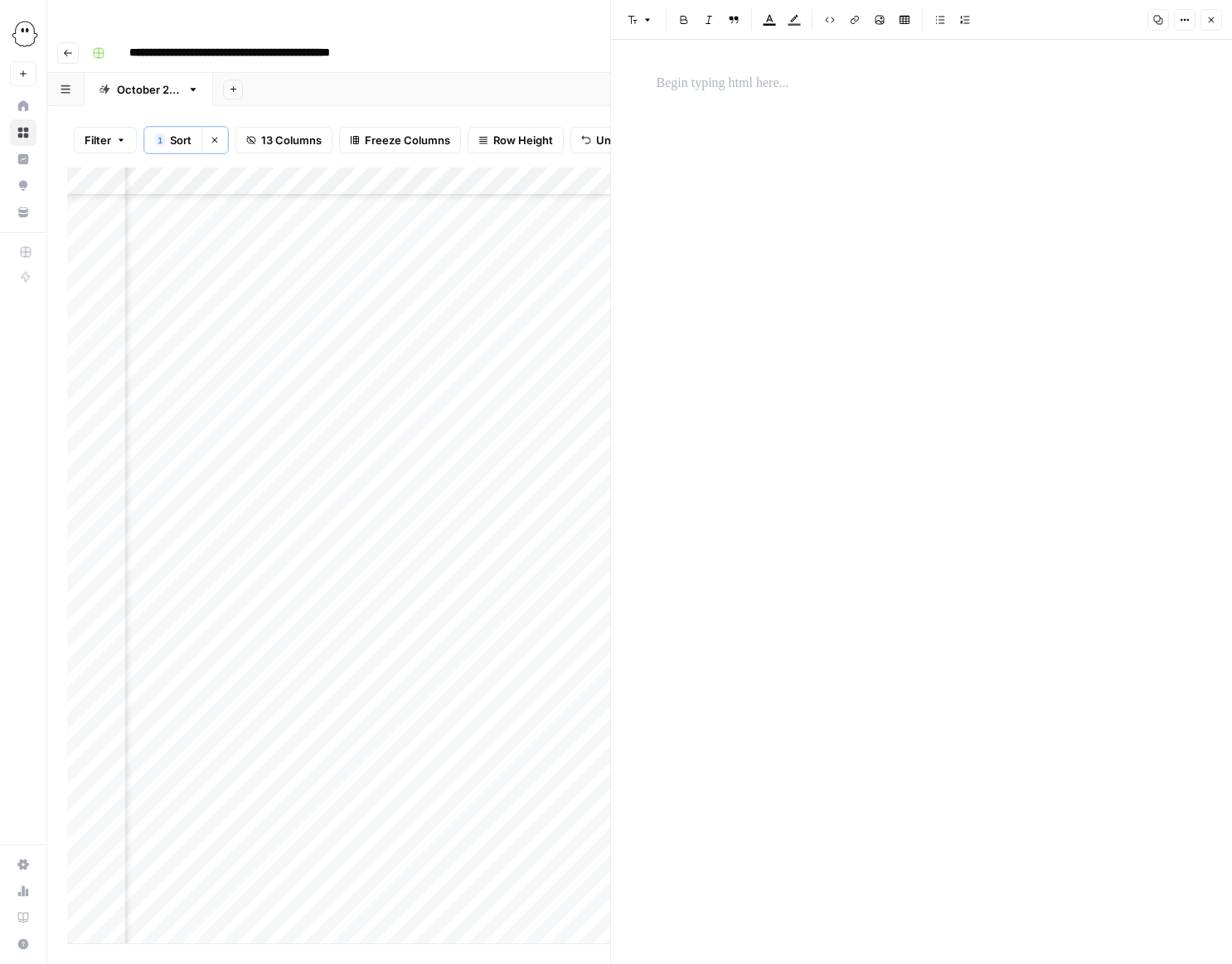
click at [668, 89] on p at bounding box center [921, 83] width 530 height 21
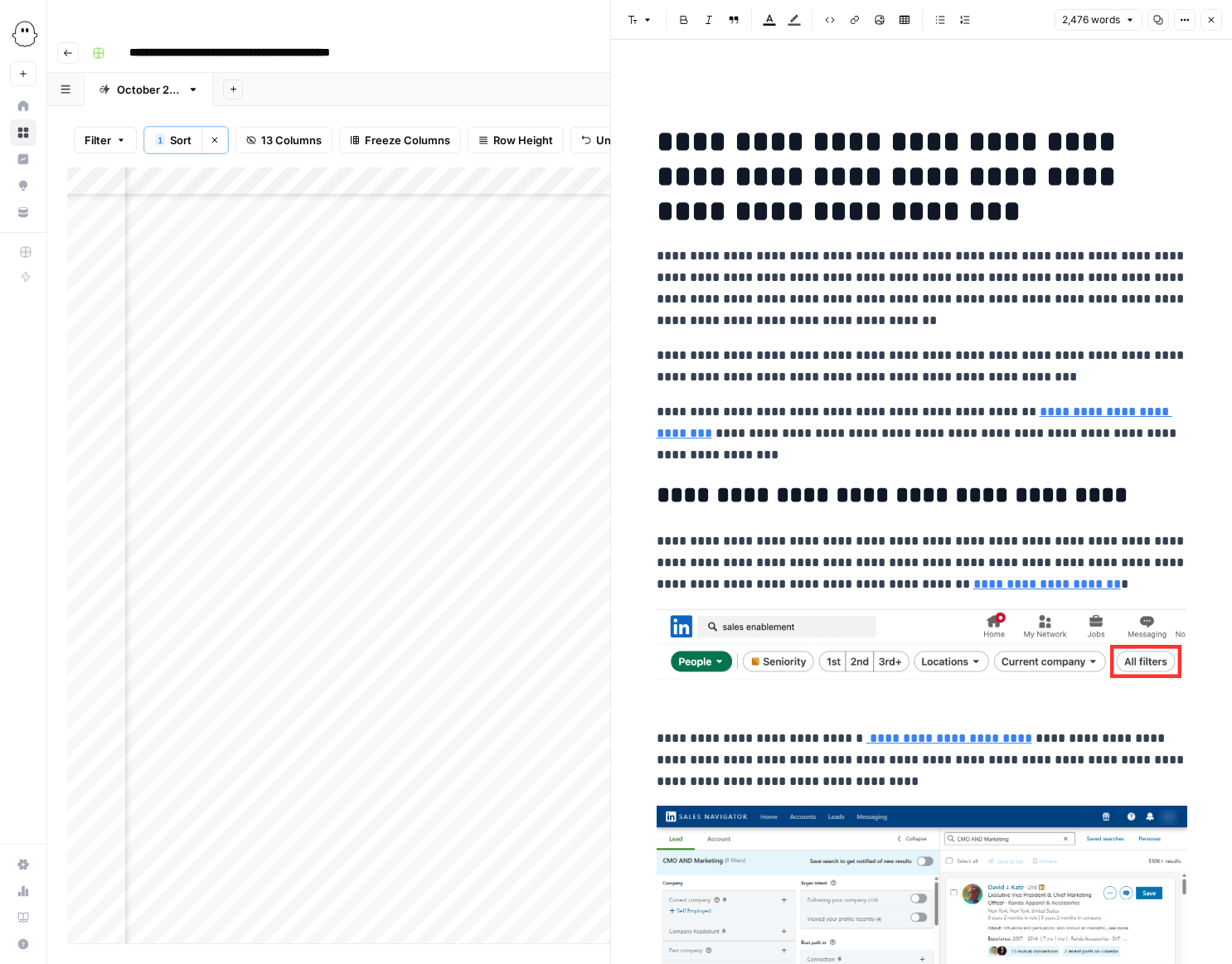
click at [1212, 19] on icon "button" at bounding box center [1212, 20] width 6 height 6
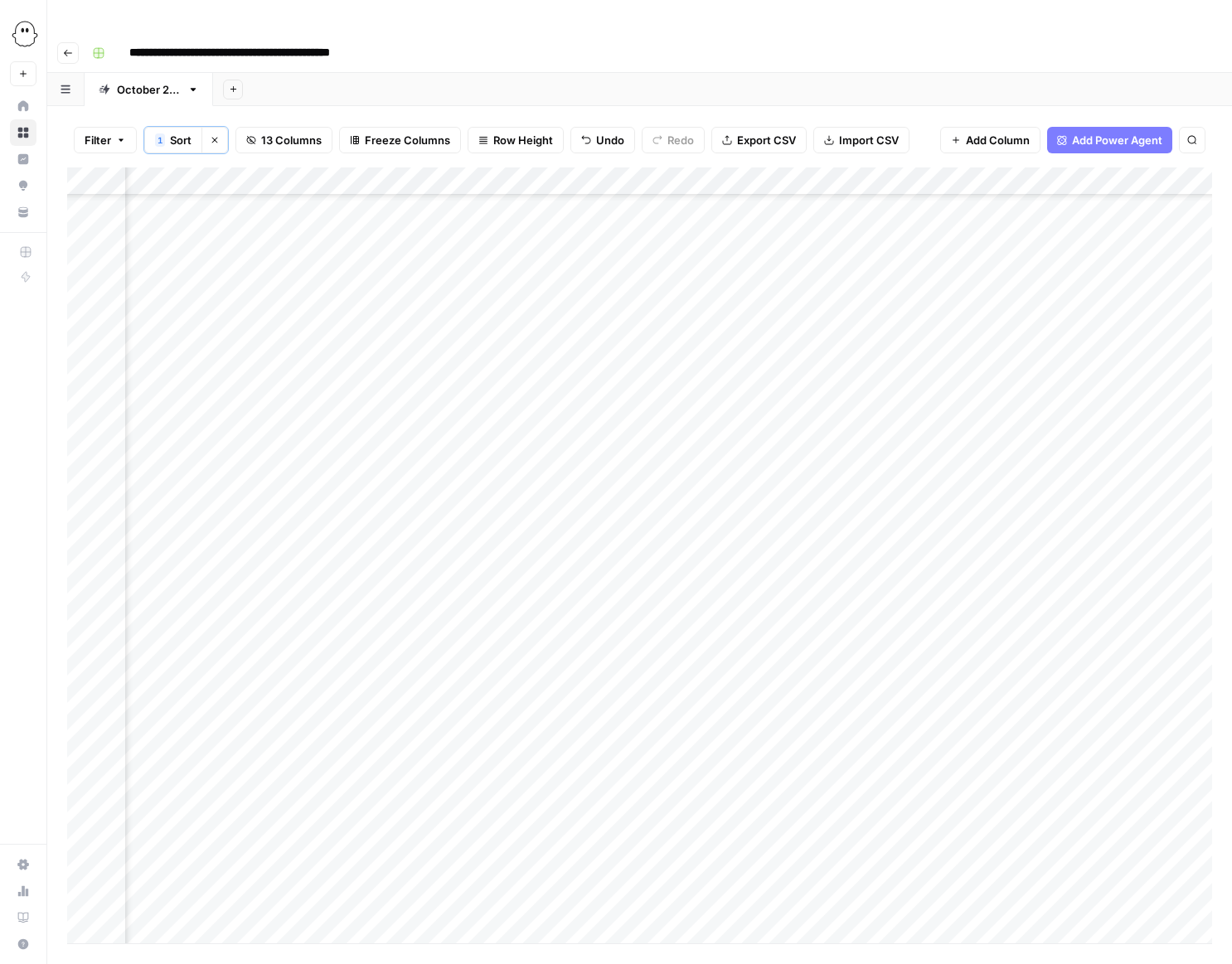
click at [819, 434] on div "Add Column" at bounding box center [639, 555] width 1145 height 776
click at [819, 436] on div "Add Column" at bounding box center [639, 555] width 1145 height 776
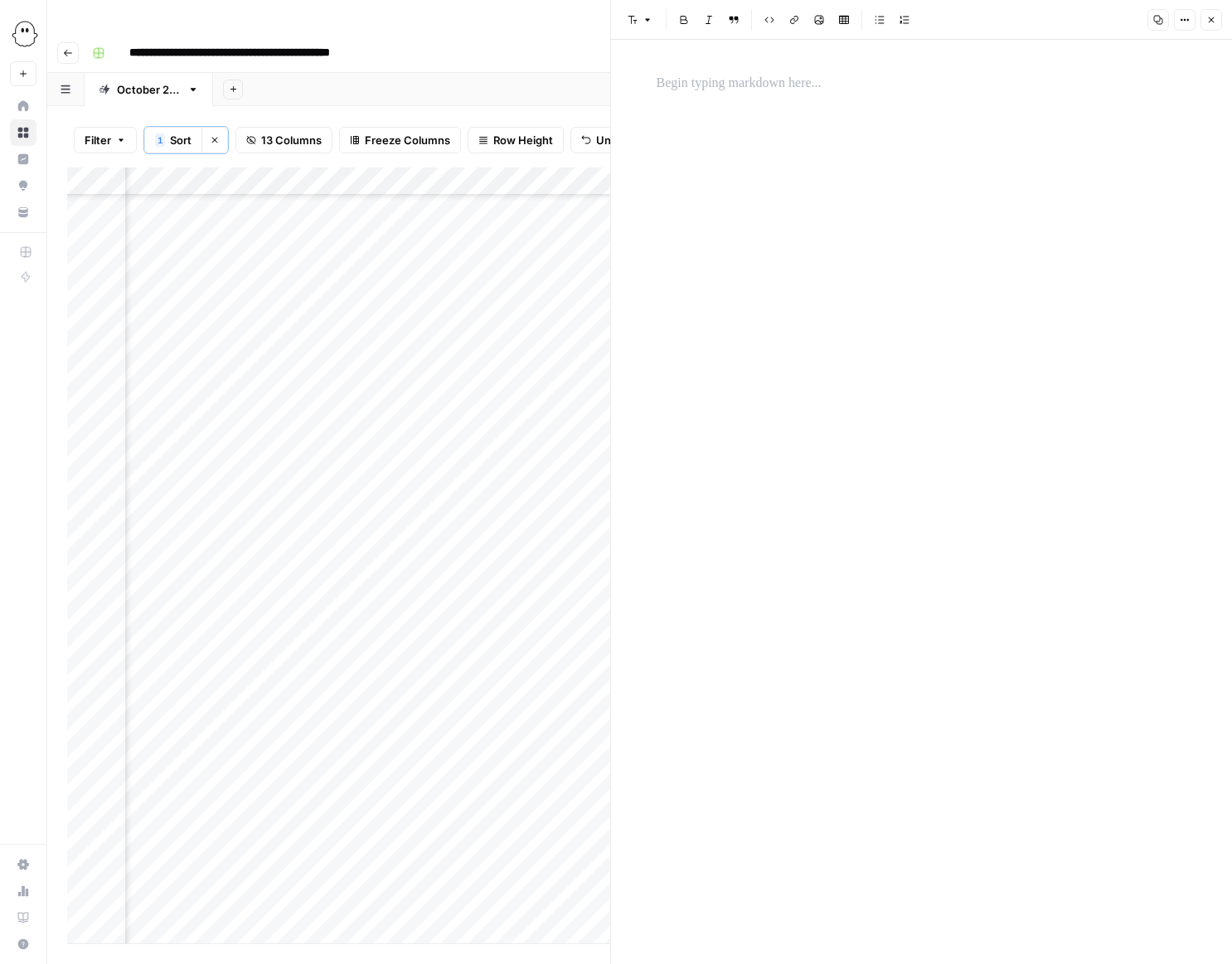
click at [655, 82] on div at bounding box center [922, 84] width 551 height 35
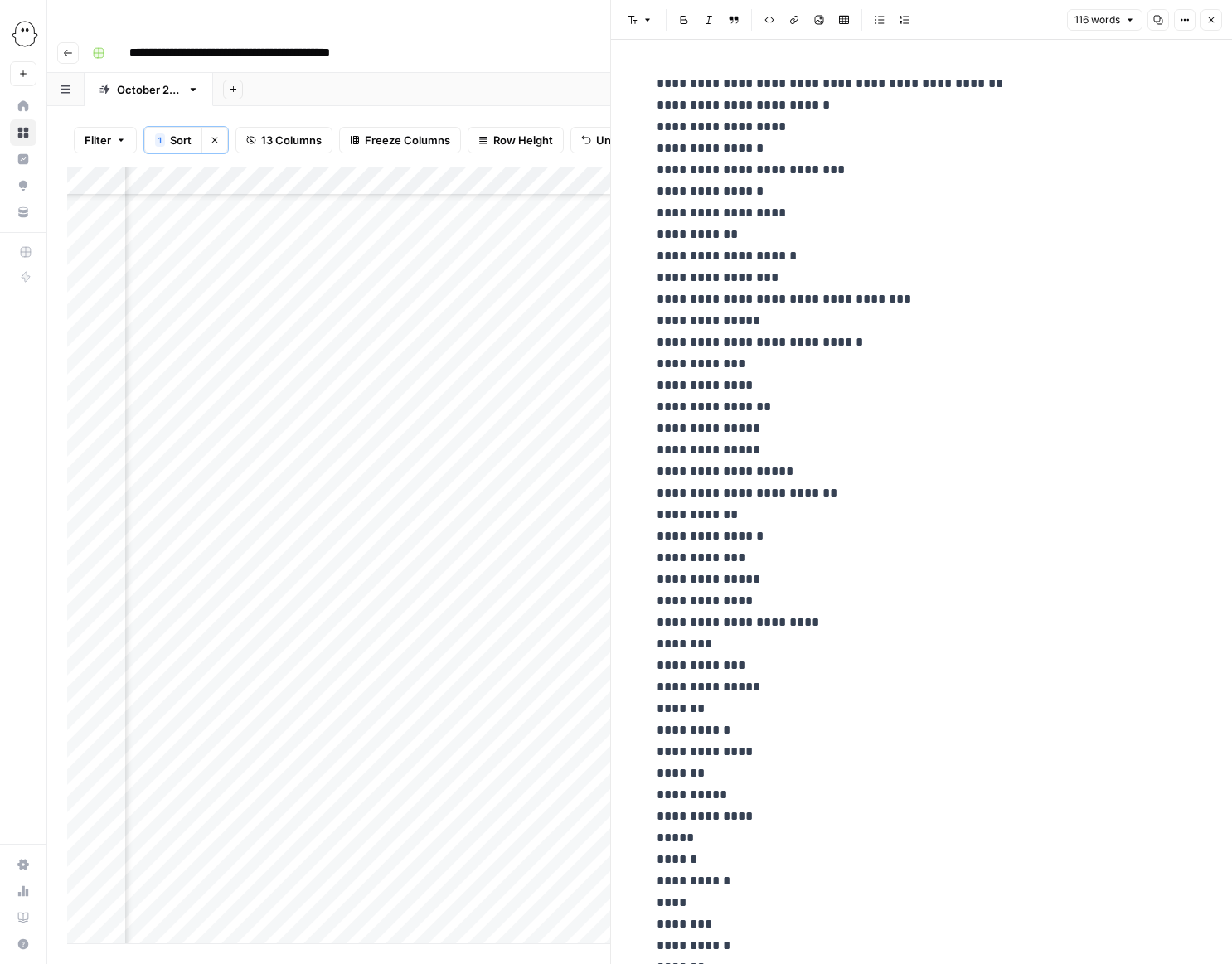
click at [1214, 19] on icon "button" at bounding box center [1211, 19] width 10 height 10
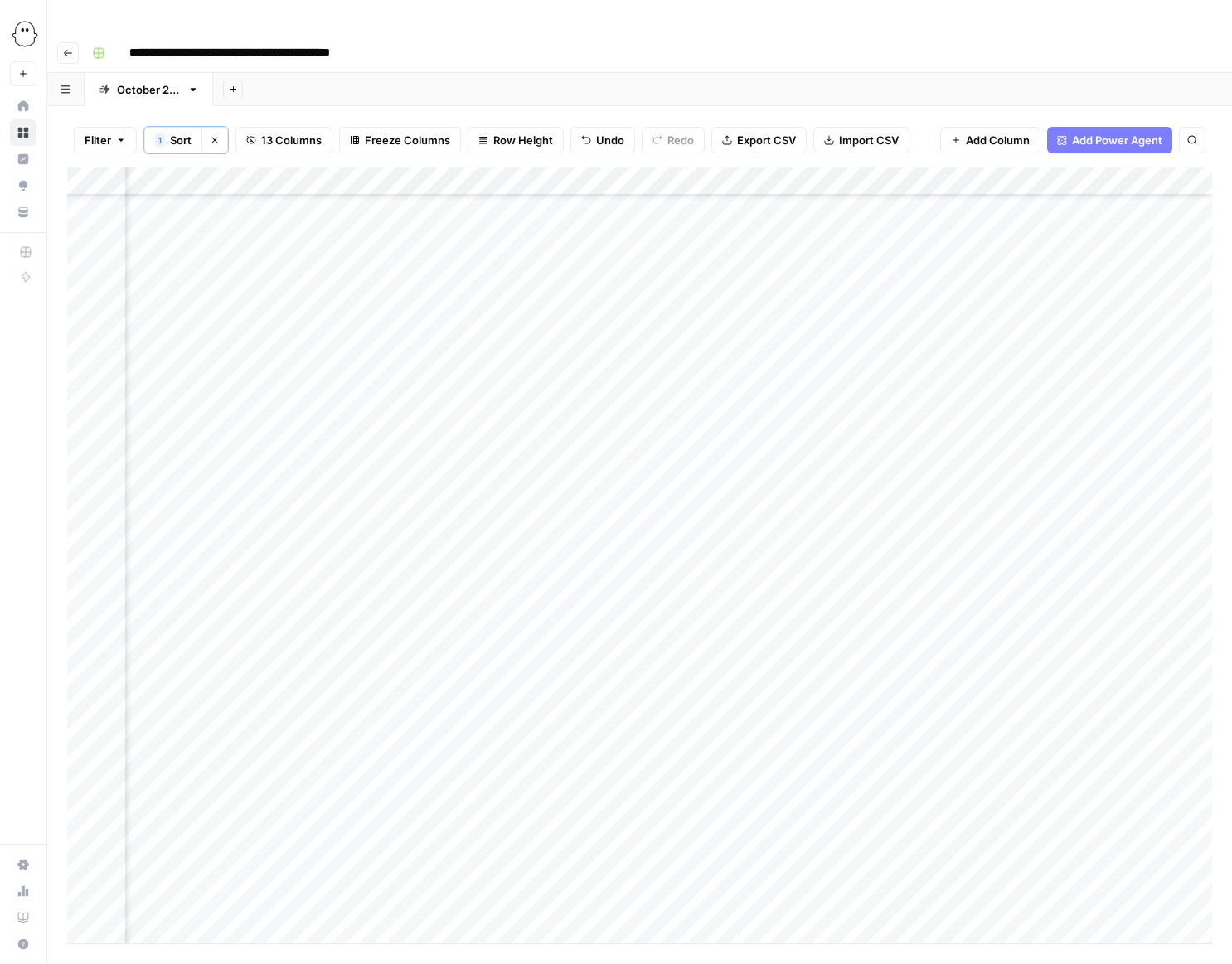
click at [513, 467] on div "Add Column" at bounding box center [639, 555] width 1145 height 776
type input "**********"
click at [604, 532] on div "Add Column" at bounding box center [639, 555] width 1145 height 776
click at [667, 463] on div "Add Column" at bounding box center [639, 555] width 1145 height 776
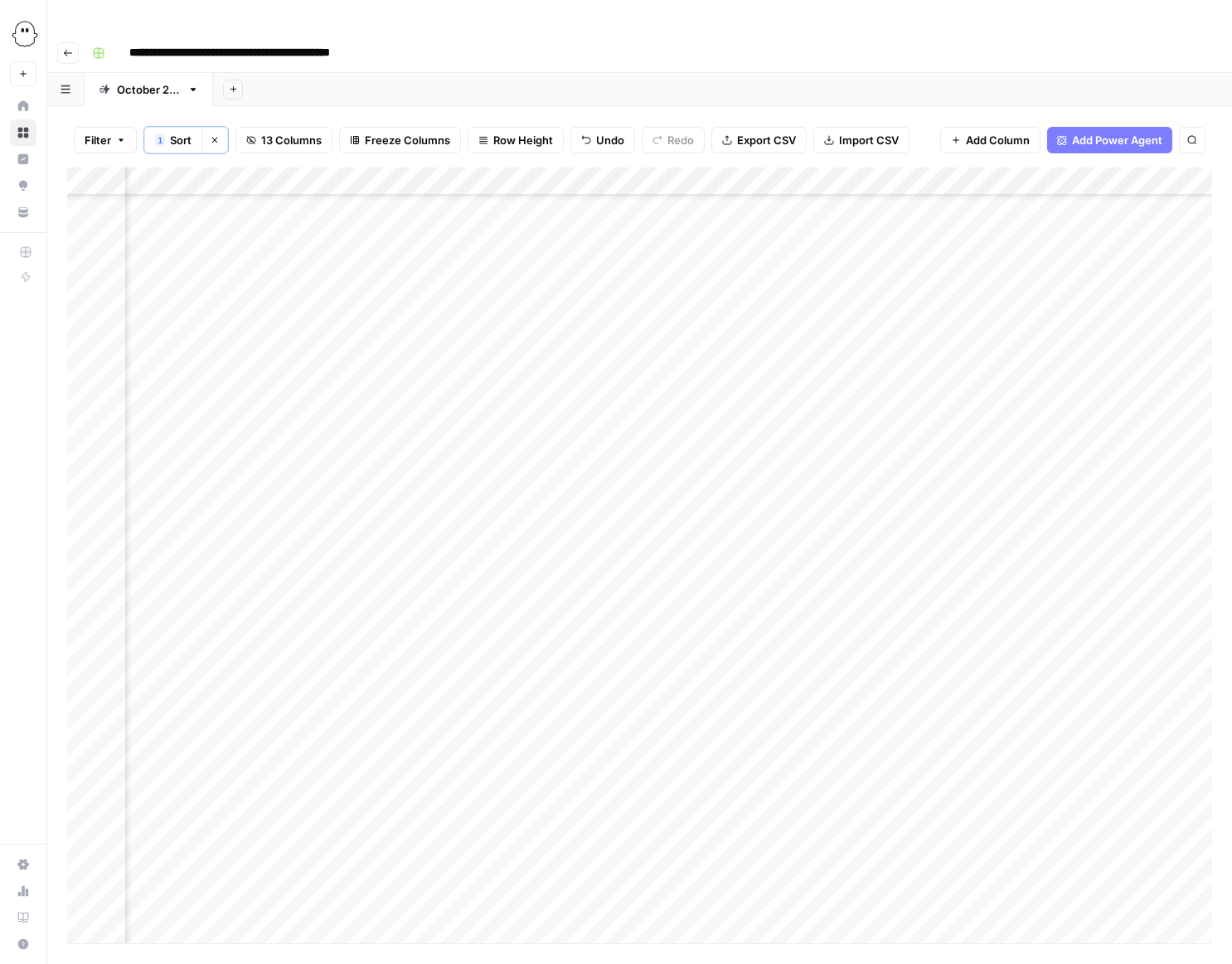
click at [667, 463] on div "Add Column" at bounding box center [639, 555] width 1145 height 776
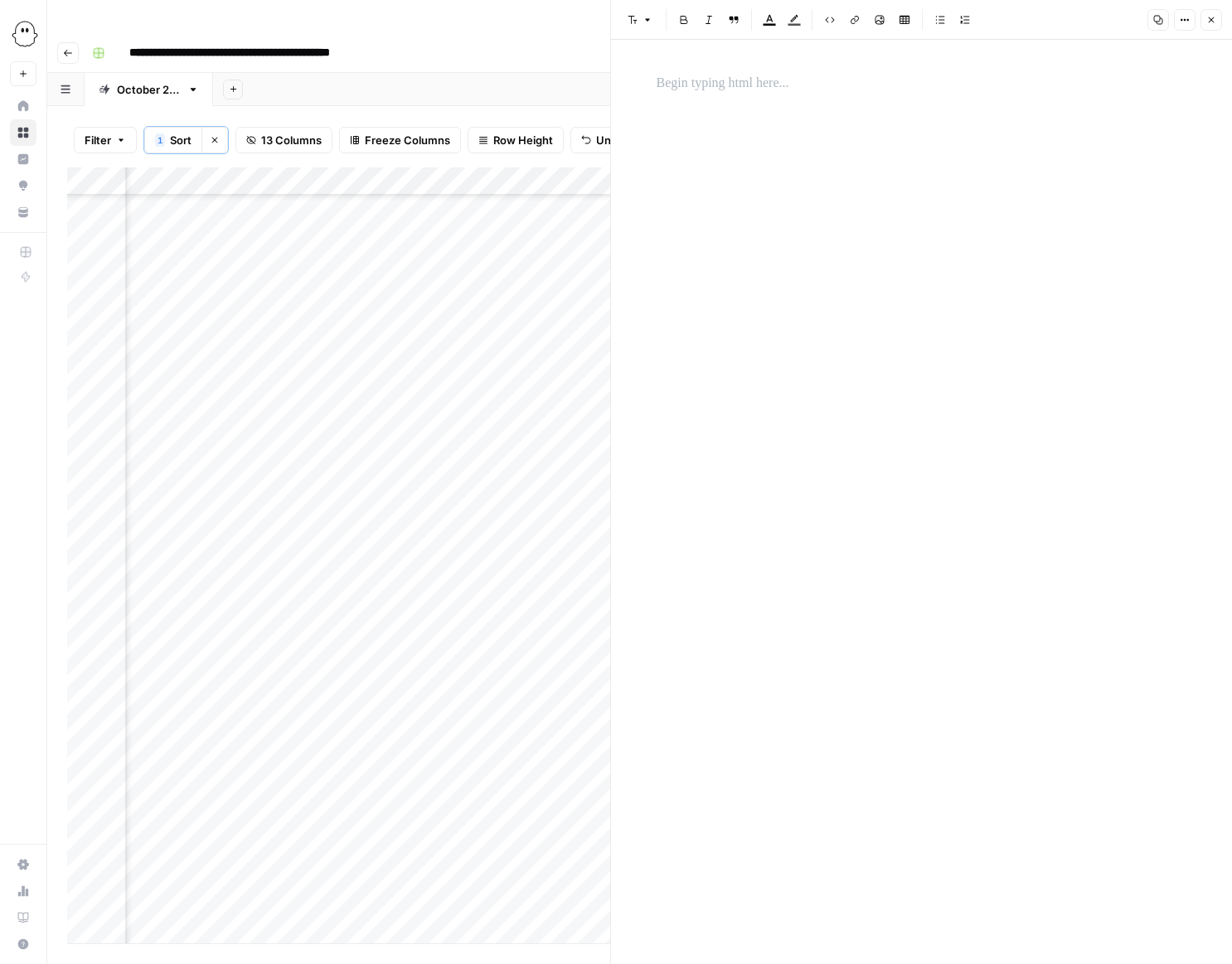
click at [691, 78] on p at bounding box center [921, 83] width 530 height 21
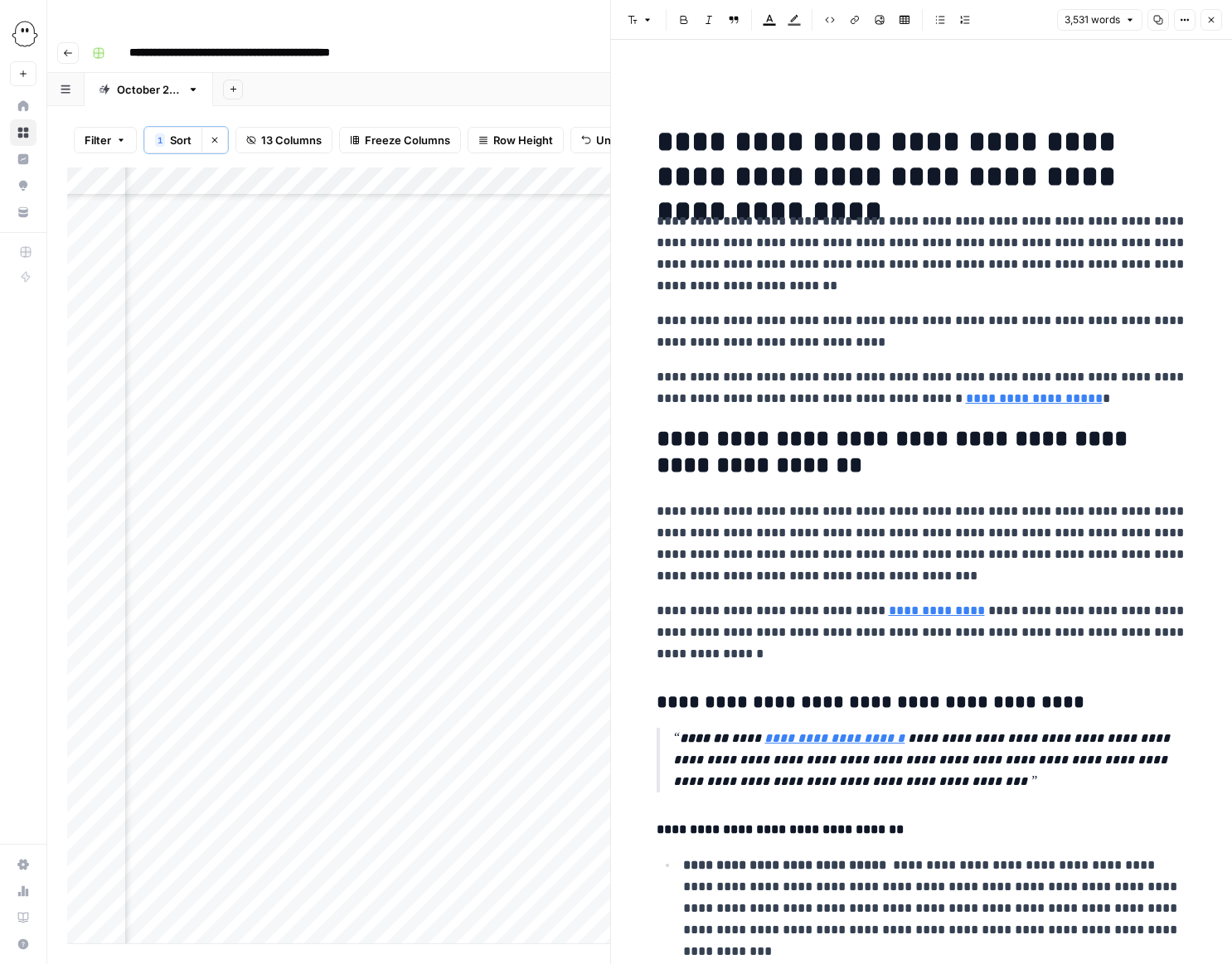
click at [1204, 26] on button "Close" at bounding box center [1211, 19] width 21 height 21
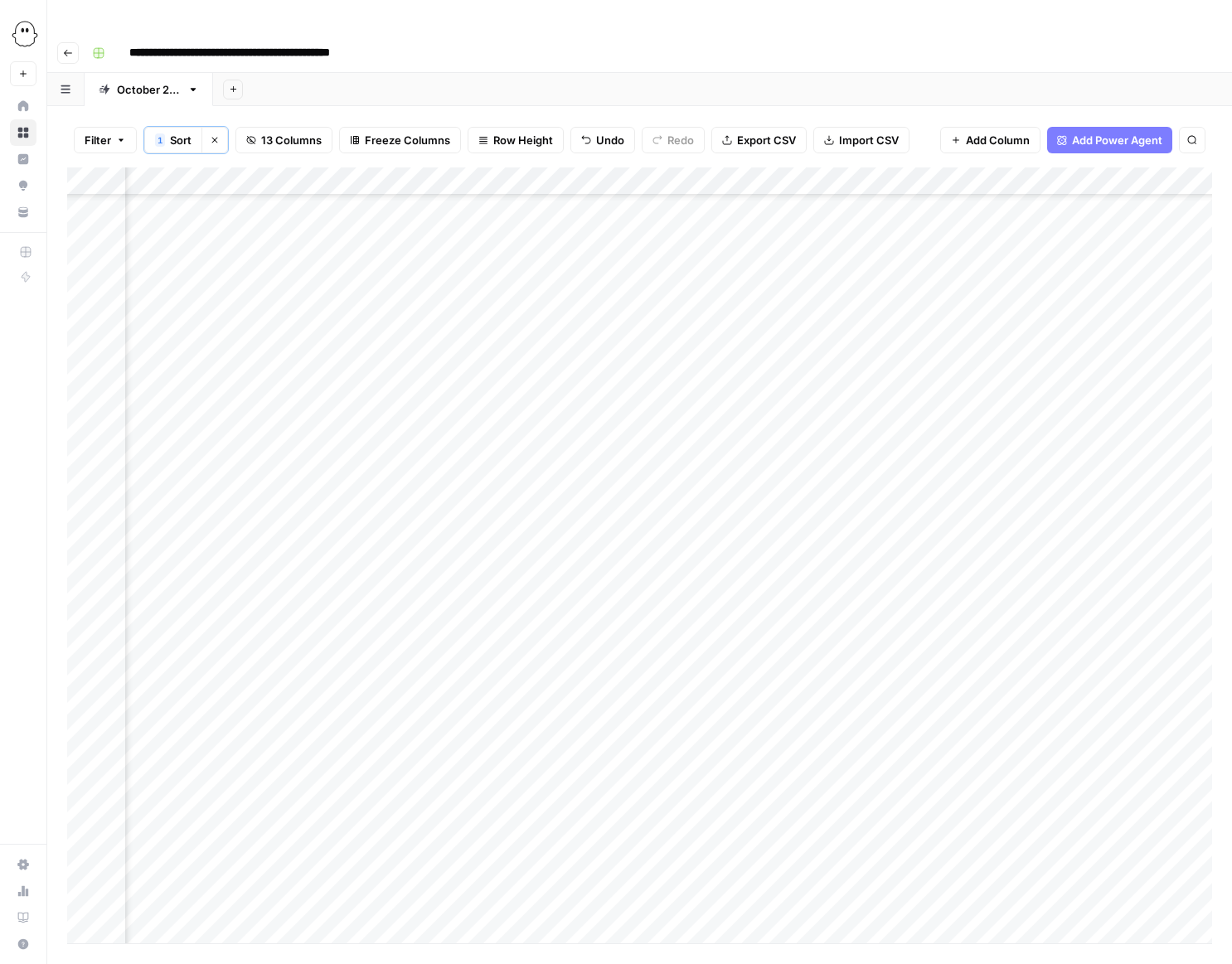
click at [810, 462] on div "Add Column" at bounding box center [639, 555] width 1145 height 776
click at [818, 470] on div "Add Column" at bounding box center [639, 555] width 1145 height 776
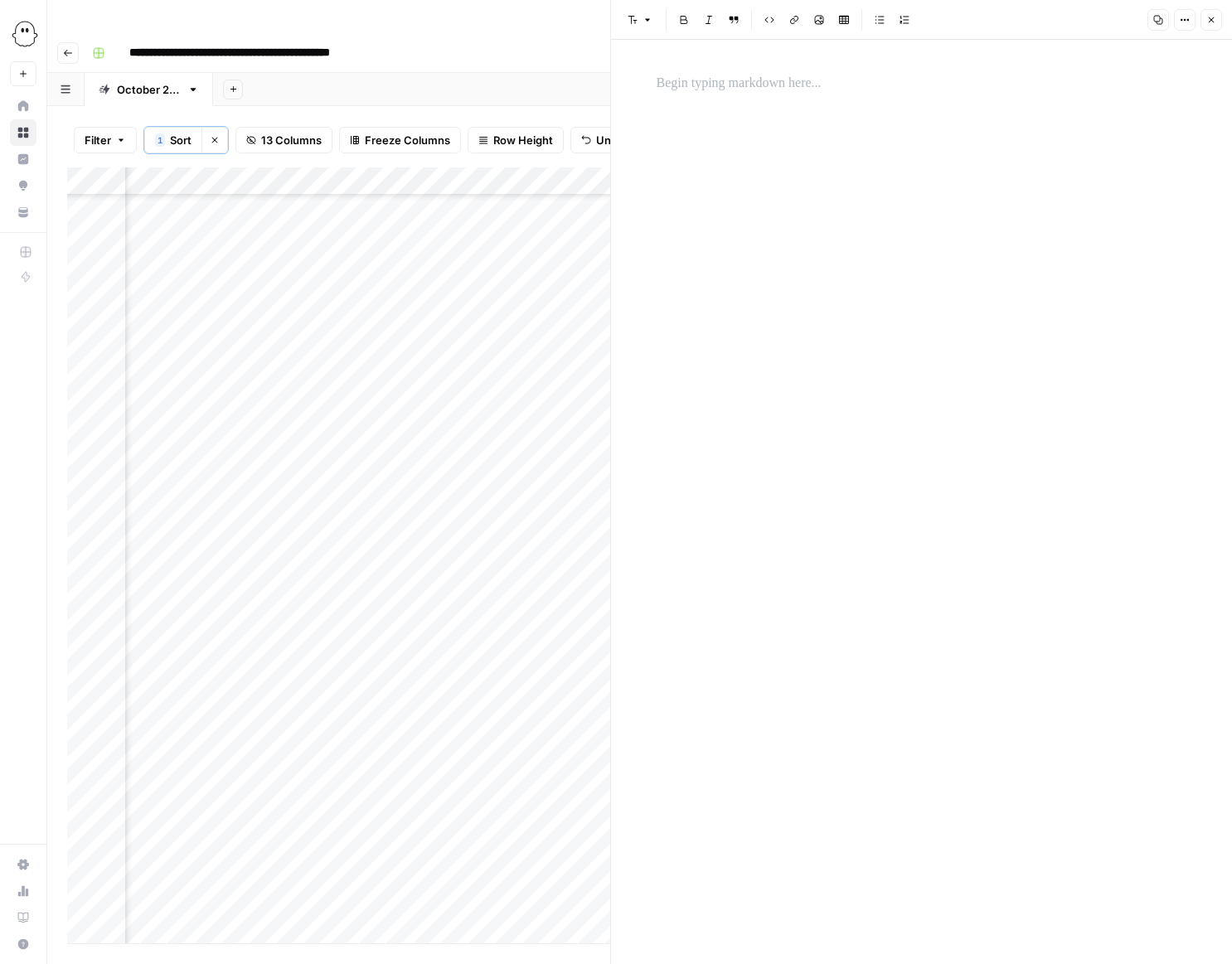
click at [686, 87] on p at bounding box center [921, 83] width 530 height 21
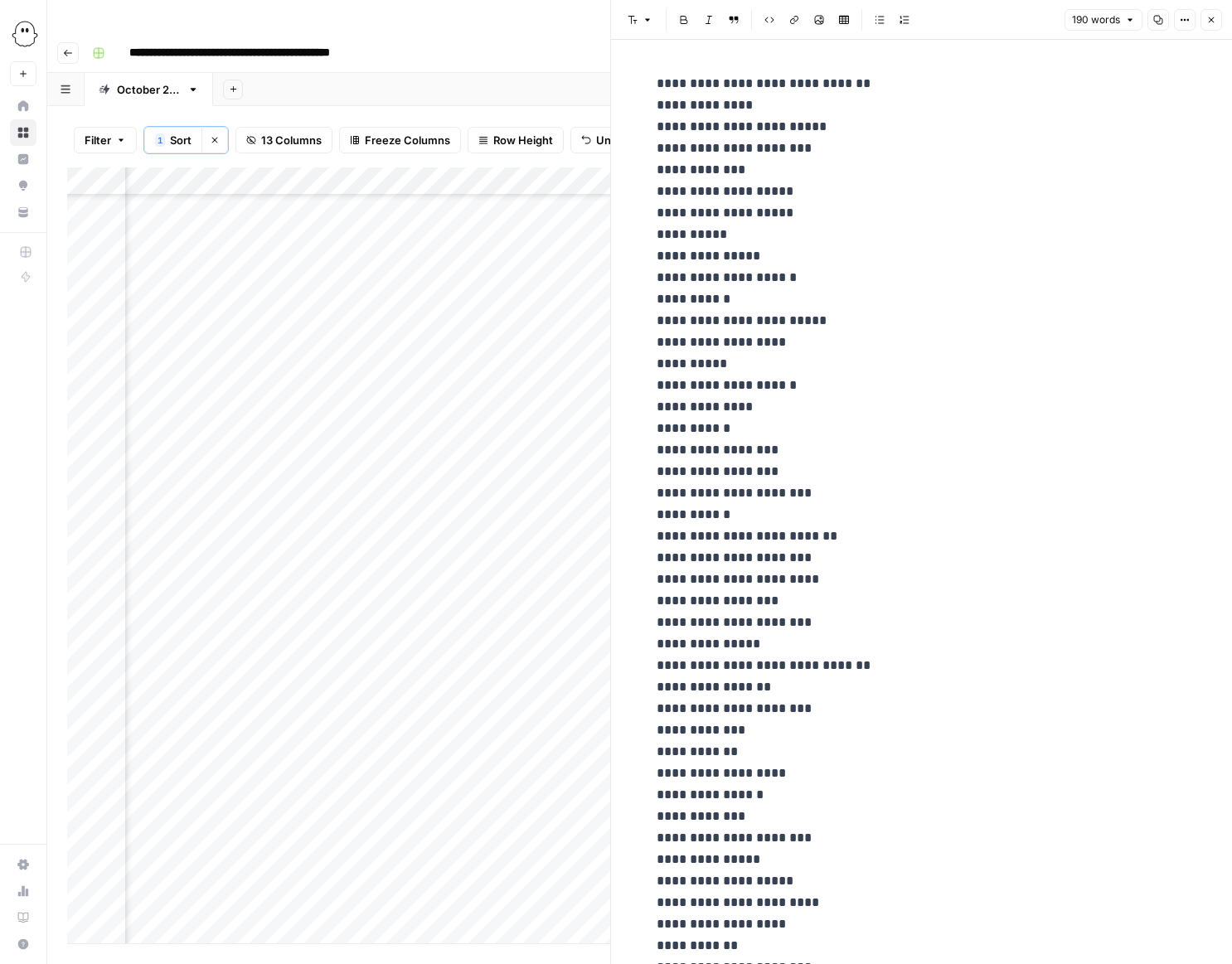
click at [1213, 18] on icon "button" at bounding box center [1211, 19] width 10 height 10
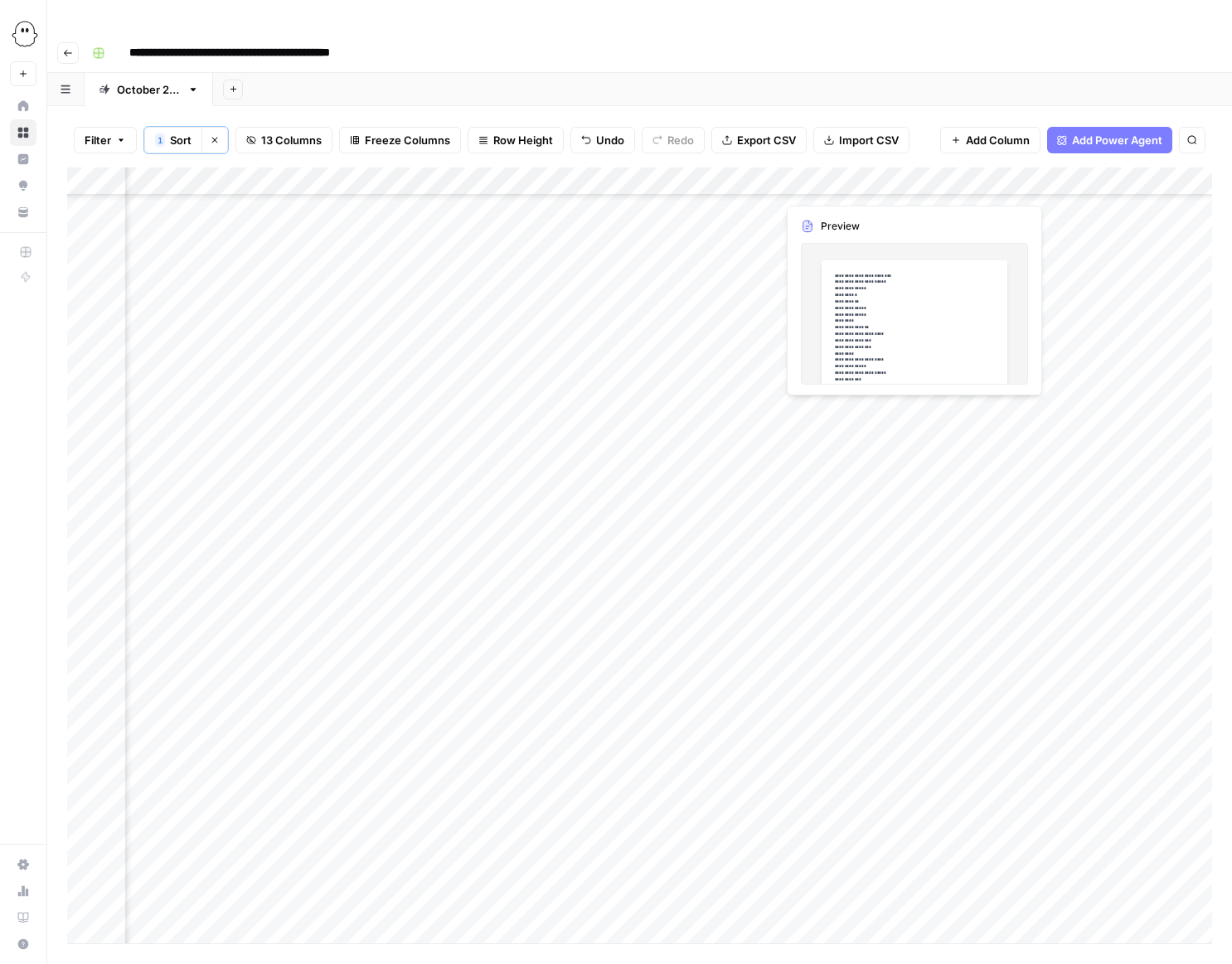
click at [404, 498] on div "Add Column" at bounding box center [639, 555] width 1145 height 776
click at [404, 498] on textarea "**********" at bounding box center [438, 497] width 265 height 23
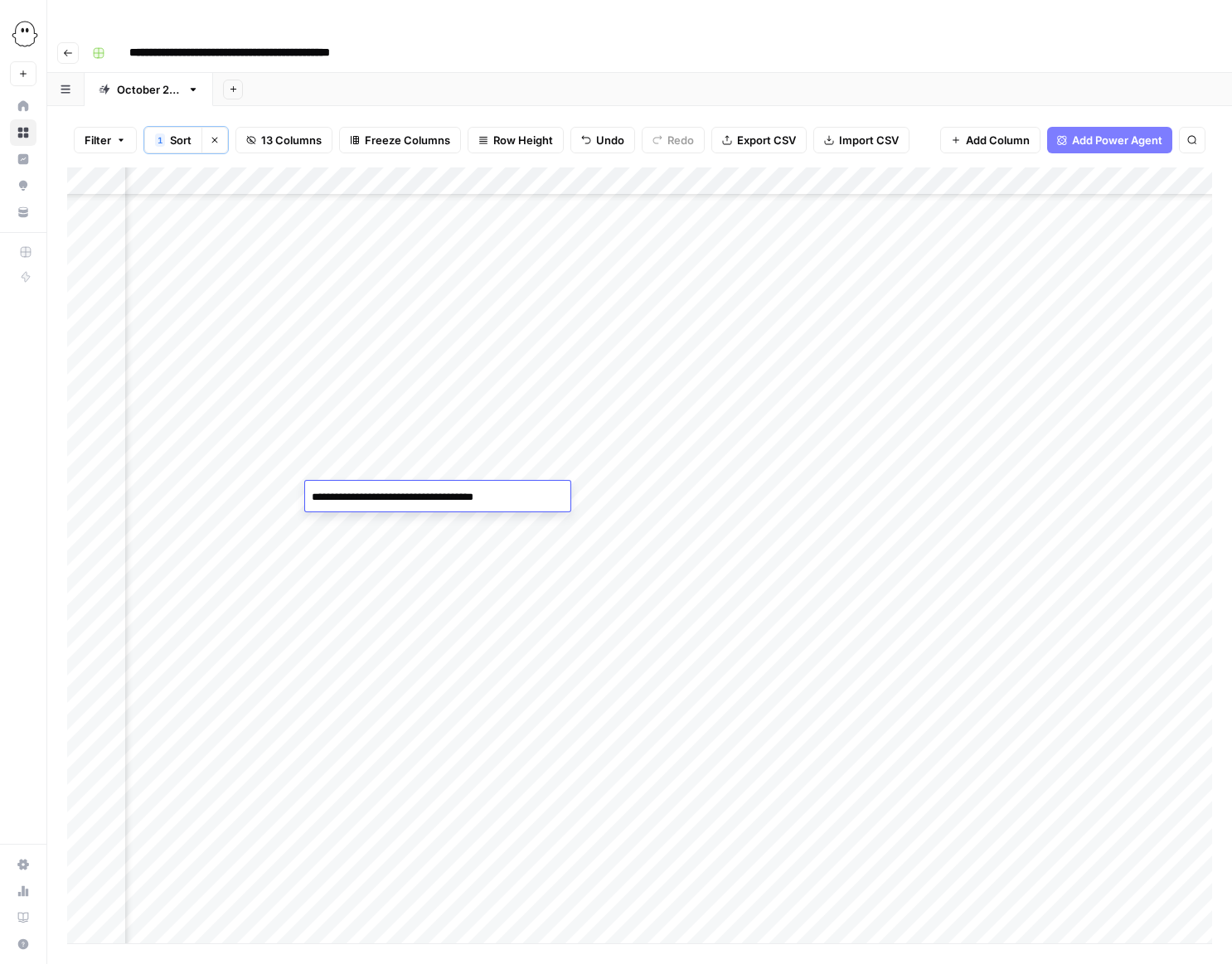
click at [582, 532] on div "Add Column" at bounding box center [639, 555] width 1145 height 776
click at [509, 501] on div "Add Column" at bounding box center [639, 555] width 1145 height 776
type input "**********"
click at [624, 553] on div "Add Column" at bounding box center [639, 555] width 1145 height 776
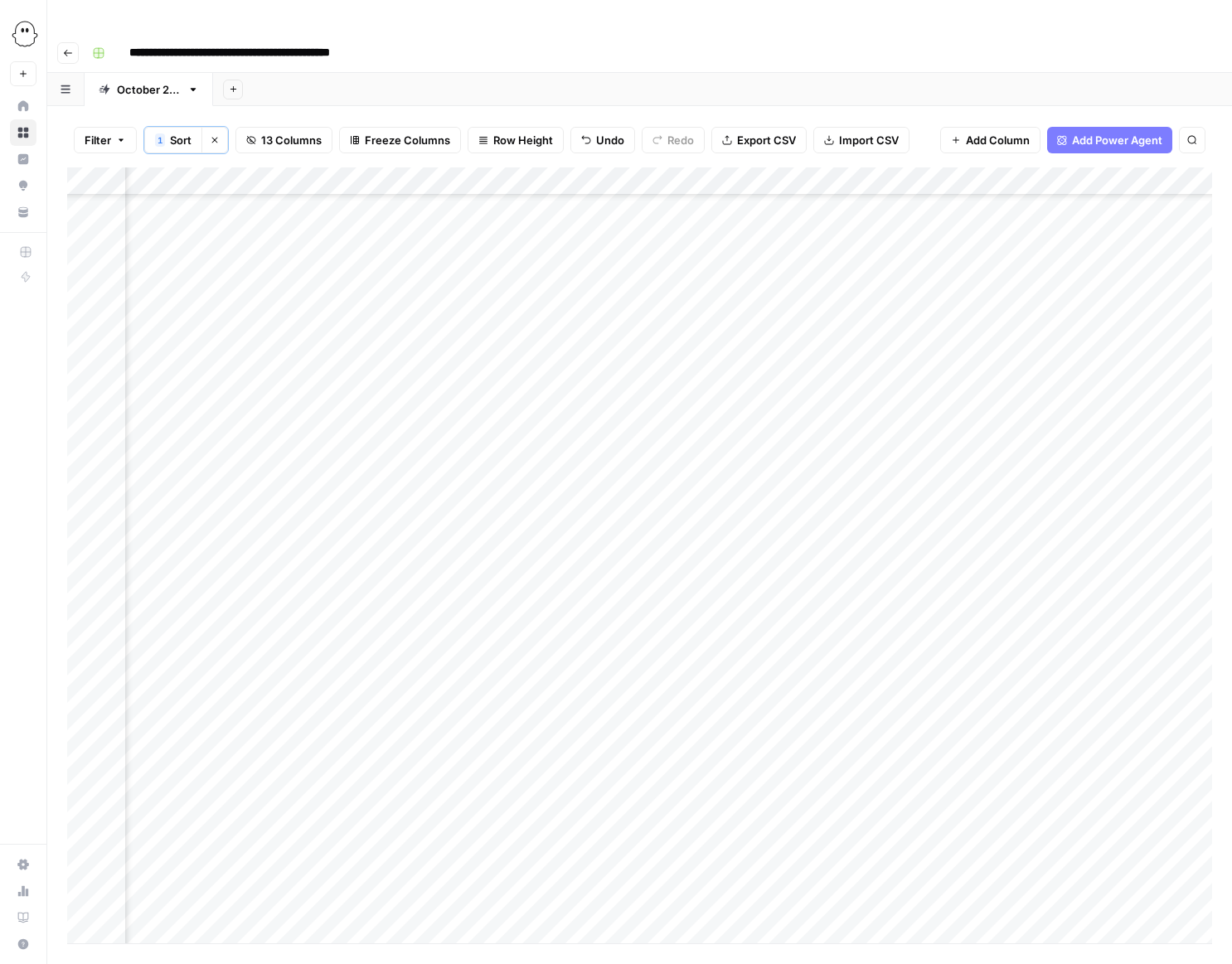
click at [666, 492] on div "Add Column" at bounding box center [639, 555] width 1145 height 776
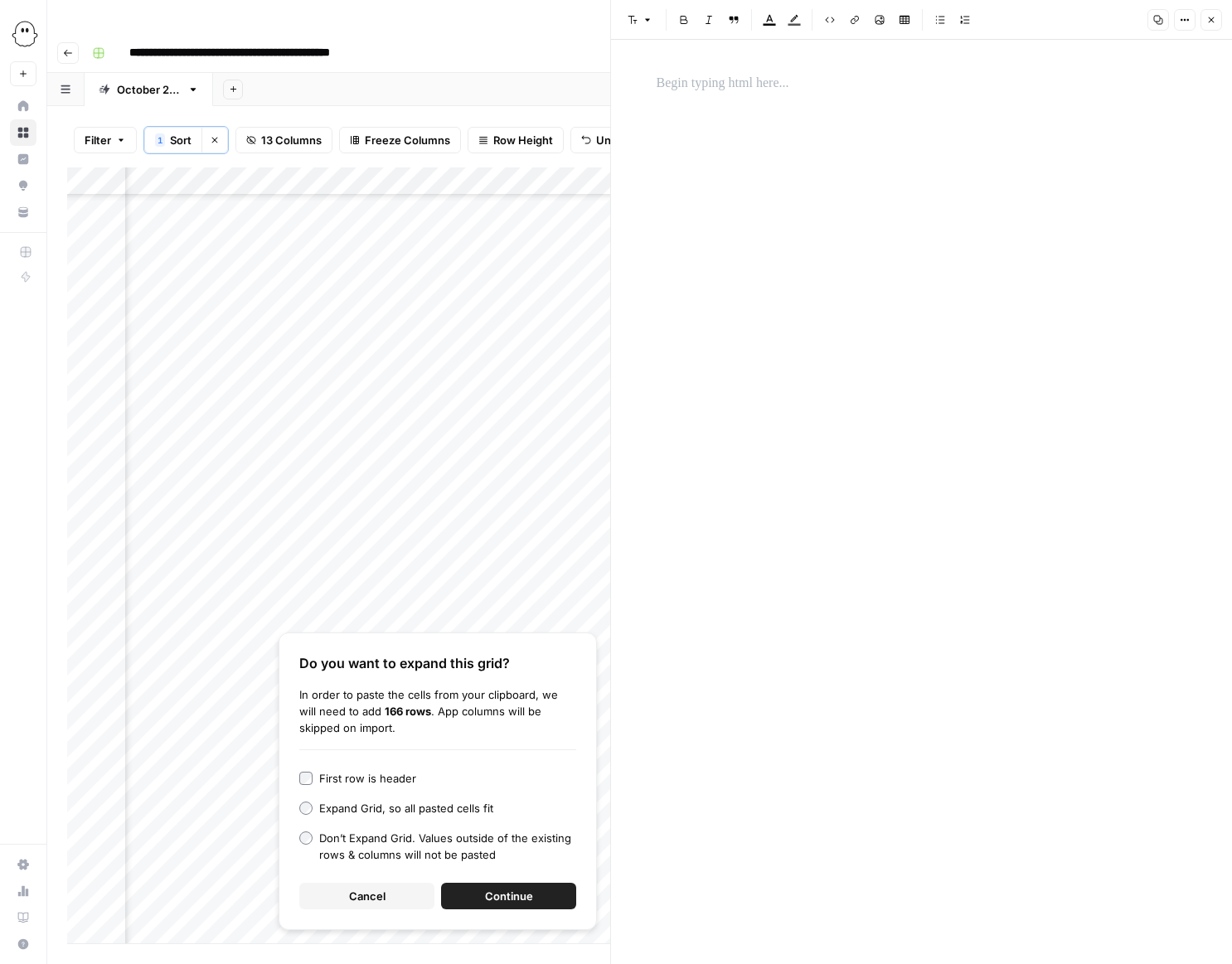
click at [342, 882] on button "Cancel" at bounding box center [367, 895] width 135 height 27
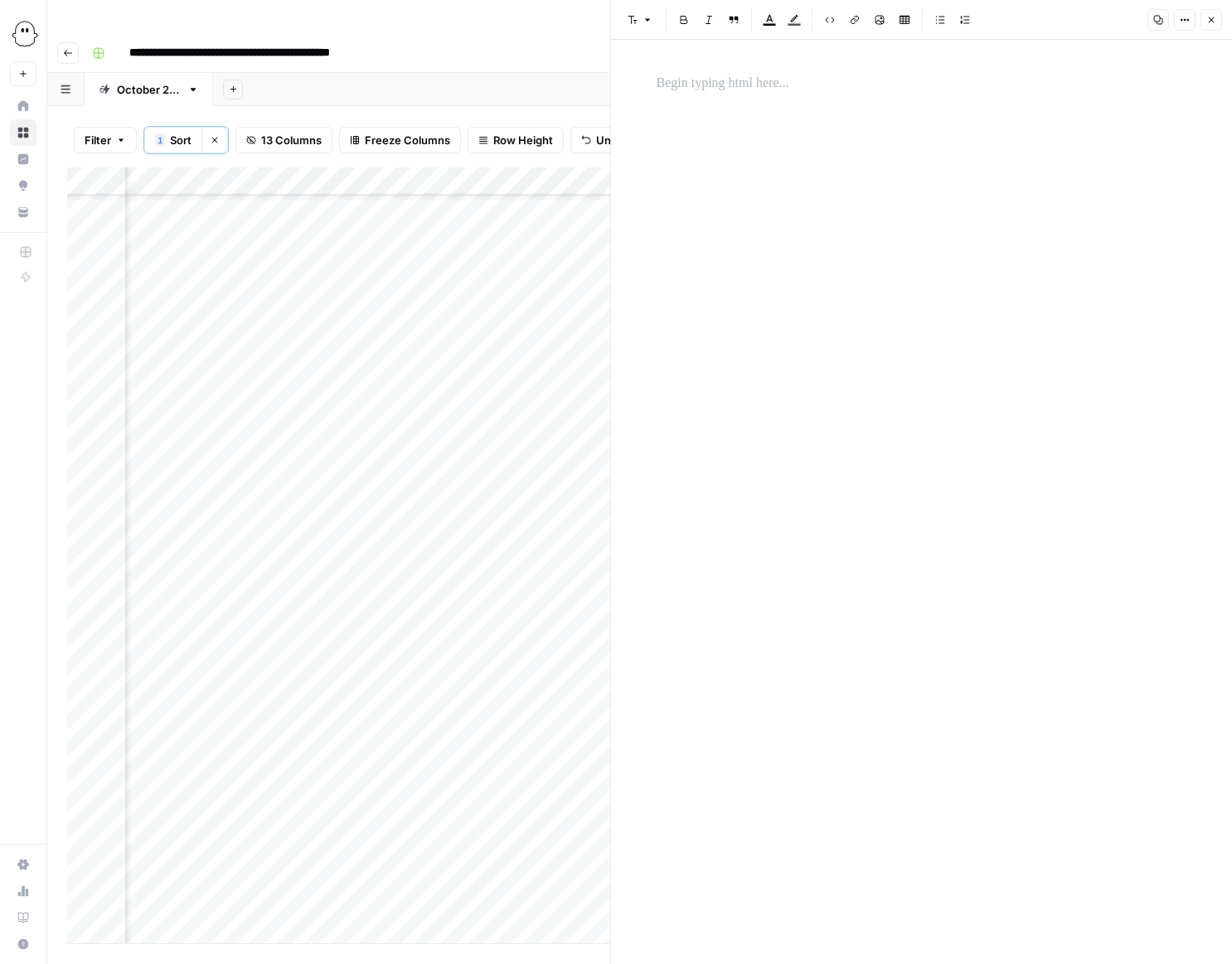
click at [693, 85] on p at bounding box center [921, 83] width 530 height 21
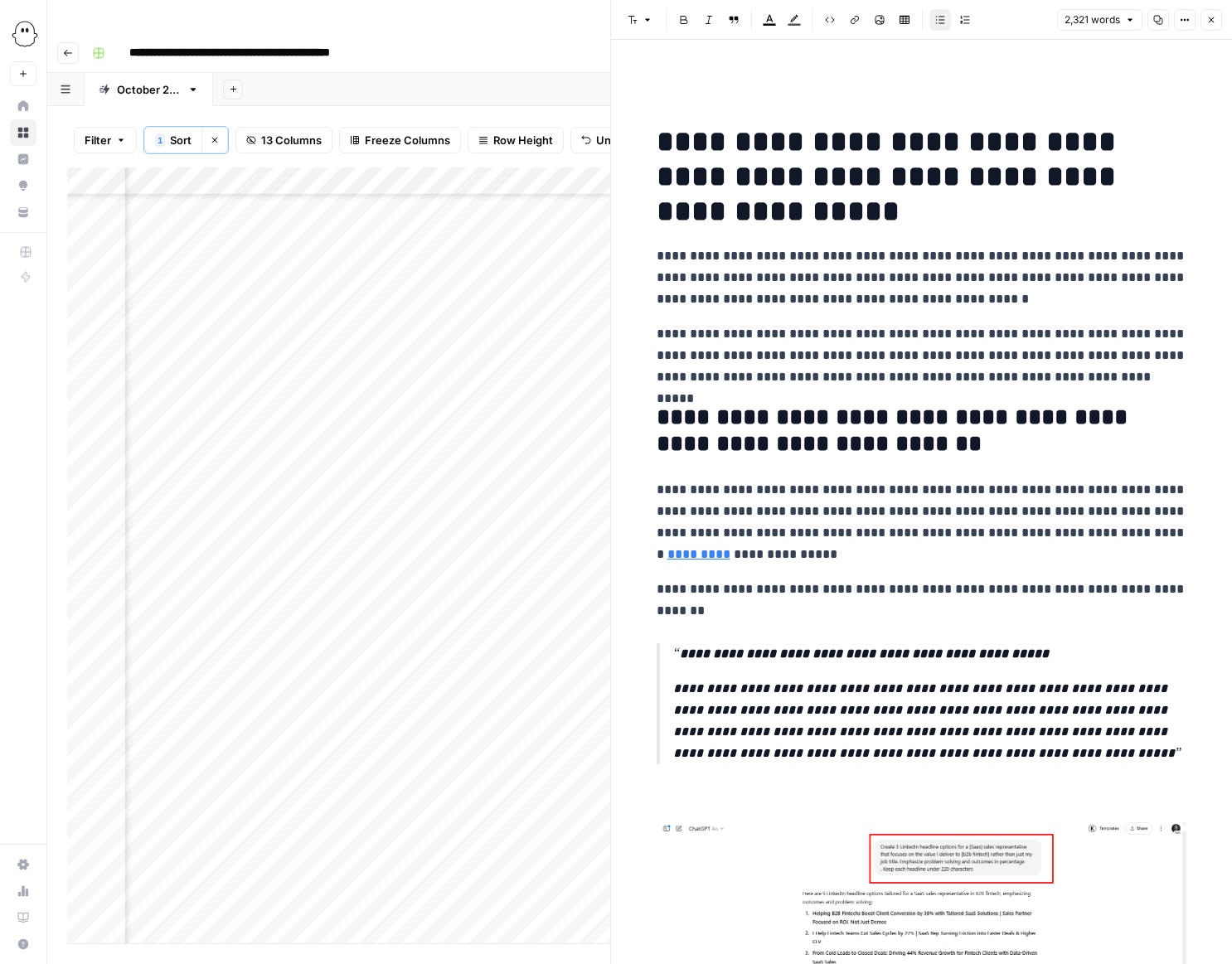
click at [1213, 19] on icon "button" at bounding box center [1211, 19] width 10 height 10
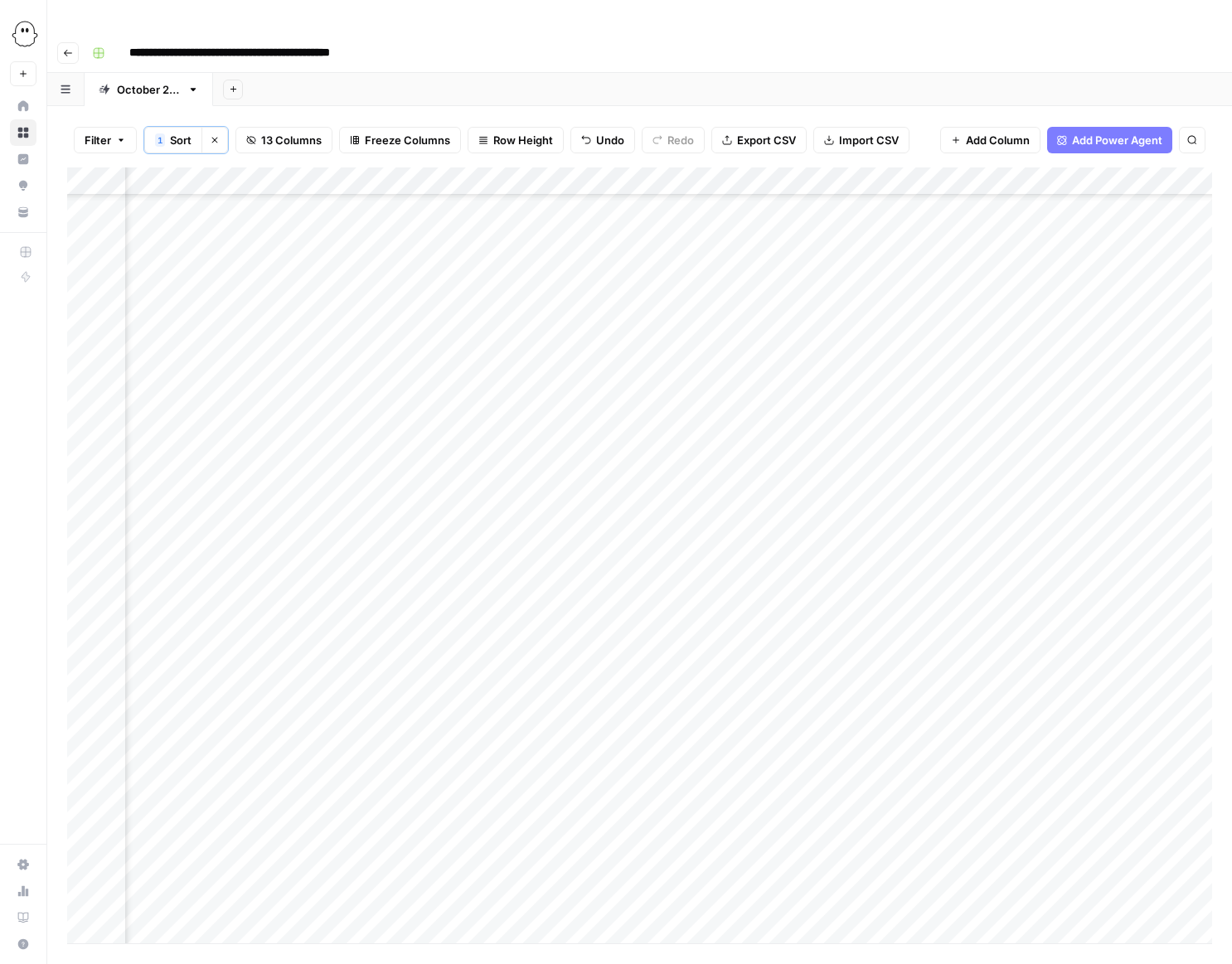
click at [813, 494] on div "Add Column" at bounding box center [639, 555] width 1145 height 776
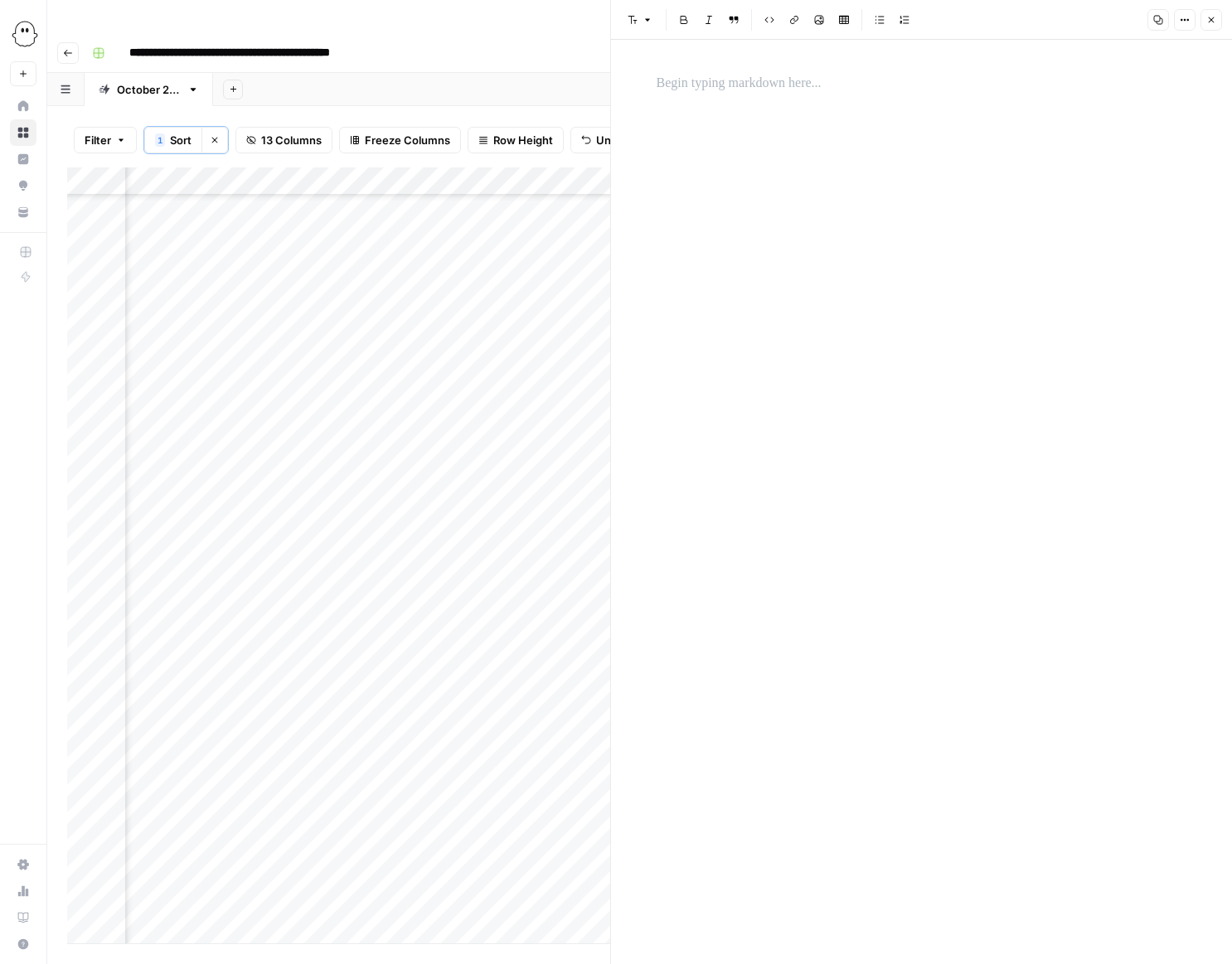
click at [746, 83] on p at bounding box center [921, 83] width 530 height 21
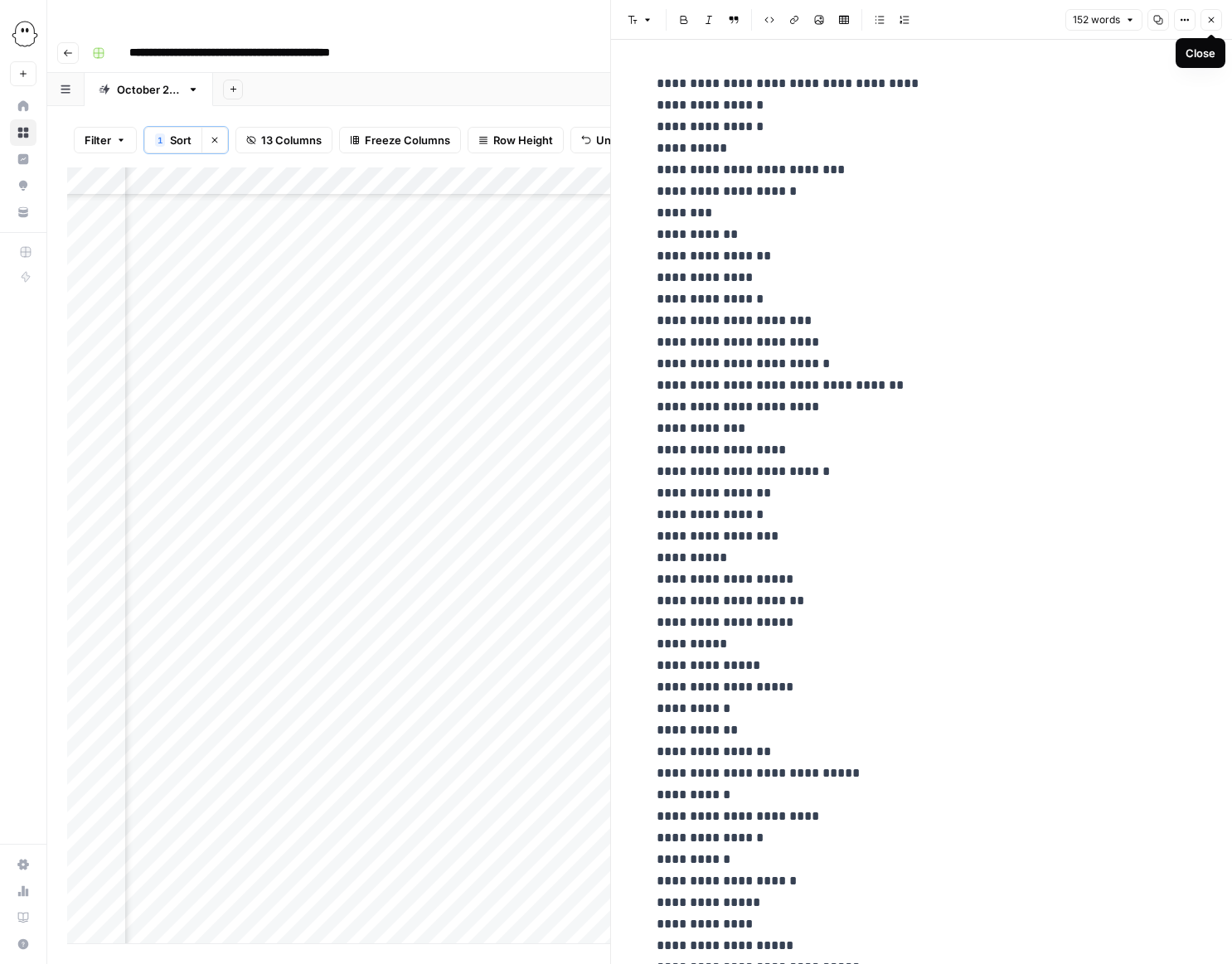
click at [1212, 21] on icon "button" at bounding box center [1211, 19] width 10 height 10
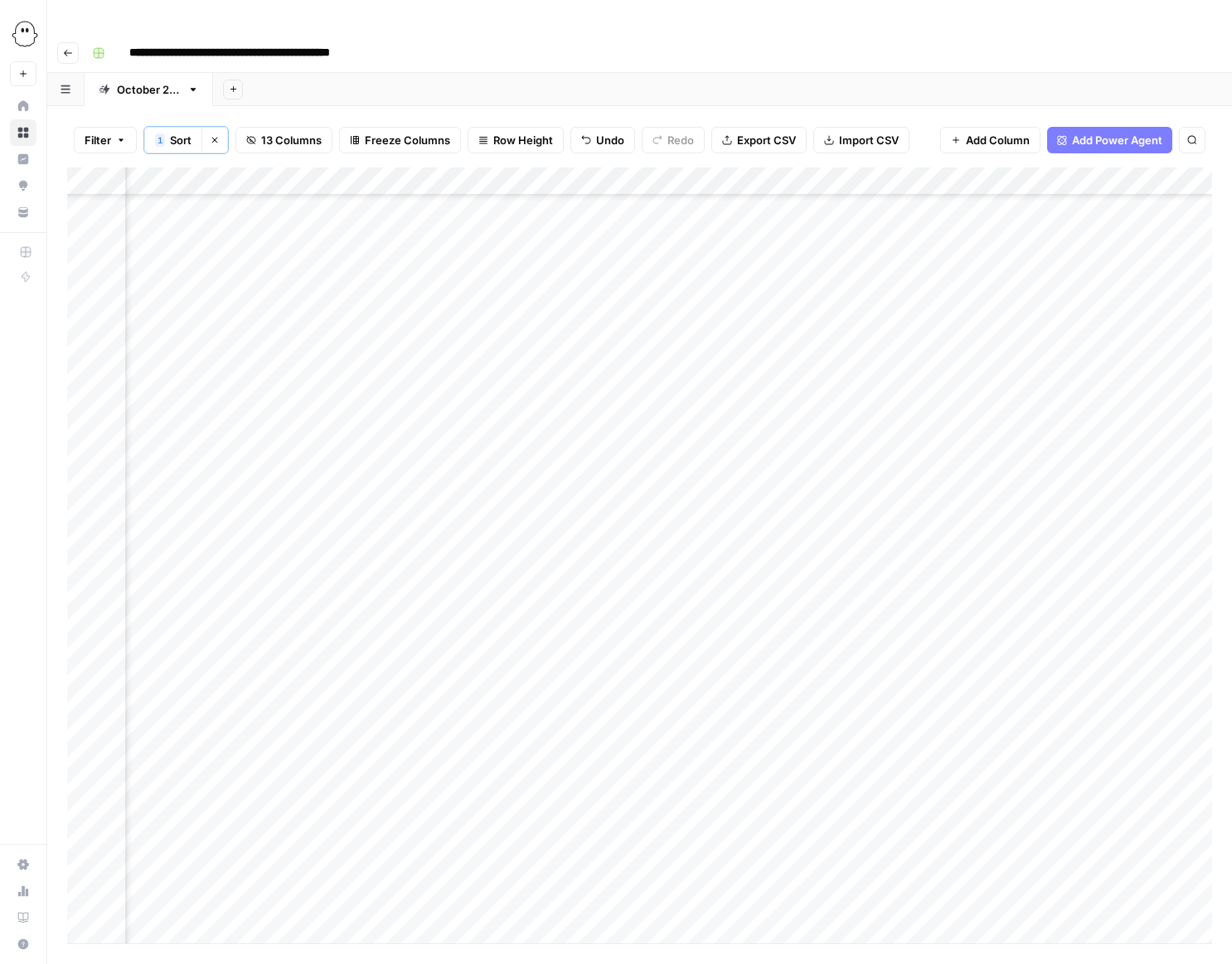
click at [344, 523] on div "Add Column" at bounding box center [639, 555] width 1145 height 776
click at [344, 523] on textarea "**********" at bounding box center [438, 525] width 265 height 23
click at [351, 526] on textarea "**********" at bounding box center [438, 525] width 265 height 23
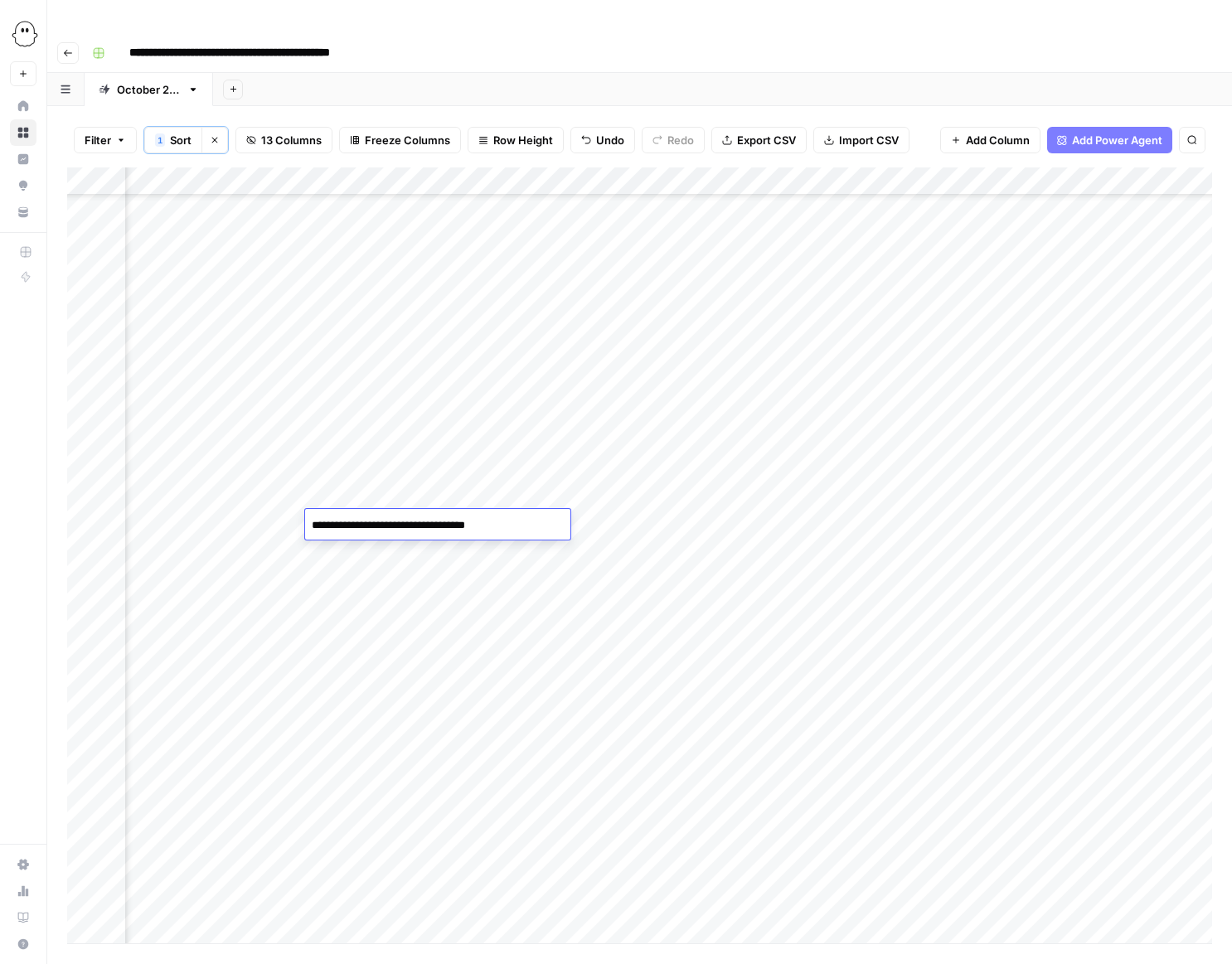
click at [351, 526] on textarea "**********" at bounding box center [438, 525] width 265 height 23
click at [595, 529] on div "Add Column" at bounding box center [639, 555] width 1145 height 776
click at [544, 522] on div "Add Column" at bounding box center [639, 555] width 1145 height 776
type input "**********"
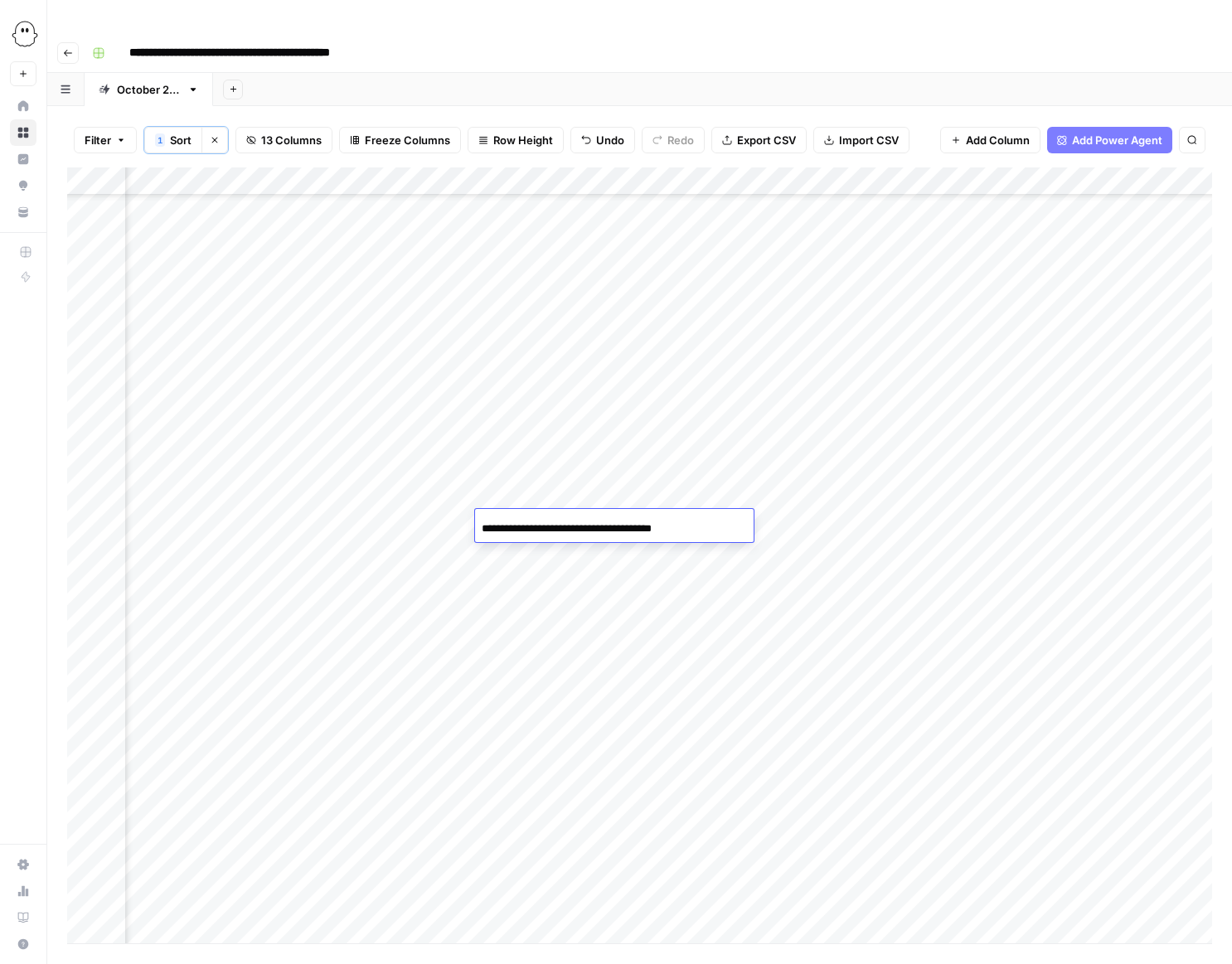
click at [563, 589] on div "Add Column" at bounding box center [639, 555] width 1145 height 776
click at [695, 525] on div "Add Column" at bounding box center [639, 555] width 1145 height 776
click at [695, 525] on div at bounding box center [701, 524] width 154 height 31
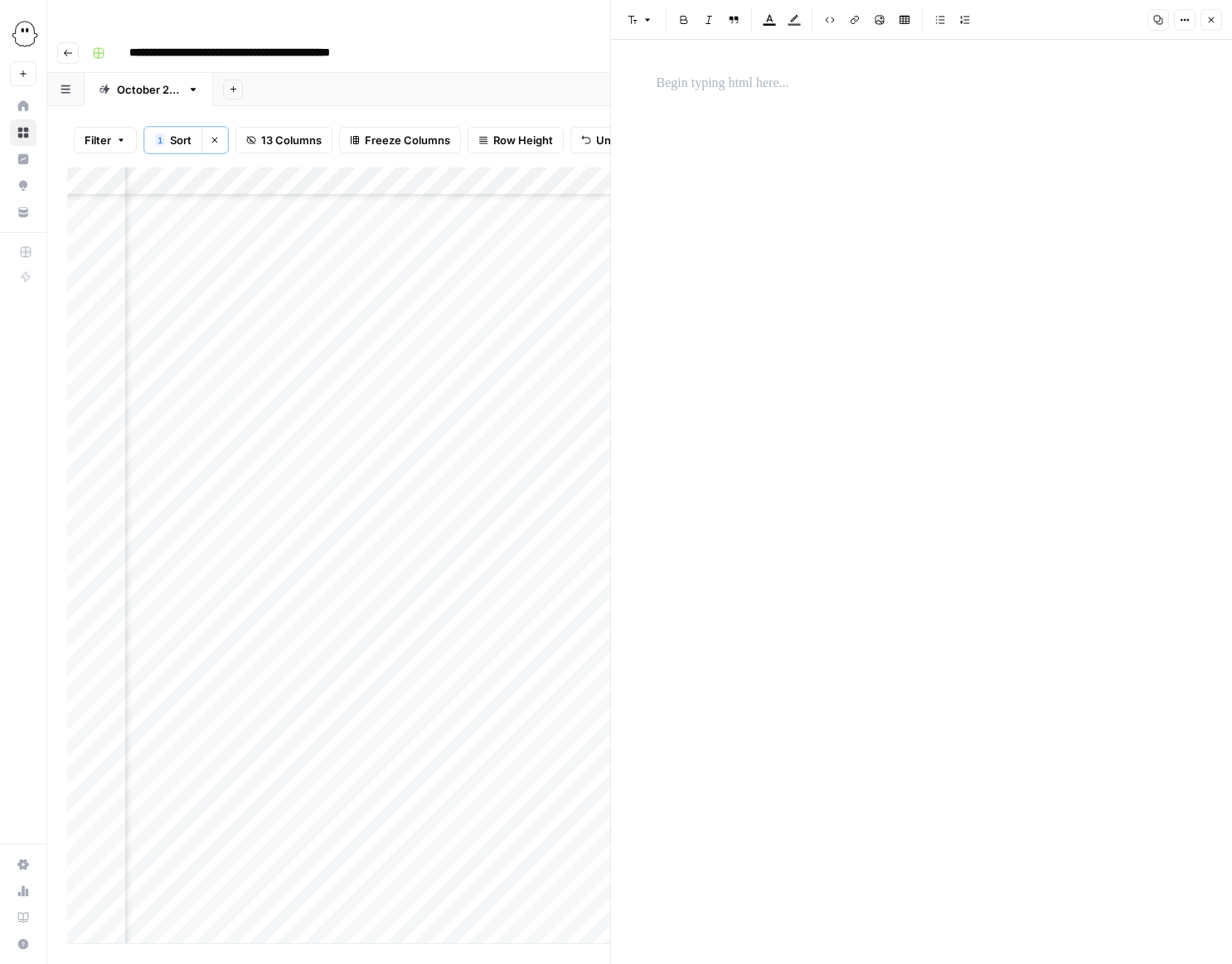
click at [724, 82] on p at bounding box center [921, 83] width 530 height 21
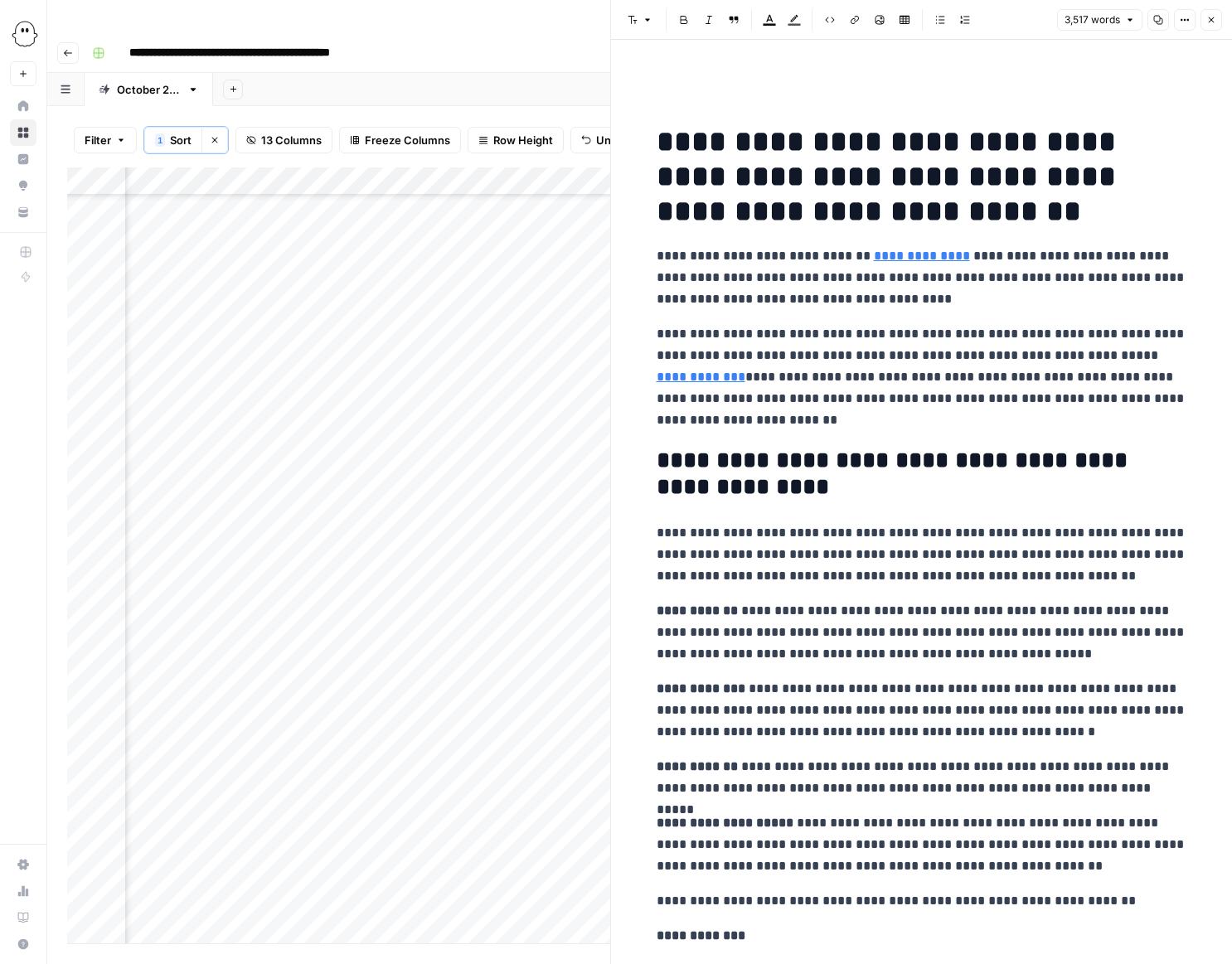
click at [1207, 23] on icon "button" at bounding box center [1211, 19] width 10 height 10
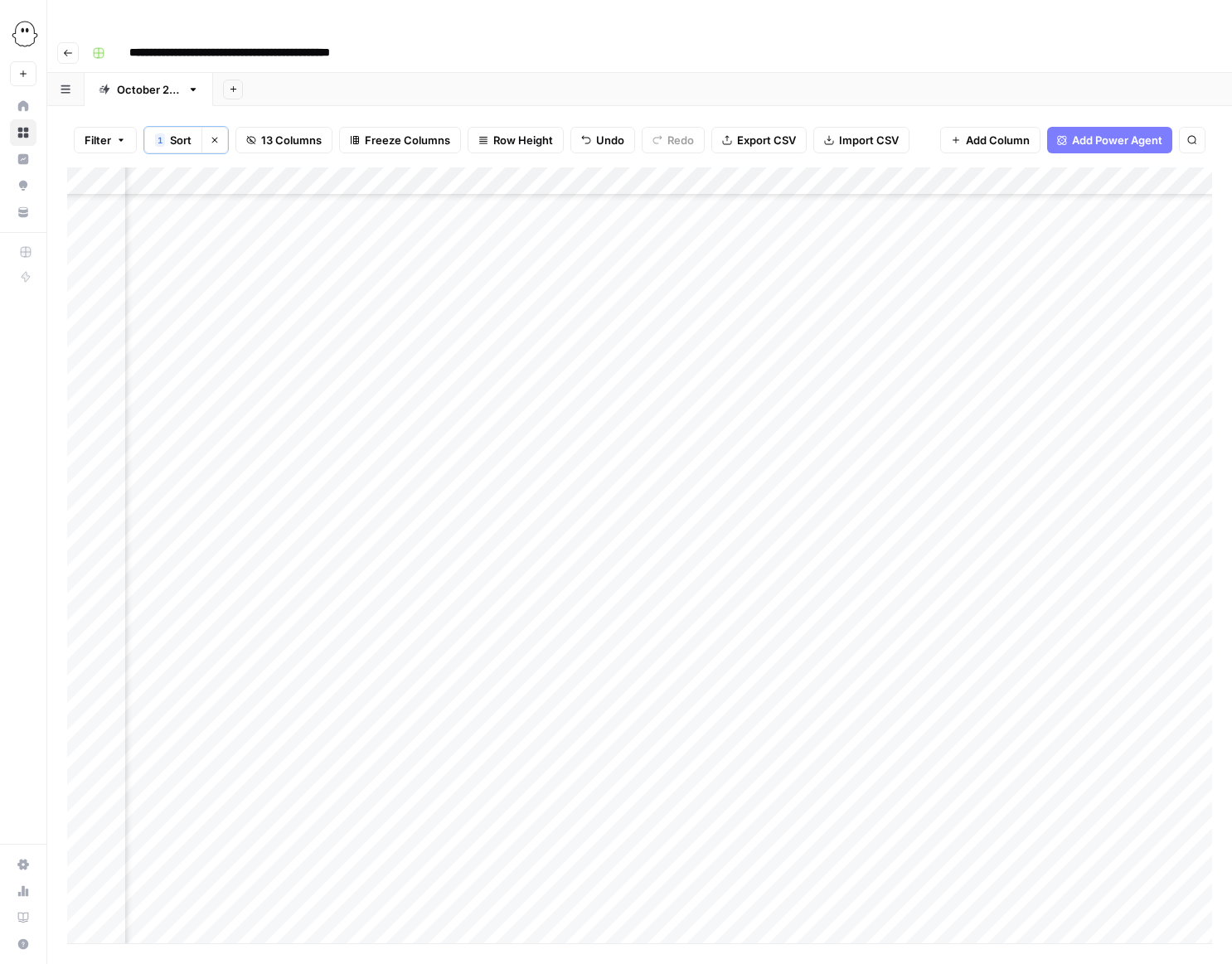
click at [836, 524] on div "Add Column" at bounding box center [639, 555] width 1145 height 776
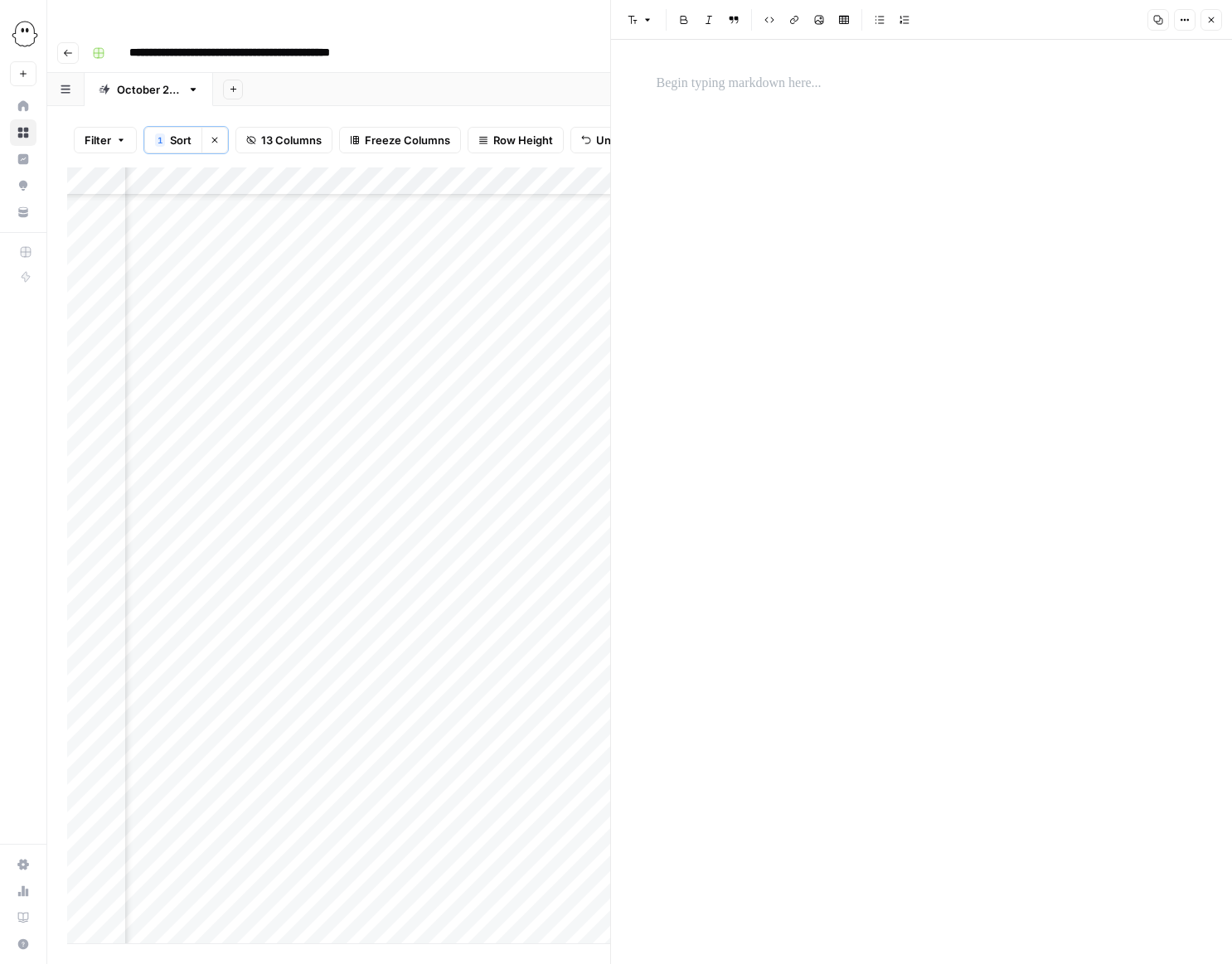
click at [679, 88] on p at bounding box center [921, 83] width 530 height 21
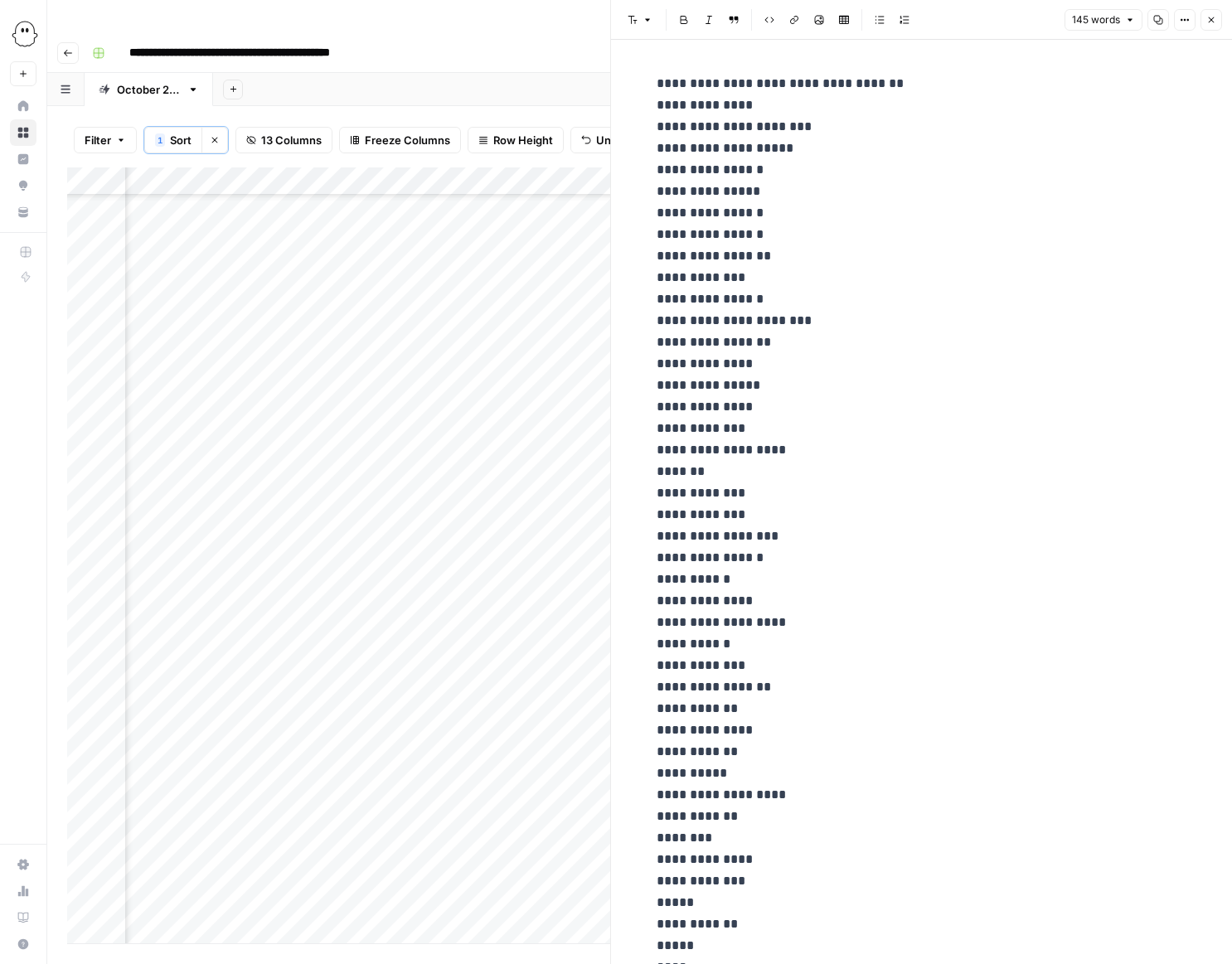
click at [1212, 19] on icon "button" at bounding box center [1212, 20] width 6 height 6
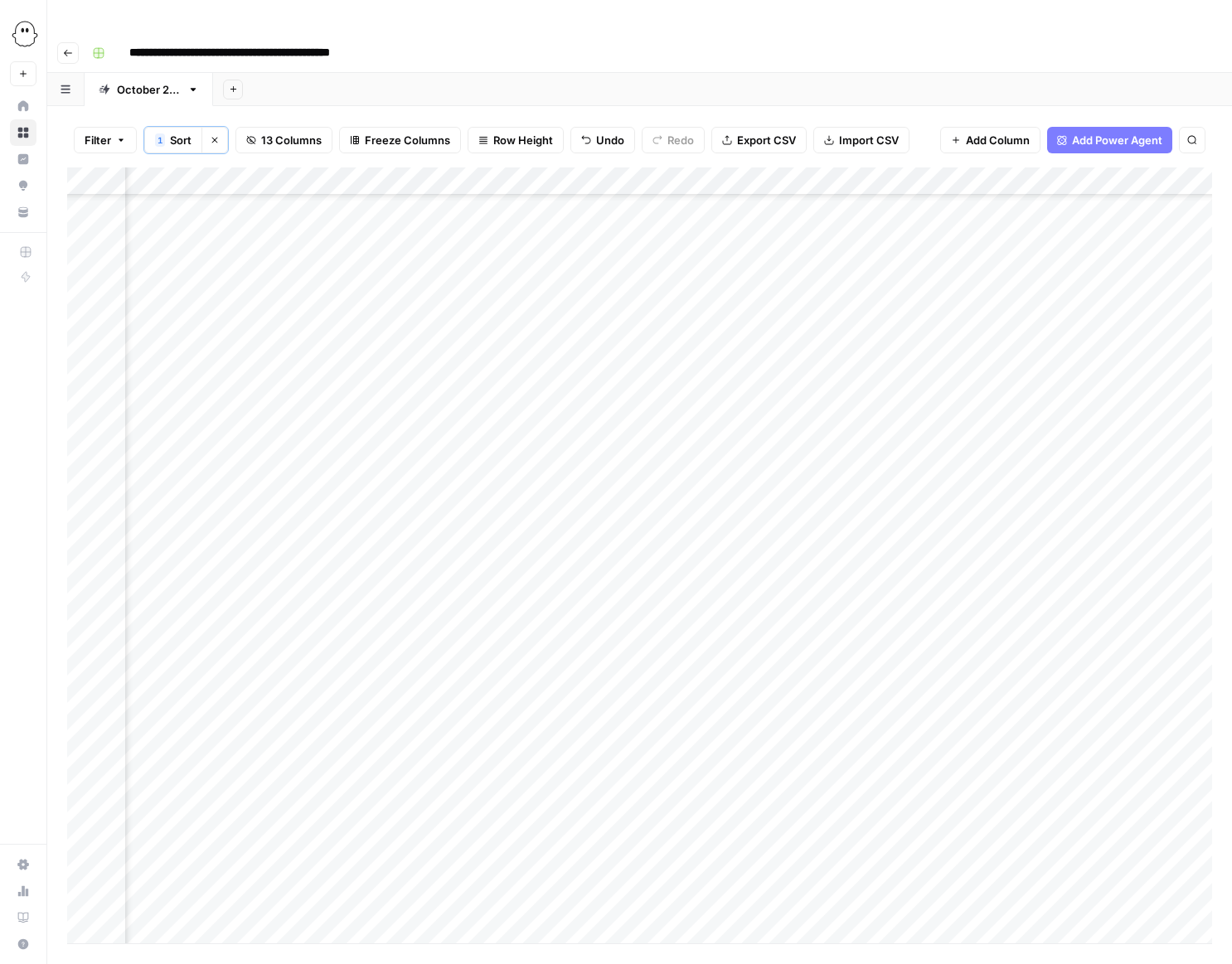
click at [371, 553] on div "Add Column" at bounding box center [639, 555] width 1145 height 776
click at [371, 553] on textarea "**********" at bounding box center [438, 553] width 265 height 23
click at [682, 560] on div "Add Column" at bounding box center [639, 555] width 1145 height 776
click at [681, 559] on div "Add Column" at bounding box center [639, 555] width 1145 height 776
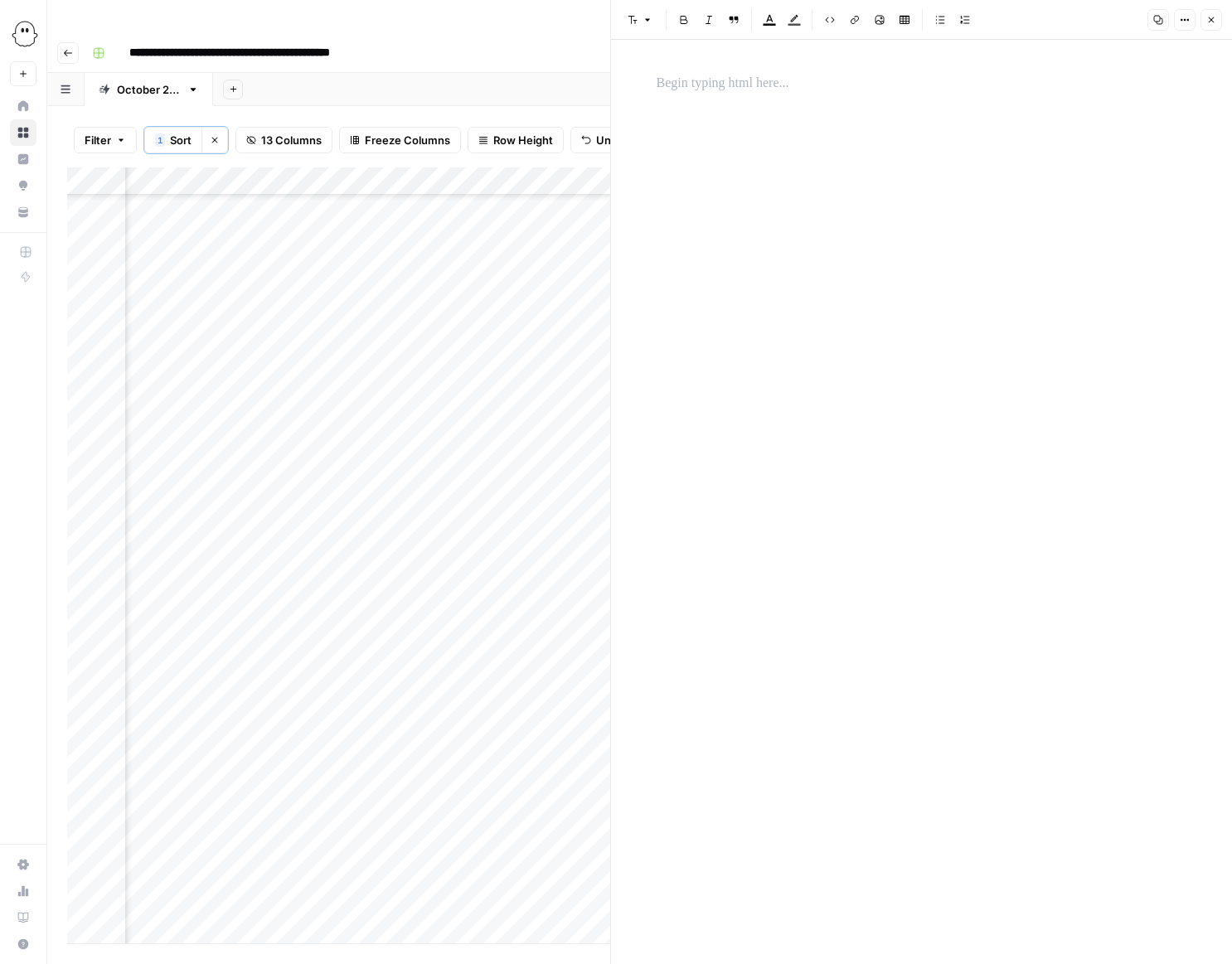
click at [677, 82] on p at bounding box center [921, 83] width 530 height 21
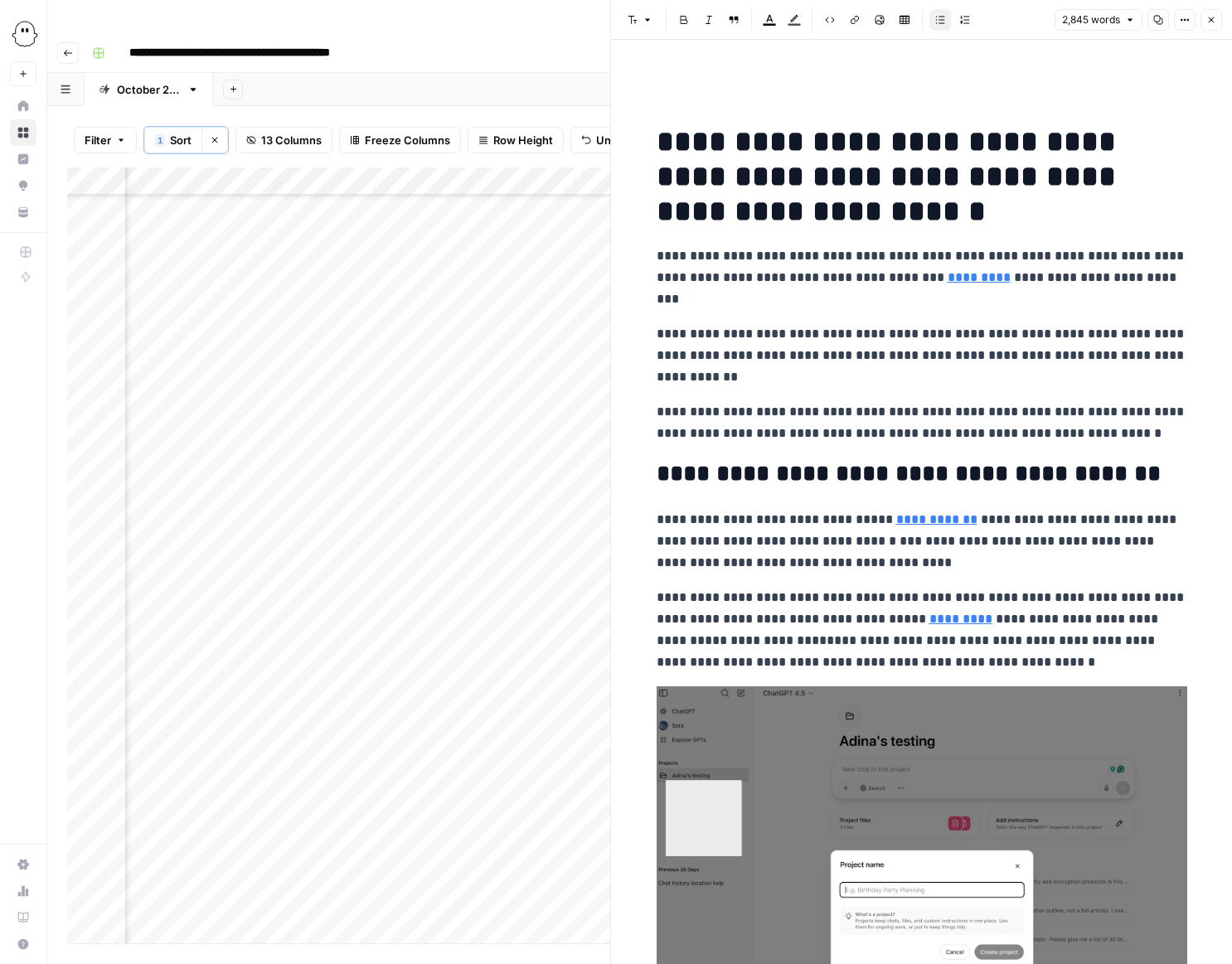
click at [1215, 16] on icon "button" at bounding box center [1211, 19] width 10 height 10
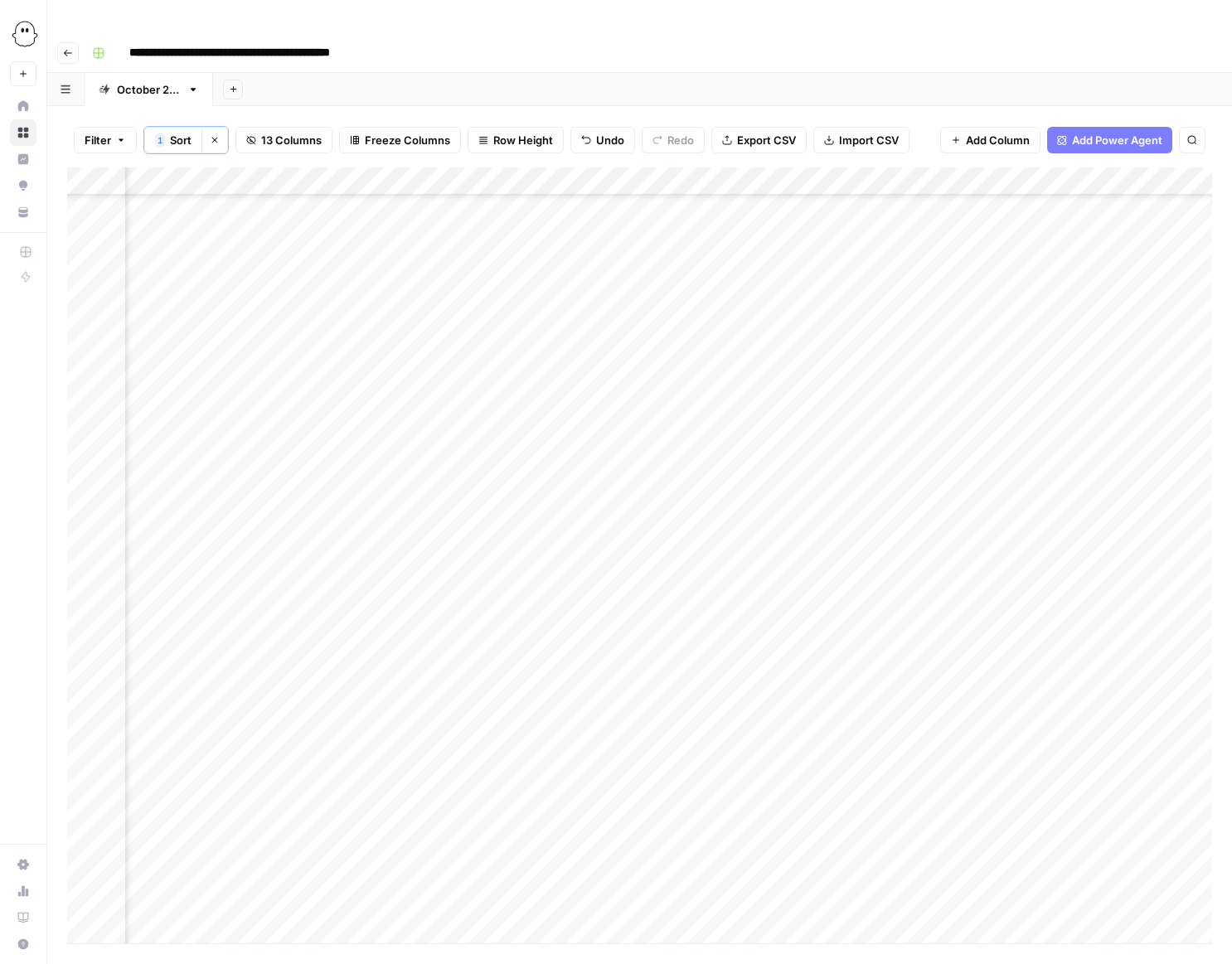
click at [848, 552] on div "Add Column" at bounding box center [639, 555] width 1145 height 776
click at [844, 553] on div "Add Column" at bounding box center [639, 555] width 1145 height 776
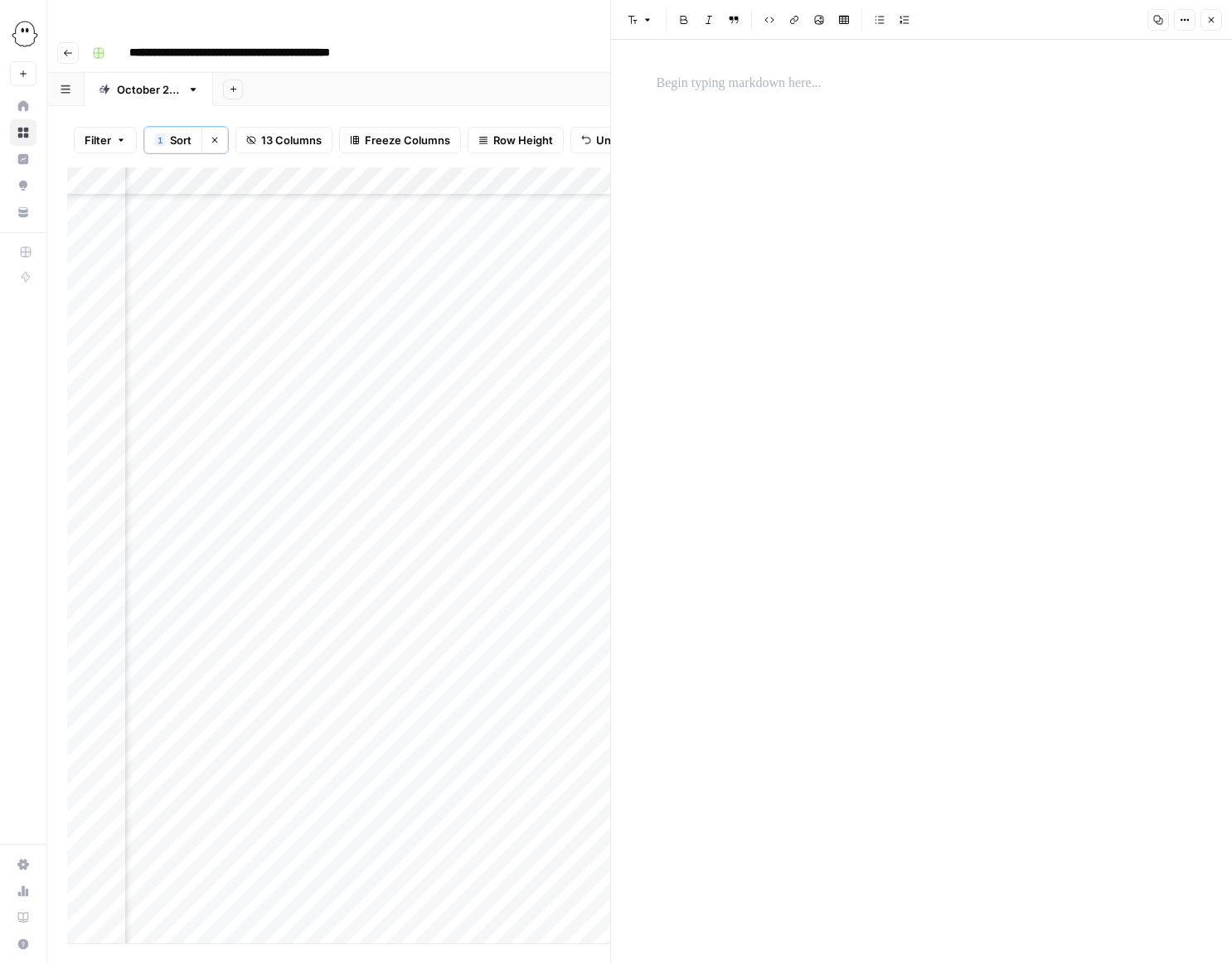
click at [684, 87] on p at bounding box center [921, 83] width 530 height 21
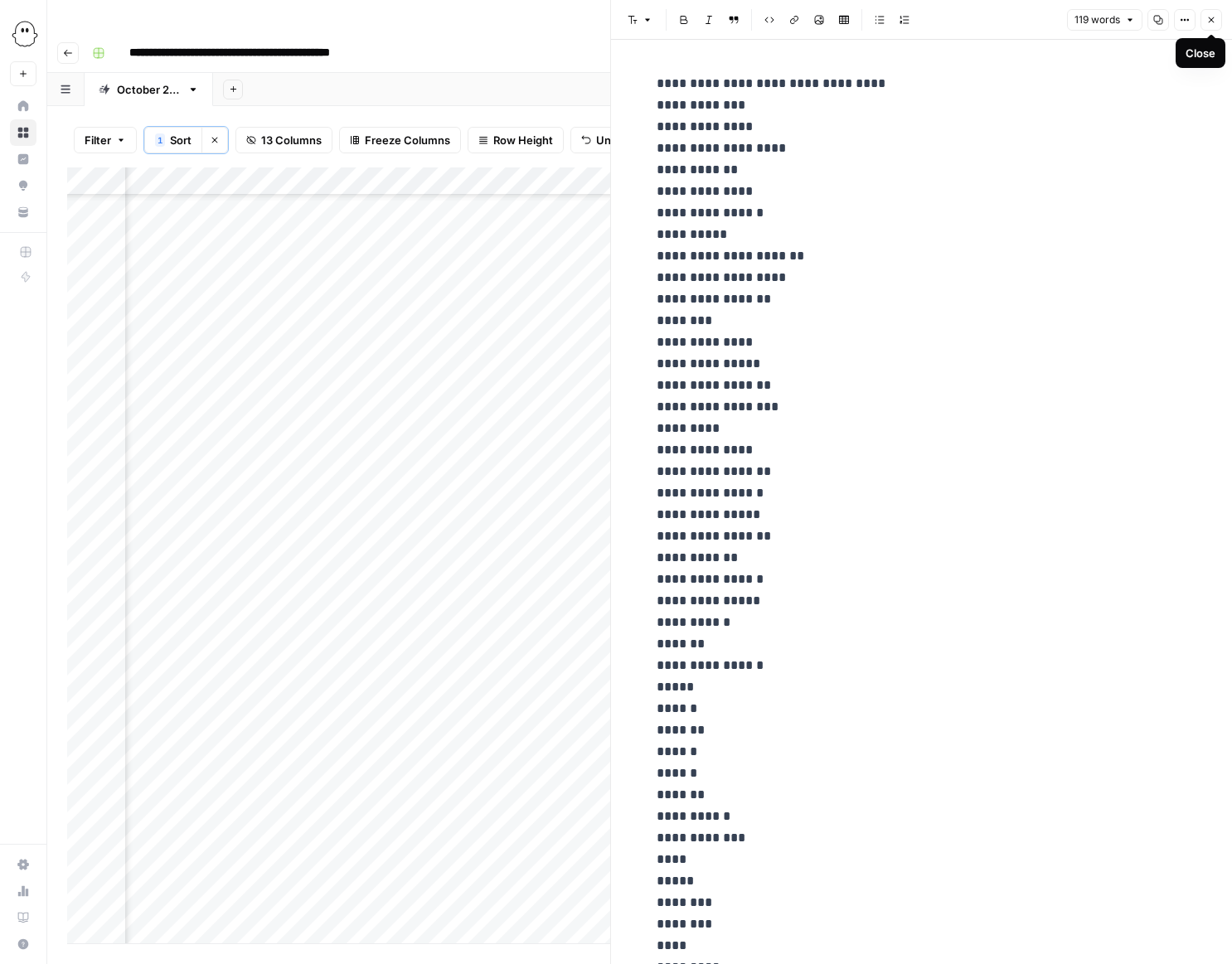
click at [1209, 21] on icon "button" at bounding box center [1212, 20] width 6 height 6
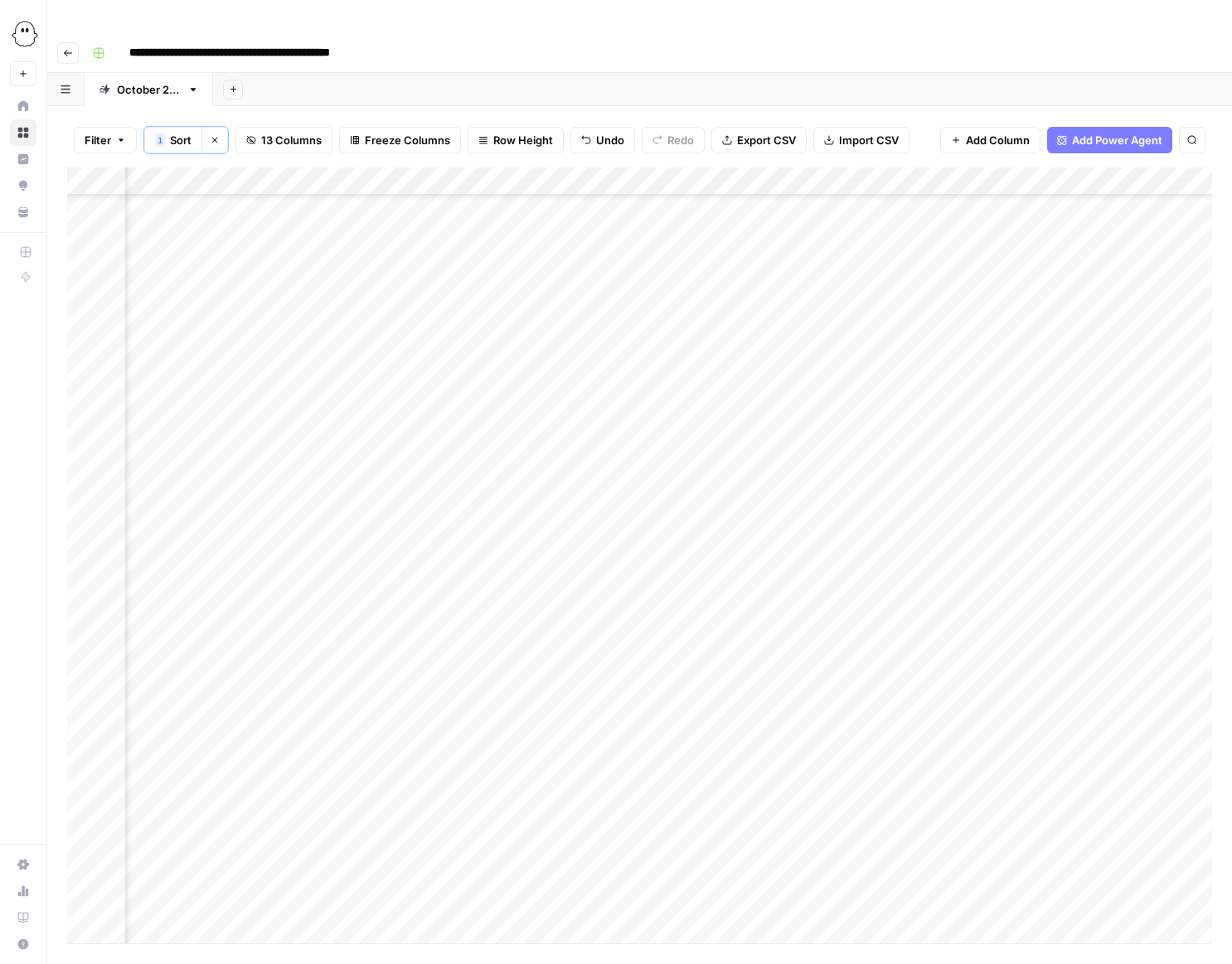
click at [536, 555] on div "Add Column" at bounding box center [639, 555] width 1145 height 776
click at [380, 581] on div "Add Column" at bounding box center [639, 555] width 1145 height 776
click at [545, 589] on div "Add Column" at bounding box center [639, 555] width 1145 height 776
type input "**********"
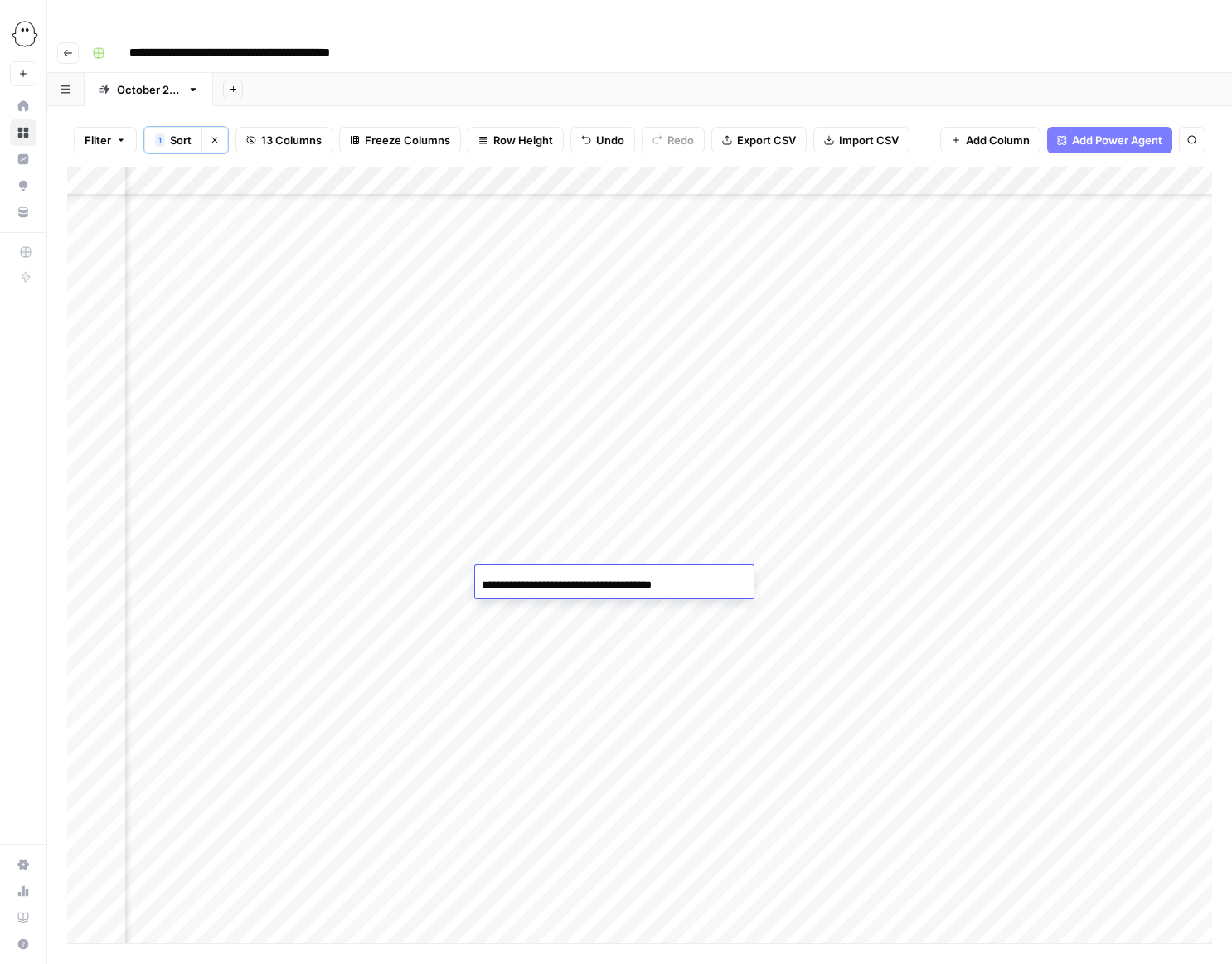
click at [604, 637] on div "Add Column" at bounding box center [639, 555] width 1145 height 776
click at [682, 585] on div "Add Column" at bounding box center [639, 555] width 1145 height 776
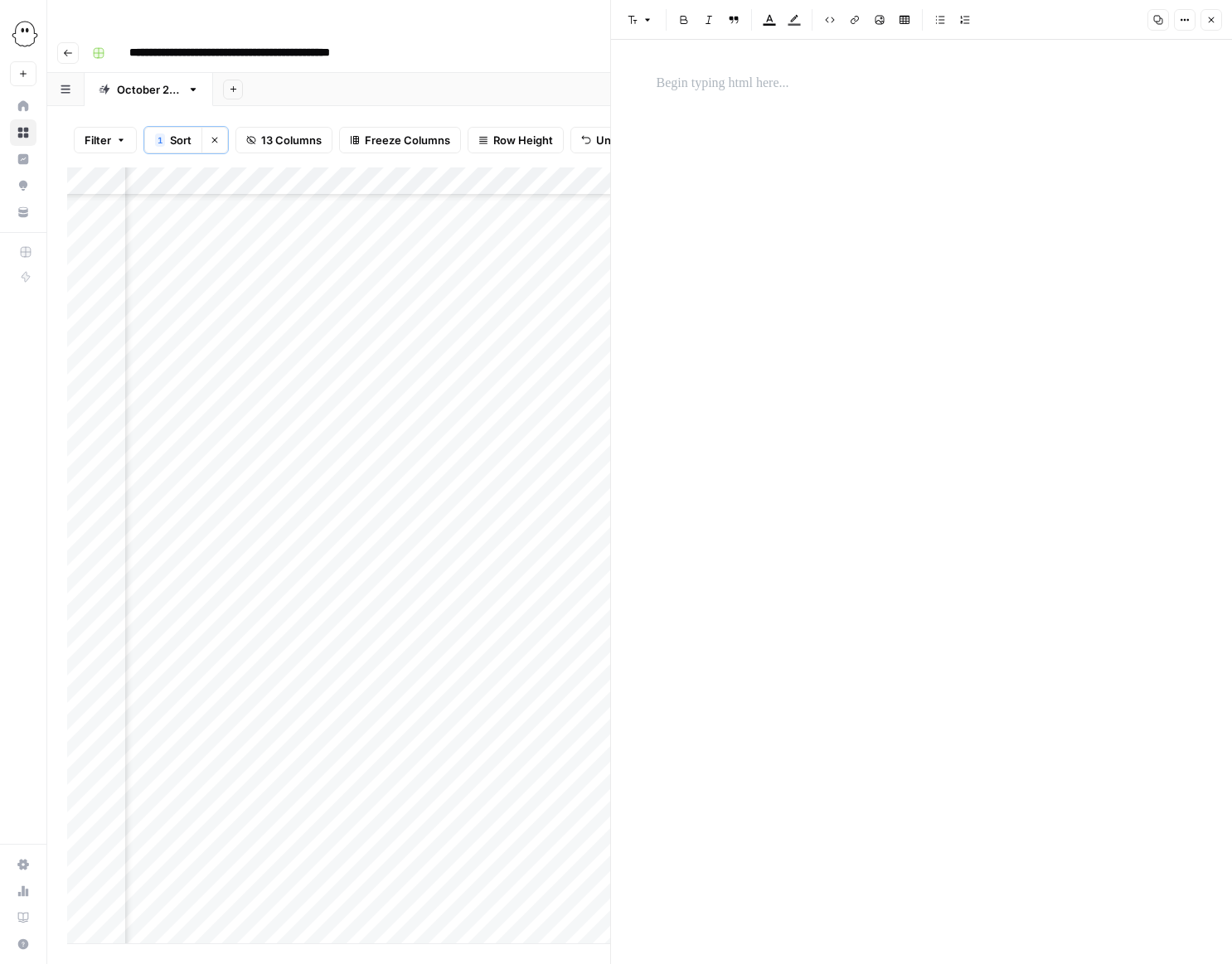
click at [687, 83] on p at bounding box center [921, 83] width 530 height 21
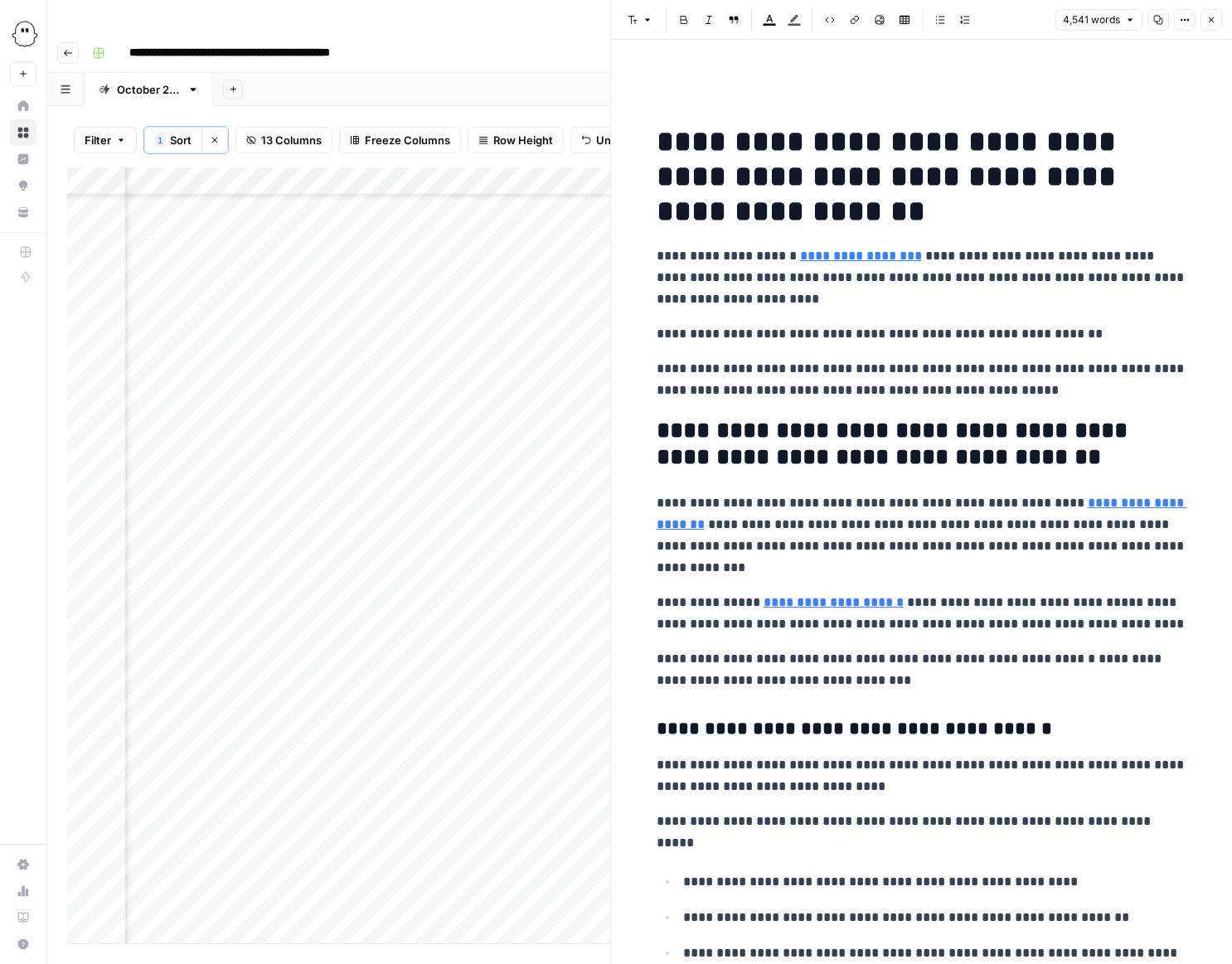
click at [1207, 12] on button "Close" at bounding box center [1211, 19] width 21 height 21
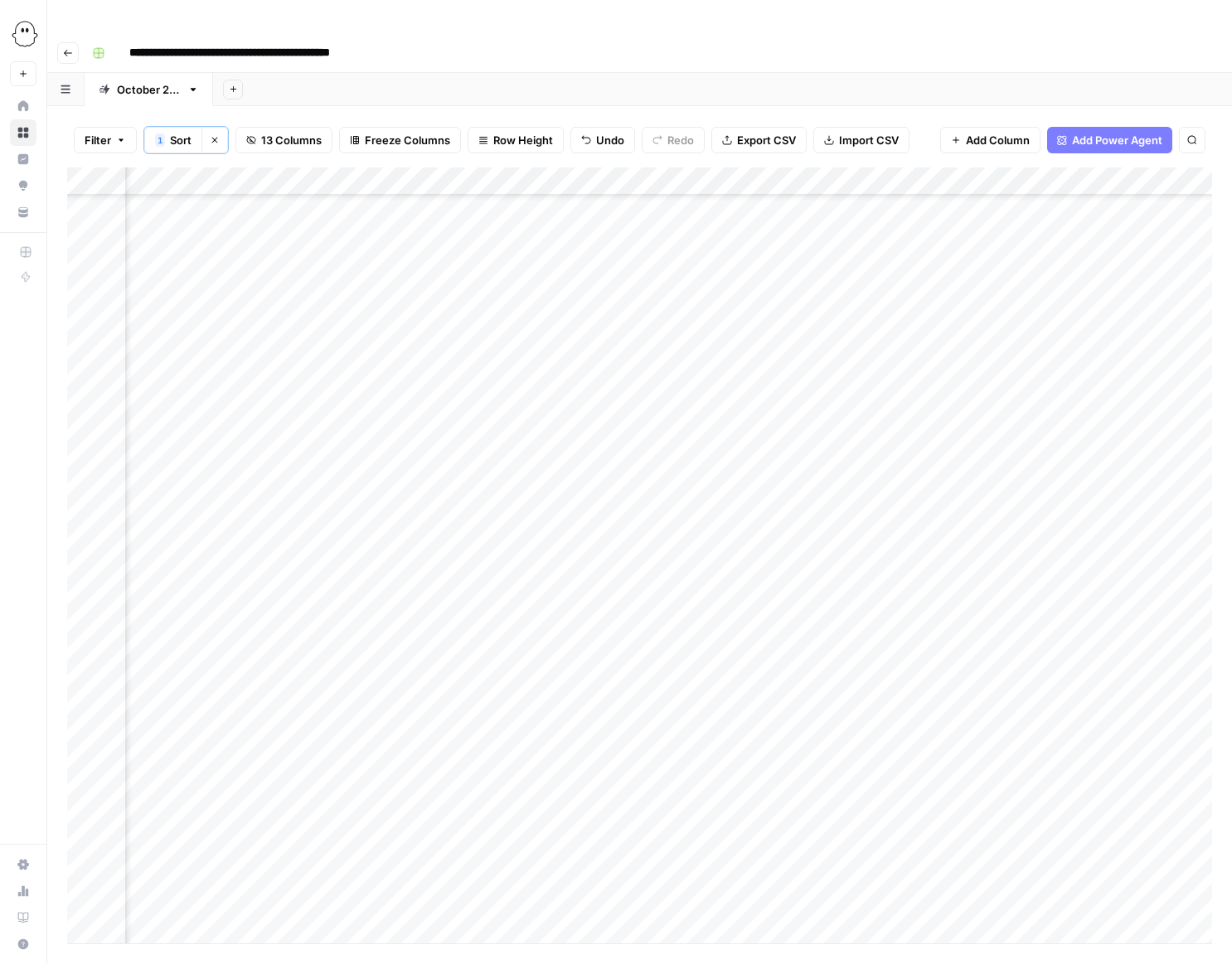
click at [822, 580] on div "Add Column" at bounding box center [639, 555] width 1145 height 776
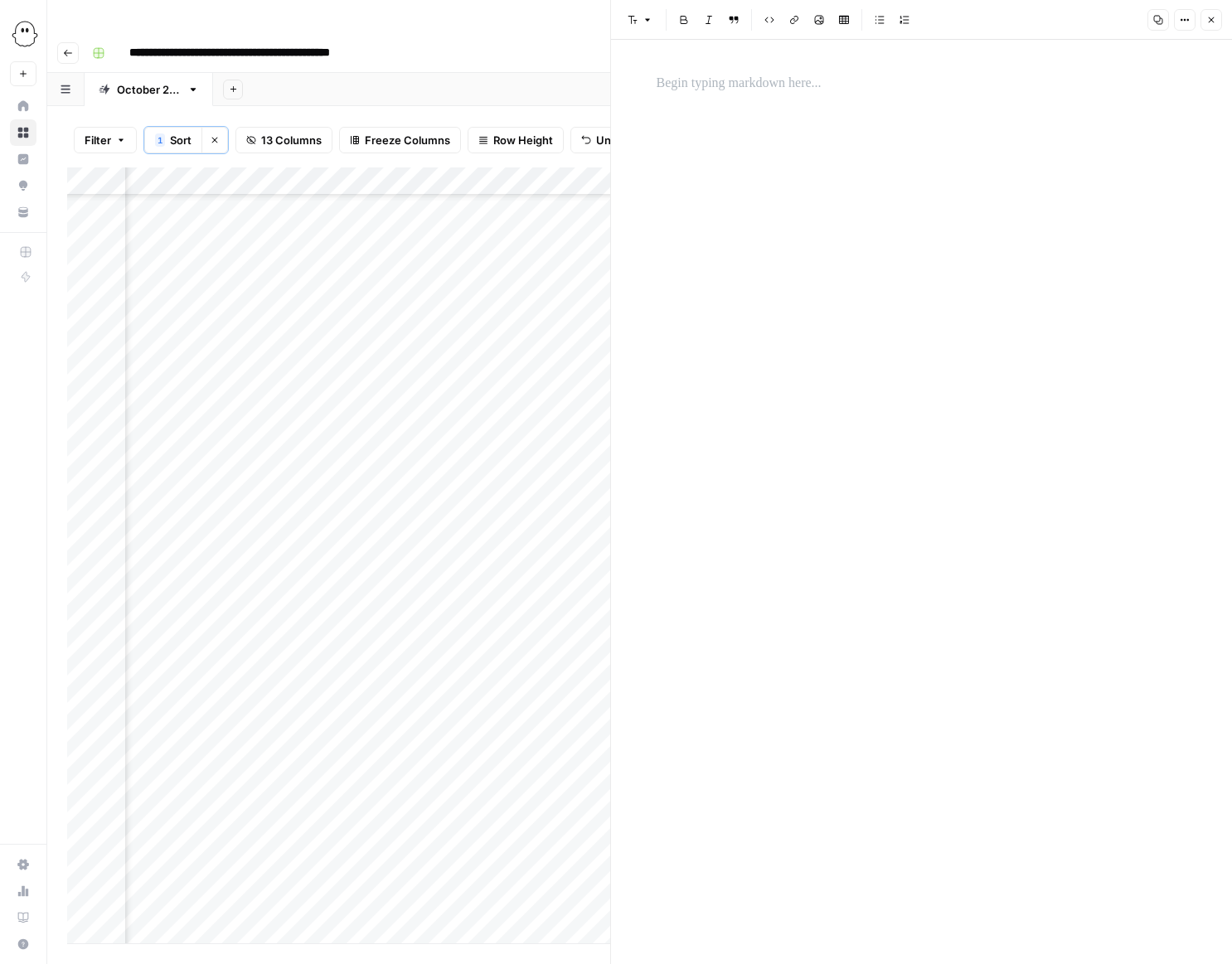
click at [663, 75] on p at bounding box center [921, 83] width 530 height 21
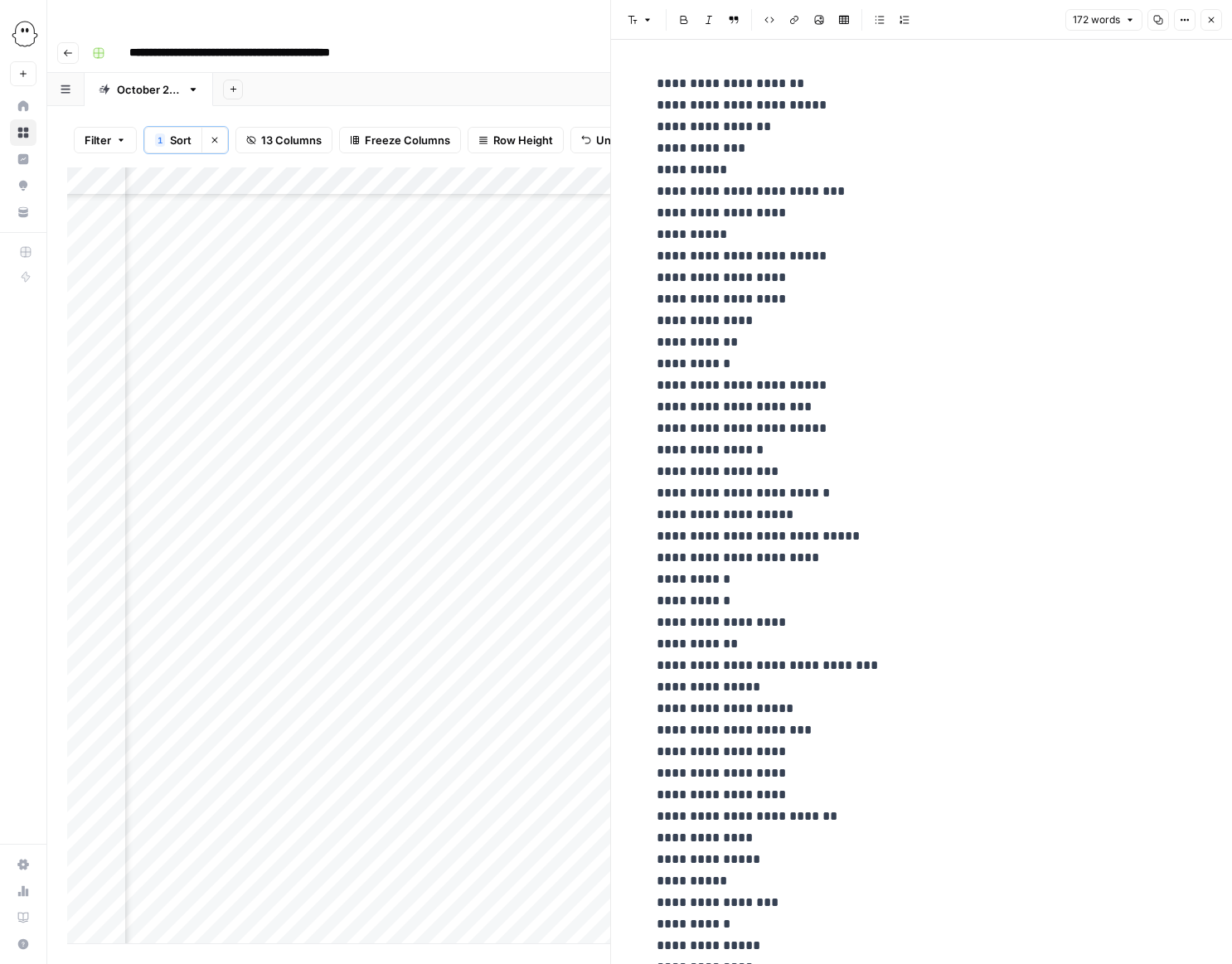
click at [1213, 18] on icon "button" at bounding box center [1211, 19] width 10 height 10
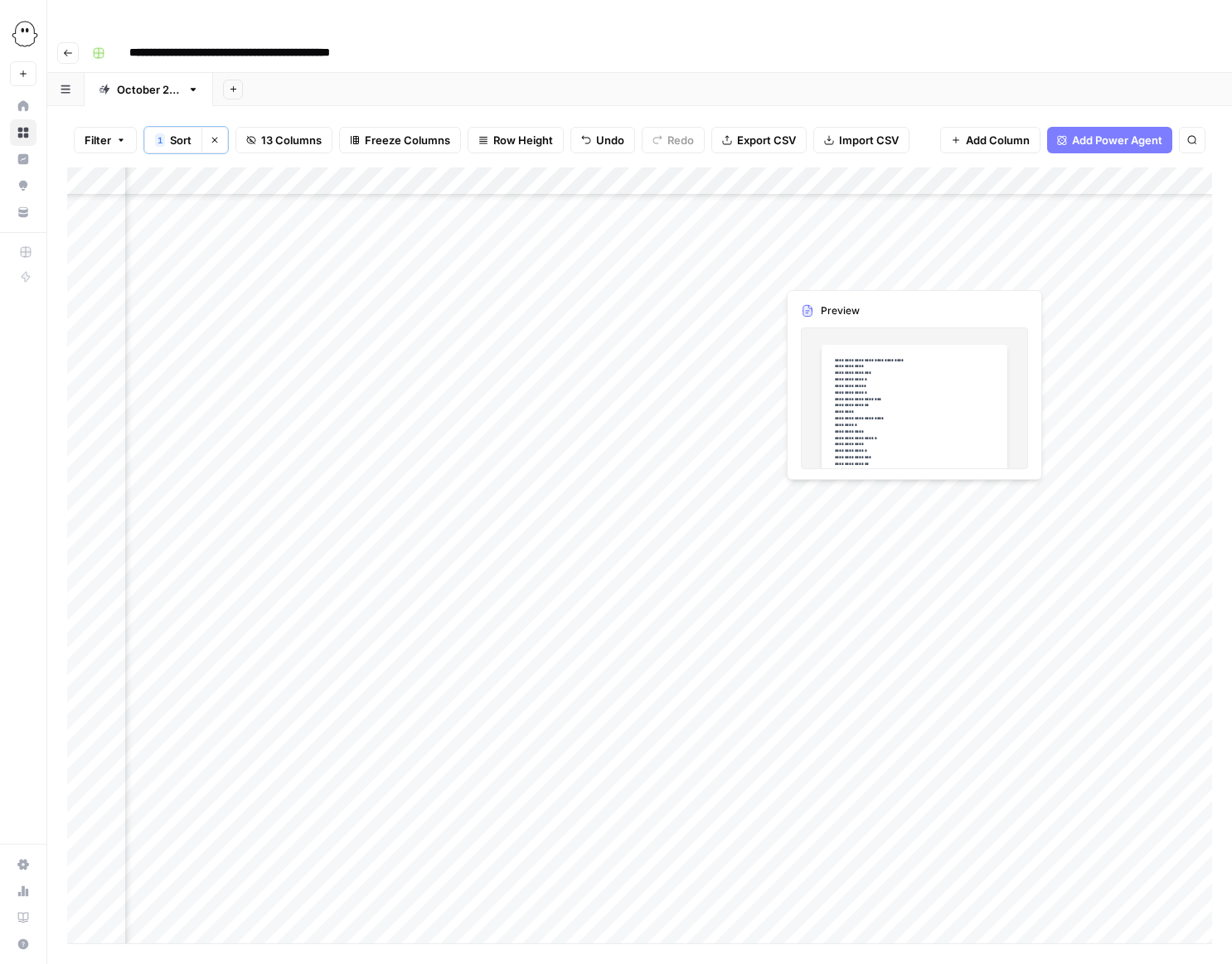
click at [529, 607] on div "Add Column" at bounding box center [639, 555] width 1145 height 776
type input "**********"
click at [648, 667] on div "Add Column" at bounding box center [639, 555] width 1145 height 776
click at [670, 610] on div "Add Column" at bounding box center [639, 555] width 1145 height 776
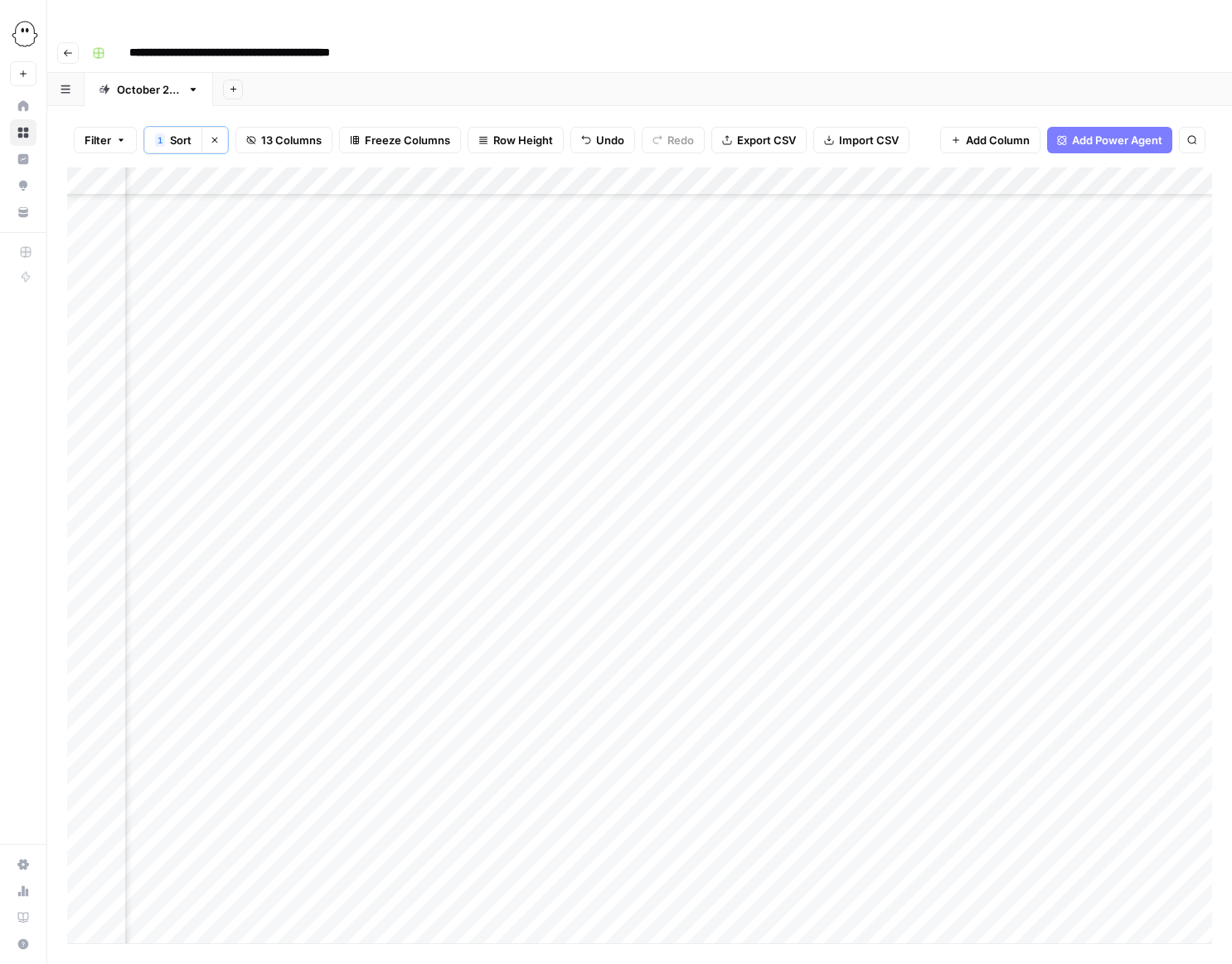
click at [670, 610] on div "Add Column" at bounding box center [639, 555] width 1145 height 776
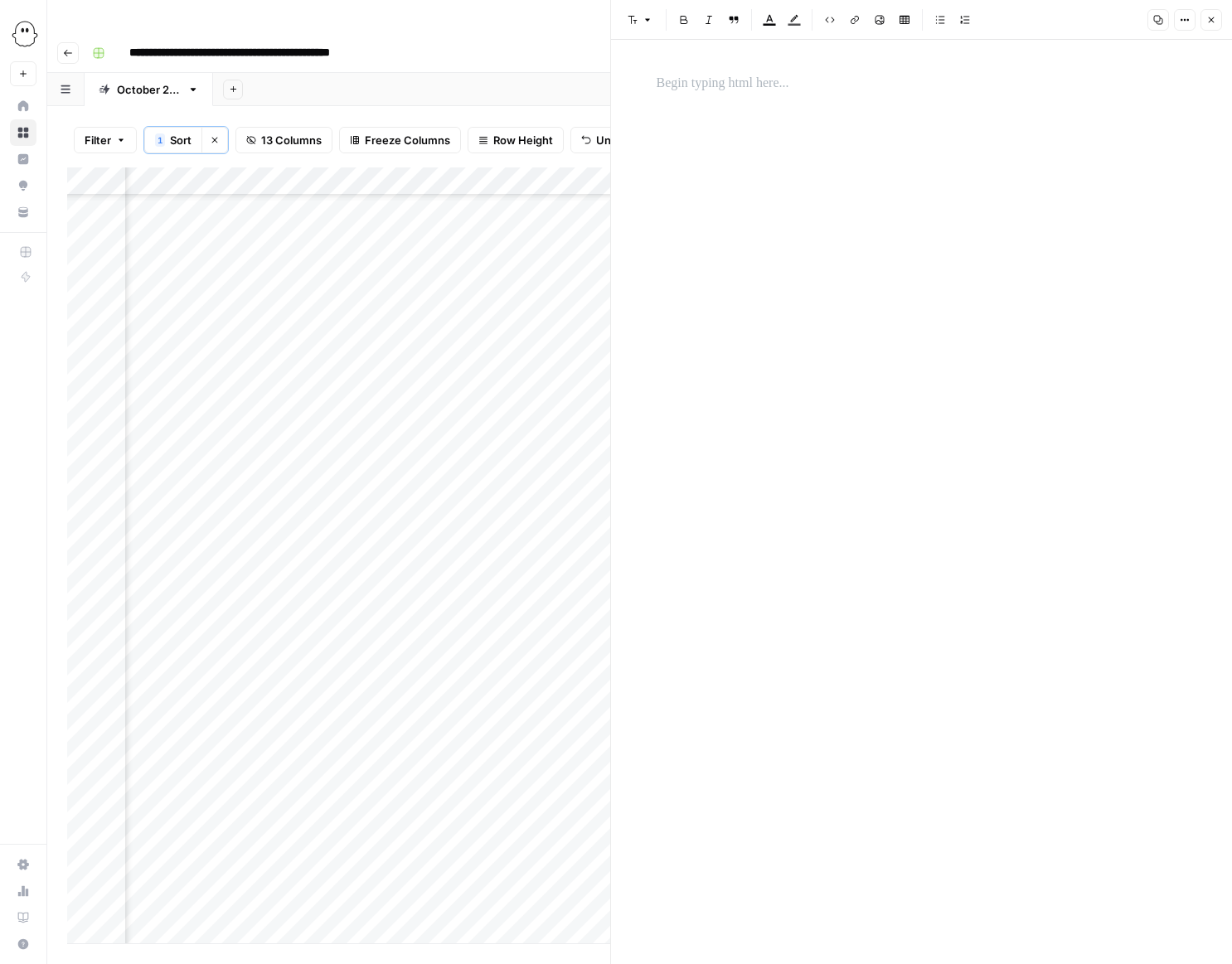
click at [709, 80] on p at bounding box center [921, 83] width 530 height 21
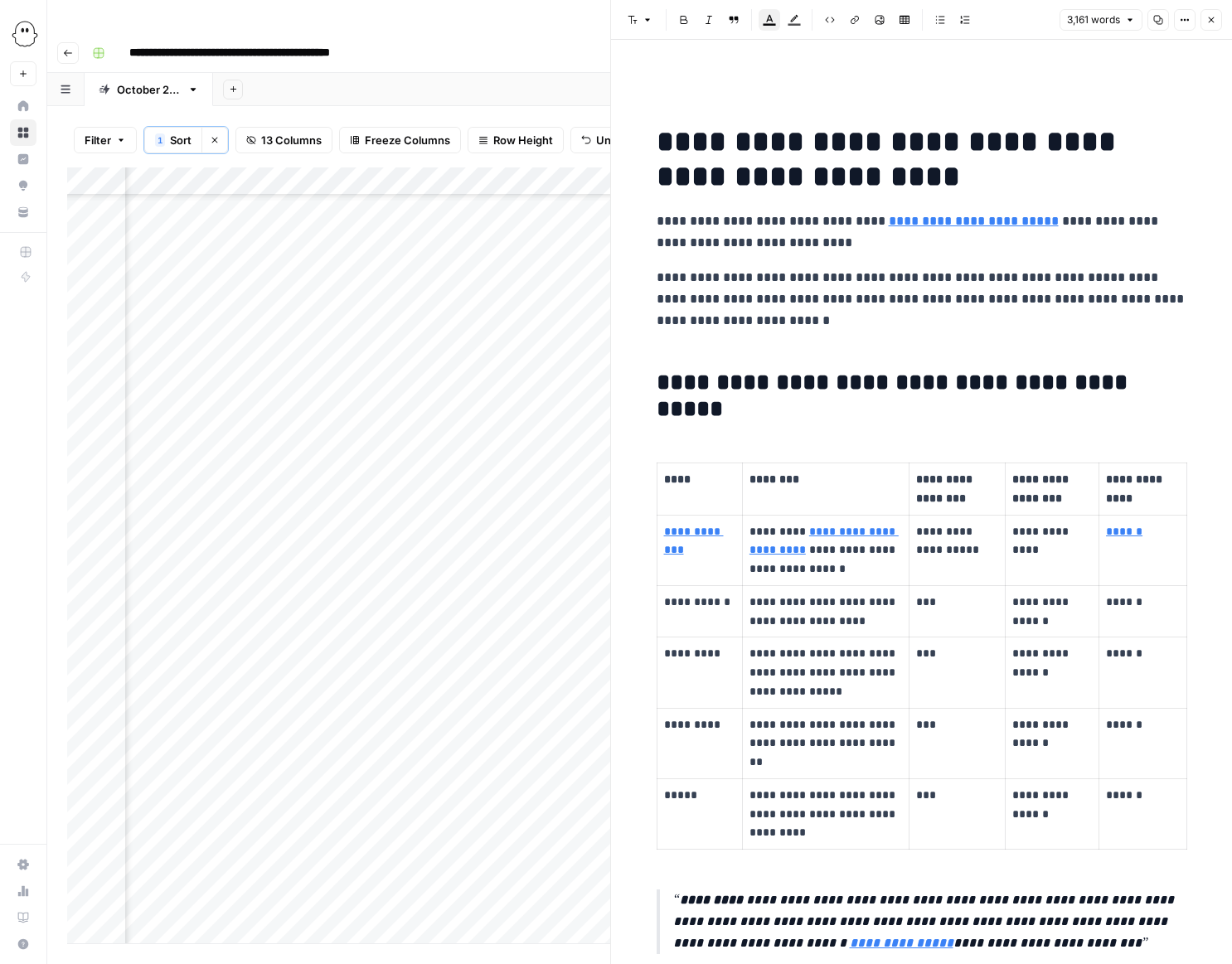
click at [1207, 20] on icon "button" at bounding box center [1211, 19] width 10 height 10
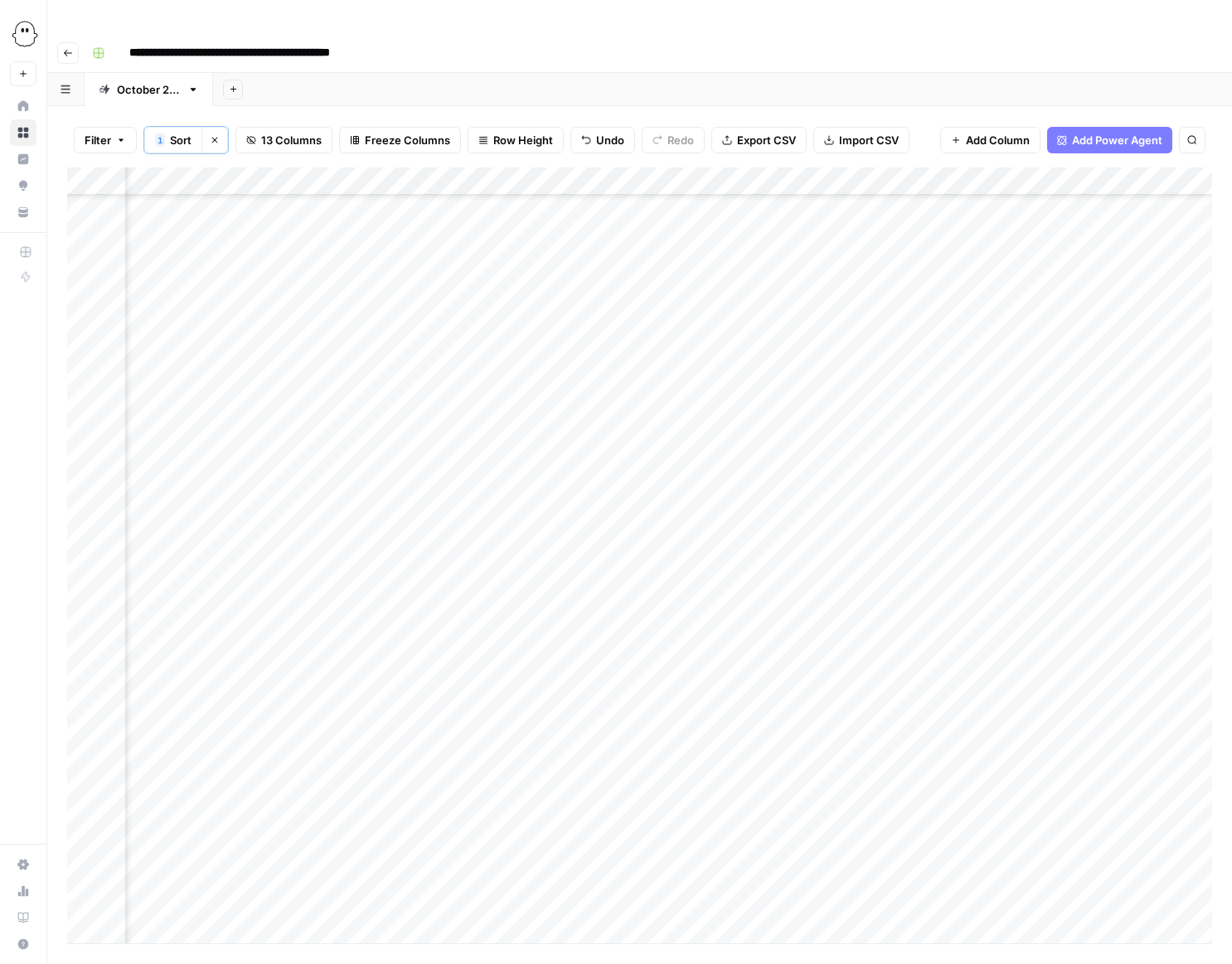
click at [844, 605] on div "Add Column" at bounding box center [639, 555] width 1145 height 776
click at [843, 608] on div "Add Column" at bounding box center [639, 555] width 1145 height 776
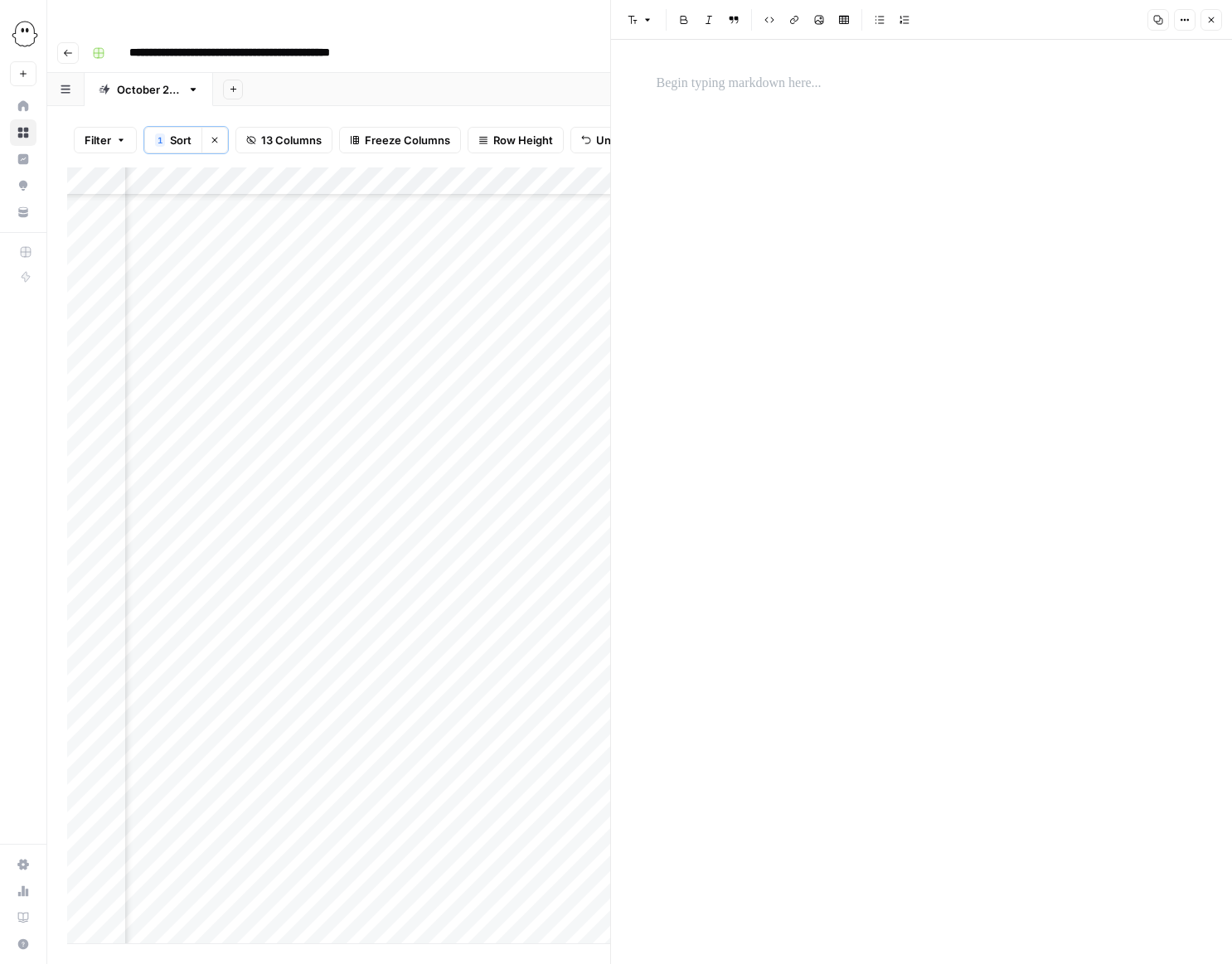
click at [675, 81] on p at bounding box center [921, 83] width 530 height 21
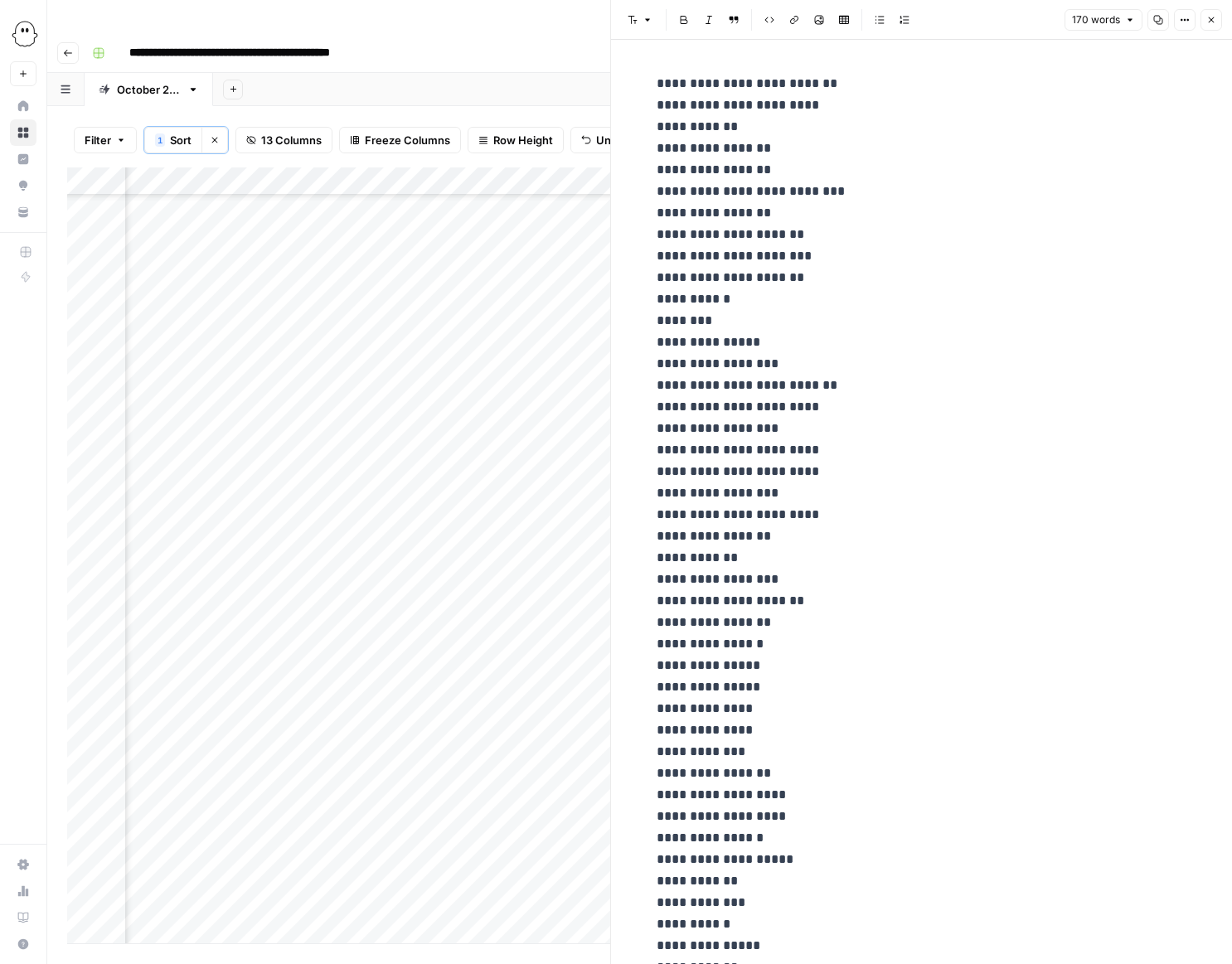
click at [1209, 15] on icon "button" at bounding box center [1211, 19] width 10 height 10
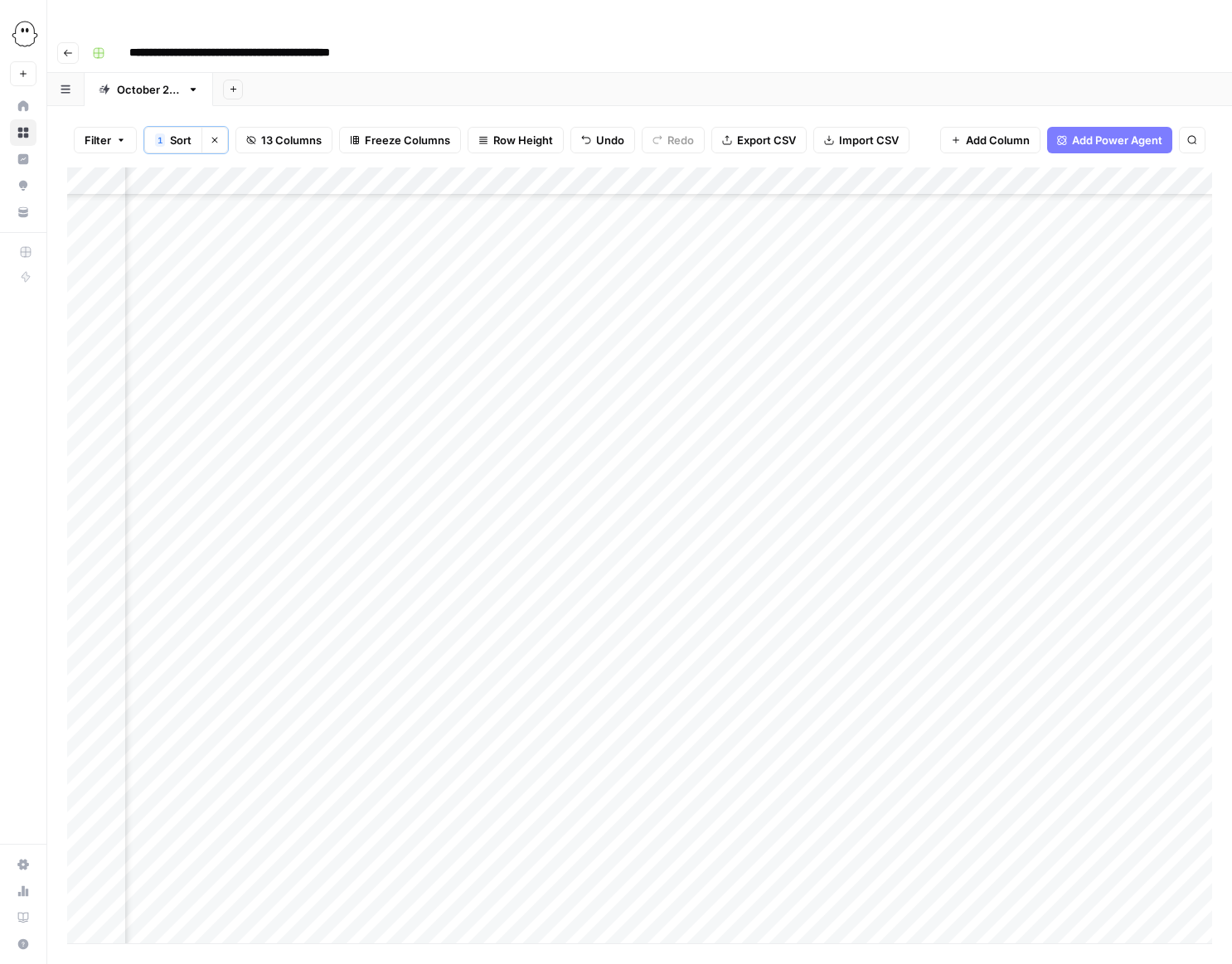
click at [382, 641] on div "Add Column" at bounding box center [639, 555] width 1145 height 776
click at [525, 638] on div "Add Column" at bounding box center [639, 555] width 1145 height 776
type input "**********"
click at [789, 644] on div "Add Column" at bounding box center [639, 555] width 1145 height 776
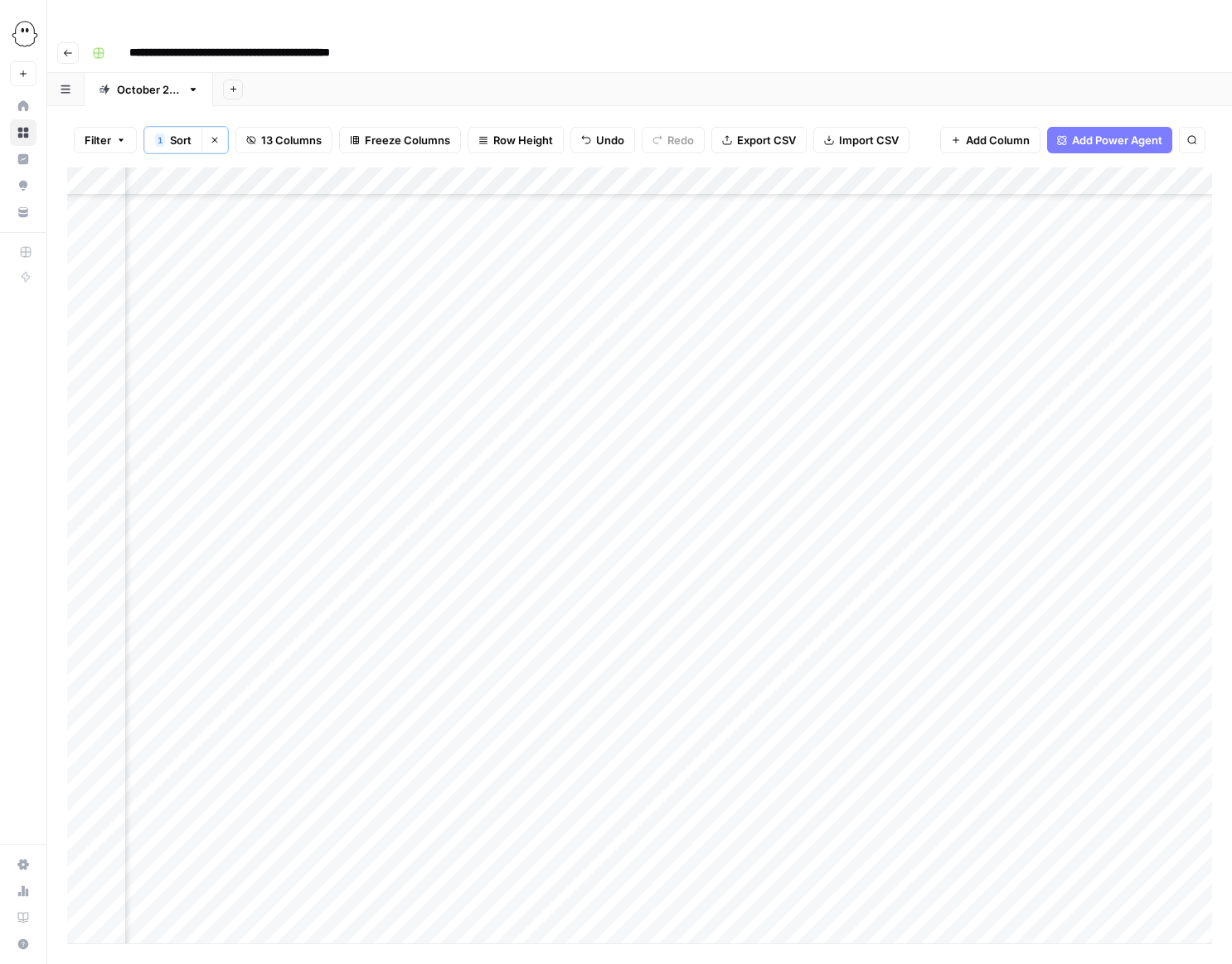
click at [697, 629] on div "Add Column" at bounding box center [639, 555] width 1145 height 776
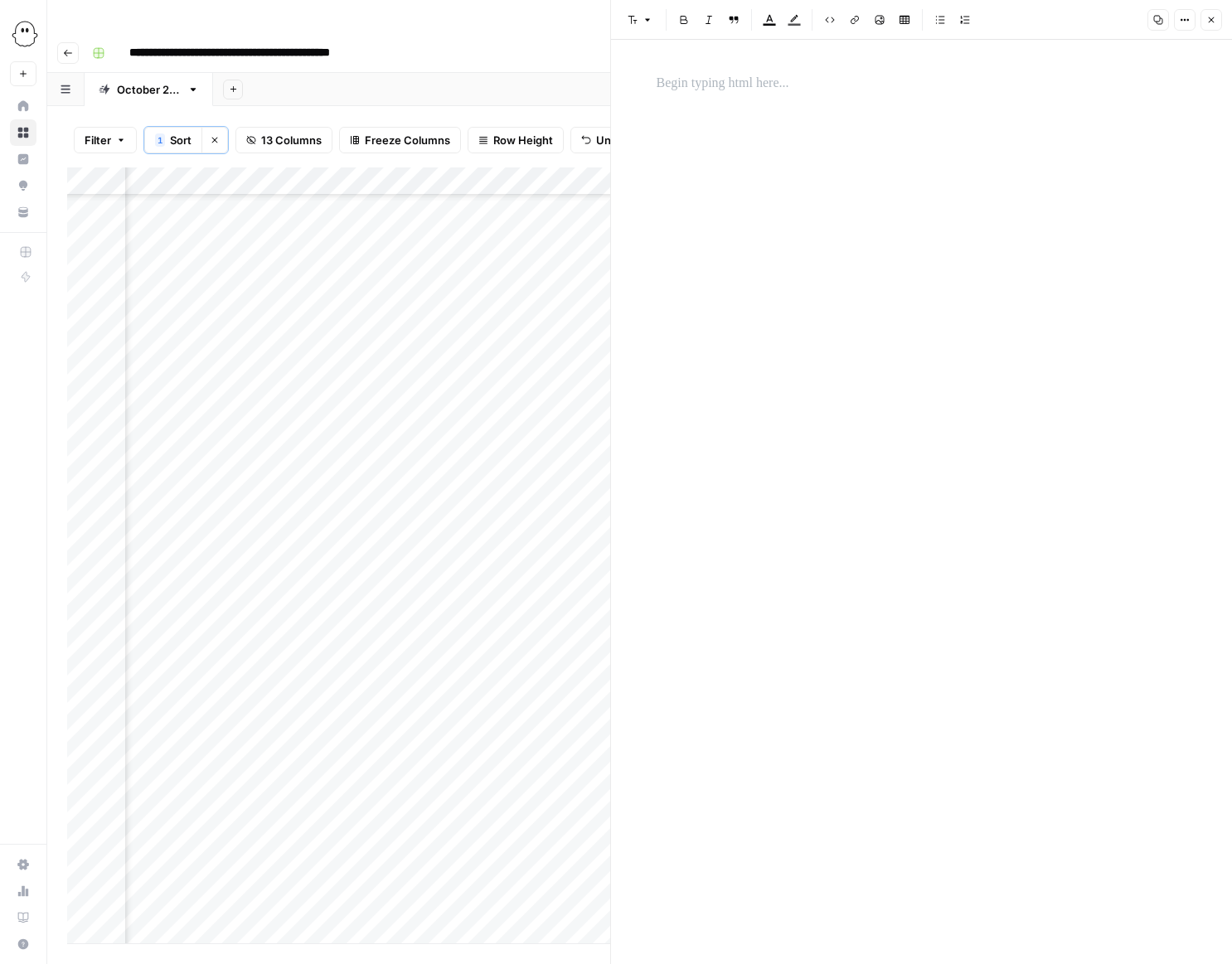
click at [656, 86] on p at bounding box center [921, 83] width 530 height 21
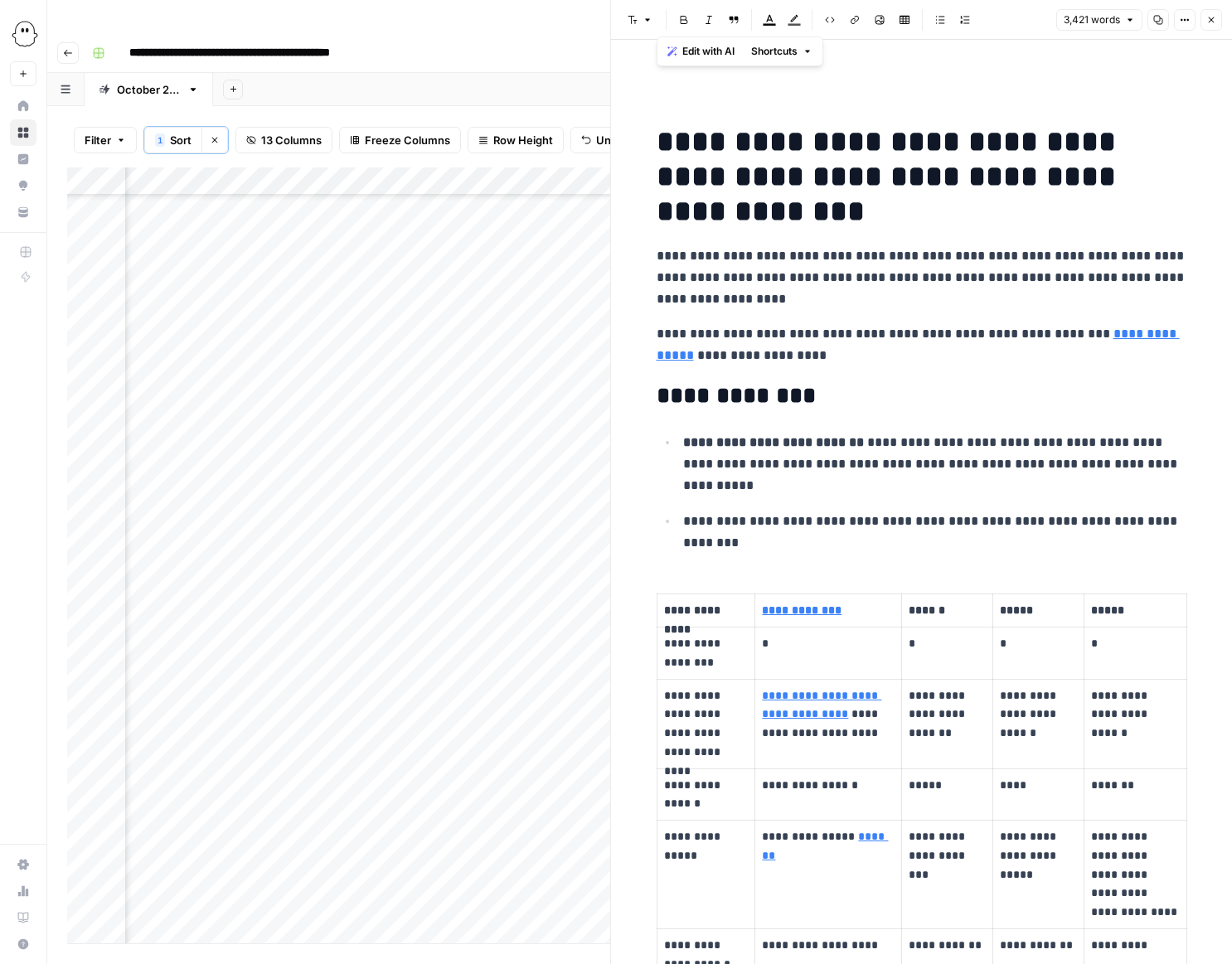
click at [679, 28] on button "Bold" at bounding box center [683, 19] width 21 height 21
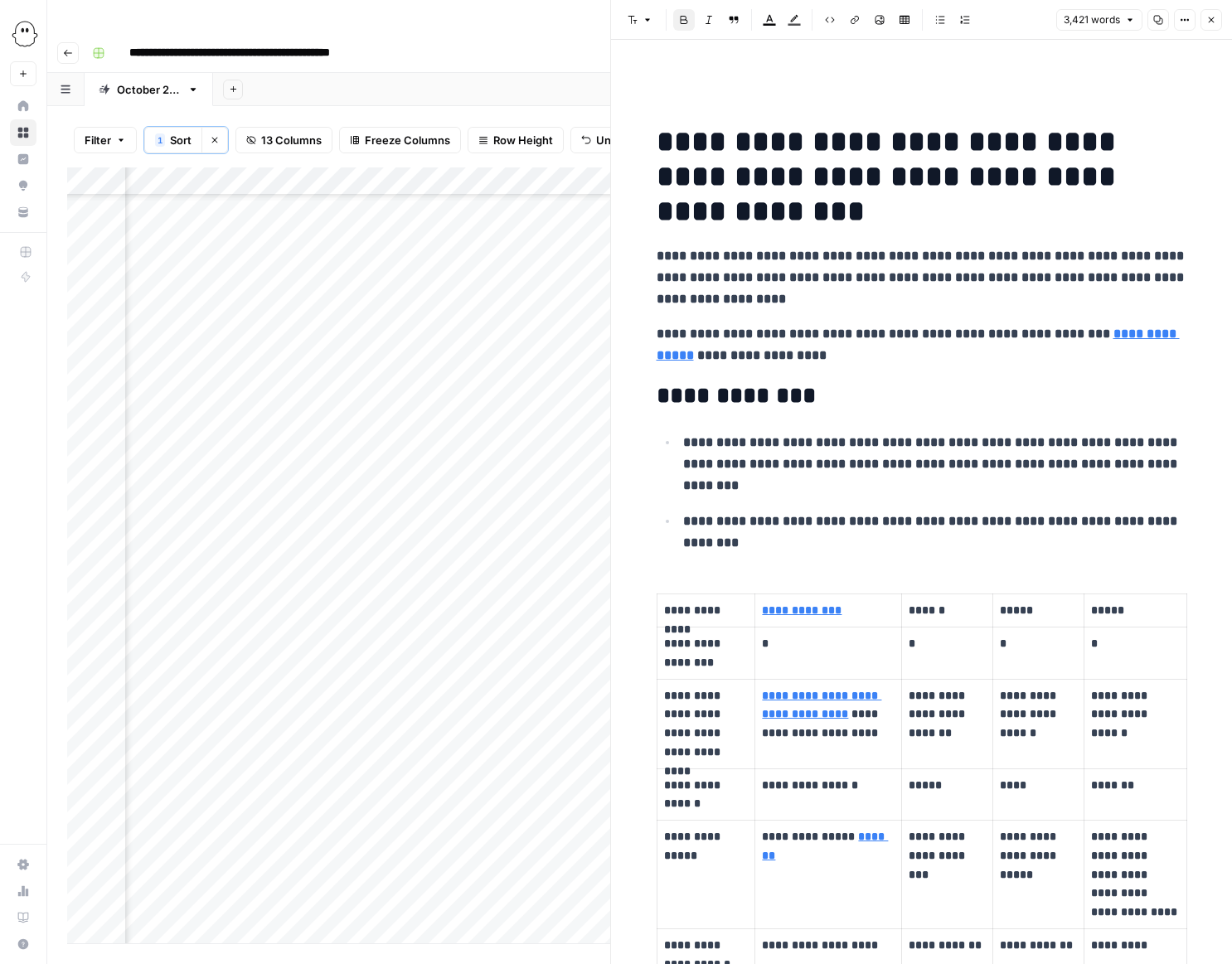
scroll to position [21111, 0]
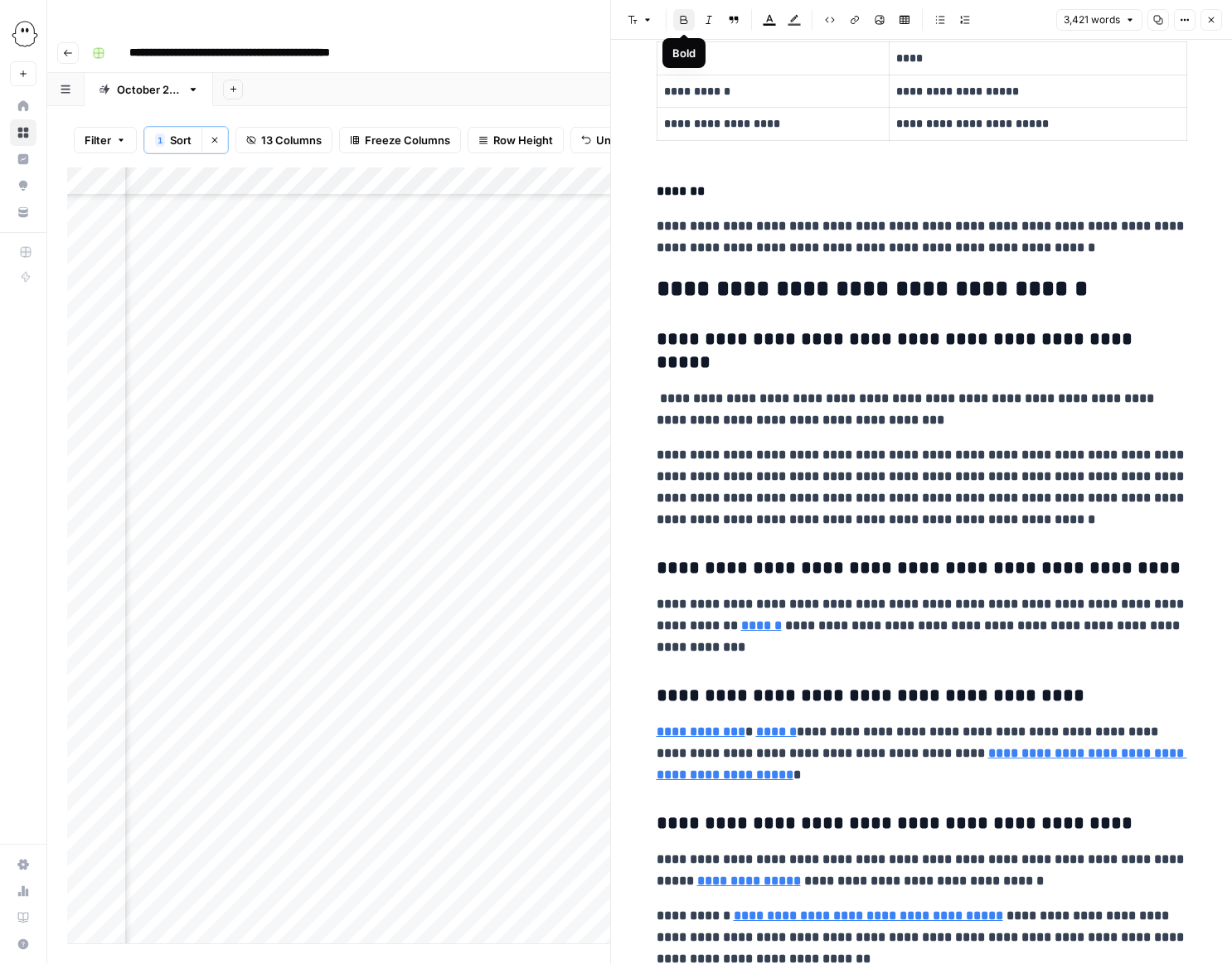
click at [682, 25] on button "Bold" at bounding box center [683, 19] width 21 height 21
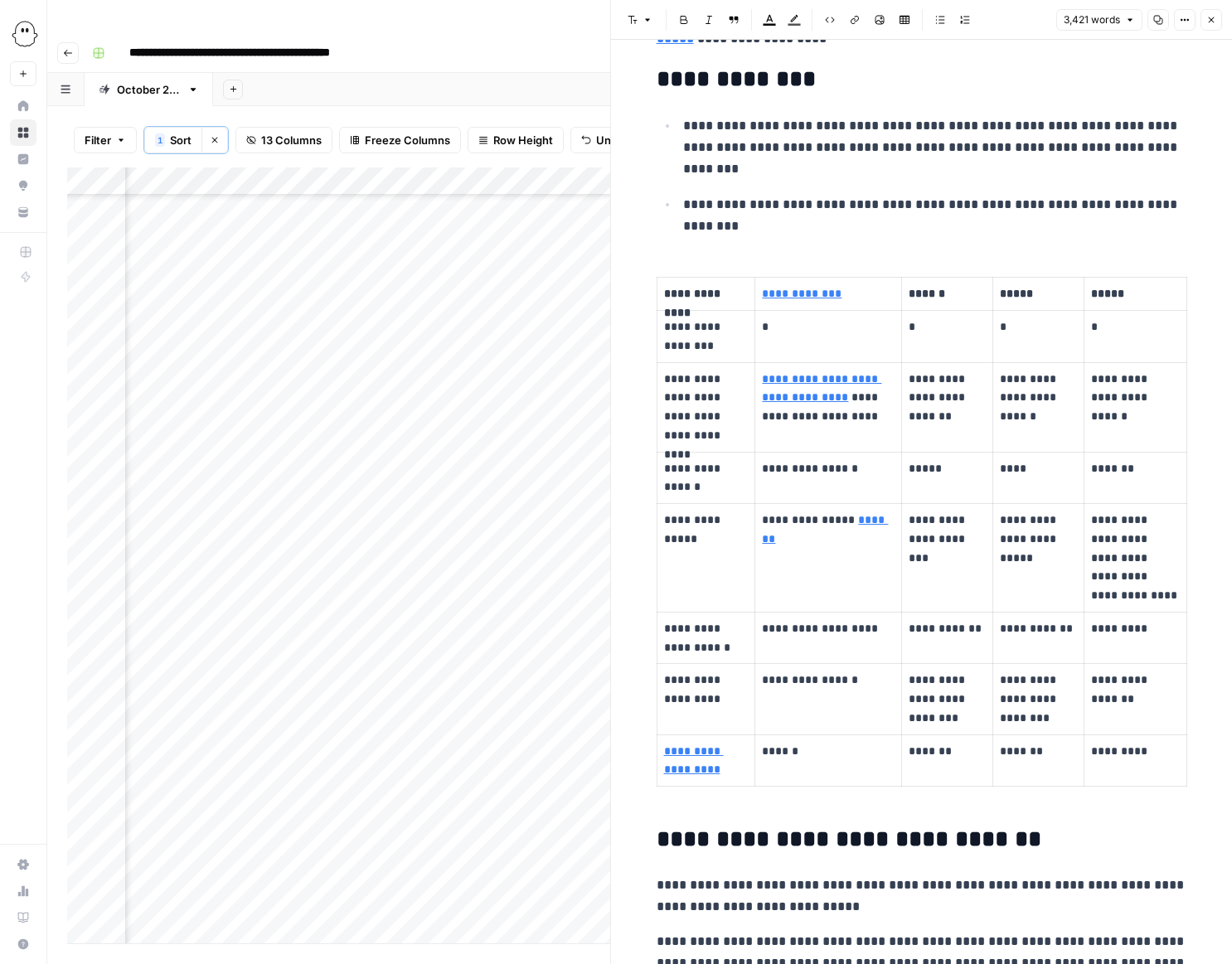
scroll to position [0, 0]
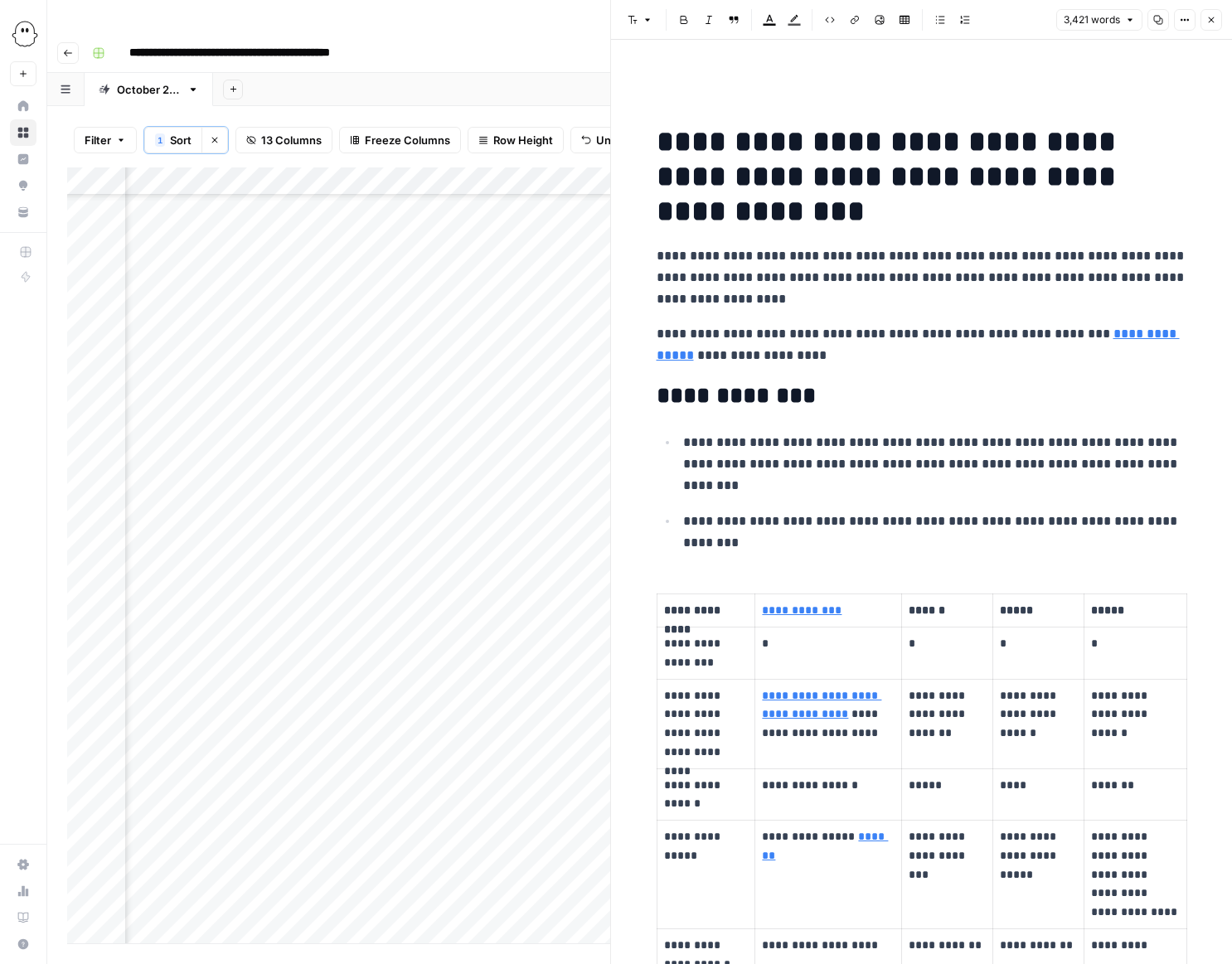
click at [1213, 19] on icon "button" at bounding box center [1211, 19] width 10 height 10
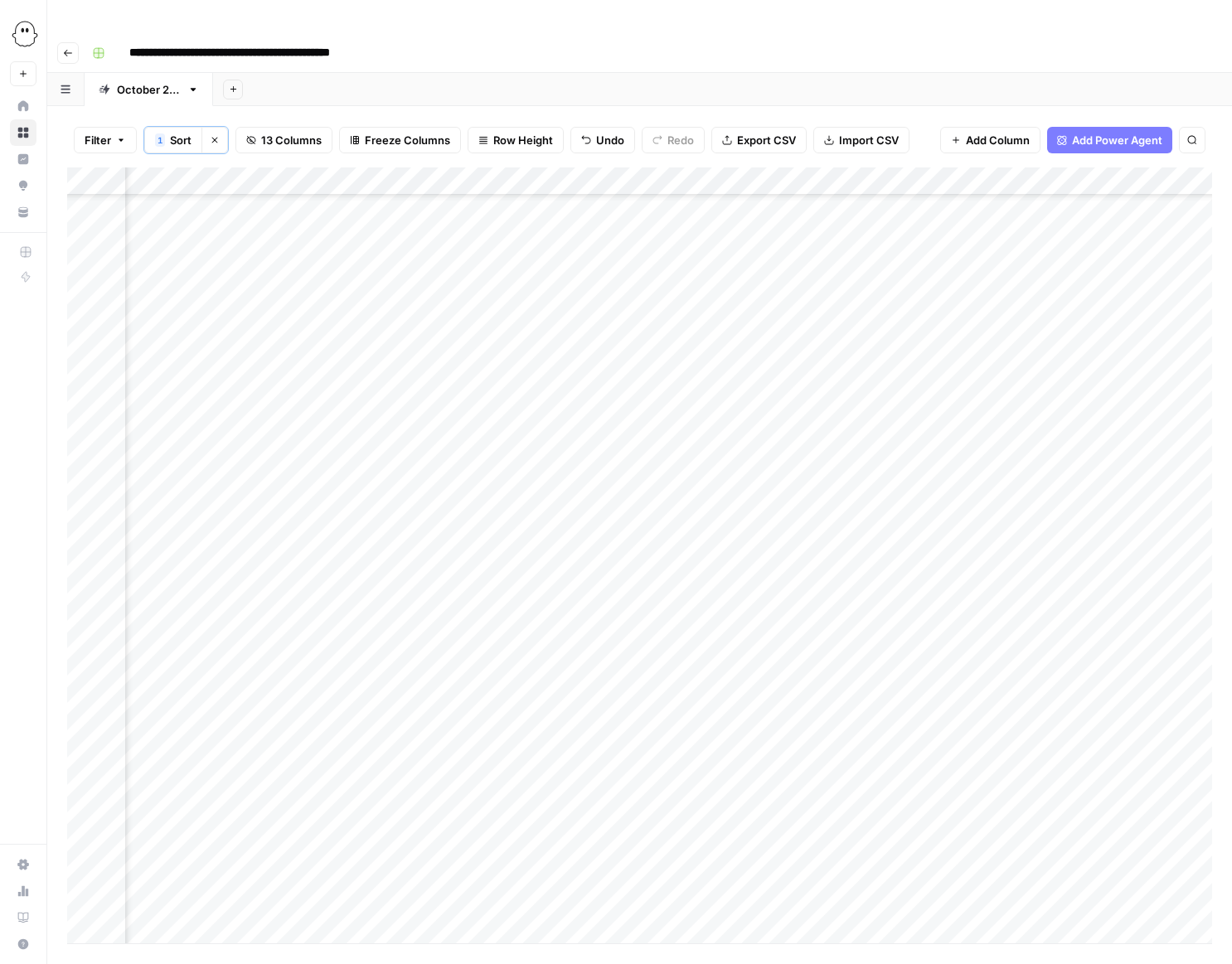
click at [816, 640] on div "Add Column" at bounding box center [639, 555] width 1145 height 776
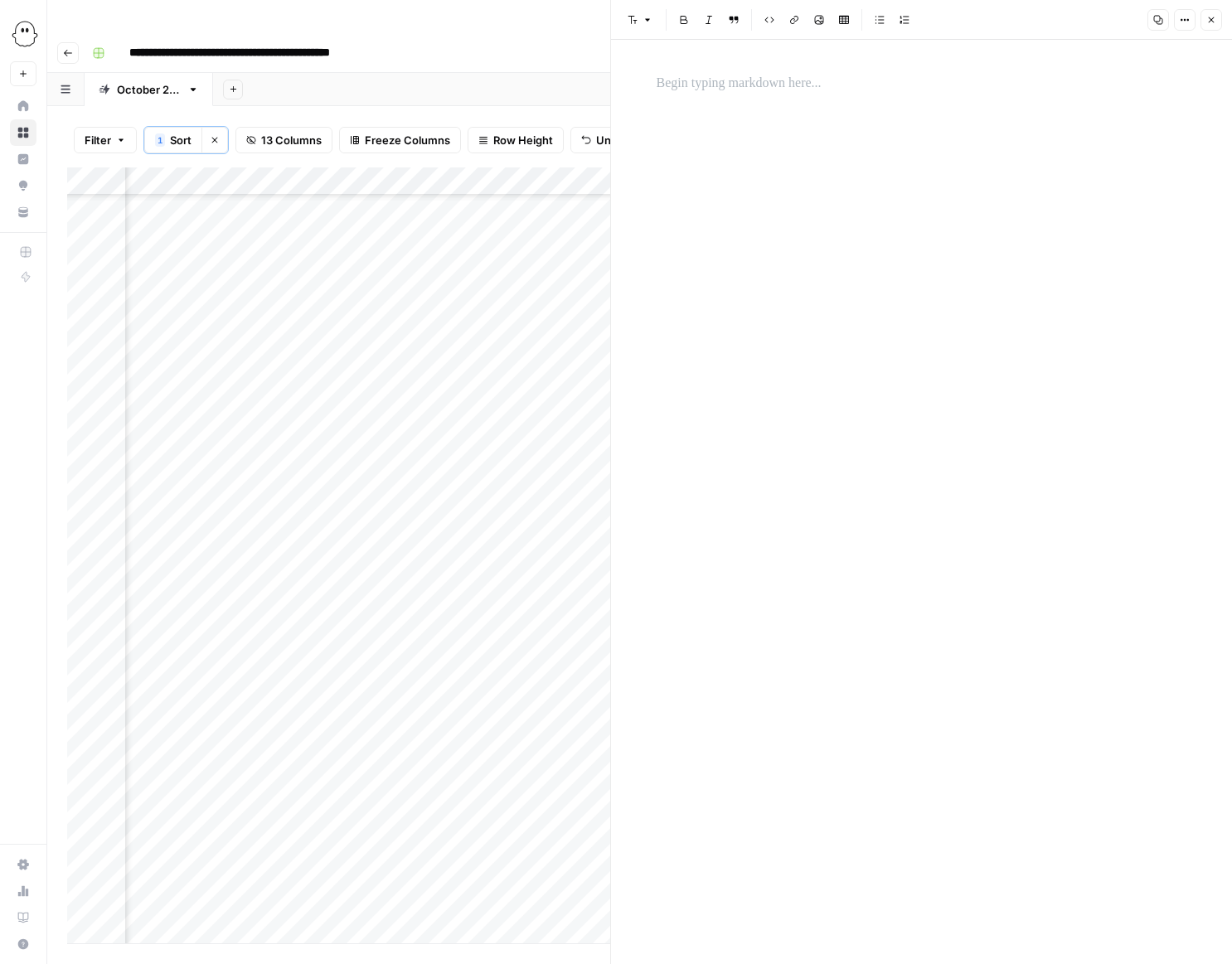
click at [684, 90] on p at bounding box center [921, 83] width 530 height 21
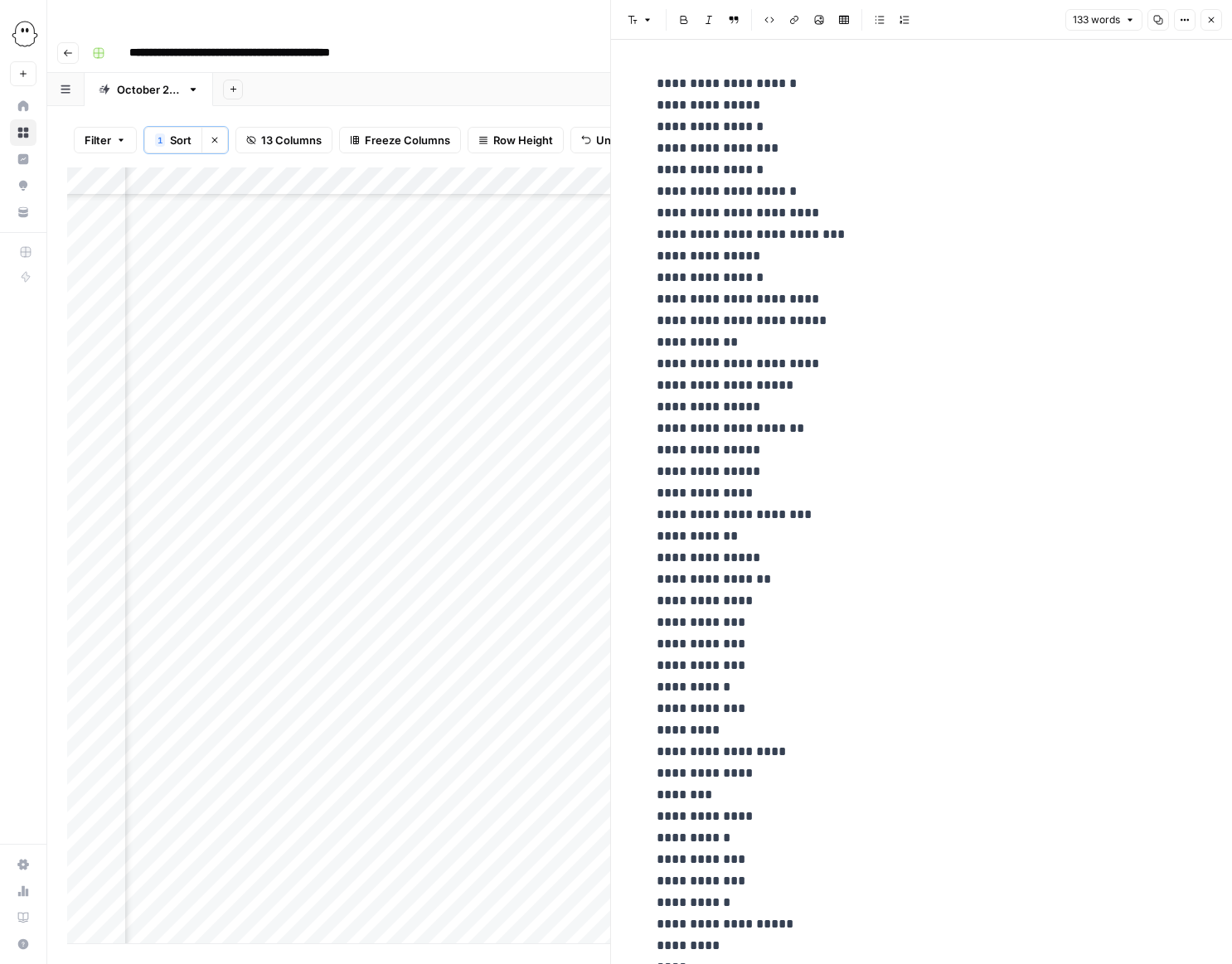
click at [522, 698] on div "Add Column" at bounding box center [338, 555] width 543 height 776
click at [534, 670] on div "Add Column" at bounding box center [338, 555] width 543 height 776
click at [1213, 22] on icon "button" at bounding box center [1211, 19] width 10 height 10
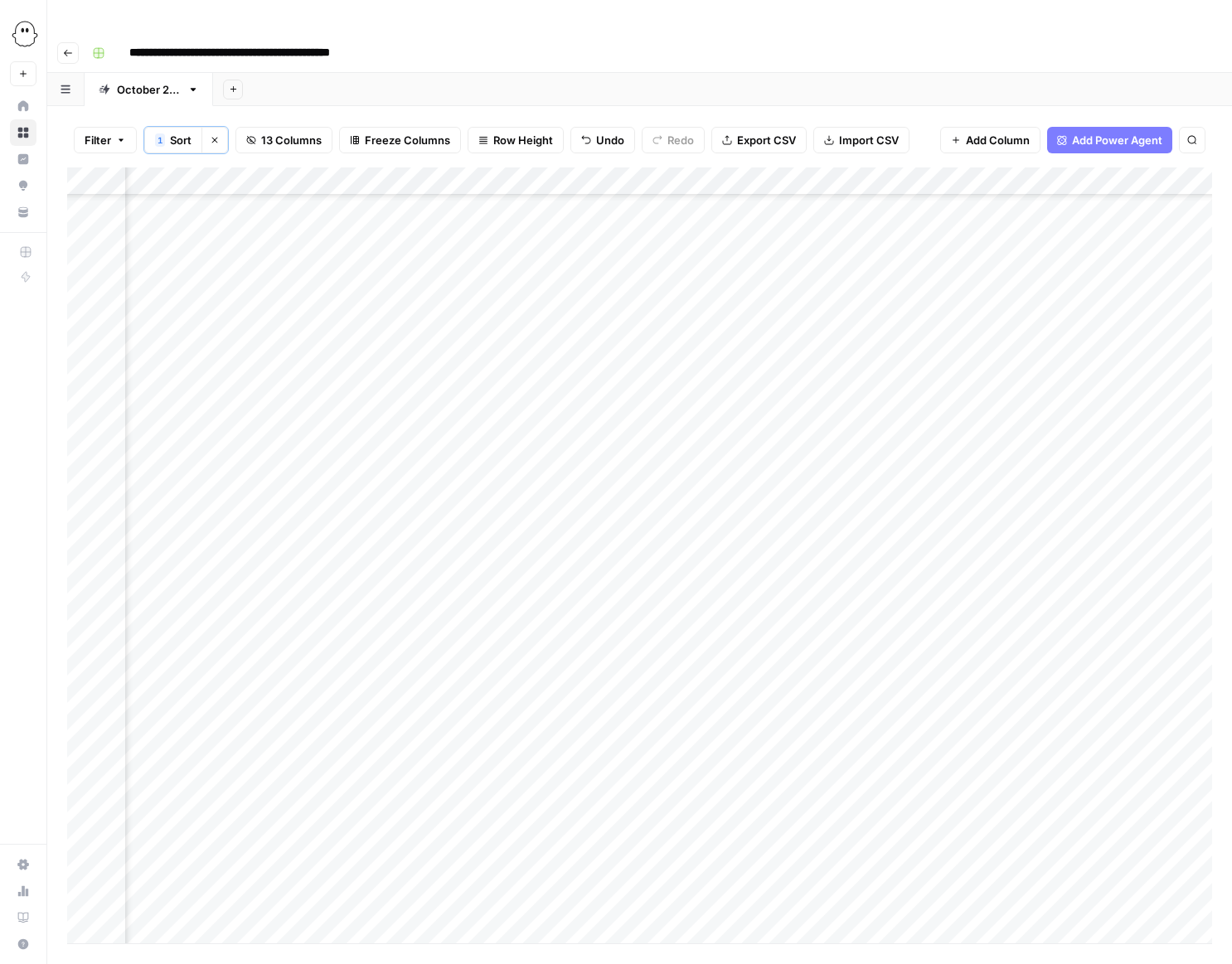
click at [671, 670] on div "Add Column" at bounding box center [639, 555] width 1145 height 776
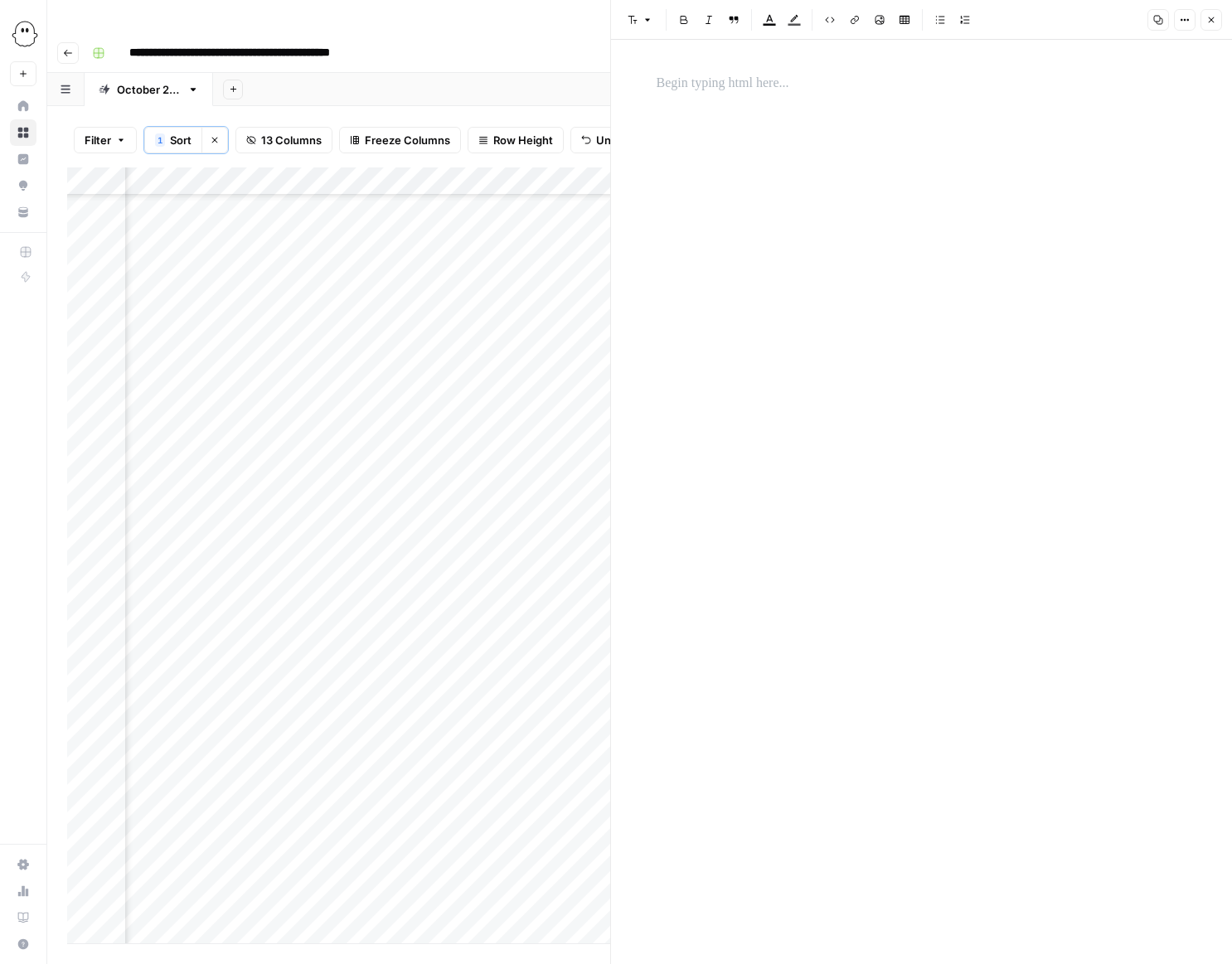
click at [718, 87] on p at bounding box center [921, 83] width 530 height 21
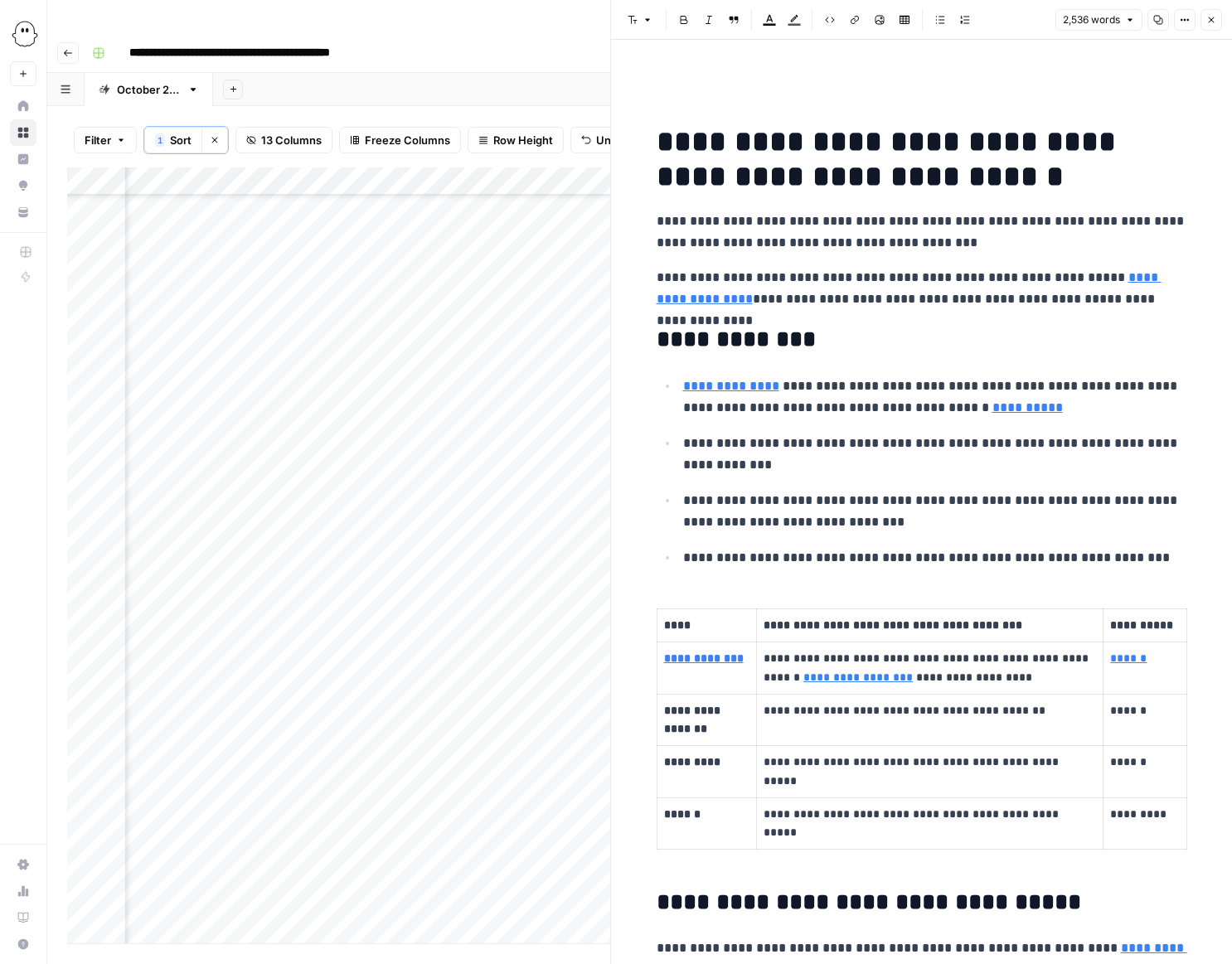
click at [1212, 23] on icon "button" at bounding box center [1211, 19] width 10 height 10
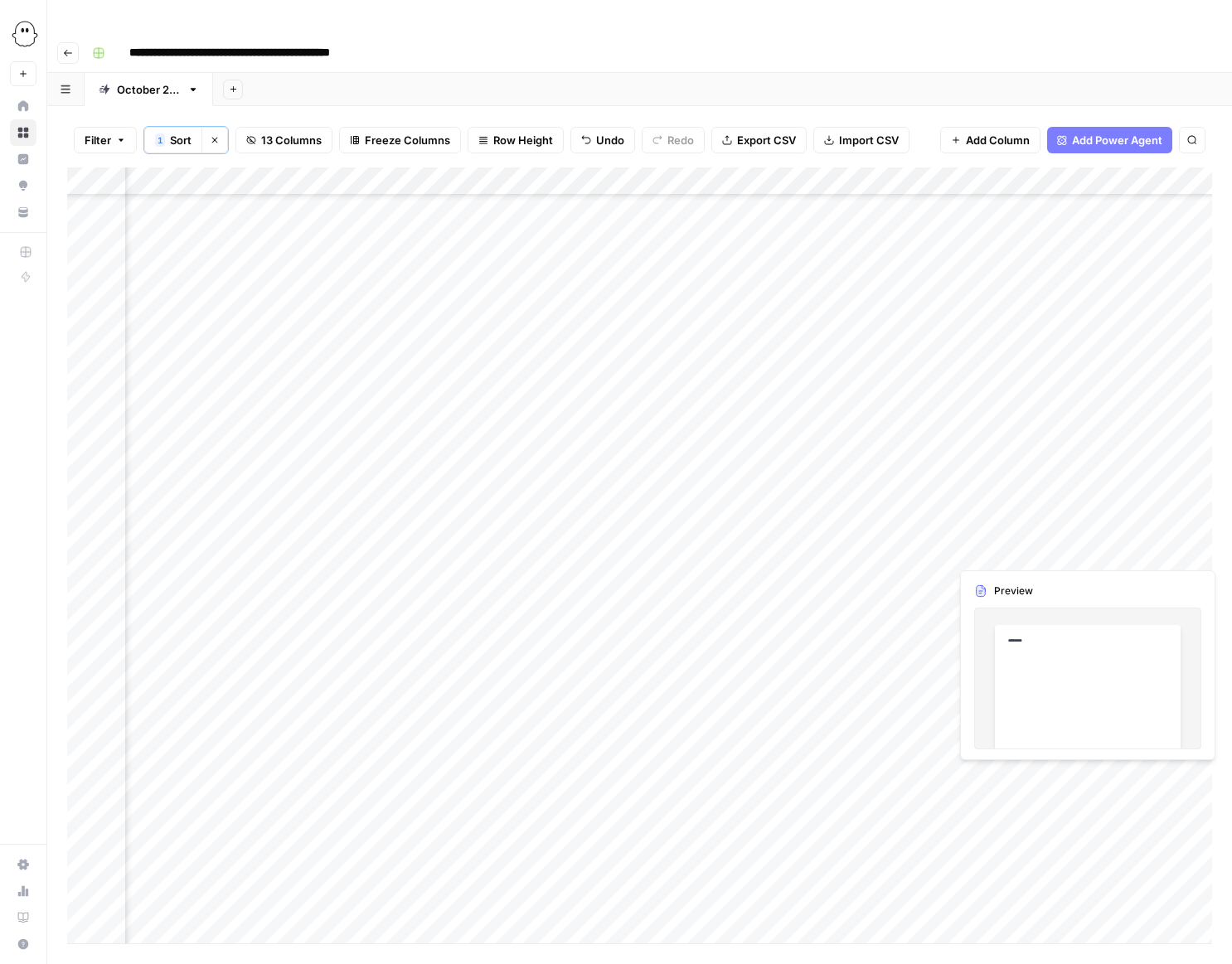
drag, startPoint x: 820, startPoint y: 662, endPoint x: 1145, endPoint y: 772, distance: 343.1
click at [1145, 772] on div "Add Column" at bounding box center [639, 555] width 1145 height 776
drag, startPoint x: 641, startPoint y: 692, endPoint x: 643, endPoint y: 766, distance: 74.0
click at [643, 768] on div "Add Column" at bounding box center [639, 555] width 1145 height 776
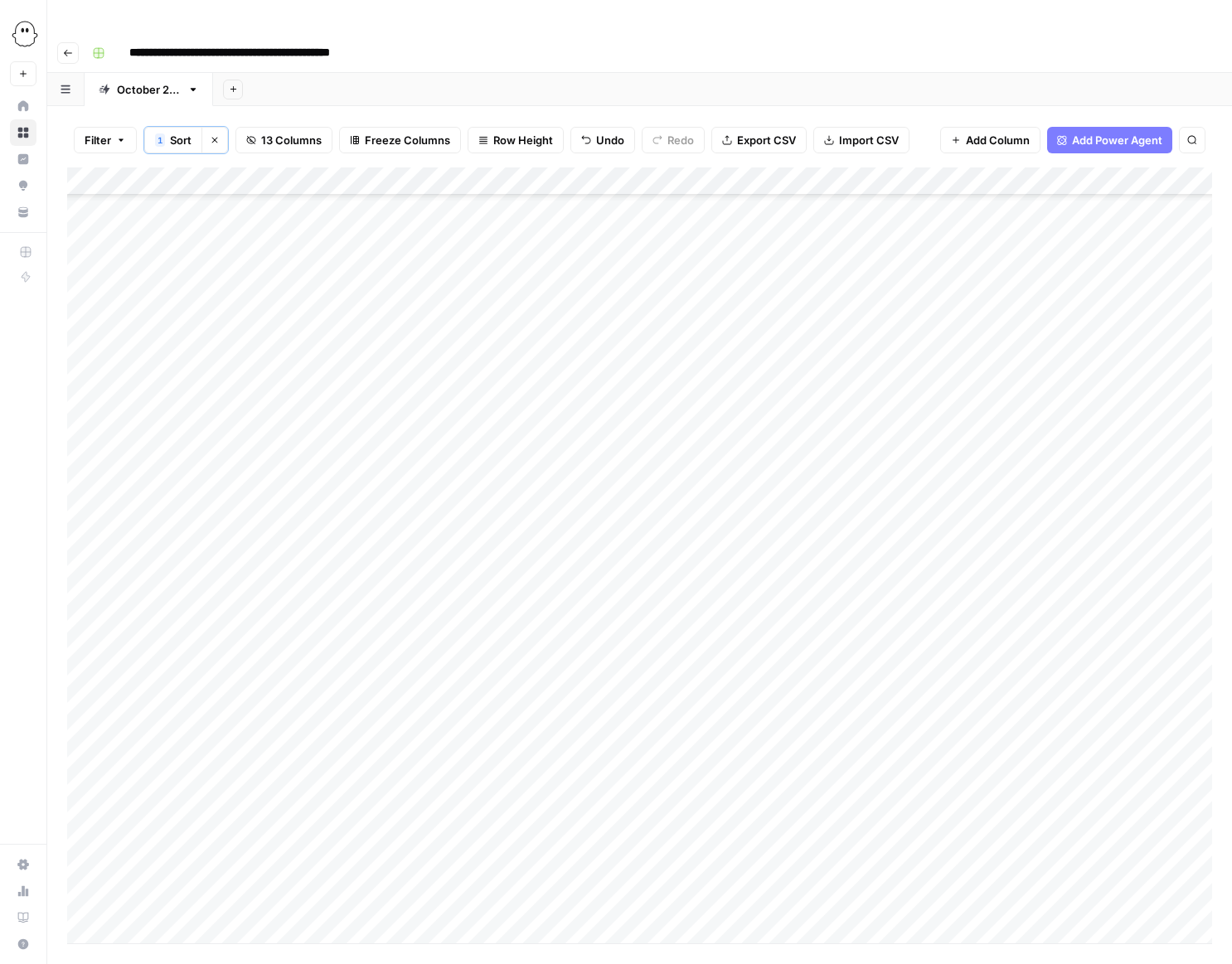
click at [1065, 667] on div "Add Column" at bounding box center [639, 555] width 1145 height 776
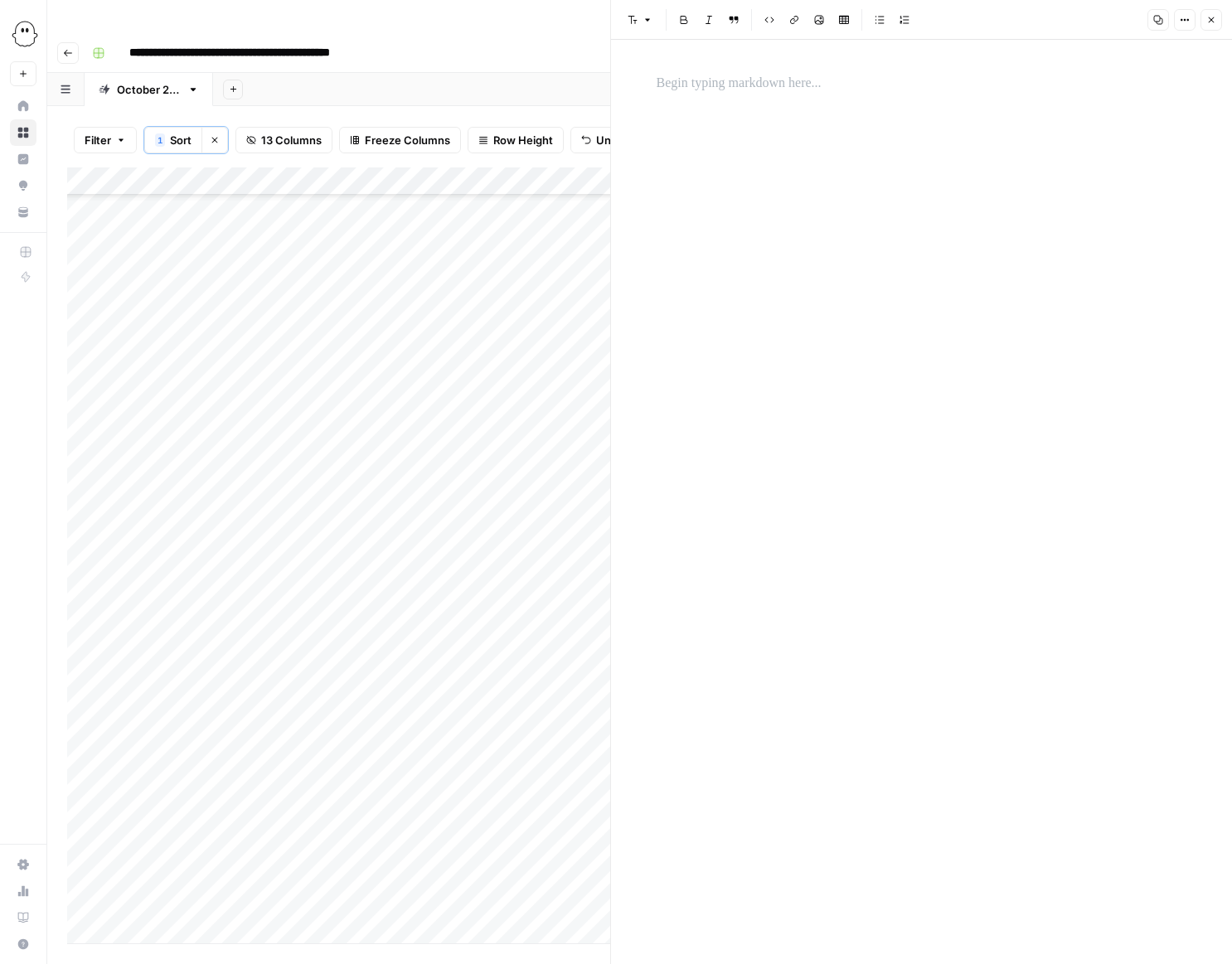
click at [706, 89] on p at bounding box center [921, 83] width 530 height 21
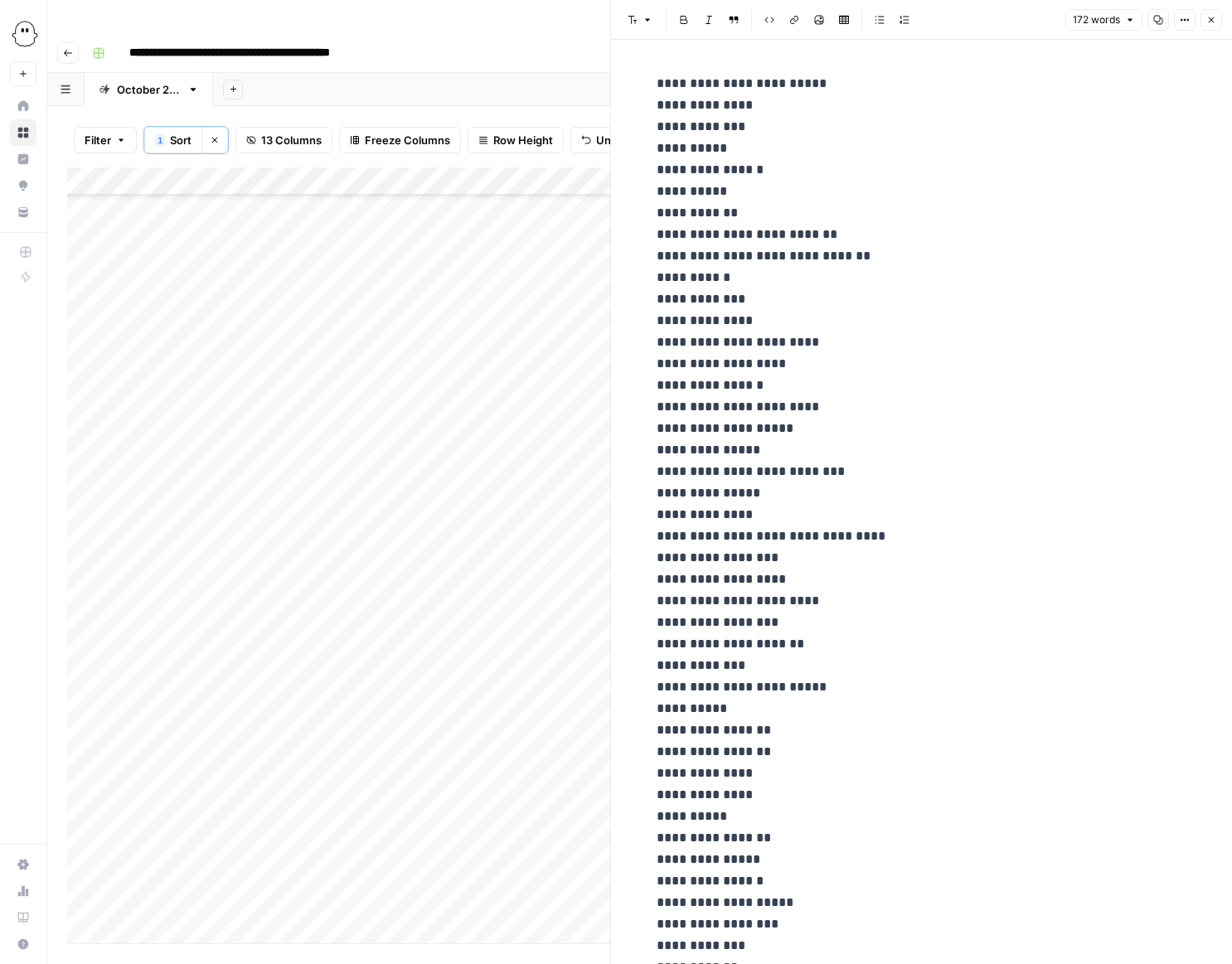
click at [1210, 20] on icon "button" at bounding box center [1212, 20] width 6 height 6
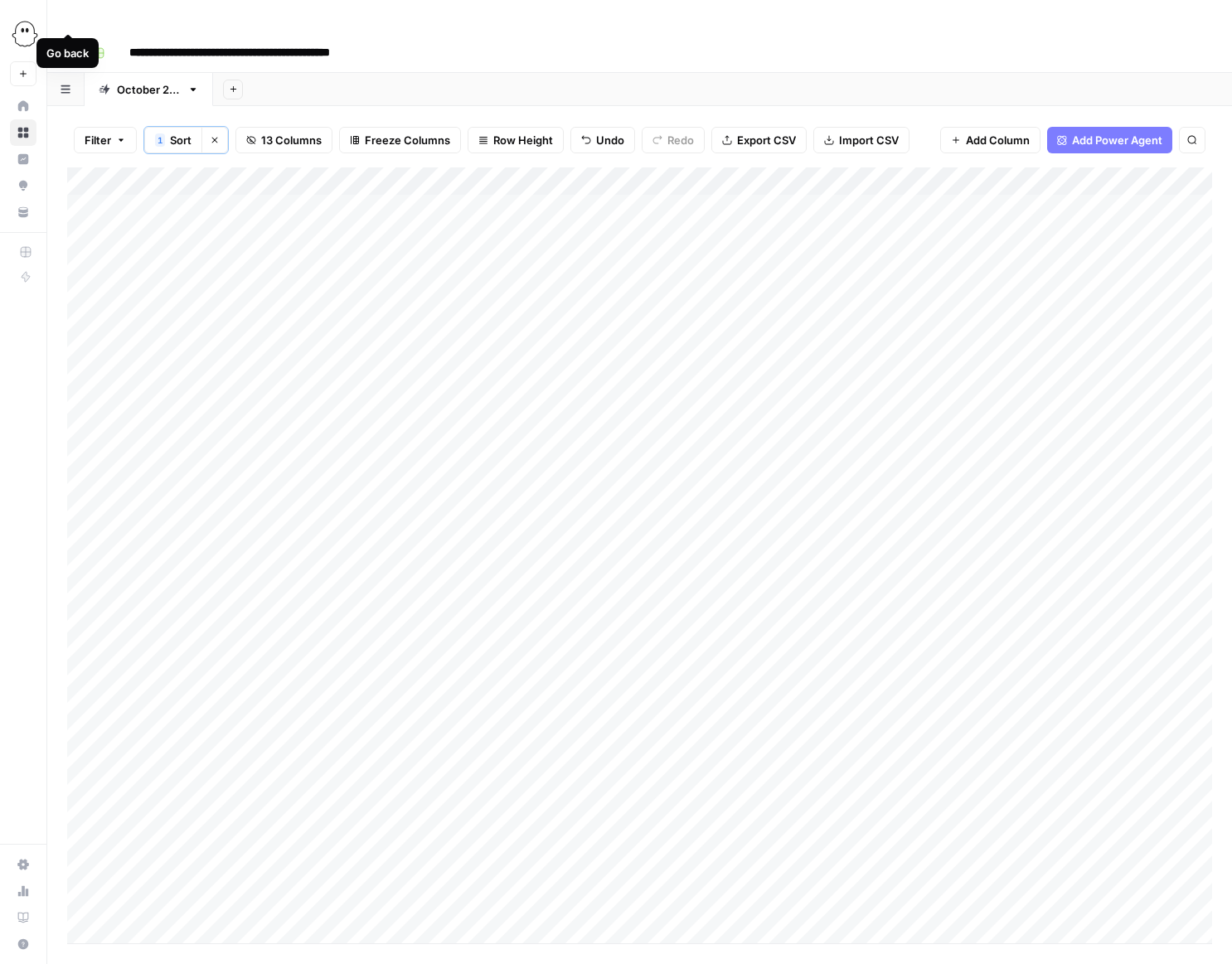
click at [67, 43] on button "Go back" at bounding box center [68, 53] width 21 height 21
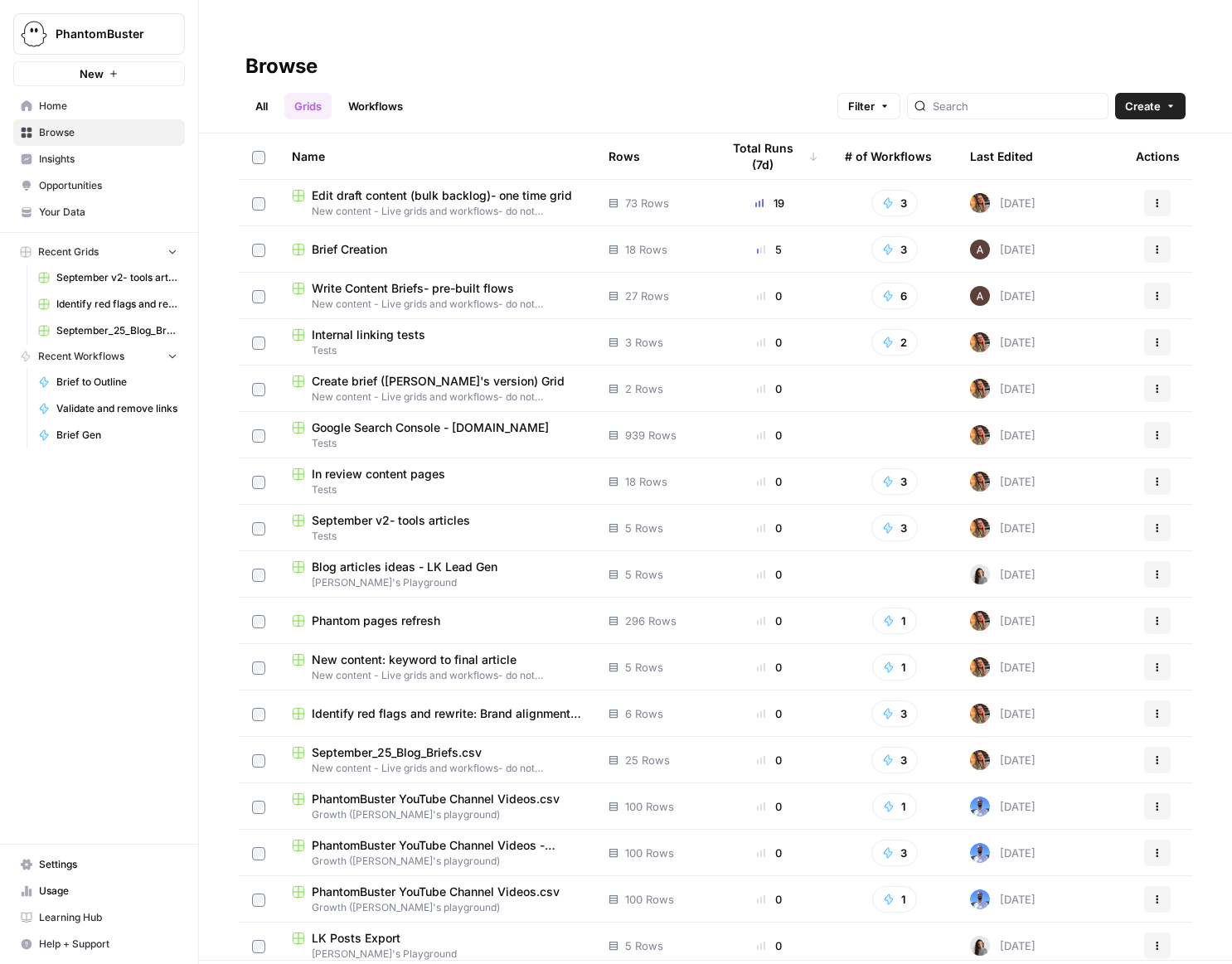
click at [462, 187] on span "Edit draft content (bulk backlog)- one time grid" at bounding box center [441, 196] width 260 height 17
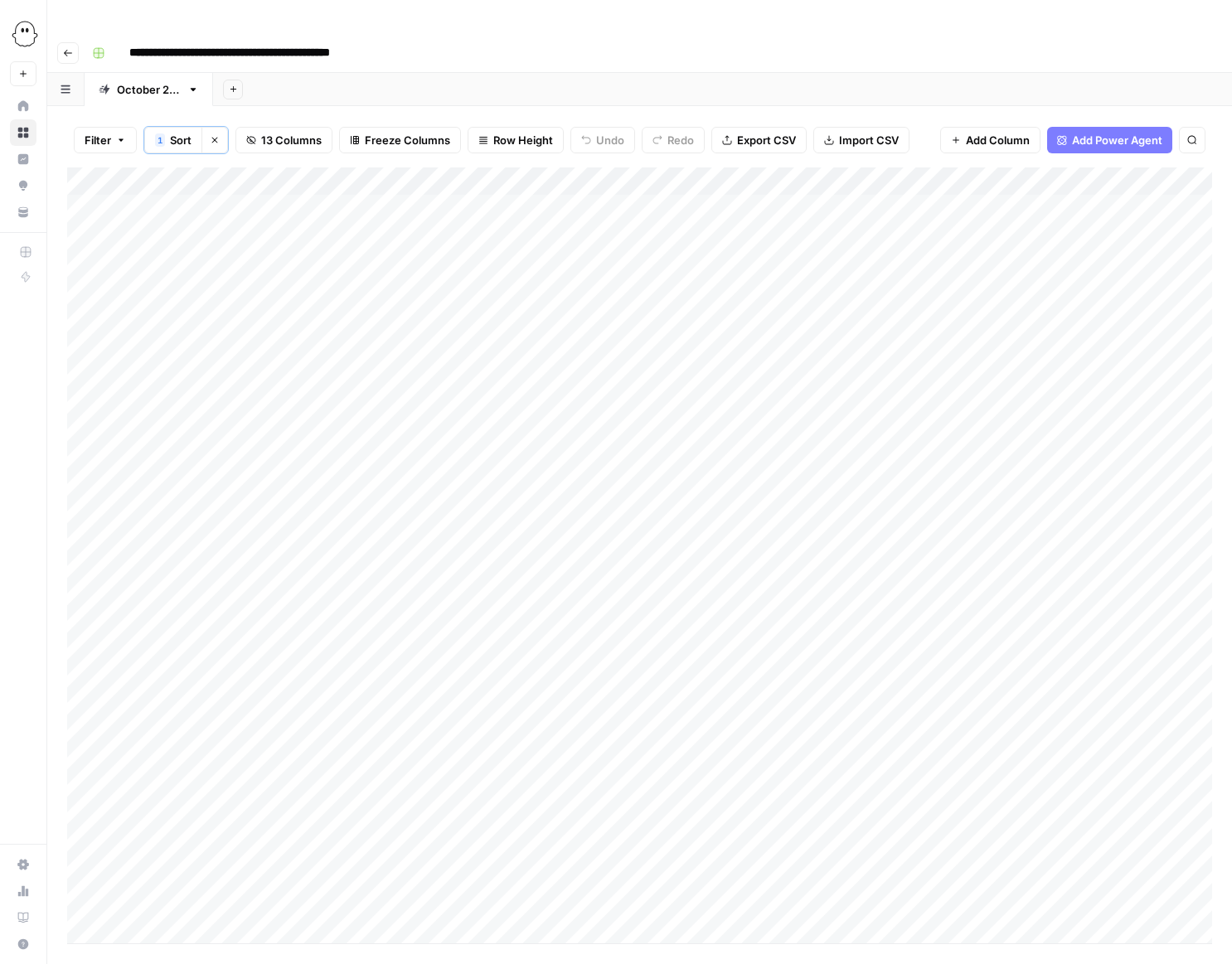
click at [270, 576] on div "Add Column" at bounding box center [639, 555] width 1145 height 776
drag, startPoint x: 287, startPoint y: 582, endPoint x: 280, endPoint y: 159, distance: 423.1
click at [280, 168] on div "Add Column" at bounding box center [639, 555] width 1145 height 776
click at [63, 43] on button "Go back" at bounding box center [68, 53] width 21 height 21
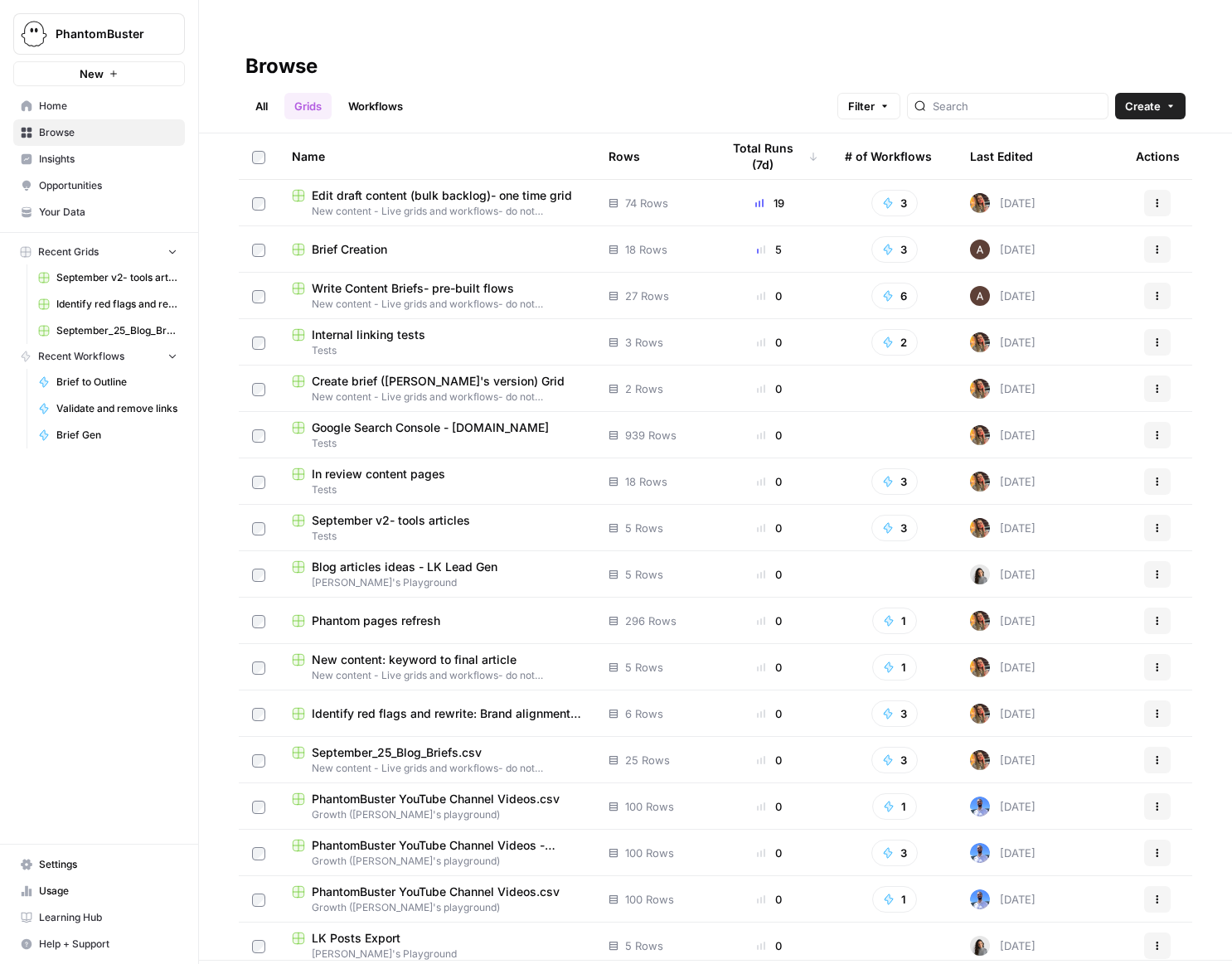
click at [352, 241] on span "Brief Creation" at bounding box center [349, 249] width 75 height 17
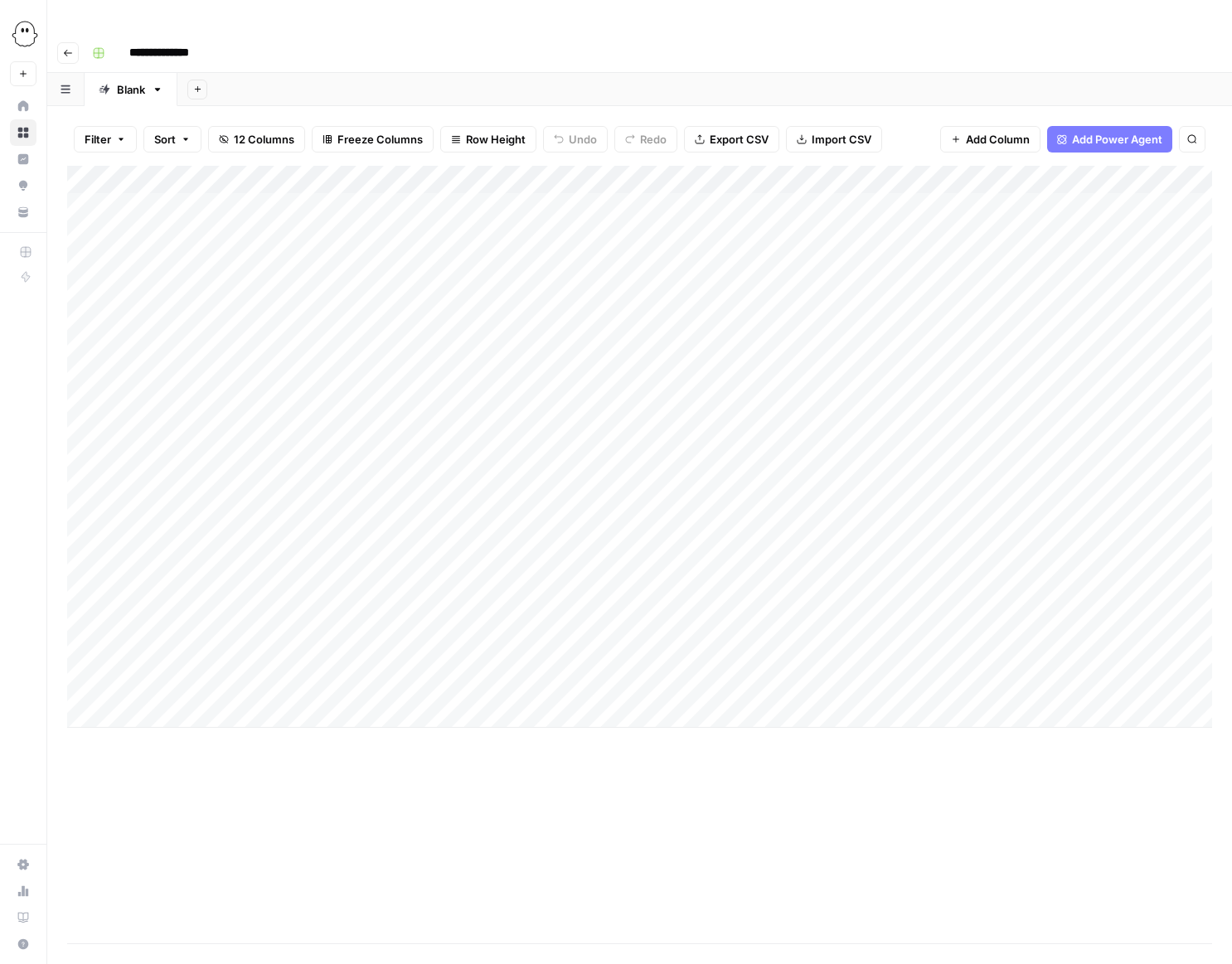
click at [1039, 564] on div "Add Column" at bounding box center [639, 447] width 1145 height 562
click at [1035, 595] on div "Add Column" at bounding box center [639, 447] width 1145 height 562
click at [1036, 625] on div "Add Column" at bounding box center [639, 447] width 1145 height 562
click at [1036, 651] on div "Add Column" at bounding box center [639, 447] width 1145 height 562
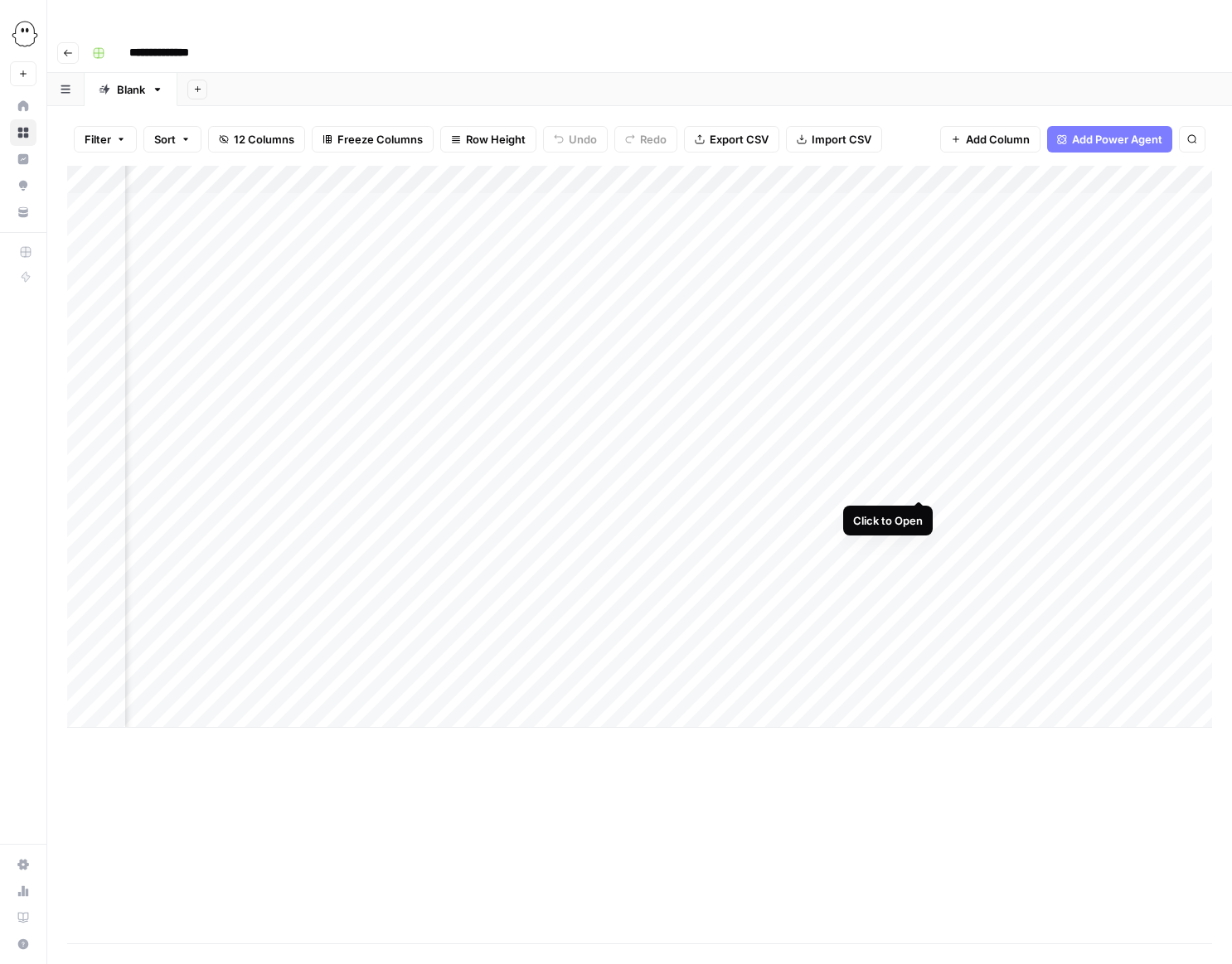
click at [920, 482] on div "Add Column" at bounding box center [639, 447] width 1145 height 562
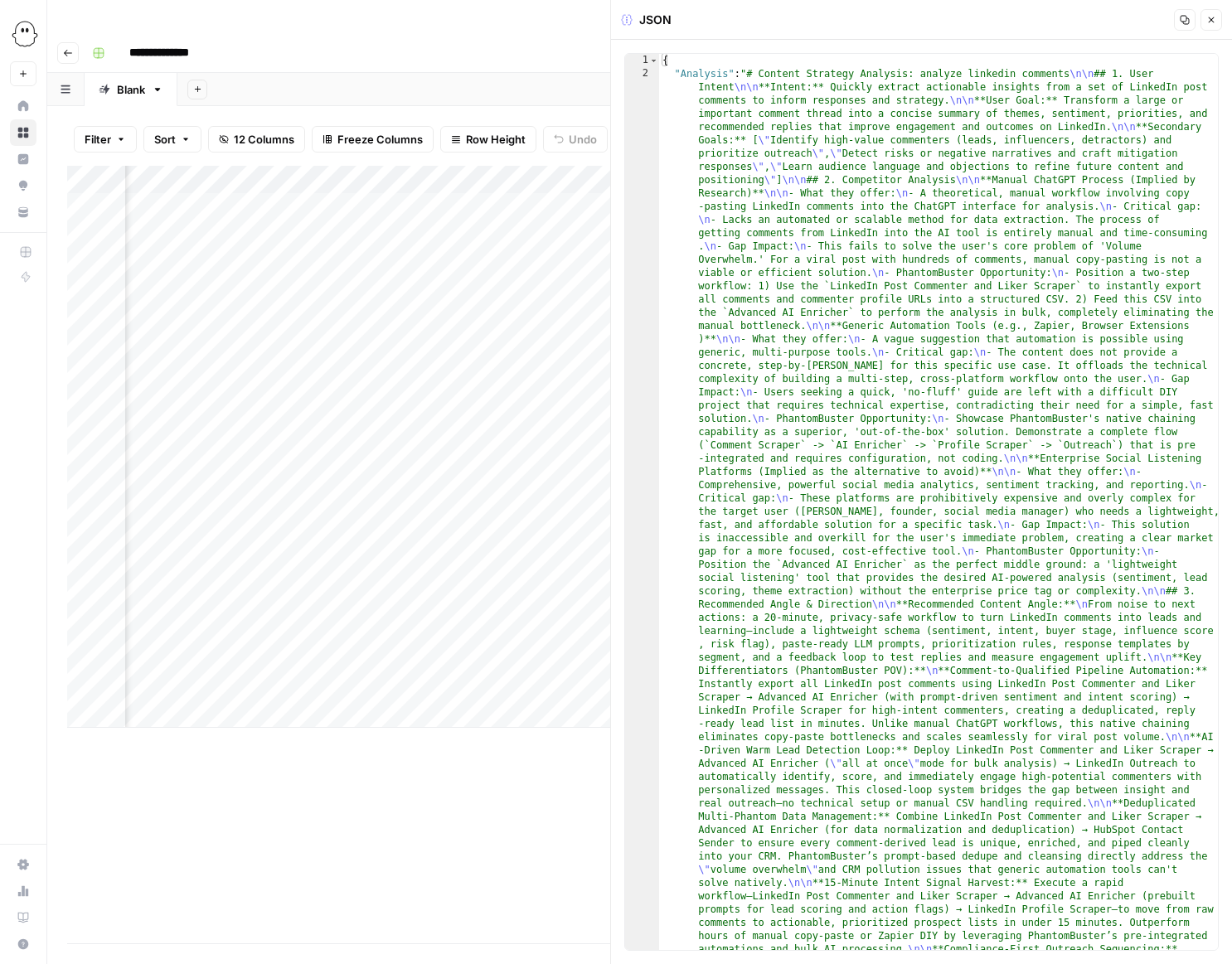
click at [1213, 17] on icon "button" at bounding box center [1211, 19] width 10 height 10
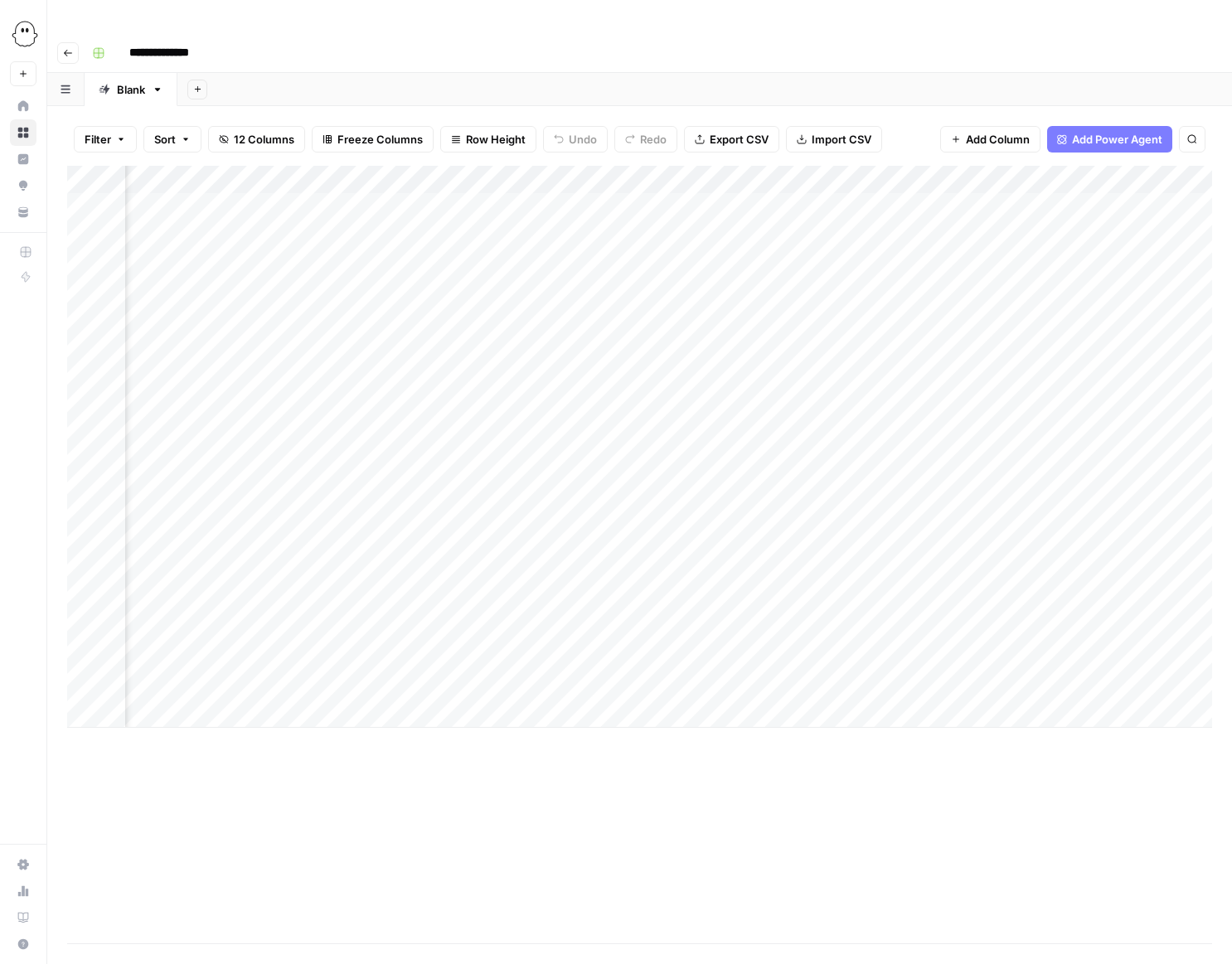
scroll to position [0, 476]
click at [938, 482] on div "Add Column" at bounding box center [639, 447] width 1145 height 562
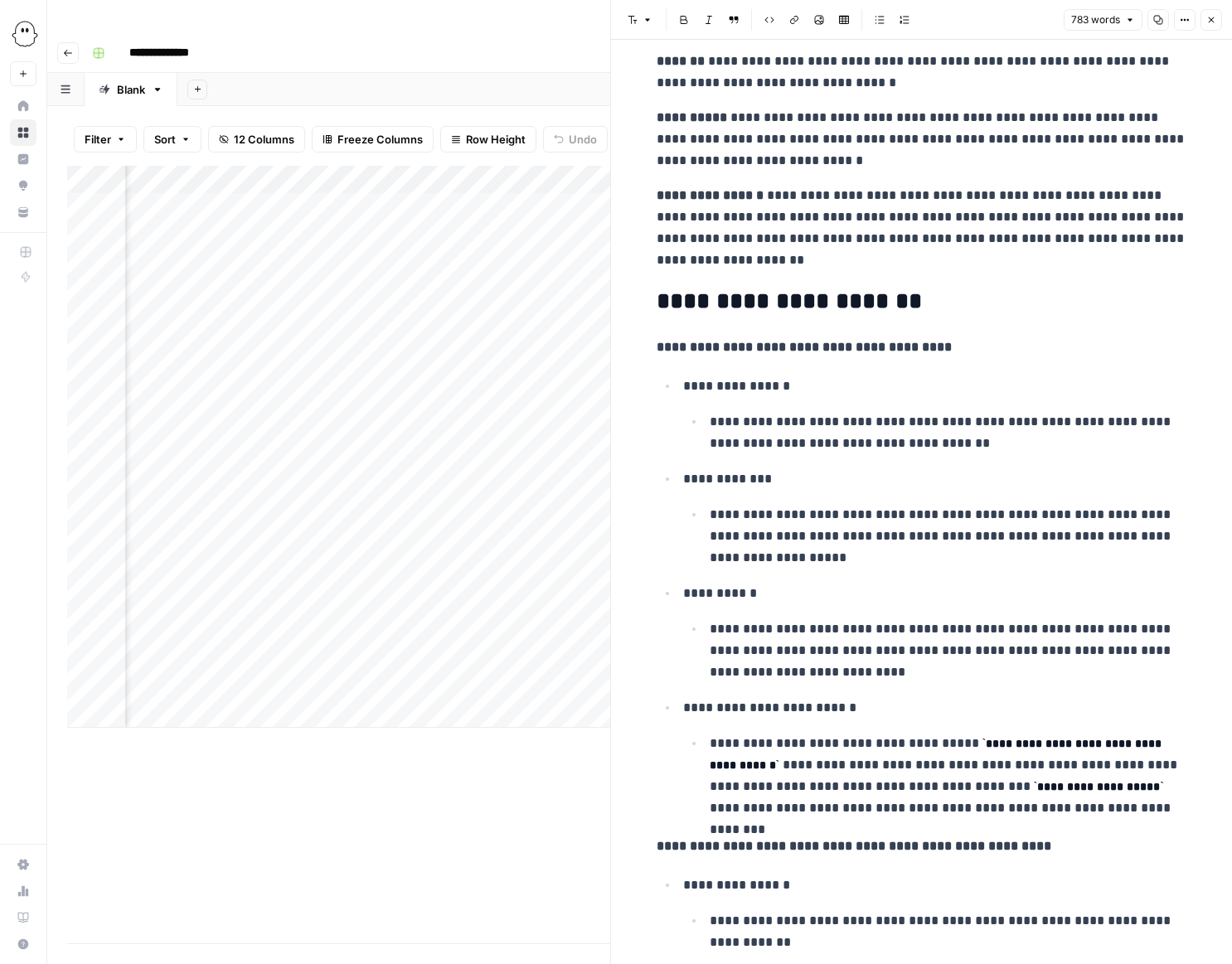
scroll to position [207, 0]
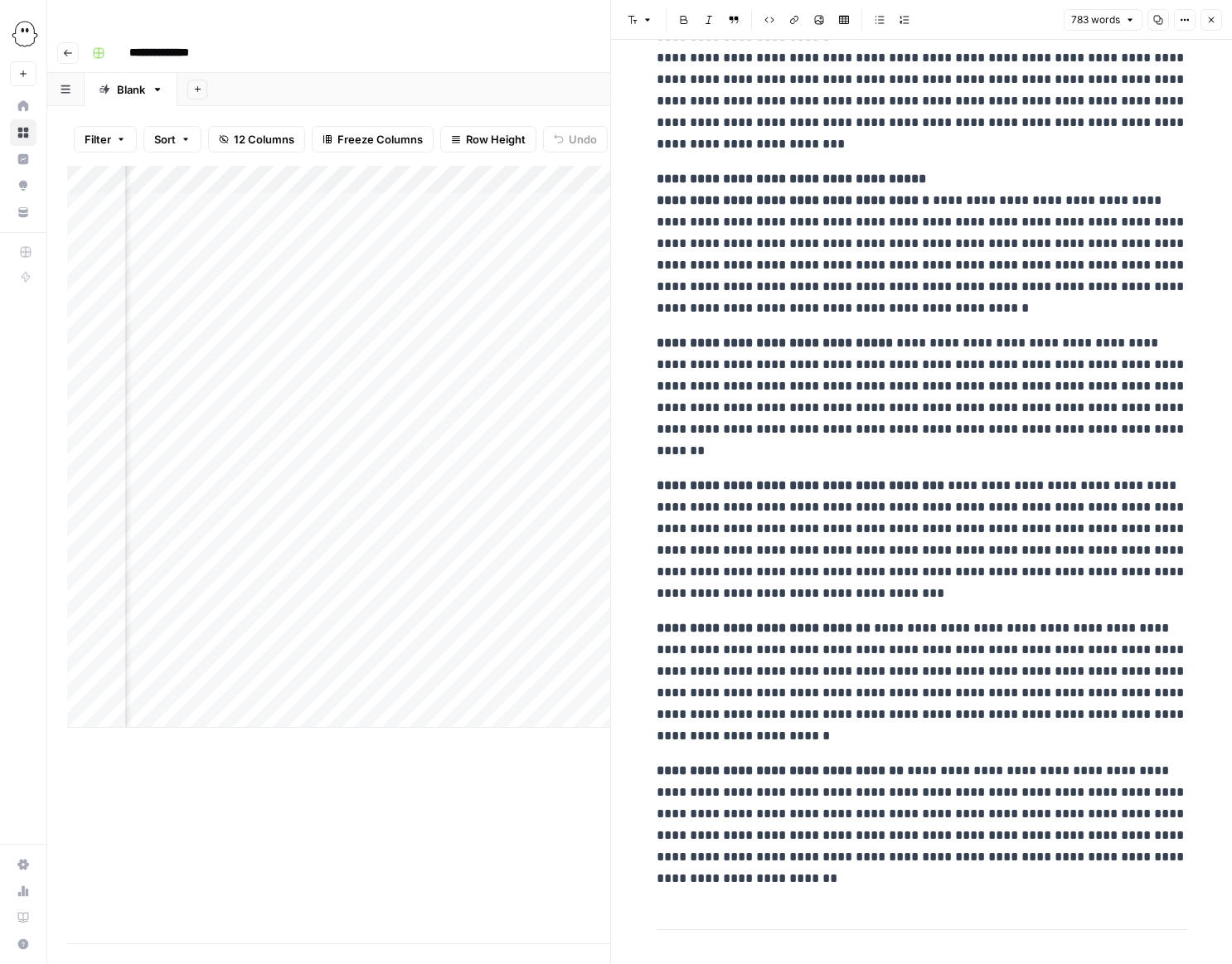
scroll to position [2034, 0]
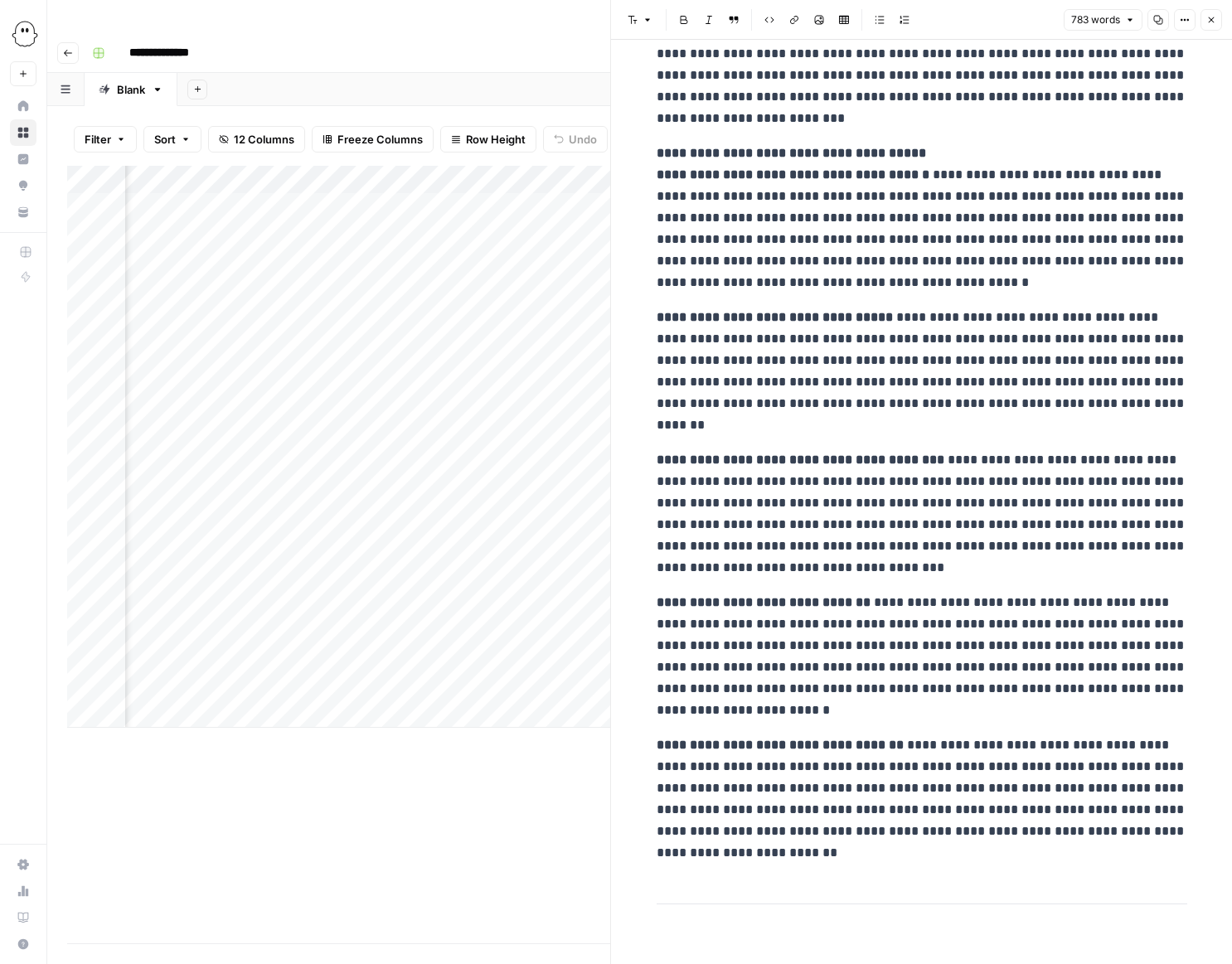
click at [1206, 19] on icon "button" at bounding box center [1211, 19] width 10 height 10
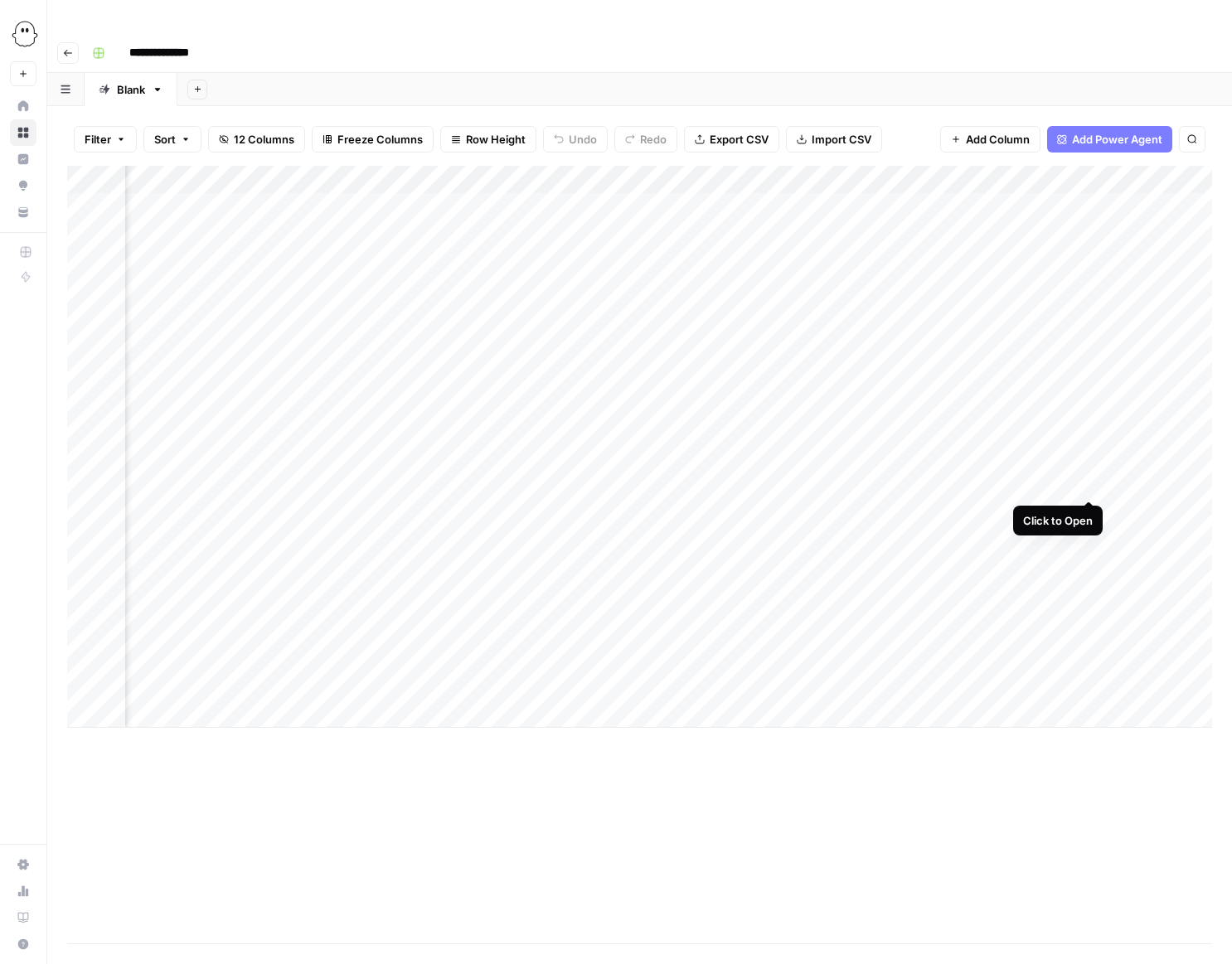
click at [1086, 485] on div "Add Column" at bounding box center [639, 447] width 1145 height 562
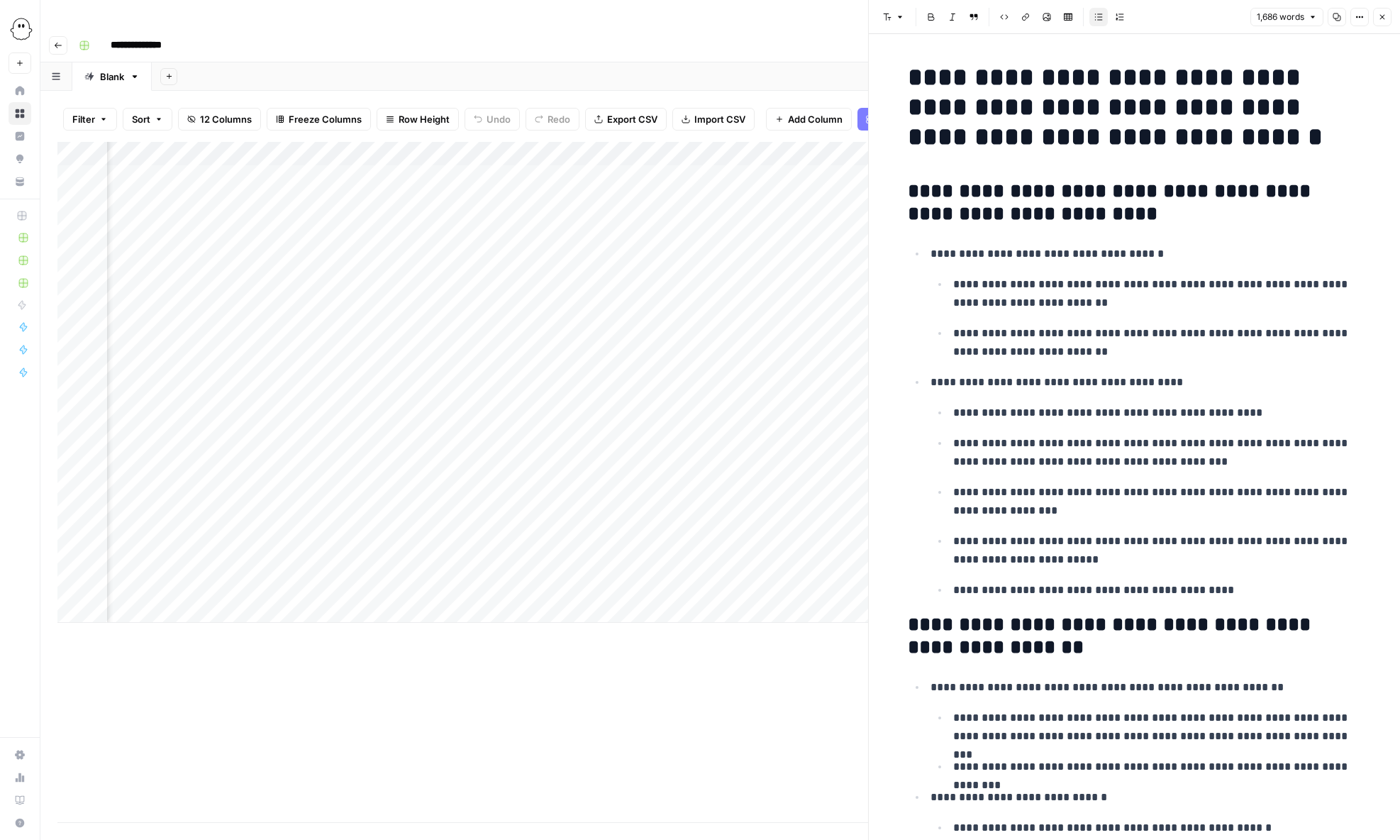
click at [1053, 17] on icon "button" at bounding box center [1383, 17] width 9 height 9
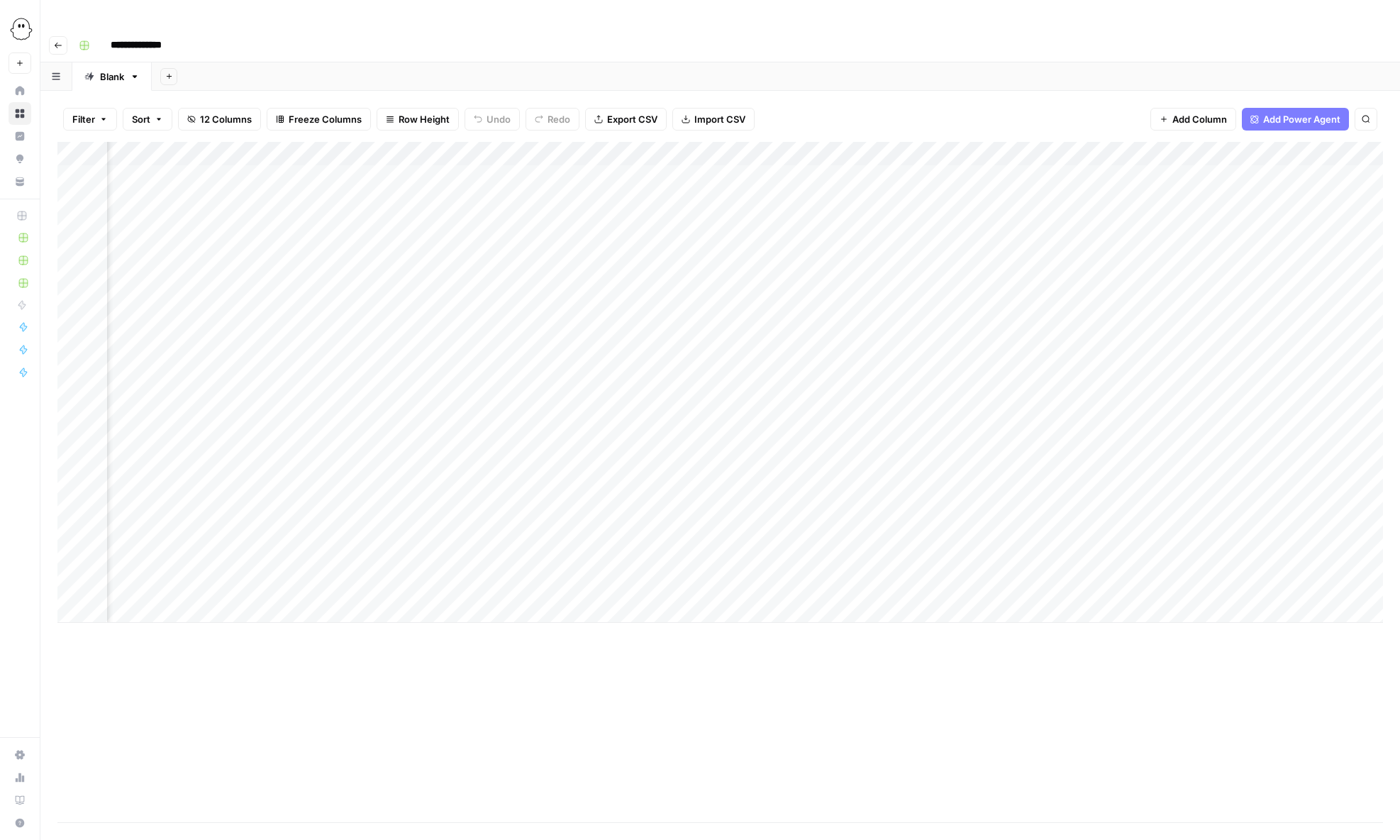
scroll to position [0, 350]
click at [989, 439] on div "Add Column" at bounding box center [719, 382] width 1325 height 481
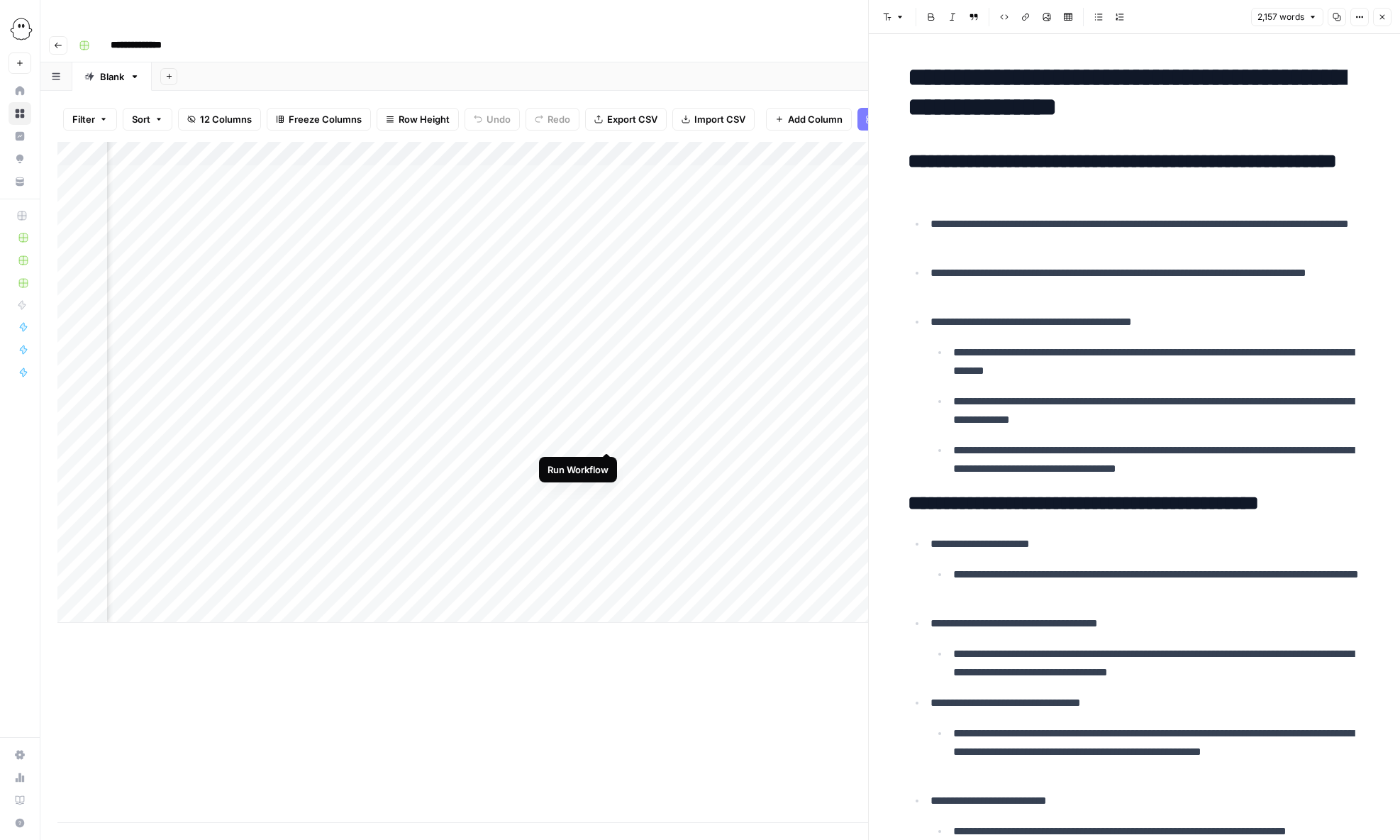
click at [605, 437] on div "Add Column" at bounding box center [462, 382] width 811 height 481
click at [608, 437] on div "Add Column" at bounding box center [462, 382] width 811 height 481
click at [592, 142] on div "Add Column" at bounding box center [462, 382] width 811 height 481
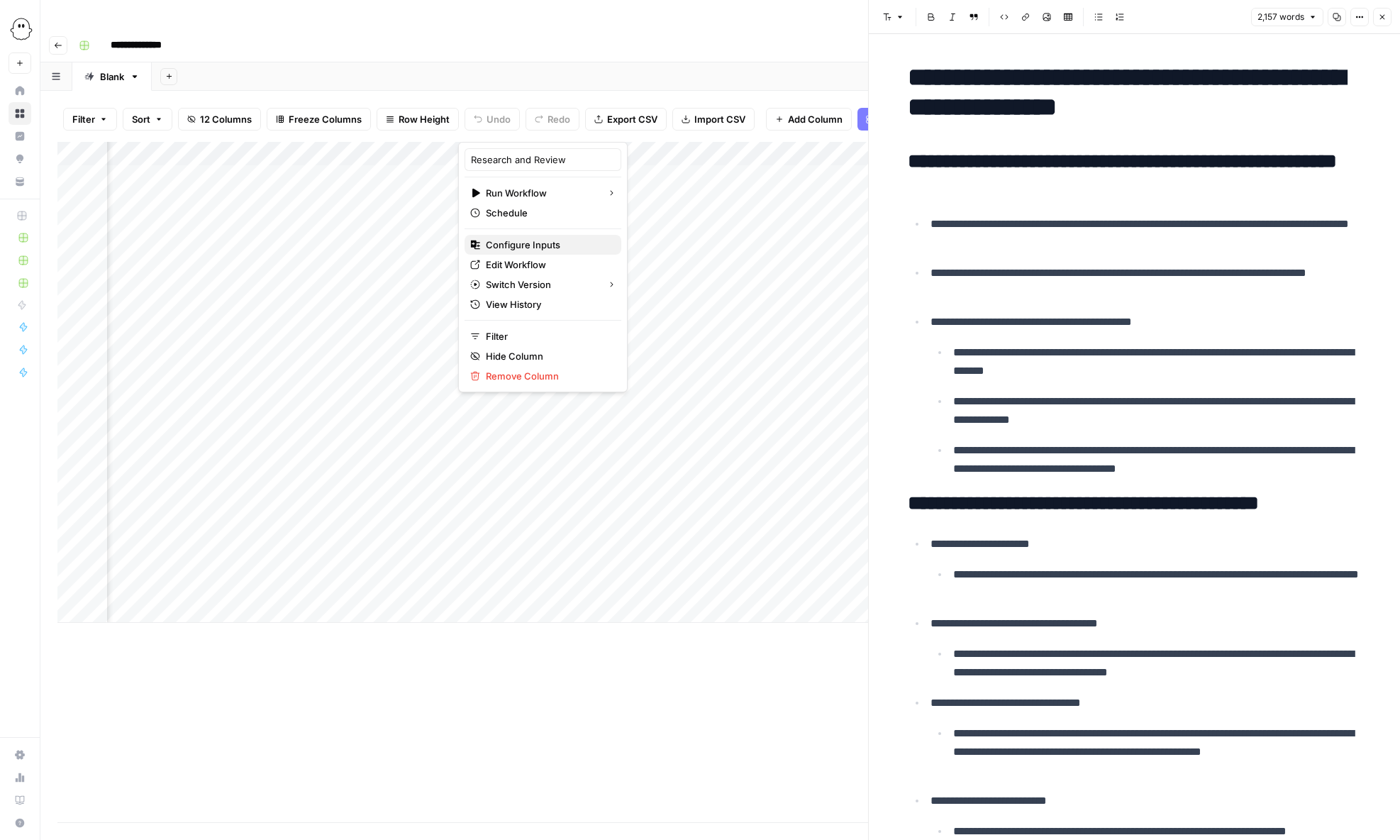
click at [529, 242] on span "Configure Inputs" at bounding box center [548, 245] width 125 height 14
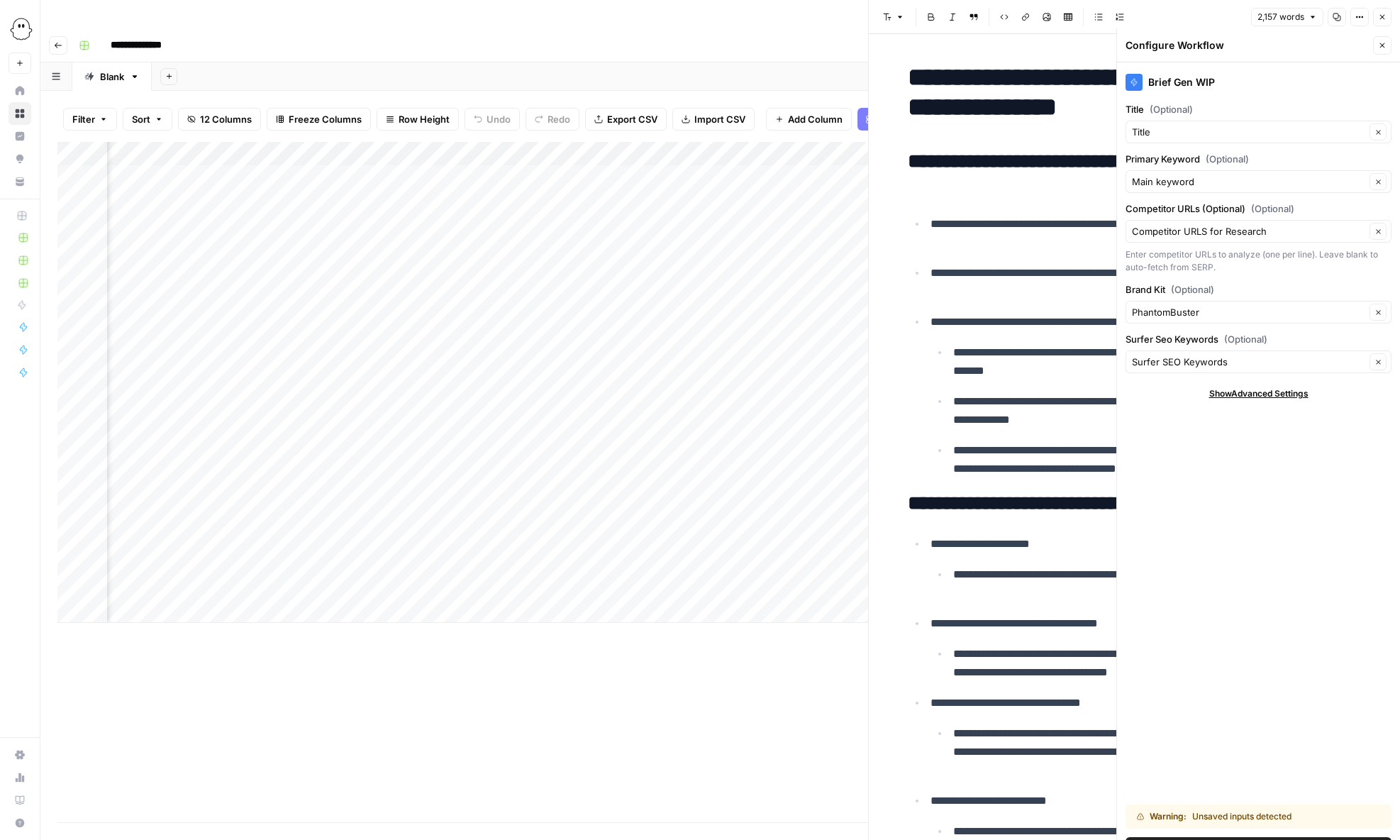
click at [588, 142] on div "Add Column" at bounding box center [462, 382] width 811 height 481
click at [511, 263] on span "Edit Workflow" at bounding box center [548, 265] width 125 height 14
click at [1053, 36] on button "Close" at bounding box center [1382, 45] width 18 height 18
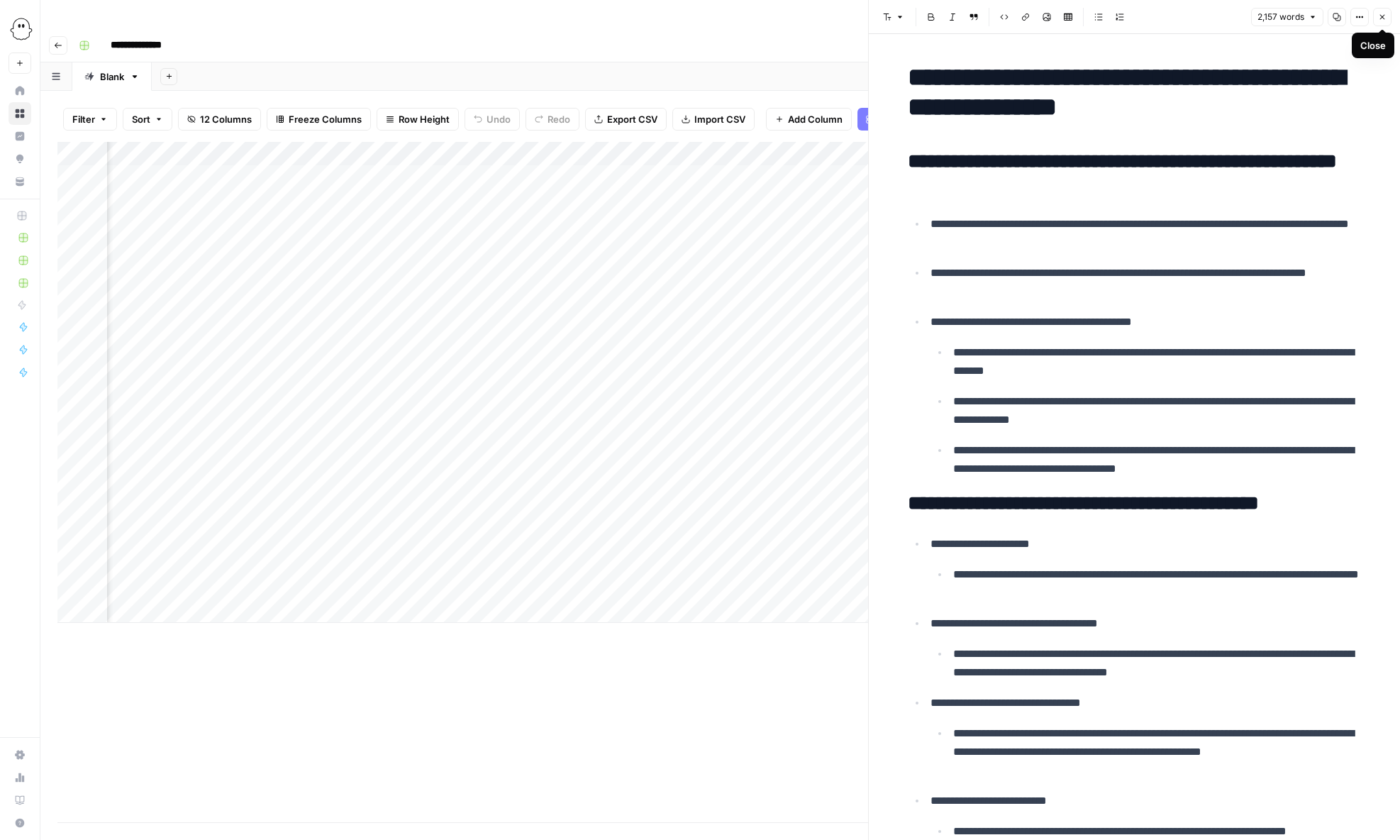
click at [1053, 13] on icon "button" at bounding box center [1383, 17] width 9 height 9
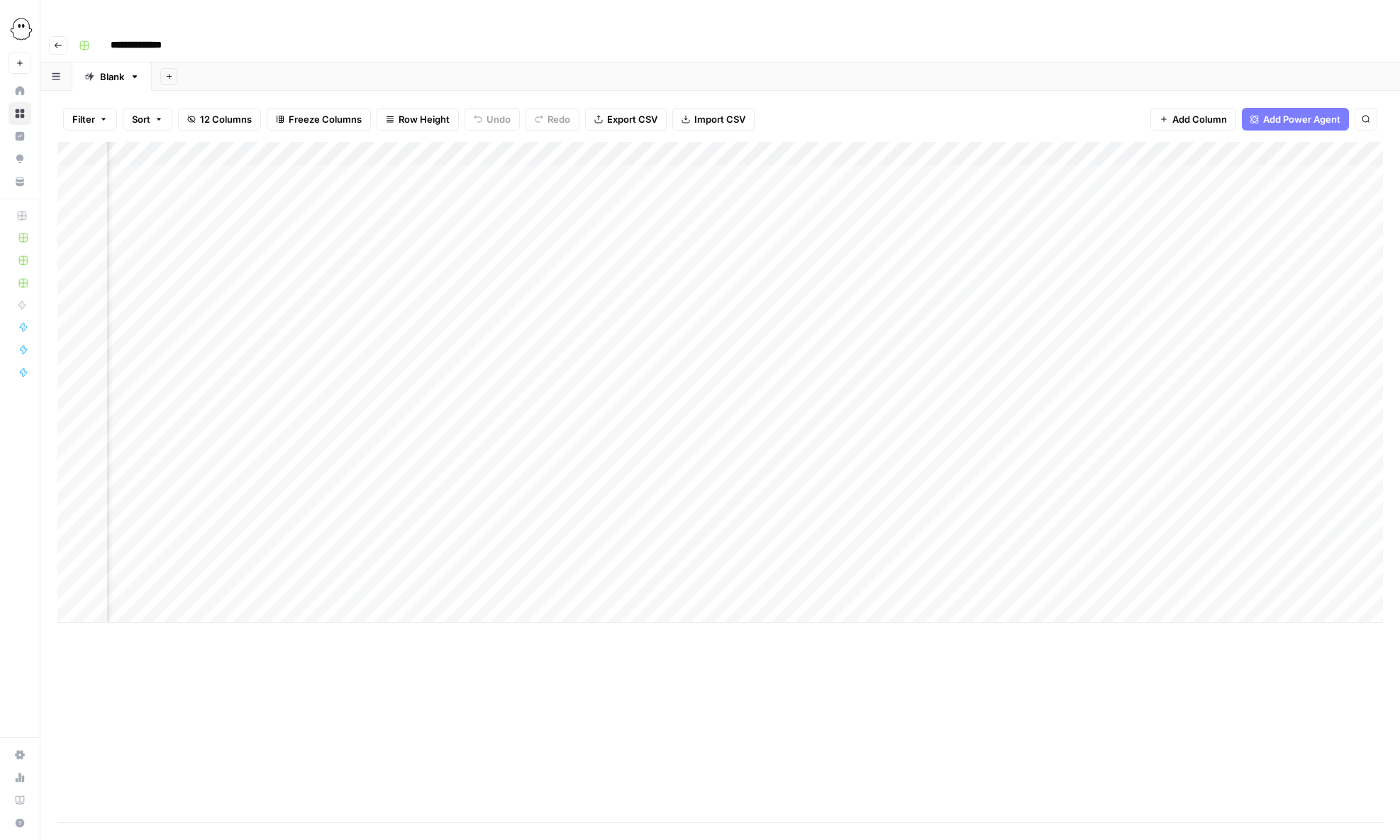
click at [604, 438] on div "Add Column" at bounding box center [719, 382] width 1325 height 481
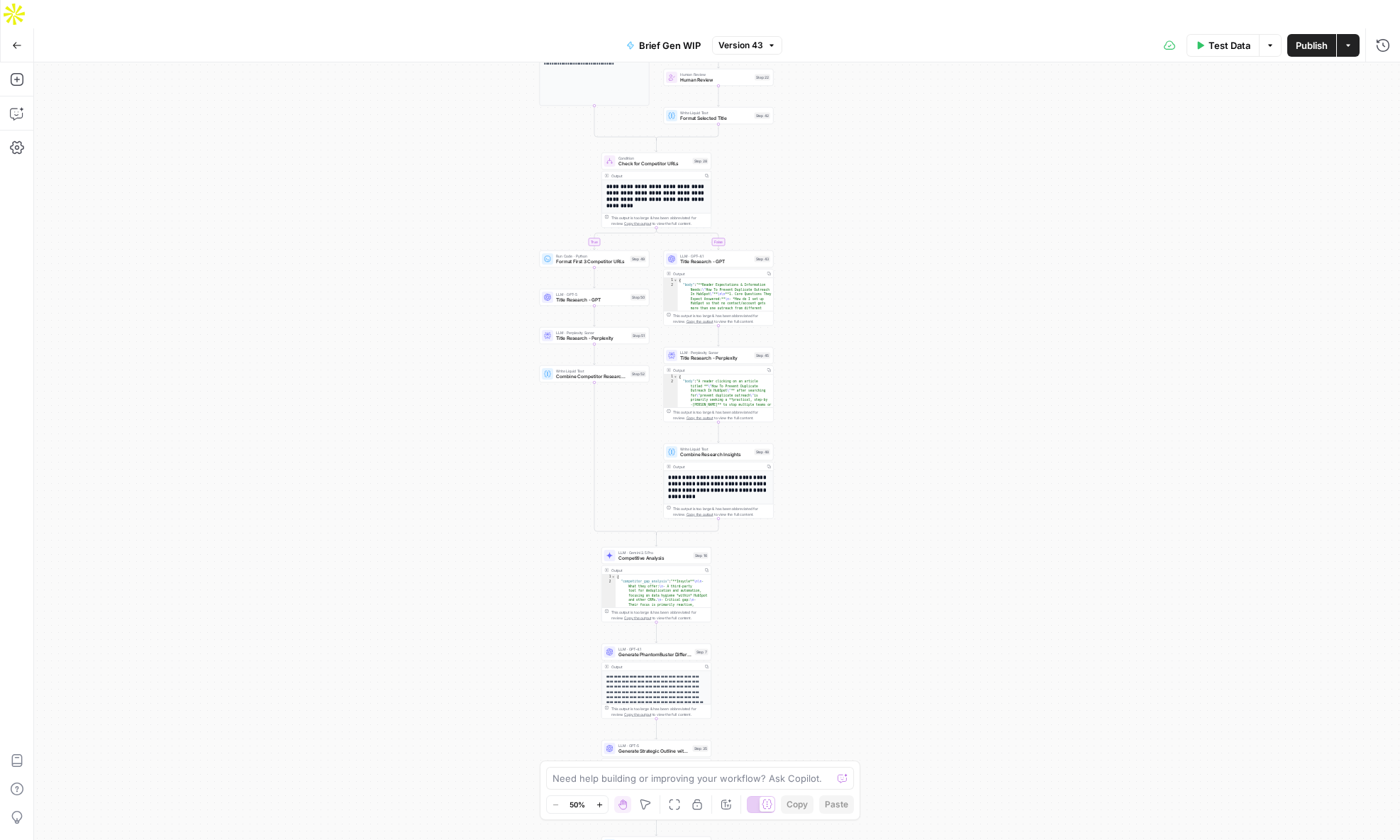
click at [708, 474] on h2 "**********" at bounding box center [719, 486] width 102 height 25
click at [715, 367] on div "Output" at bounding box center [718, 370] width 90 height 6
click at [715, 355] on span "Title Research - Perplexity" at bounding box center [716, 358] width 71 height 7
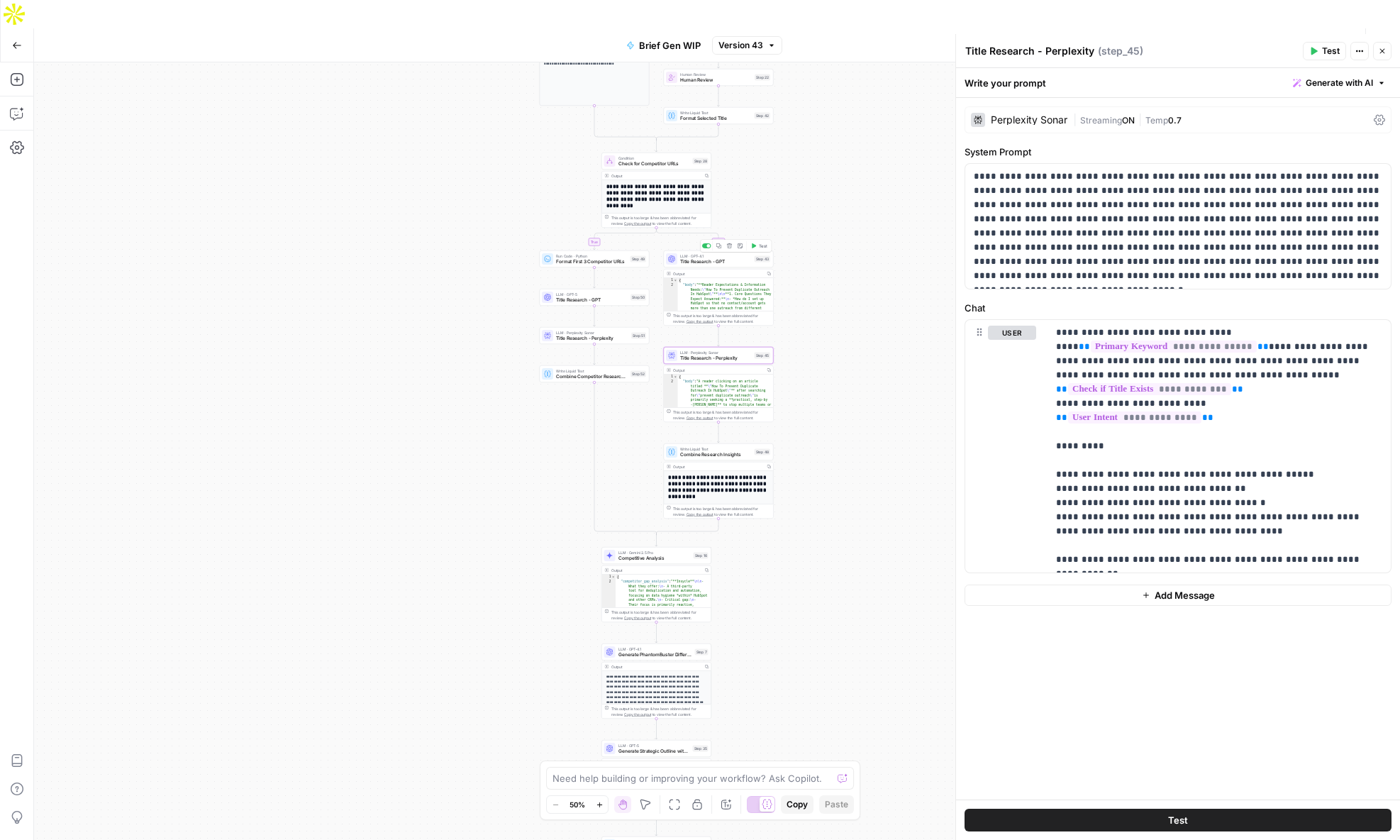
click at [704, 259] on span "Title Research - GPT" at bounding box center [716, 262] width 71 height 7
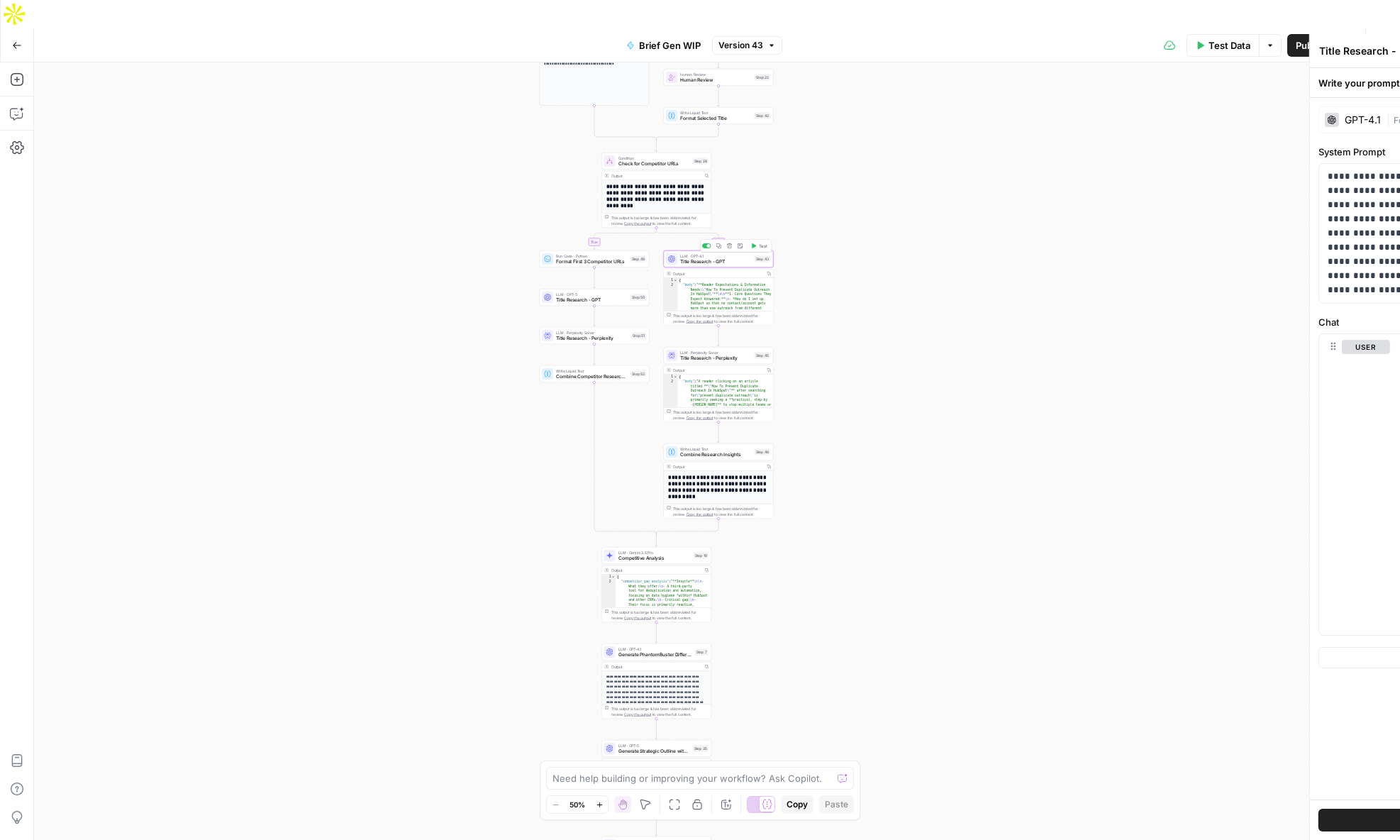
type textarea "Title Research - GPT"
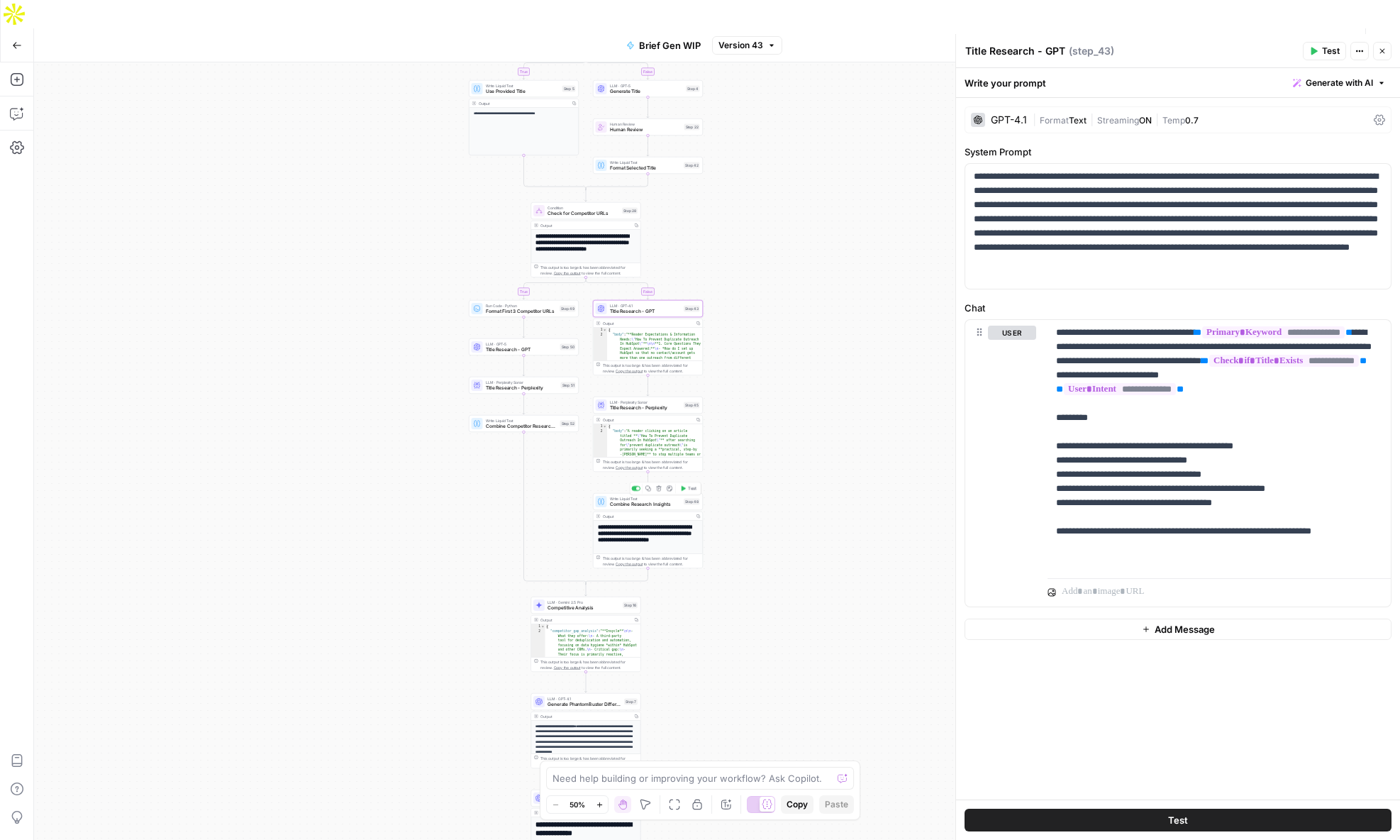
click at [646, 501] on span "Combine Research Insights" at bounding box center [646, 504] width 71 height 7
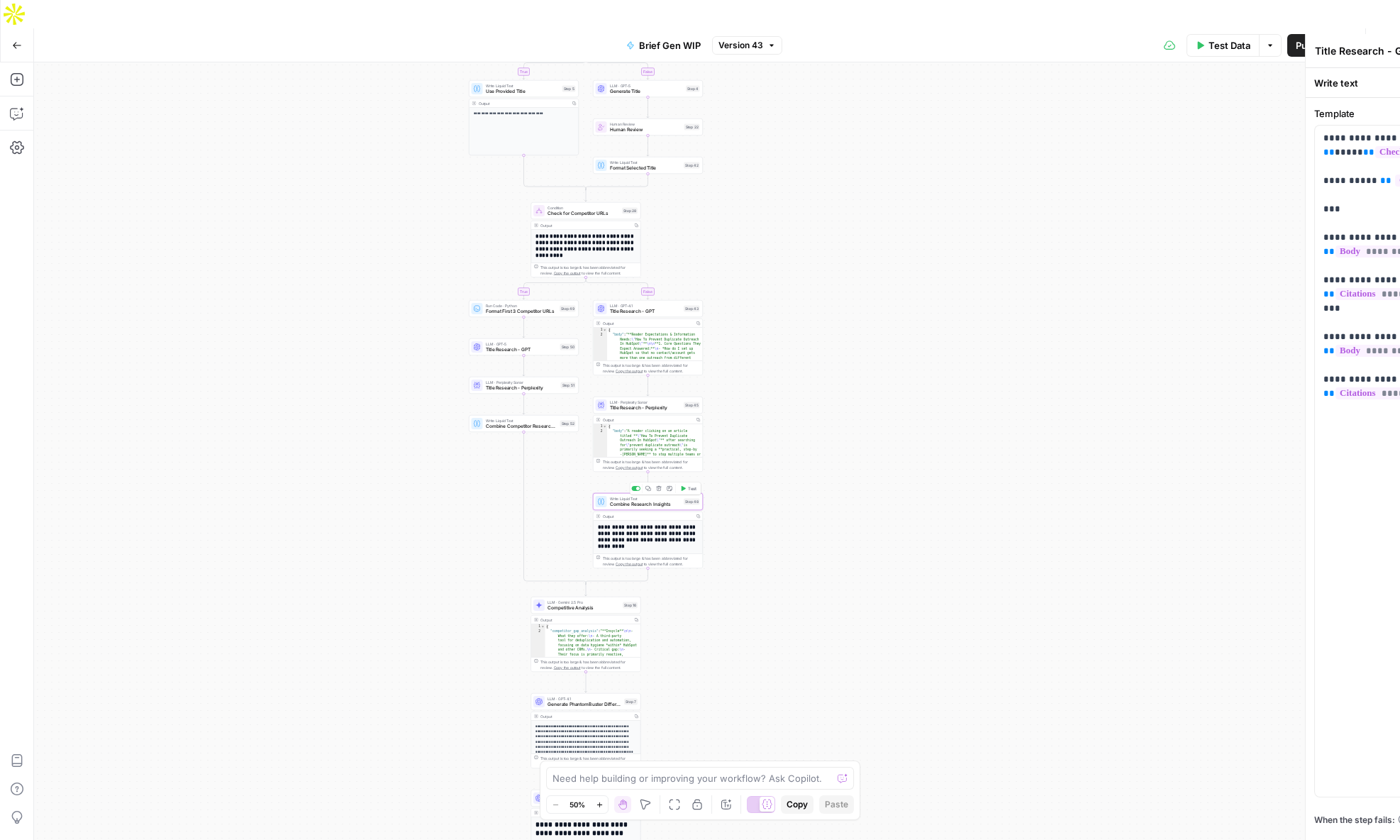
type textarea "Combine Research Insights"
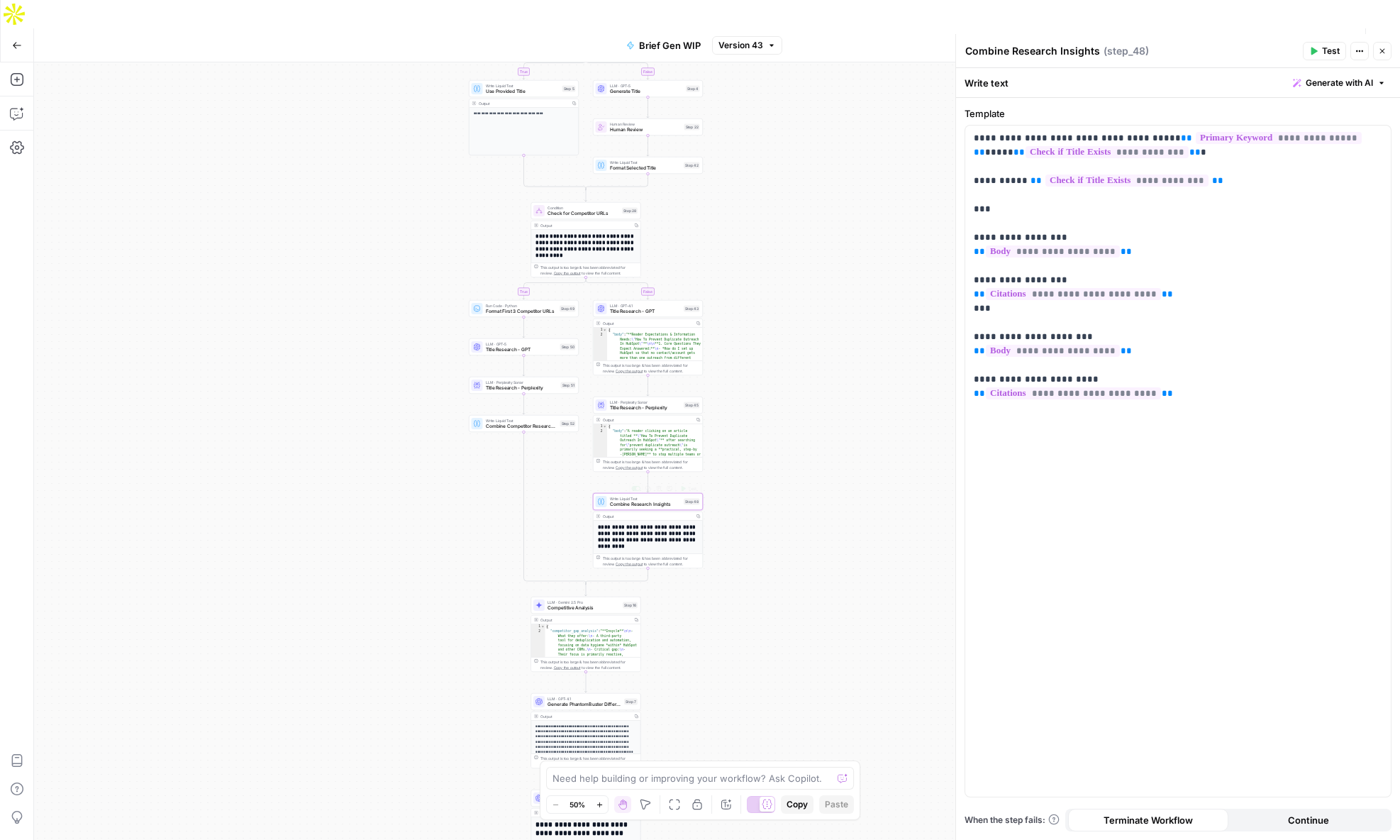
click at [653, 521] on div "**********" at bounding box center [649, 612] width 109 height 183
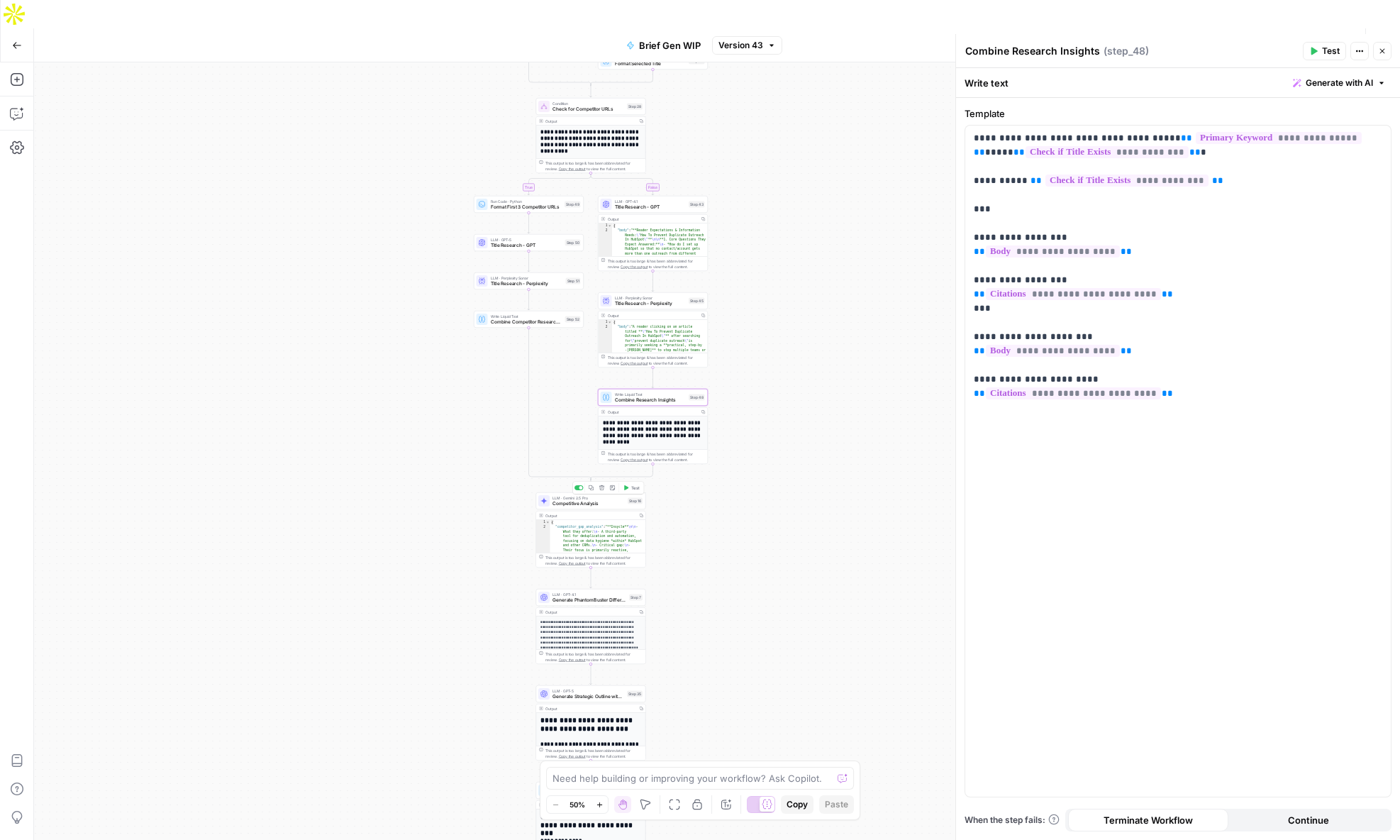
click at [573, 500] on span "Competitive Analysis" at bounding box center [589, 503] width 72 height 7
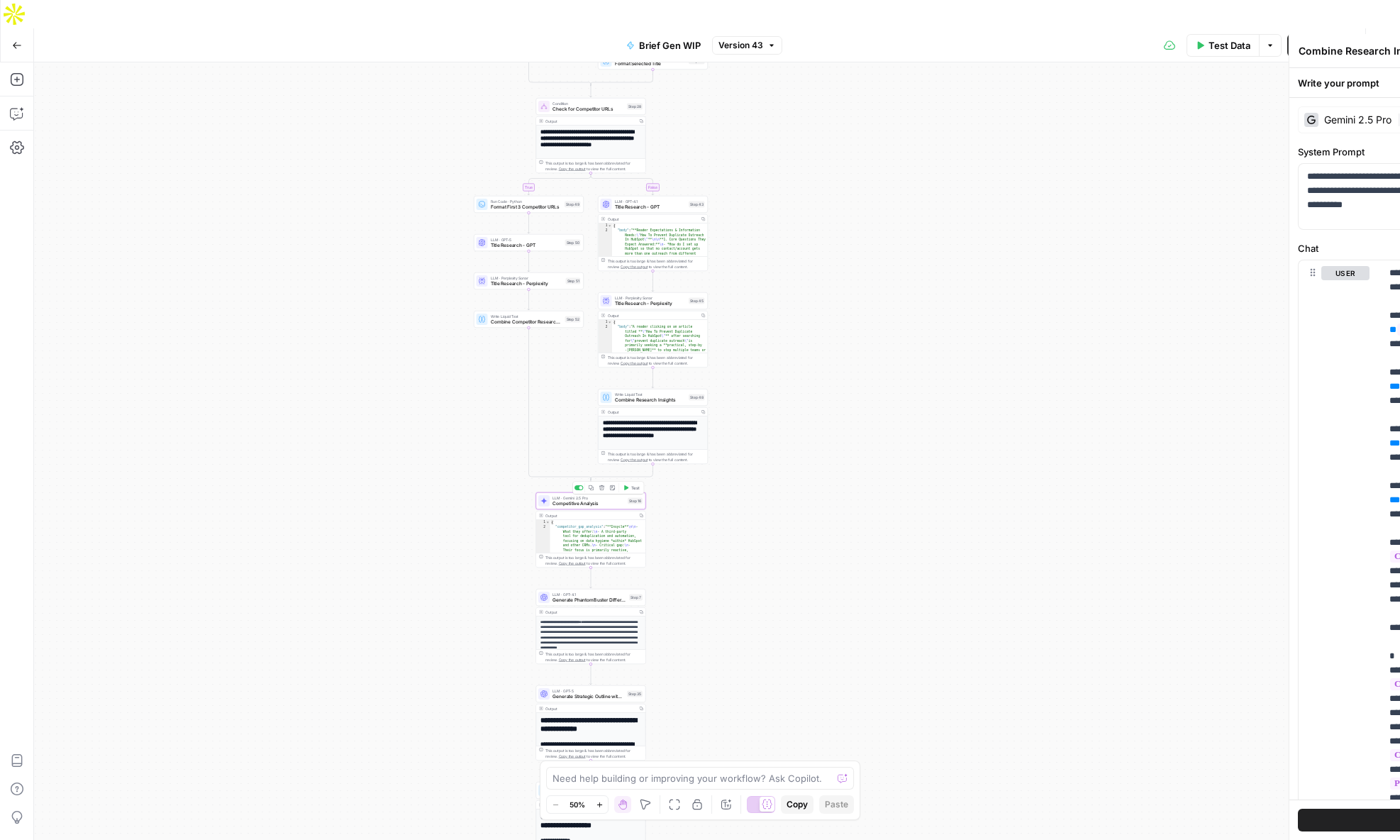
type textarea "Competitive Analysis"
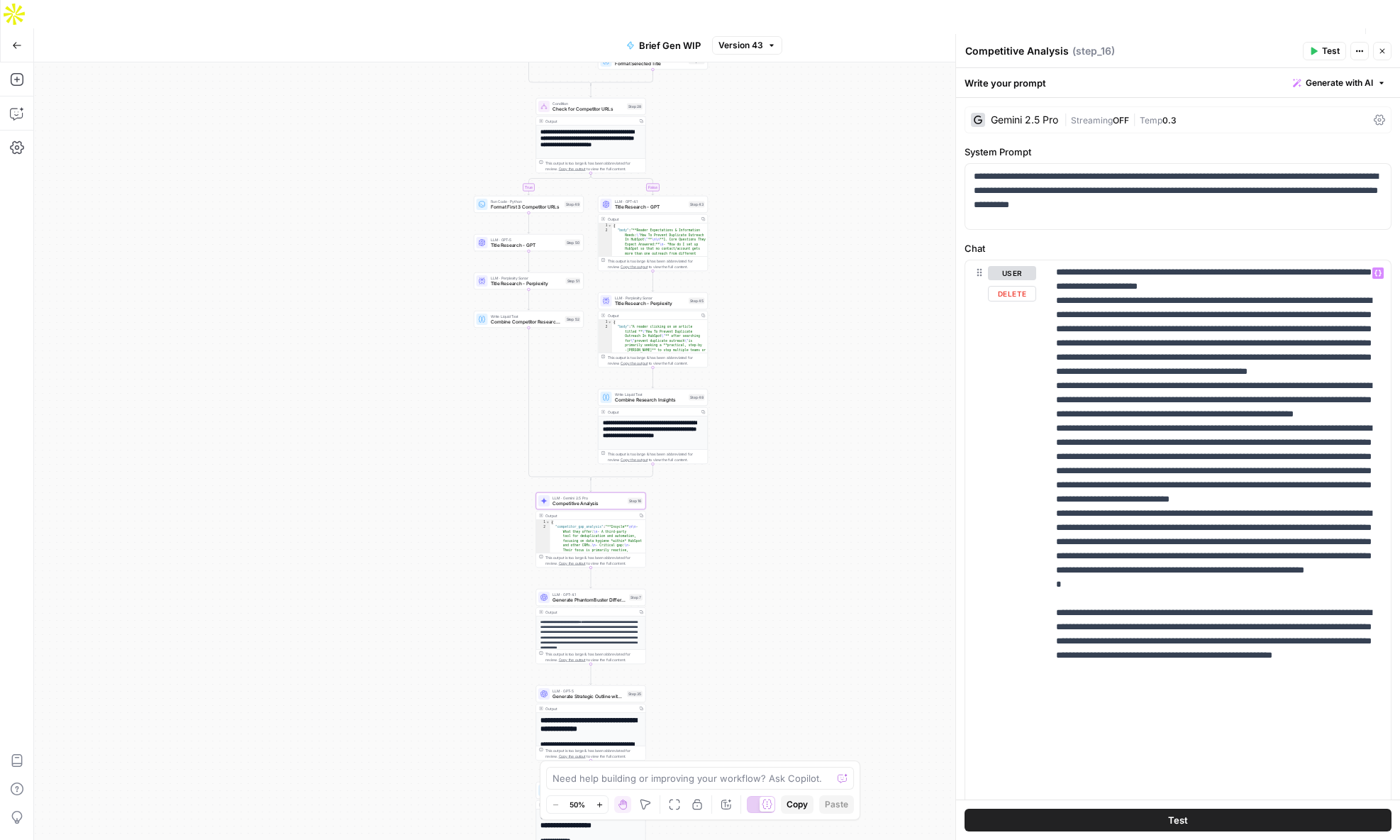
scroll to position [81, 0]
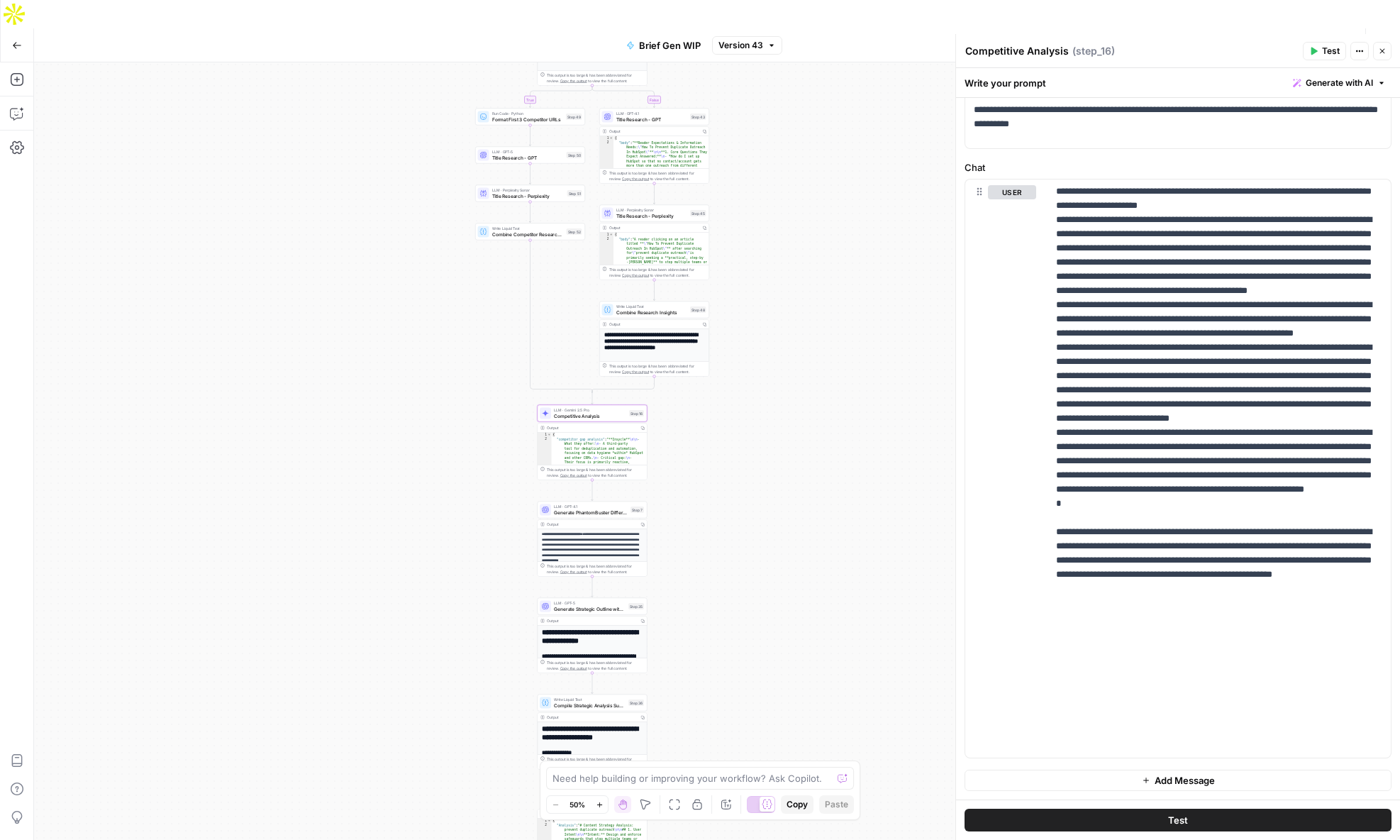
click at [567, 508] on span "Generate PhantomBuster Differentiators" at bounding box center [590, 512] width 74 height 7
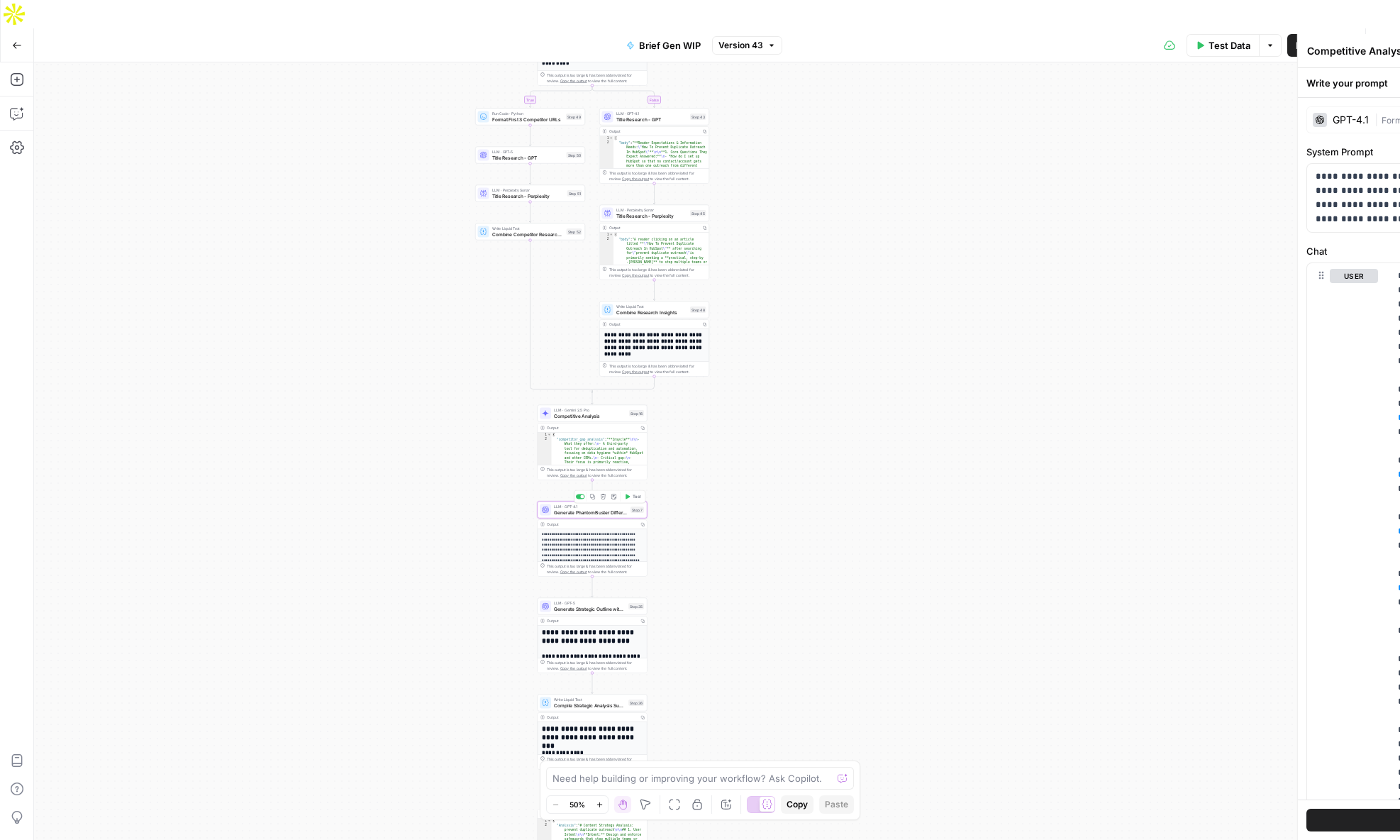
type textarea "Generate PhantomBuster Differentiators"
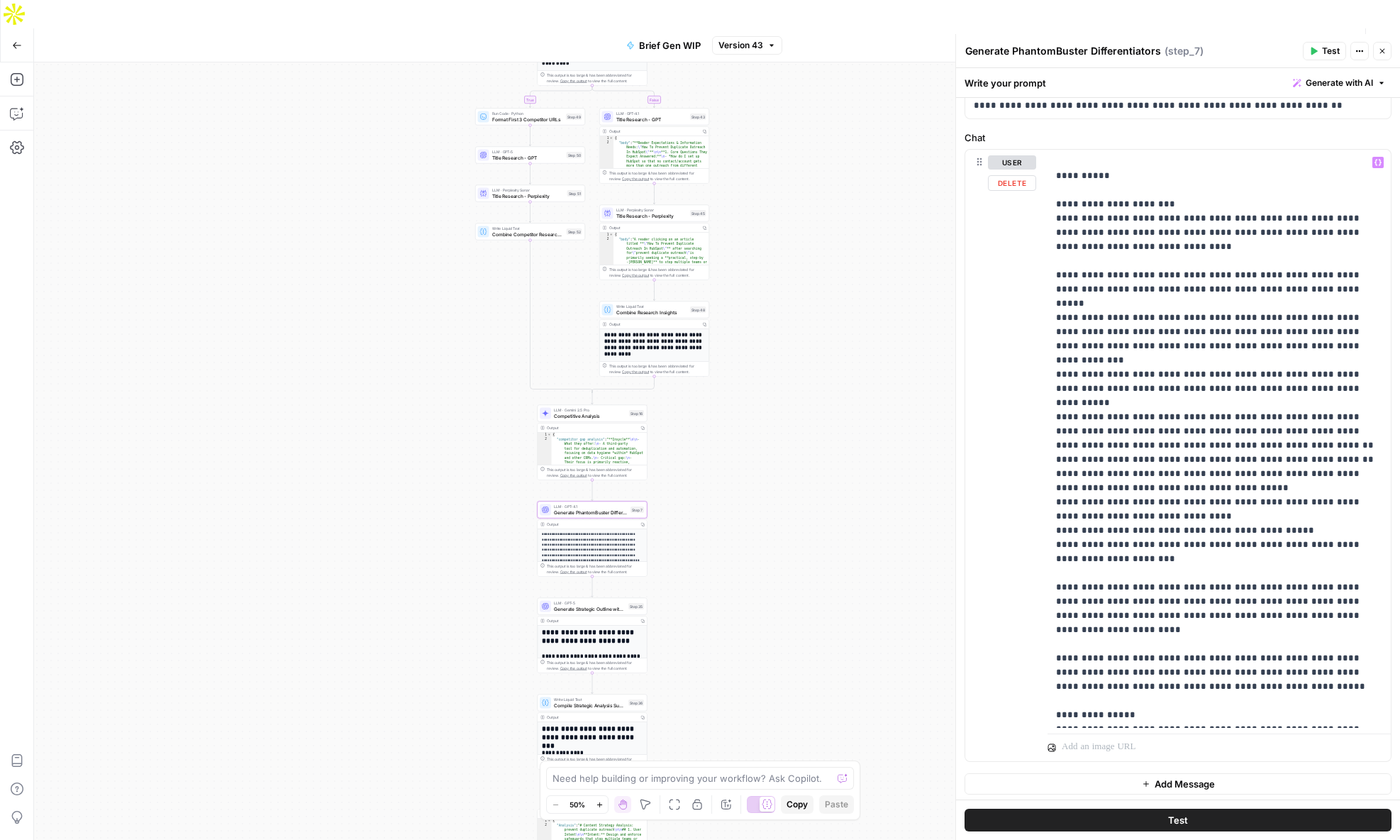
scroll to position [117, 0]
click at [584, 598] on div "LLM · GPT-5 Generate Strategic Outline with FAQ Step 35 Copy step Delete step A…" at bounding box center [593, 606] width 110 height 17
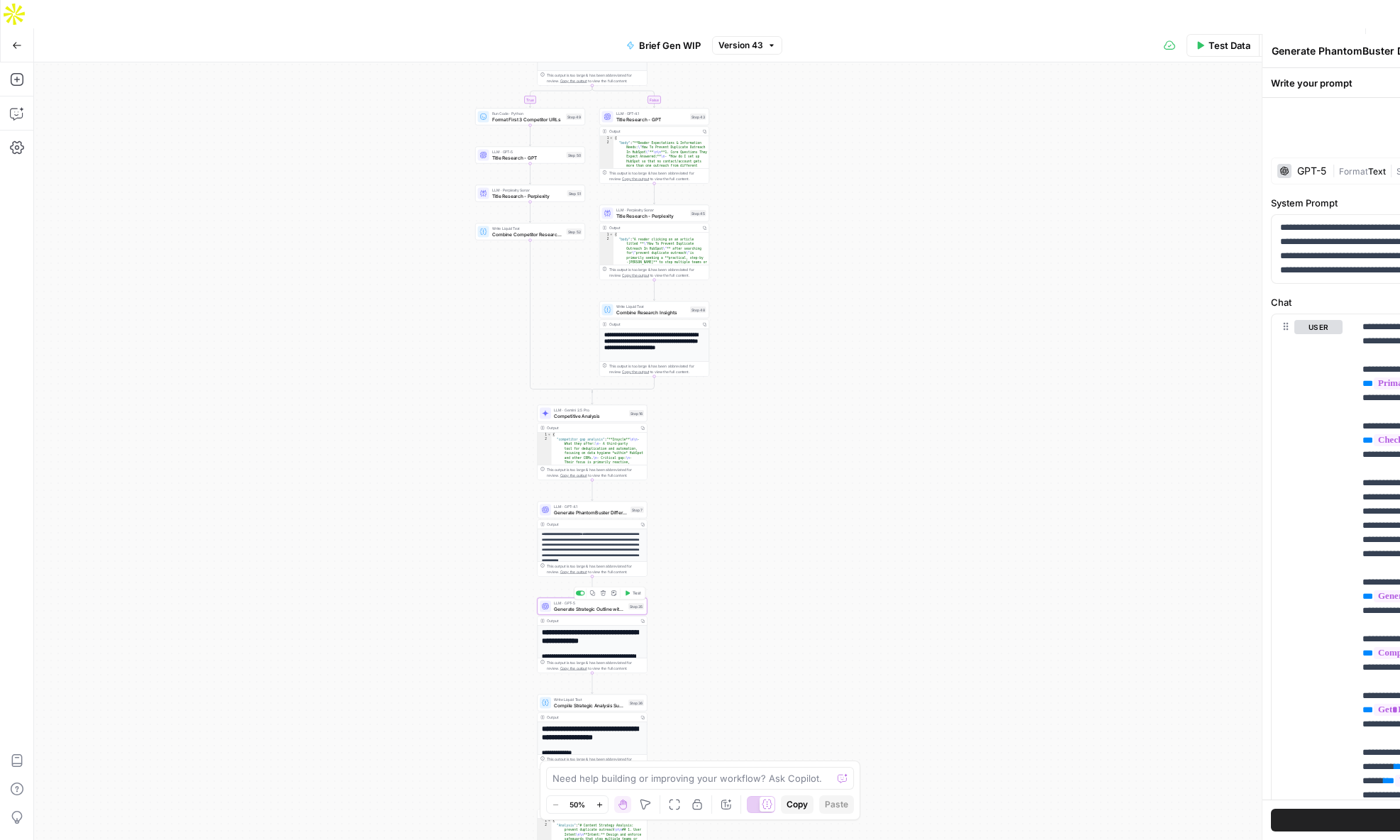
type textarea "Generate Strategic Outline with FAQ"
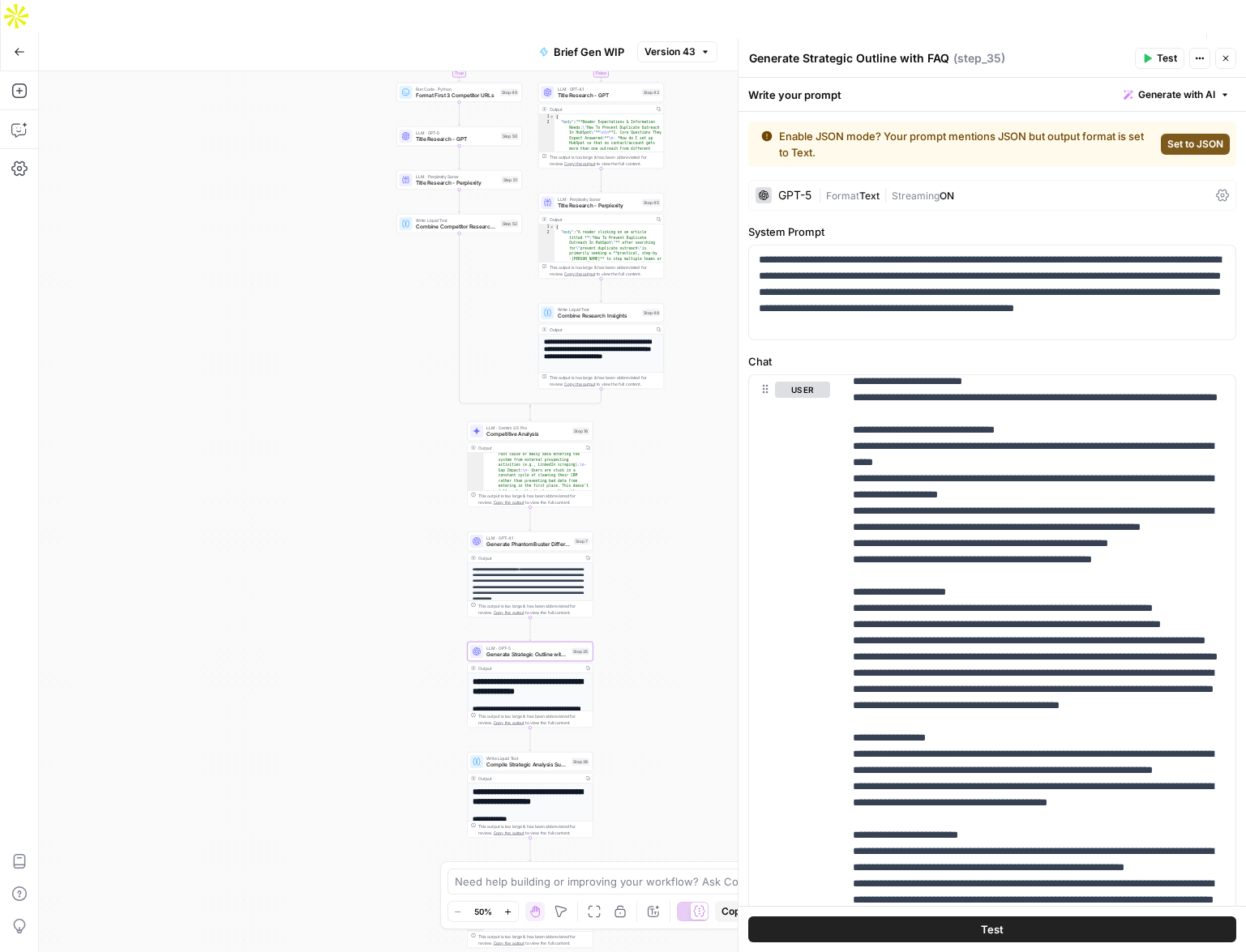
scroll to position [97, 0]
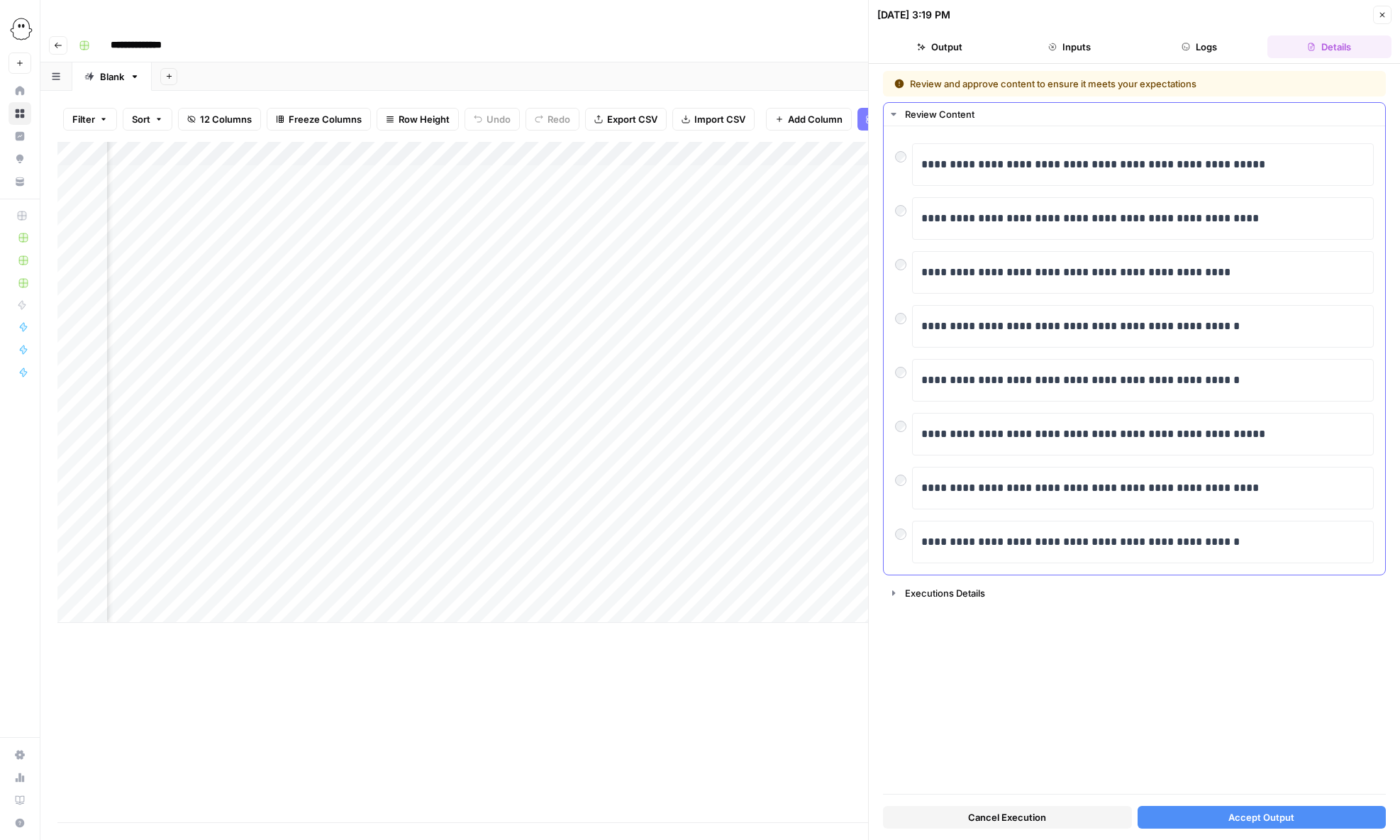
scroll to position [0, 350]
click at [1130, 382] on p "**********" at bounding box center [1143, 380] width 443 height 18
click at [1276, 814] on span "Accept Output" at bounding box center [1261, 817] width 66 height 14
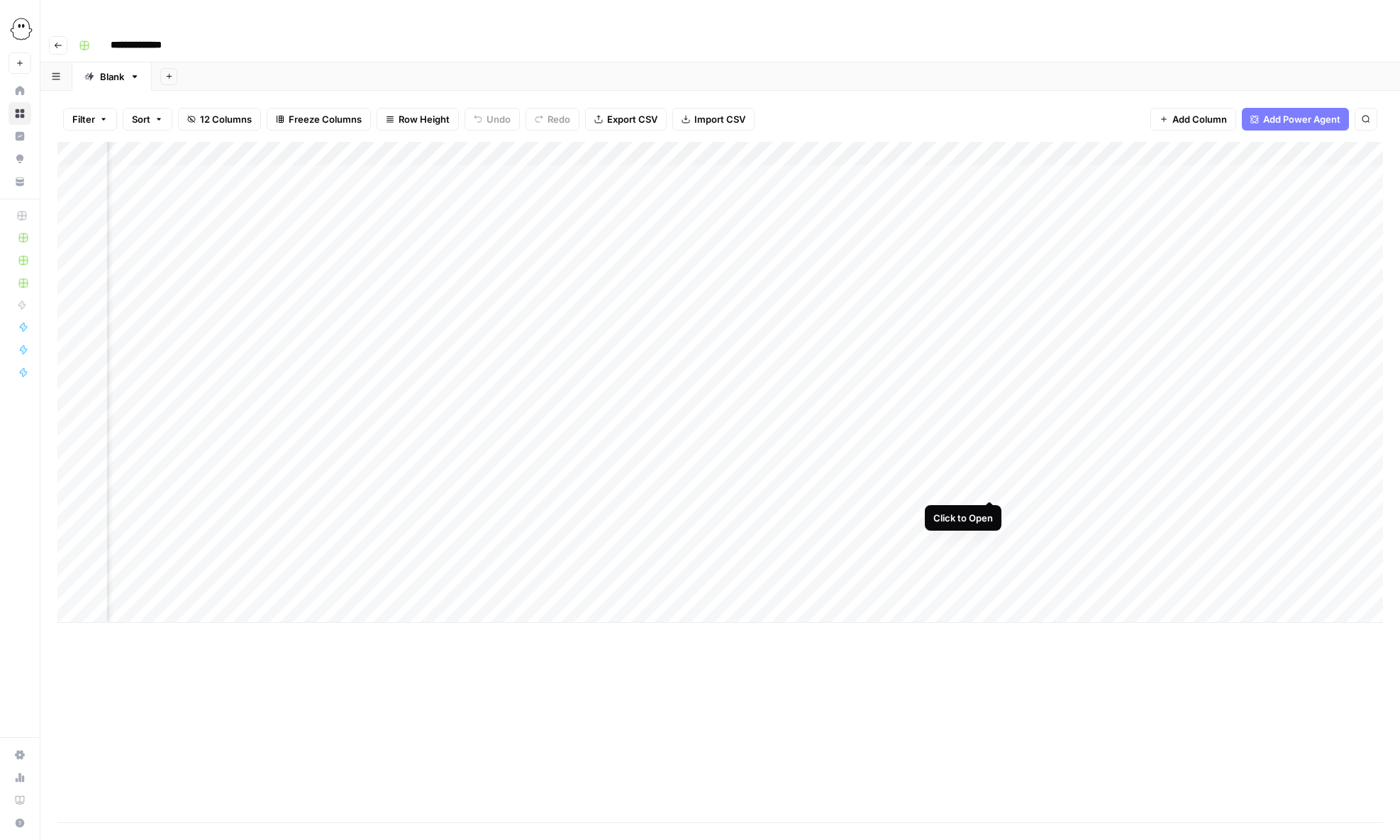
click at [989, 485] on div "Add Column" at bounding box center [719, 382] width 1325 height 481
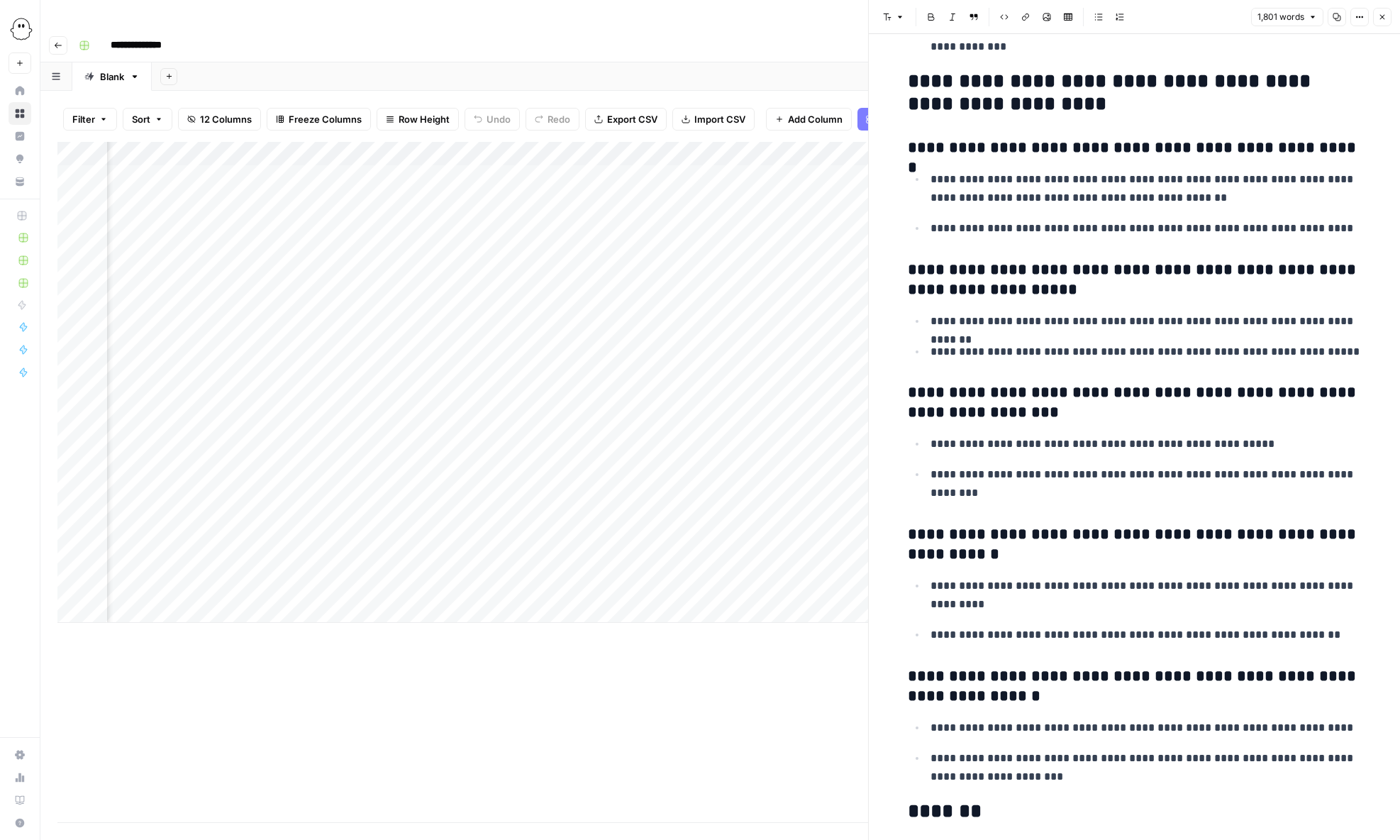
scroll to position [5549, 0]
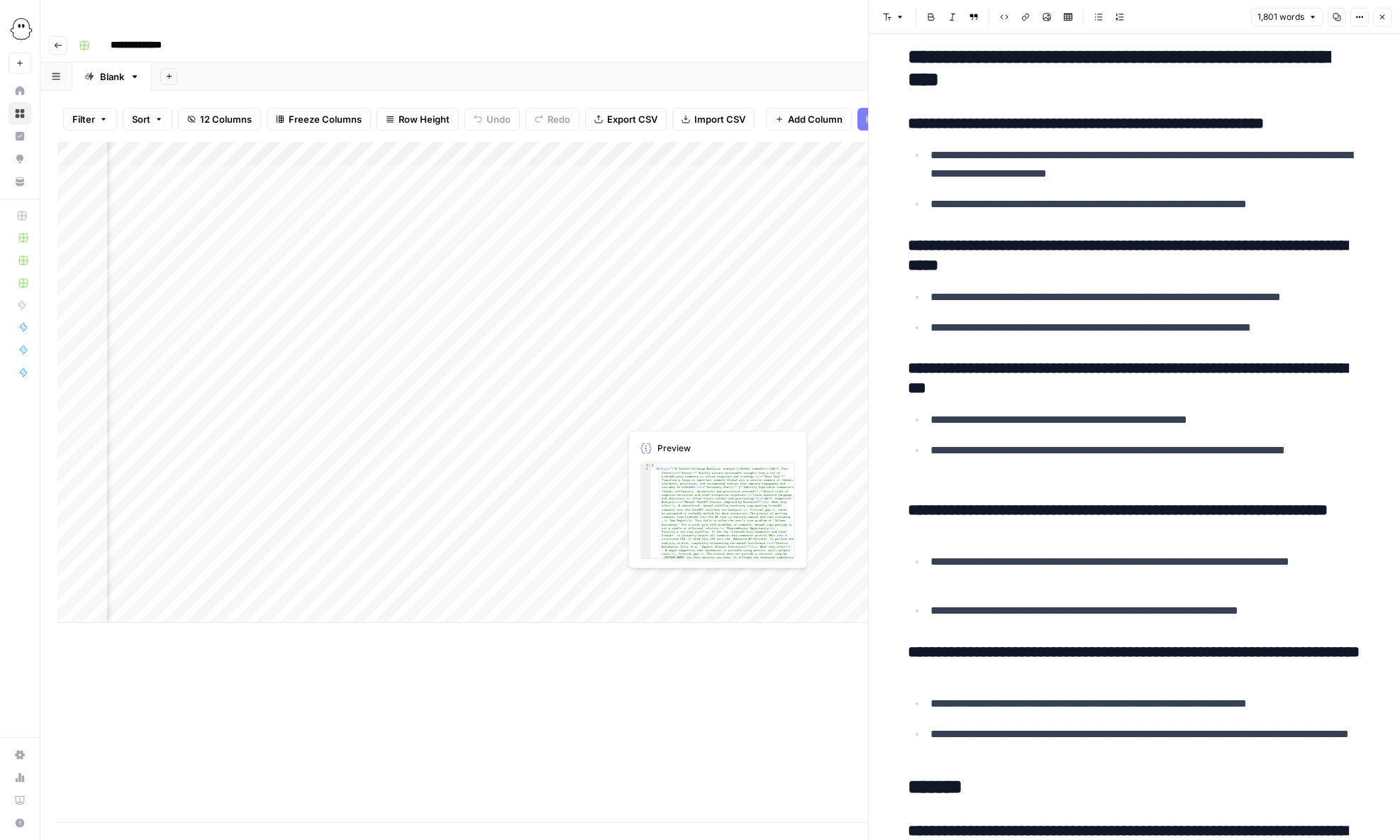
click at [665, 414] on div "Add Column" at bounding box center [462, 382] width 811 height 481
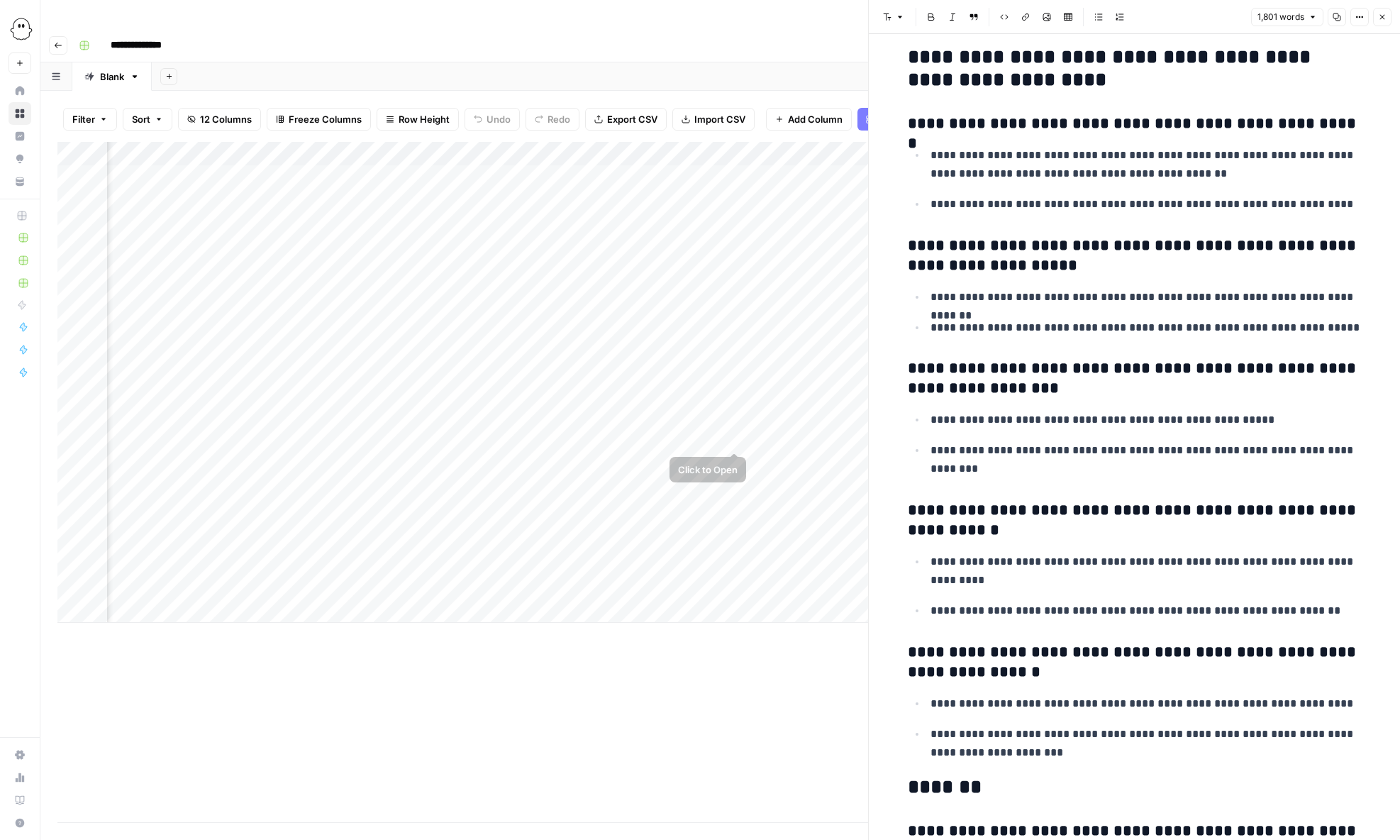
click at [788, 434] on div "Add Column" at bounding box center [462, 382] width 811 height 481
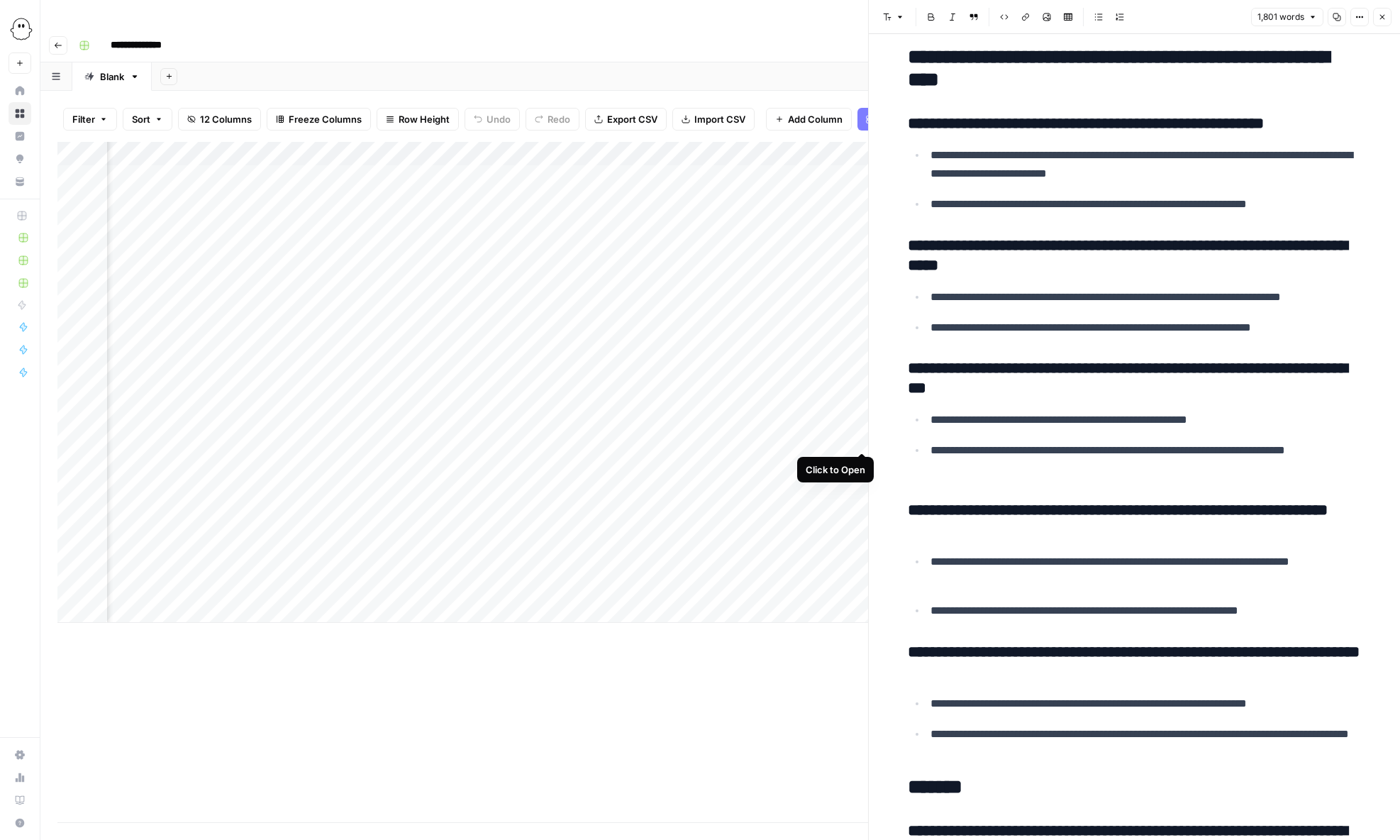
click at [861, 438] on div "Add Column" at bounding box center [462, 382] width 811 height 481
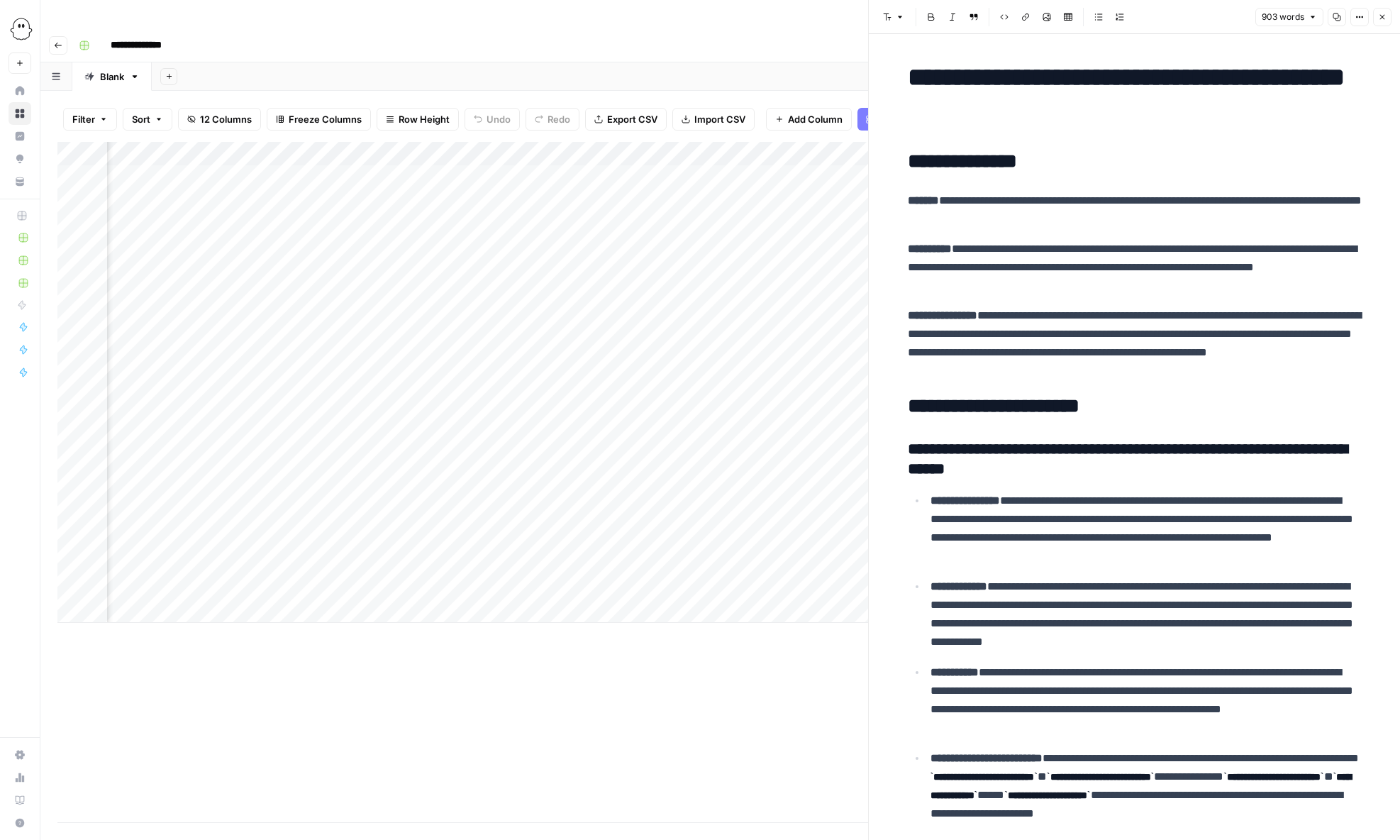
scroll to position [0, 542]
click at [800, 436] on div "Add Column" at bounding box center [462, 382] width 811 height 481
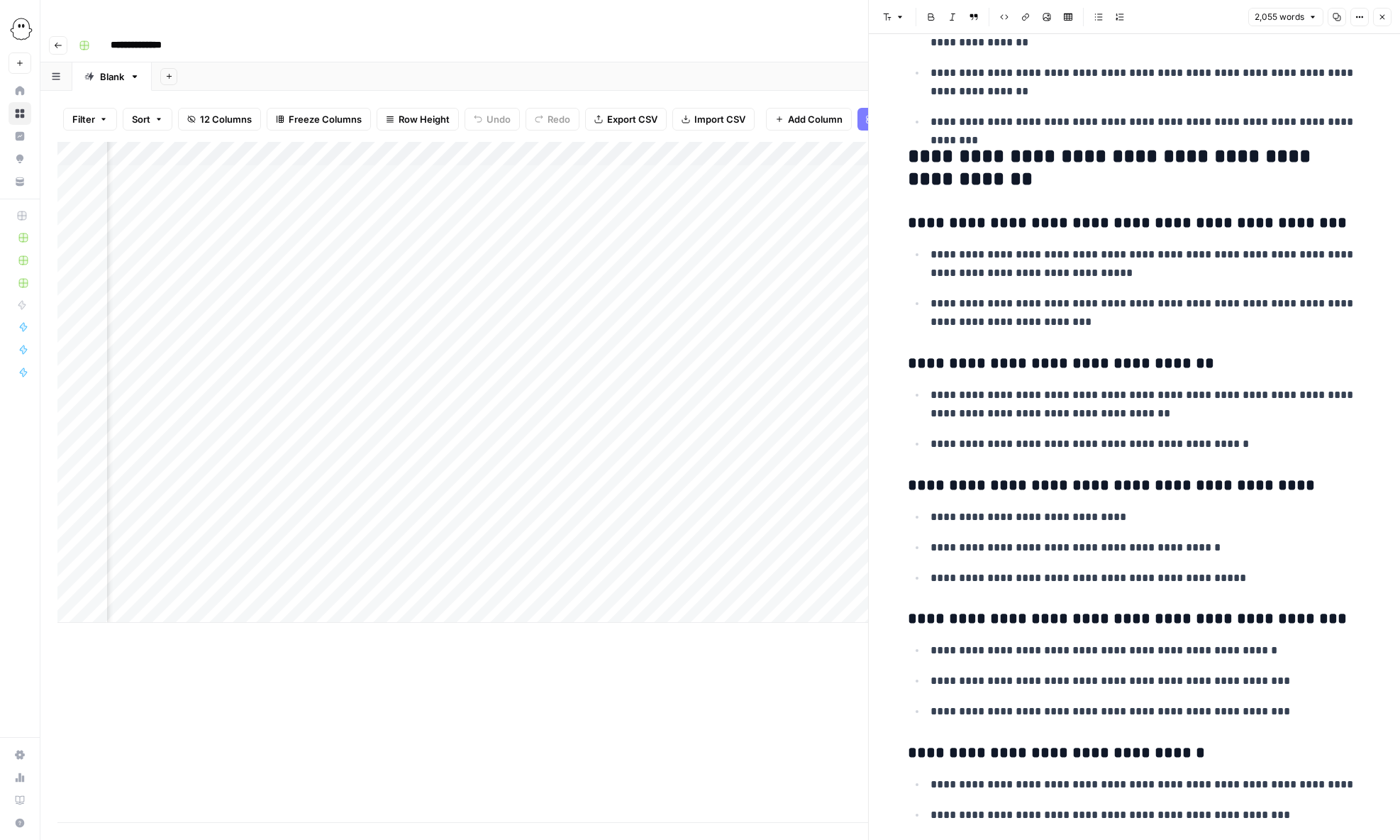
scroll to position [1598, 0]
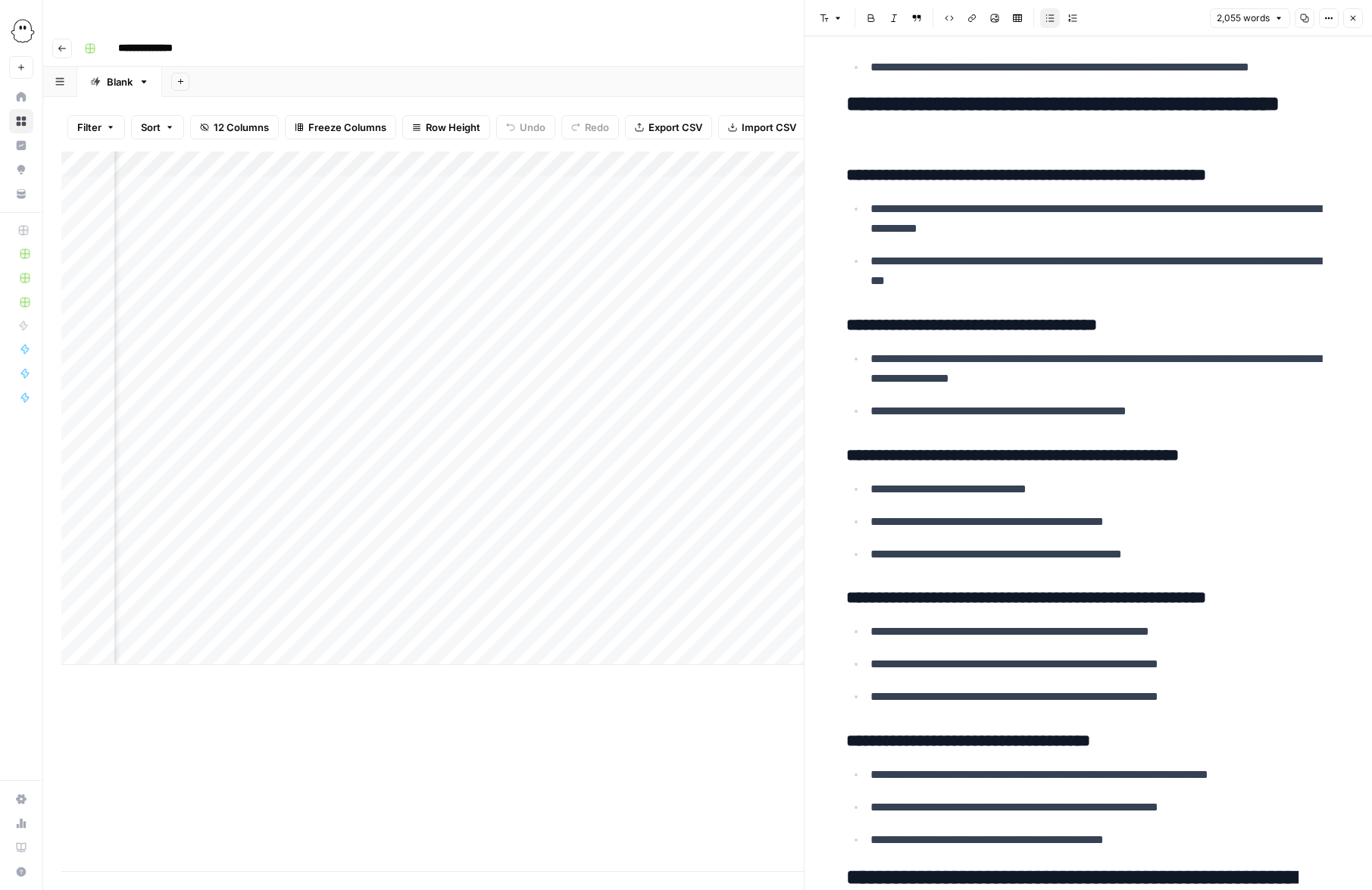
click at [60, 46] on icon "button" at bounding box center [62, 48] width 8 height 6
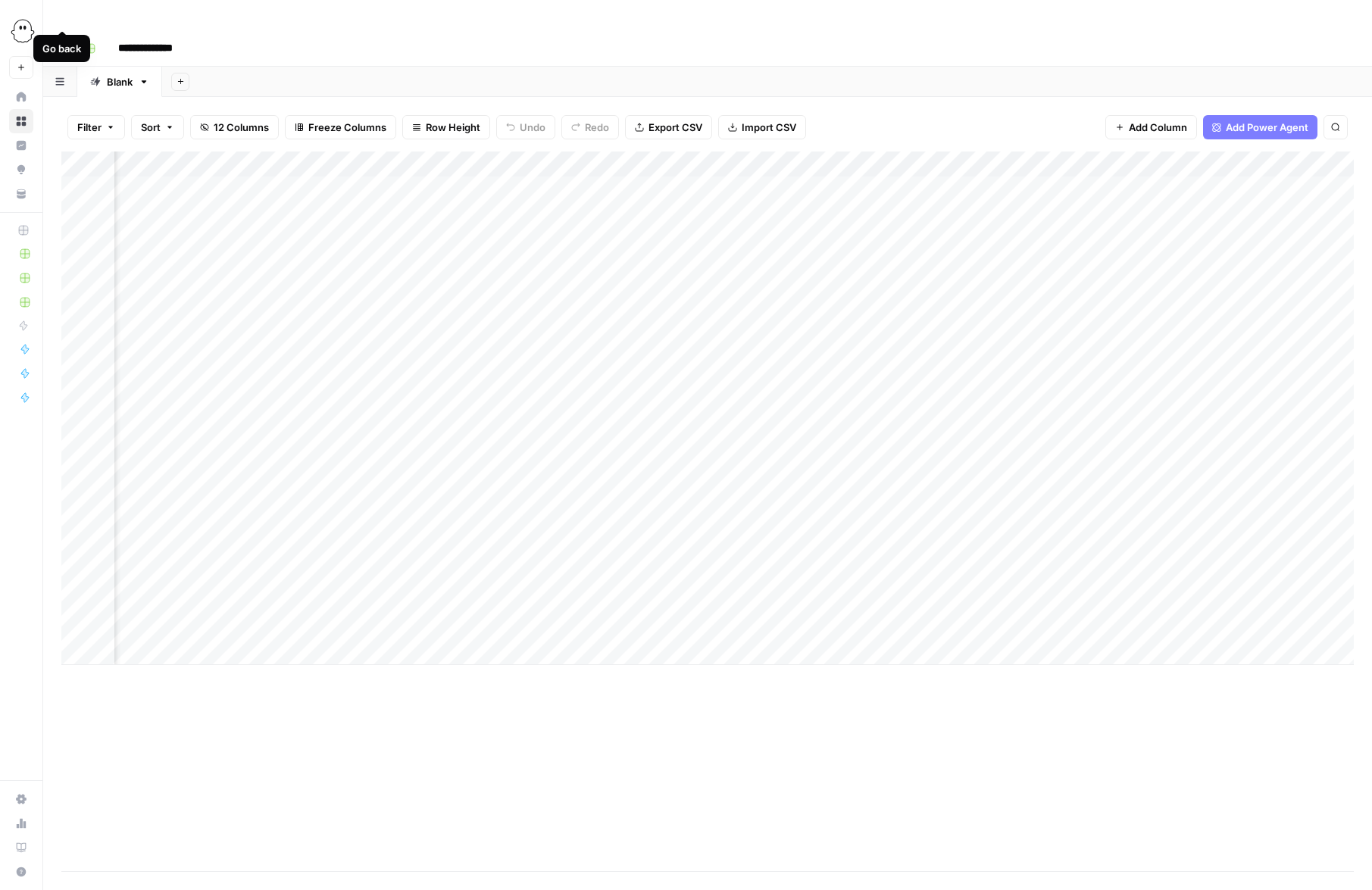
click at [63, 44] on icon "button" at bounding box center [62, 48] width 9 height 9
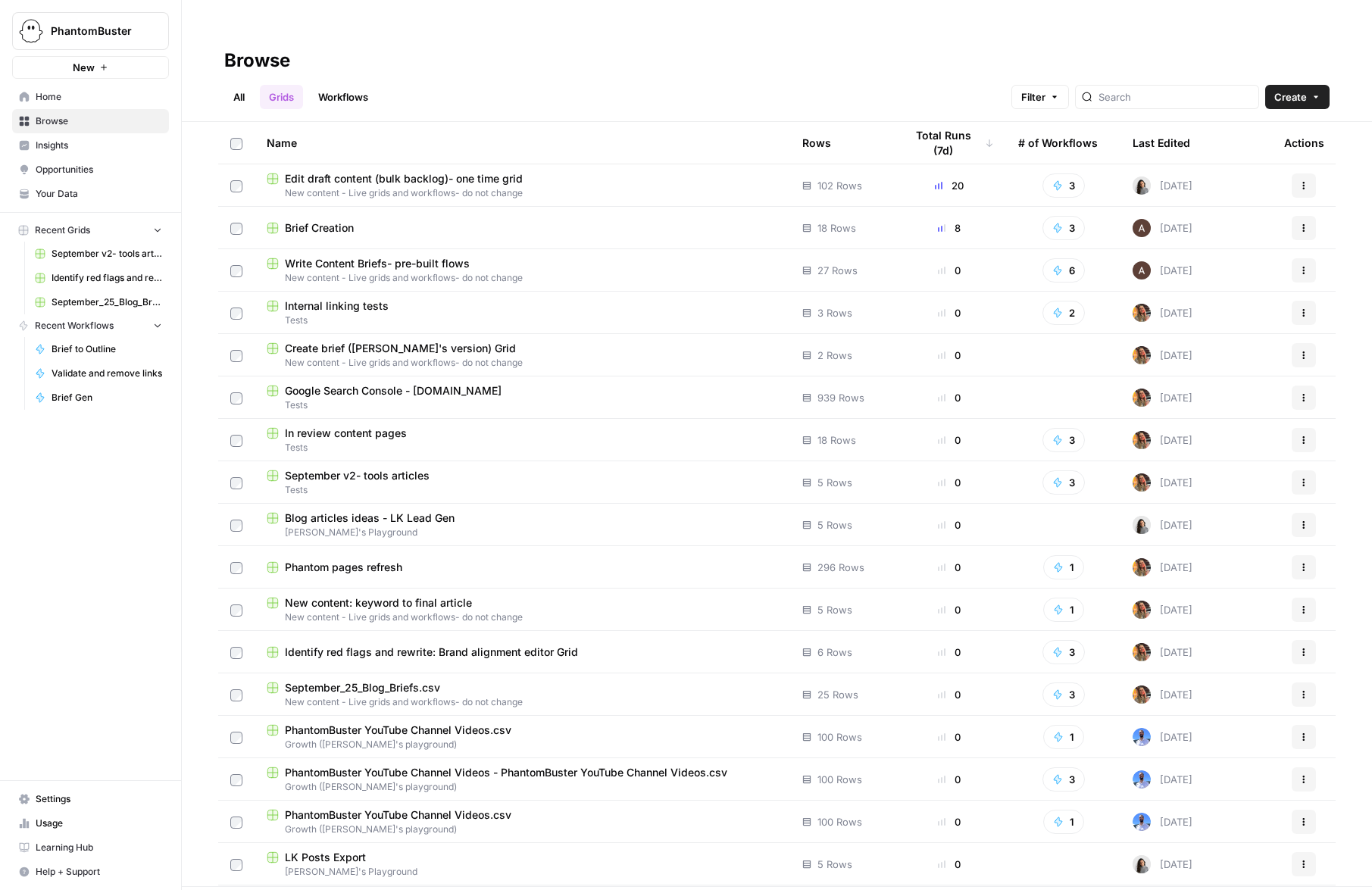
click at [366, 171] on link "Edit draft content (bulk backlog)- one time grid New content - Live grids and w…" at bounding box center [523, 185] width 512 height 29
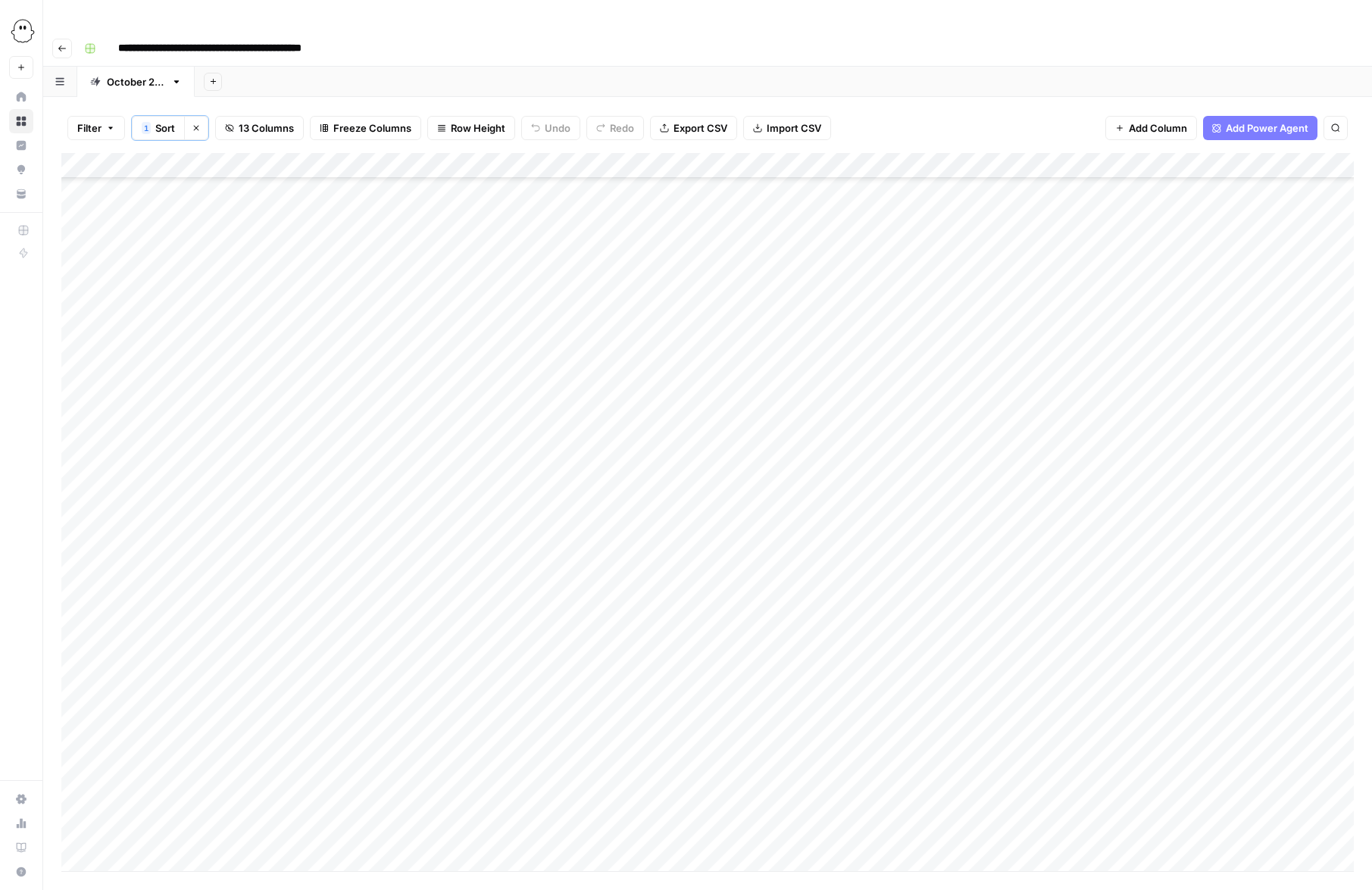
scroll to position [1959, 0]
drag, startPoint x: 1259, startPoint y: 248, endPoint x: 1275, endPoint y: 277, distance: 33.1
click at [1275, 277] on div "Add Column" at bounding box center [707, 512] width 1292 height 718
